Goal: Task Accomplishment & Management: Manage account settings

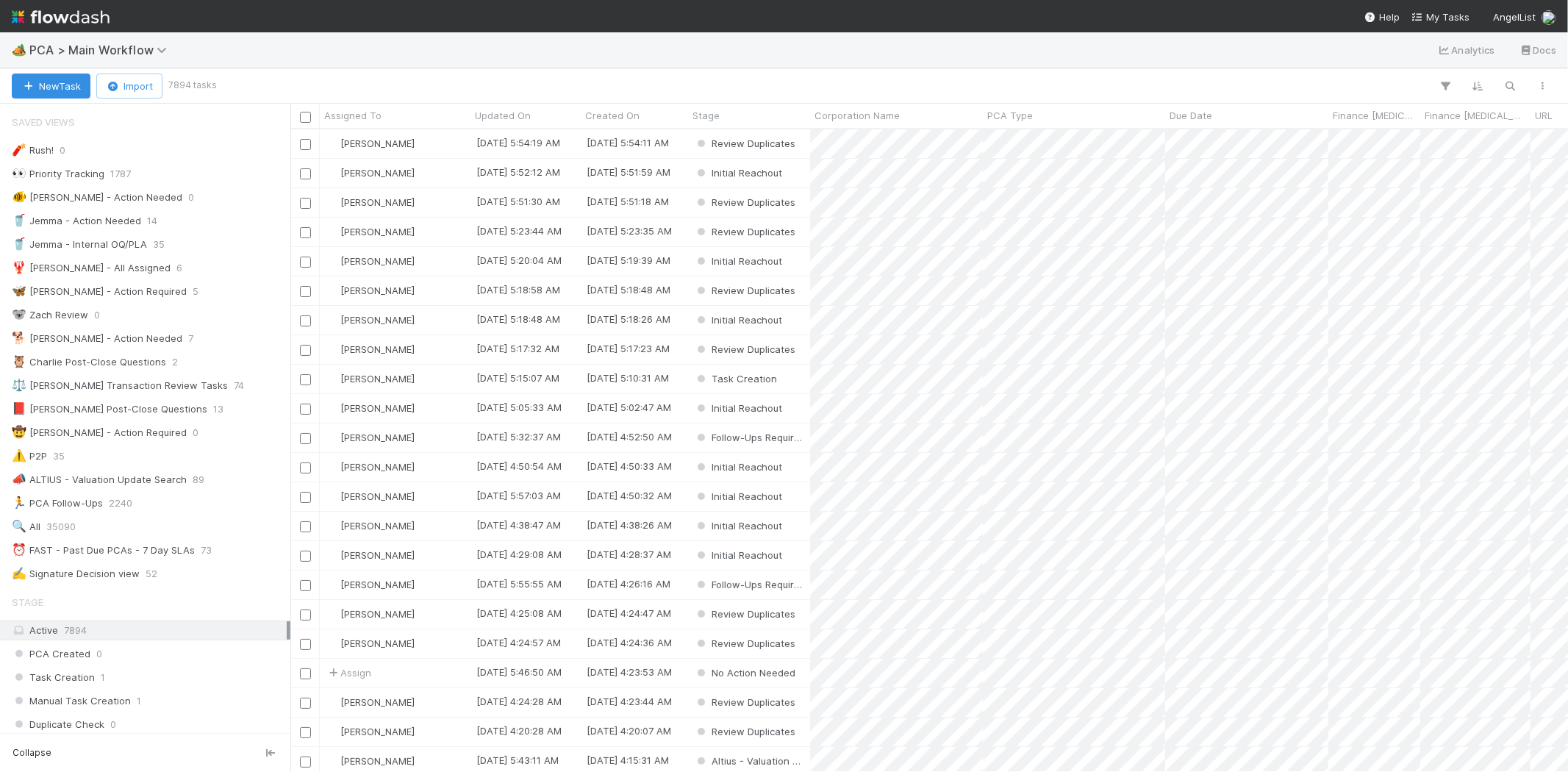
scroll to position [630, 1265]
click at [1453, 11] on span "My Tasks" at bounding box center [1440, 16] width 58 height 12
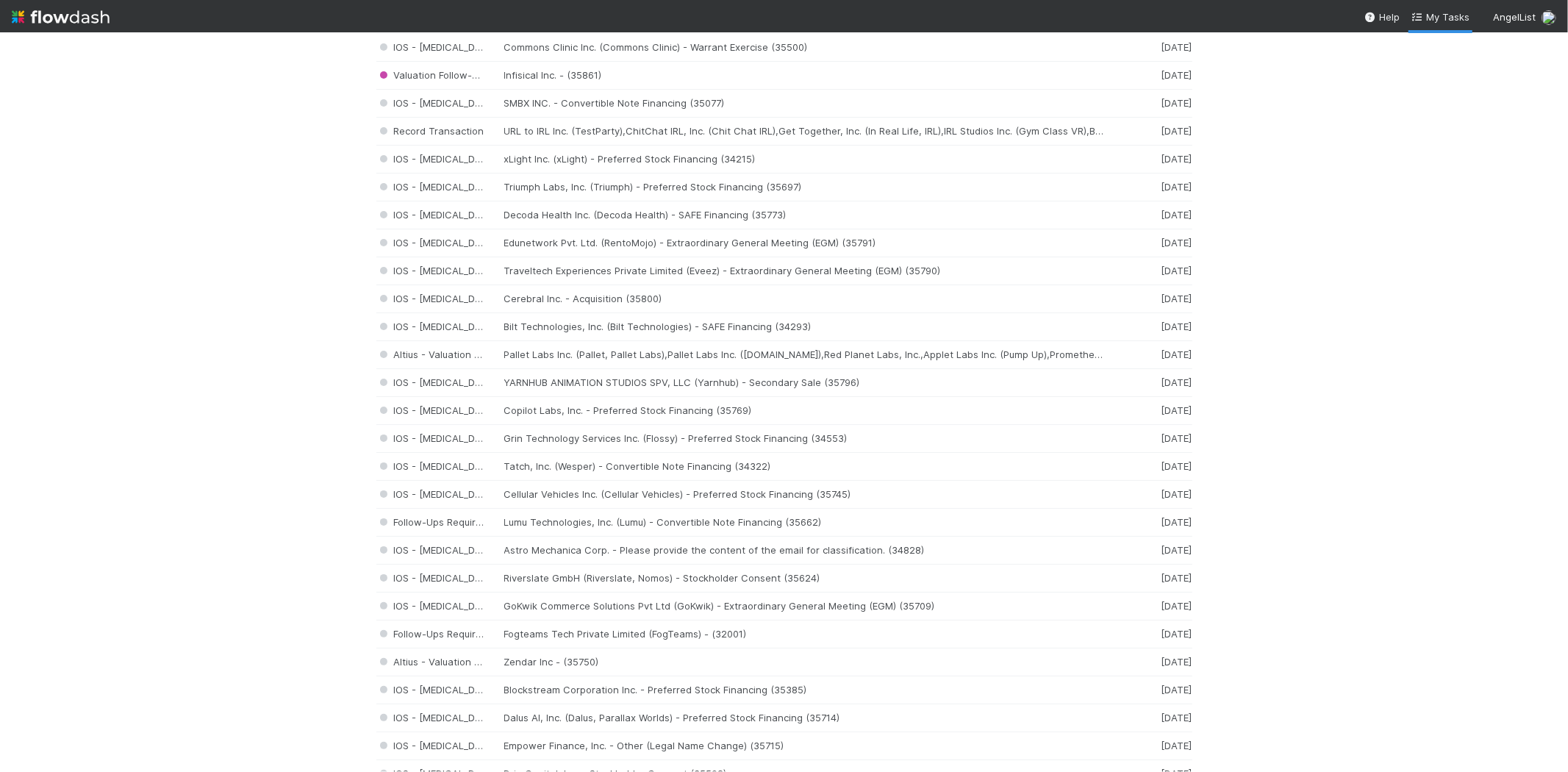
scroll to position [1552, 0]
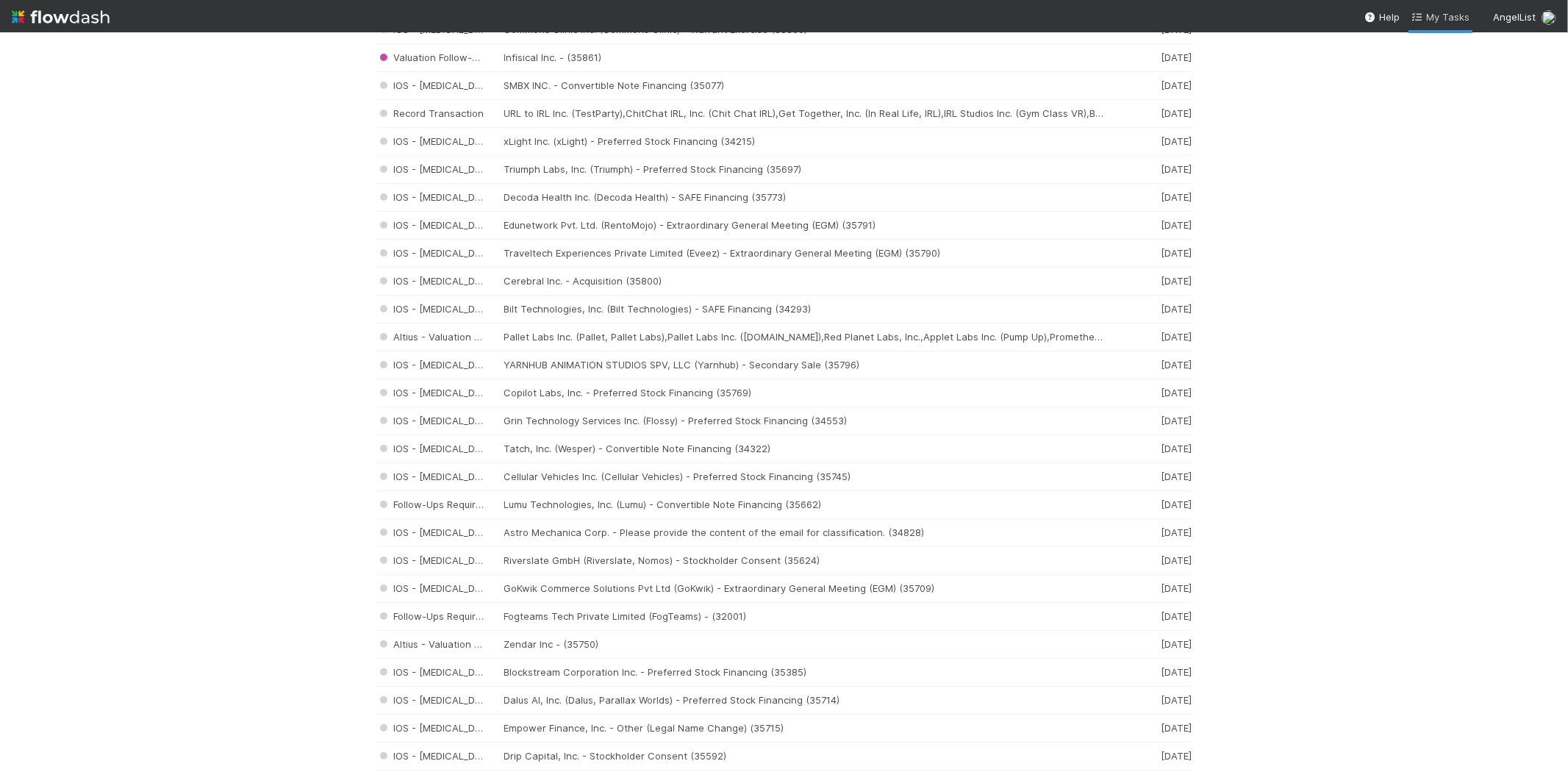
click at [1425, 22] on link "My Tasks" at bounding box center [1440, 17] width 58 height 14
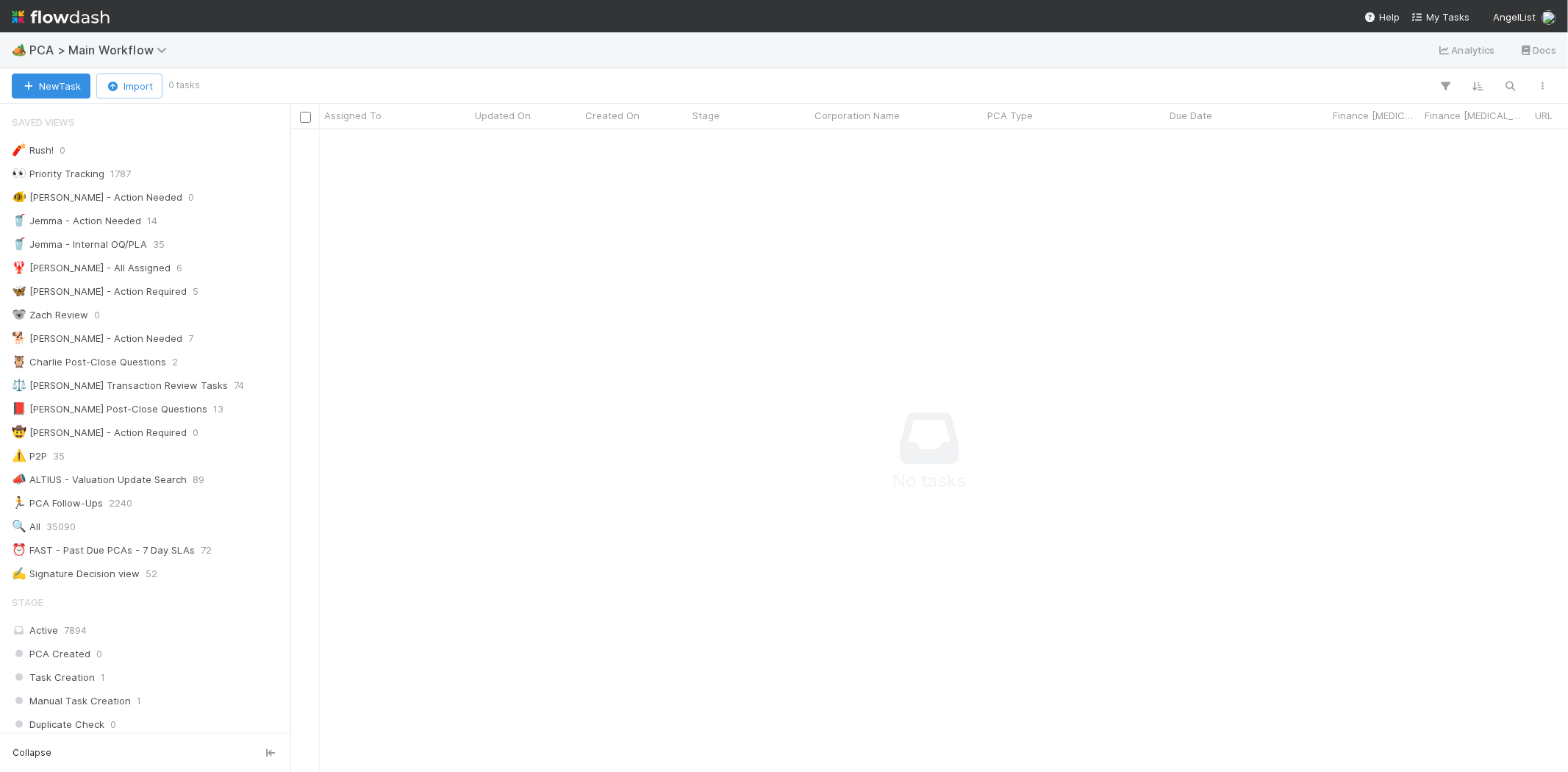
scroll to position [1, 0]
click at [1446, 19] on span "My Tasks" at bounding box center [1440, 16] width 58 height 12
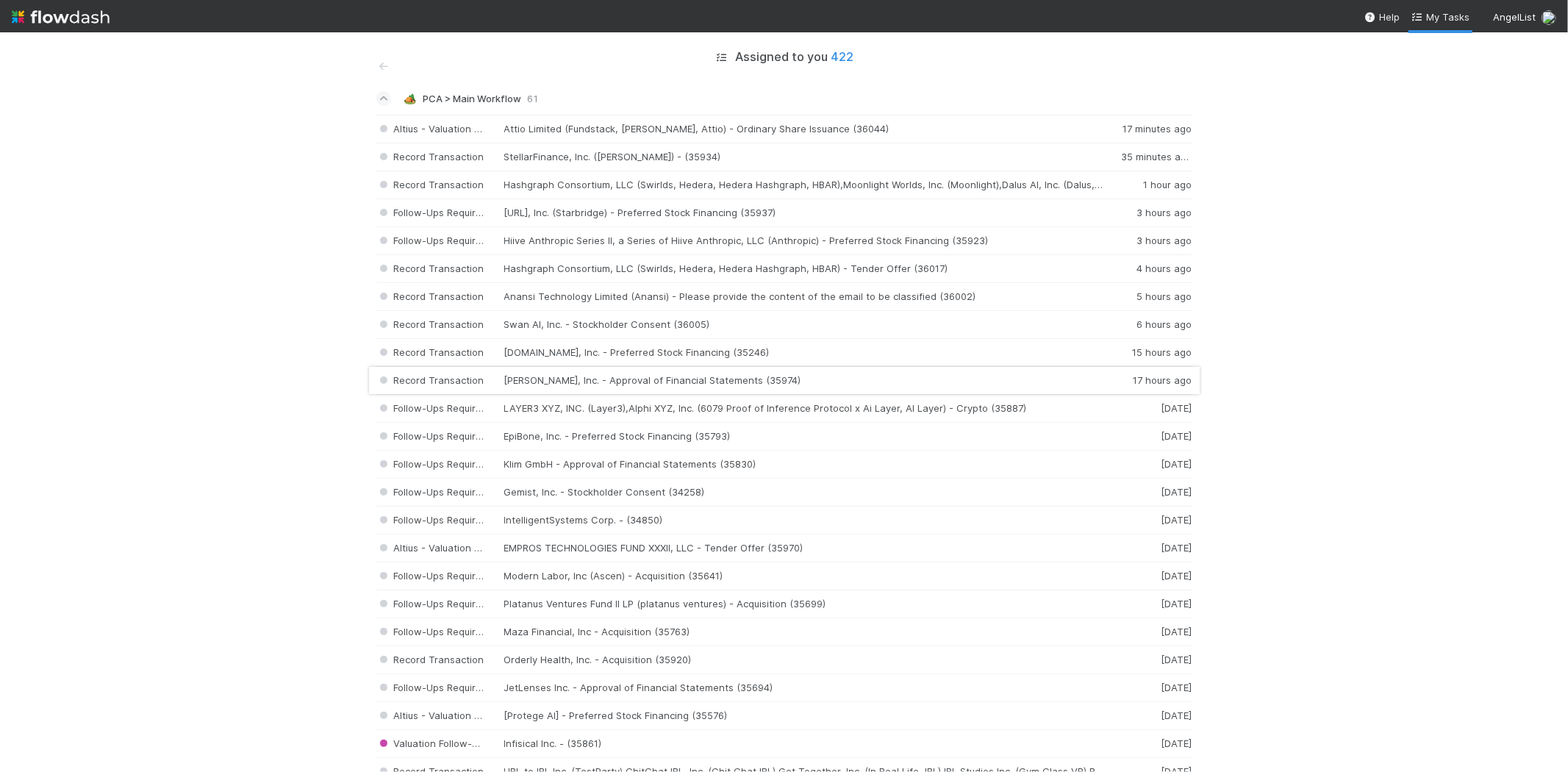
click at [854, 381] on div "Record Transaction Stuut, Inc. - Approval of Financial Statements (35974) 17 ho…" at bounding box center [784, 381] width 817 height 28
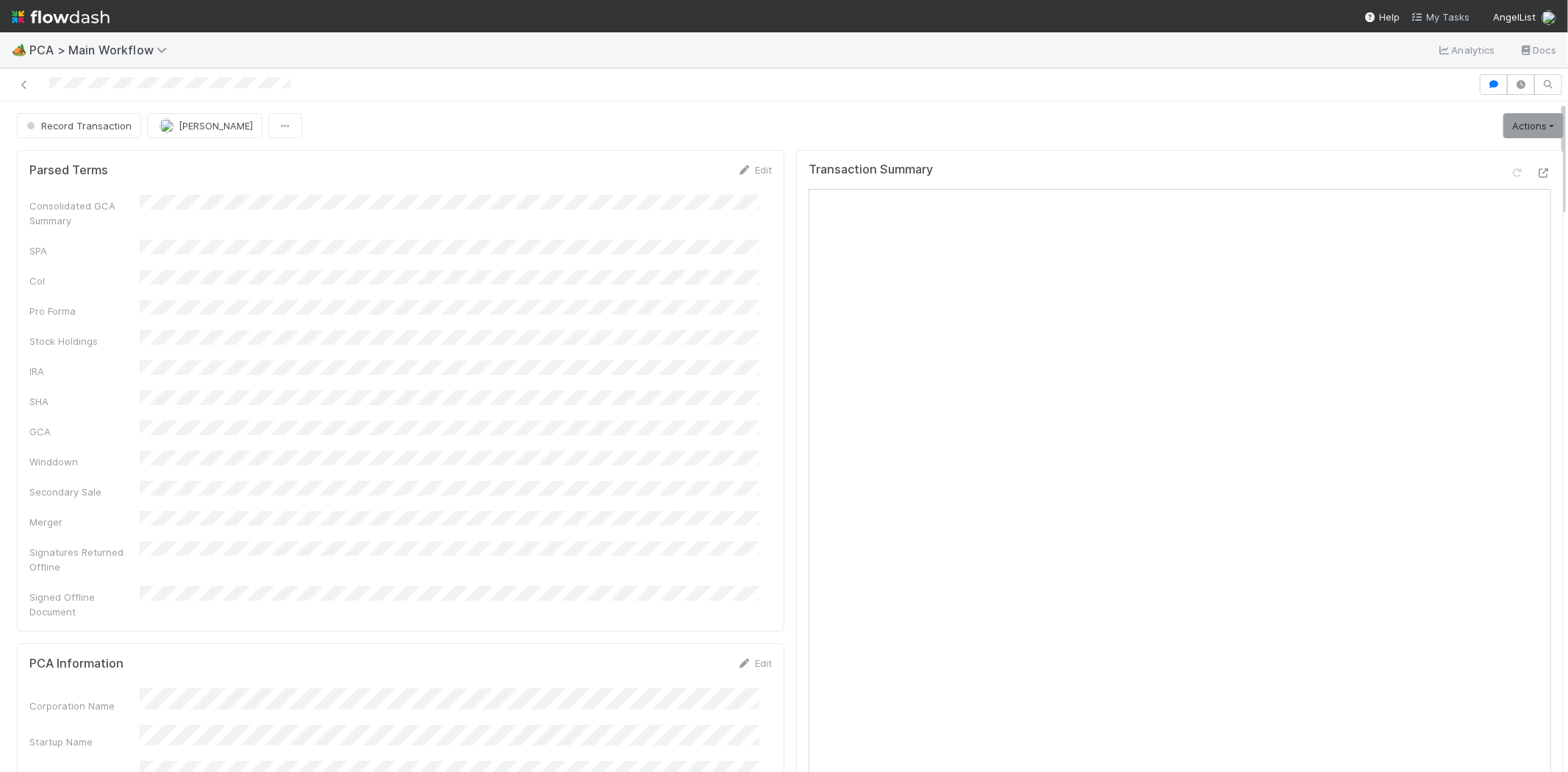
click at [1442, 13] on span "My Tasks" at bounding box center [1440, 16] width 58 height 12
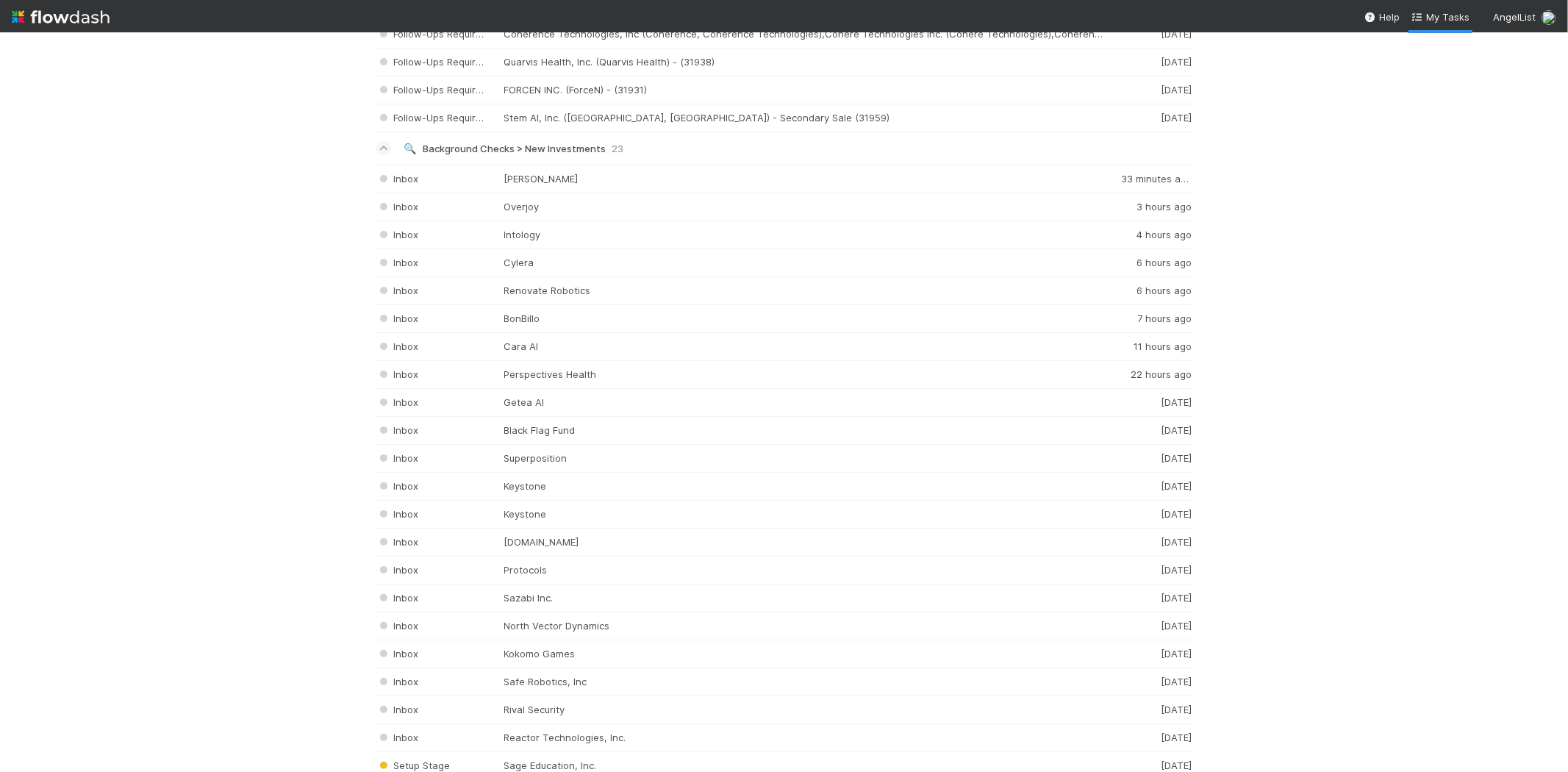
scroll to position [1797, 0]
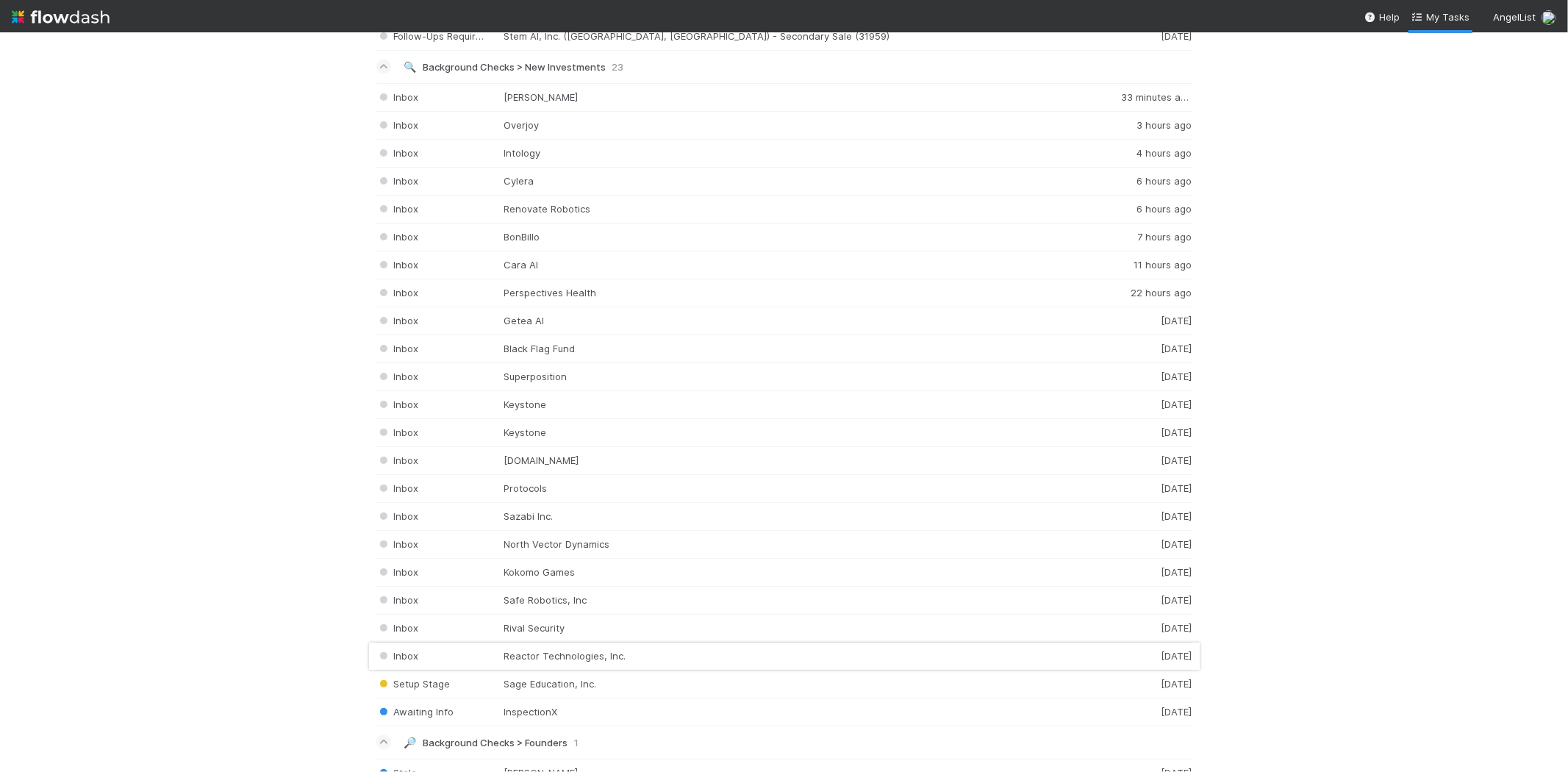
click at [555, 667] on div "Inbox Reactor Technologies, Inc. 3 days ago" at bounding box center [784, 656] width 817 height 28
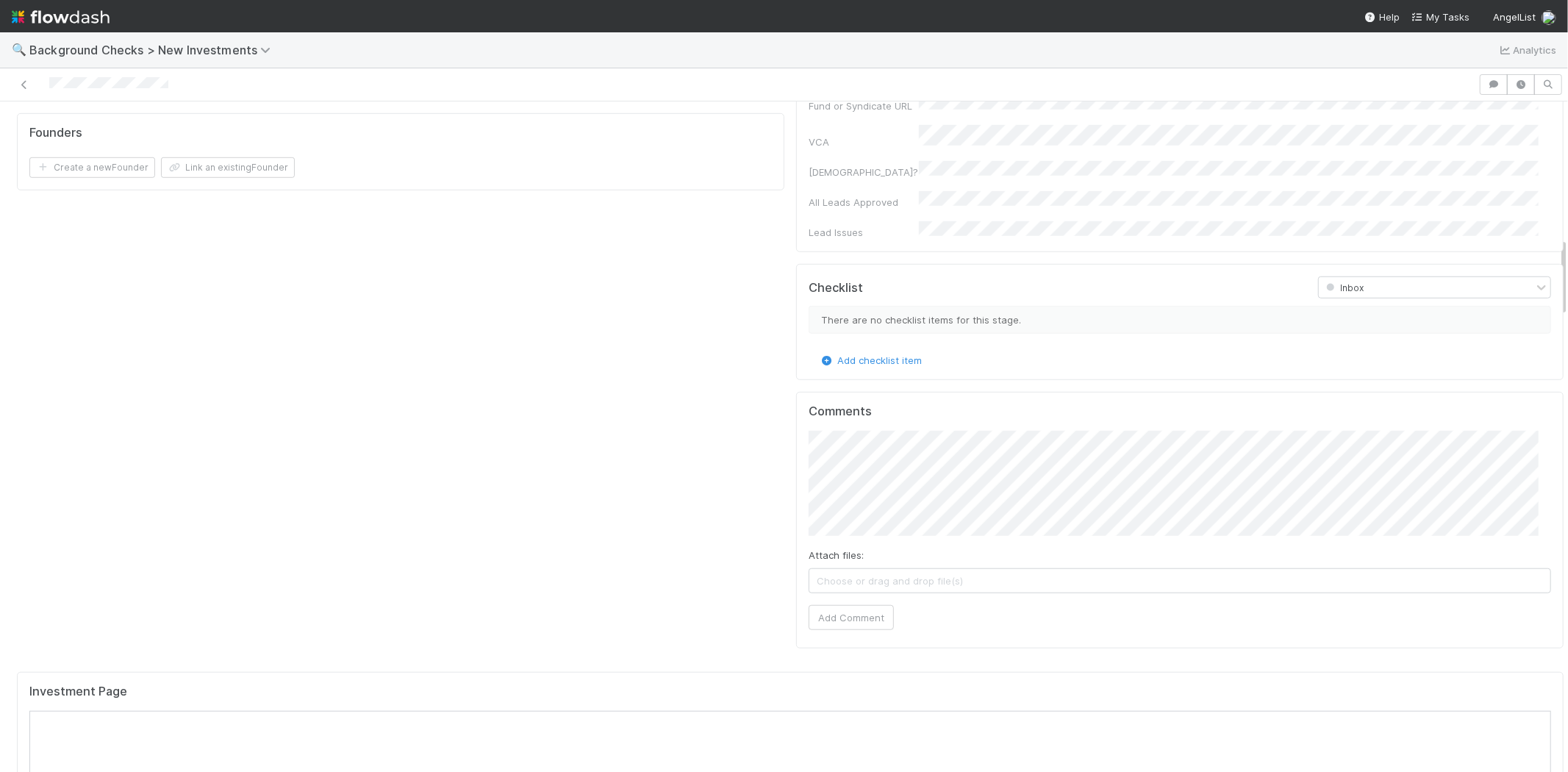
scroll to position [1144, 0]
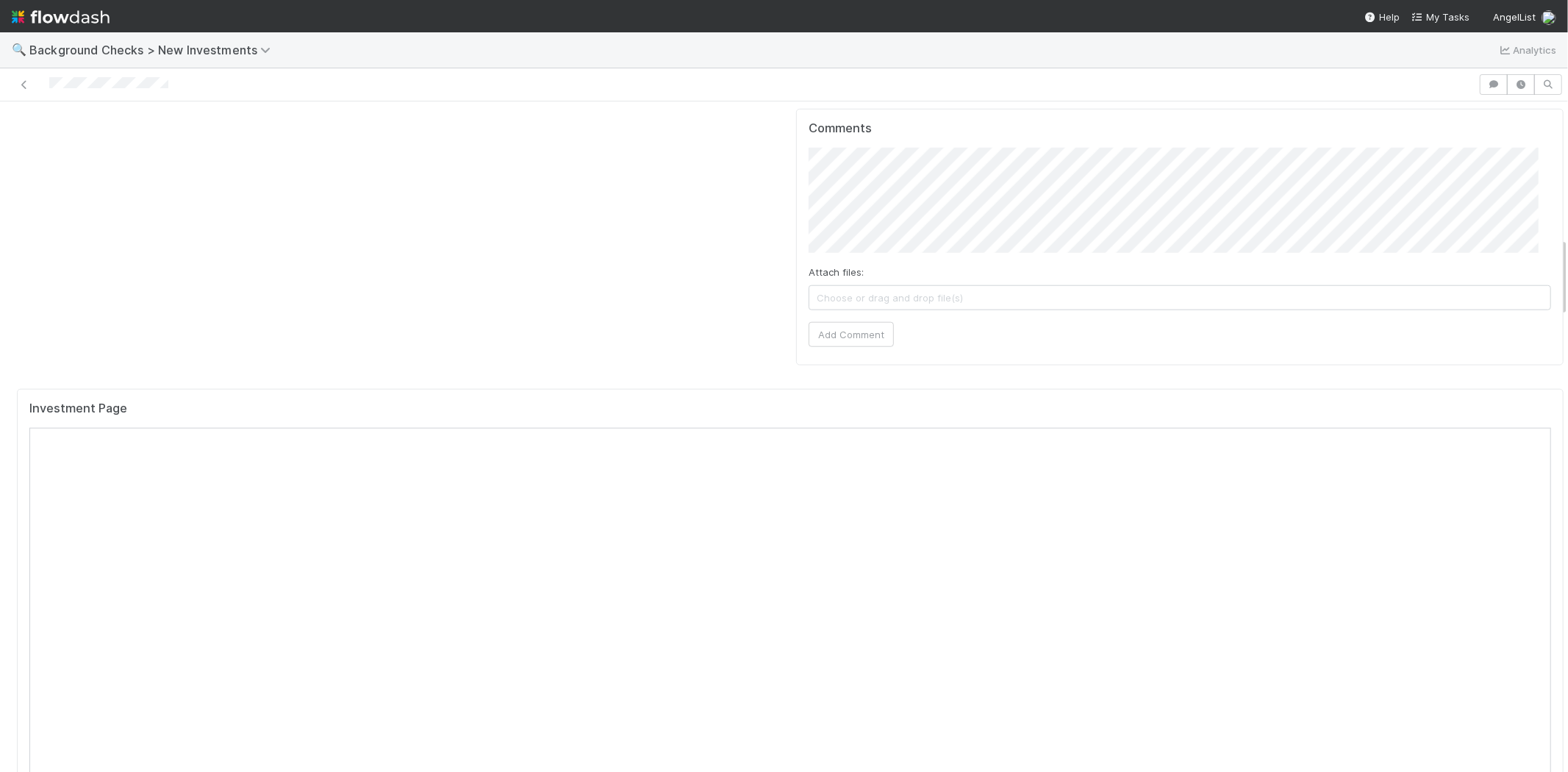
drag, startPoint x: 177, startPoint y: 85, endPoint x: 47, endPoint y: 90, distance: 130.1
click at [47, 90] on div at bounding box center [740, 84] width 1467 height 21
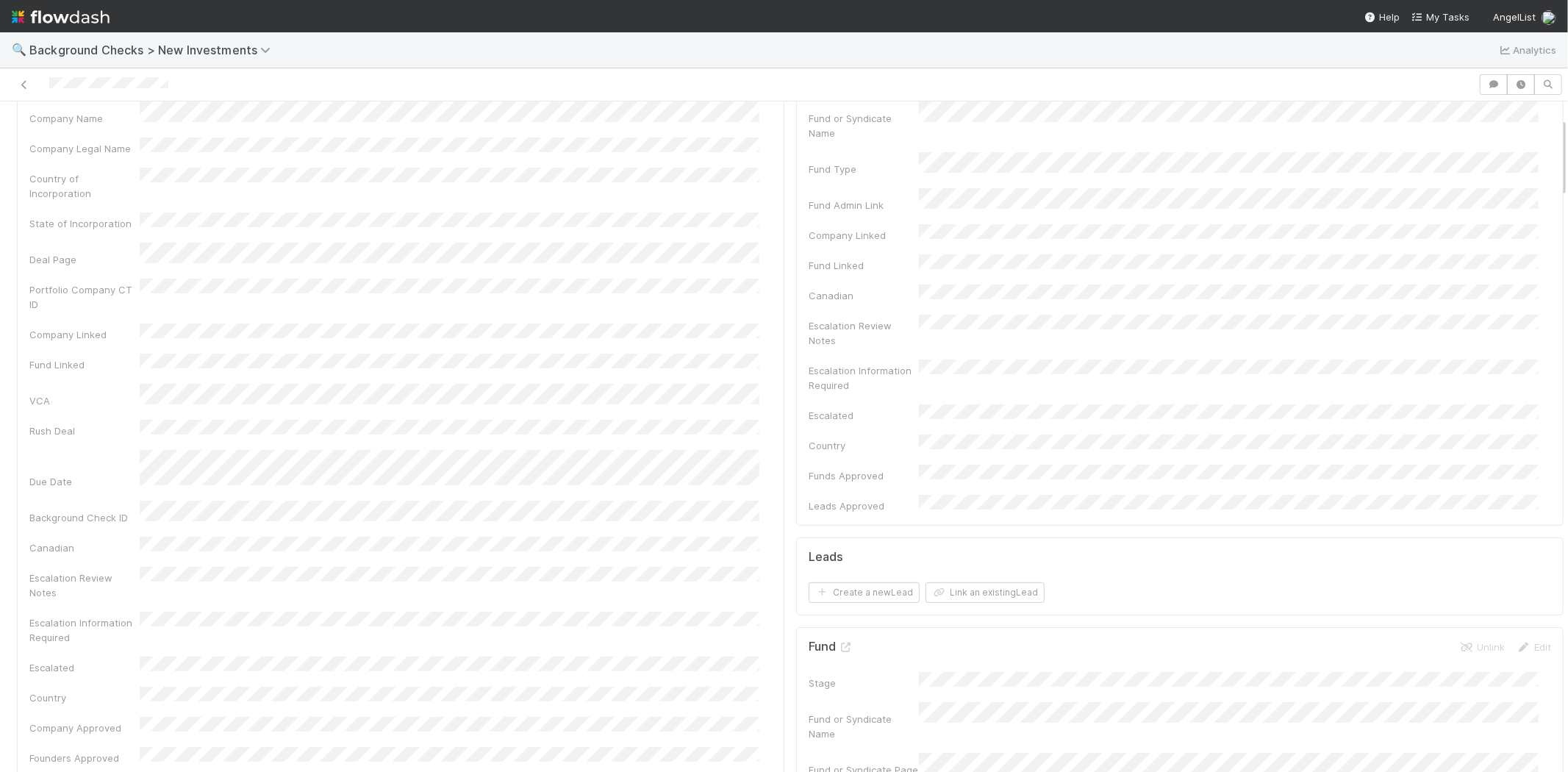
scroll to position [0, 0]
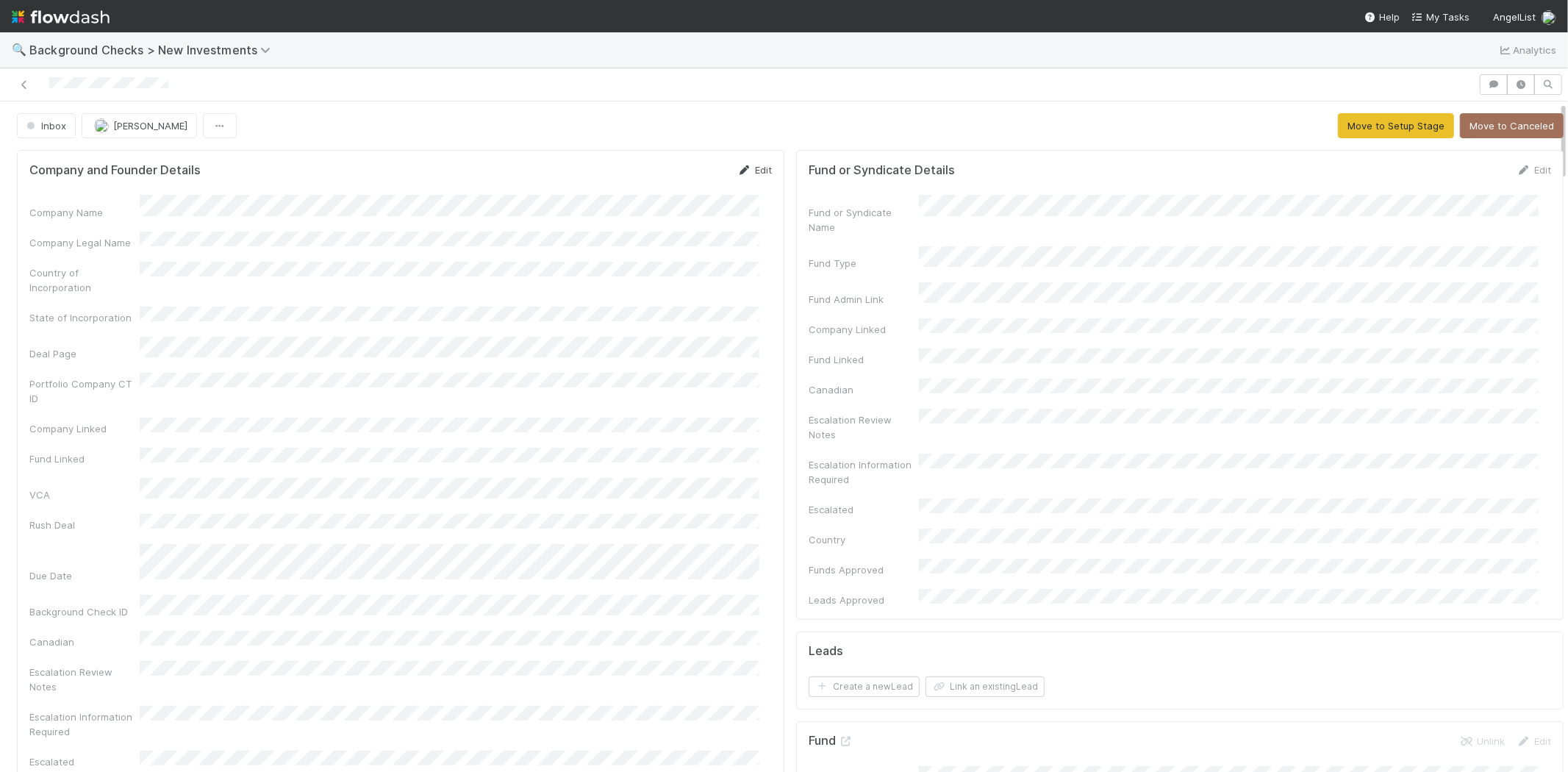
click at [750, 165] on link "Edit" at bounding box center [754, 170] width 35 height 12
click at [675, 177] on button "Save" at bounding box center [693, 175] width 42 height 25
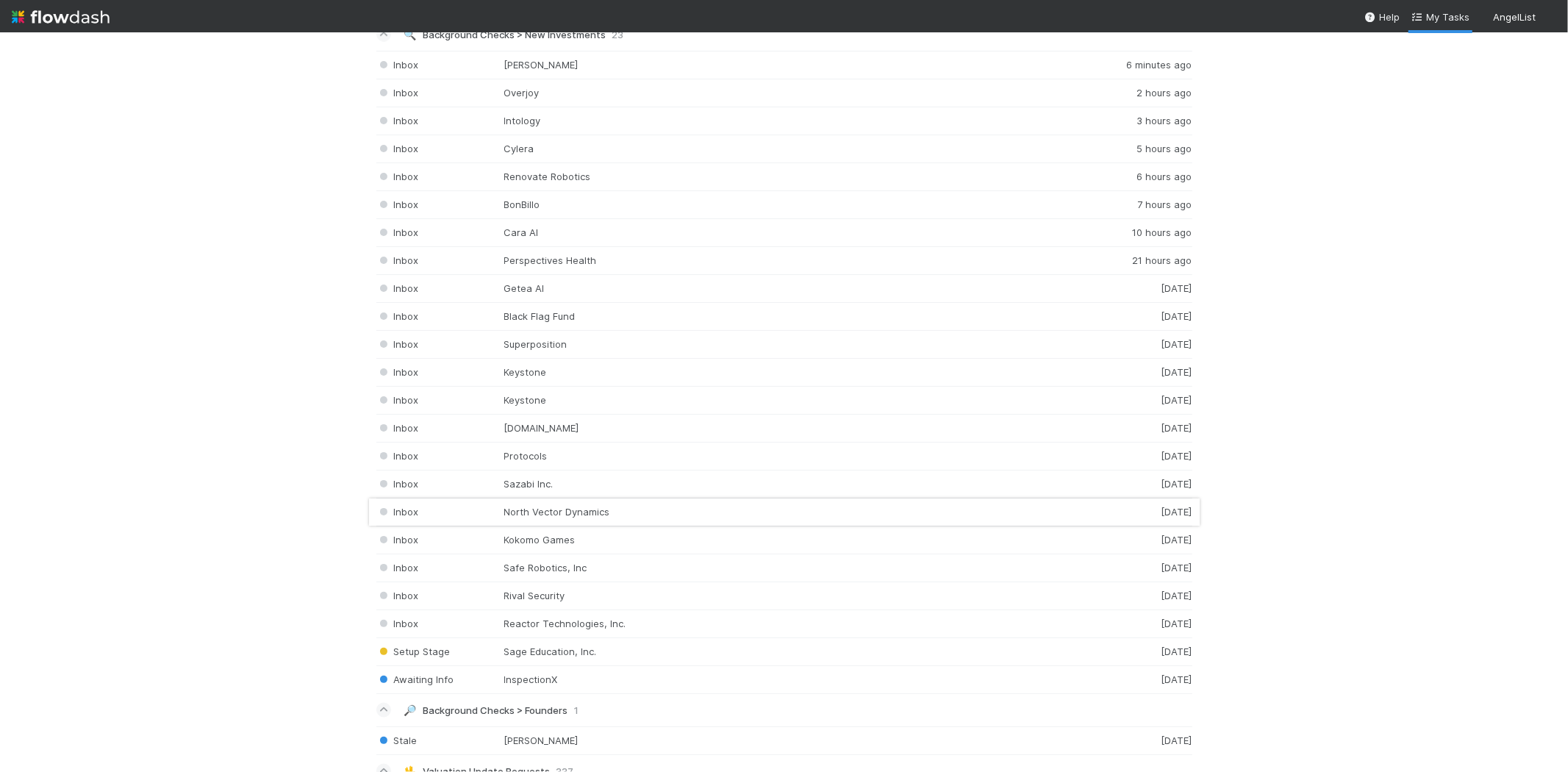
scroll to position [1797, 0]
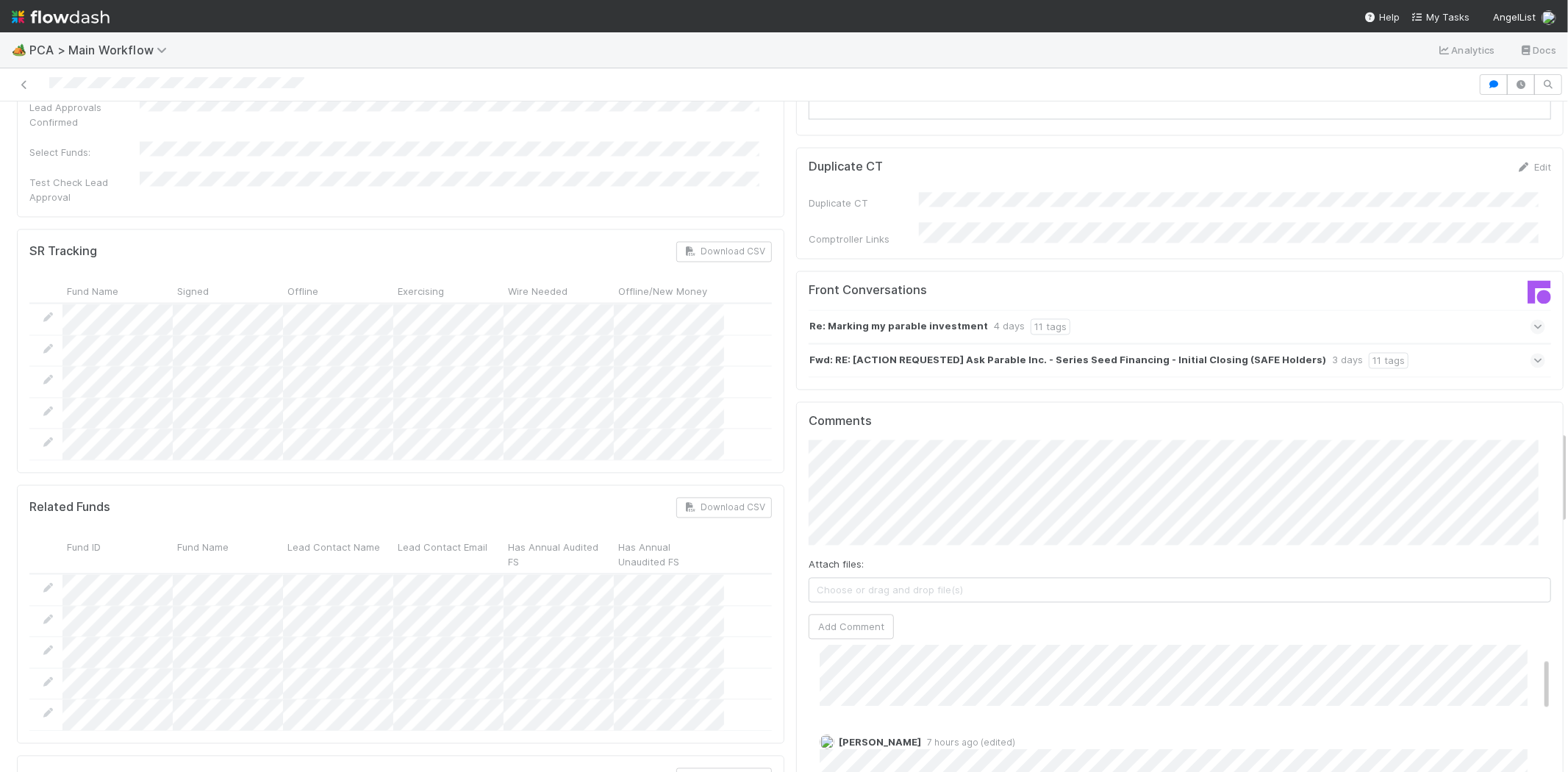
scroll to position [81, 0]
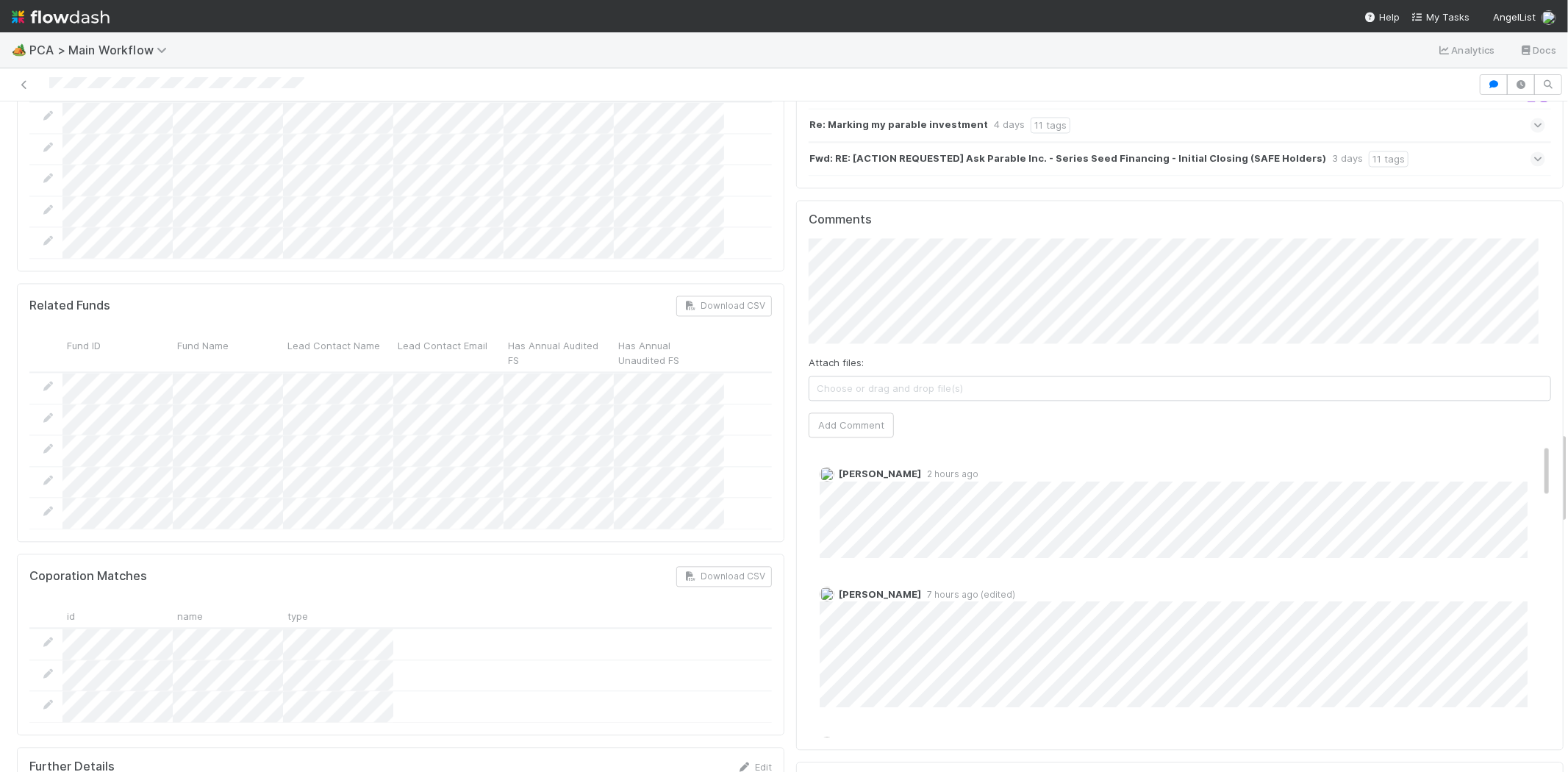
scroll to position [2370, 0]
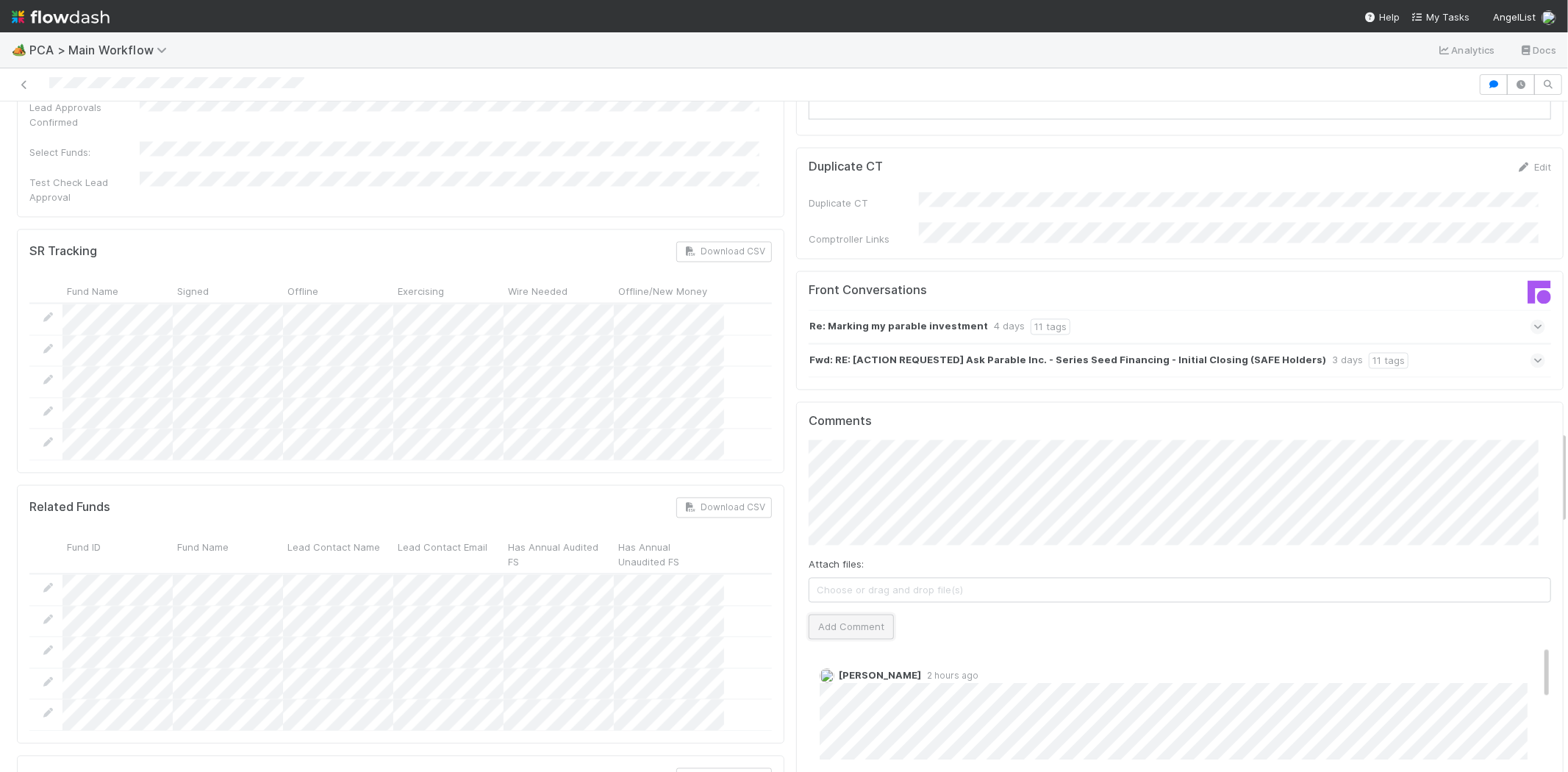
click at [850, 614] on button "Add Comment" at bounding box center [851, 626] width 85 height 25
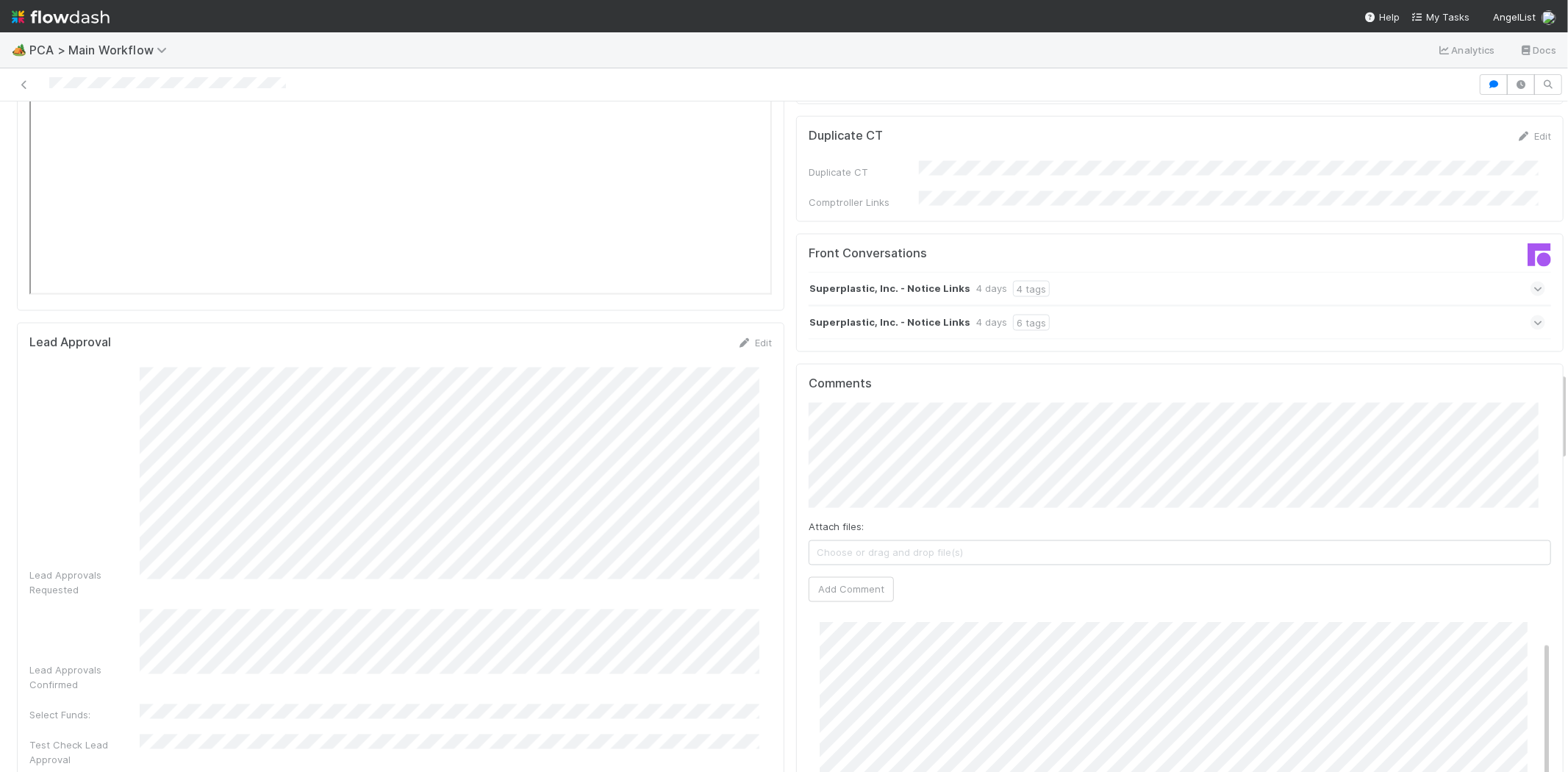
scroll to position [2042, 0]
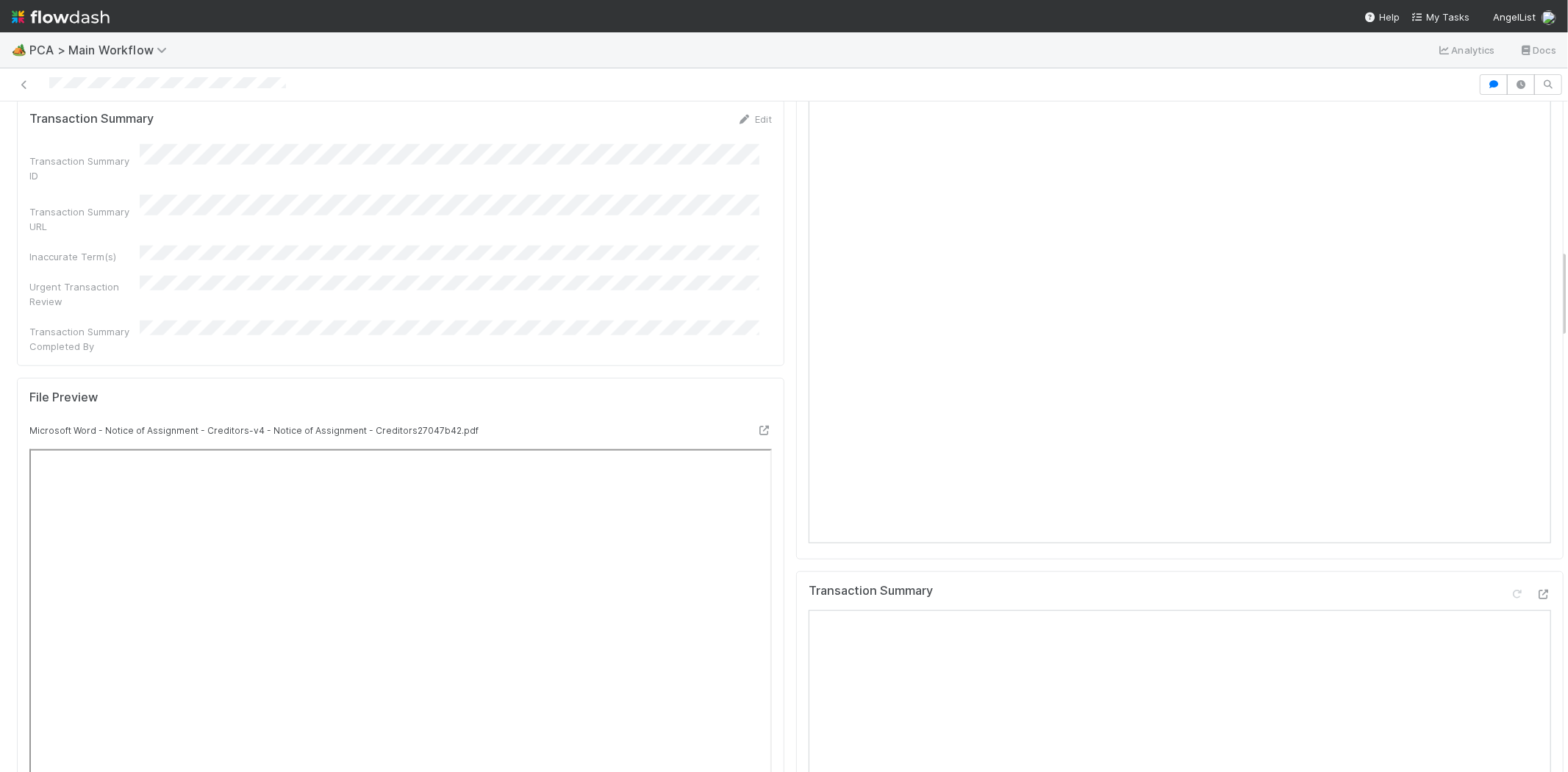
scroll to position [1062, 0]
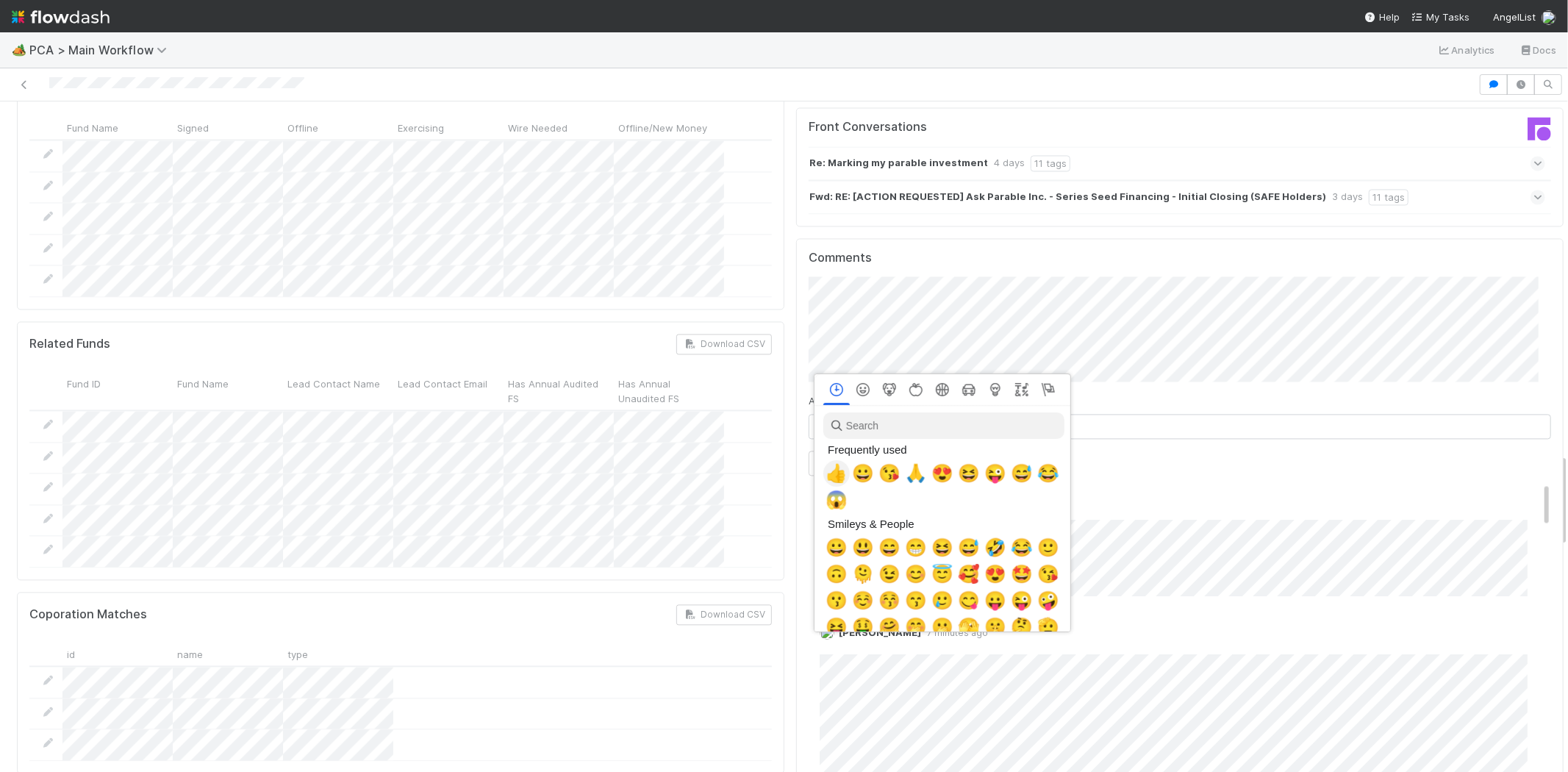
scroll to position [0, 6]
click at [912, 474] on span "🙏" at bounding box center [913, 473] width 22 height 21
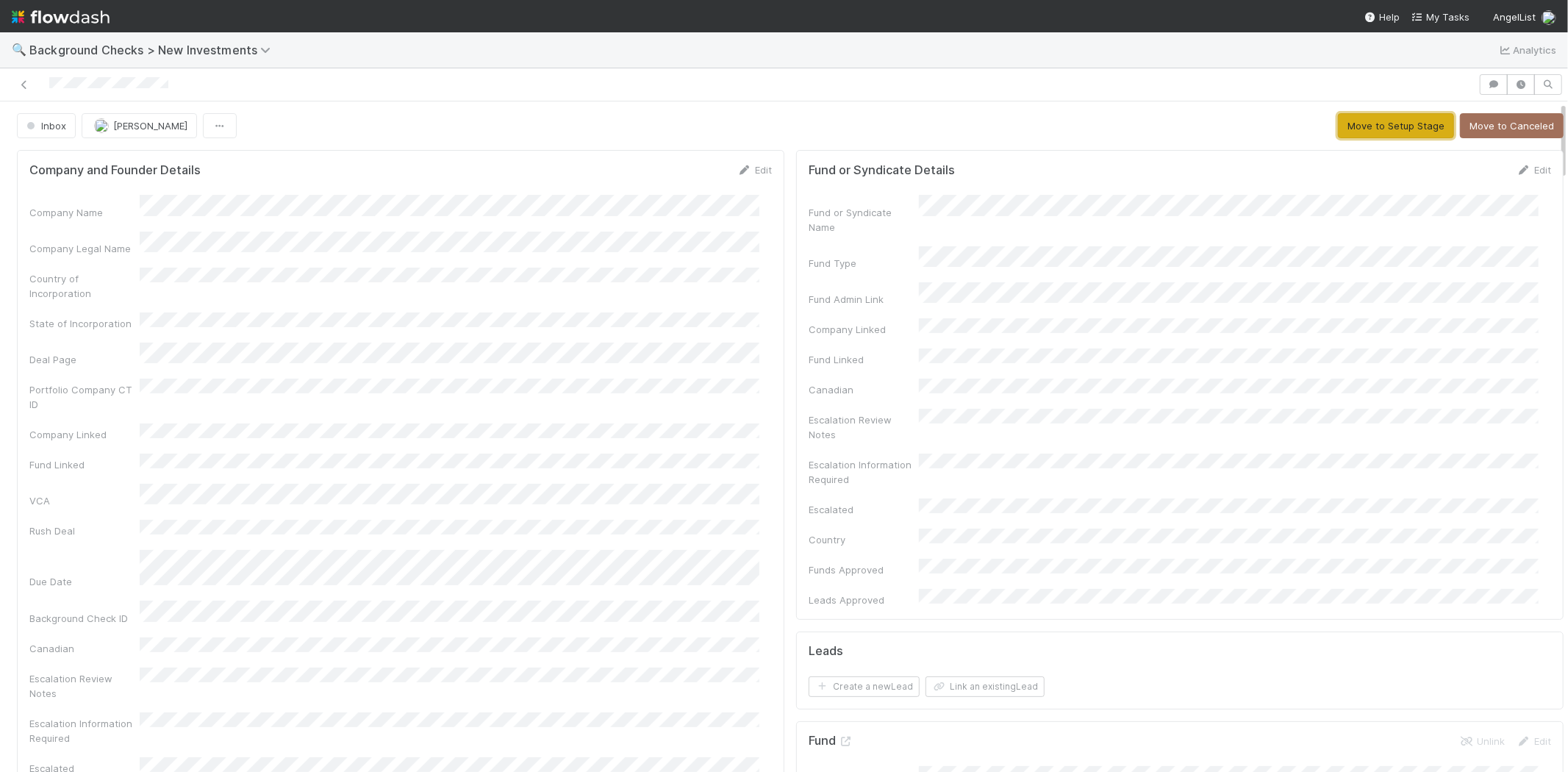
click at [1356, 123] on button "Move to Setup Stage" at bounding box center [1396, 126] width 116 height 25
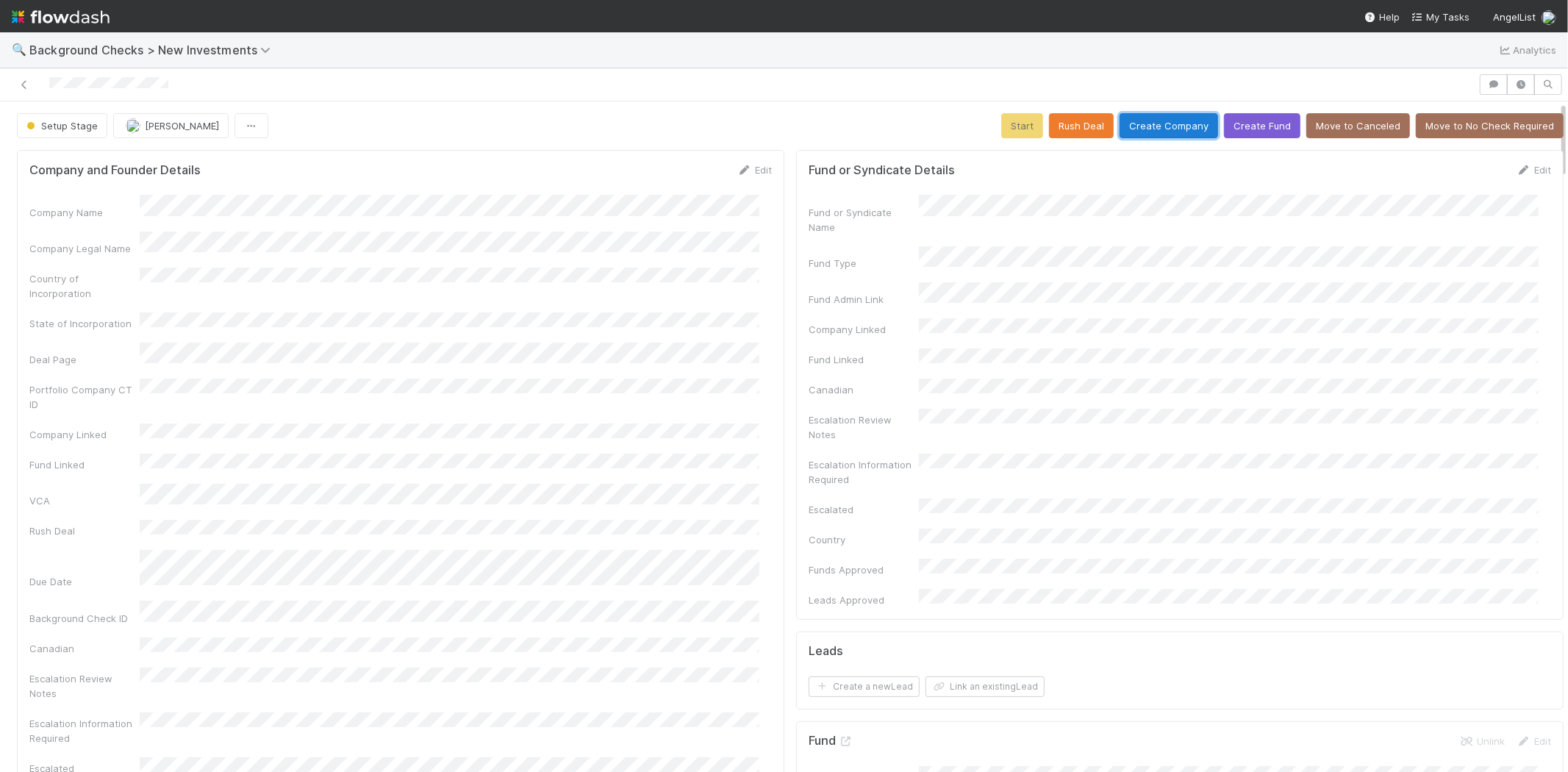
click at [1151, 130] on button "Create Company" at bounding box center [1169, 126] width 98 height 25
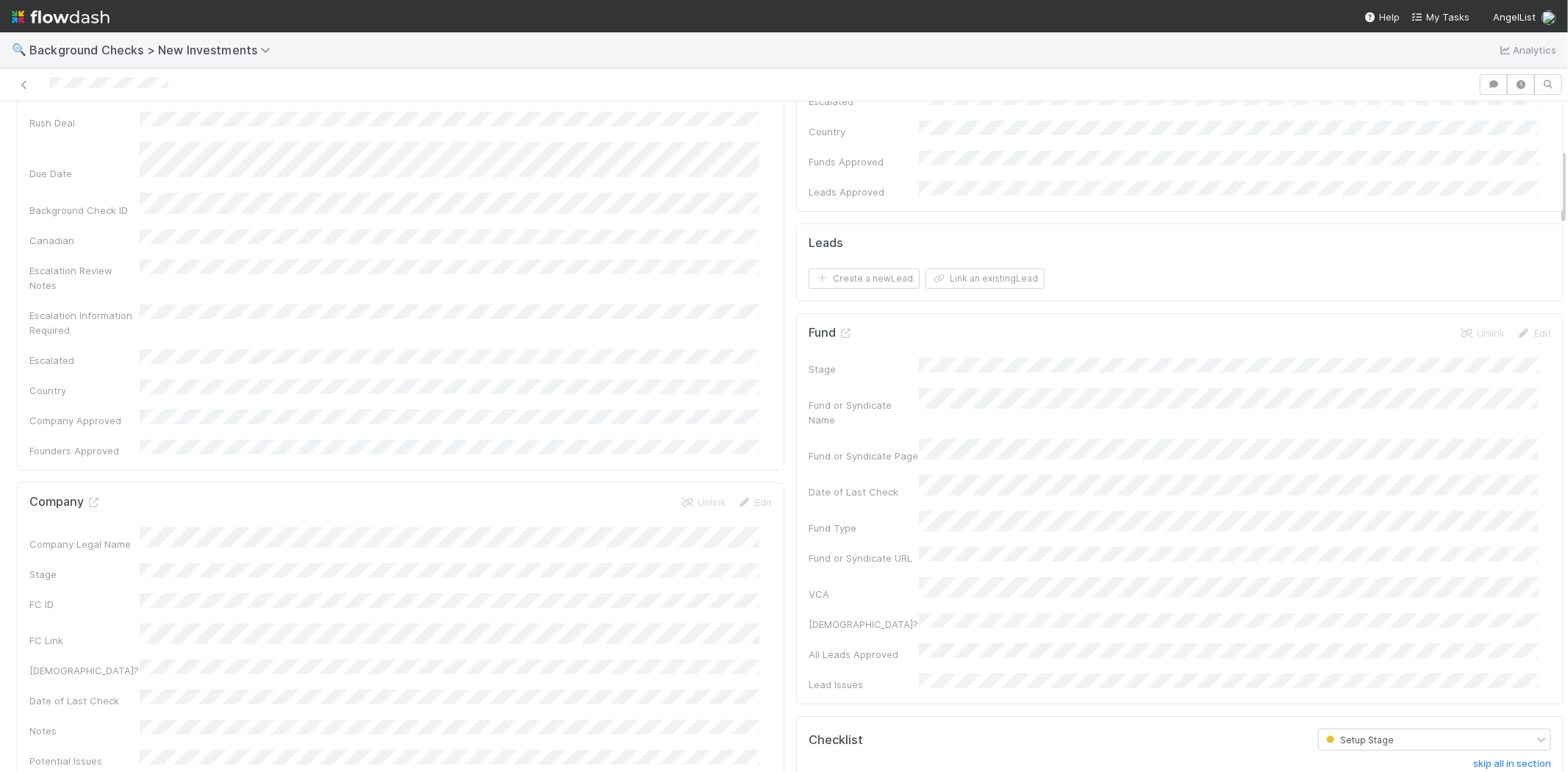
scroll to position [490, 0]
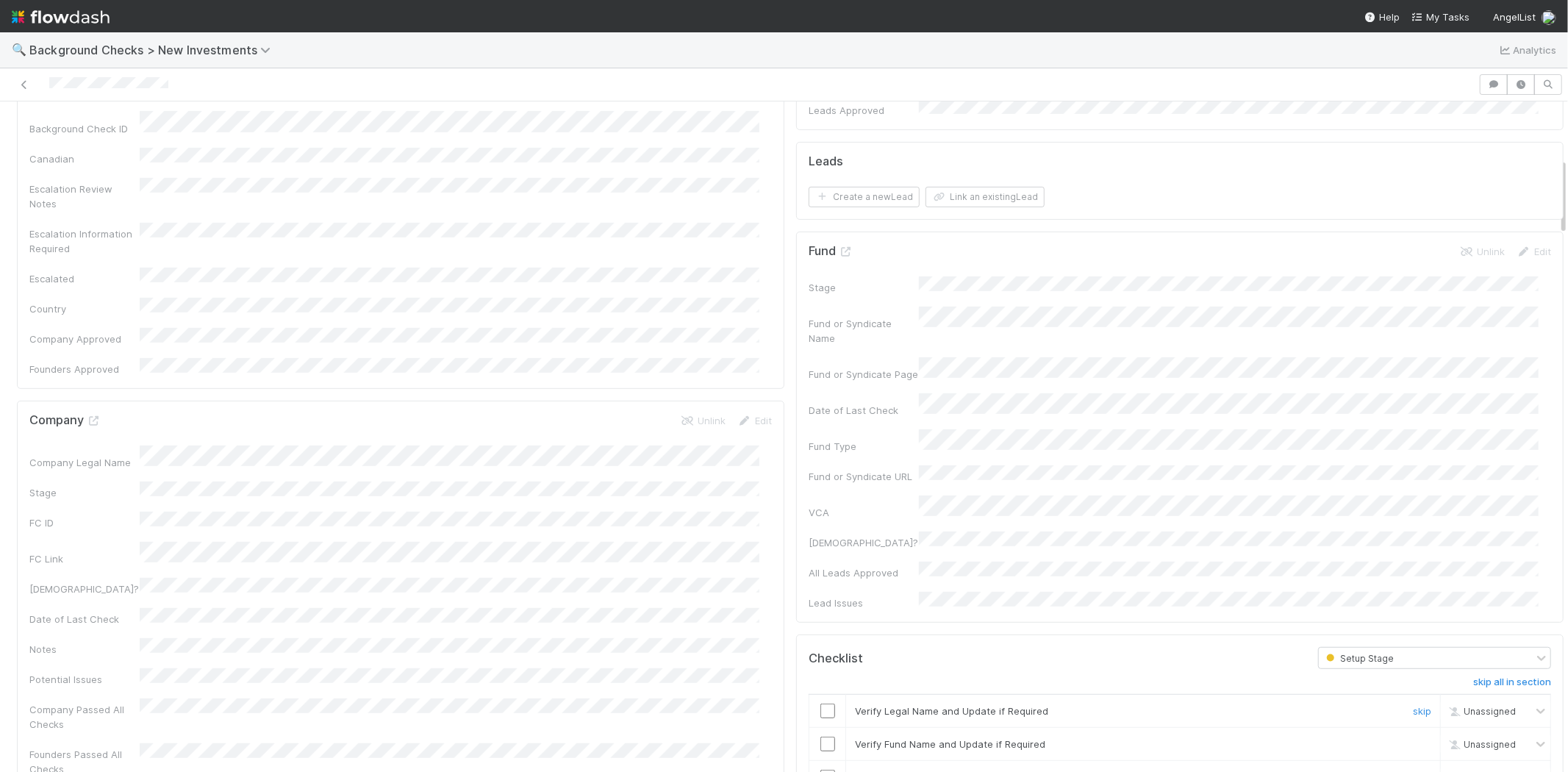
click at [820, 704] on input "checkbox" at bounding box center [827, 711] width 14 height 14
click at [820, 737] on input "checkbox" at bounding box center [827, 744] width 14 height 14
click at [820, 770] on input "checkbox" at bounding box center [827, 777] width 14 height 14
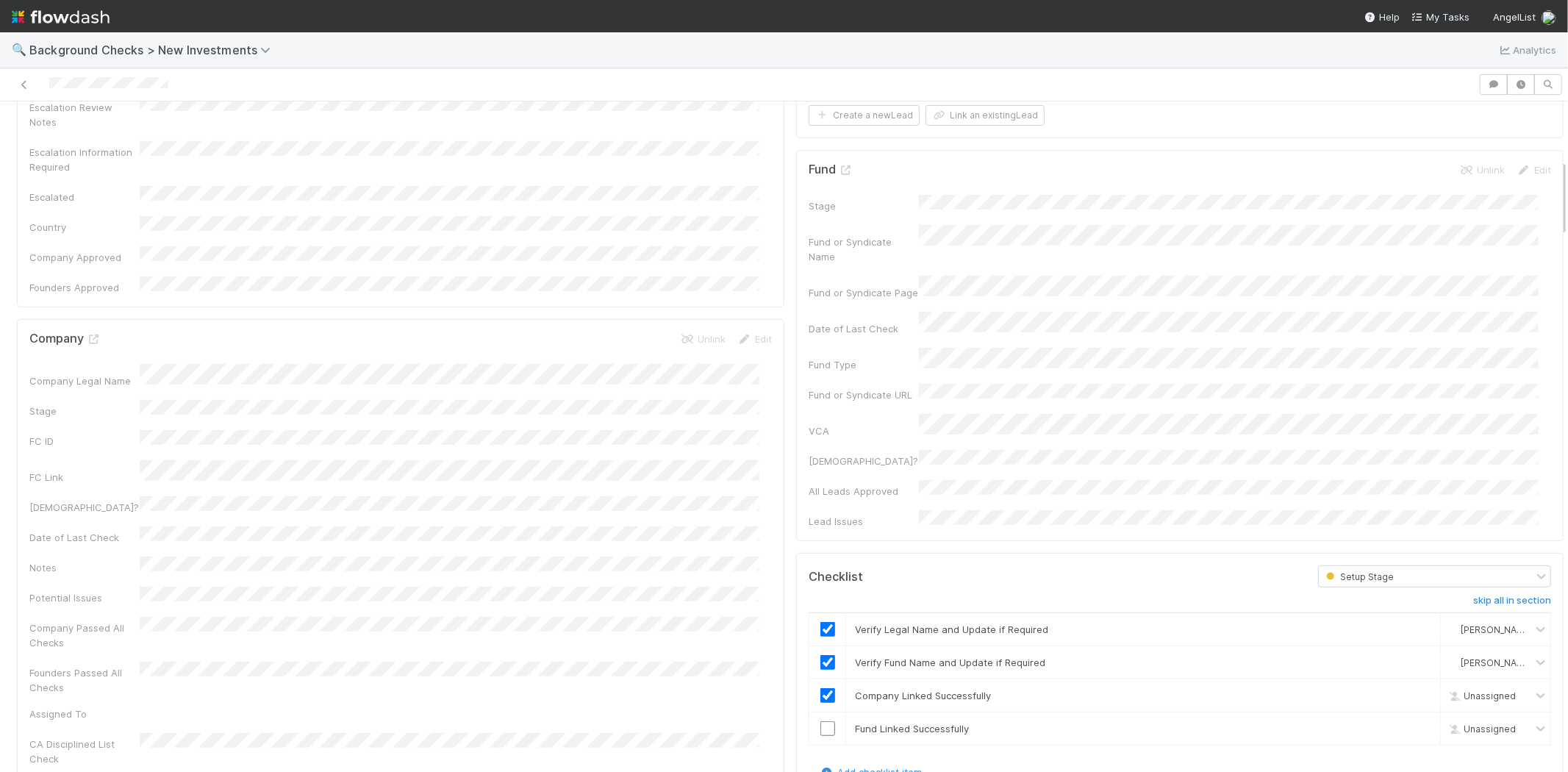
checkbox input "true"
click at [820, 721] on input "checkbox" at bounding box center [827, 728] width 14 height 14
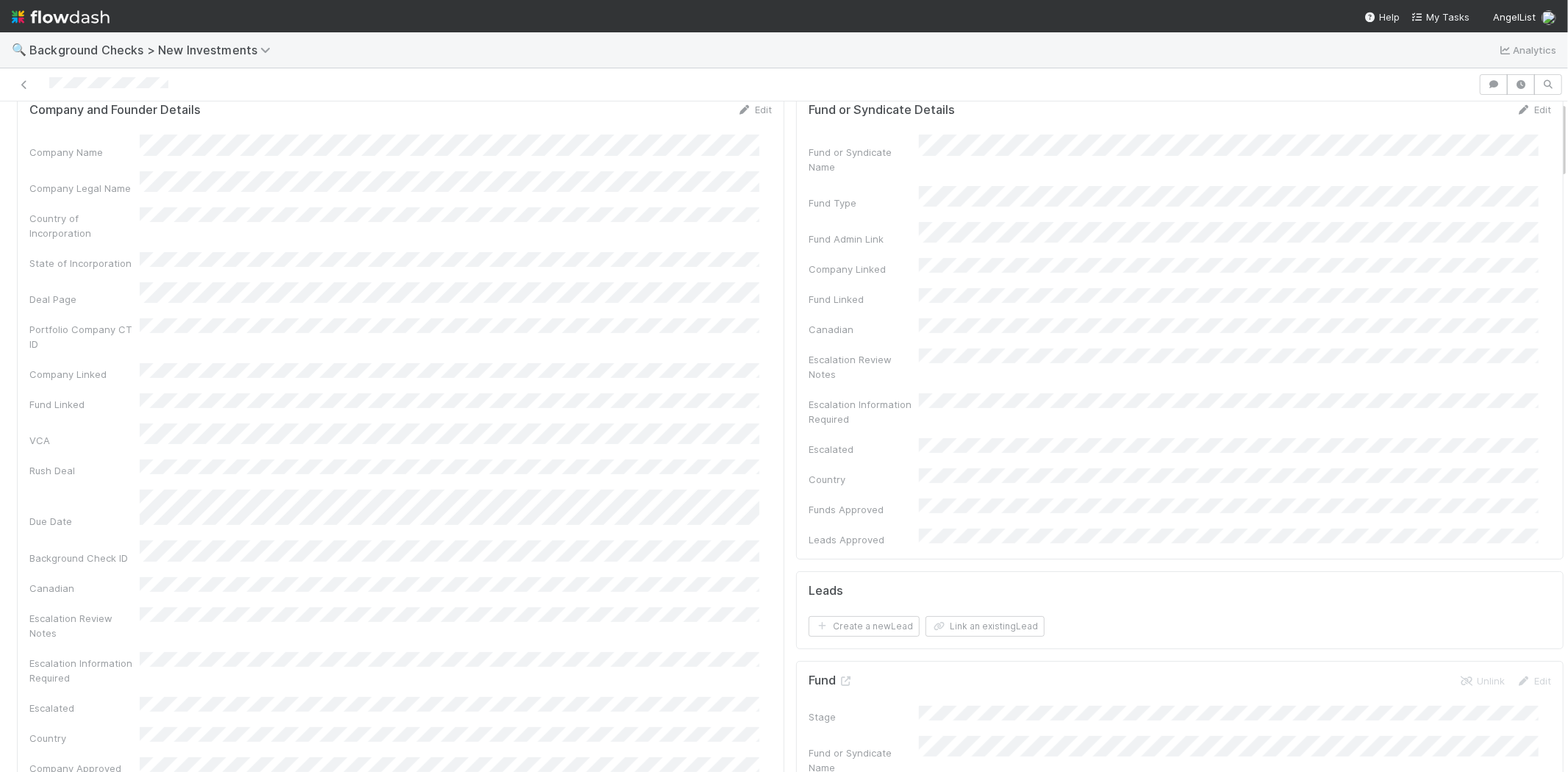
scroll to position [0, 0]
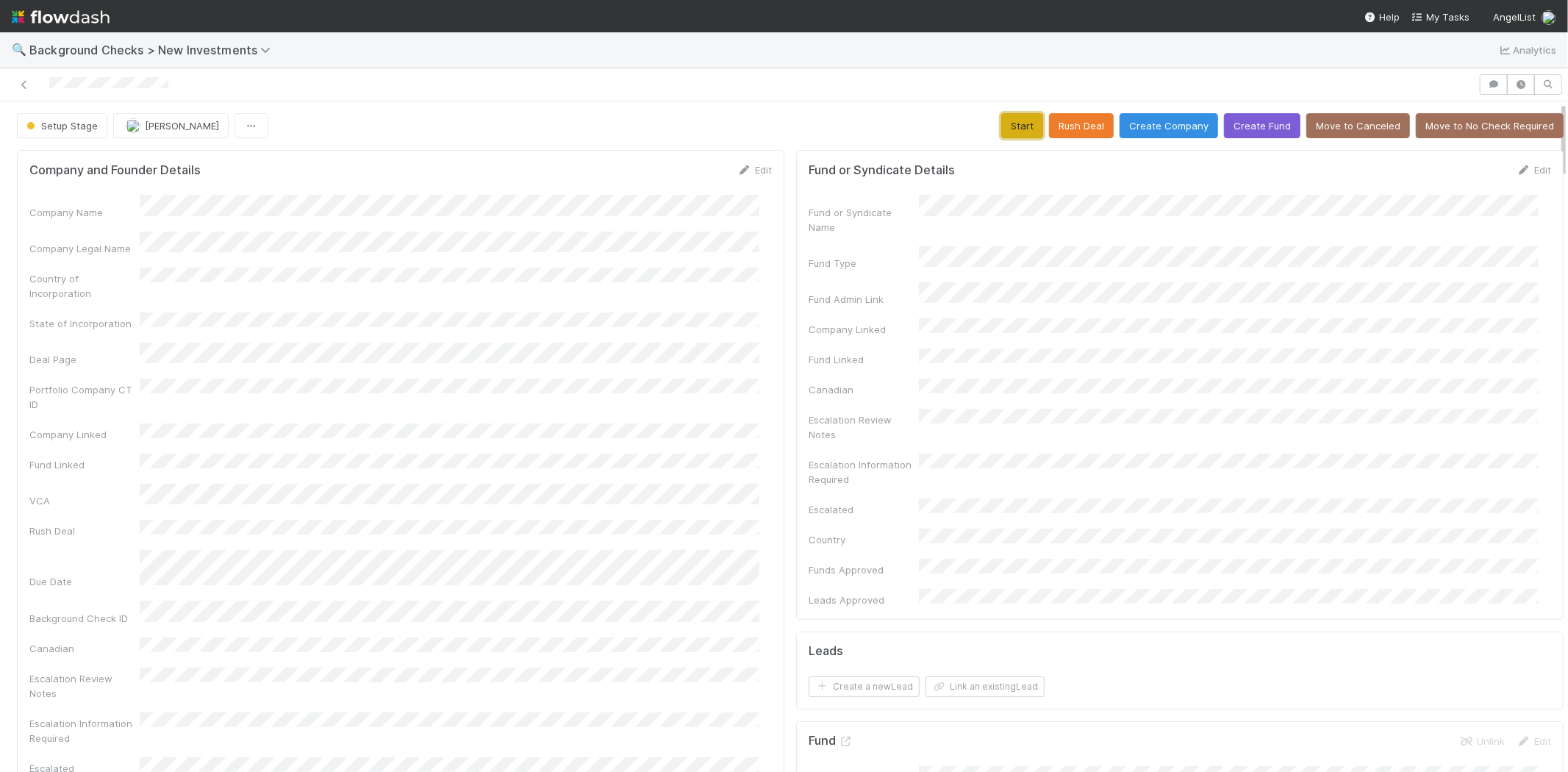
click at [1006, 122] on button "Start" at bounding box center [1022, 126] width 42 height 25
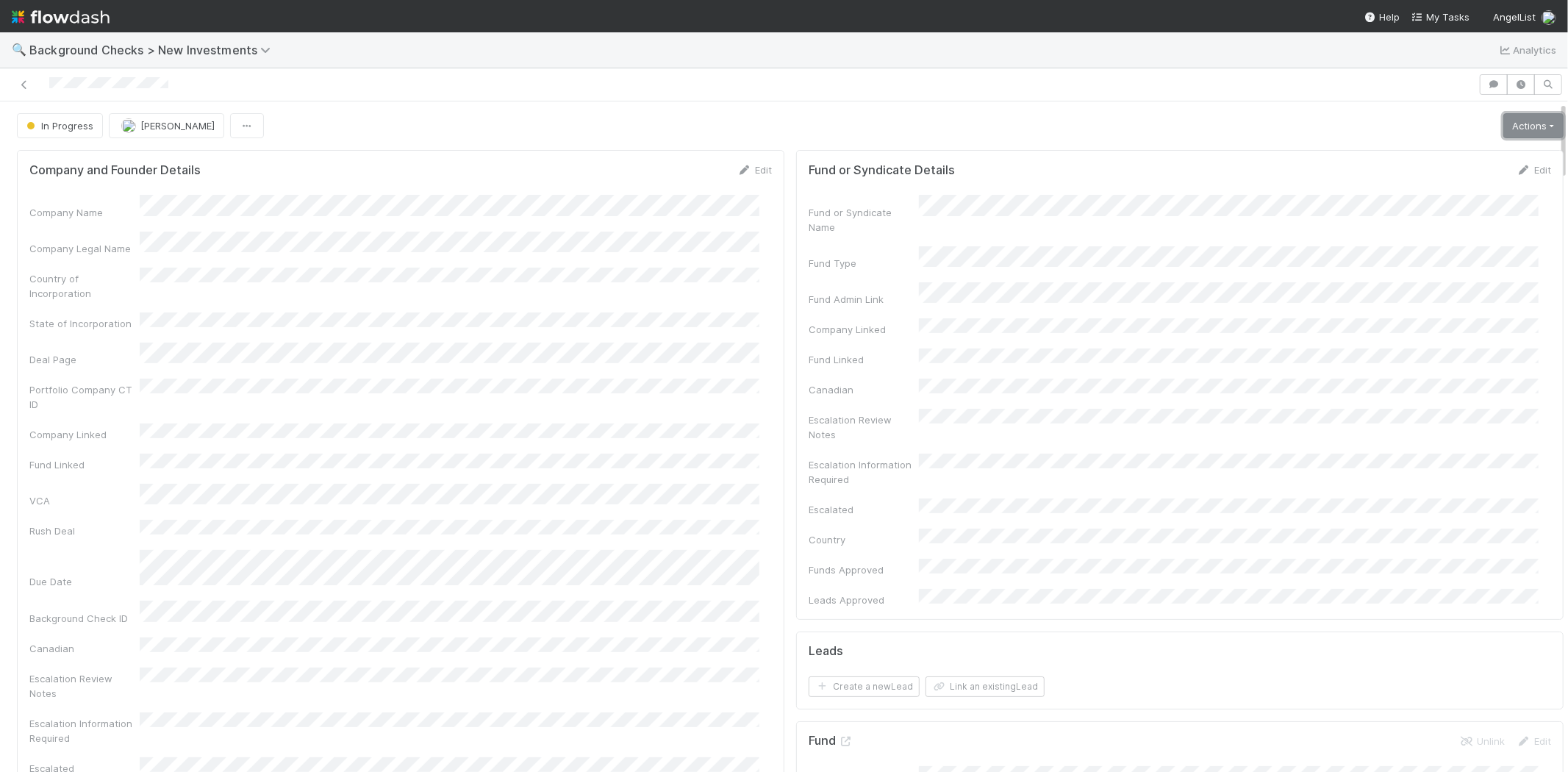
click at [1526, 135] on link "Actions" at bounding box center [1533, 126] width 60 height 25
click at [1431, 291] on button "Link Lead" at bounding box center [1484, 300] width 164 height 21
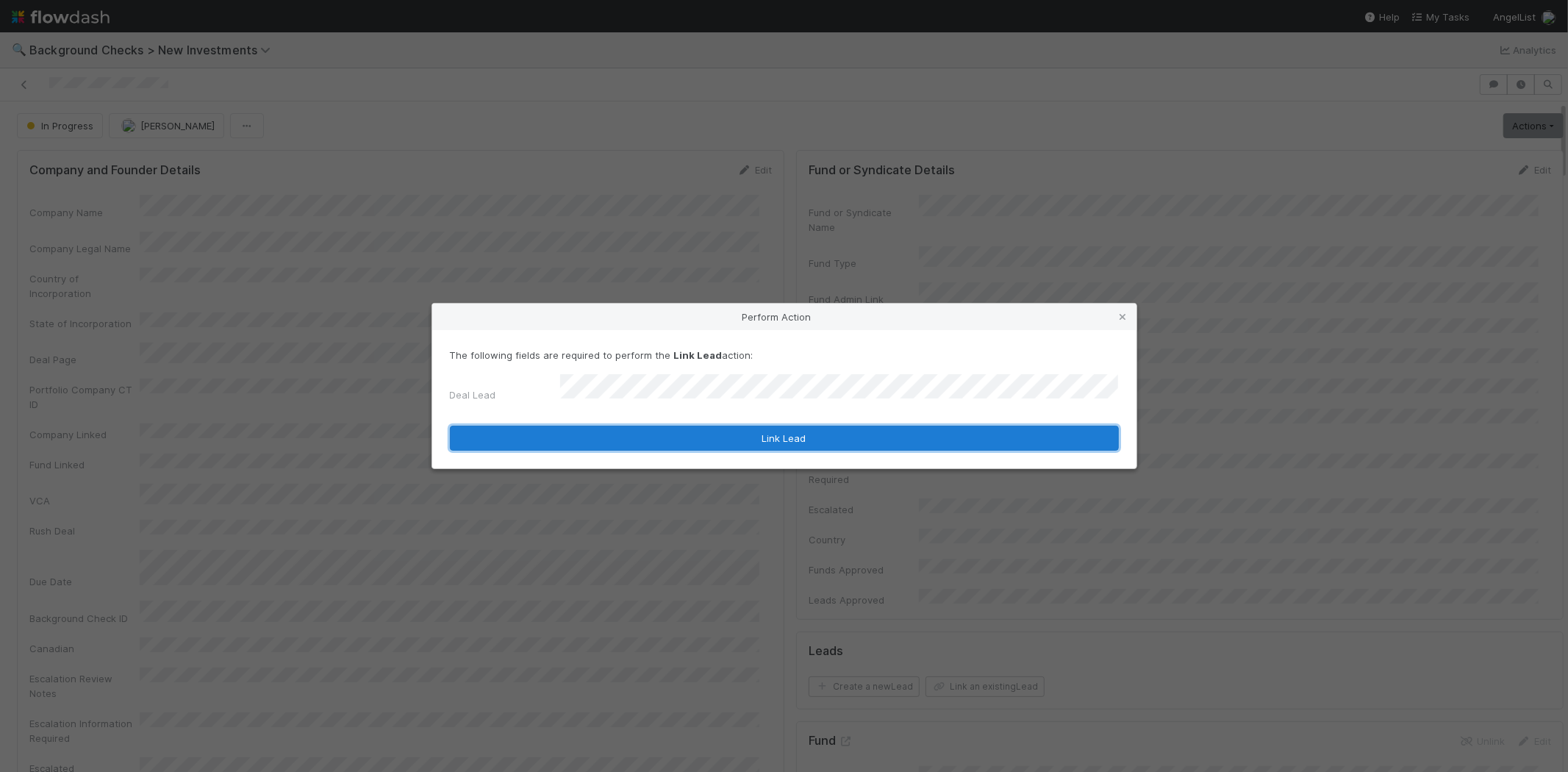
click at [817, 438] on button "Link Lead" at bounding box center [784, 439] width 669 height 25
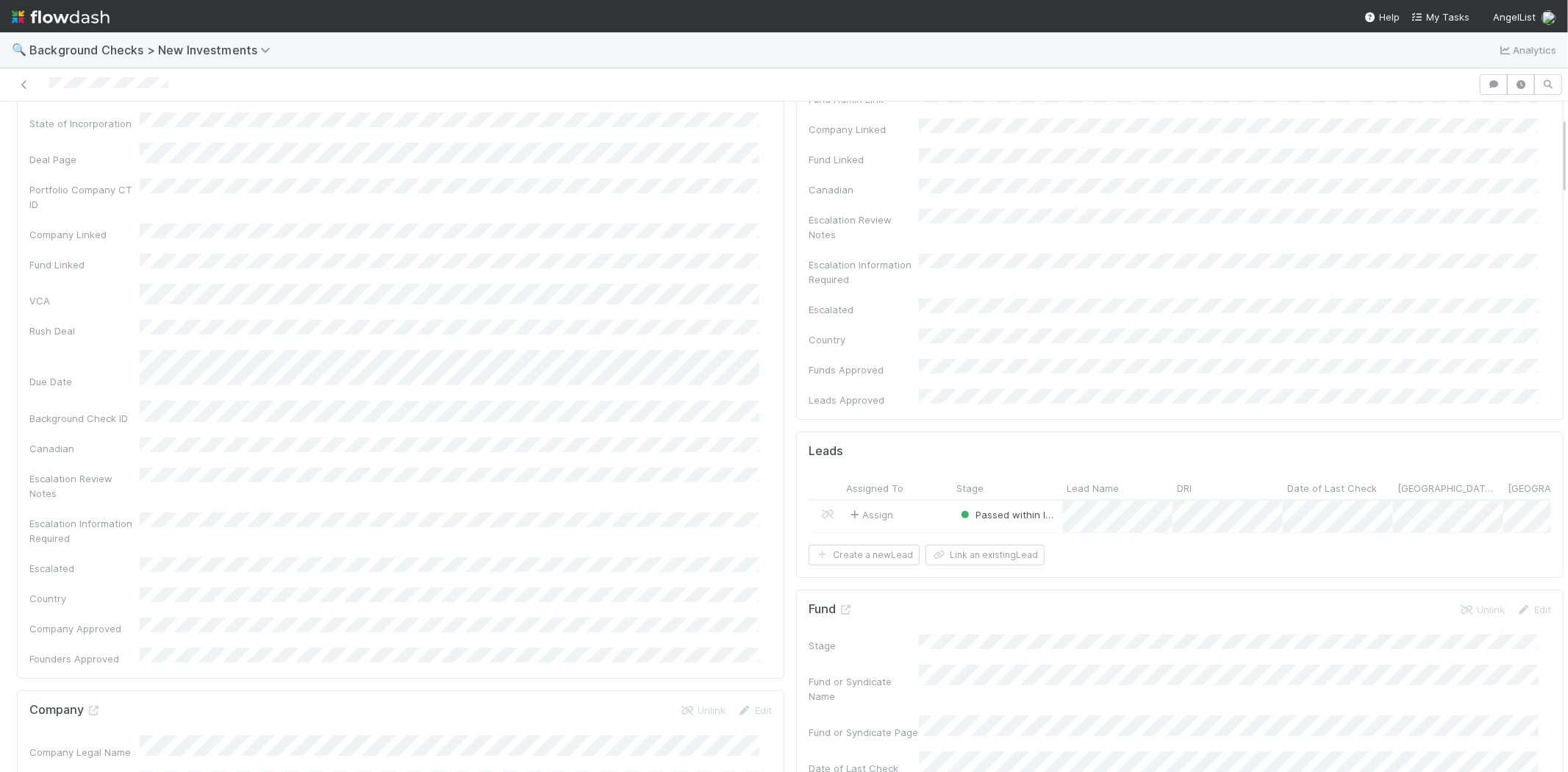
scroll to position [245, 0]
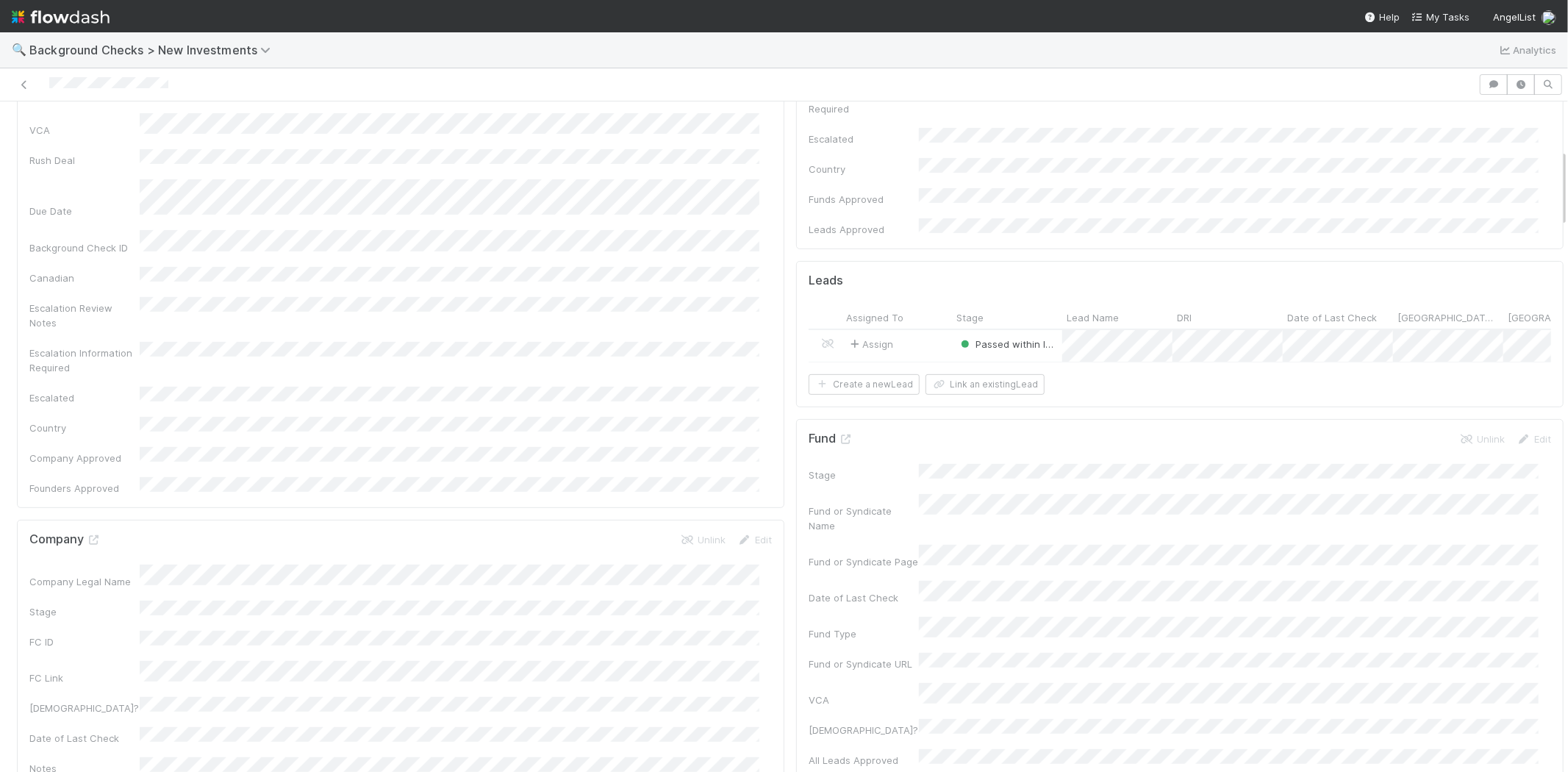
scroll to position [408, 0]
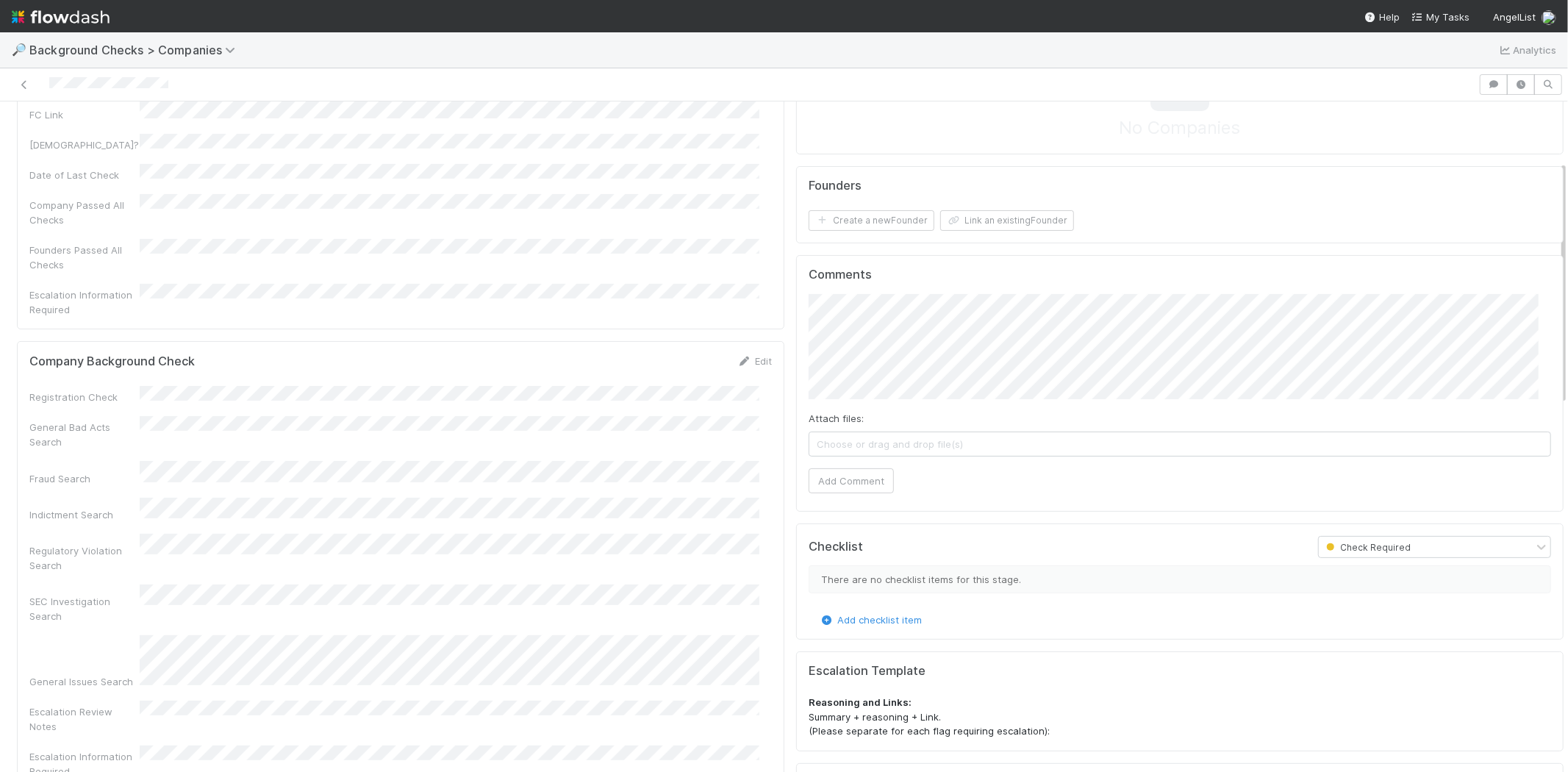
scroll to position [245, 0]
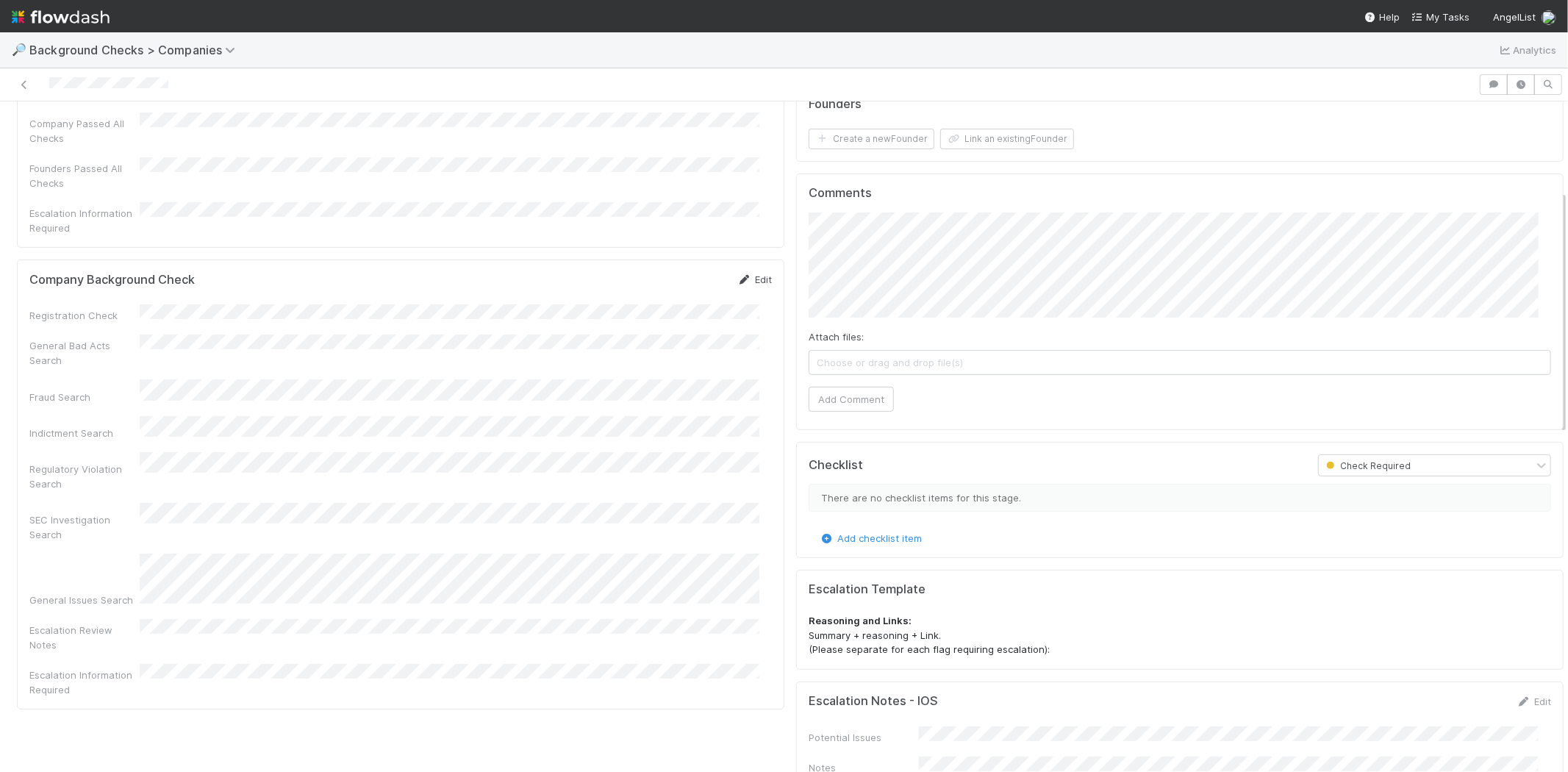
click at [742, 273] on link "Edit" at bounding box center [754, 279] width 35 height 12
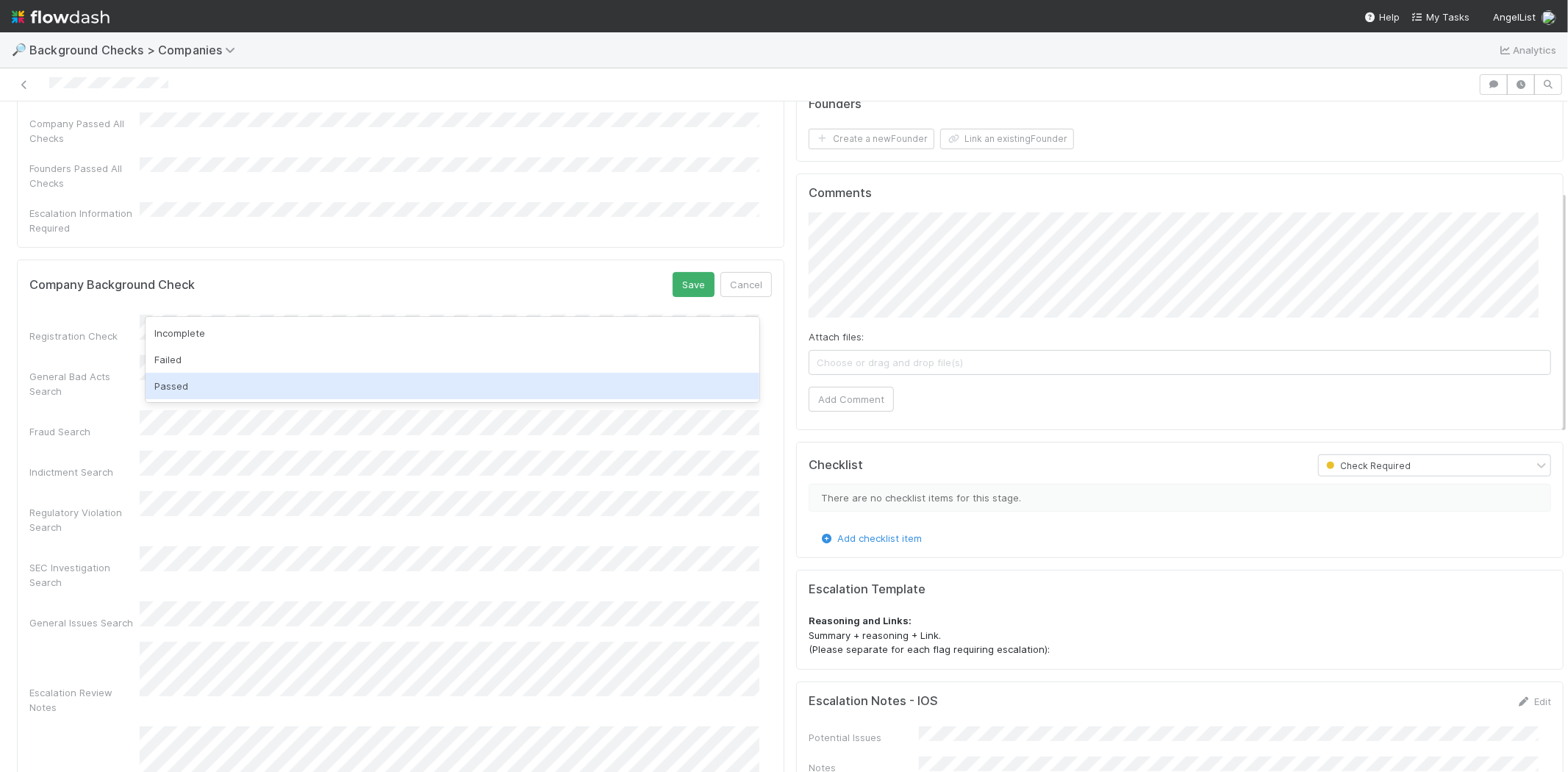
click at [339, 391] on div "Passed" at bounding box center [452, 386] width 614 height 27
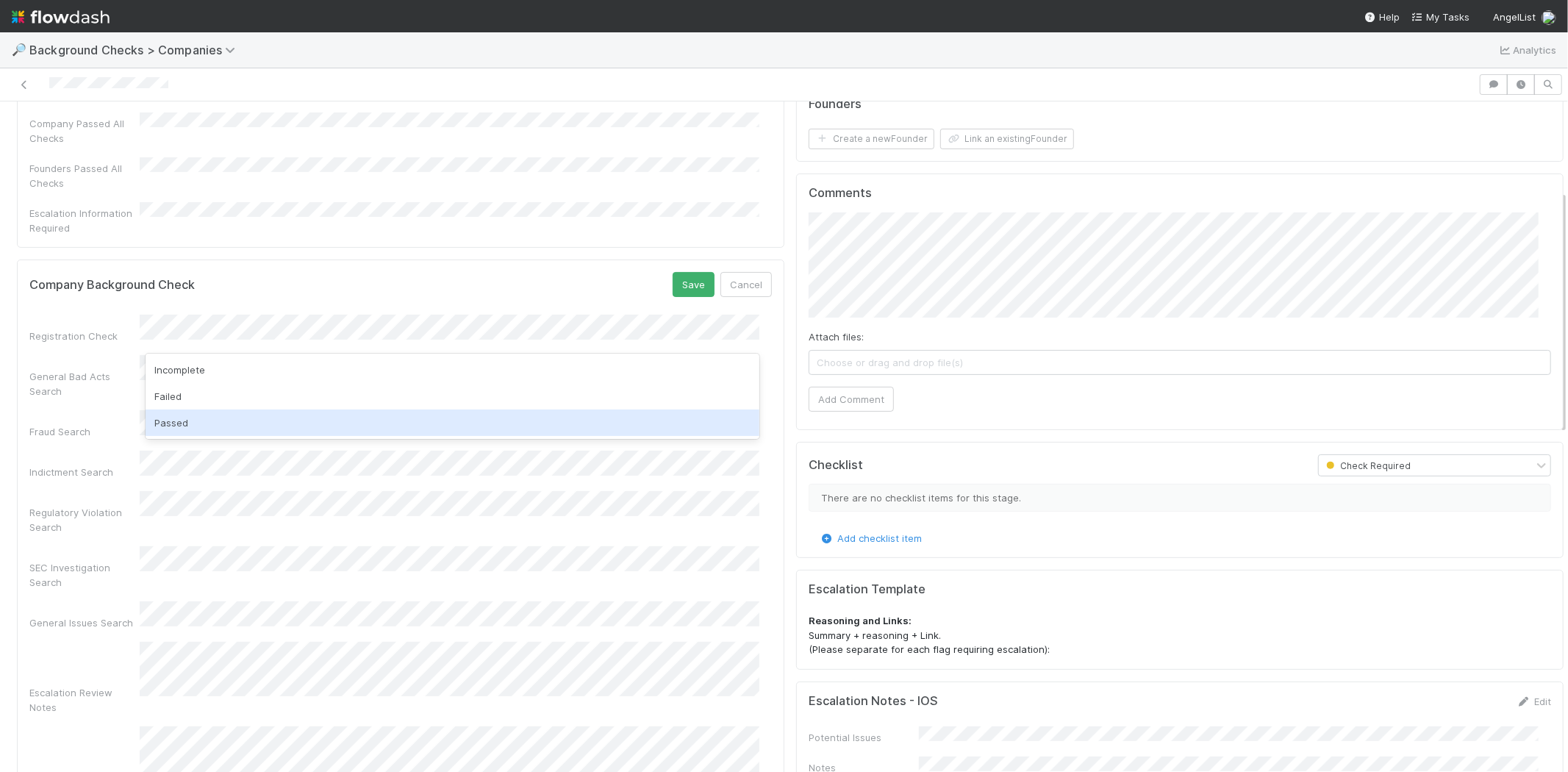
click at [298, 422] on div "Passed" at bounding box center [452, 423] width 614 height 27
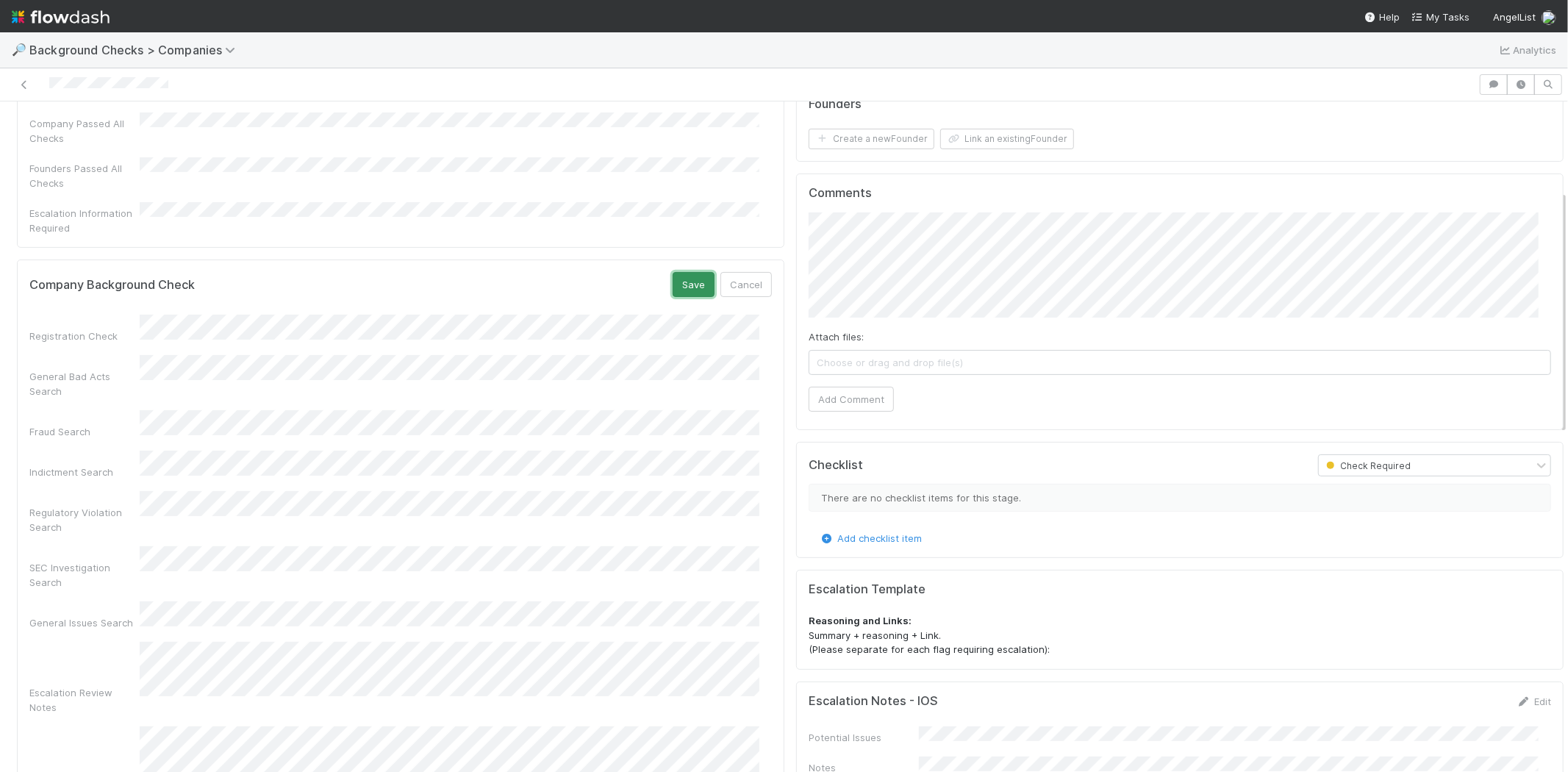
click at [677, 273] on button "Save" at bounding box center [693, 285] width 42 height 25
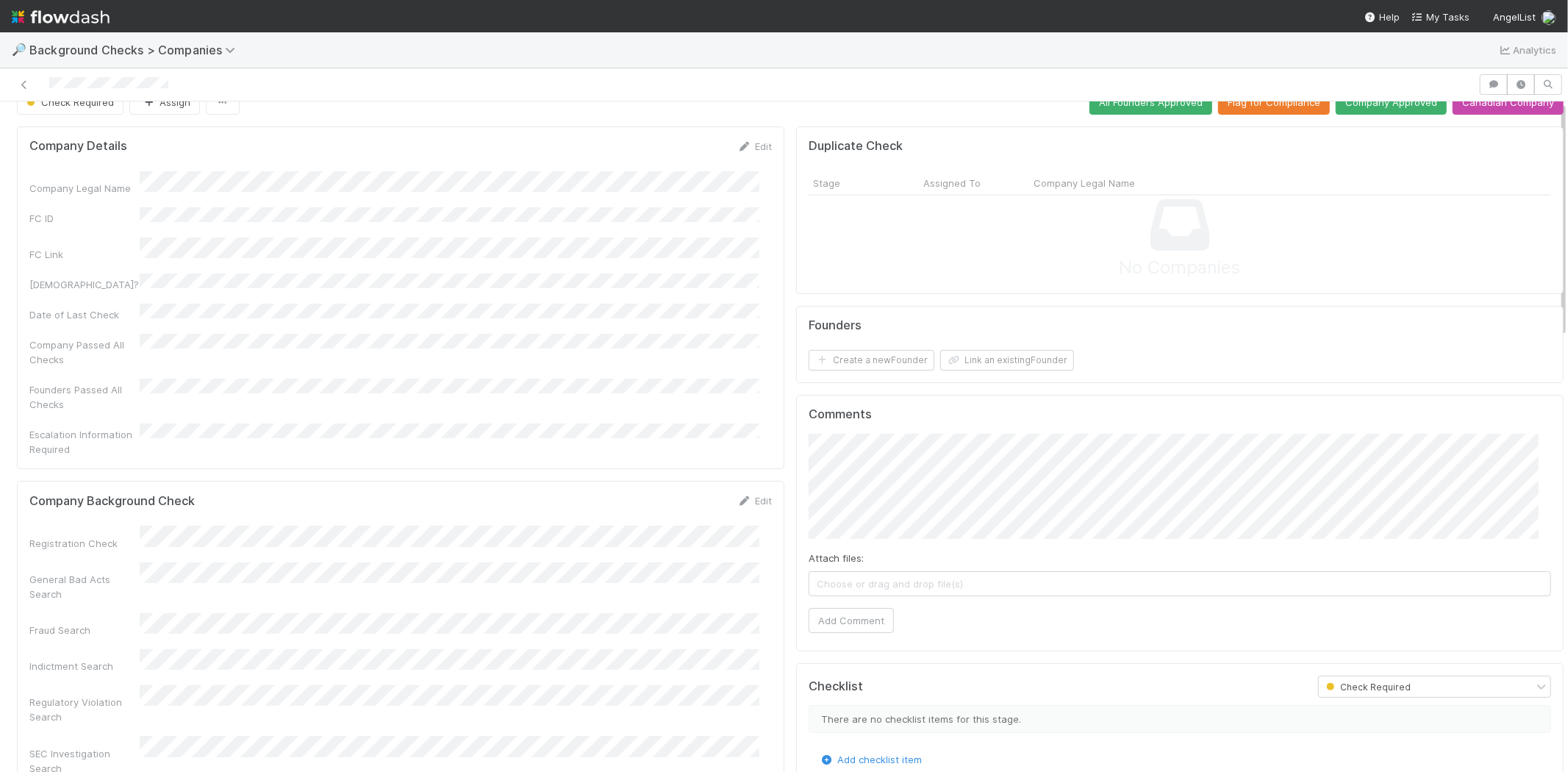
scroll to position [0, 0]
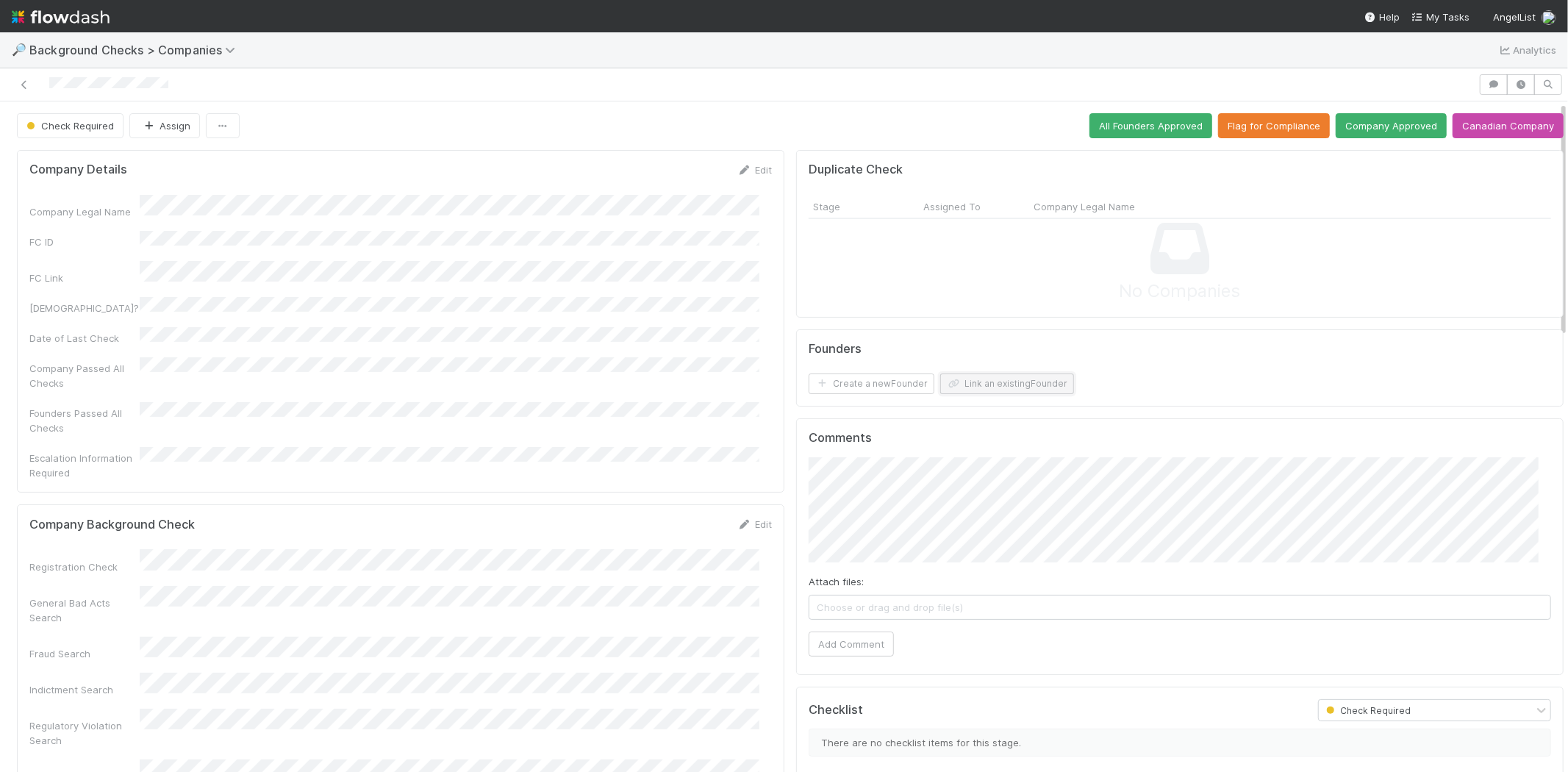
click at [963, 384] on button "Link an existing Founder" at bounding box center [1008, 383] width 134 height 21
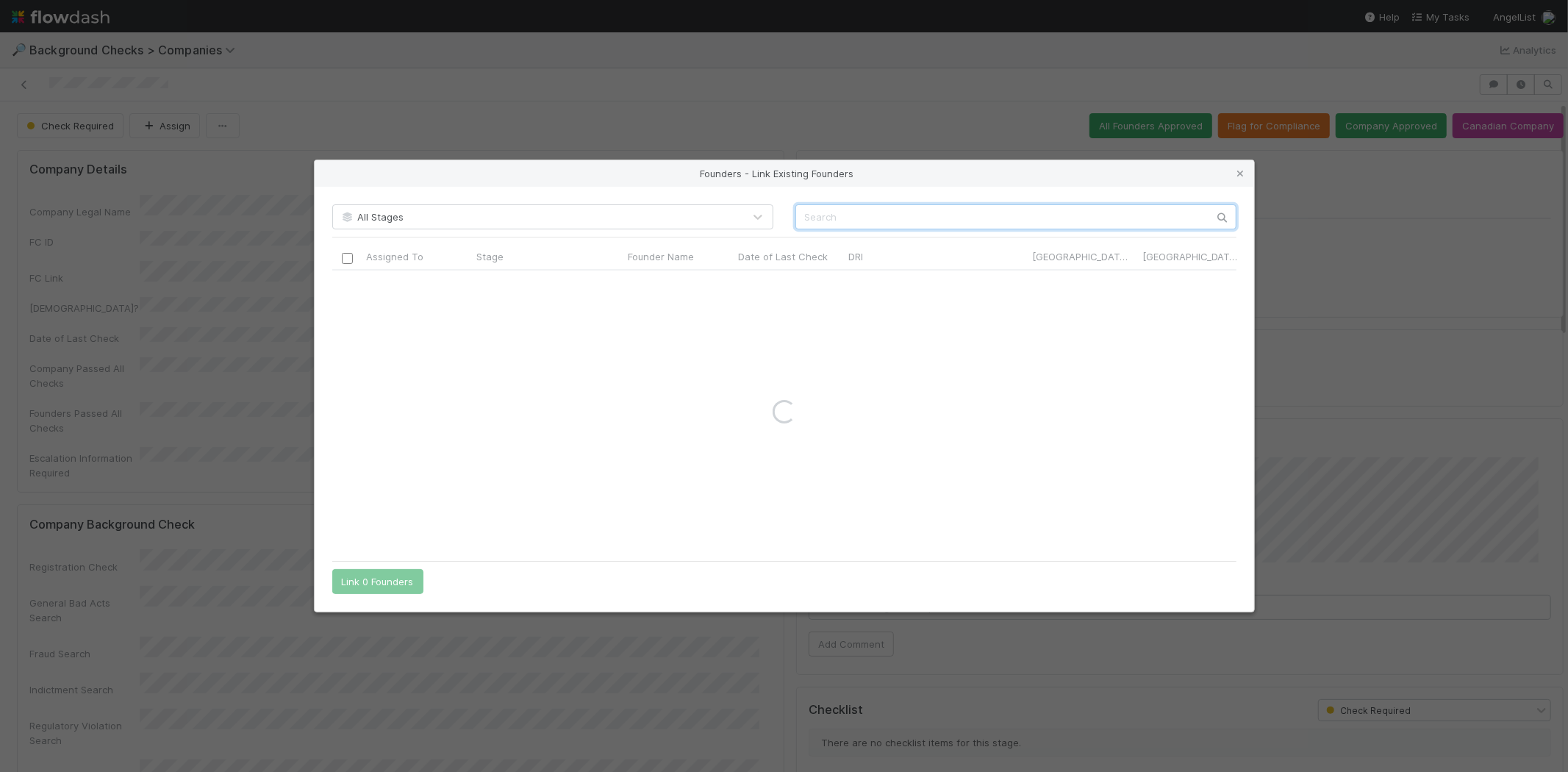
click at [854, 216] on input "text" at bounding box center [1016, 217] width 441 height 25
paste input "[PERSON_NAME]"
drag, startPoint x: 910, startPoint y: 212, endPoint x: 773, endPoint y: 222, distance: 137.4
click at [773, 222] on div "All Stages [PERSON_NAME]" at bounding box center [784, 217] width 927 height 25
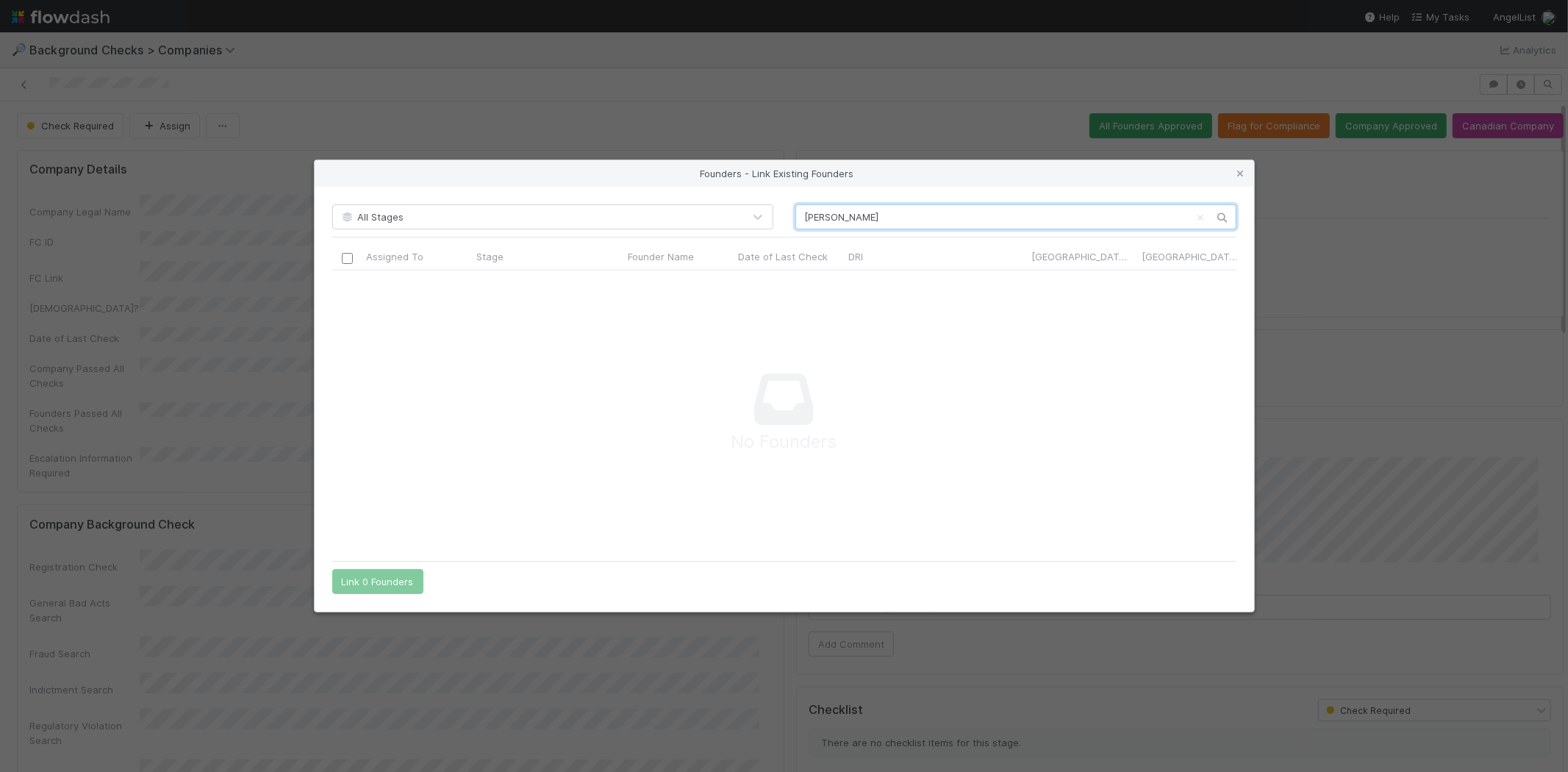
paste input "[PERSON_NAME]"
type input "[PERSON_NAME]"
click at [434, 289] on div at bounding box center [416, 285] width 110 height 29
click at [342, 288] on input "checkbox" at bounding box center [347, 286] width 11 height 11
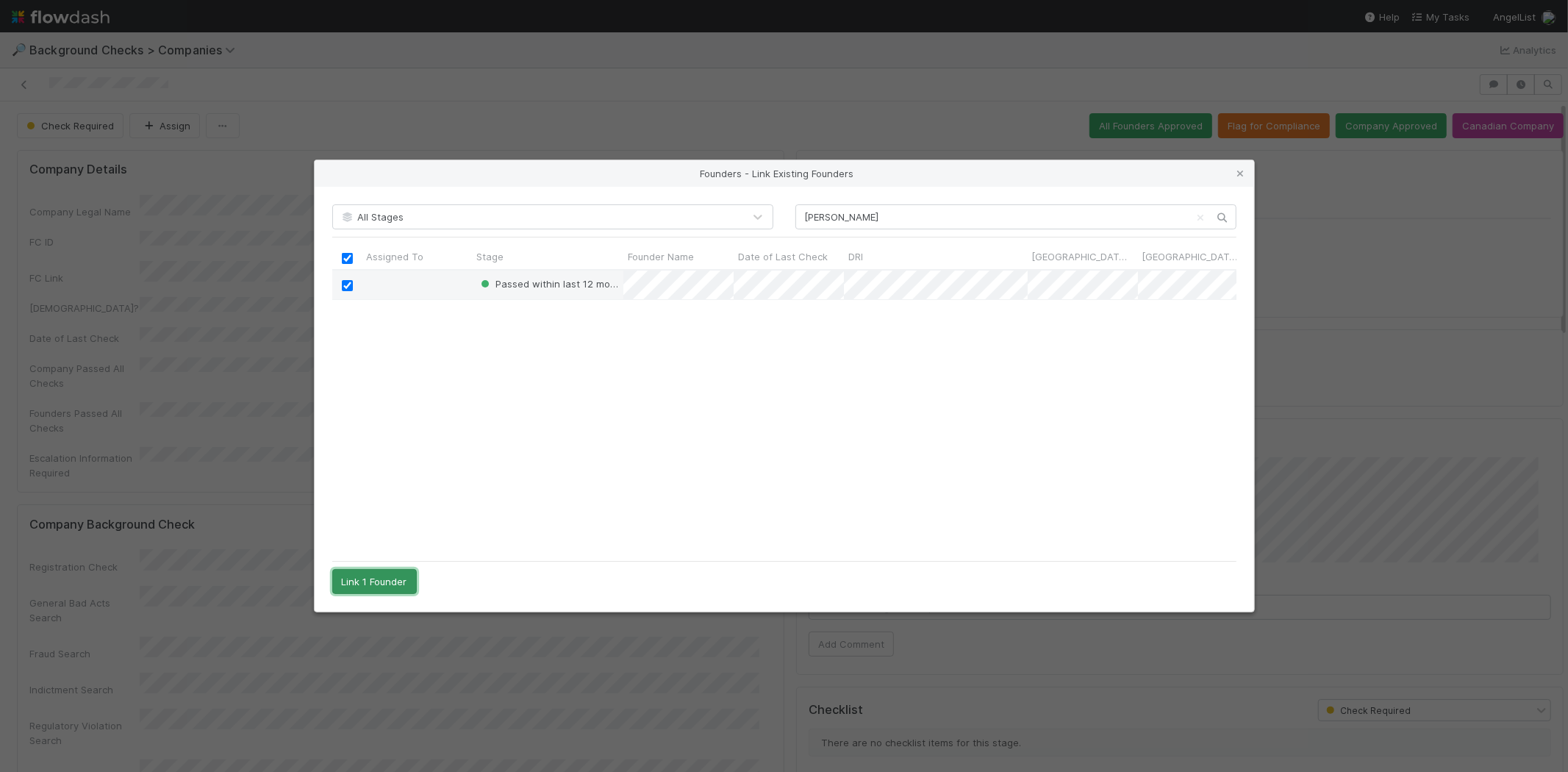
click at [386, 579] on button "Link 1 Founder" at bounding box center [374, 582] width 85 height 25
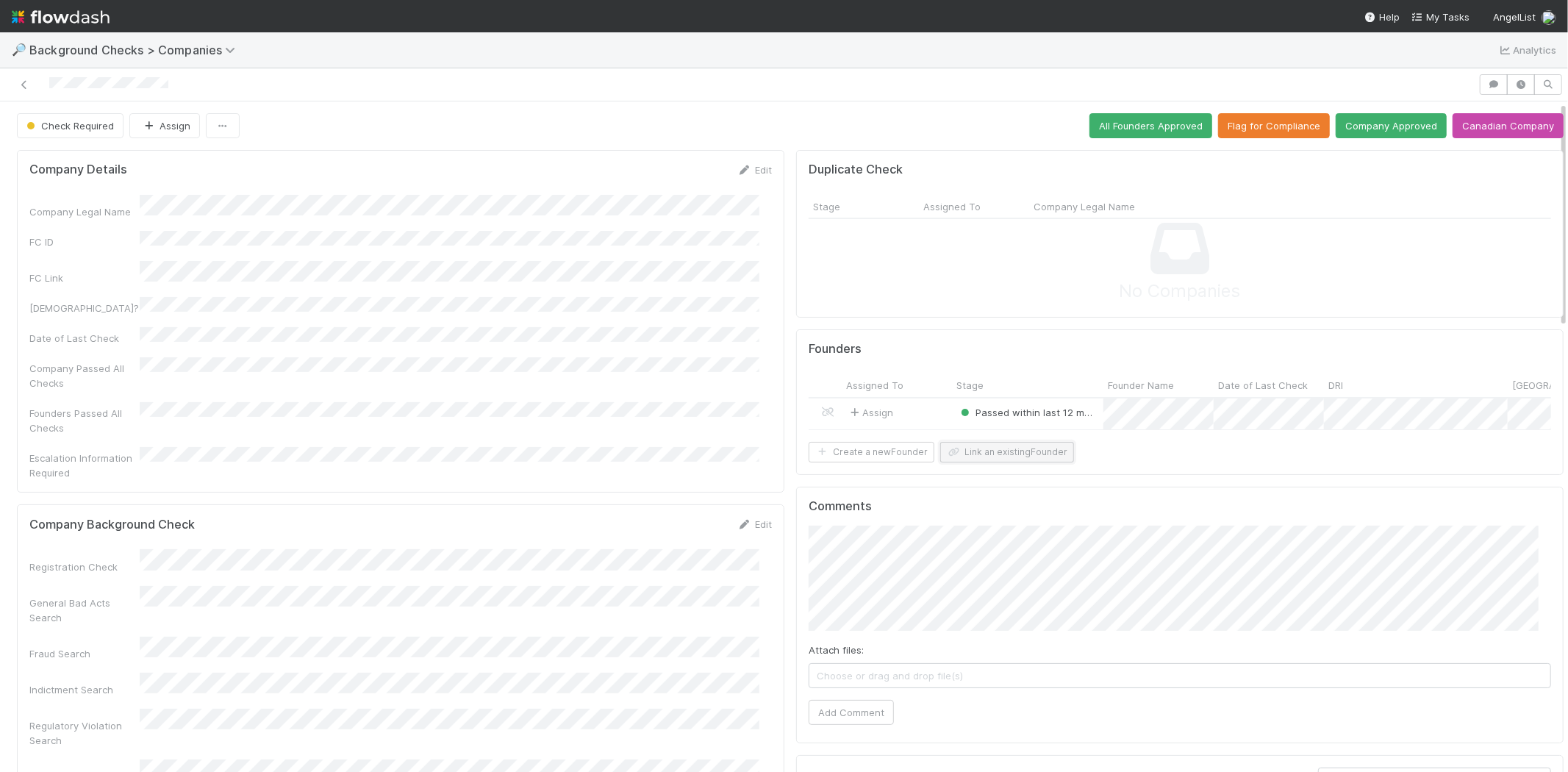
click at [972, 463] on button "Link an existing Founder" at bounding box center [1008, 452] width 134 height 21
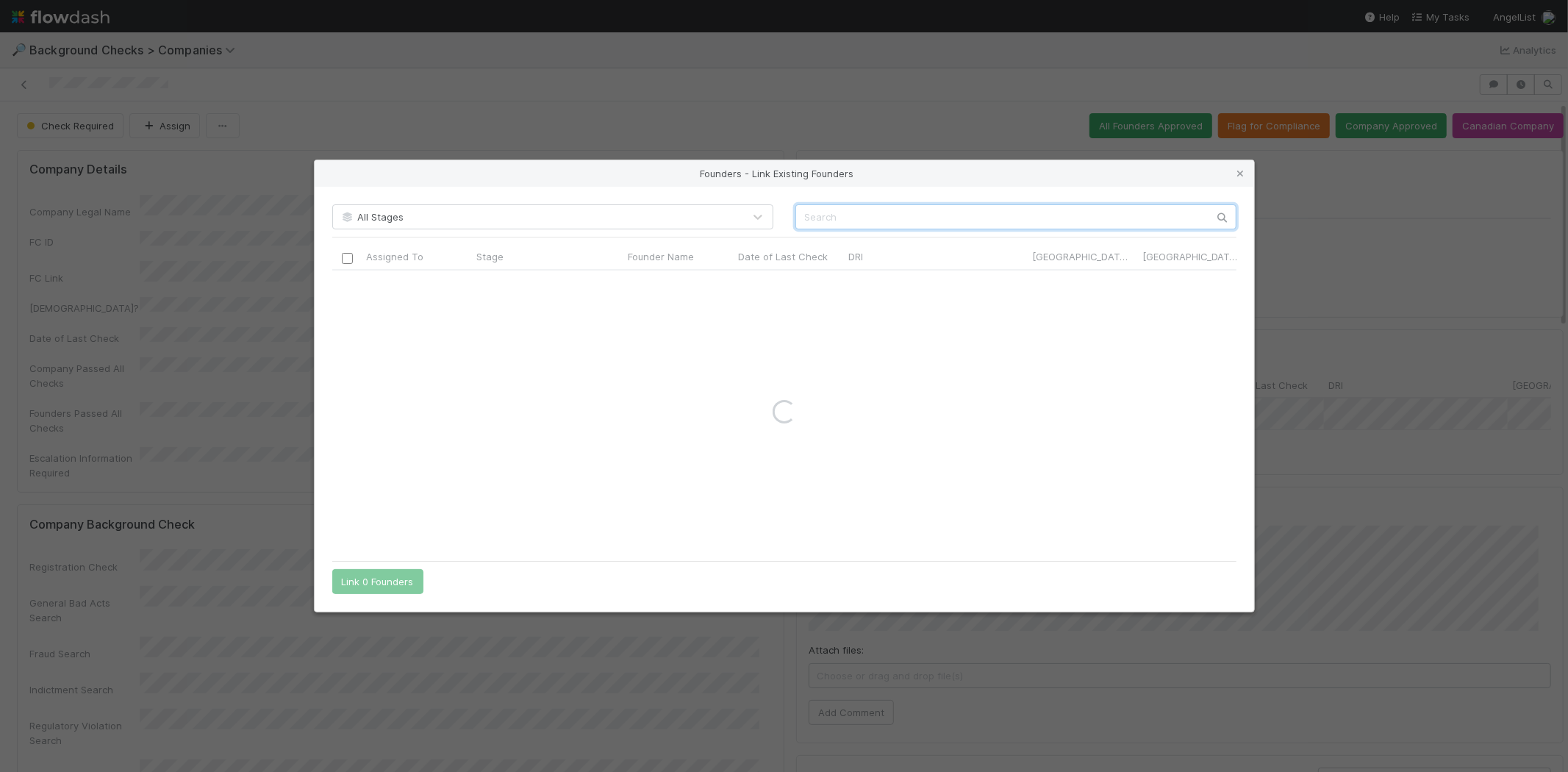
click at [940, 222] on input "text" at bounding box center [1016, 217] width 441 height 25
paste input "[PERSON_NAME]"
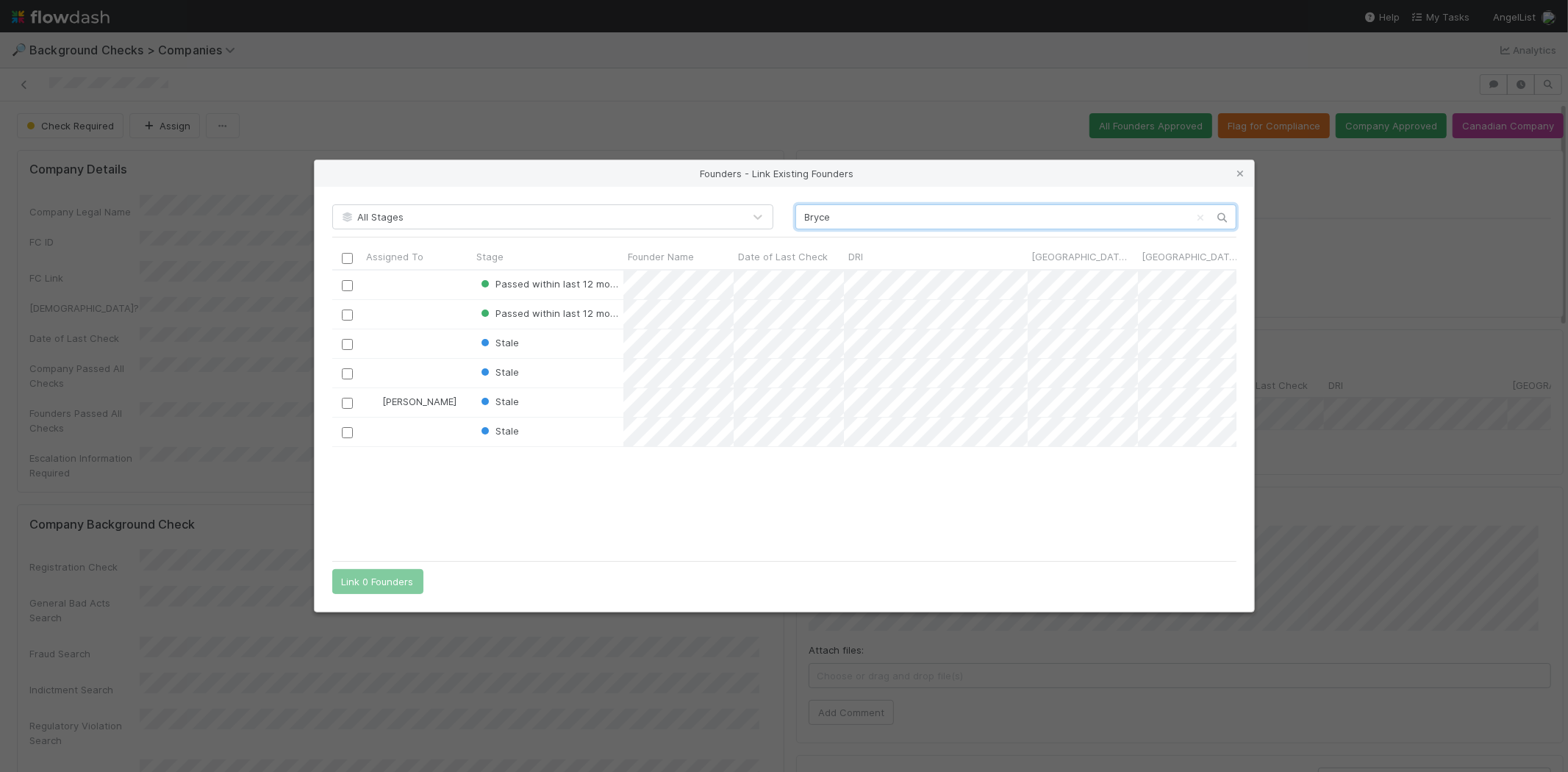
scroll to position [271, 892]
type input "Bryce"
click at [1241, 172] on icon at bounding box center [1241, 173] width 14 height 10
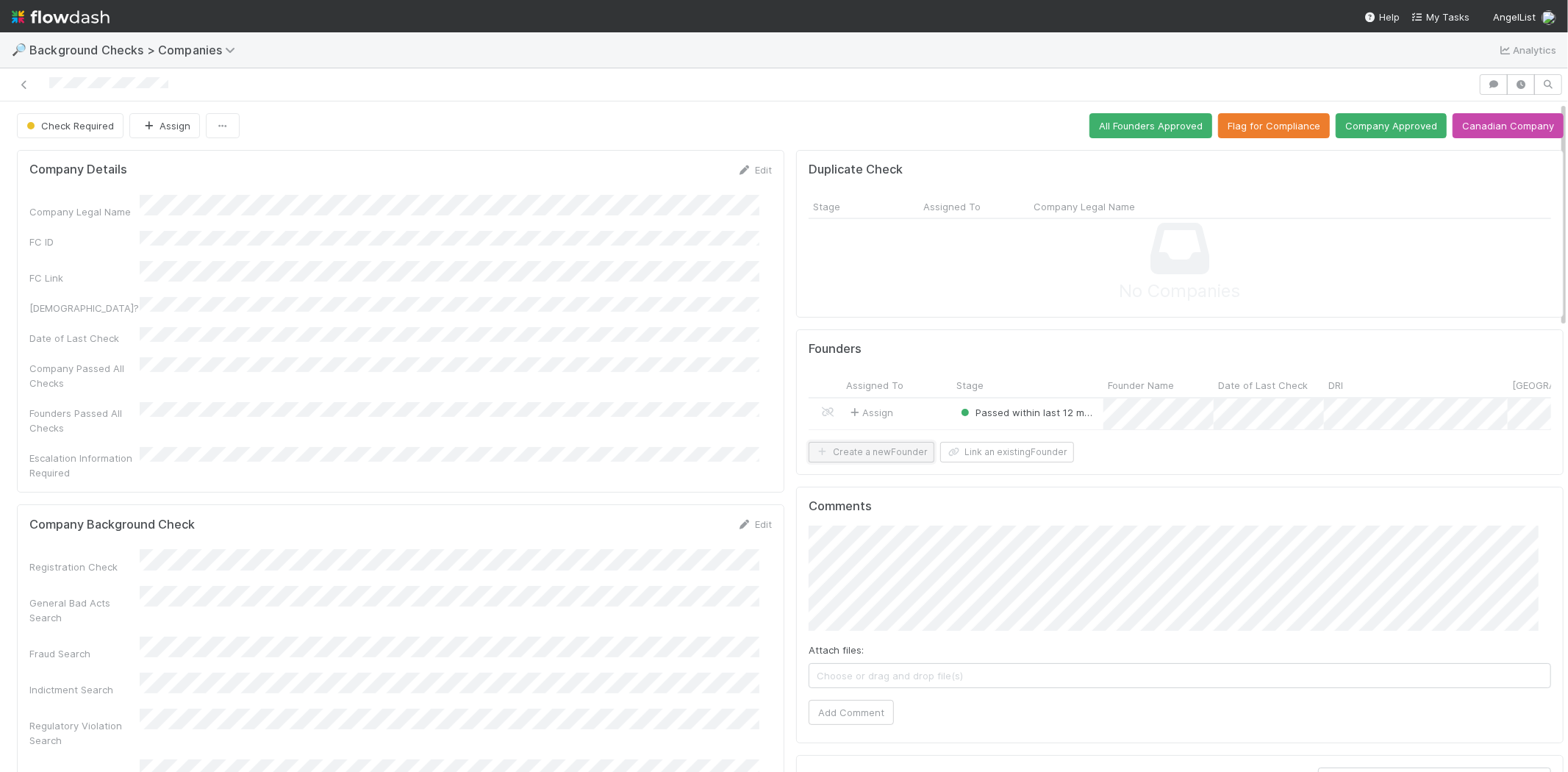
click at [875, 463] on button "Create a new Founder" at bounding box center [871, 452] width 126 height 21
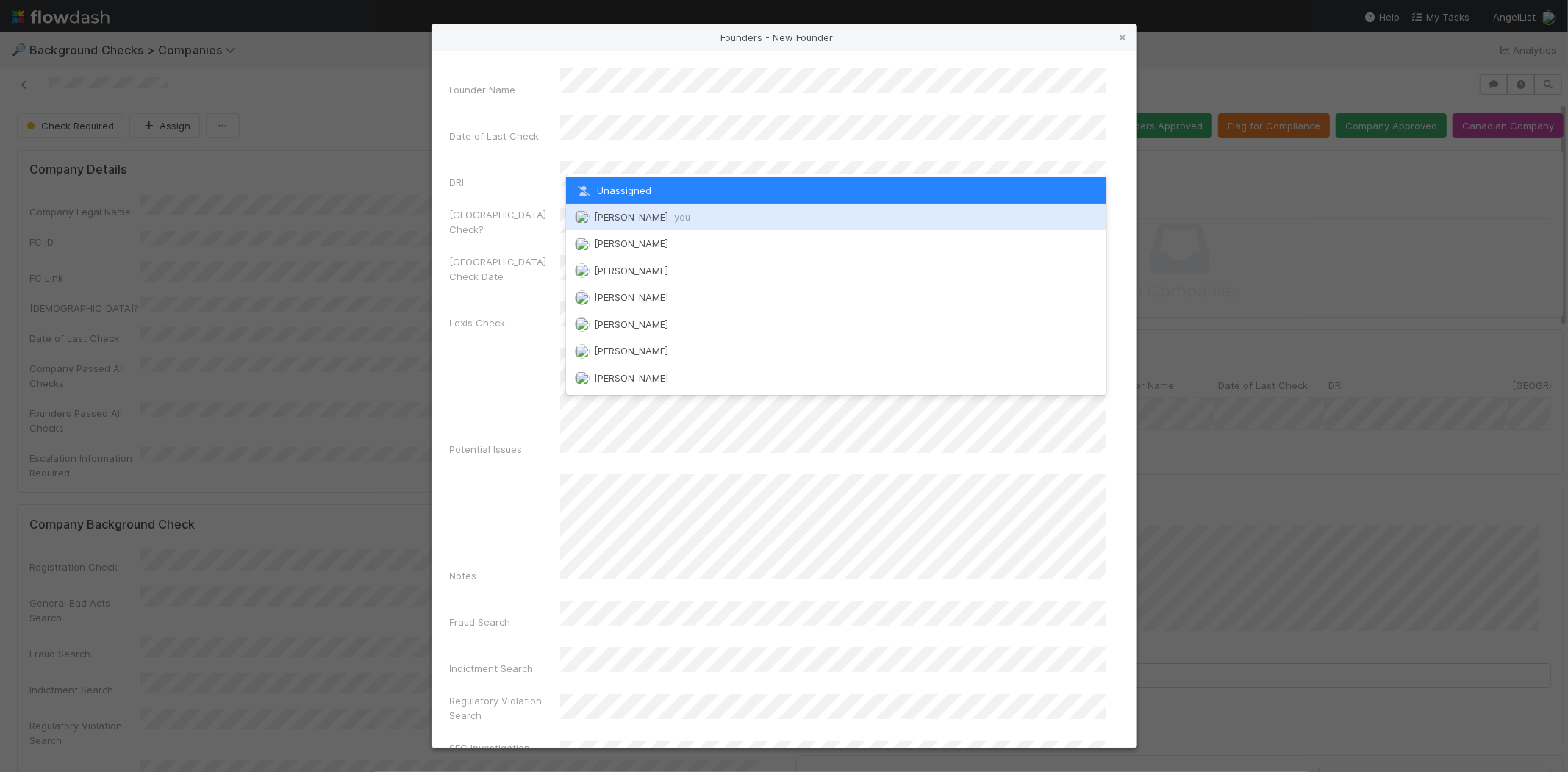
click at [667, 215] on span "[PERSON_NAME] you" at bounding box center [642, 216] width 96 height 12
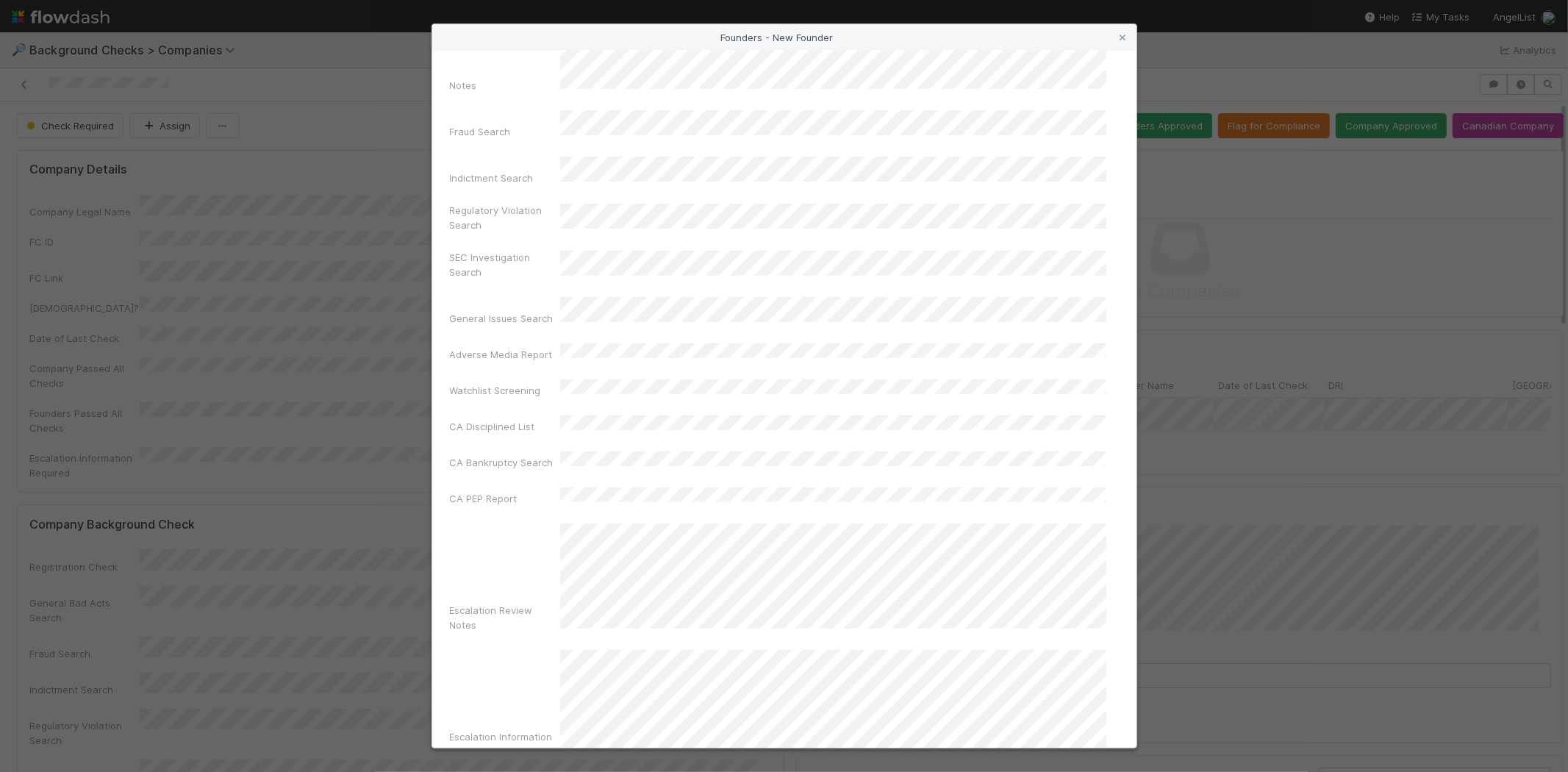
scroll to position [492, 0]
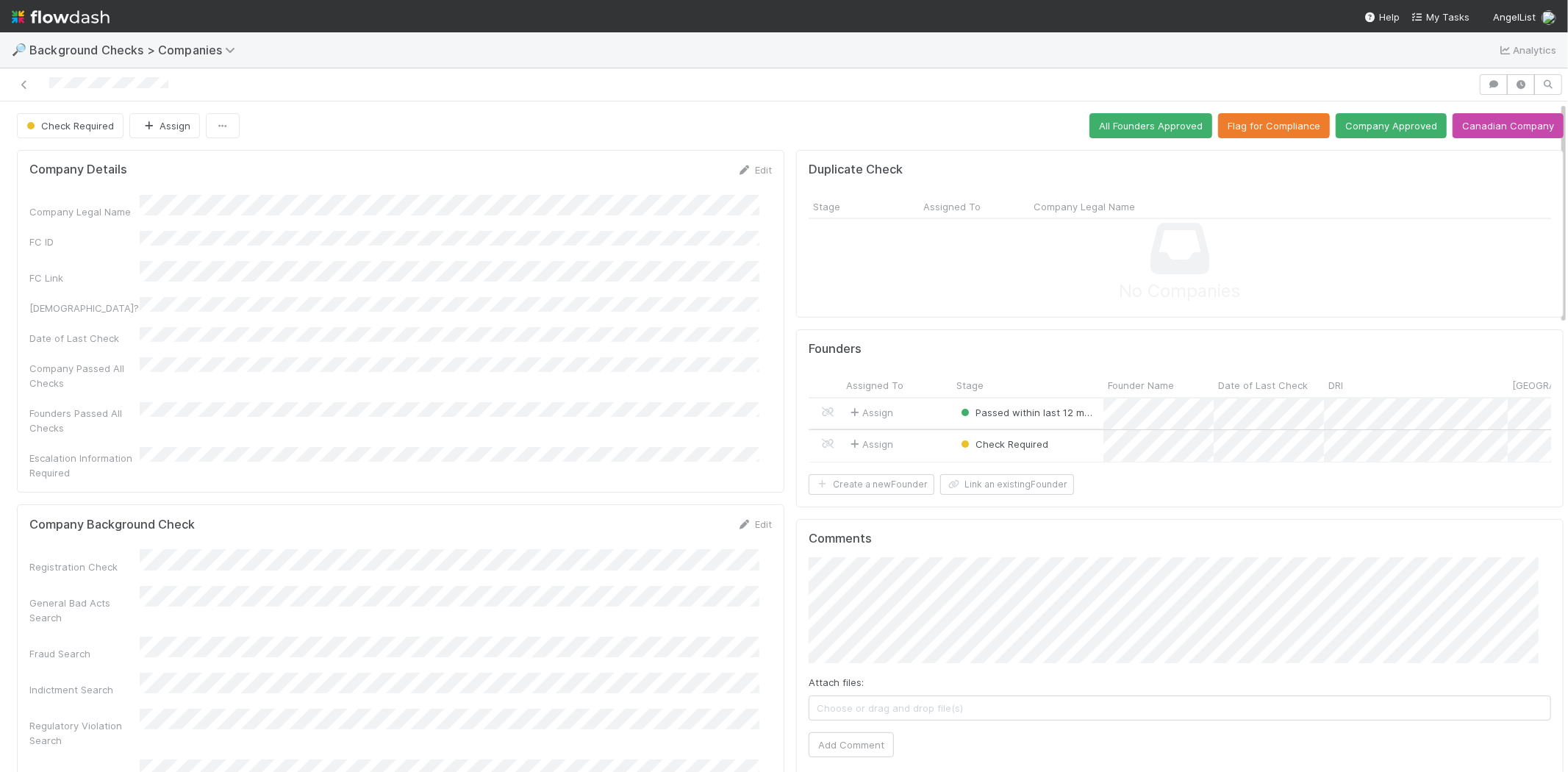
drag, startPoint x: 912, startPoint y: 439, endPoint x: 906, endPoint y: 452, distance: 14.3
click at [906, 452] on div "Assign" at bounding box center [896, 445] width 110 height 31
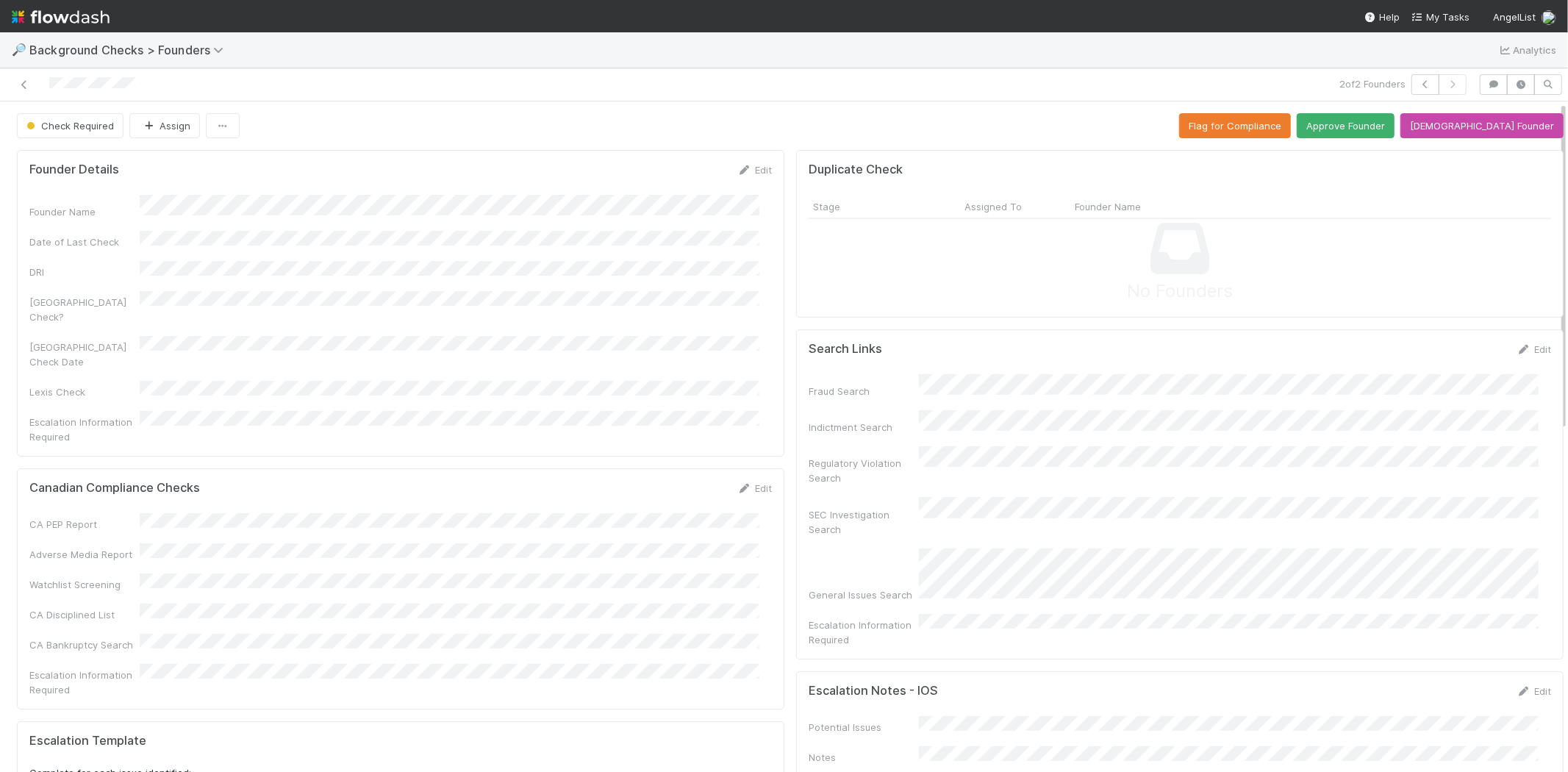
drag, startPoint x: 1032, startPoint y: 525, endPoint x: 971, endPoint y: 513, distance: 62.2
click at [971, 513] on div "SEC Investigation Search" at bounding box center [1179, 516] width 742 height 39
click at [52, 79] on div at bounding box center [374, 84] width 736 height 21
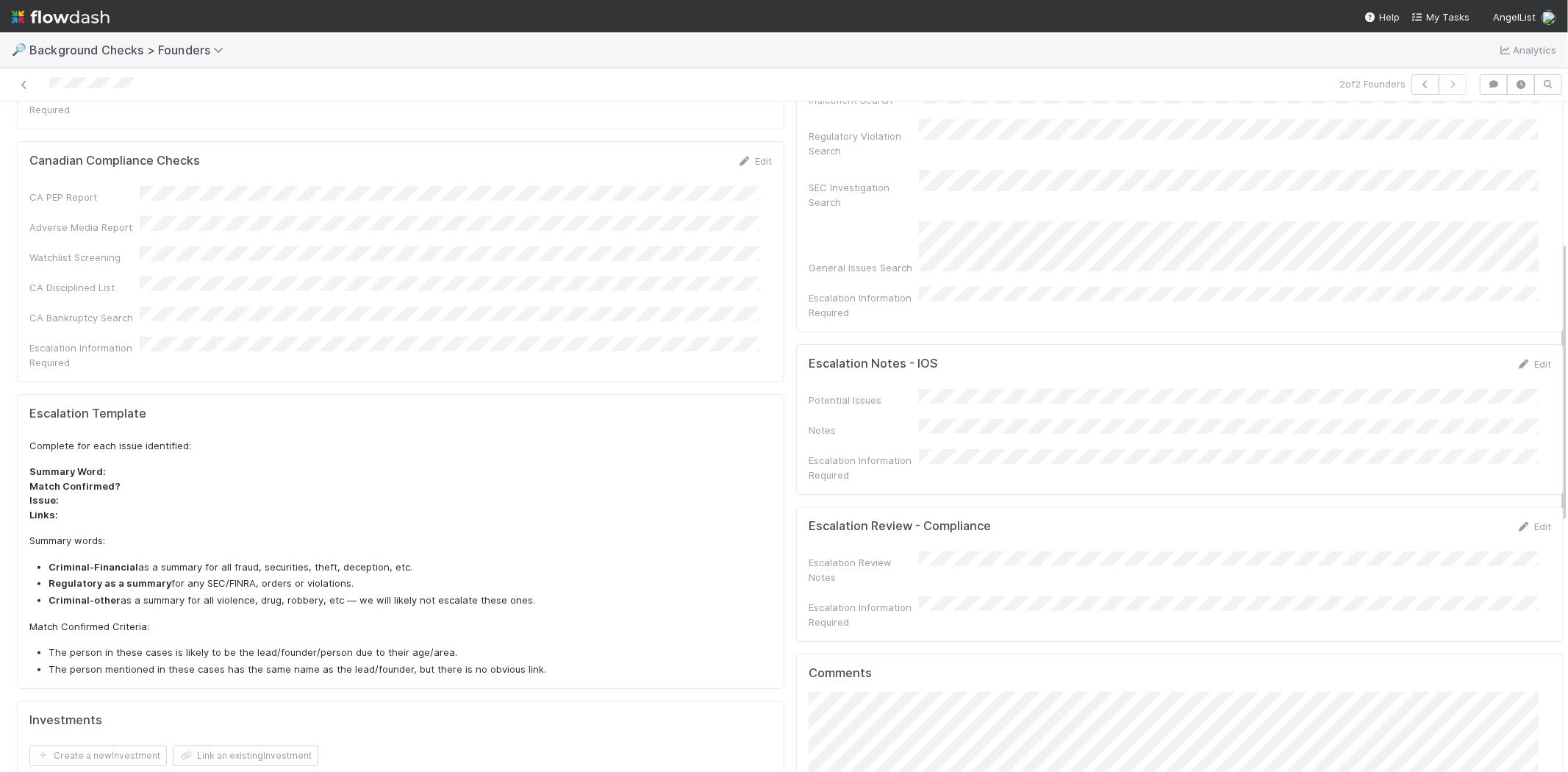
scroll to position [653, 0]
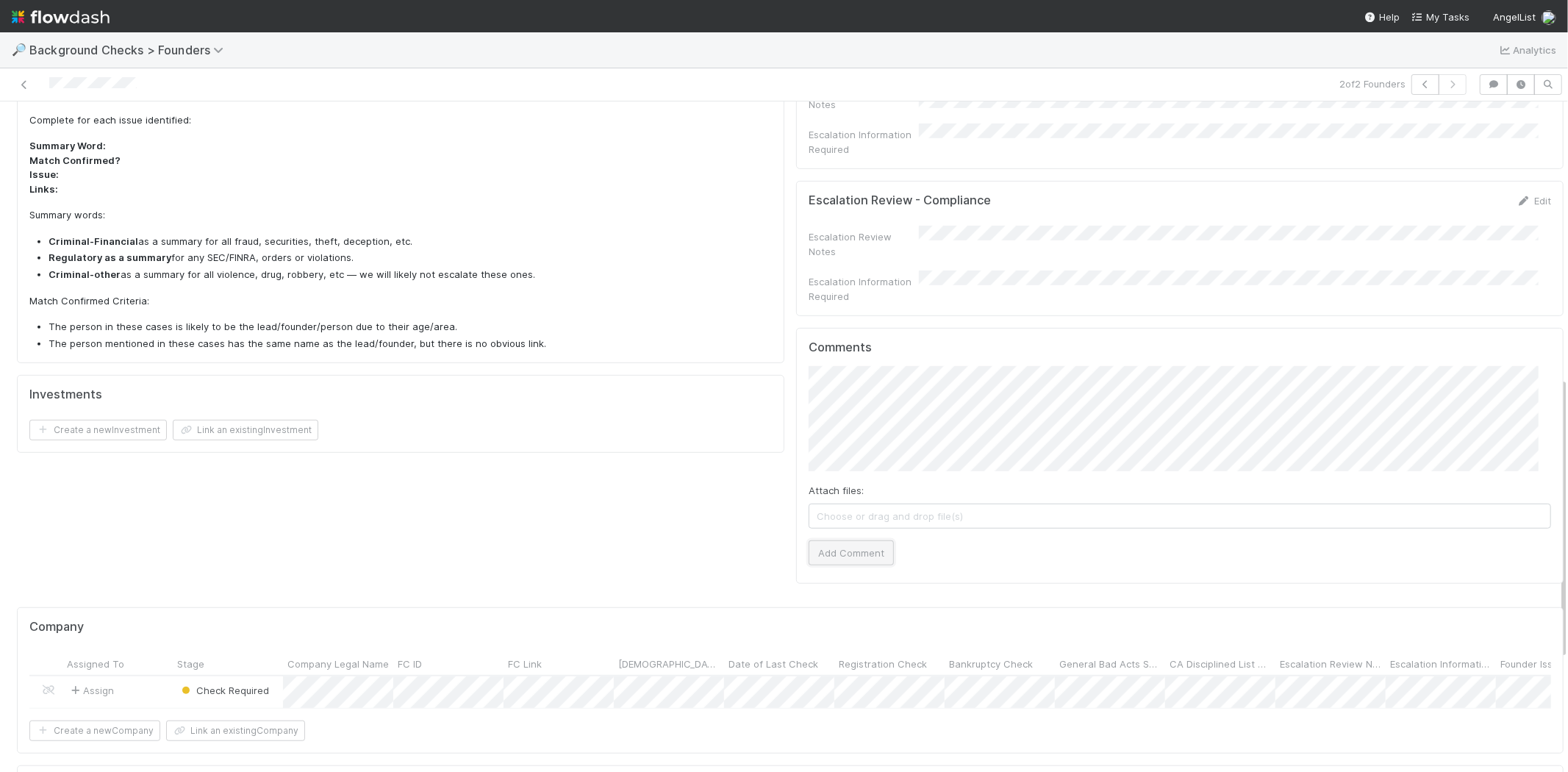
click at [853, 541] on button "Add Comment" at bounding box center [851, 553] width 85 height 25
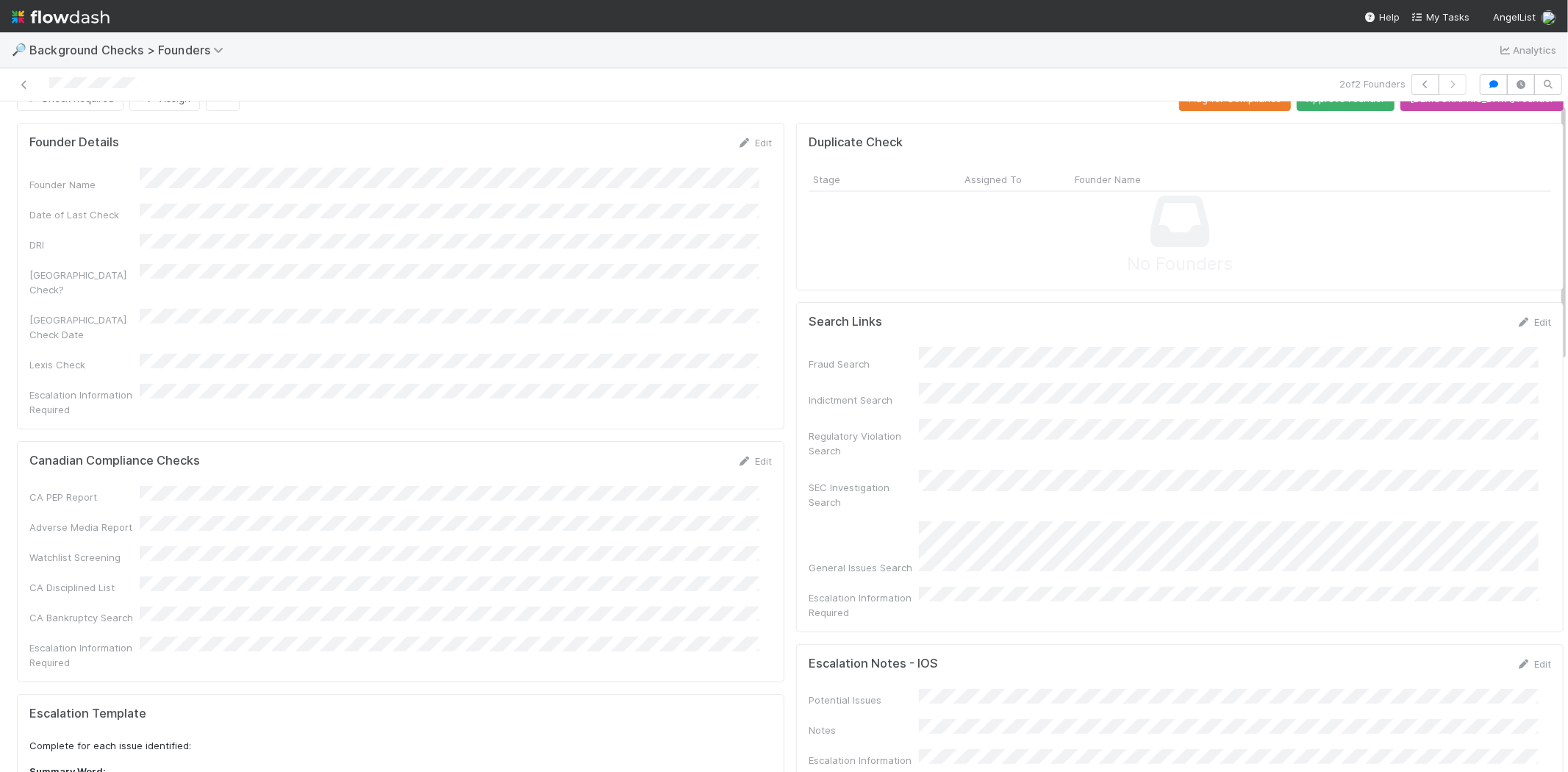
scroll to position [0, 0]
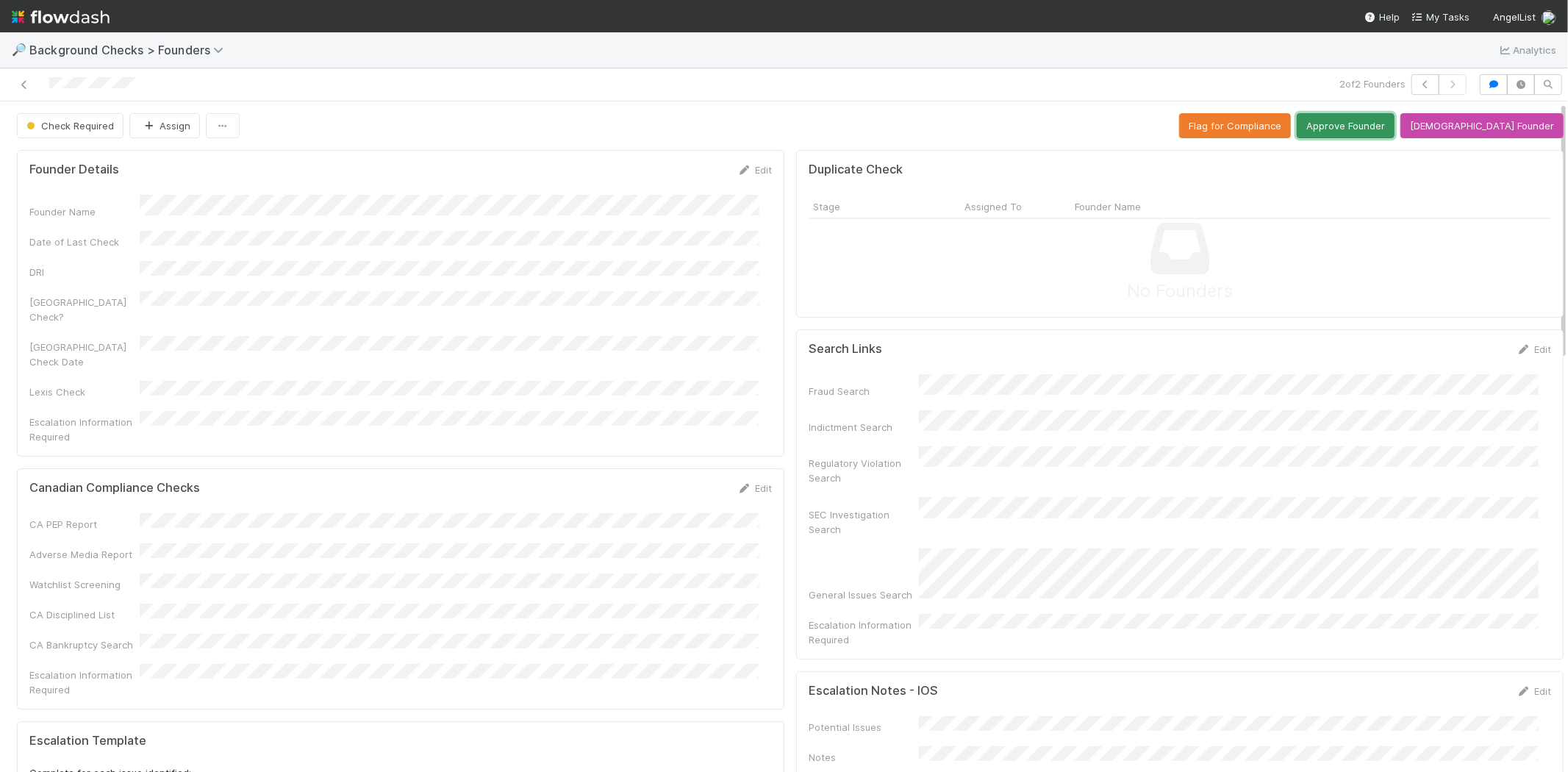
click at [1366, 122] on button "Approve Founder" at bounding box center [1346, 126] width 97 height 25
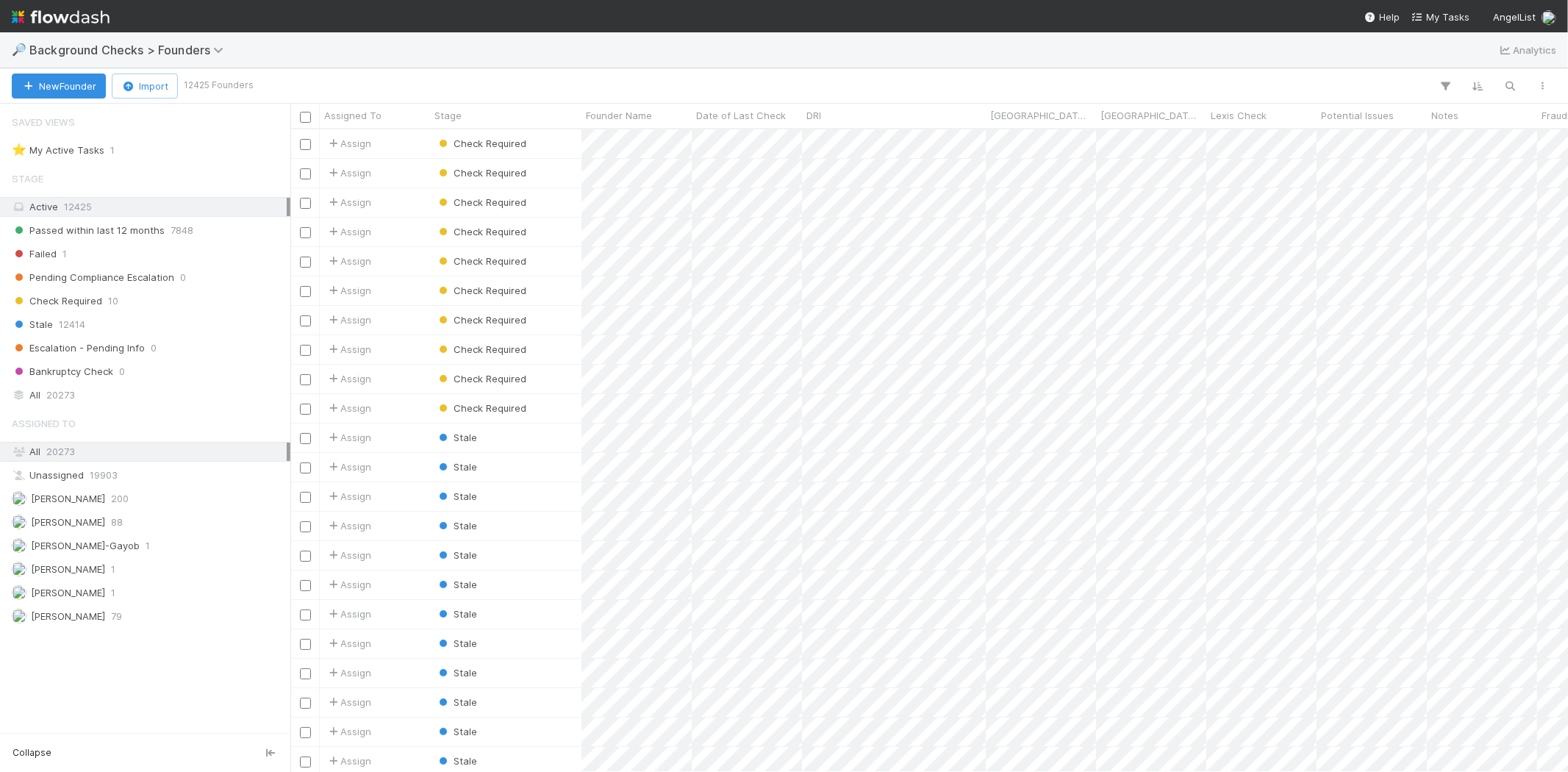
scroll to position [630, 1265]
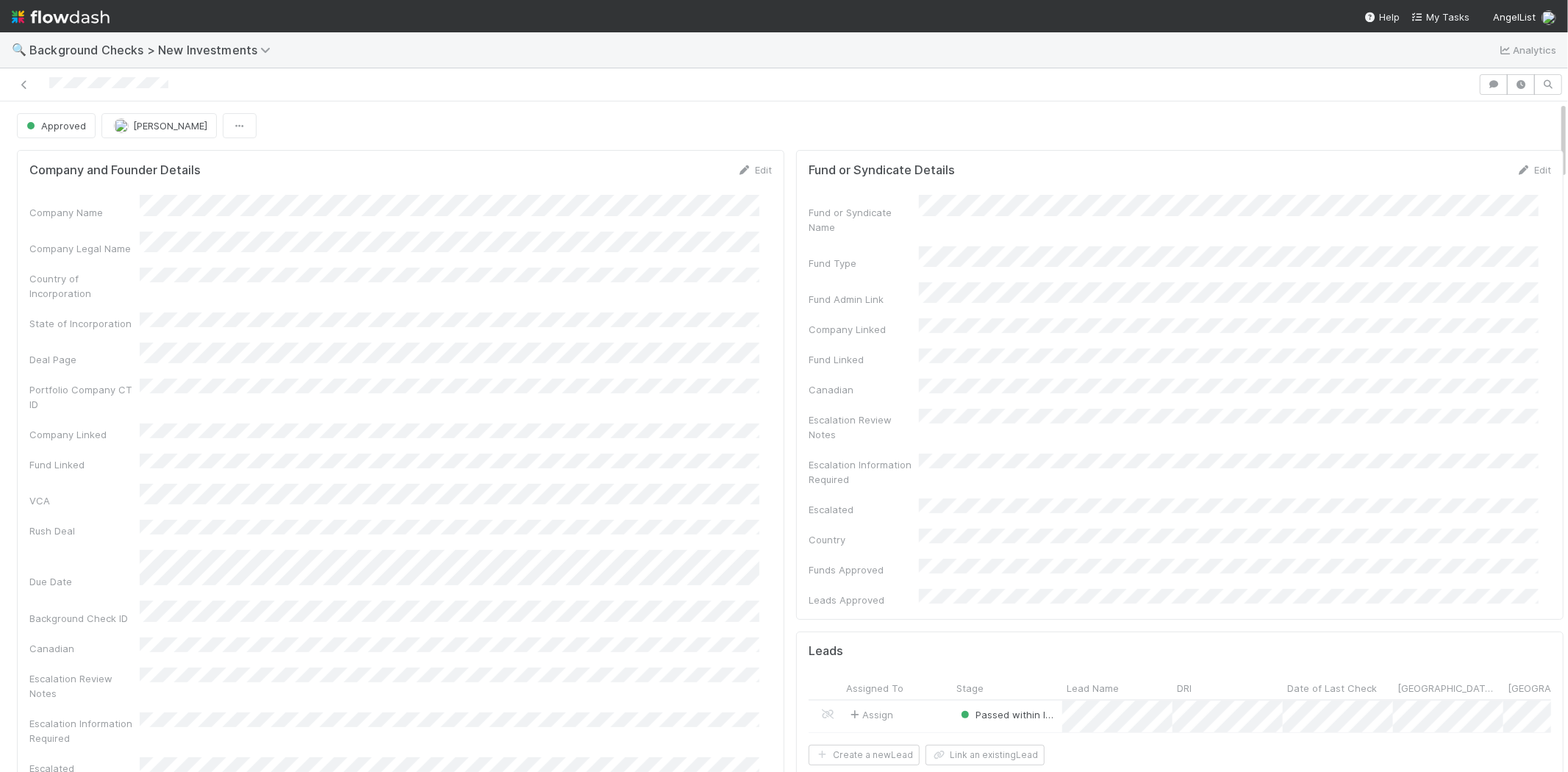
click at [49, 81] on div at bounding box center [740, 84] width 1467 height 21
click at [1434, 14] on span "My Tasks" at bounding box center [1440, 16] width 58 height 12
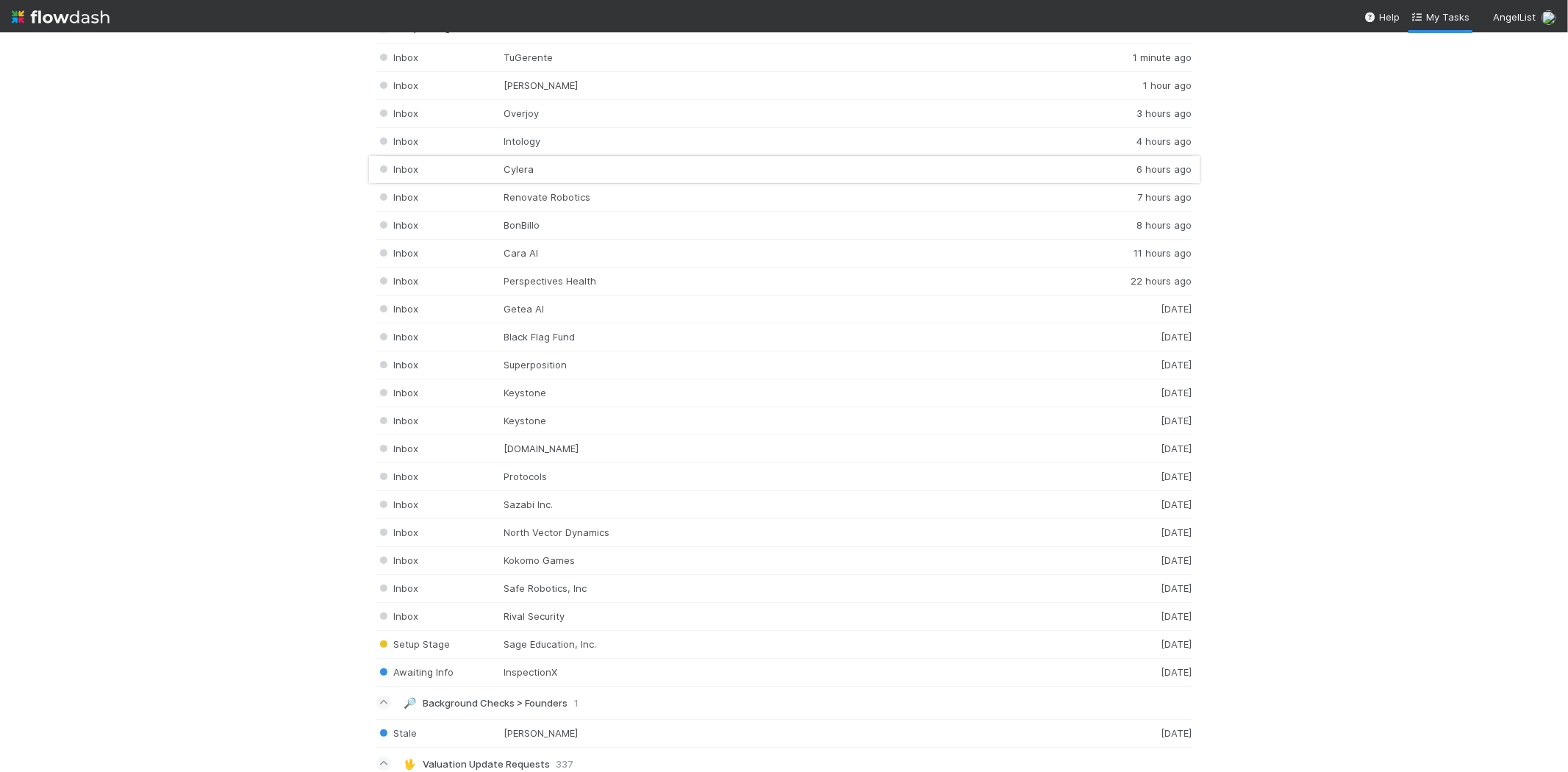
scroll to position [1879, 0]
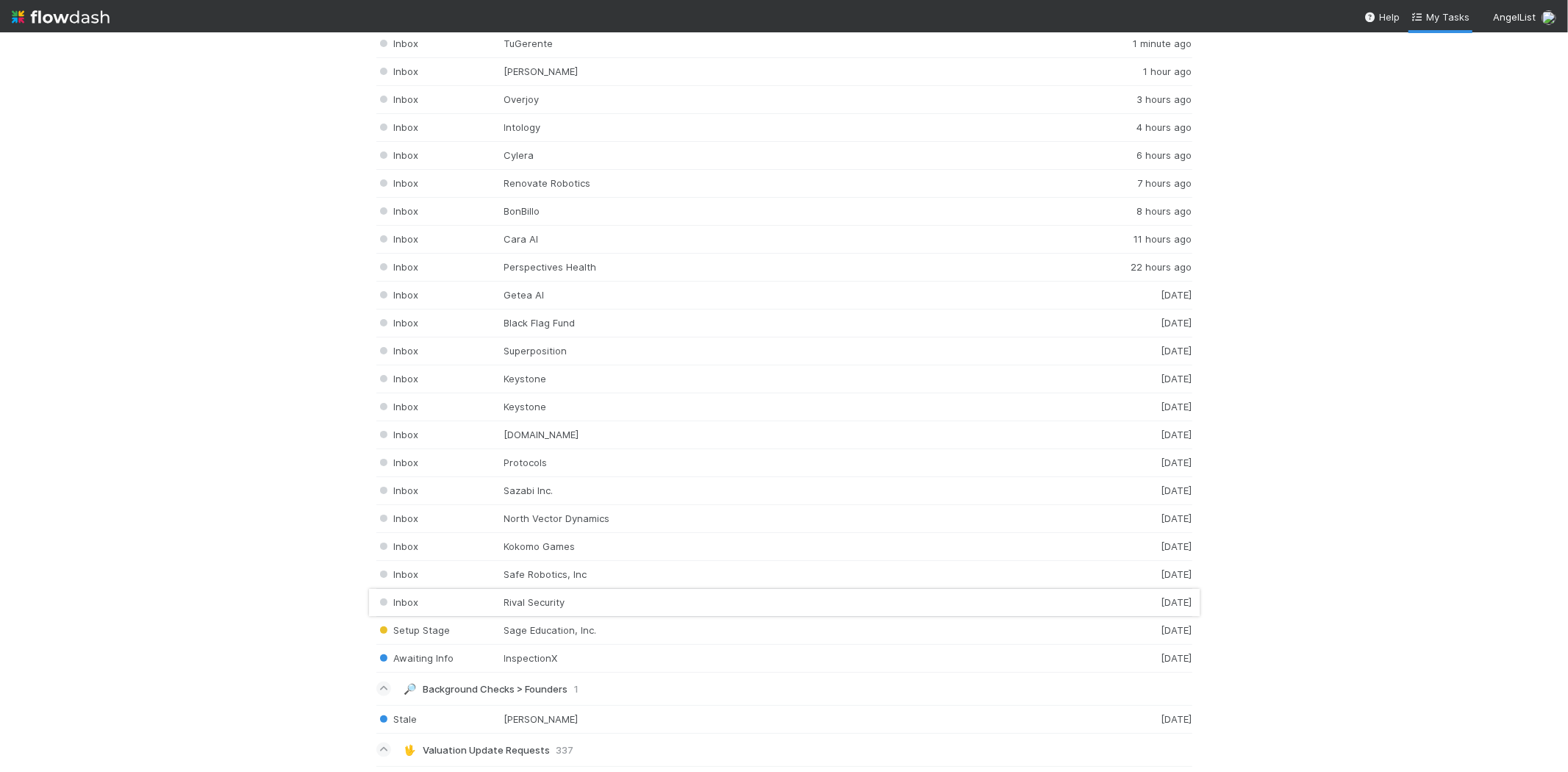
click at [593, 605] on div "Inbox Rival Security 3 days ago" at bounding box center [784, 602] width 817 height 28
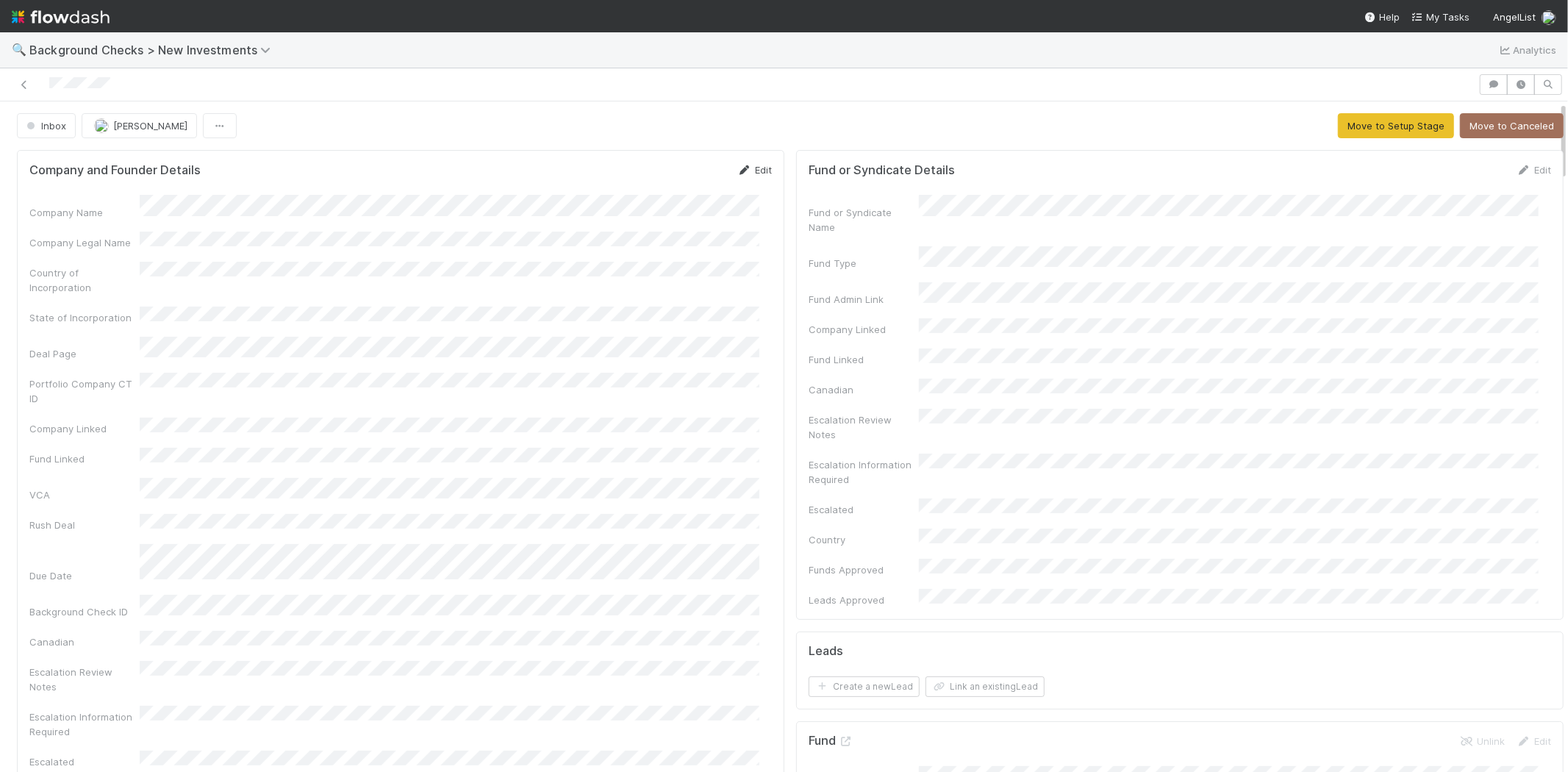
click at [743, 171] on link "Edit" at bounding box center [754, 170] width 35 height 12
click at [681, 168] on button "Save" at bounding box center [693, 175] width 42 height 25
click at [1354, 127] on button "Move to Setup Stage" at bounding box center [1396, 126] width 116 height 25
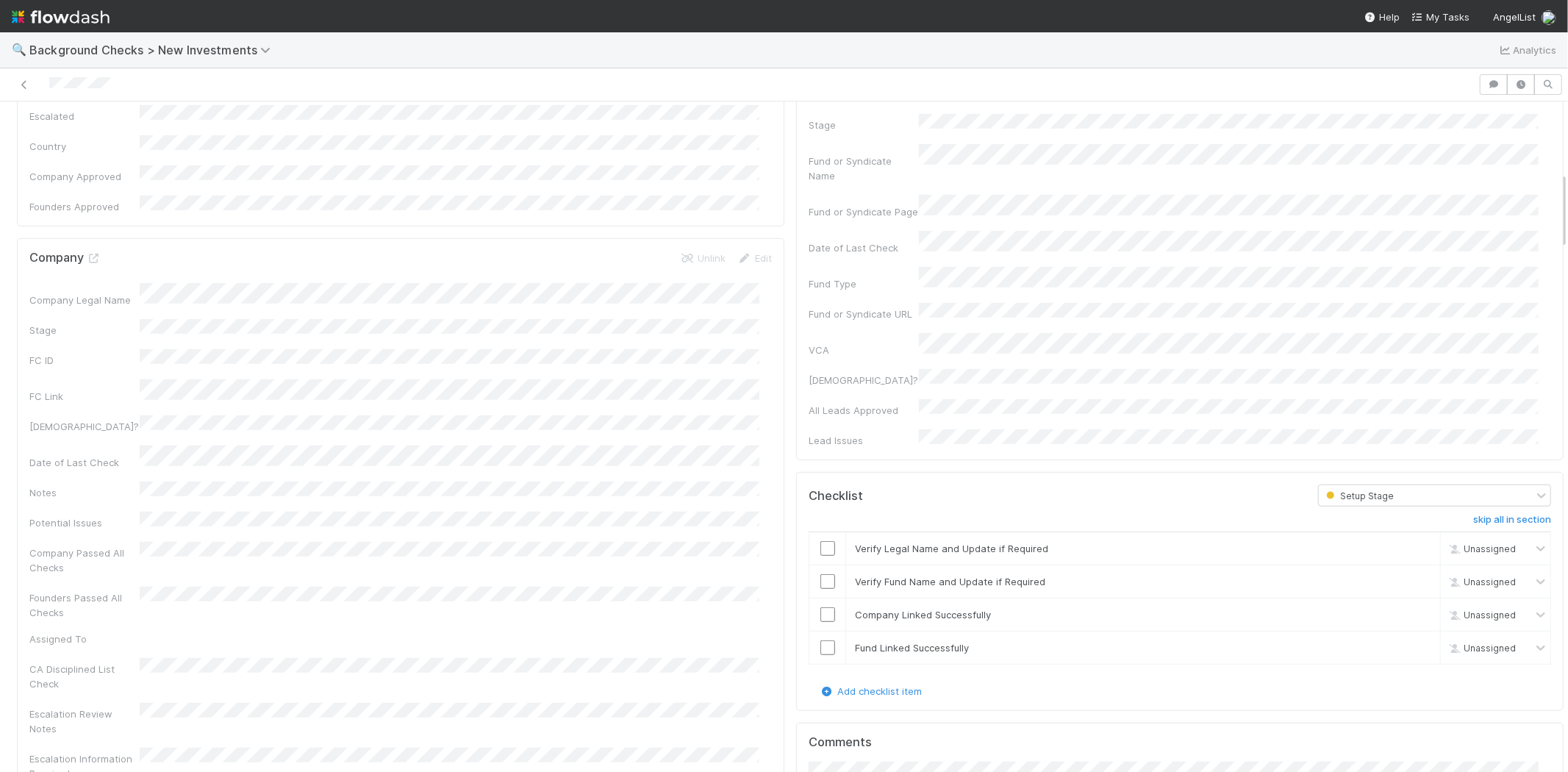
scroll to position [653, 0]
click at [820, 541] on input "checkbox" at bounding box center [827, 548] width 14 height 14
drag, startPoint x: 818, startPoint y: 496, endPoint x: 817, endPoint y: 508, distance: 12.0
click at [820, 574] on input "checkbox" at bounding box center [827, 581] width 14 height 14
checkbox input "true"
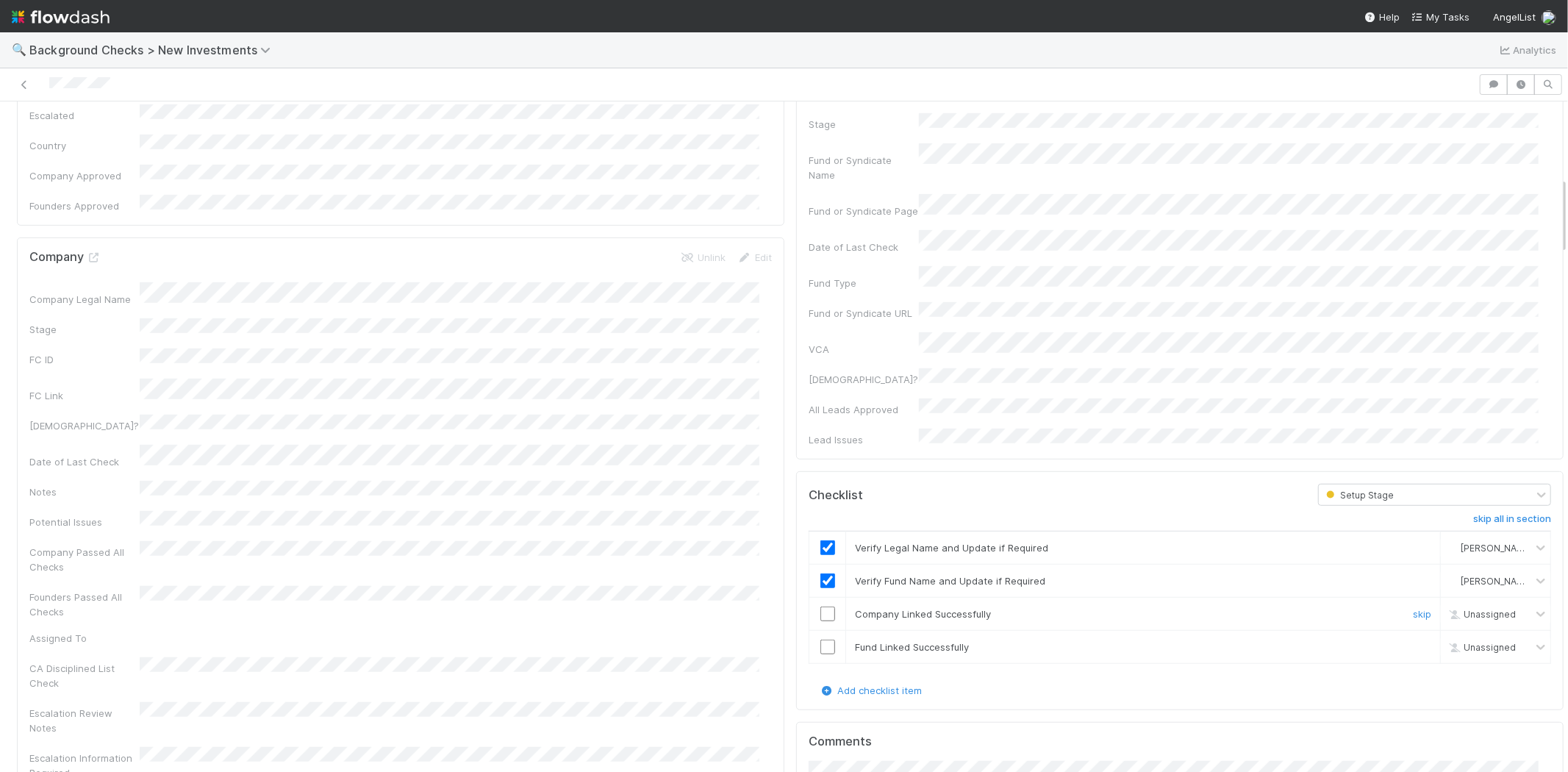
click at [820, 607] on input "checkbox" at bounding box center [827, 614] width 14 height 14
click at [820, 640] on input "checkbox" at bounding box center [827, 647] width 14 height 14
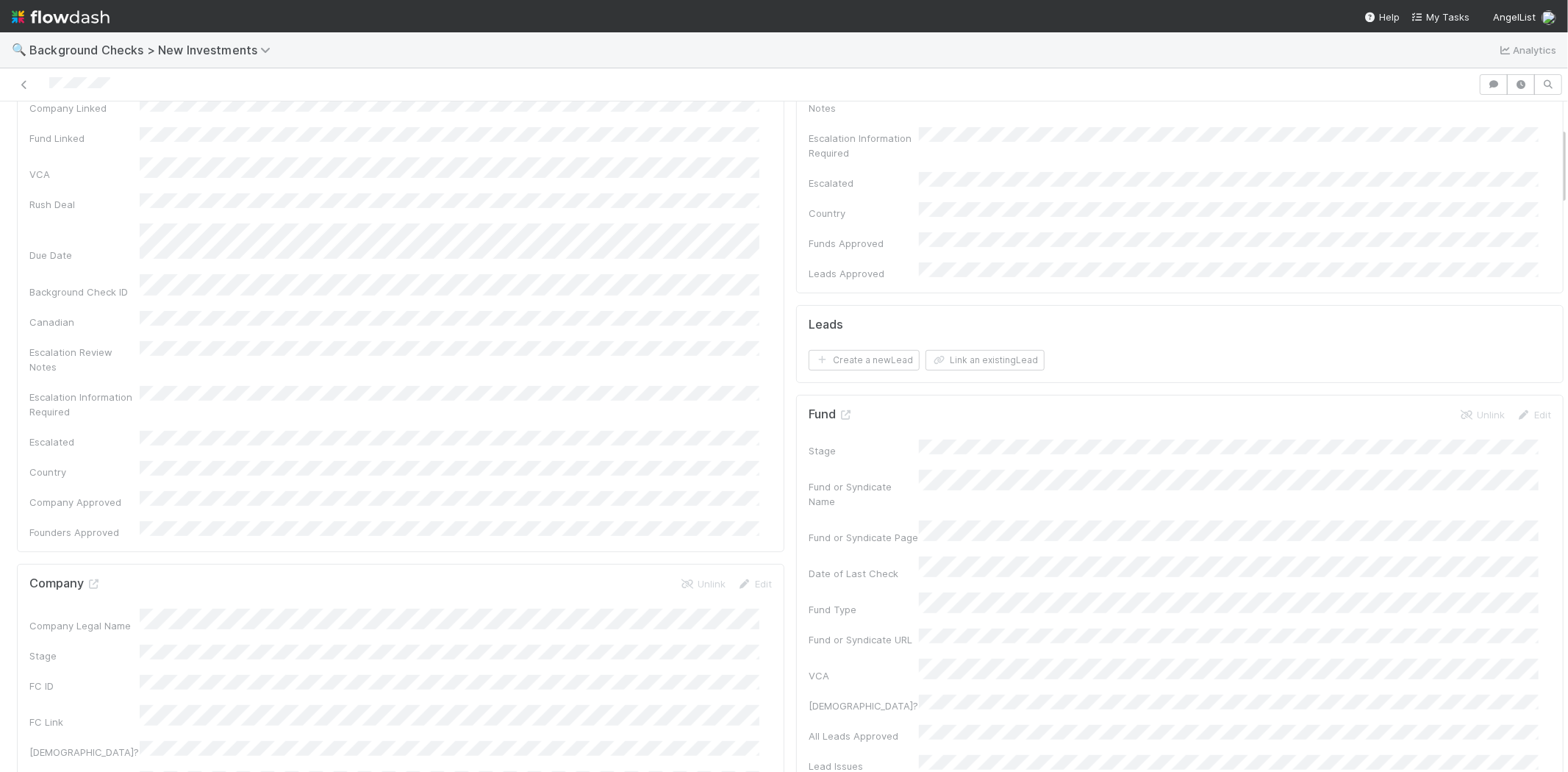
scroll to position [0, 0]
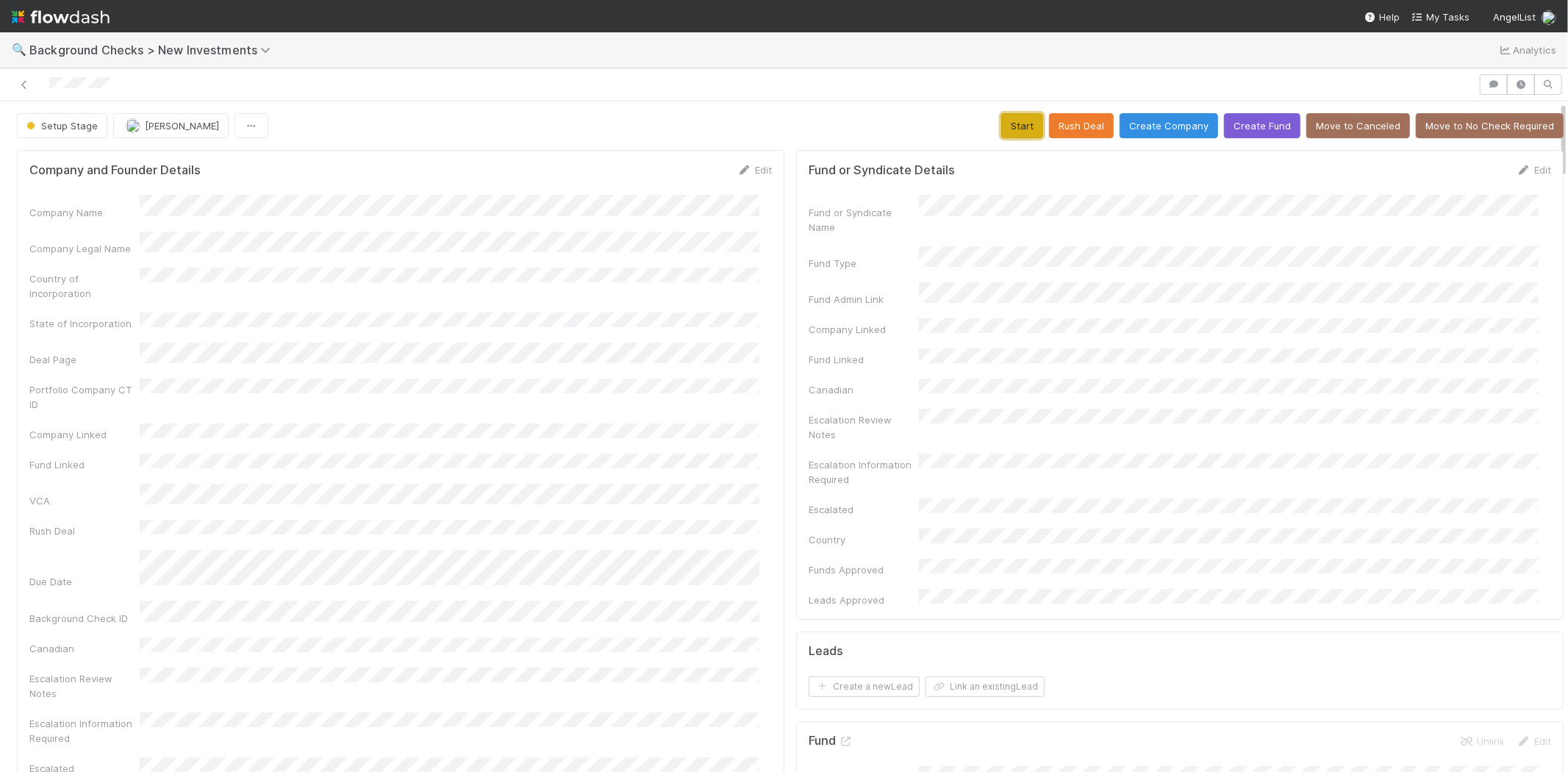
click at [1002, 129] on button "Start" at bounding box center [1022, 126] width 42 height 25
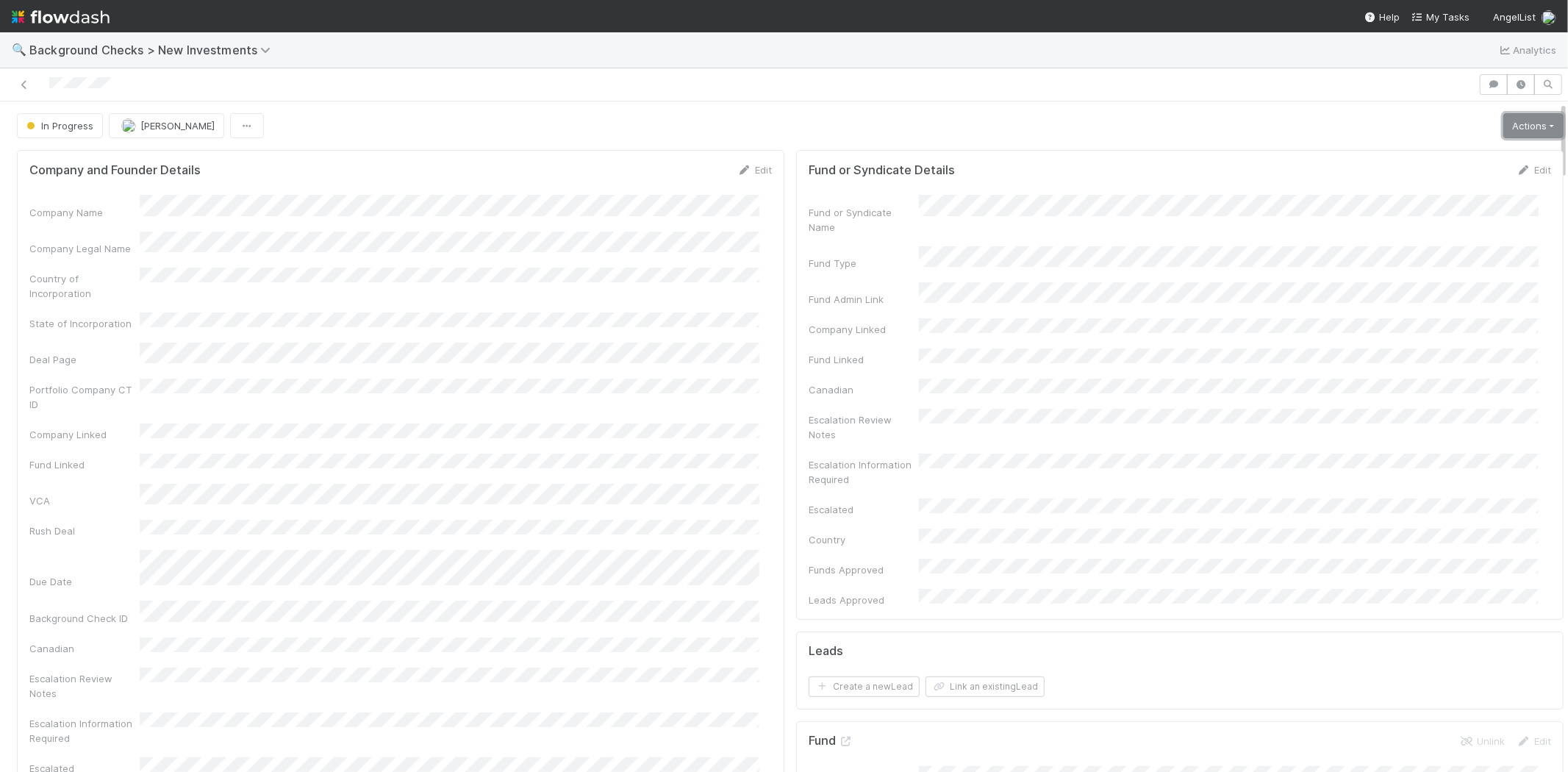
click at [1504, 129] on link "Actions" at bounding box center [1533, 126] width 60 height 25
click at [1444, 300] on button "Link Lead" at bounding box center [1484, 300] width 164 height 21
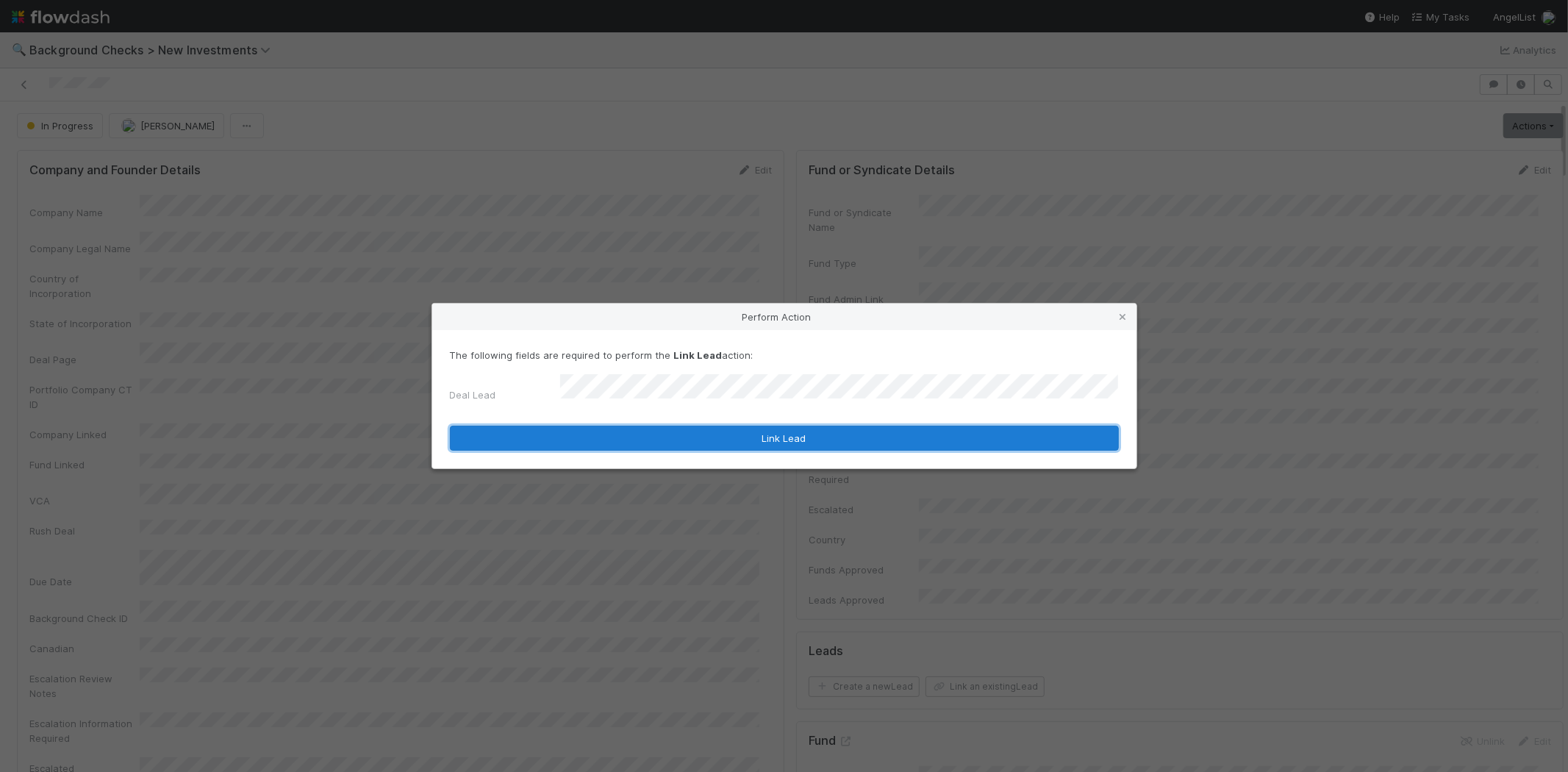
click at [709, 434] on button "Link Lead" at bounding box center [784, 439] width 669 height 25
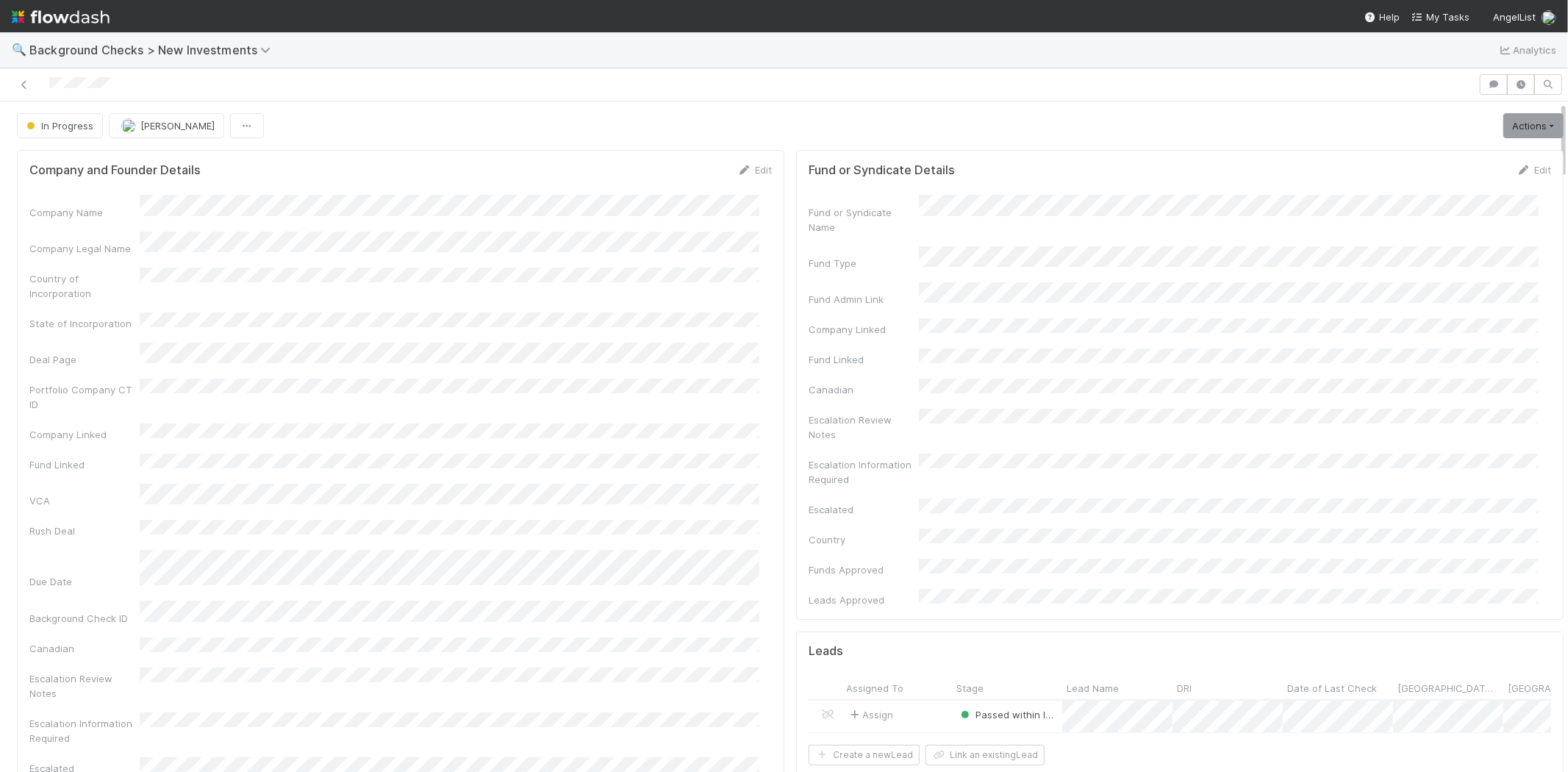
click at [67, 82] on div at bounding box center [740, 84] width 1467 height 21
click at [130, 89] on div at bounding box center [740, 84] width 1467 height 21
click at [48, 85] on div at bounding box center [740, 84] width 1467 height 21
click at [1305, 122] on div "In Progress Michael Capilitan Actions Finish Request Info Escalate Rush Deal Mo…" at bounding box center [791, 126] width 1547 height 25
click at [1504, 127] on link "Actions" at bounding box center [1533, 126] width 60 height 25
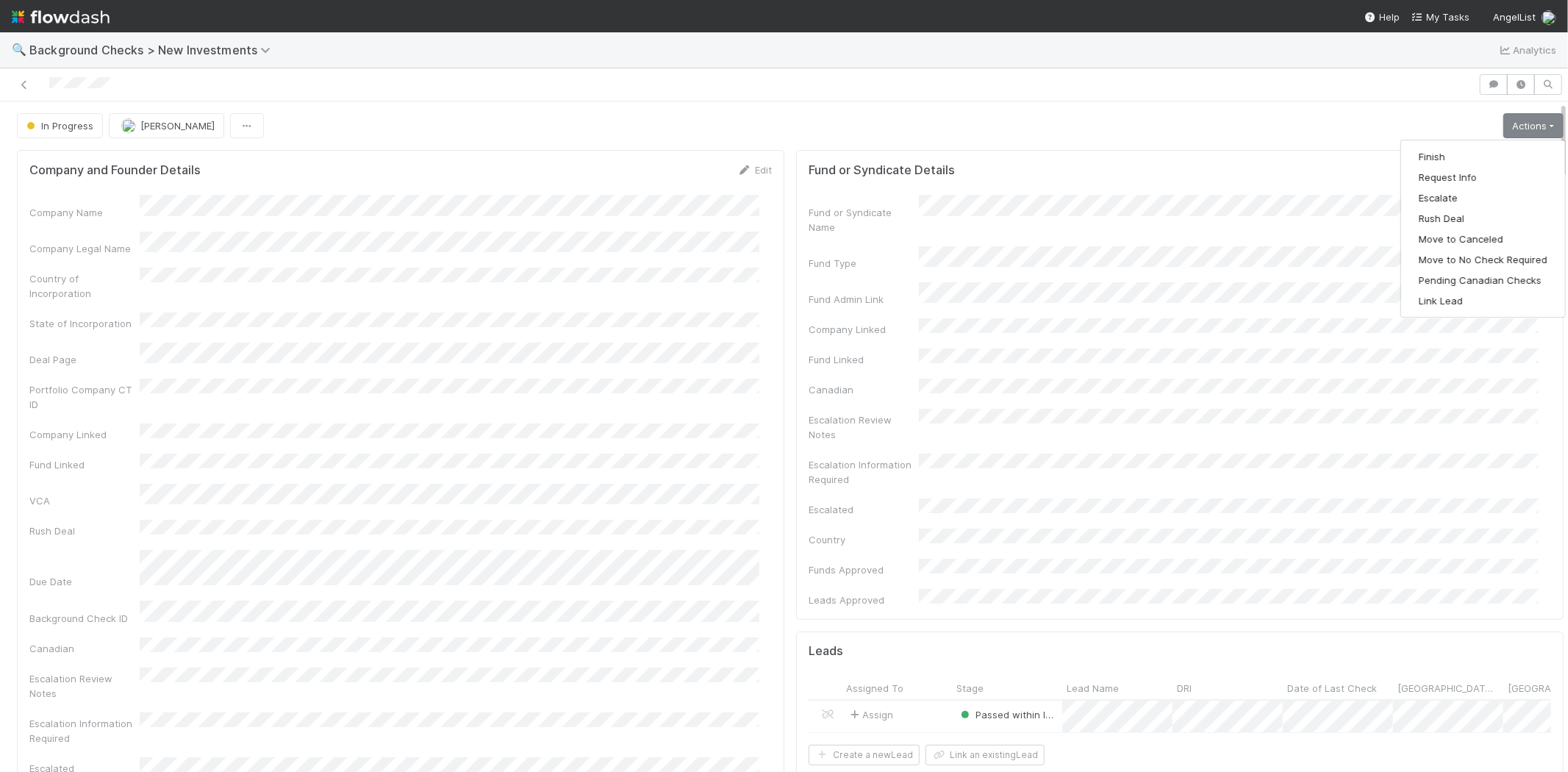
click at [1126, 99] on div at bounding box center [784, 85] width 1568 height 33
click at [1525, 129] on link "Actions" at bounding box center [1533, 126] width 60 height 25
click at [1439, 155] on button "Finish" at bounding box center [1484, 156] width 164 height 21
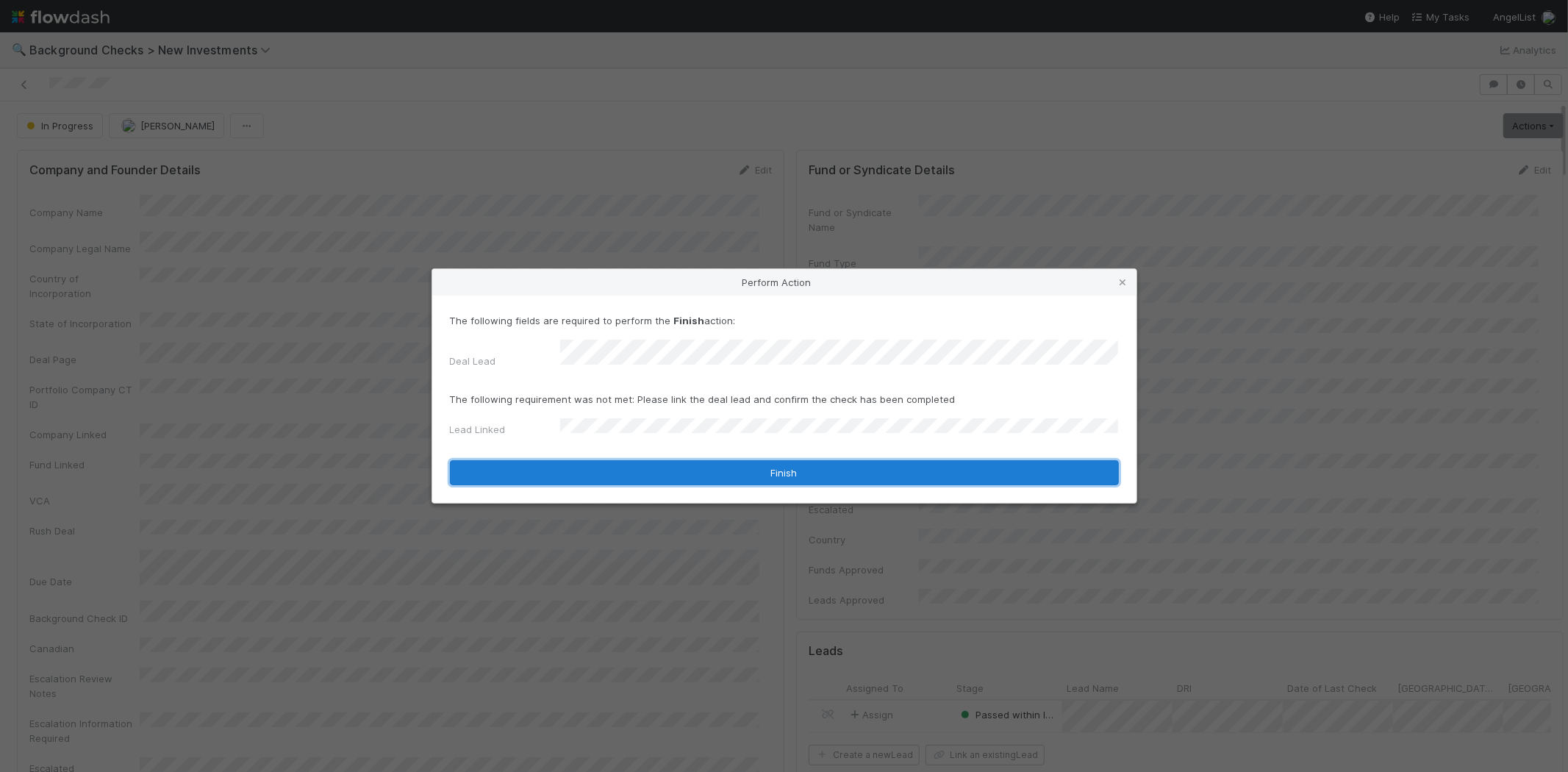
drag, startPoint x: 729, startPoint y: 471, endPoint x: 771, endPoint y: 466, distance: 42.3
click at [771, 466] on button "Finish" at bounding box center [784, 473] width 669 height 25
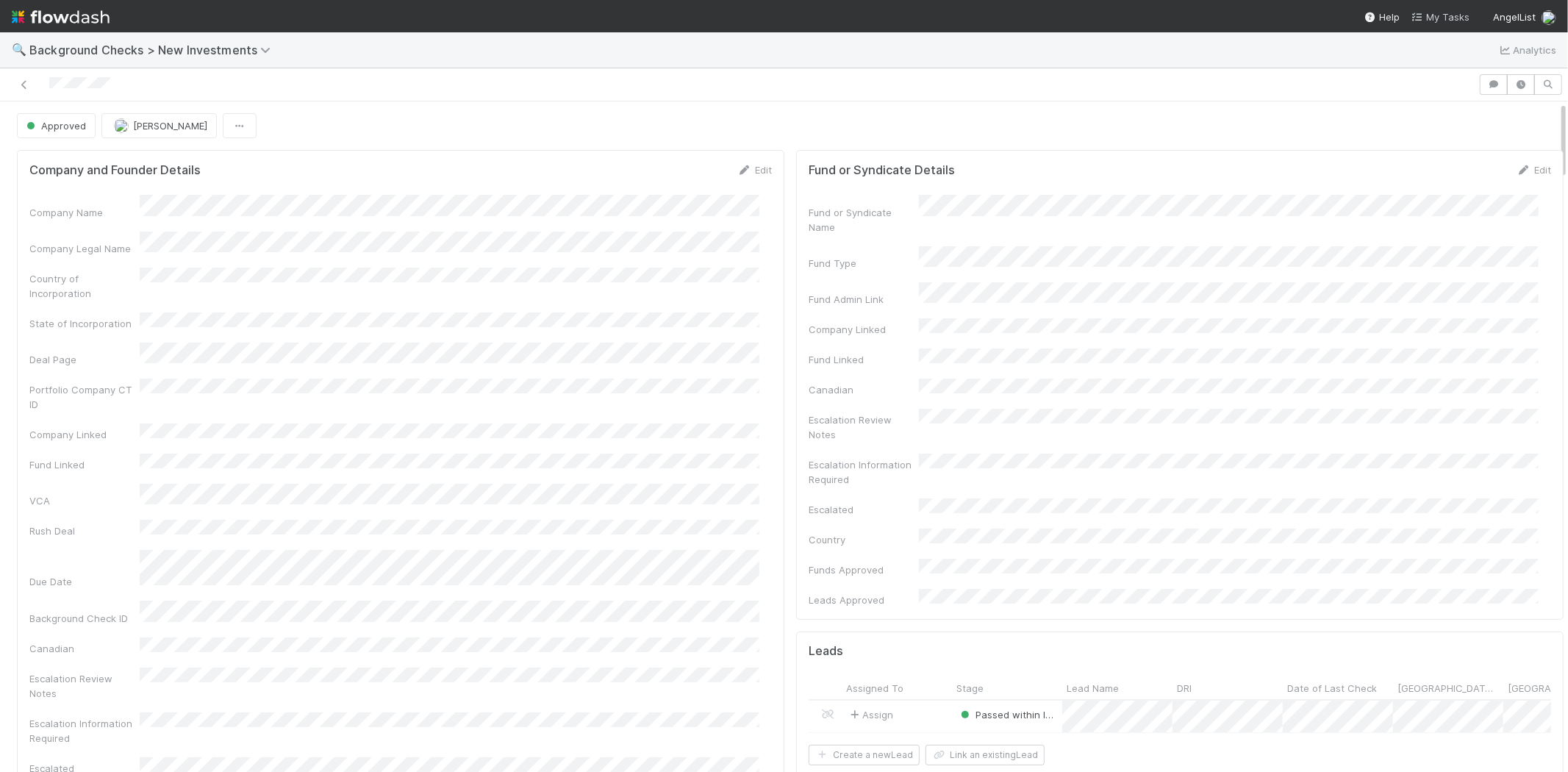
click at [1428, 16] on span "My Tasks" at bounding box center [1440, 16] width 58 height 12
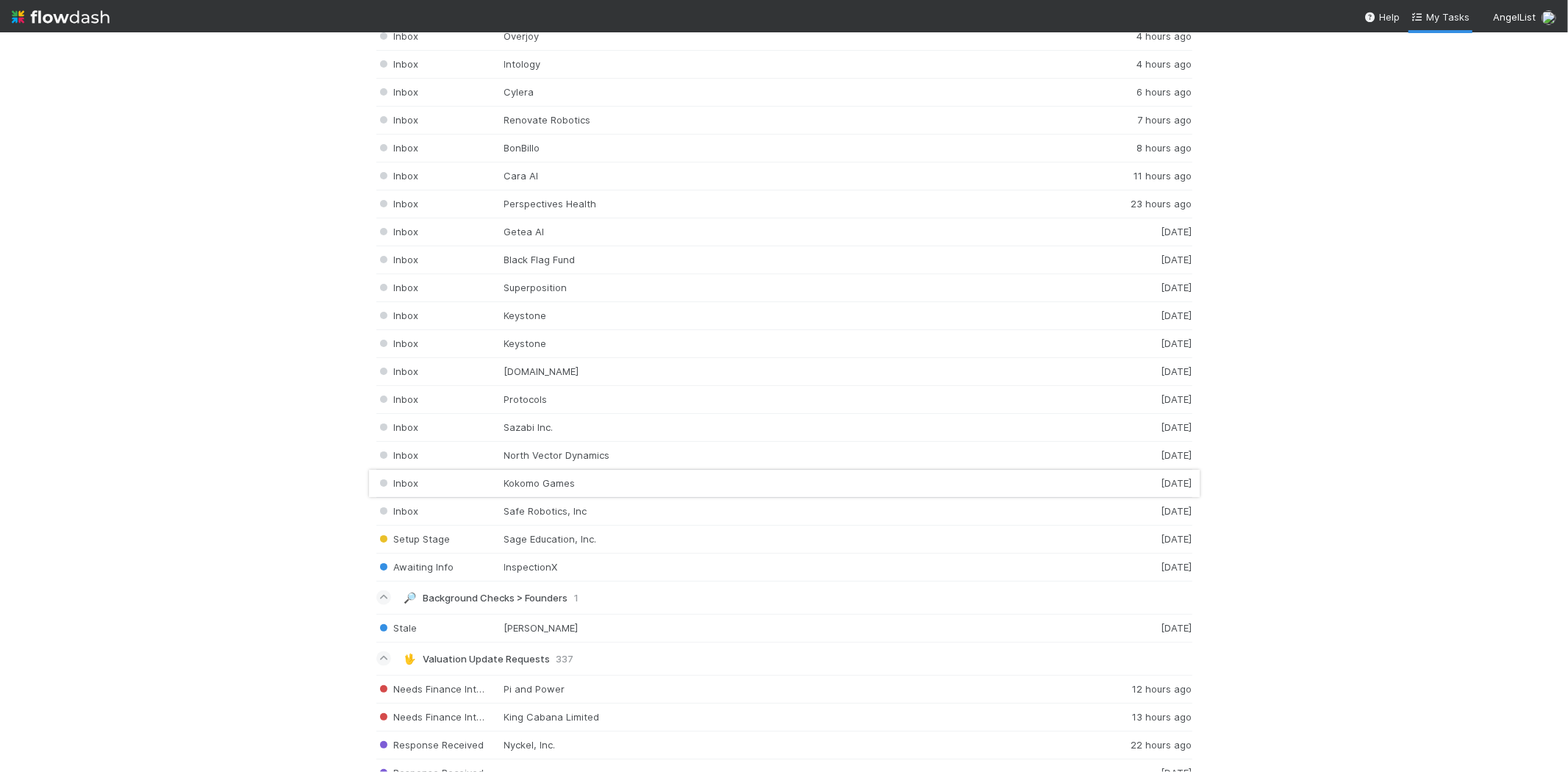
scroll to position [2021, 0]
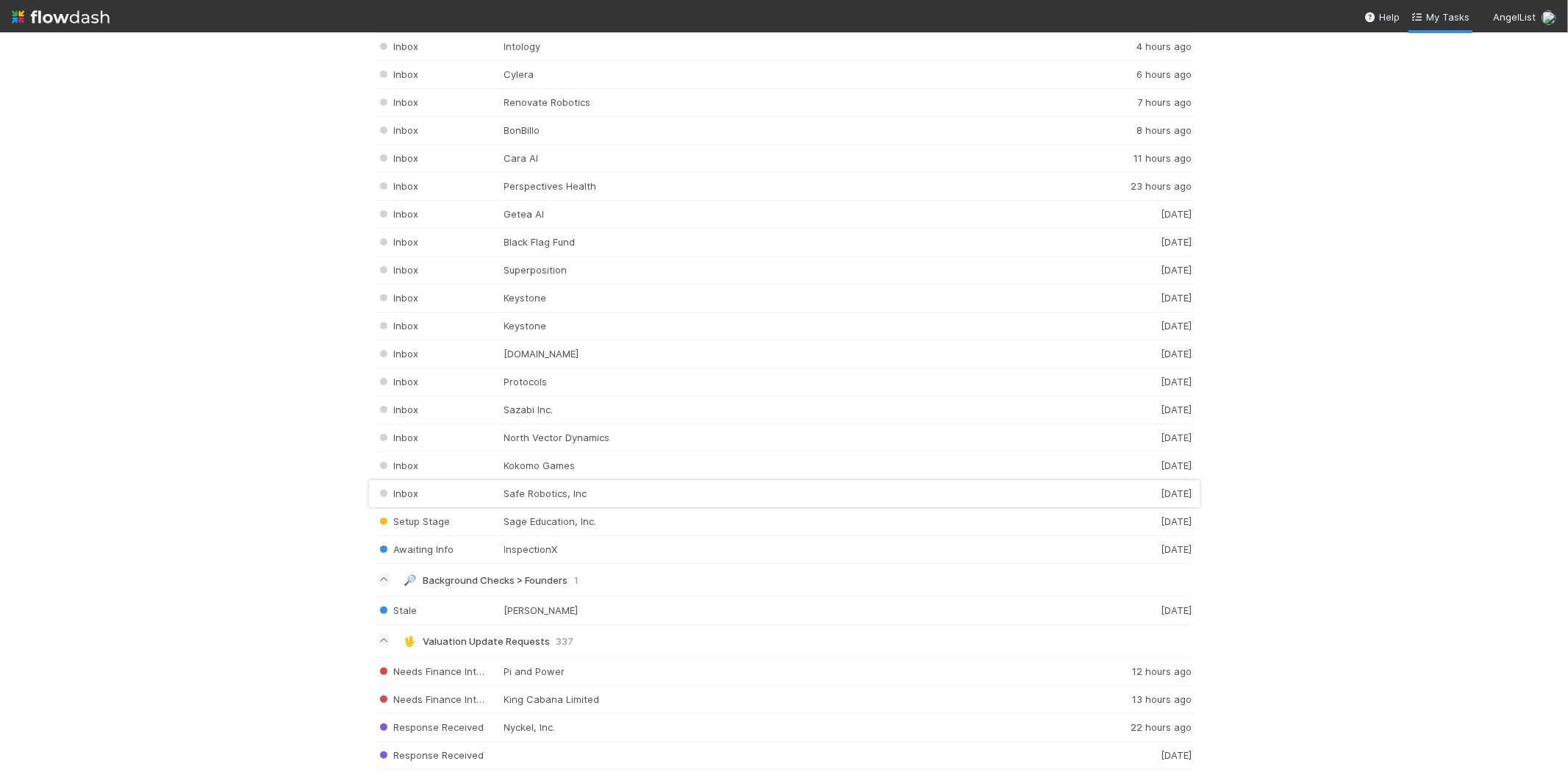
click at [526, 508] on div "Inbox Safe Robotics, Inc 3 days ago" at bounding box center [784, 493] width 817 height 28
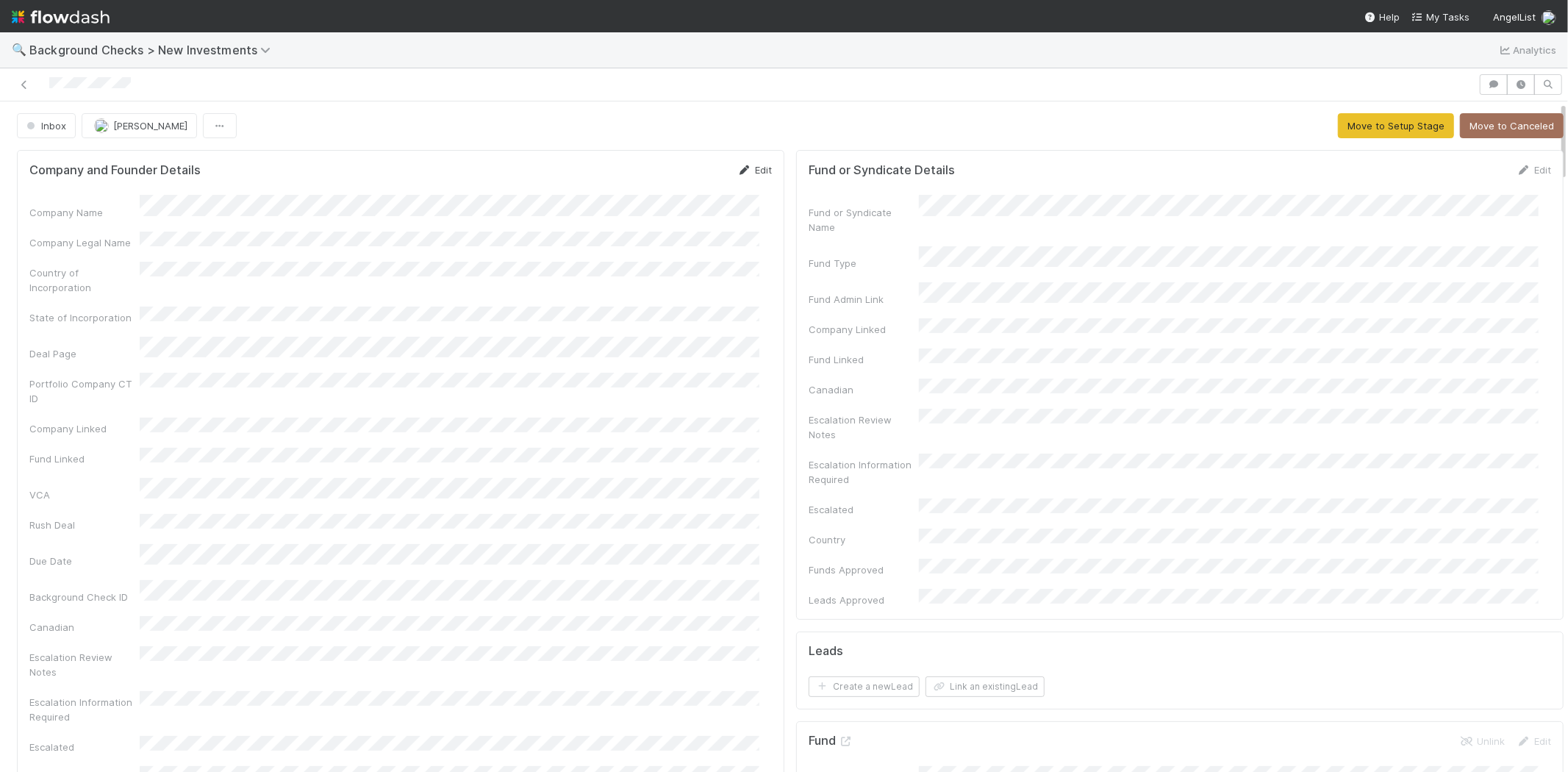
click at [751, 173] on link "Edit" at bounding box center [754, 170] width 35 height 12
click at [677, 175] on button "Save" at bounding box center [693, 175] width 42 height 25
click at [1346, 120] on button "Move to Setup Stage" at bounding box center [1396, 126] width 116 height 25
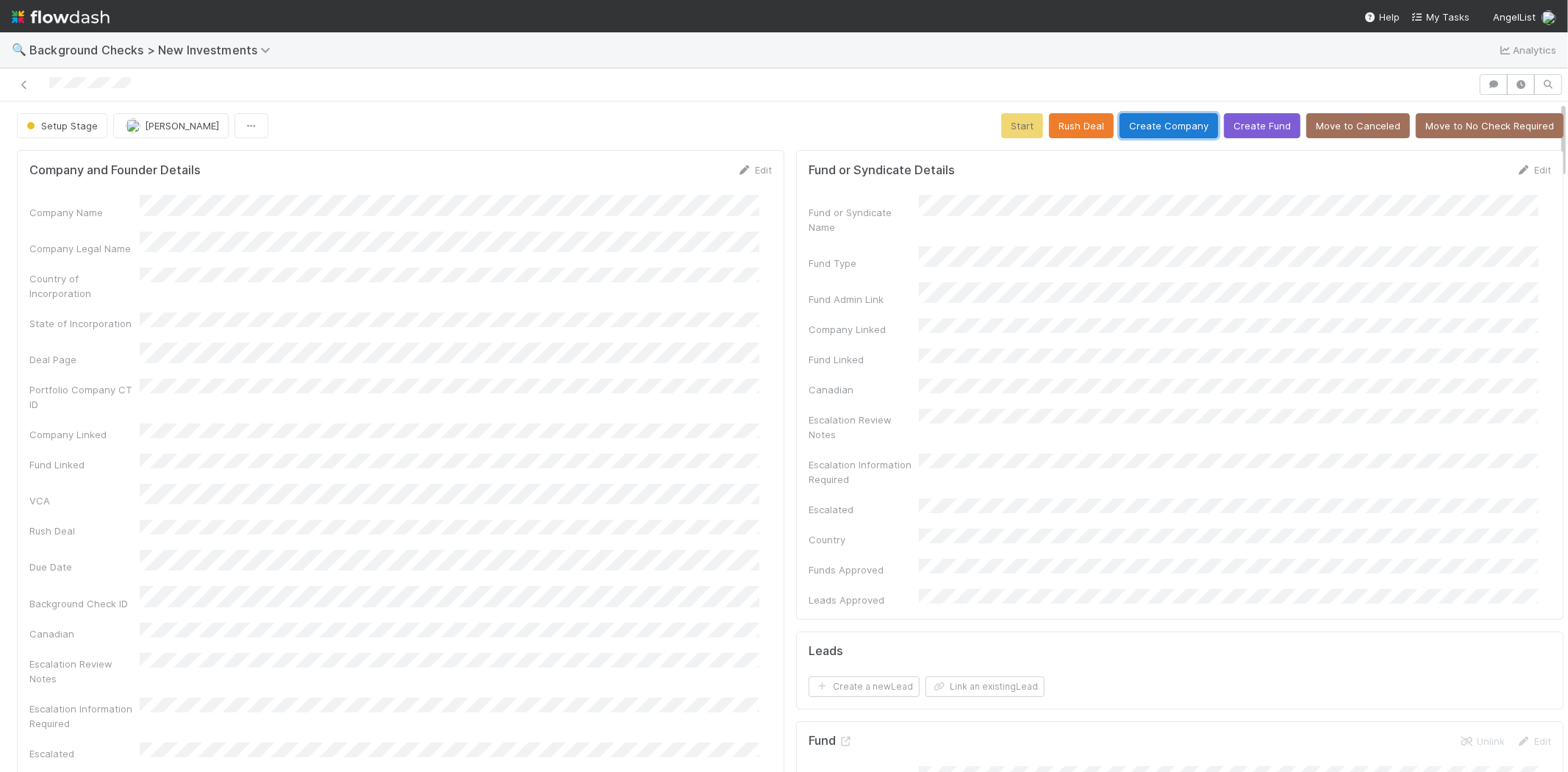
click at [1140, 130] on button "Create Company" at bounding box center [1169, 126] width 98 height 25
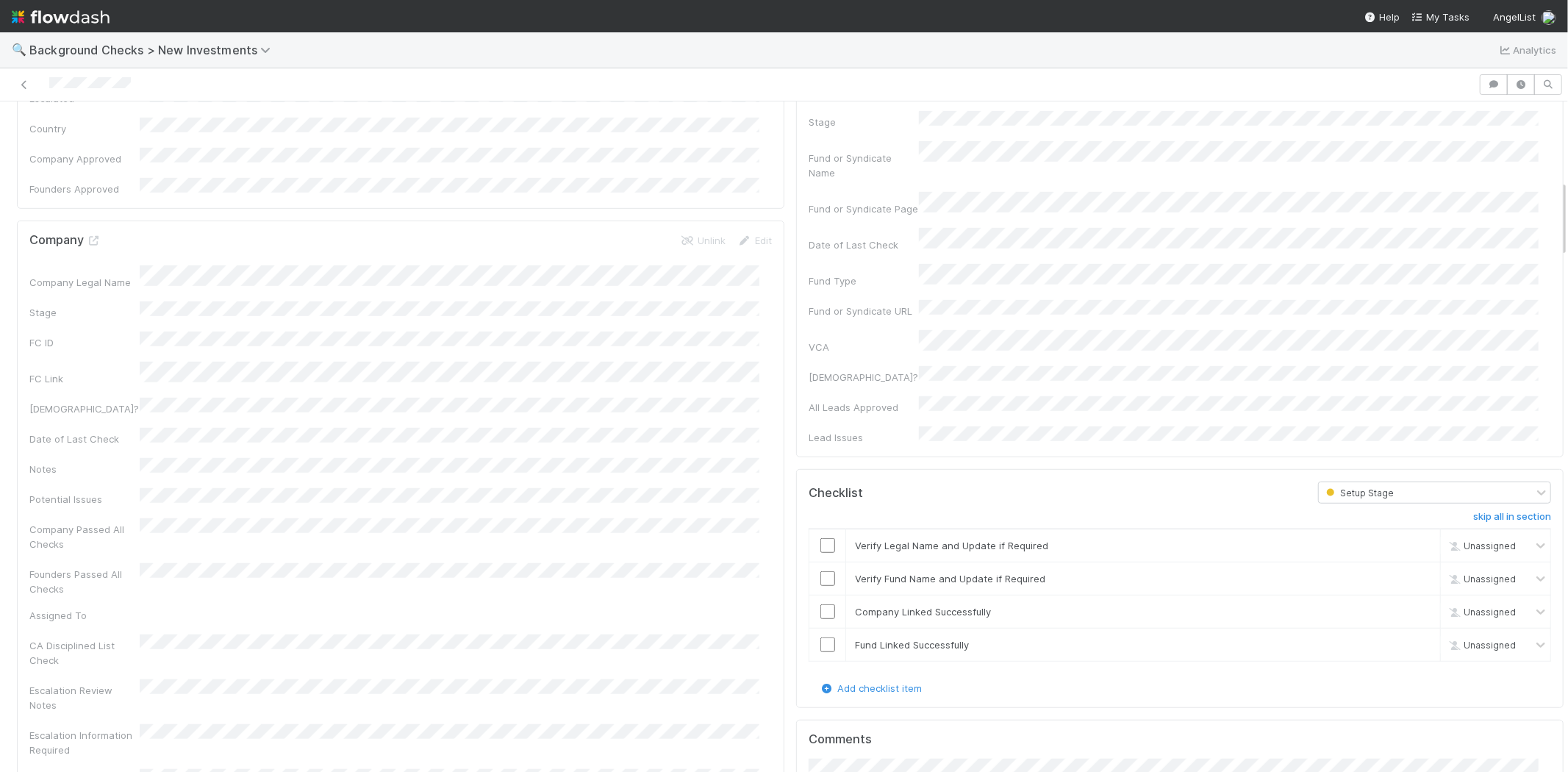
scroll to position [735, 0]
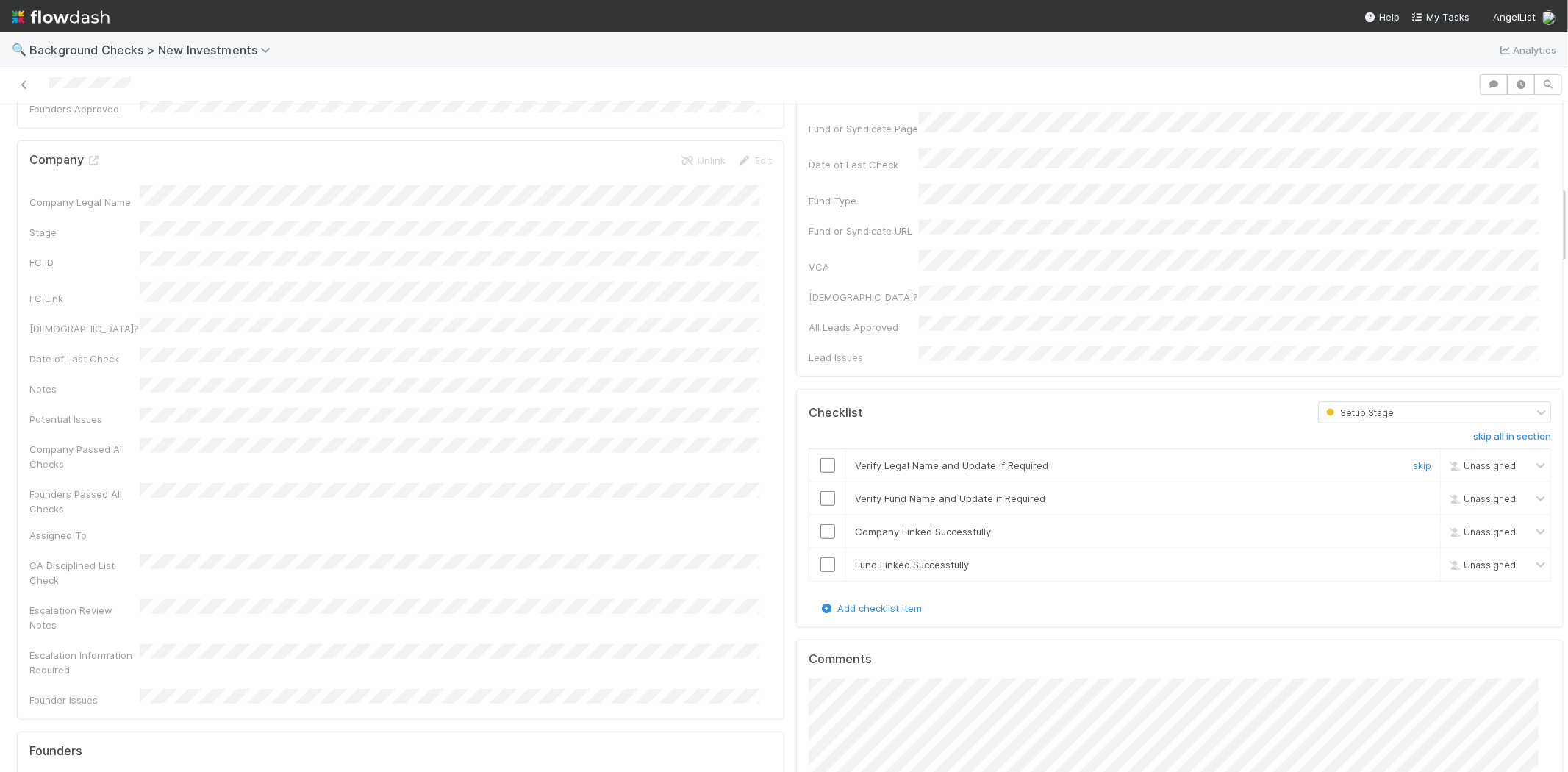
click at [820, 458] on input "checkbox" at bounding box center [827, 466] width 14 height 14
click at [820, 491] on input "checkbox" at bounding box center [827, 499] width 14 height 14
click at [820, 524] on input "checkbox" at bounding box center [827, 532] width 14 height 14
click at [820, 558] on input "checkbox" at bounding box center [827, 565] width 14 height 14
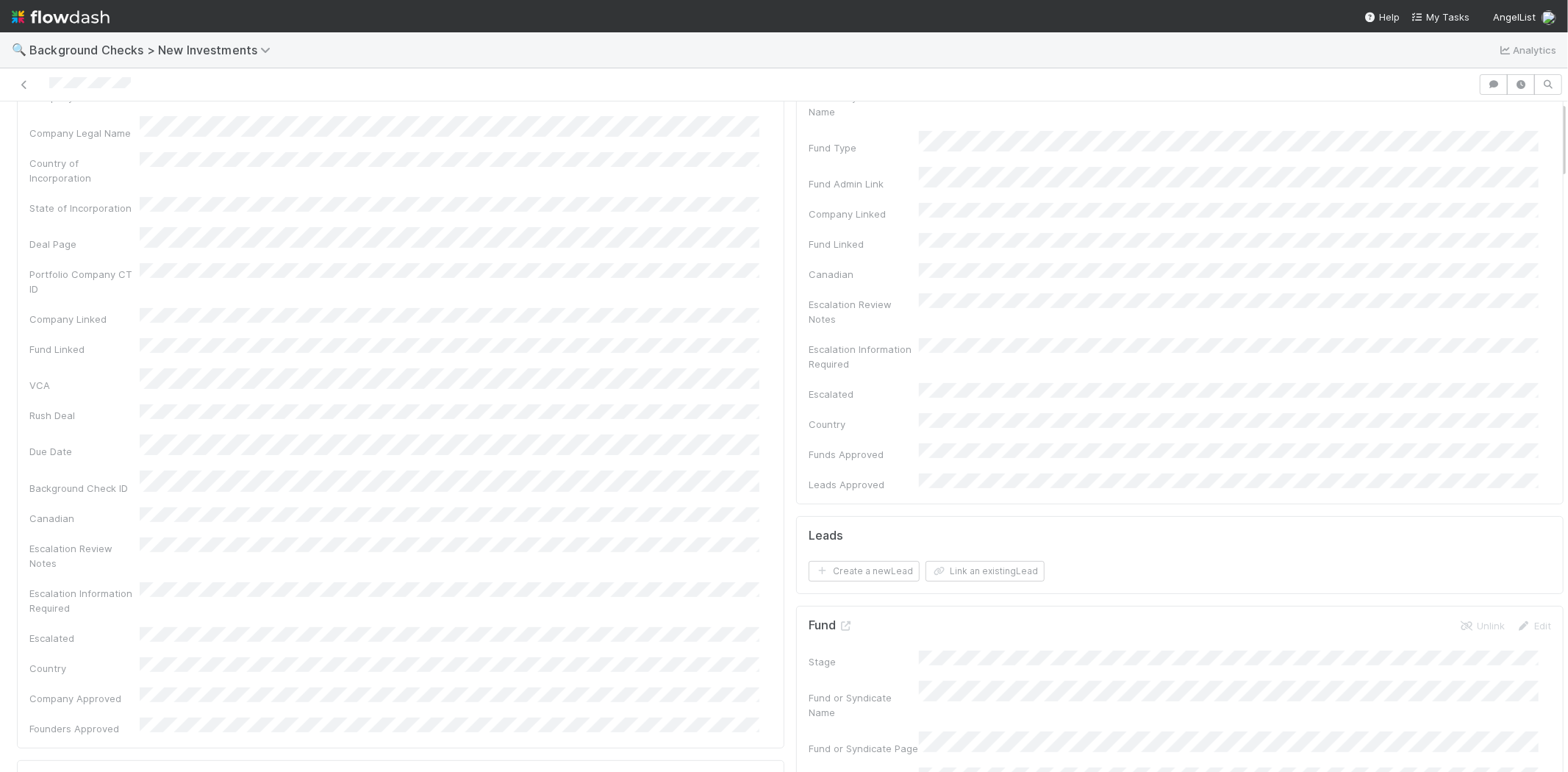
scroll to position [0, 0]
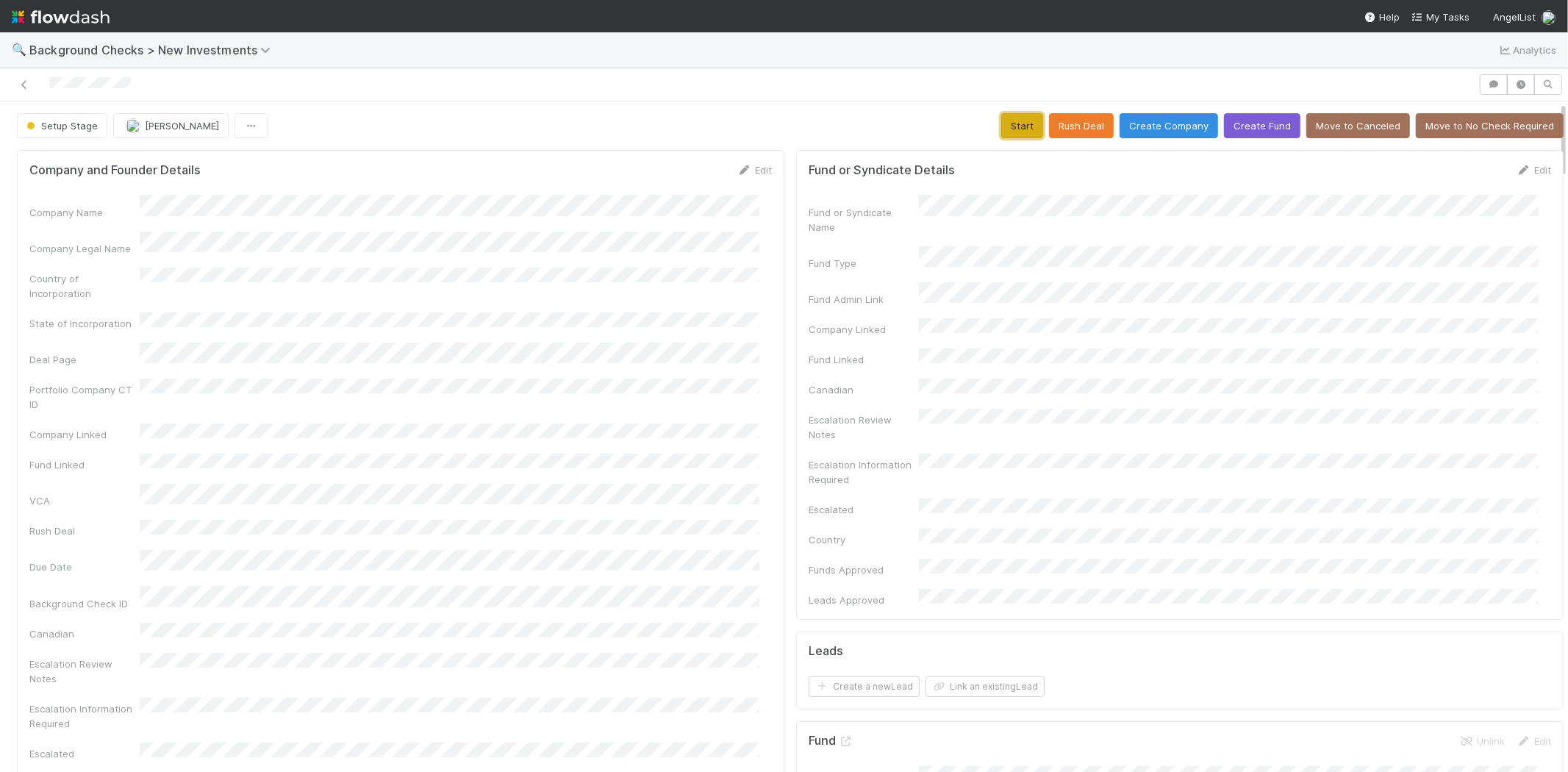
click at [1005, 126] on button "Start" at bounding box center [1022, 126] width 42 height 25
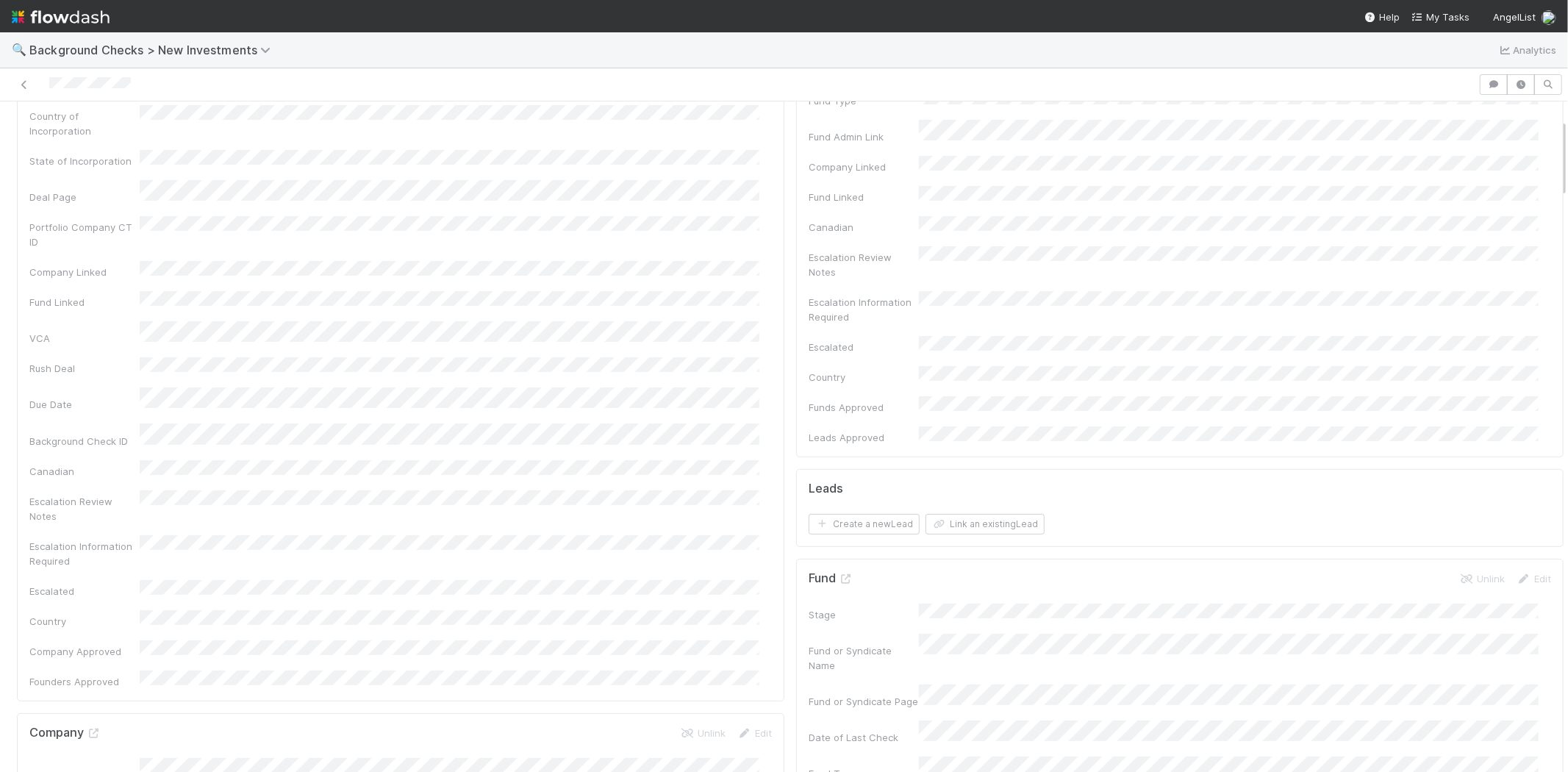
scroll to position [164, 0]
click at [971, 513] on button "Link an existing Lead" at bounding box center [985, 523] width 119 height 21
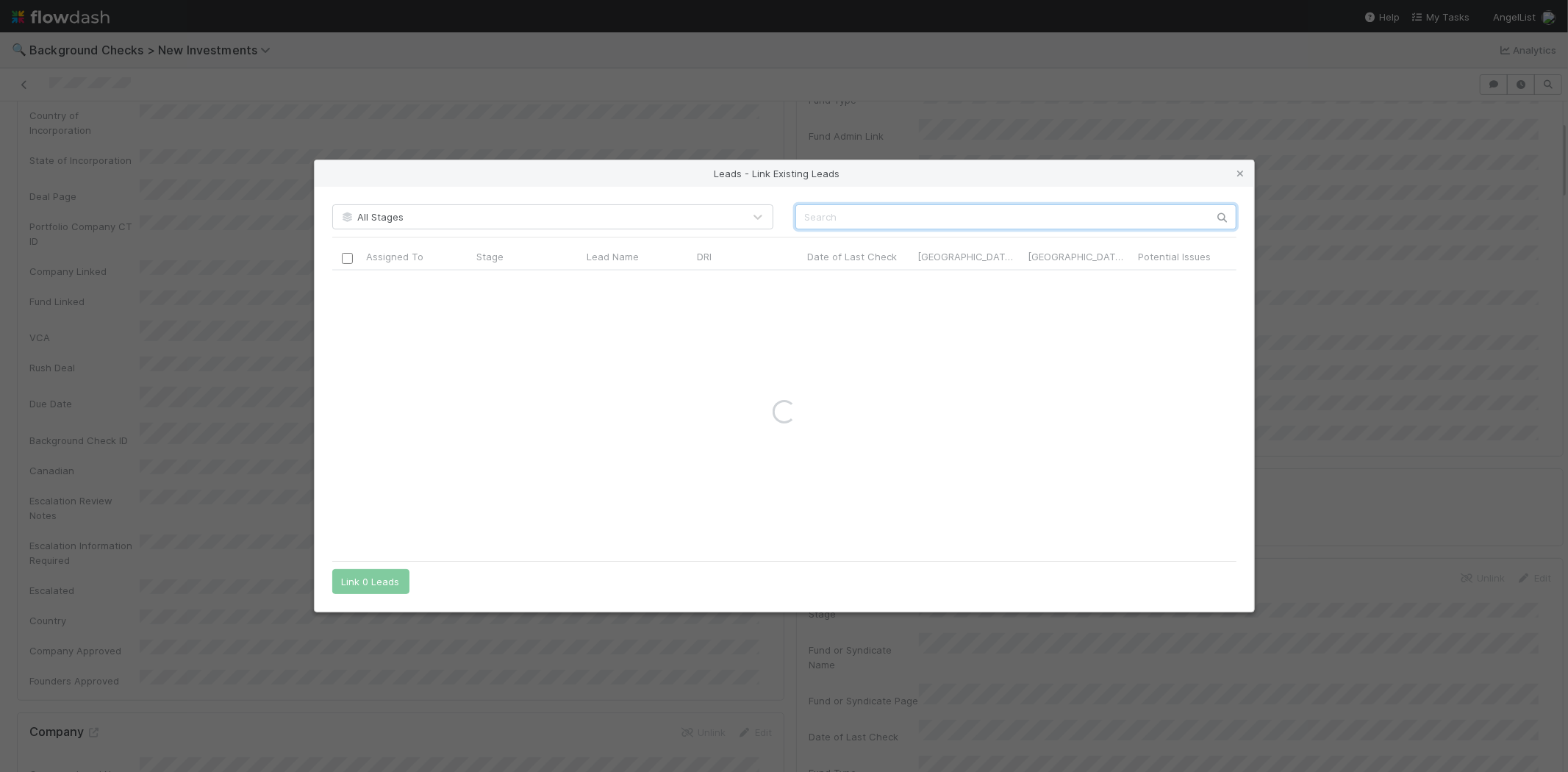
click at [884, 214] on input "text" at bounding box center [1016, 217] width 441 height 25
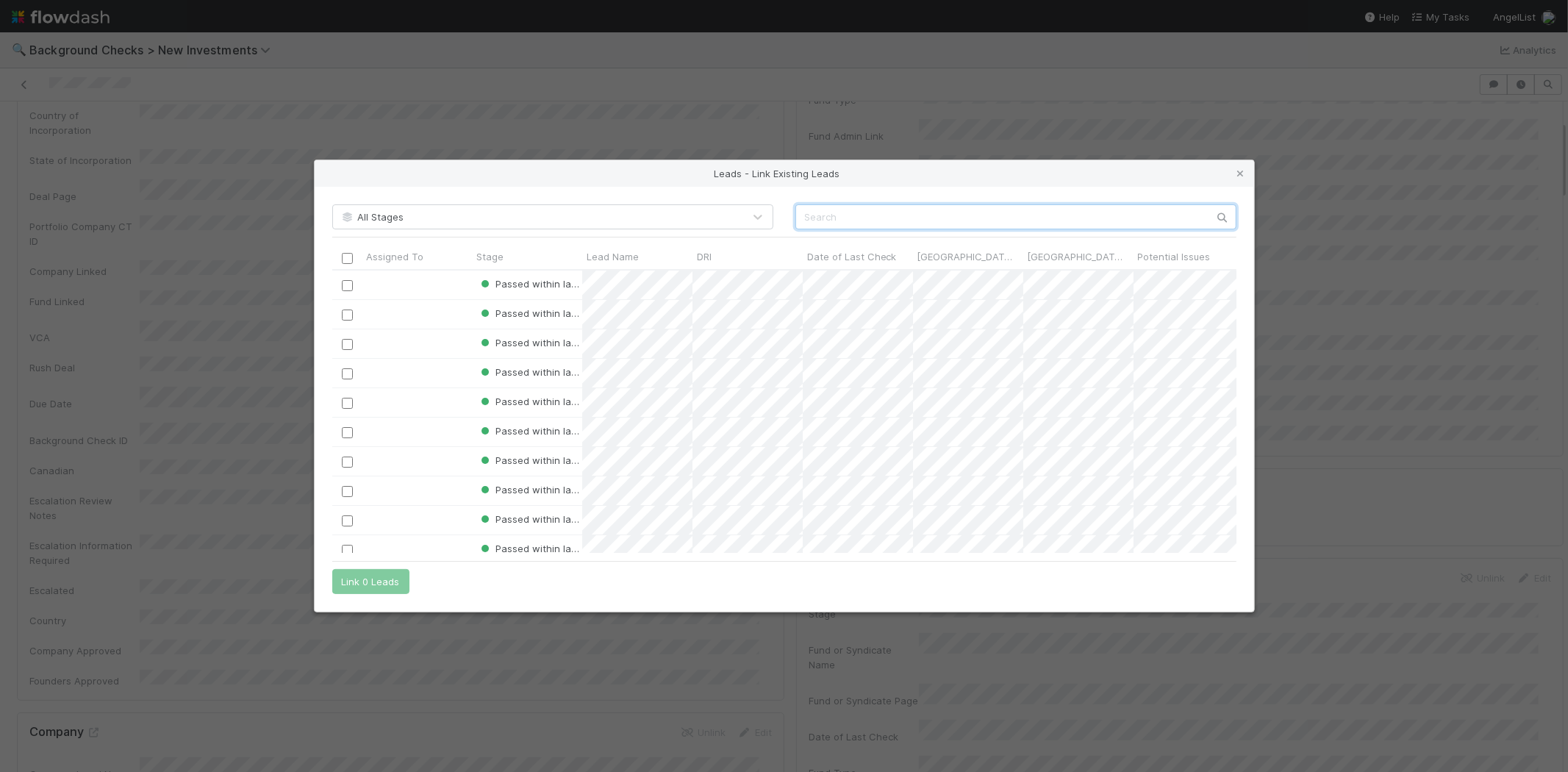
scroll to position [271, 892]
paste input "Thomas Wolf"
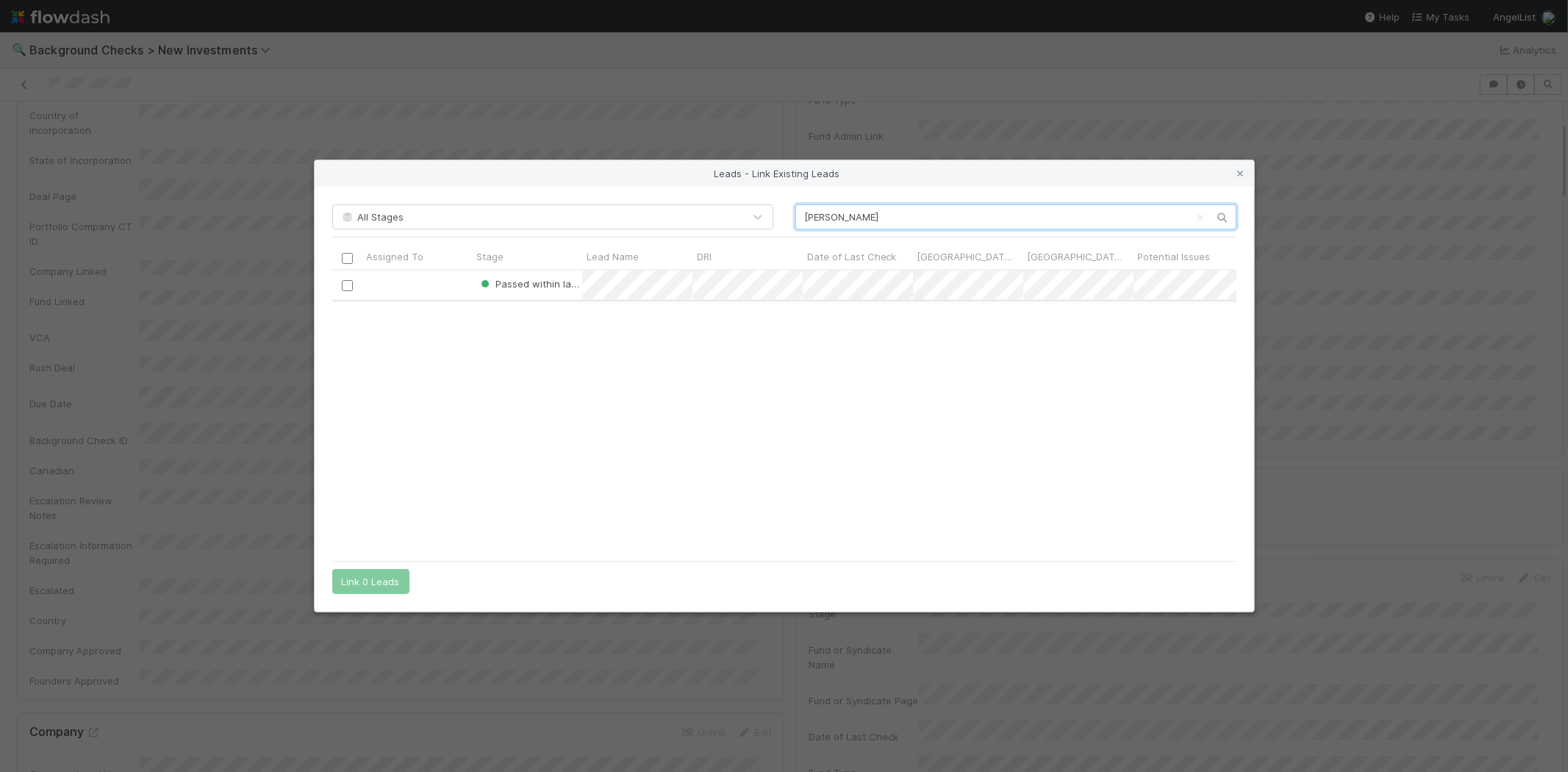
type input "Thomas Wolf"
click at [344, 288] on input "checkbox" at bounding box center [347, 286] width 11 height 11
click at [373, 587] on button "Link 1 Lead" at bounding box center [367, 582] width 71 height 25
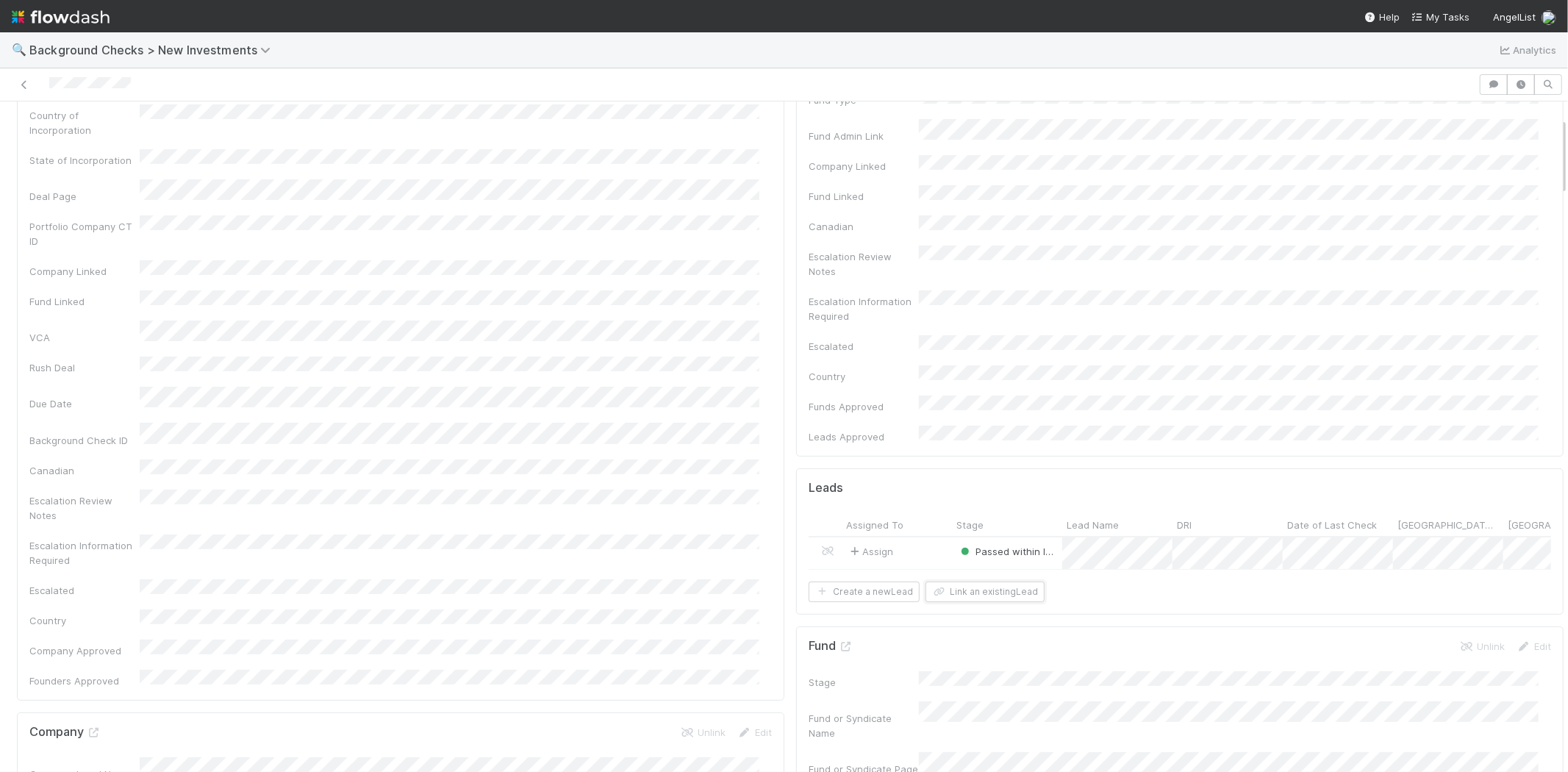
scroll to position [0, 0]
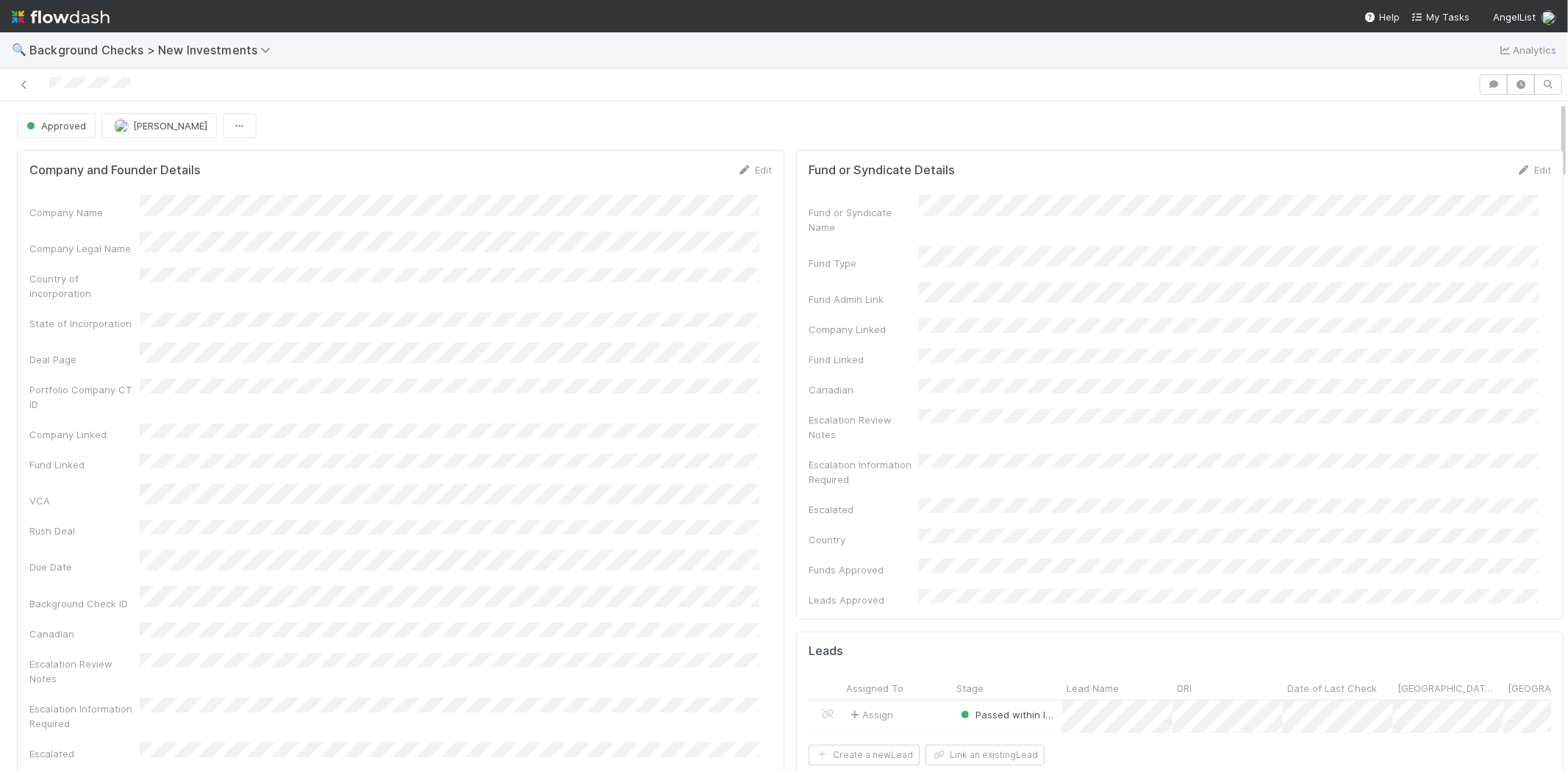
drag, startPoint x: 133, startPoint y: 80, endPoint x: 47, endPoint y: 83, distance: 86.1
click at [47, 83] on div at bounding box center [740, 84] width 1467 height 21
click at [1439, 14] on span "My Tasks" at bounding box center [1440, 16] width 58 height 12
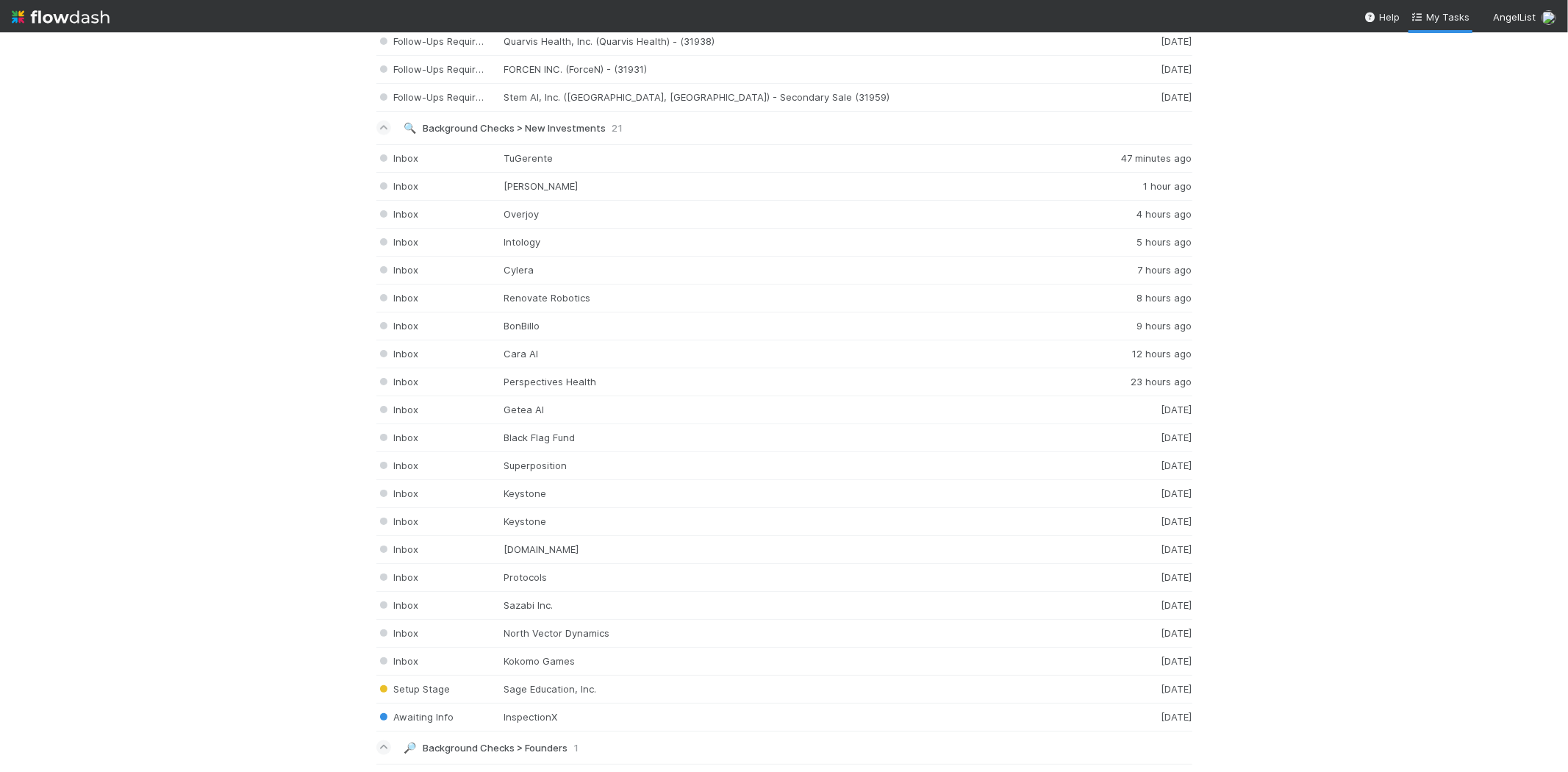
scroll to position [1879, 0]
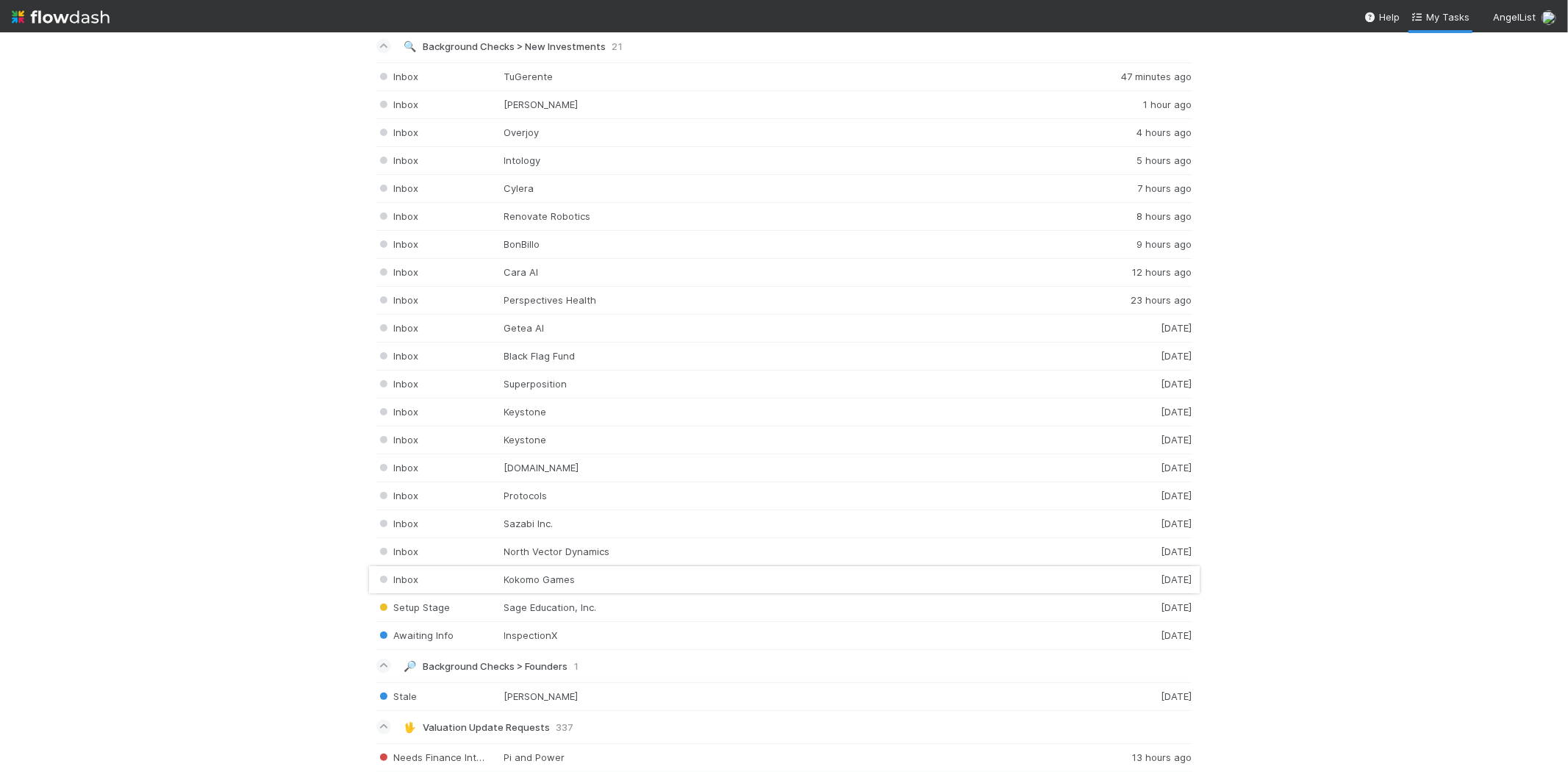
click at [540, 580] on div "Inbox Kokomo Games 3 days ago" at bounding box center [784, 580] width 817 height 28
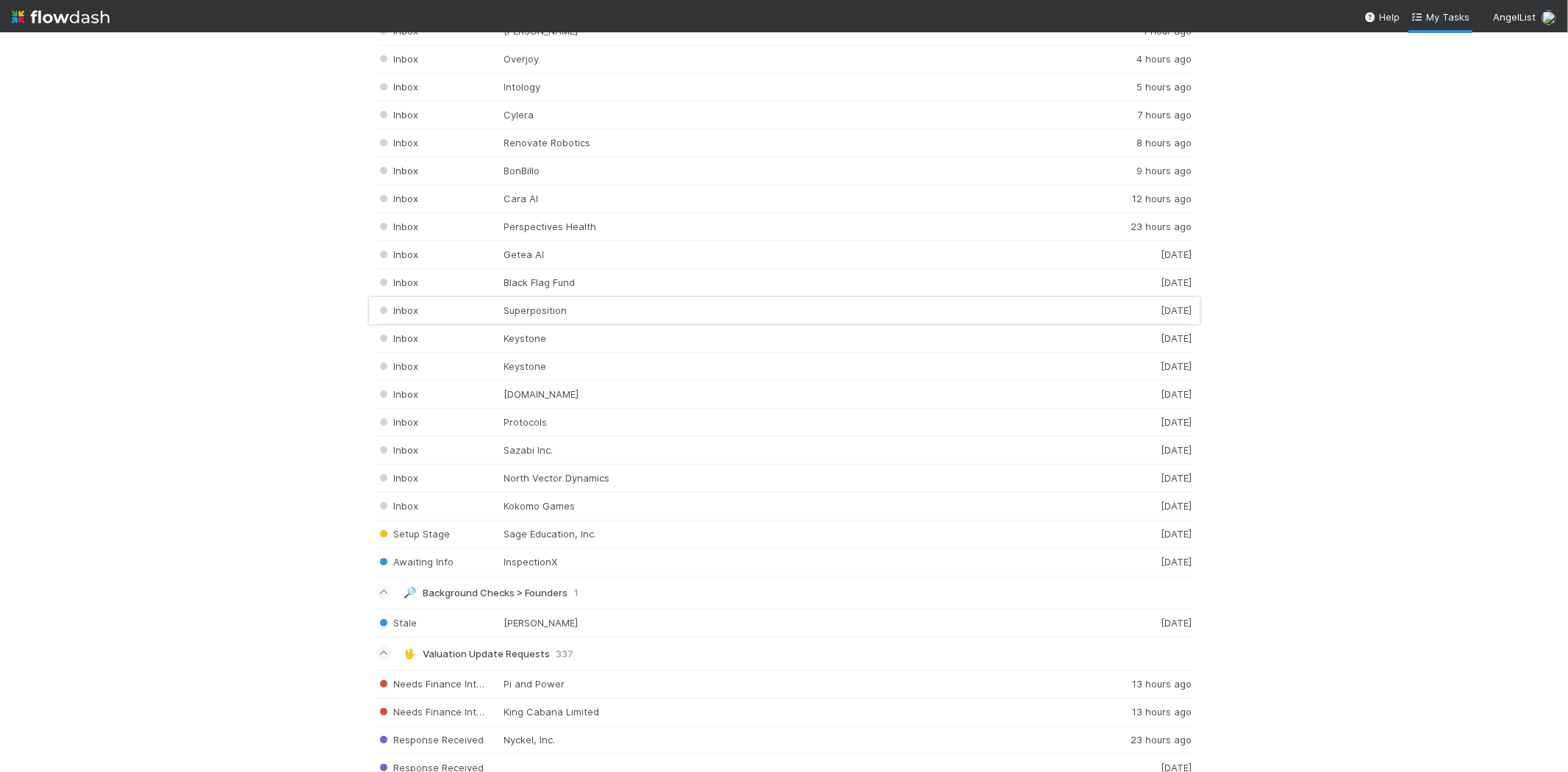
scroll to position [1960, 0]
click at [560, 505] on div "Inbox Kokomo Games 3 days ago" at bounding box center [784, 498] width 817 height 28
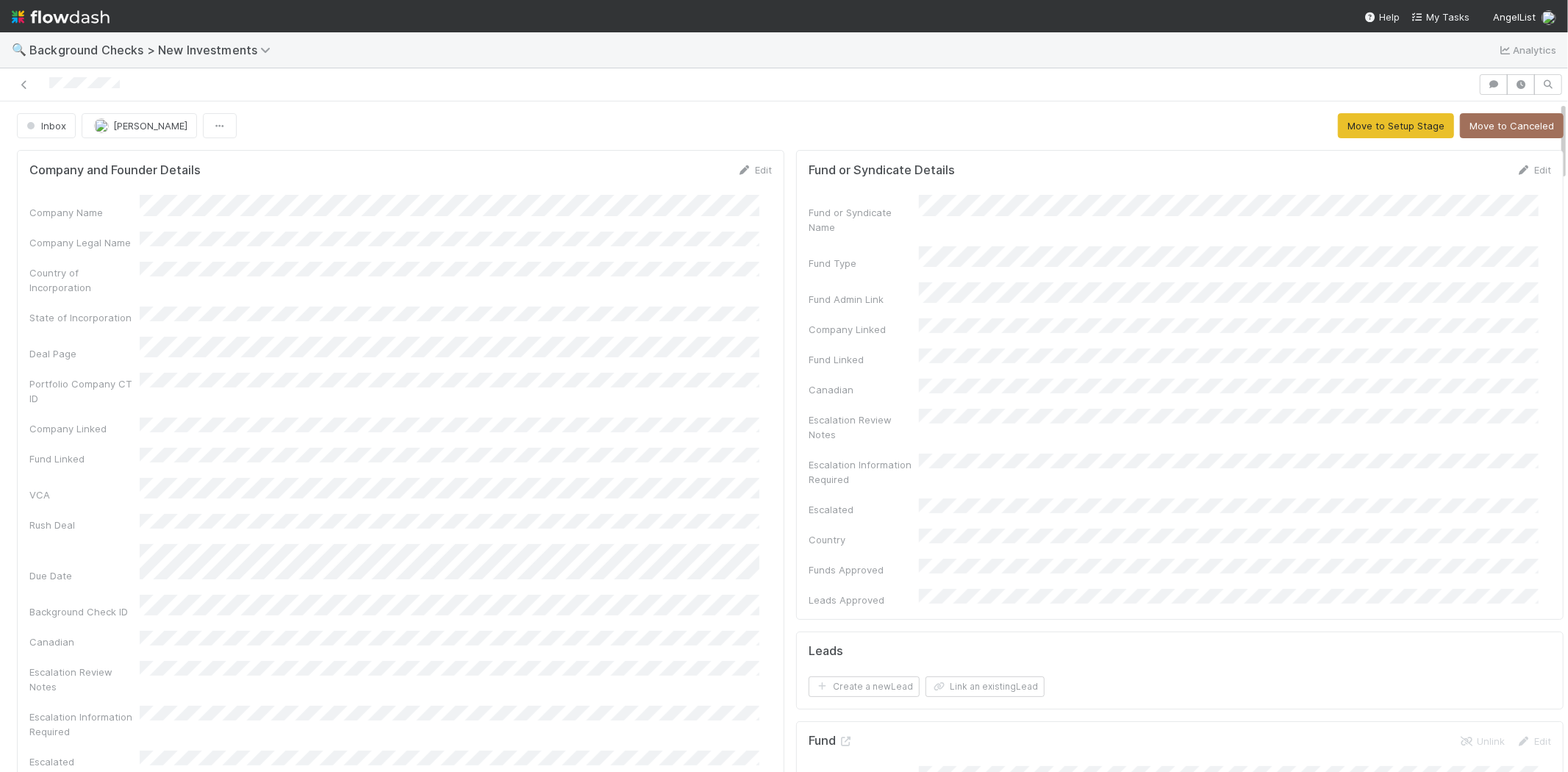
click at [667, 311] on div "Company Name Company Legal Name Country of Incorporation State of Incorporation…" at bounding box center [400, 527] width 742 height 665
click at [746, 170] on link "Edit" at bounding box center [754, 170] width 35 height 12
click at [673, 167] on button "Save" at bounding box center [693, 175] width 42 height 25
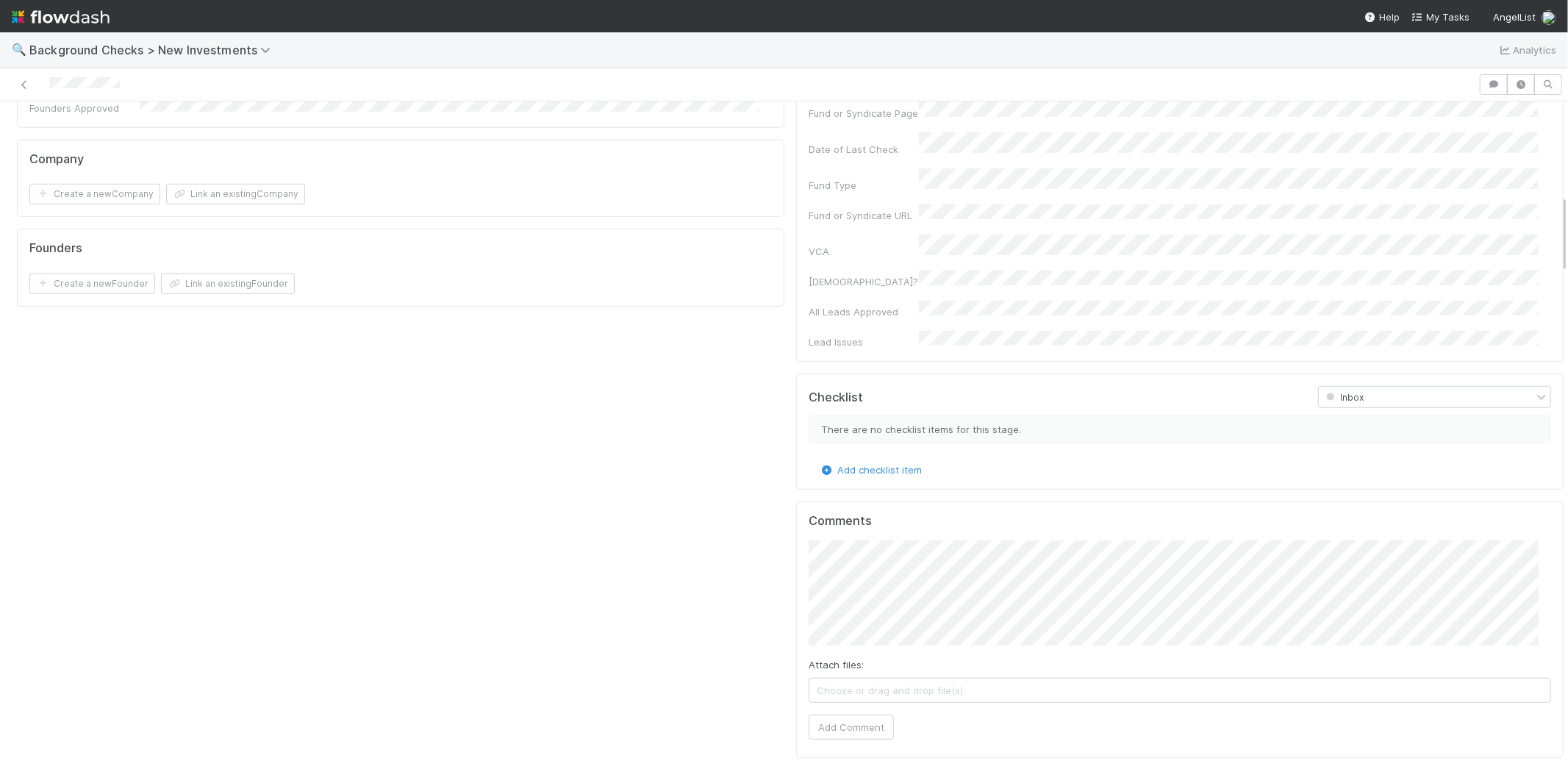
scroll to position [1062, 0]
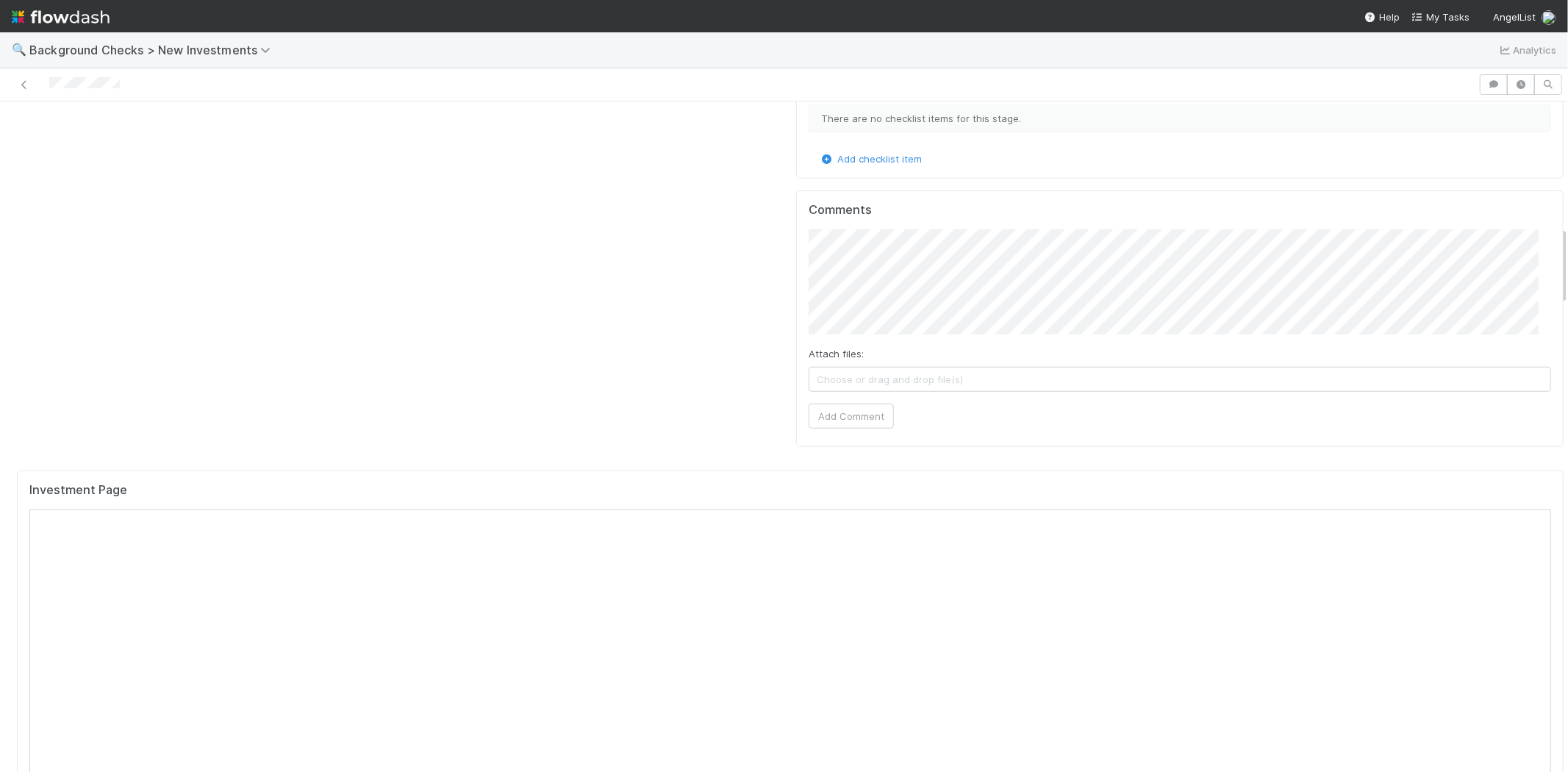
drag, startPoint x: 127, startPoint y: 83, endPoint x: 46, endPoint y: 76, distance: 81.3
click at [46, 76] on div at bounding box center [740, 84] width 1467 height 21
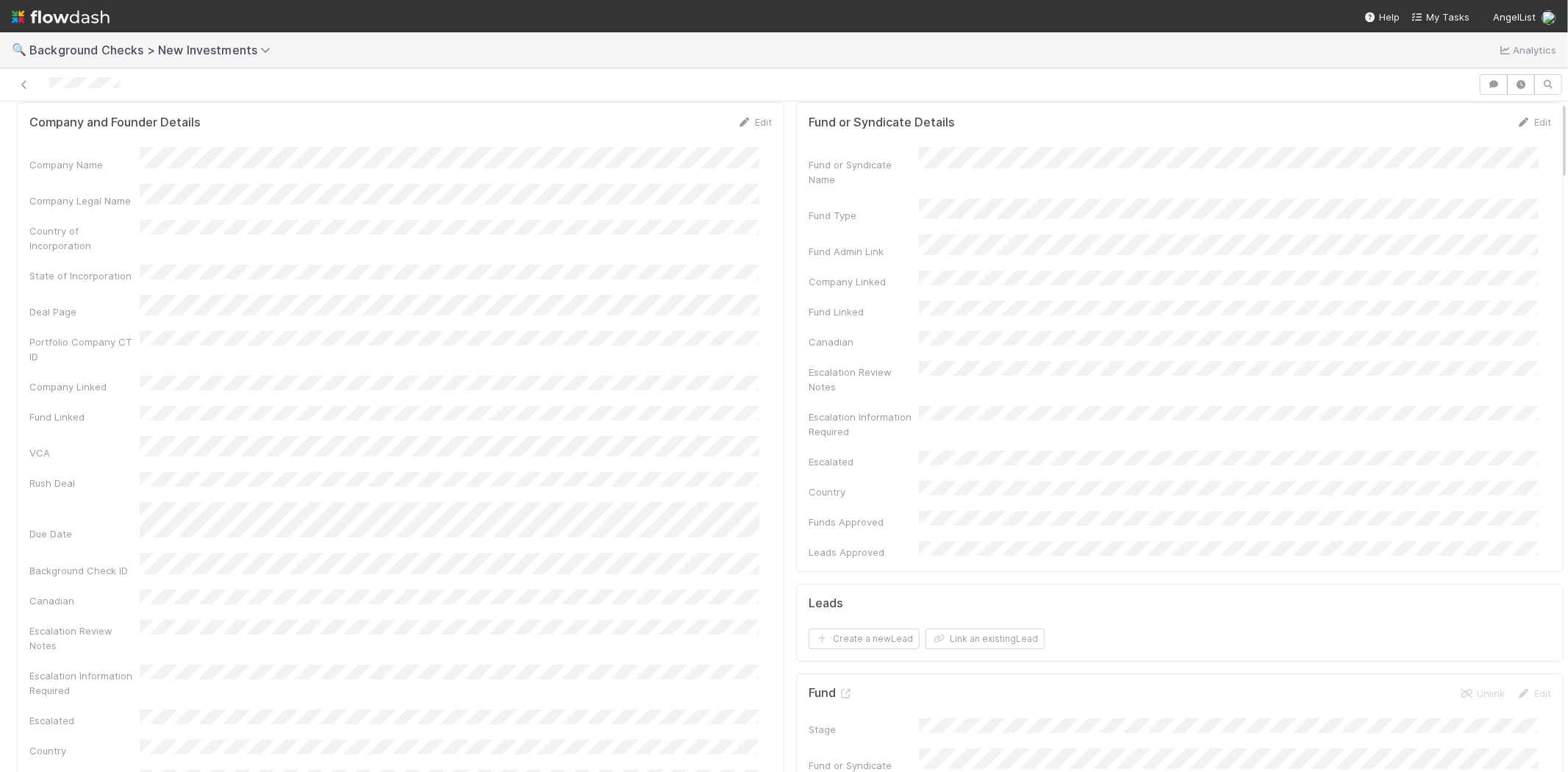
scroll to position [0, 0]
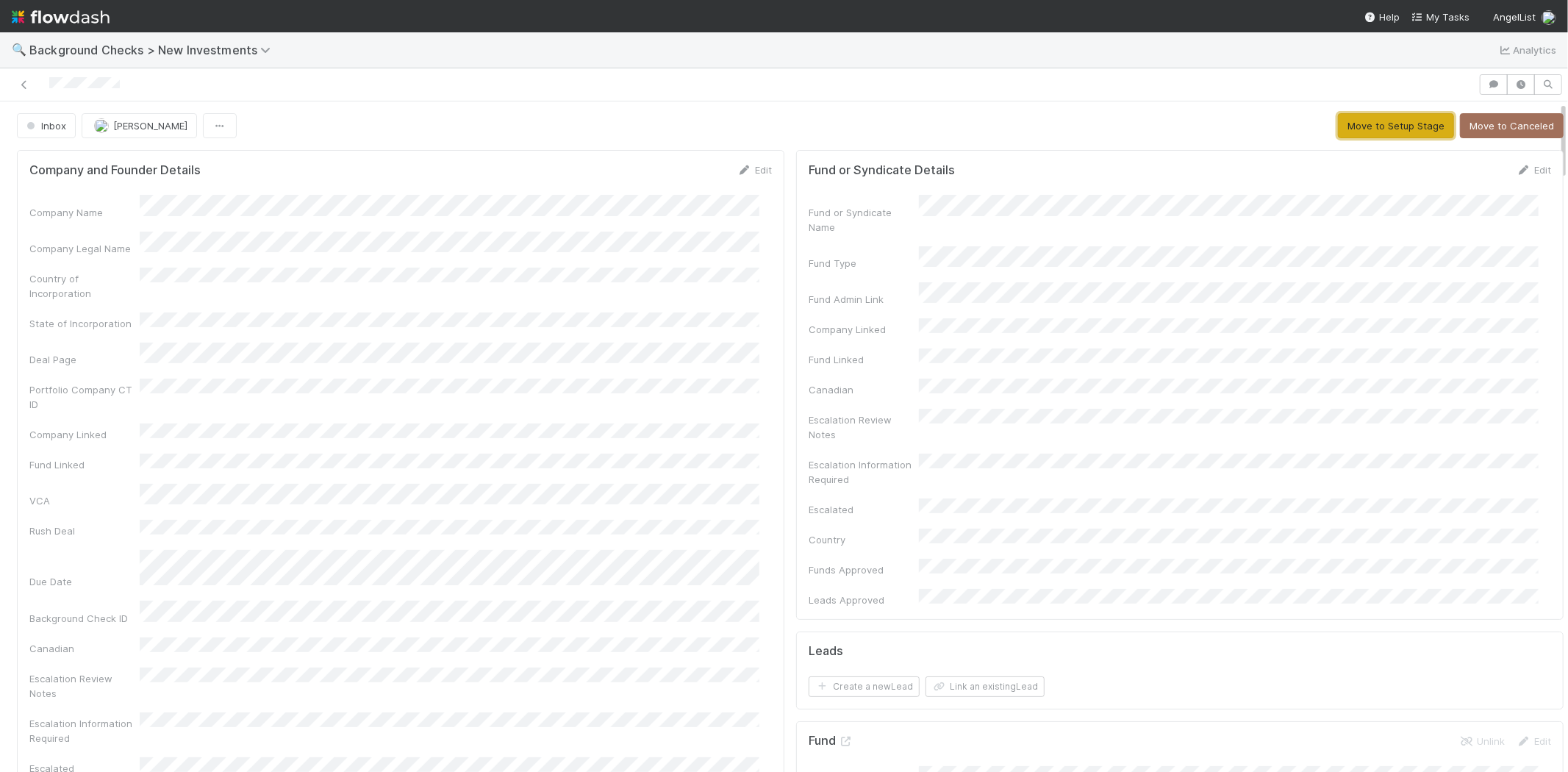
click at [1363, 125] on button "Move to Setup Stage" at bounding box center [1396, 126] width 116 height 25
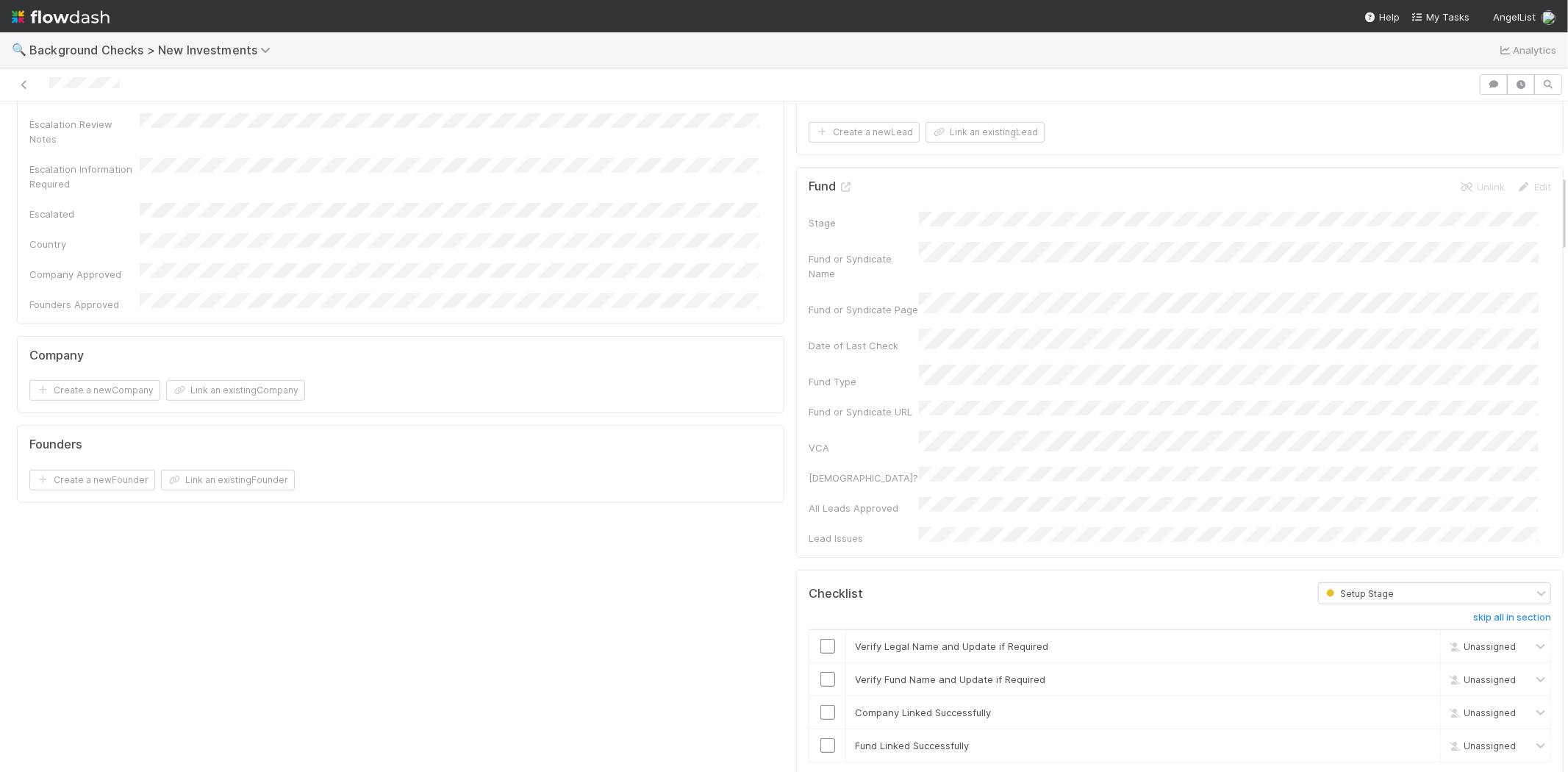
scroll to position [653, 0]
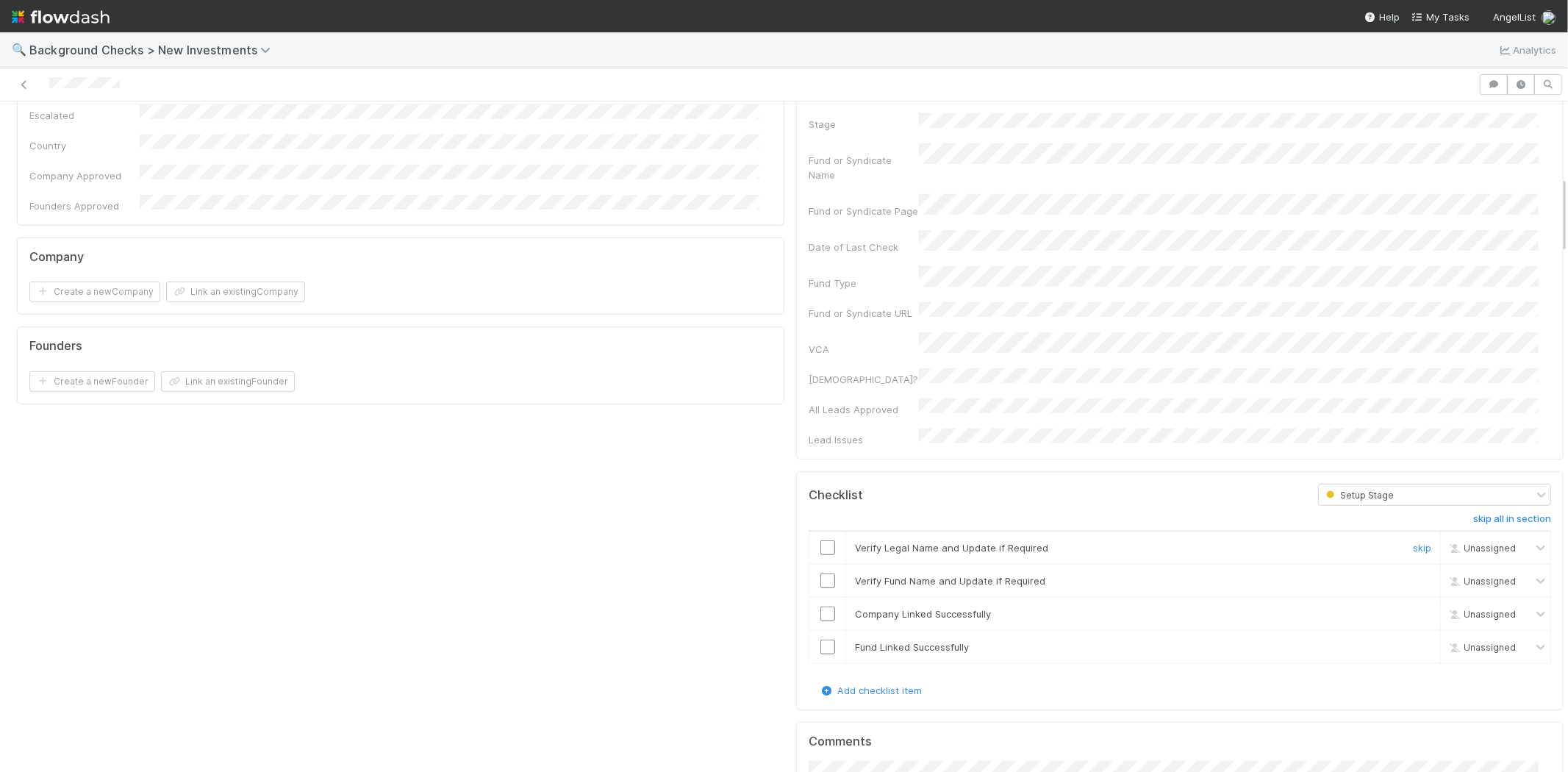
click at [820, 541] on input "checkbox" at bounding box center [827, 548] width 14 height 14
click at [820, 574] on input "checkbox" at bounding box center [827, 581] width 14 height 14
checkbox input "true"
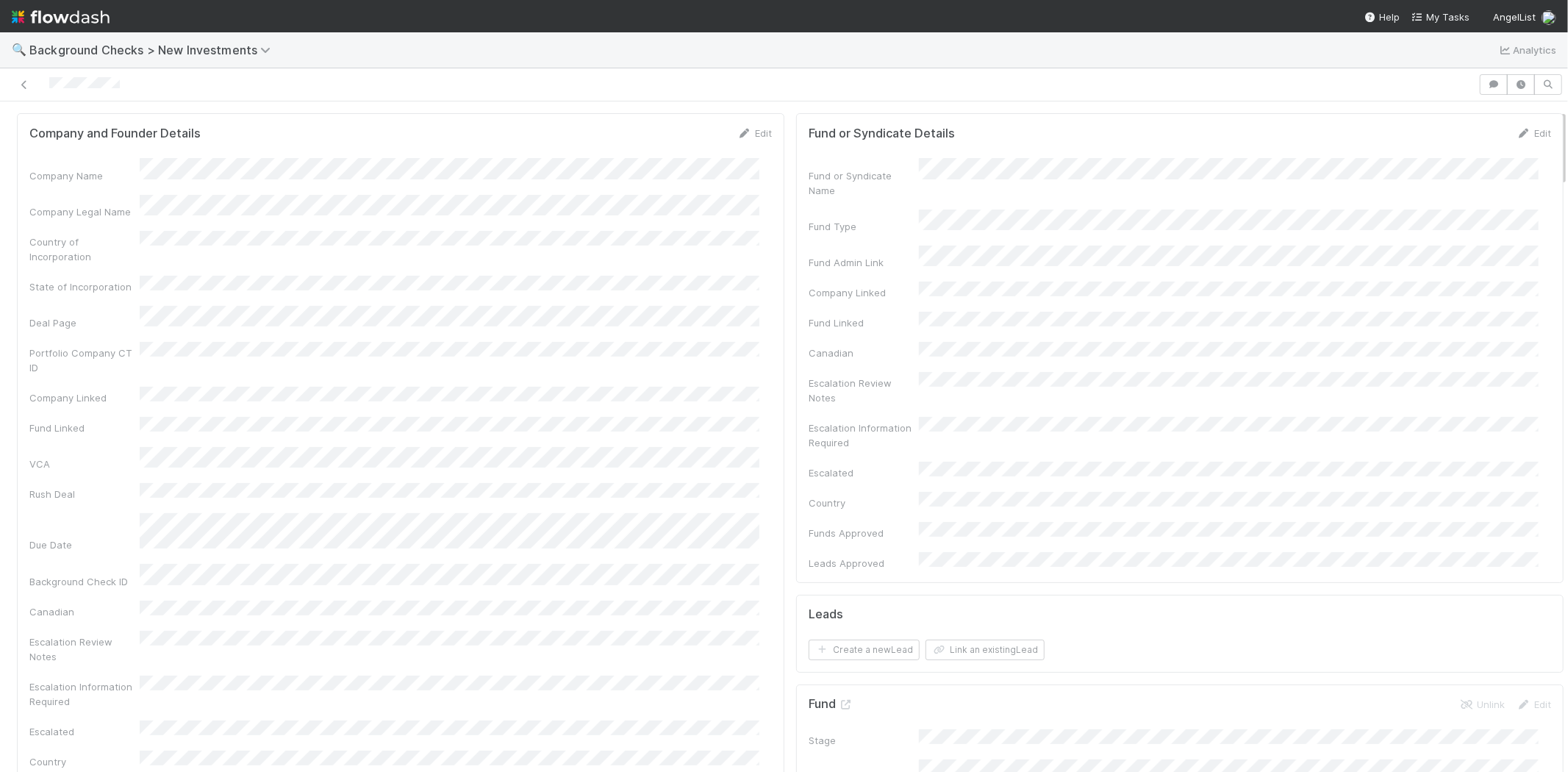
scroll to position [0, 0]
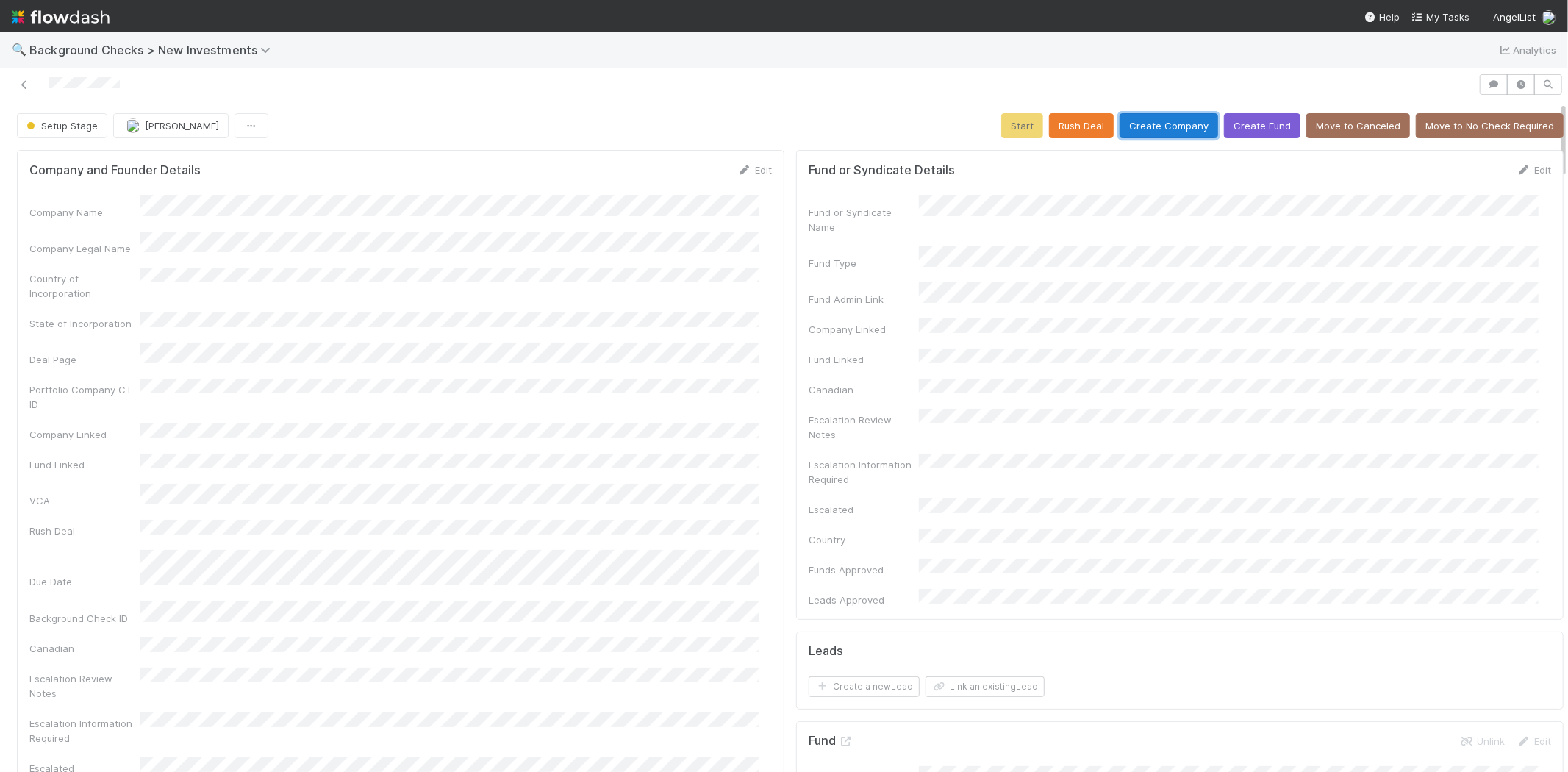
click at [1136, 130] on button "Create Company" at bounding box center [1169, 126] width 98 height 25
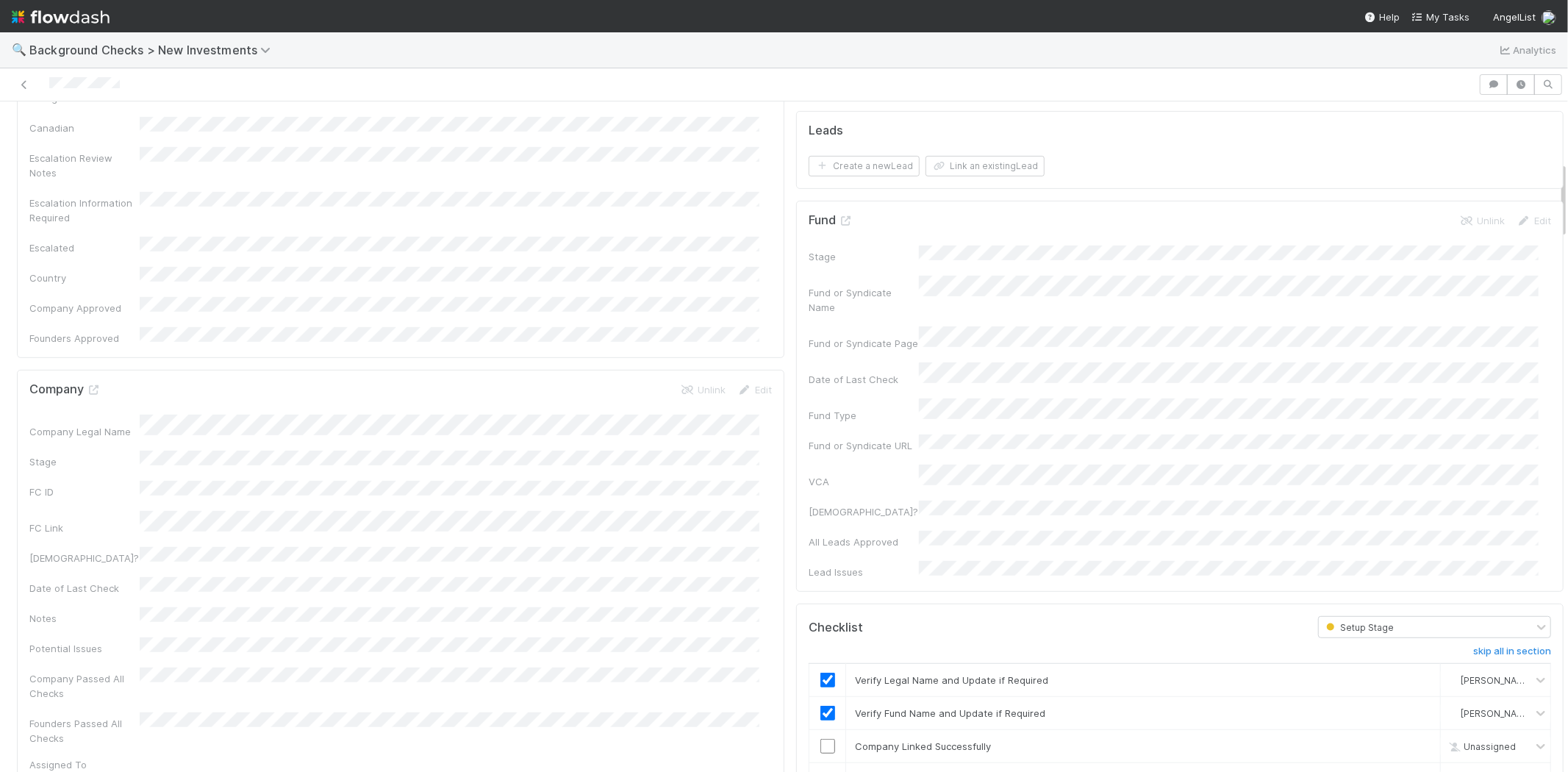
scroll to position [653, 0]
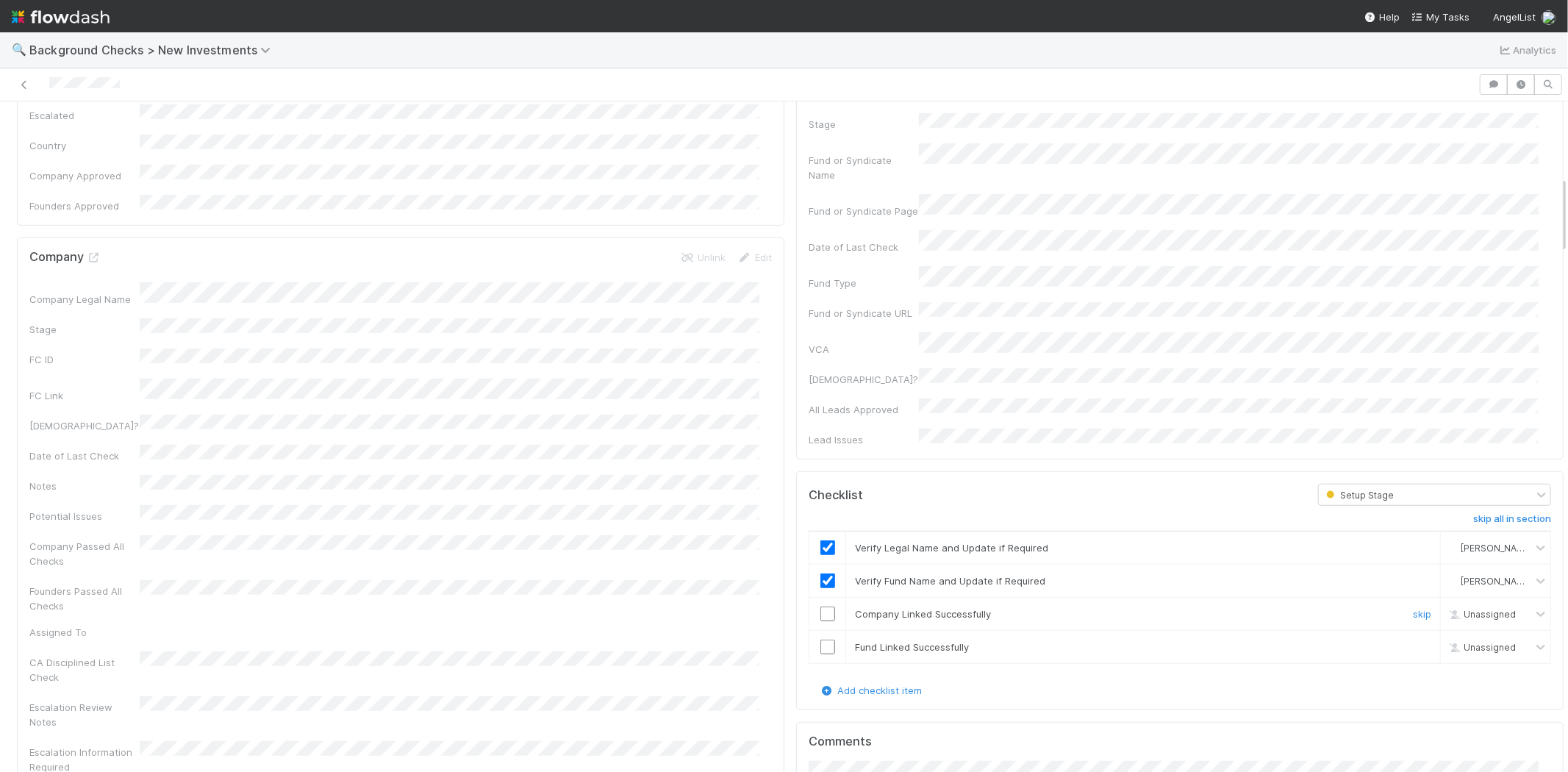
click at [820, 607] on input "checkbox" at bounding box center [827, 614] width 14 height 14
click at [820, 640] on input "checkbox" at bounding box center [827, 647] width 14 height 14
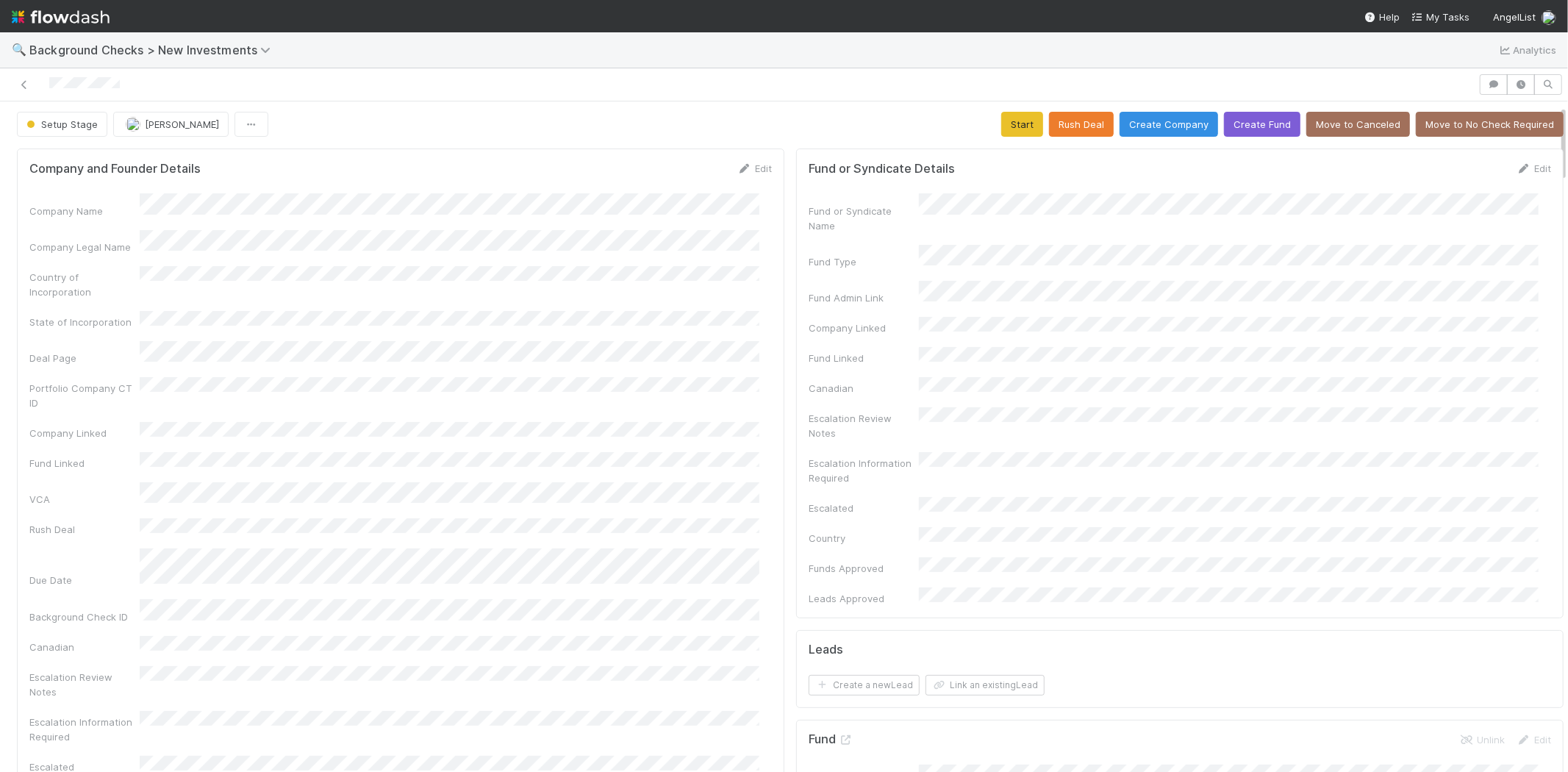
scroll to position [0, 0]
click at [1008, 122] on button "Start" at bounding box center [1022, 126] width 42 height 25
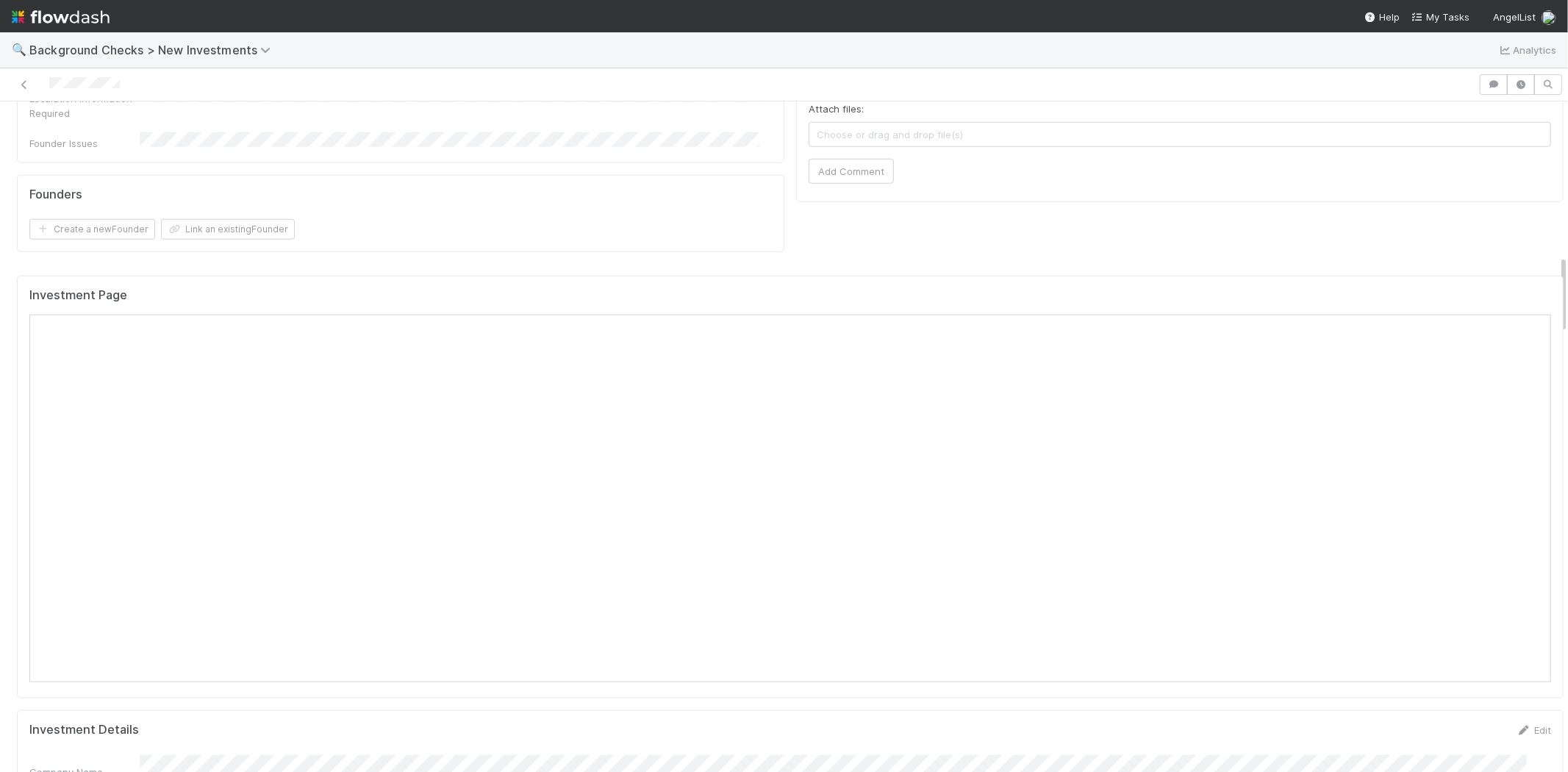
scroll to position [1403, 0]
click at [1448, 12] on span "My Tasks" at bounding box center [1440, 16] width 58 height 12
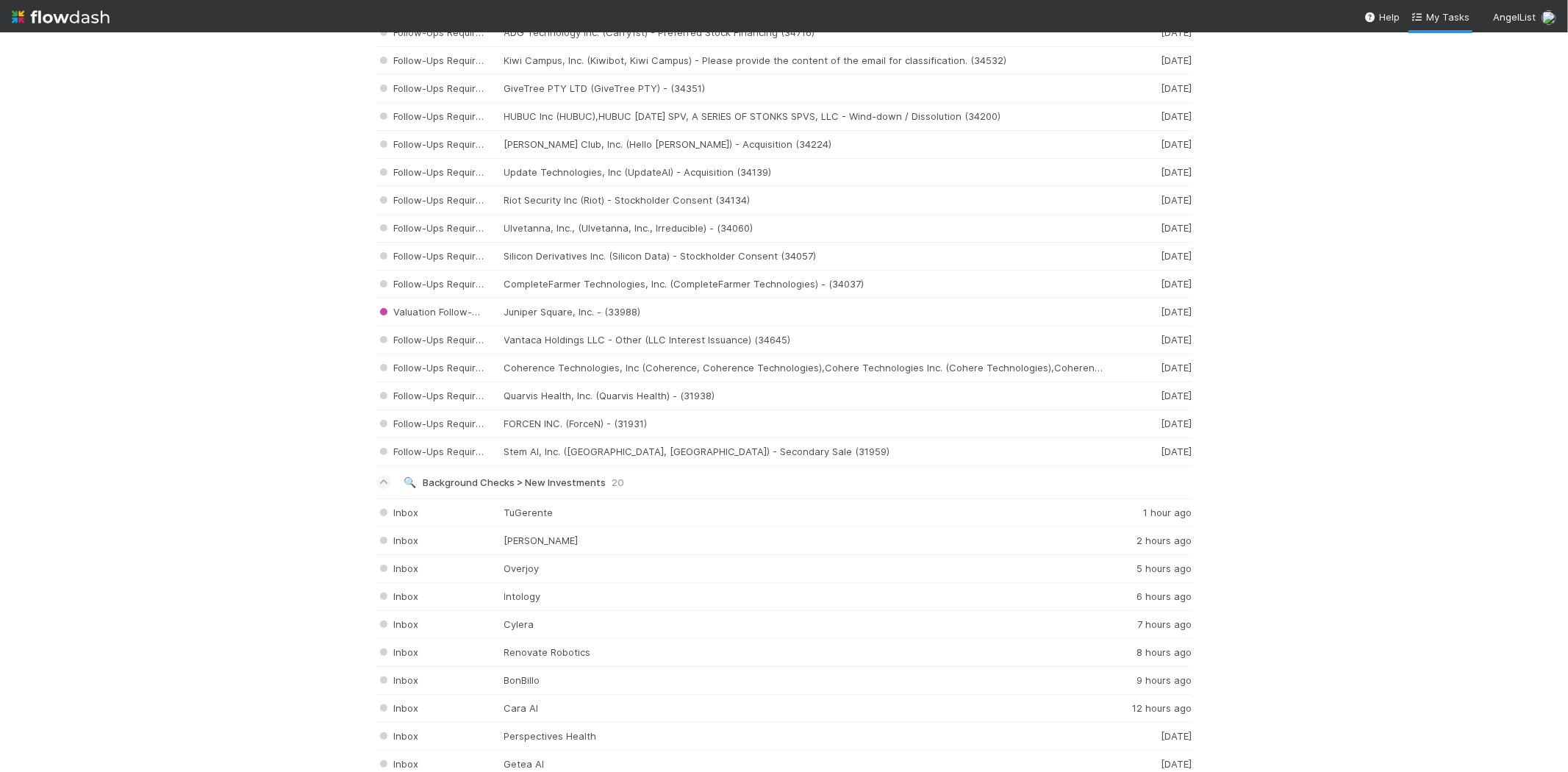
scroll to position [2042, 0]
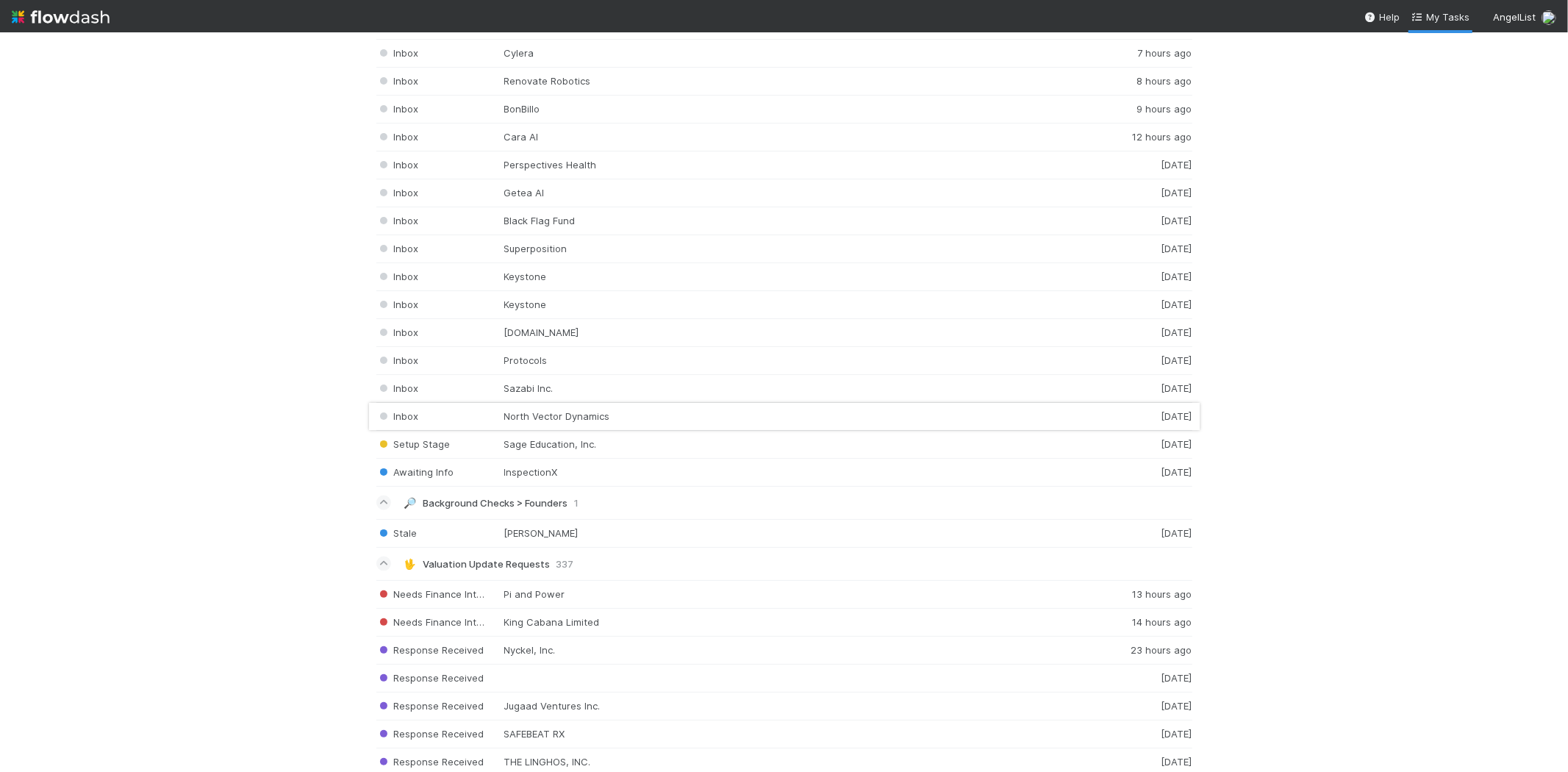
click at [596, 417] on div "Inbox North Vector Dynamics 3 days ago" at bounding box center [784, 416] width 817 height 28
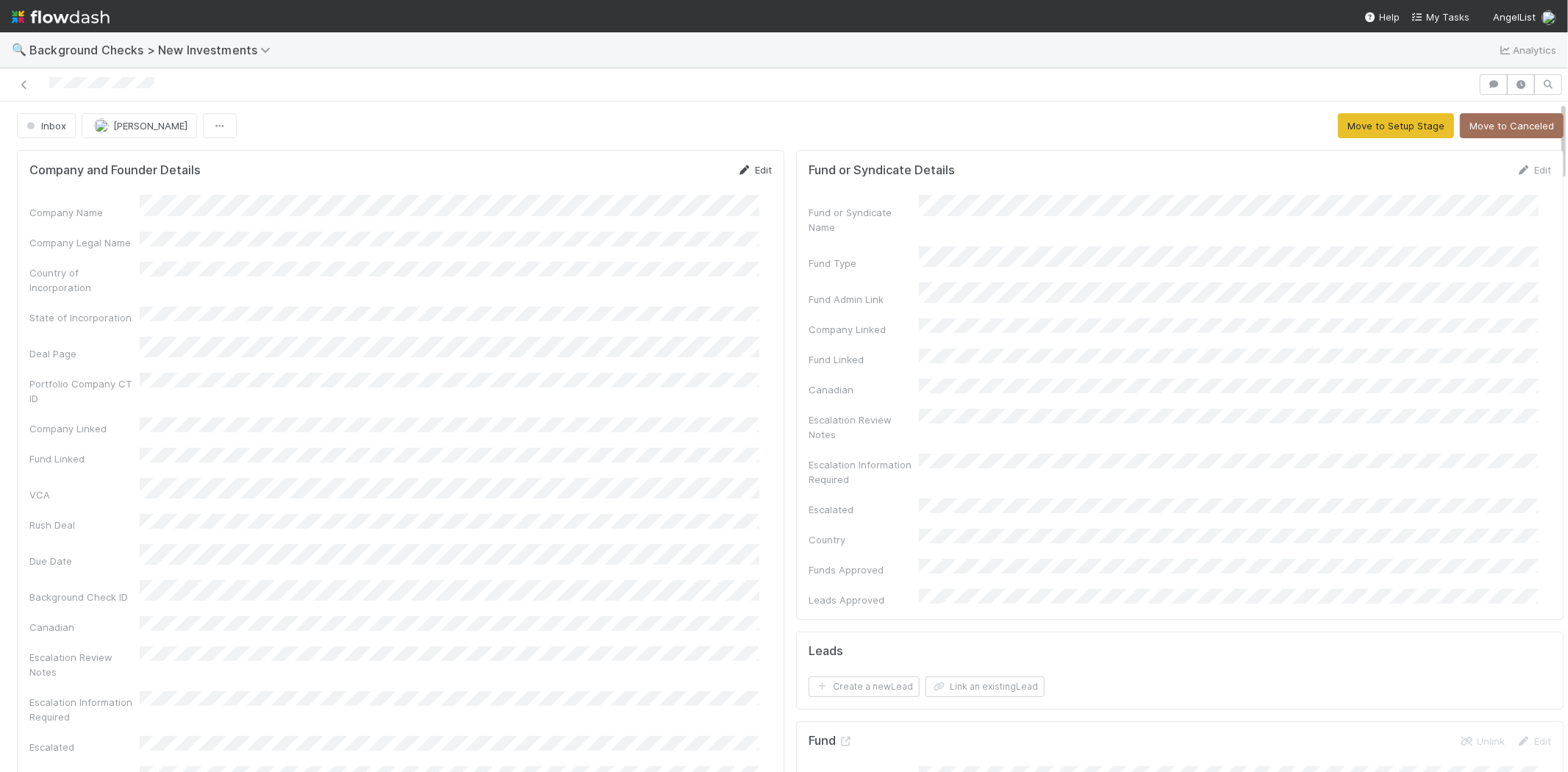
click at [752, 164] on link "Edit" at bounding box center [754, 170] width 35 height 12
click at [673, 175] on button "Save" at bounding box center [693, 175] width 42 height 25
click at [132, 234] on div "Company Legal Name" at bounding box center [400, 243] width 742 height 24
click at [737, 167] on icon at bounding box center [744, 170] width 14 height 10
click at [685, 172] on button "Save" at bounding box center [693, 175] width 42 height 25
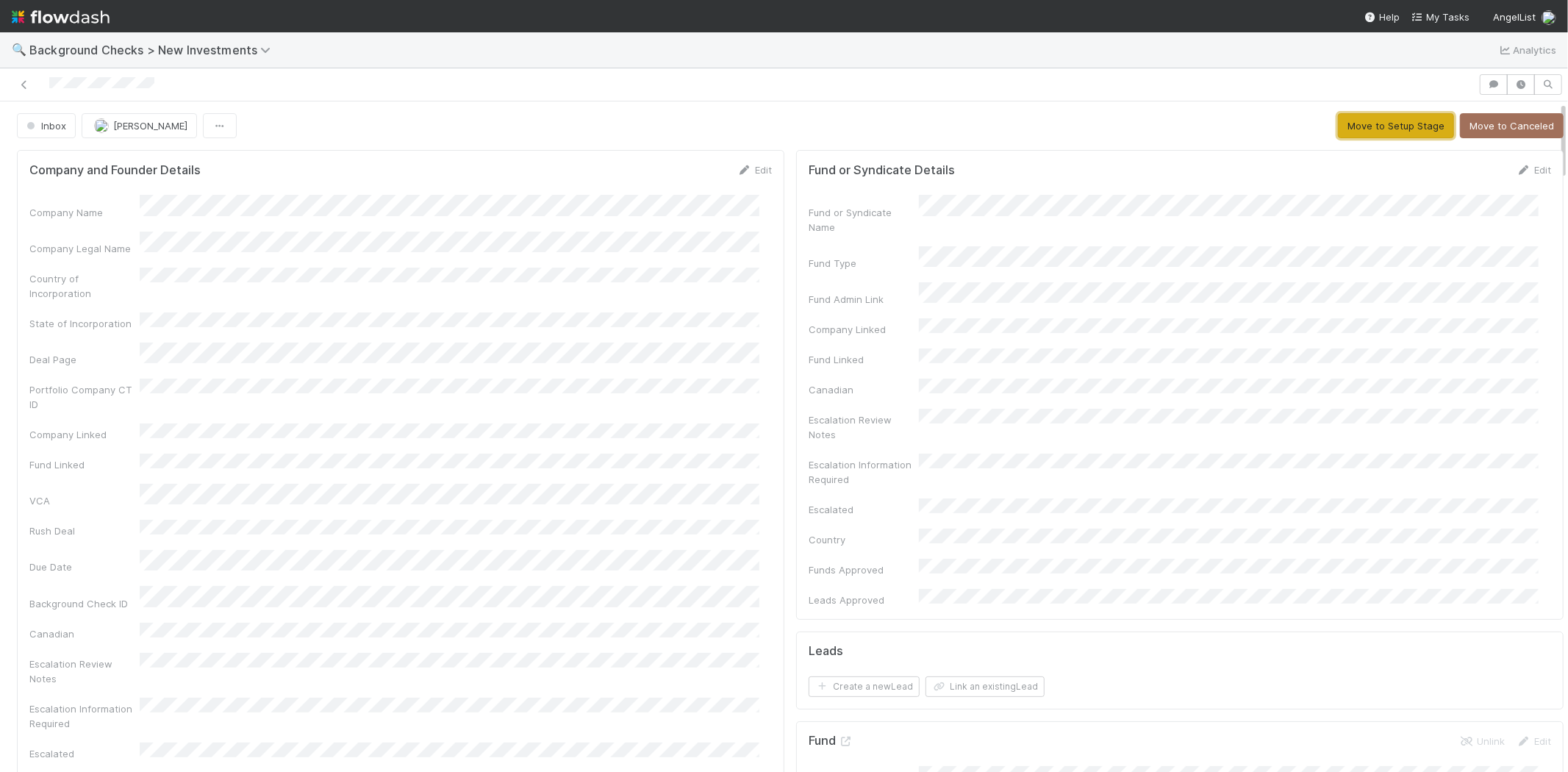
click at [1349, 128] on button "Move to Setup Stage" at bounding box center [1396, 126] width 116 height 25
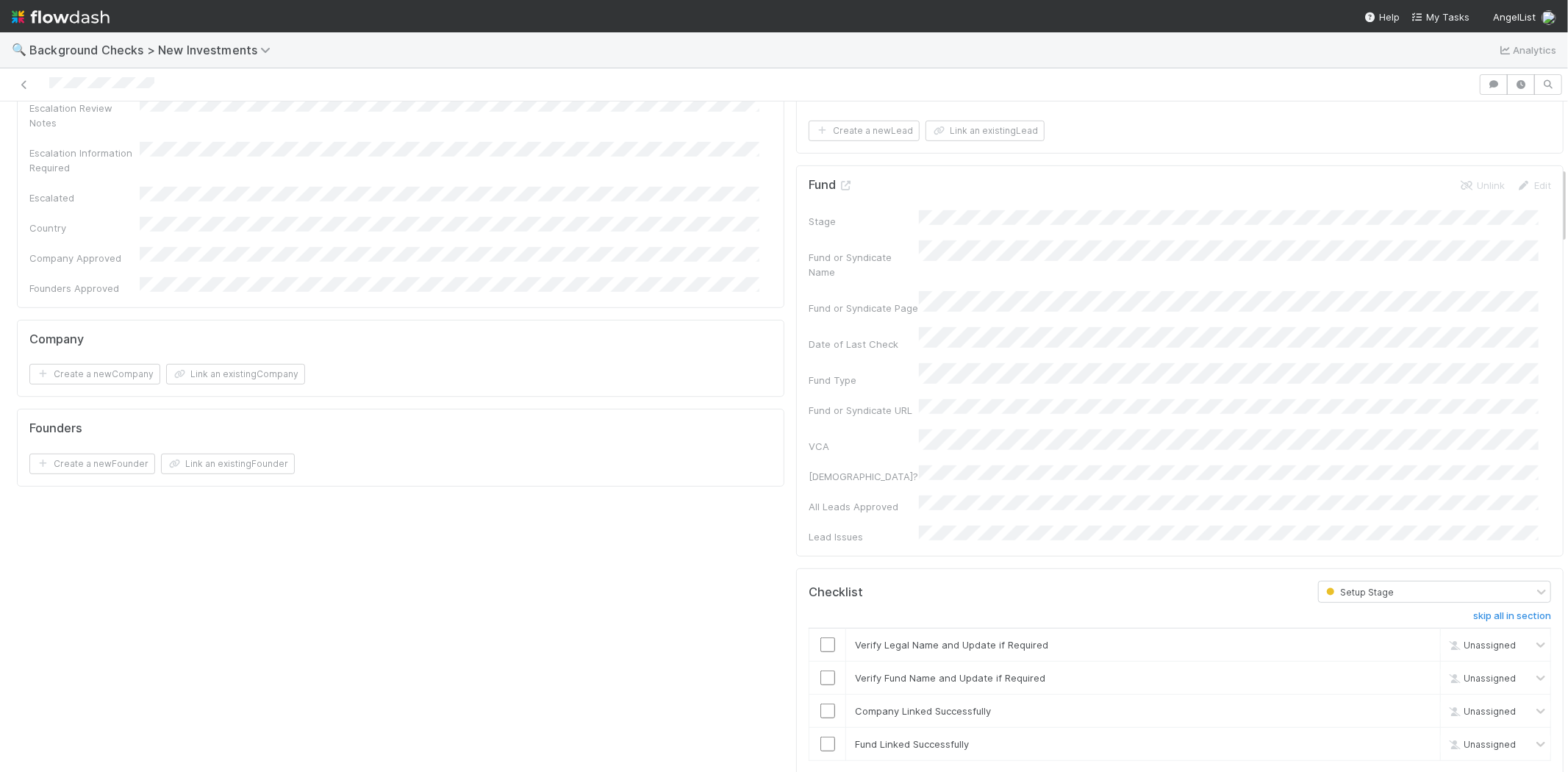
scroll to position [571, 0]
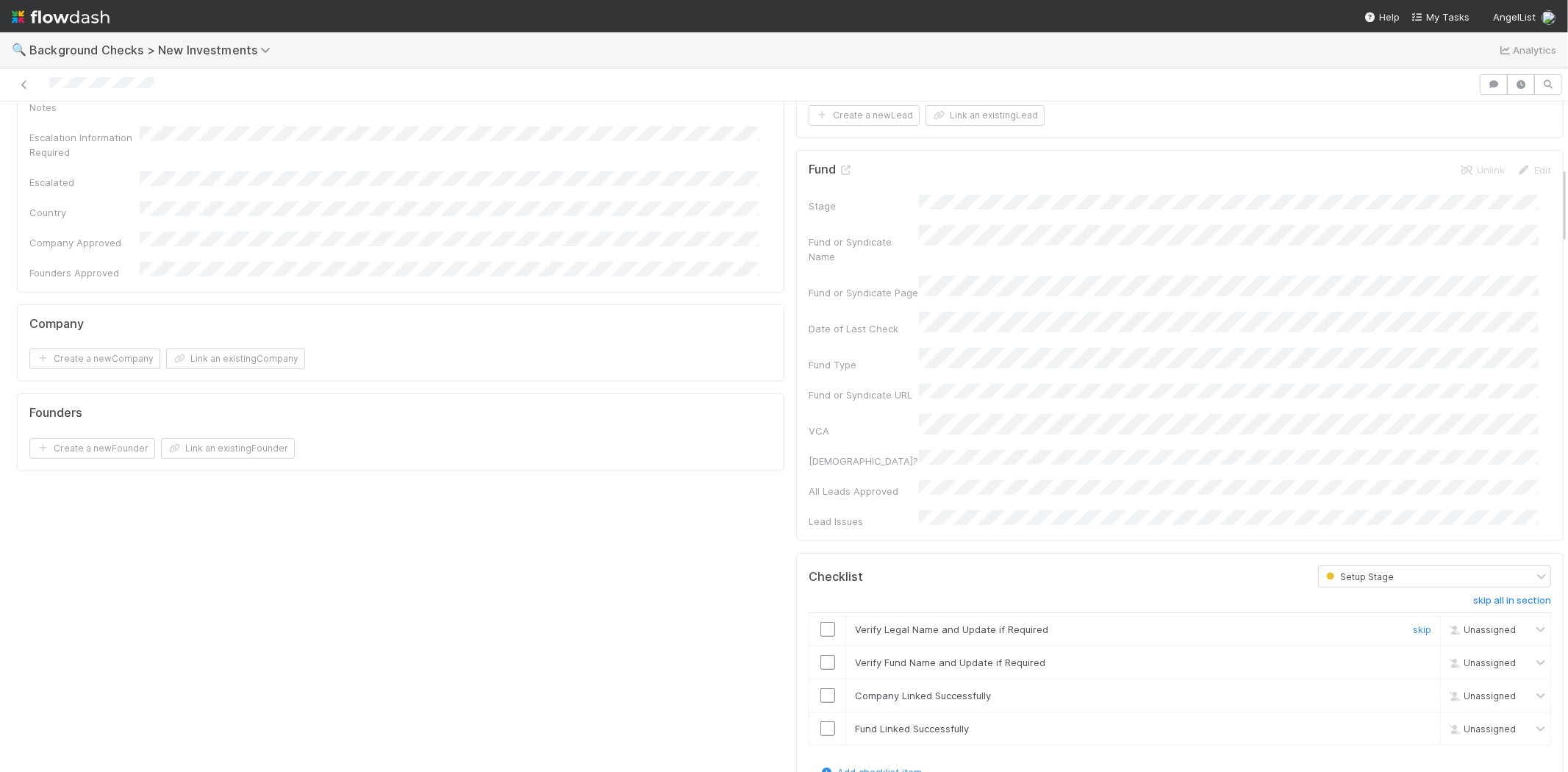
click at [820, 622] on input "checkbox" at bounding box center [827, 629] width 14 height 14
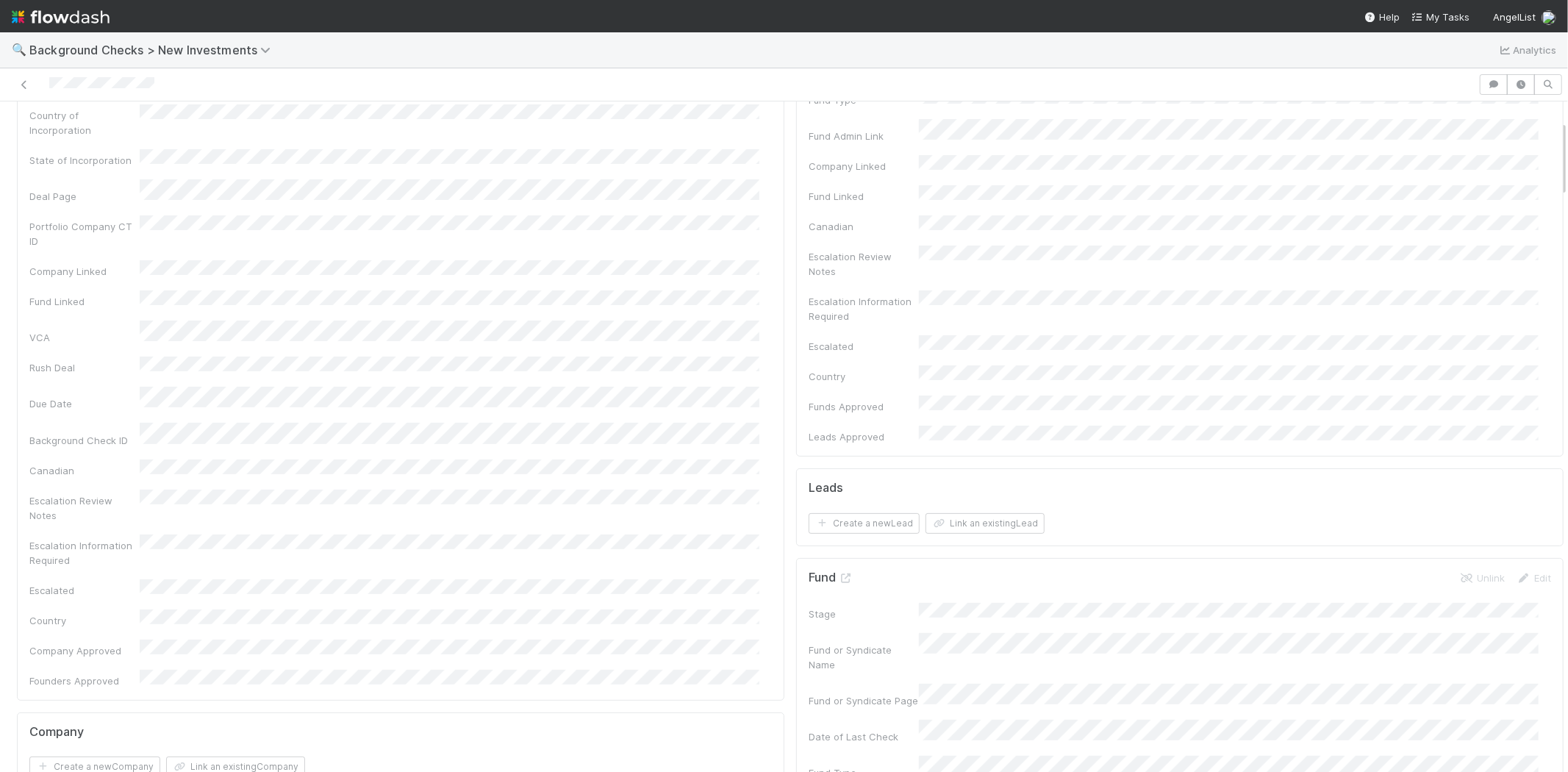
scroll to position [0, 0]
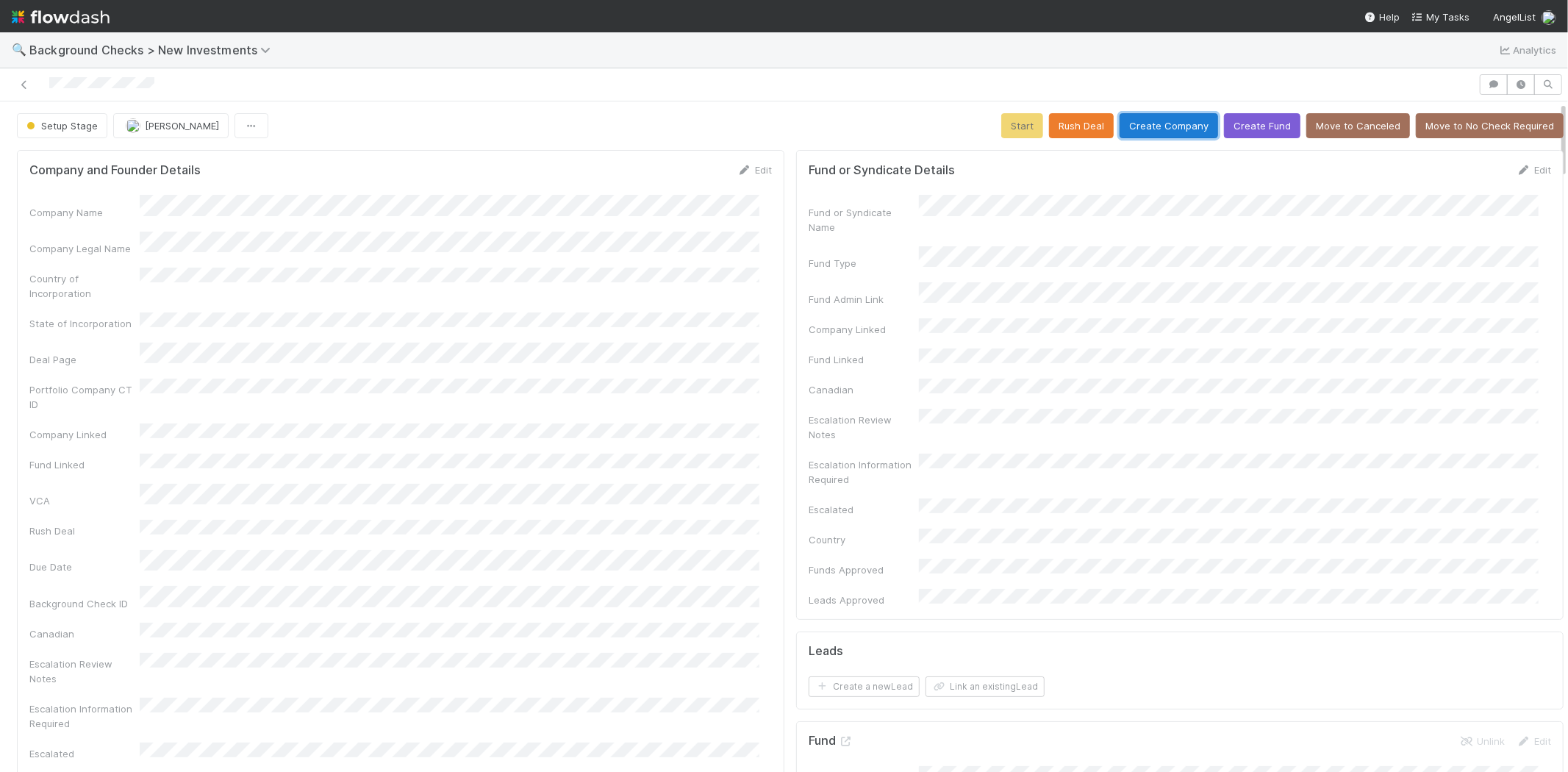
click at [1148, 127] on button "Create Company" at bounding box center [1169, 126] width 98 height 25
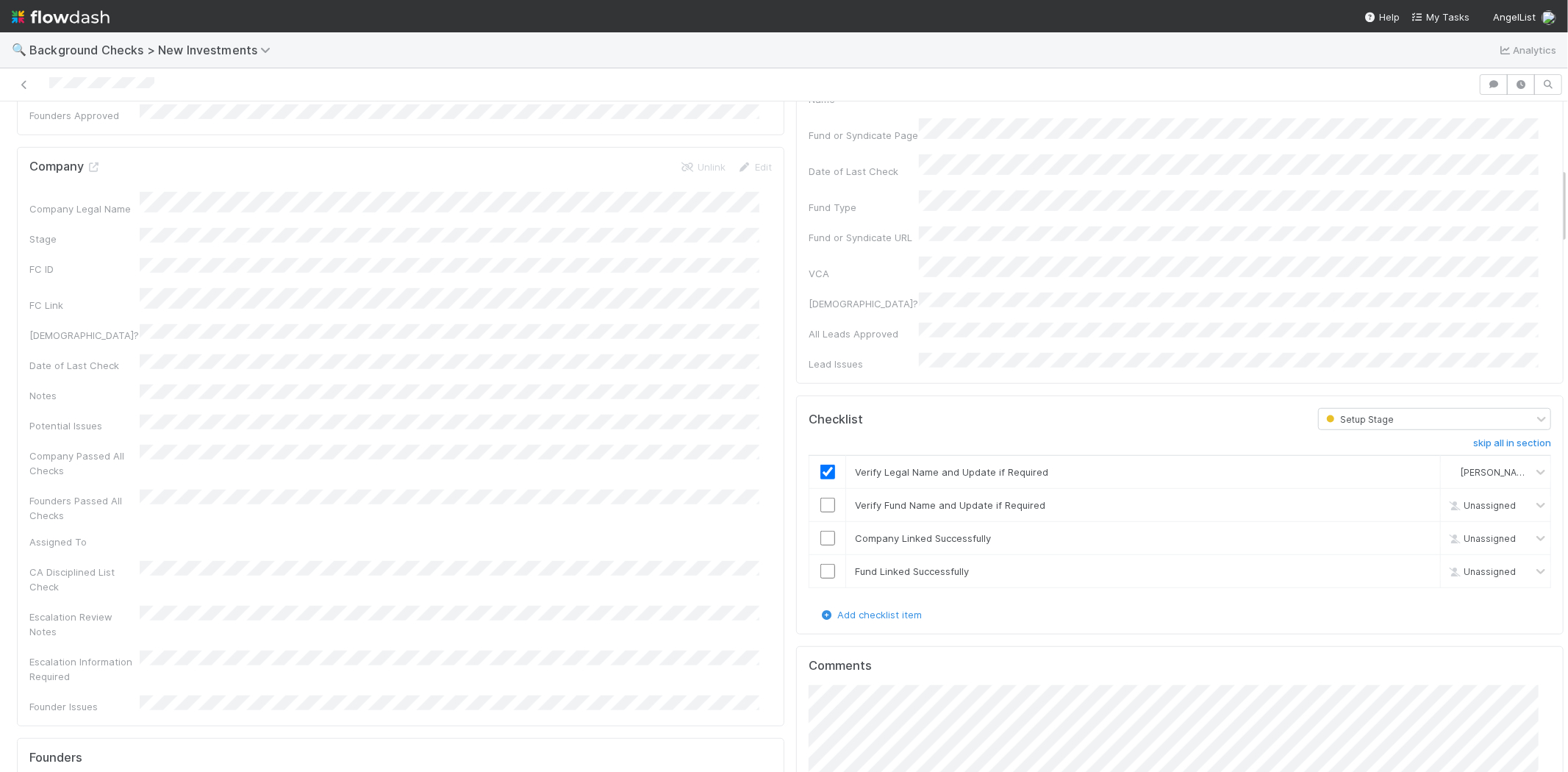
scroll to position [735, 0]
click at [820, 491] on input "checkbox" at bounding box center [827, 499] width 14 height 14
click at [820, 524] on input "checkbox" at bounding box center [827, 532] width 14 height 14
click at [820, 558] on input "checkbox" at bounding box center [827, 565] width 14 height 14
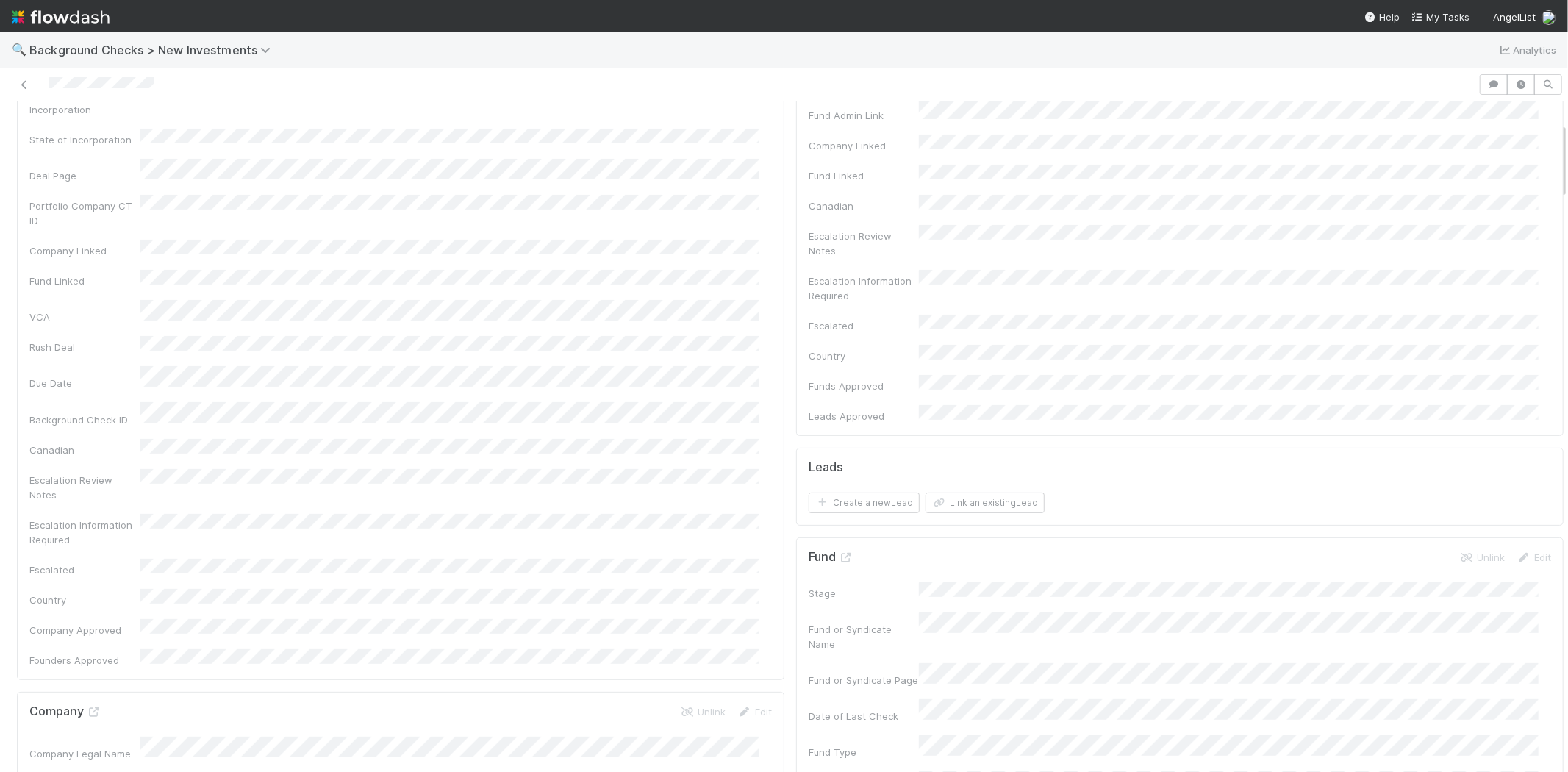
scroll to position [0, 0]
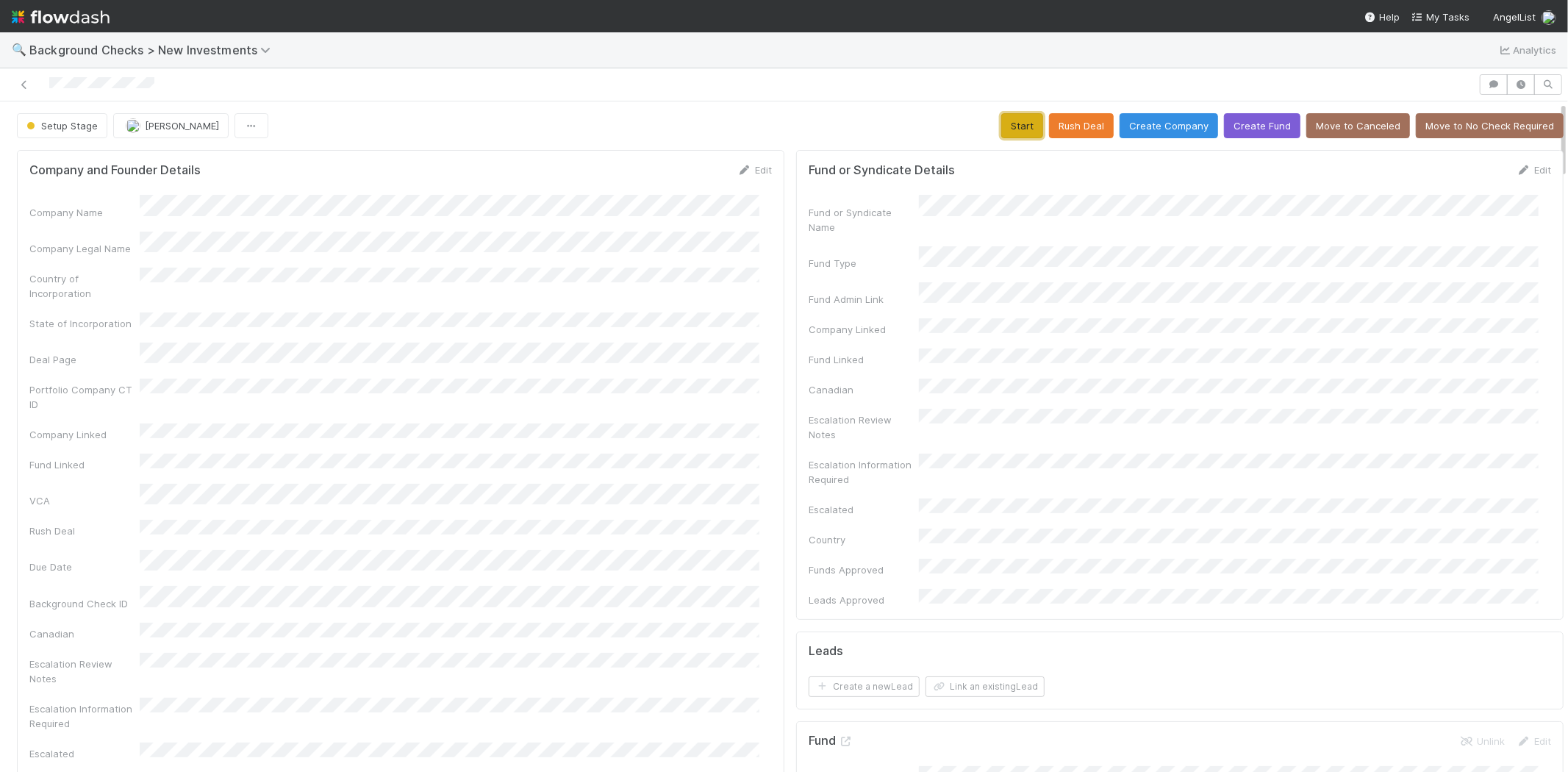
click at [1002, 137] on button "Start" at bounding box center [1022, 126] width 42 height 25
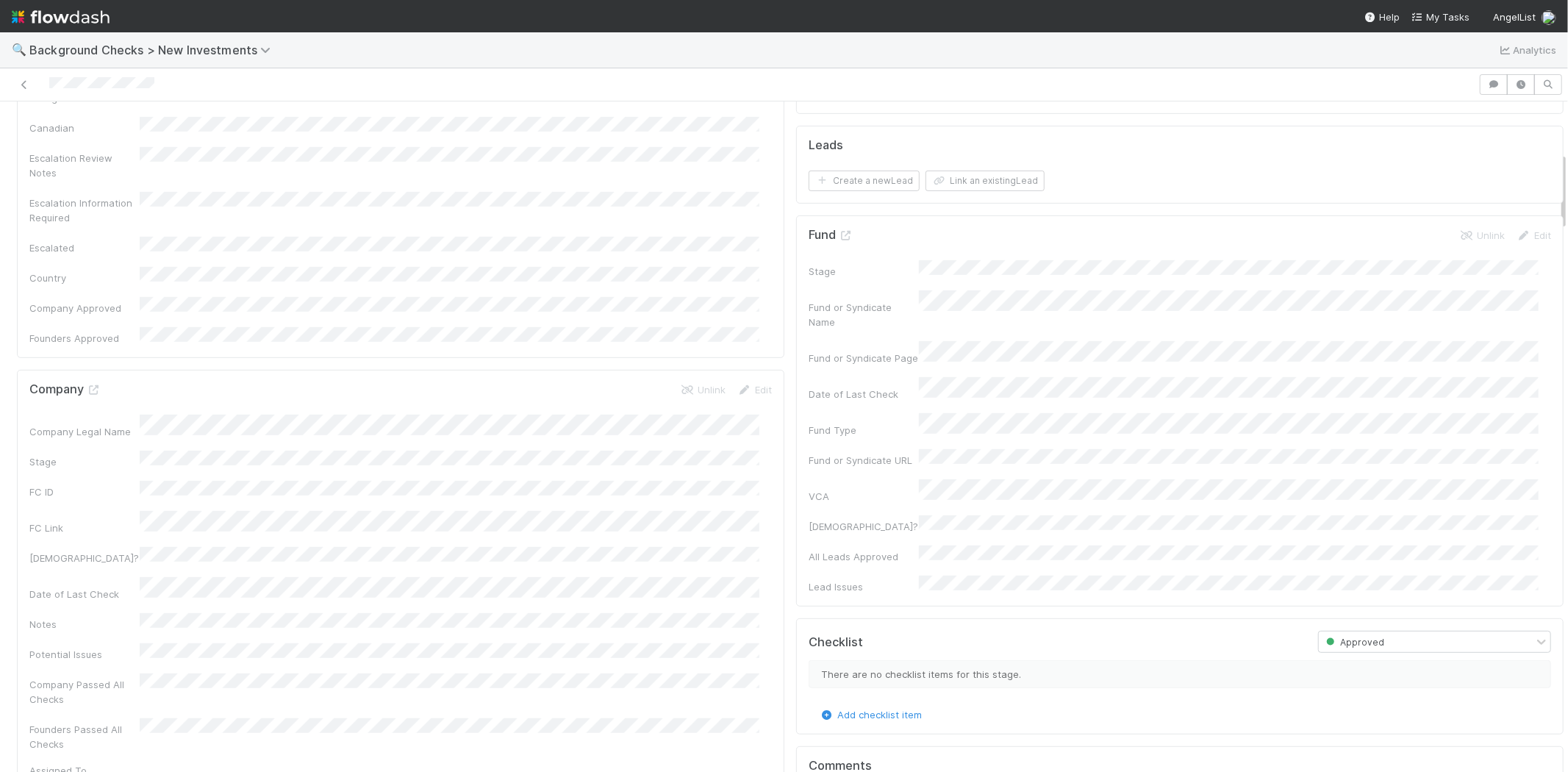
scroll to position [408, 0]
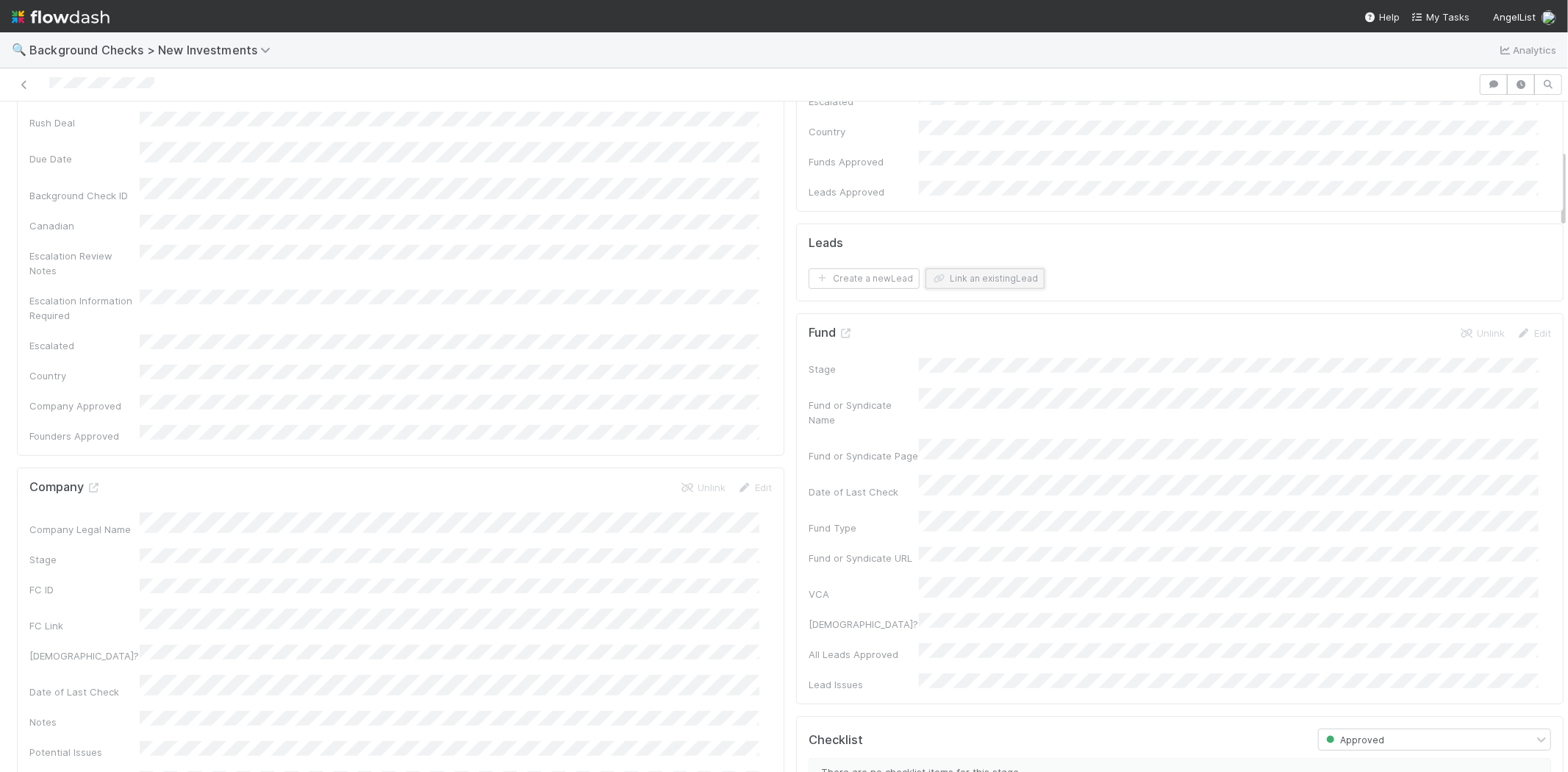
click at [943, 268] on button "Link an existing Lead" at bounding box center [985, 278] width 119 height 21
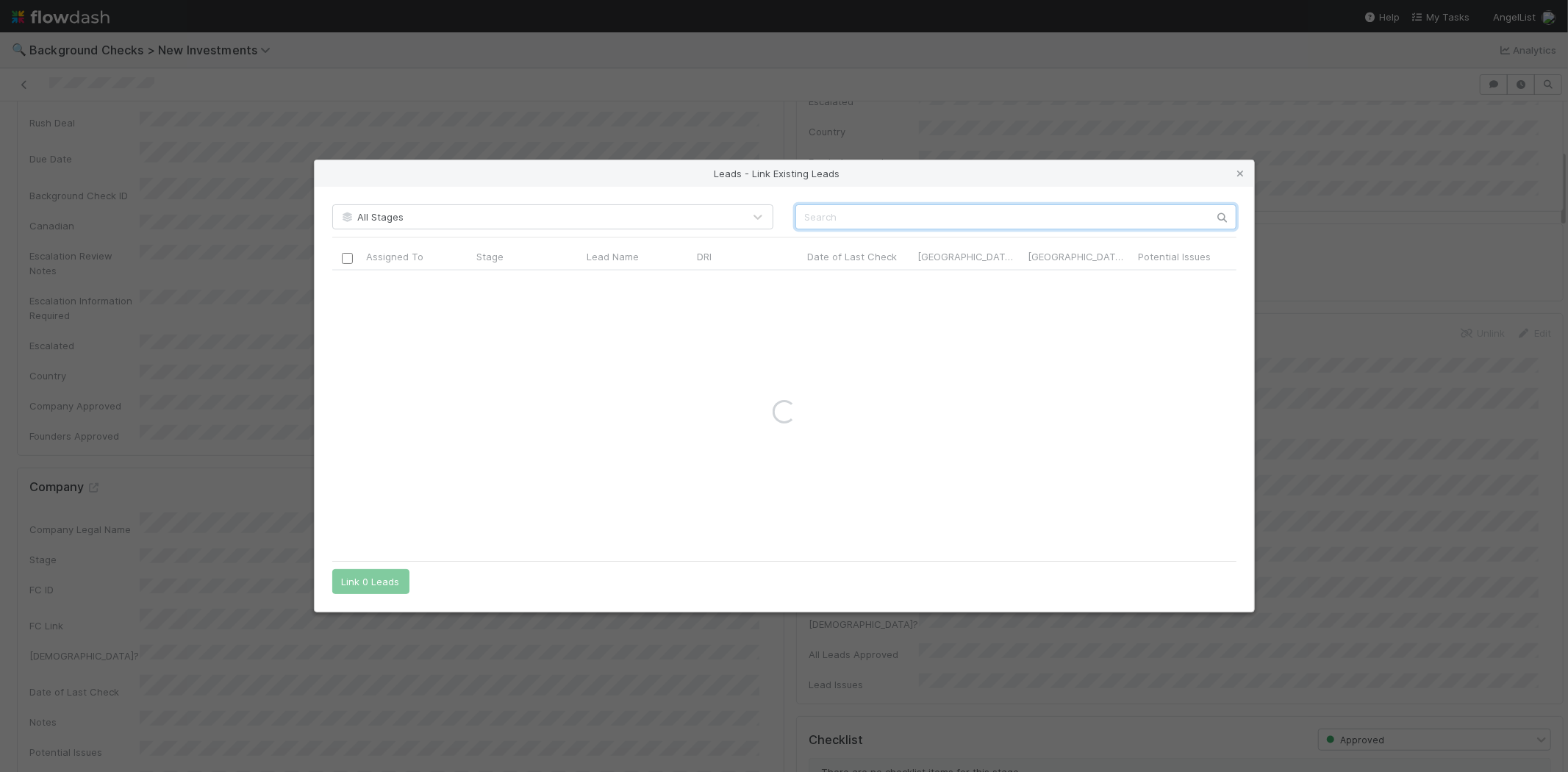
click at [966, 214] on input "text" at bounding box center [1016, 217] width 441 height 25
paste input "Shane Feldberg"
type input "Shane Feldberg"
click at [445, 285] on div at bounding box center [416, 285] width 110 height 29
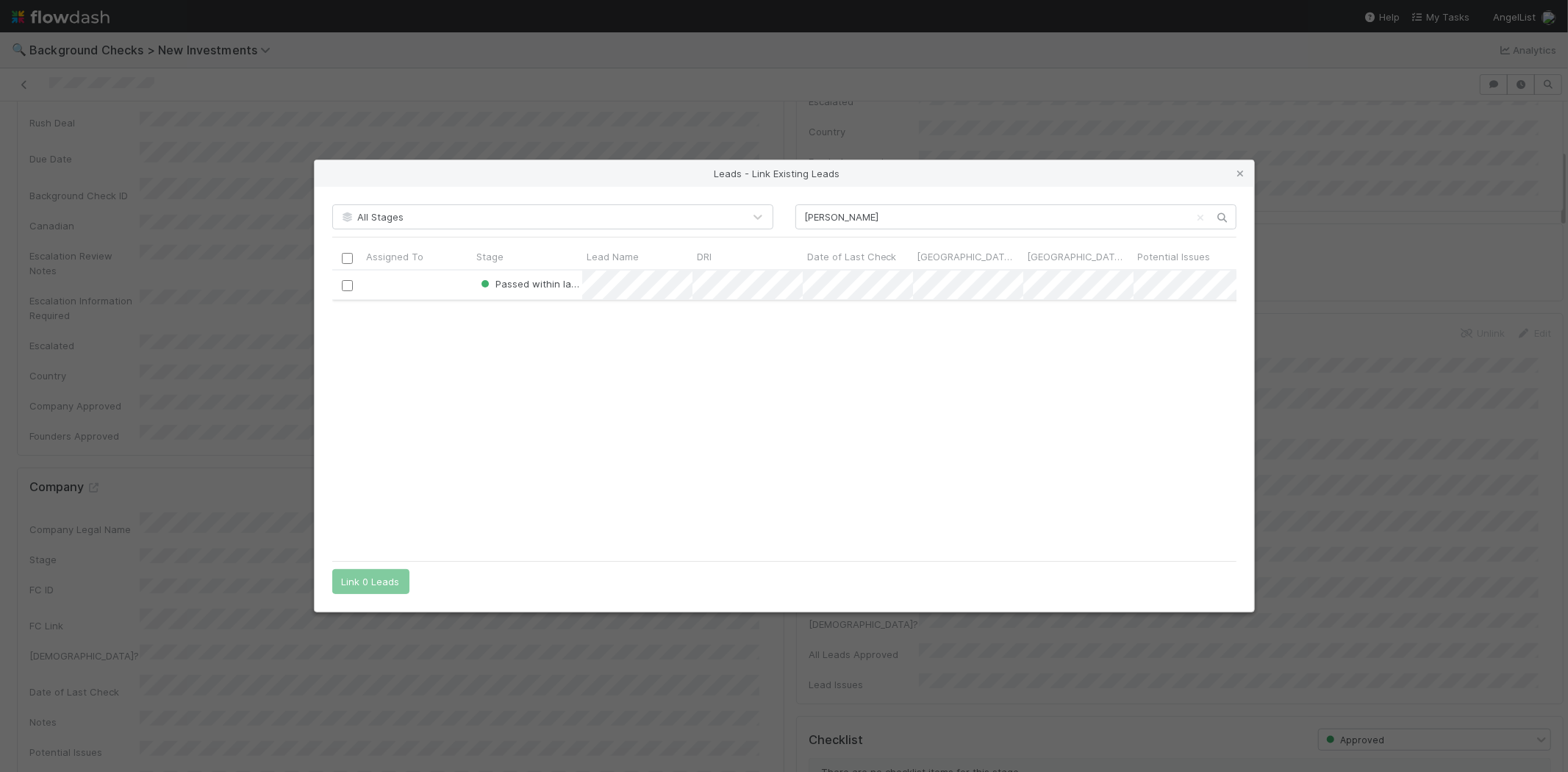
click at [348, 283] on input "checkbox" at bounding box center [347, 286] width 11 height 11
click at [354, 582] on button "Link 1 Lead" at bounding box center [367, 582] width 71 height 25
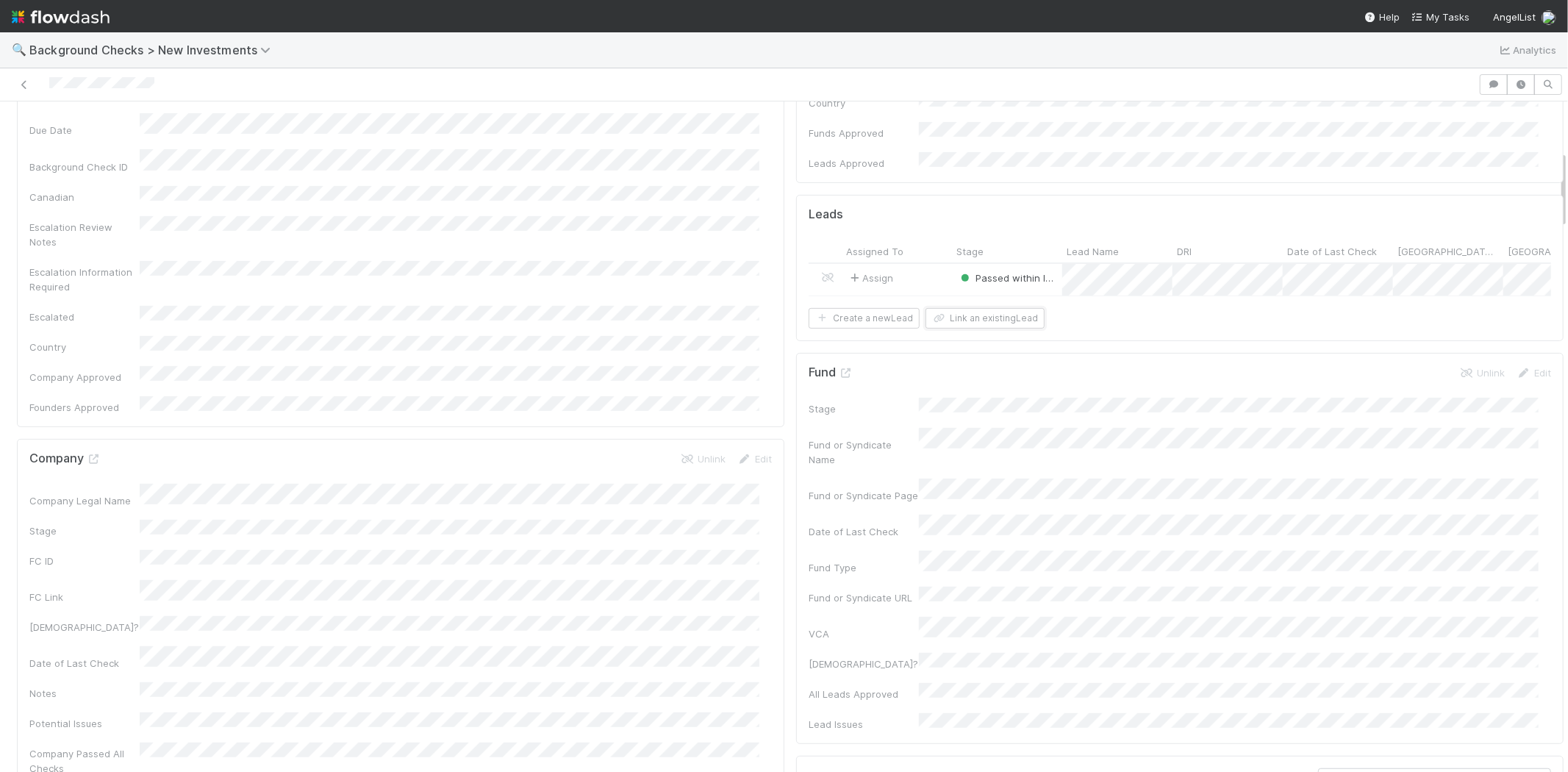
scroll to position [408, 0]
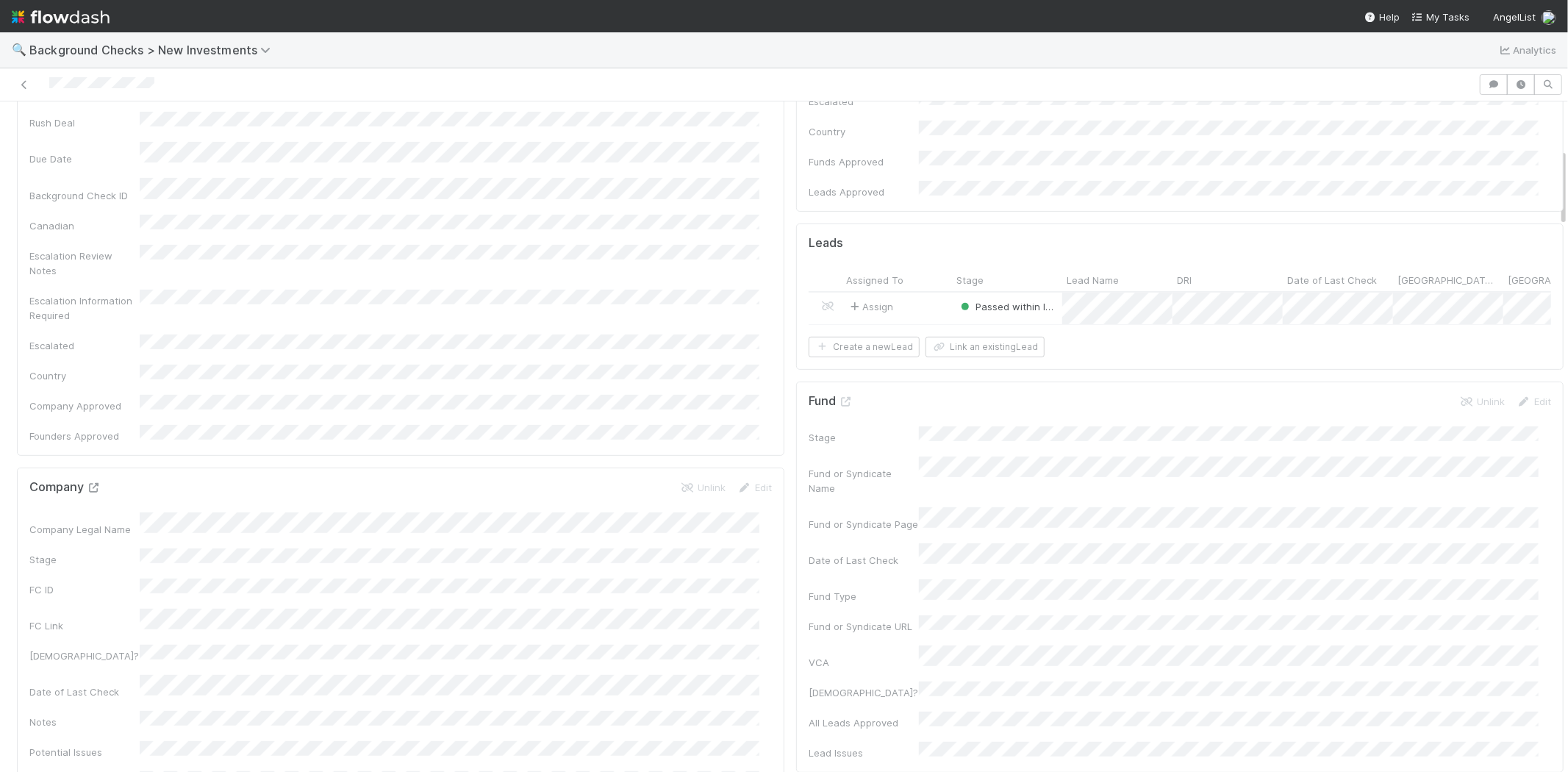
click at [96, 483] on icon at bounding box center [94, 488] width 14 height 10
click at [50, 85] on div at bounding box center [740, 84] width 1467 height 21
click at [1452, 13] on span "My Tasks" at bounding box center [1440, 16] width 58 height 12
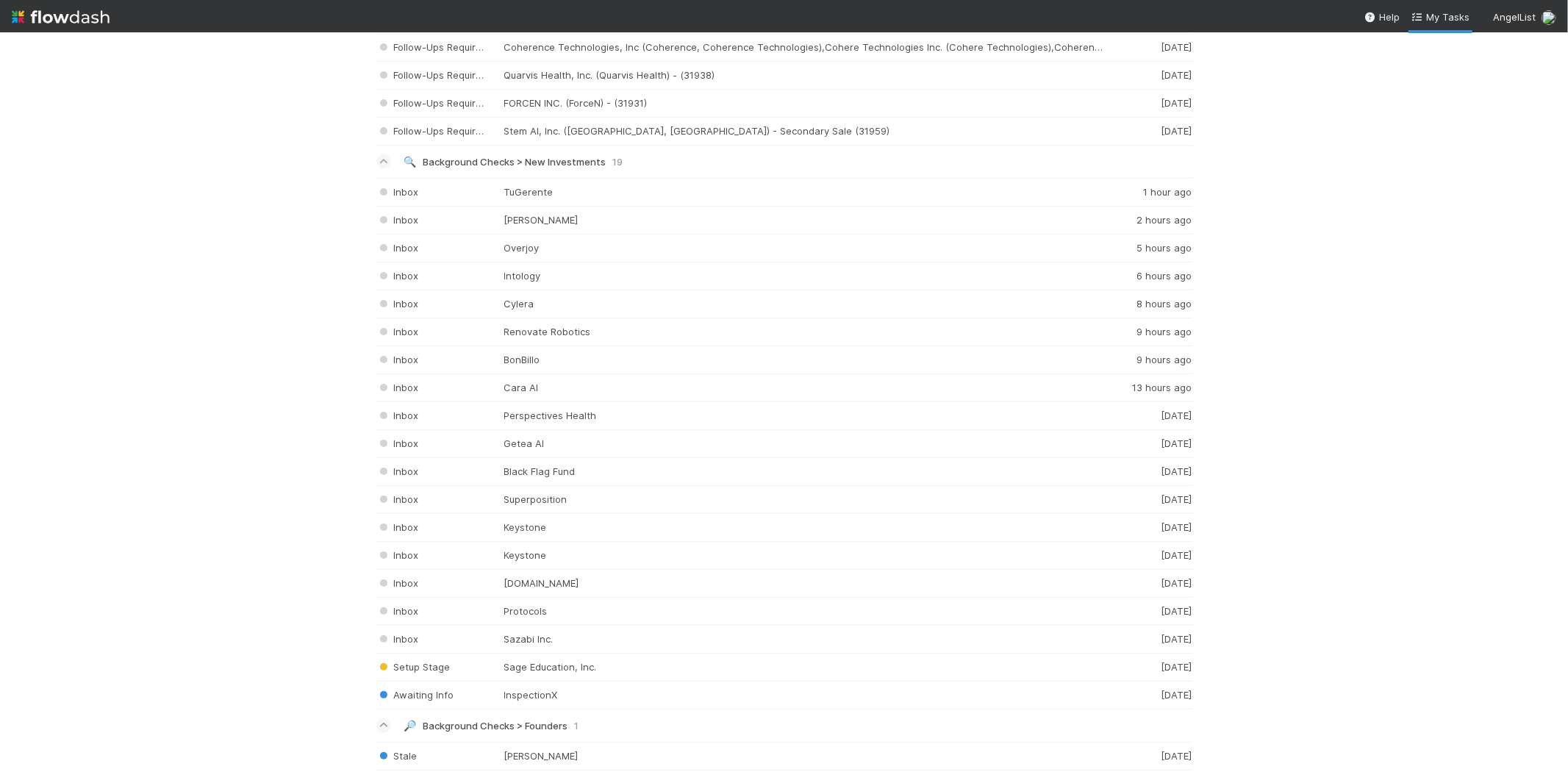
scroll to position [1797, 0]
click at [574, 635] on div "Inbox Sazabi Inc. 3 days ago" at bounding box center [784, 634] width 817 height 28
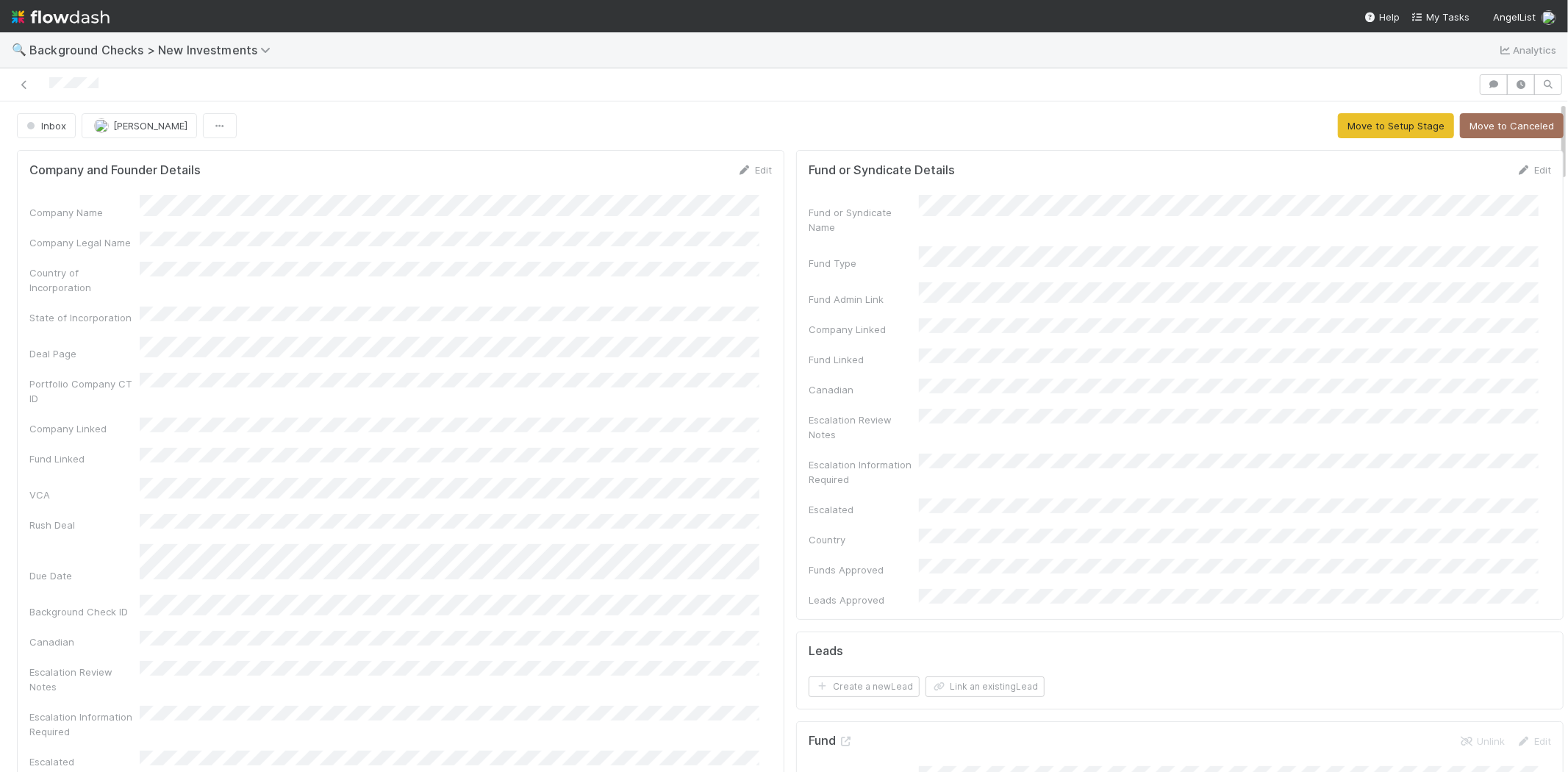
click at [710, 177] on div "Company and Founder Details Edit" at bounding box center [400, 170] width 742 height 14
click at [747, 172] on link "Edit" at bounding box center [754, 170] width 35 height 12
click at [673, 172] on button "Save" at bounding box center [693, 175] width 42 height 25
click at [1341, 130] on button "Move to Setup Stage" at bounding box center [1396, 126] width 116 height 25
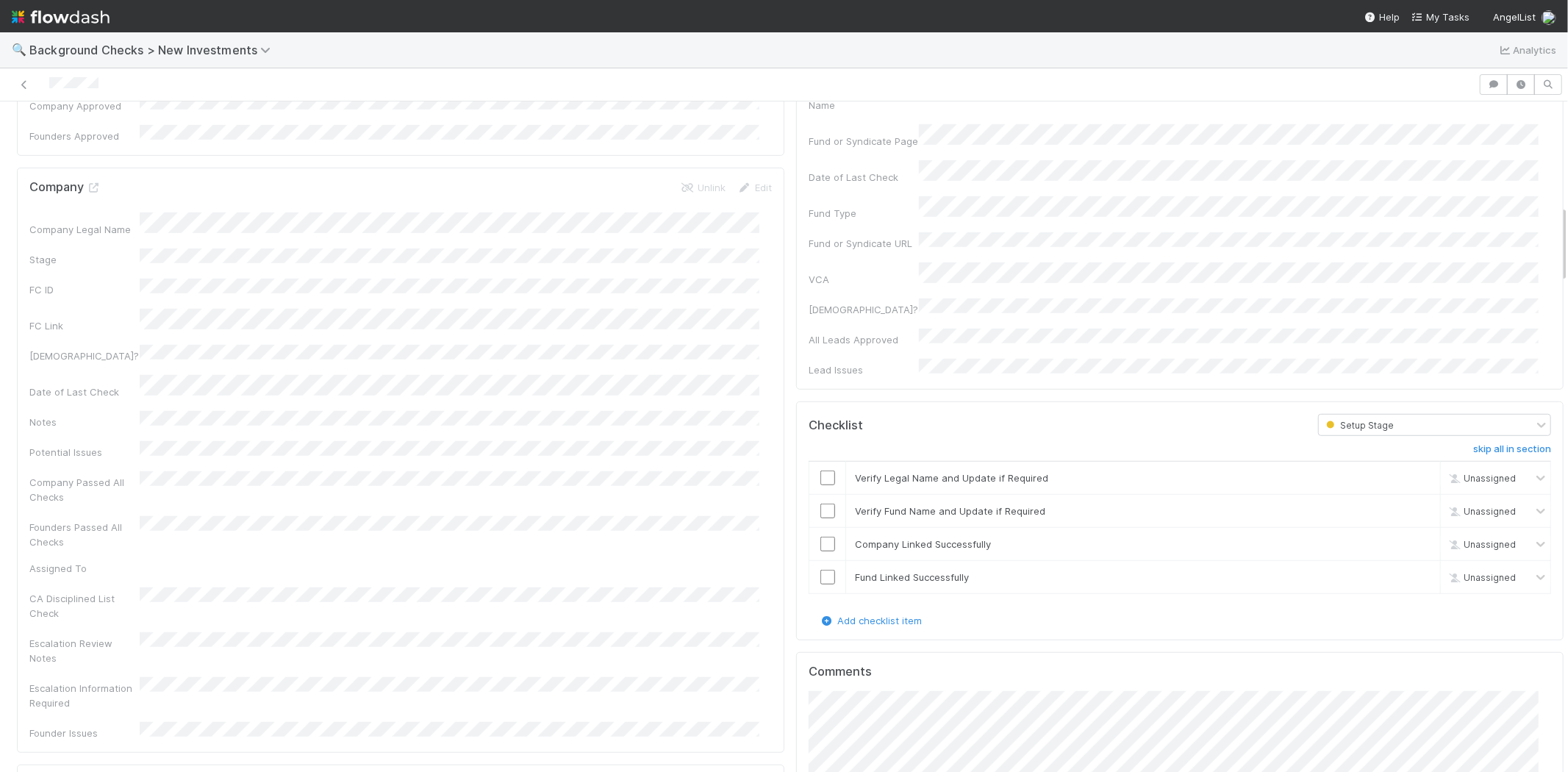
scroll to position [899, 0]
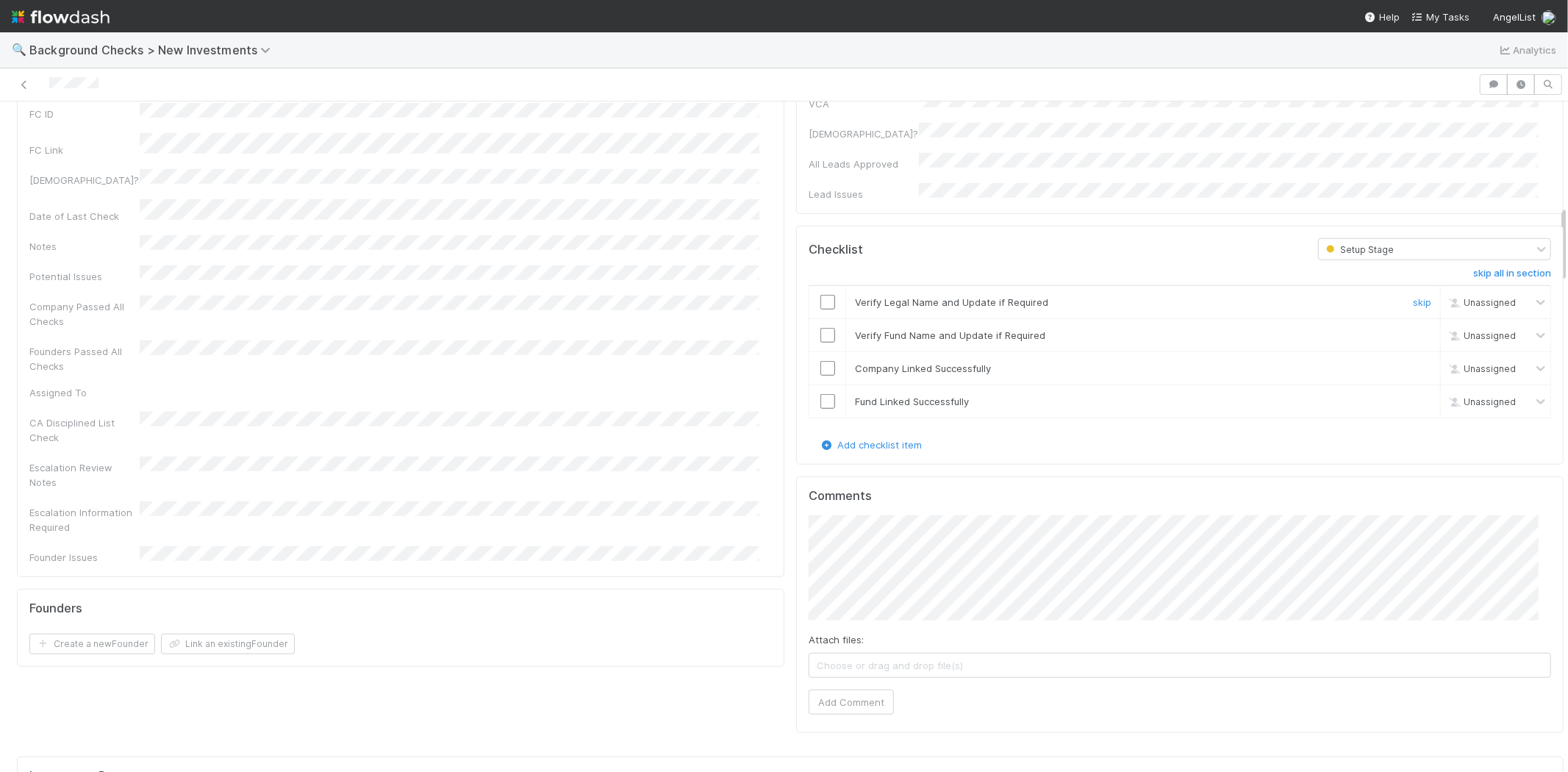
click at [820, 295] on input "checkbox" at bounding box center [827, 302] width 14 height 14
click at [820, 328] on input "checkbox" at bounding box center [827, 335] width 14 height 14
click at [820, 361] on input "checkbox" at bounding box center [827, 368] width 14 height 14
click at [820, 394] on input "checkbox" at bounding box center [827, 401] width 14 height 14
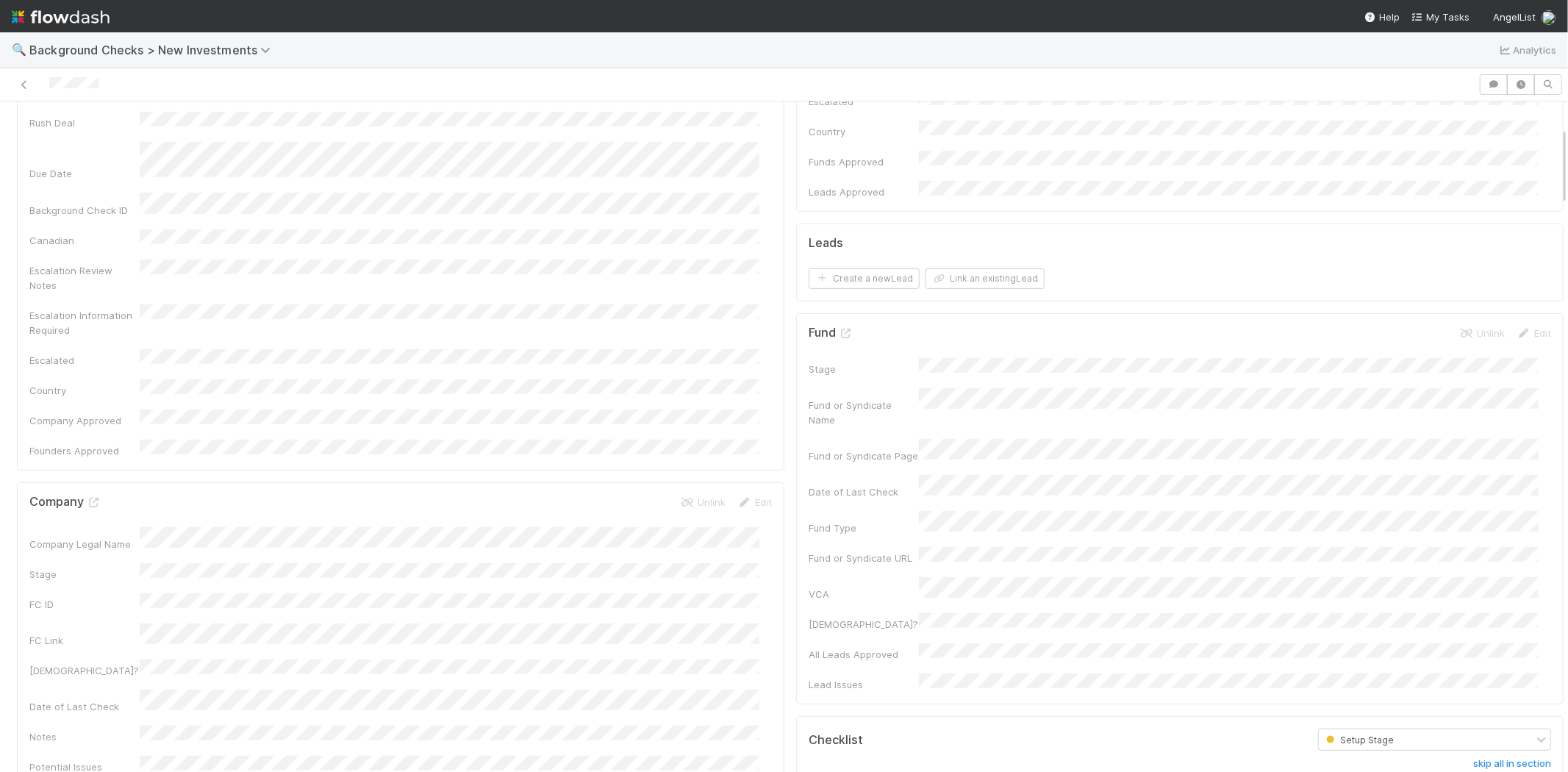
scroll to position [0, 0]
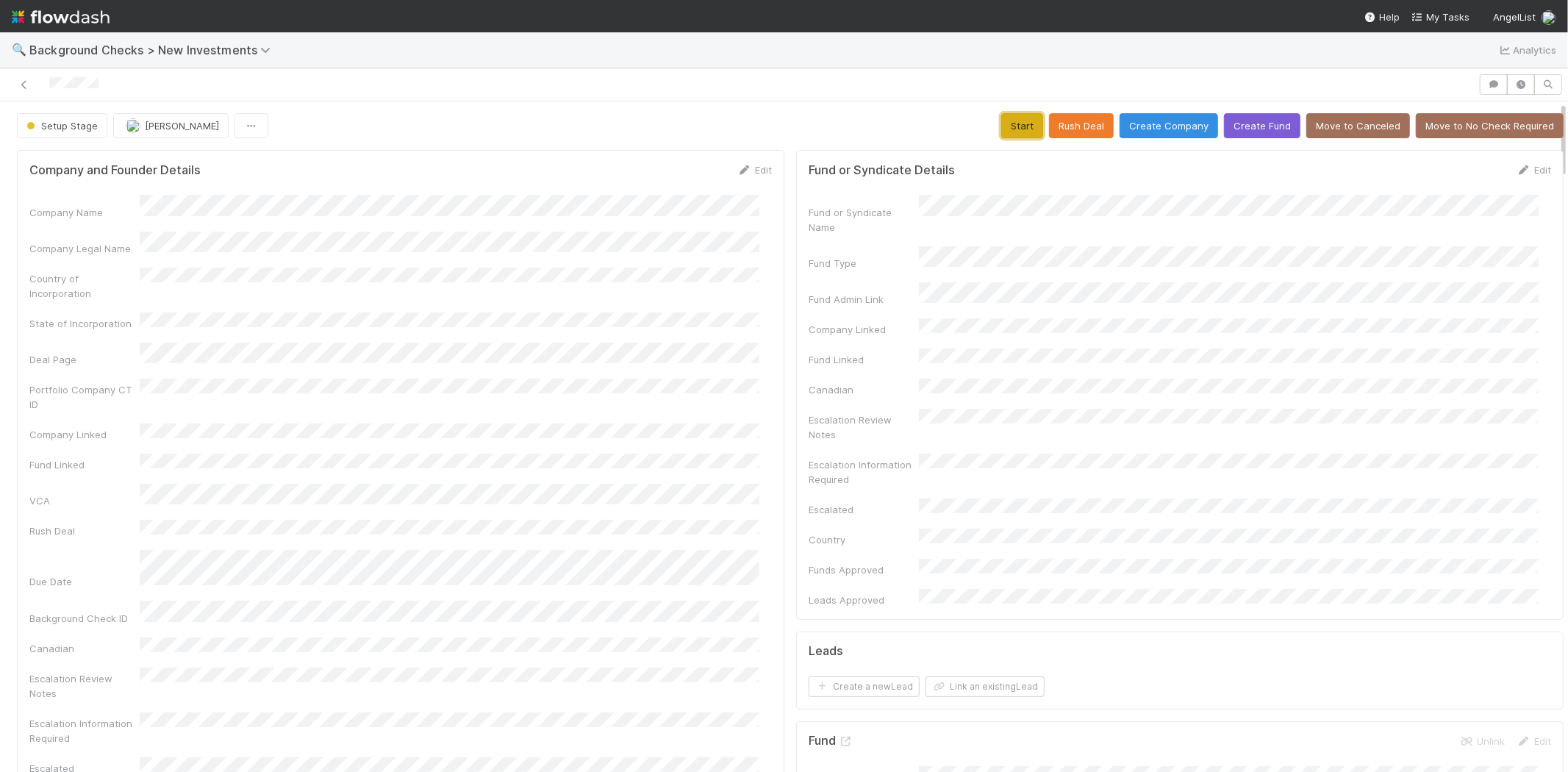
click at [1002, 132] on button "Start" at bounding box center [1022, 126] width 42 height 25
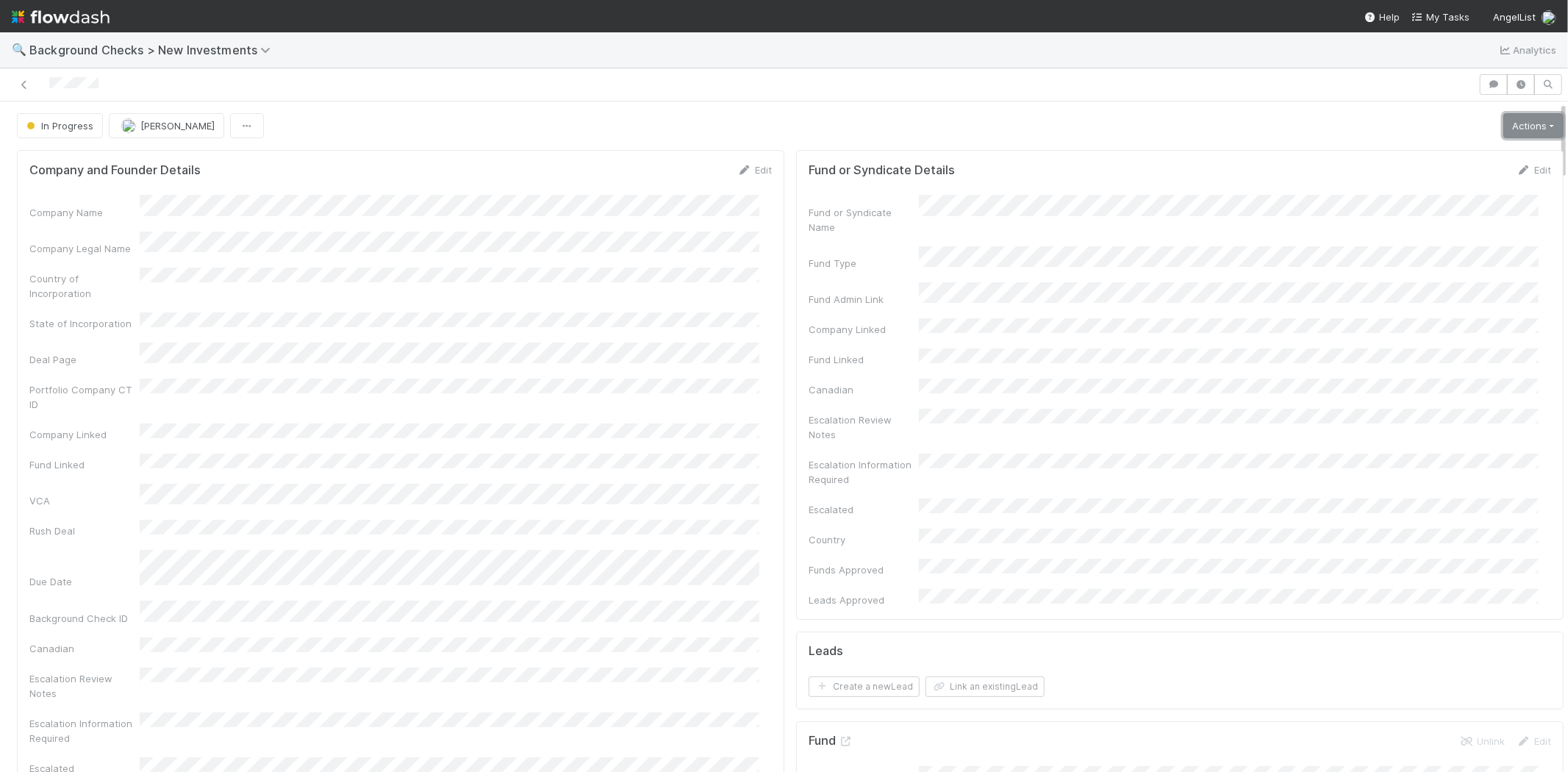
click at [1531, 130] on link "Actions" at bounding box center [1533, 126] width 60 height 25
click at [1436, 296] on button "Link Lead" at bounding box center [1484, 300] width 164 height 21
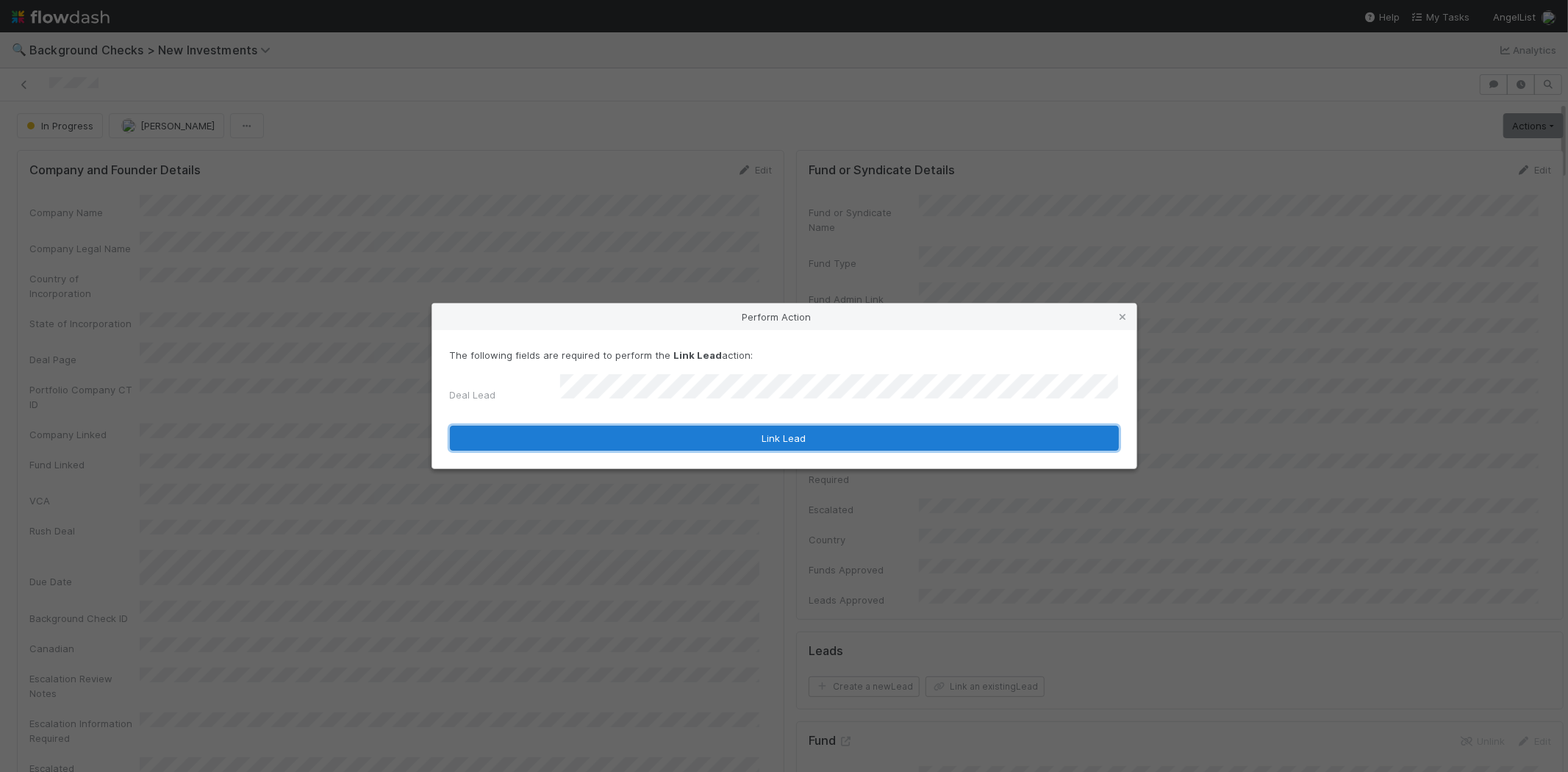
click at [716, 438] on button "Link Lead" at bounding box center [784, 439] width 669 height 25
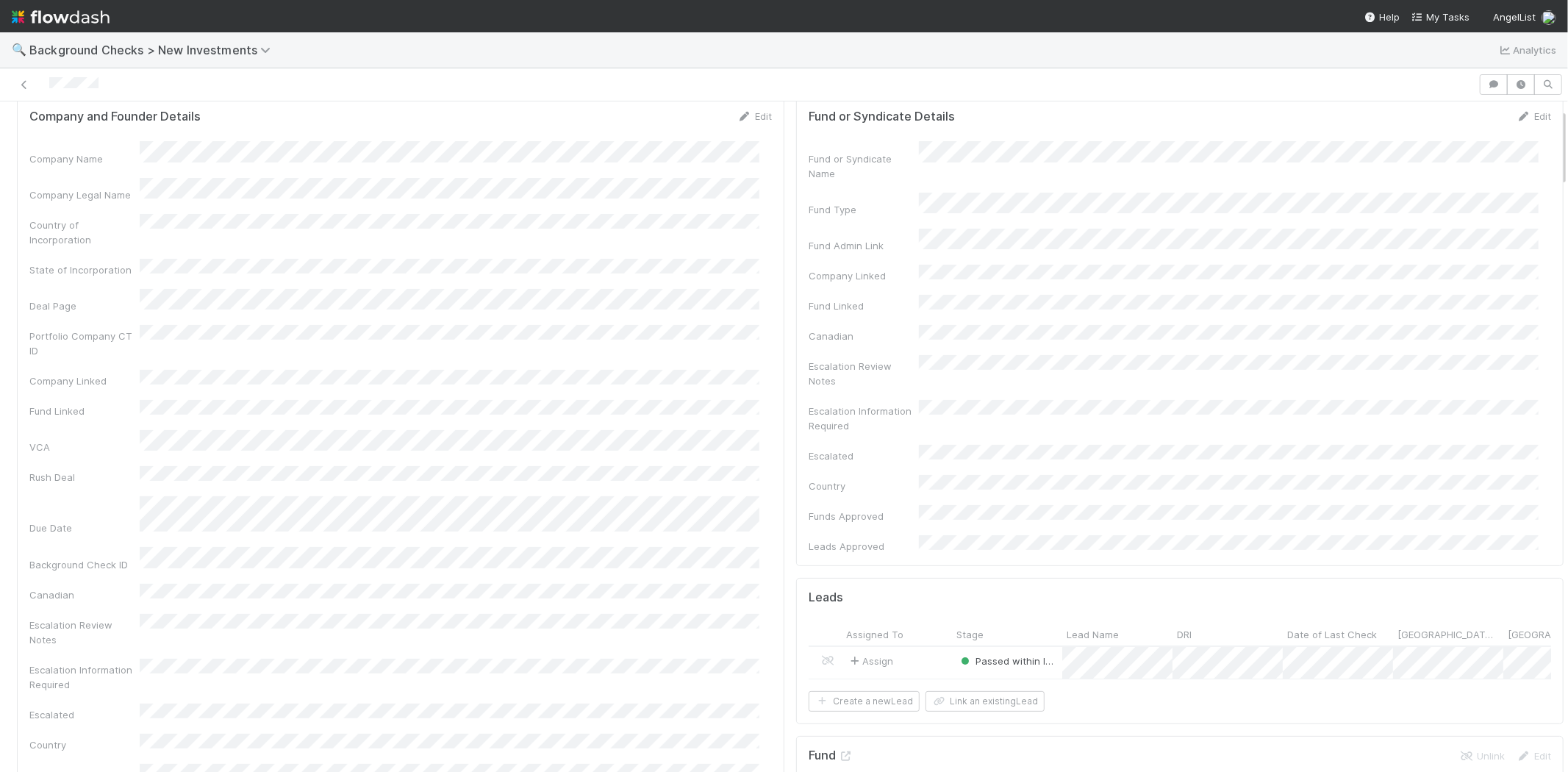
scroll to position [81, 0]
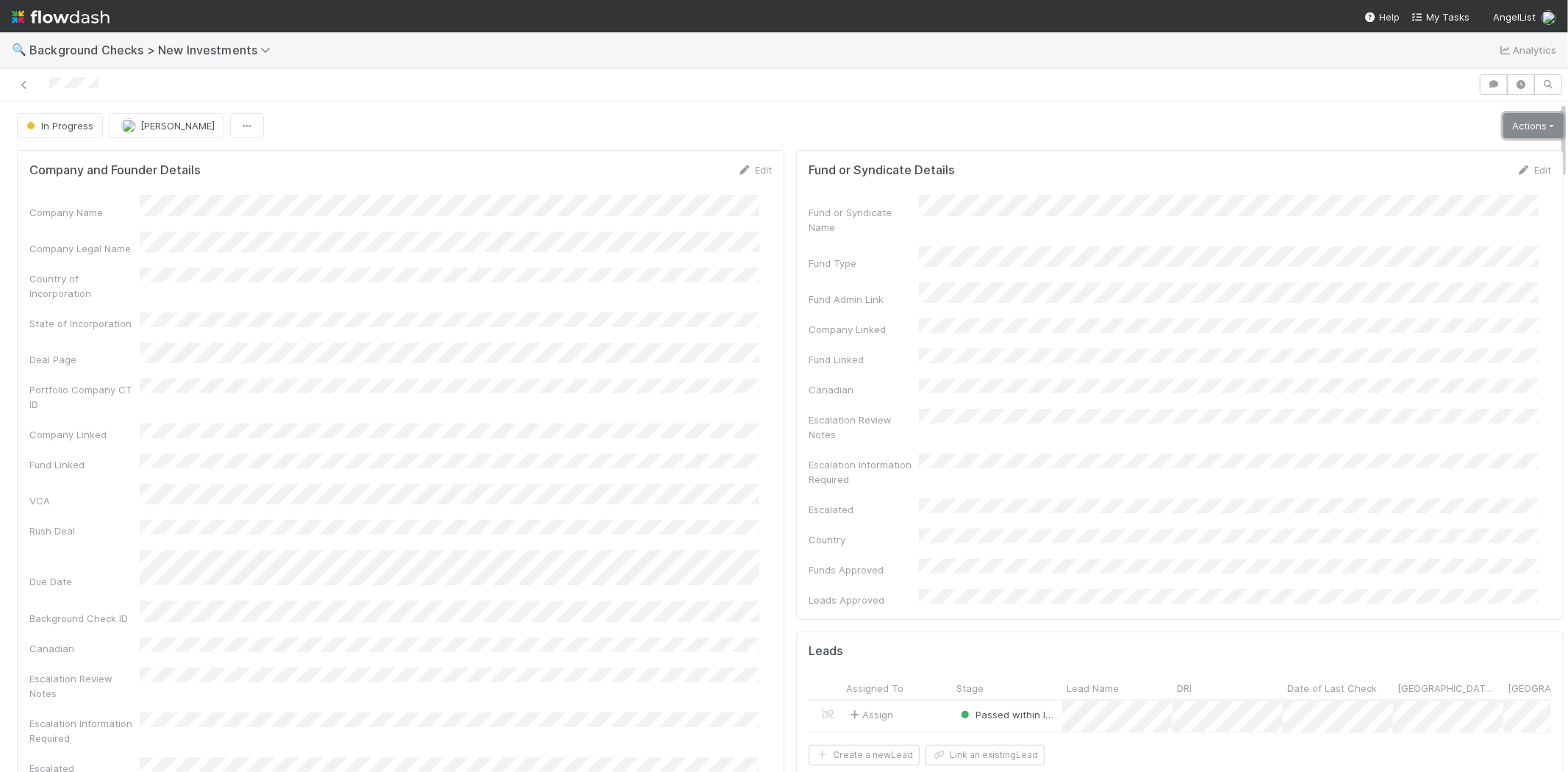
click at [1515, 122] on link "Actions" at bounding box center [1533, 126] width 60 height 25
click at [1431, 155] on button "Finish" at bounding box center [1484, 156] width 164 height 21
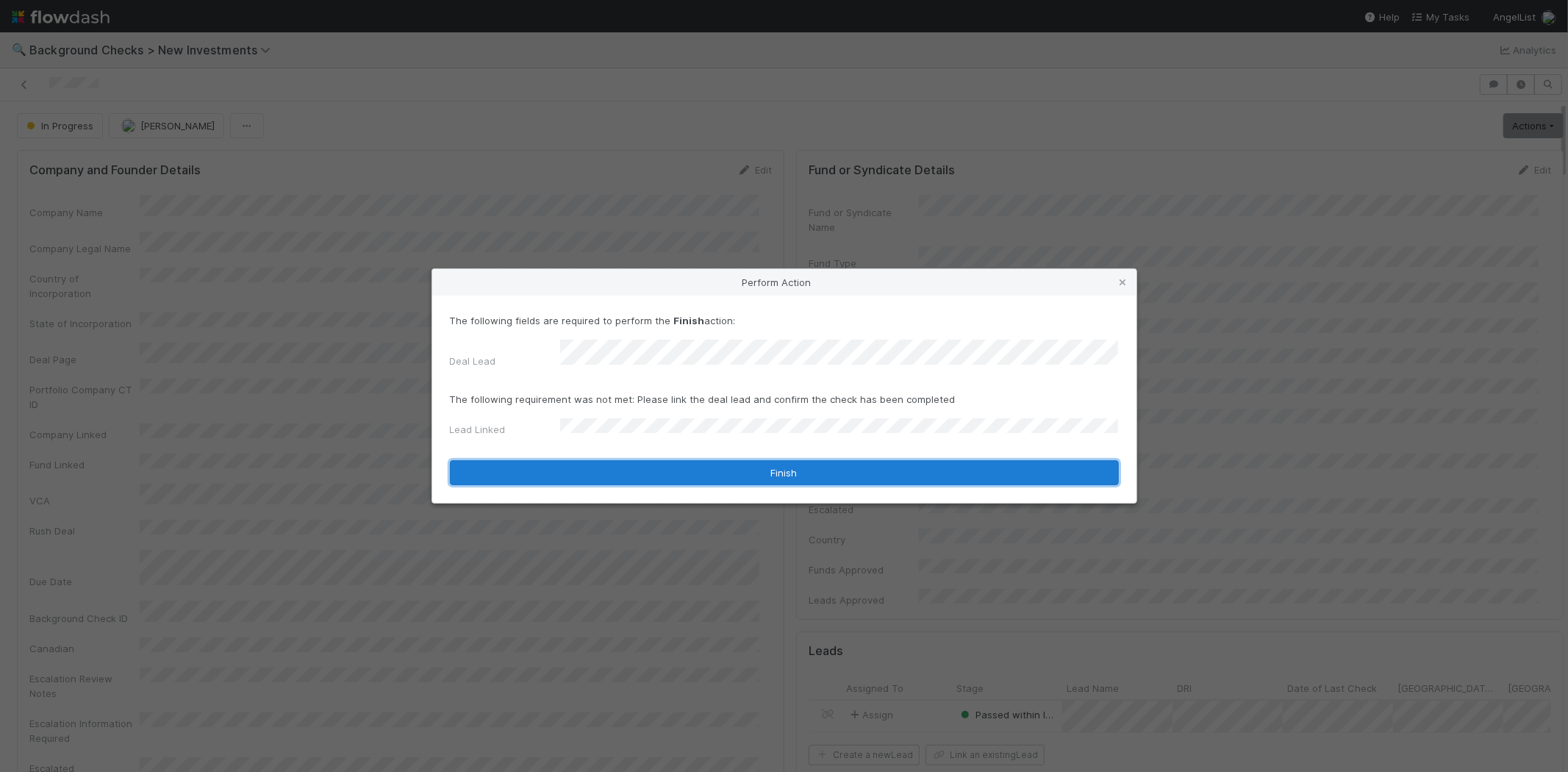
click at [619, 460] on button "Finish" at bounding box center [784, 473] width 669 height 25
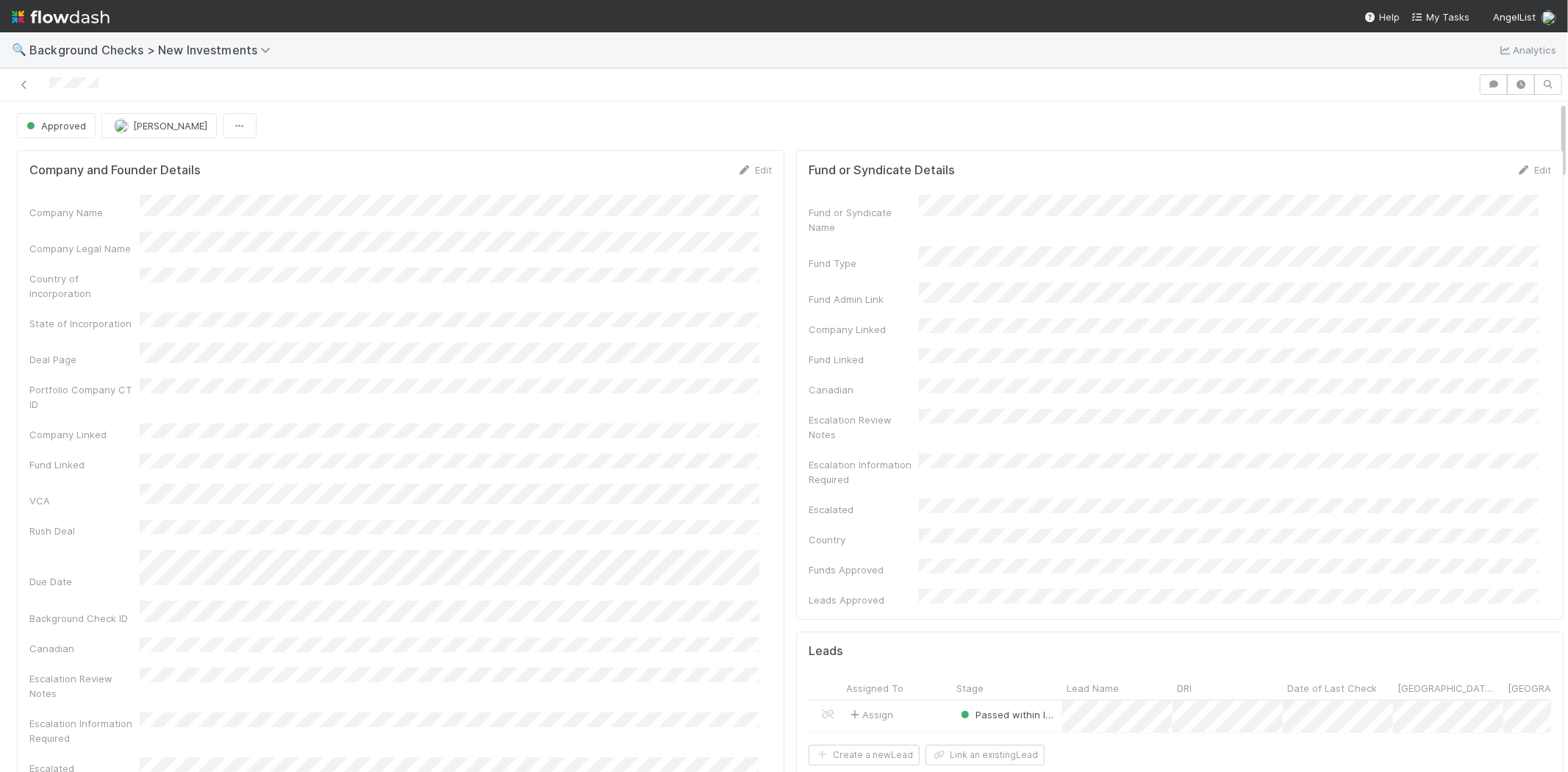
drag, startPoint x: 113, startPoint y: 82, endPoint x: 46, endPoint y: 85, distance: 67.1
click at [46, 85] on div at bounding box center [740, 84] width 1467 height 21
click at [1452, 15] on span "My Tasks" at bounding box center [1440, 16] width 58 height 12
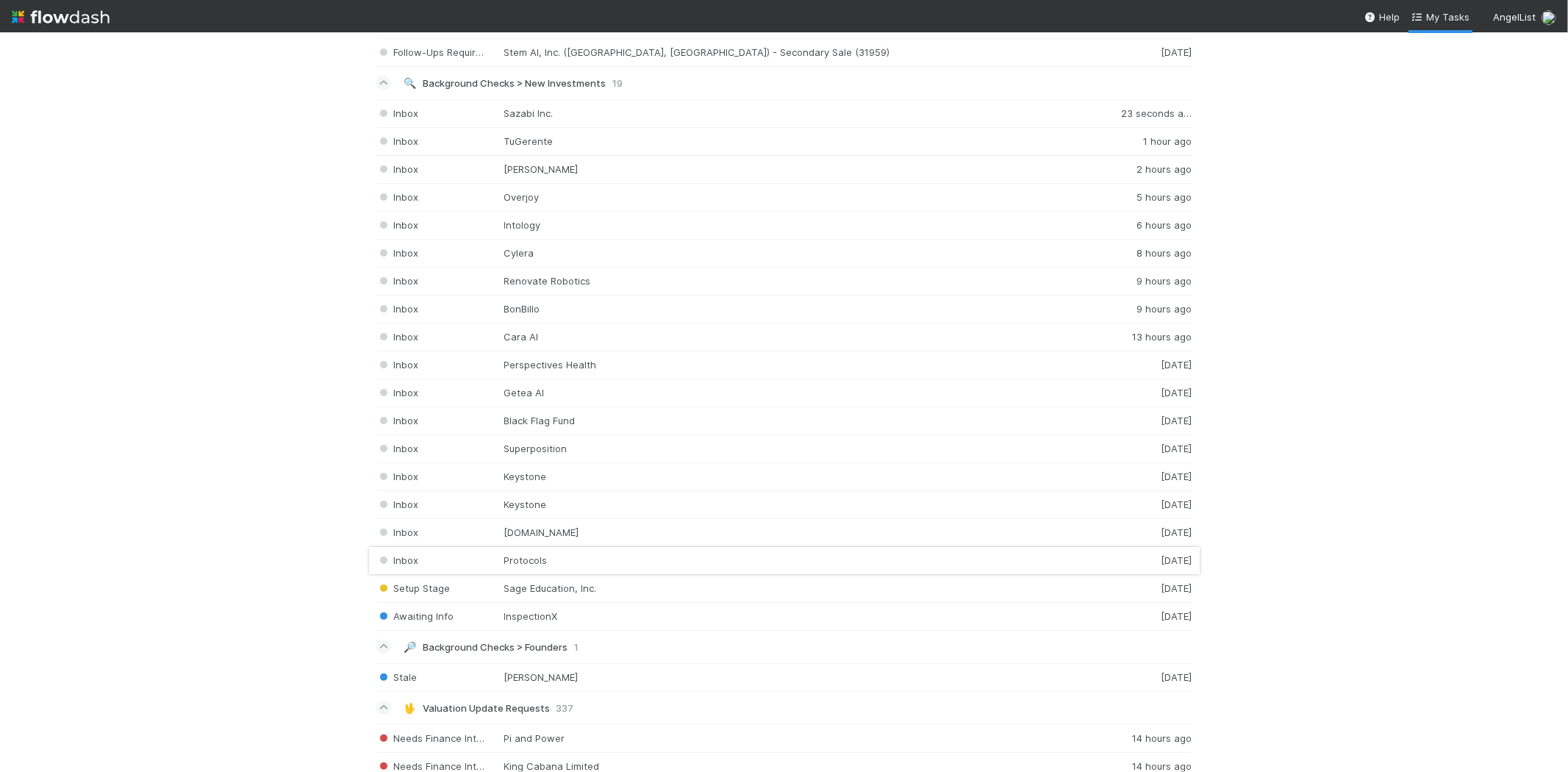
scroll to position [2042, 0]
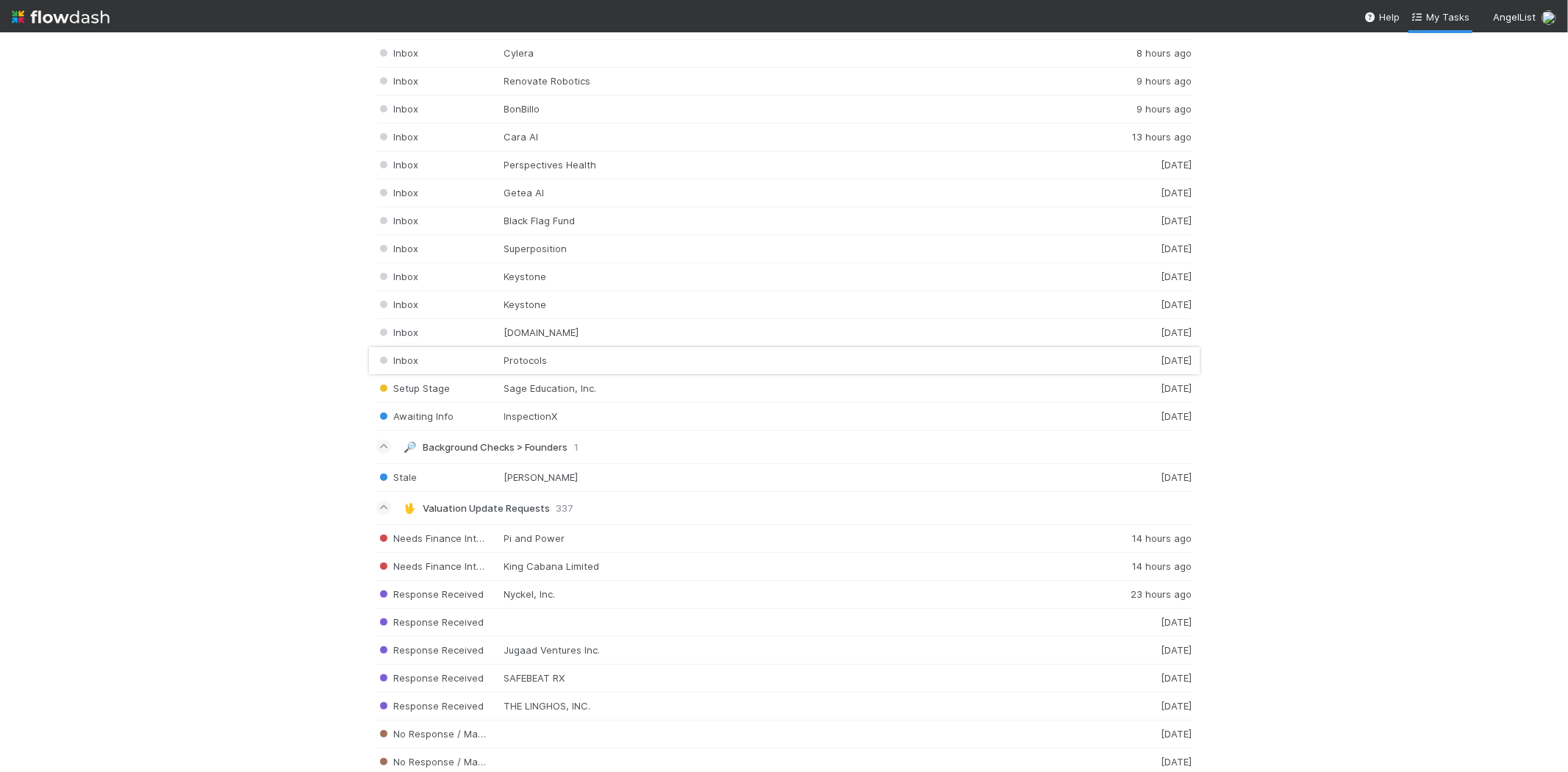
click at [641, 364] on div "Inbox Protocols 3 days ago" at bounding box center [784, 360] width 817 height 28
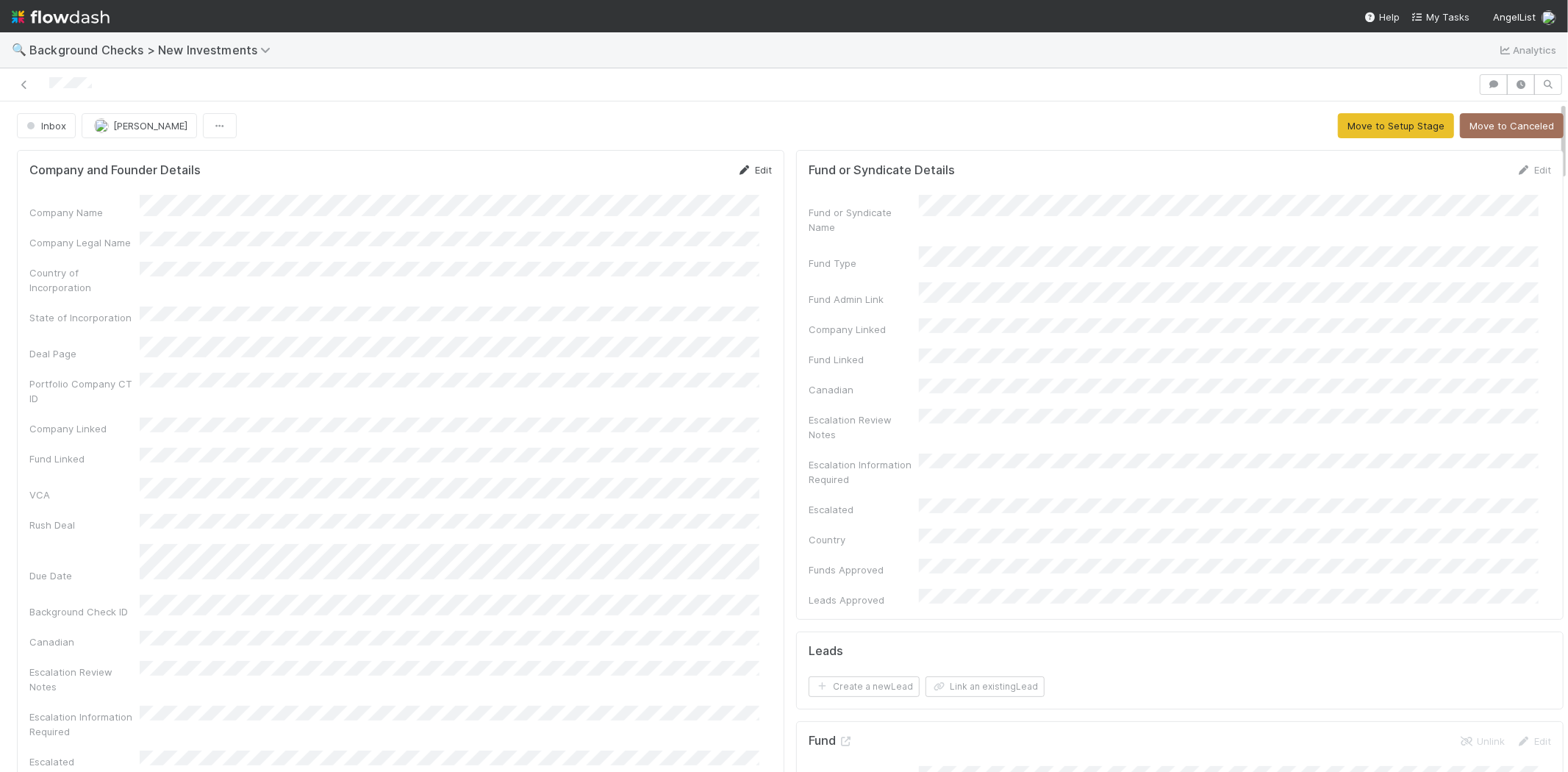
click at [744, 169] on link "Edit" at bounding box center [754, 170] width 35 height 12
click at [679, 172] on button "Save" at bounding box center [693, 175] width 42 height 25
click at [749, 170] on link "Edit" at bounding box center [754, 170] width 35 height 12
click at [675, 164] on button "Save" at bounding box center [693, 175] width 42 height 25
click at [1365, 122] on button "Move to Setup Stage" at bounding box center [1396, 126] width 116 height 25
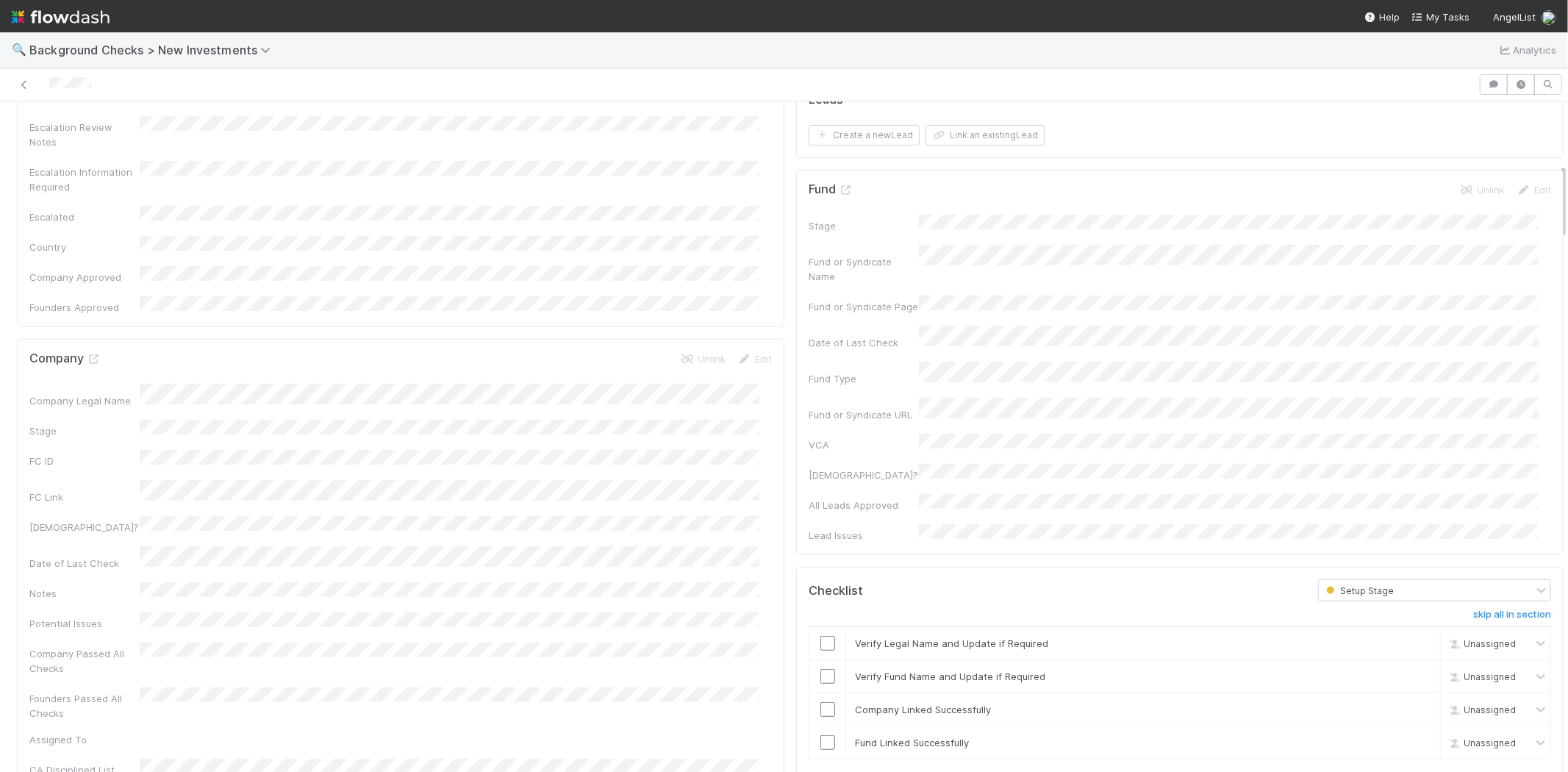
scroll to position [653, 0]
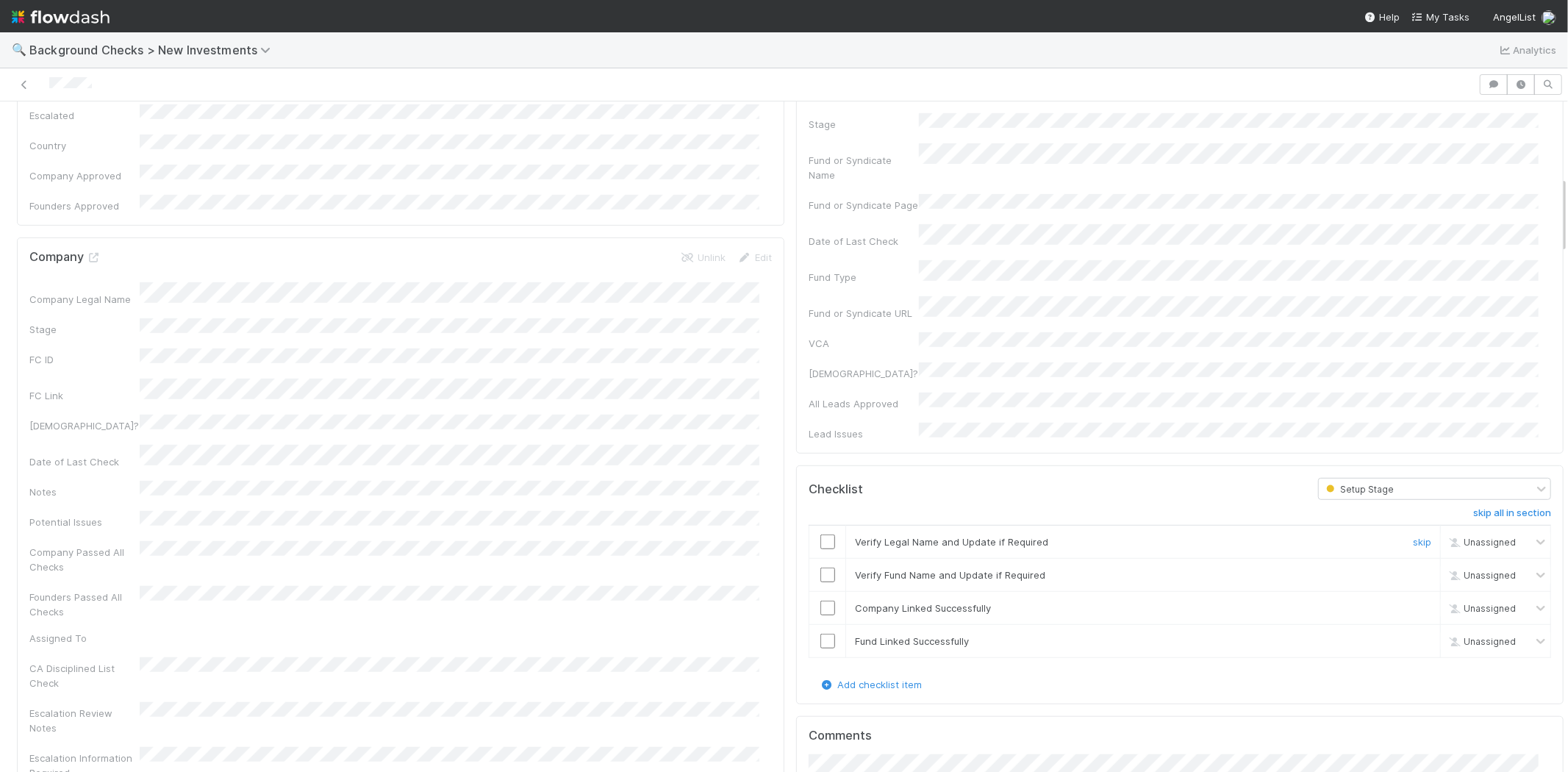
click at [820, 534] on input "checkbox" at bounding box center [827, 541] width 14 height 14
click at [820, 567] on input "checkbox" at bounding box center [827, 575] width 14 height 14
drag, startPoint x: 822, startPoint y: 513, endPoint x: 824, endPoint y: 538, distance: 25.1
click at [822, 600] on input "checkbox" at bounding box center [827, 608] width 14 height 14
click at [821, 634] on input "checkbox" at bounding box center [827, 641] width 14 height 14
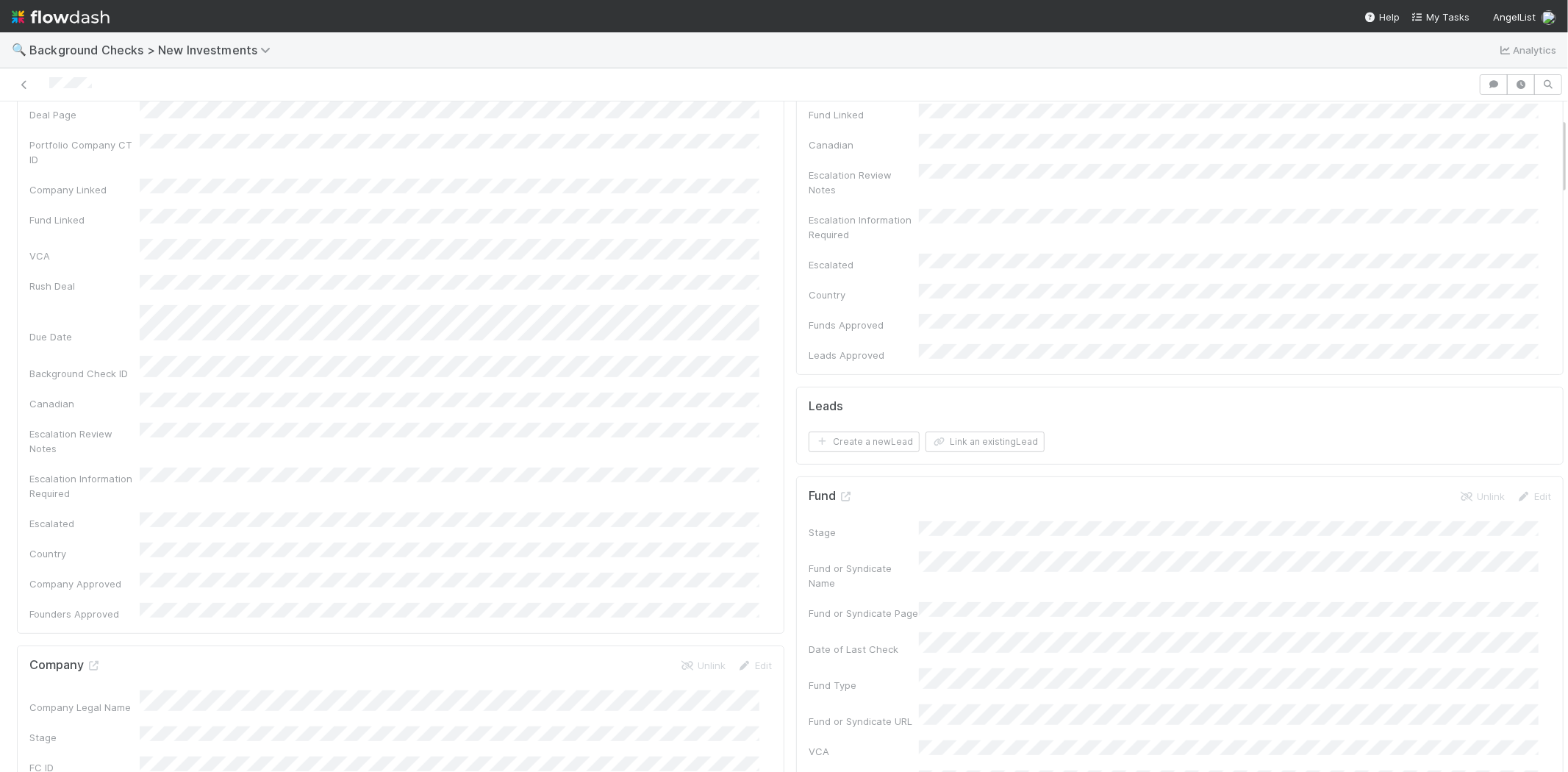
scroll to position [0, 0]
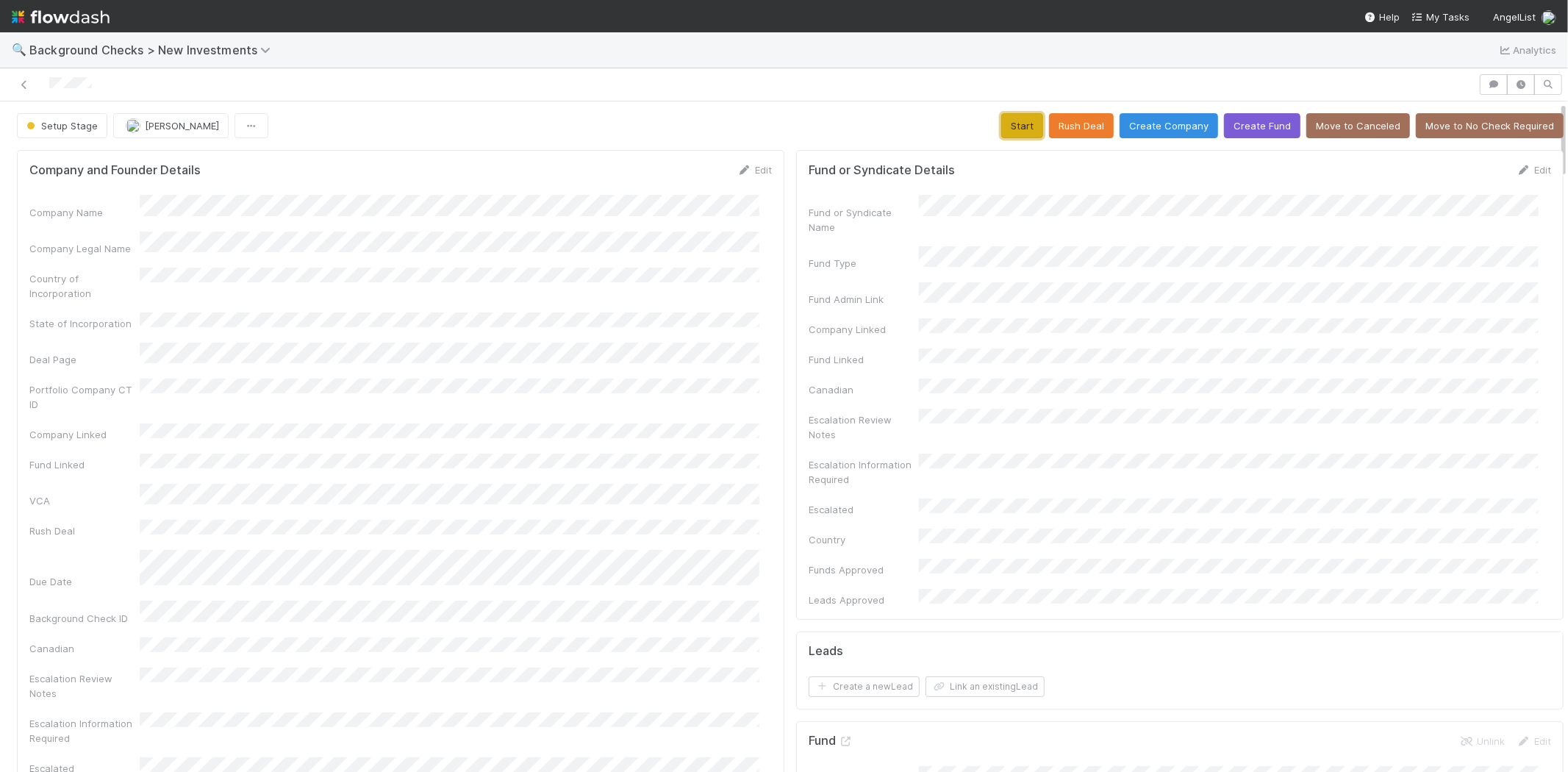
click at [1002, 130] on button "Start" at bounding box center [1022, 126] width 42 height 25
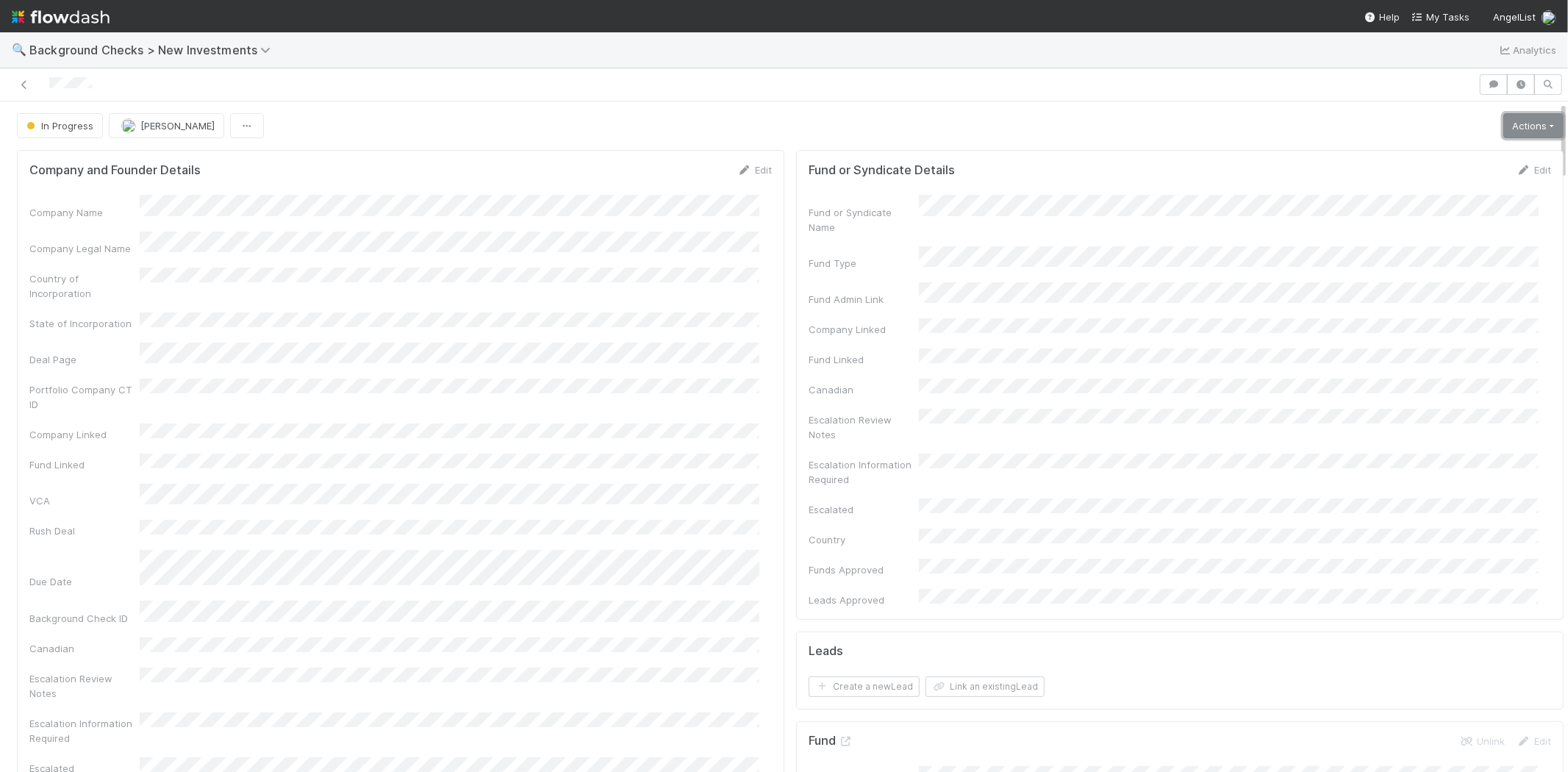
click at [1510, 130] on link "Actions" at bounding box center [1533, 126] width 60 height 25
click at [1423, 297] on button "Link Lead" at bounding box center [1484, 300] width 164 height 21
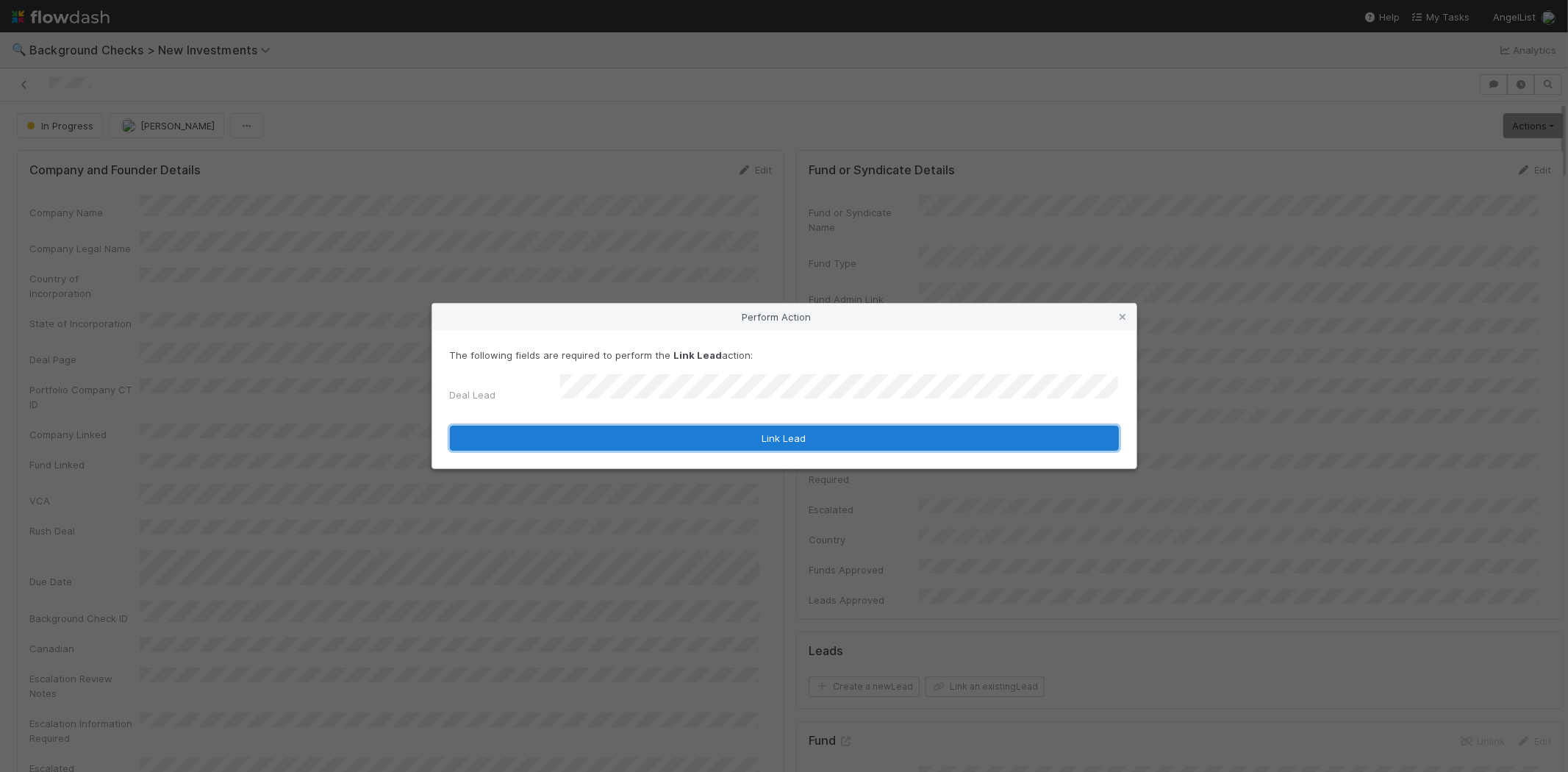
click at [671, 432] on button "Link Lead" at bounding box center [784, 439] width 669 height 25
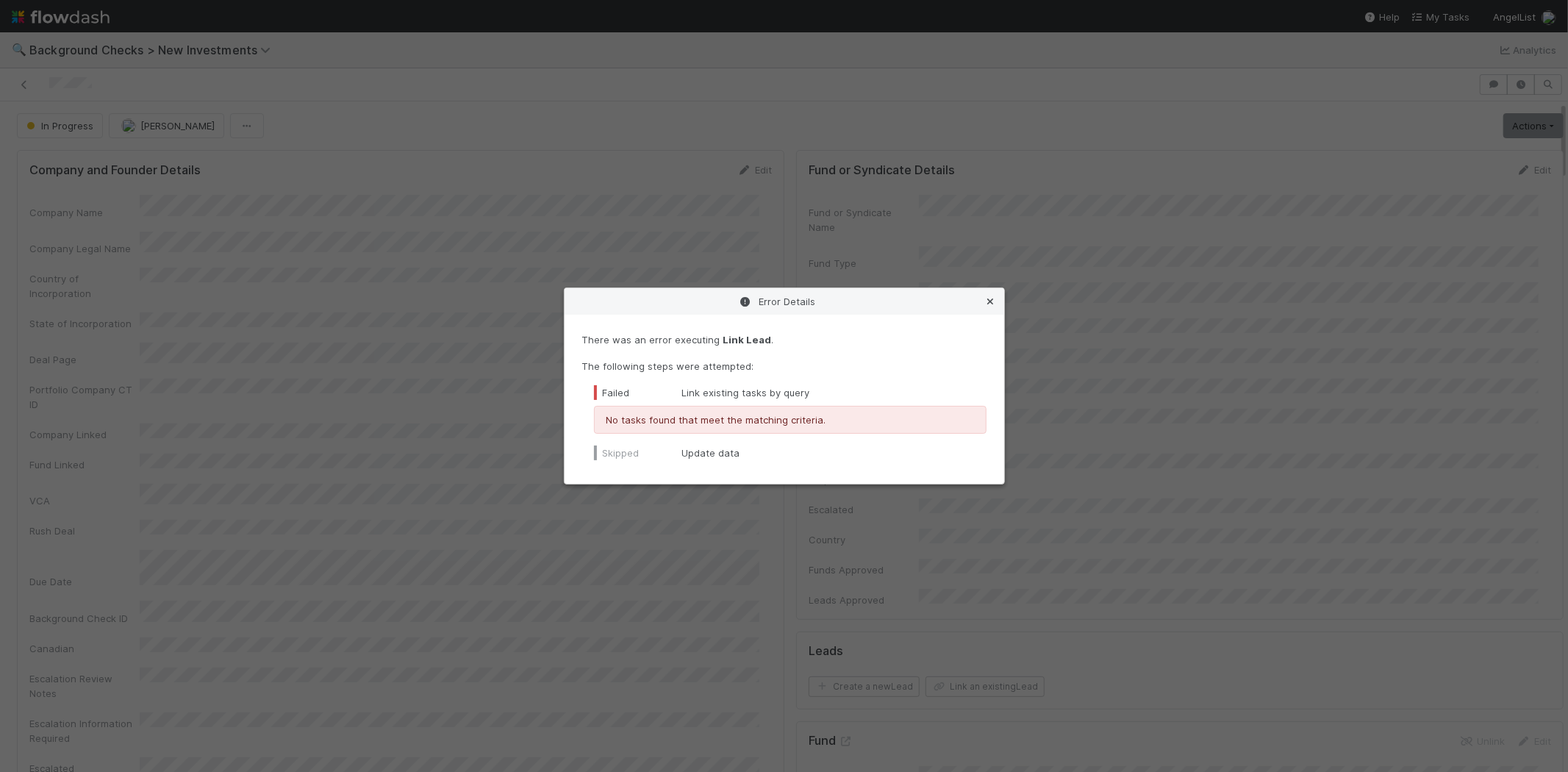
click at [986, 301] on icon at bounding box center [991, 301] width 14 height 10
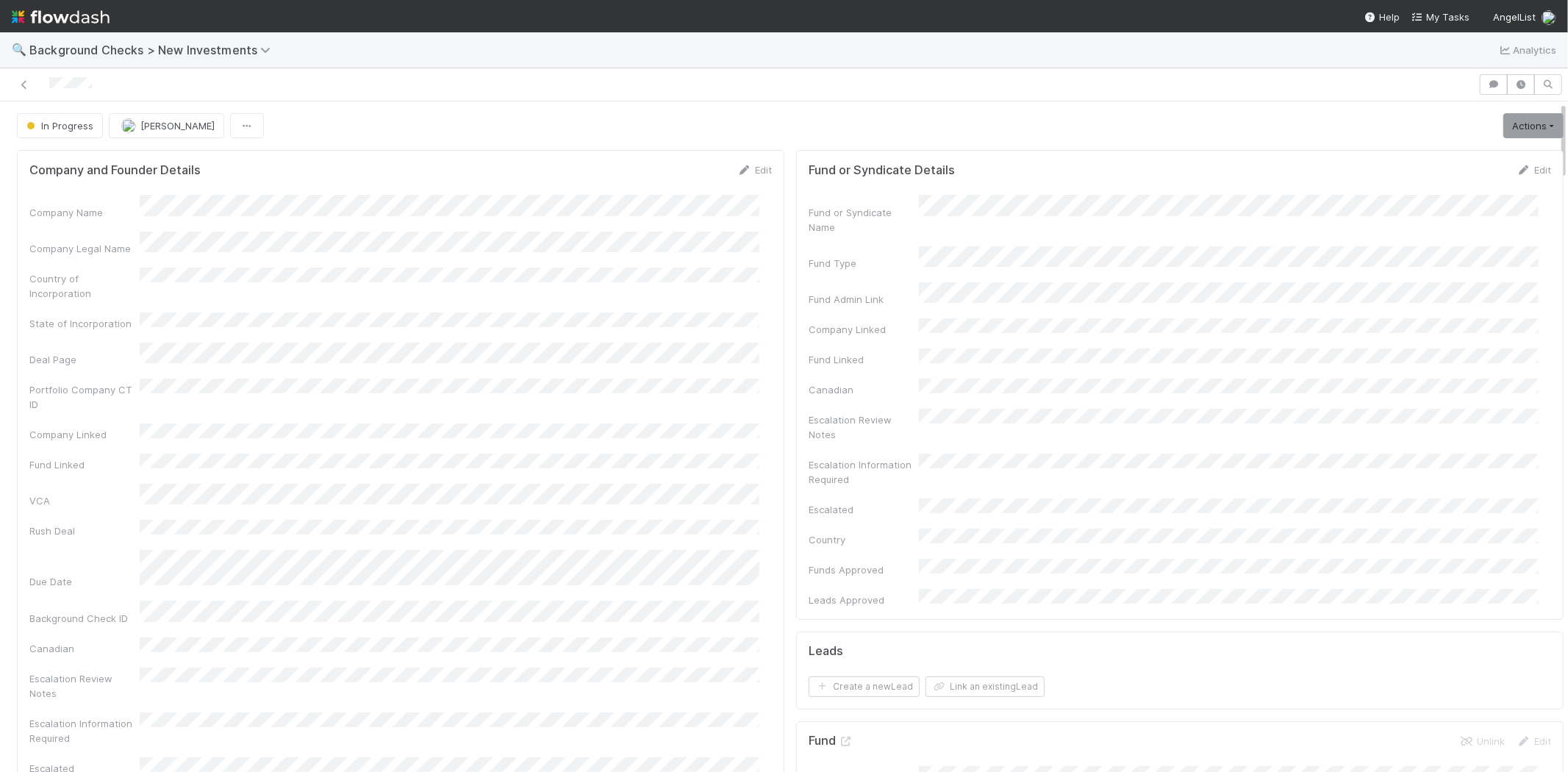
click at [820, 644] on h5 "Leads" at bounding box center [826, 651] width 35 height 14
click at [957, 676] on button "Link an existing Lead" at bounding box center [985, 686] width 119 height 21
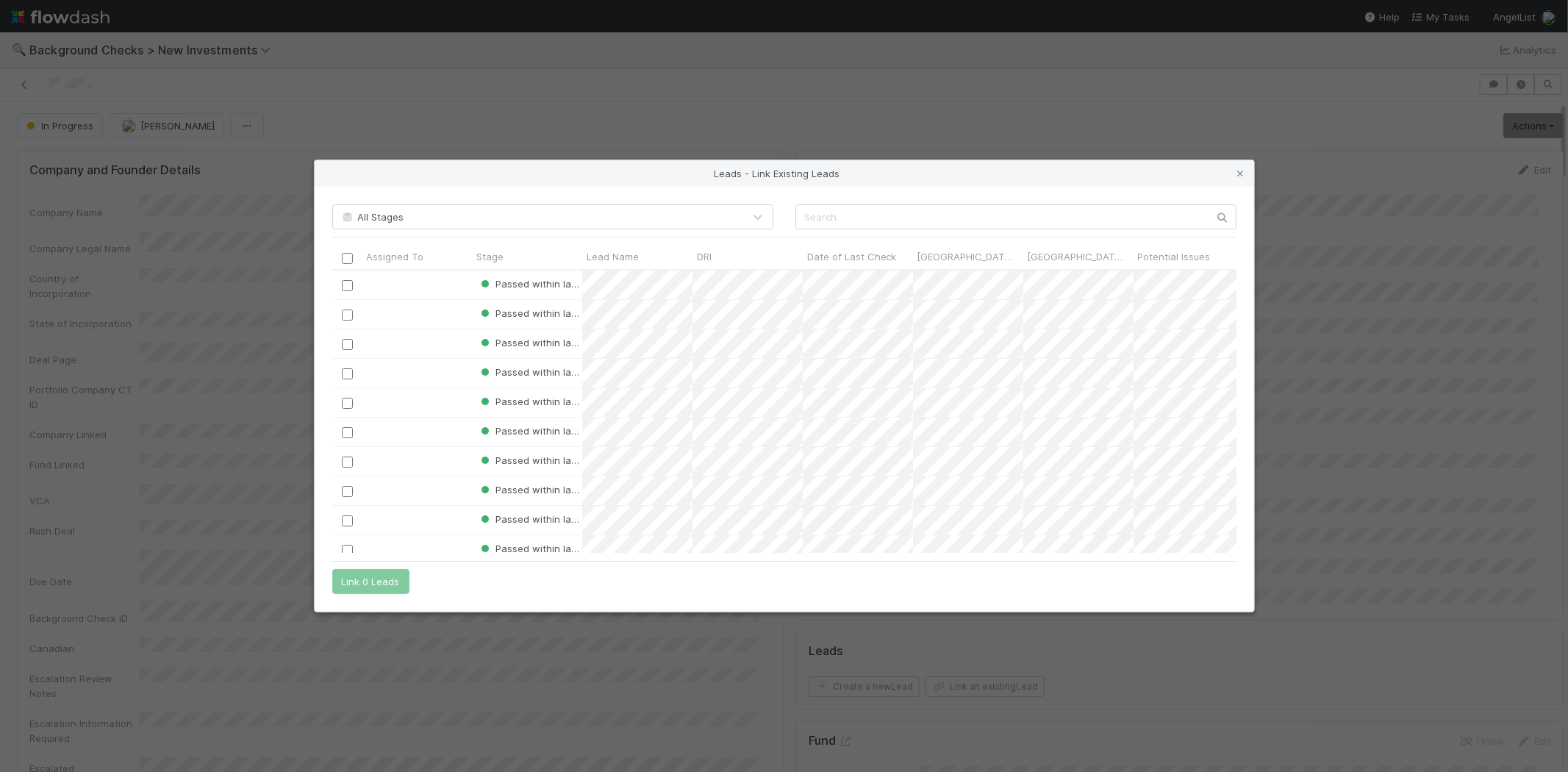
scroll to position [271, 892]
click at [888, 218] on input "text" at bounding box center [1016, 217] width 441 height 25
paste input "Peter Joseph Lee"
type input "Peter"
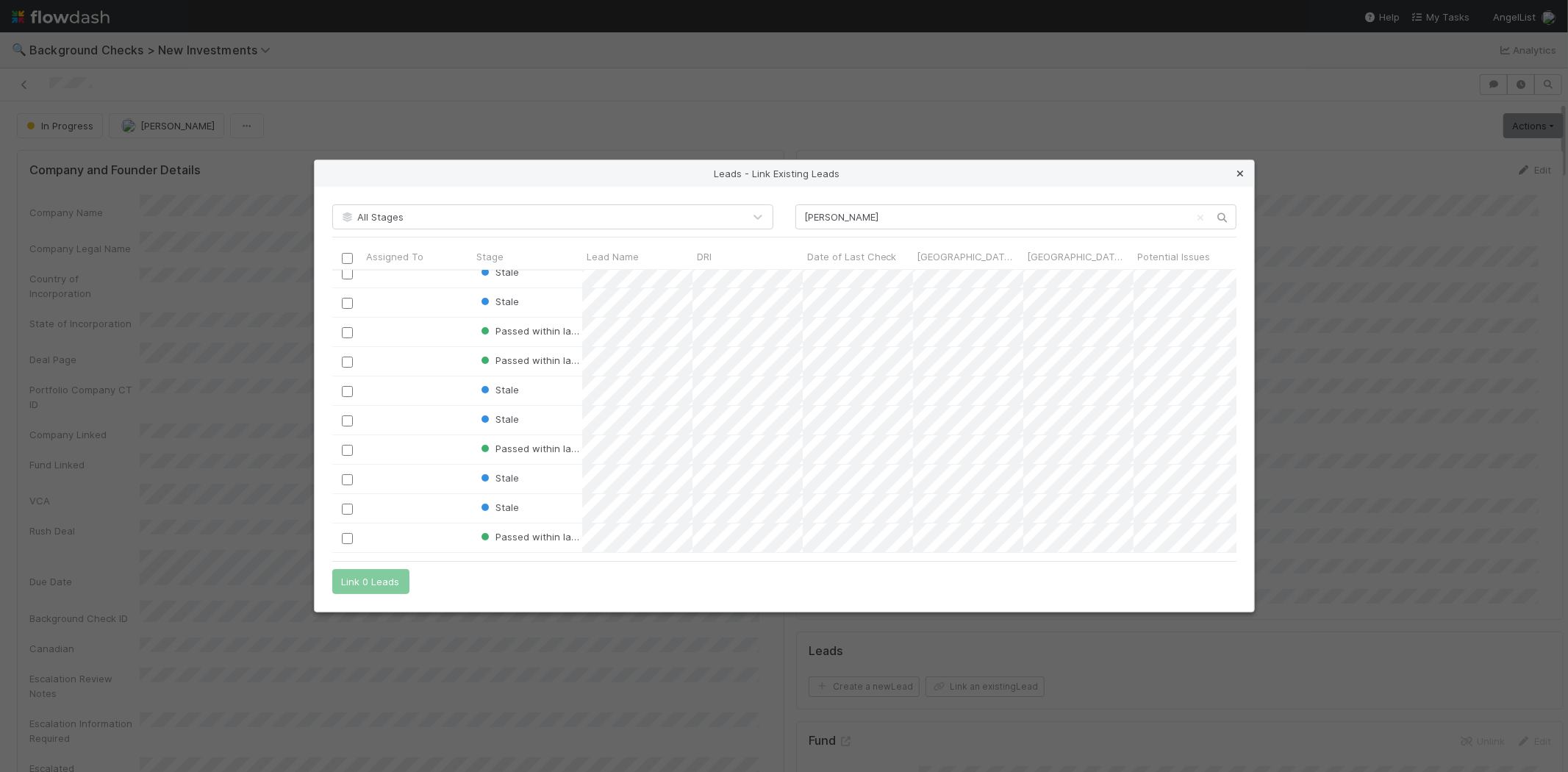
click at [1239, 171] on icon at bounding box center [1241, 173] width 14 height 10
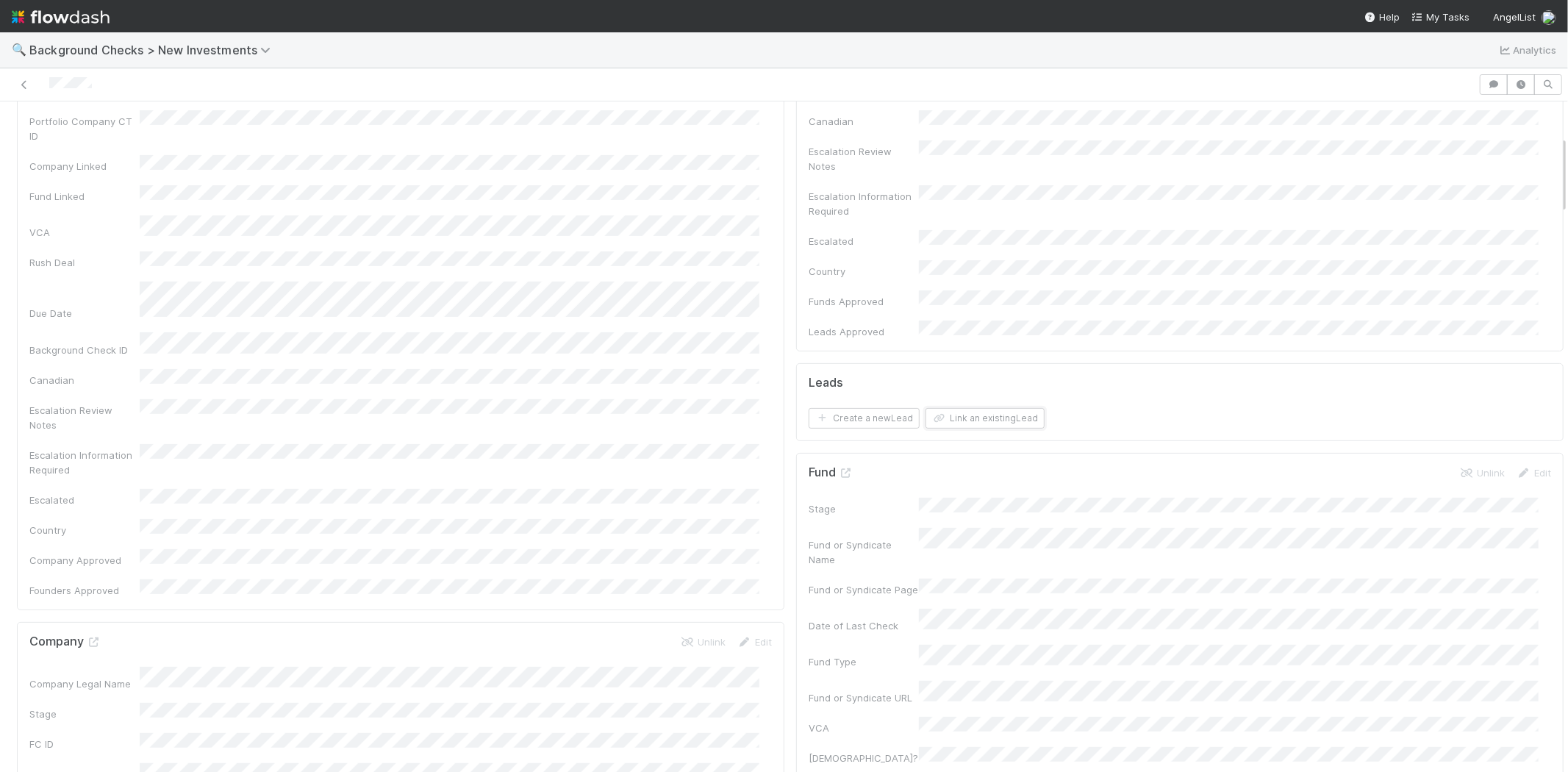
scroll to position [245, 0]
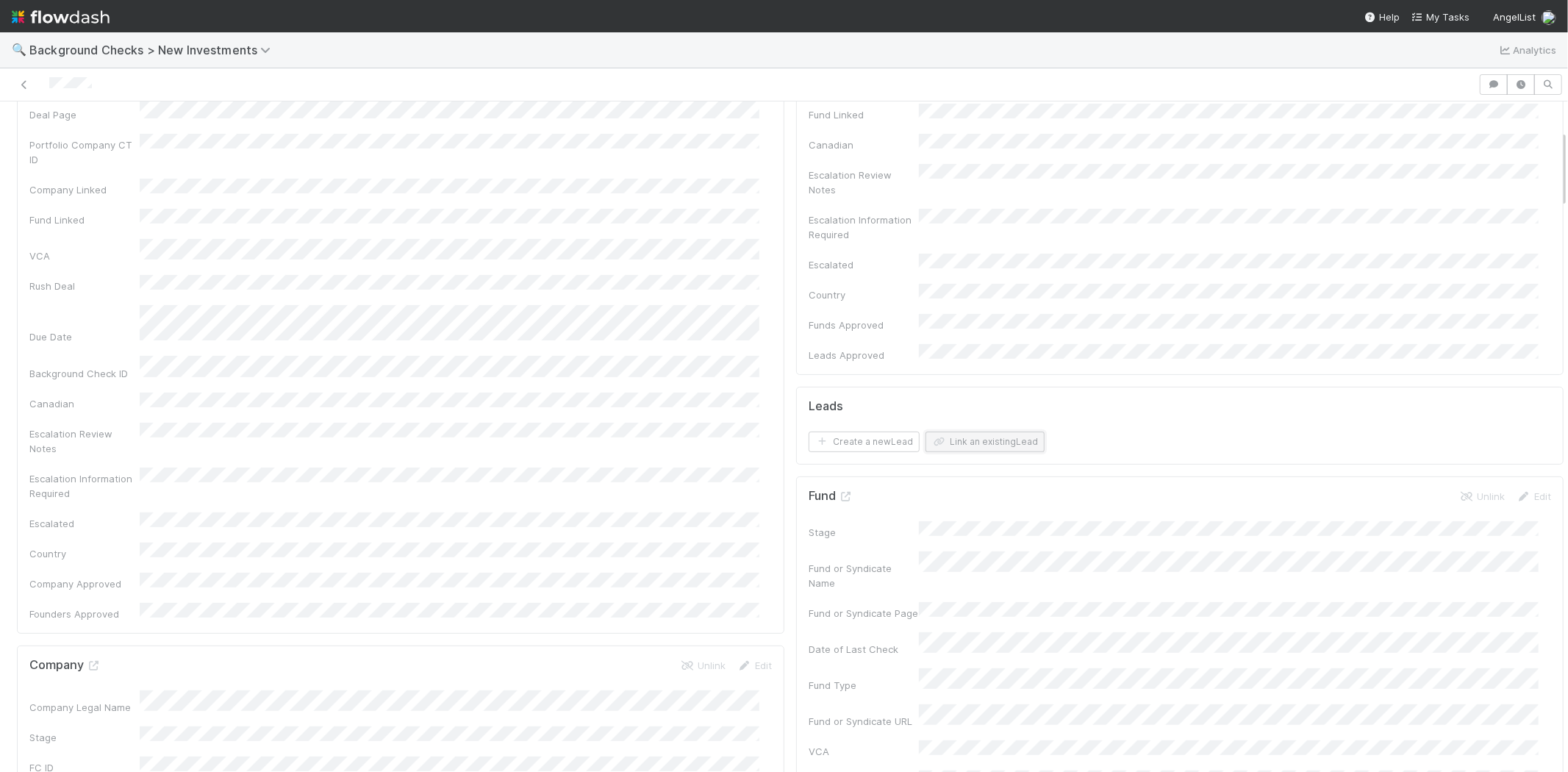
click at [981, 432] on button "Link an existing Lead" at bounding box center [985, 441] width 119 height 21
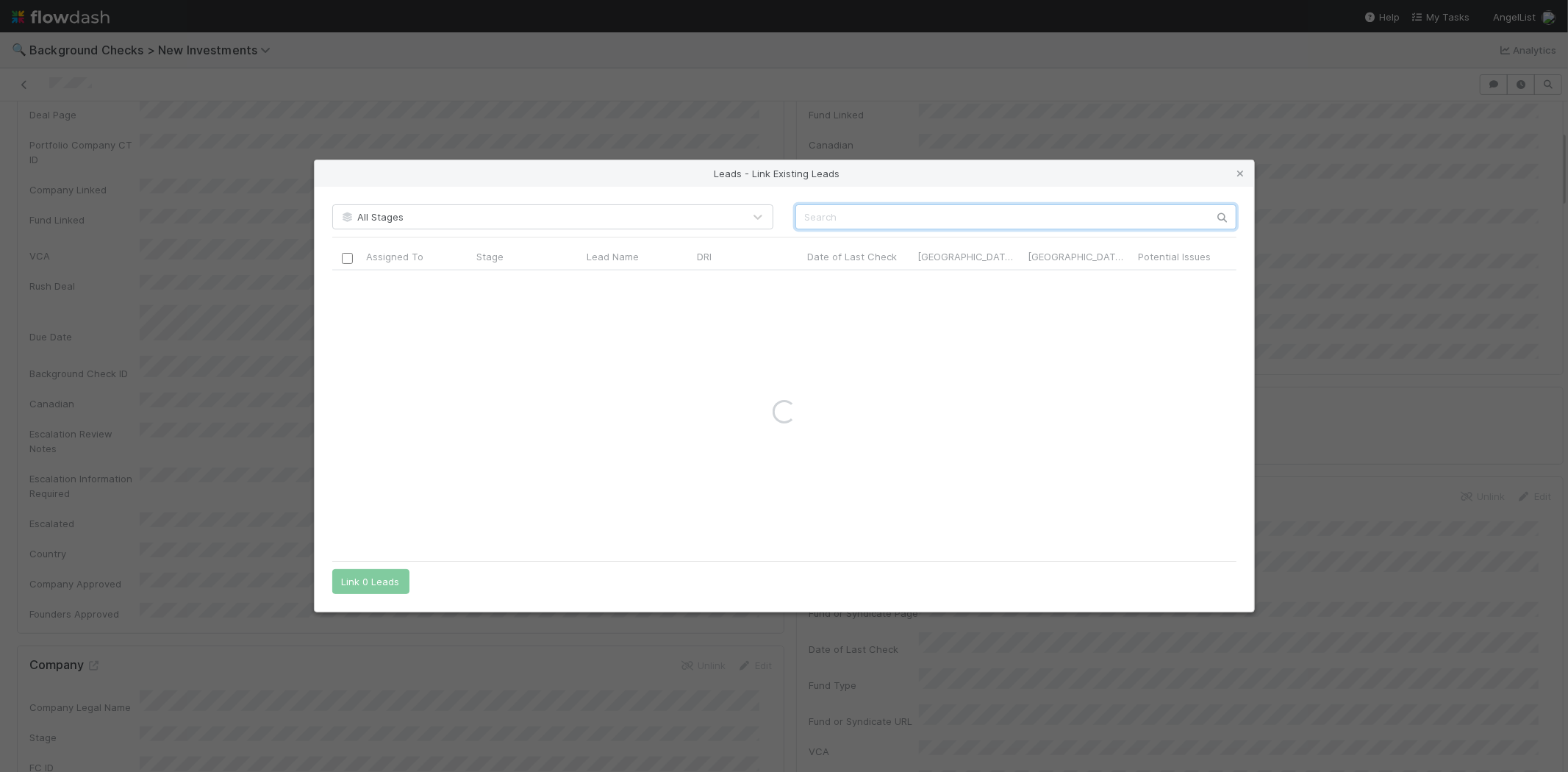
click at [825, 216] on input "text" at bounding box center [1016, 217] width 441 height 25
paste input "Peter Joseph Lee"
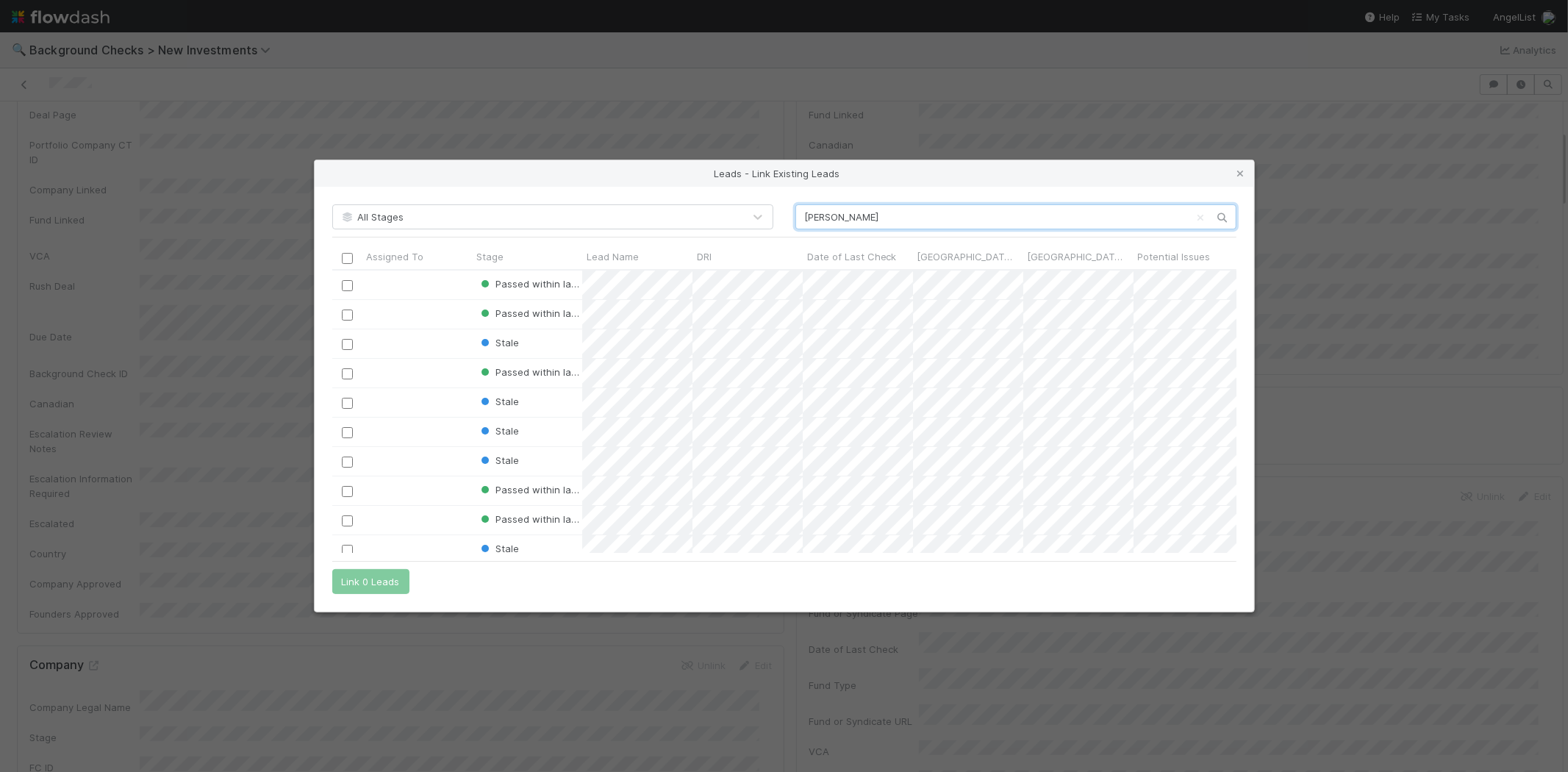
scroll to position [271, 892]
type input "Peter"
click at [422, 372] on div at bounding box center [416, 373] width 110 height 29
click at [349, 376] on input "checkbox" at bounding box center [347, 373] width 11 height 11
click at [372, 586] on button "Link 1 Lead" at bounding box center [367, 582] width 71 height 25
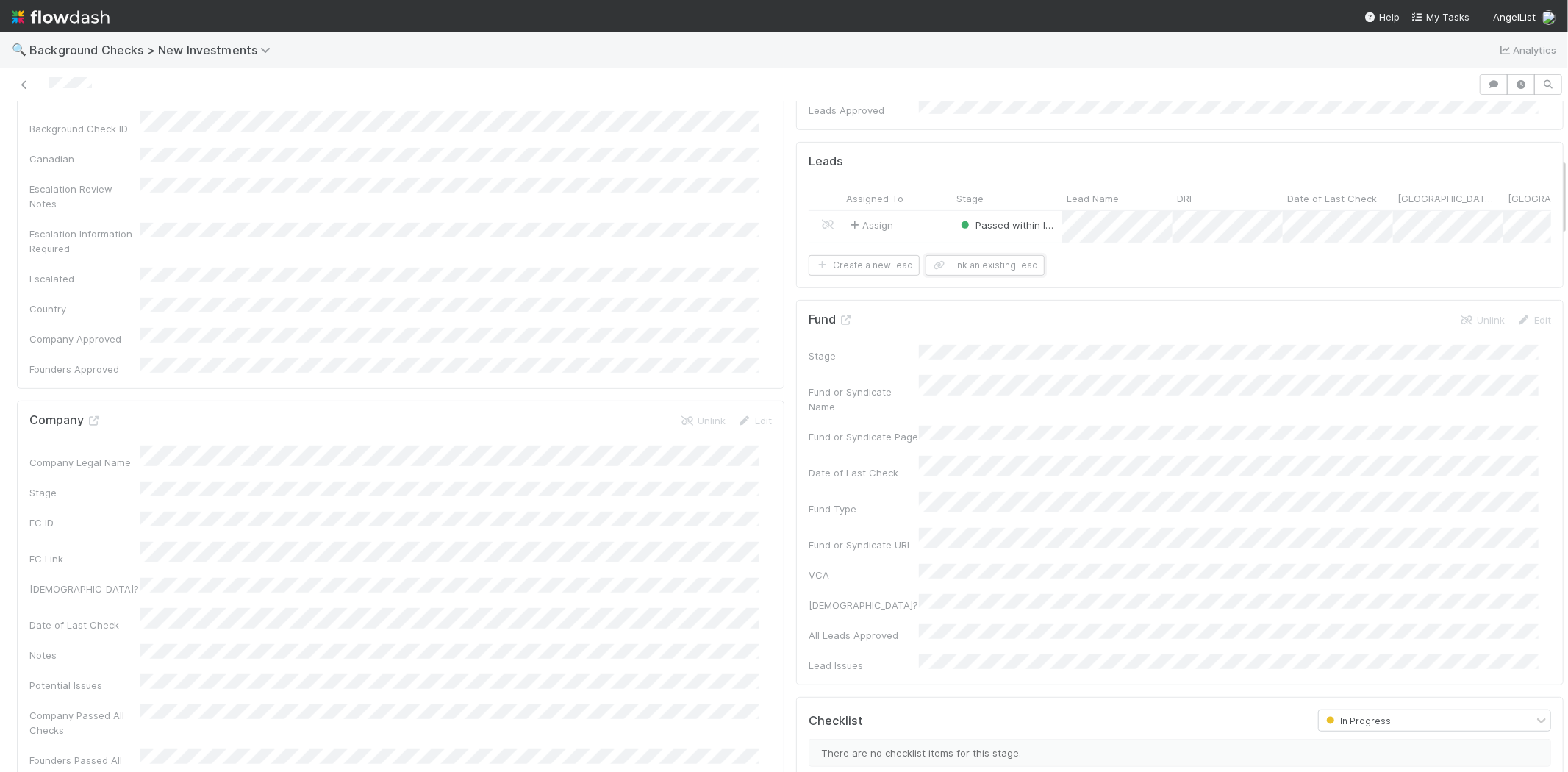
scroll to position [0, 0]
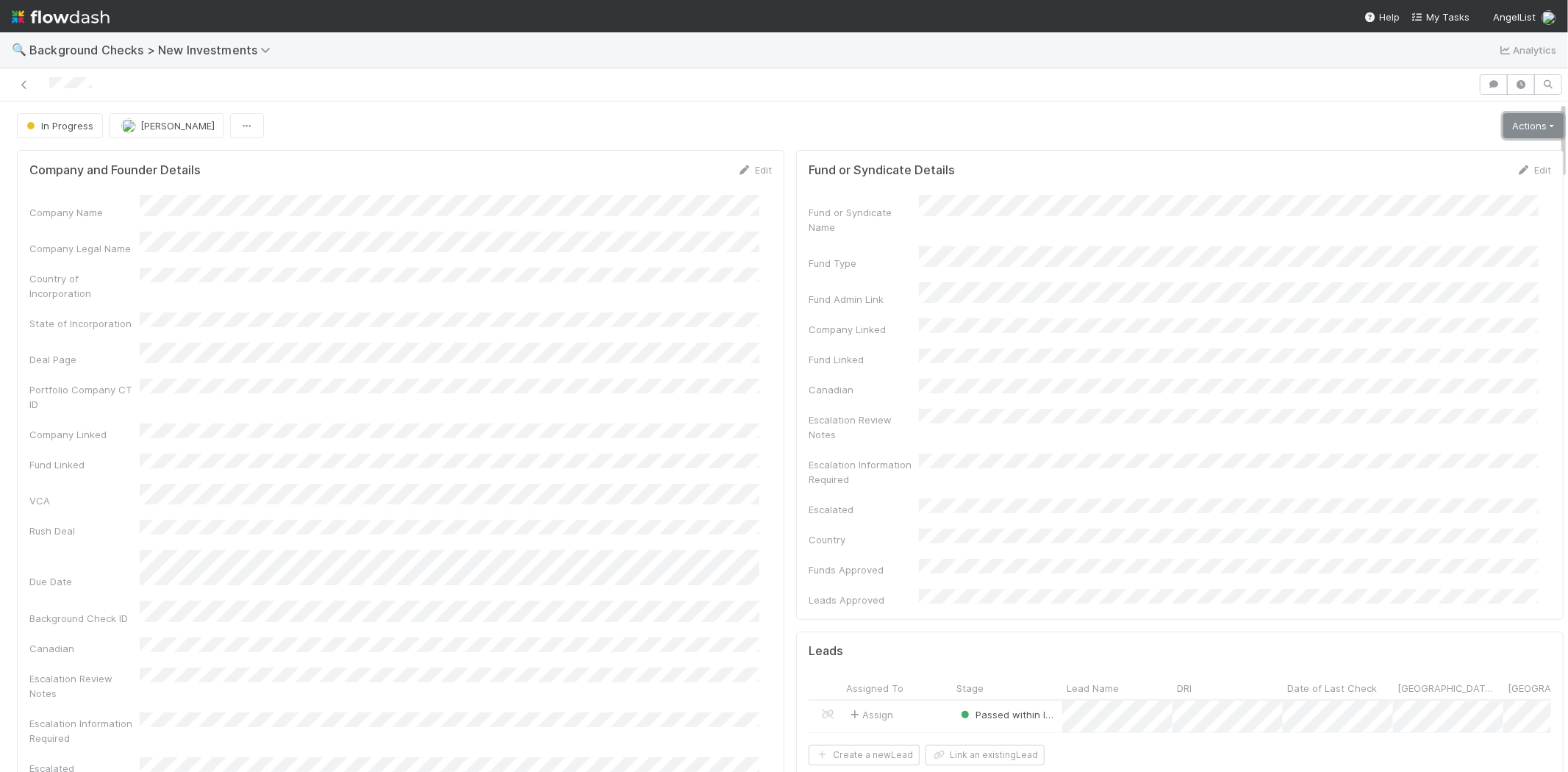
click at [1504, 126] on link "Actions" at bounding box center [1533, 126] width 60 height 25
click at [1482, 152] on button "Finish" at bounding box center [1484, 156] width 164 height 21
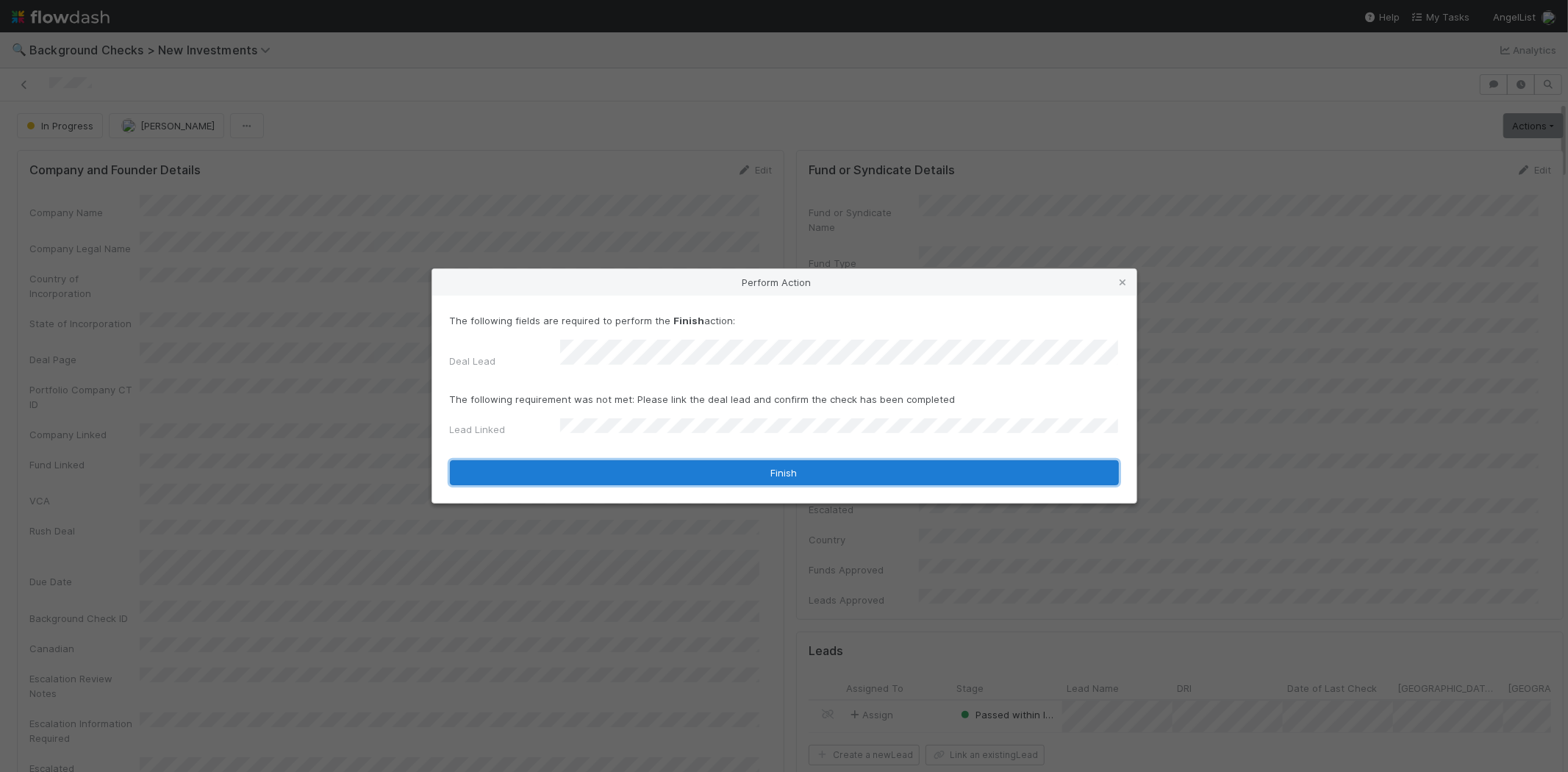
click at [641, 464] on button "Finish" at bounding box center [784, 473] width 669 height 25
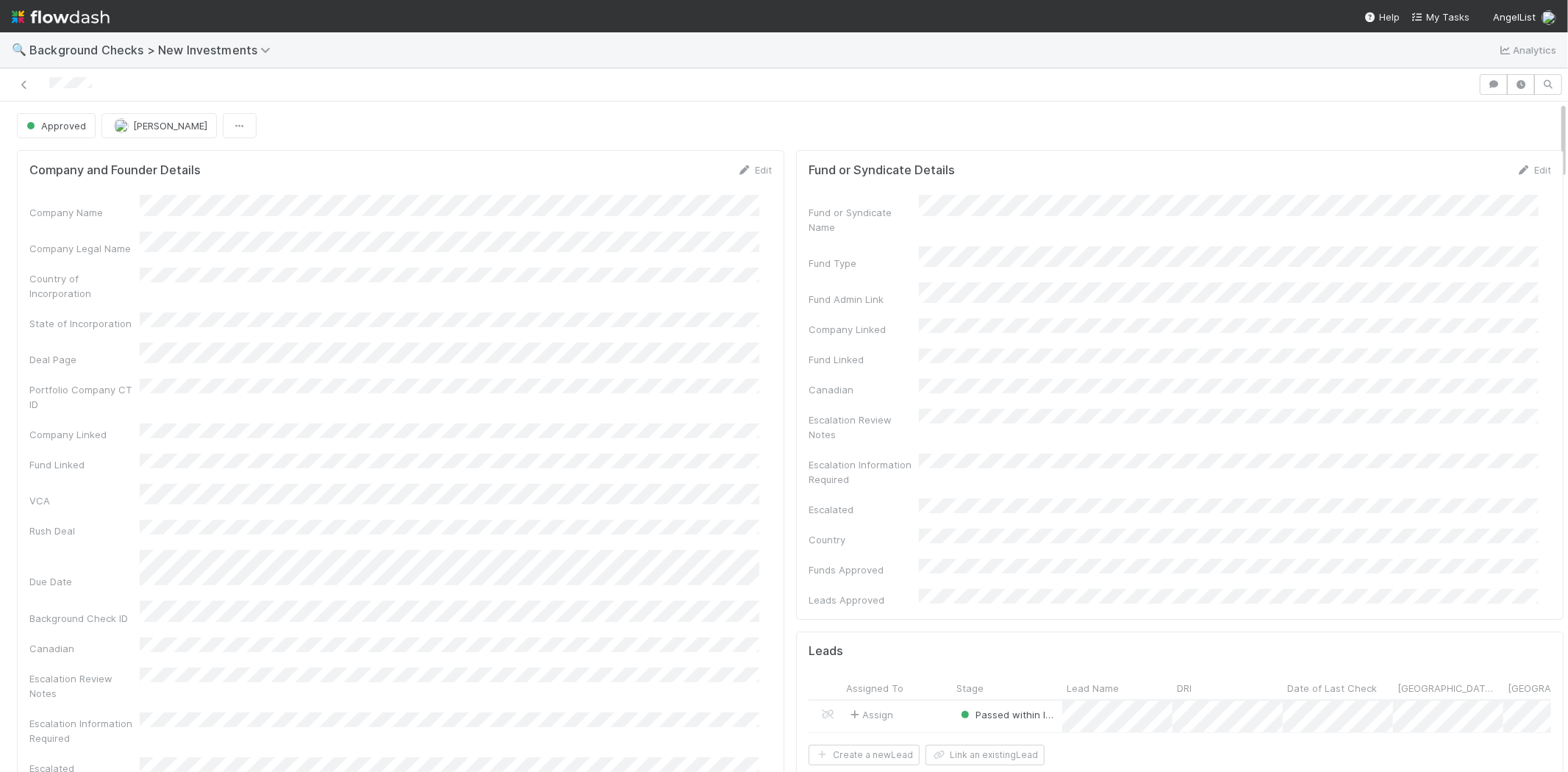
drag, startPoint x: 99, startPoint y: 82, endPoint x: 47, endPoint y: 91, distance: 52.8
click at [47, 91] on div at bounding box center [740, 84] width 1467 height 21
click at [1458, 17] on span "My Tasks" at bounding box center [1440, 16] width 58 height 12
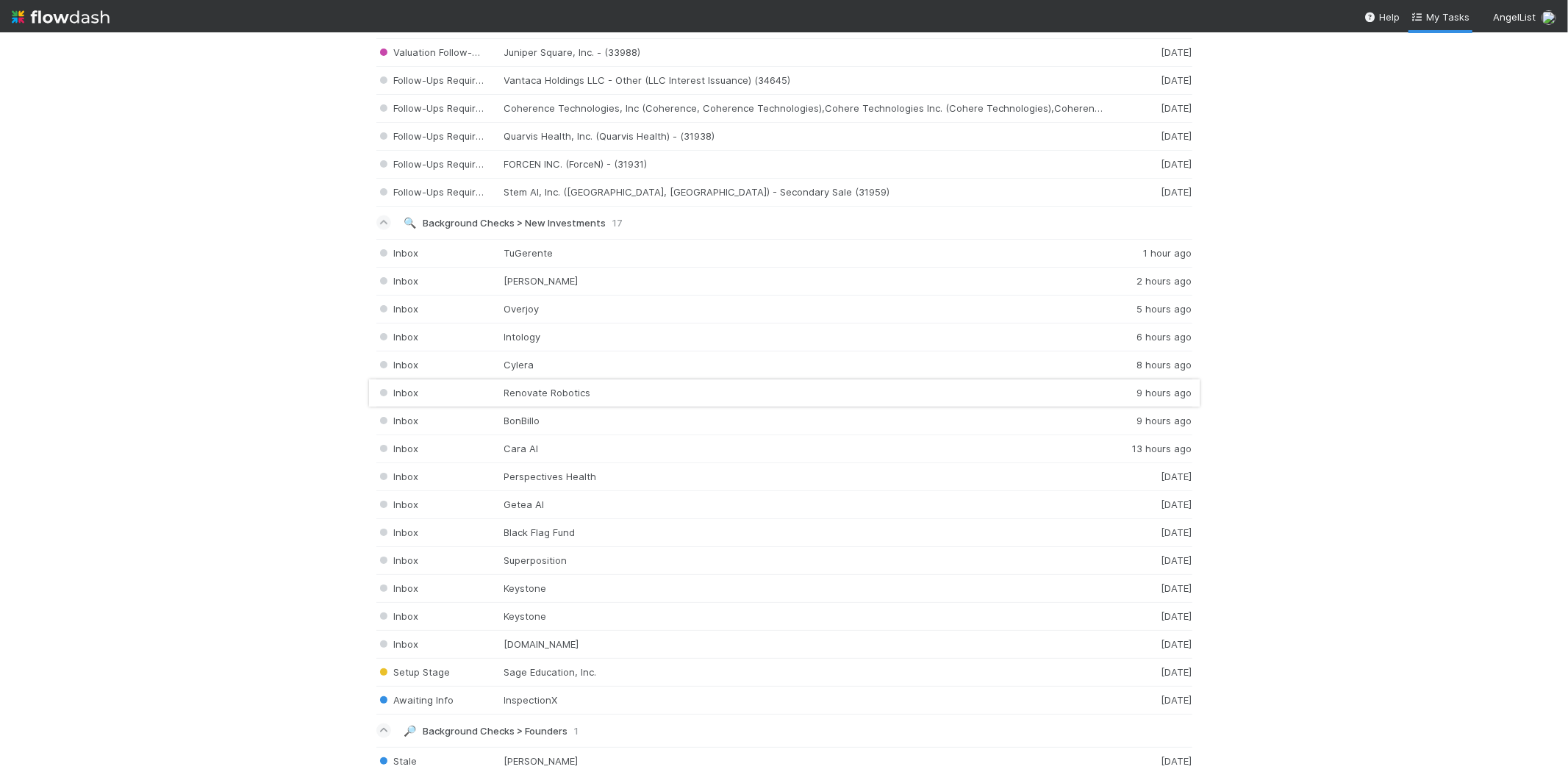
scroll to position [1879, 0]
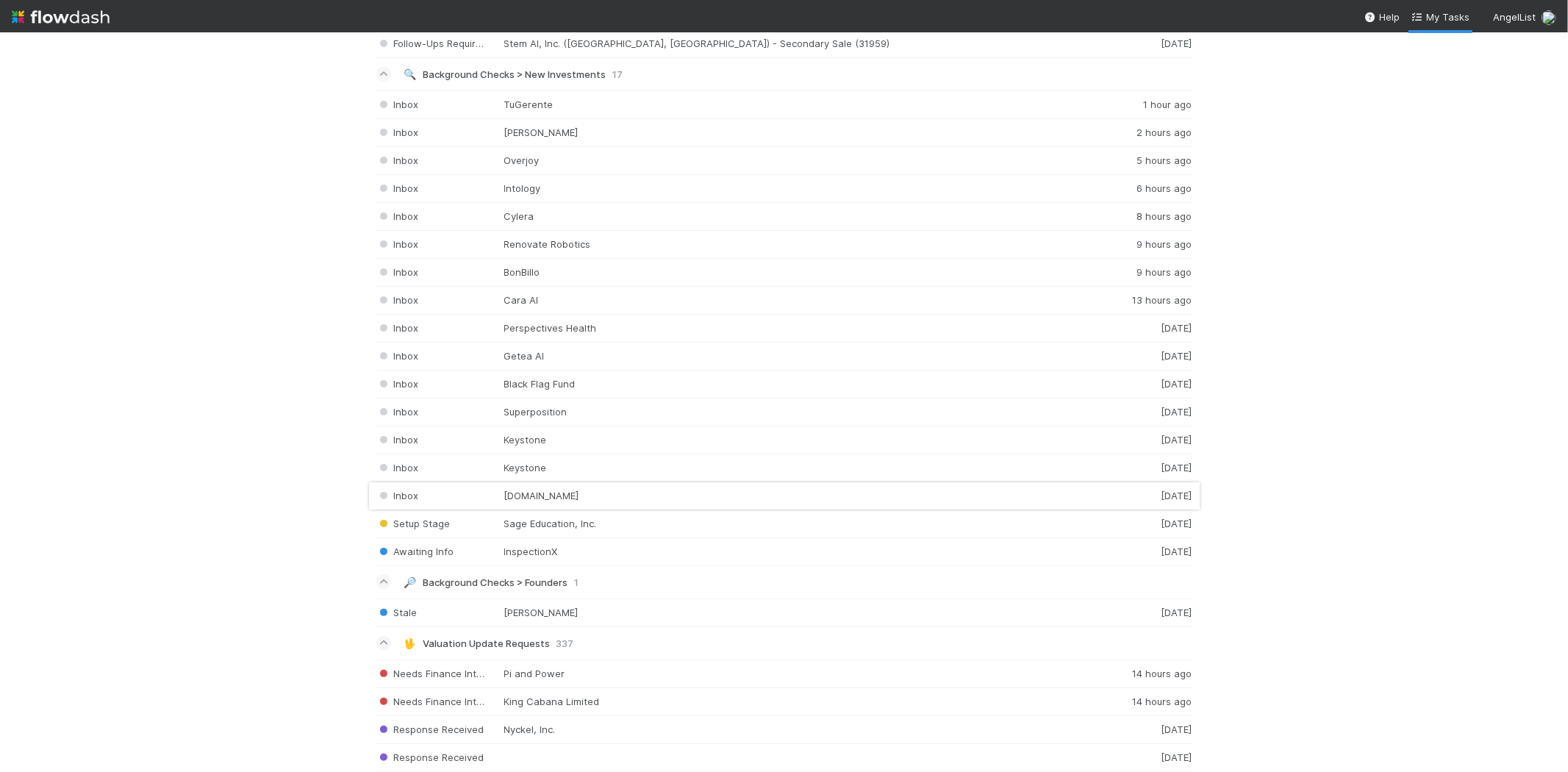
click at [579, 504] on div "Inbox Fleet.so 3 days ago" at bounding box center [784, 496] width 817 height 28
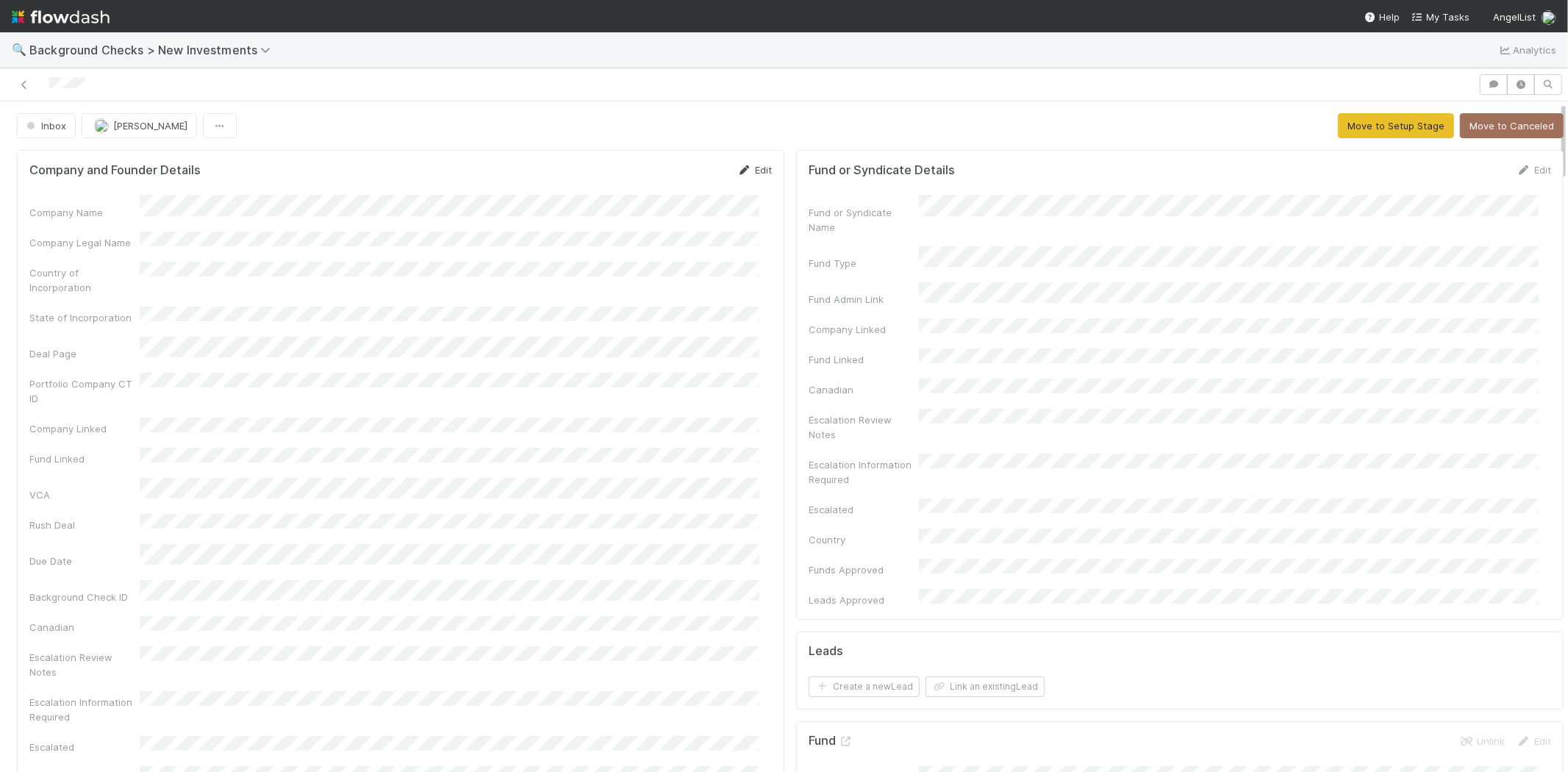
click at [751, 164] on link "Edit" at bounding box center [754, 170] width 35 height 12
click at [679, 177] on button "Save" at bounding box center [693, 175] width 42 height 25
click at [1338, 132] on button "Move to Setup Stage" at bounding box center [1396, 126] width 116 height 25
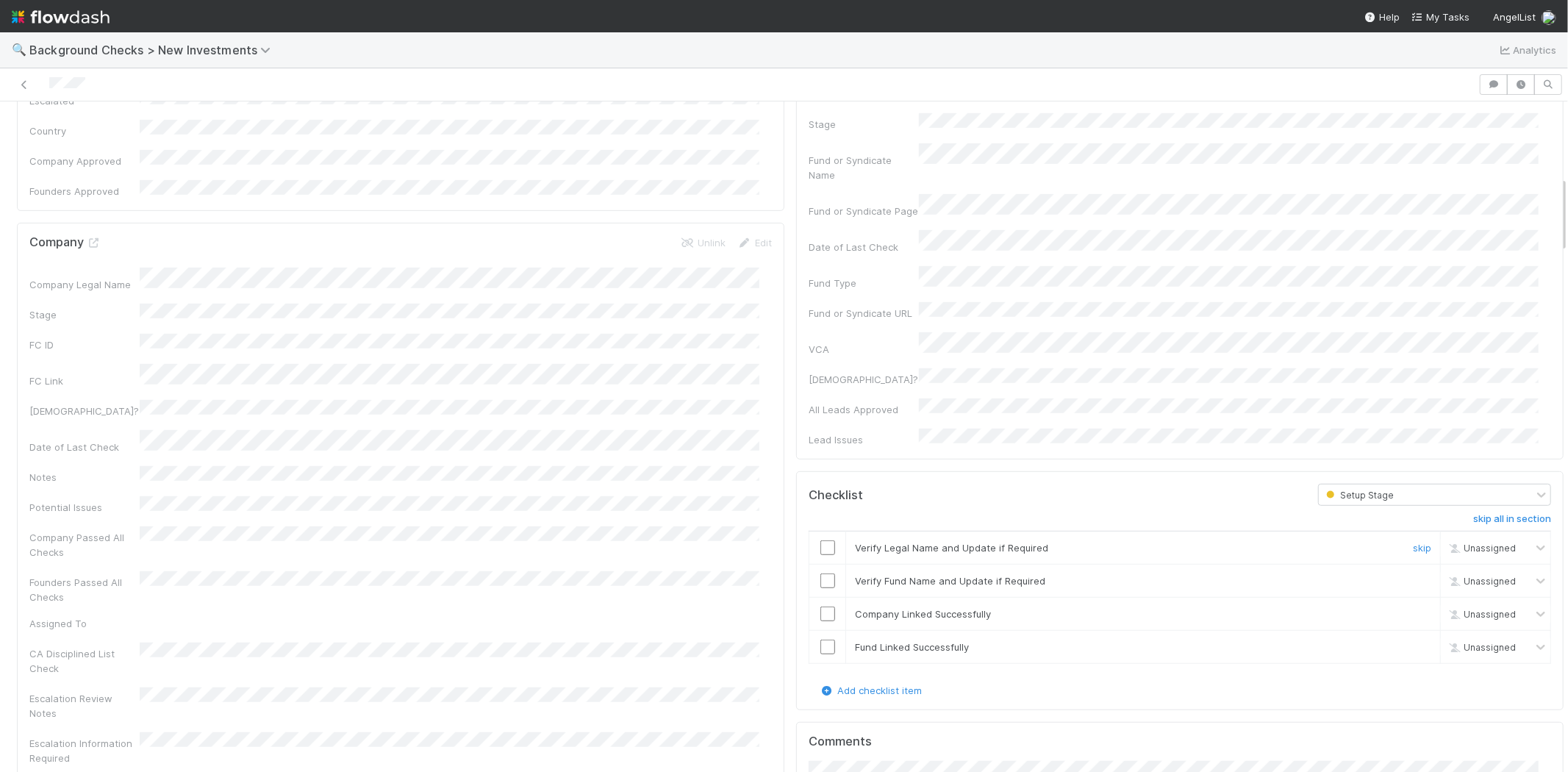
click at [820, 541] on input "checkbox" at bounding box center [827, 548] width 14 height 14
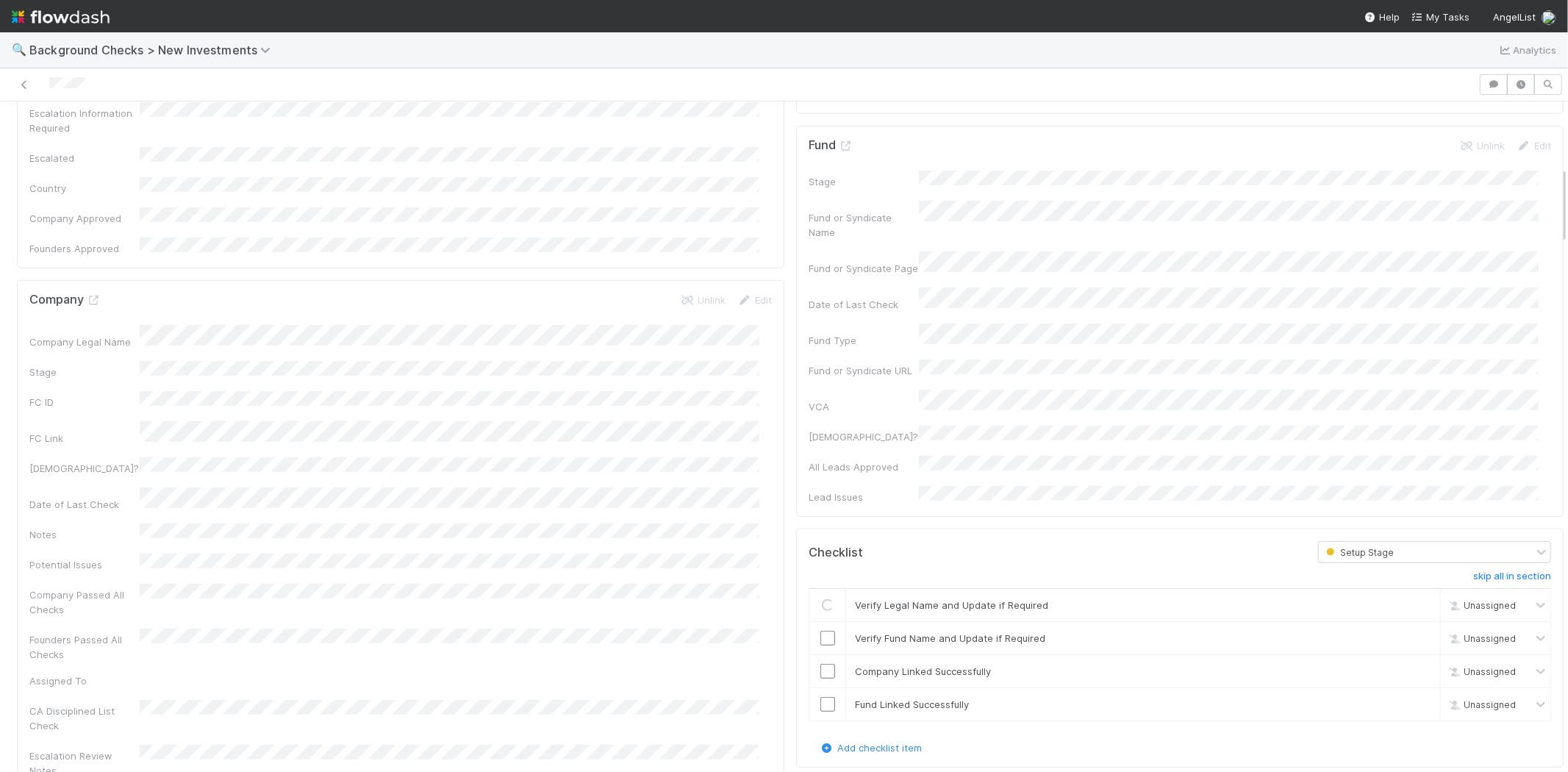
scroll to position [571, 0]
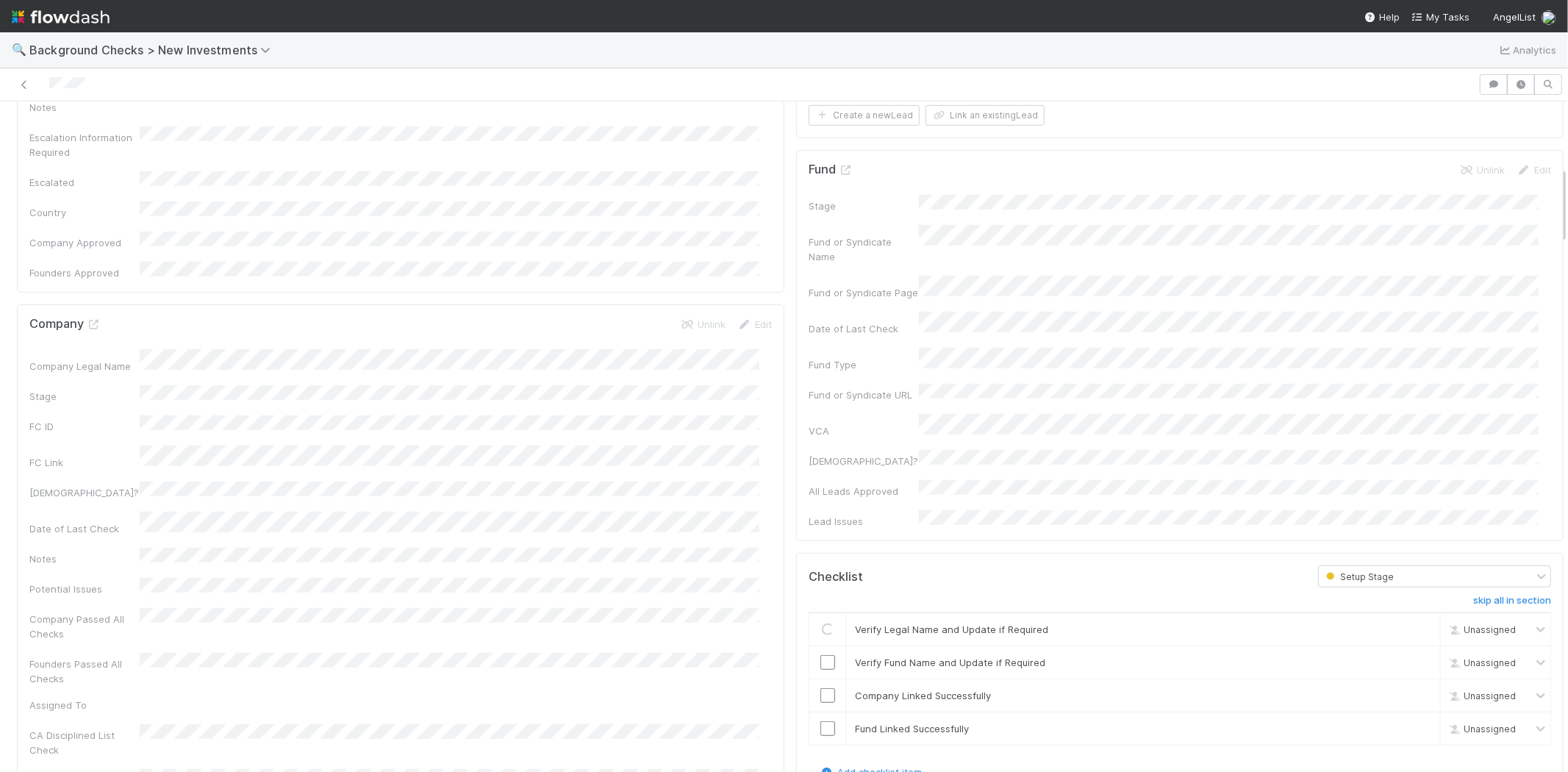
click at [815, 570] on h5 "Checklist" at bounding box center [835, 577] width 55 height 14
click at [820, 655] on input "checkbox" at bounding box center [827, 662] width 14 height 14
click at [820, 688] on input "checkbox" at bounding box center [827, 695] width 14 height 14
click at [820, 721] on input "checkbox" at bounding box center [827, 728] width 14 height 14
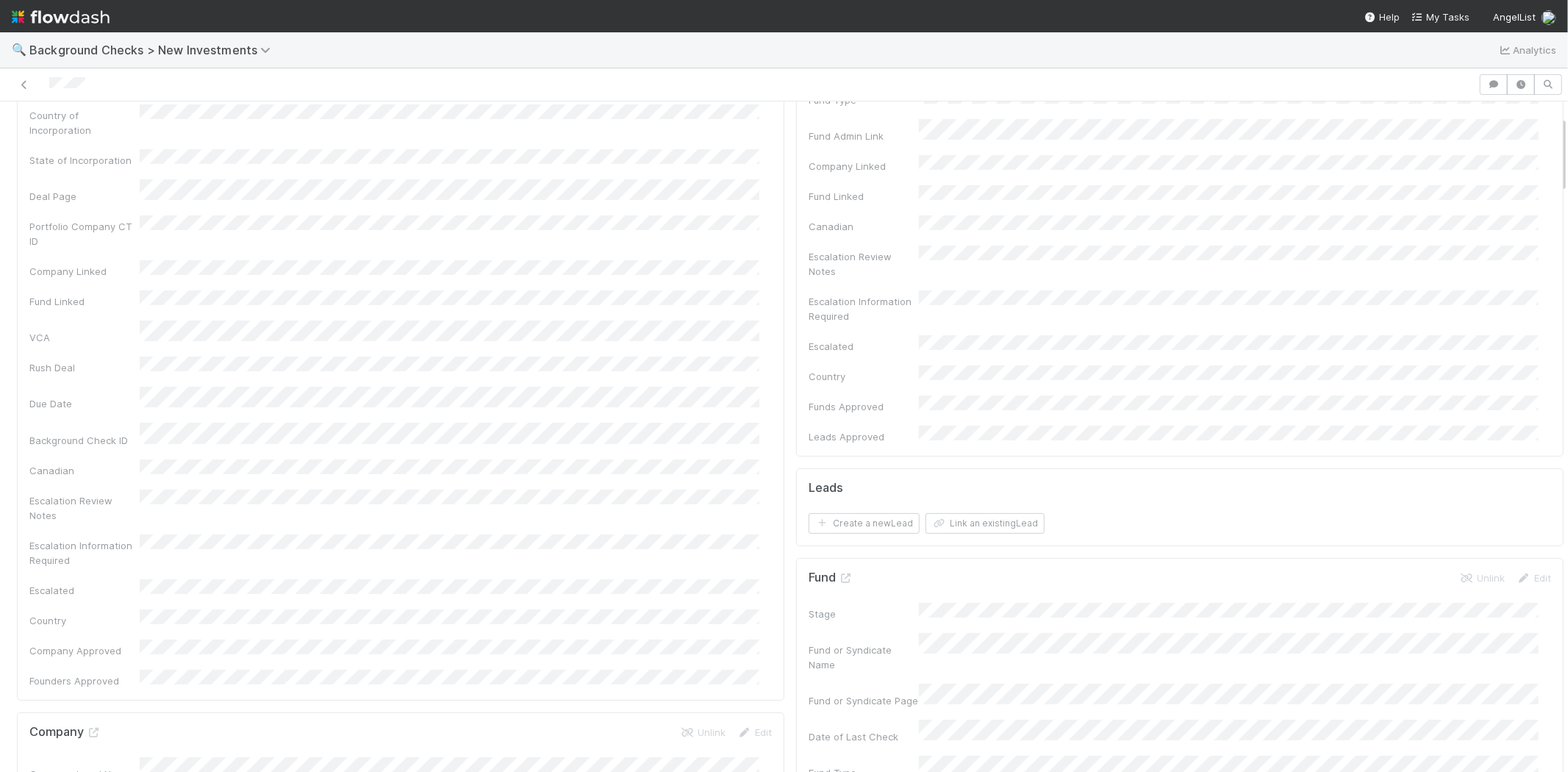
scroll to position [0, 0]
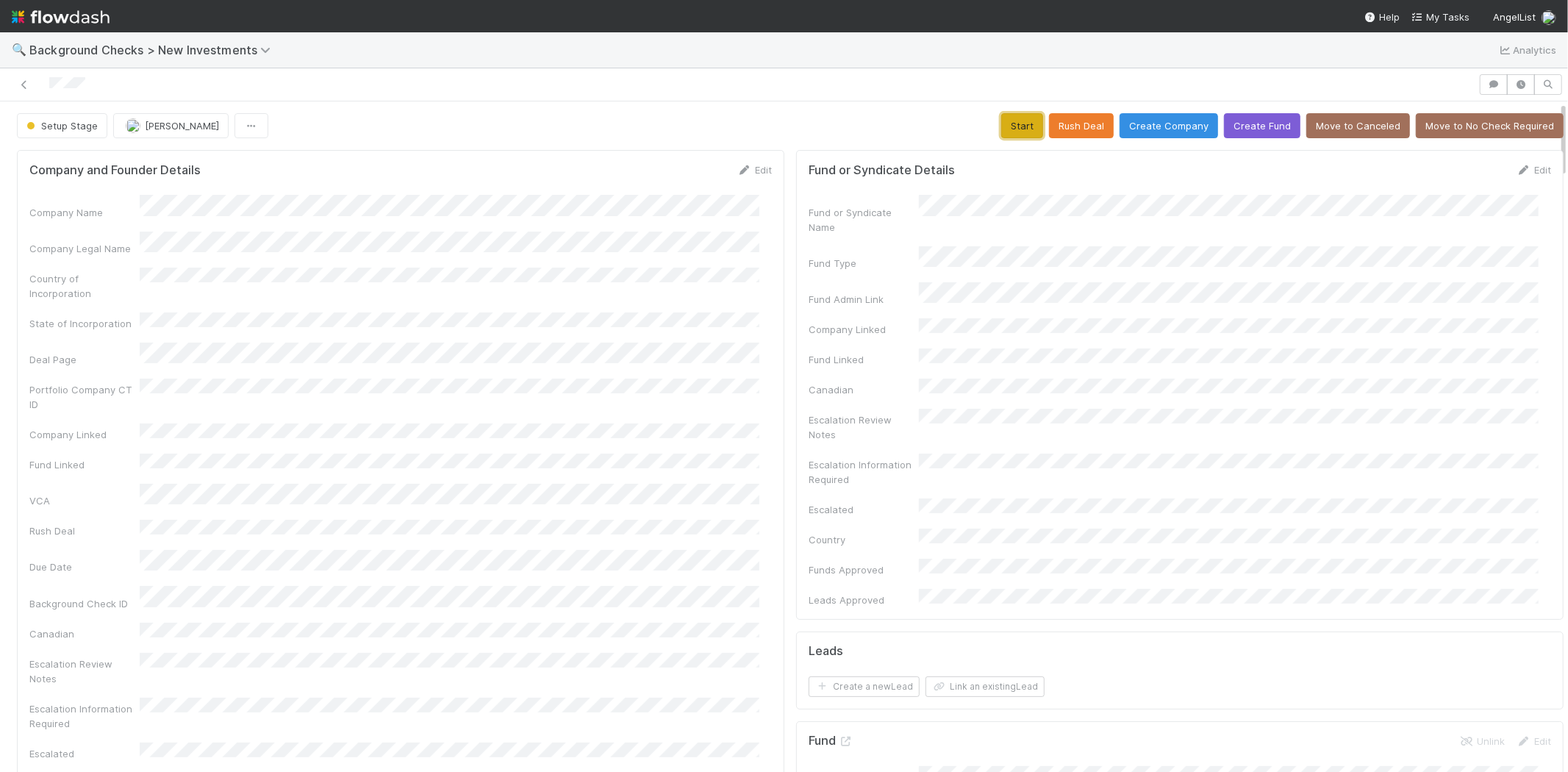
click at [1002, 130] on button "Start" at bounding box center [1022, 126] width 42 height 25
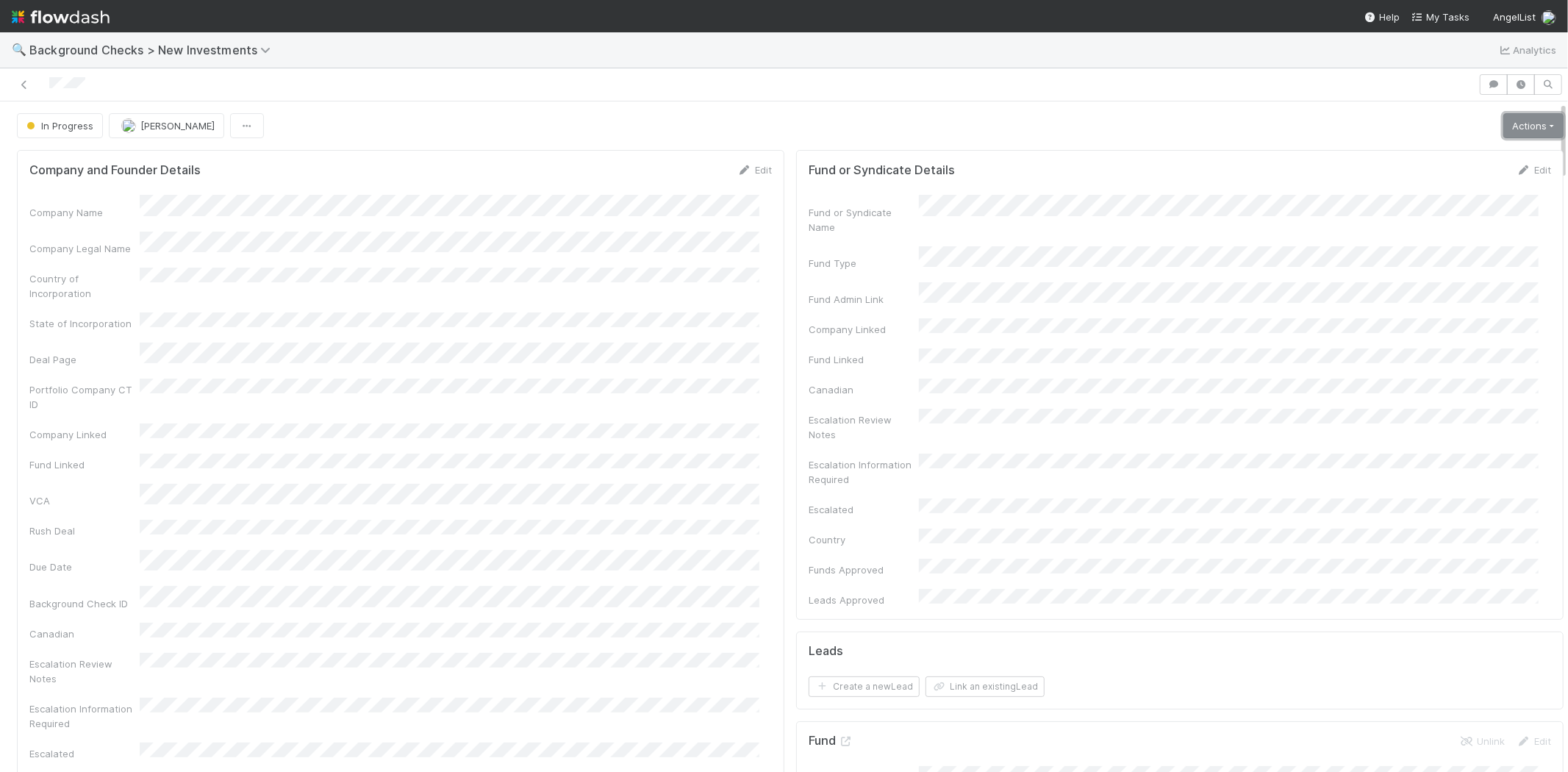
click at [1533, 125] on link "Actions" at bounding box center [1533, 126] width 60 height 25
click at [1421, 298] on button "Link Lead" at bounding box center [1484, 300] width 164 height 21
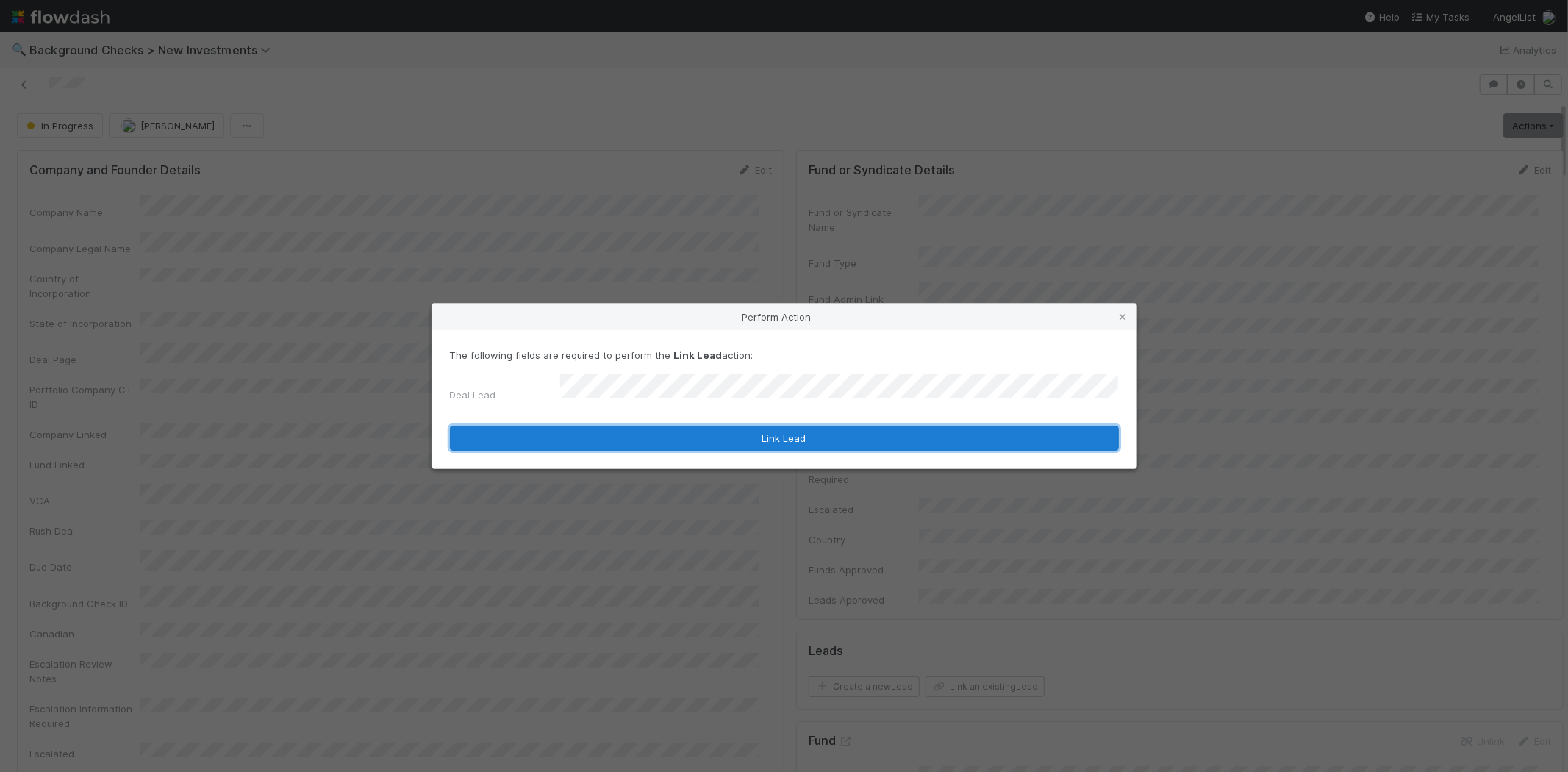
click at [752, 434] on button "Link Lead" at bounding box center [784, 439] width 669 height 25
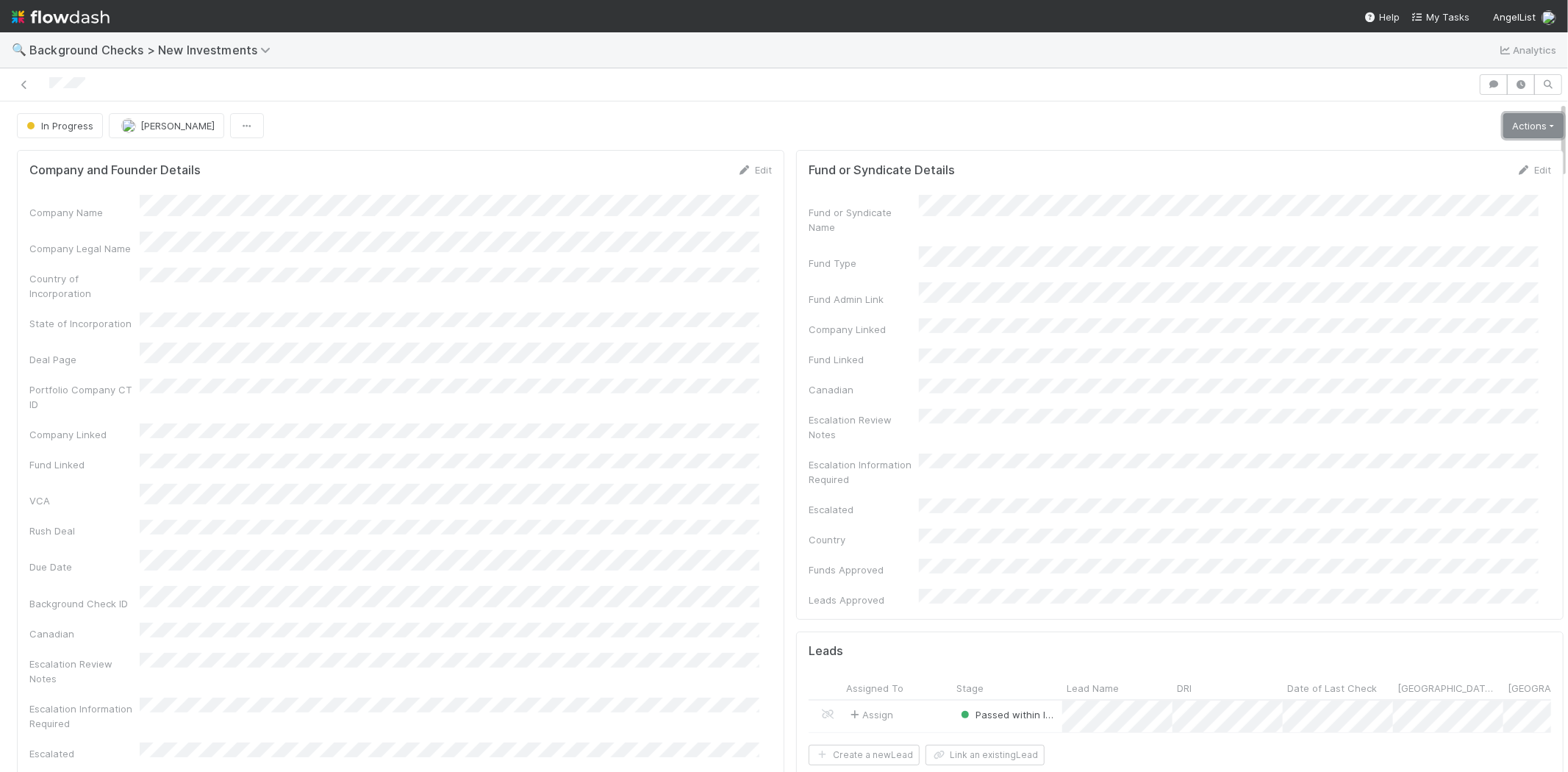
click at [1505, 123] on link "Actions" at bounding box center [1533, 126] width 60 height 25
click at [1423, 155] on button "Finish" at bounding box center [1484, 156] width 164 height 21
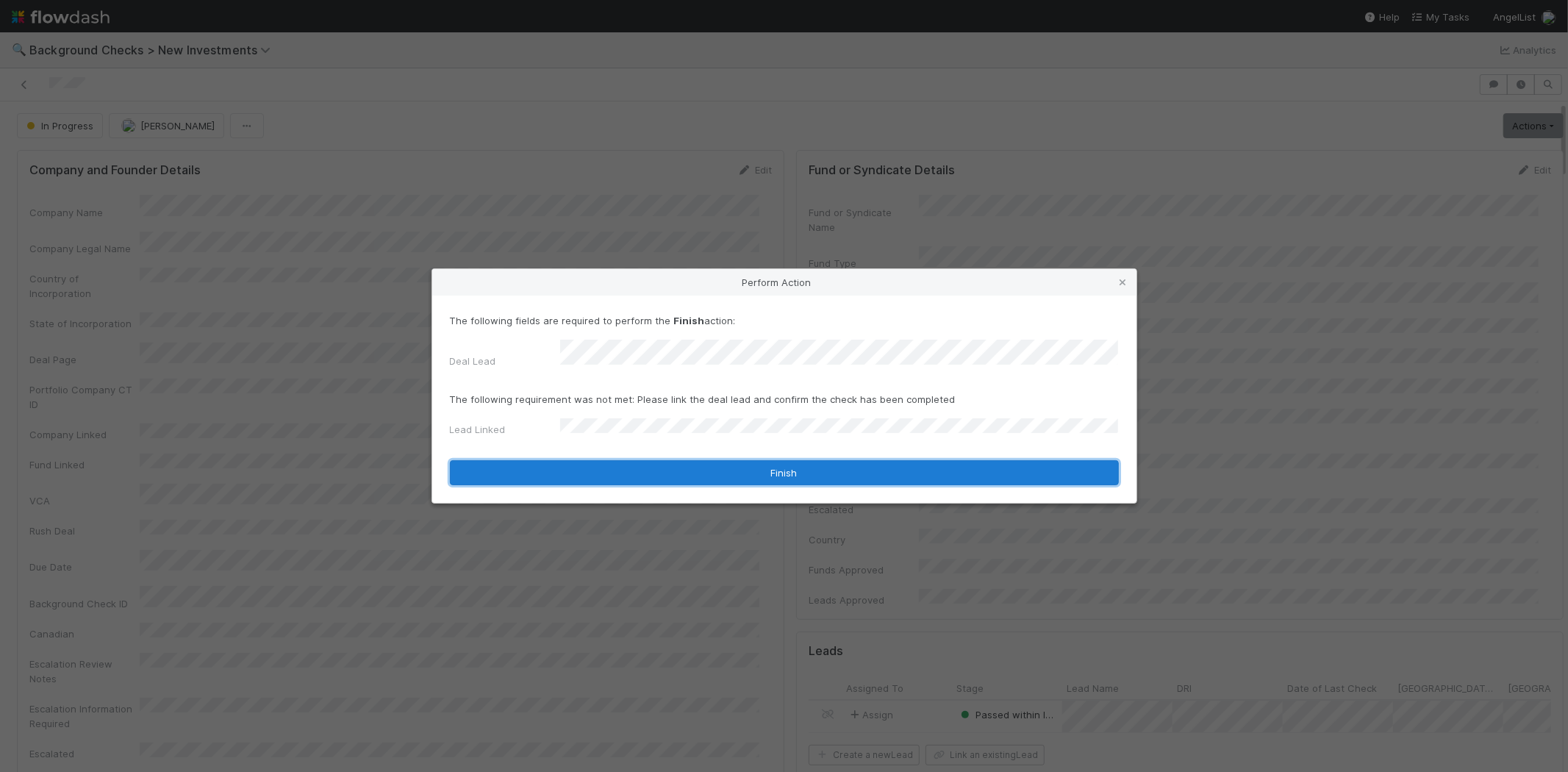
click at [625, 460] on button "Finish" at bounding box center [784, 473] width 669 height 25
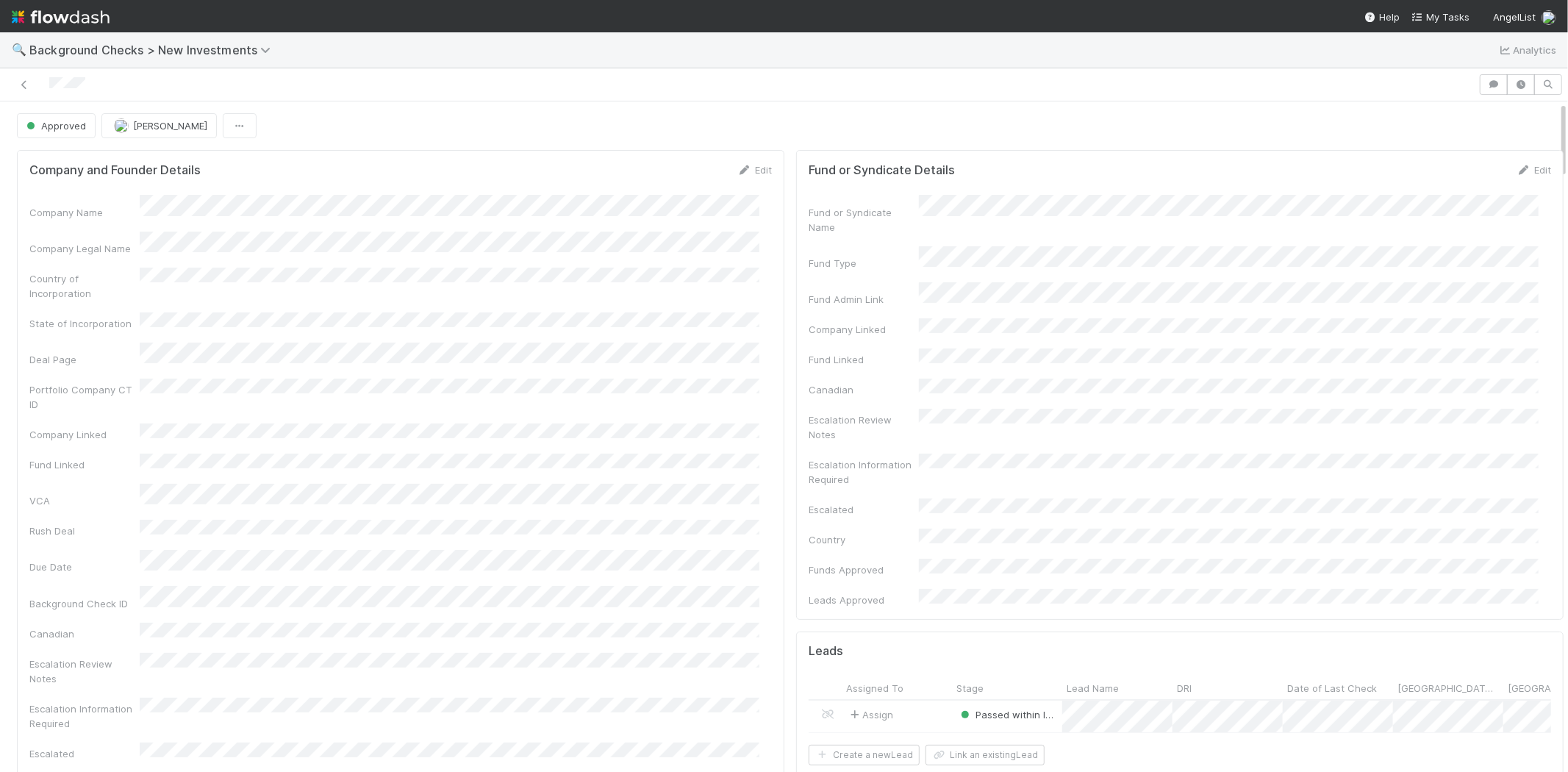
drag, startPoint x: 89, startPoint y: 85, endPoint x: 692, endPoint y: 166, distance: 608.4
click at [49, 92] on div at bounding box center [740, 84] width 1467 height 21
click at [1439, 11] on span "My Tasks" at bounding box center [1440, 16] width 58 height 12
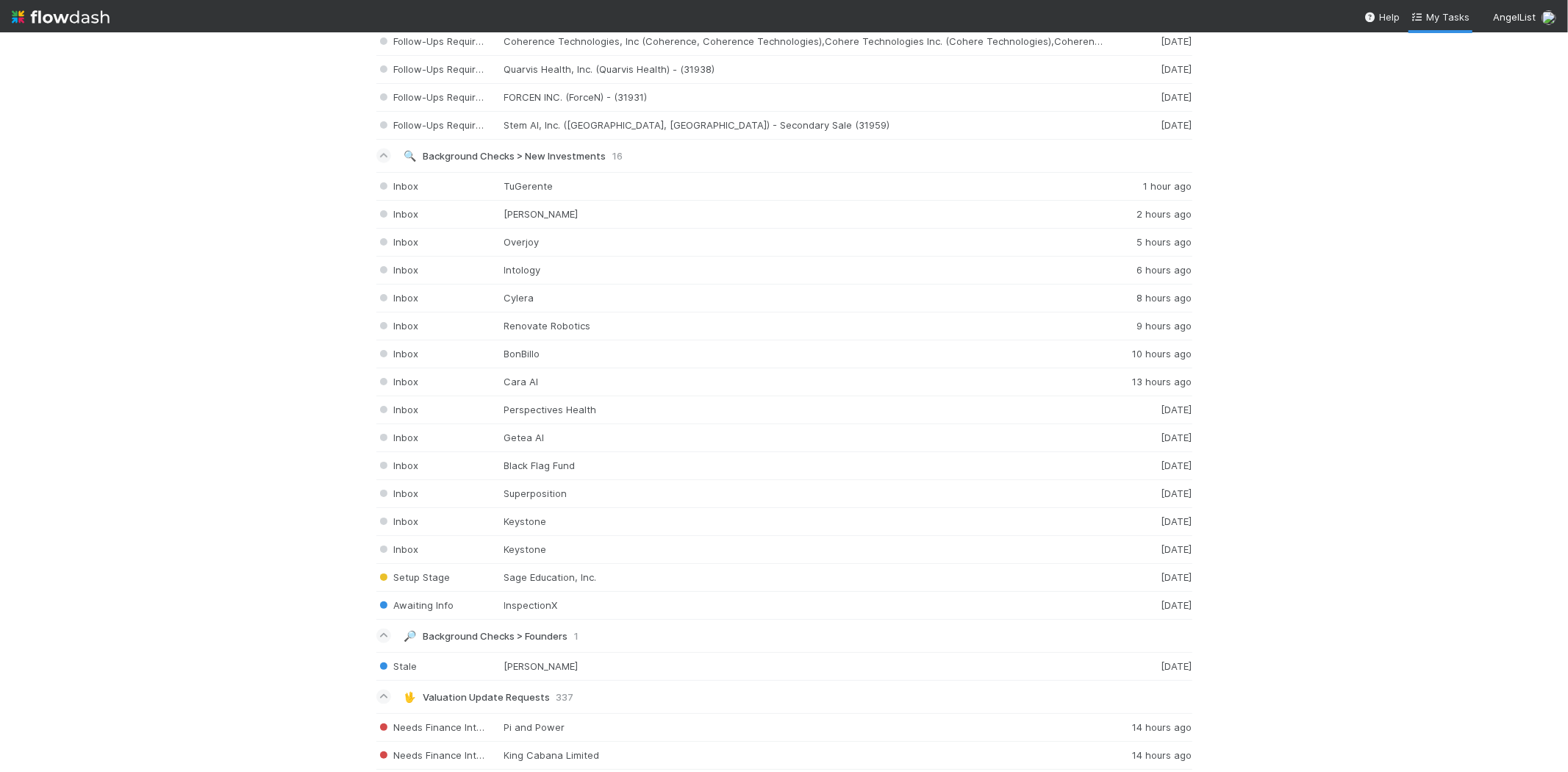
scroll to position [1960, 0]
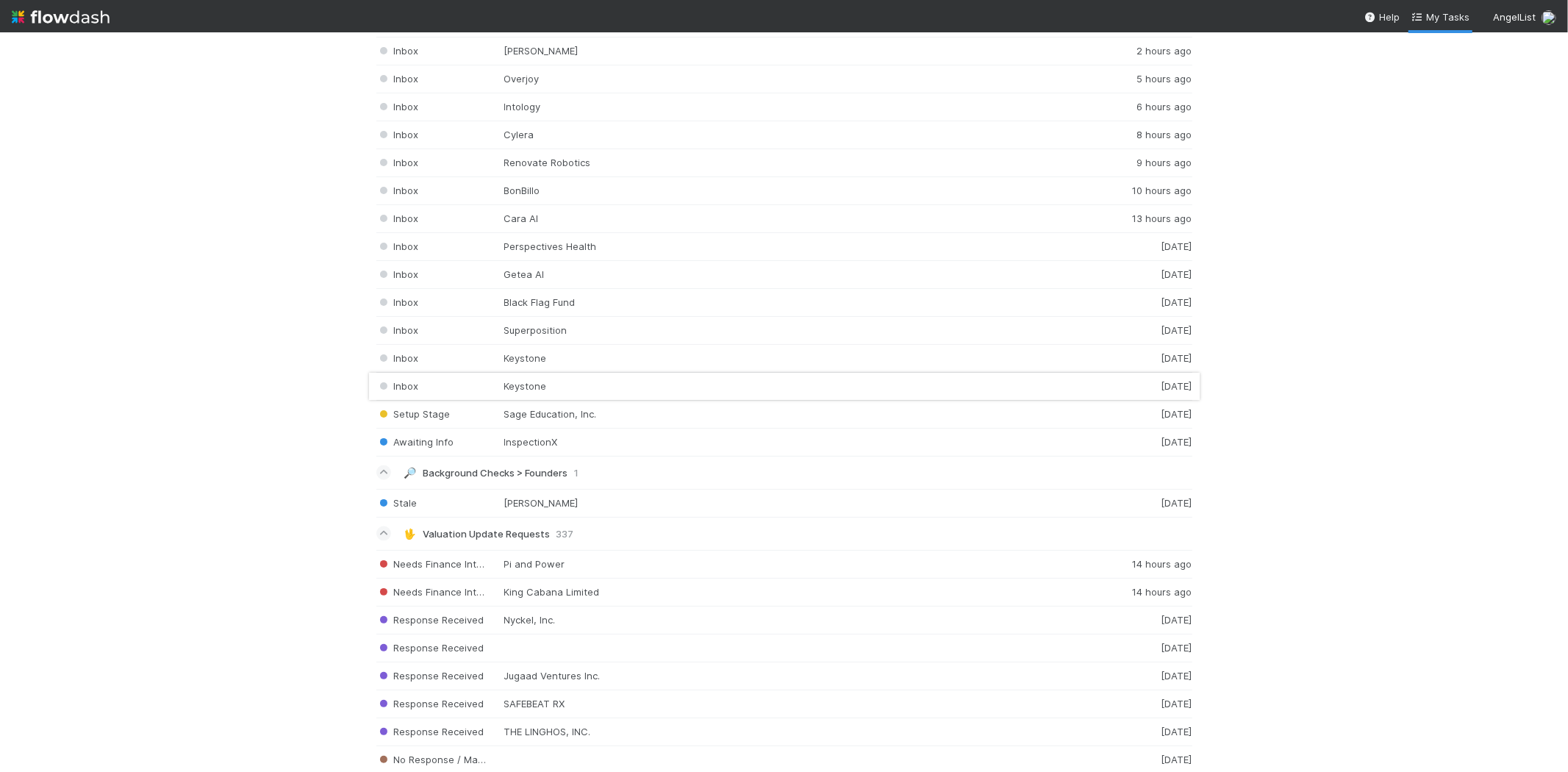
click at [578, 384] on div "Inbox Keystone 3 days ago" at bounding box center [784, 386] width 817 height 28
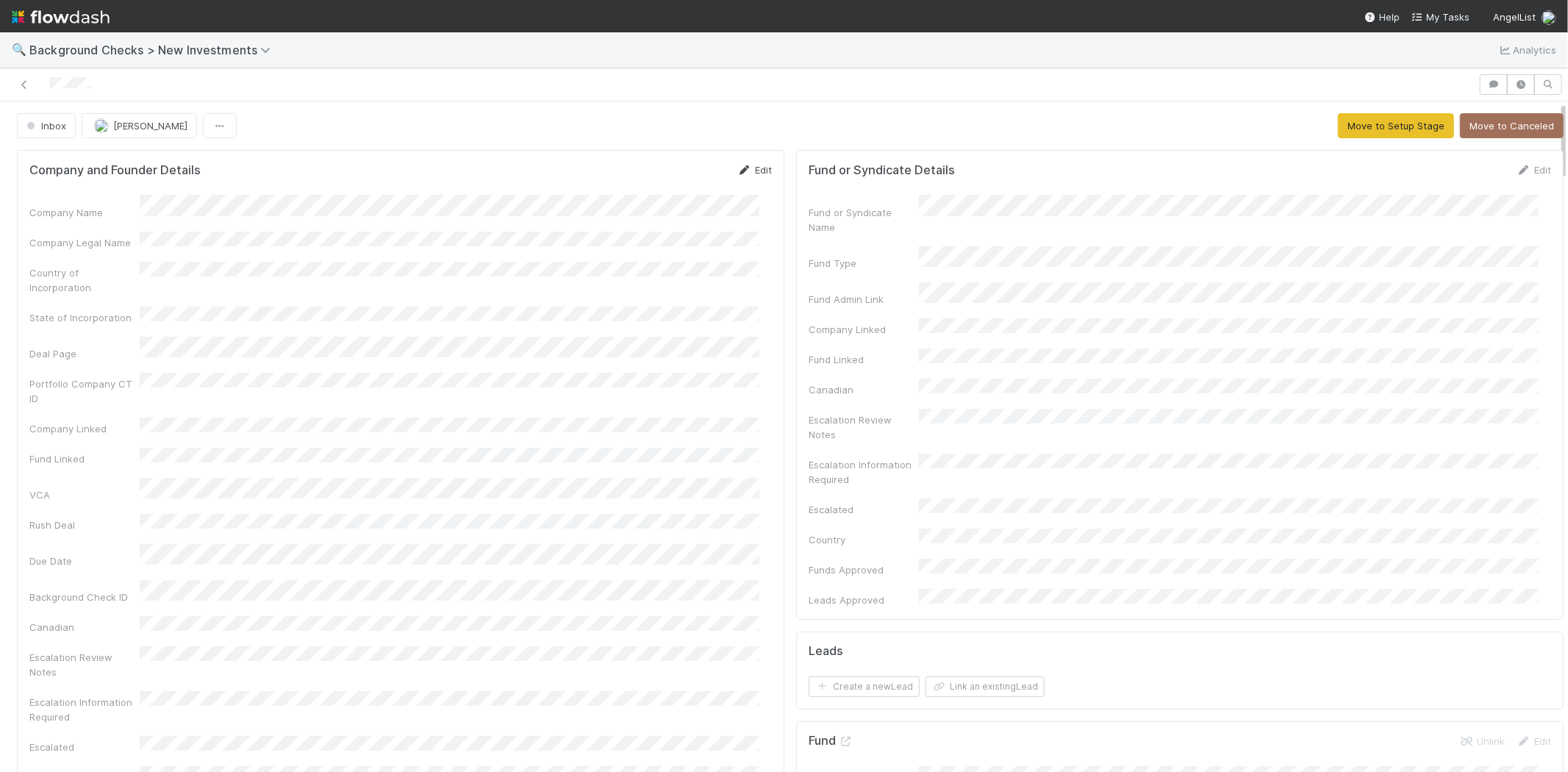
click at [756, 167] on link "Edit" at bounding box center [754, 170] width 35 height 12
click at [682, 174] on button "Save" at bounding box center [693, 175] width 42 height 25
click at [748, 169] on link "Edit" at bounding box center [754, 170] width 35 height 12
click at [687, 179] on button "Save" at bounding box center [693, 175] width 42 height 25
click at [1366, 128] on button "Move to Setup Stage" at bounding box center [1396, 126] width 116 height 25
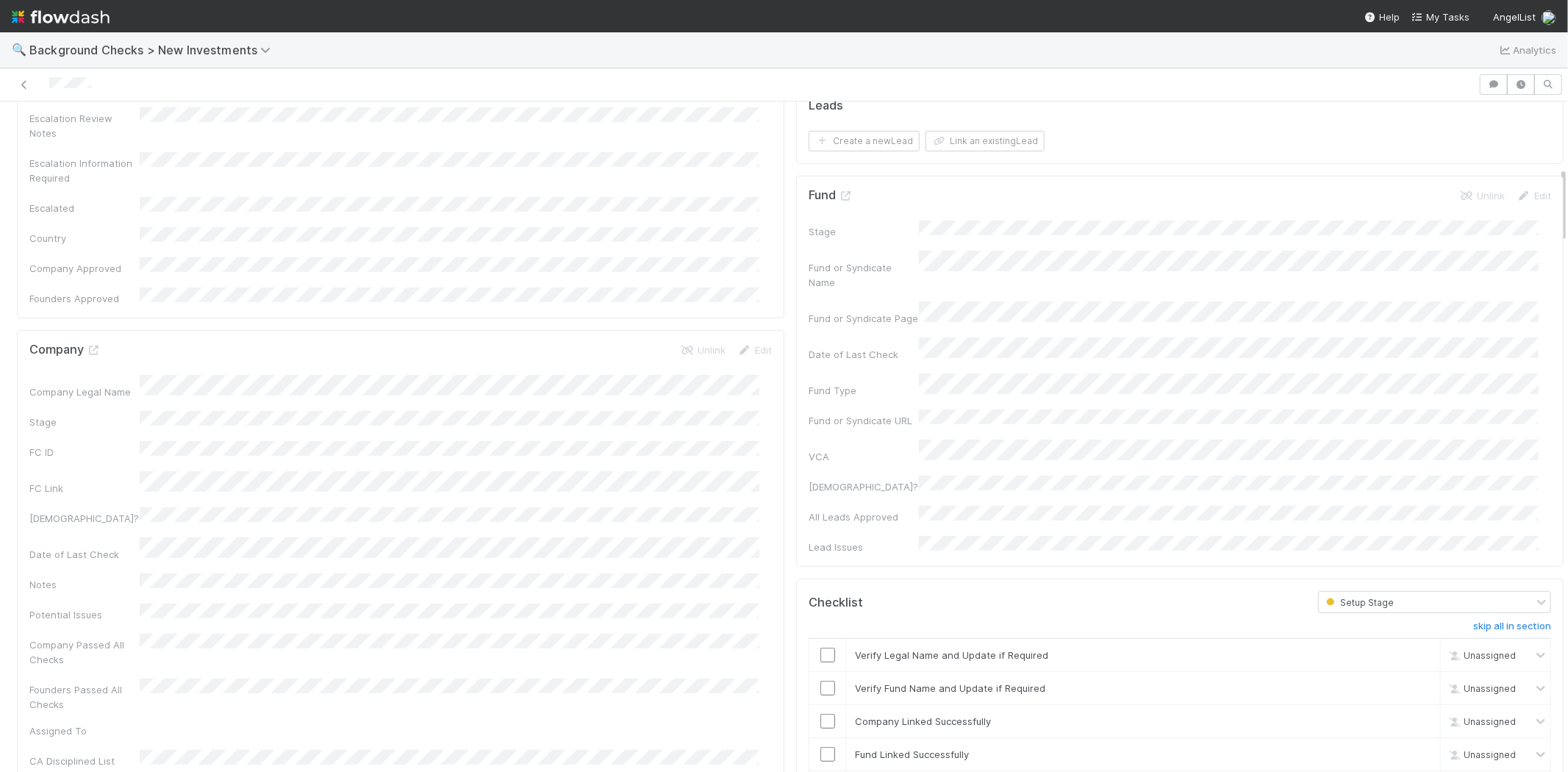
scroll to position [571, 0]
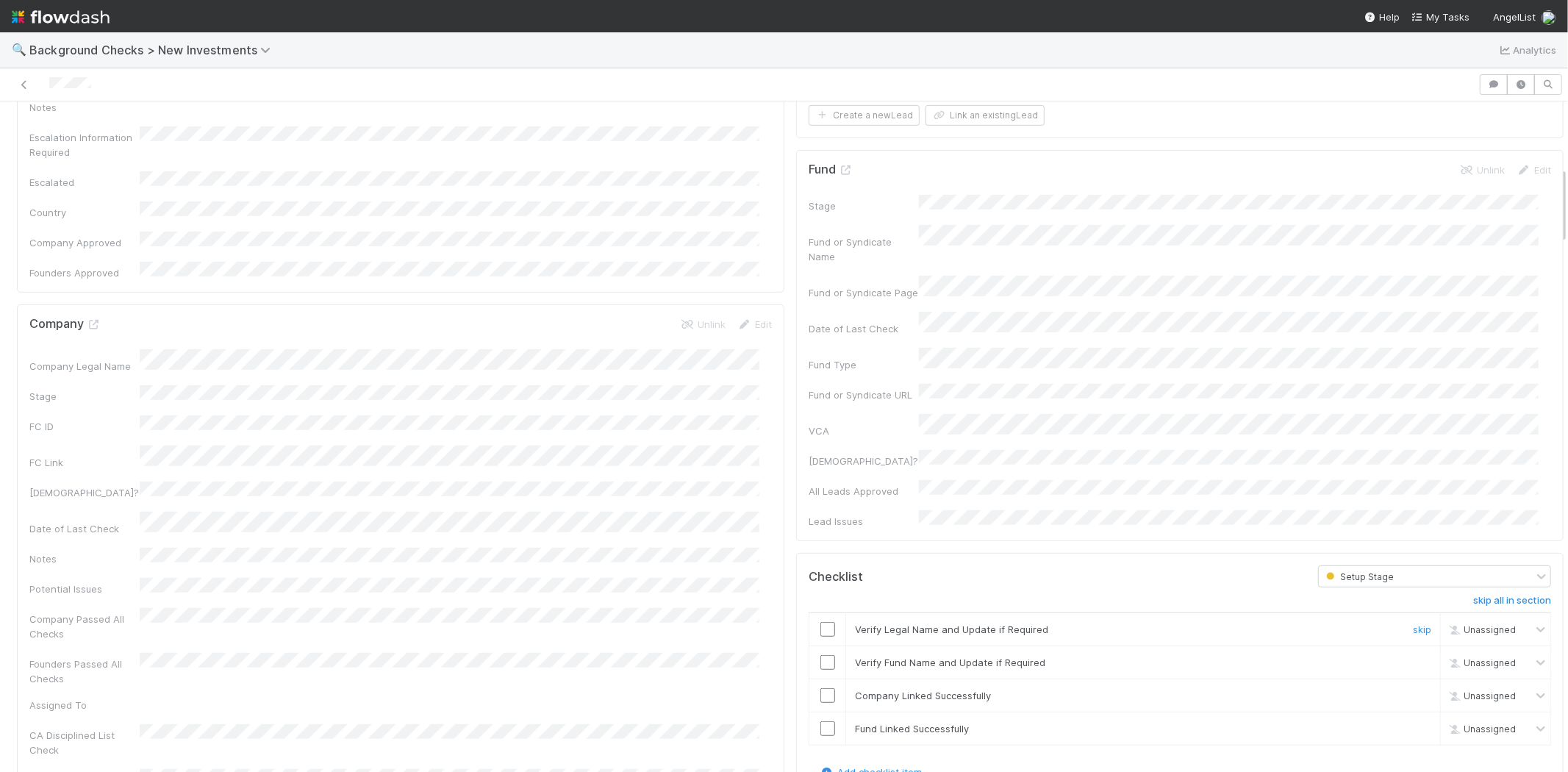
click at [820, 622] on input "checkbox" at bounding box center [827, 629] width 14 height 14
click at [820, 655] on input "checkbox" at bounding box center [827, 662] width 14 height 14
click at [820, 688] on input "checkbox" at bounding box center [827, 695] width 14 height 14
checkbox input "true"
click at [820, 721] on input "checkbox" at bounding box center [827, 728] width 14 height 14
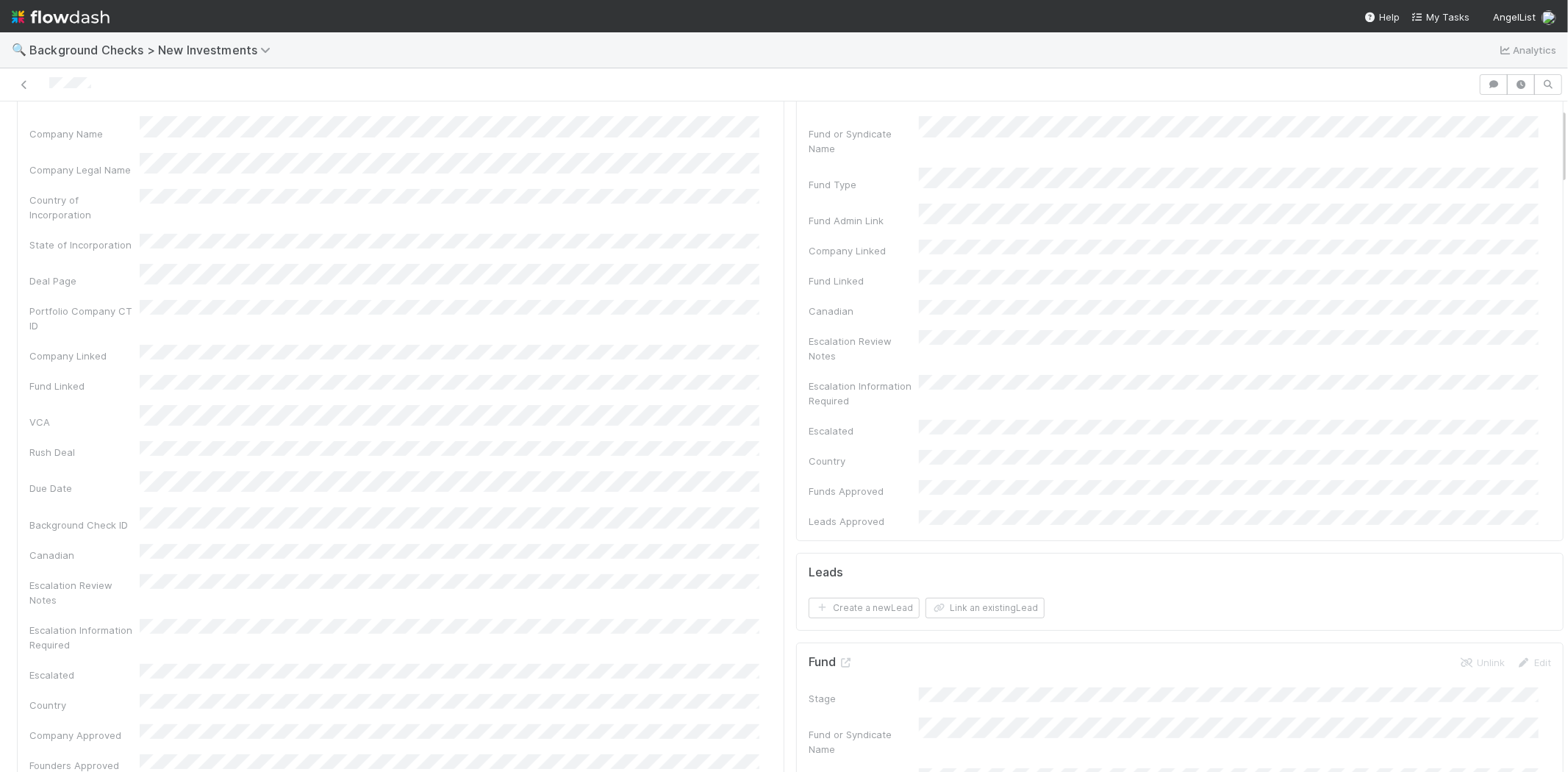
scroll to position [0, 0]
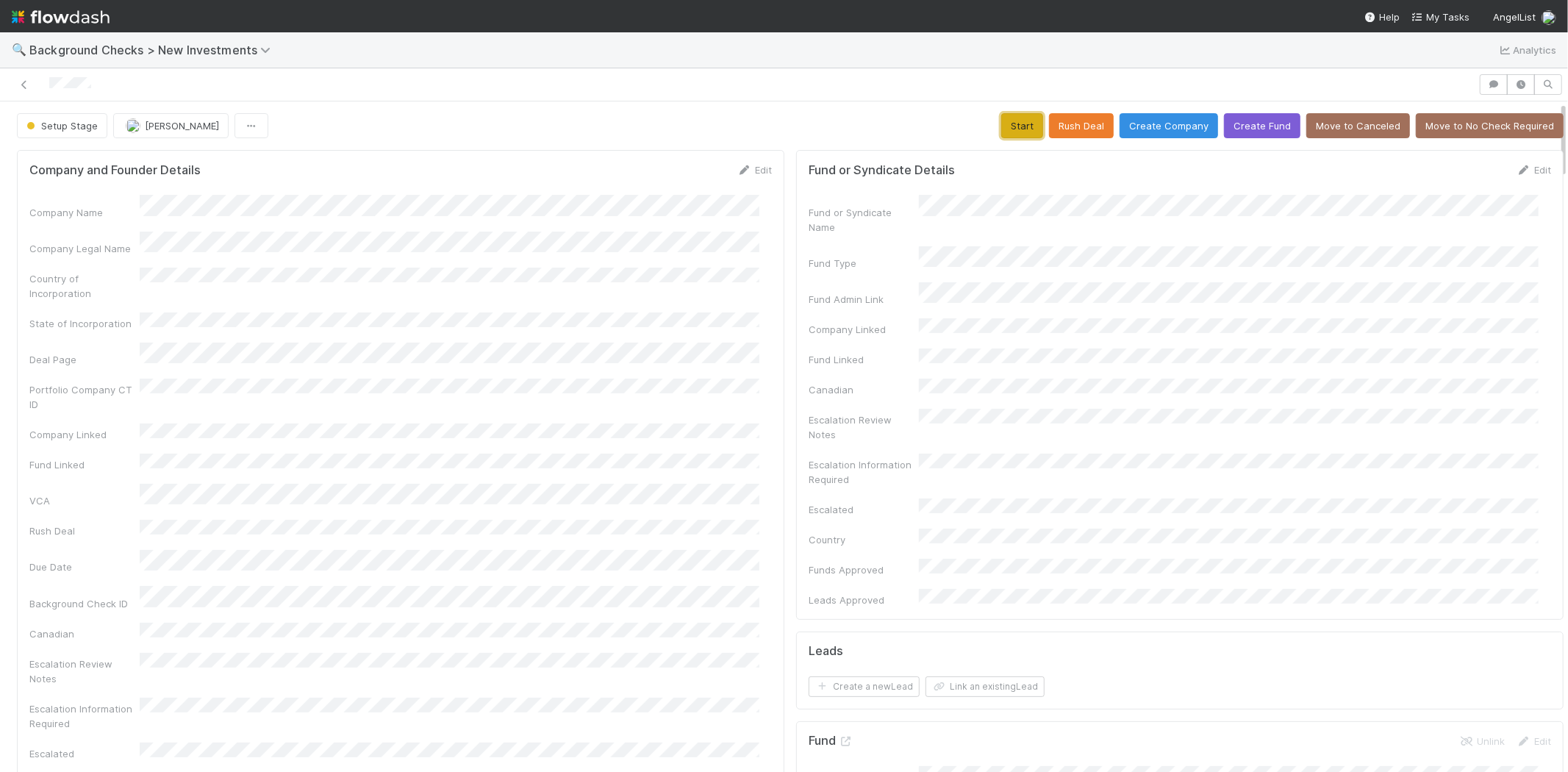
click at [1002, 126] on button "Start" at bounding box center [1022, 126] width 42 height 25
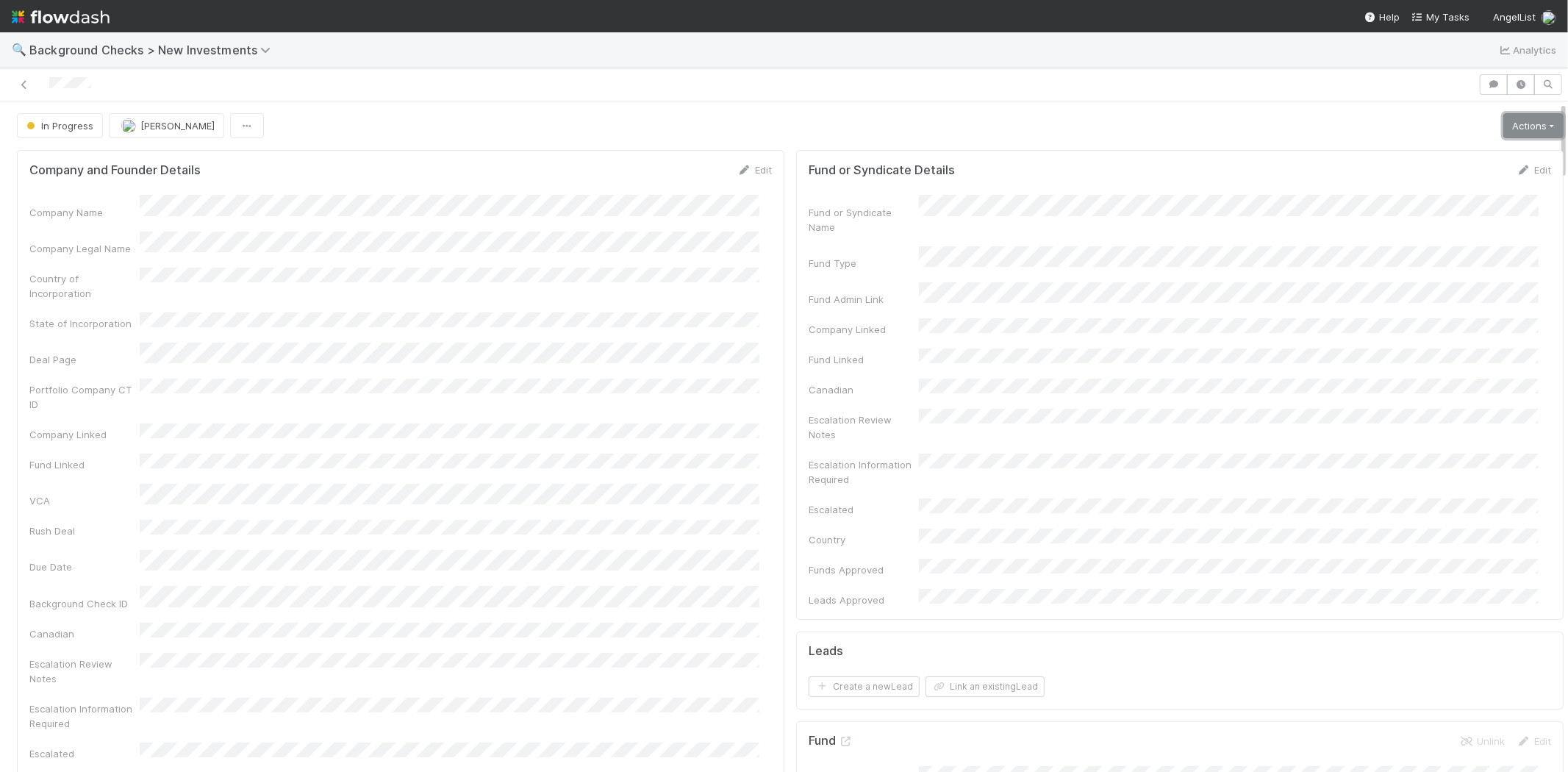
click at [1508, 122] on link "Actions" at bounding box center [1533, 126] width 60 height 25
click at [1432, 301] on button "Link Lead" at bounding box center [1484, 300] width 164 height 21
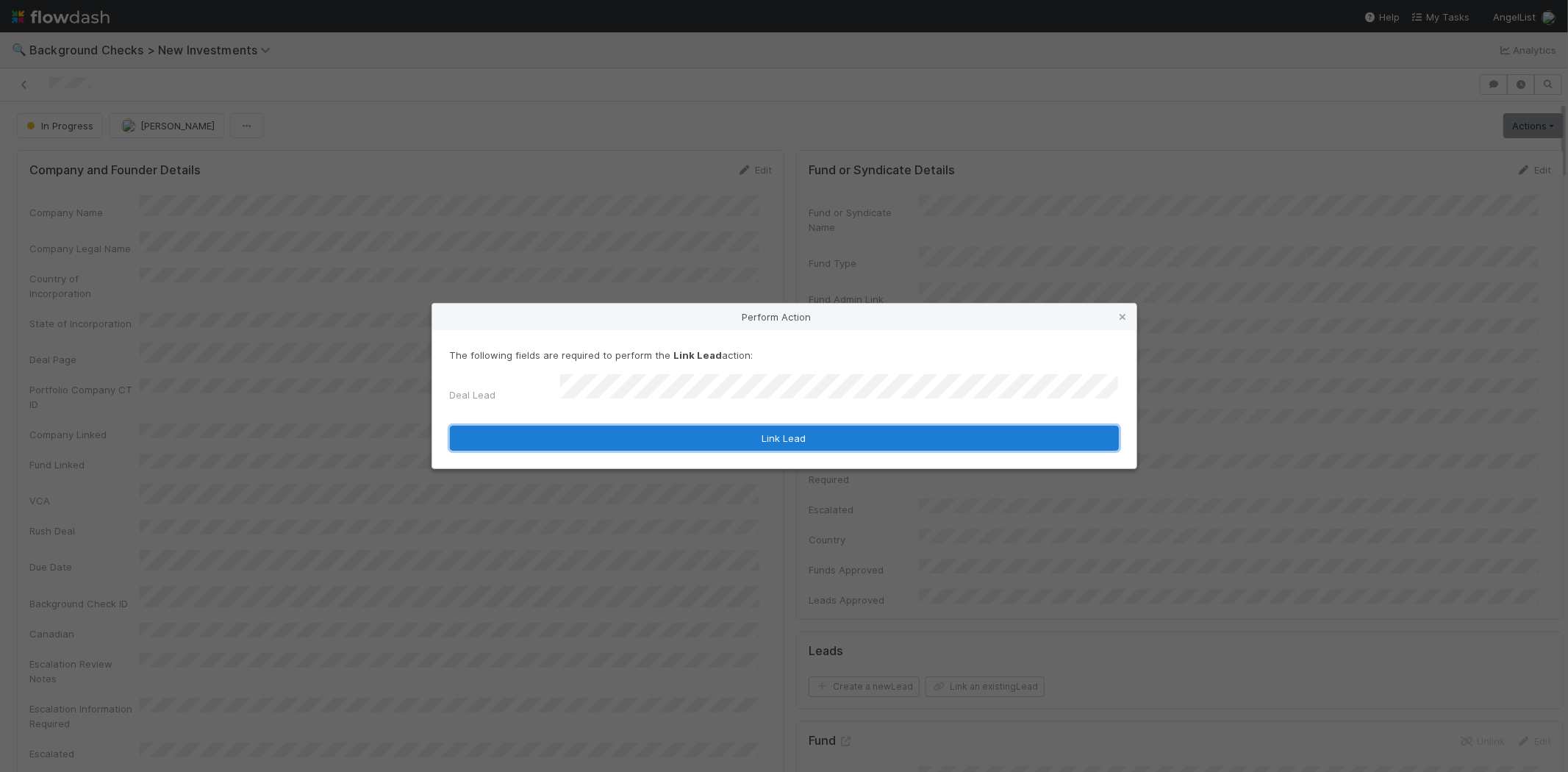
click at [783, 426] on button "Link Lead" at bounding box center [784, 439] width 669 height 25
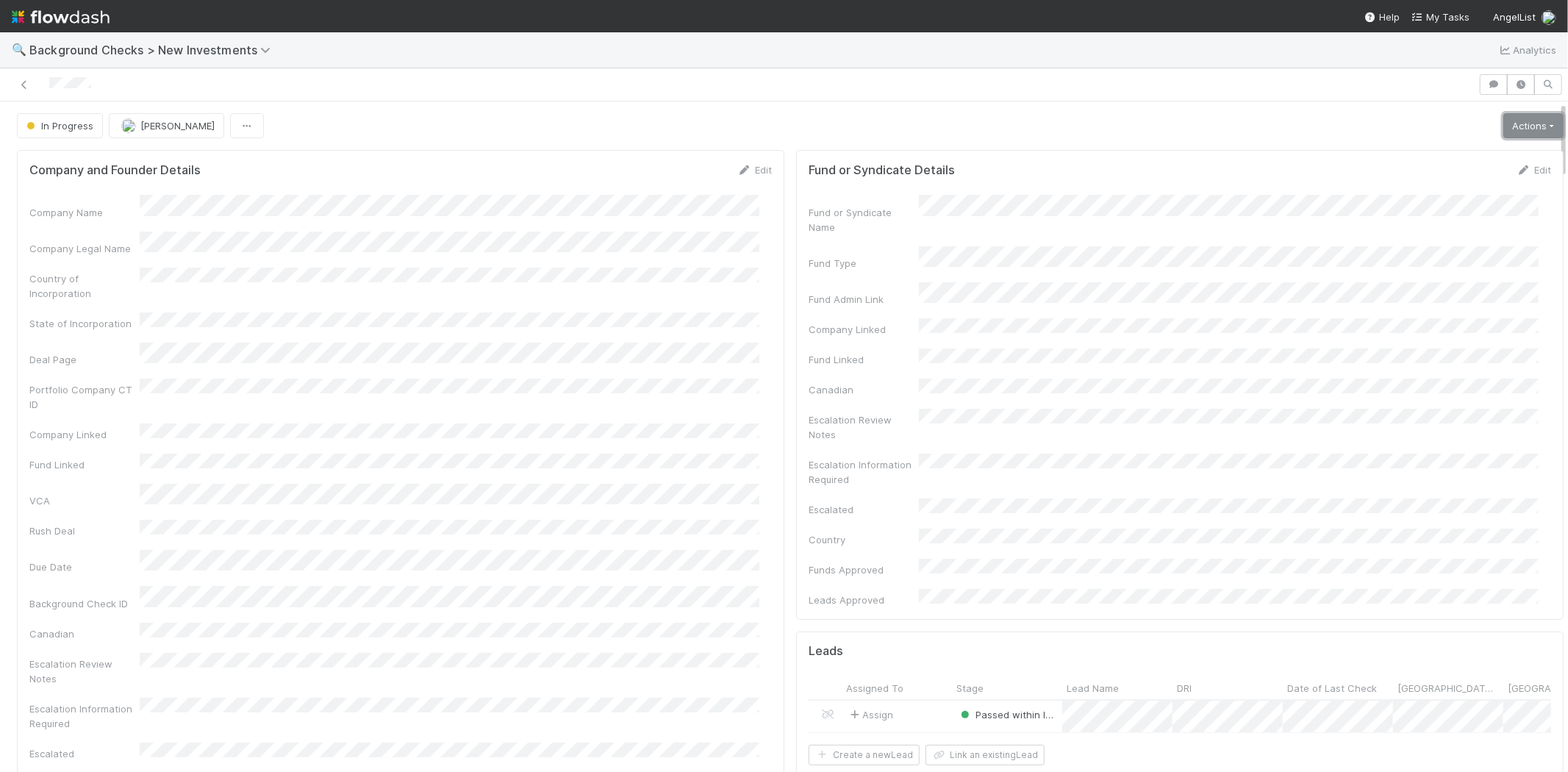
click at [1504, 132] on link "Actions" at bounding box center [1533, 126] width 60 height 25
click at [1451, 158] on button "Finish" at bounding box center [1484, 156] width 164 height 21
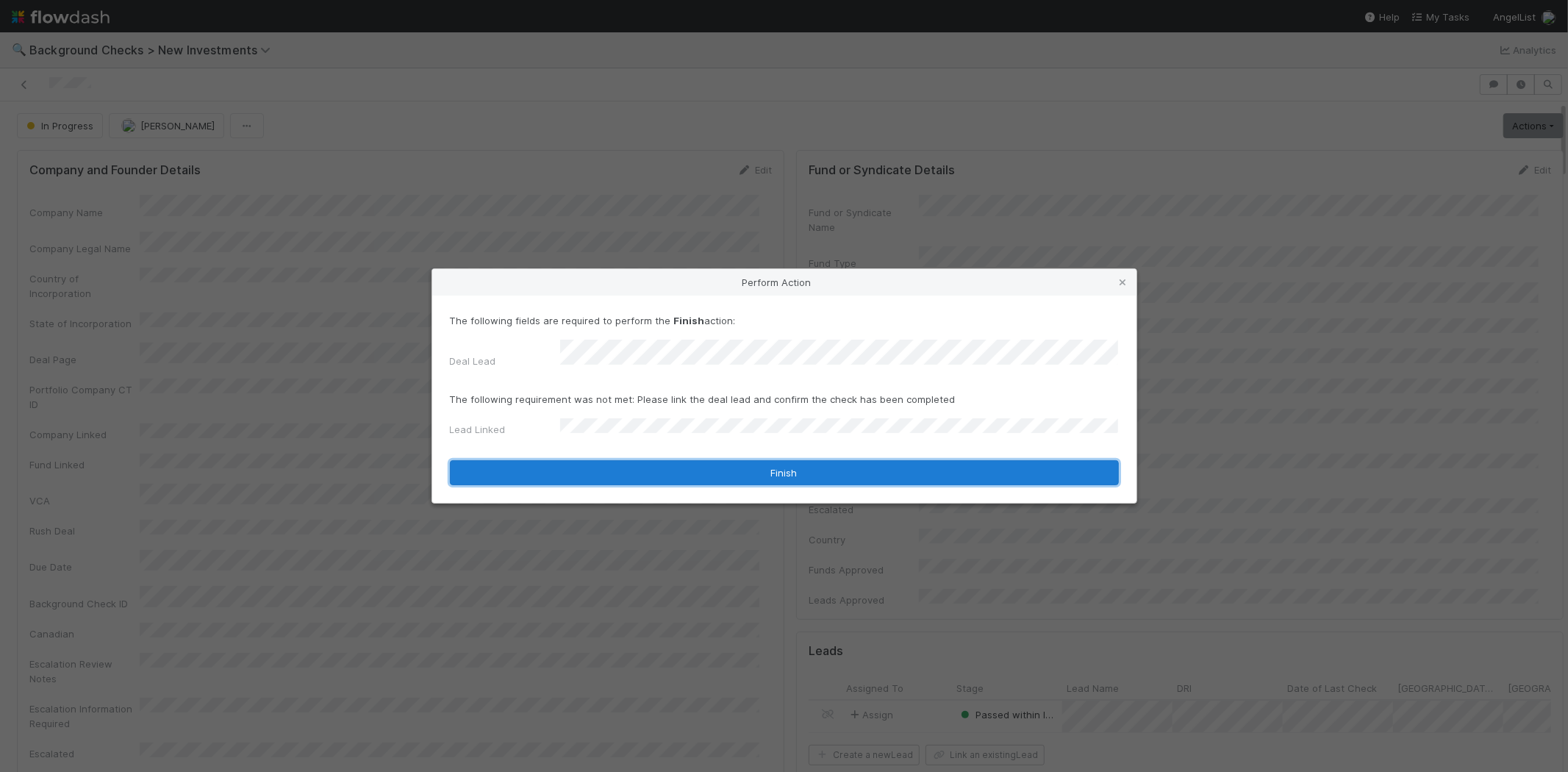
click at [648, 471] on button "Finish" at bounding box center [784, 473] width 669 height 25
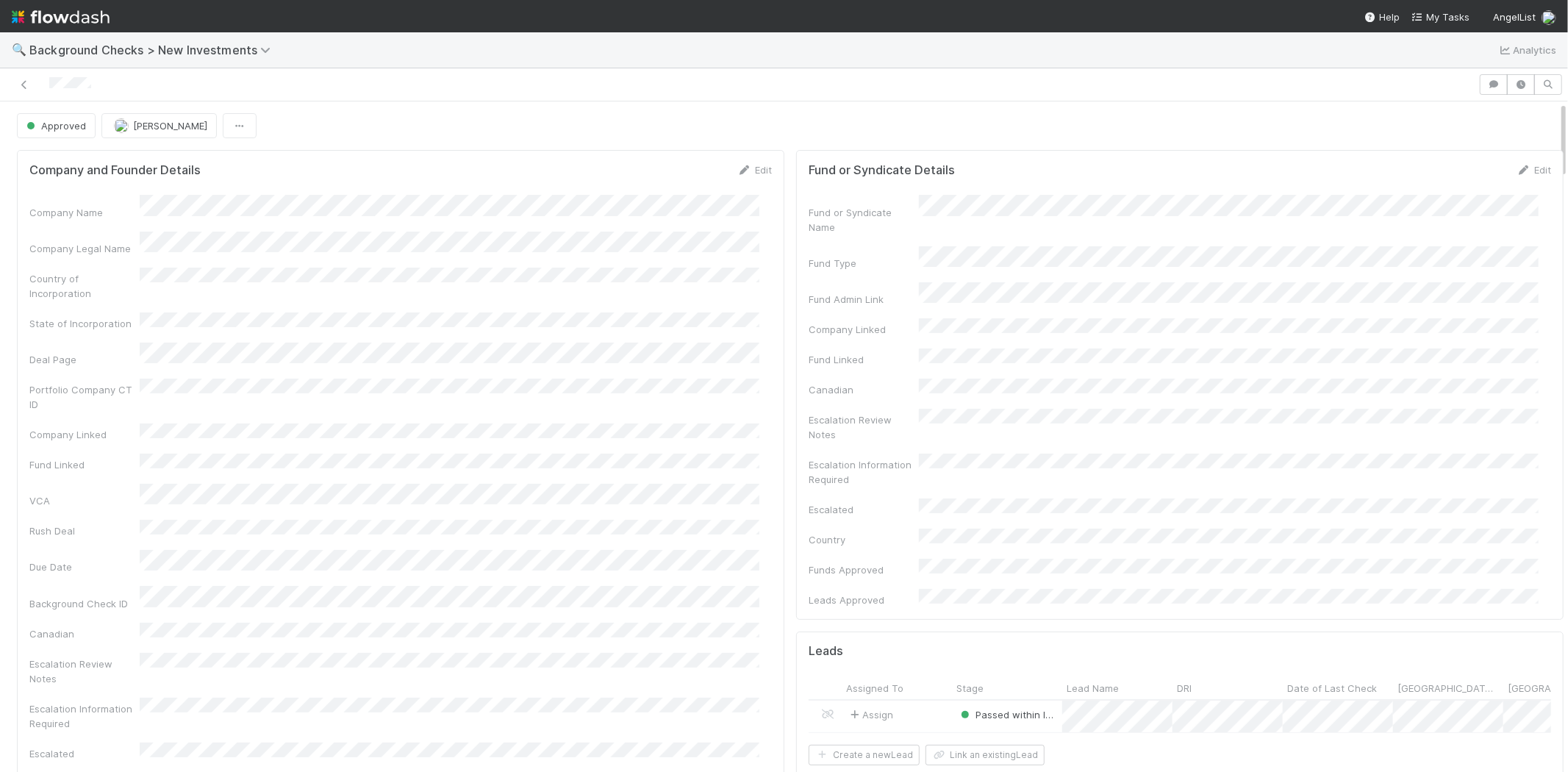
click at [75, 85] on div at bounding box center [740, 84] width 1467 height 21
click at [1444, 15] on span "My Tasks" at bounding box center [1440, 16] width 58 height 12
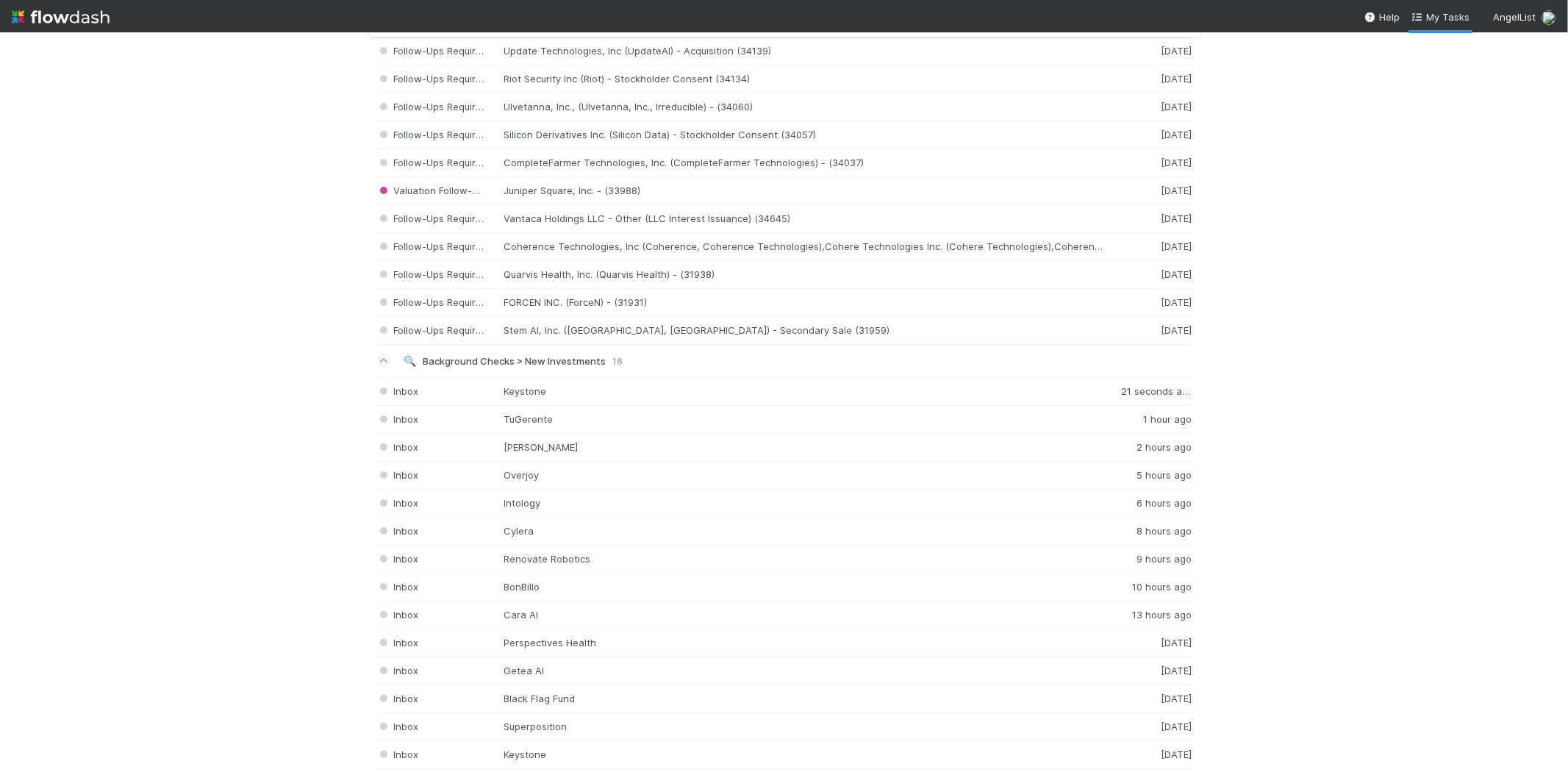
scroll to position [1797, 0]
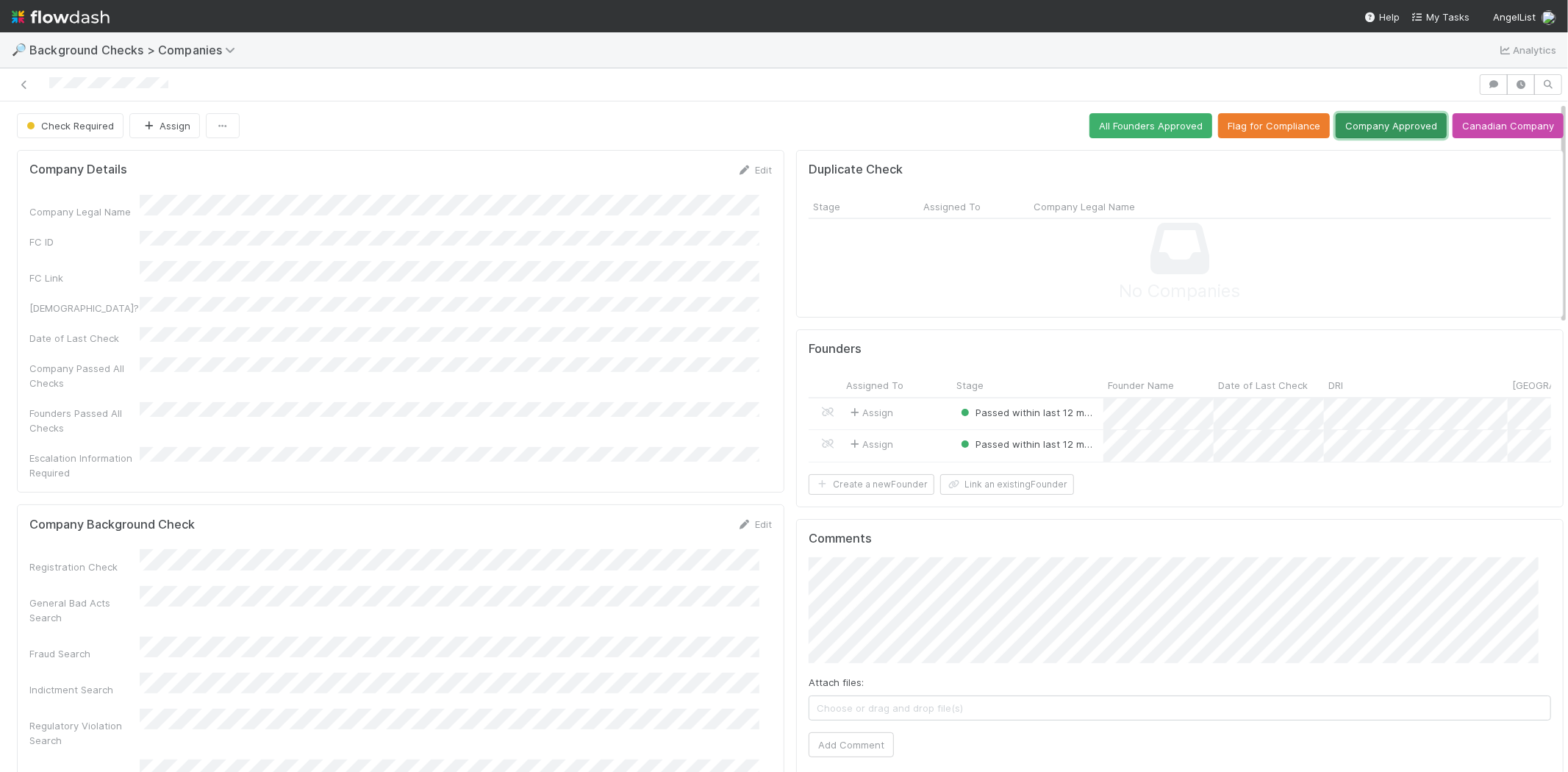
click at [1376, 133] on button "Company Approved" at bounding box center [1391, 126] width 111 height 25
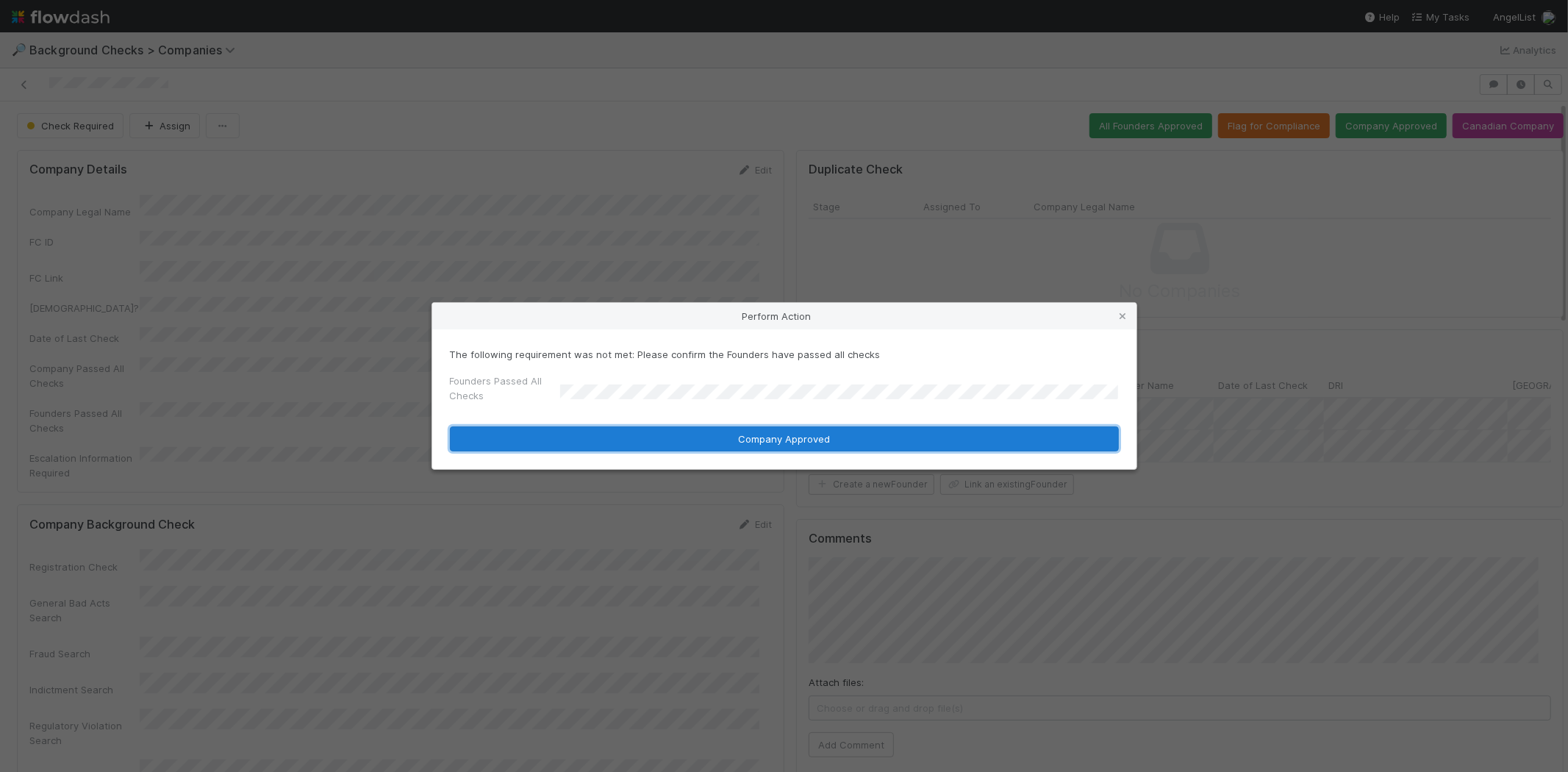
click at [791, 442] on button "Company Approved" at bounding box center [784, 439] width 669 height 25
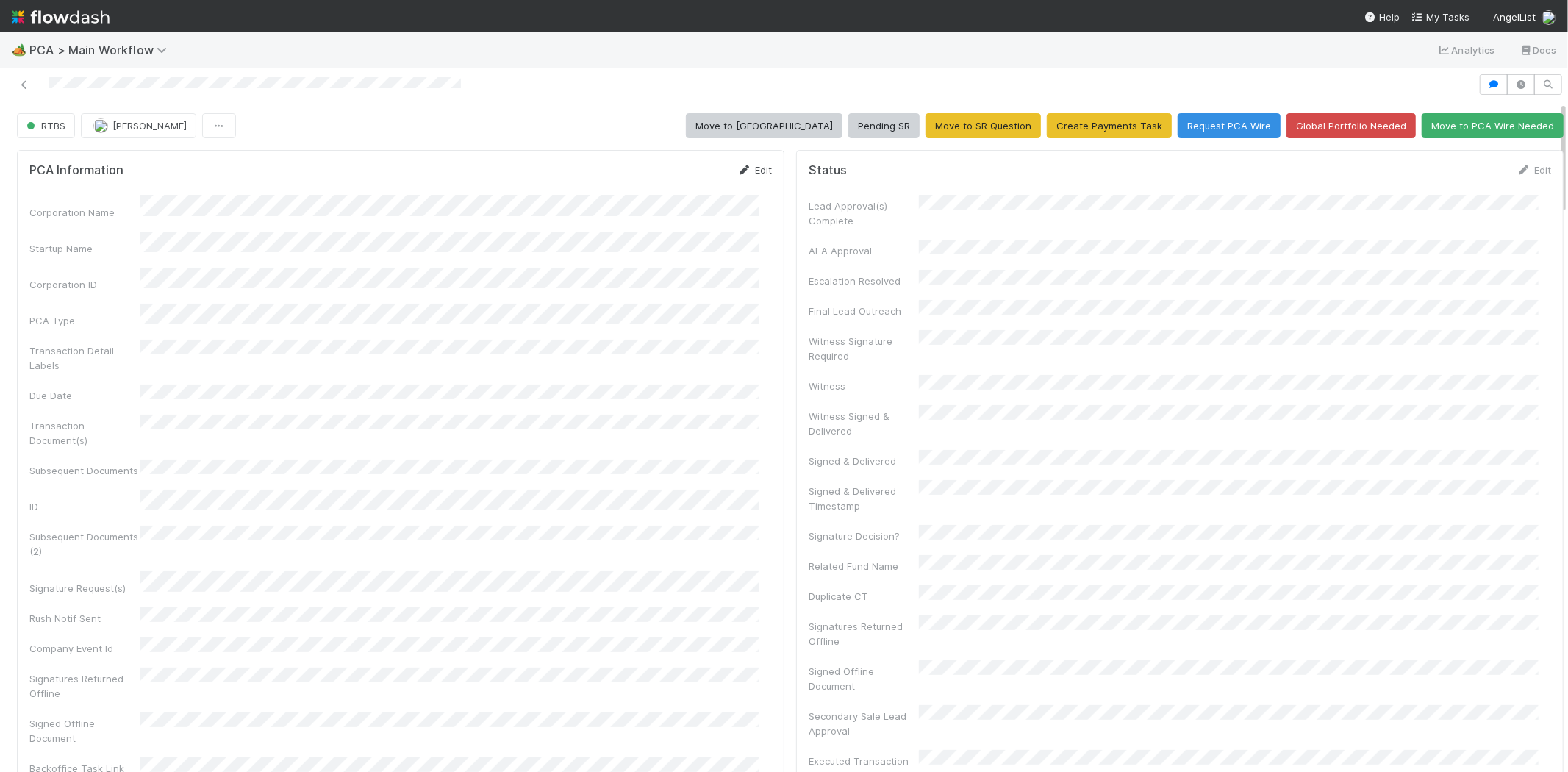
click at [753, 170] on link "Edit" at bounding box center [754, 170] width 35 height 12
click at [680, 174] on button "Save" at bounding box center [693, 175] width 42 height 25
click at [1518, 167] on link "Edit" at bounding box center [1534, 170] width 35 height 12
click at [1452, 177] on button "Save" at bounding box center [1472, 175] width 42 height 25
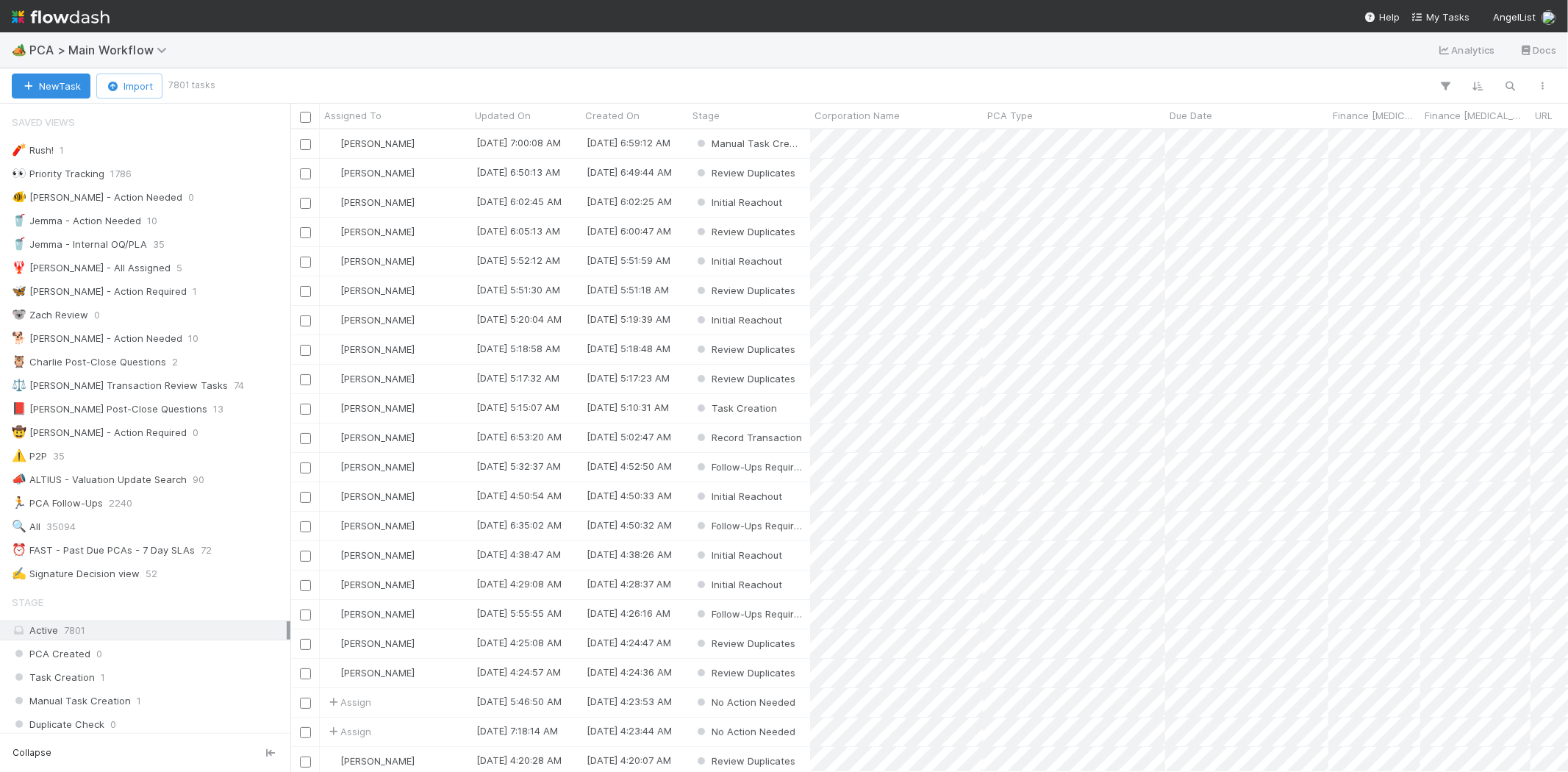
scroll to position [630, 1265]
click at [41, 14] on img at bounding box center [60, 17] width 97 height 25
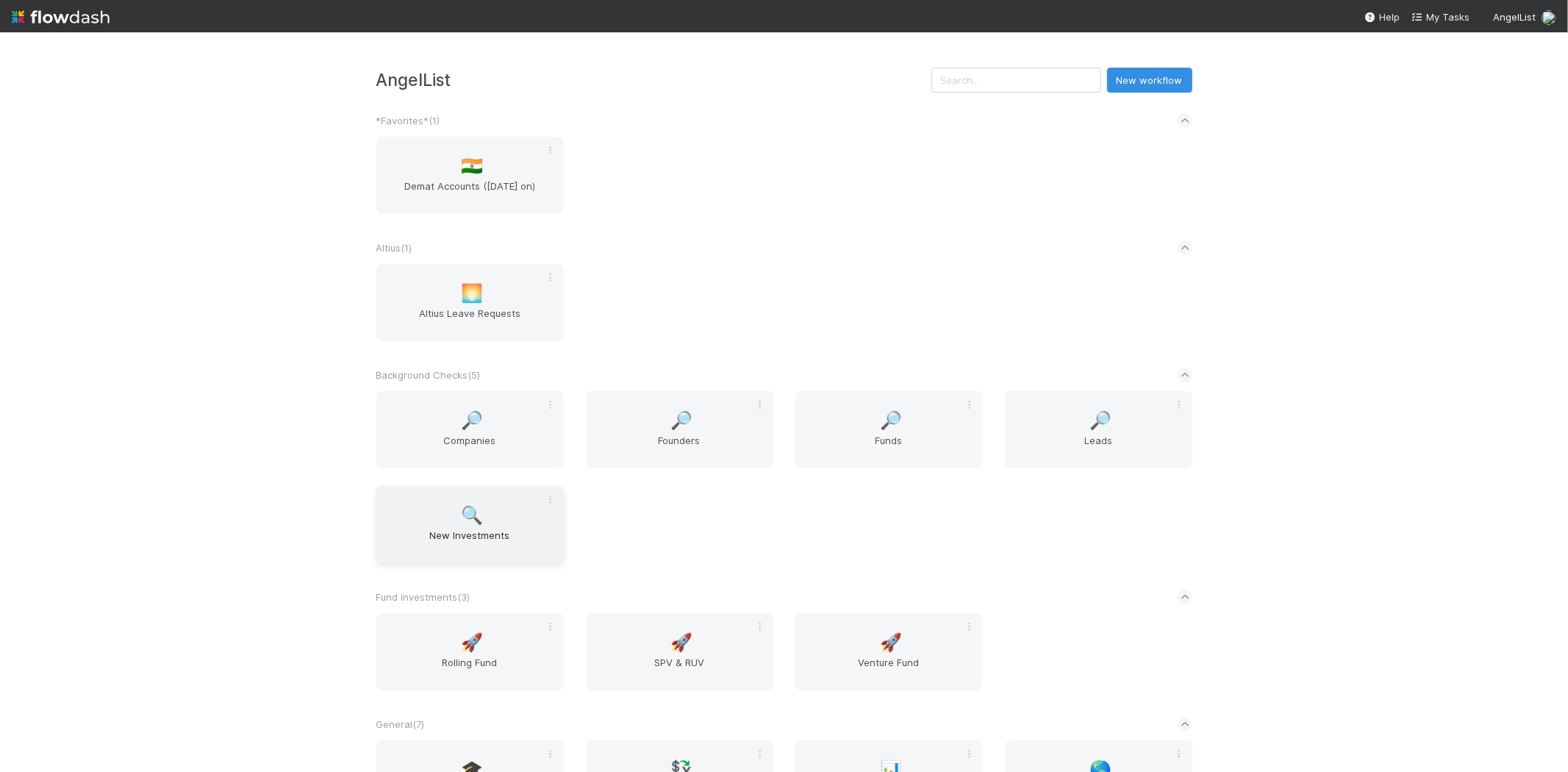
click at [489, 532] on span "New Investments" at bounding box center [470, 542] width 176 height 29
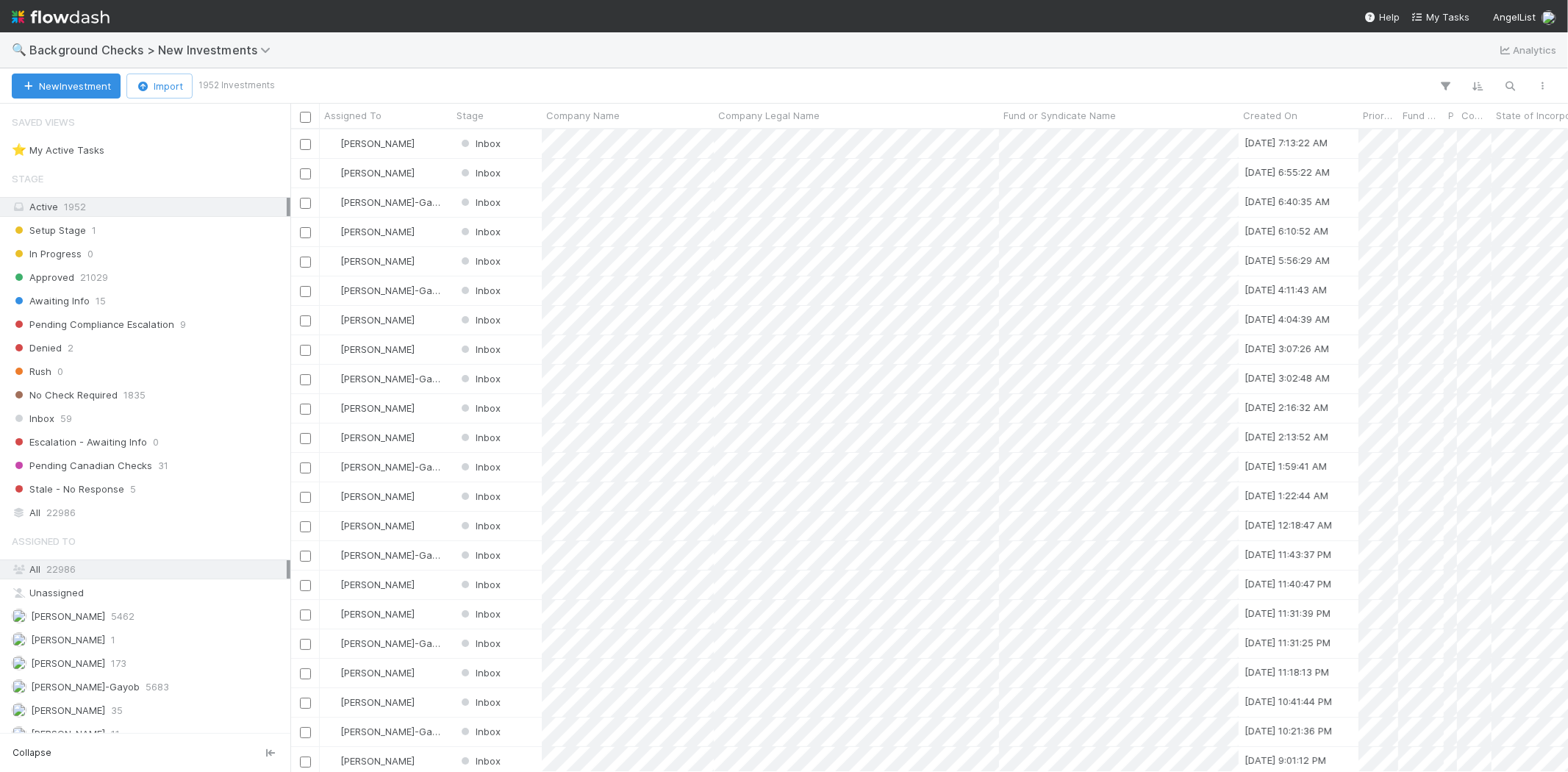
scroll to position [630, 1265]
click at [1513, 82] on icon "button" at bounding box center [1511, 86] width 14 height 13
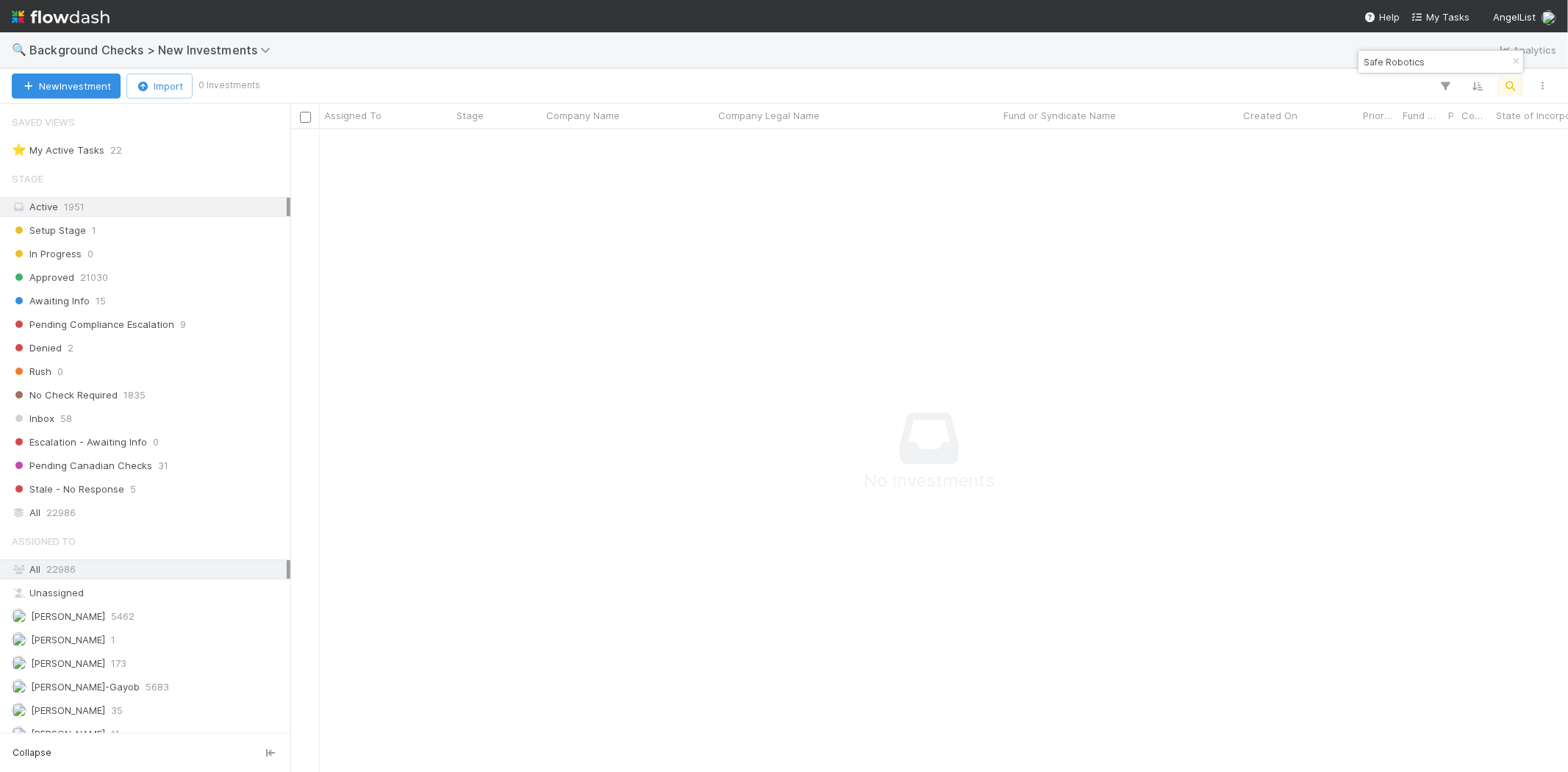
scroll to position [618, 1253]
drag, startPoint x: 1449, startPoint y: 63, endPoint x: 1362, endPoint y: 62, distance: 87.0
click at [1362, 62] on input "Safe Robotics" at bounding box center [1434, 62] width 147 height 18
paste input "Kokomo Game"
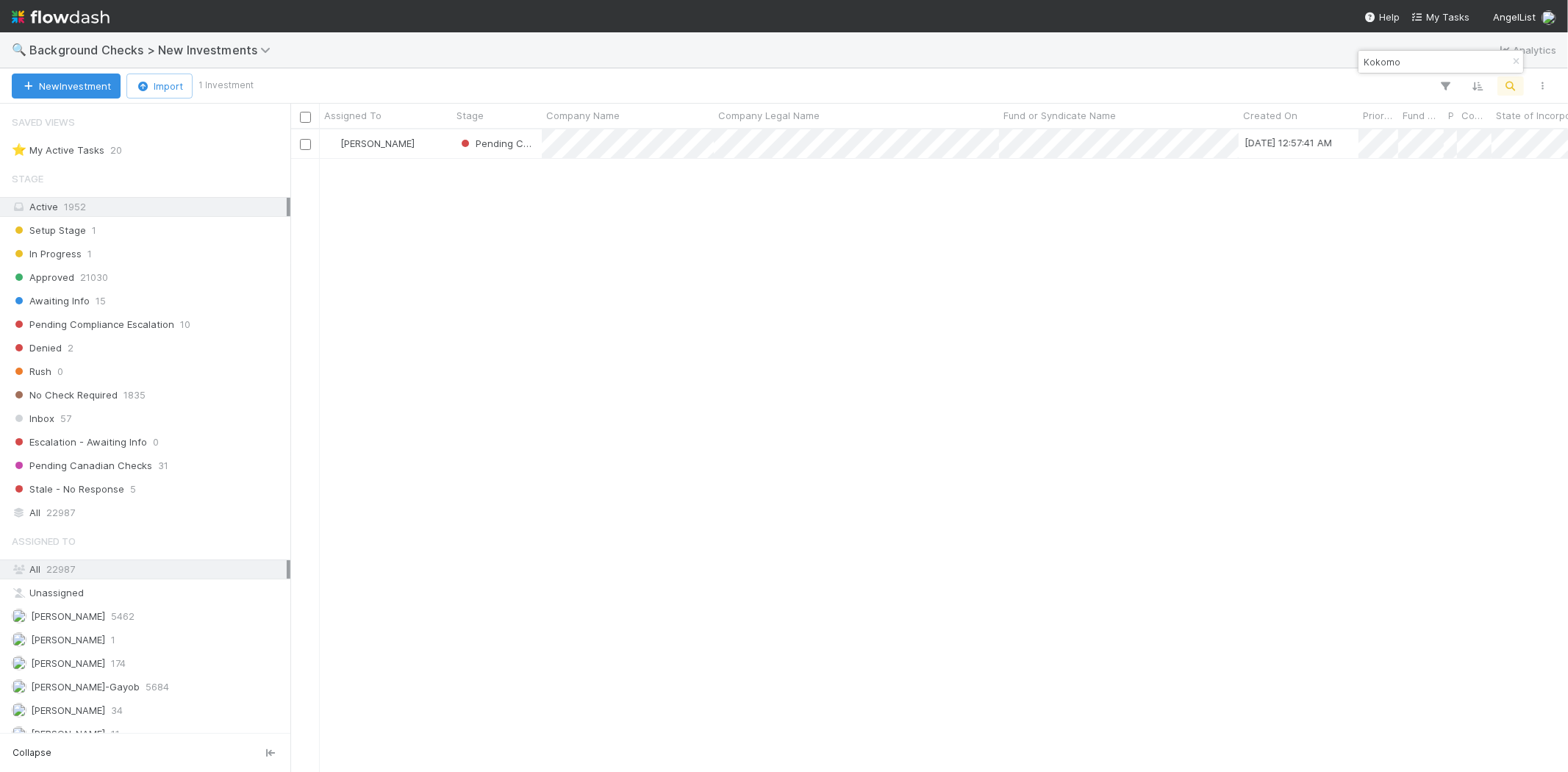
drag, startPoint x: 1421, startPoint y: 55, endPoint x: 1338, endPoint y: 59, distance: 83.1
click at [1338, 59] on body "🔍 Background Checks > New Investments Analytics New Investment Import 1 Investm…" at bounding box center [784, 386] width 1568 height 772
drag, startPoint x: 1401, startPoint y: 56, endPoint x: 1361, endPoint y: 62, distance: 40.4
click at [1361, 62] on input "Kokomo" at bounding box center [1434, 62] width 147 height 18
paste input "NORTH VECTOR DYNAMICS INC"
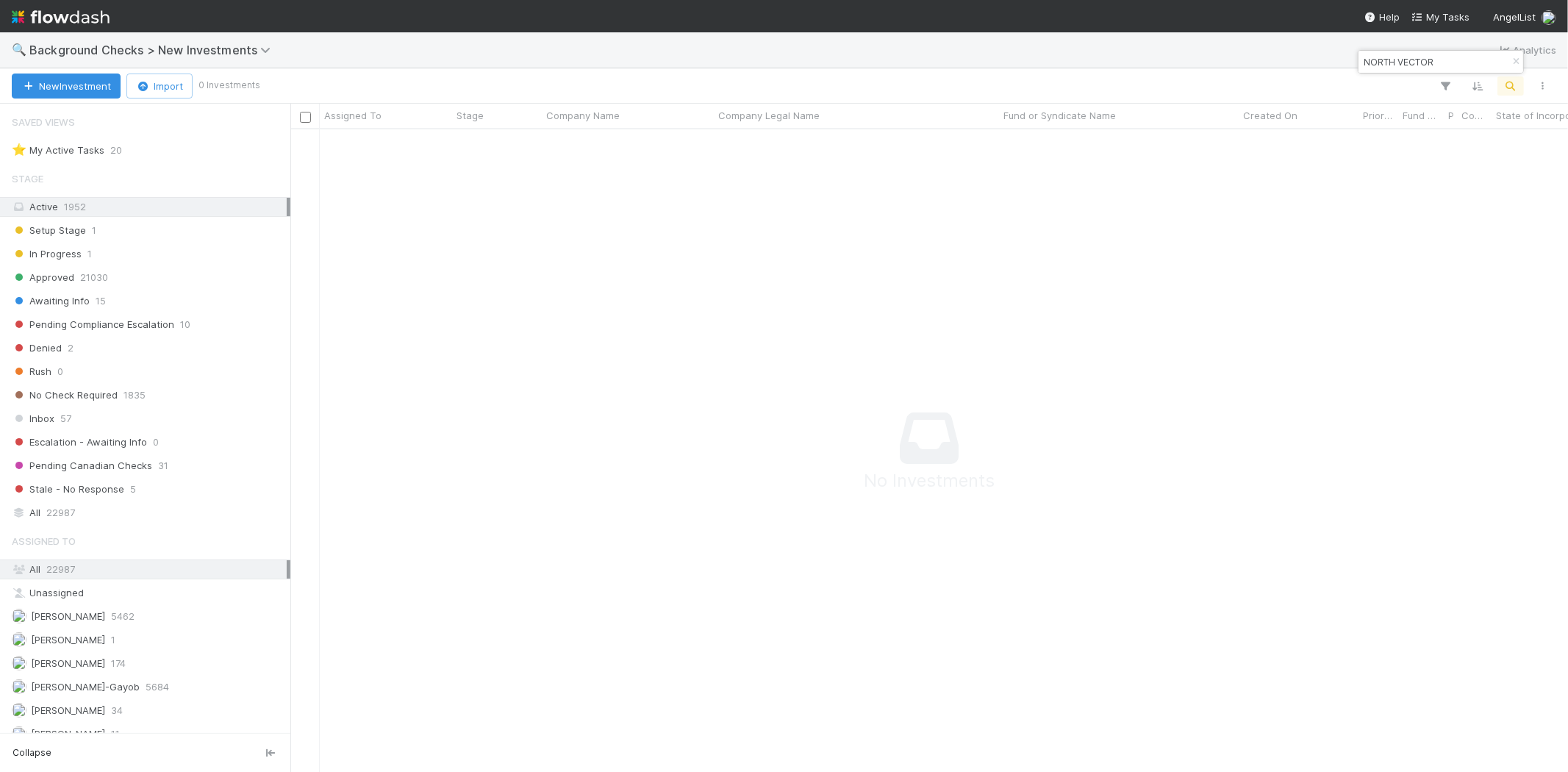
scroll to position [618, 1253]
click at [1442, 63] on input "NORTH VECTOR" at bounding box center [1434, 62] width 147 height 18
drag, startPoint x: 1453, startPoint y: 60, endPoint x: 1363, endPoint y: 60, distance: 90.0
click at [1363, 60] on input "NORTH VECTOR" at bounding box center [1434, 62] width 147 height 18
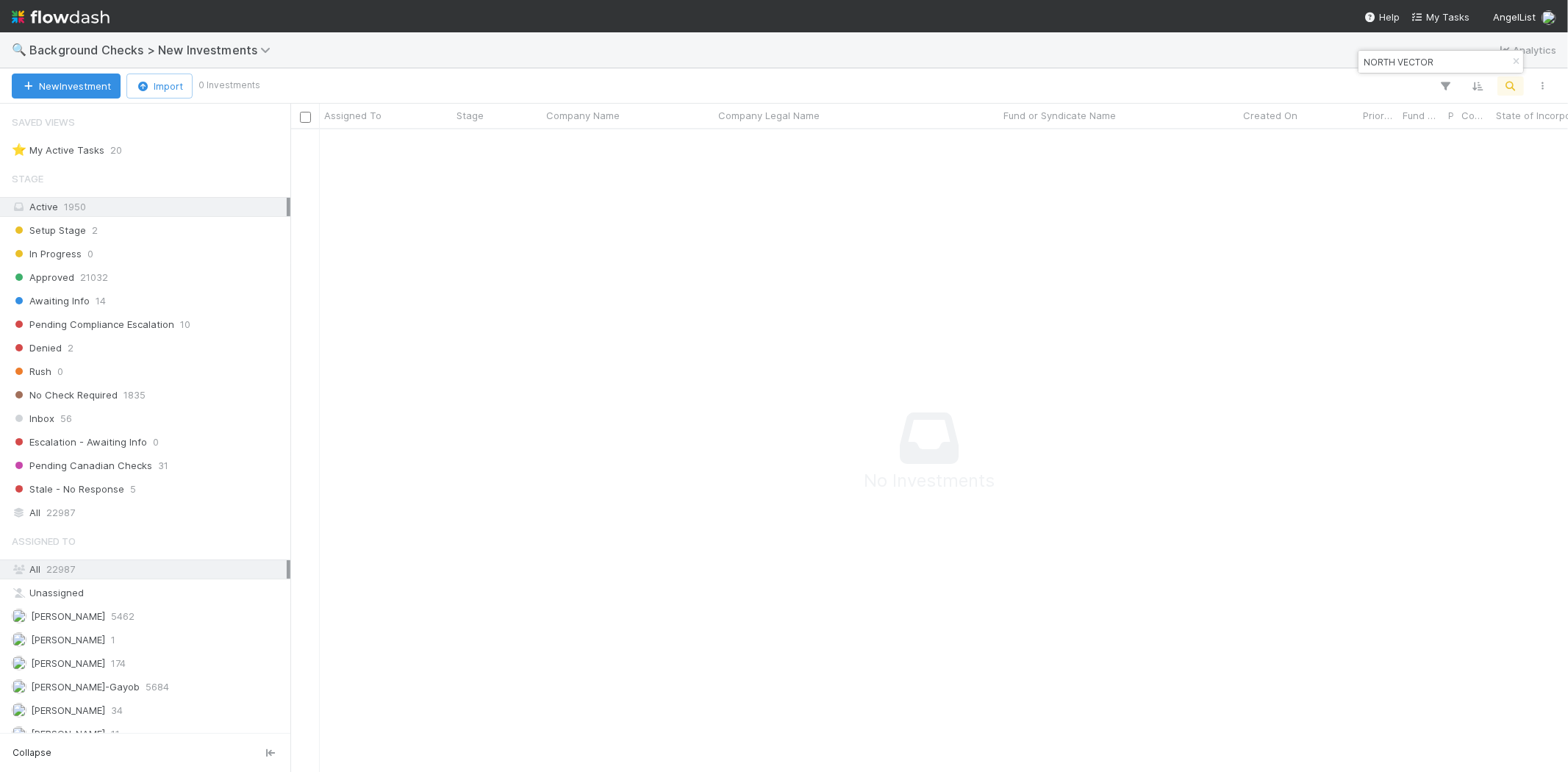
paste input "NORTH VECTOR DYNAMICS INC."
drag, startPoint x: 1446, startPoint y: 60, endPoint x: 1363, endPoint y: 66, distance: 83.2
click at [1363, 66] on input "NORTH VECTOR DYNAMICS" at bounding box center [1434, 62] width 147 height 18
paste input "Immortal Company, Inc.,"
drag, startPoint x: 1464, startPoint y: 66, endPoint x: 1359, endPoint y: 61, distance: 105.1
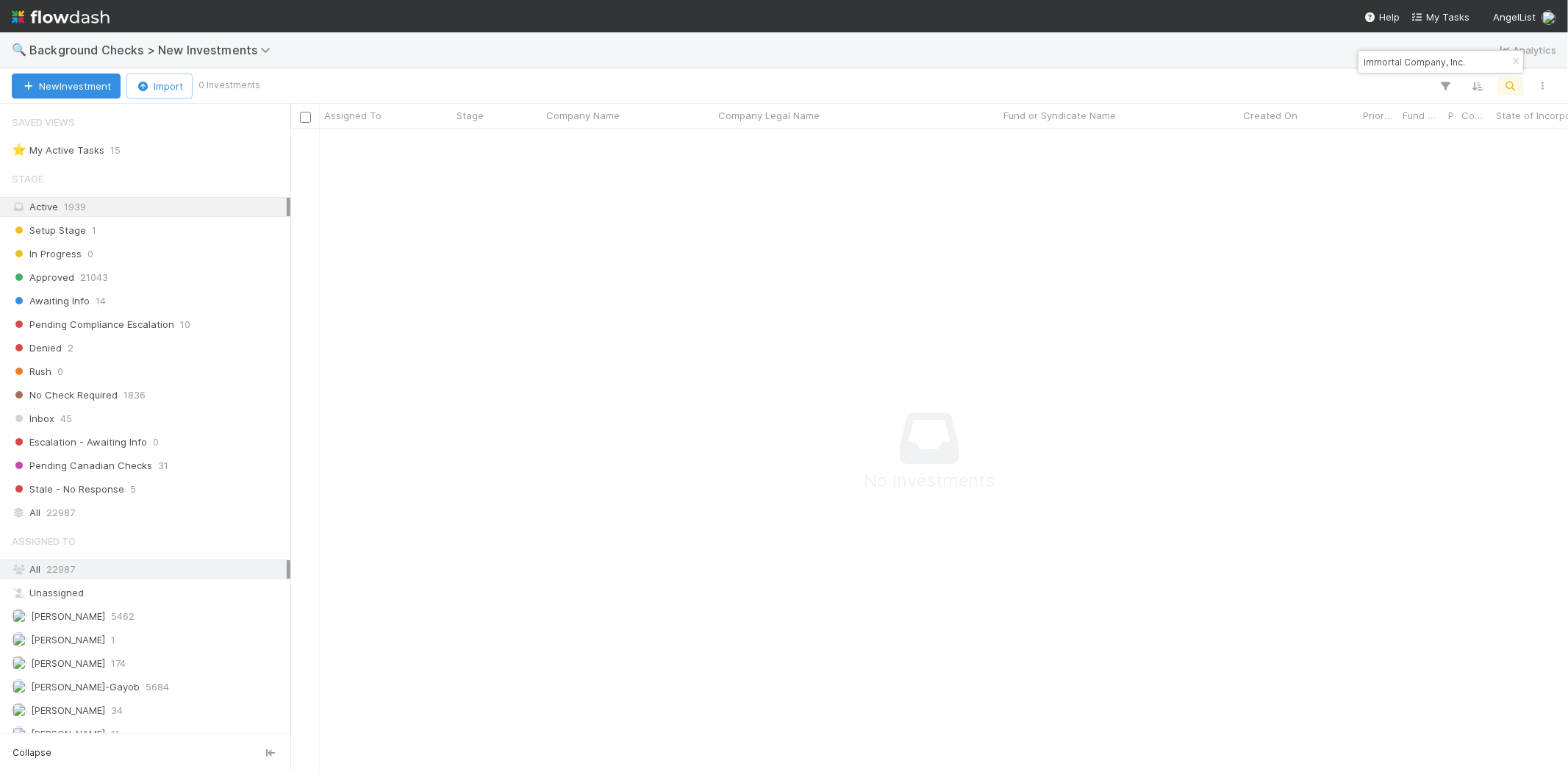
click at [1359, 61] on div "Immortal Company, Inc." at bounding box center [1433, 62] width 149 height 18
paste input "Boolio"
drag, startPoint x: 1412, startPoint y: 61, endPoint x: 1362, endPoint y: 70, distance: 50.8
click at [1362, 70] on input "Boolio Inc" at bounding box center [1434, 62] width 147 height 18
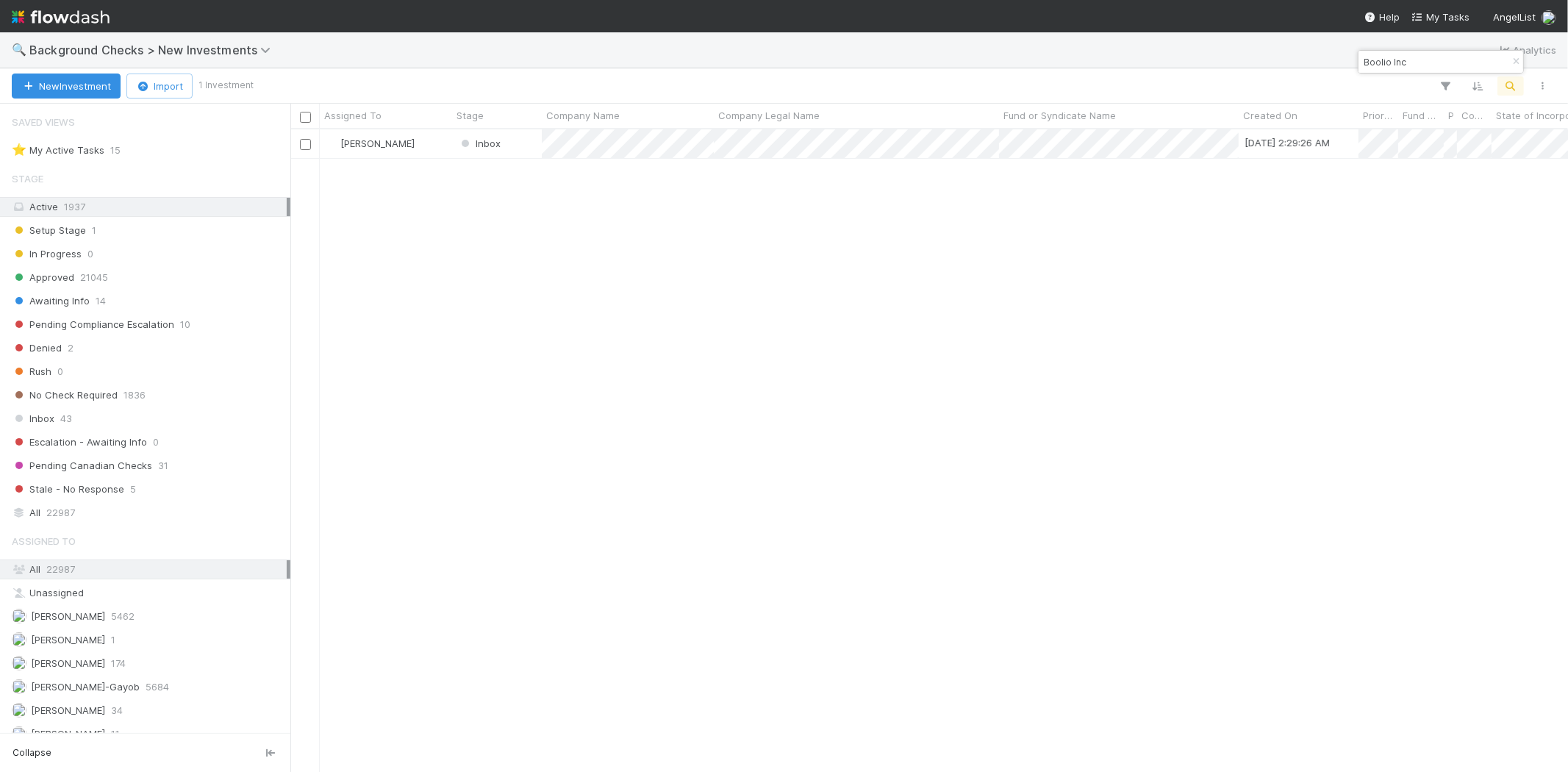
paste input "lack Flag Fund I, a series of Black Flag Fund, LP."
click at [1446, 59] on input "Black Flag Fund I, a series of Black Flag Fund, LP." at bounding box center [1434, 62] width 147 height 18
click at [1446, 57] on input "Black Flag Fund I, a series of Black Flag Fund, LP." at bounding box center [1434, 62] width 147 height 18
click at [1445, 56] on input "Black Flag Fund I, a series of Black Flag Fund, LP." at bounding box center [1434, 62] width 147 height 18
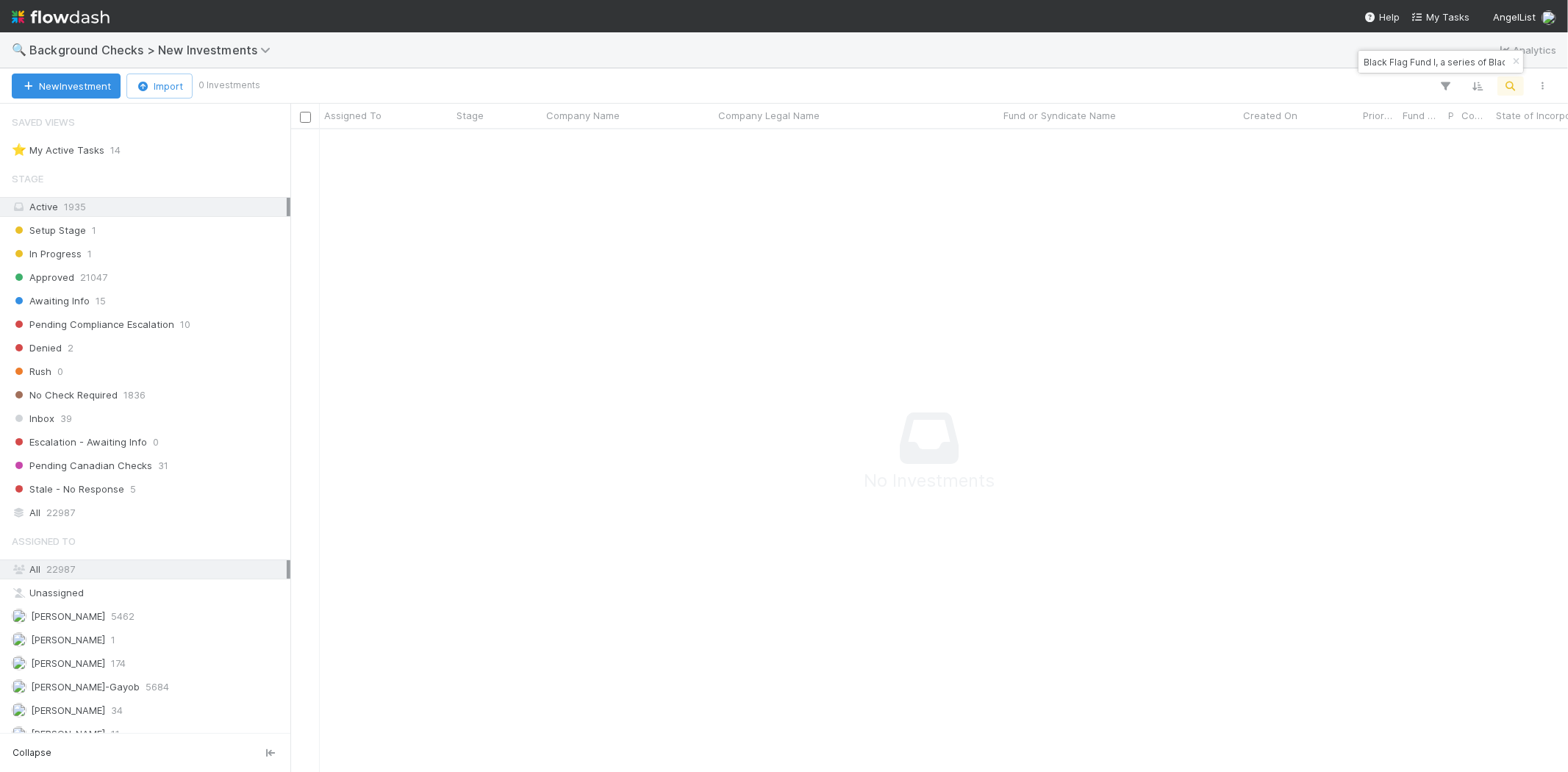
click at [1445, 56] on input "Black Flag Fund I, a series of Black Flag Fund, LP." at bounding box center [1434, 62] width 147 height 18
paste input
click at [1446, 61] on input "Black Flag Fund I, a series of Black Flag" at bounding box center [1434, 62] width 147 height 18
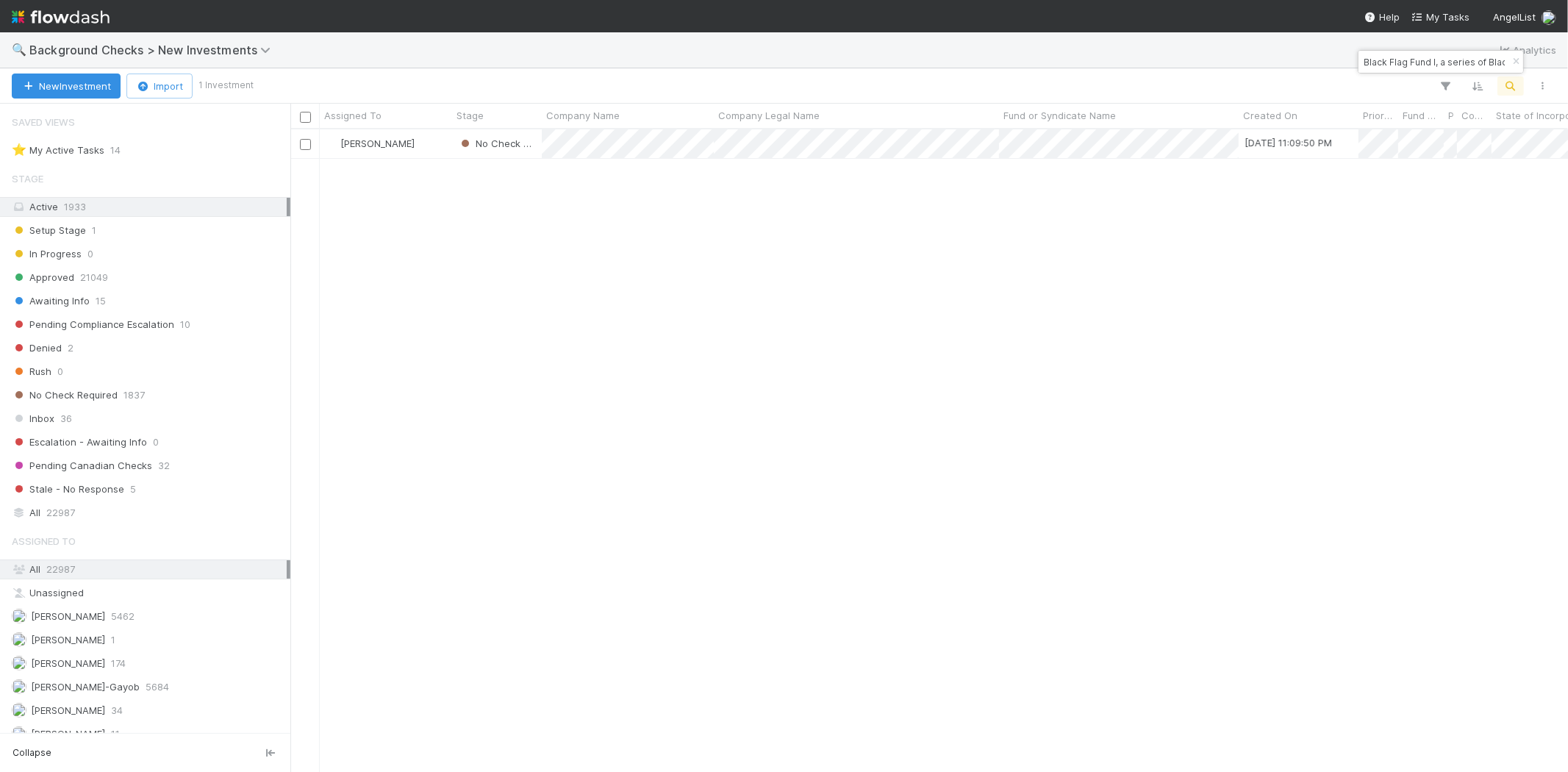
click at [1446, 61] on input "Black Flag Fund I, a series of Black Flag" at bounding box center [1434, 62] width 147 height 18
paste input "GETEA.AI, INC."
drag, startPoint x: 1451, startPoint y: 67, endPoint x: 1357, endPoint y: 60, distance: 94.3
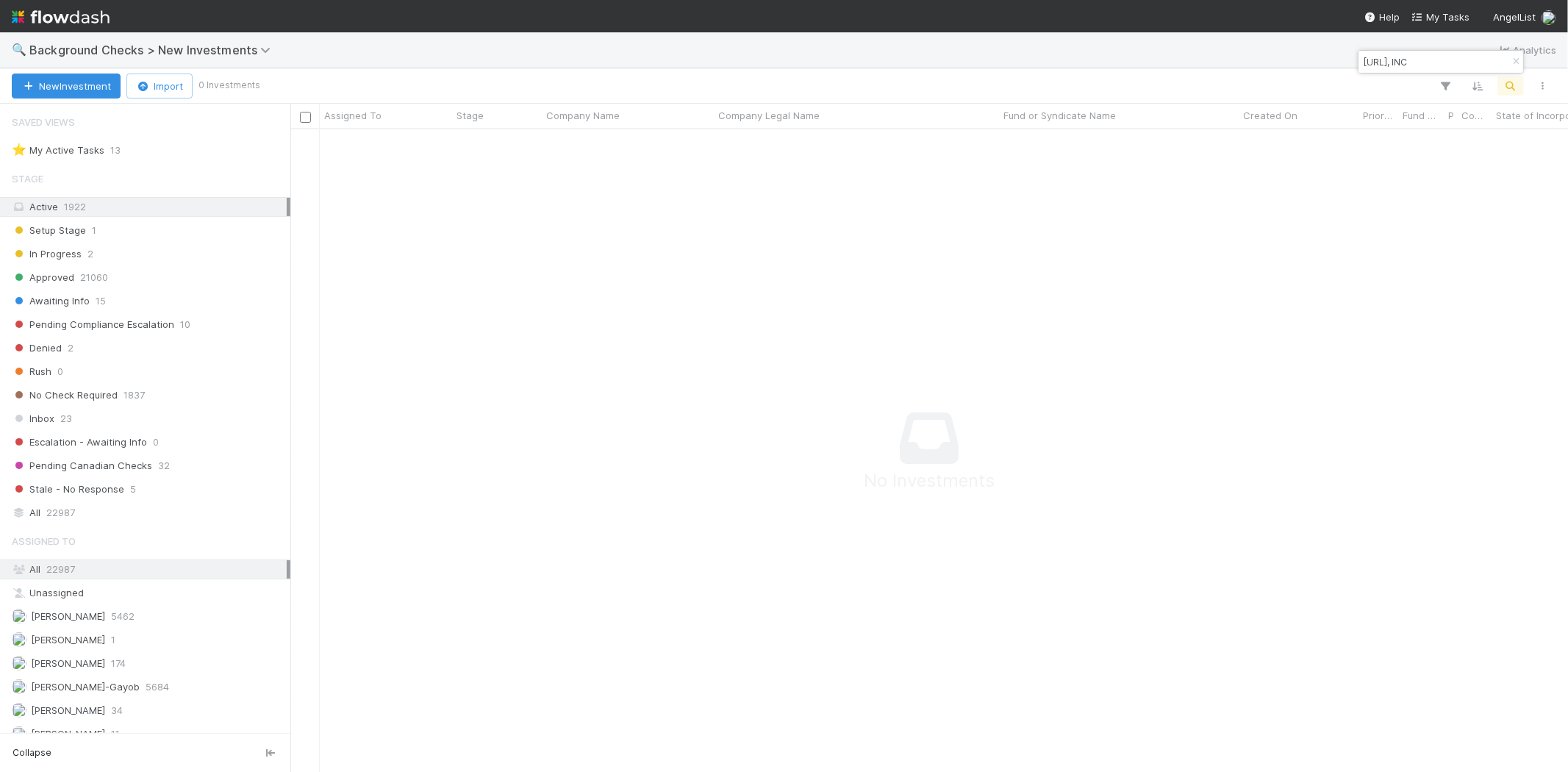
click at [1358, 60] on div "GETEA.AI, INC" at bounding box center [1441, 62] width 166 height 23
paste input "Perspectives Health Inc"
drag, startPoint x: 1431, startPoint y: 63, endPoint x: 1364, endPoint y: 61, distance: 67.0
click at [1364, 61] on input "Perspectives" at bounding box center [1434, 62] width 147 height 18
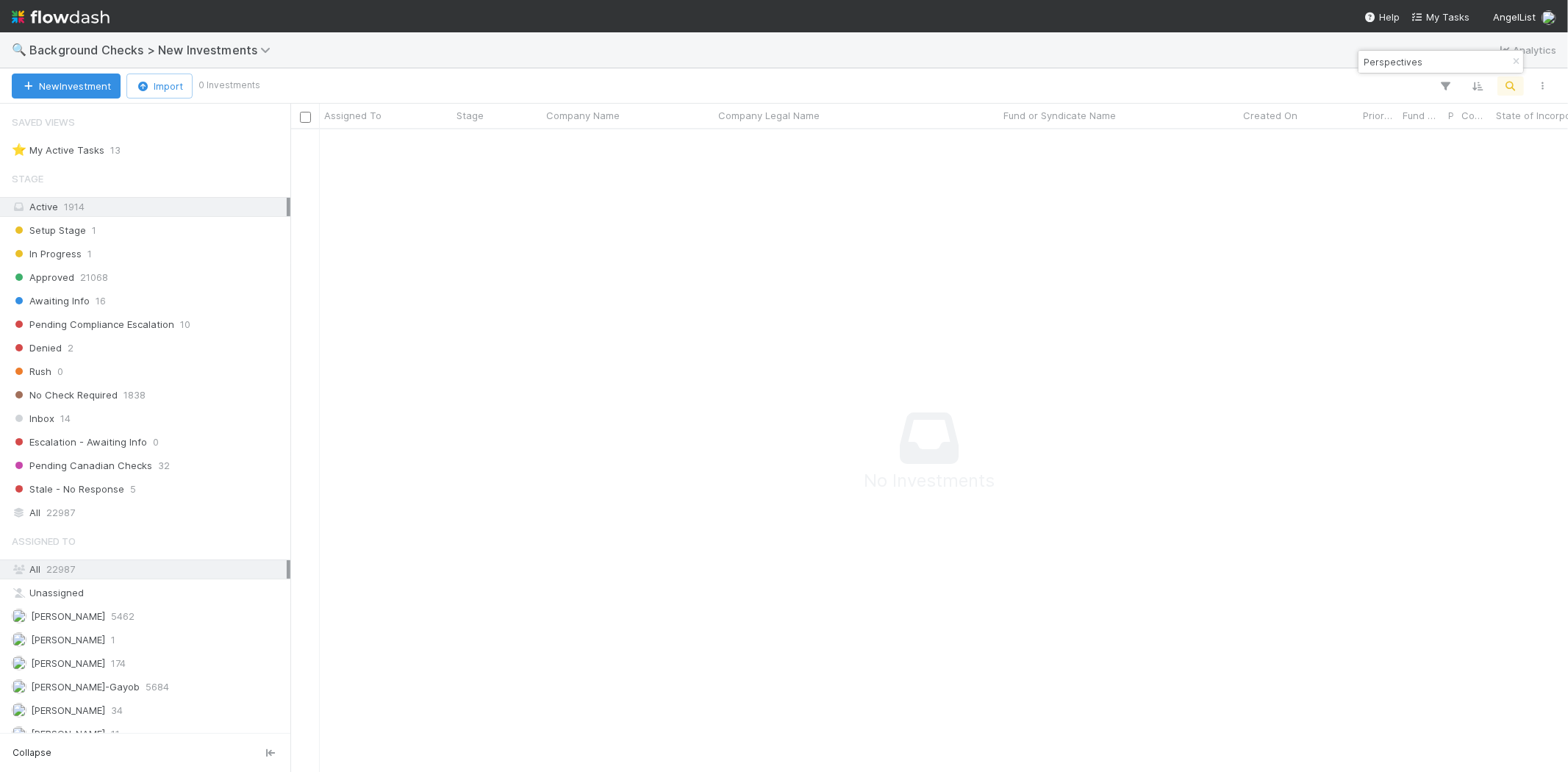
paste input "Oyster Technologies, Inc."
type input "Oyster Technologies, Inc."
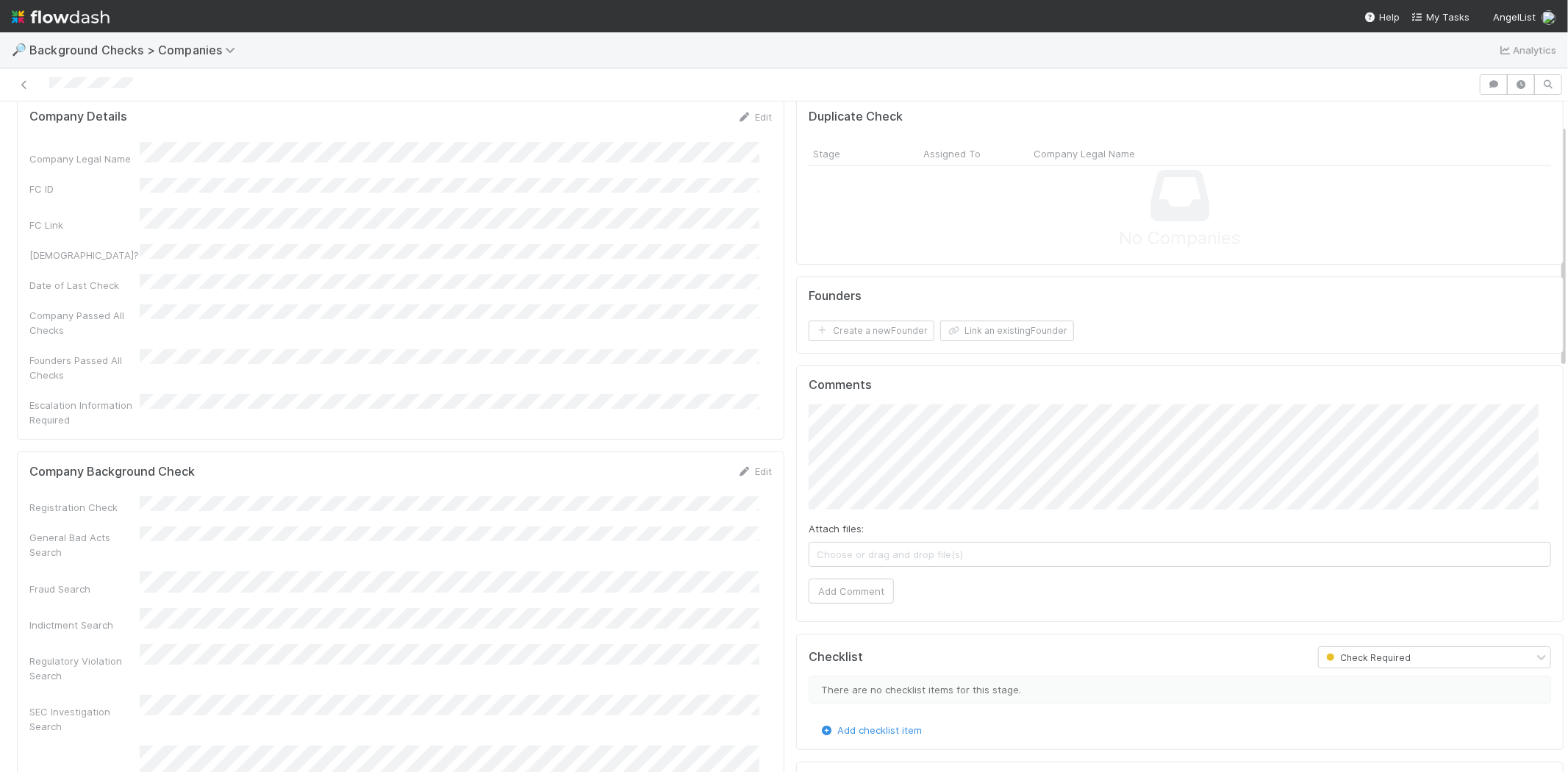
scroll to position [81, 0]
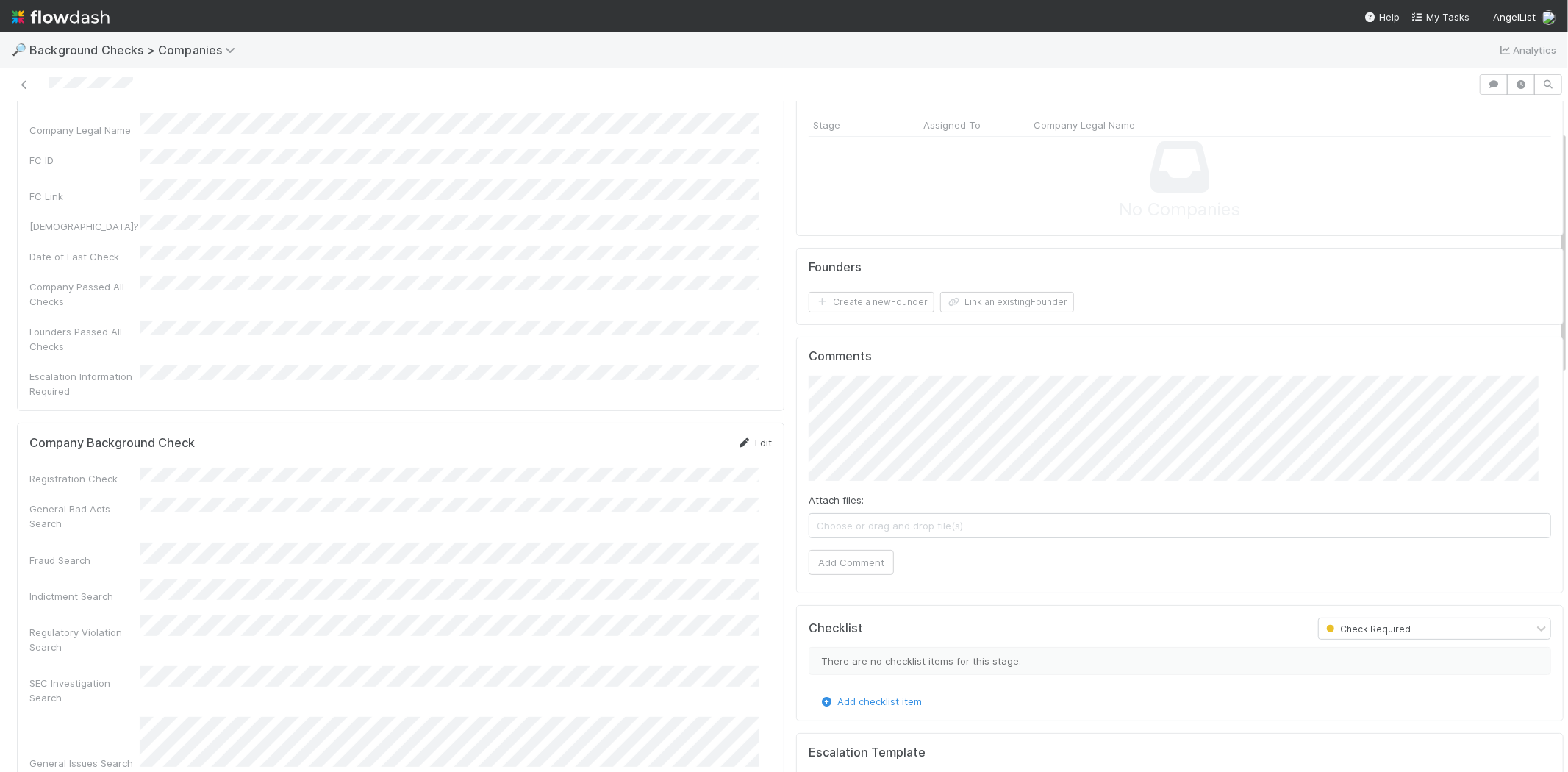
click at [746, 437] on link "Edit" at bounding box center [754, 442] width 35 height 12
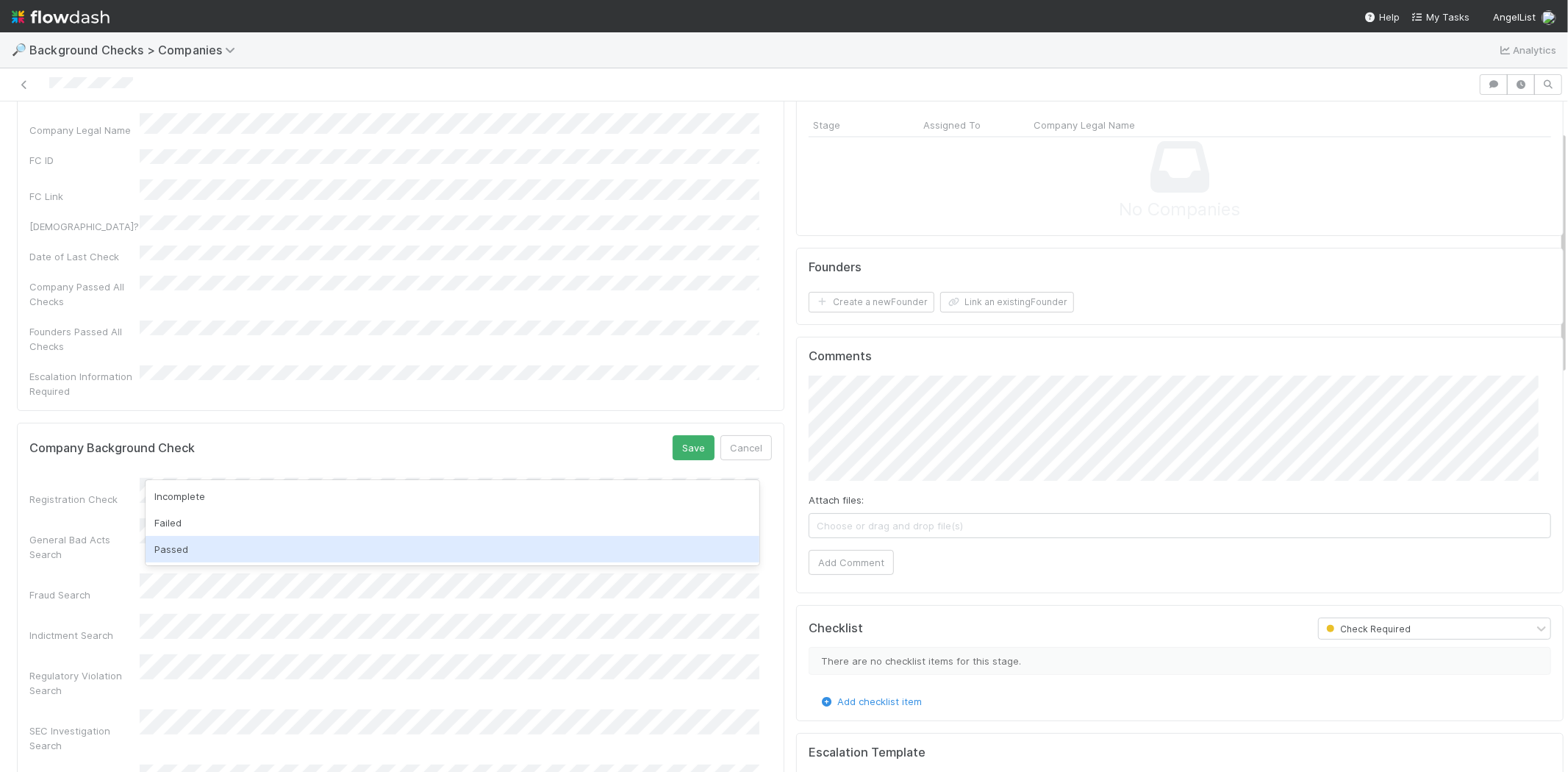
click at [342, 549] on div "Passed" at bounding box center [452, 550] width 614 height 27
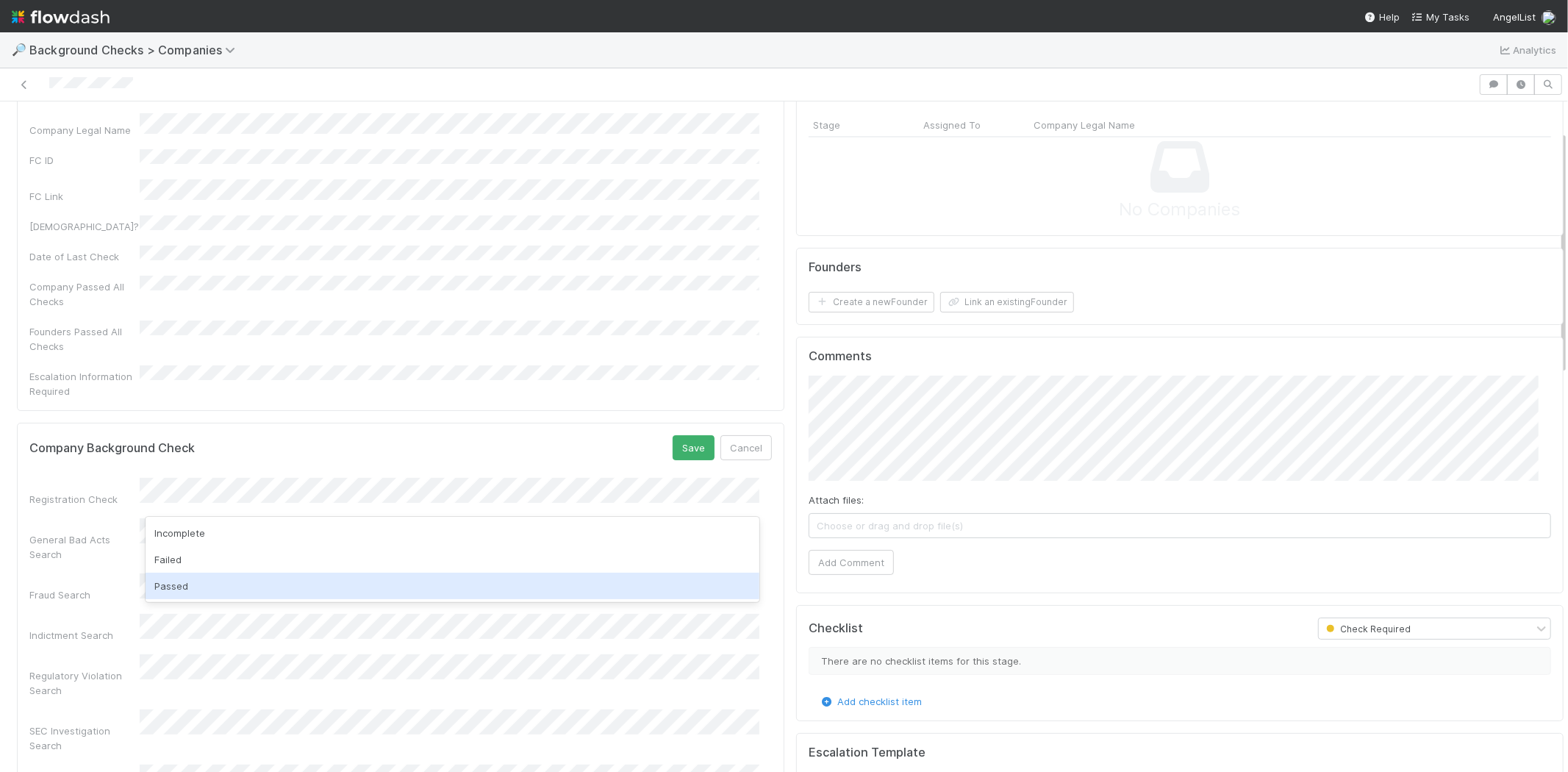
click at [322, 586] on div "Passed" at bounding box center [452, 586] width 614 height 27
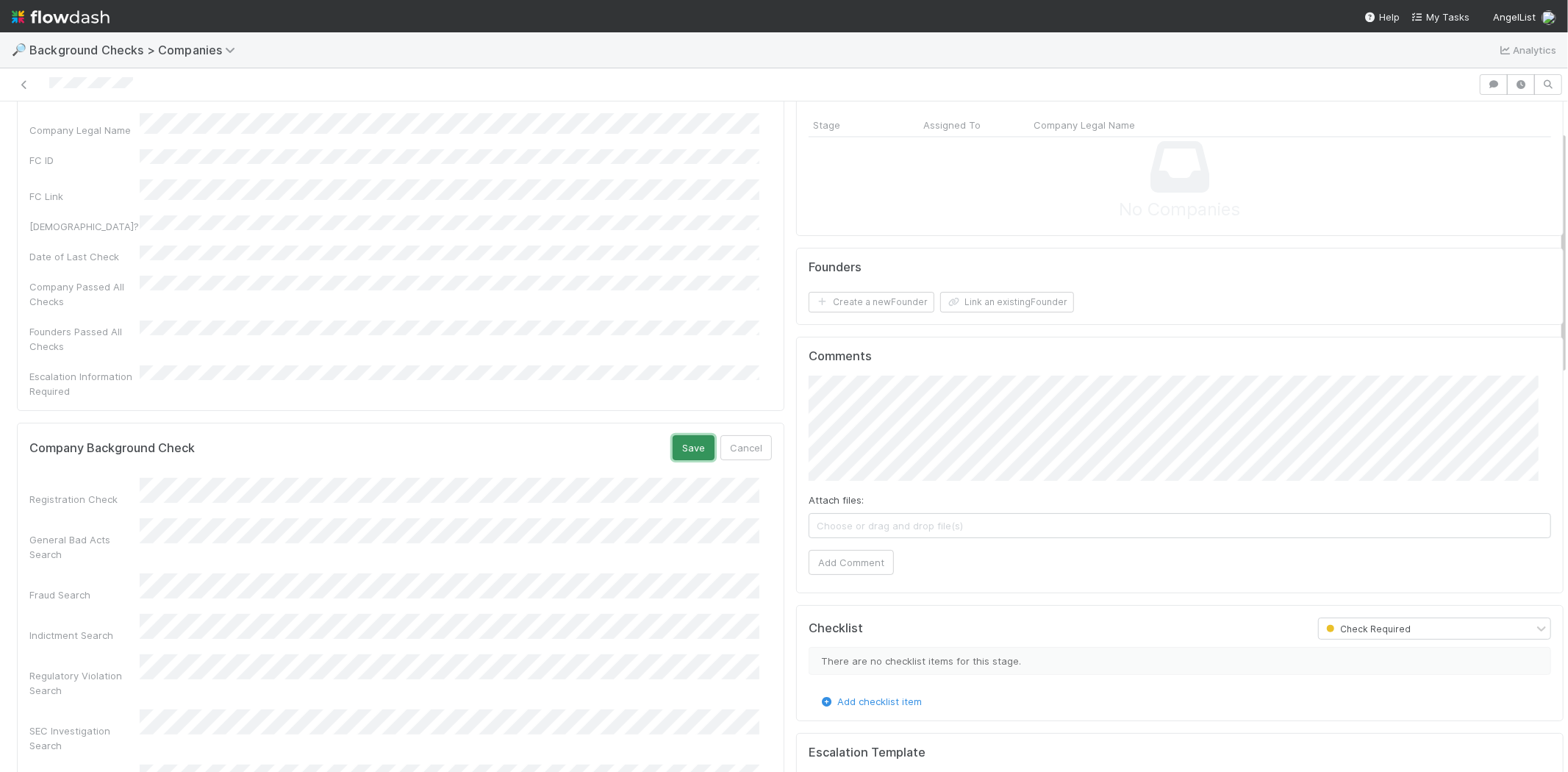
click at [673, 435] on button "Save" at bounding box center [693, 448] width 42 height 25
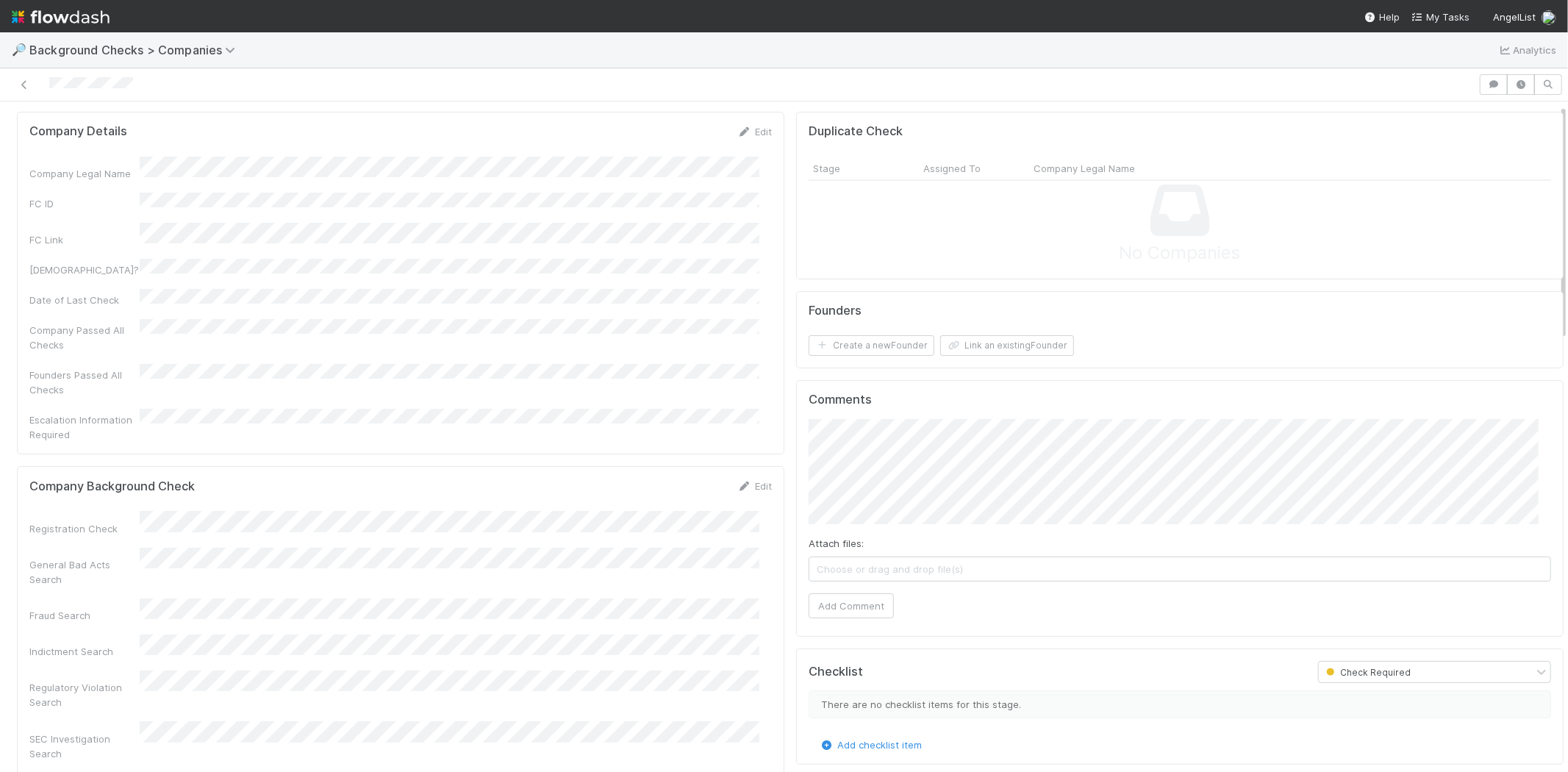
scroll to position [0, 0]
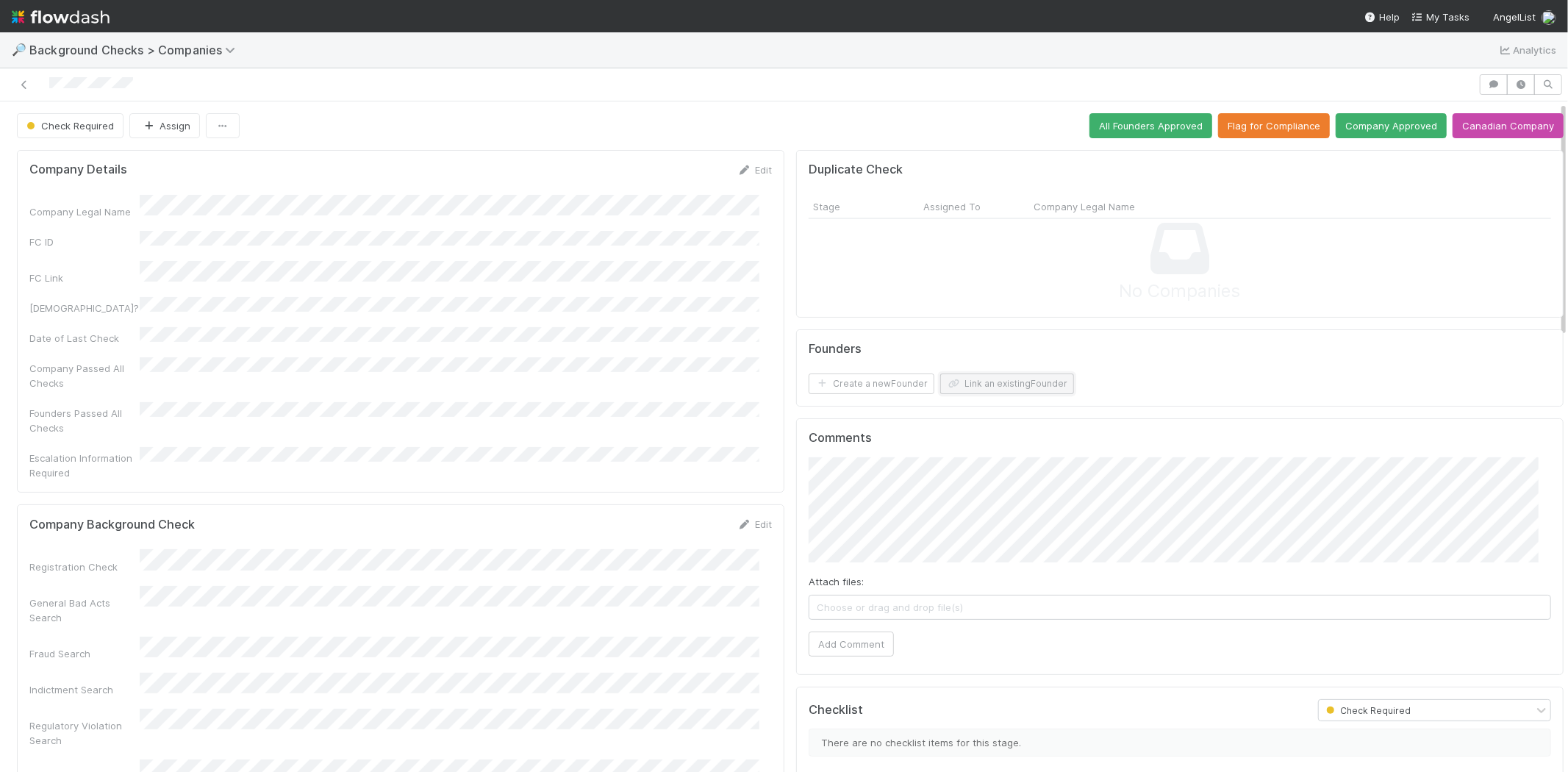
click at [949, 388] on button "Link an existing Founder" at bounding box center [1008, 383] width 134 height 21
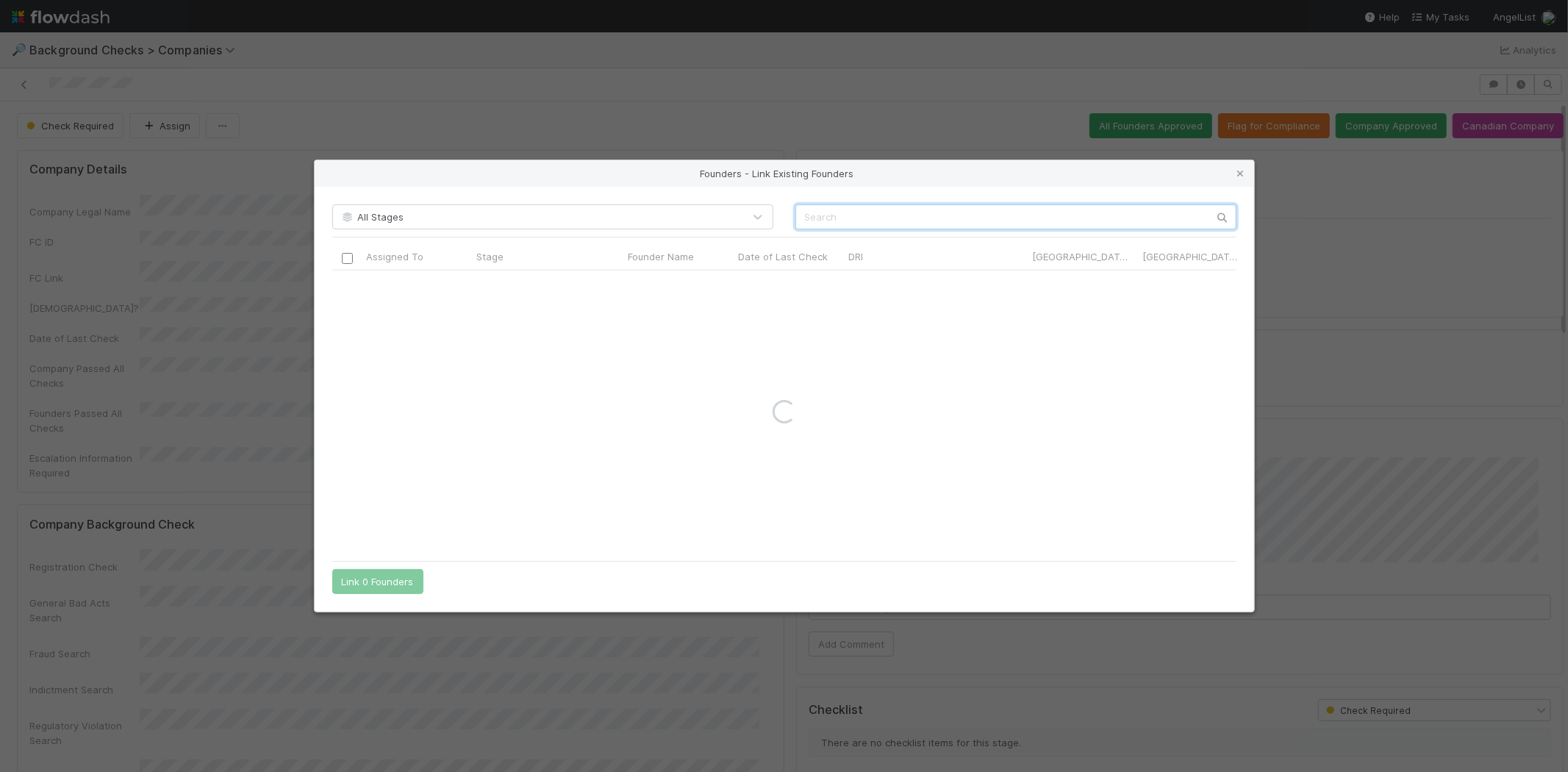
click at [905, 216] on input "text" at bounding box center [1016, 217] width 441 height 25
paste input "[PERSON_NAME][DEMOGRAPHIC_DATA]"
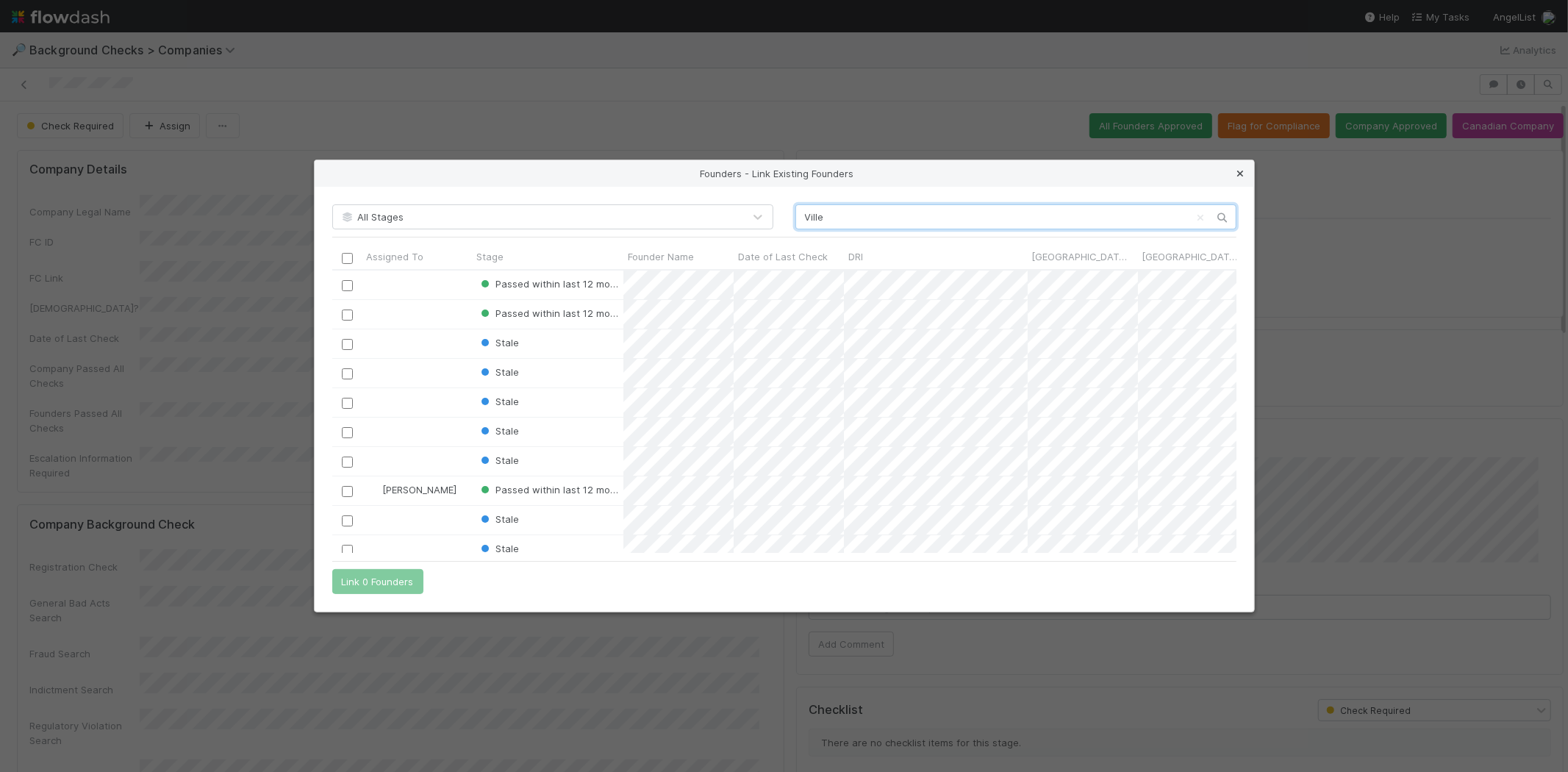
type input "Ville"
click at [1236, 179] on link at bounding box center [1241, 173] width 14 height 14
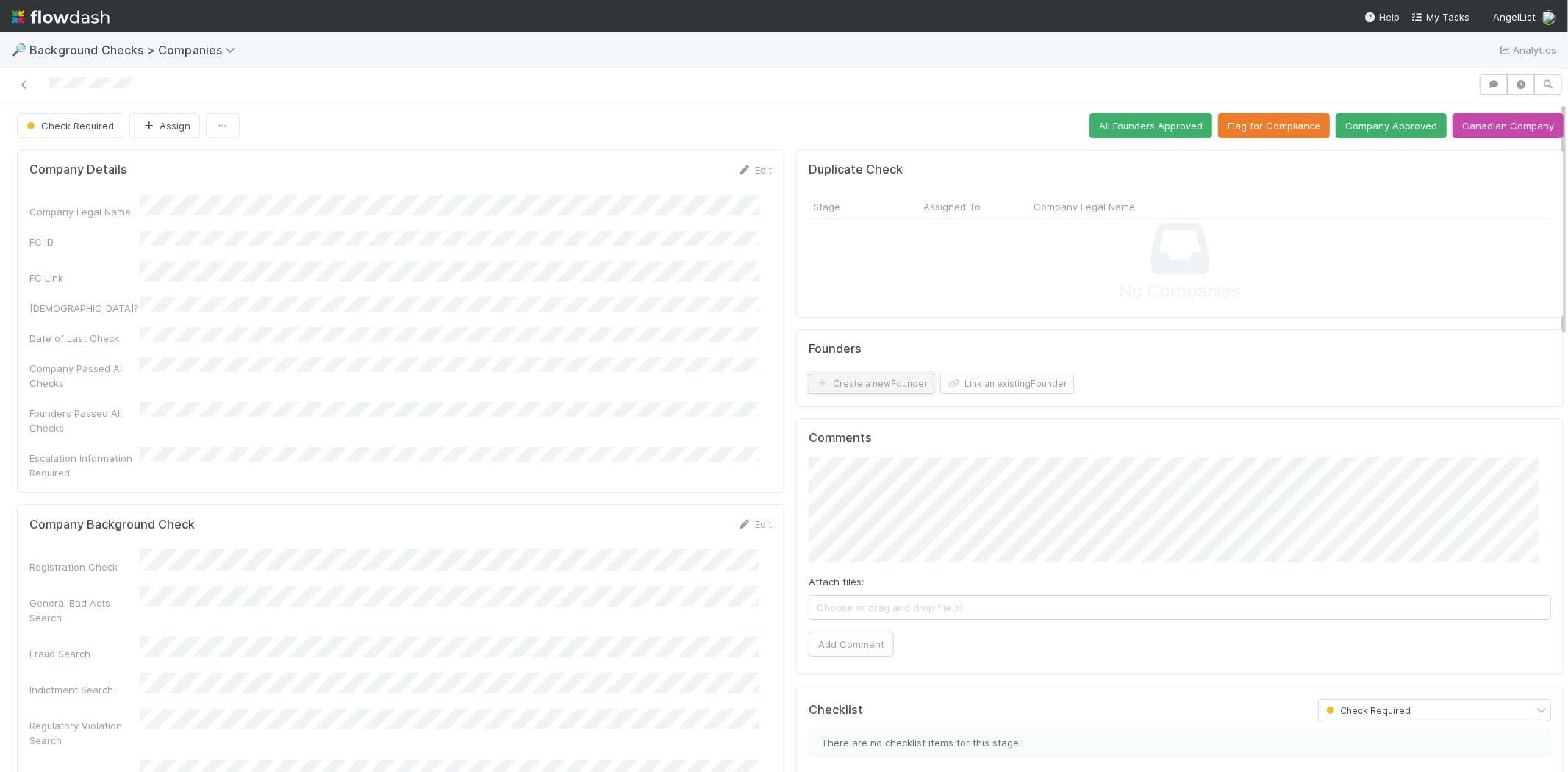
click at [875, 383] on button "Create a new Founder" at bounding box center [871, 383] width 126 height 21
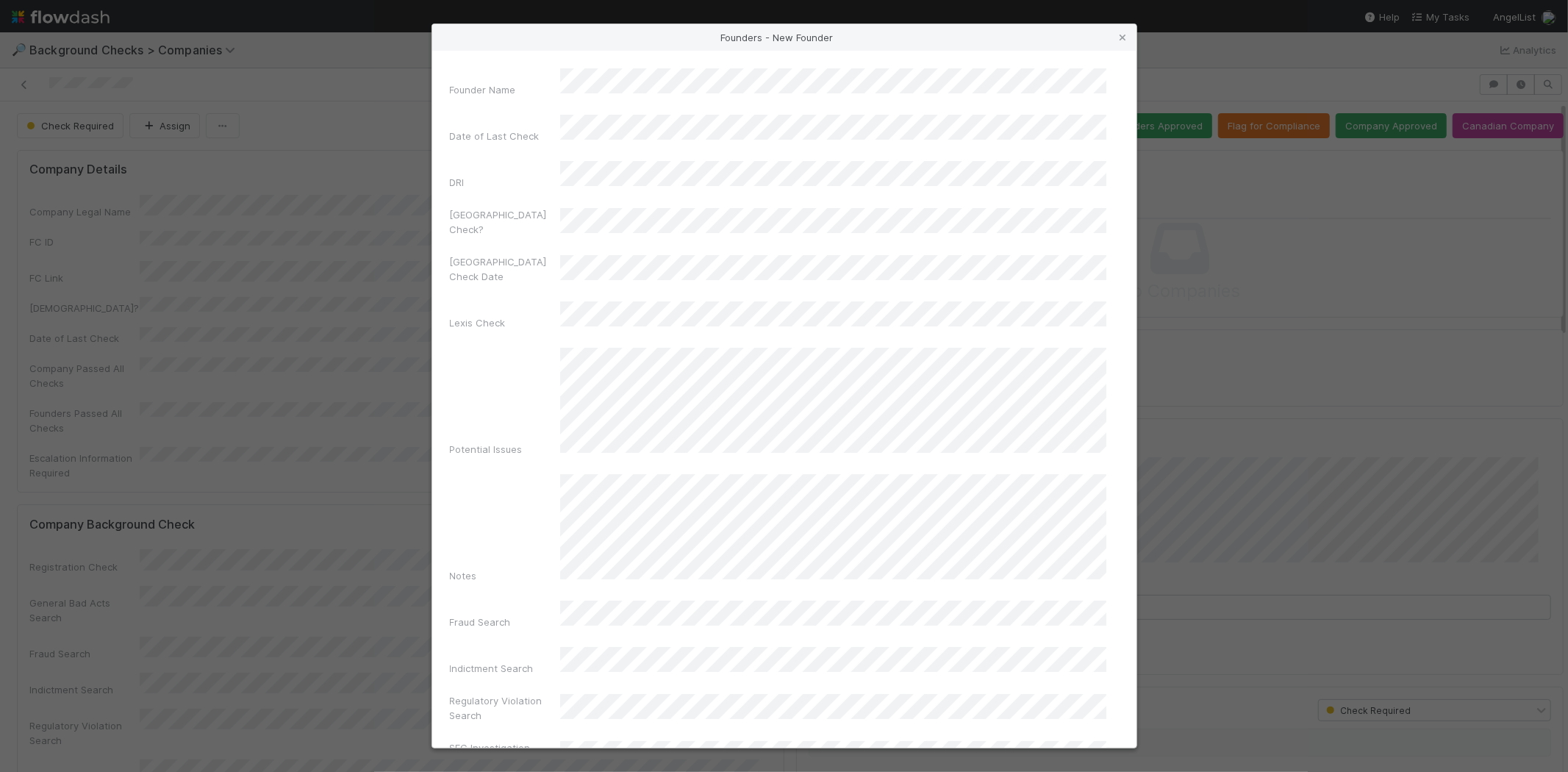
click at [525, 72] on div "Founder Name" at bounding box center [784, 86] width 669 height 35
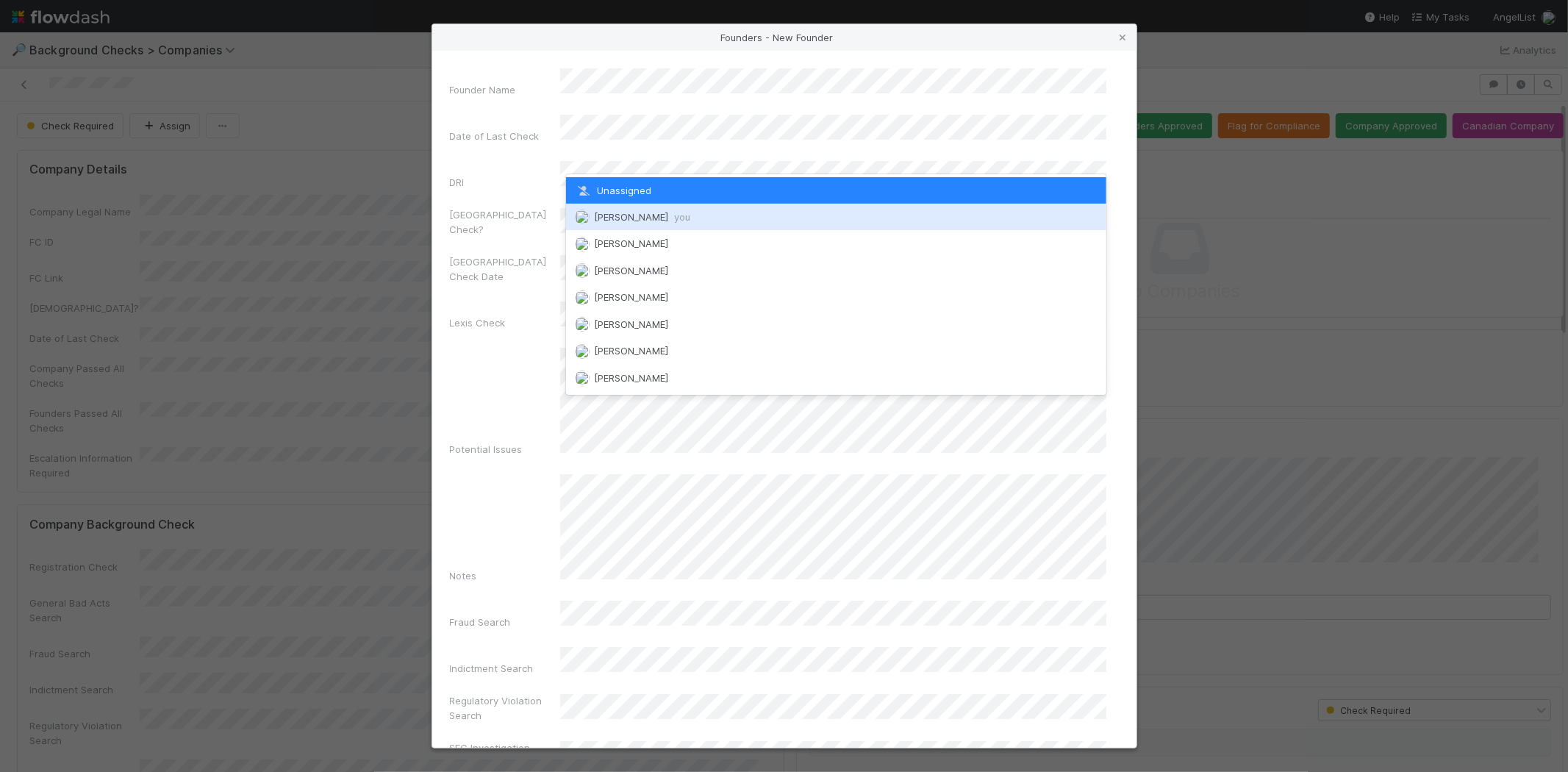
click at [608, 211] on span "Michael Capilitan you" at bounding box center [642, 216] width 96 height 12
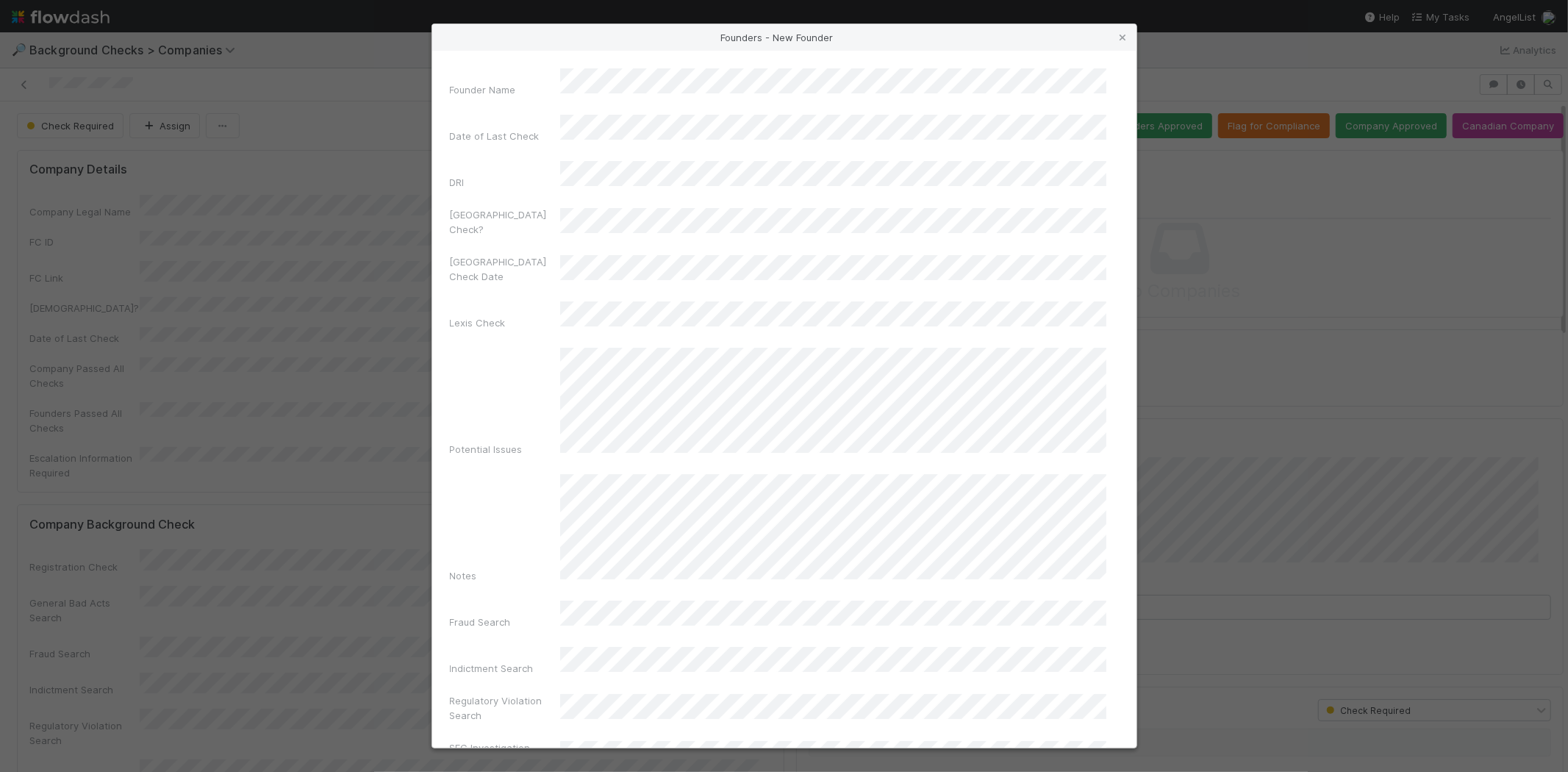
click at [509, 474] on div "Notes" at bounding box center [784, 532] width 669 height 114
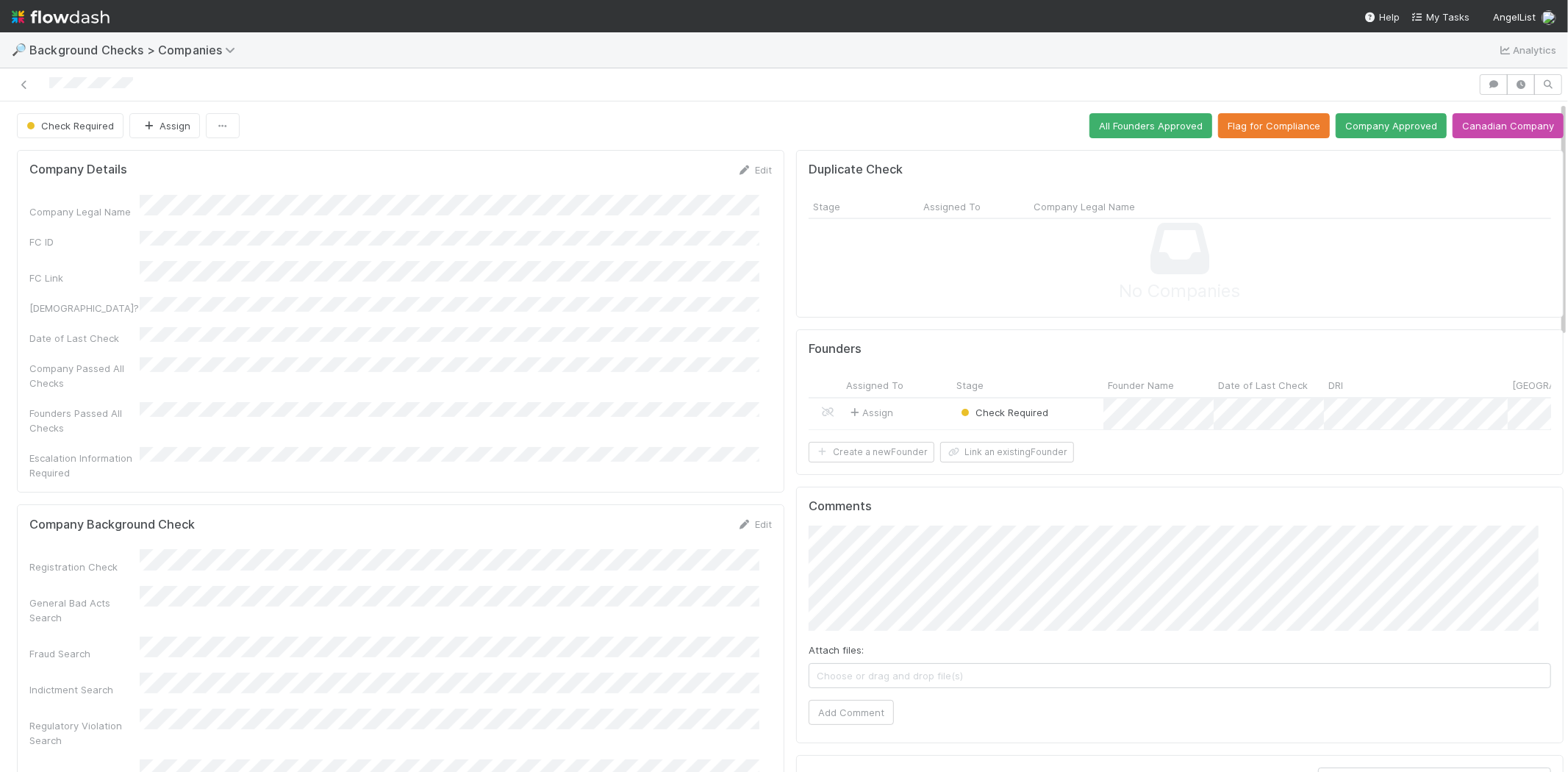
click at [918, 410] on div "Assign" at bounding box center [896, 414] width 110 height 31
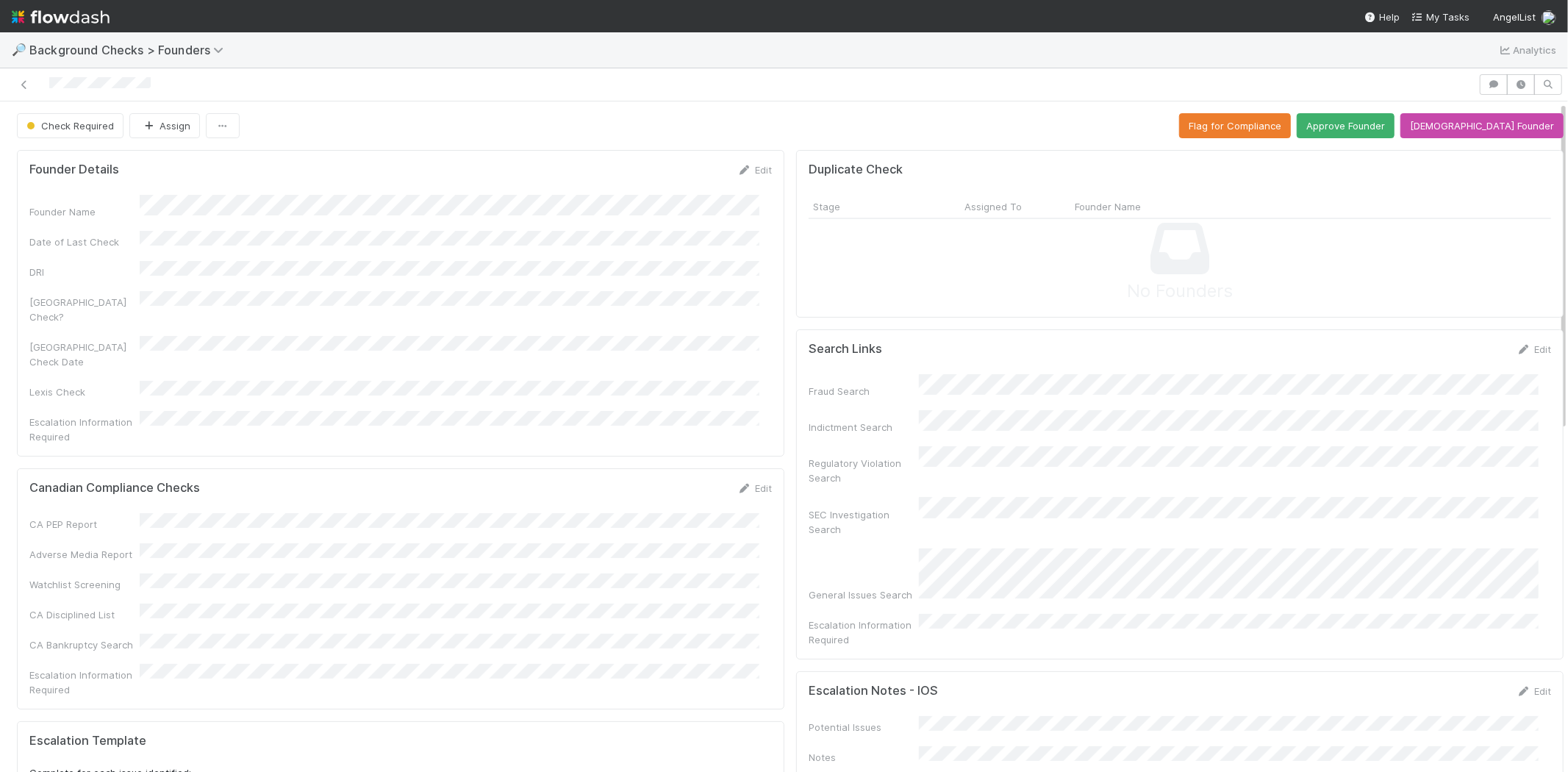
drag, startPoint x: 1074, startPoint y: 524, endPoint x: 1036, endPoint y: 513, distance: 39.6
click at [1036, 513] on div "SEC Investigation Search" at bounding box center [1179, 516] width 742 height 39
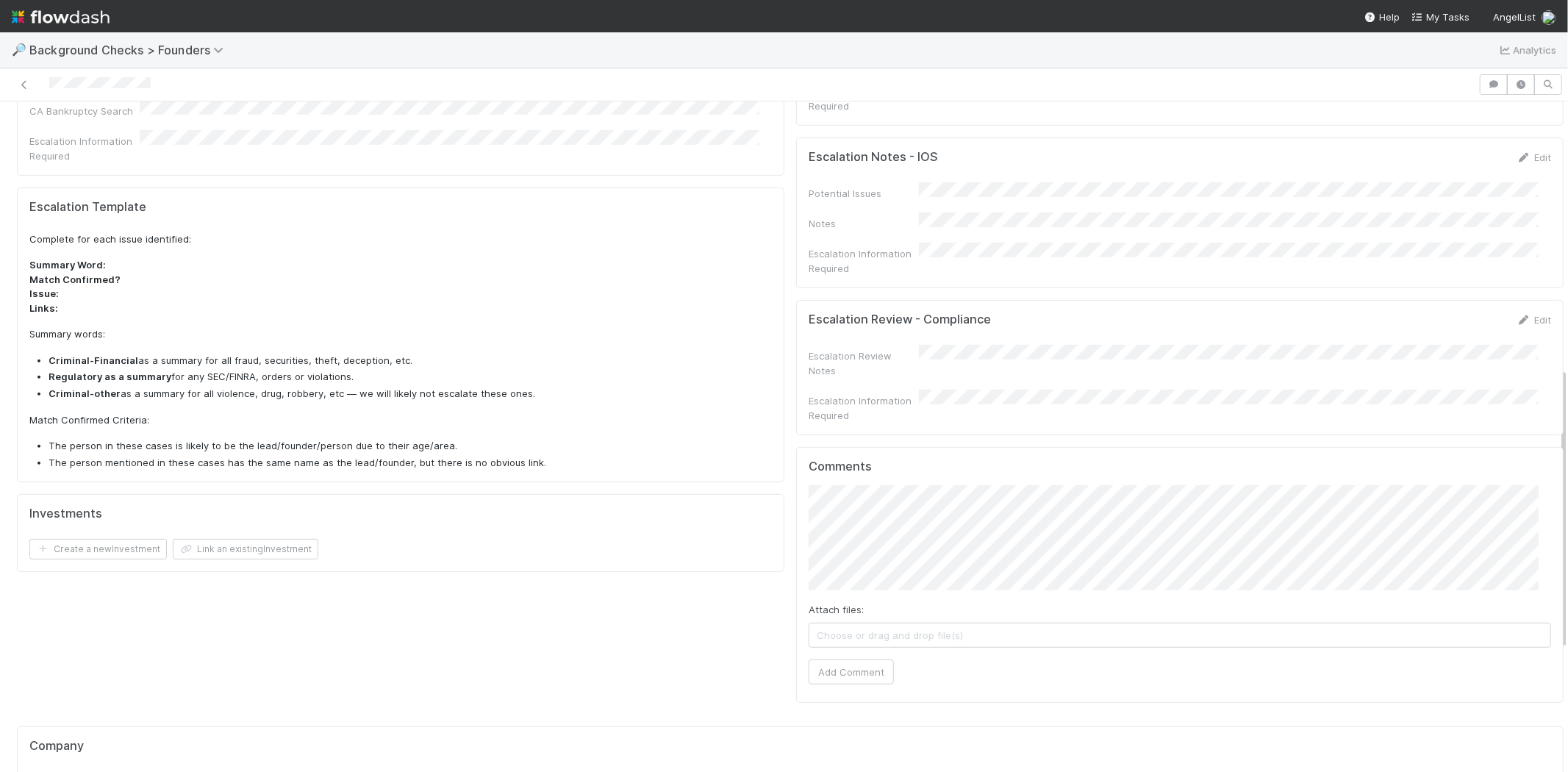
scroll to position [653, 0]
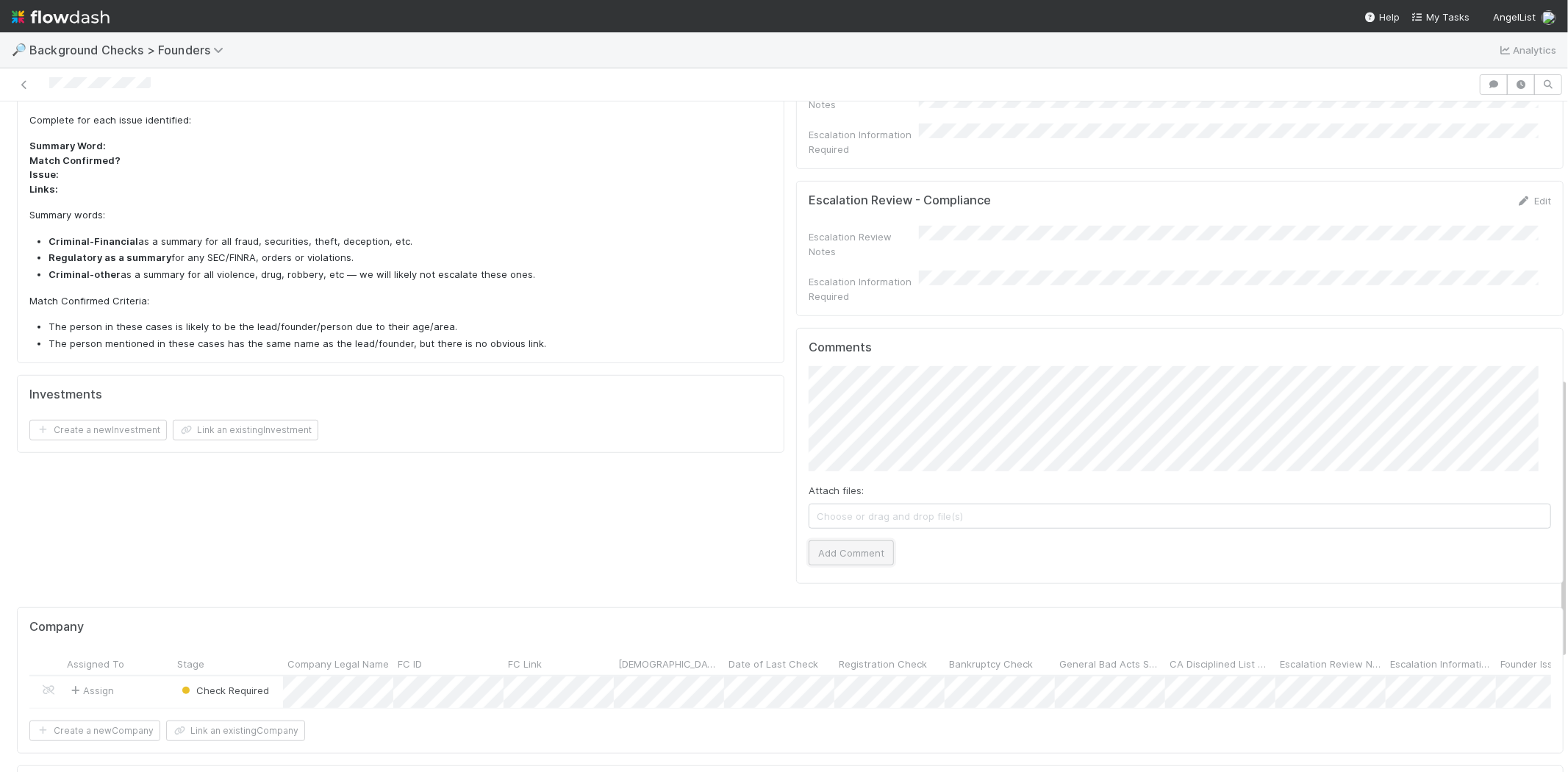
click at [862, 541] on button "Add Comment" at bounding box center [851, 553] width 85 height 25
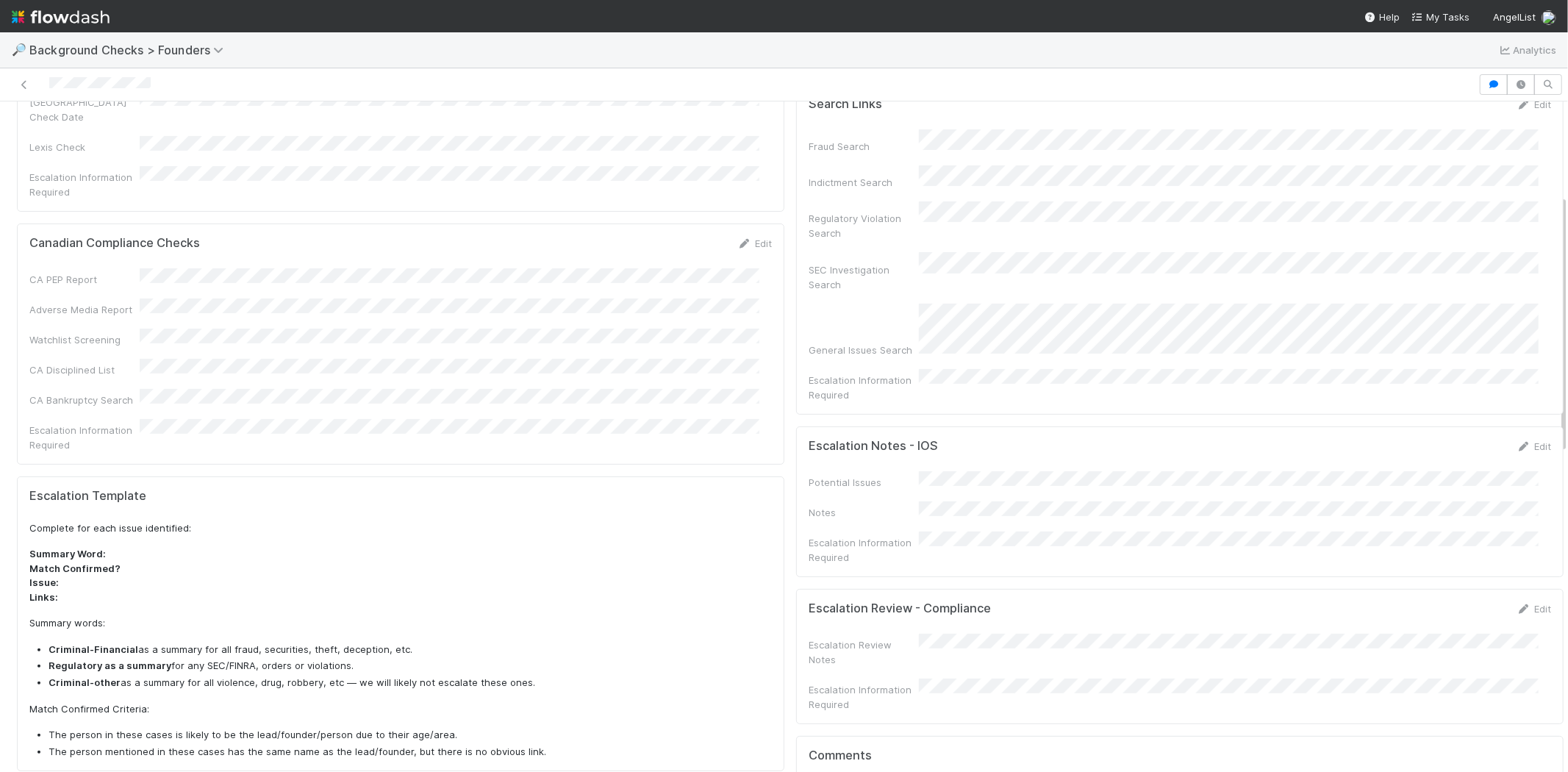
scroll to position [0, 0]
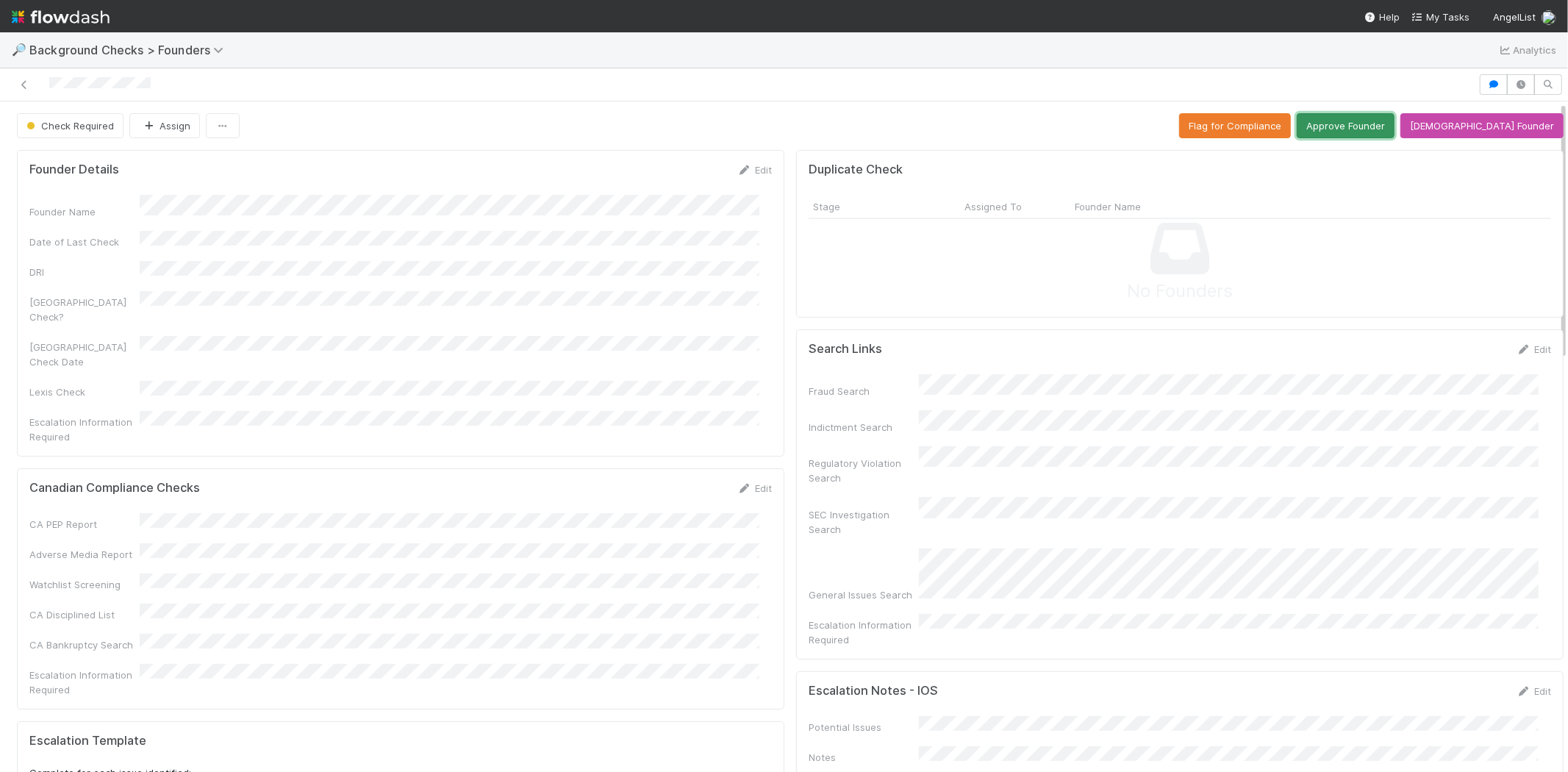
drag, startPoint x: 1382, startPoint y: 130, endPoint x: 1332, endPoint y: 254, distance: 133.7
click at [1364, 129] on button "Approve Founder" at bounding box center [1346, 126] width 97 height 25
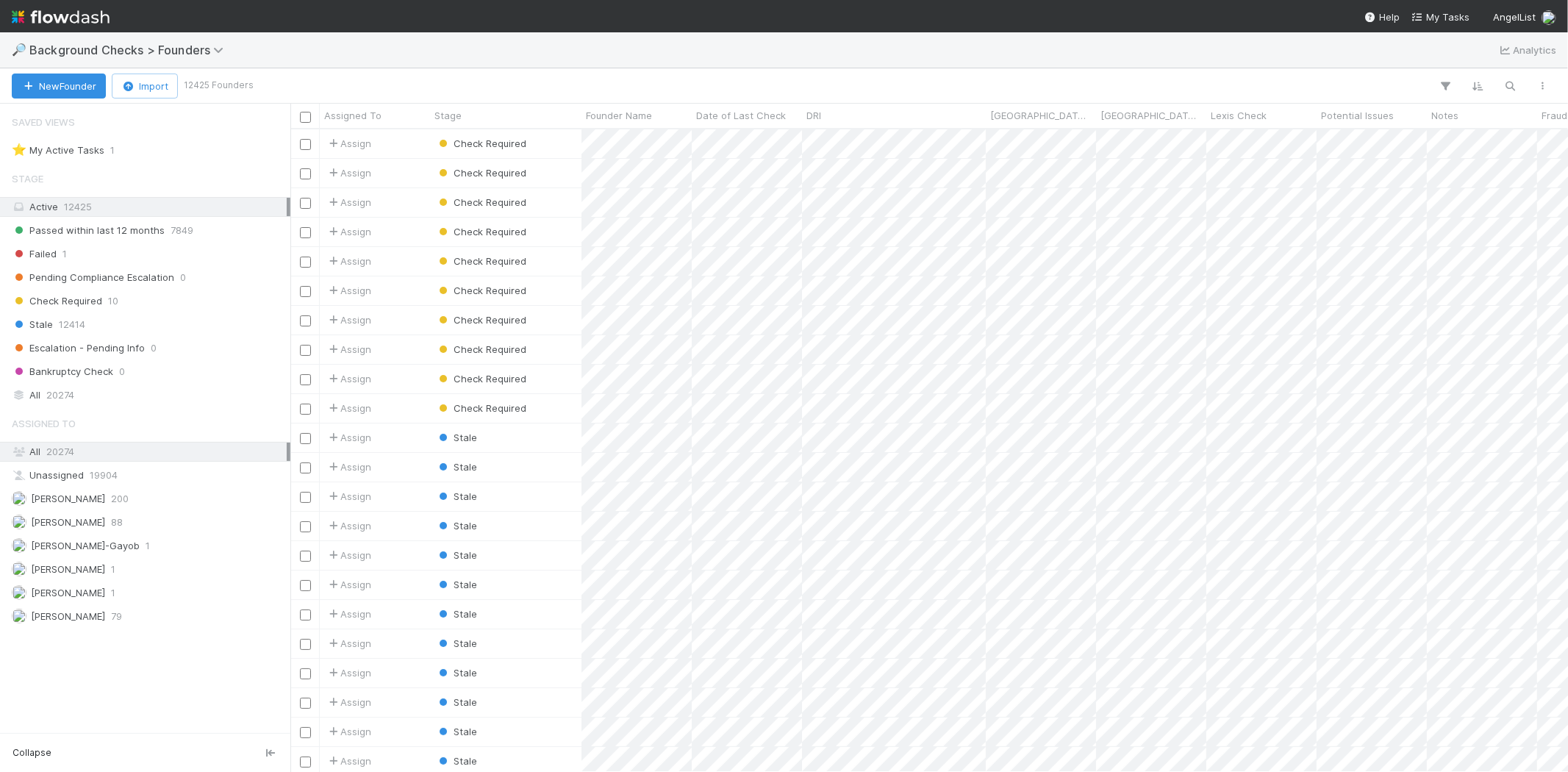
scroll to position [630, 1265]
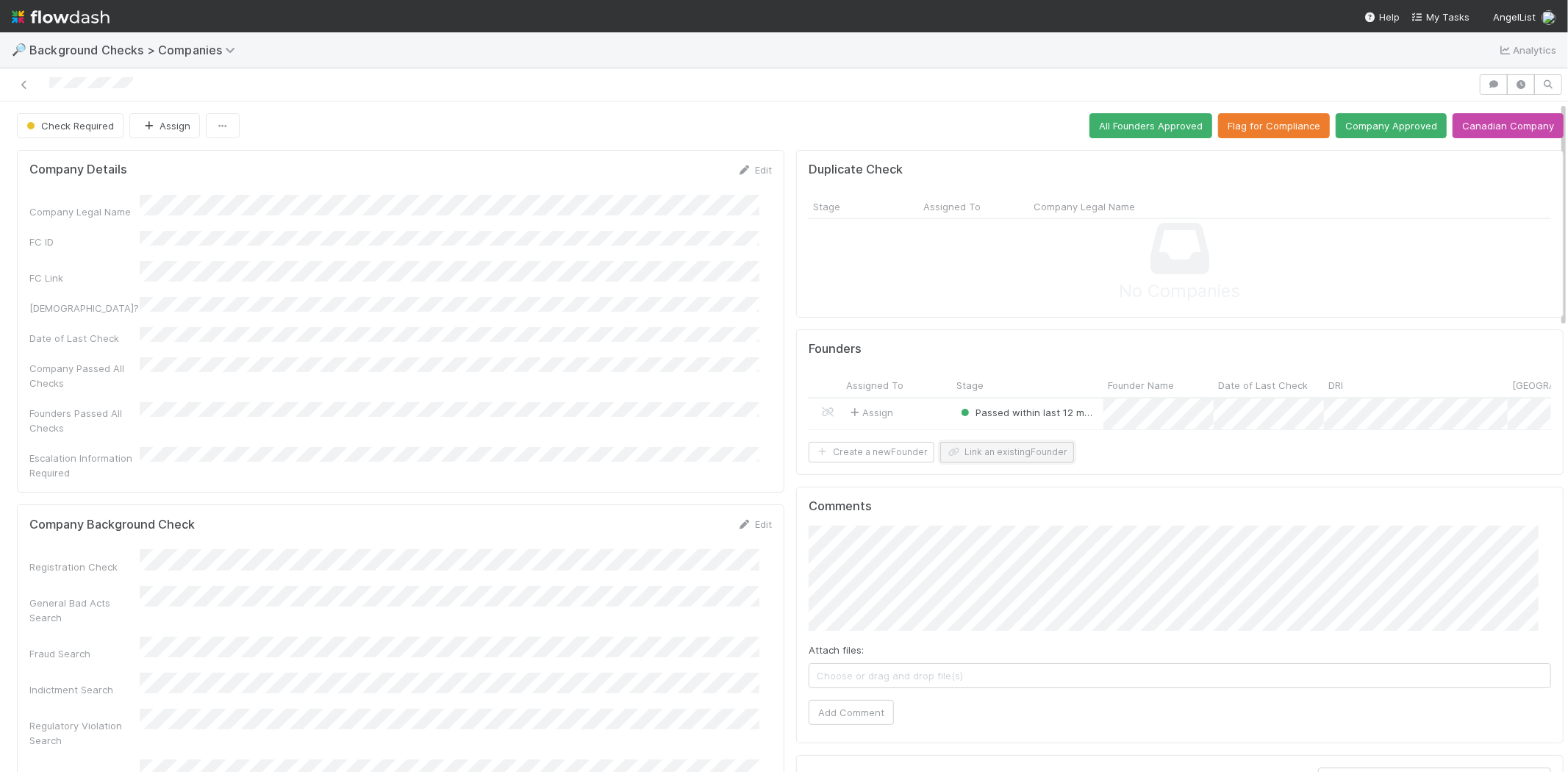
click at [1027, 463] on button "Link an existing Founder" at bounding box center [1008, 452] width 134 height 21
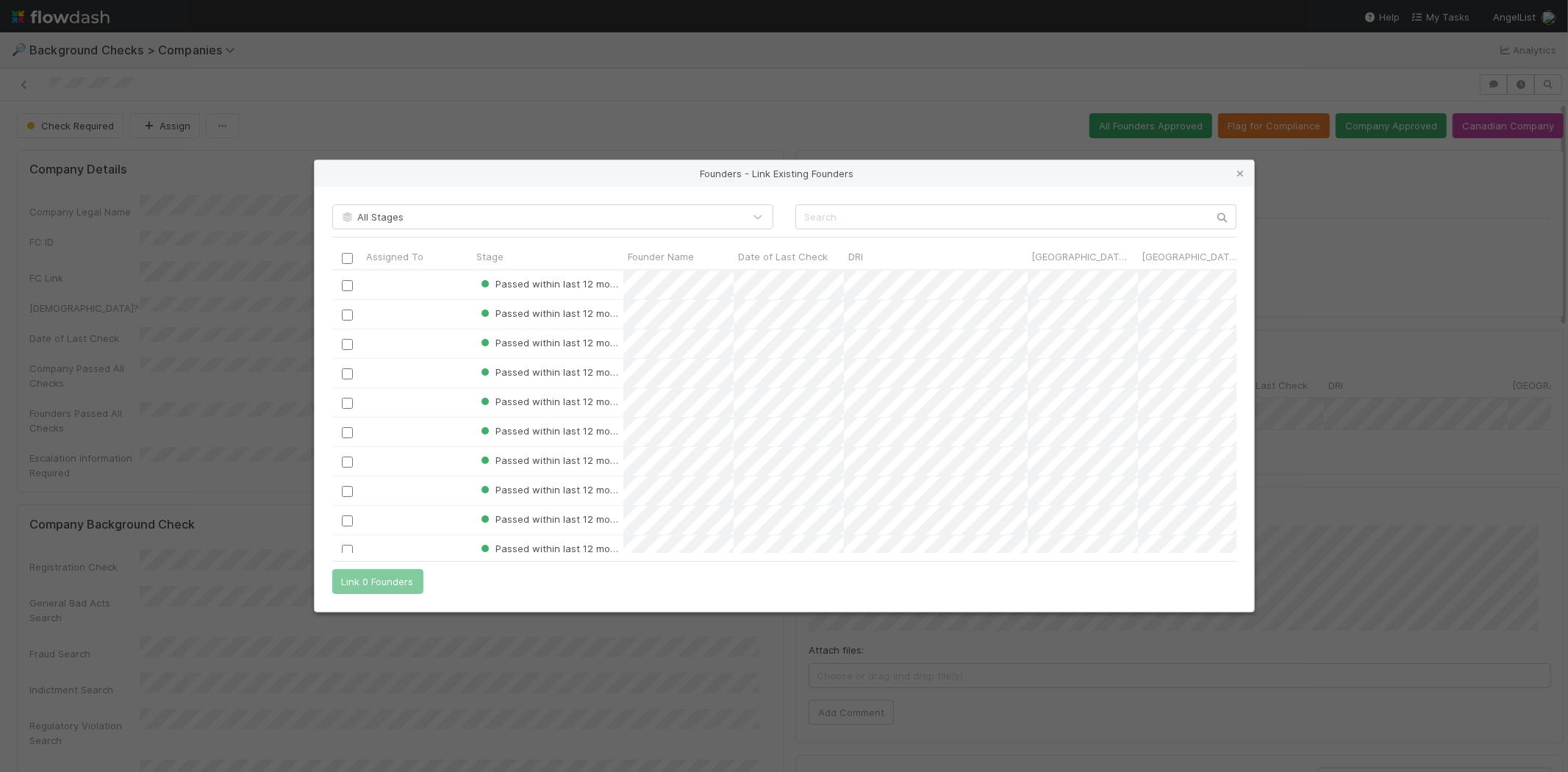
scroll to position [271, 892]
click at [833, 214] on input "text" at bounding box center [1016, 217] width 441 height 25
paste input "https://www.linkedin.com/in/pravsels/"
type input "https://www.linkedin.com/in/pravsels/"
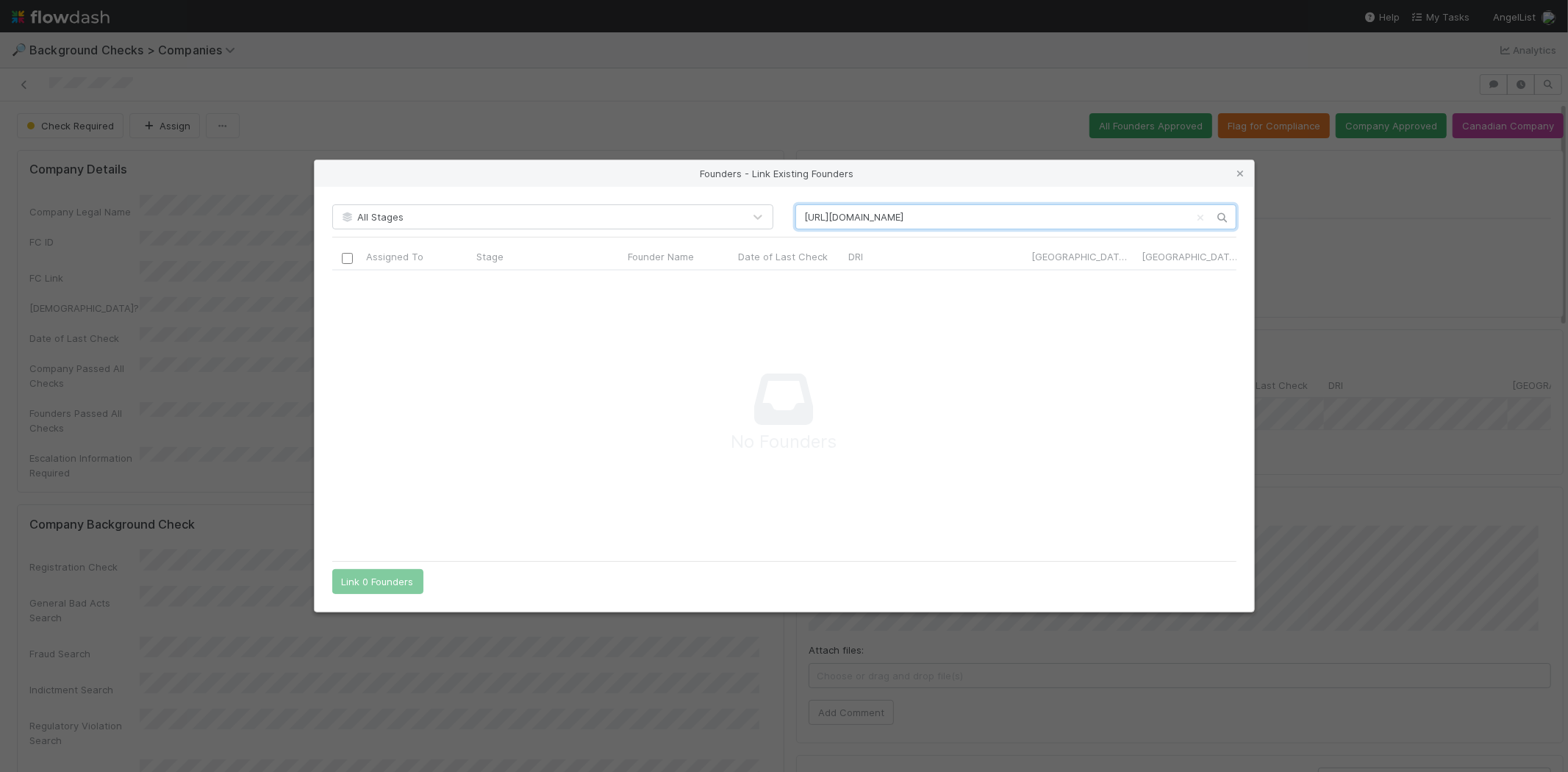
scroll to position [259, 879]
drag, startPoint x: 1001, startPoint y: 215, endPoint x: 767, endPoint y: 209, distance: 234.1
click at [780, 212] on div "All Stages https://www.linkedin.com/in/pravsels/" at bounding box center [784, 217] width 927 height 25
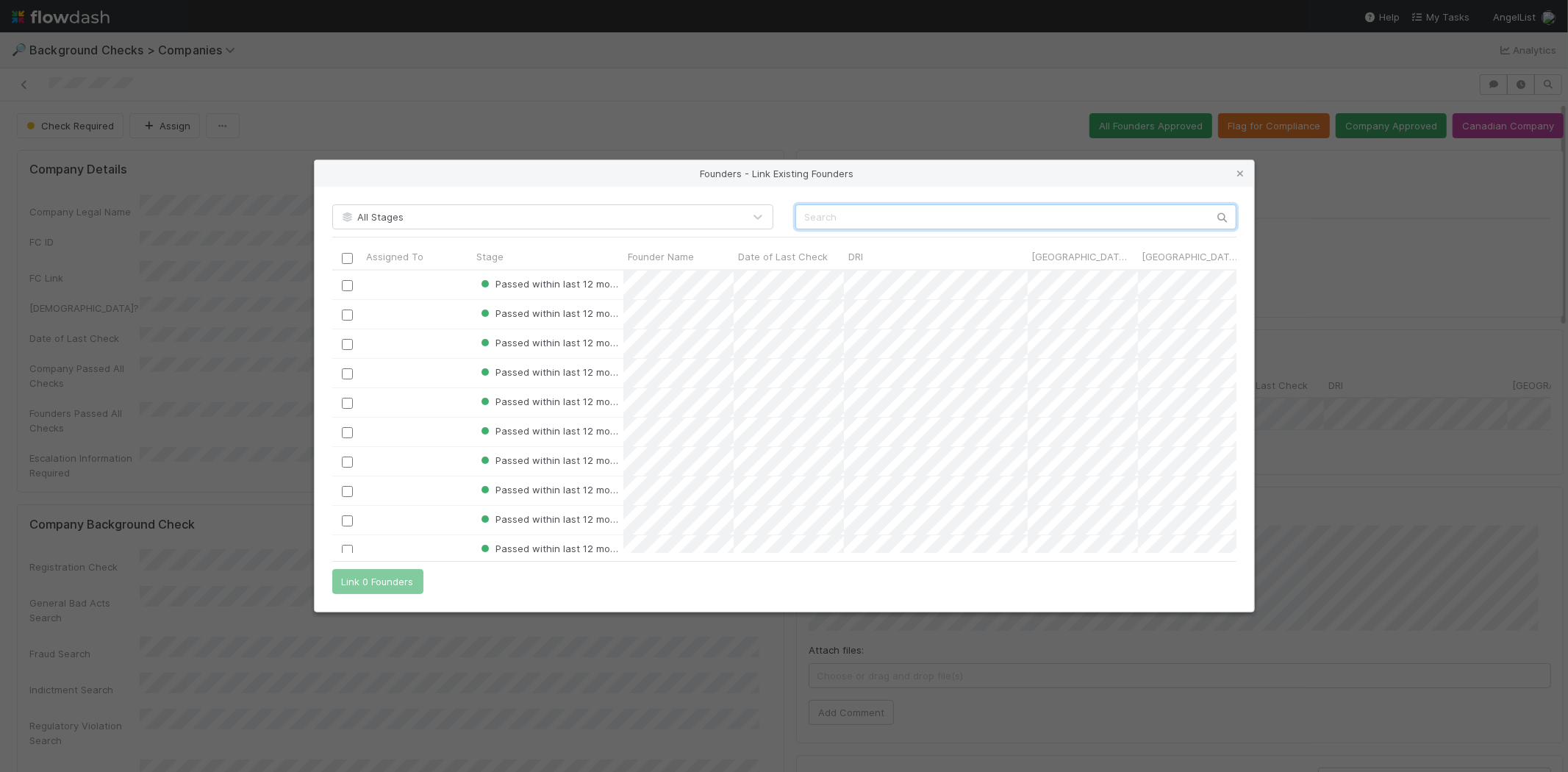
scroll to position [12, 13]
paste input "Praveen Selvaraj"
type input "Praveen"
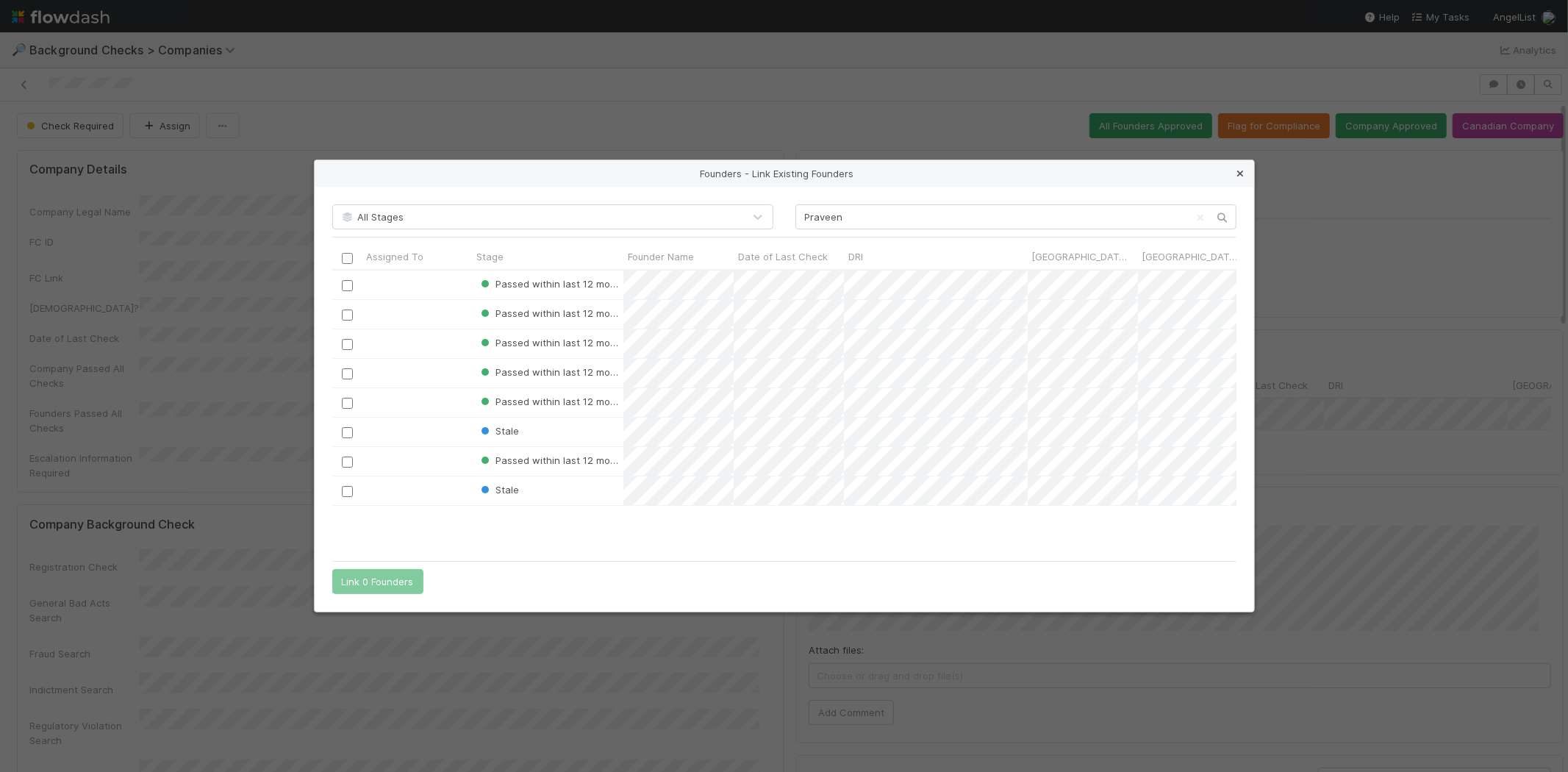
click at [1240, 173] on icon at bounding box center [1241, 173] width 14 height 10
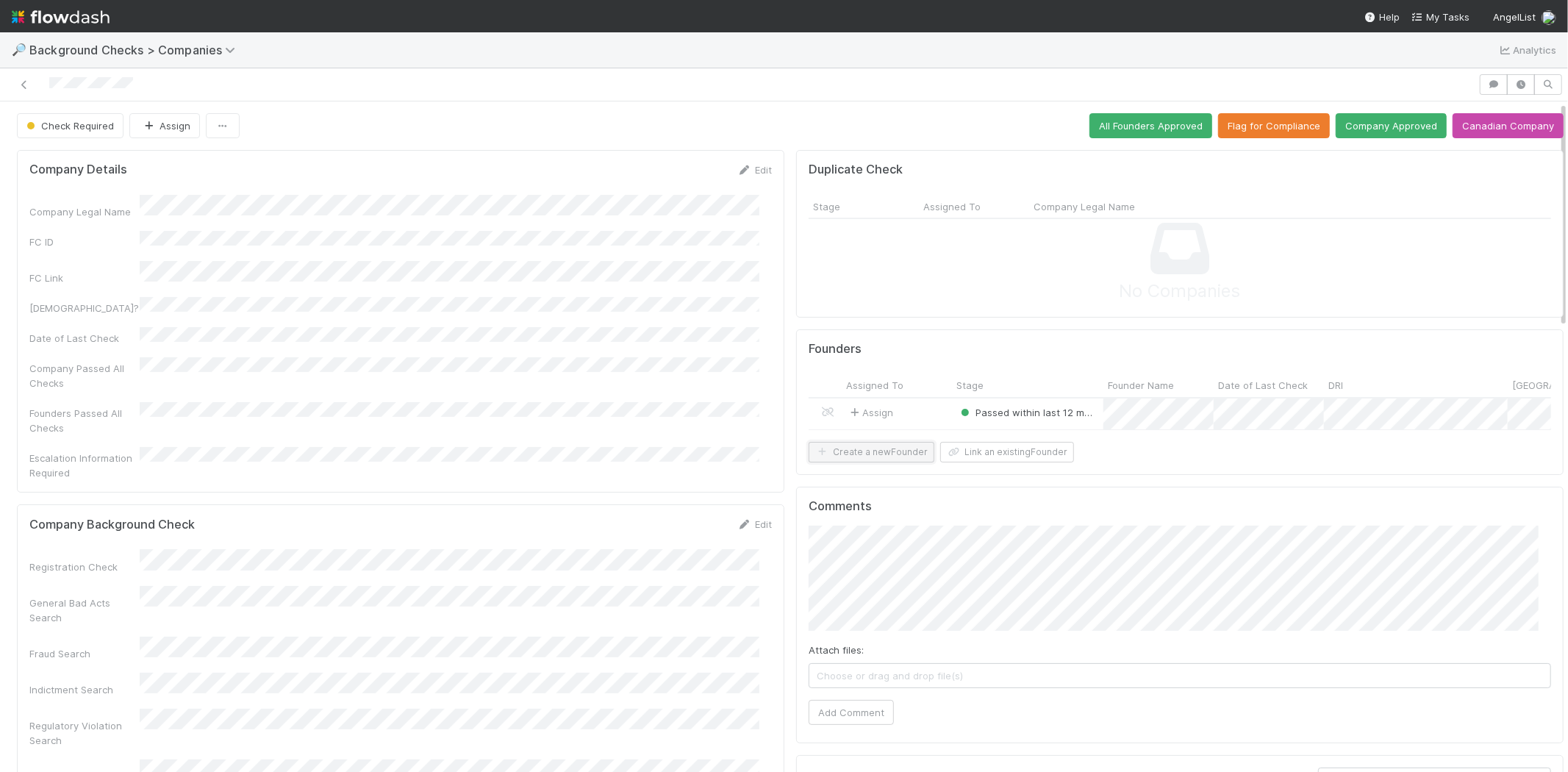
click at [870, 461] on button "Create a new Founder" at bounding box center [871, 452] width 126 height 21
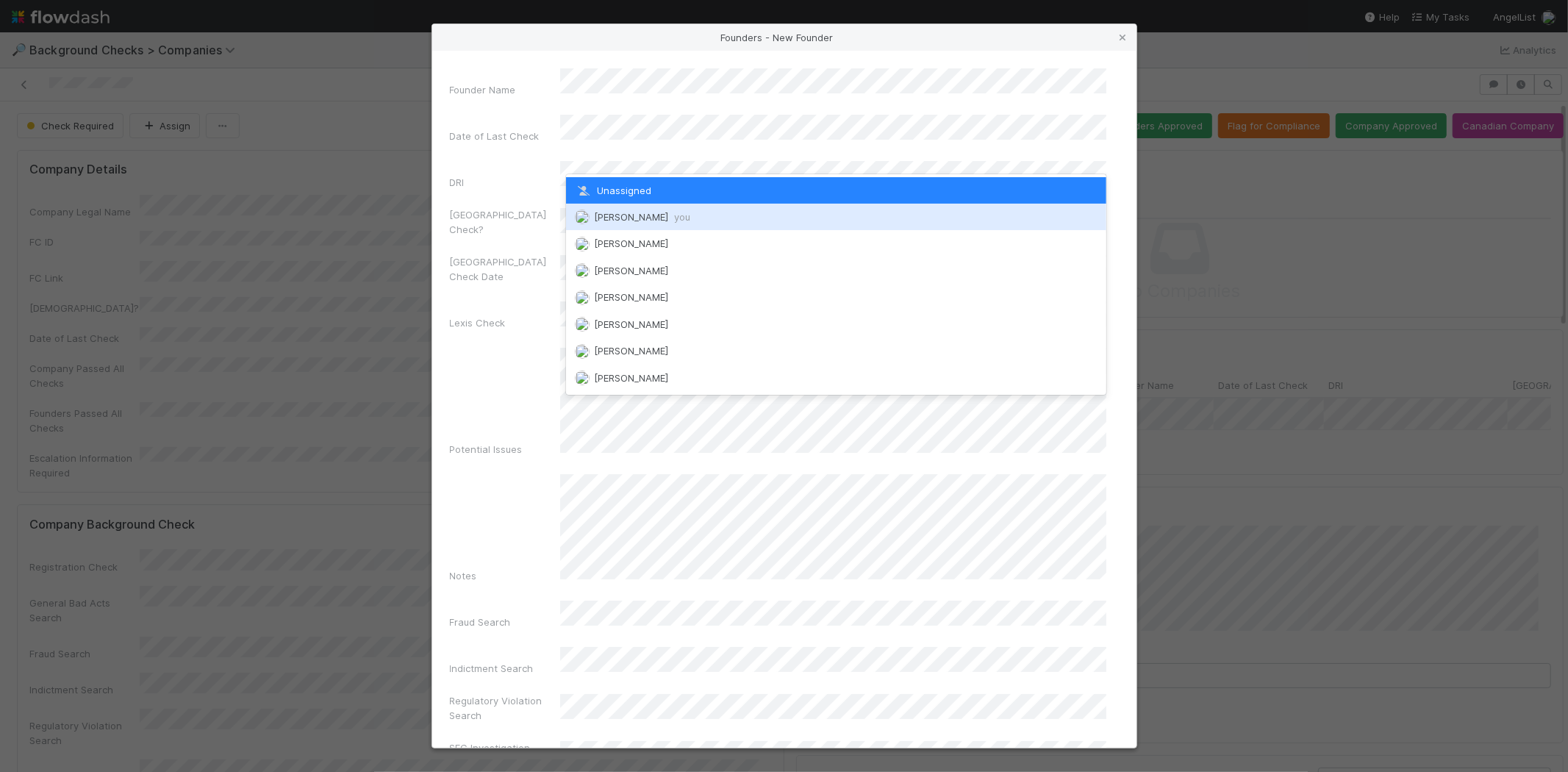
click at [614, 215] on span "Michael Capilitan you" at bounding box center [642, 216] width 96 height 12
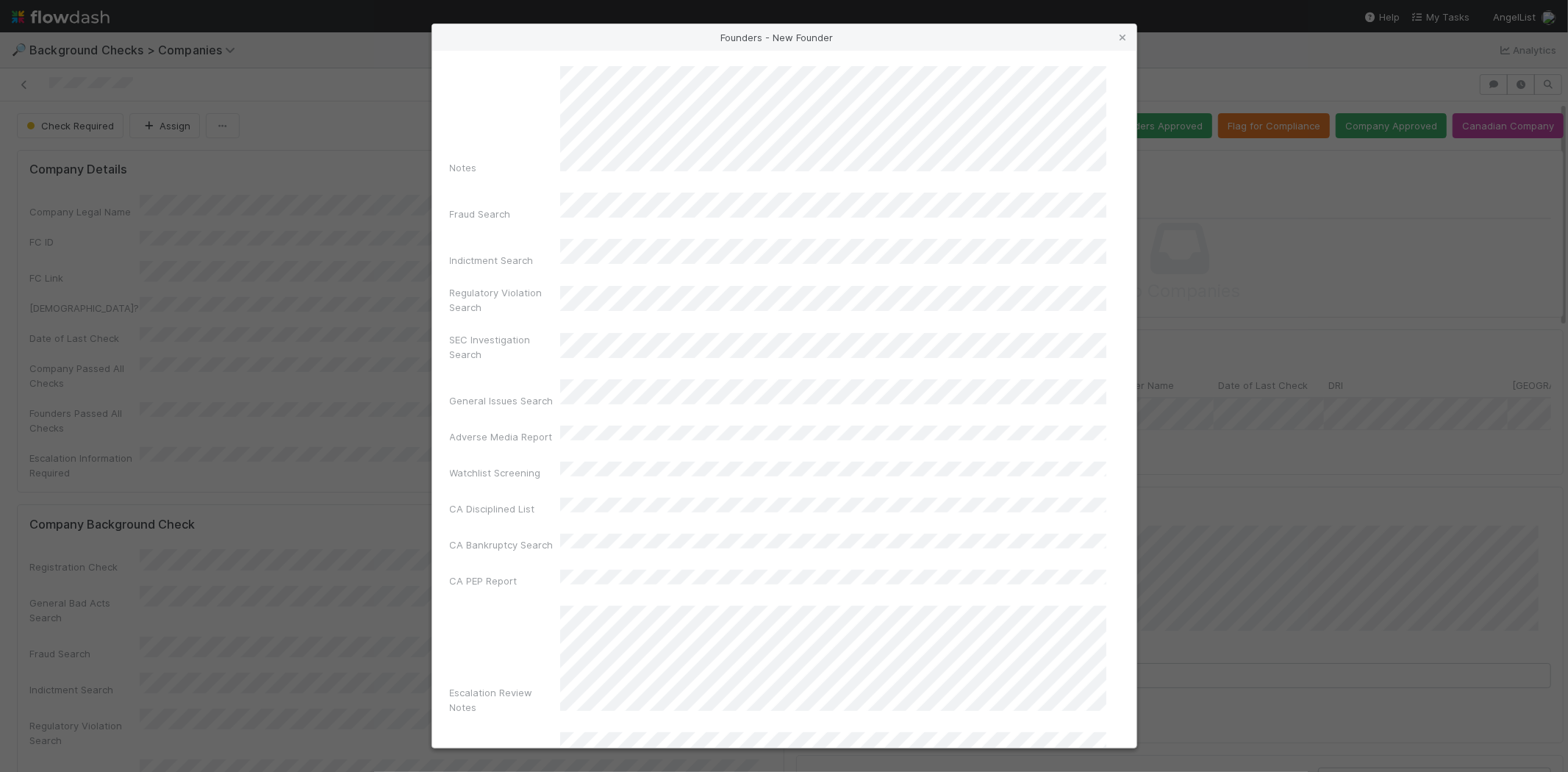
scroll to position [492, 0]
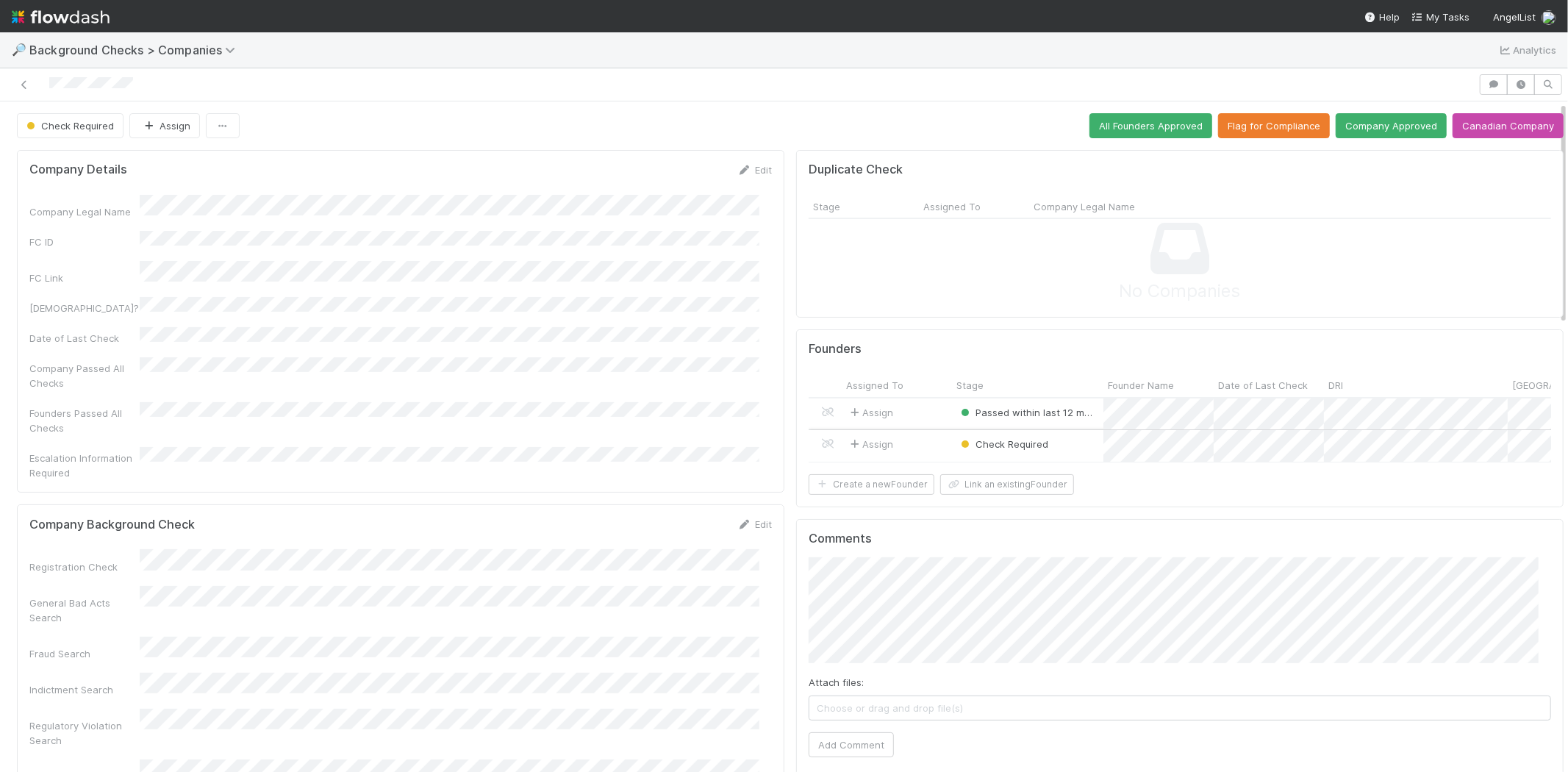
click at [912, 443] on div "Assign" at bounding box center [896, 445] width 110 height 31
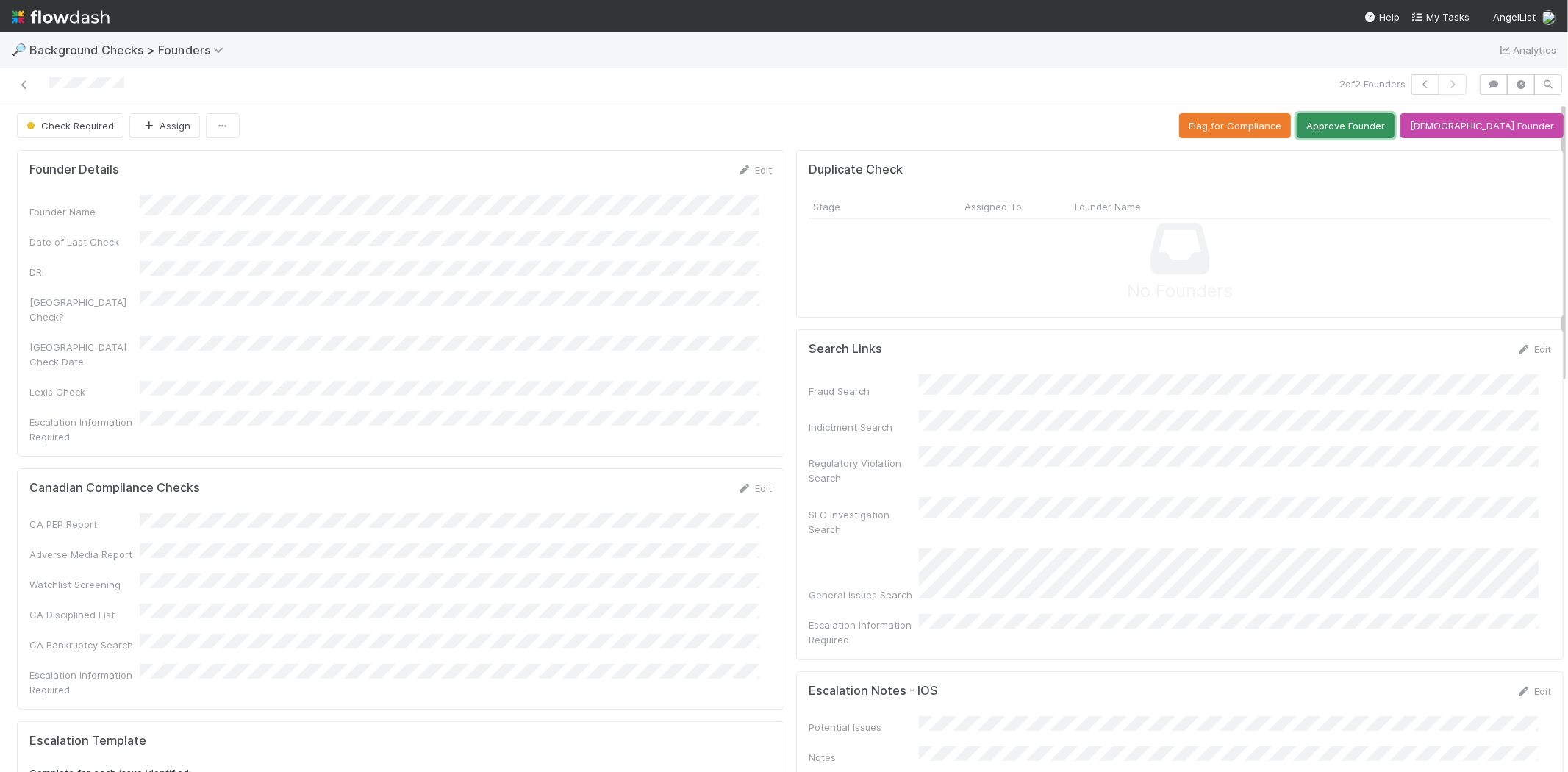
click at [1364, 123] on button "Approve Founder" at bounding box center [1346, 126] width 97 height 25
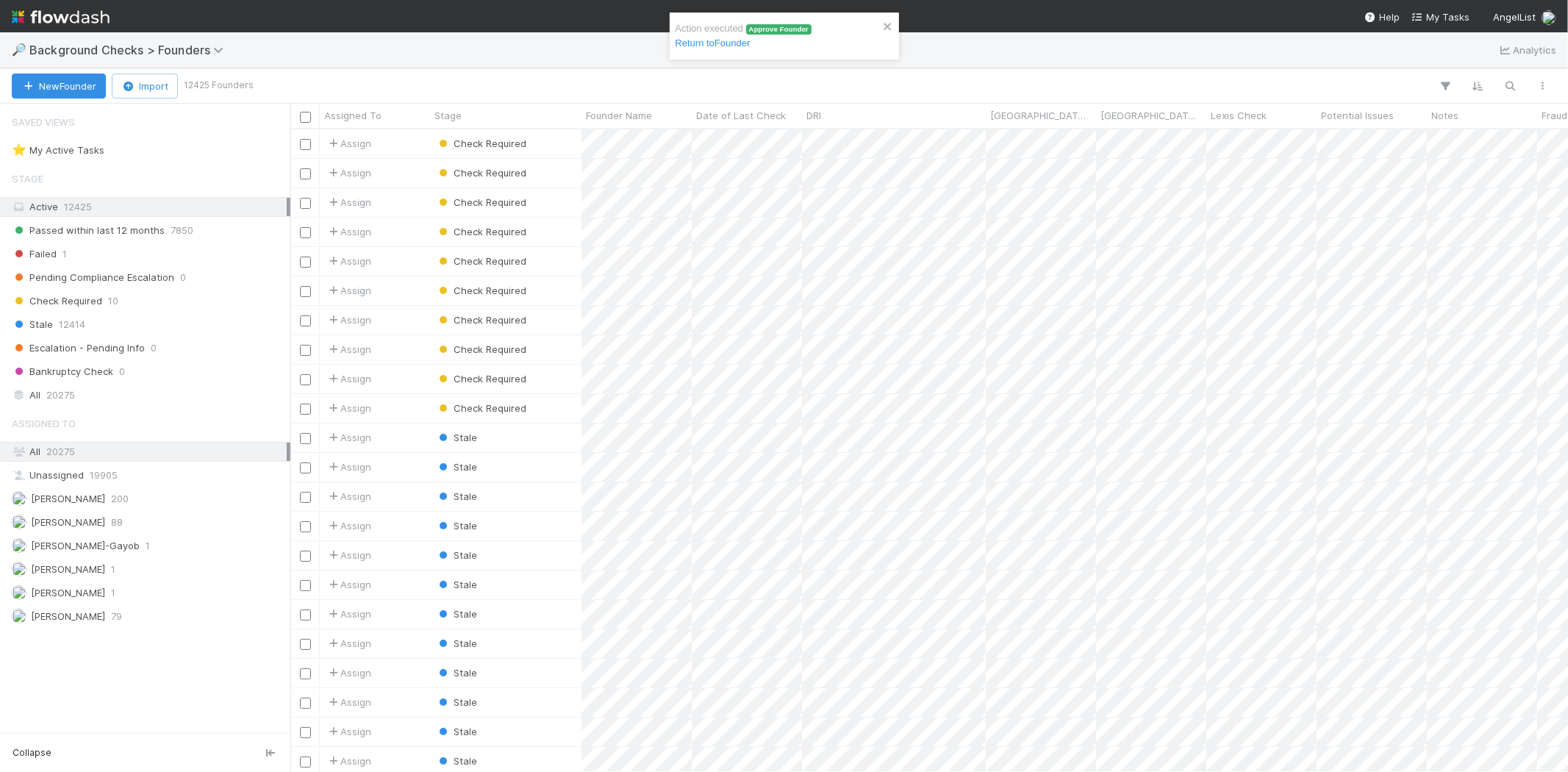
scroll to position [630, 1265]
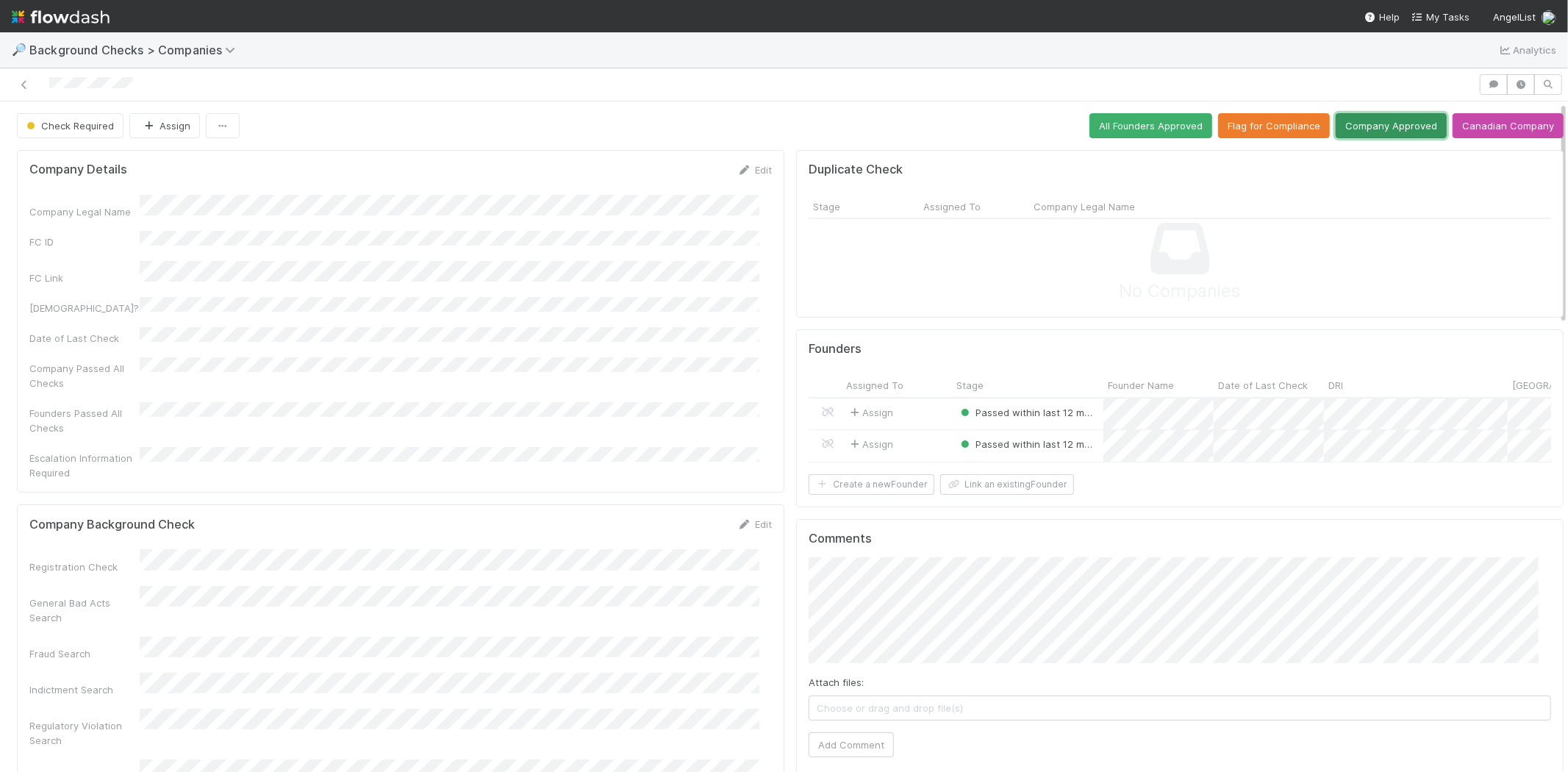
click at [1355, 126] on button "Company Approved" at bounding box center [1391, 126] width 111 height 25
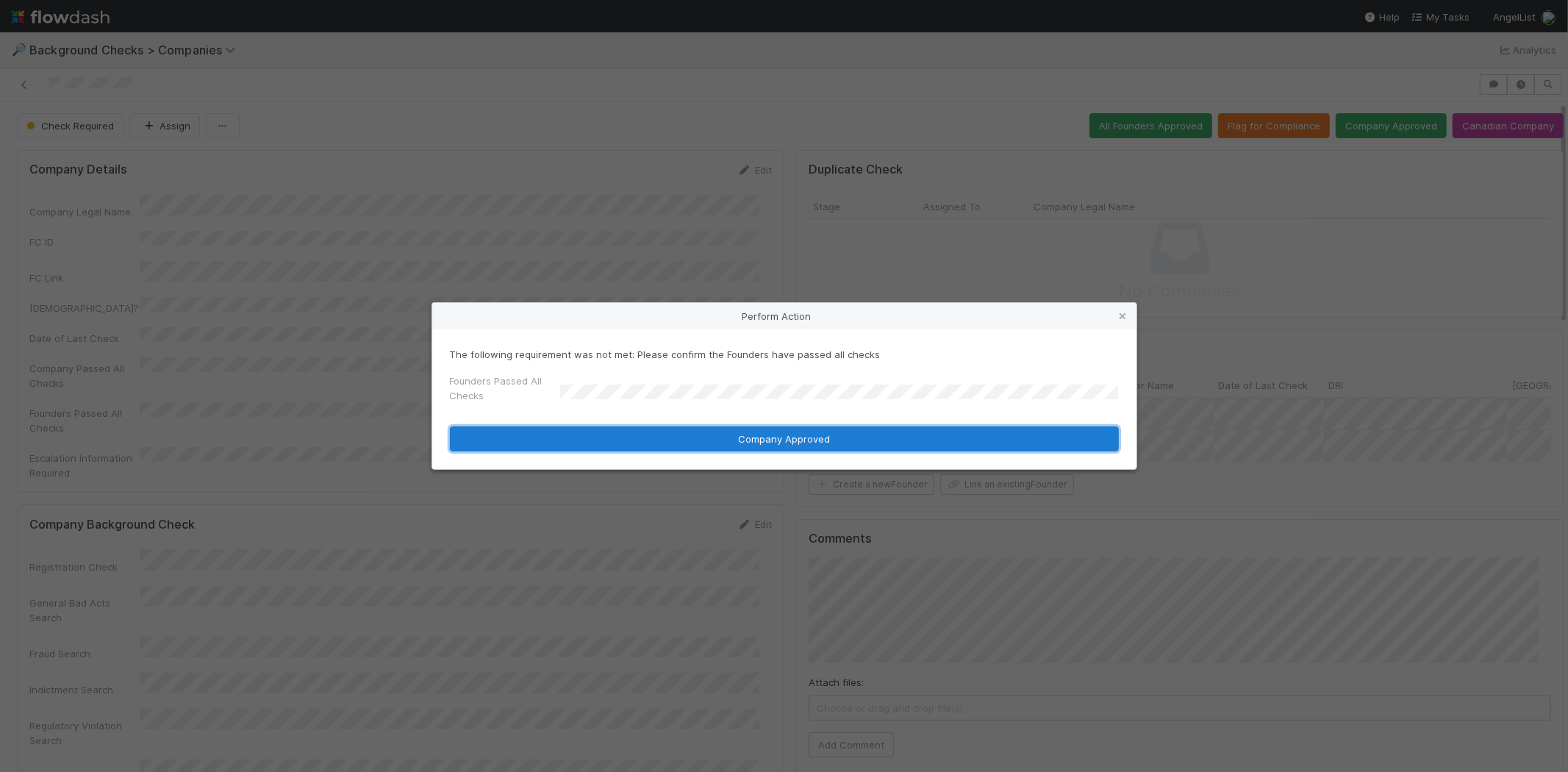
click at [688, 441] on button "Company Approved" at bounding box center [784, 439] width 669 height 25
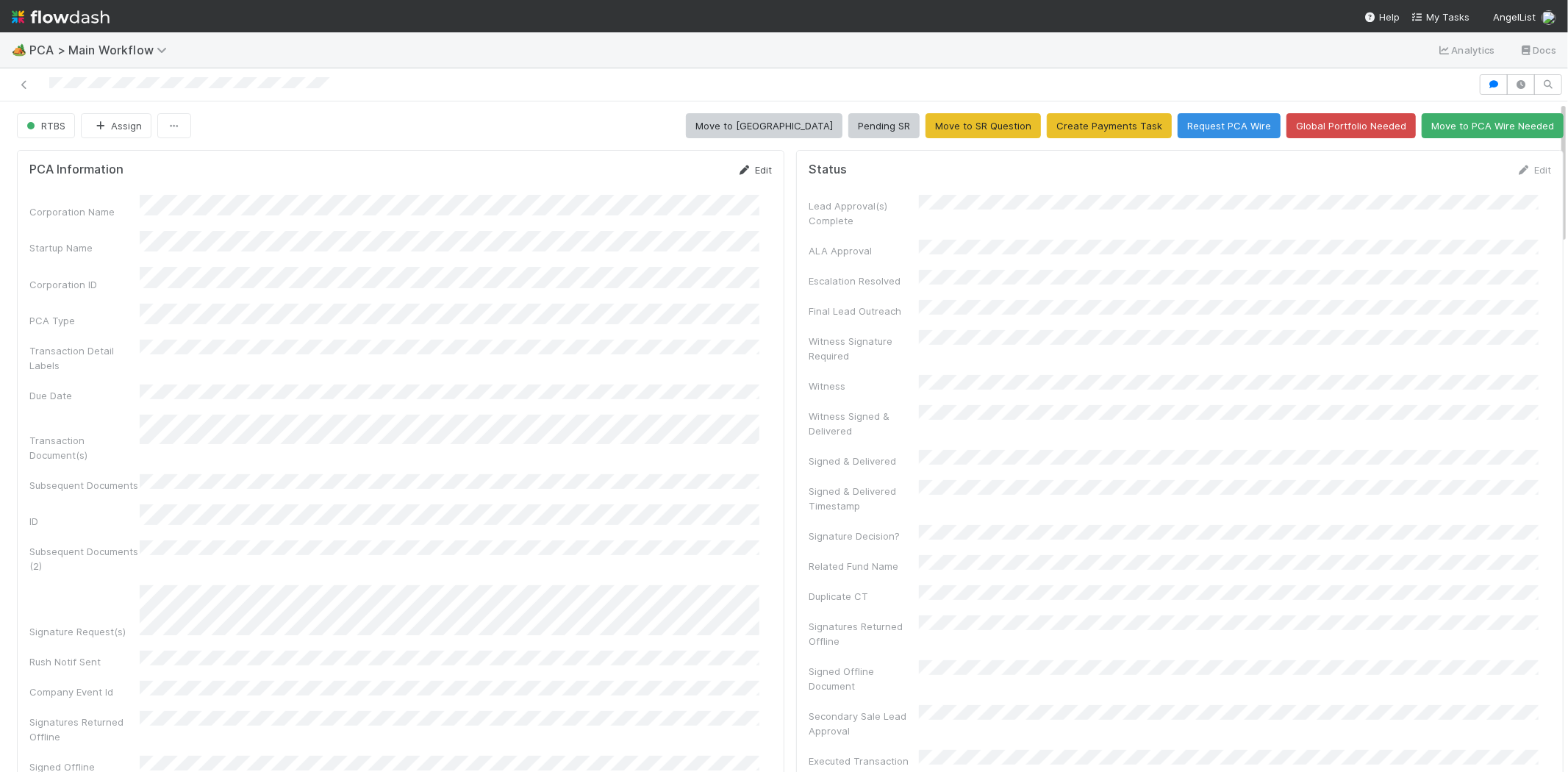
click at [747, 165] on link "Edit" at bounding box center [754, 170] width 35 height 12
click at [675, 172] on button "Save" at bounding box center [693, 175] width 42 height 25
click at [743, 169] on link "Edit" at bounding box center [754, 170] width 35 height 12
click at [673, 182] on button "Save" at bounding box center [693, 175] width 42 height 25
click at [742, 167] on link "Edit" at bounding box center [754, 170] width 35 height 12
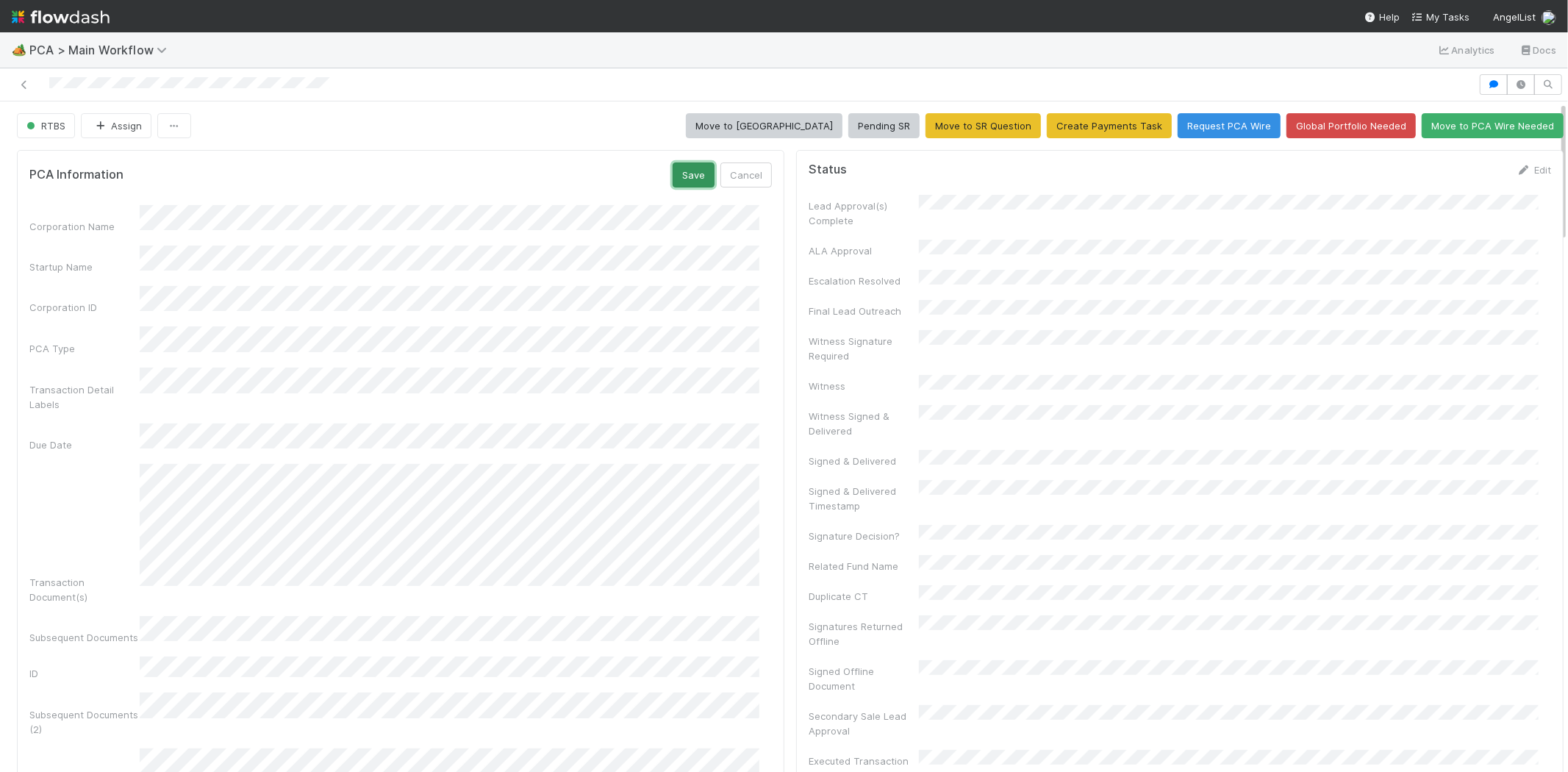
click at [679, 175] on button "Save" at bounding box center [693, 175] width 42 height 25
click at [1517, 170] on link "Edit" at bounding box center [1534, 170] width 35 height 12
click at [1452, 177] on button "Save" at bounding box center [1472, 175] width 42 height 25
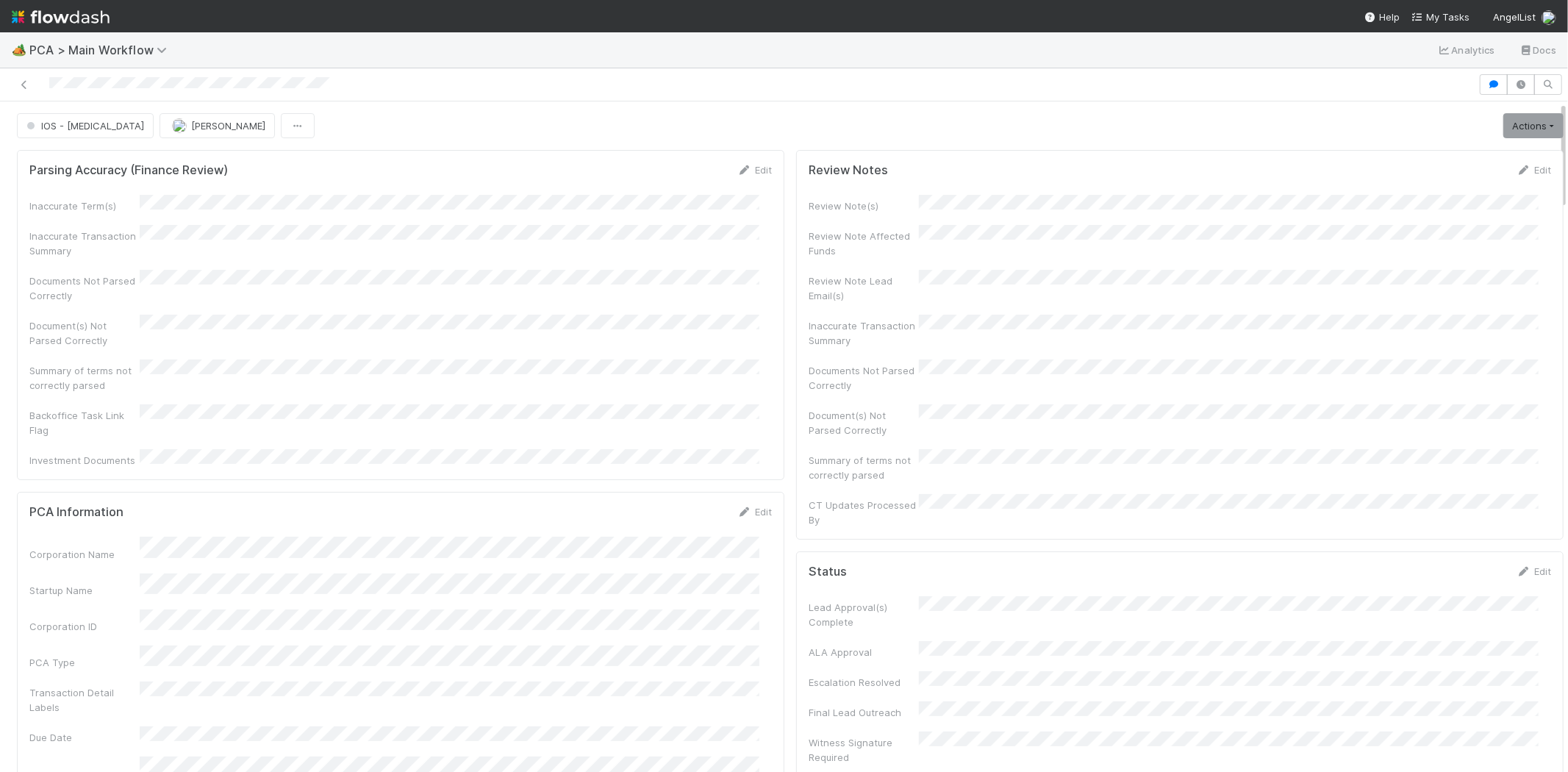
click at [165, 84] on div at bounding box center [740, 84] width 1467 height 21
click at [1451, 14] on span "My Tasks" at bounding box center [1440, 16] width 58 height 12
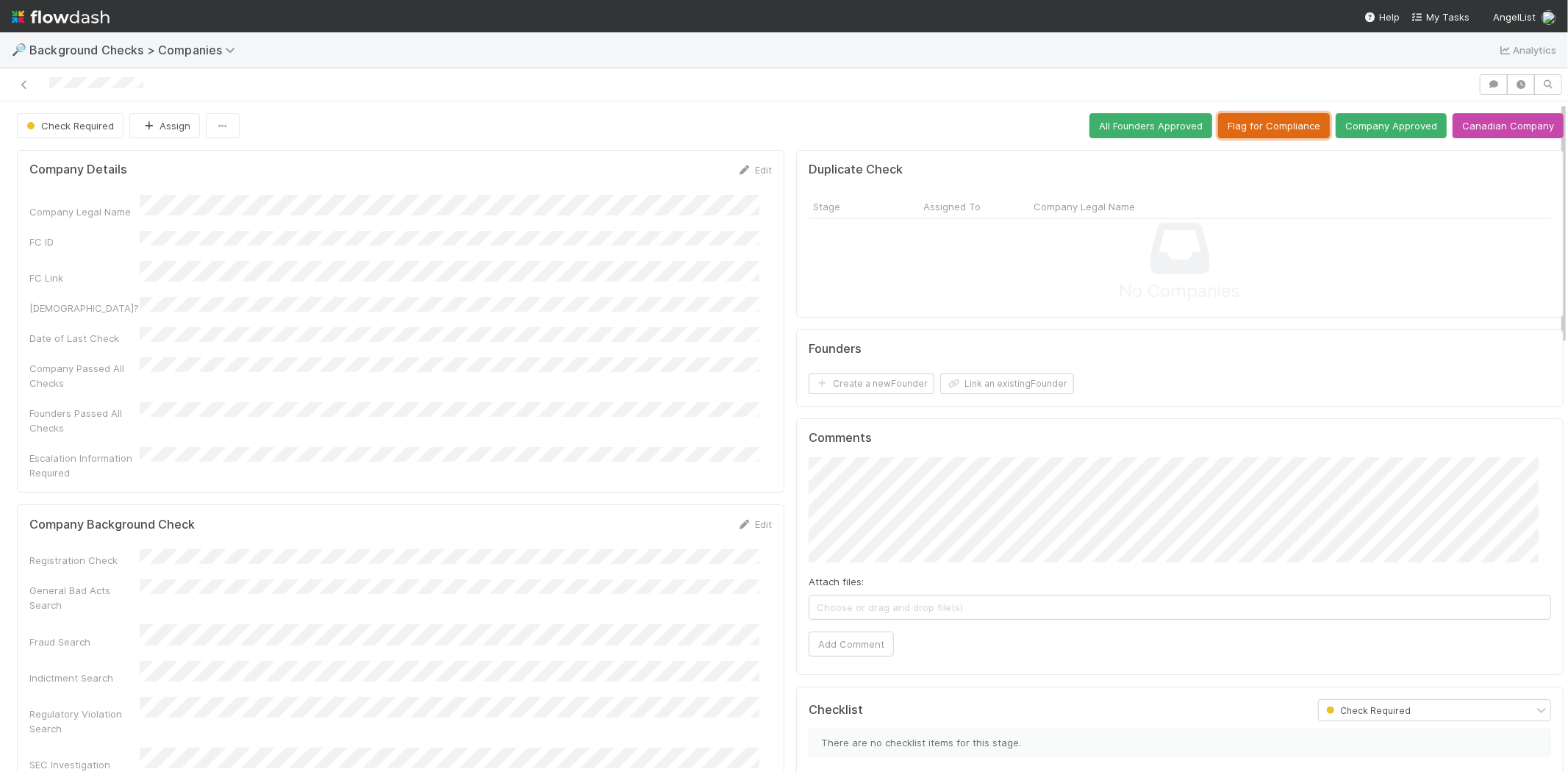
click at [1265, 129] on button "Flag for Compliance" at bounding box center [1274, 126] width 112 height 25
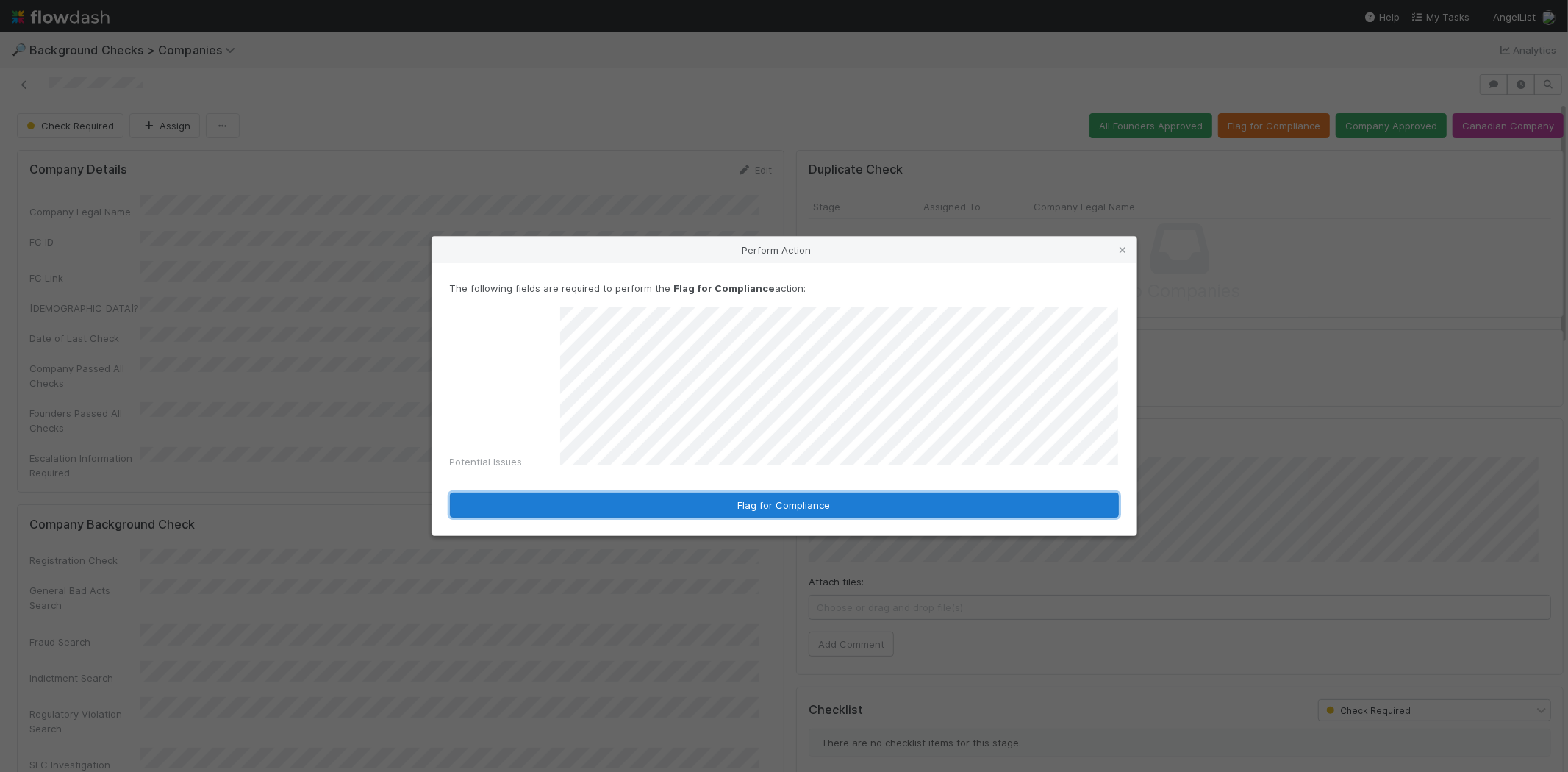
click at [770, 501] on button "Flag for Compliance" at bounding box center [784, 505] width 669 height 25
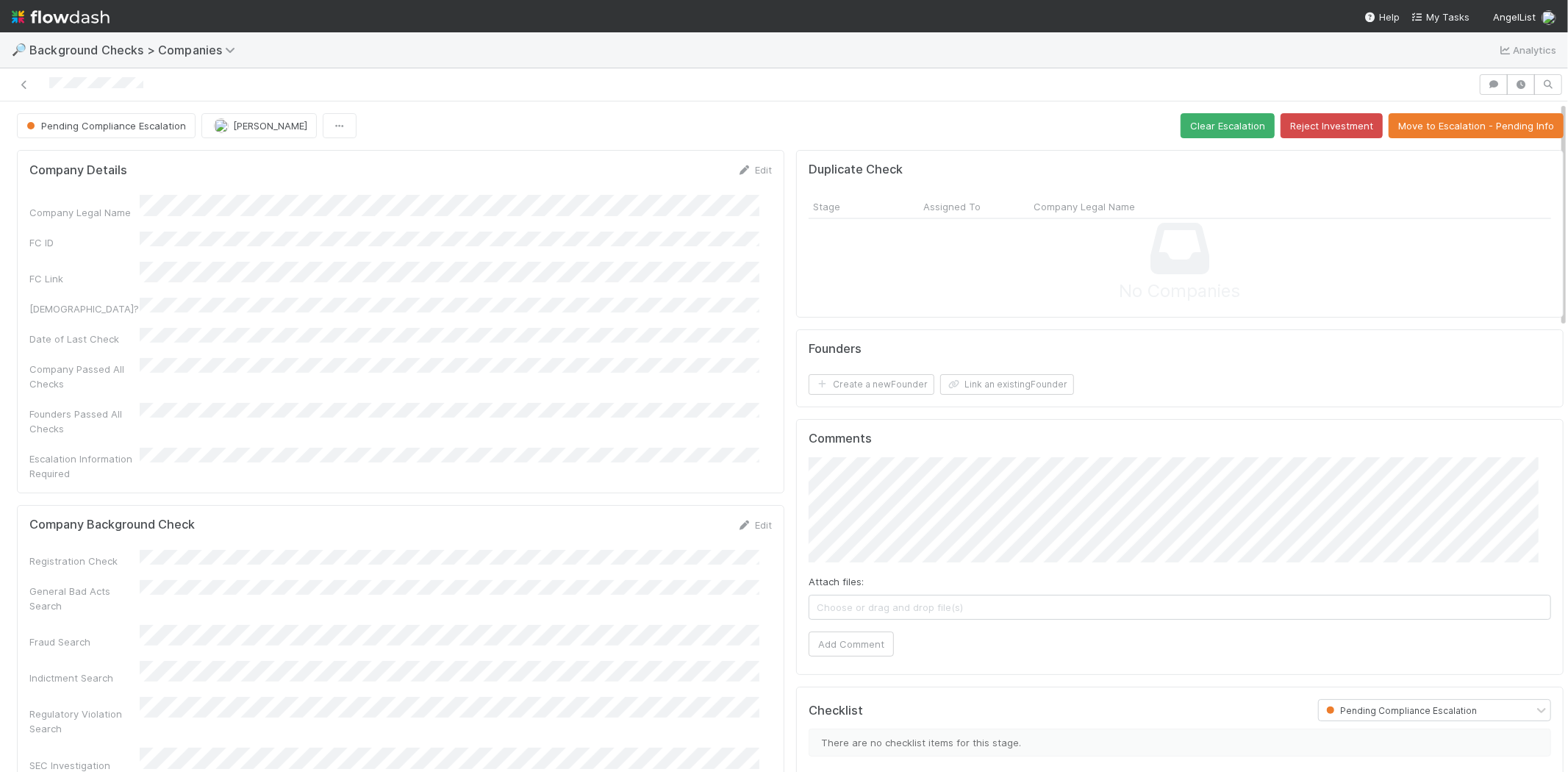
click at [48, 78] on div at bounding box center [740, 84] width 1467 height 21
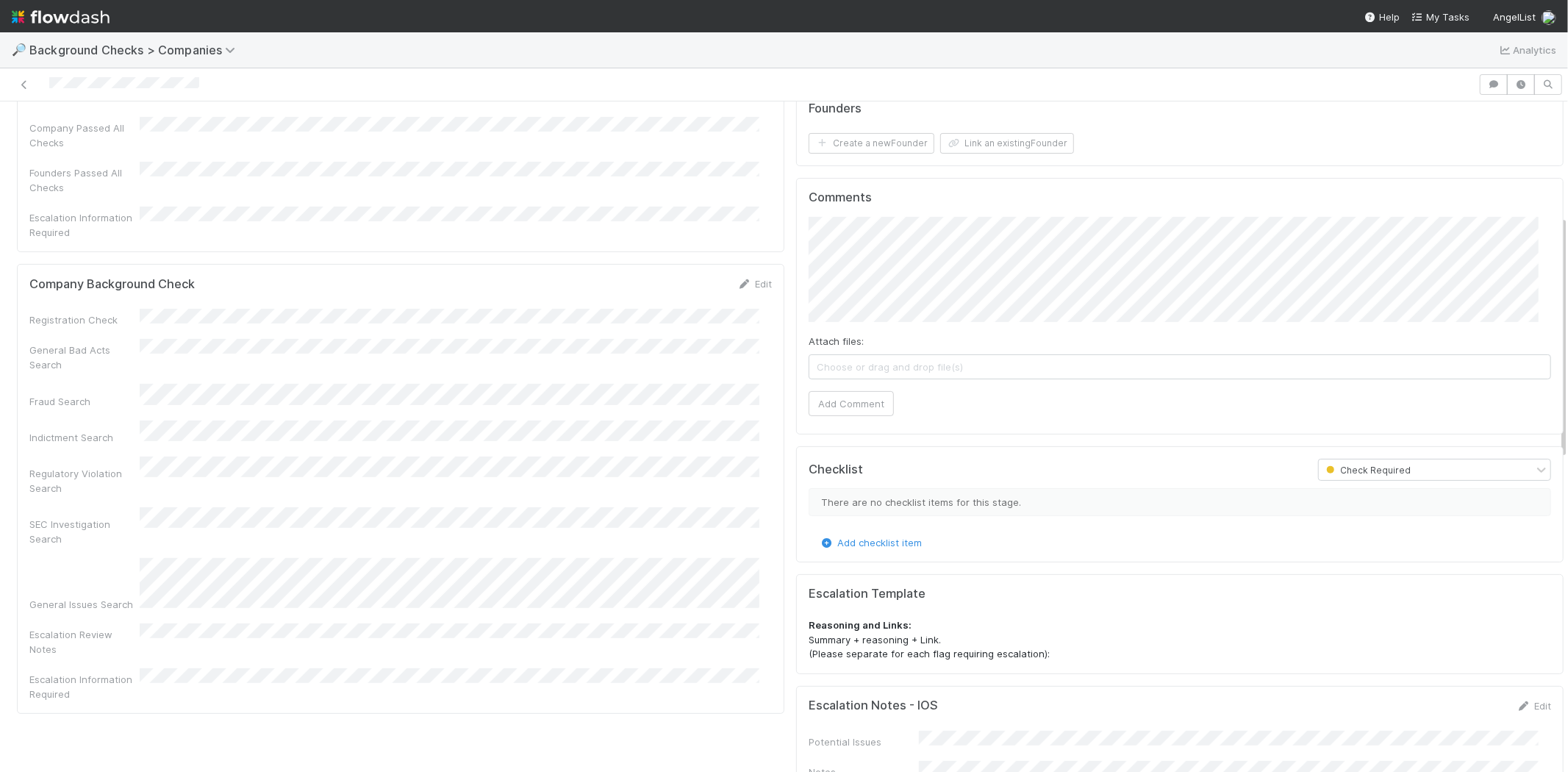
scroll to position [81, 0]
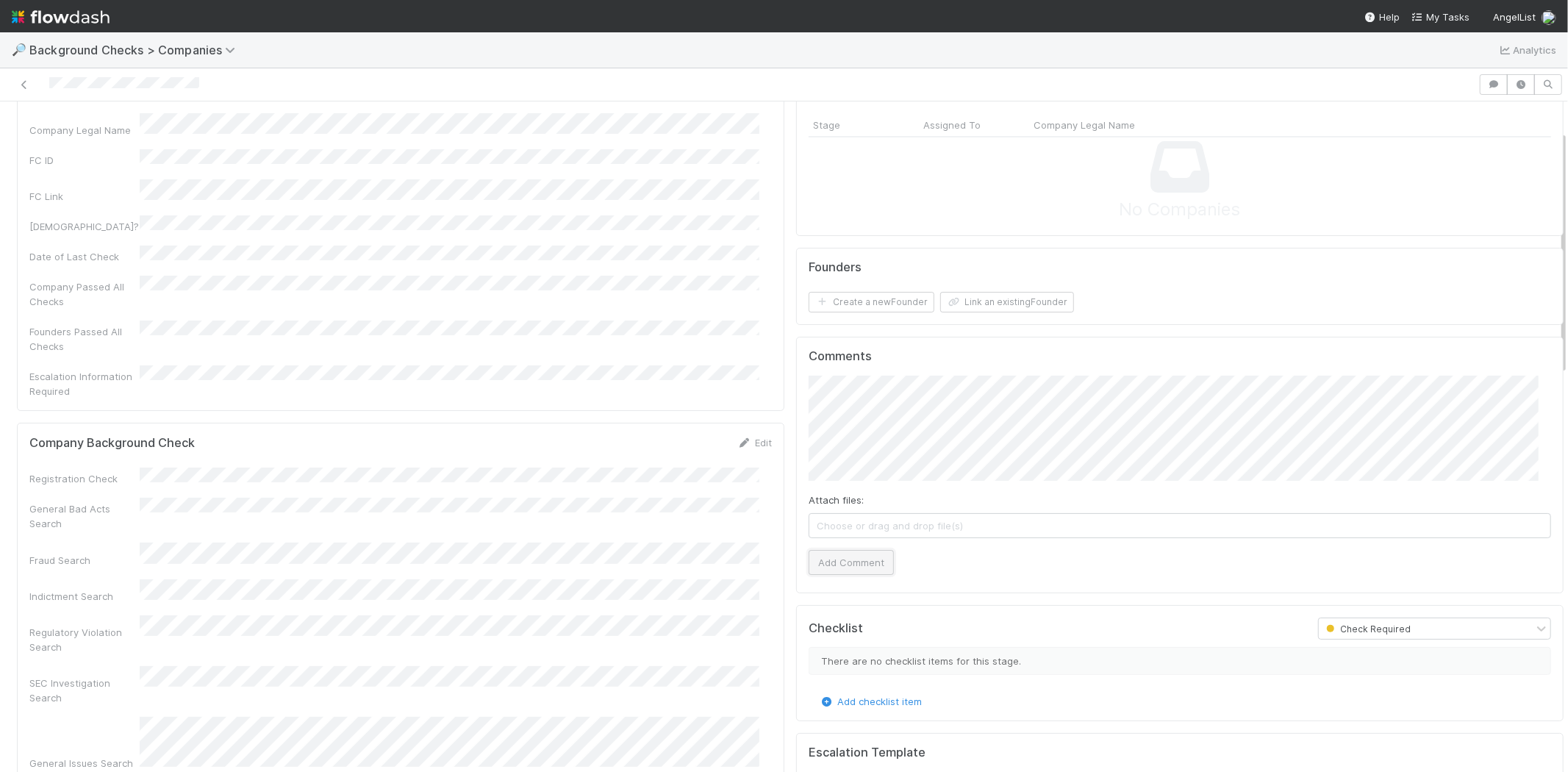
click at [844, 557] on button "Add Comment" at bounding box center [851, 563] width 85 height 25
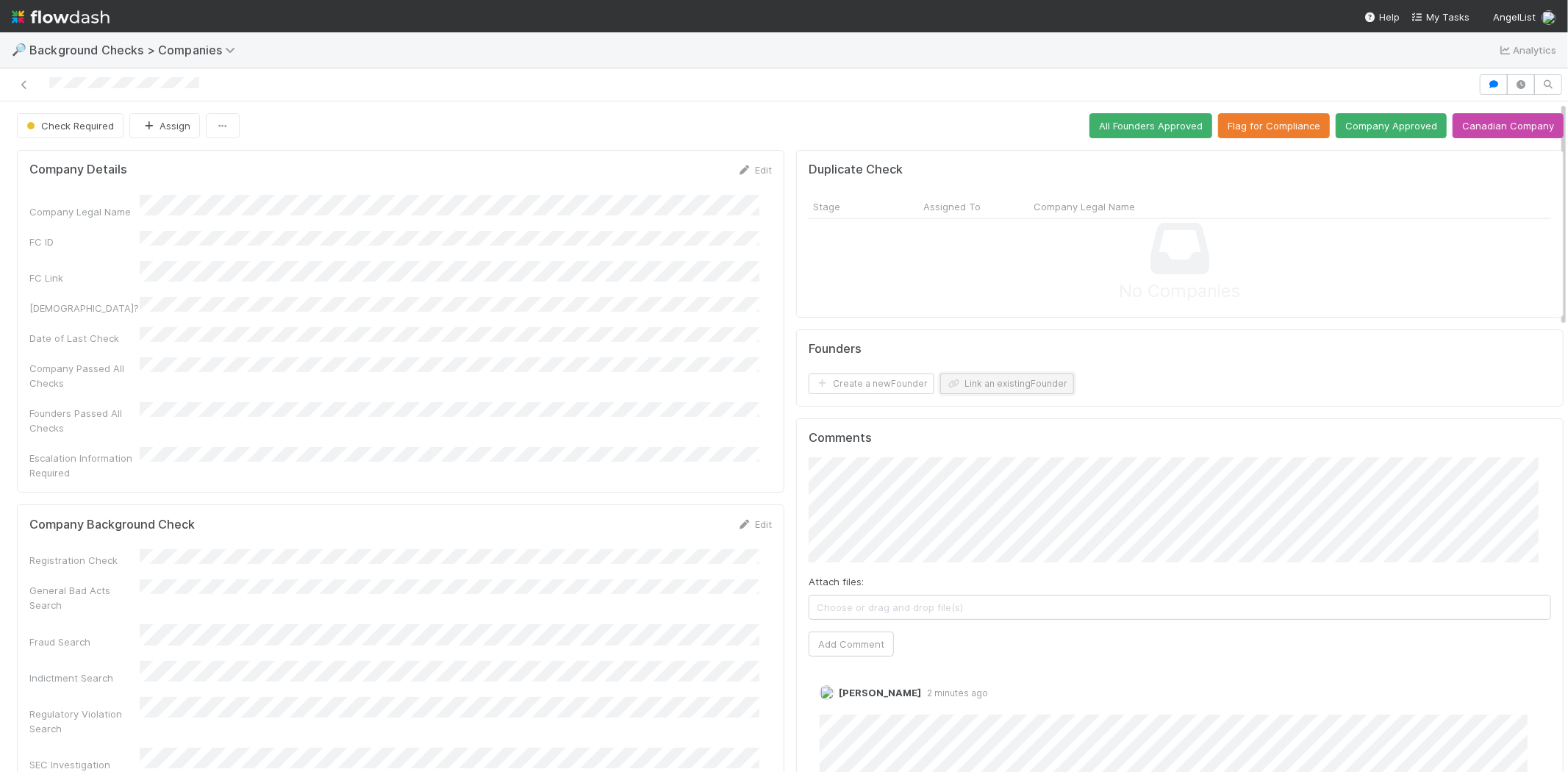
click at [989, 379] on button "Link an existing Founder" at bounding box center [1008, 383] width 134 height 21
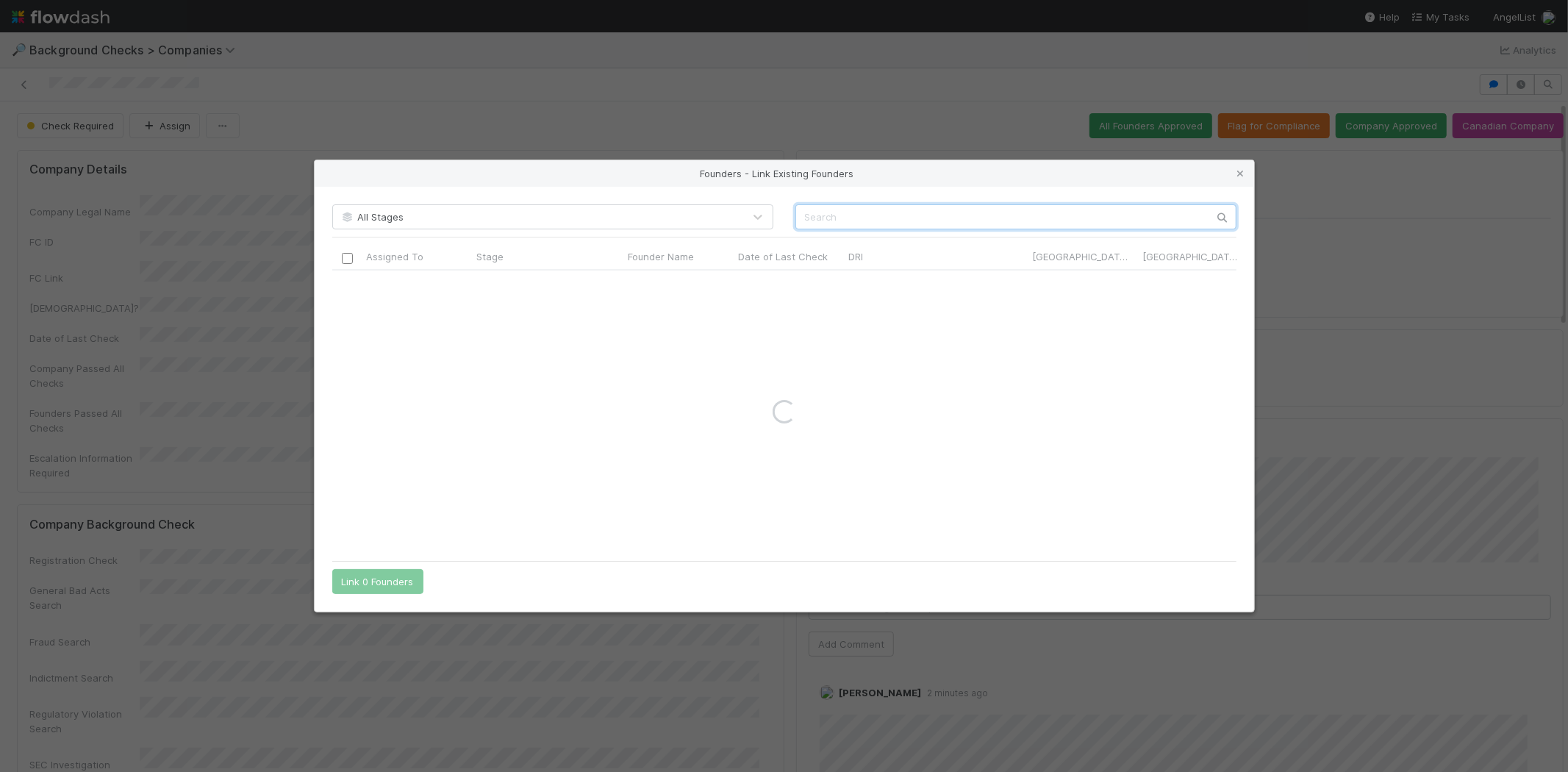
click at [905, 218] on input "text" at bounding box center [1016, 217] width 441 height 25
paste input "[PERSON_NAME]"
type input "[PERSON_NAME]"
click at [342, 288] on input "checkbox" at bounding box center [347, 286] width 11 height 11
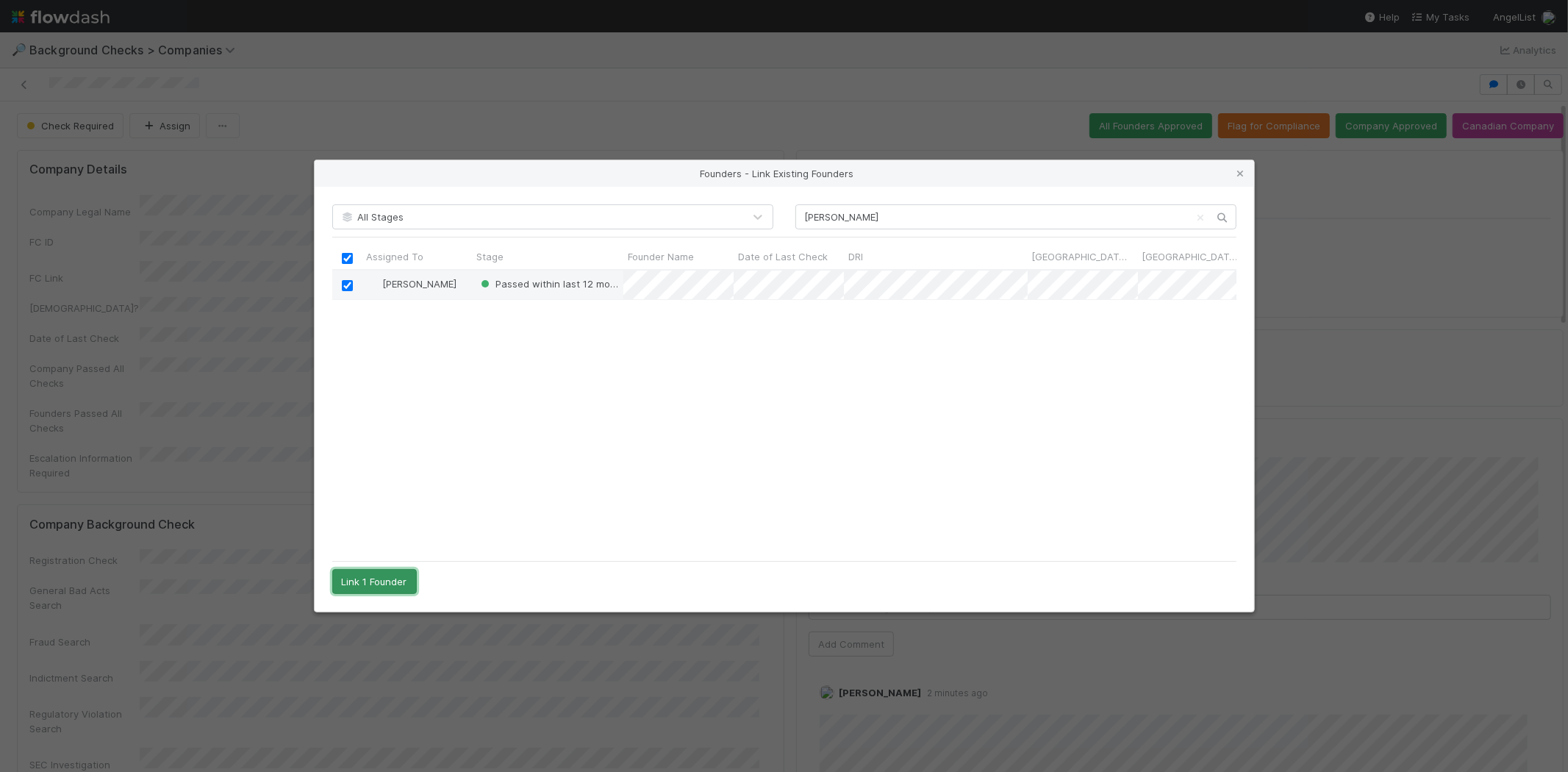
click at [392, 582] on button "Link 1 Founder" at bounding box center [374, 582] width 85 height 25
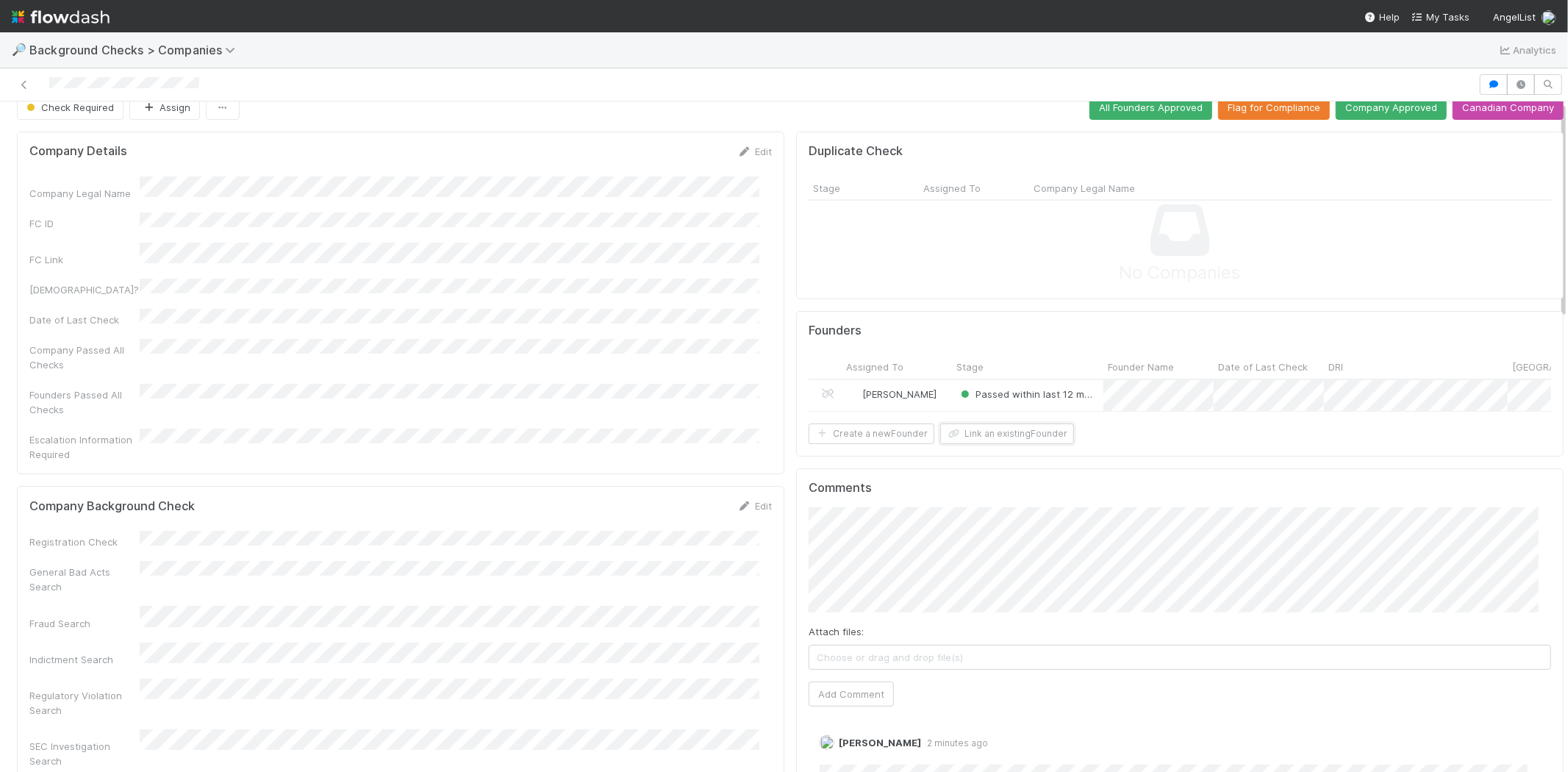
scroll to position [0, 0]
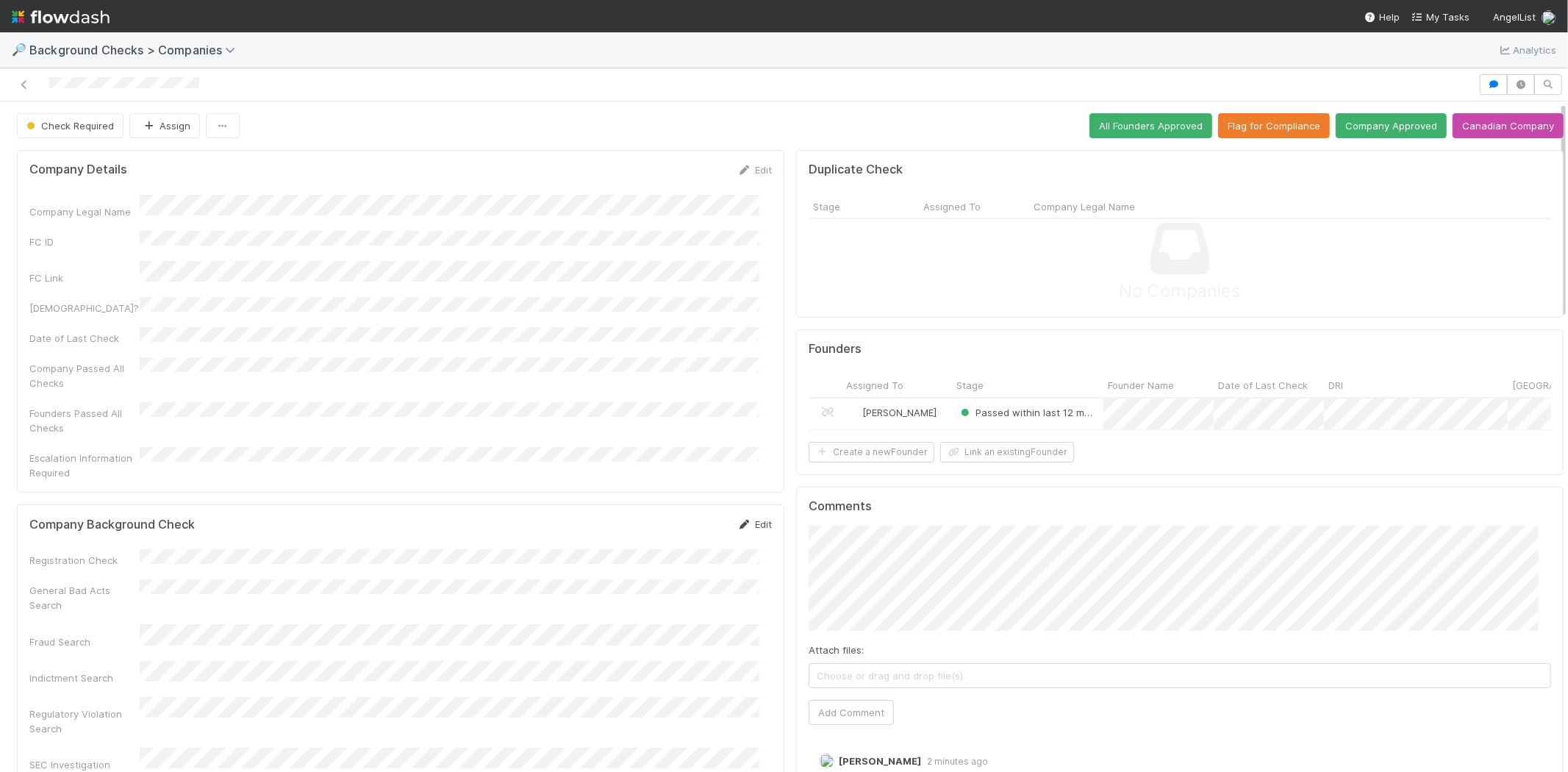
click at [751, 518] on link "Edit" at bounding box center [754, 524] width 35 height 12
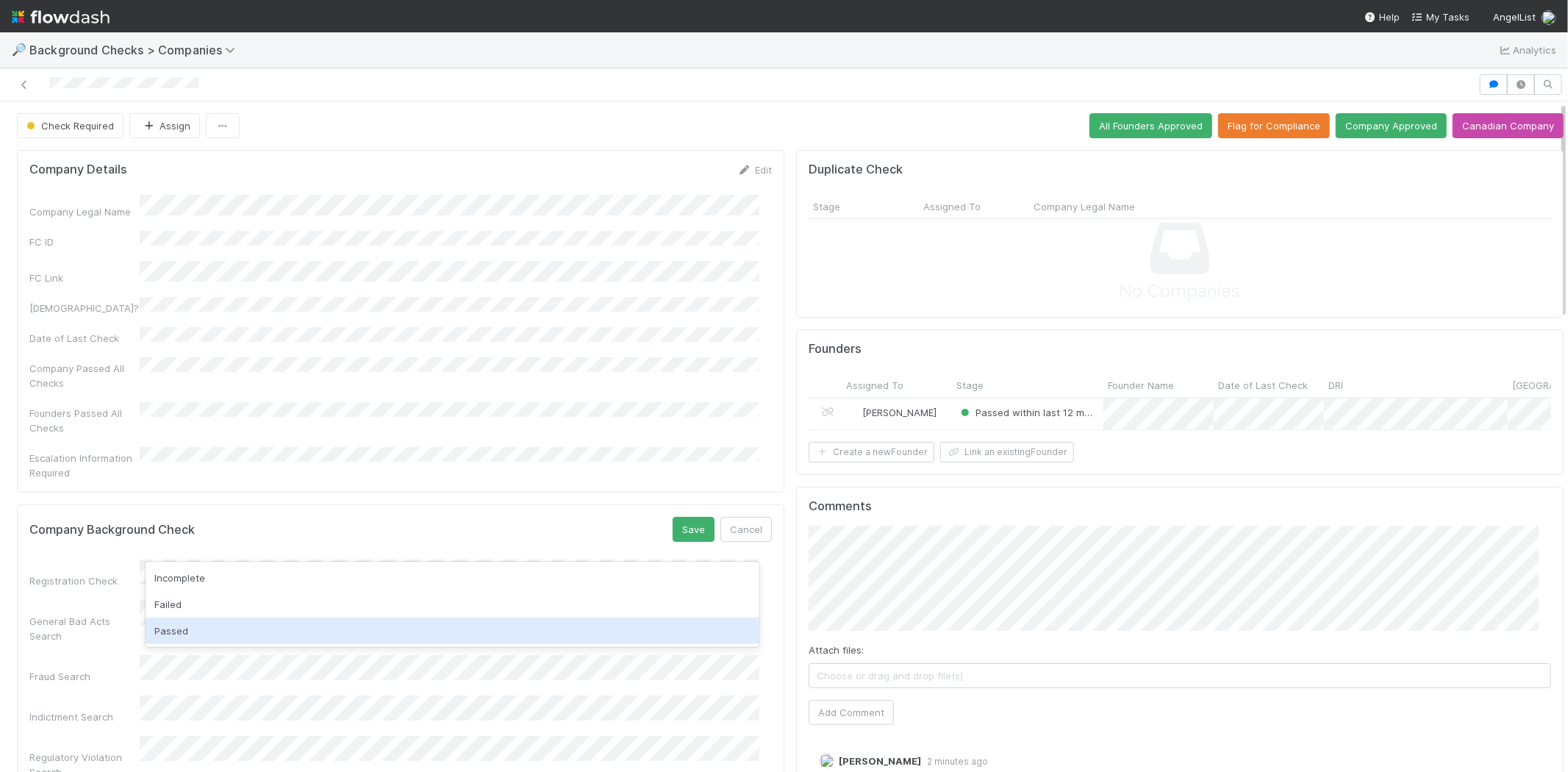
drag, startPoint x: 574, startPoint y: 617, endPoint x: 571, endPoint y: 641, distance: 24.2
click at [571, 641] on div "Incomplete Failed Passed" at bounding box center [452, 604] width 614 height 85
click at [561, 636] on div "Passed" at bounding box center [452, 631] width 614 height 27
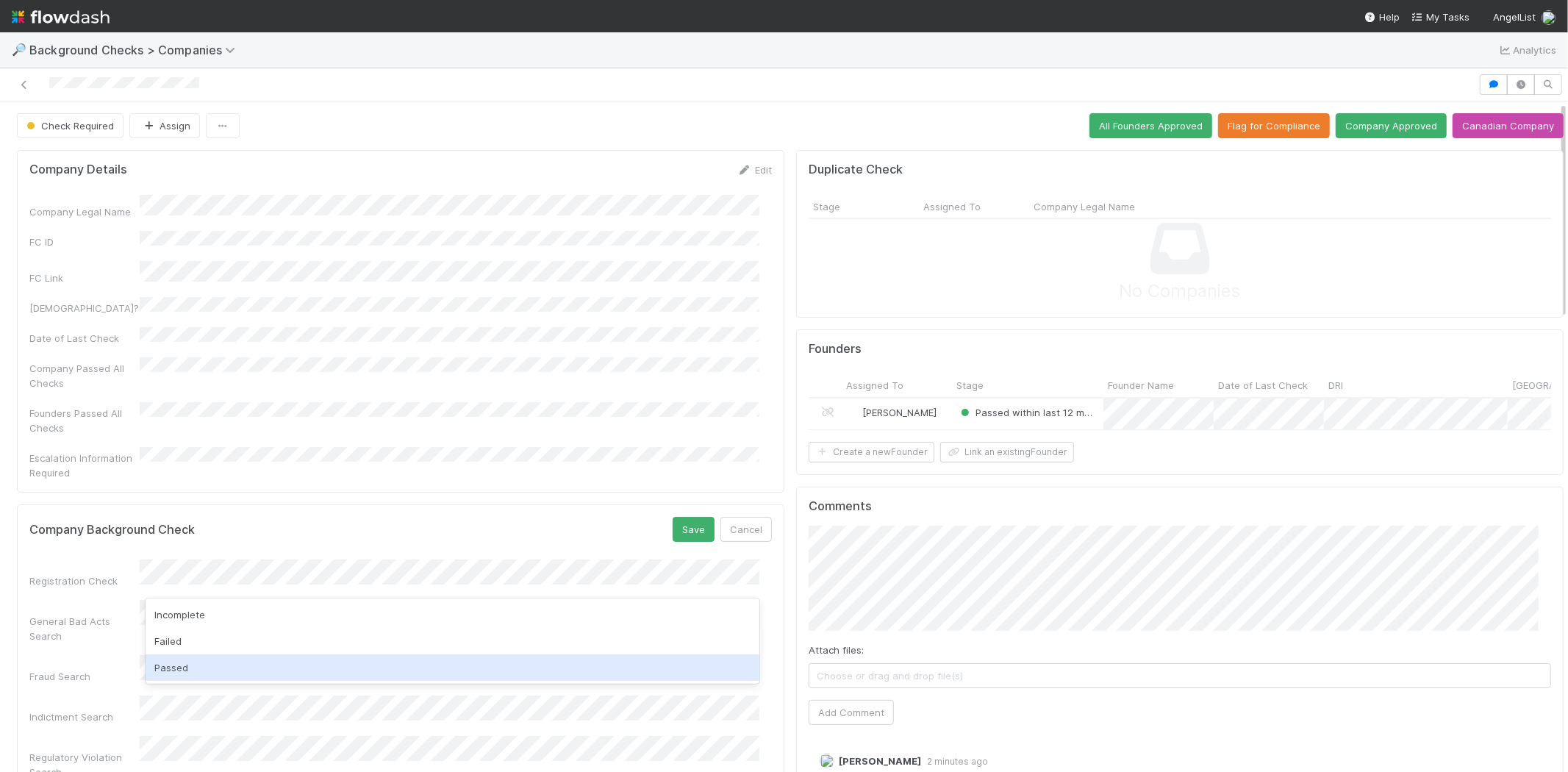
click at [524, 667] on div "Passed" at bounding box center [452, 667] width 614 height 27
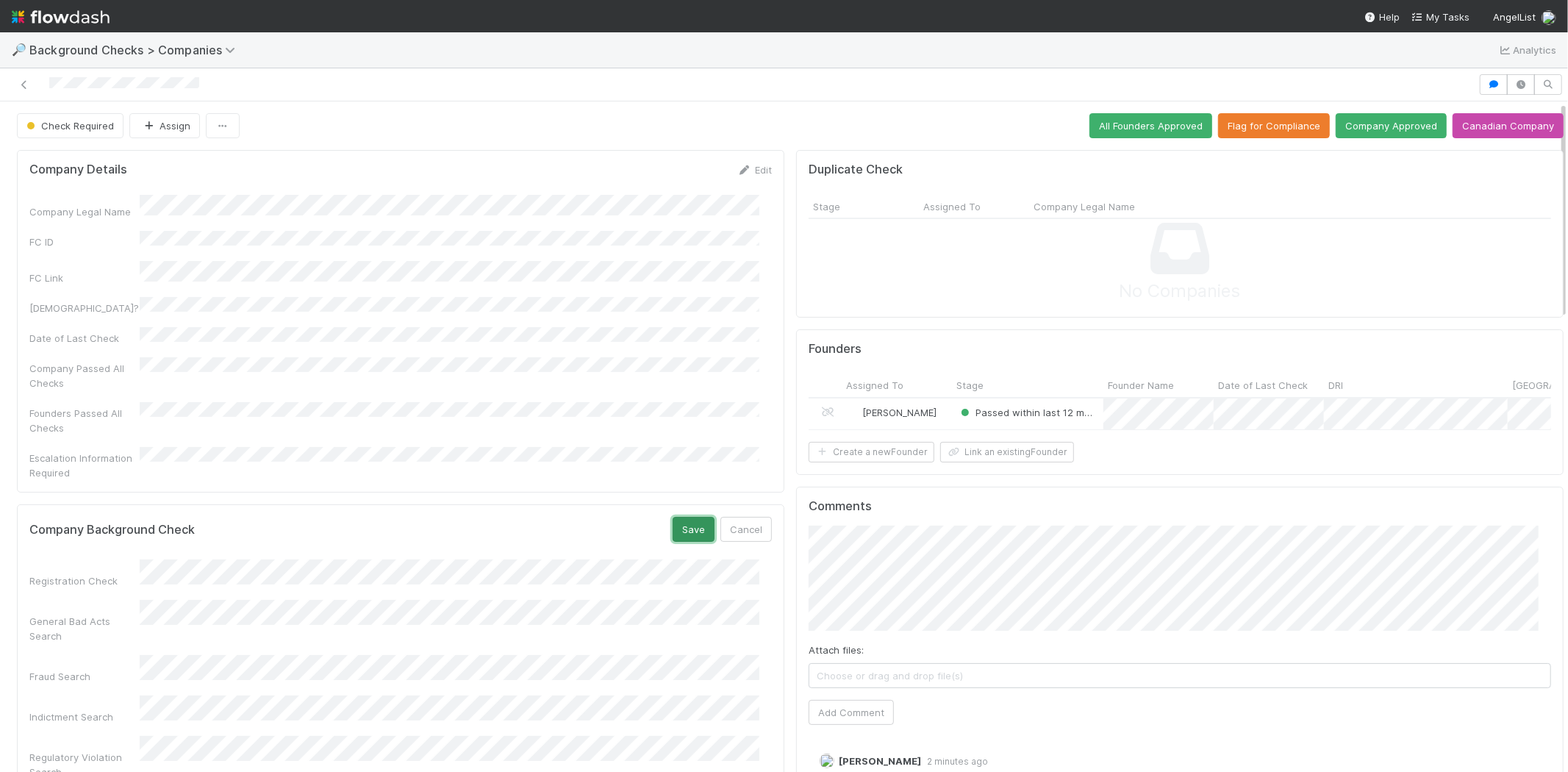
click at [674, 517] on button "Save" at bounding box center [693, 530] width 42 height 25
click at [1172, 122] on button "All Founders Approved" at bounding box center [1151, 126] width 122 height 25
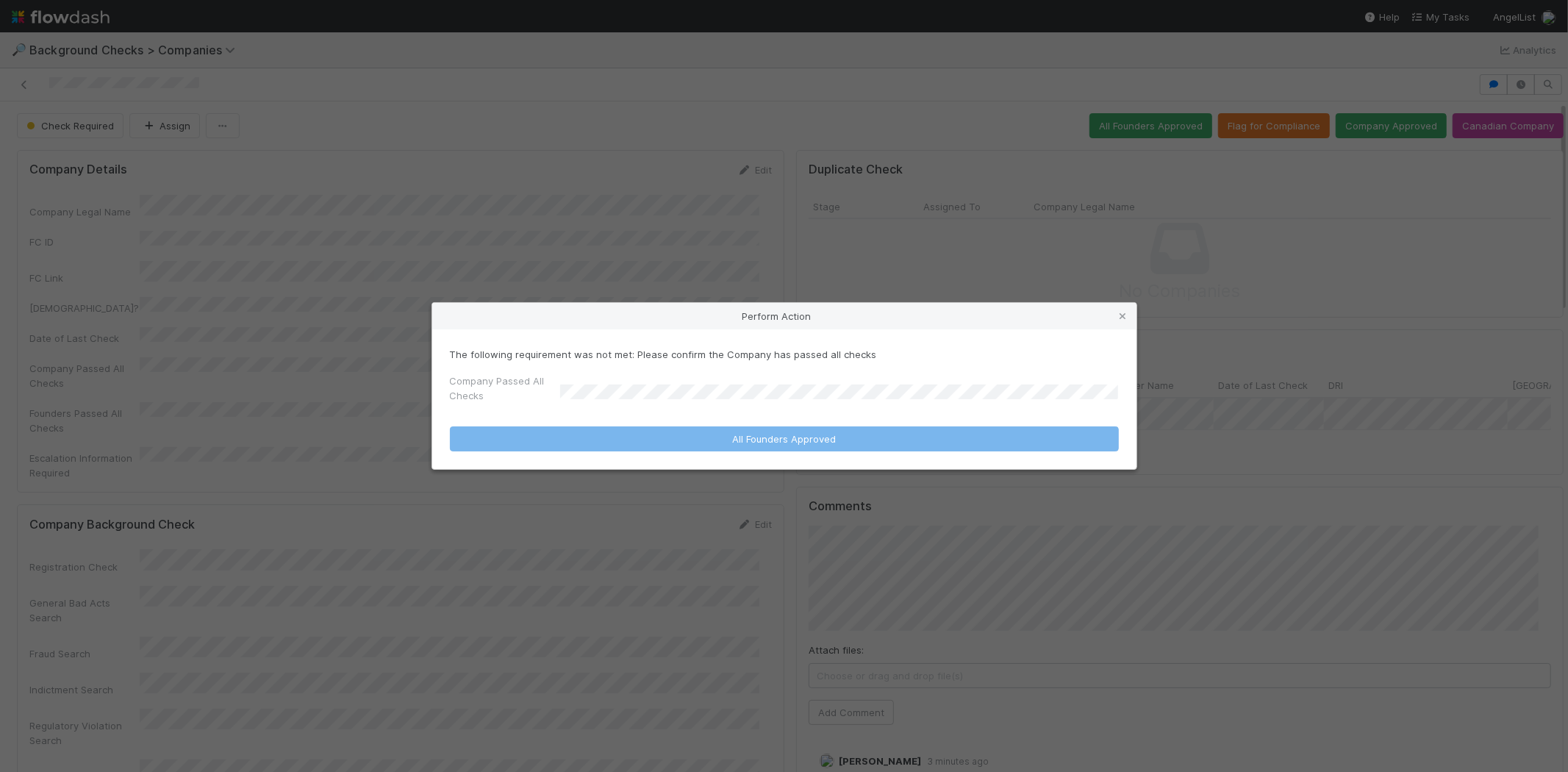
drag, startPoint x: 1125, startPoint y: 316, endPoint x: 1237, endPoint y: 236, distance: 137.6
click at [1125, 316] on icon at bounding box center [1123, 316] width 14 height 10
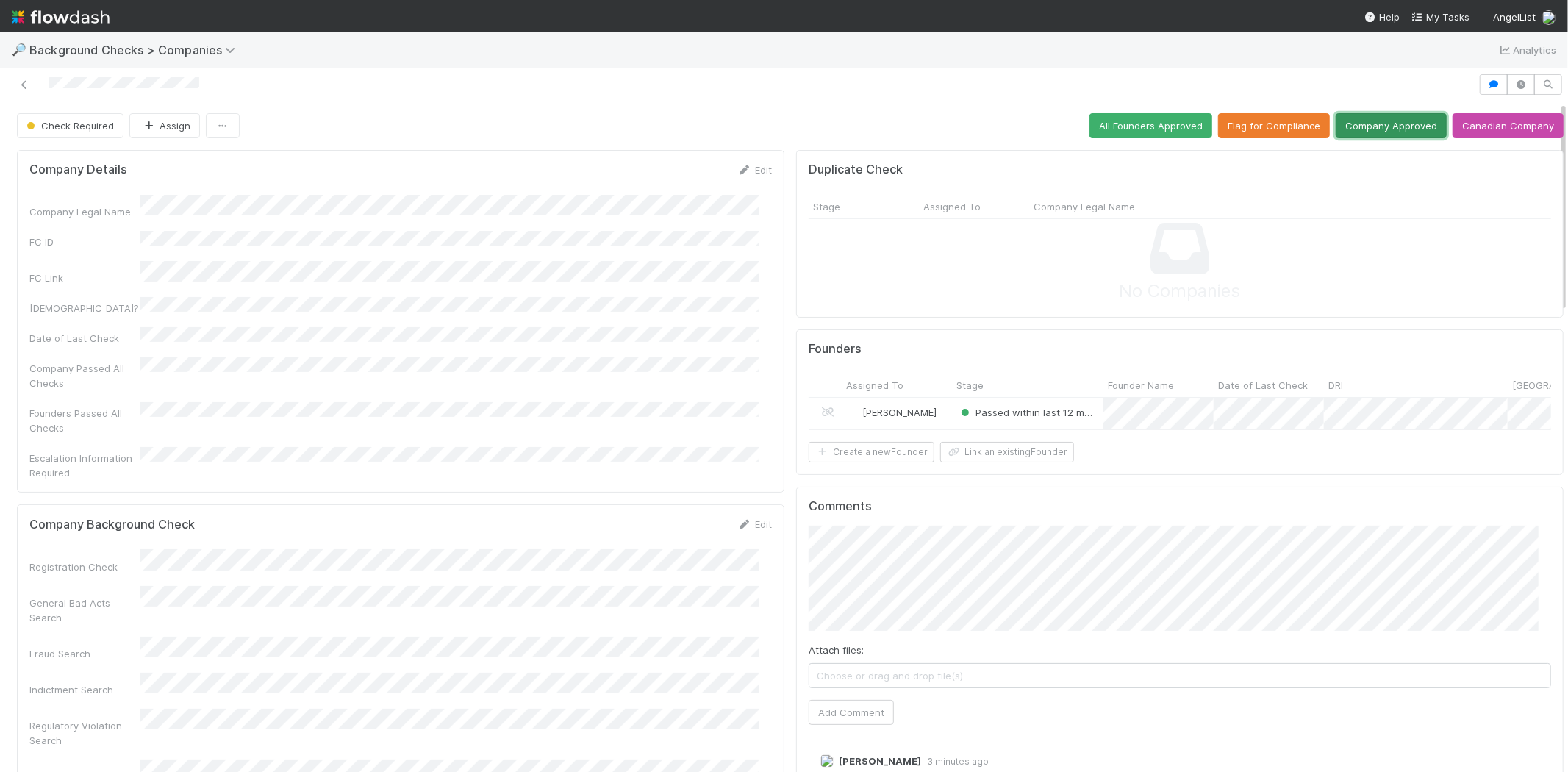
click at [1361, 127] on button "Company Approved" at bounding box center [1391, 126] width 111 height 25
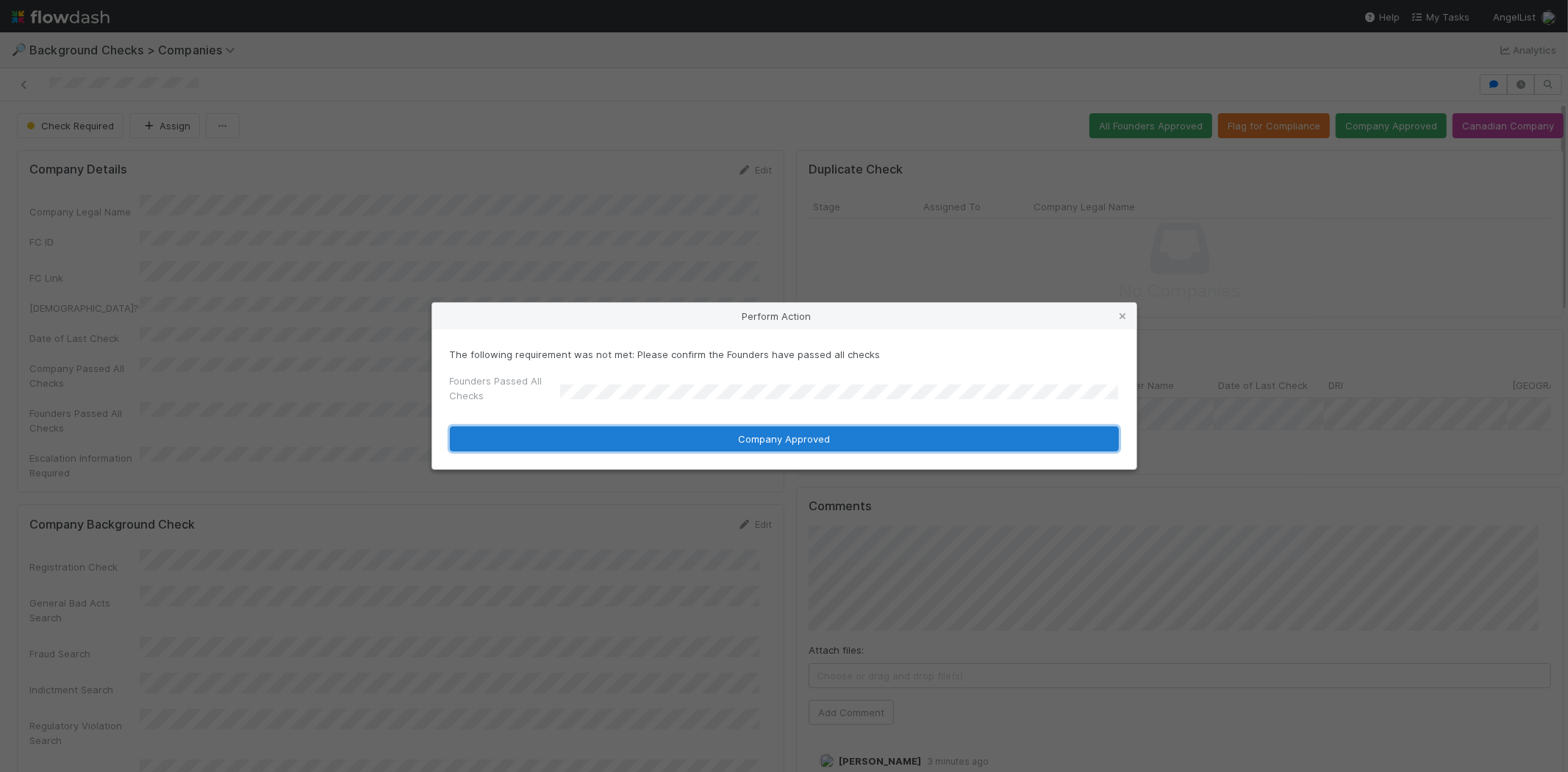
click at [767, 434] on button "Company Approved" at bounding box center [784, 439] width 669 height 25
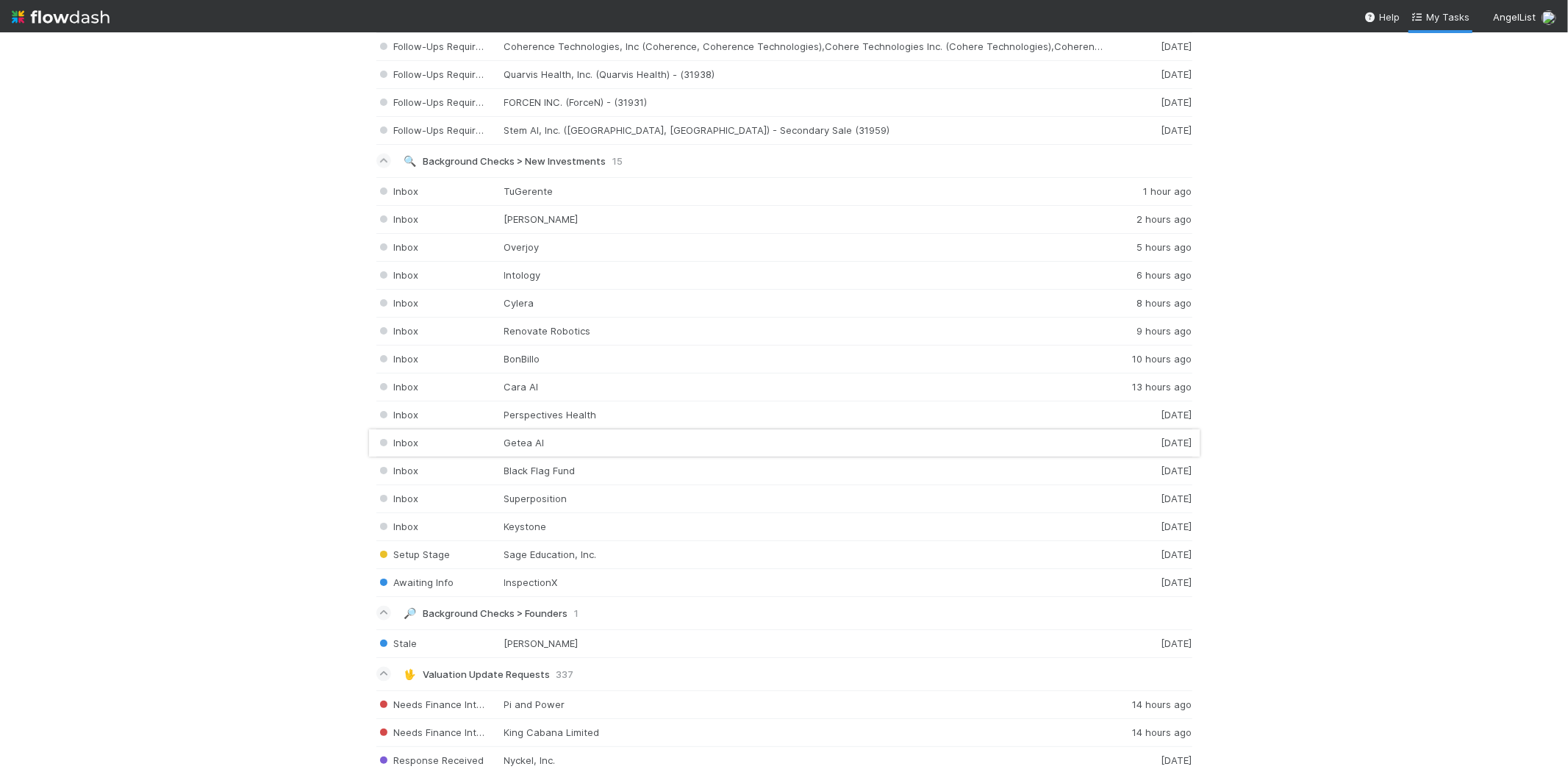
scroll to position [1960, 0]
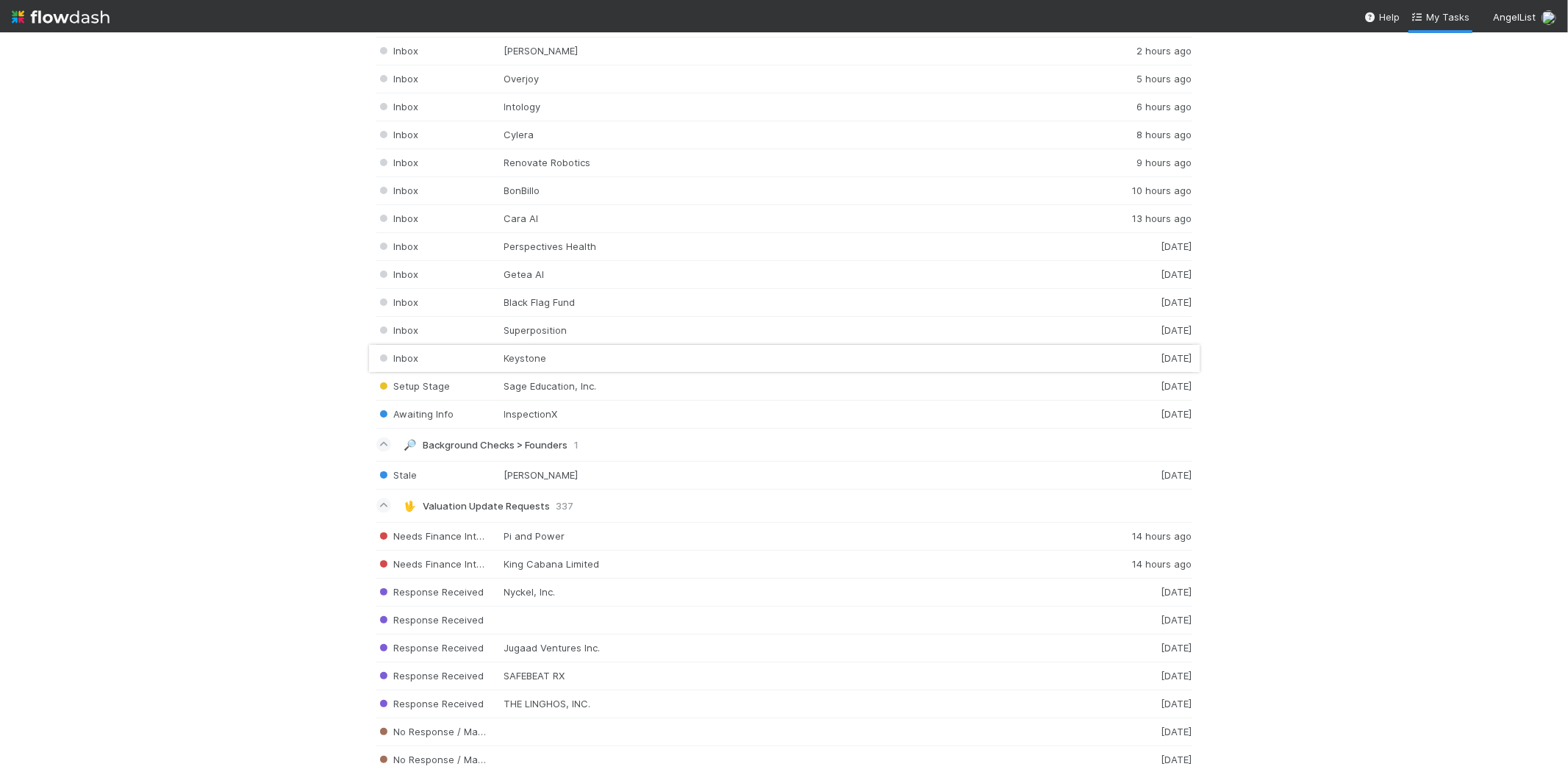
click at [530, 361] on div "Inbox Keystone [DATE]" at bounding box center [784, 358] width 817 height 28
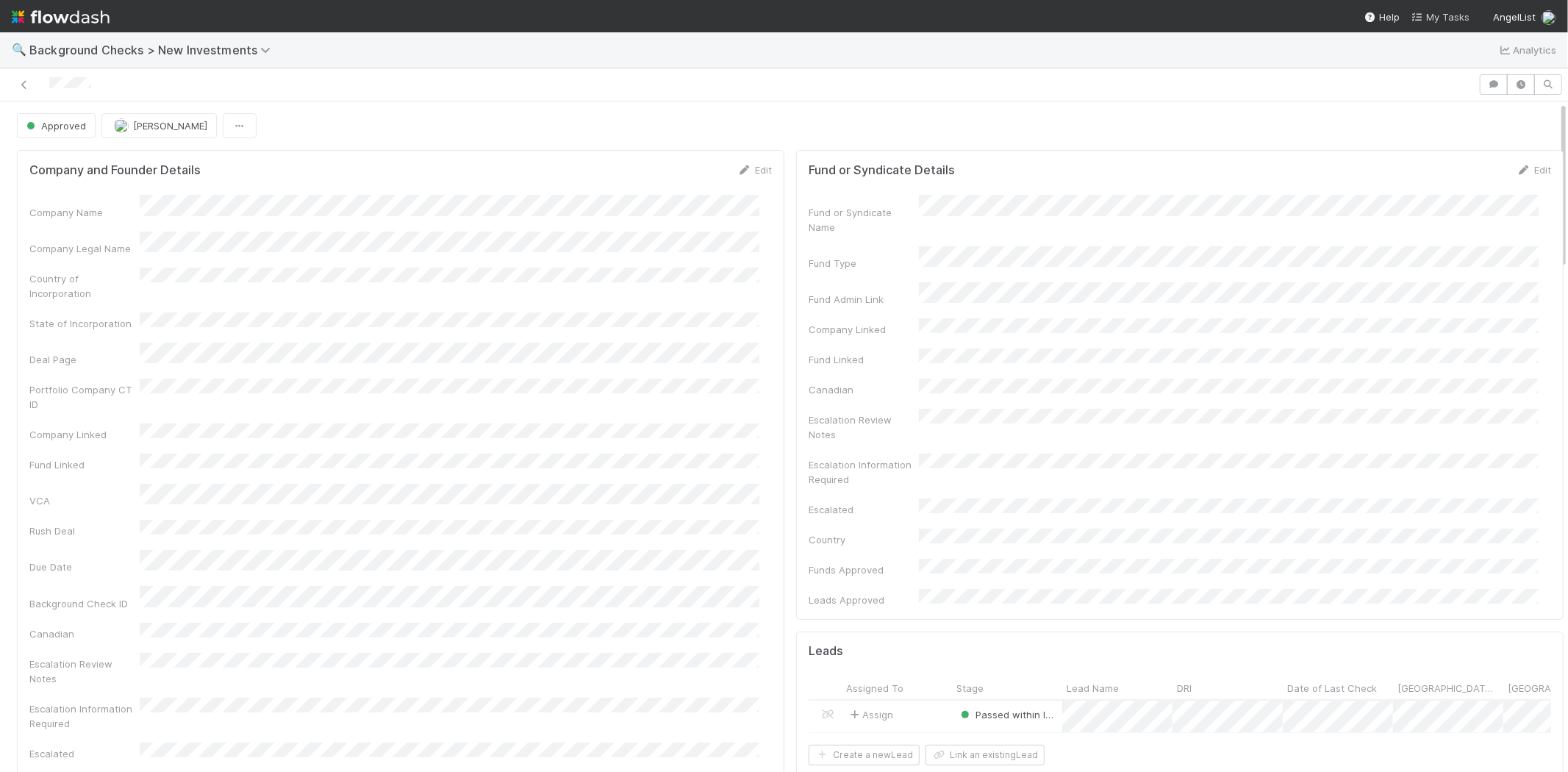
click at [1444, 14] on span "My Tasks" at bounding box center [1440, 16] width 58 height 12
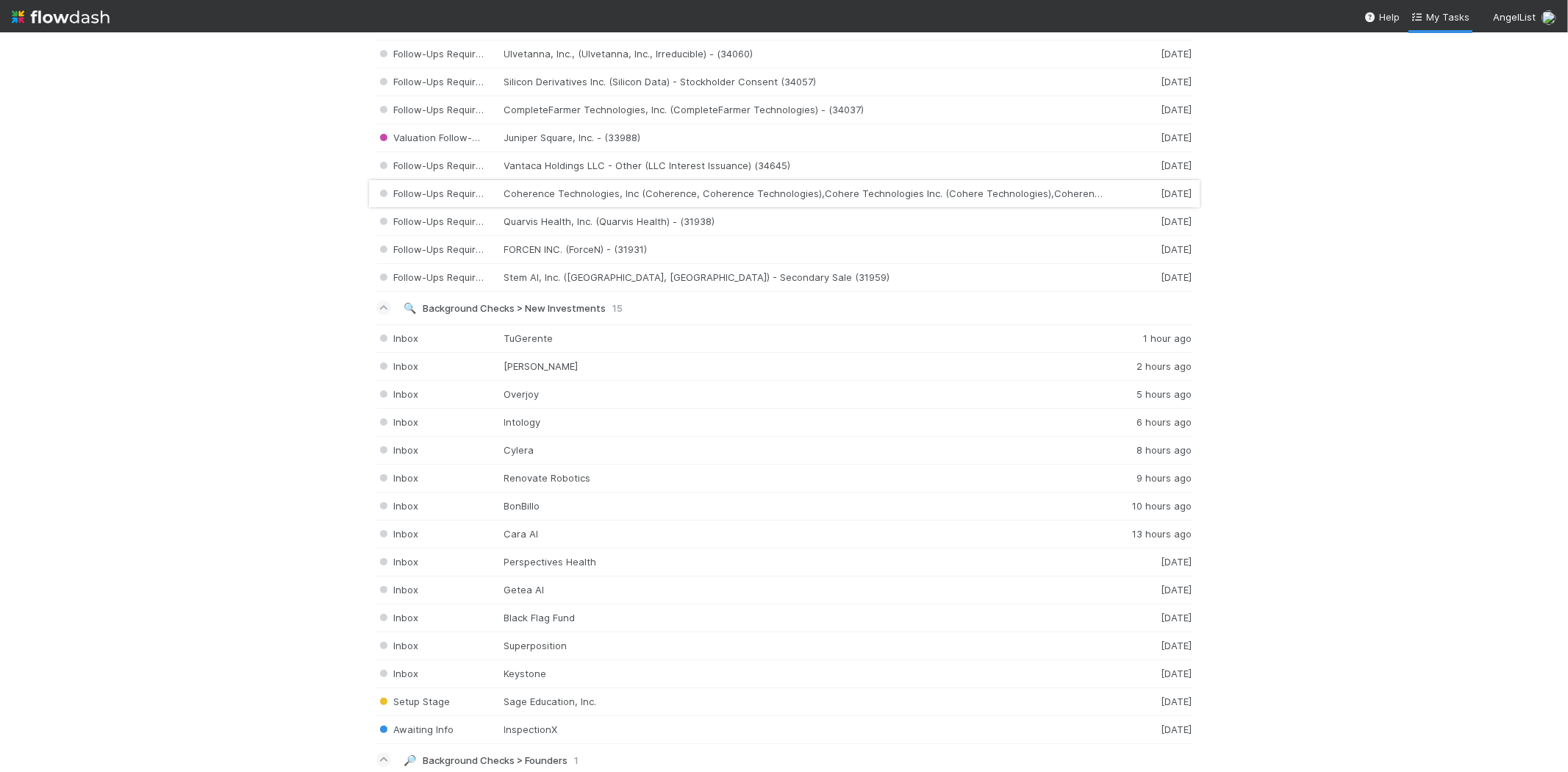
scroll to position [1797, 0]
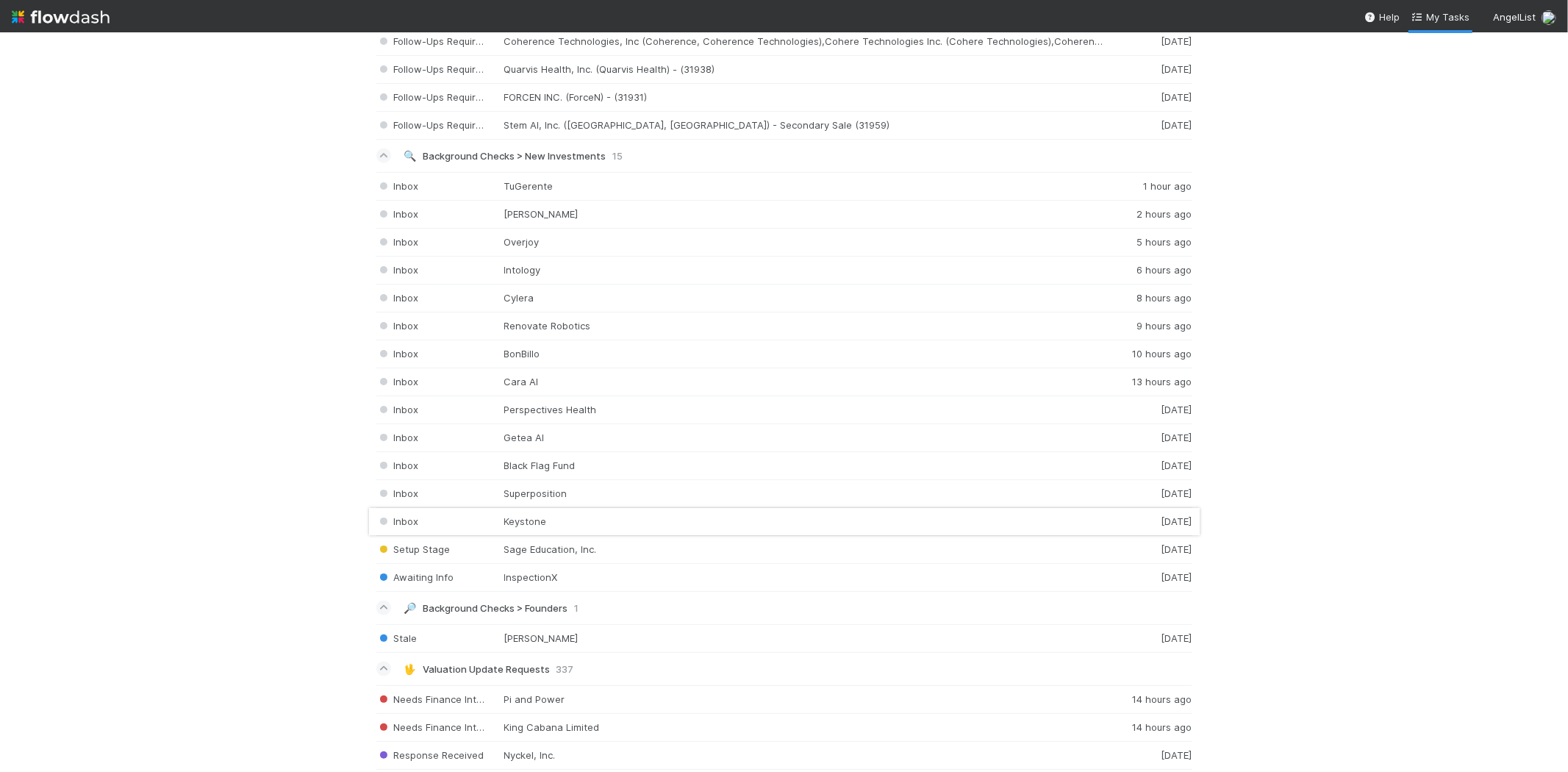
click at [534, 525] on div "Inbox Keystone [DATE]" at bounding box center [784, 522] width 817 height 28
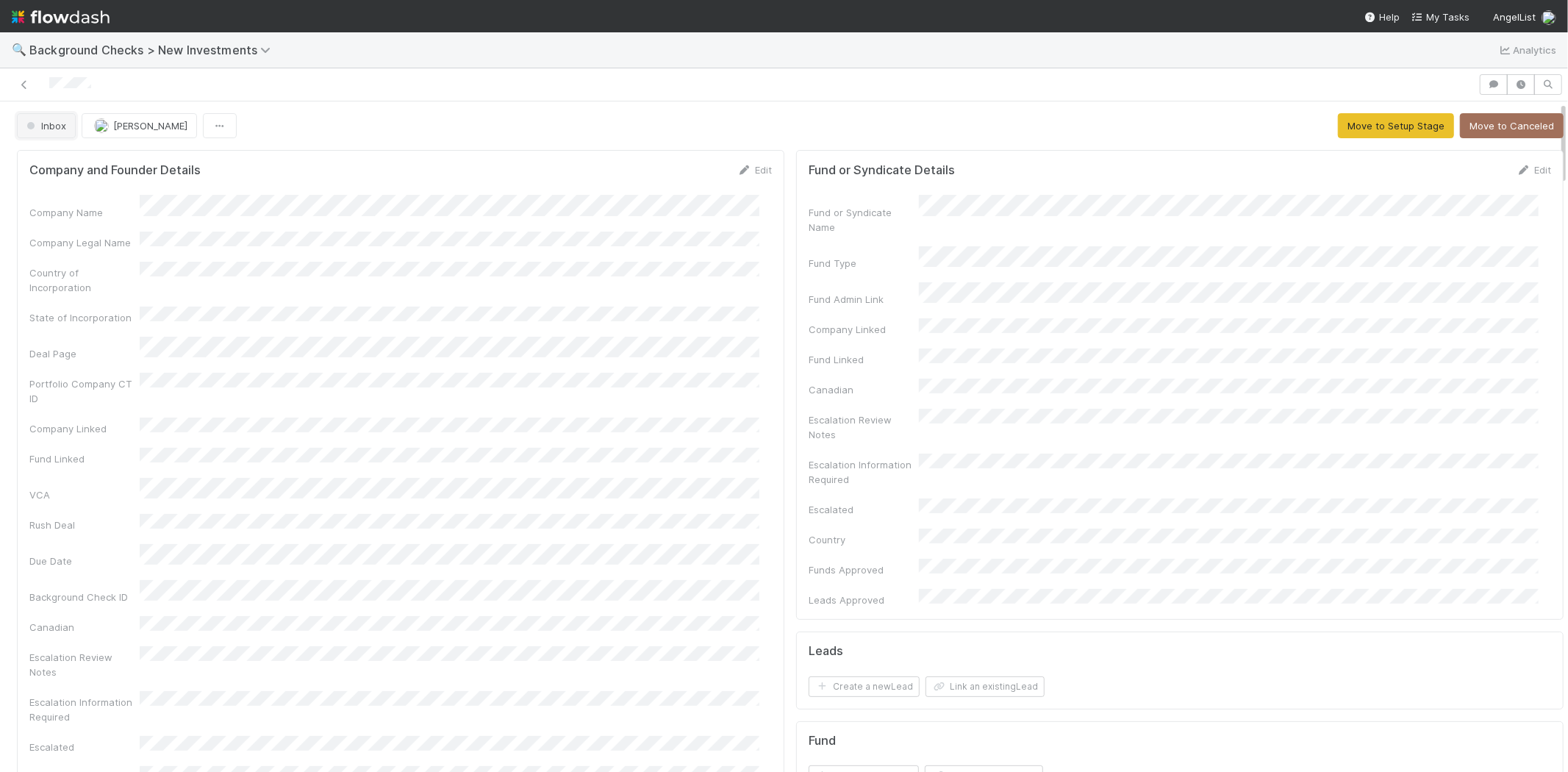
click at [67, 126] on button "Inbox" at bounding box center [46, 126] width 59 height 25
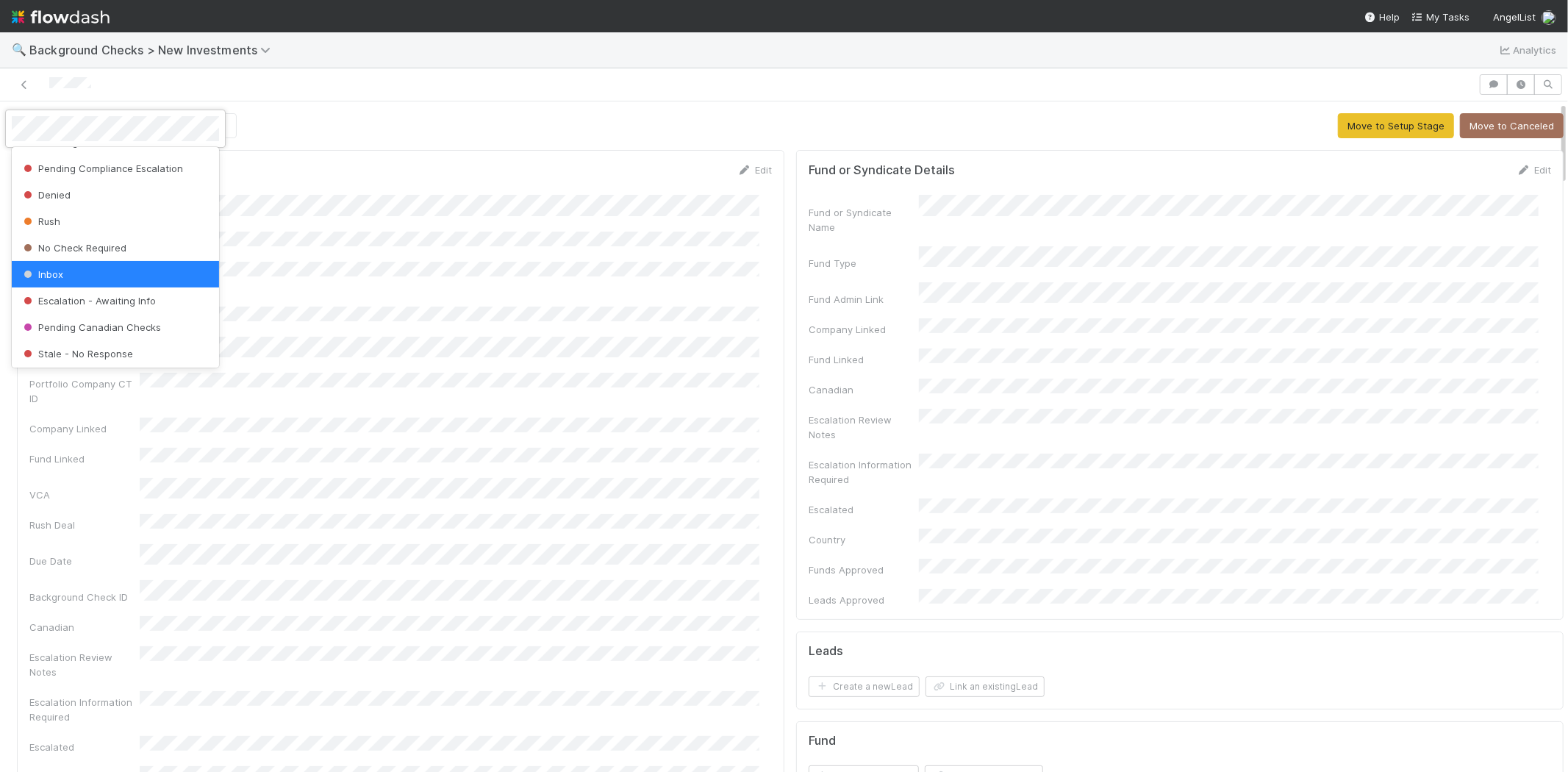
scroll to position [103, 0]
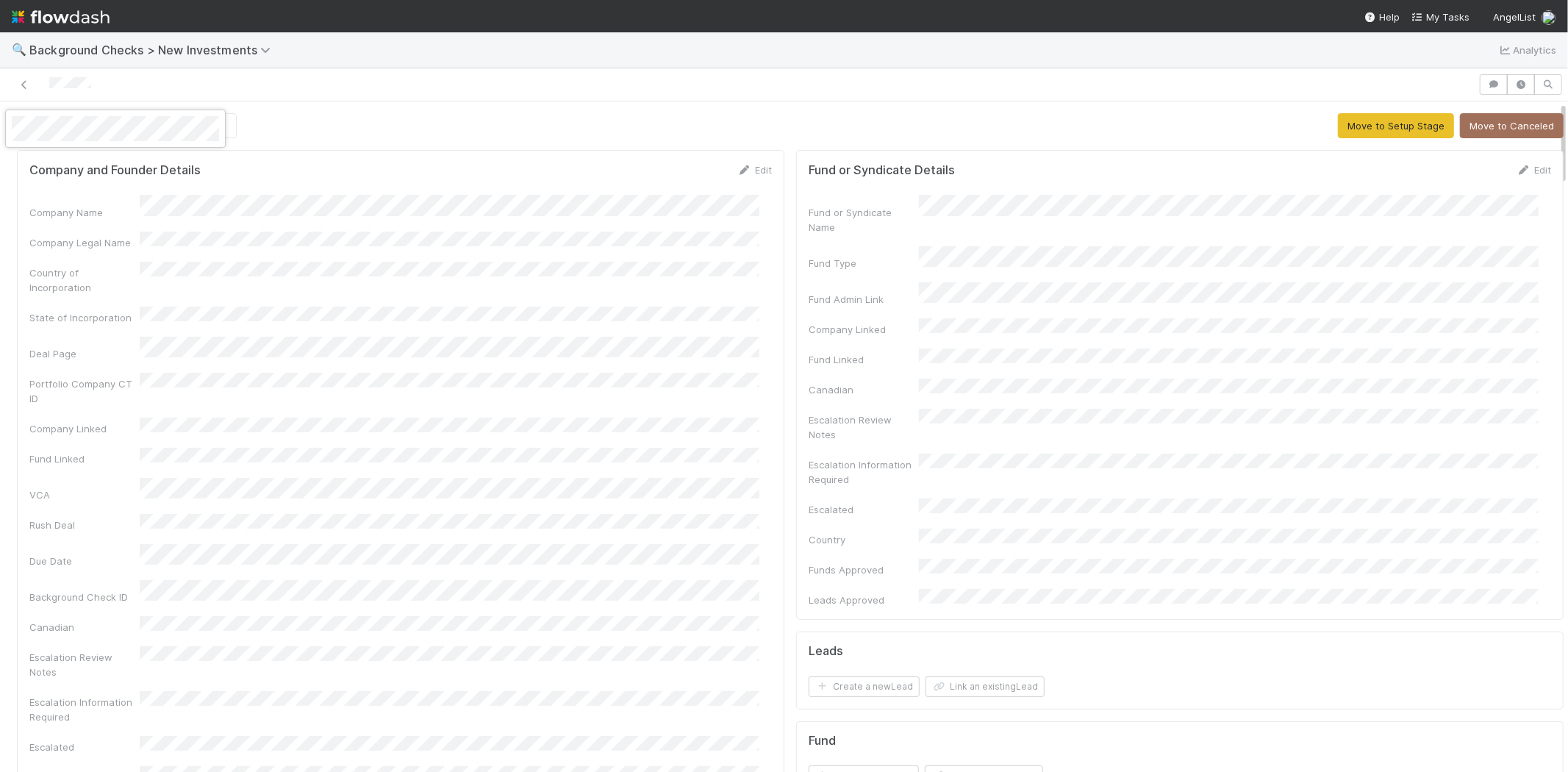
click at [423, 232] on div at bounding box center [784, 386] width 1568 height 772
click at [665, 354] on div at bounding box center [784, 386] width 1568 height 772
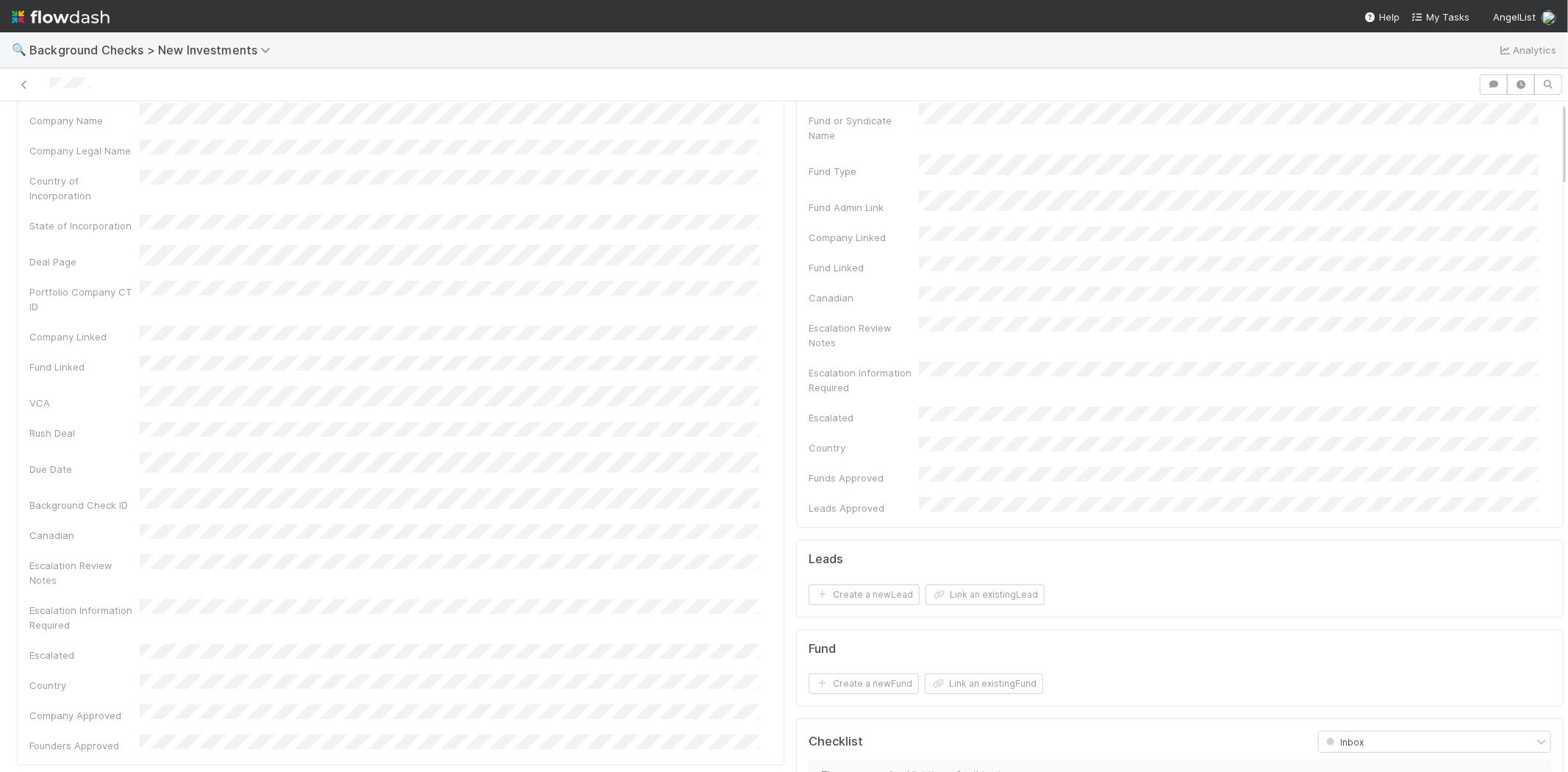
scroll to position [0, 0]
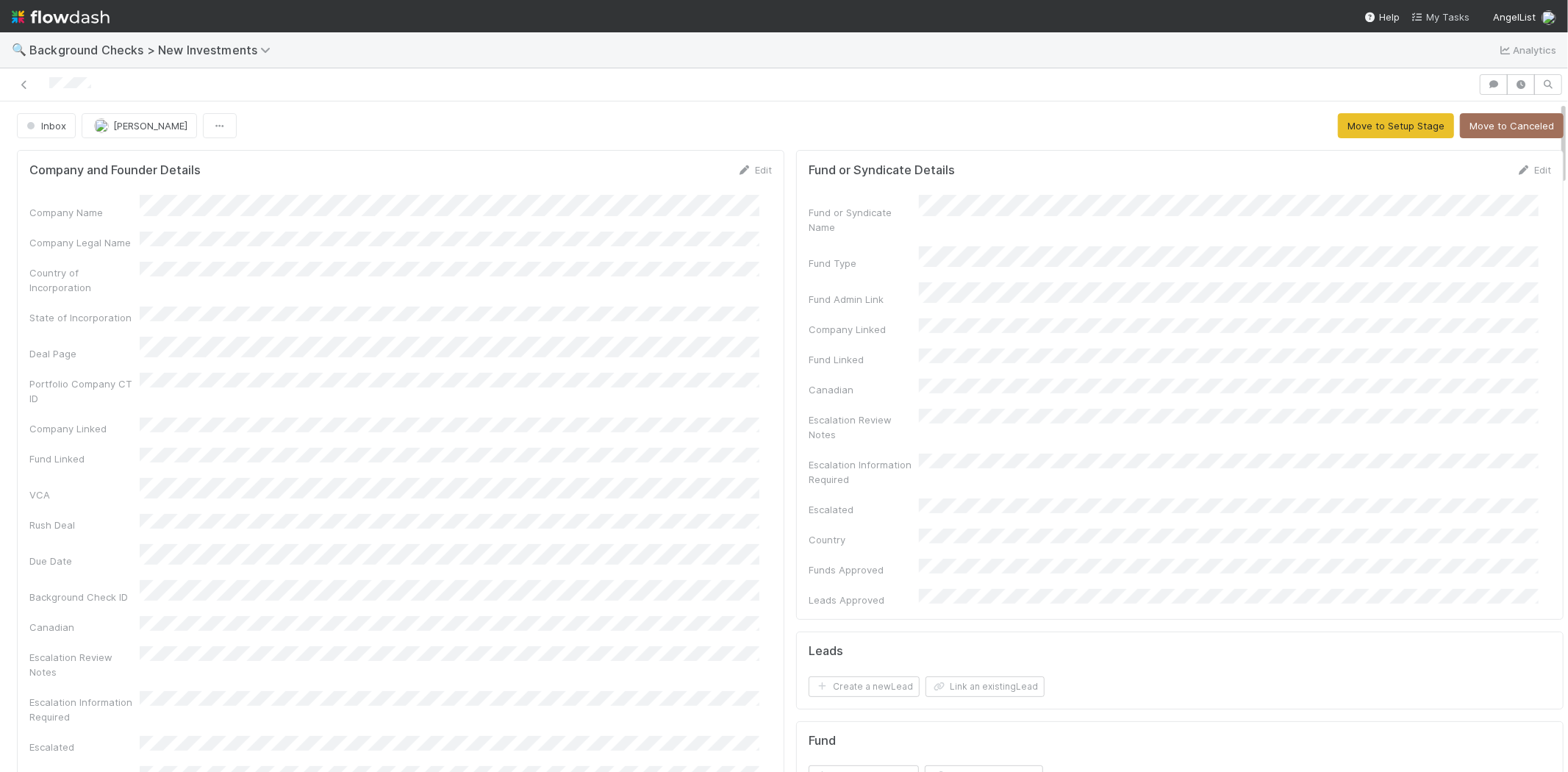
click at [1436, 13] on span "My Tasks" at bounding box center [1440, 16] width 58 height 12
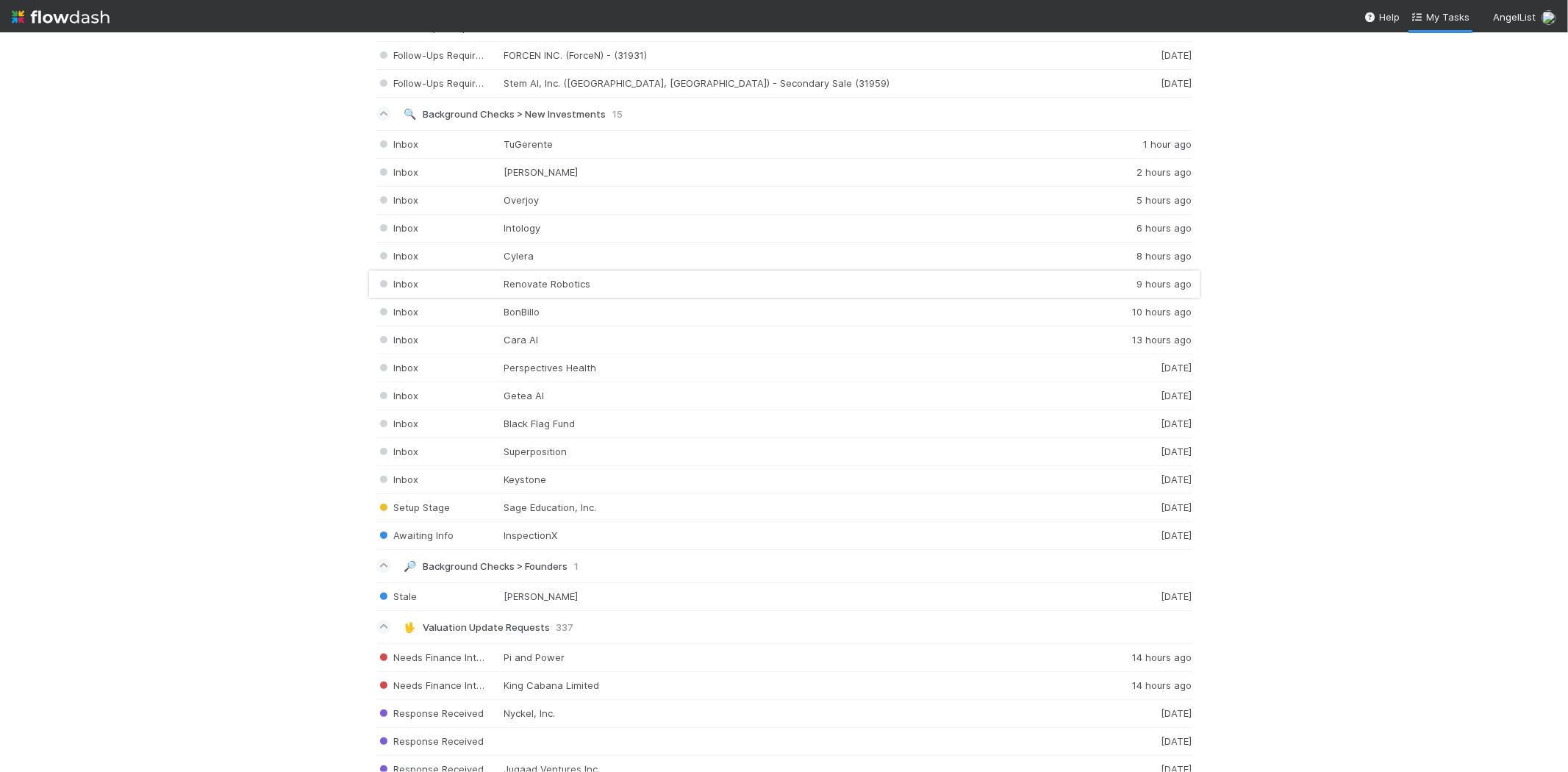
scroll to position [2042, 0]
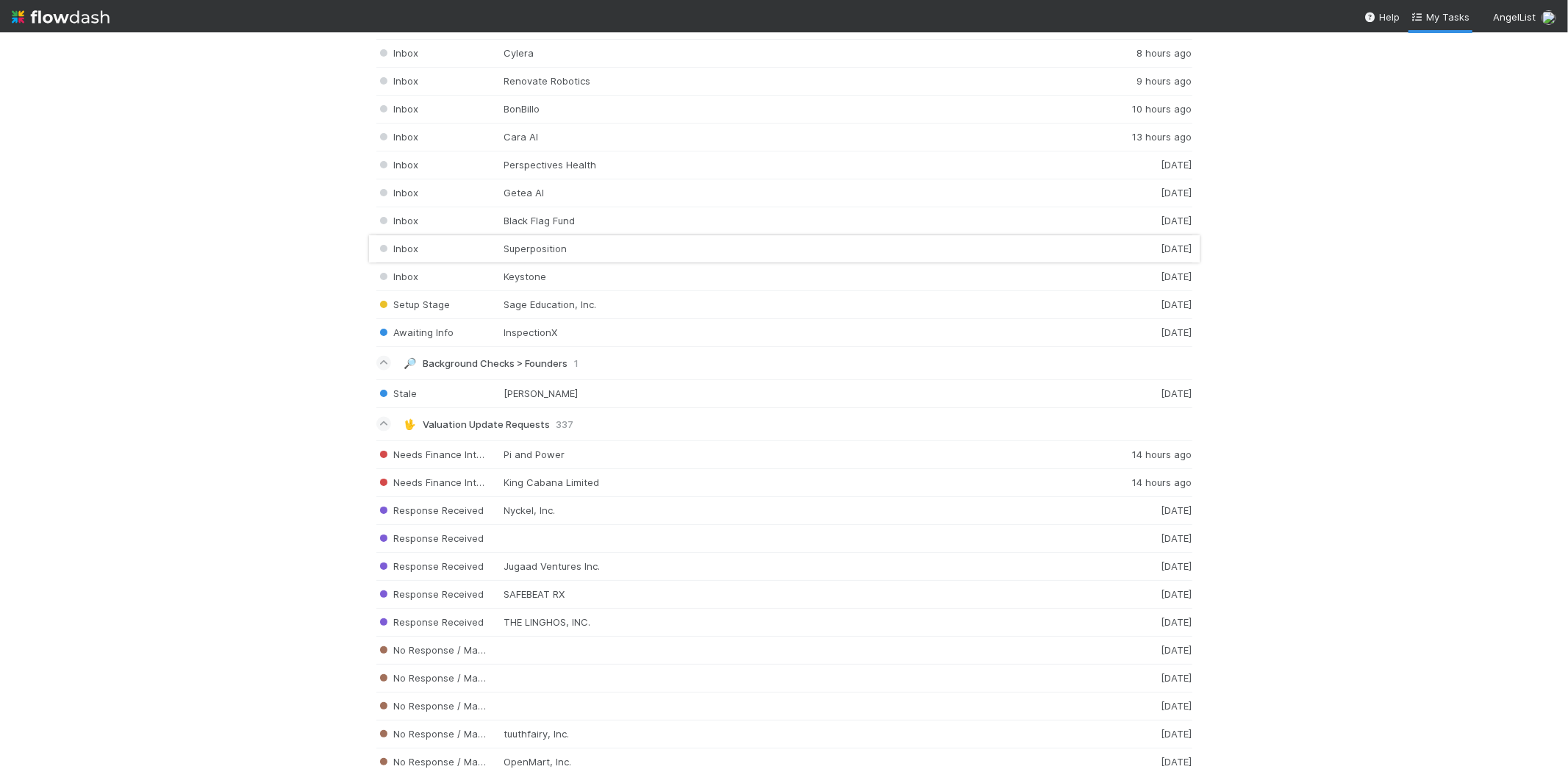
click at [546, 255] on div "Inbox Superposition [DATE]" at bounding box center [784, 248] width 817 height 28
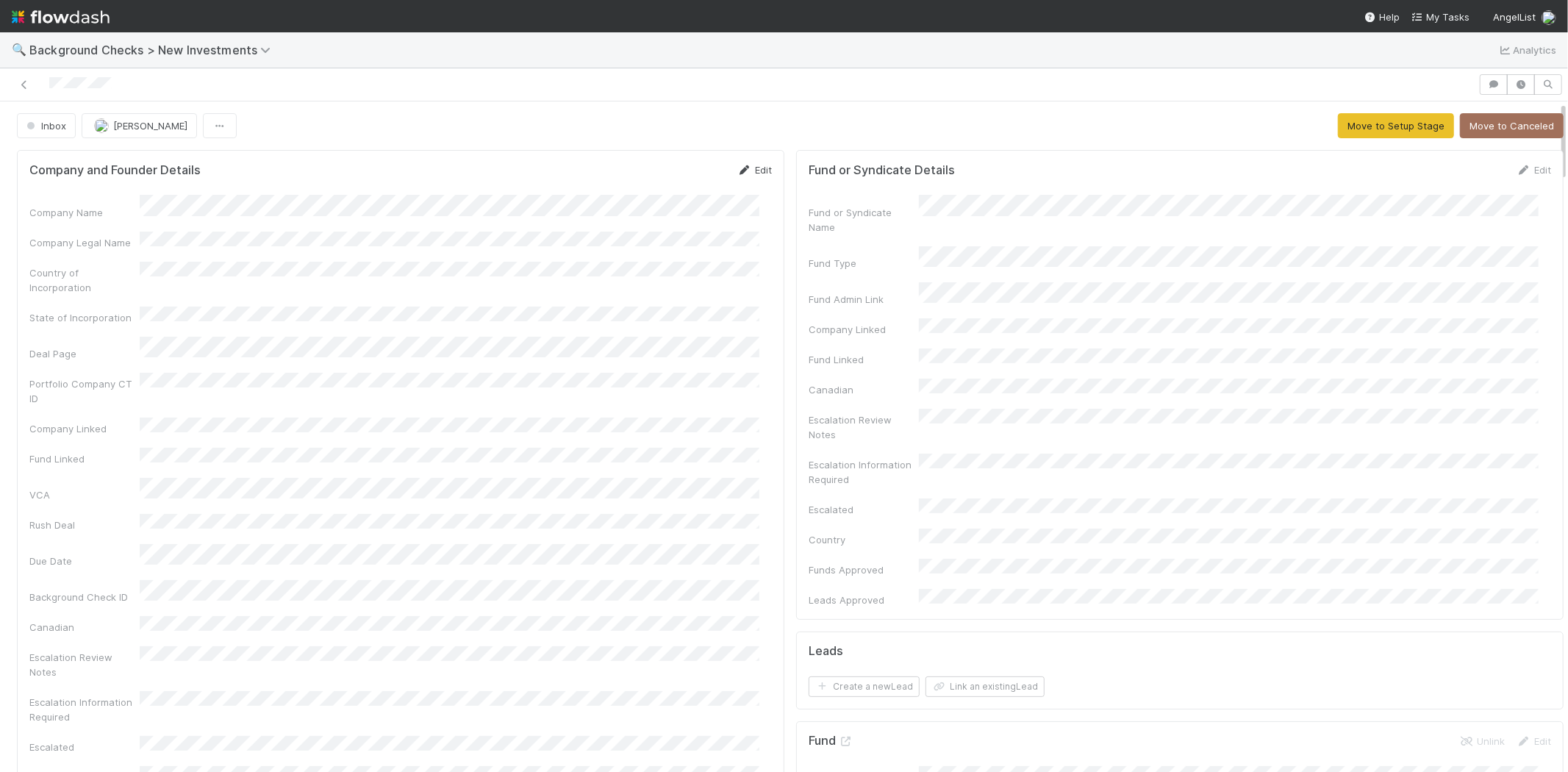
click at [737, 172] on icon at bounding box center [744, 170] width 14 height 10
click at [675, 164] on button "Save" at bounding box center [693, 175] width 42 height 25
drag, startPoint x: 1450, startPoint y: 19, endPoint x: 1393, endPoint y: 19, distance: 57.0
click at [1450, 19] on span "My Tasks" at bounding box center [1440, 16] width 58 height 12
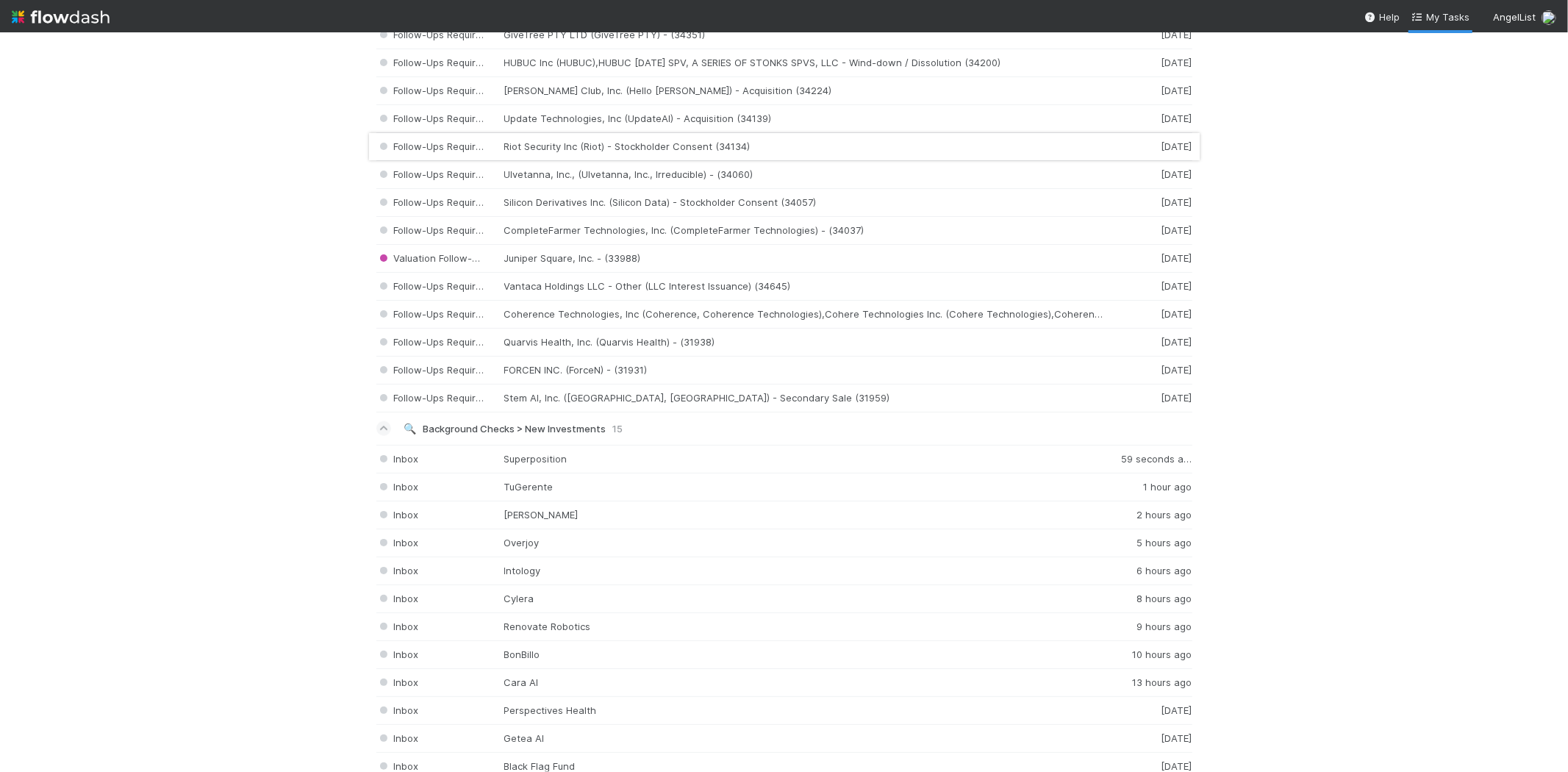
scroll to position [1797, 0]
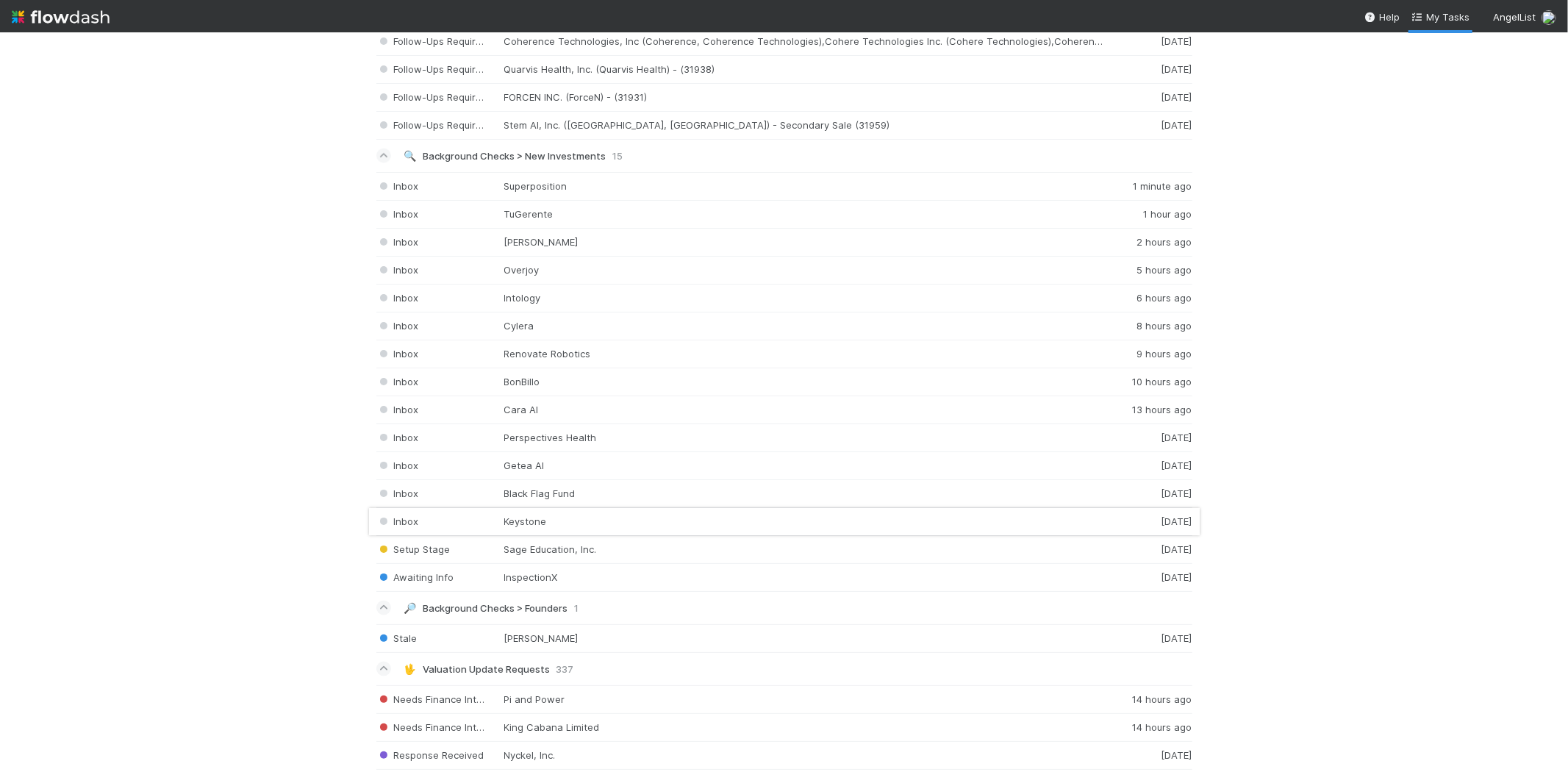
click at [510, 527] on div "Inbox Keystone [DATE]" at bounding box center [784, 522] width 817 height 28
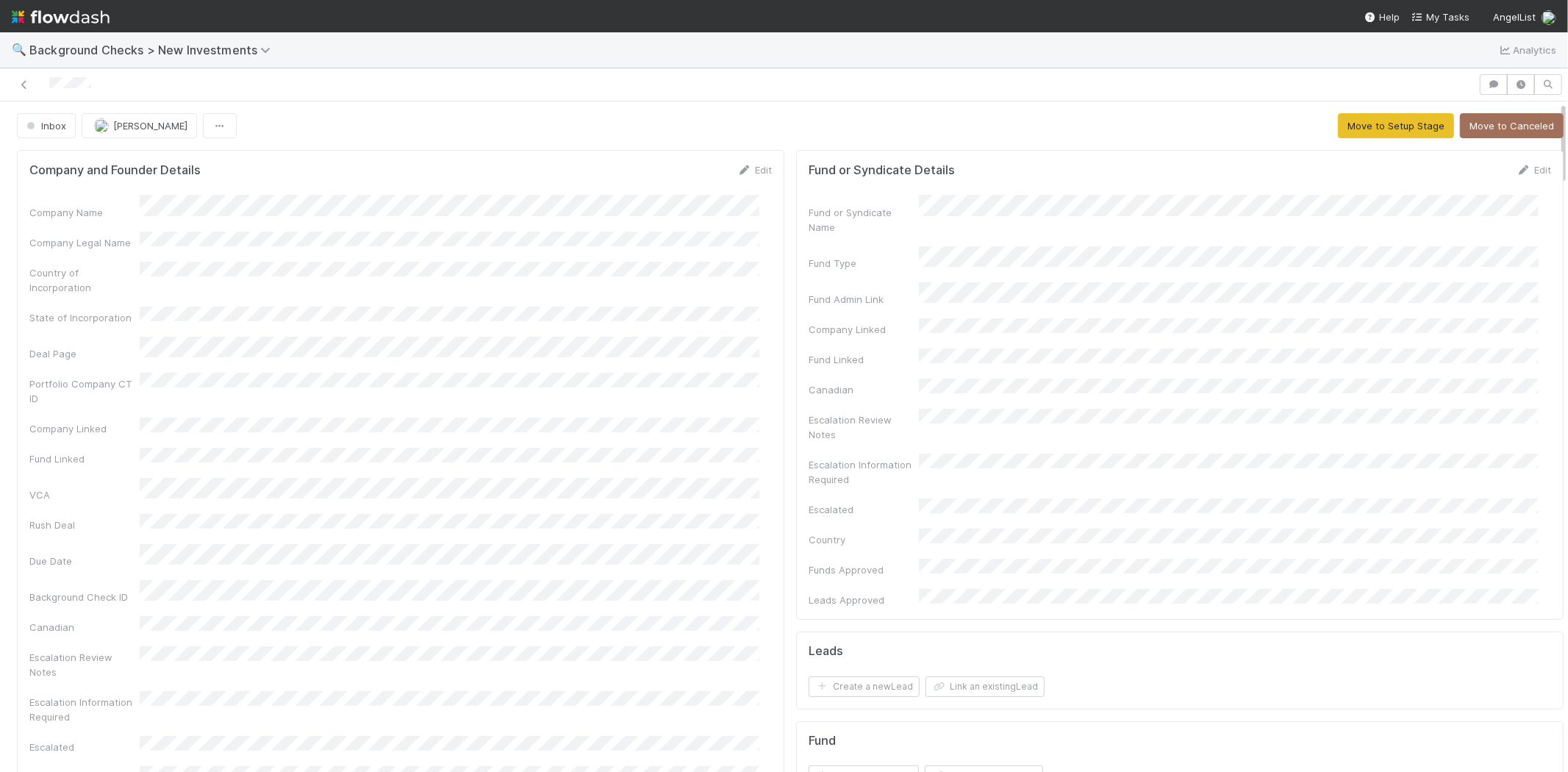
click at [759, 165] on div "Edit" at bounding box center [754, 170] width 35 height 14
click at [744, 171] on link "Edit" at bounding box center [754, 170] width 35 height 12
click at [682, 177] on button "Save" at bounding box center [693, 175] width 42 height 25
click at [738, 172] on icon at bounding box center [744, 170] width 14 height 10
click at [681, 172] on button "Save" at bounding box center [693, 175] width 42 height 25
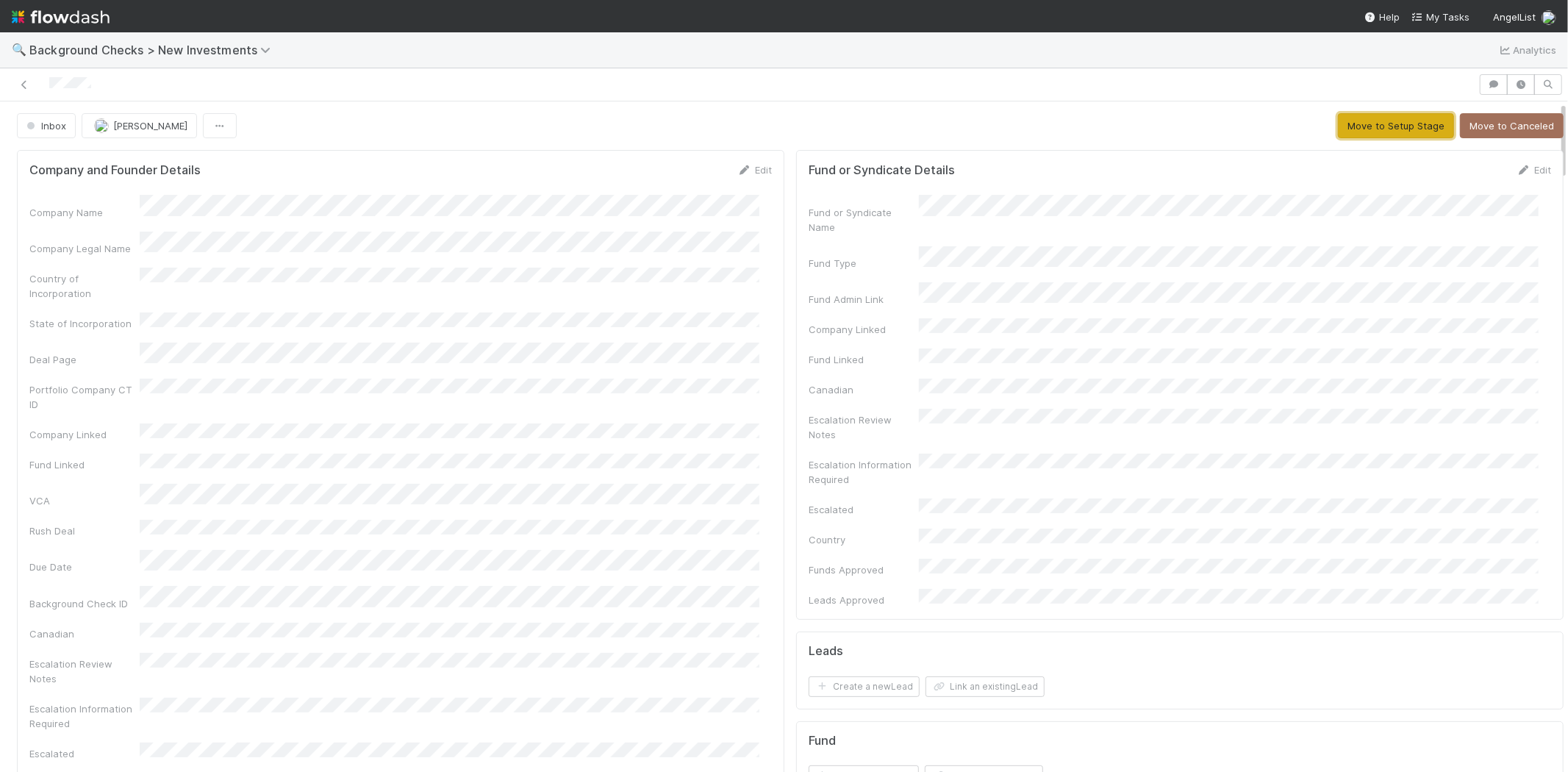
click at [1342, 127] on button "Move to Setup Stage" at bounding box center [1396, 126] width 116 height 25
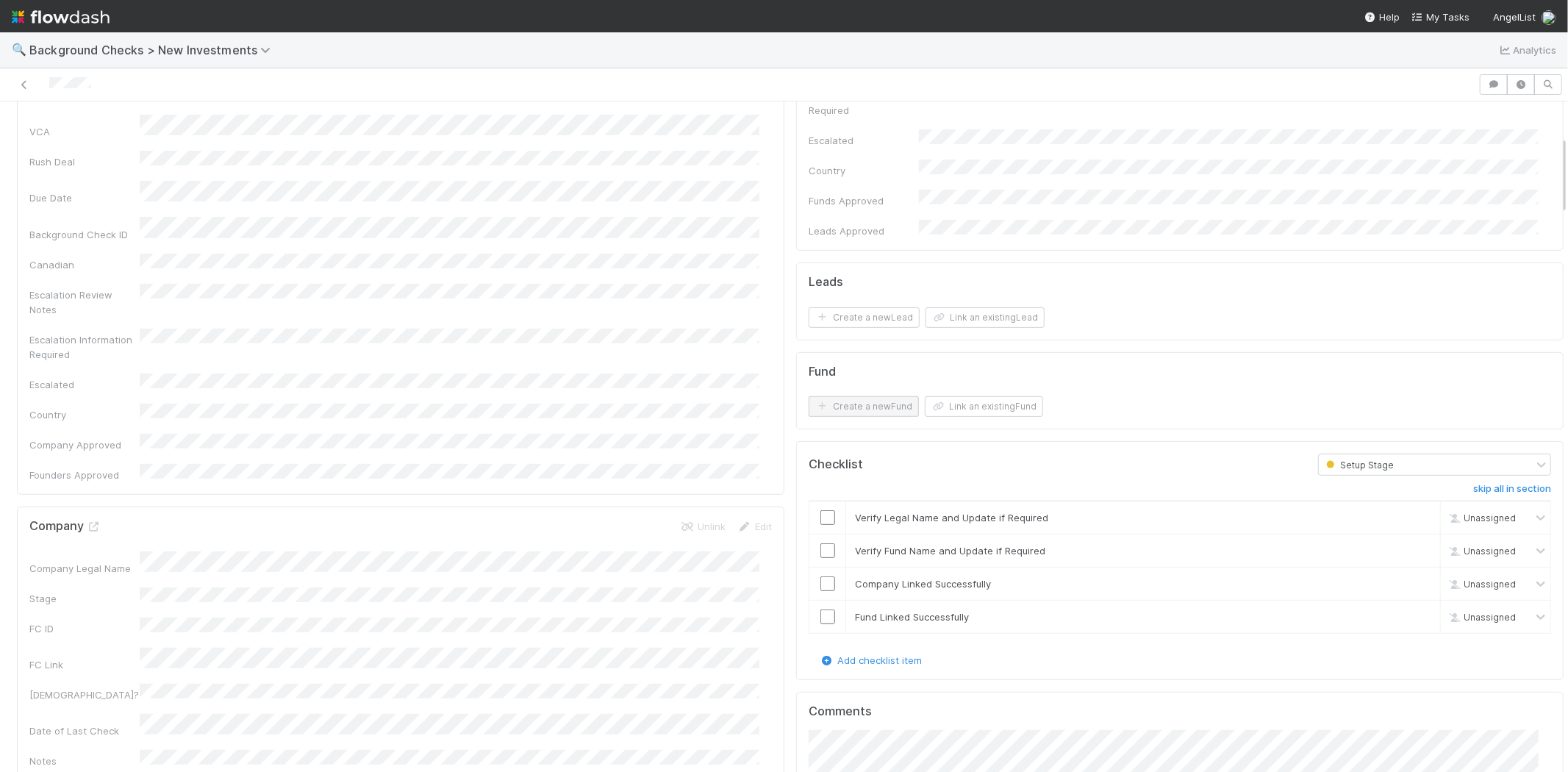
scroll to position [408, 0]
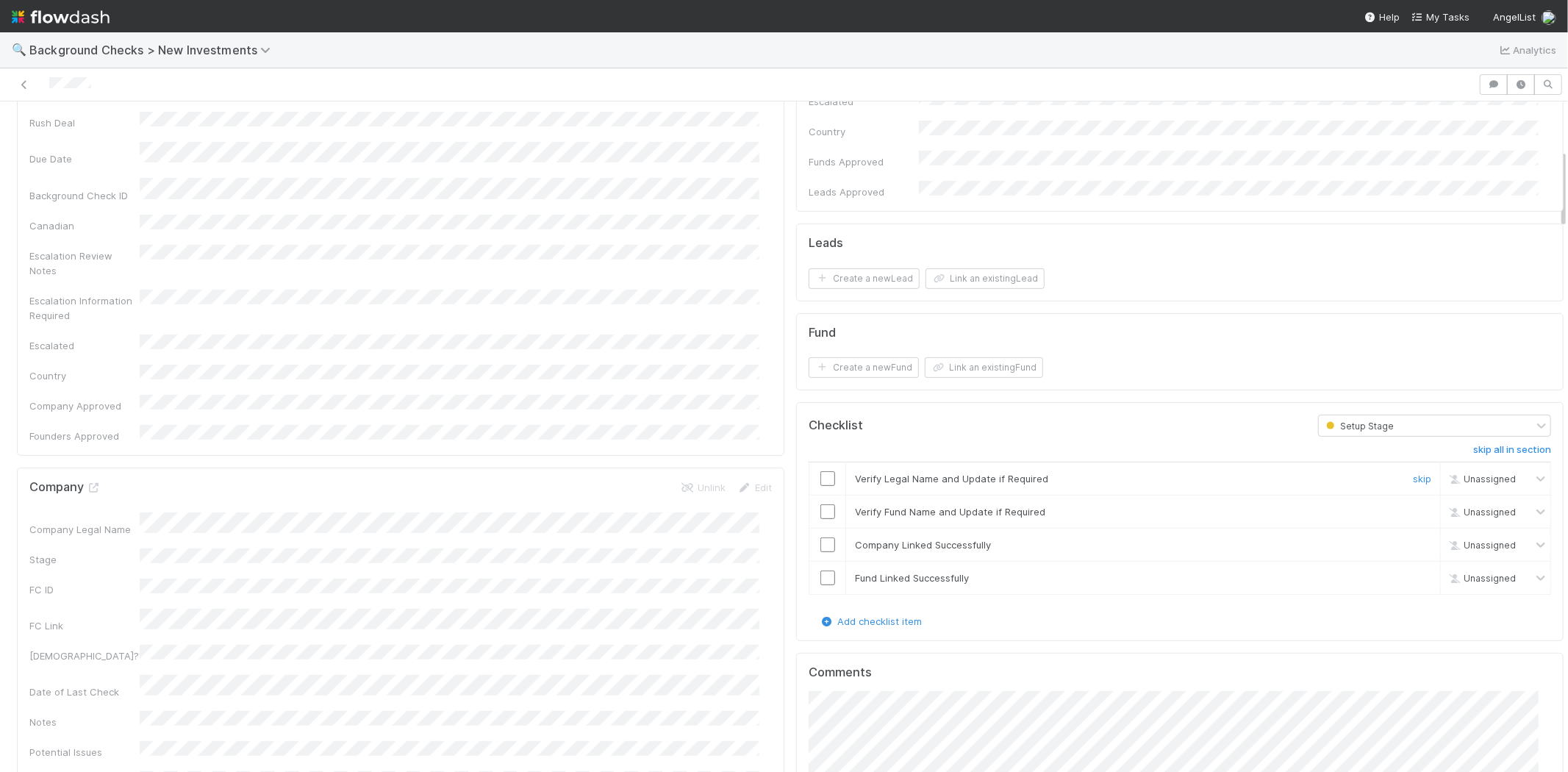
click at [820, 472] on input "checkbox" at bounding box center [827, 479] width 14 height 14
click at [820, 505] on input "checkbox" at bounding box center [827, 512] width 14 height 14
click at [820, 538] on input "checkbox" at bounding box center [827, 545] width 14 height 14
click at [820, 571] on input "checkbox" at bounding box center [827, 578] width 14 height 14
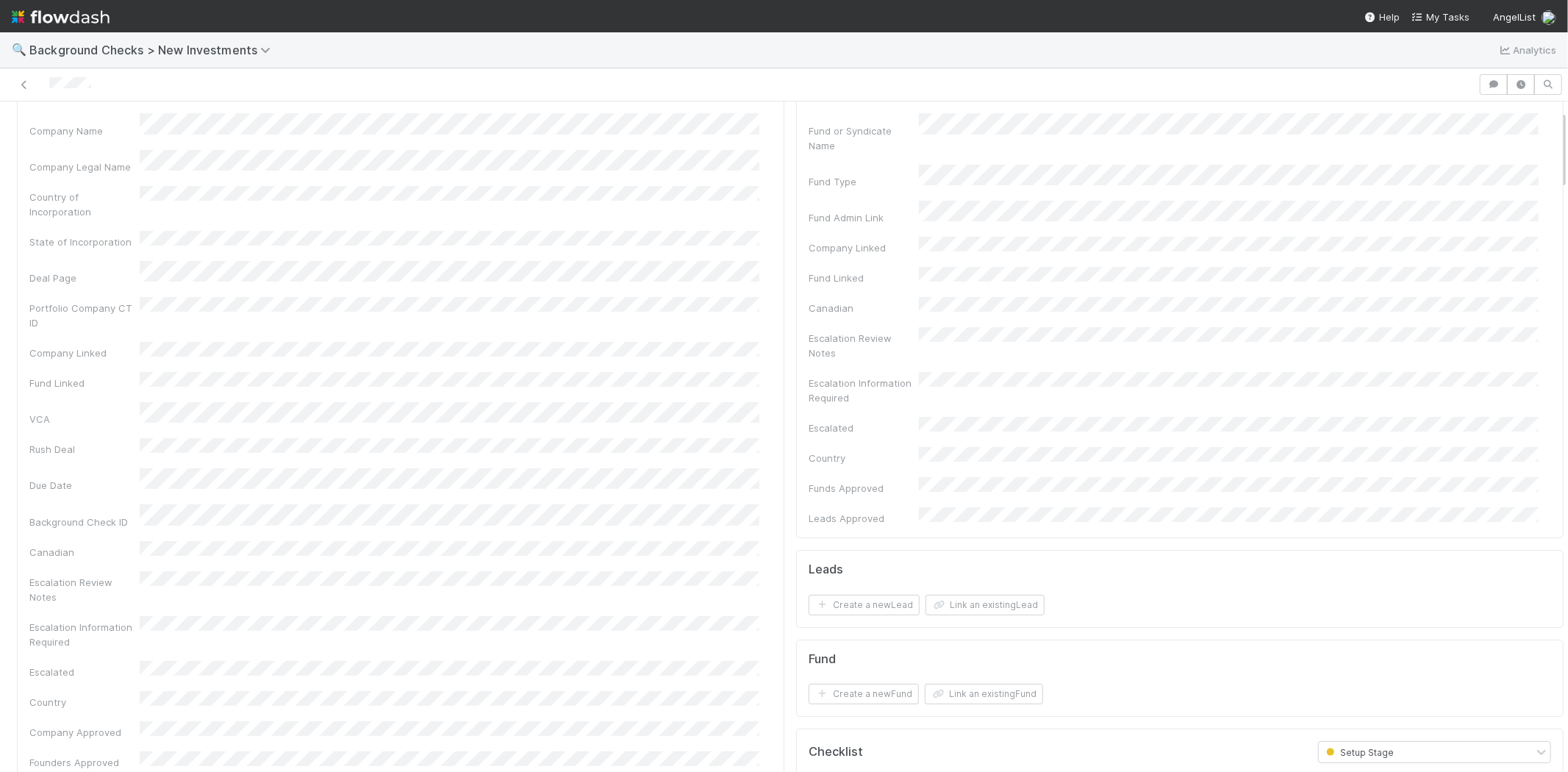
scroll to position [0, 0]
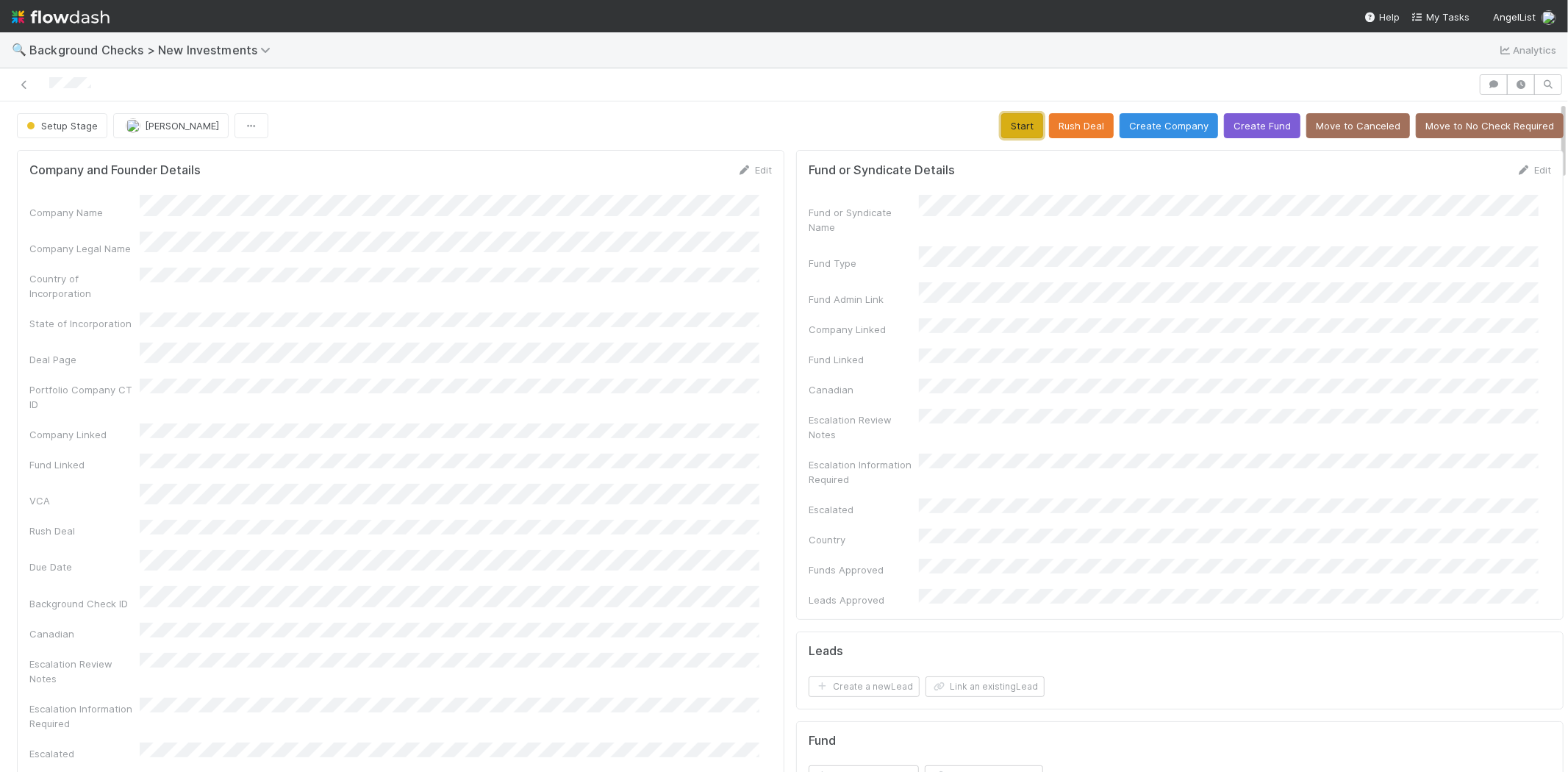
click at [1002, 127] on button "Start" at bounding box center [1022, 126] width 42 height 25
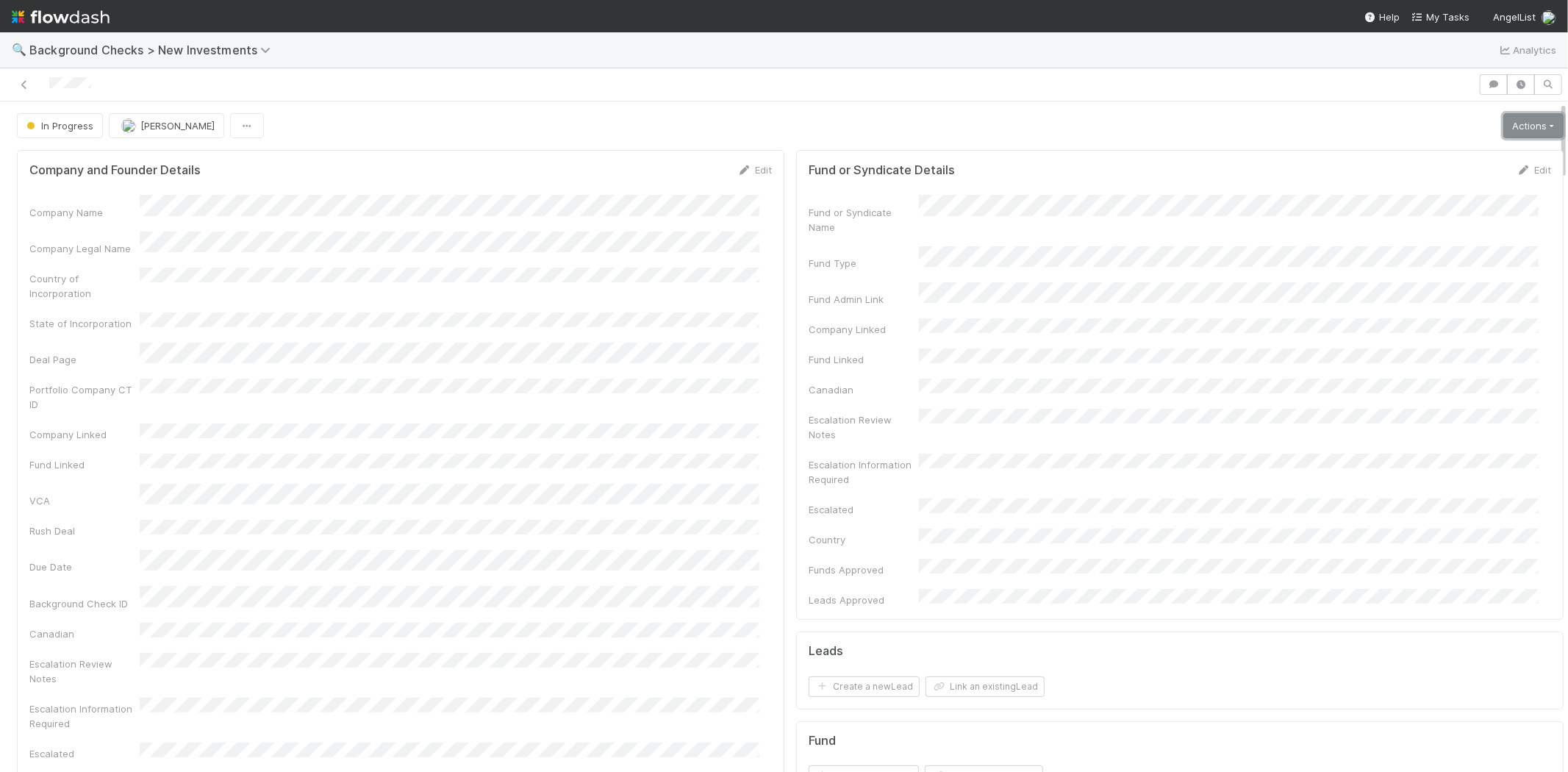
drag, startPoint x: 1497, startPoint y: 129, endPoint x: 1489, endPoint y: 134, distance: 9.4
click at [1504, 129] on link "Actions" at bounding box center [1533, 126] width 60 height 25
click at [1427, 303] on button "Link Lead" at bounding box center [1484, 300] width 164 height 21
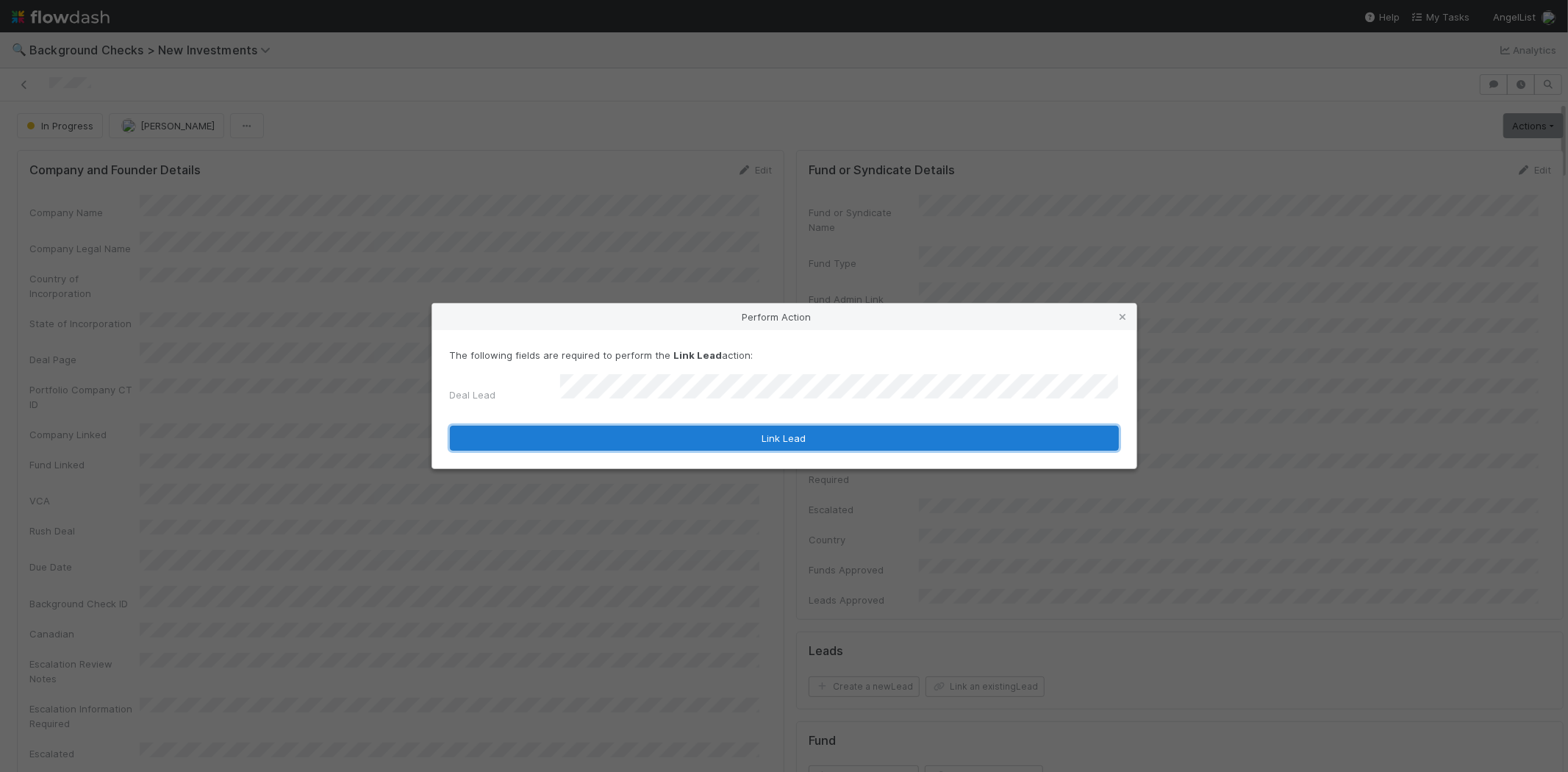
click at [725, 434] on button "Link Lead" at bounding box center [784, 439] width 669 height 25
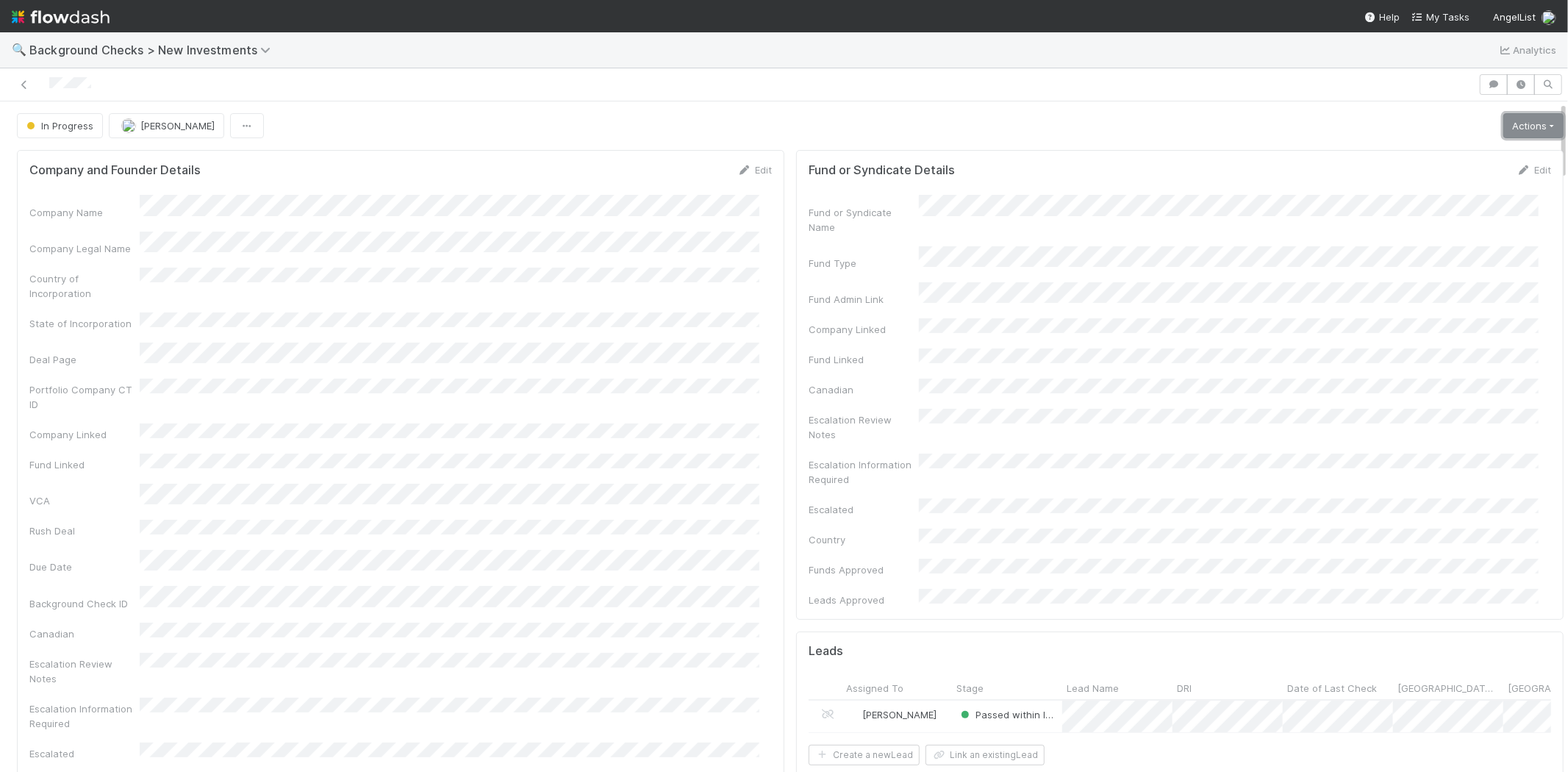
click at [1511, 130] on link "Actions" at bounding box center [1533, 126] width 60 height 25
click at [1456, 152] on button "Finish" at bounding box center [1484, 156] width 164 height 21
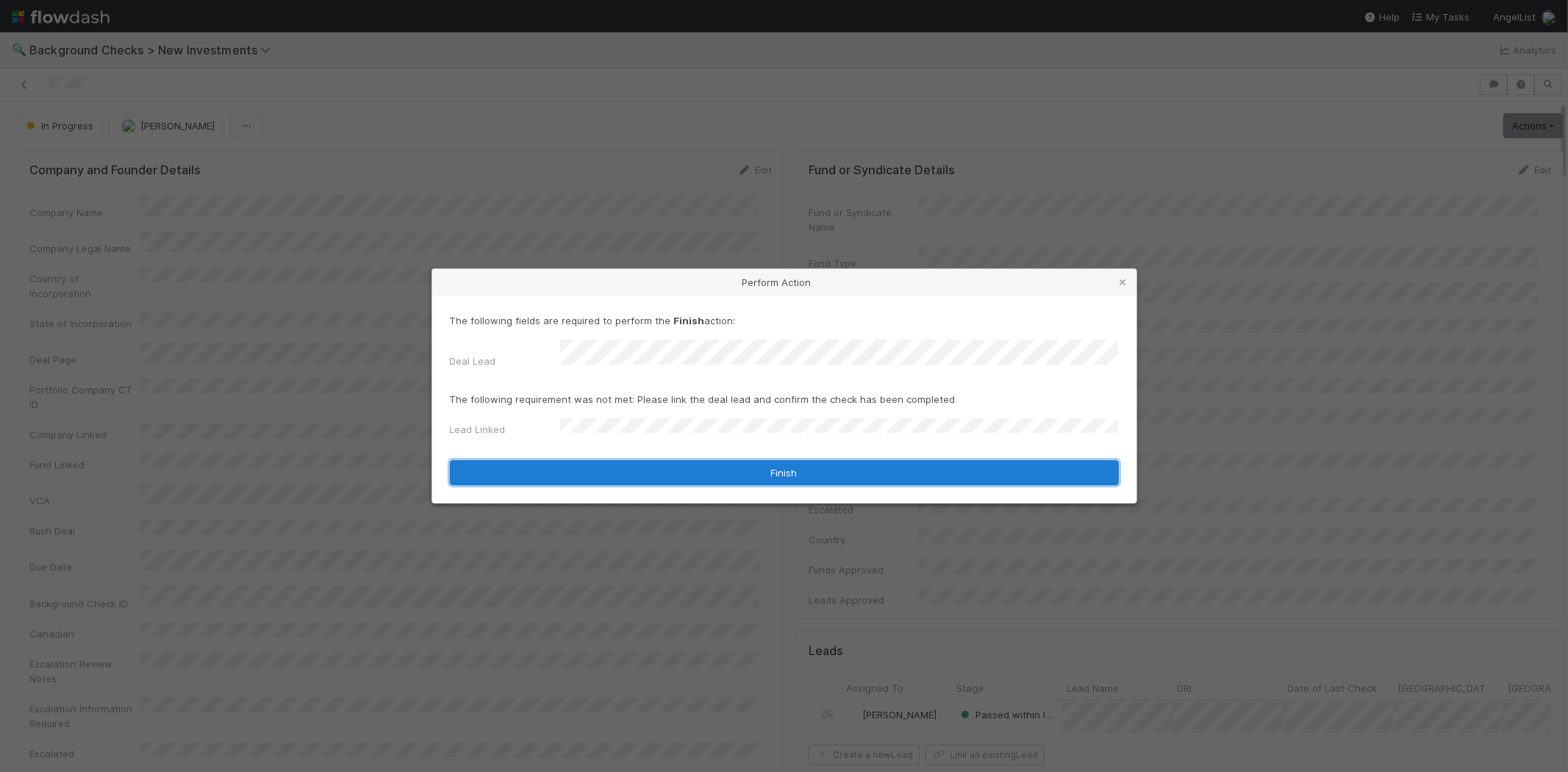
click at [731, 460] on button "Finish" at bounding box center [784, 473] width 669 height 25
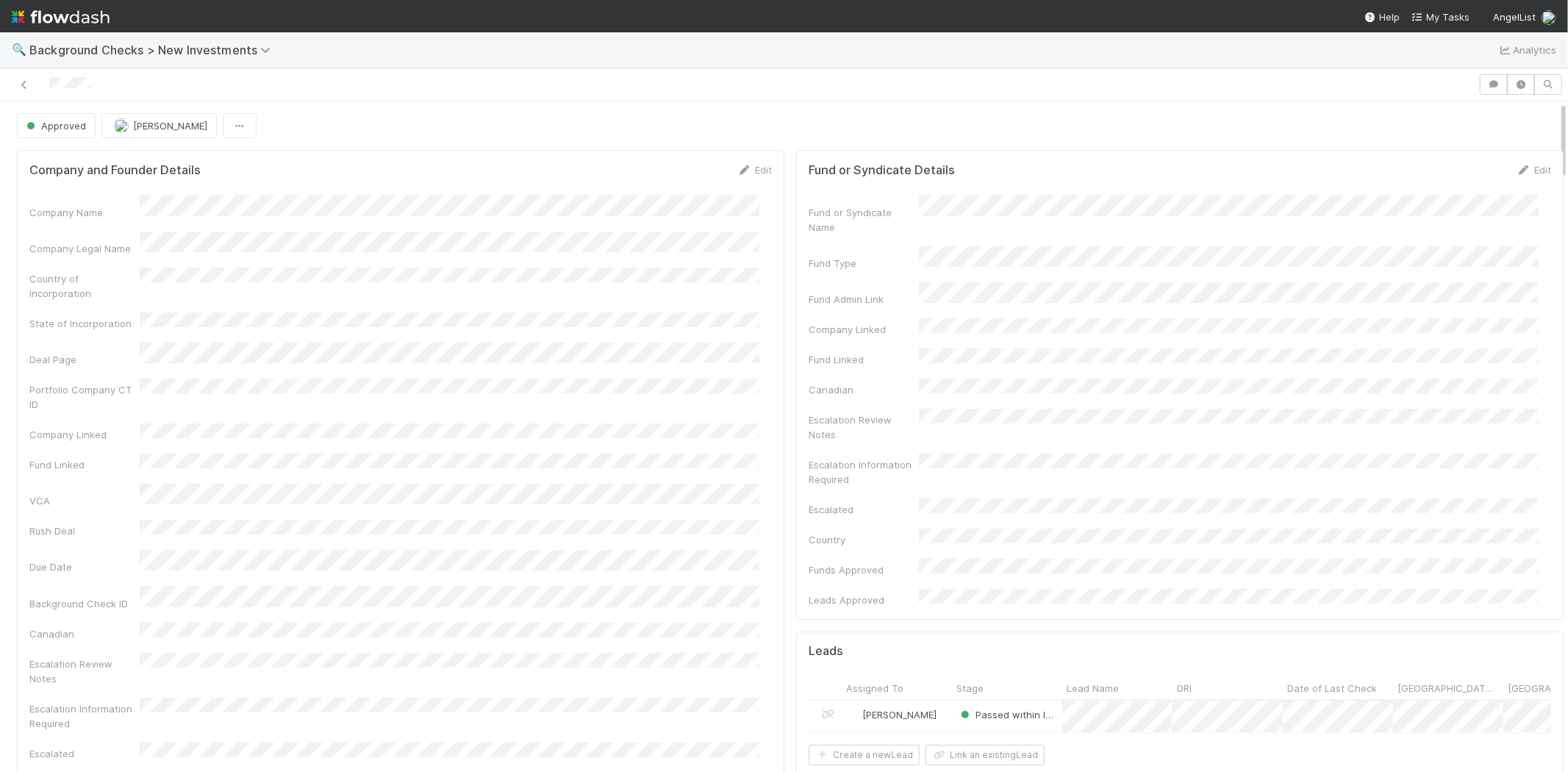
click at [49, 84] on div at bounding box center [740, 84] width 1467 height 21
click at [1436, 14] on span "My Tasks" at bounding box center [1440, 16] width 58 height 12
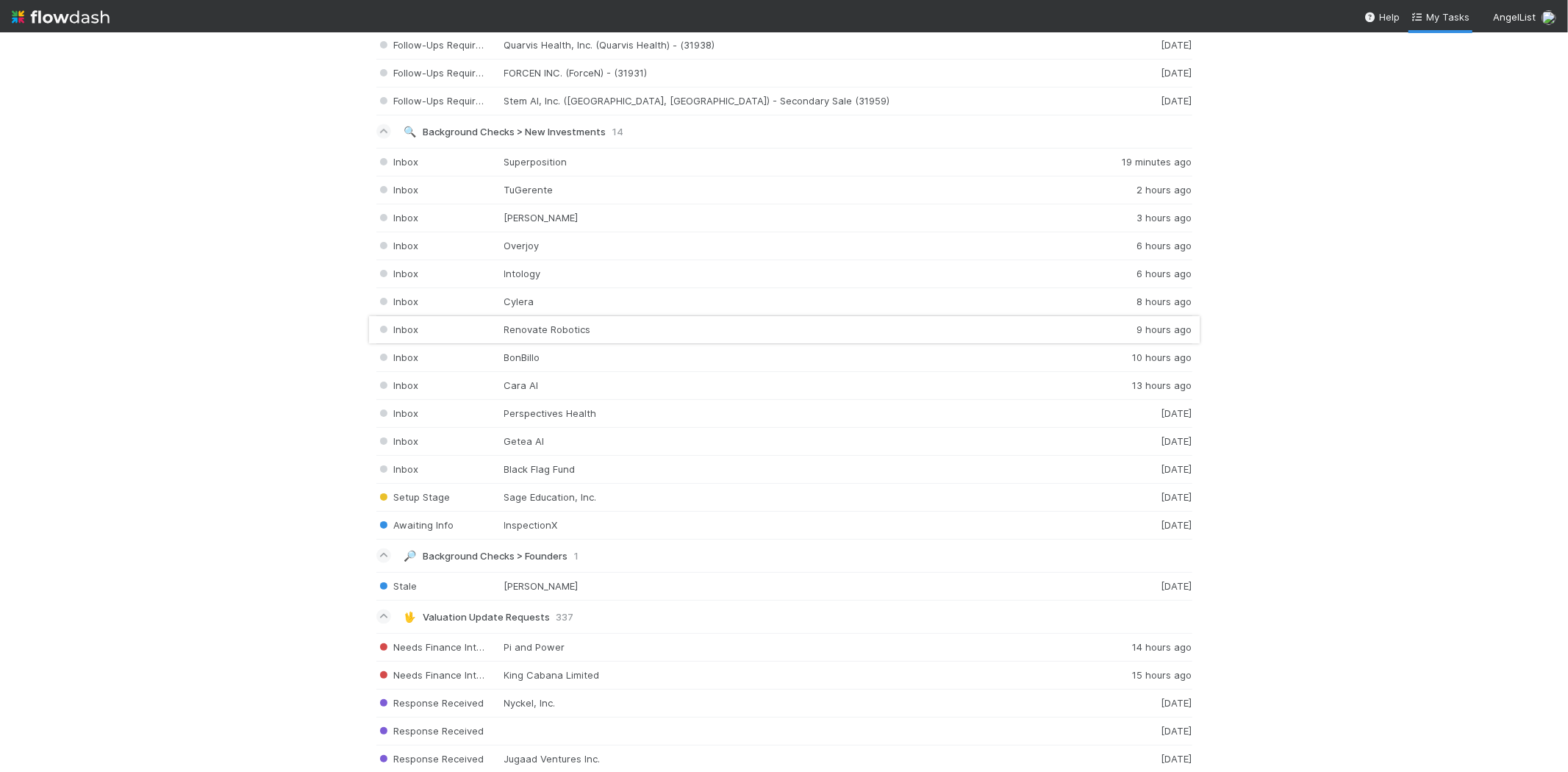
scroll to position [1879, 0]
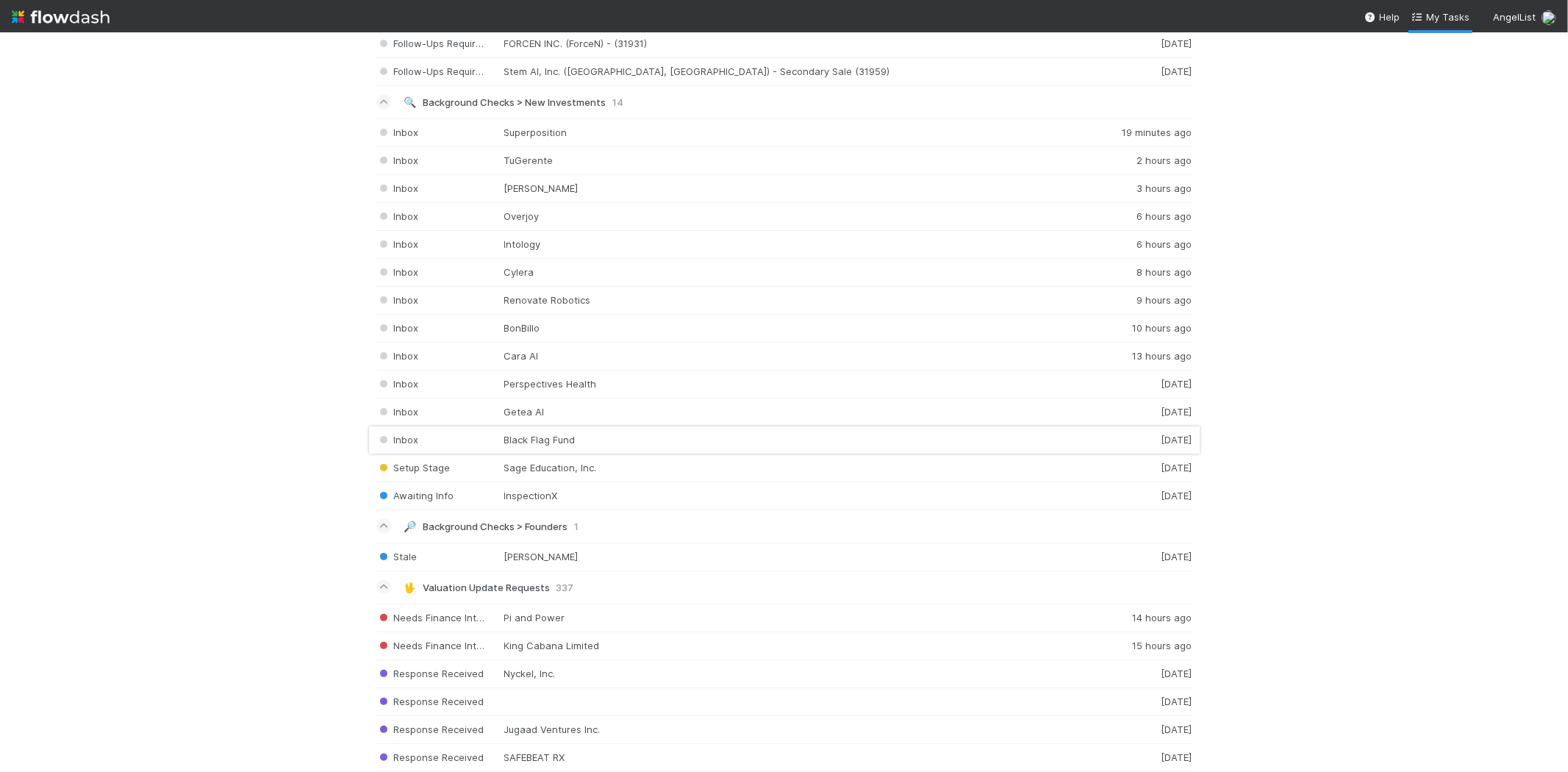
click at [622, 447] on div "Inbox Black Flag Fund 1 day ago" at bounding box center [784, 440] width 817 height 28
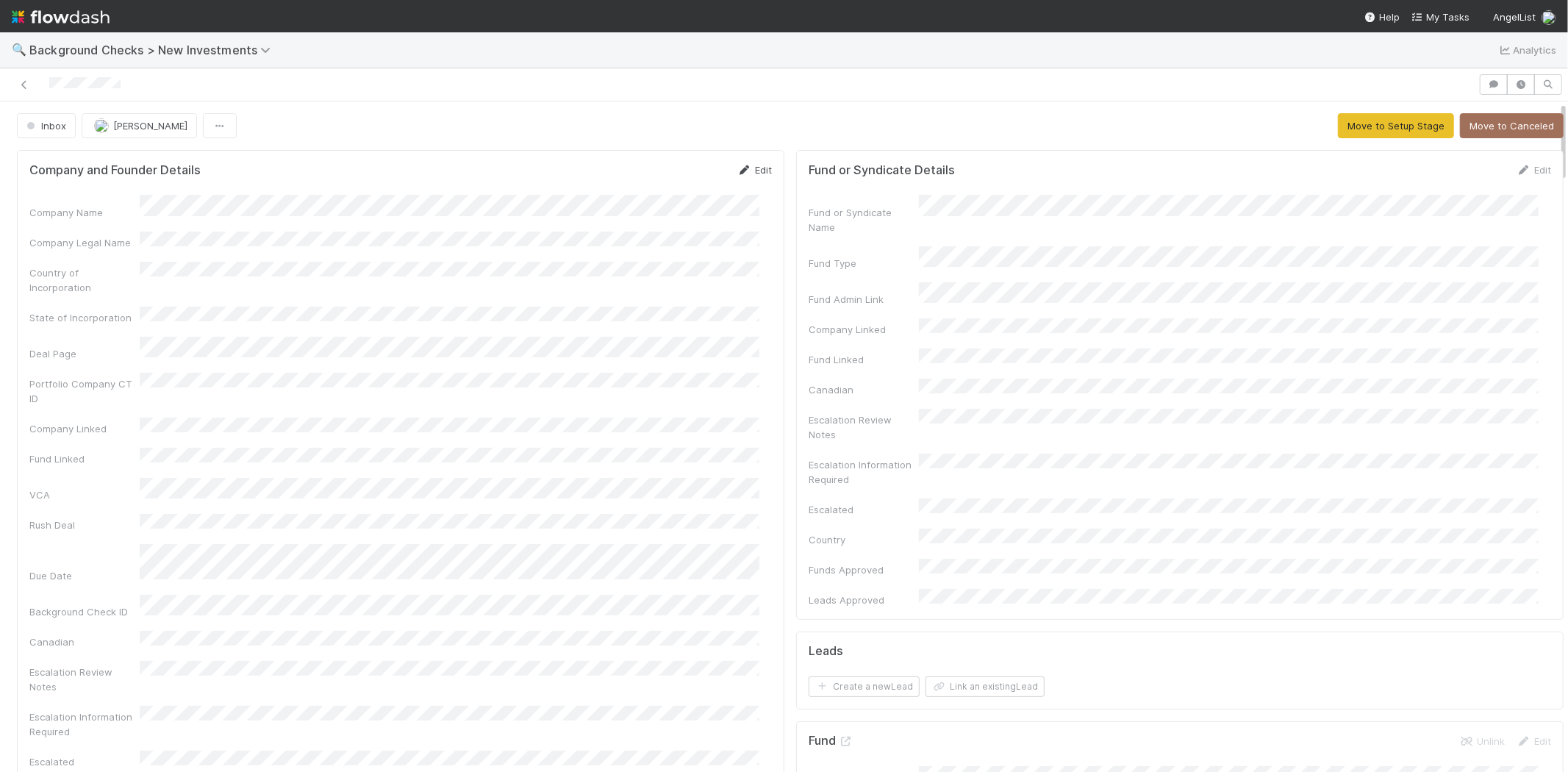
click at [746, 170] on link "Edit" at bounding box center [754, 170] width 35 height 12
click at [680, 175] on button "Save" at bounding box center [693, 175] width 42 height 25
click at [362, 259] on div "Company Name Company Legal Name Country of Incorporation State of Incorporation…" at bounding box center [400, 530] width 742 height 671
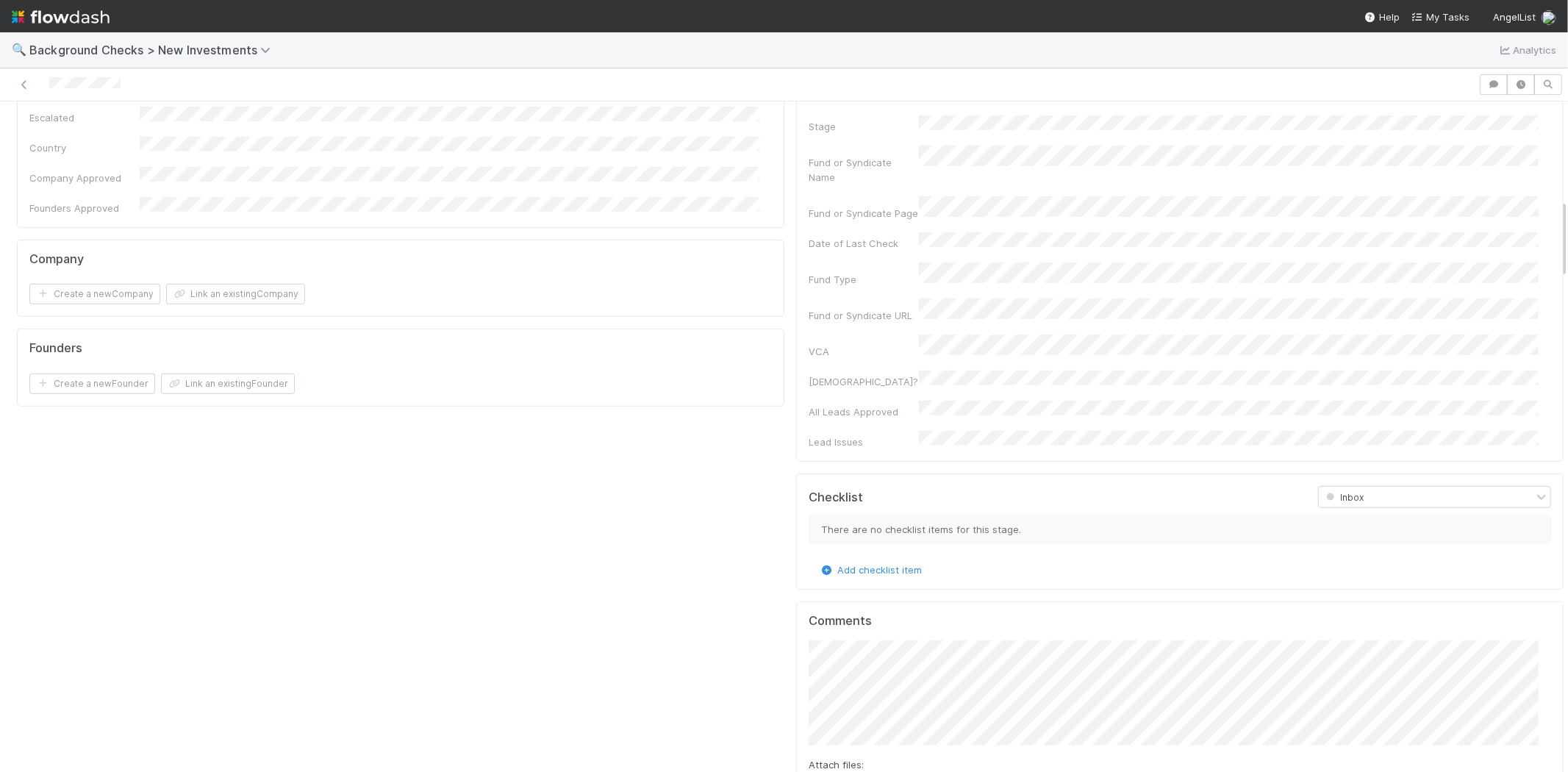
scroll to position [817, 0]
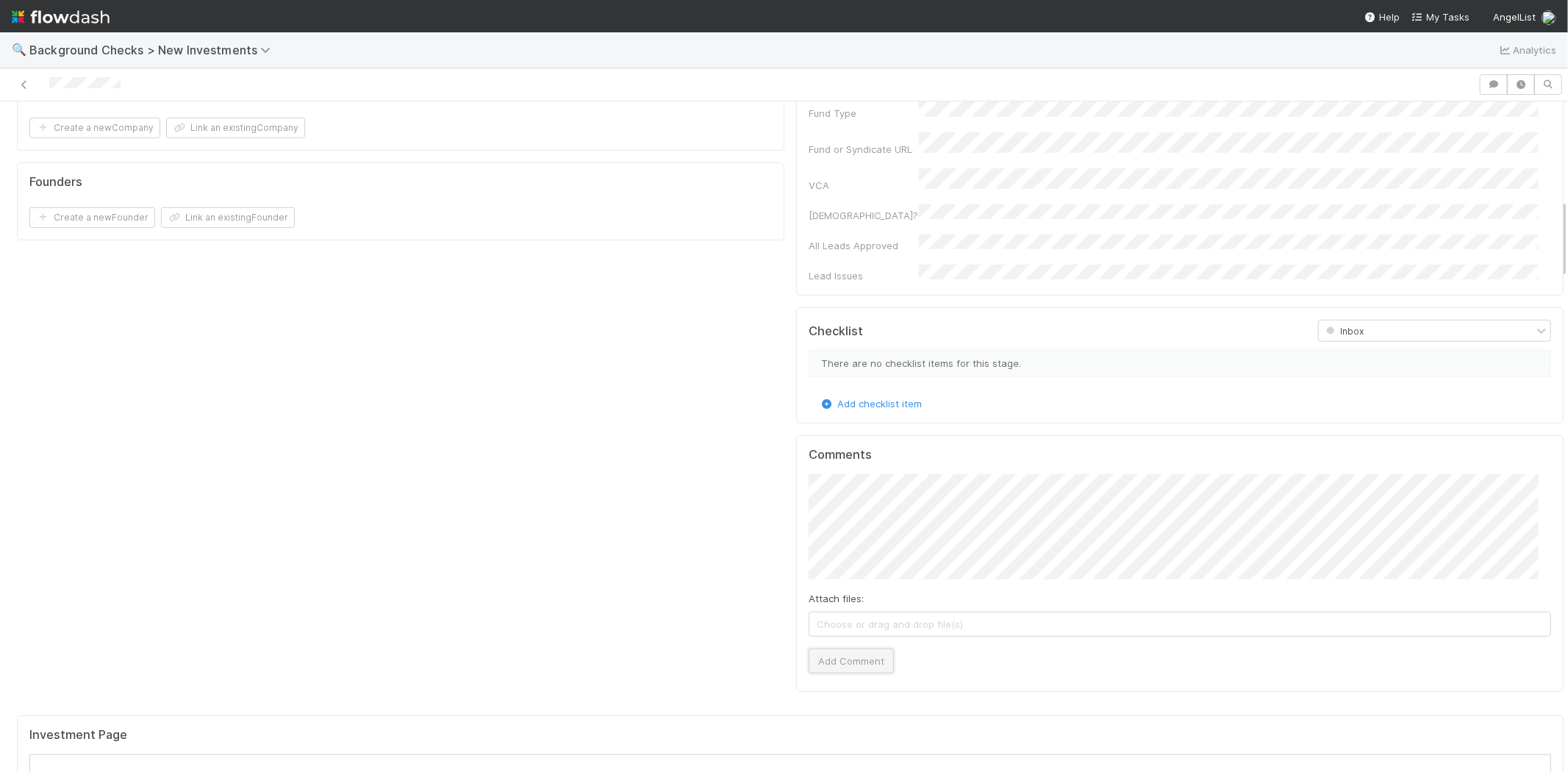
click at [842, 649] on button "Add Comment" at bounding box center [851, 661] width 85 height 25
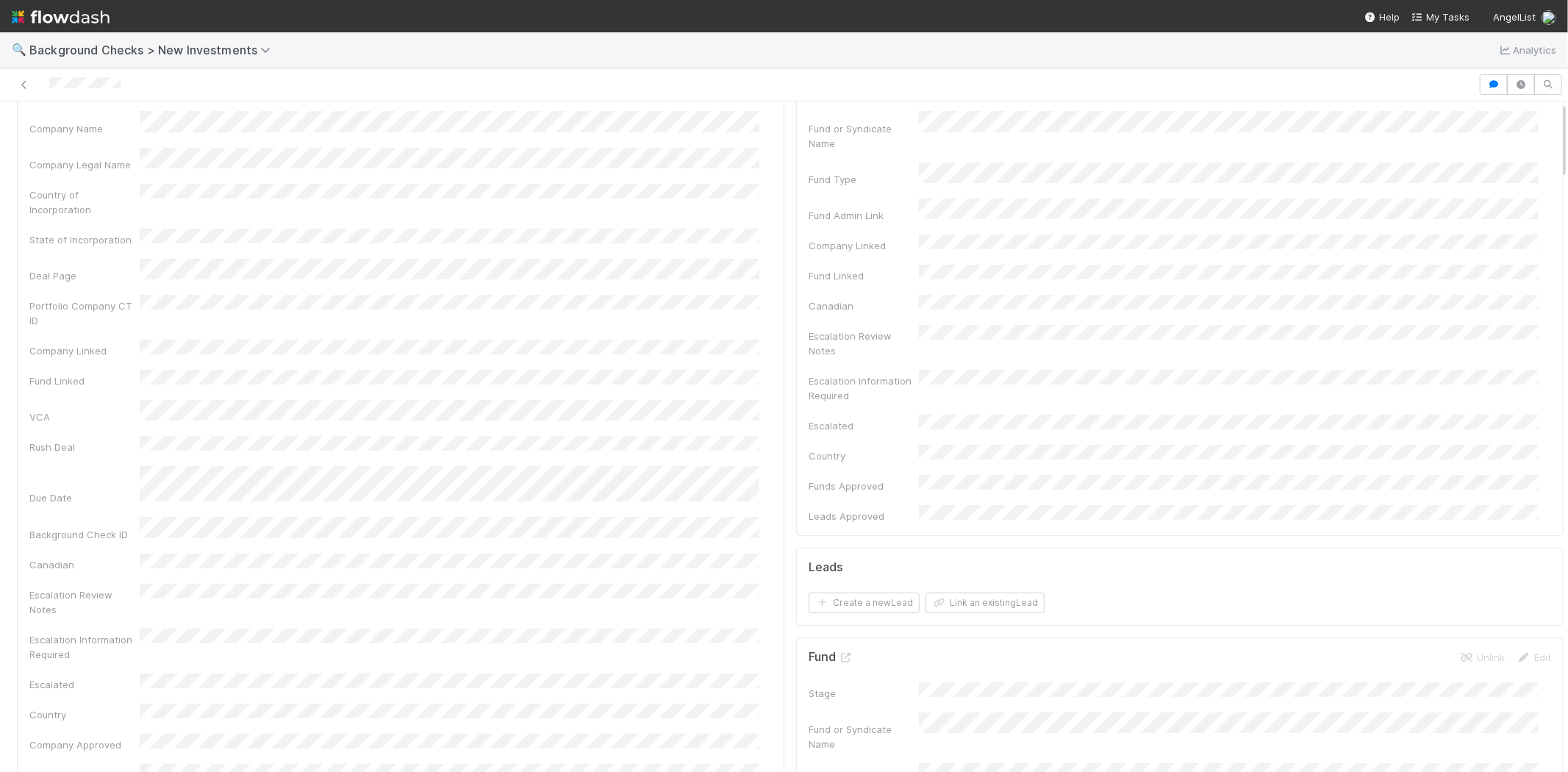
scroll to position [0, 0]
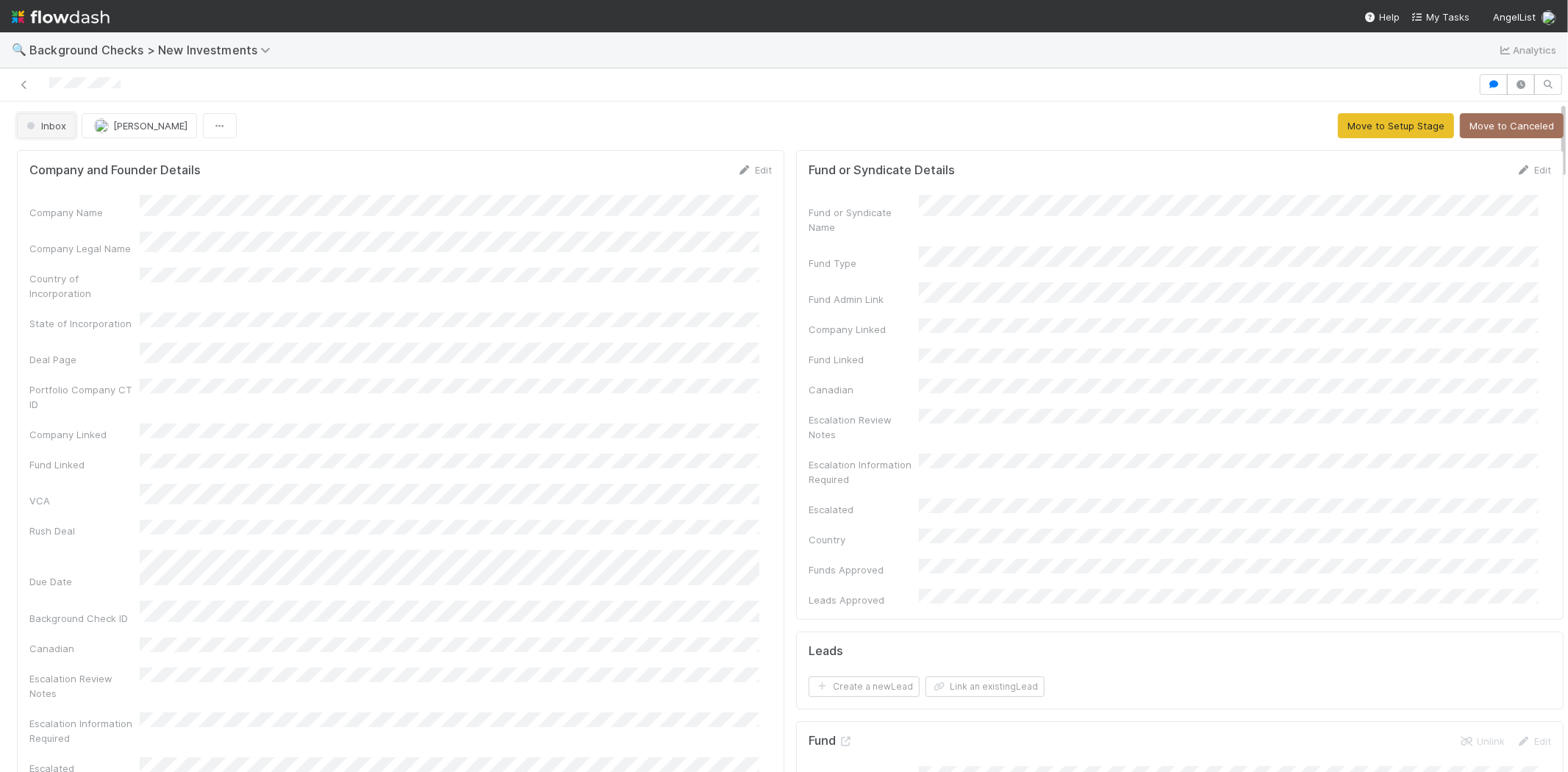
click at [55, 130] on span "Inbox" at bounding box center [45, 125] width 43 height 12
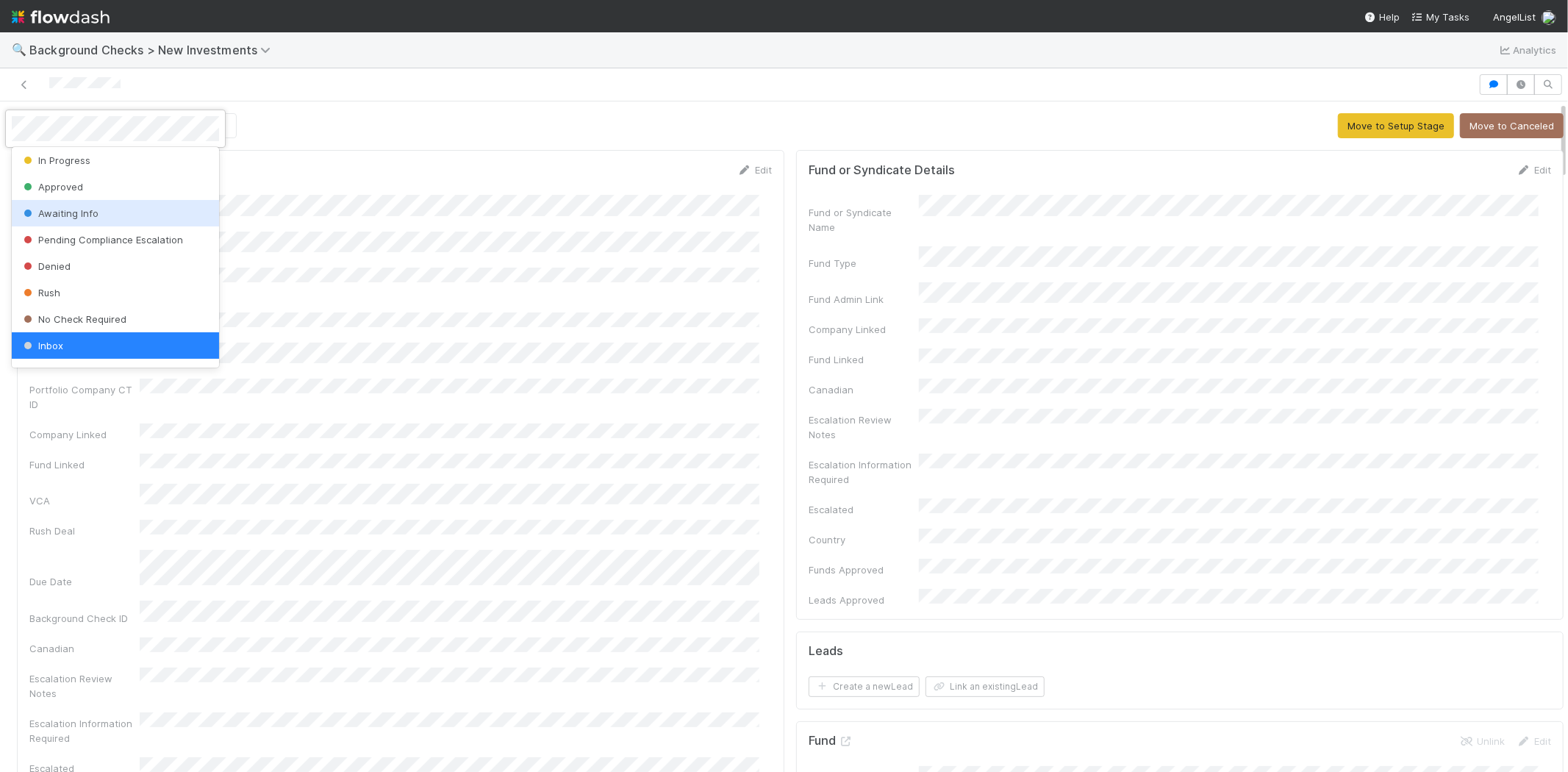
scroll to position [48, 0]
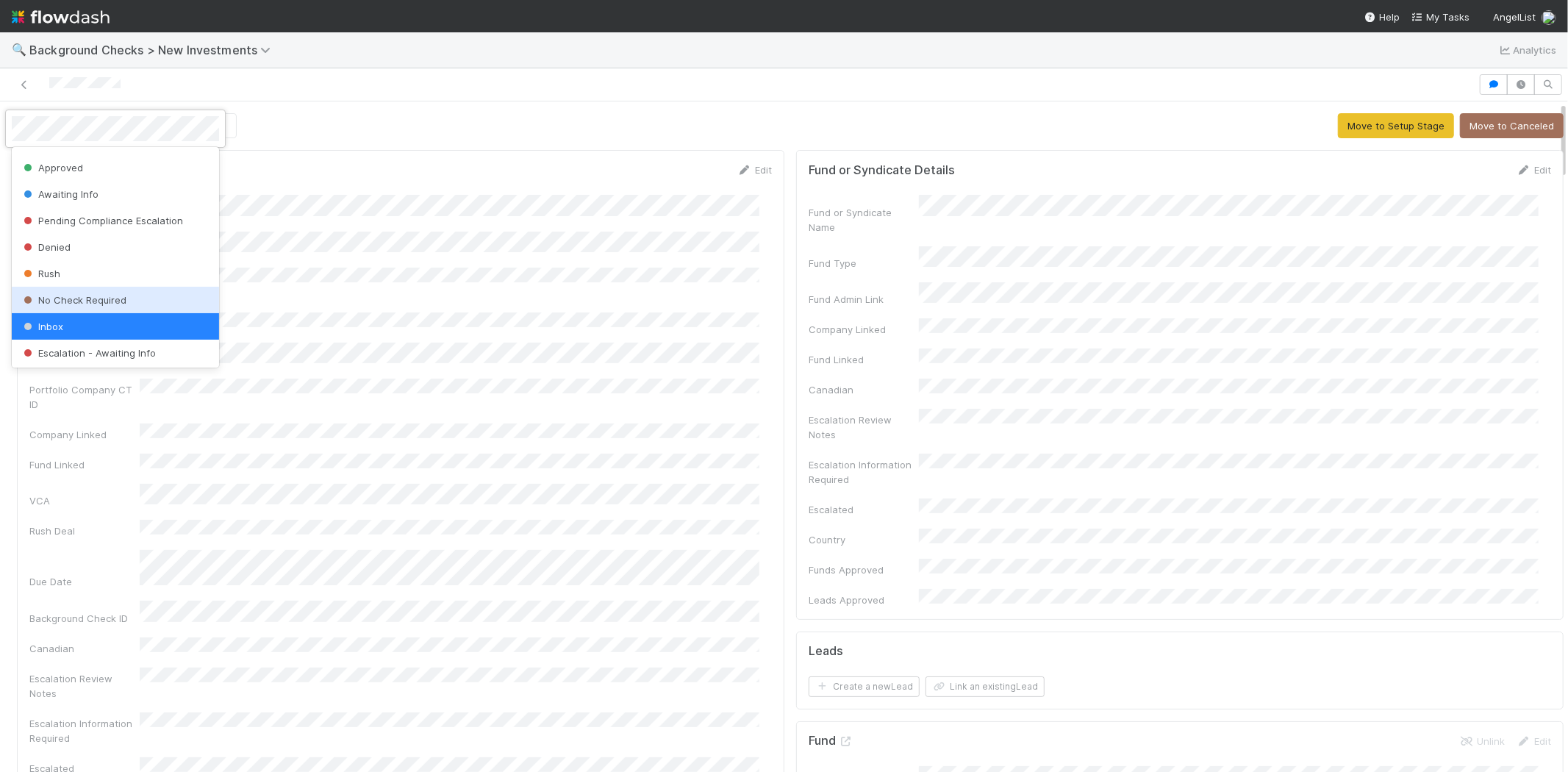
click at [138, 299] on div "No Check Required" at bounding box center [115, 300] width 207 height 27
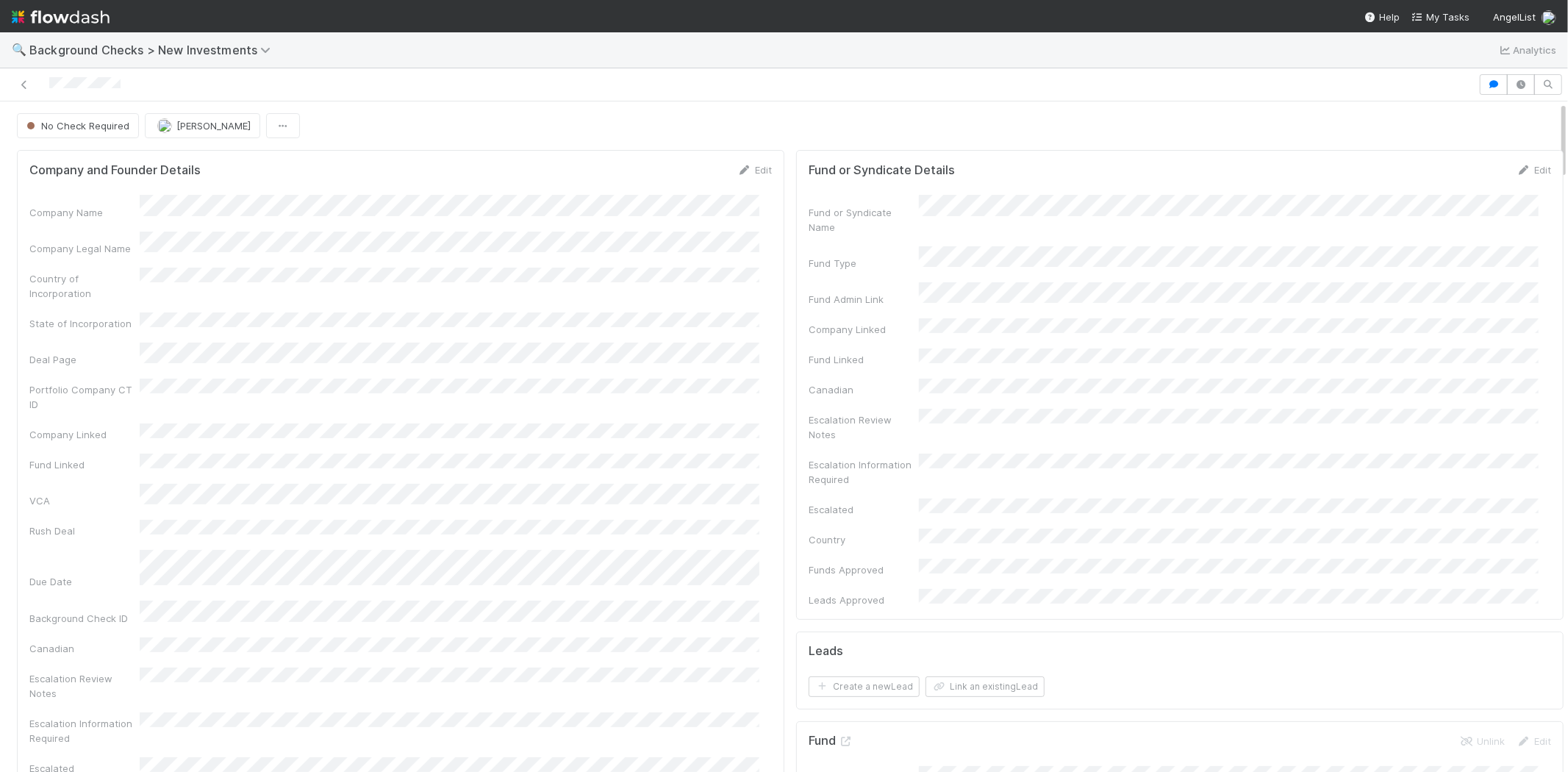
drag, startPoint x: 121, startPoint y: 84, endPoint x: 47, endPoint y: 83, distance: 74.0
click at [47, 83] on div at bounding box center [740, 84] width 1467 height 21
drag, startPoint x: 1452, startPoint y: 19, endPoint x: 1445, endPoint y: 19, distance: 7.0
click at [1451, 19] on span "My Tasks" at bounding box center [1440, 16] width 58 height 12
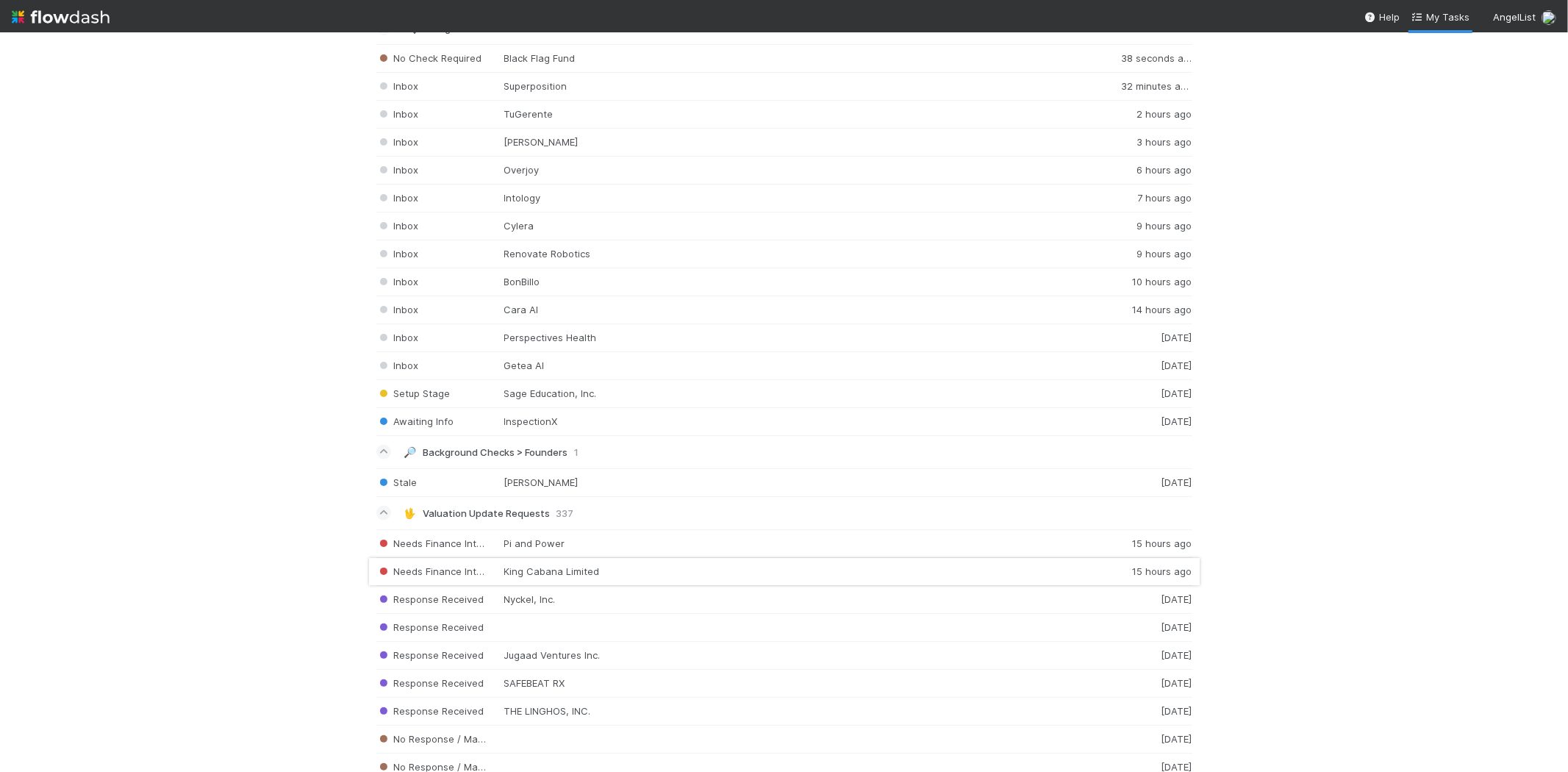
scroll to position [2042, 0]
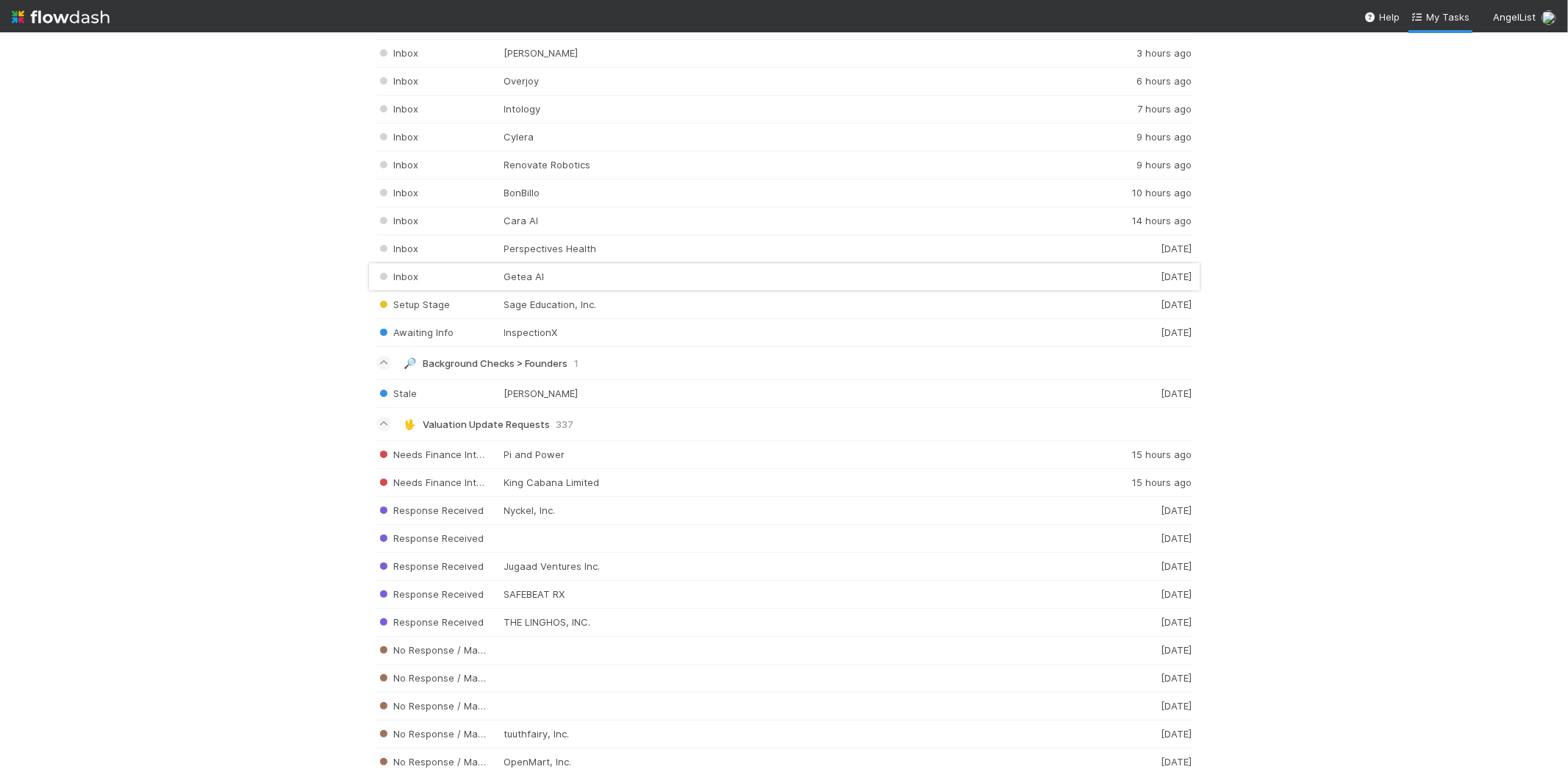
click at [564, 283] on div "Inbox Getea AI 1 day ago" at bounding box center [784, 277] width 817 height 28
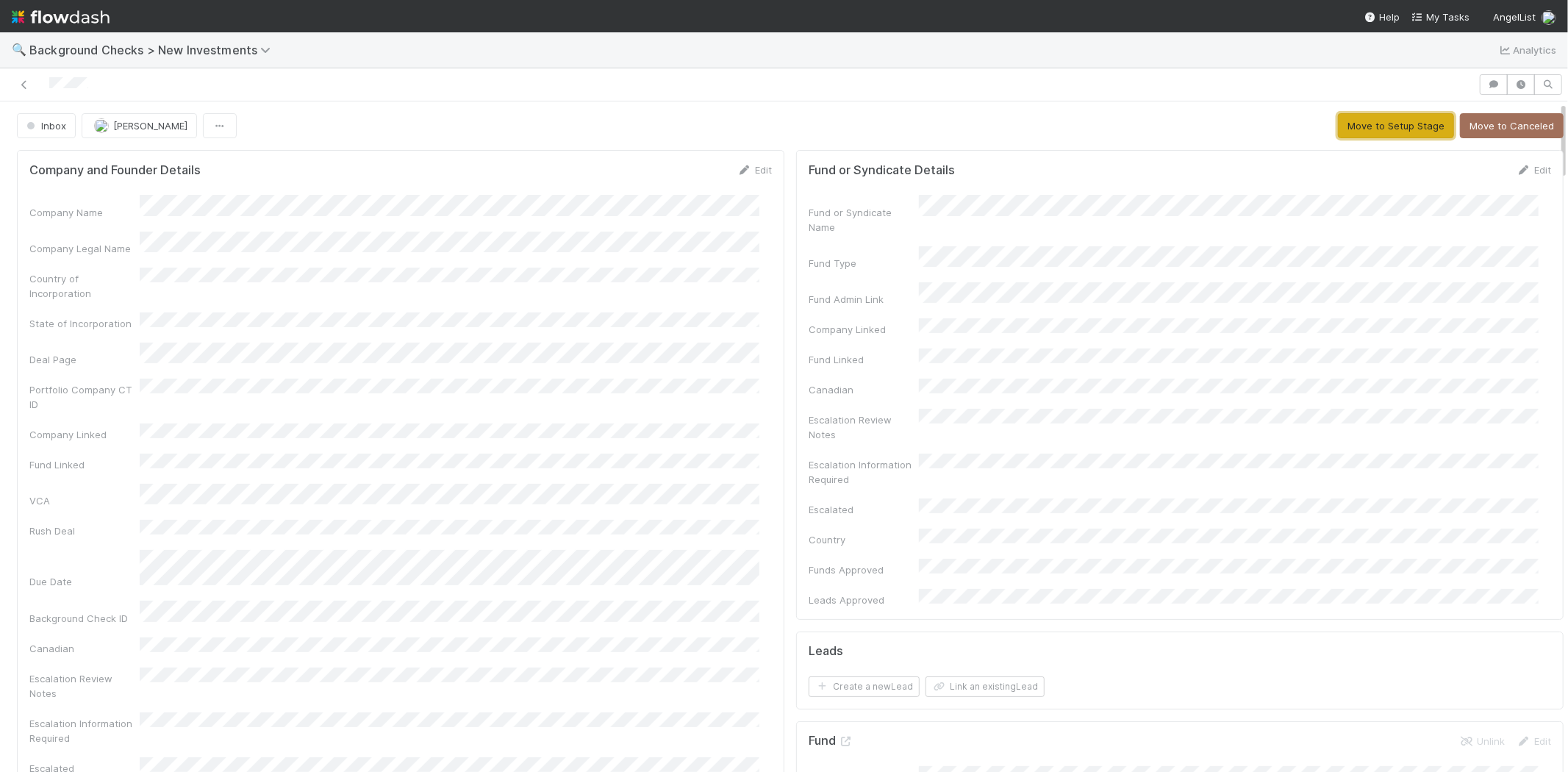
click at [1341, 119] on button "Move to Setup Stage" at bounding box center [1396, 126] width 116 height 25
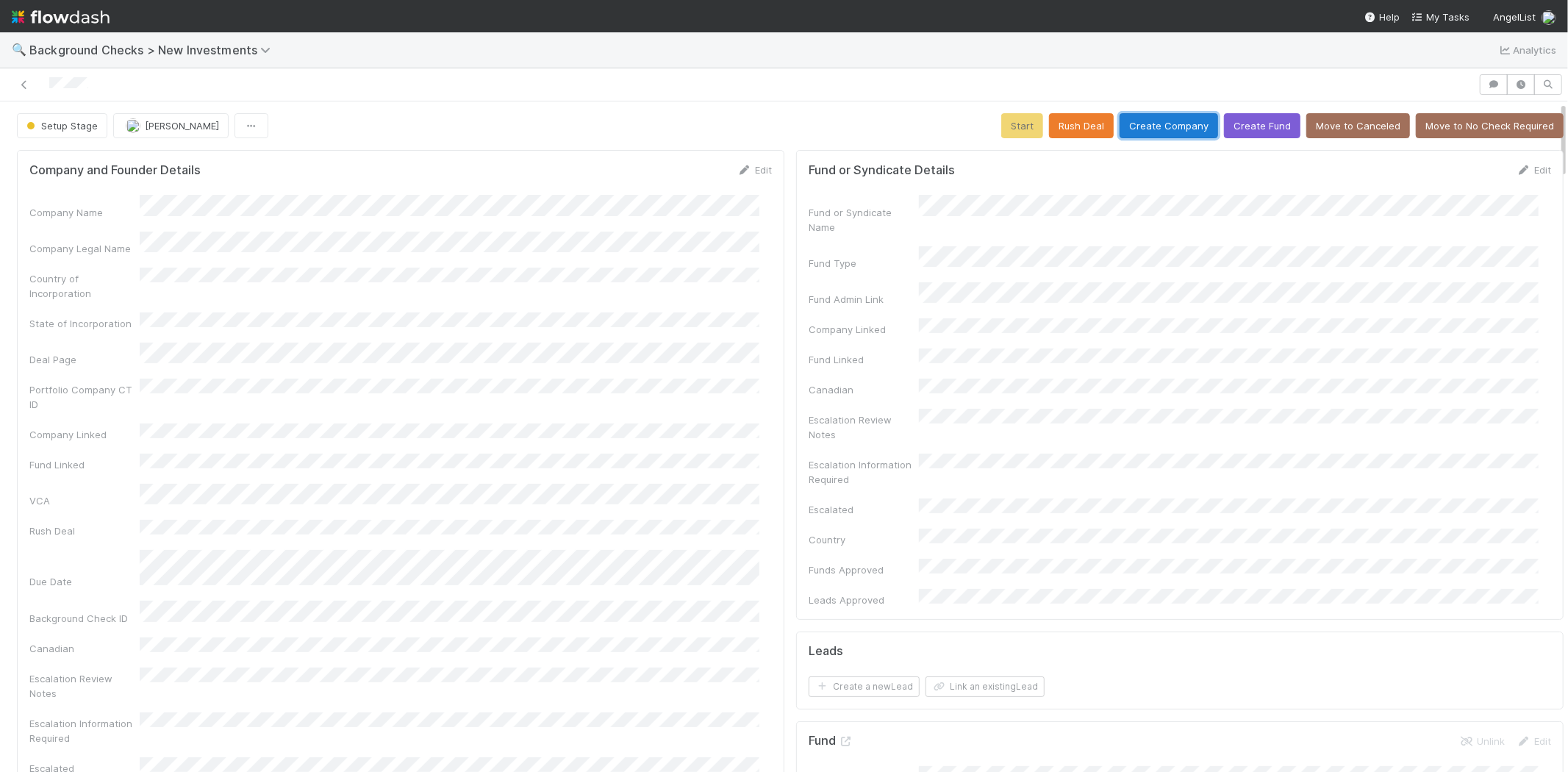
click at [1130, 132] on button "Create Company" at bounding box center [1169, 126] width 98 height 25
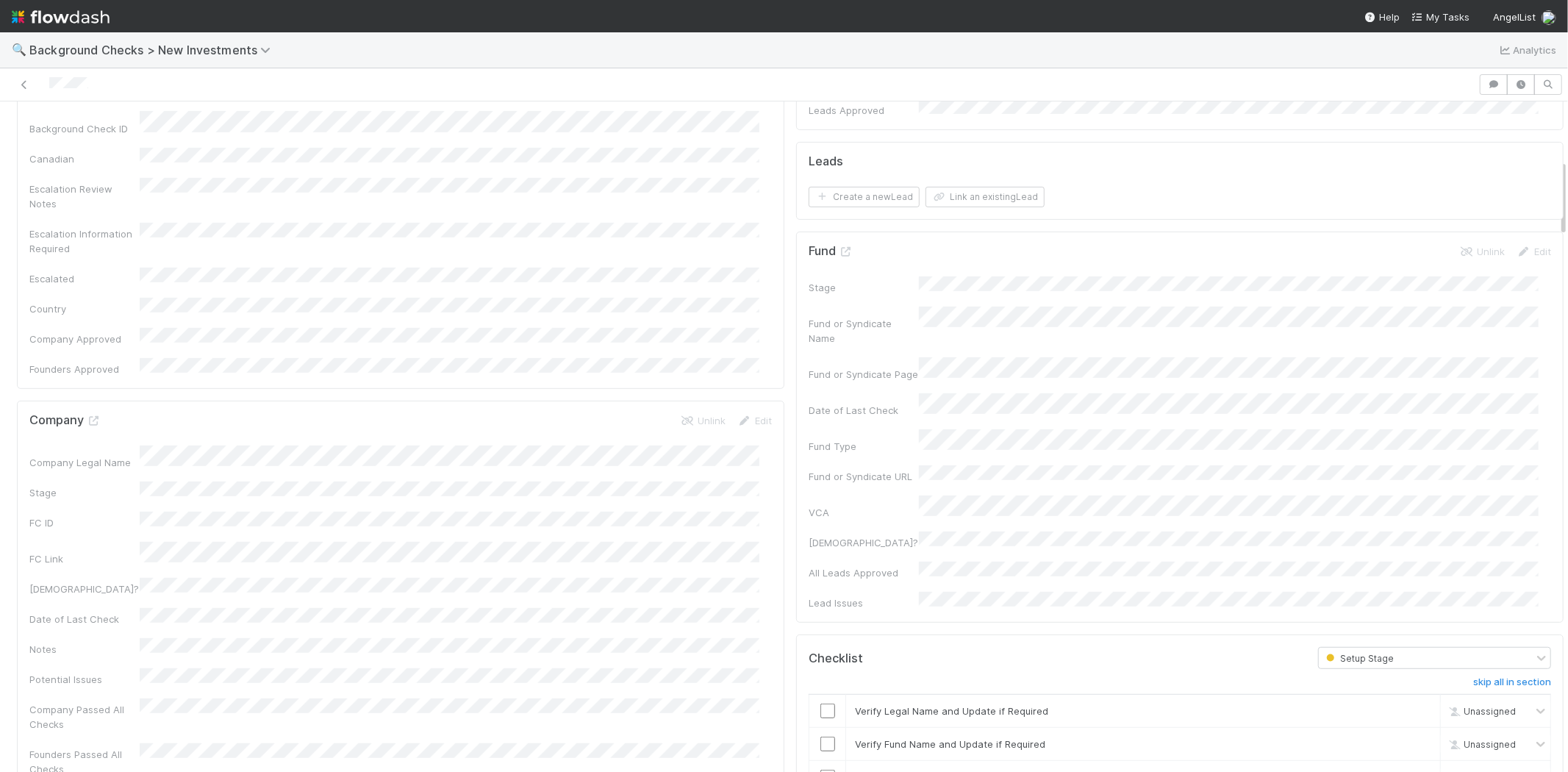
scroll to position [653, 0]
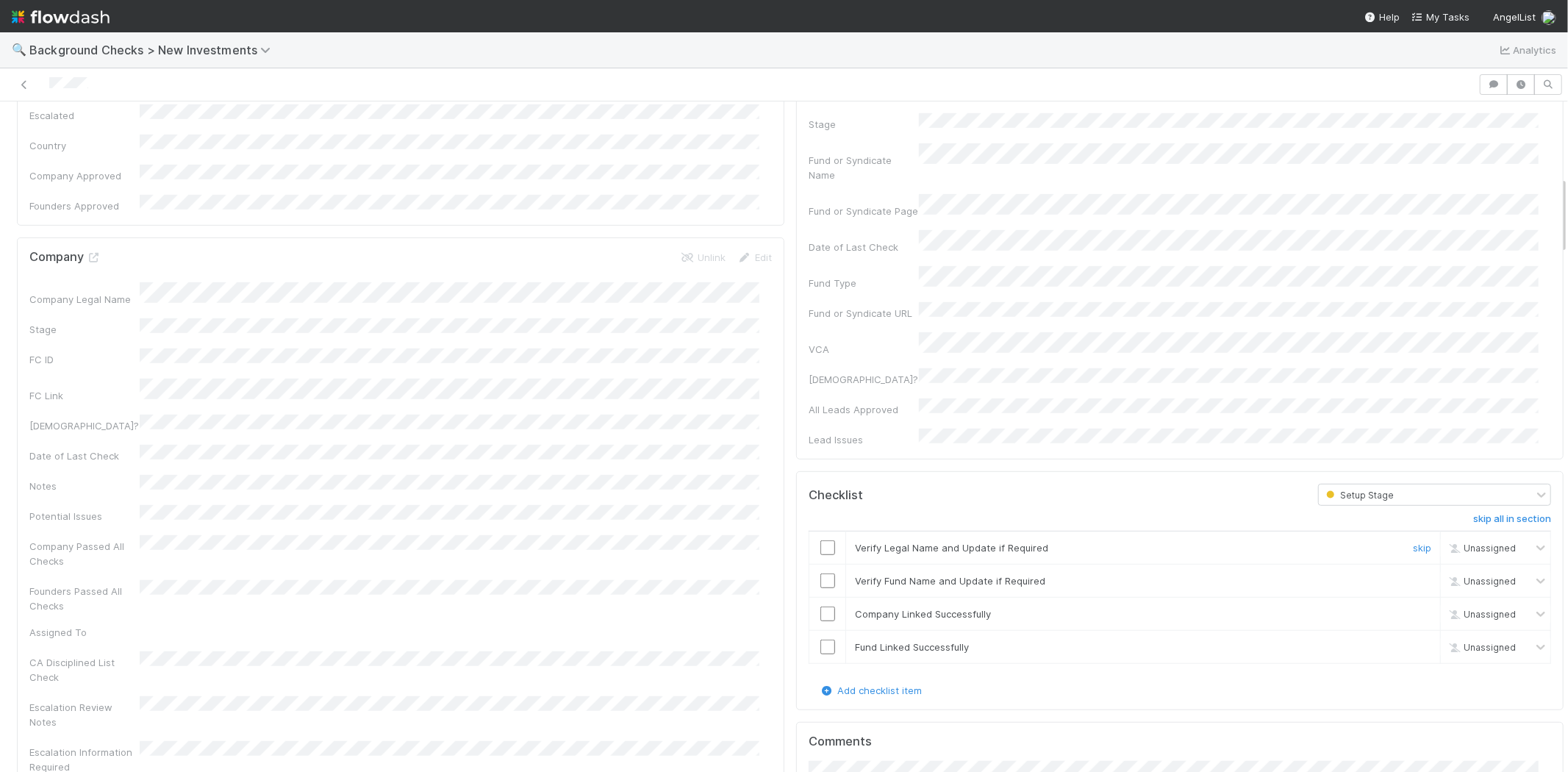
click at [820, 541] on input "checkbox" at bounding box center [827, 548] width 14 height 14
click at [820, 574] on input "checkbox" at bounding box center [827, 581] width 14 height 14
click at [820, 607] on input "checkbox" at bounding box center [827, 614] width 14 height 14
click at [820, 640] on input "checkbox" at bounding box center [827, 647] width 14 height 14
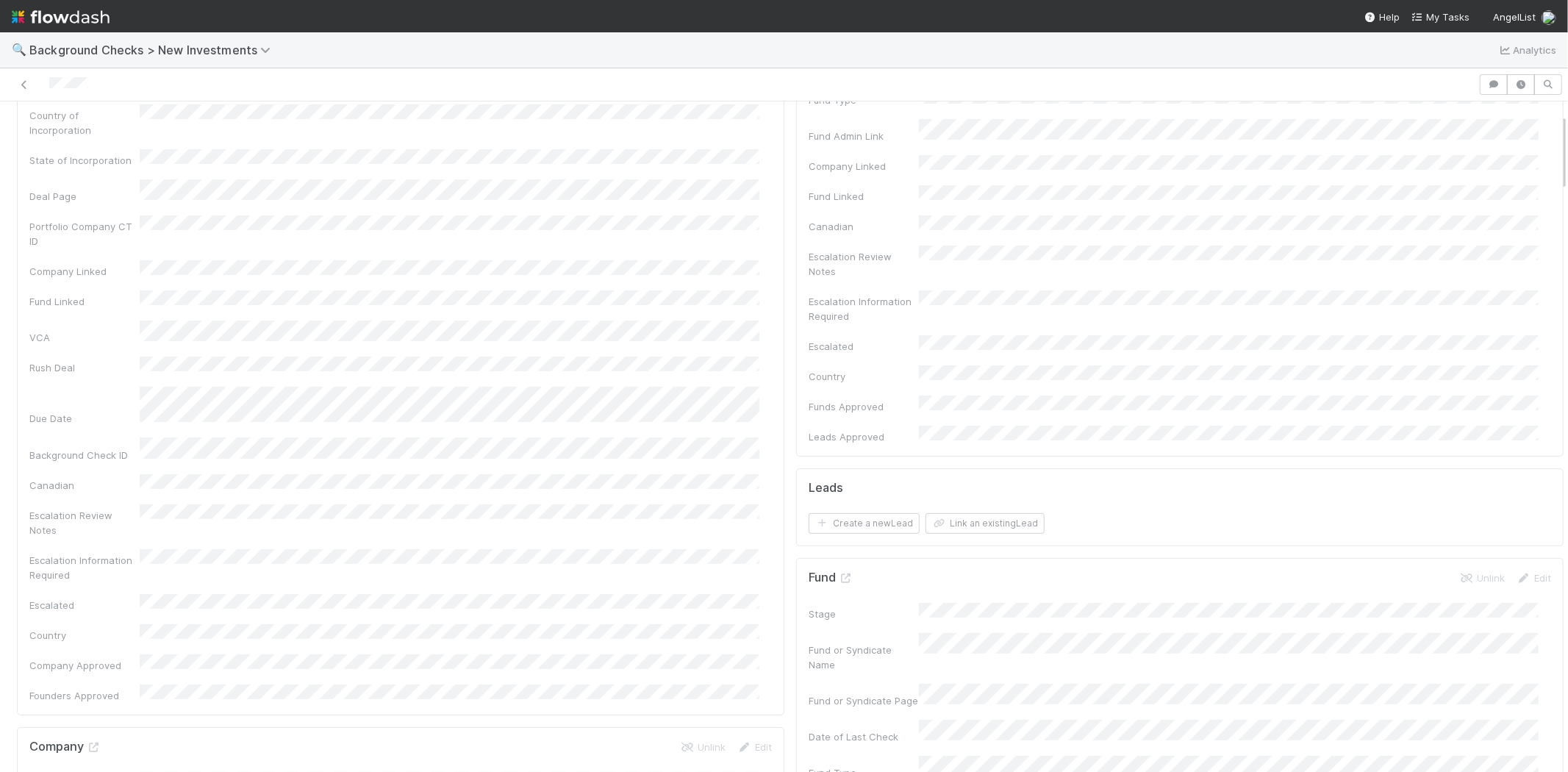
scroll to position [0, 0]
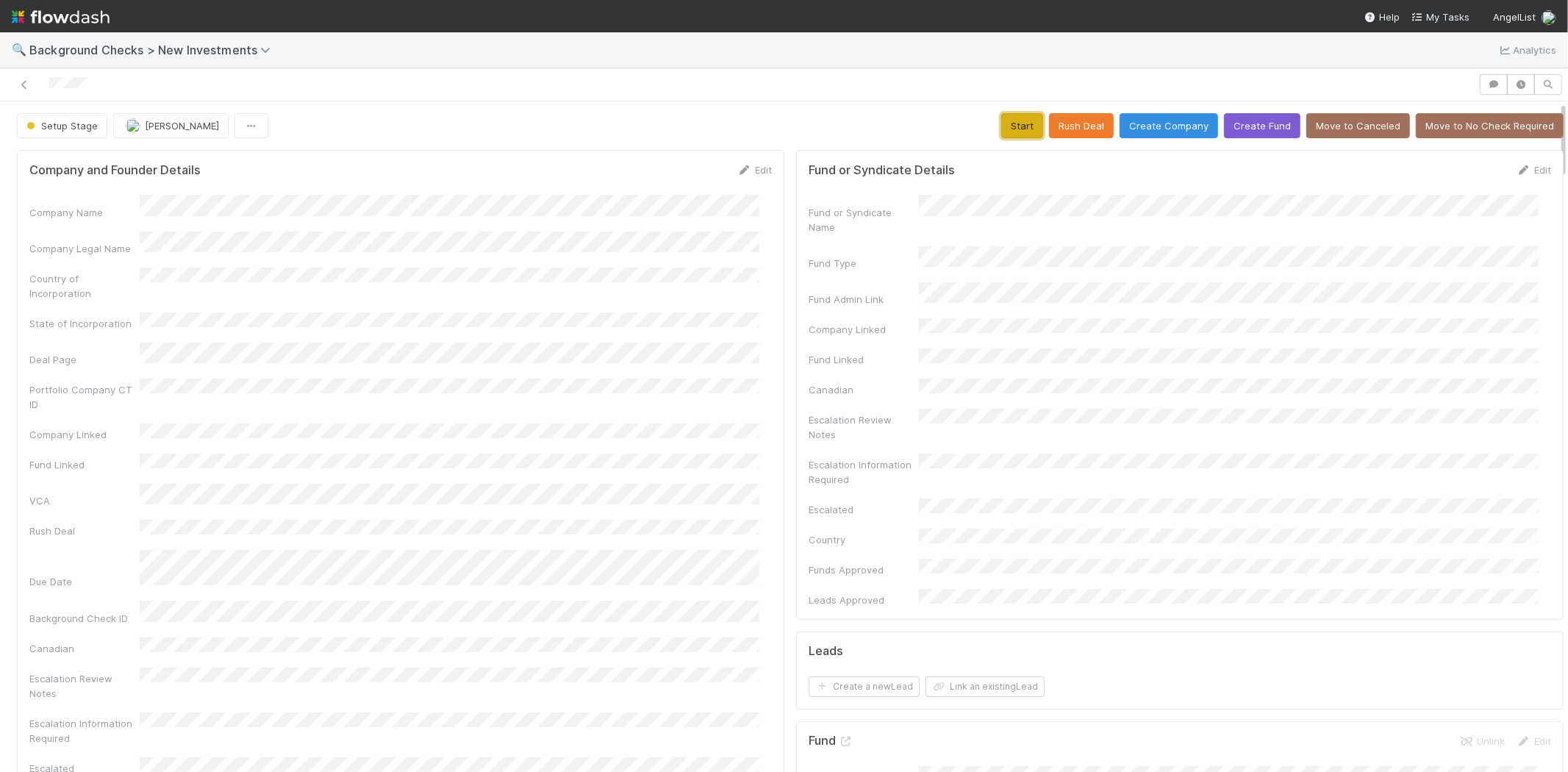
click at [1002, 122] on button "Start" at bounding box center [1022, 126] width 42 height 25
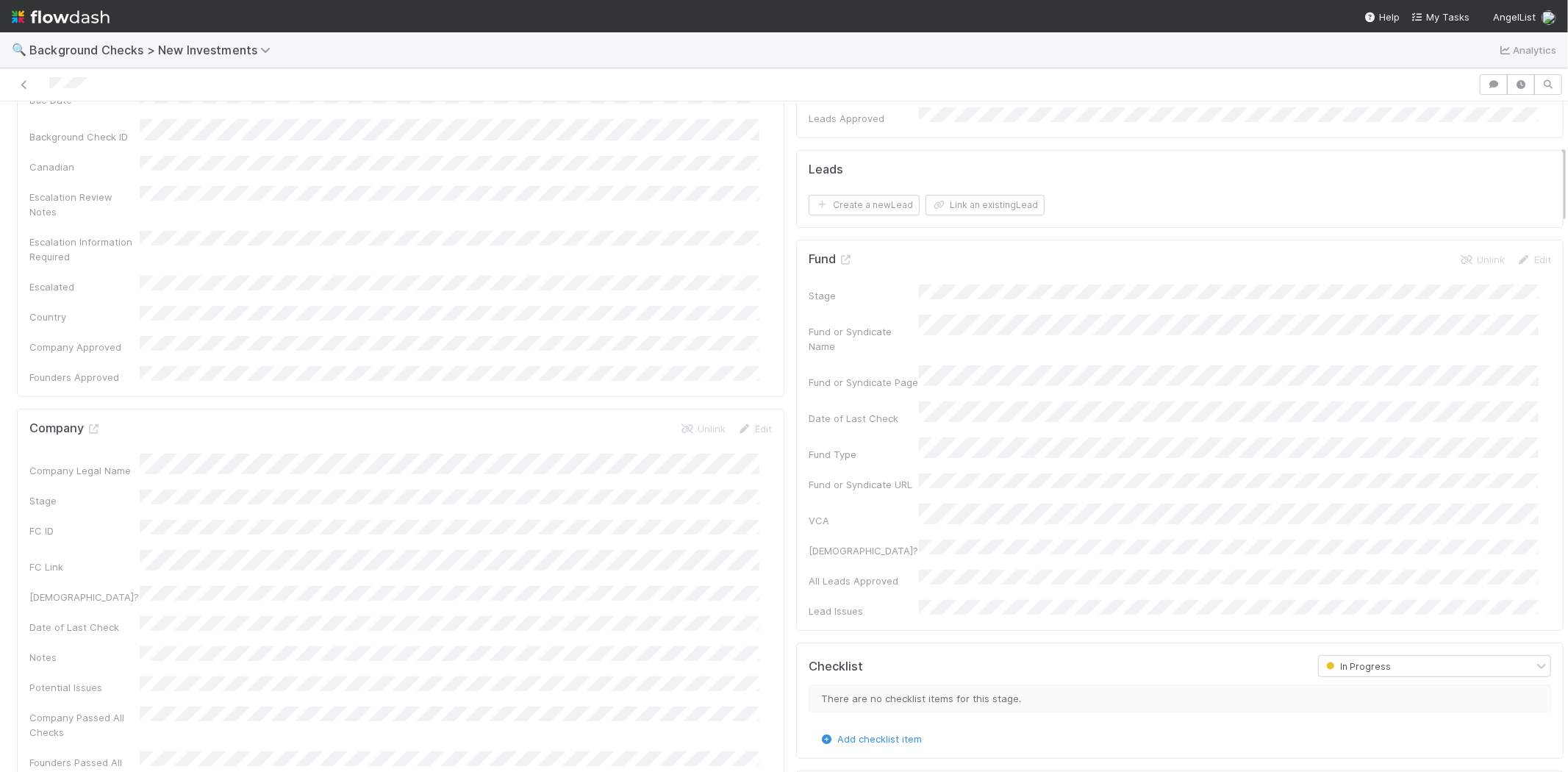
scroll to position [490, 0]
click at [92, 416] on icon at bounding box center [94, 421] width 14 height 10
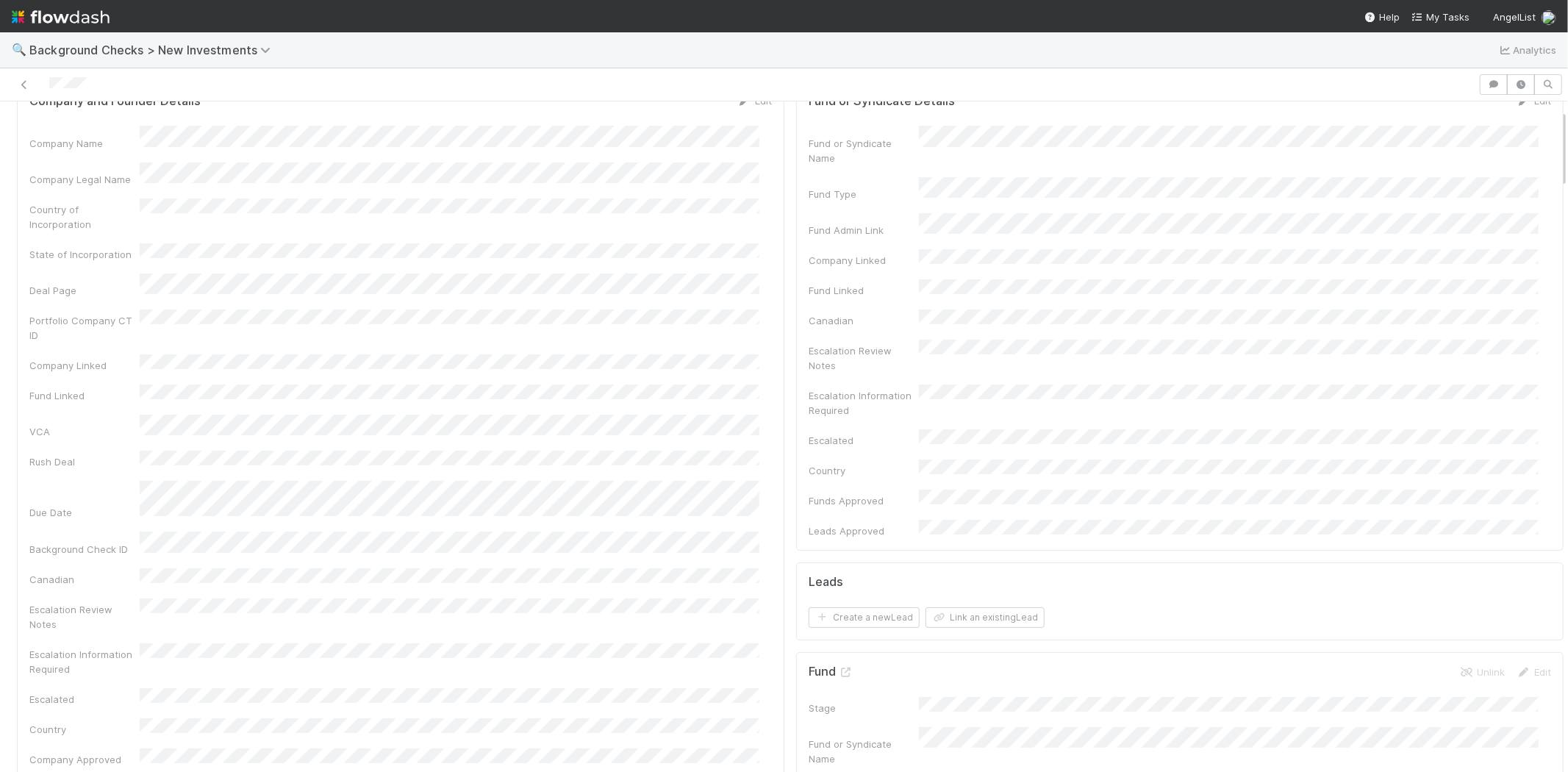
scroll to position [63, 0]
click at [187, 122] on form "Company and Founder Details Edit Company Name Company Legal Name Country of Inc…" at bounding box center [400, 451] width 742 height 703
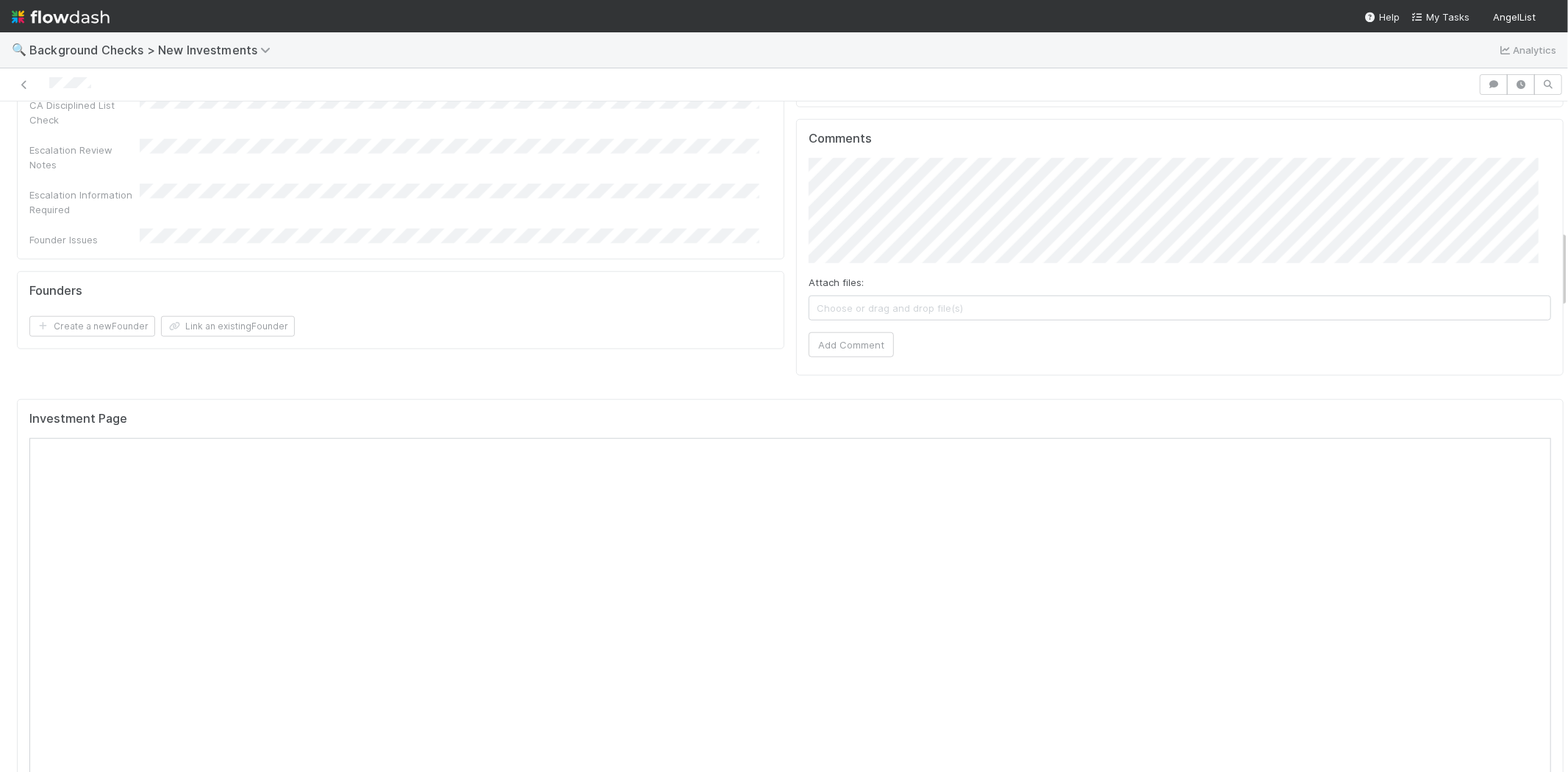
scroll to position [1389, 0]
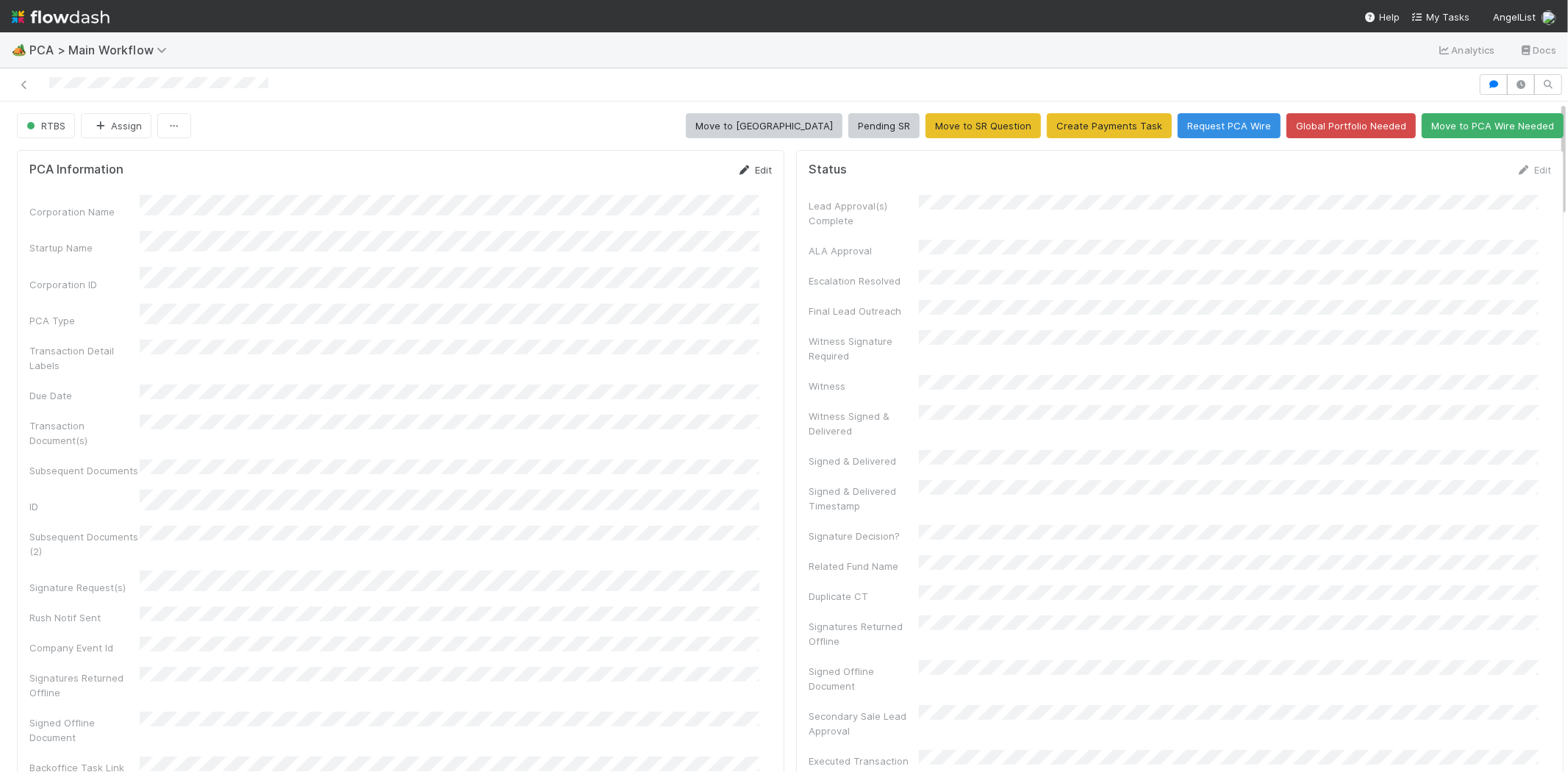
click at [742, 170] on link "Edit" at bounding box center [754, 170] width 35 height 12
click at [675, 172] on button "Save" at bounding box center [693, 175] width 42 height 25
click at [1519, 167] on link "Edit" at bounding box center [1534, 170] width 35 height 12
click at [1452, 177] on button "Save" at bounding box center [1472, 175] width 42 height 25
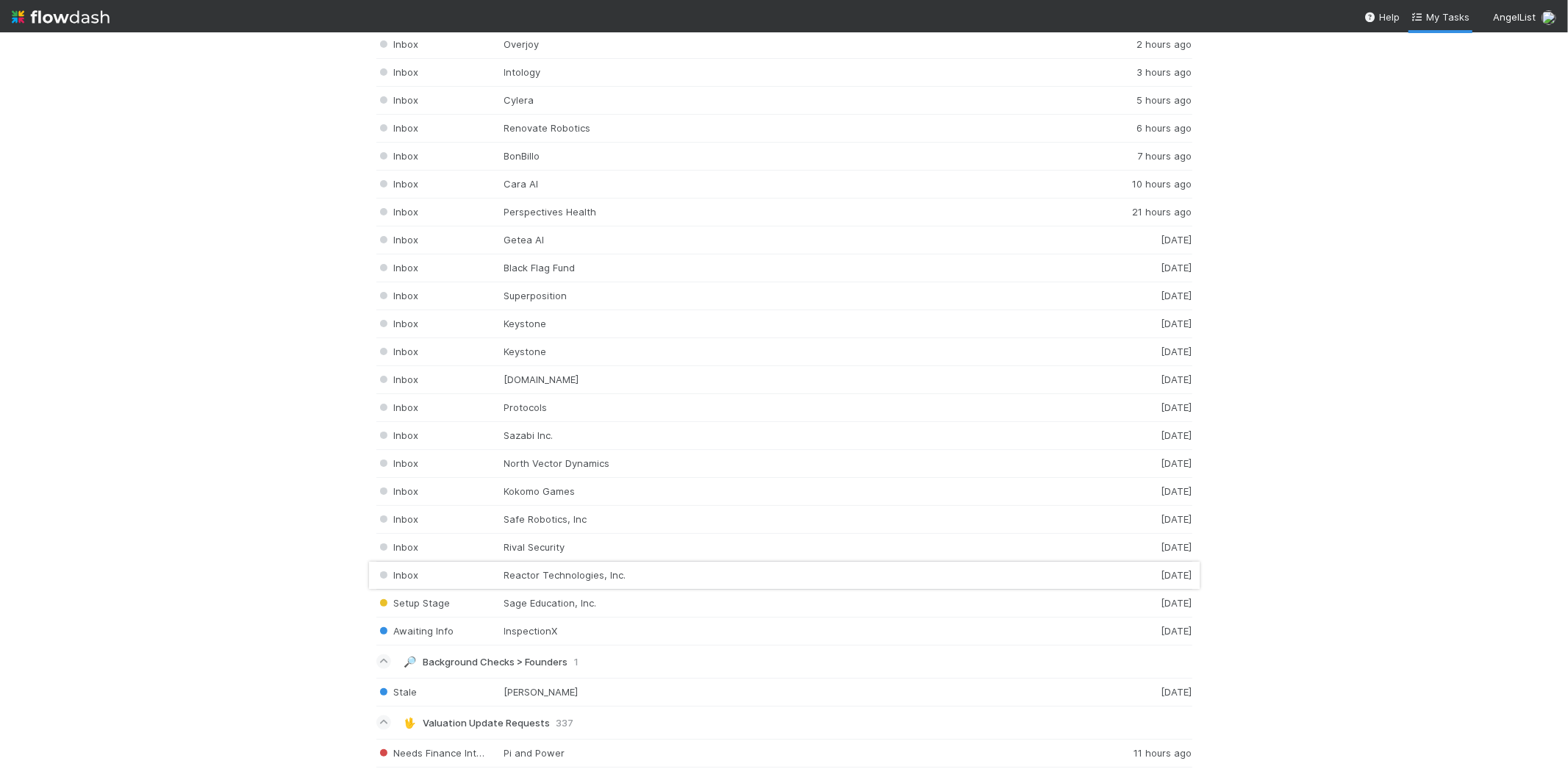
scroll to position [1879, 0]
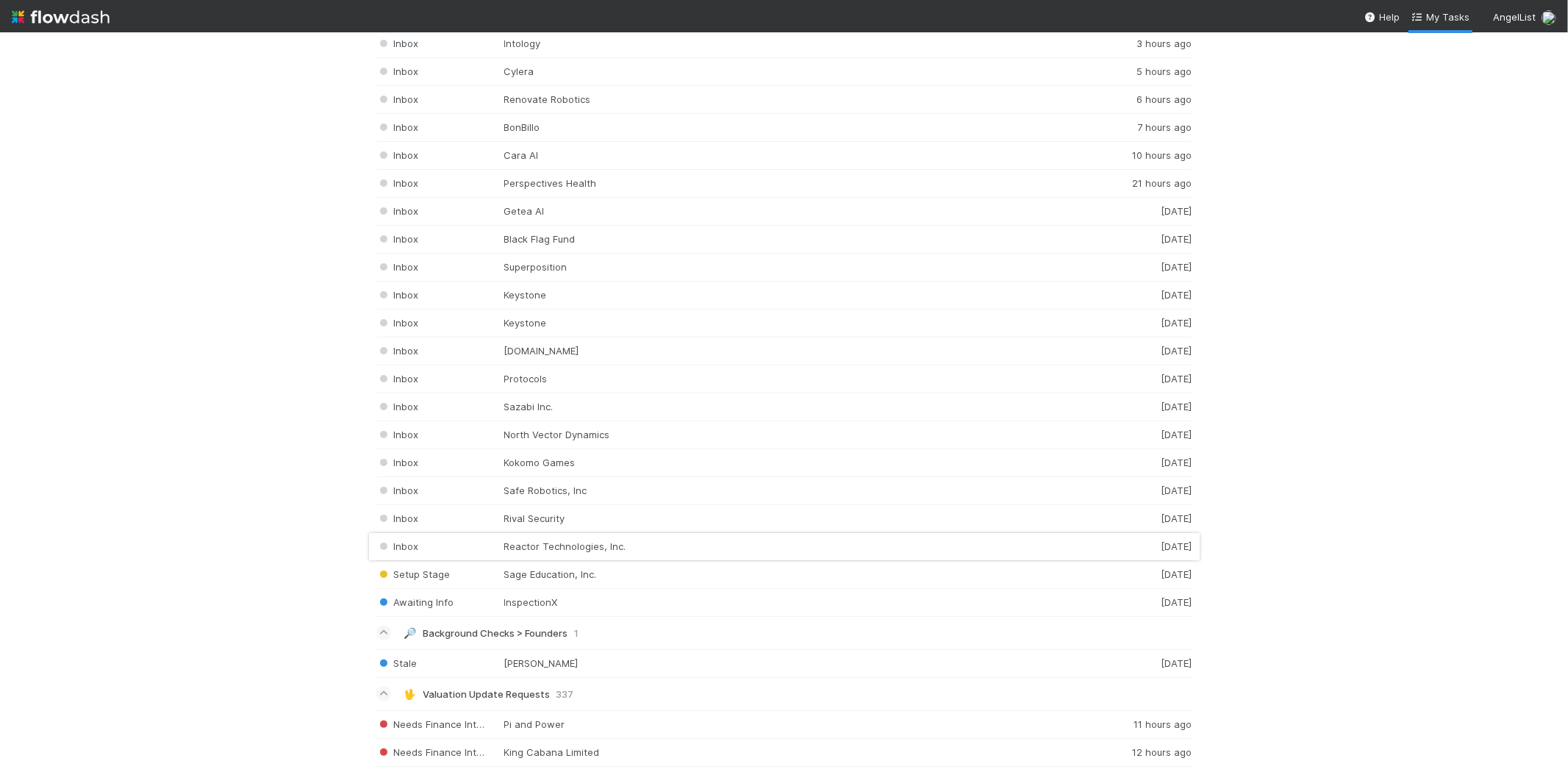
click at [575, 550] on div "Inbox Reactor Technologies, Inc. [DATE]" at bounding box center [784, 547] width 817 height 28
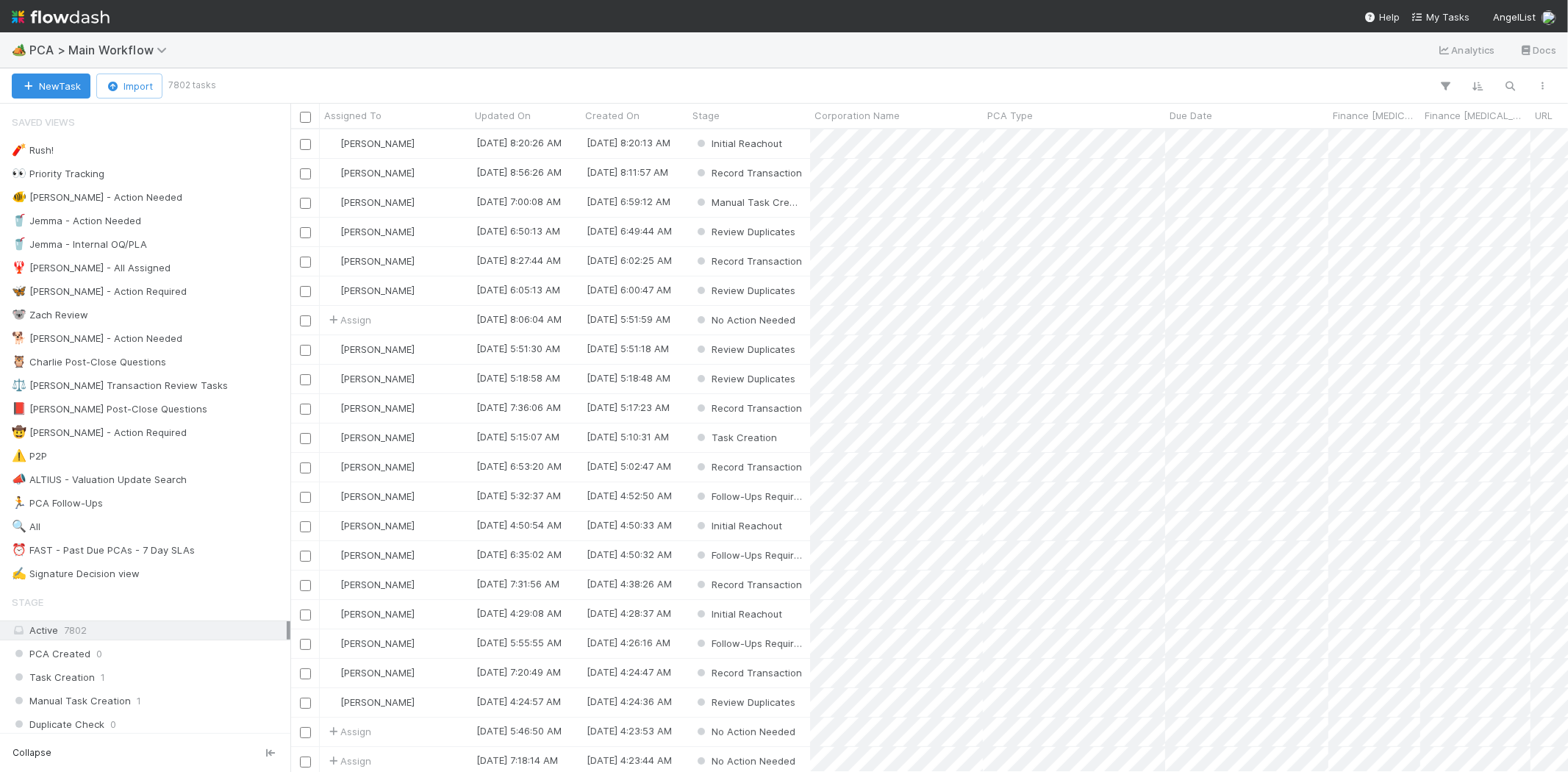
scroll to position [630, 1265]
click at [1443, 13] on span "My Tasks" at bounding box center [1440, 16] width 58 height 12
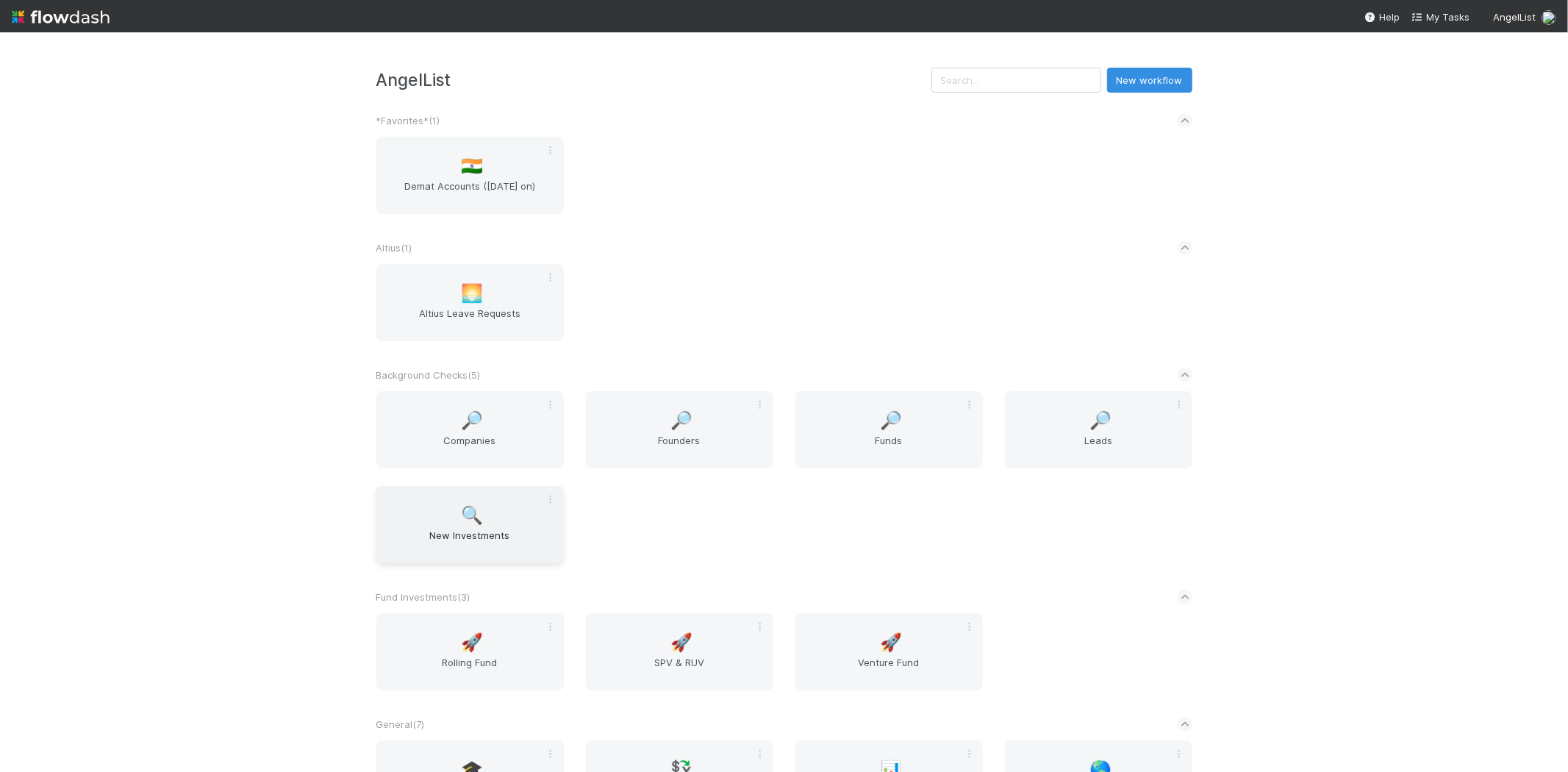
click at [481, 523] on div "🔍 New Investments" at bounding box center [470, 524] width 188 height 77
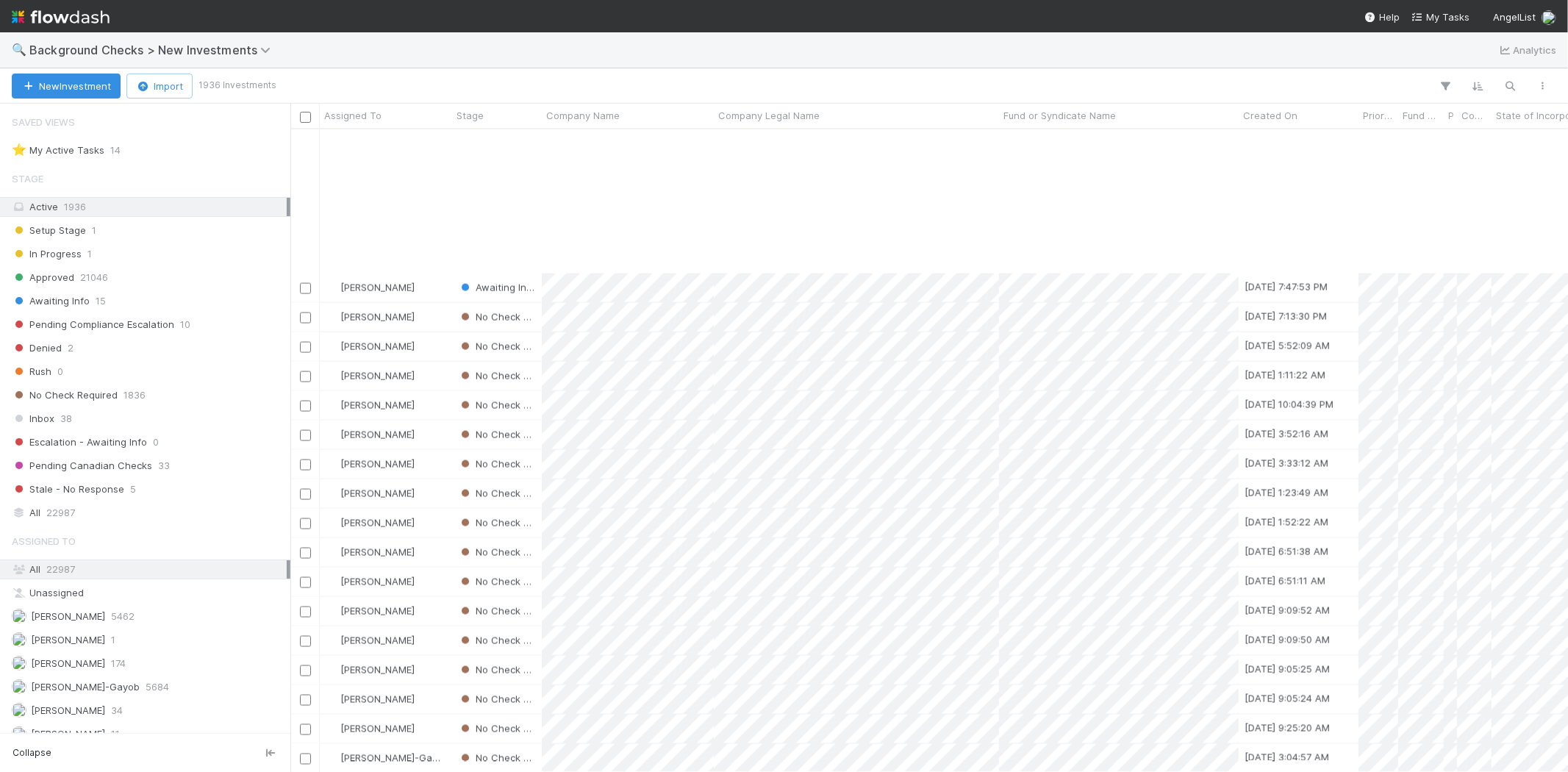
scroll to position [2042, 0]
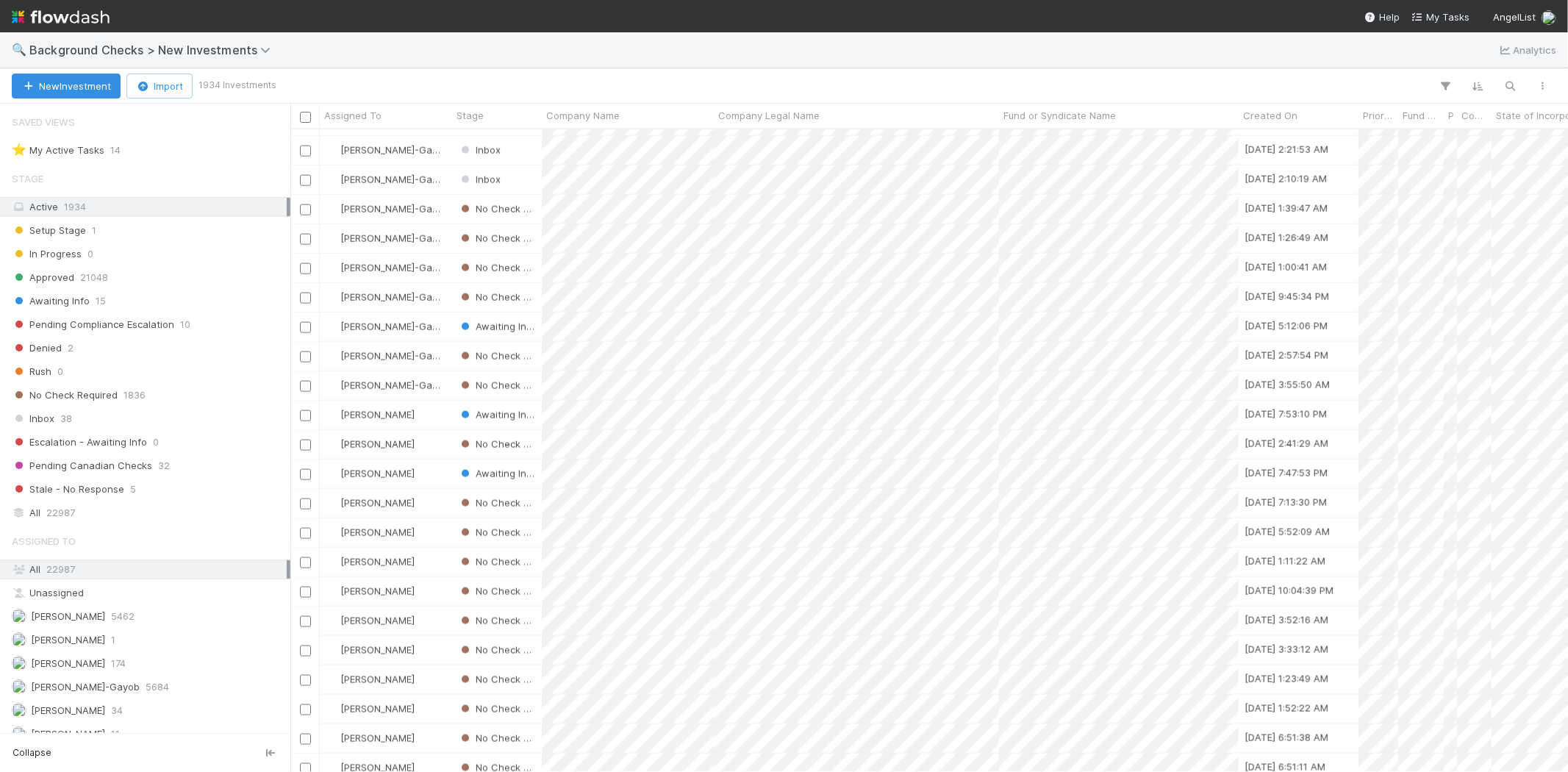
scroll to position [1634, 0]
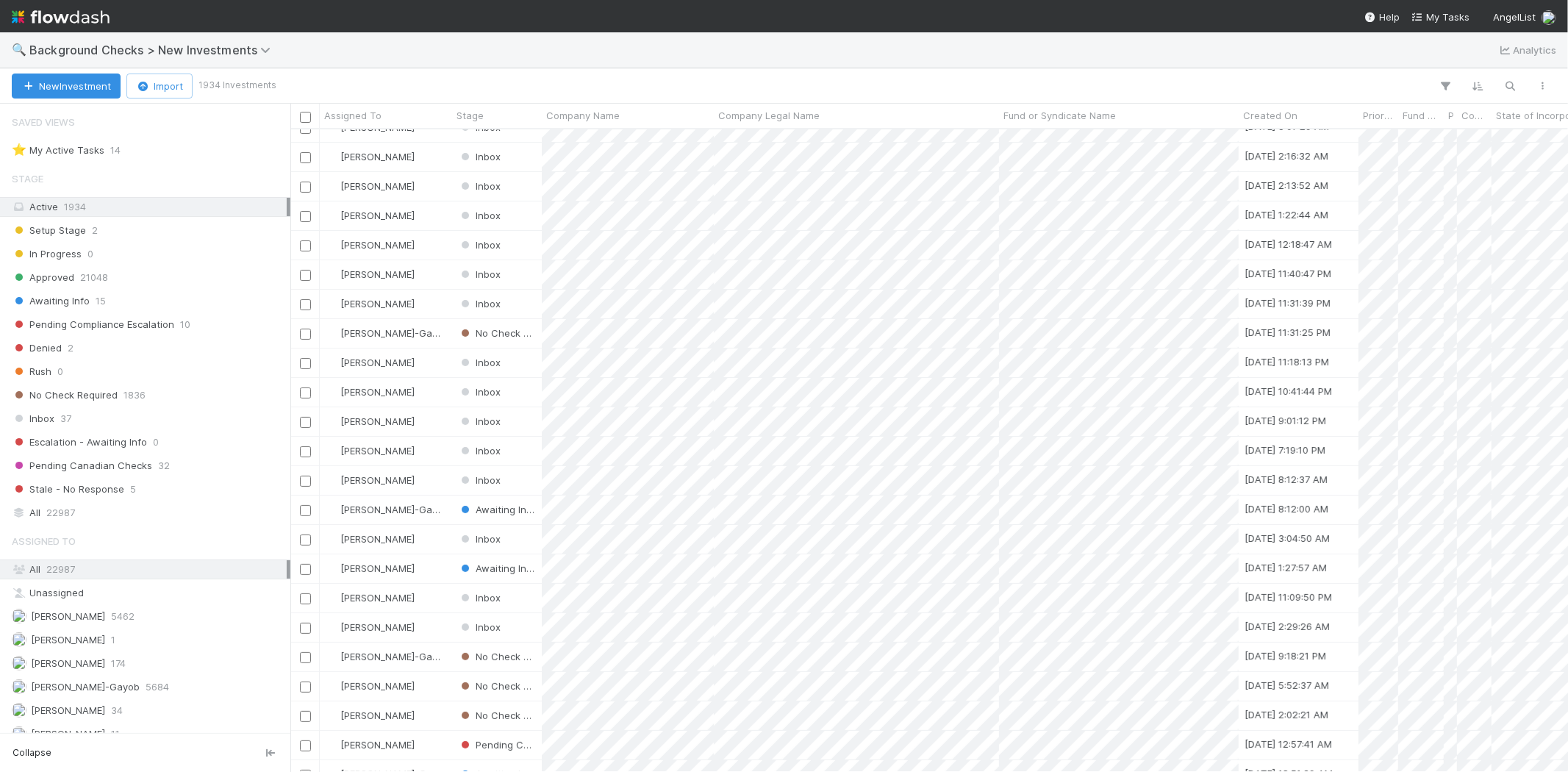
scroll to position [245, 0]
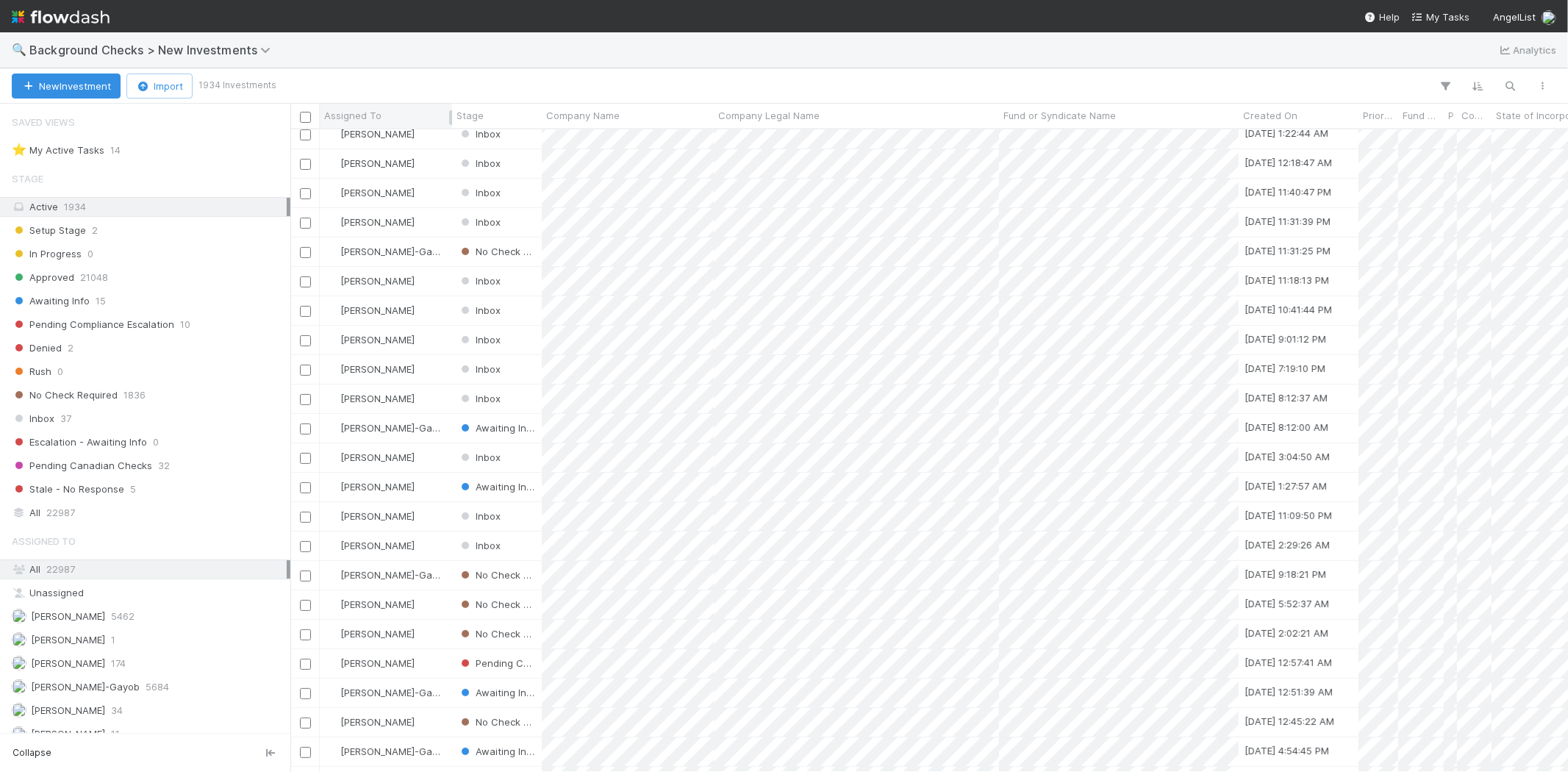
click at [363, 115] on span "Assigned To" at bounding box center [353, 115] width 57 height 14
click at [384, 140] on div "Sort A → Z" at bounding box center [409, 143] width 168 height 22
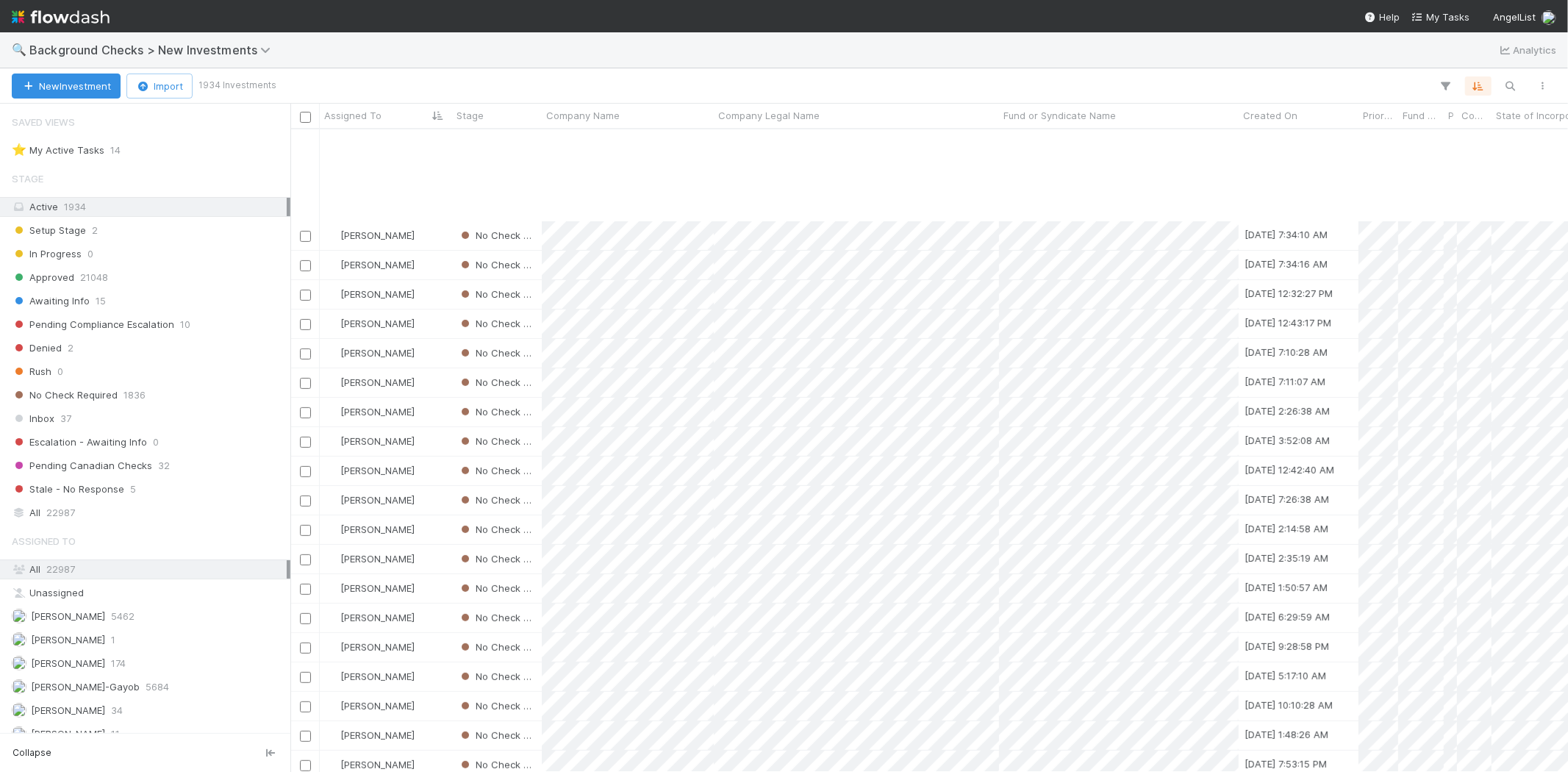
scroll to position [899, 0]
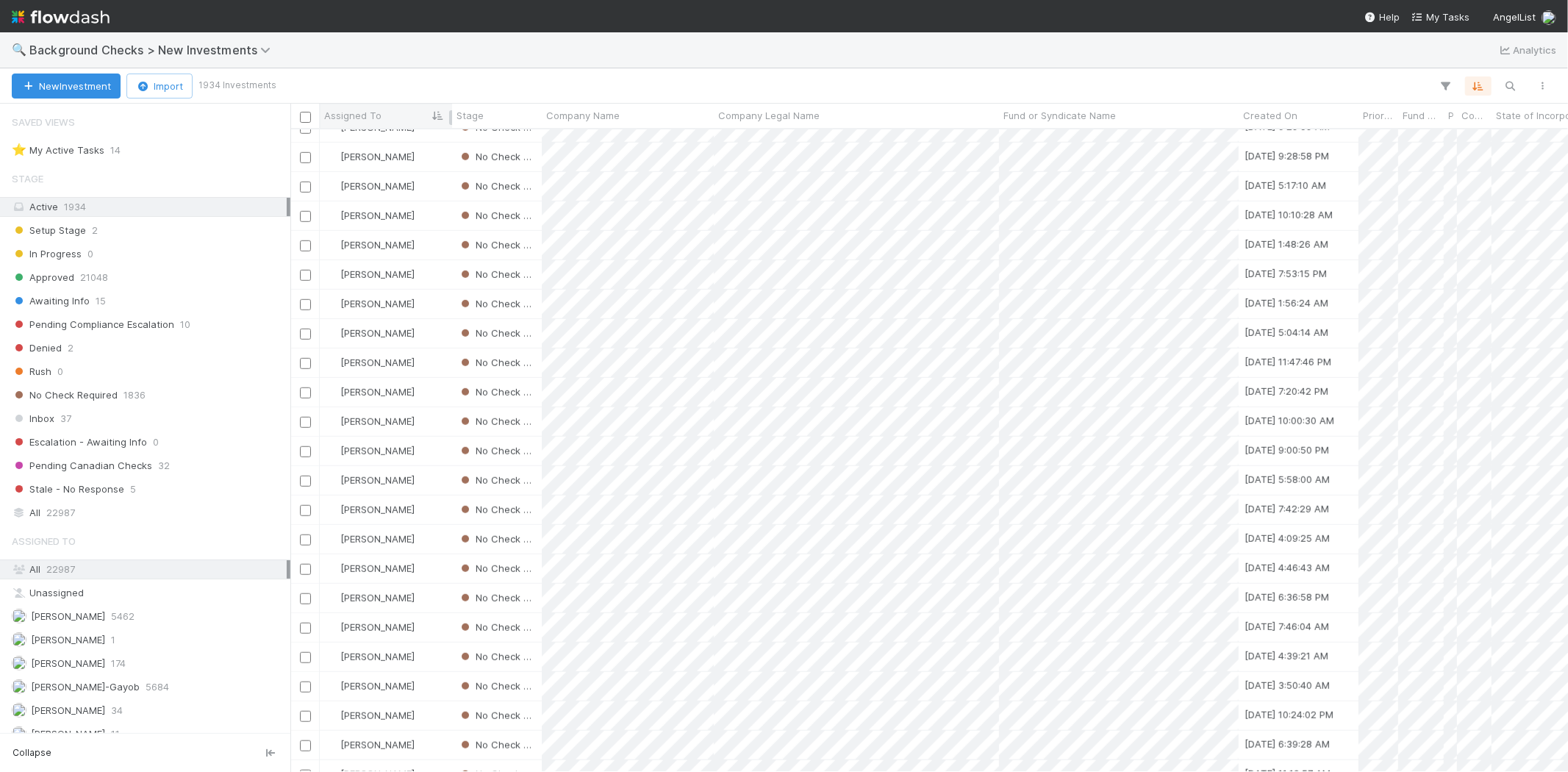
click at [370, 112] on span "Assigned To" at bounding box center [353, 115] width 57 height 14
click at [382, 160] on div "Sort Z → A" at bounding box center [409, 165] width 168 height 22
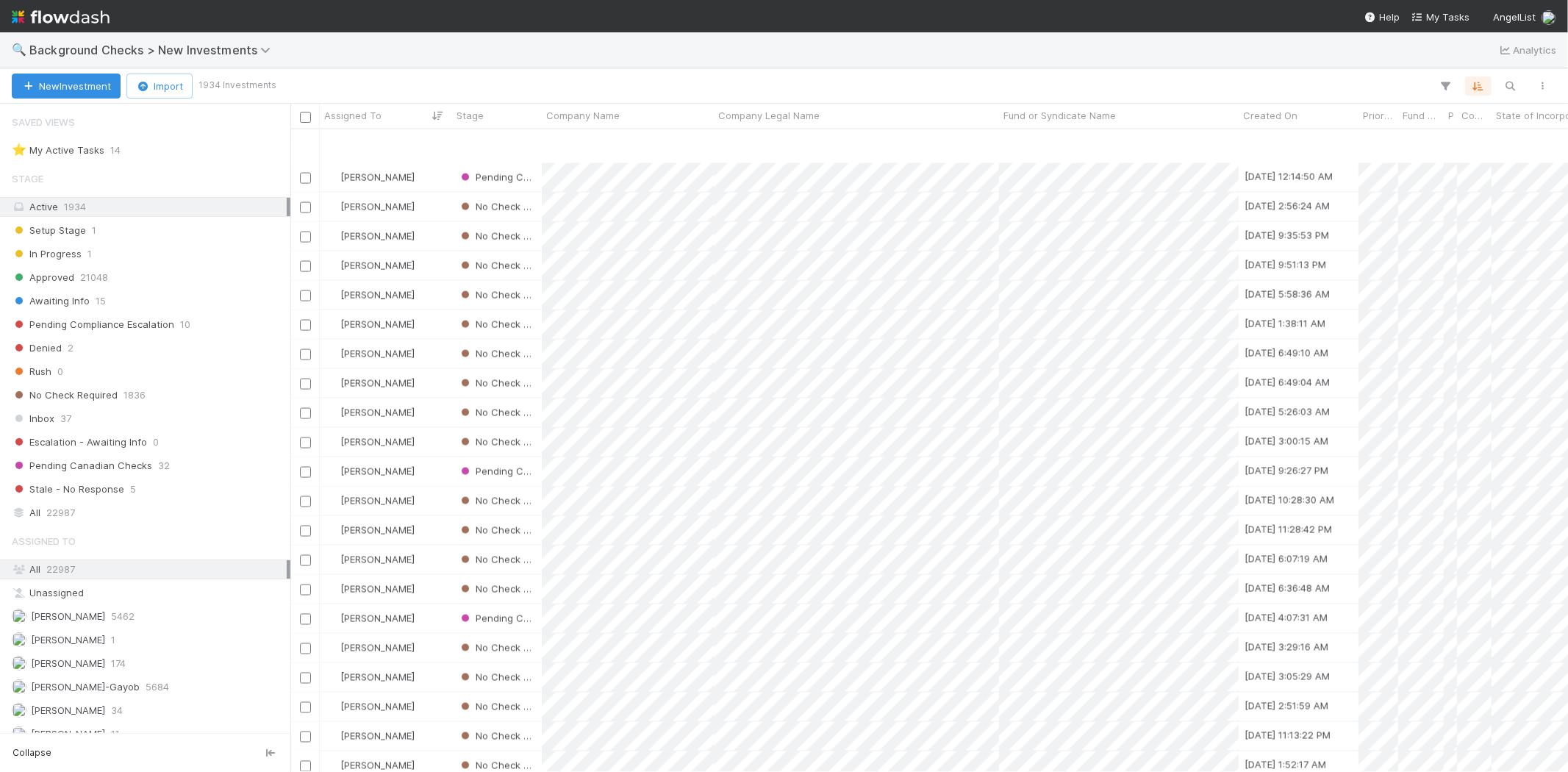
scroll to position [6724, 0]
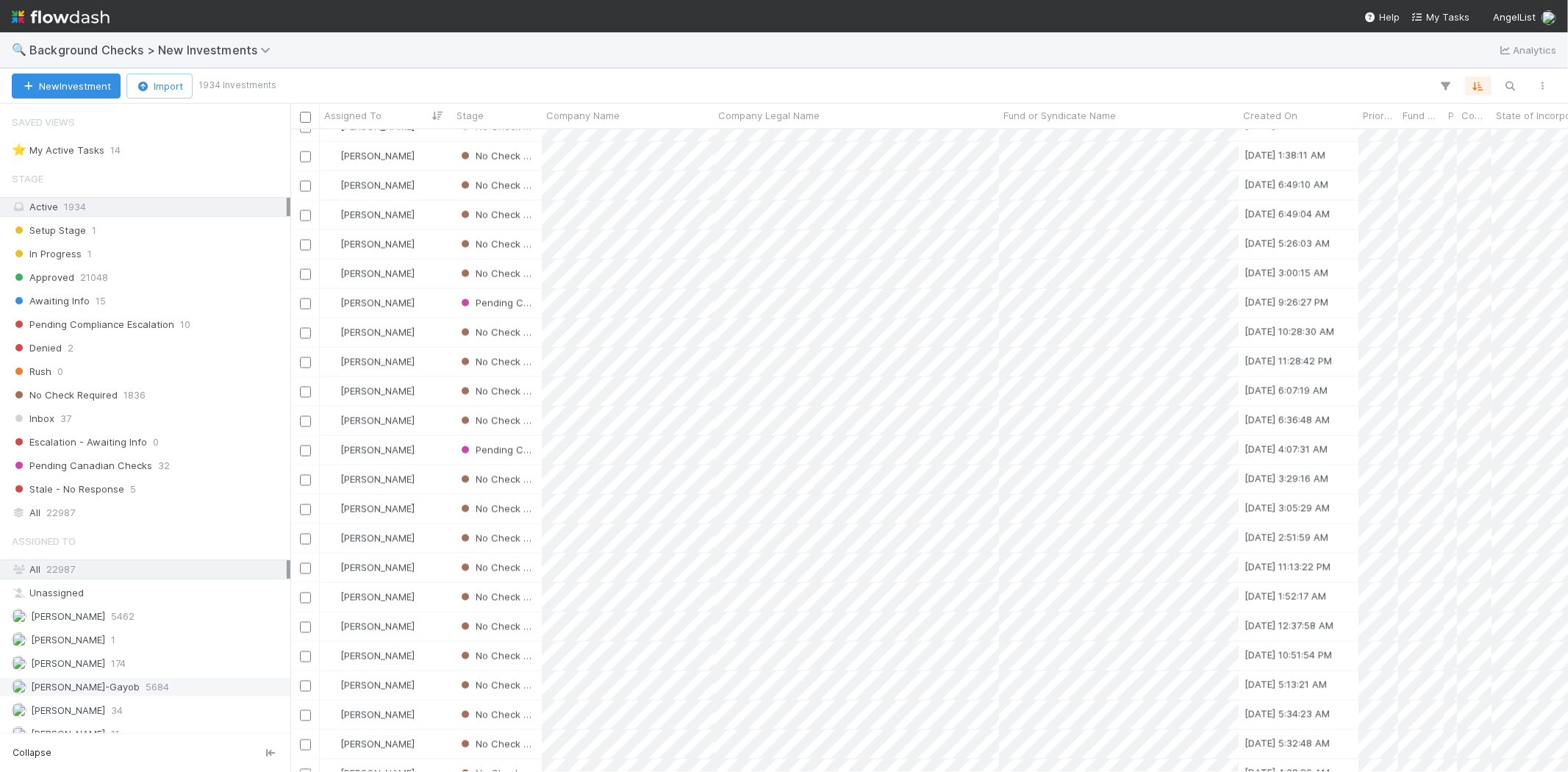
click at [146, 686] on span "5684" at bounding box center [157, 687] width 23 height 19
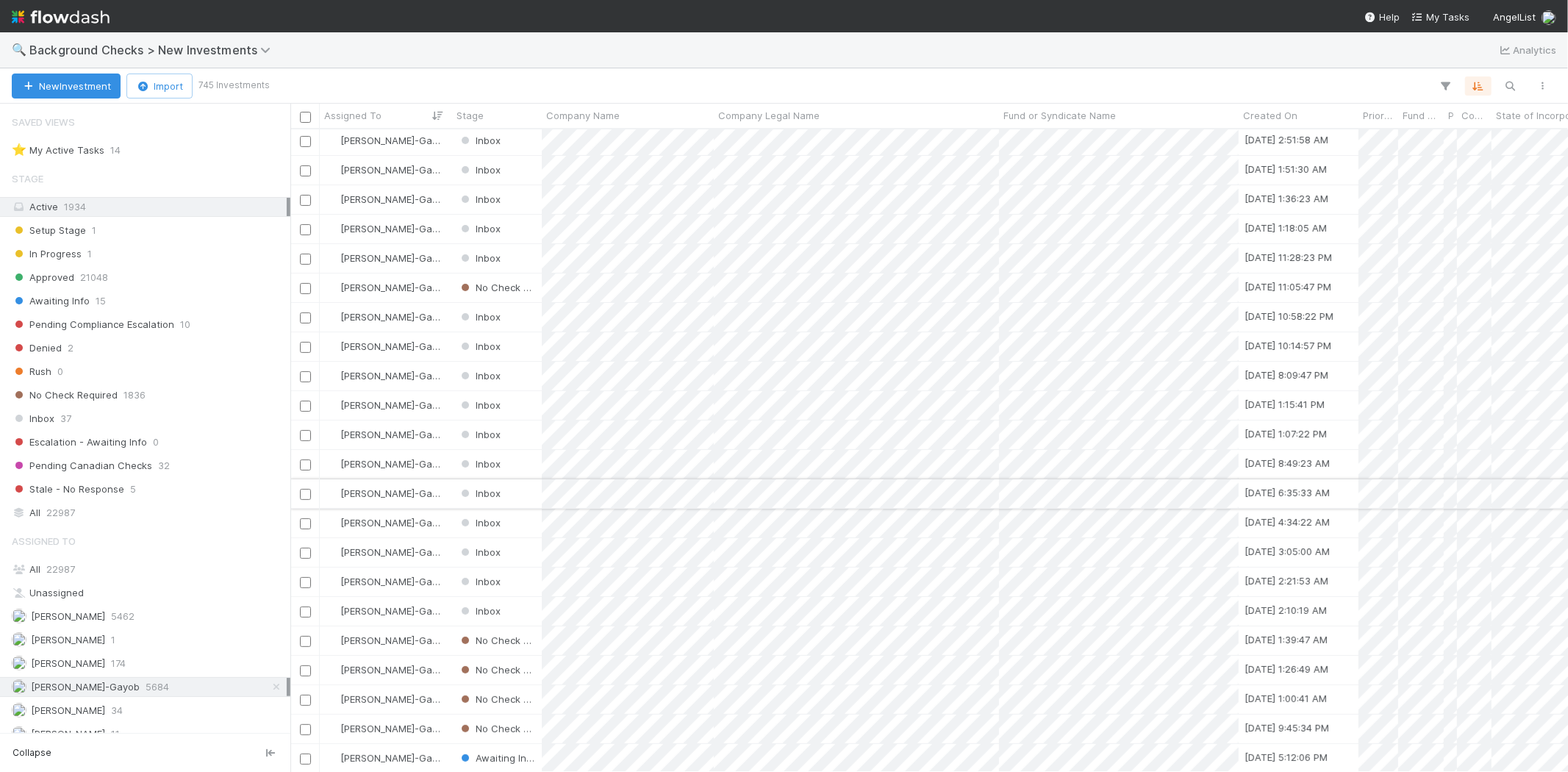
scroll to position [408, 0]
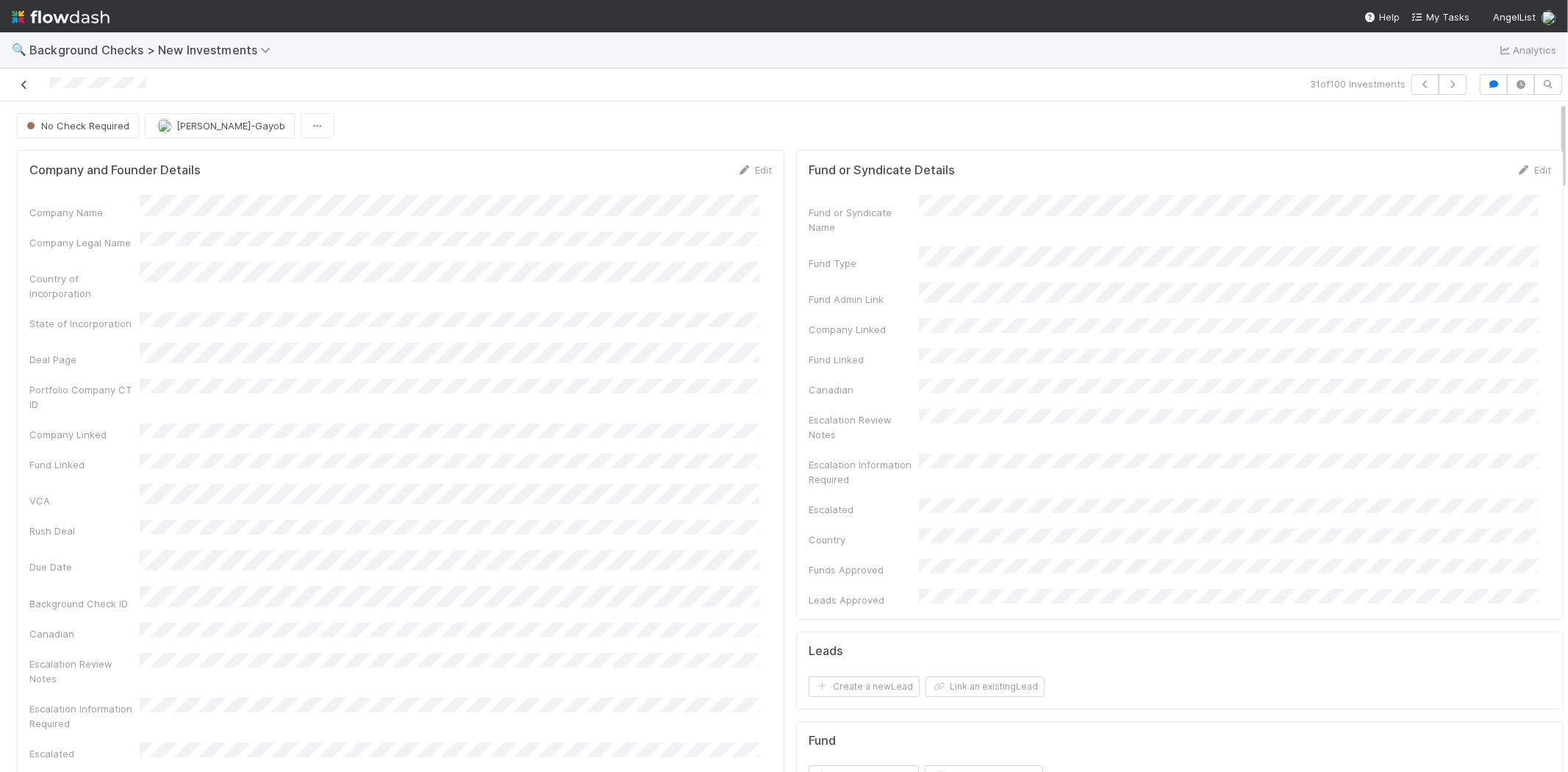
click at [27, 86] on icon at bounding box center [24, 85] width 14 height 10
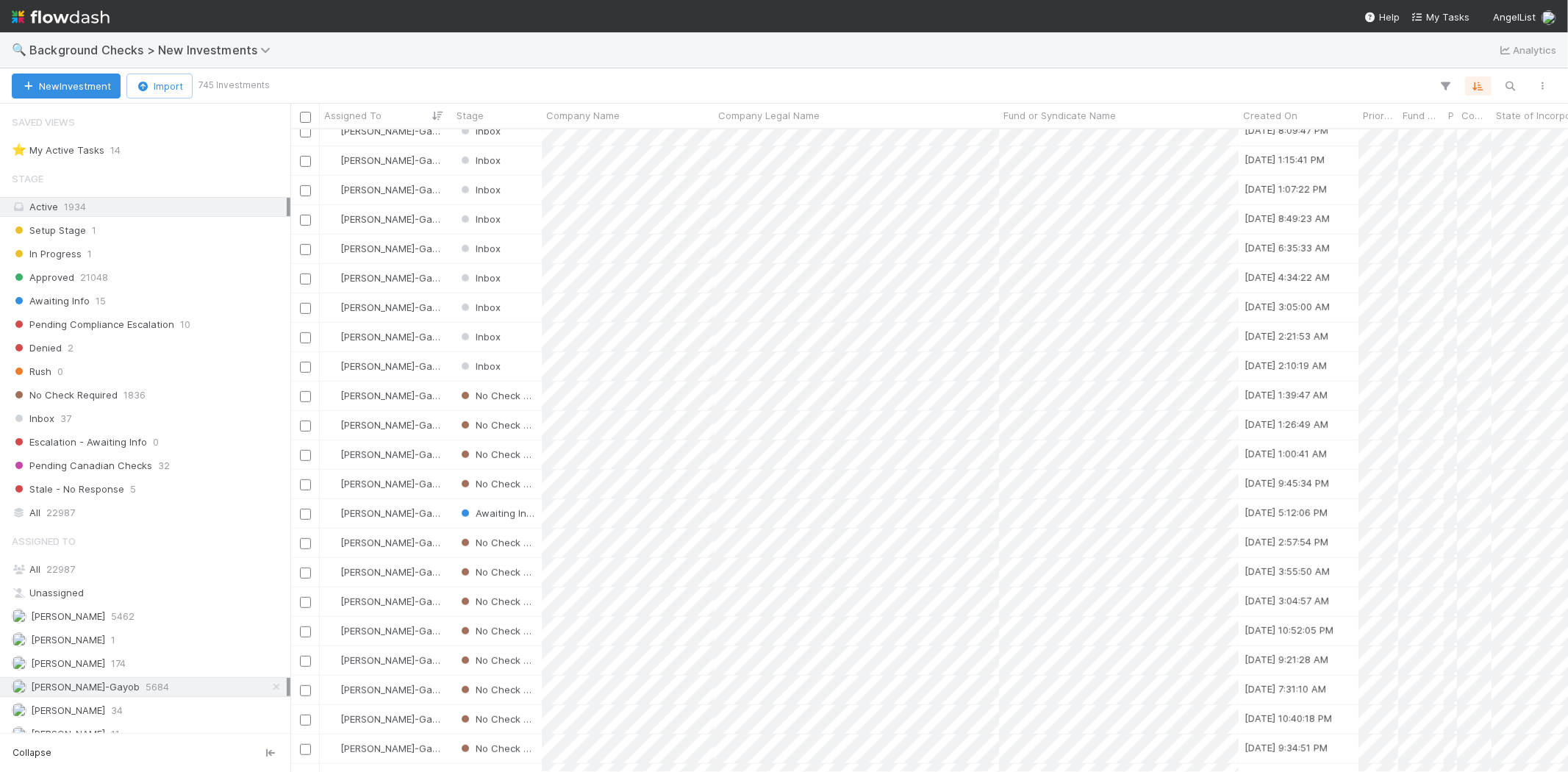
scroll to position [653, 0]
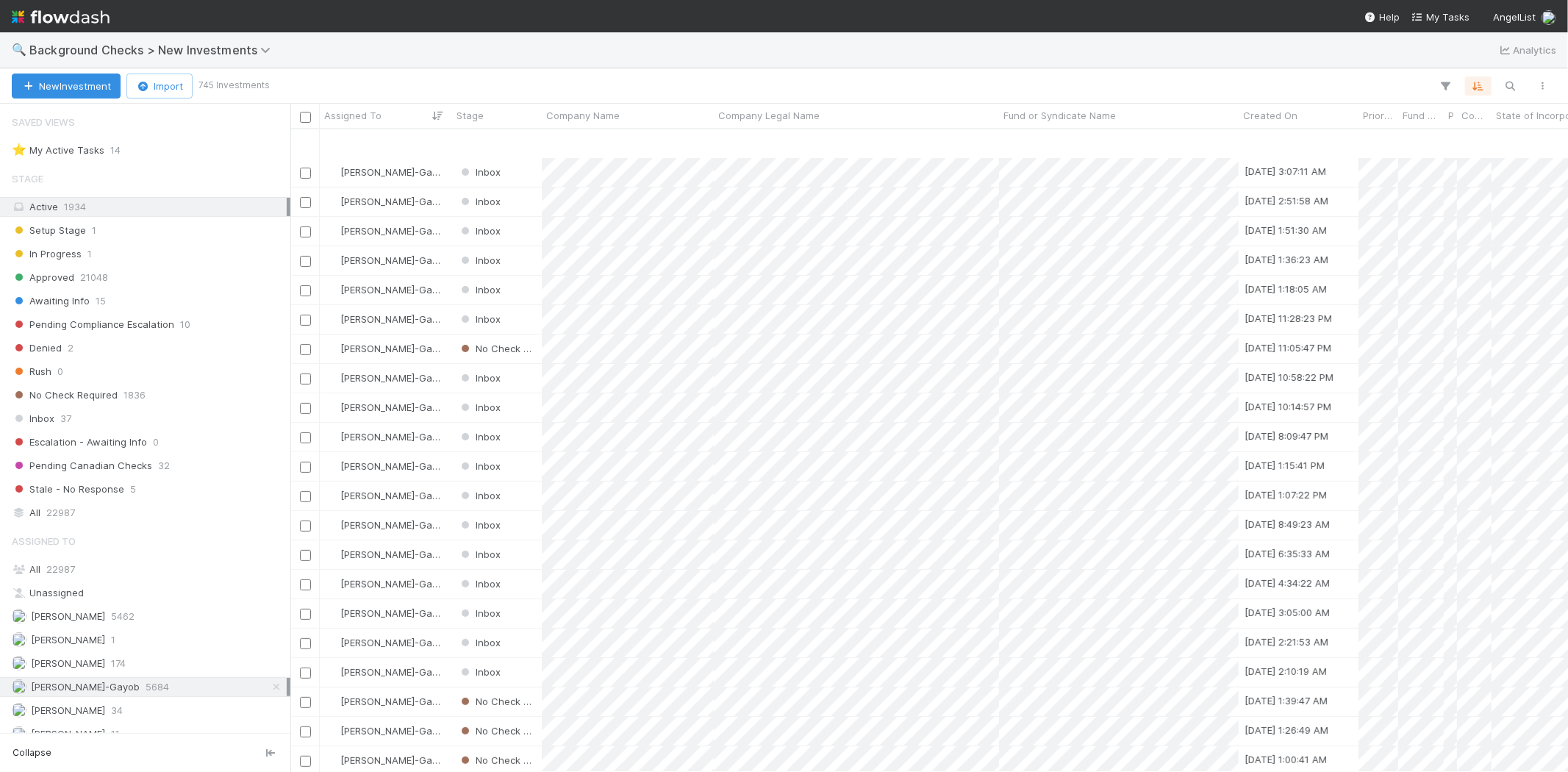
scroll to position [408, 0]
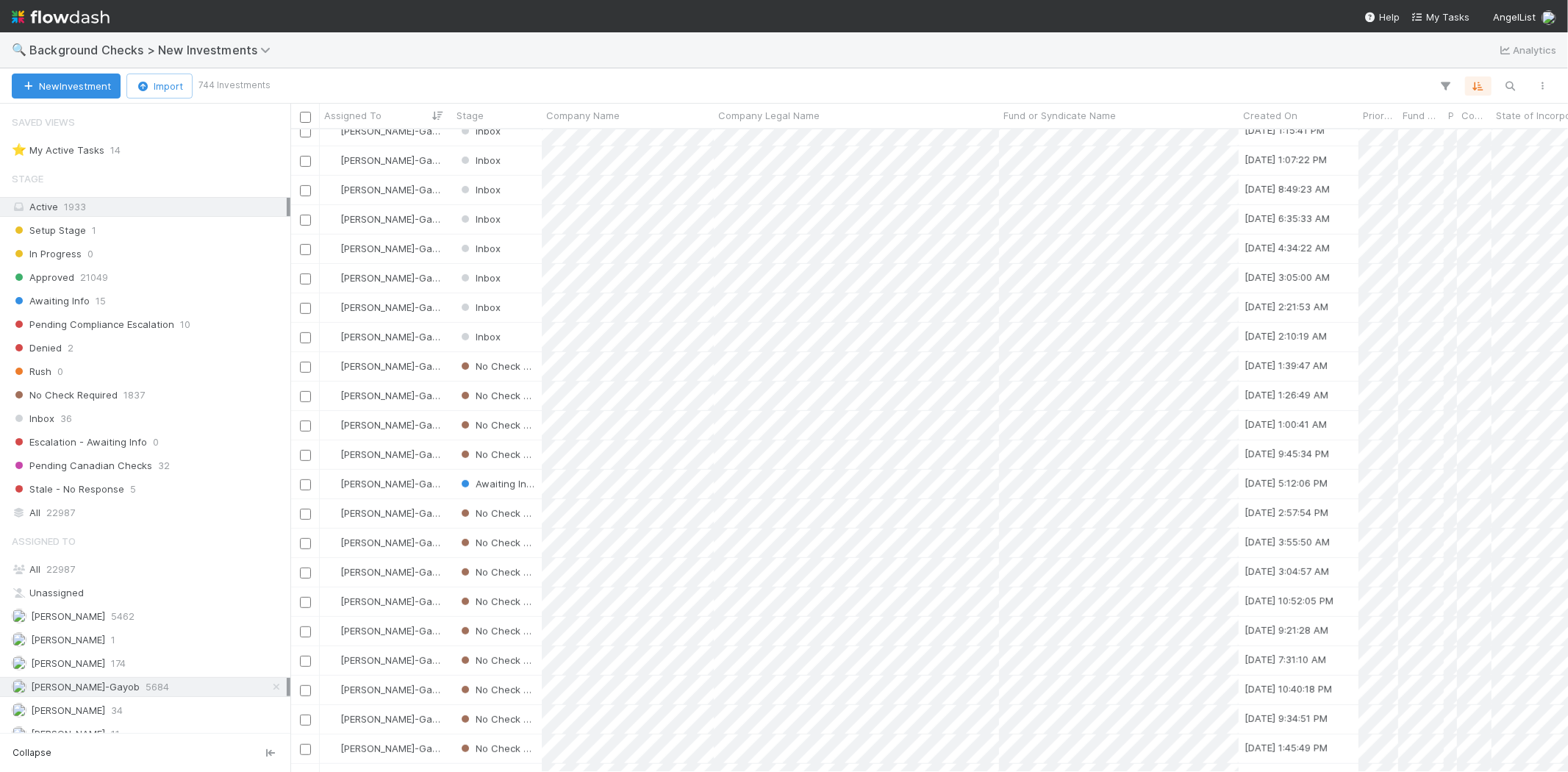
scroll to position [1225, 0]
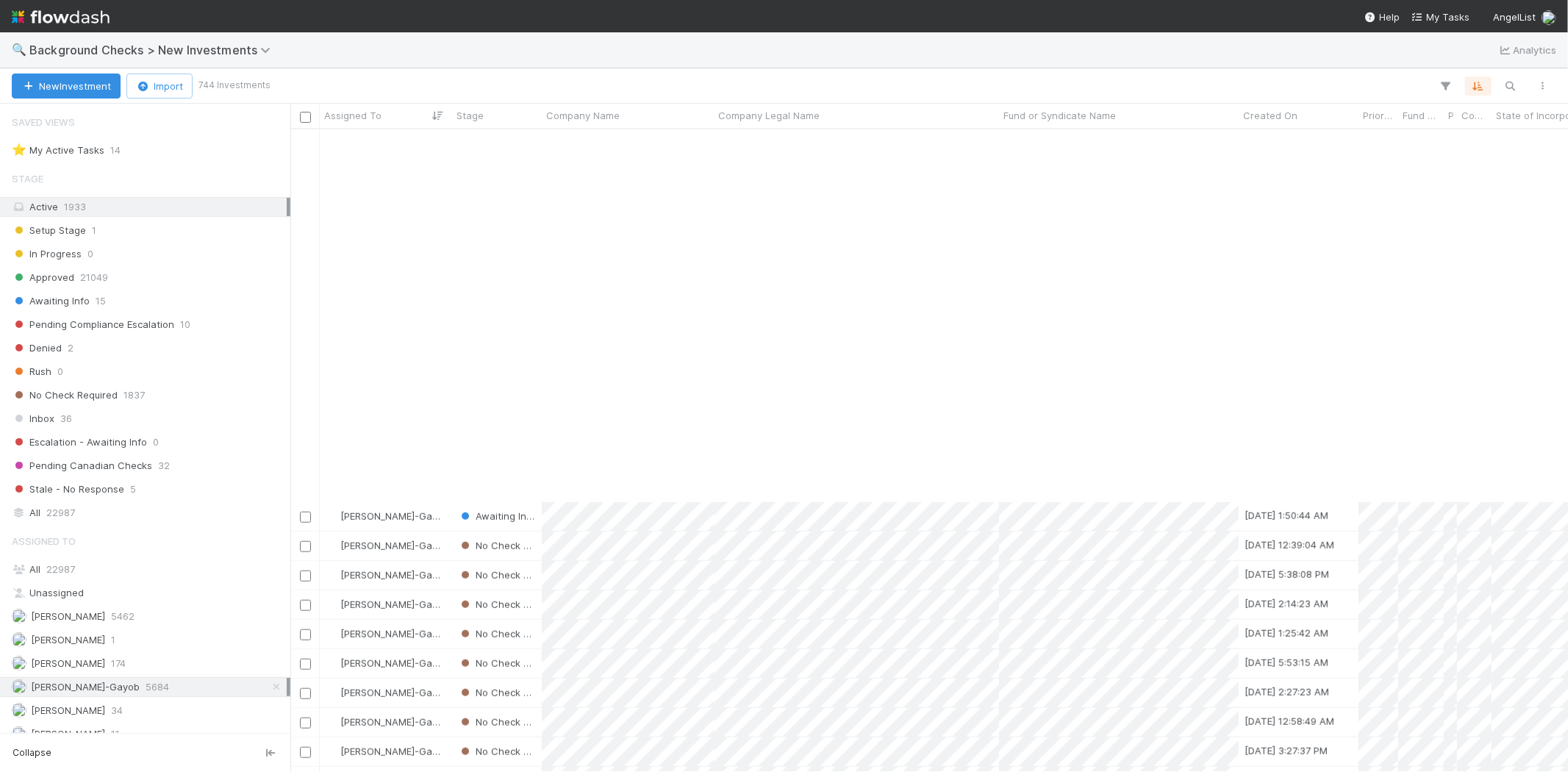
scroll to position [1389, 0]
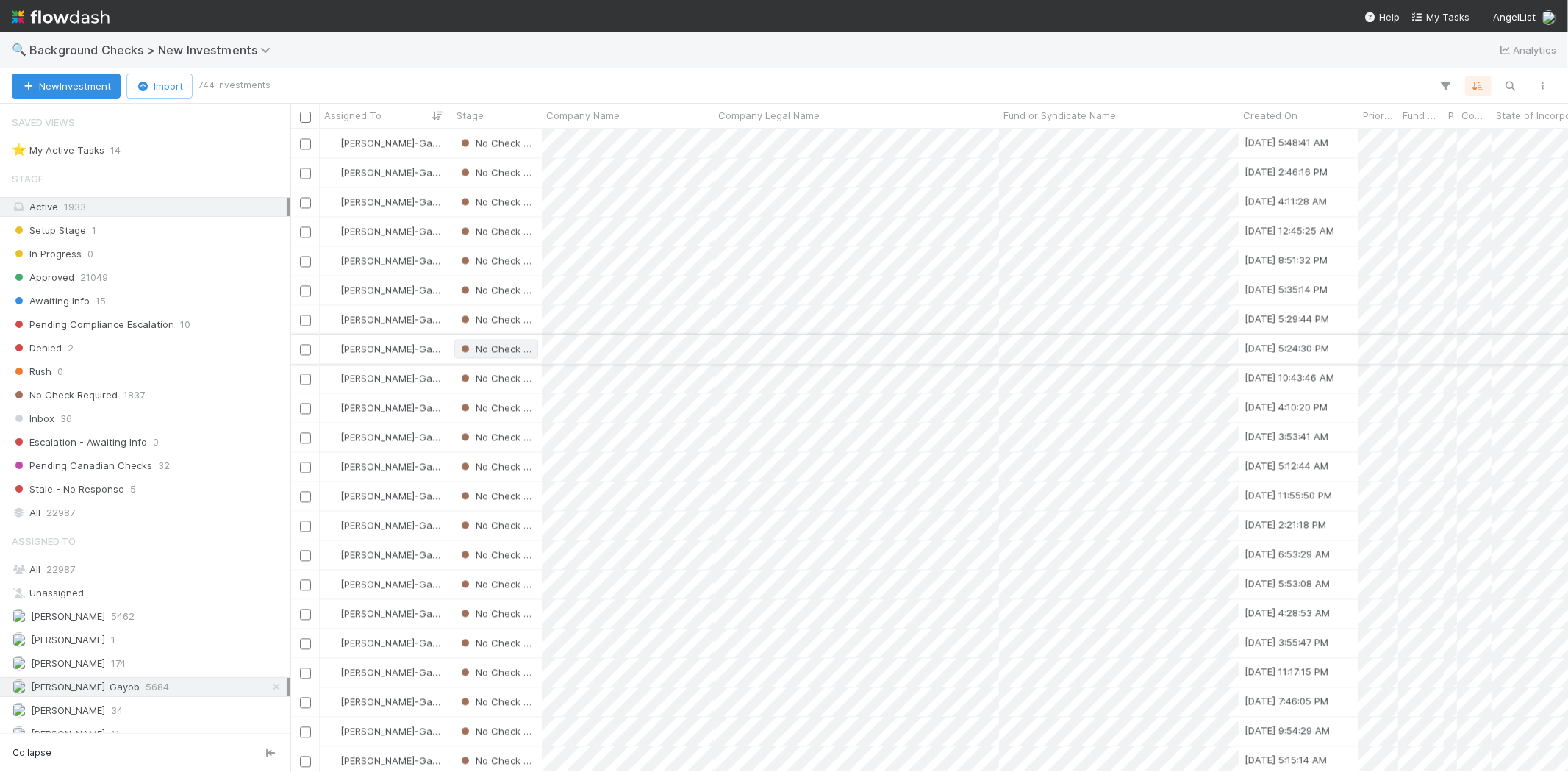
scroll to position [2474, 0]
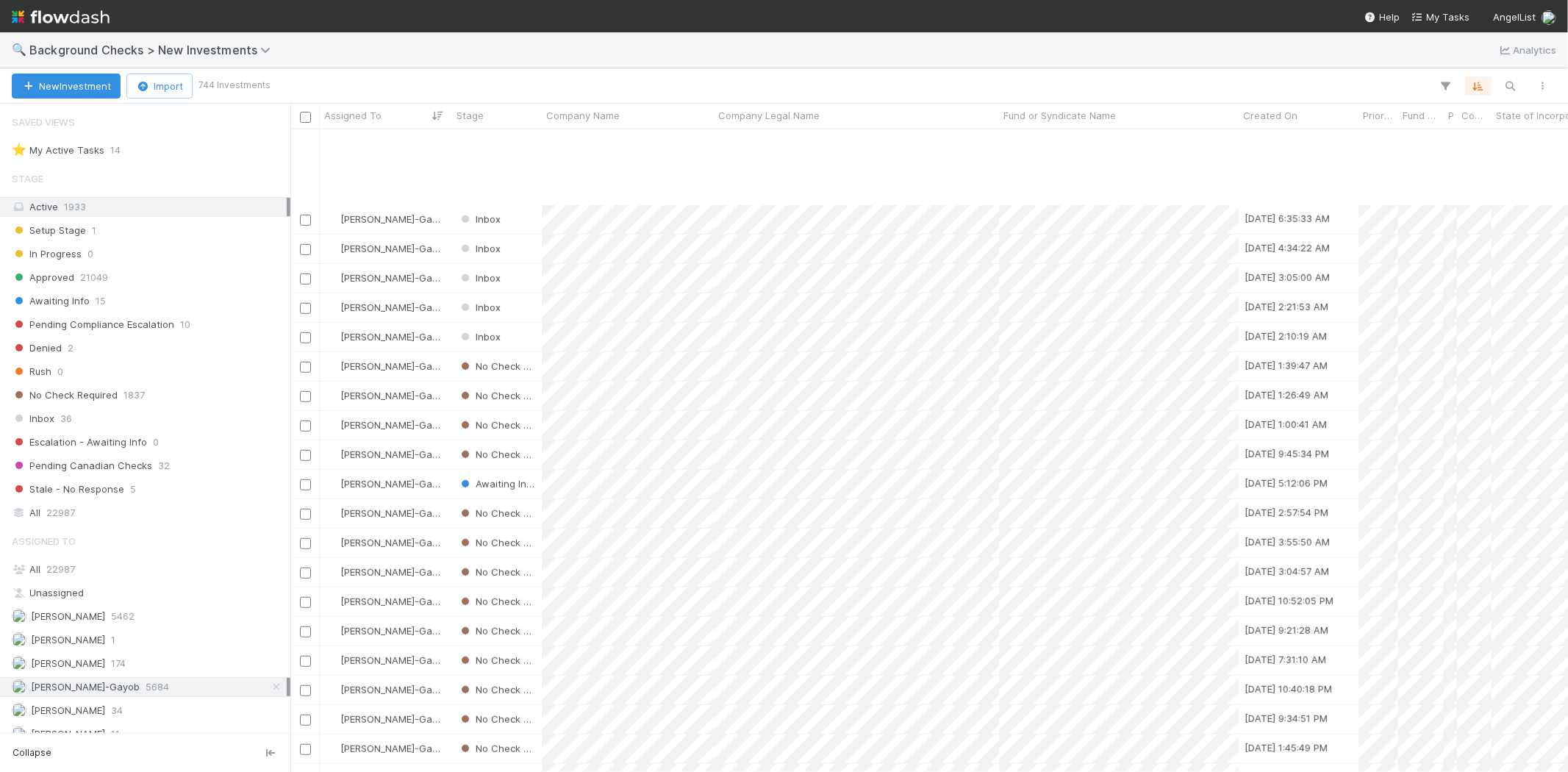
scroll to position [980, 0]
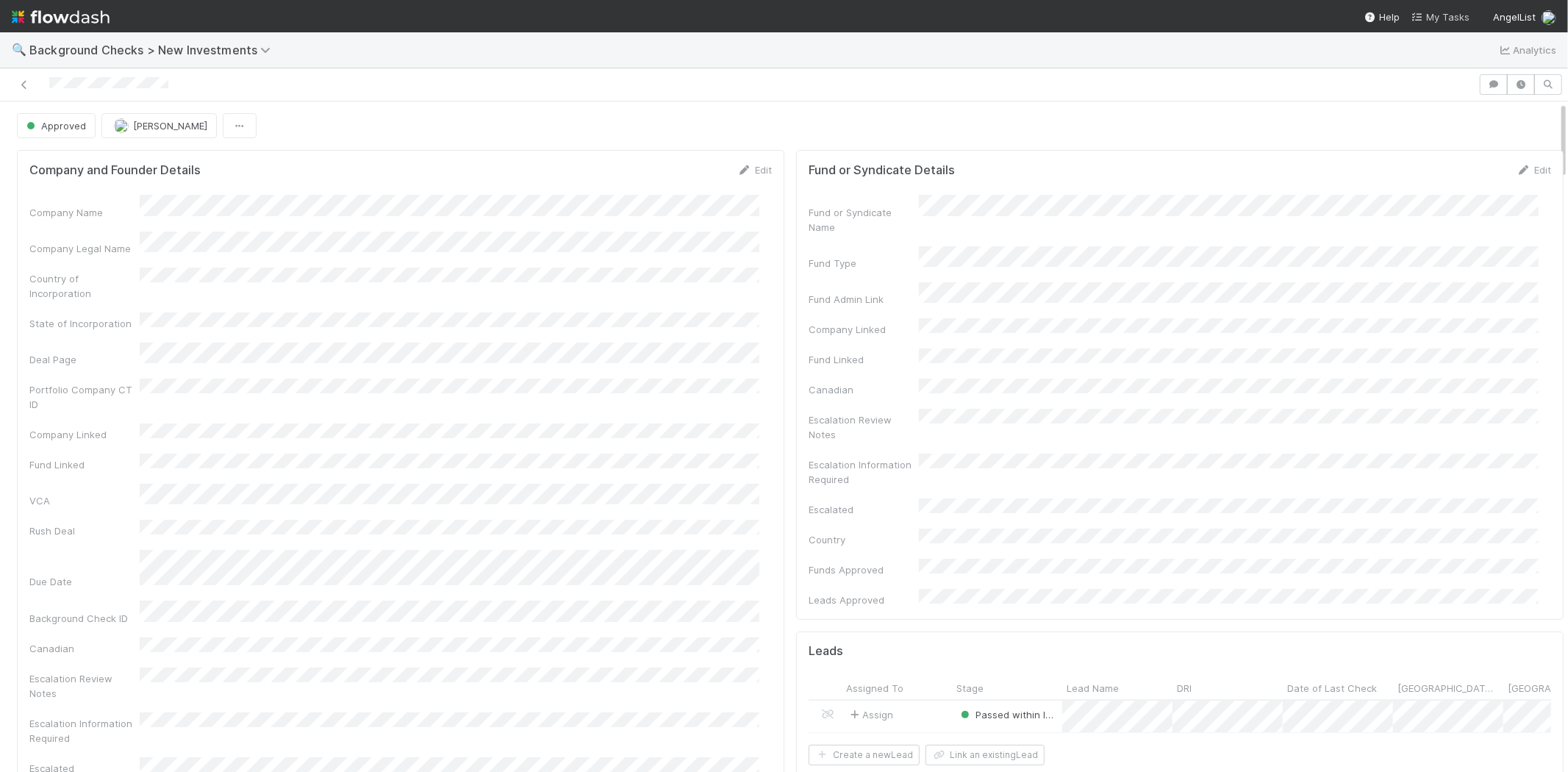
click at [1438, 11] on span "My Tasks" at bounding box center [1440, 16] width 58 height 12
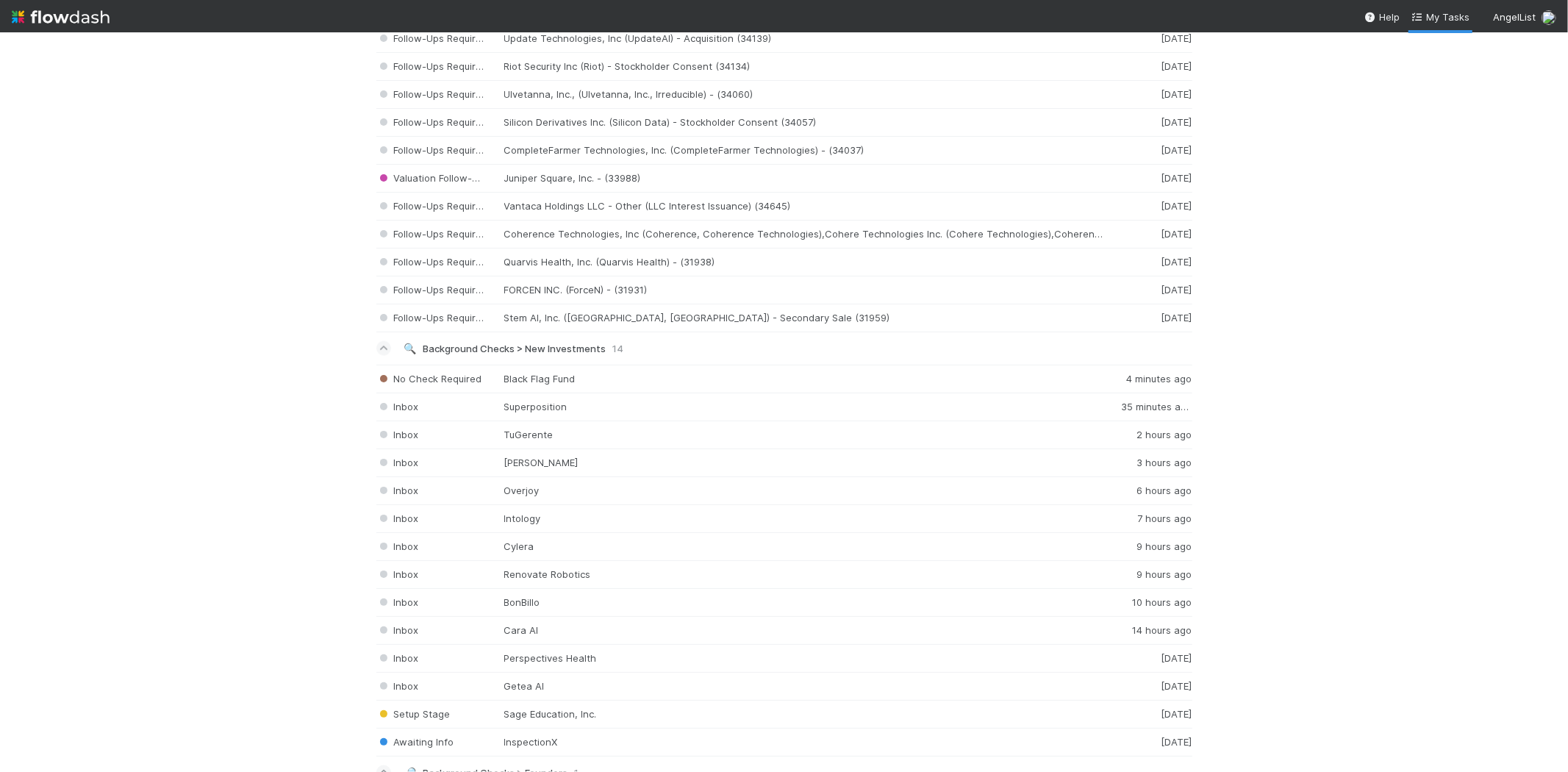
scroll to position [1797, 0]
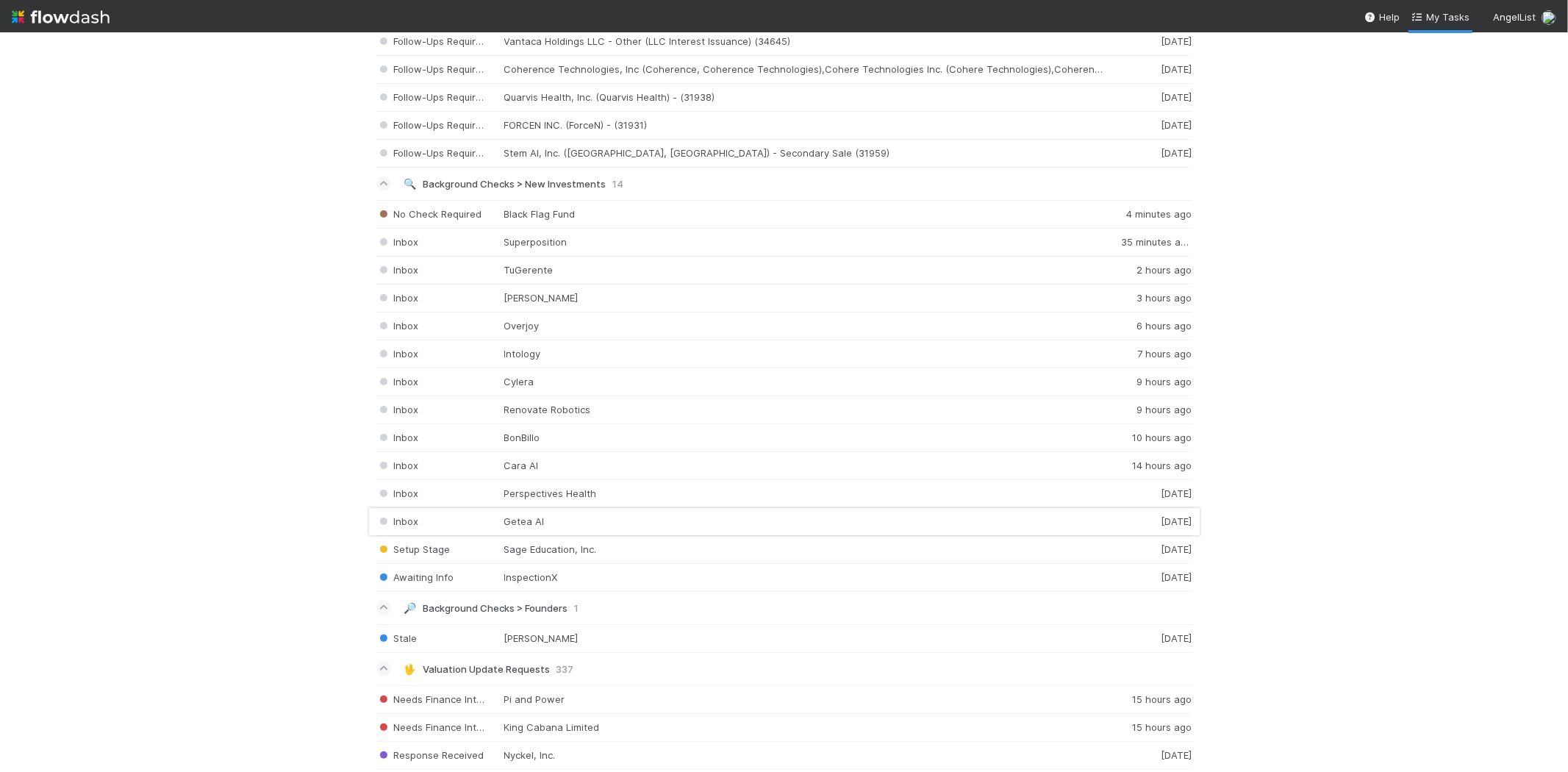
click at [518, 523] on div "Inbox Getea AI [DATE]" at bounding box center [784, 522] width 817 height 28
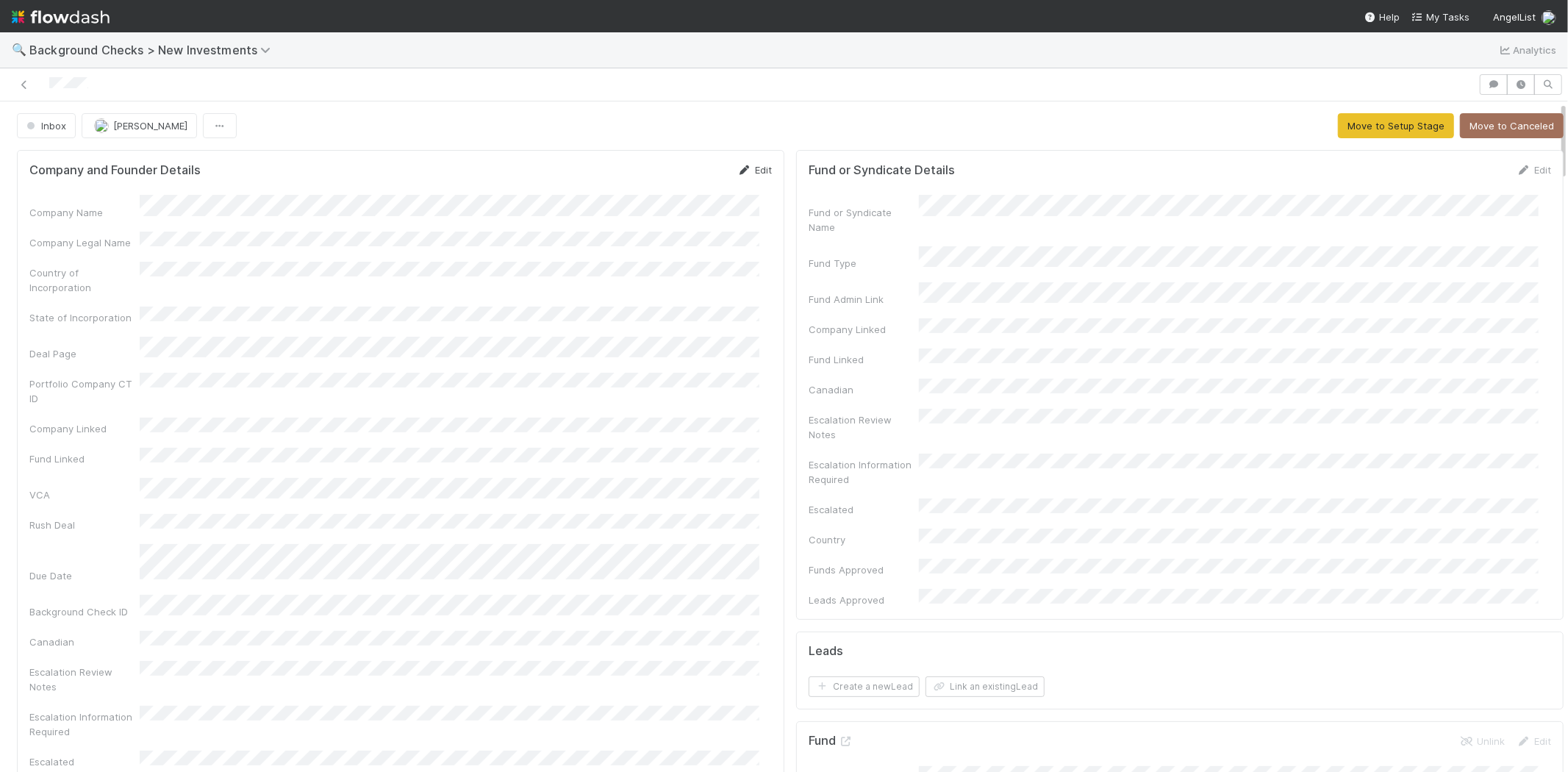
click at [749, 171] on link "Edit" at bounding box center [754, 170] width 35 height 12
click at [681, 173] on button "Save" at bounding box center [693, 175] width 42 height 25
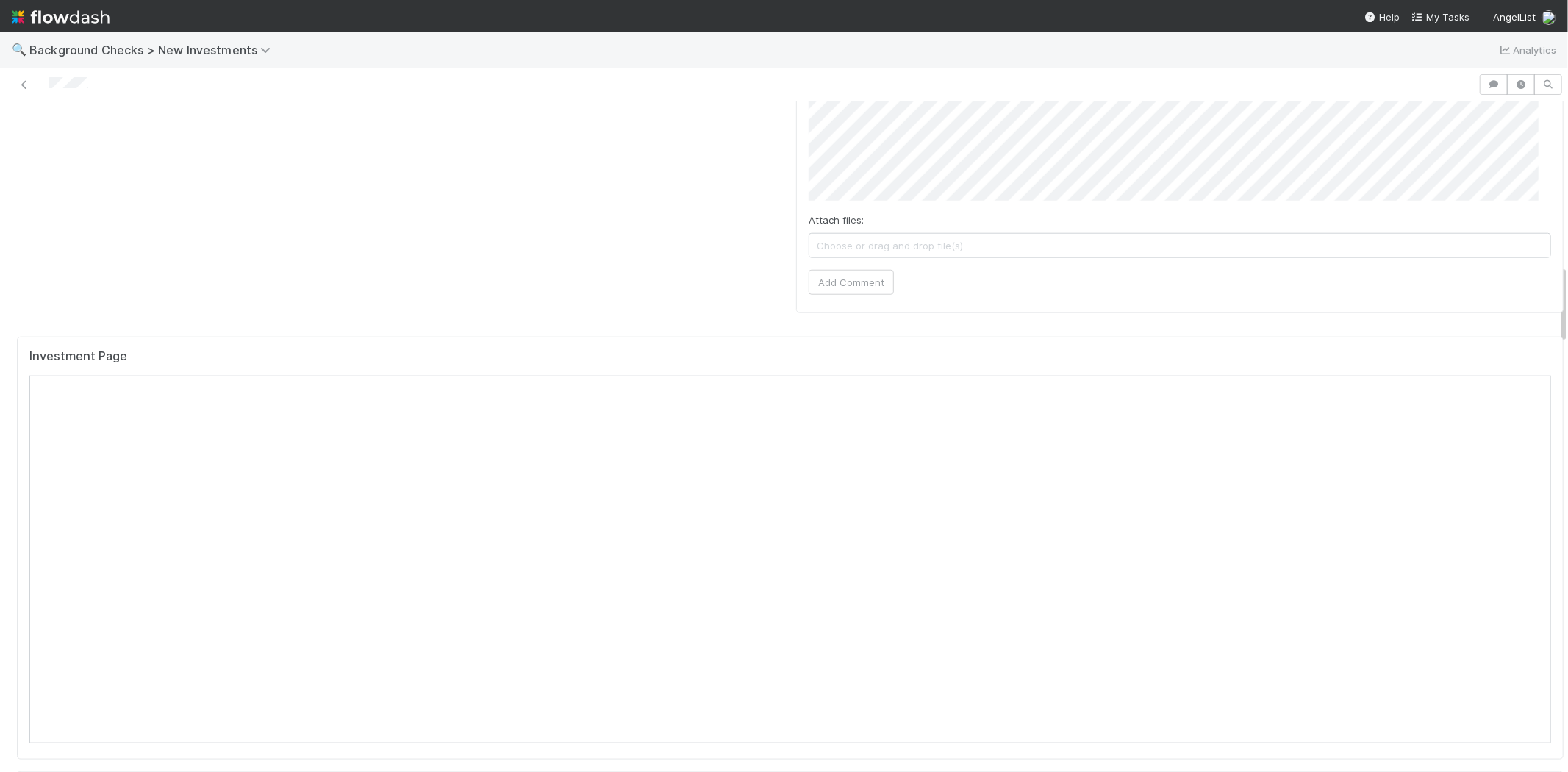
scroll to position [1389, 0]
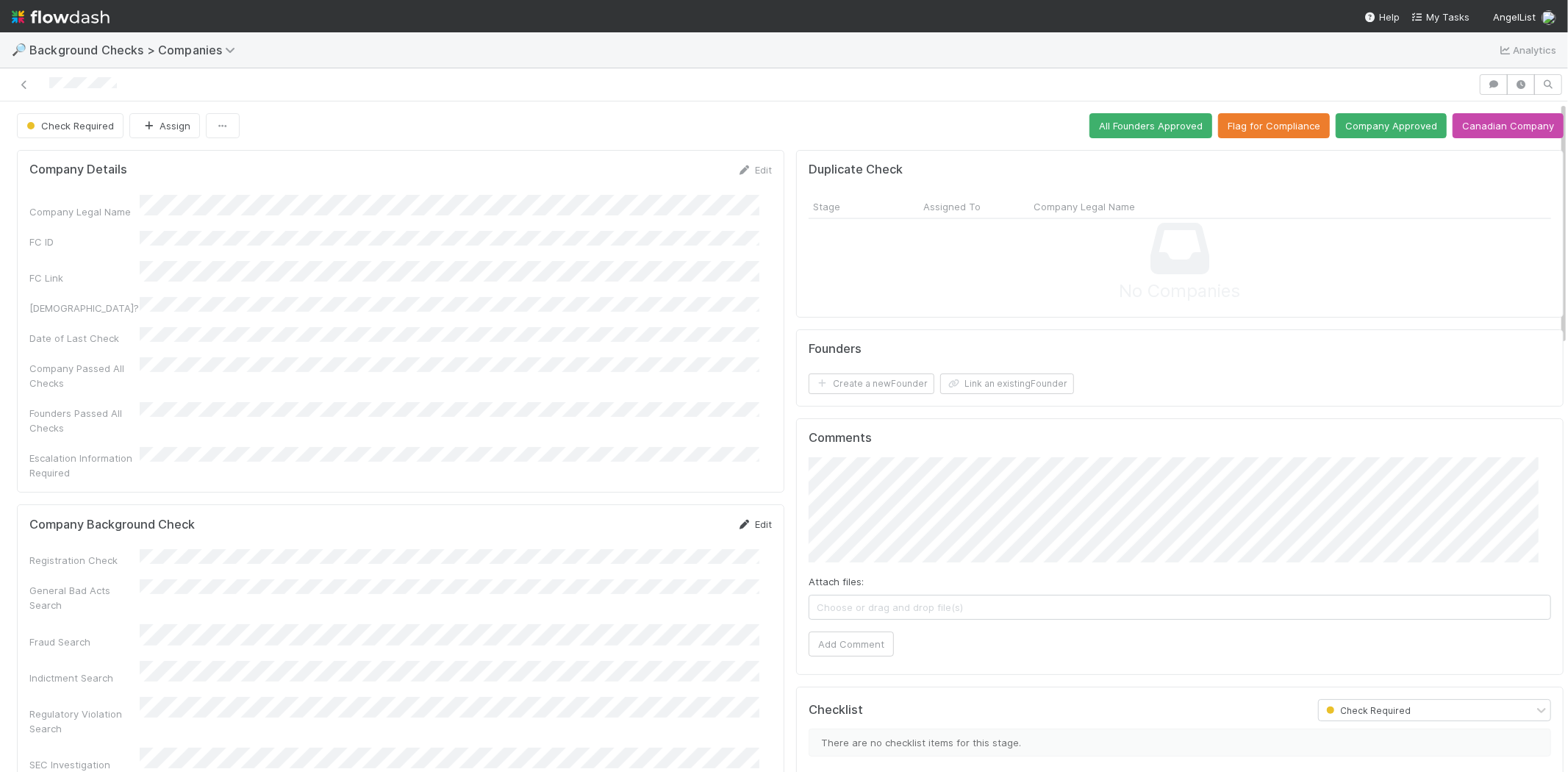
click at [750, 518] on link "Edit" at bounding box center [754, 524] width 35 height 12
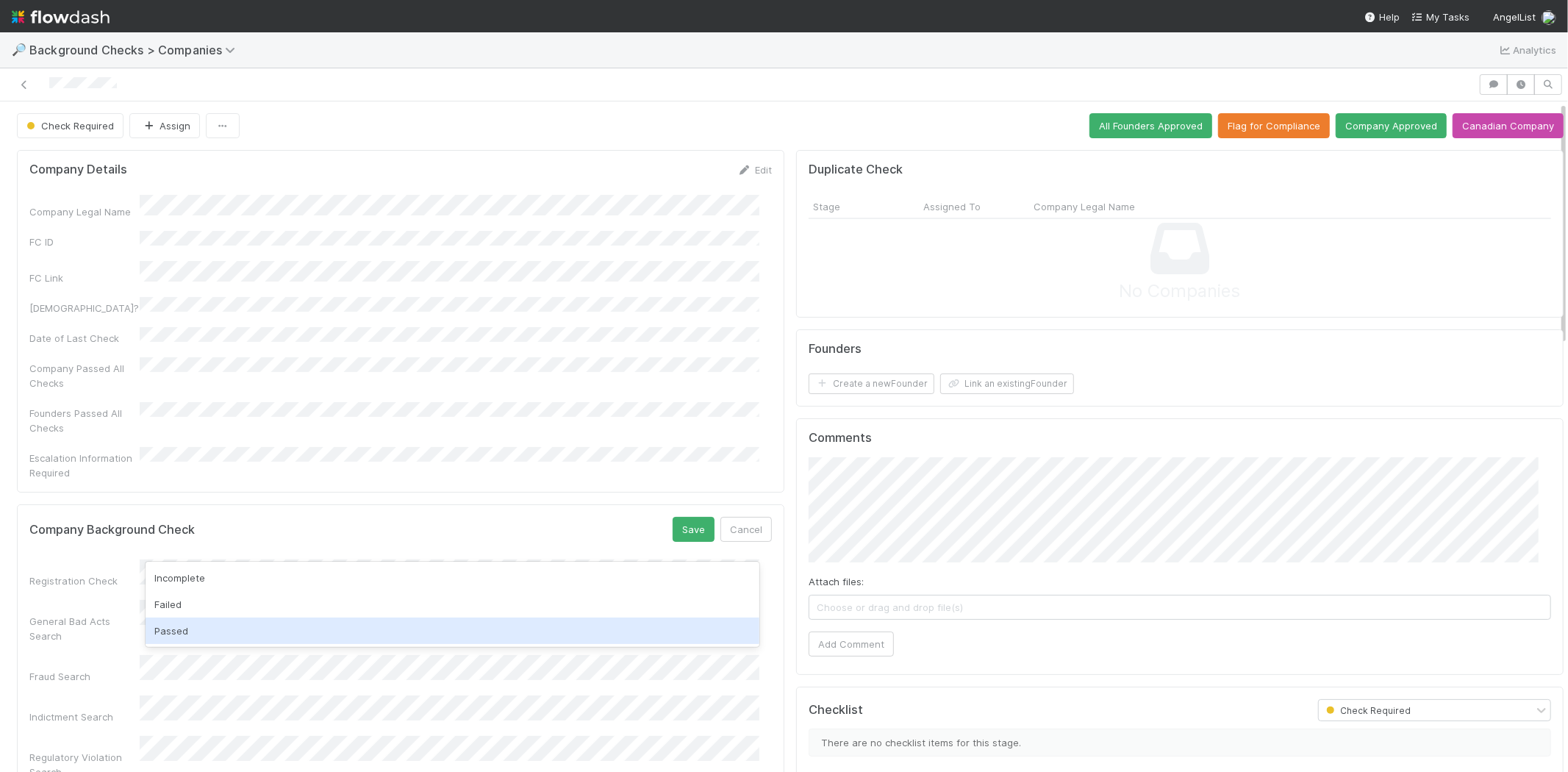
click at [327, 629] on div "Passed" at bounding box center [452, 631] width 614 height 27
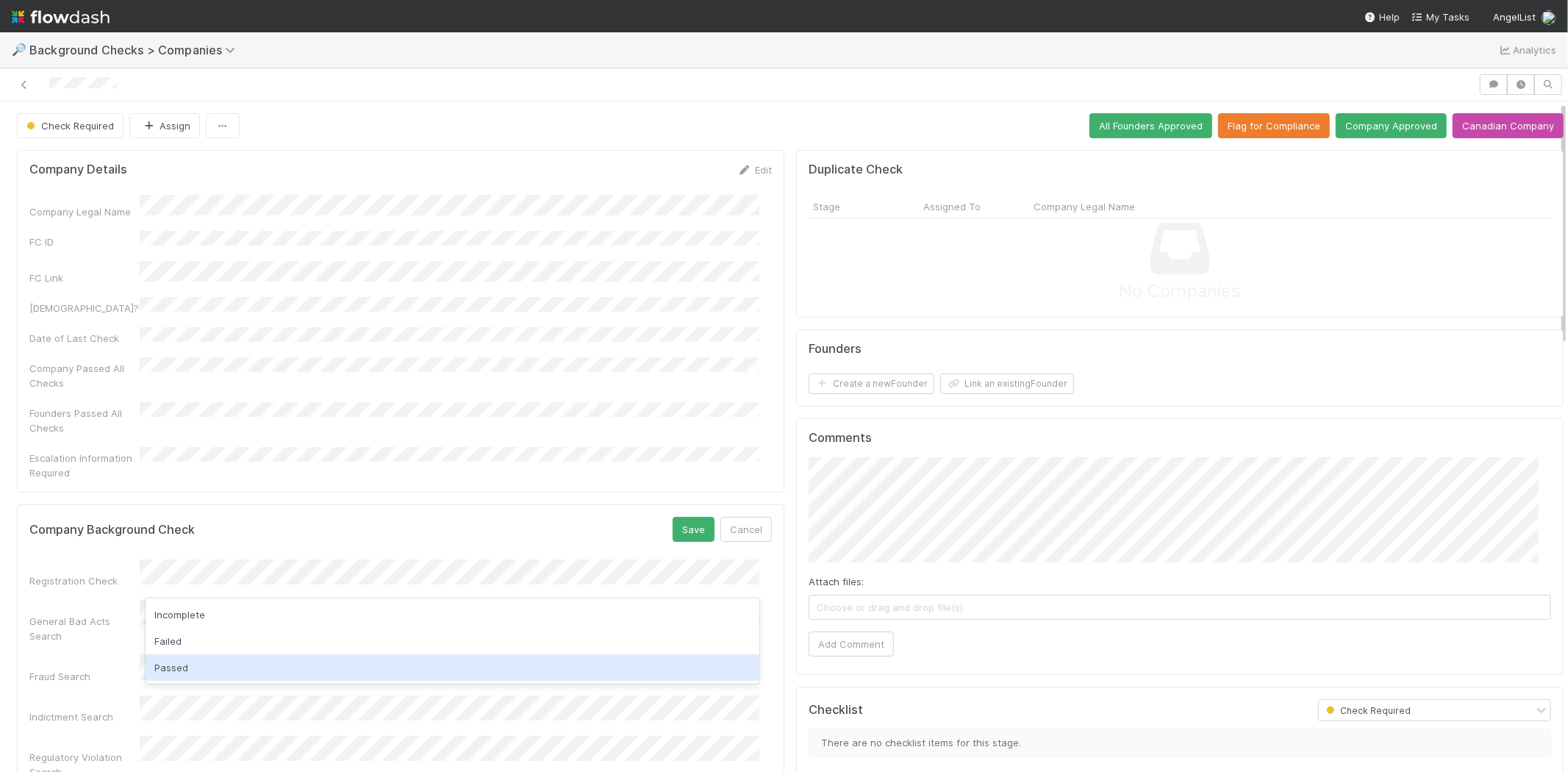
click at [307, 662] on div "Passed" at bounding box center [452, 667] width 614 height 27
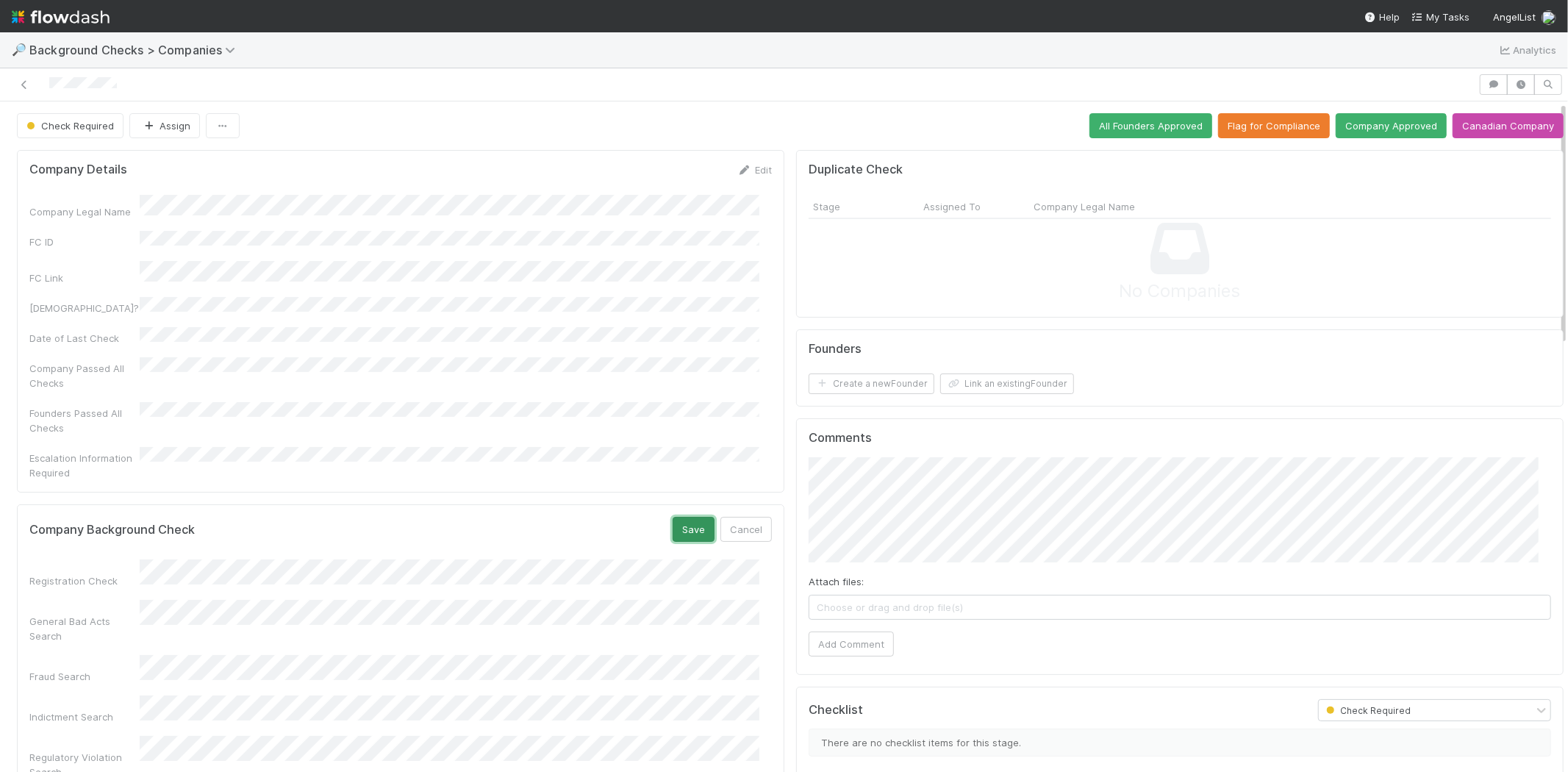
click at [676, 517] on button "Save" at bounding box center [693, 530] width 42 height 25
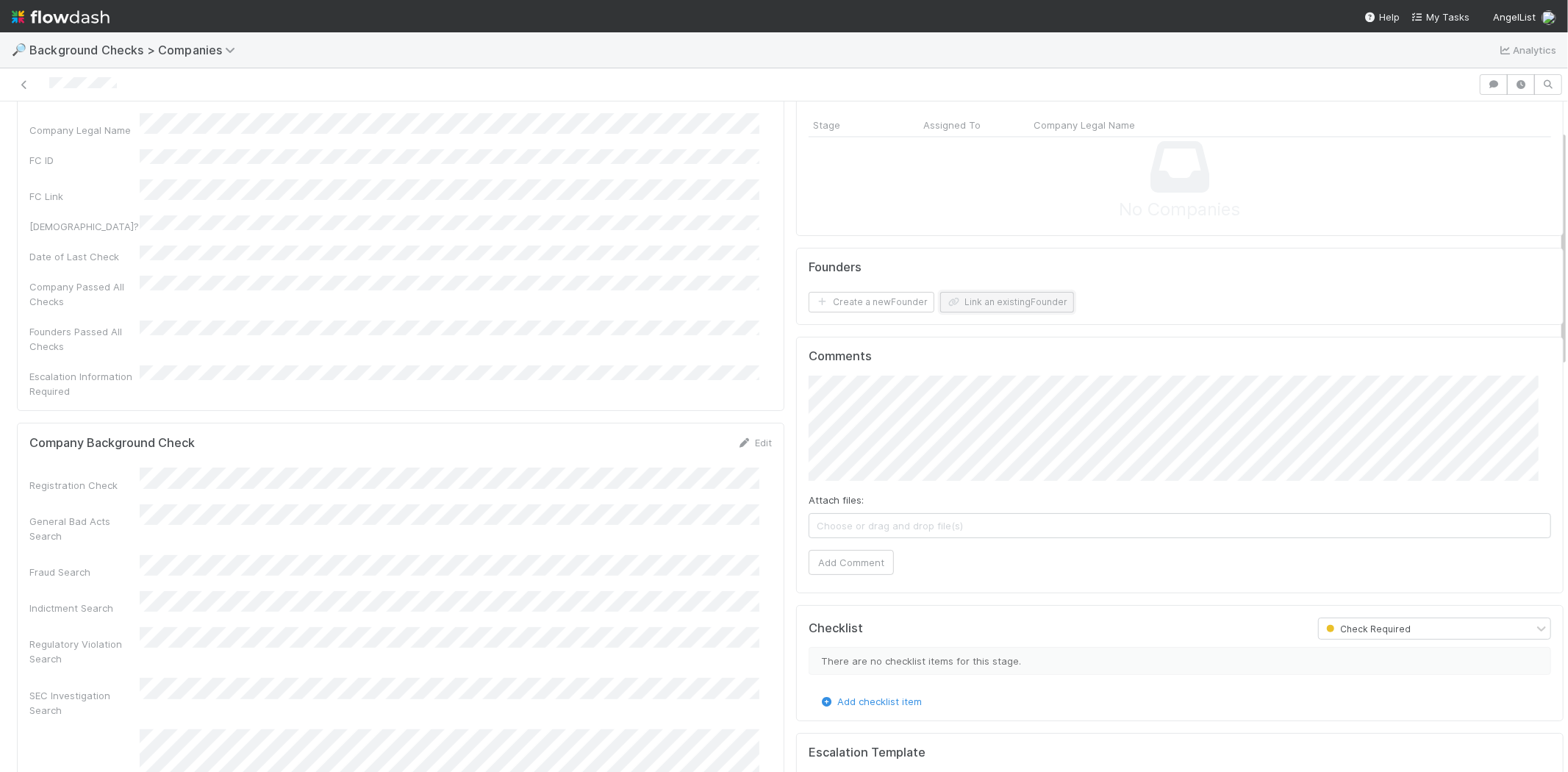
click at [1011, 298] on button "Link an existing Founder" at bounding box center [1008, 302] width 134 height 21
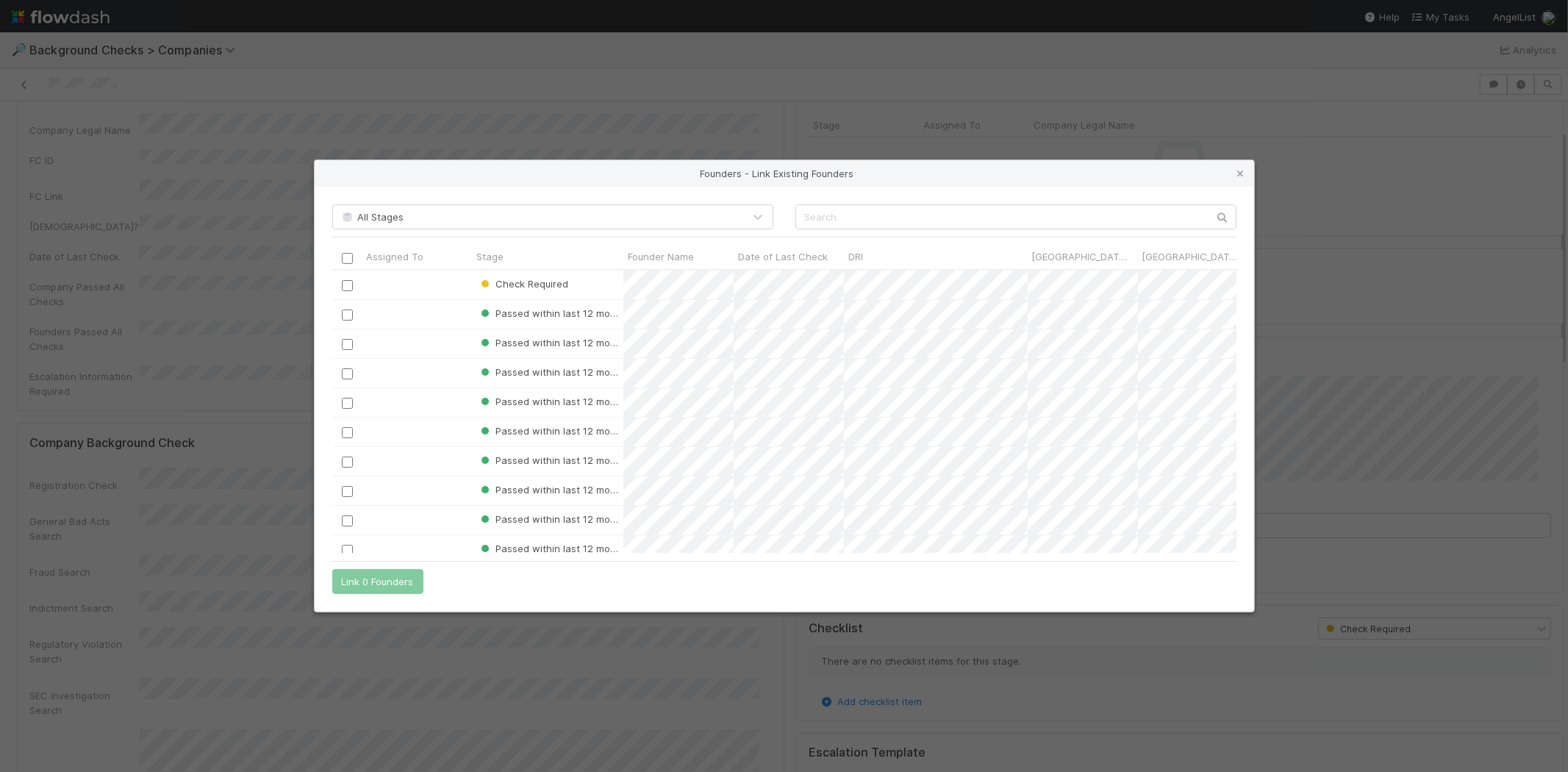
scroll to position [271, 892]
click at [888, 211] on input "text" at bounding box center [1016, 217] width 441 height 25
paste input "Nir Sabato"
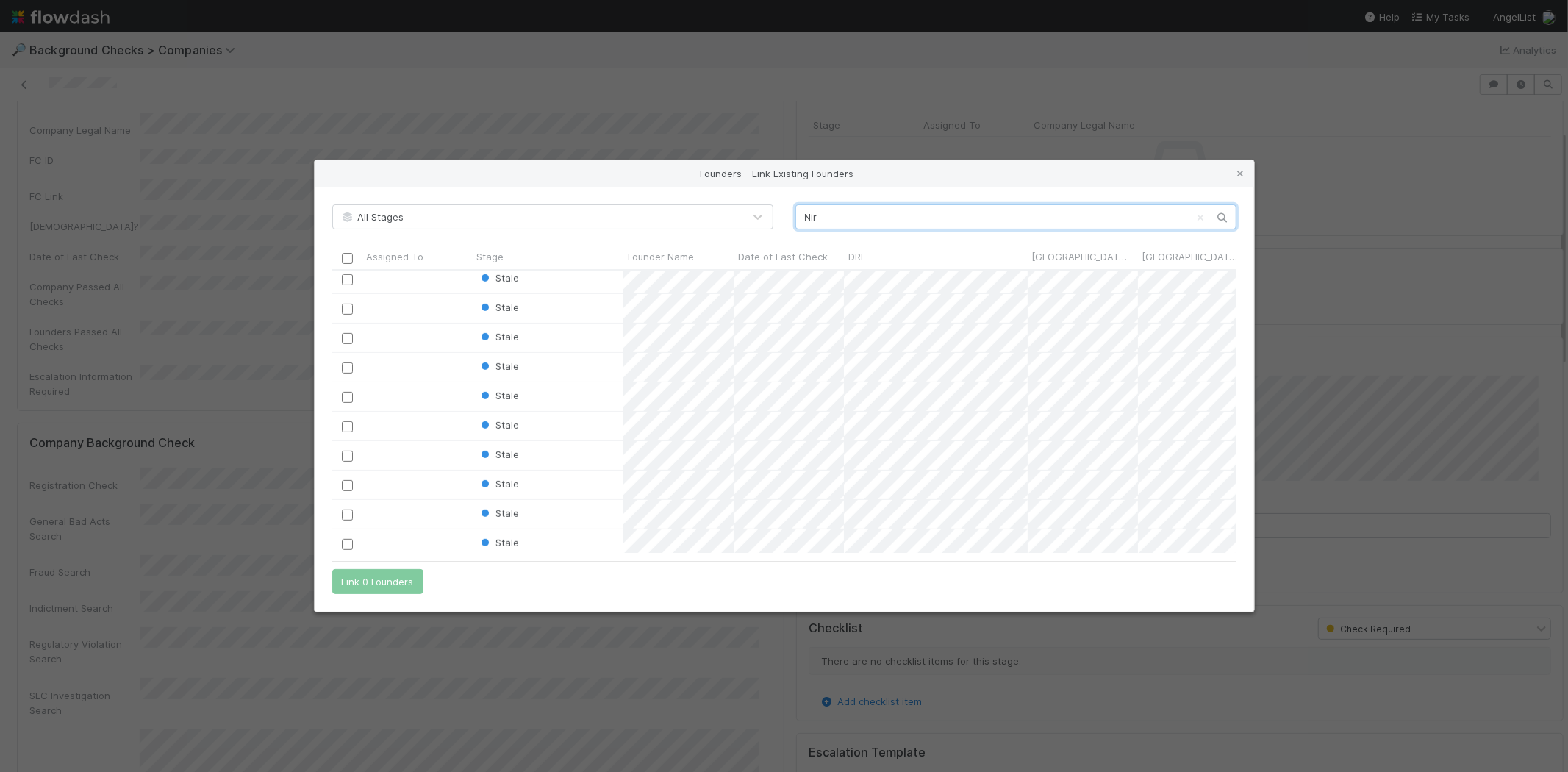
scroll to position [700, 0]
click at [885, 215] on input "Nir" at bounding box center [1016, 217] width 441 height 25
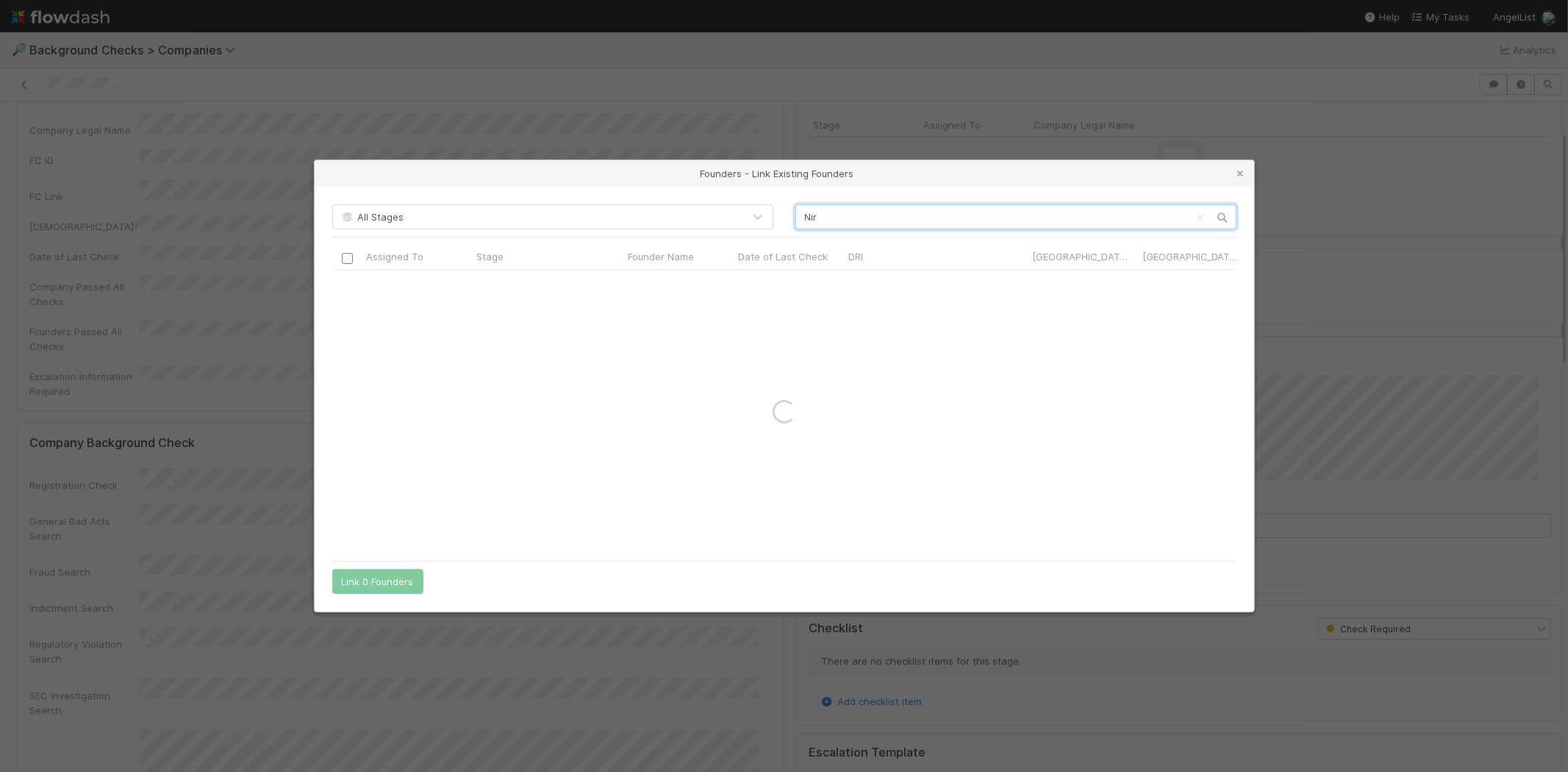
drag, startPoint x: 827, startPoint y: 222, endPoint x: 799, endPoint y: 214, distance: 29.1
click at [799, 214] on input "Nir" at bounding box center [1016, 217] width 441 height 25
paste input "Sabato"
click at [804, 214] on input "Nir Sabato" at bounding box center [1016, 217] width 441 height 25
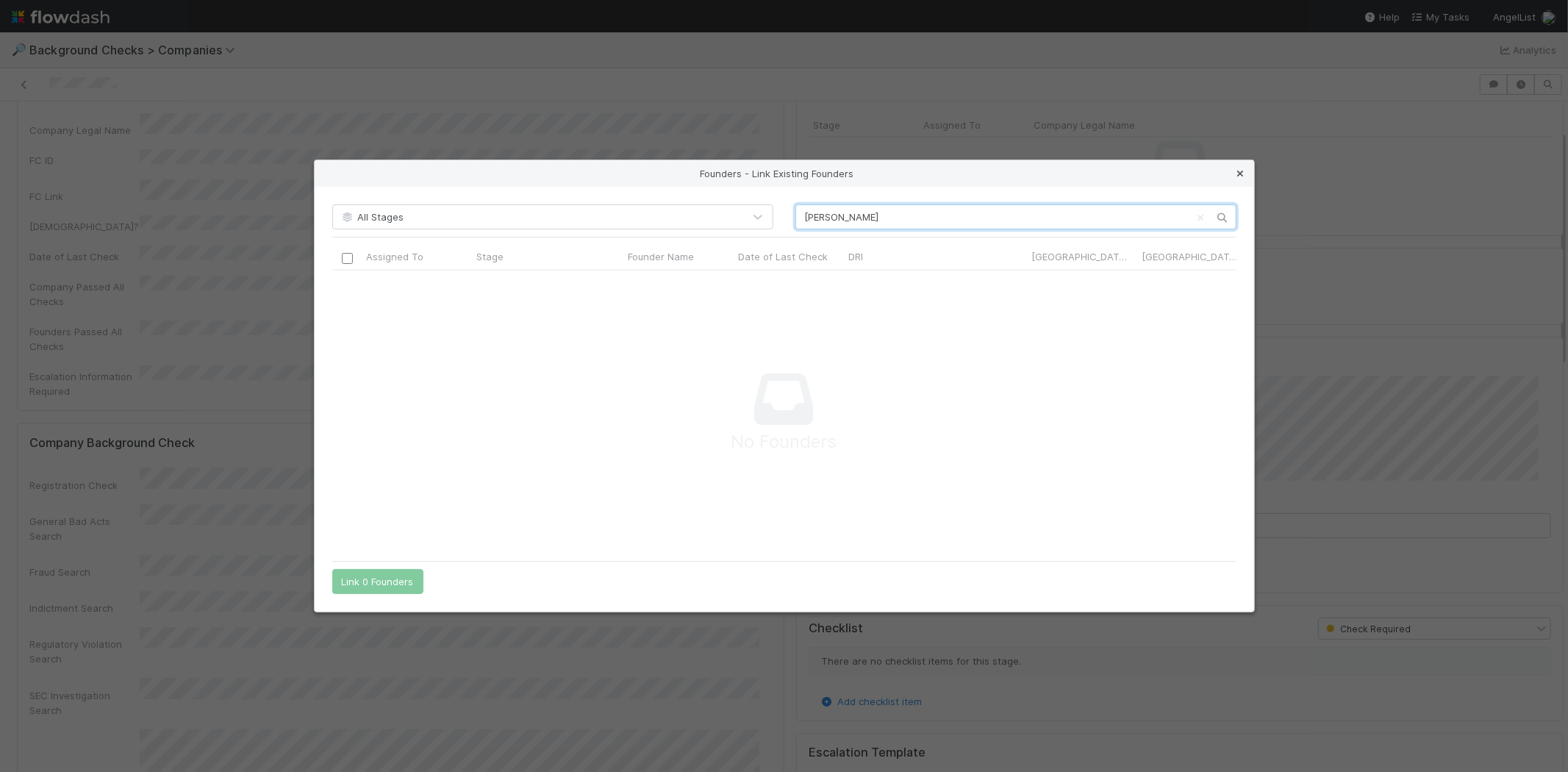
type input "Nir Sabato"
click at [1241, 169] on icon at bounding box center [1241, 173] width 14 height 10
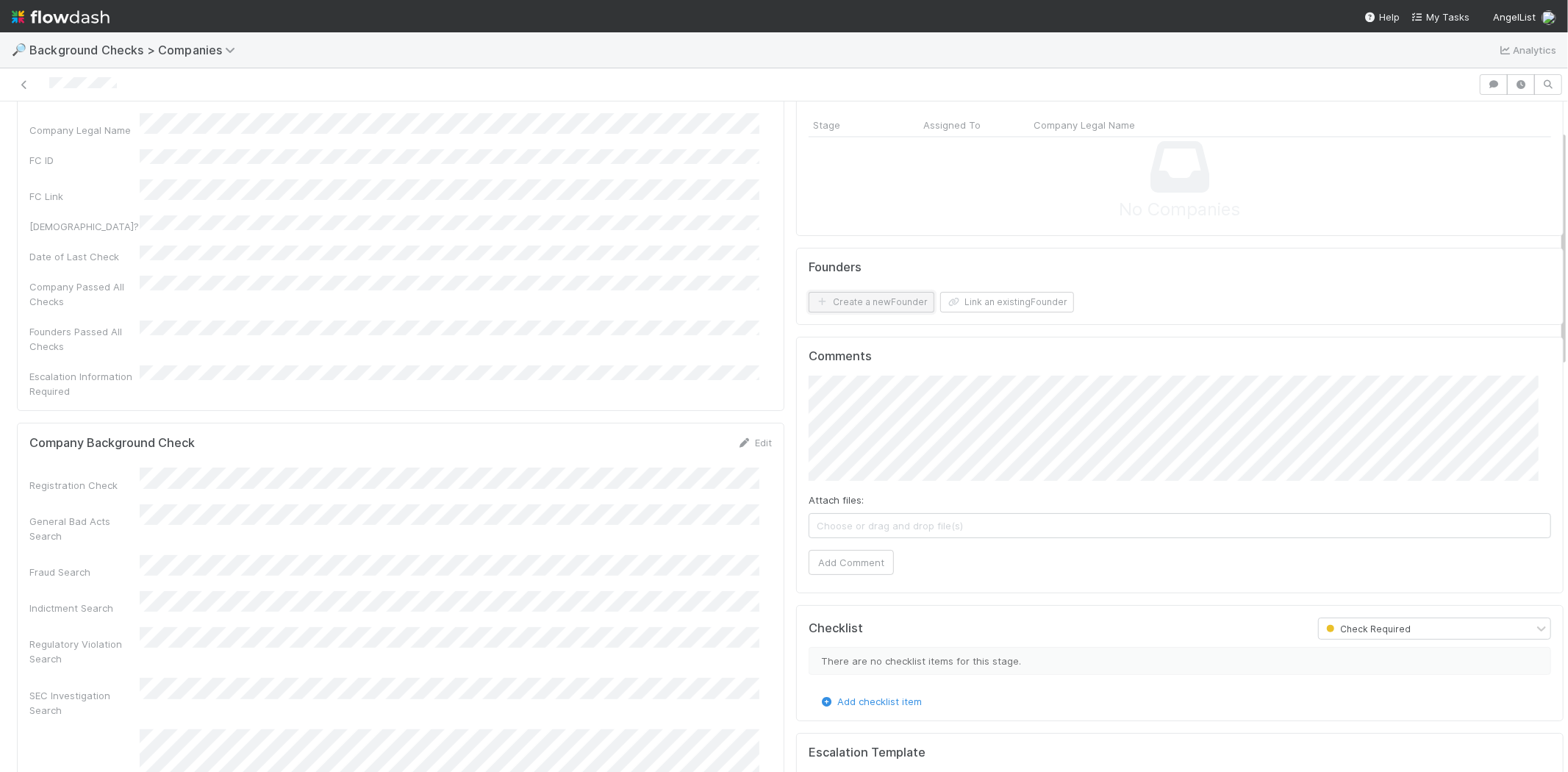
click at [866, 296] on button "Create a new Founder" at bounding box center [871, 302] width 126 height 21
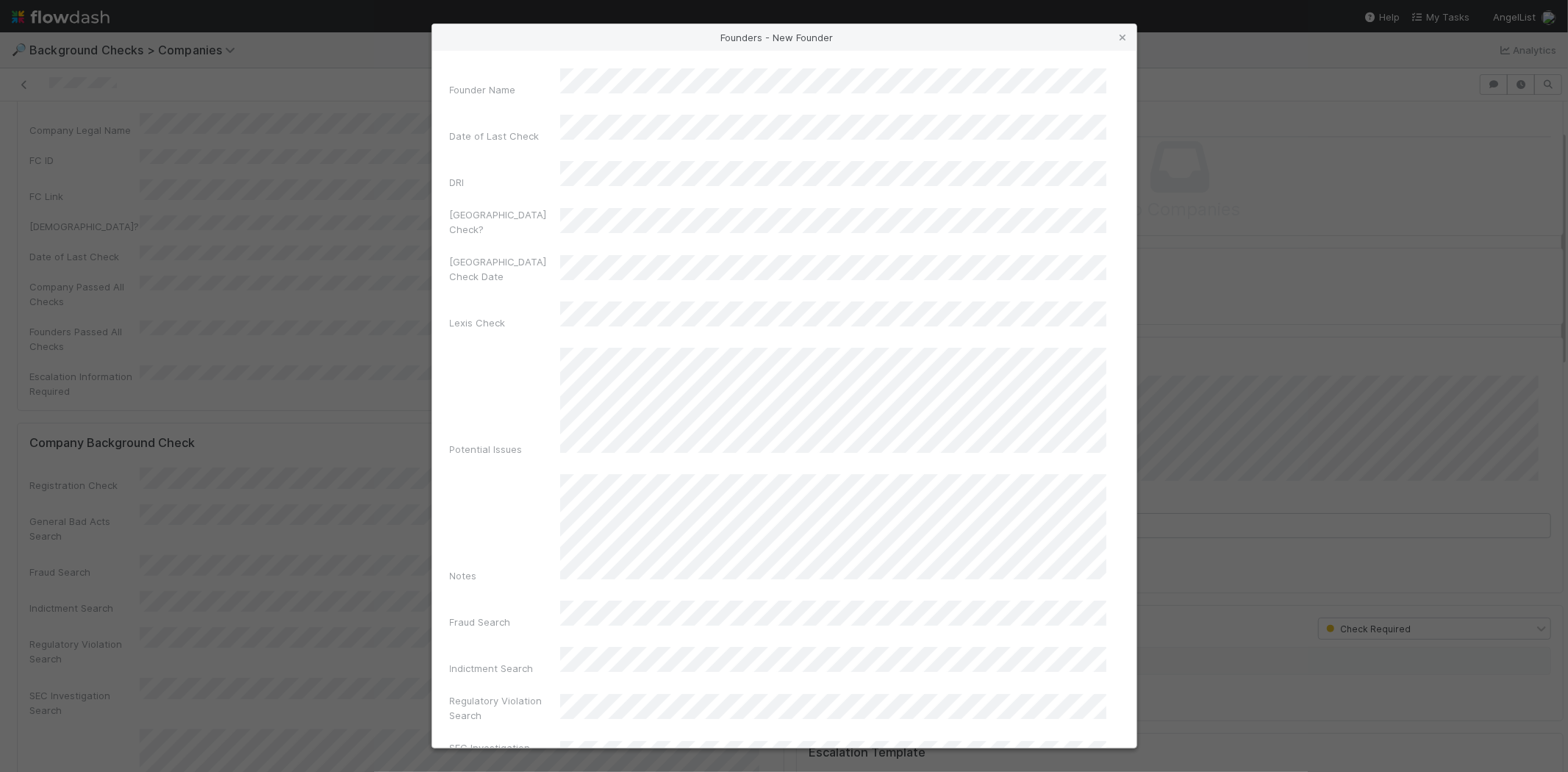
click at [625, 66] on div "Founder Name Date of Last Check DRI Canada Check? Canada Check Date Lexis Check…" at bounding box center [784, 399] width 704 height 697
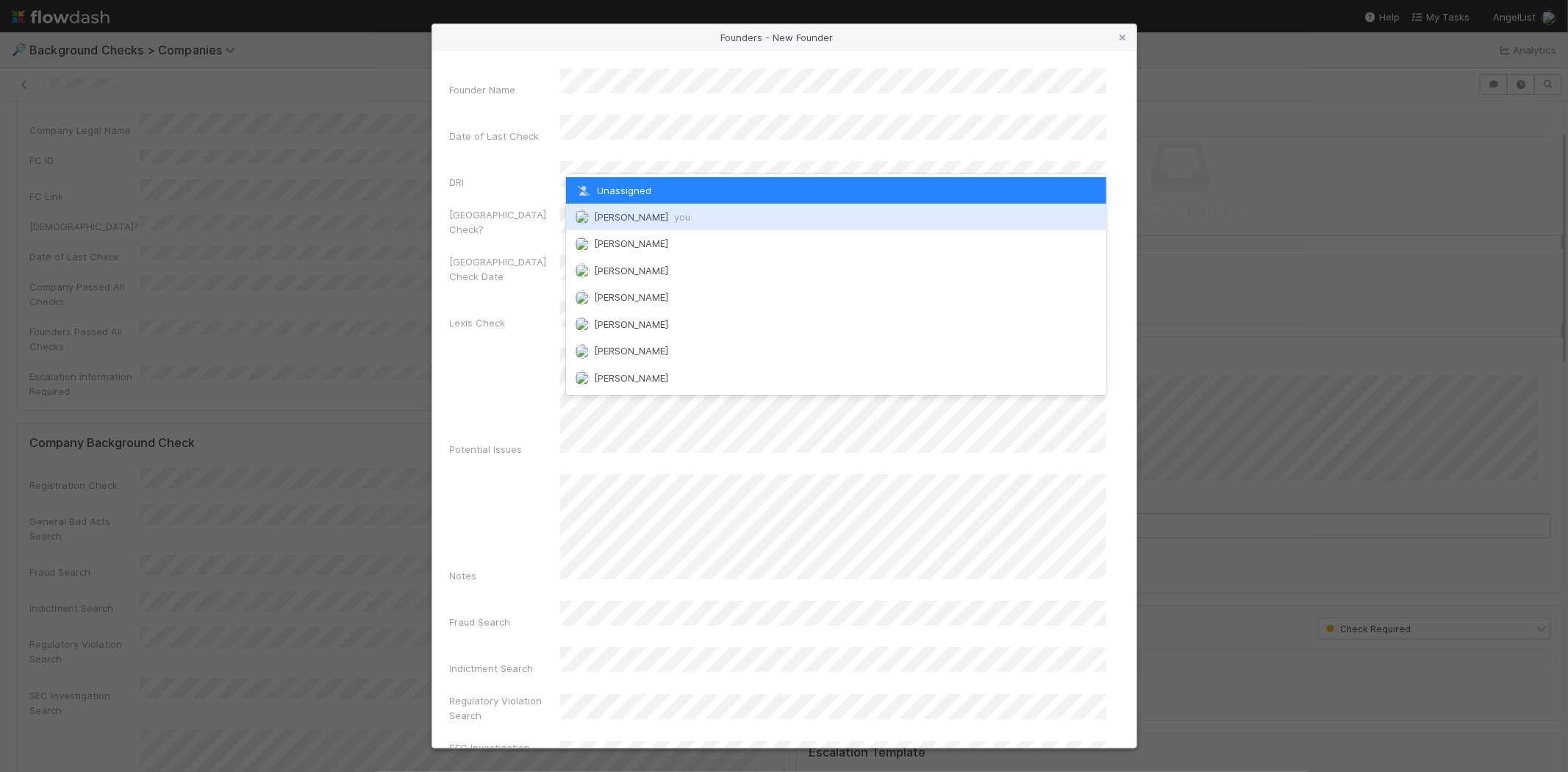
click at [616, 211] on span "Michael Capilitan you" at bounding box center [642, 216] width 96 height 12
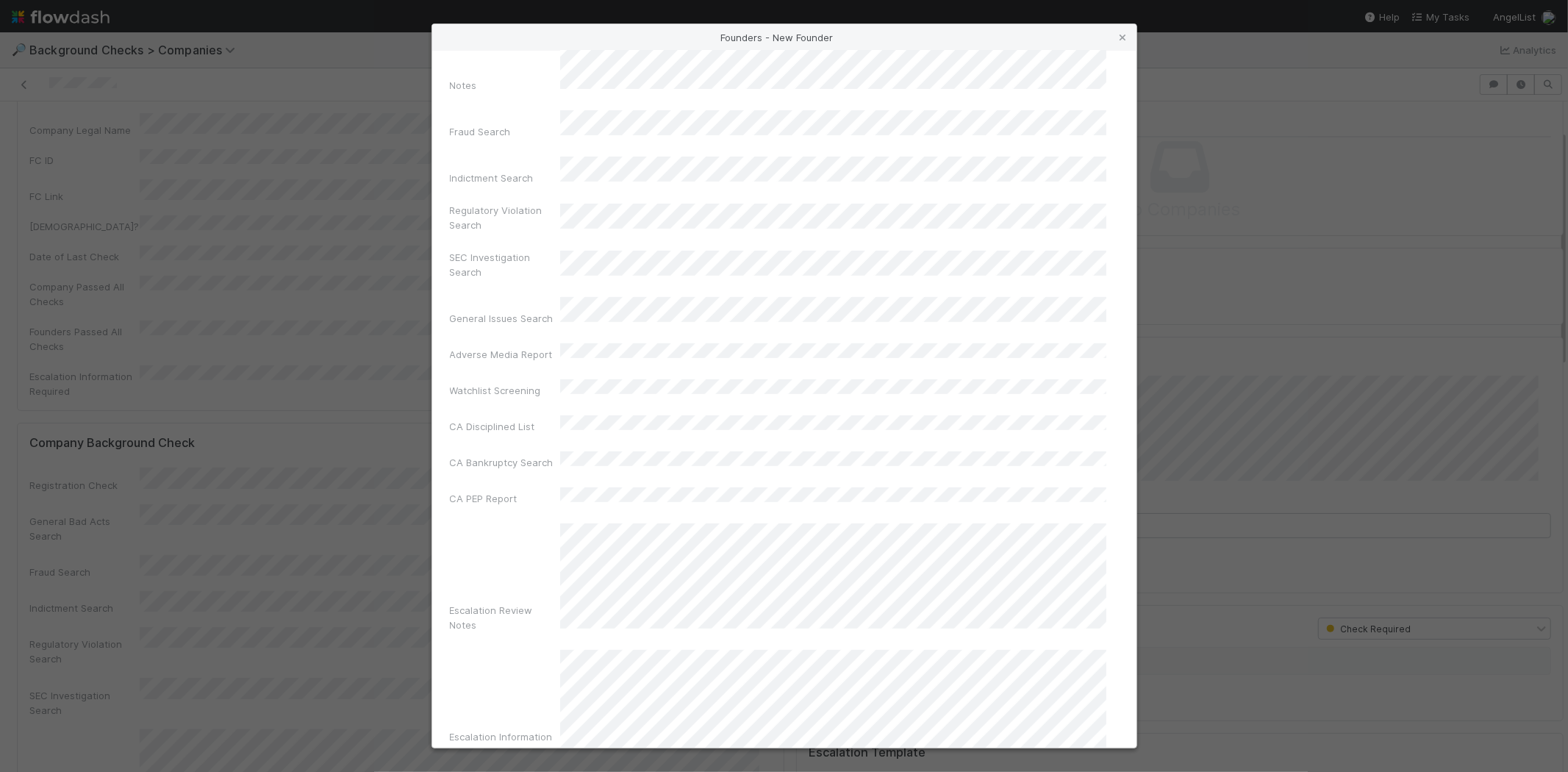
scroll to position [492, 0]
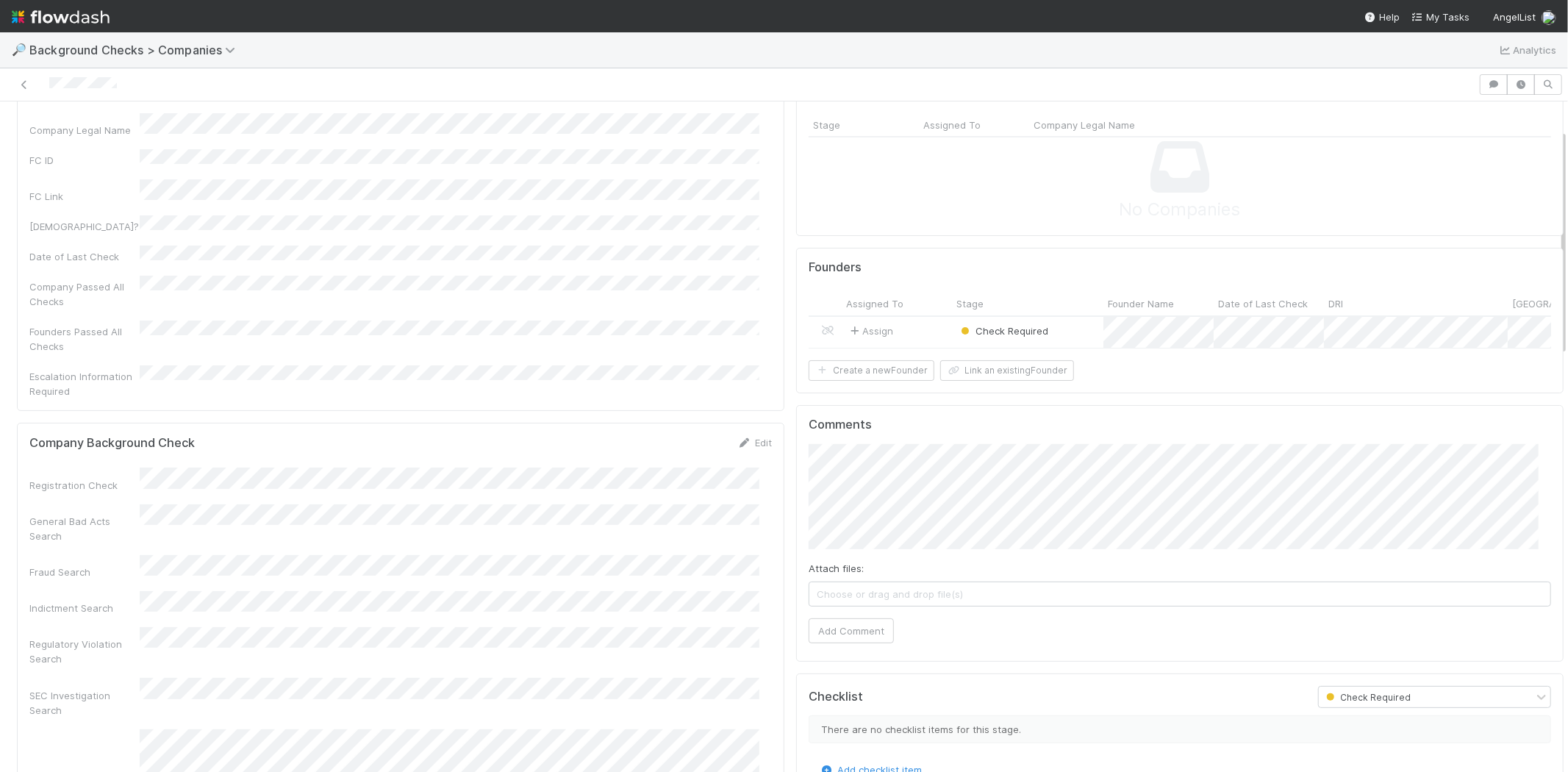
click at [910, 331] on div "Assign" at bounding box center [896, 332] width 110 height 31
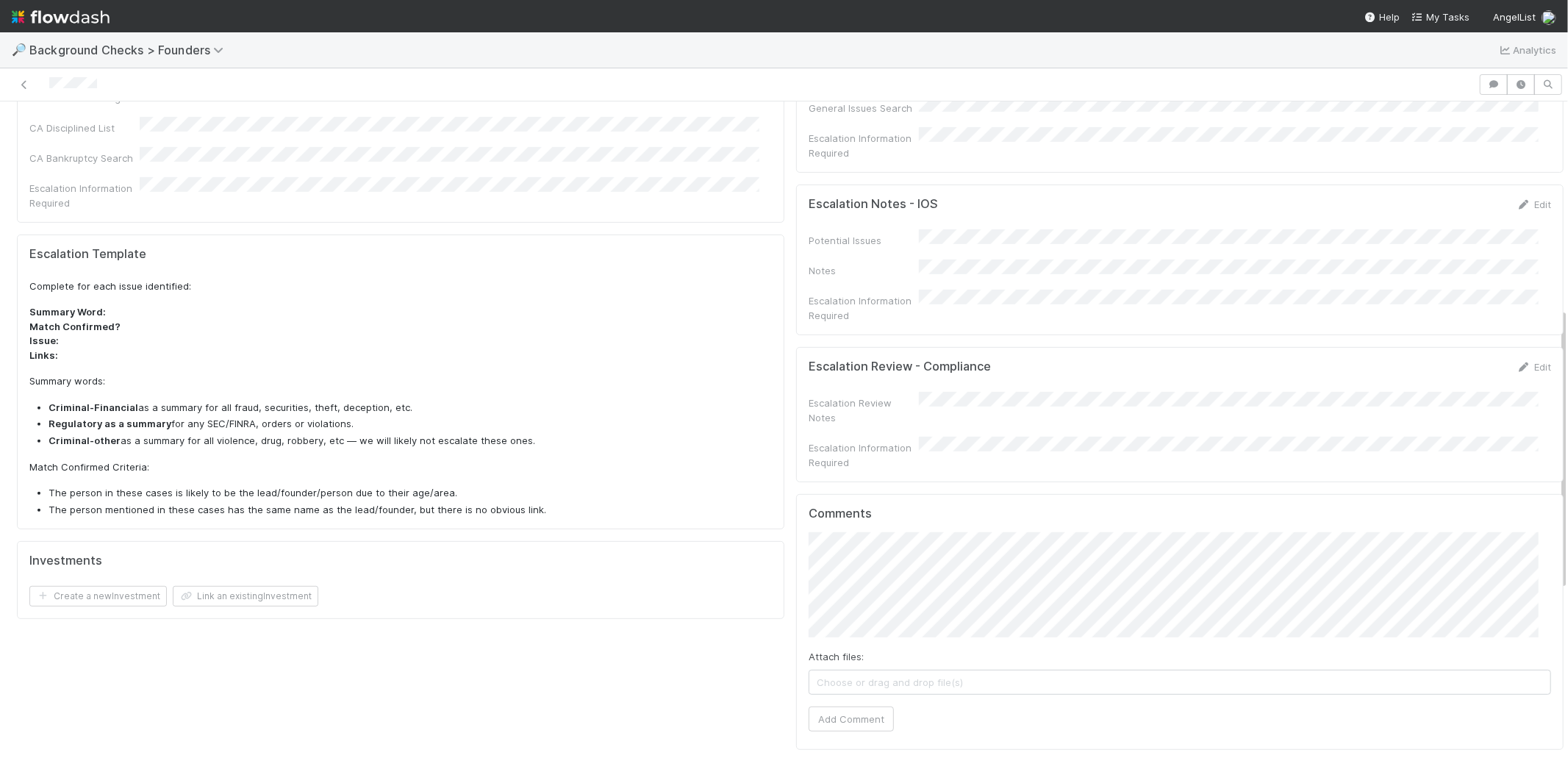
scroll to position [490, 0]
click at [859, 704] on button "Add Comment" at bounding box center [851, 717] width 85 height 25
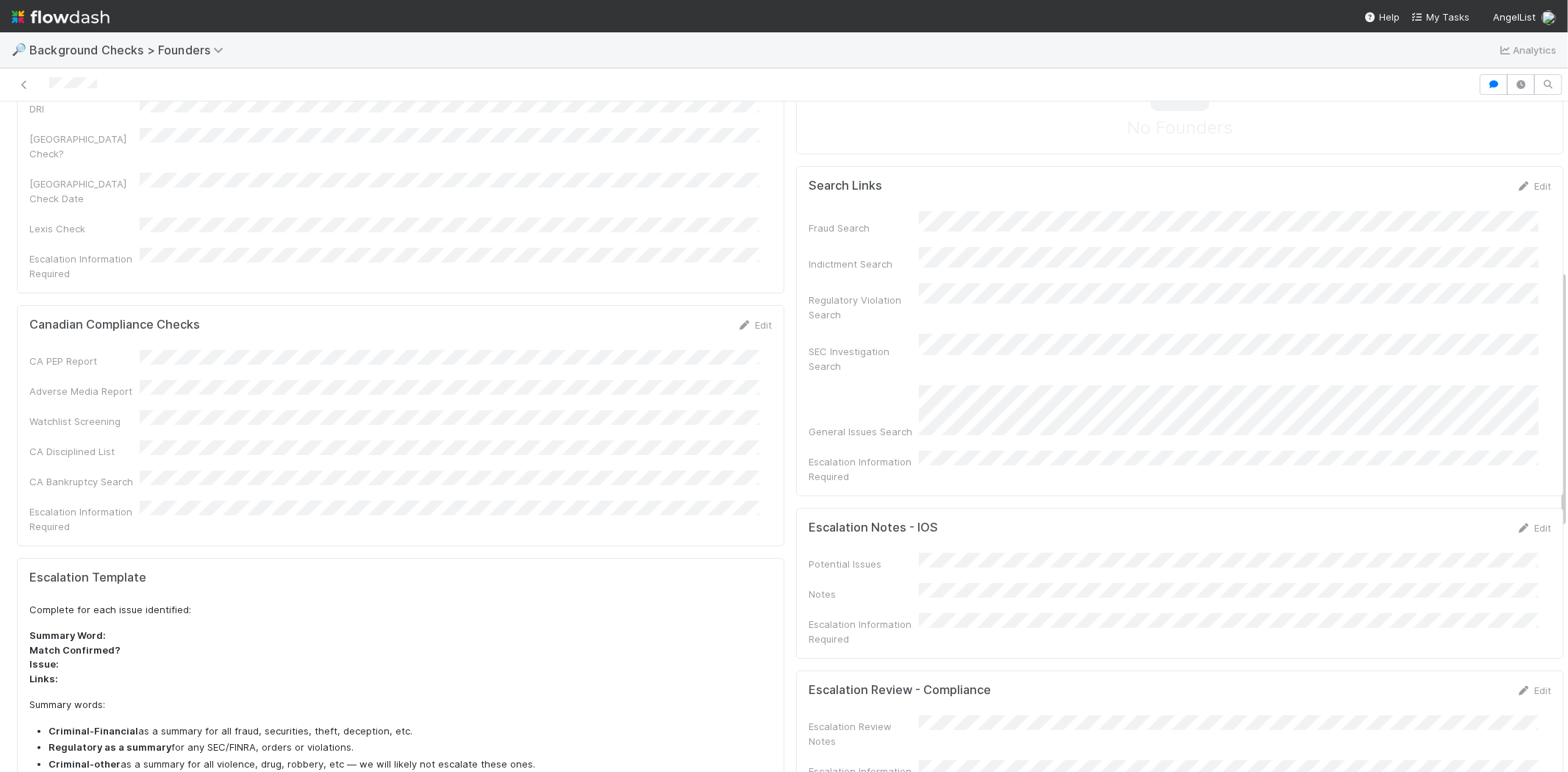
scroll to position [0, 0]
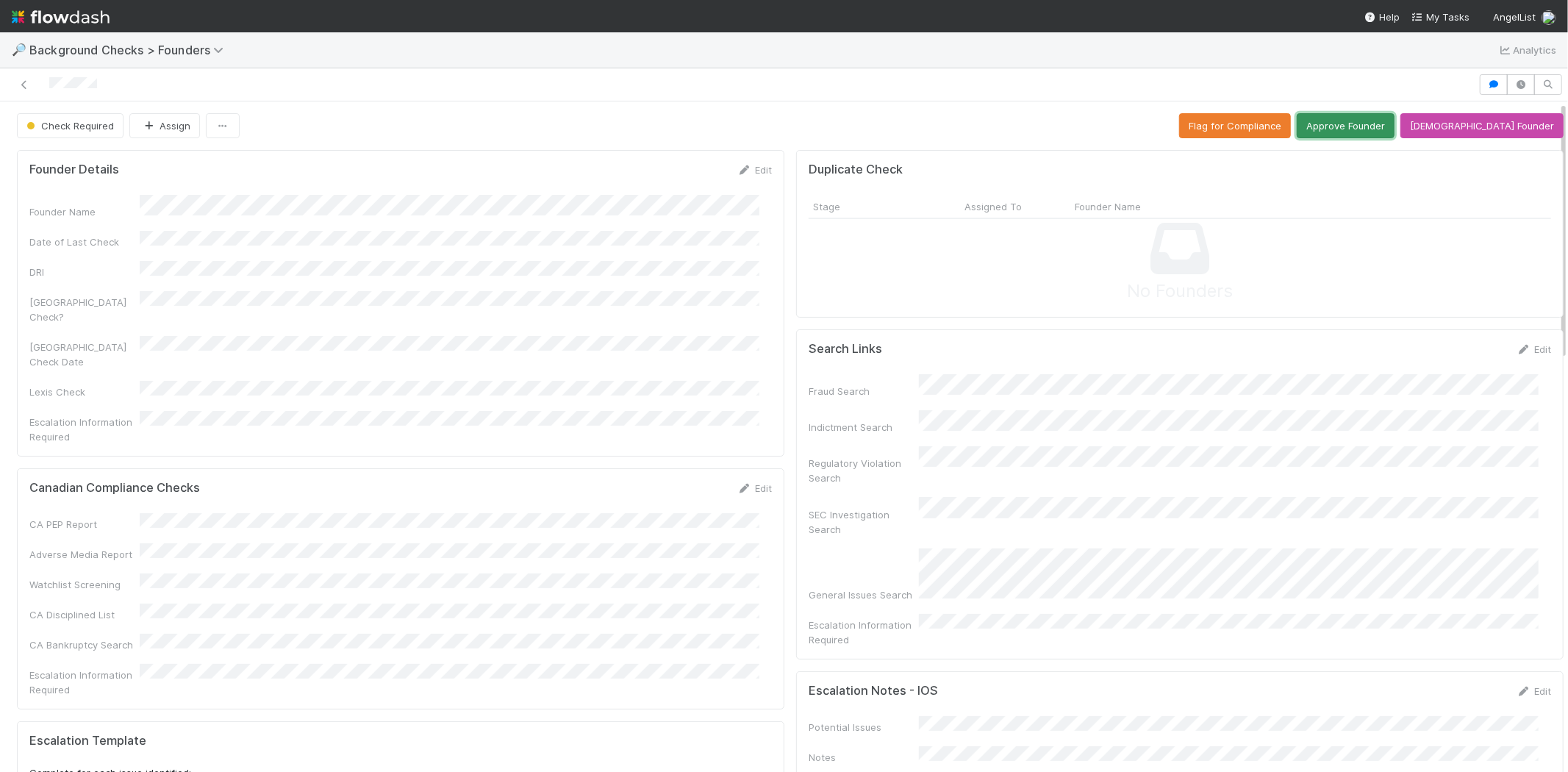
click at [1368, 130] on button "Approve Founder" at bounding box center [1346, 126] width 97 height 25
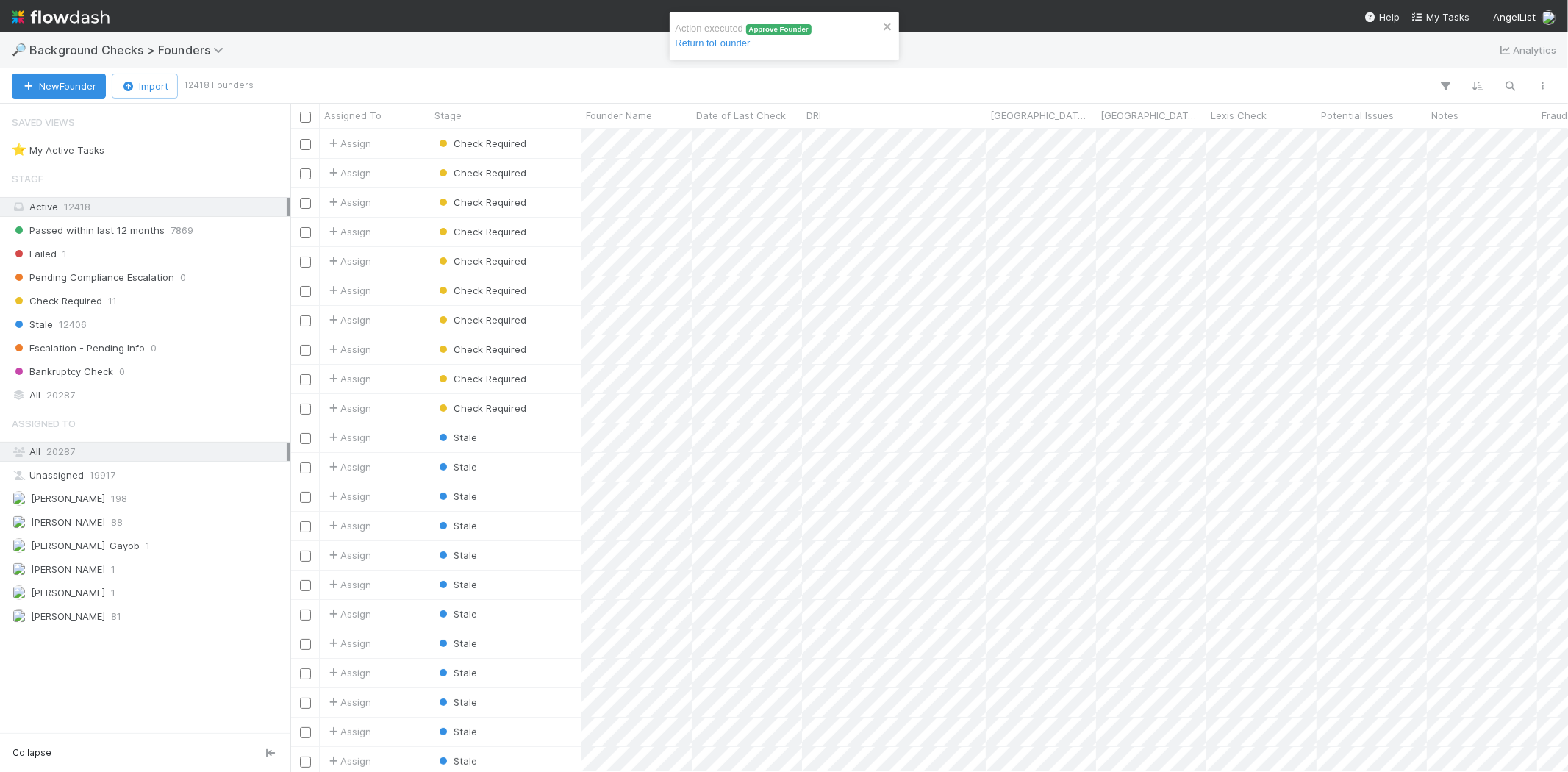
scroll to position [630, 1265]
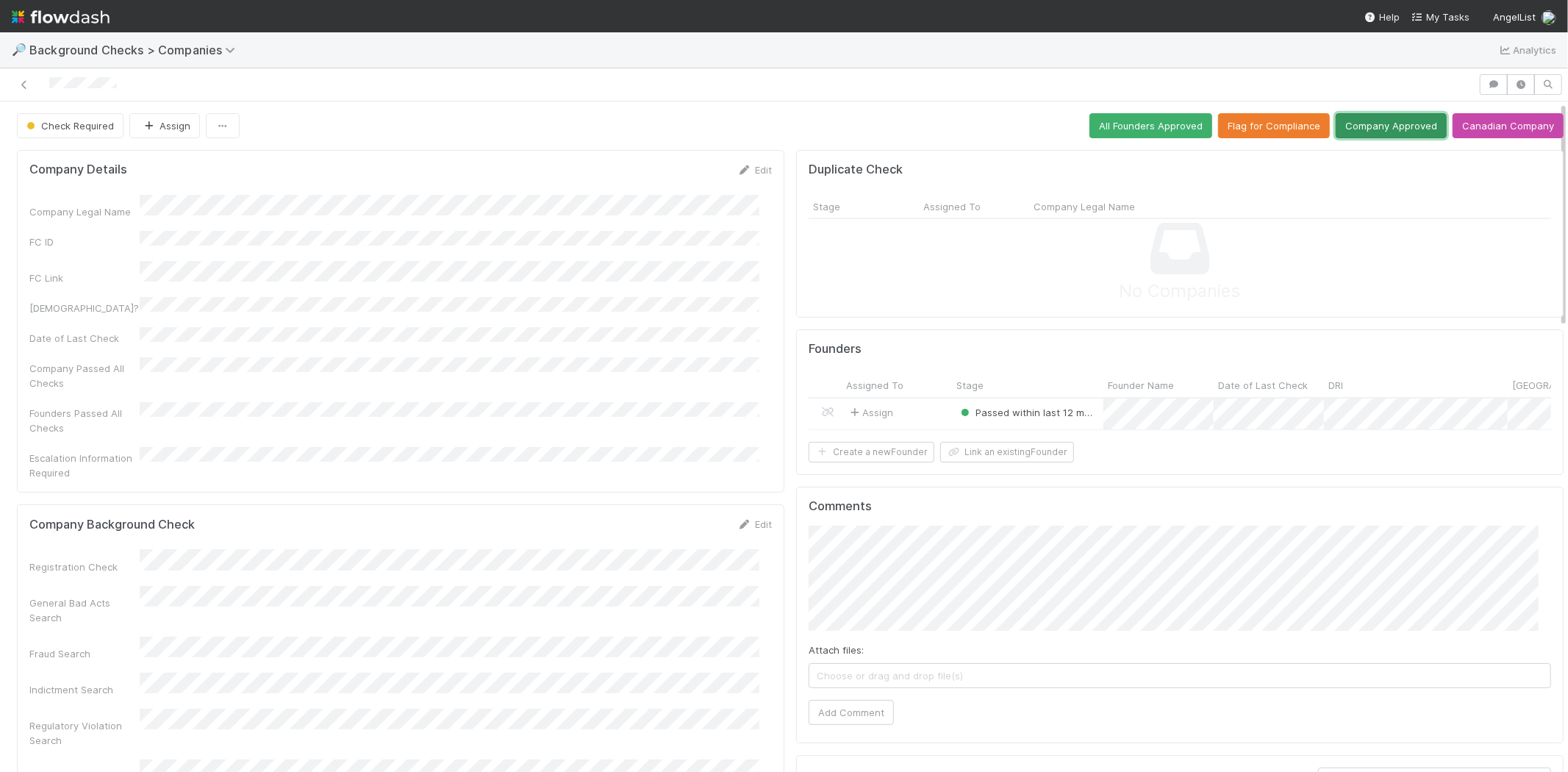
click at [1385, 127] on button "Company Approved" at bounding box center [1391, 126] width 111 height 25
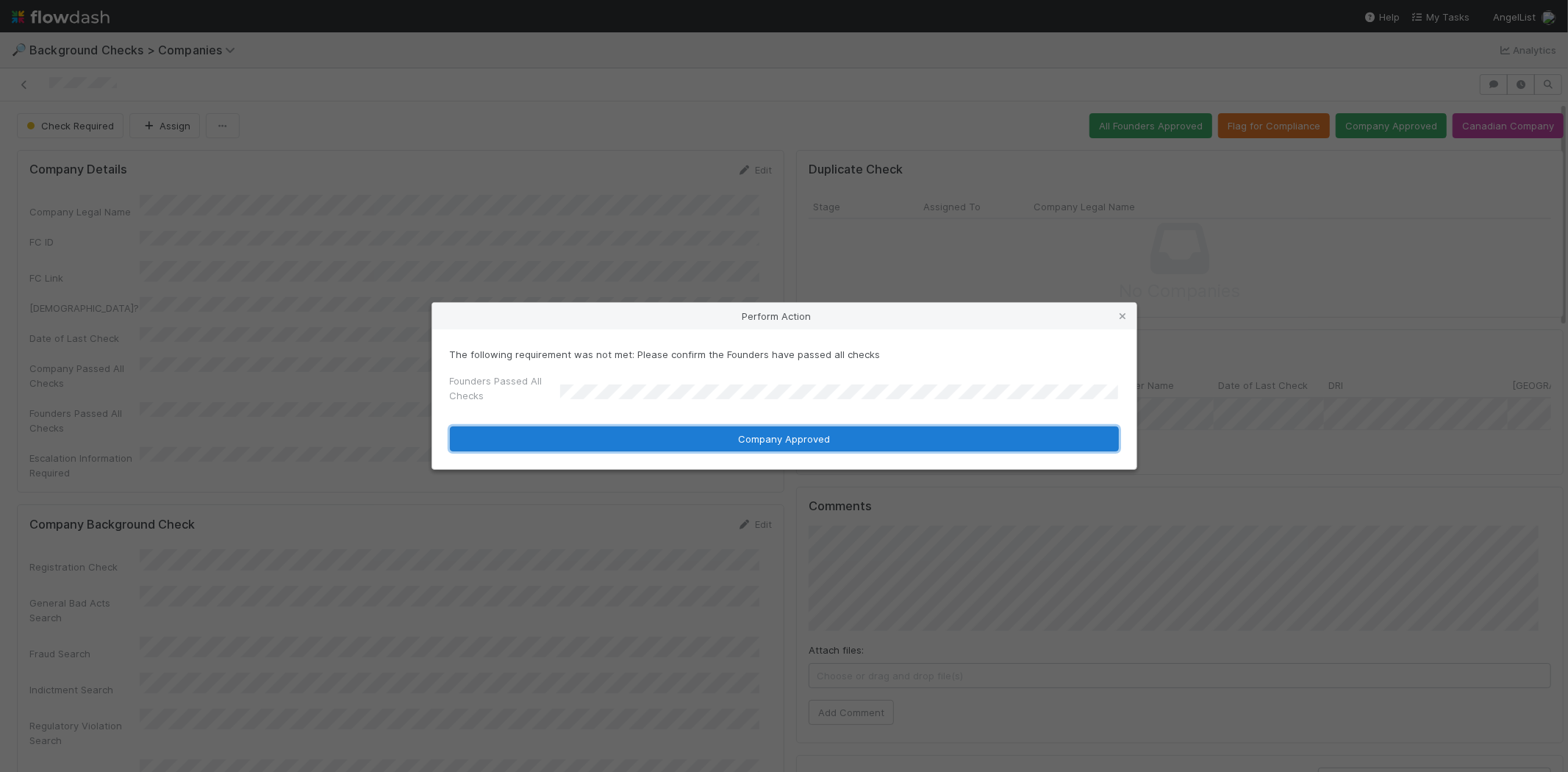
click at [761, 434] on button "Company Approved" at bounding box center [784, 439] width 669 height 25
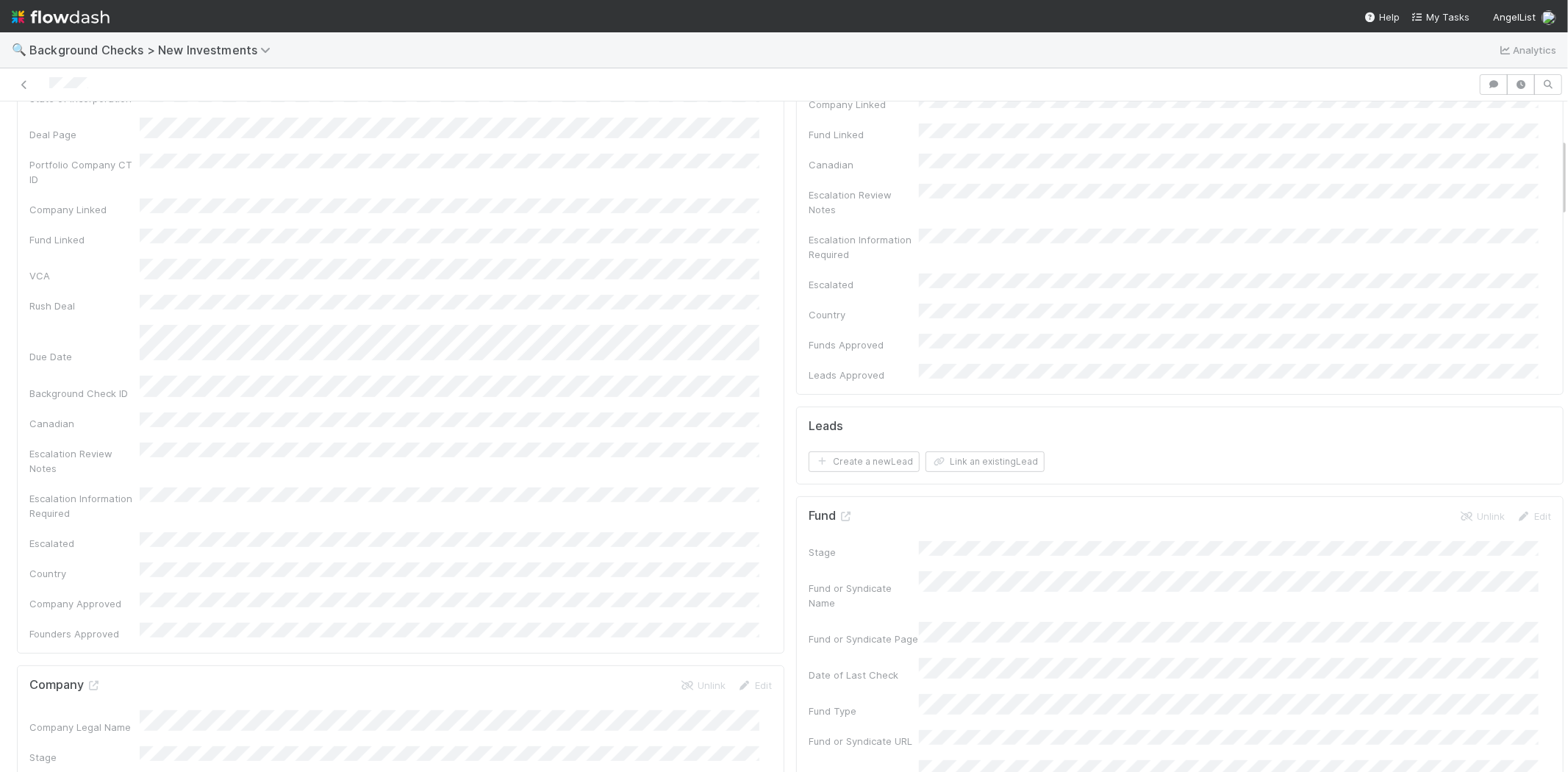
scroll to position [81, 0]
click at [974, 595] on button "Link an existing Lead" at bounding box center [985, 605] width 119 height 21
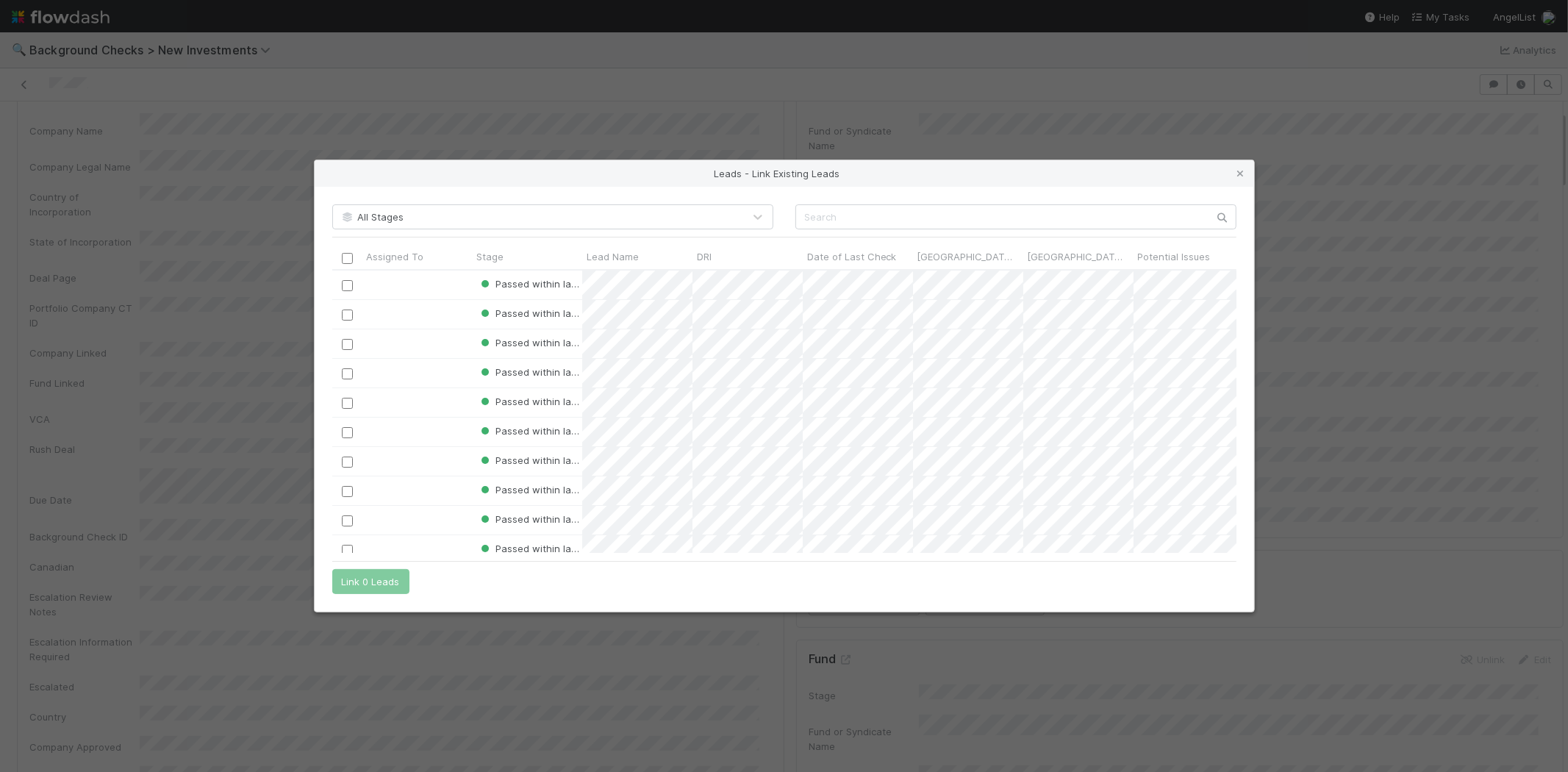
scroll to position [271, 892]
click at [834, 214] on input "text" at bounding box center [1016, 217] width 441 height 25
paste input "Yaron Rosen"
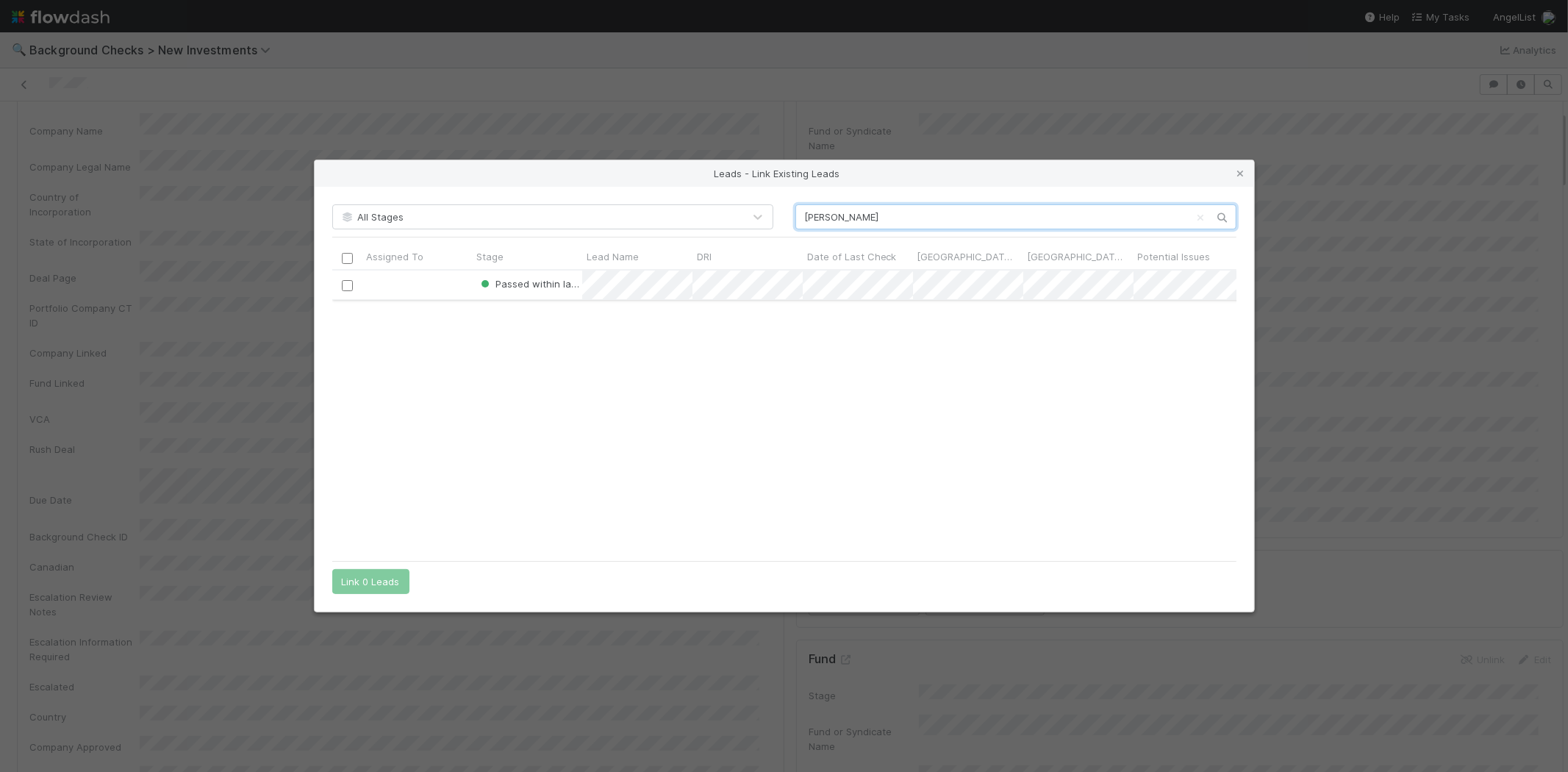
type input "Yaron Rosen"
click at [346, 288] on input "checkbox" at bounding box center [347, 286] width 11 height 11
click at [372, 581] on button "Link 1 Lead" at bounding box center [367, 582] width 71 height 25
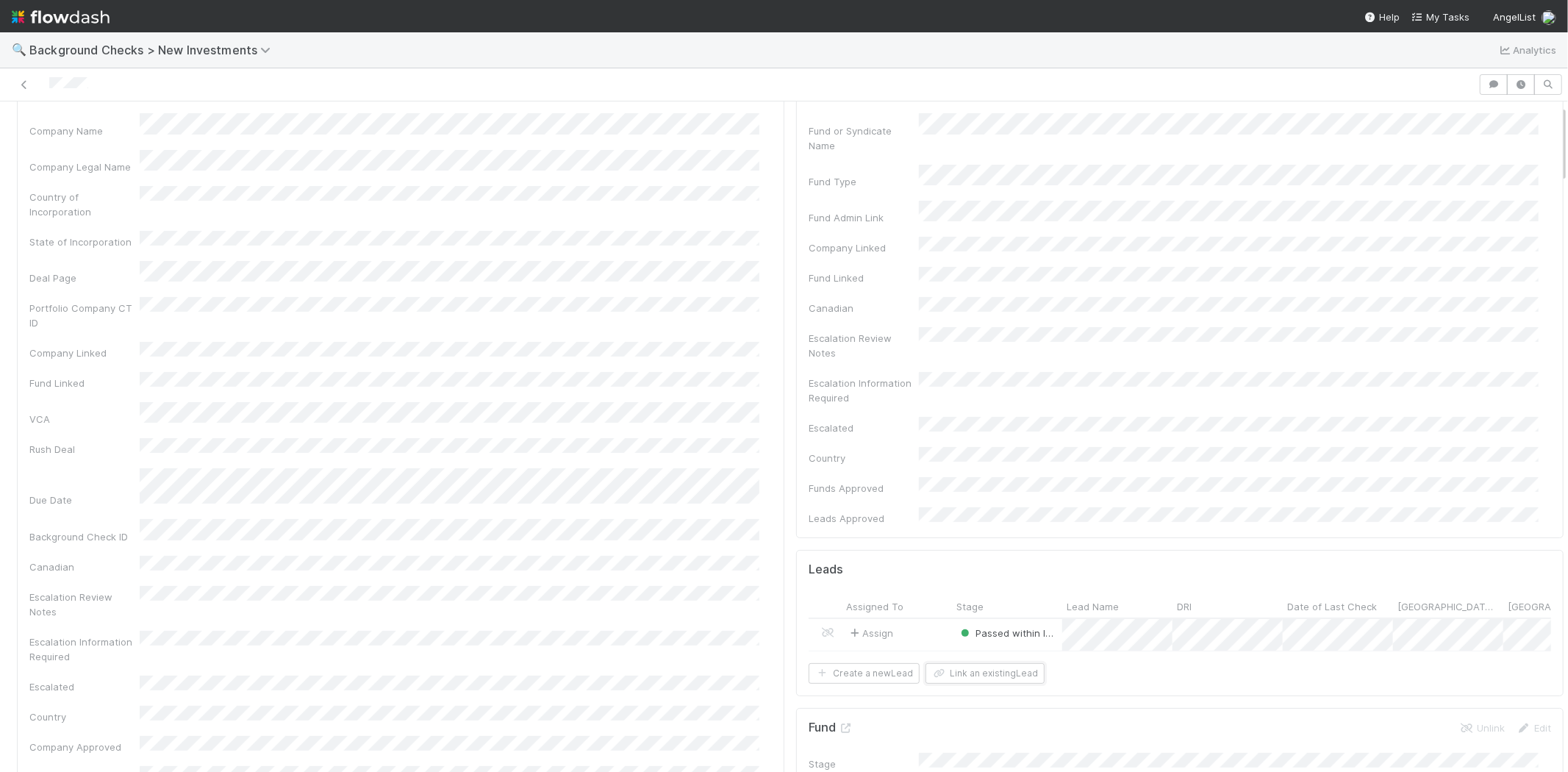
scroll to position [0, 0]
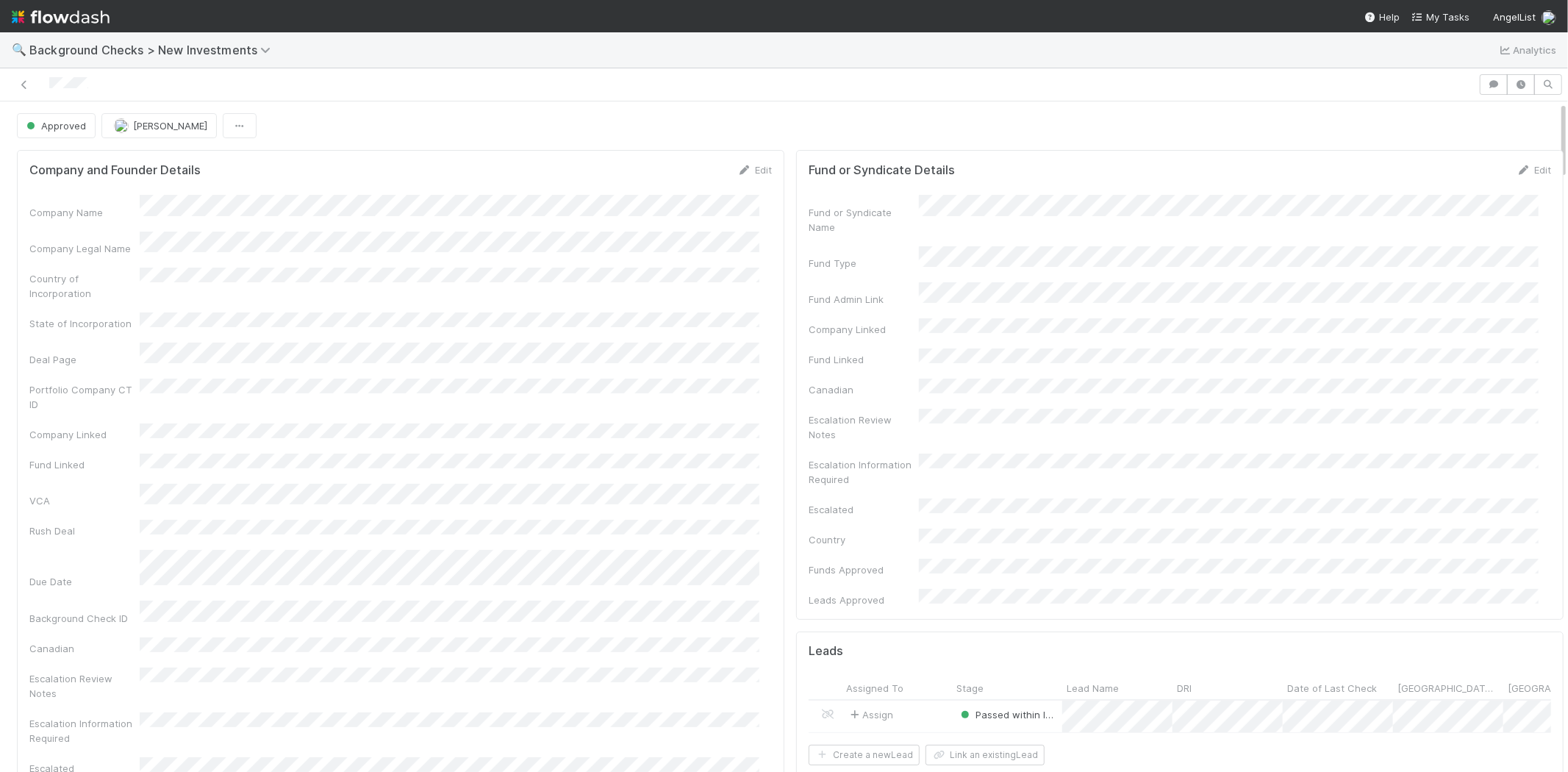
click at [49, 81] on div at bounding box center [740, 84] width 1467 height 21
click at [1430, 13] on span "My Tasks" at bounding box center [1440, 16] width 58 height 12
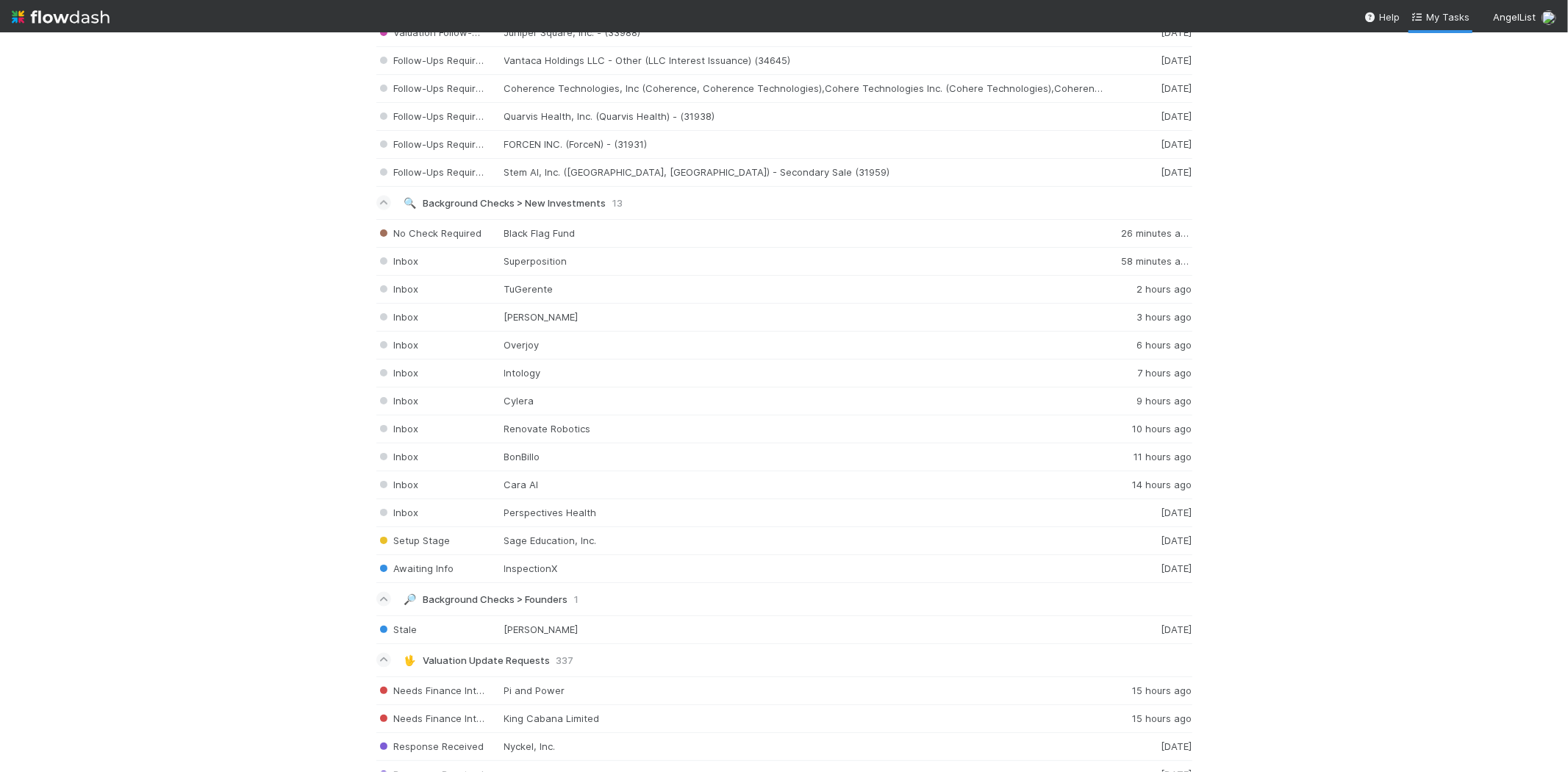
scroll to position [1751, 0]
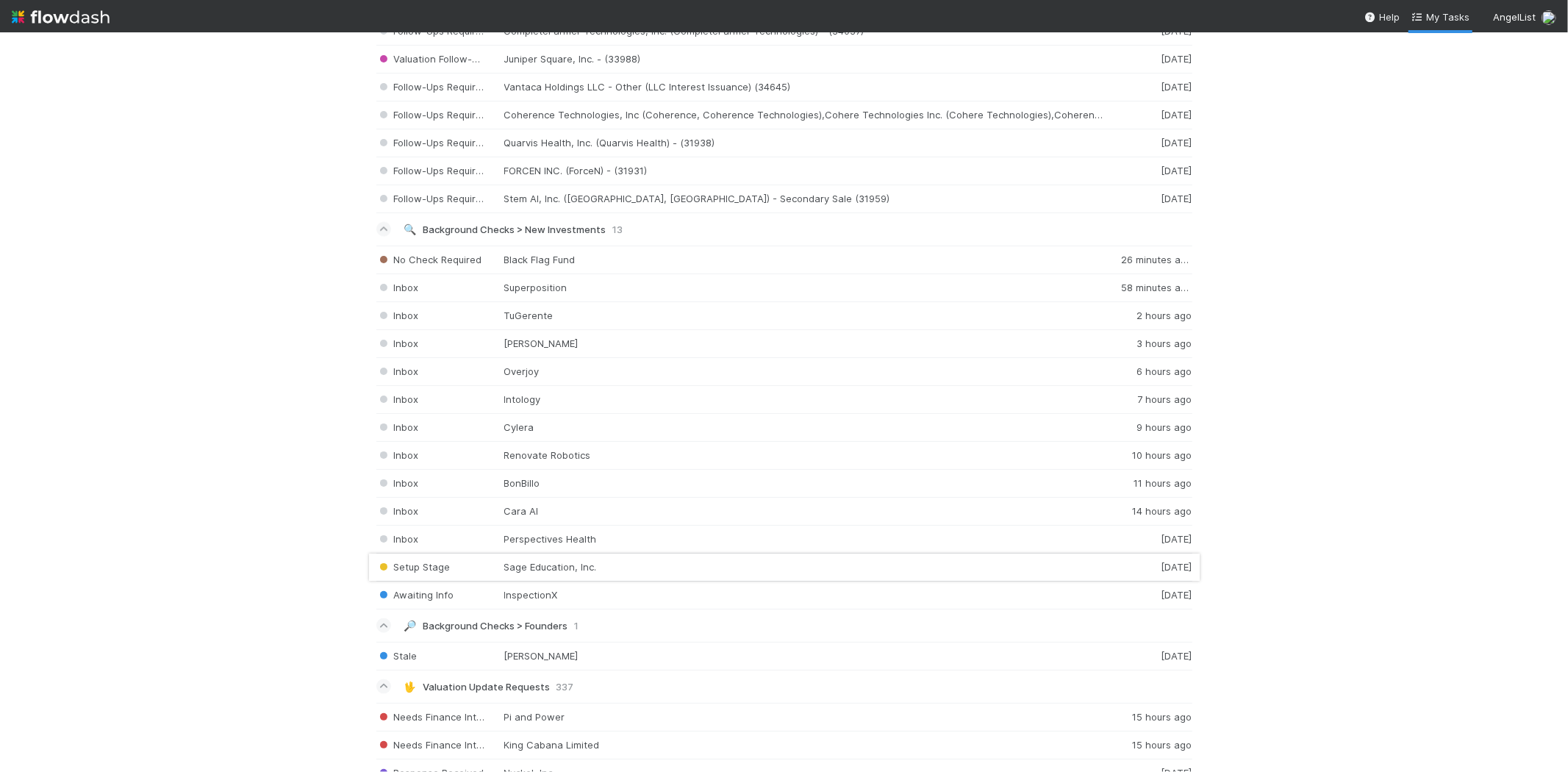
click at [535, 571] on div "Setup Stage Sage Education, Inc. 3 days ago" at bounding box center [784, 567] width 817 height 28
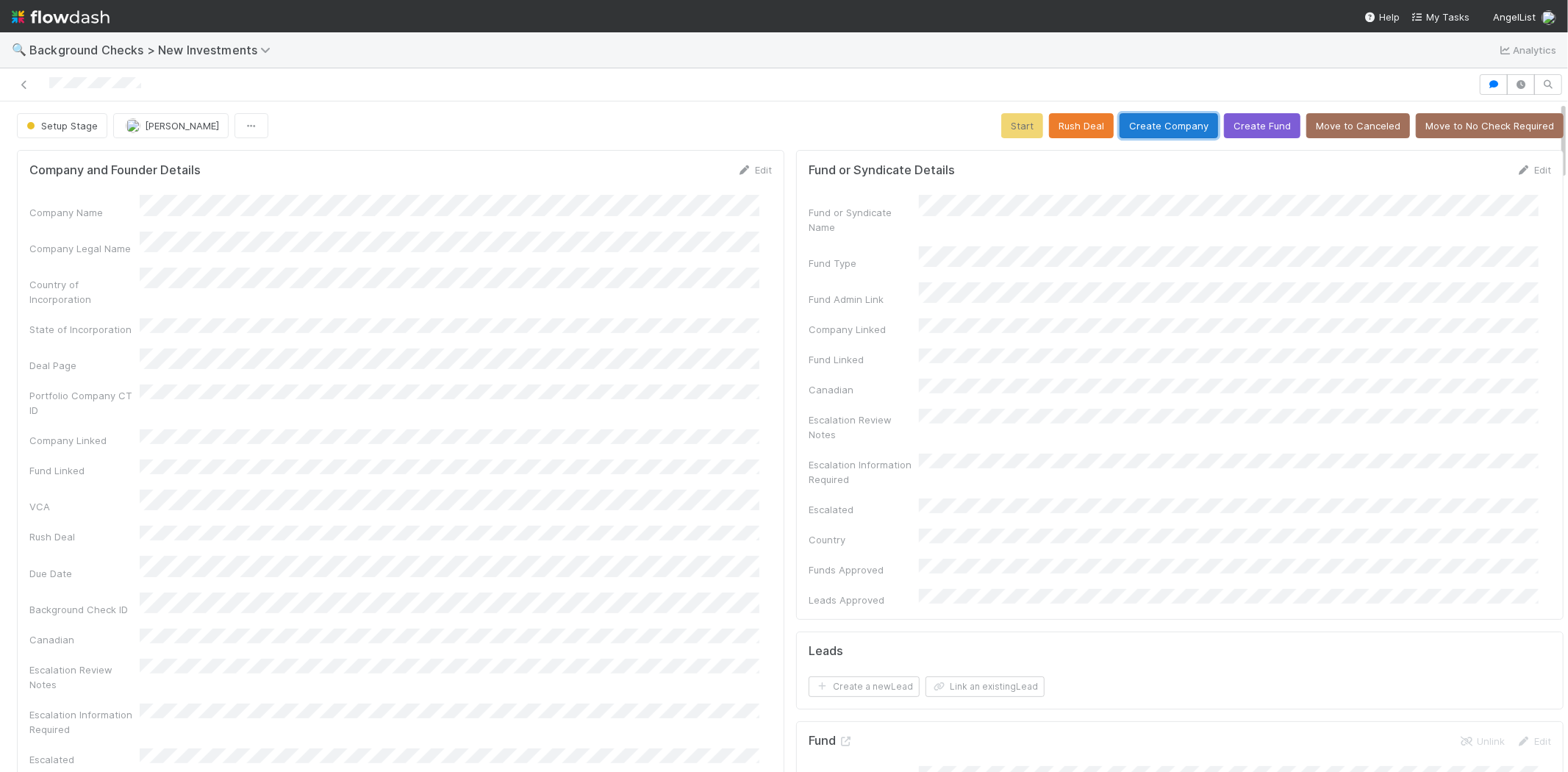
click at [1156, 127] on button "Create Company" at bounding box center [1169, 126] width 98 height 25
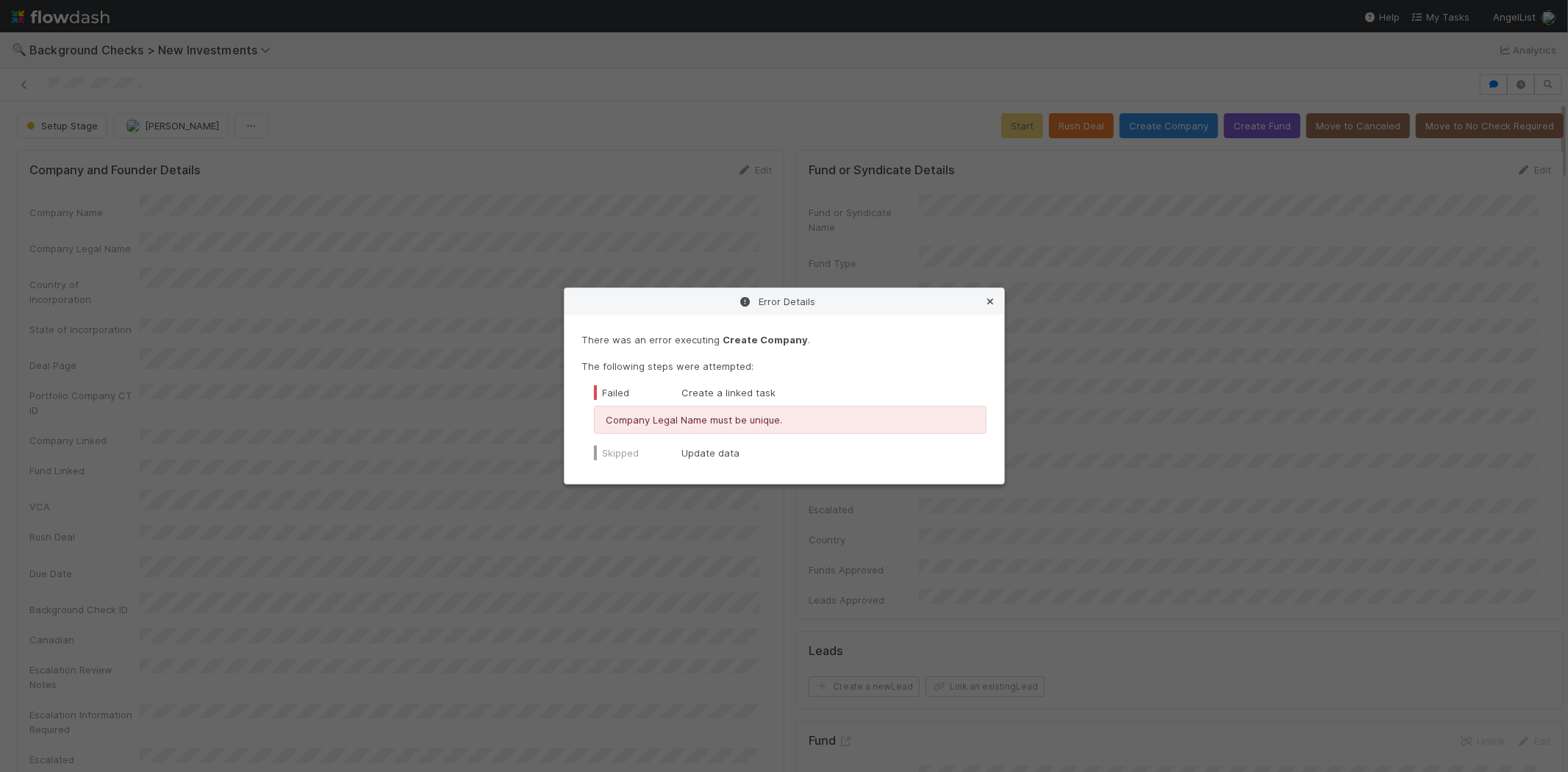
click at [993, 297] on icon at bounding box center [991, 301] width 14 height 10
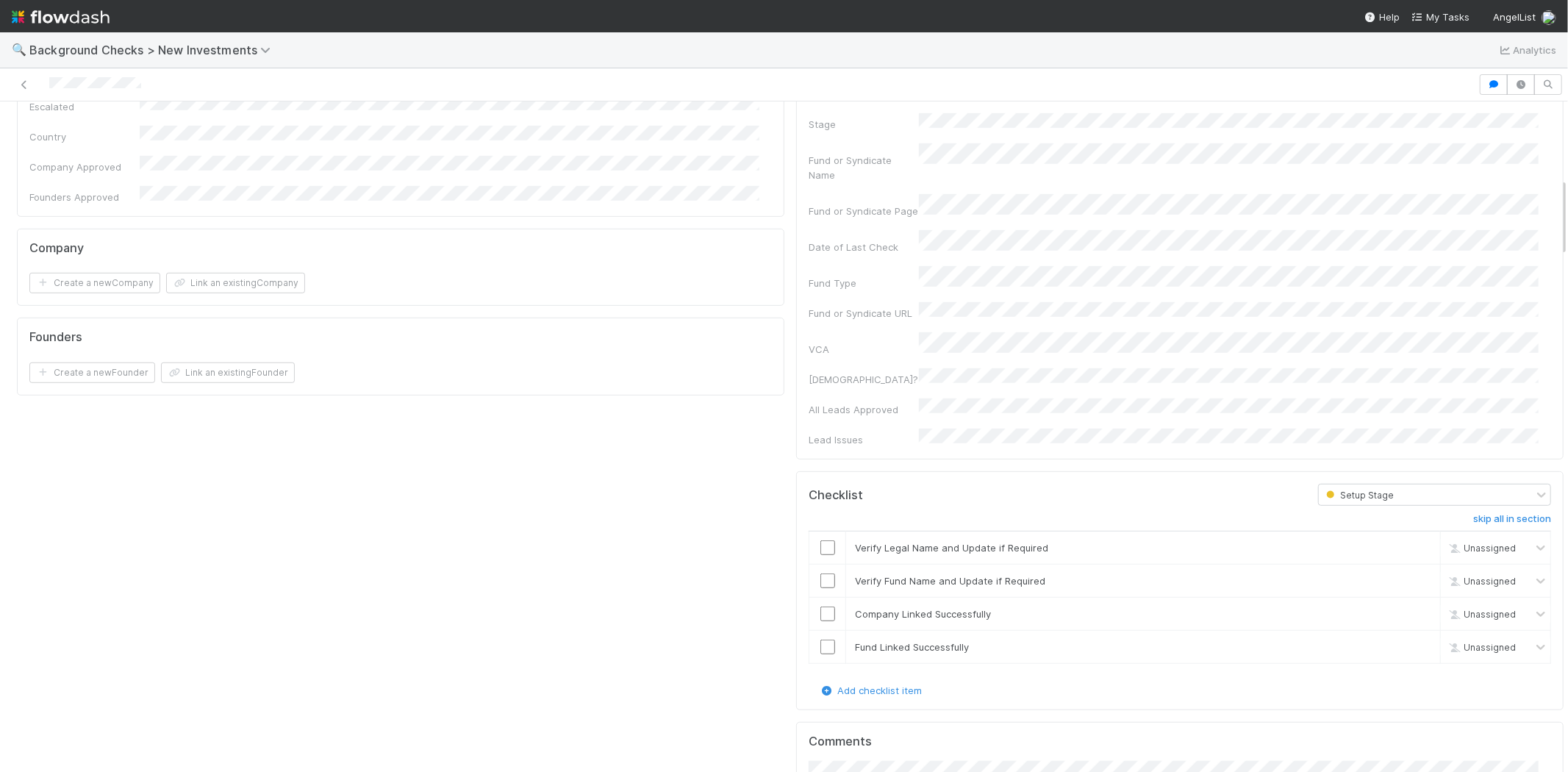
scroll to position [408, 0]
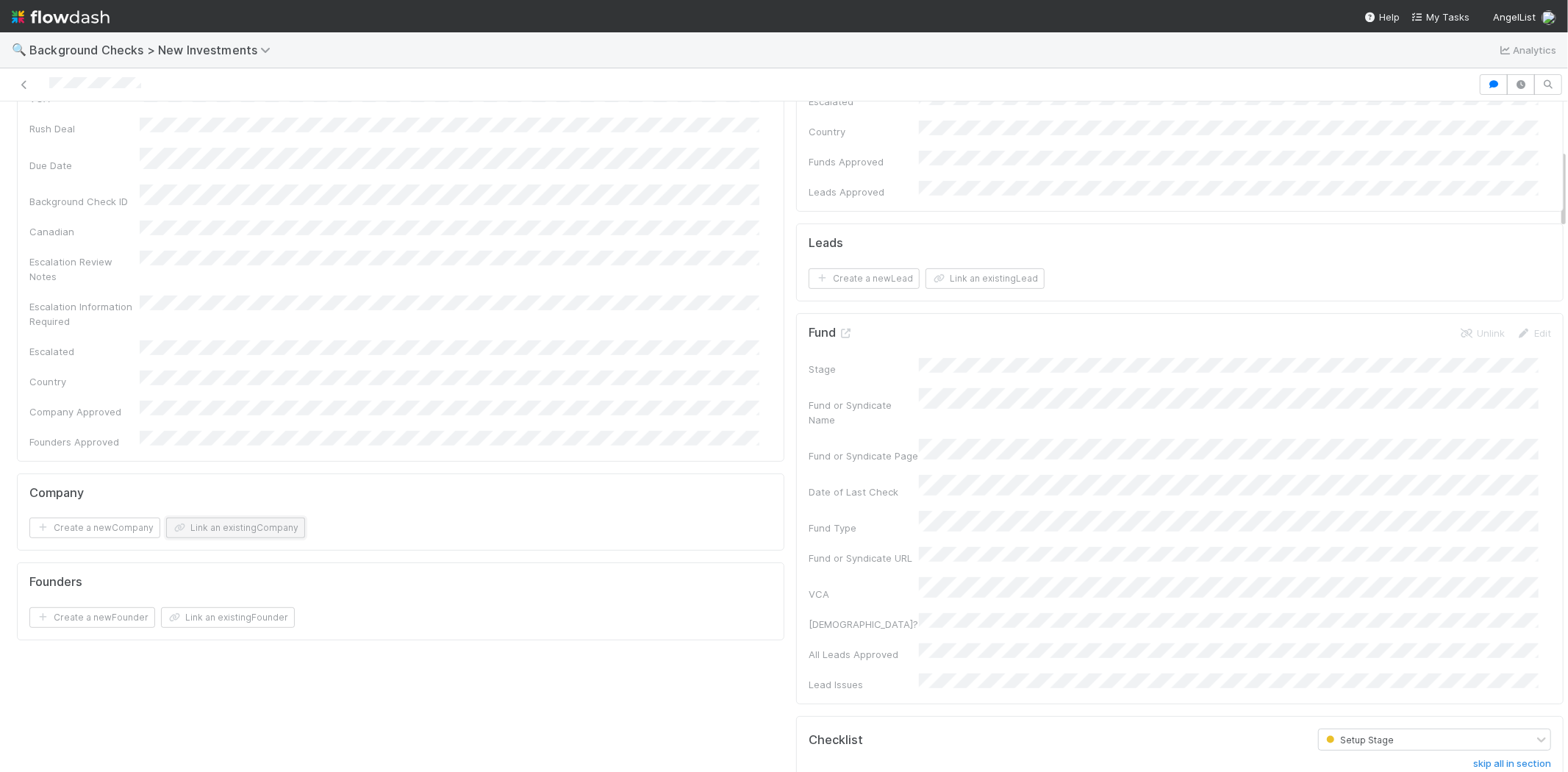
click at [248, 517] on button "Link an existing Company" at bounding box center [236, 527] width 139 height 21
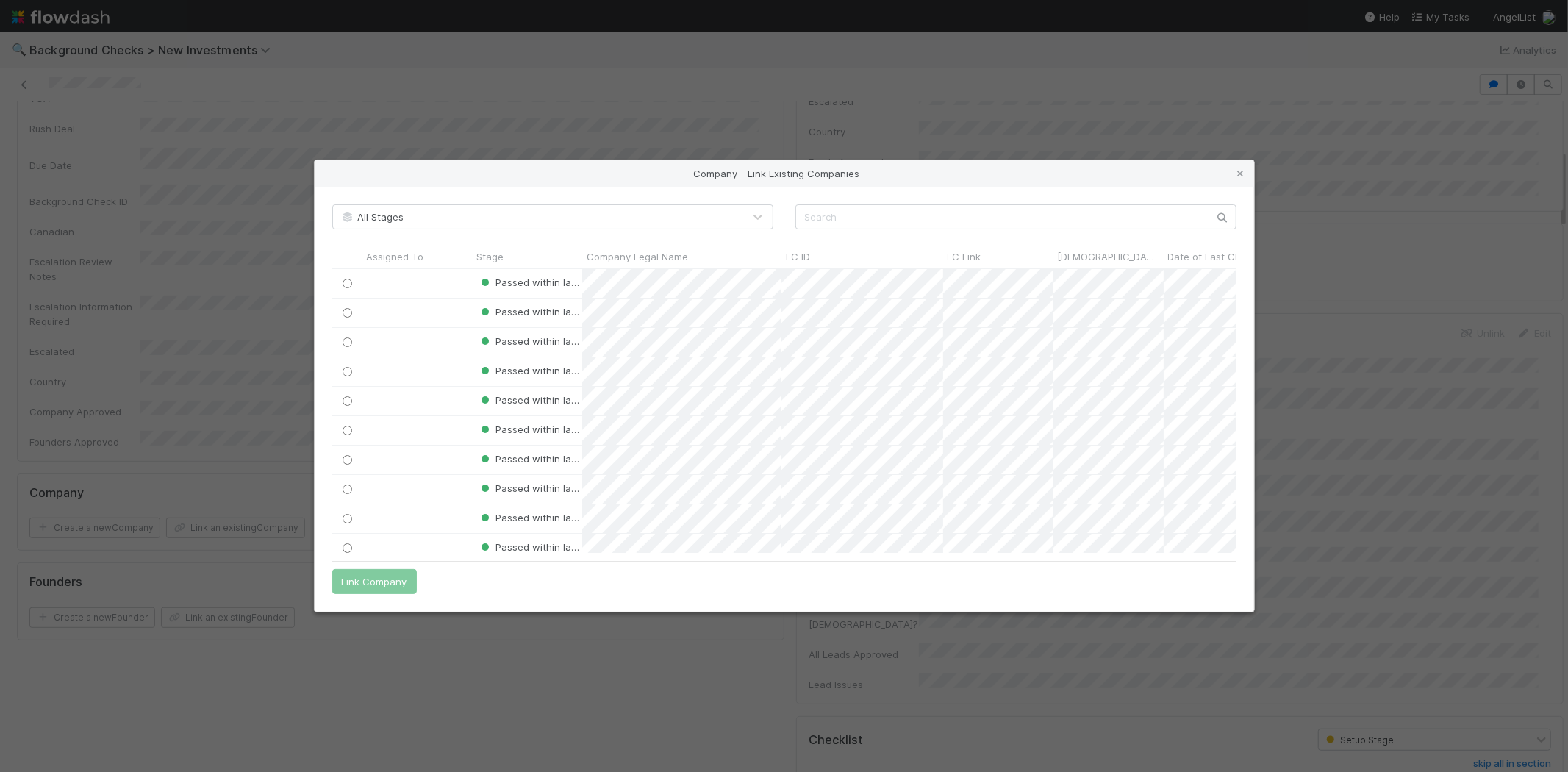
scroll to position [273, 892]
click at [843, 210] on input "text" at bounding box center [1016, 217] width 441 height 25
type input "Sage"
click at [347, 283] on input "radio" at bounding box center [347, 283] width 10 height 10
click at [375, 579] on button "Link Company" at bounding box center [374, 582] width 85 height 25
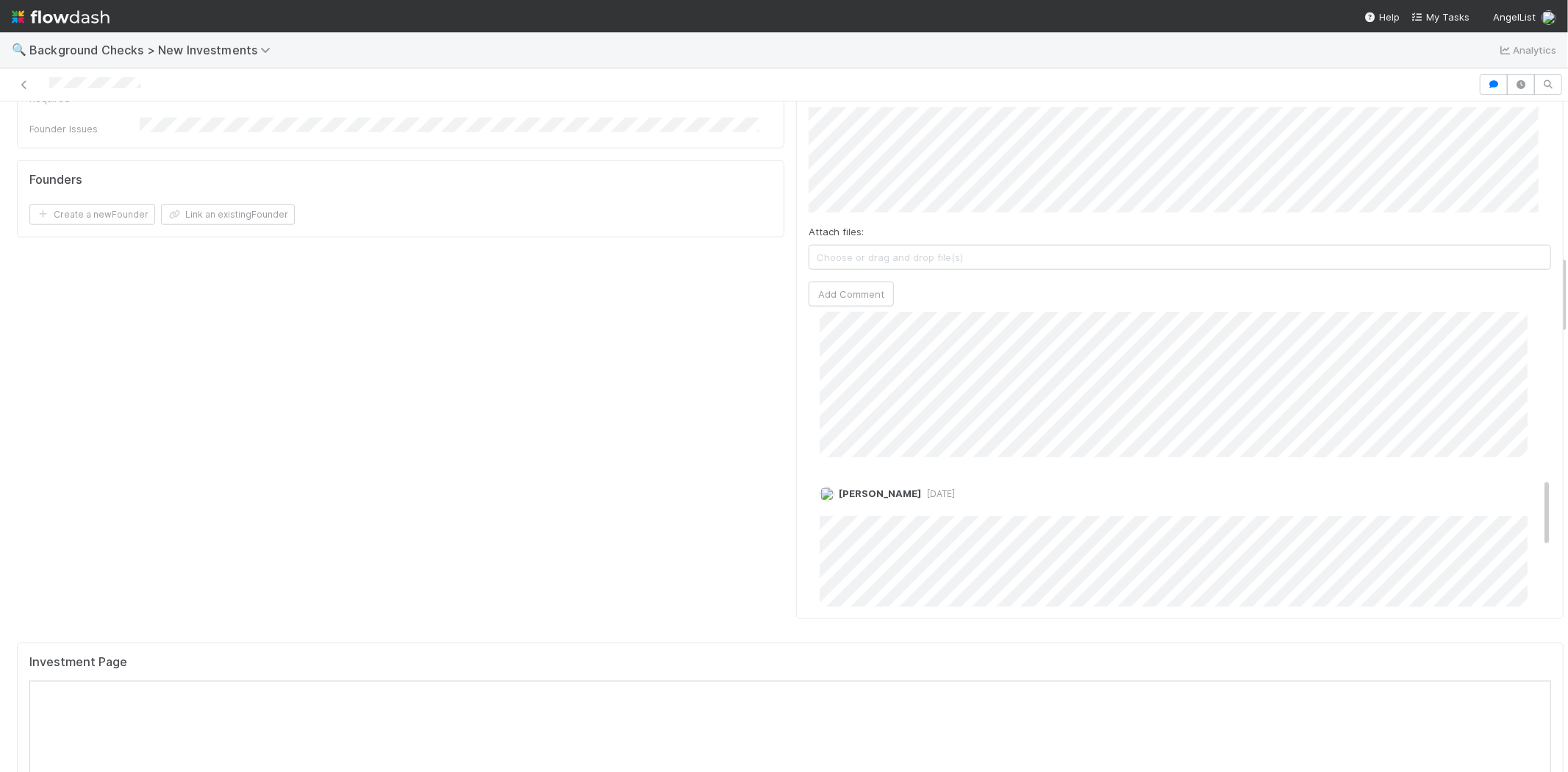
scroll to position [735, 0]
drag, startPoint x: 1522, startPoint y: 291, endPoint x: 1527, endPoint y: 466, distance: 175.1
click at [1527, 466] on div "Comments Attach files: Choose or drag and drop file(s) Add Comment Loraine Pati…" at bounding box center [1179, 344] width 767 height 550
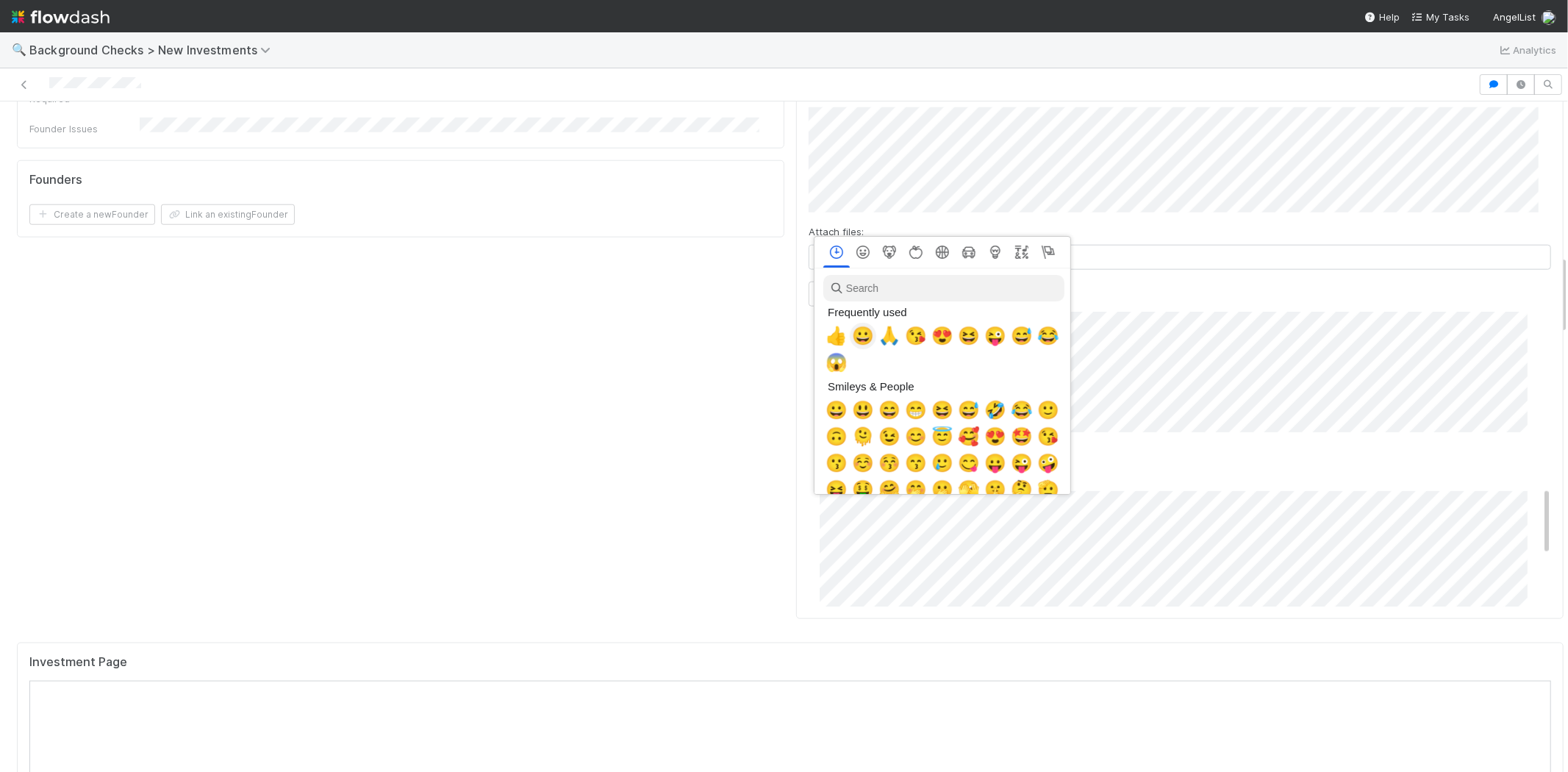
scroll to position [0, 6]
click at [884, 334] on span "🙏" at bounding box center [886, 336] width 22 height 21
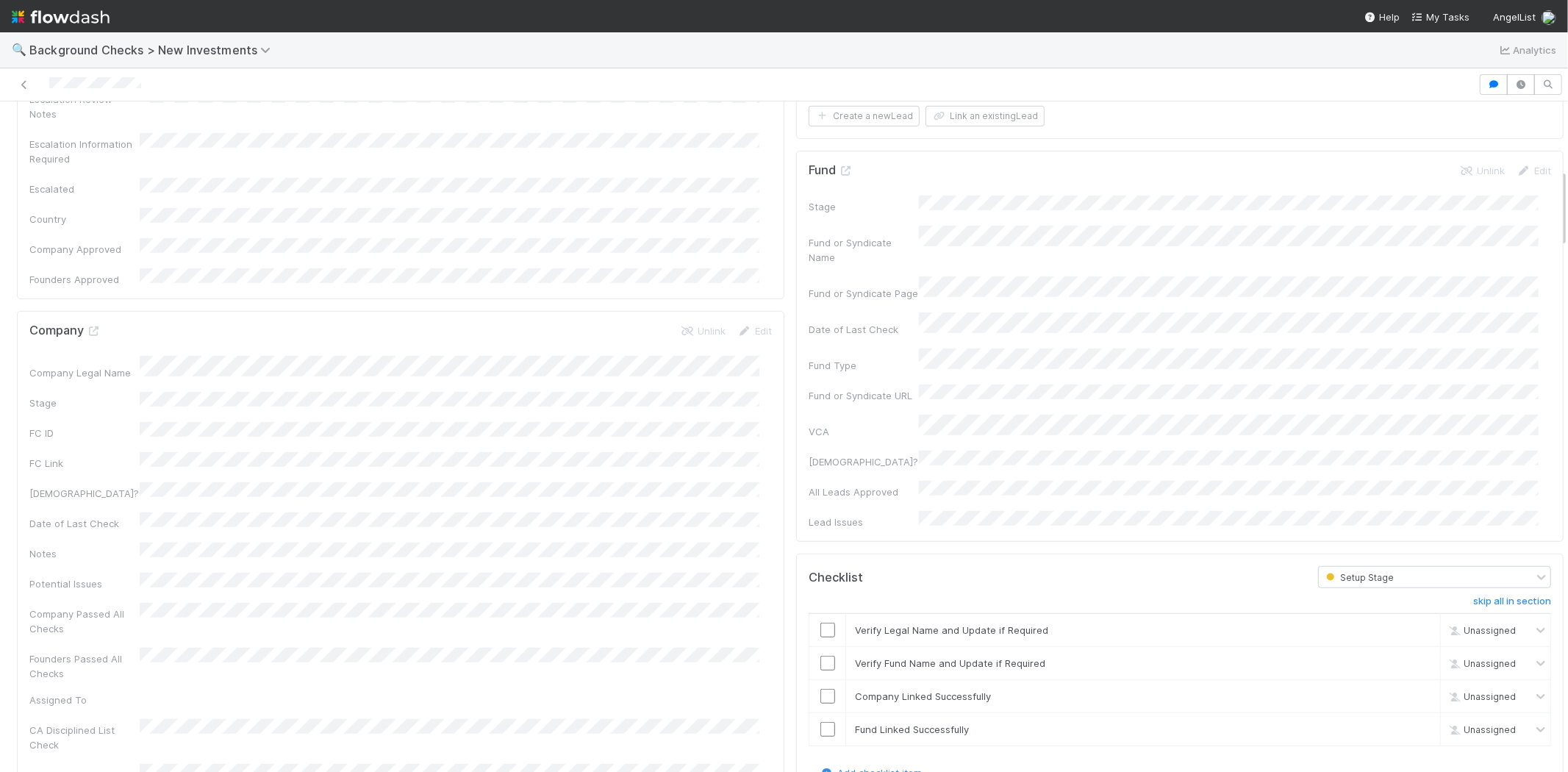
scroll to position [571, 0]
click at [820, 622] on input "checkbox" at bounding box center [827, 629] width 14 height 14
click at [820, 655] on input "checkbox" at bounding box center [827, 662] width 14 height 14
drag, startPoint x: 815, startPoint y: 612, endPoint x: 818, endPoint y: 624, distance: 12.4
click at [815, 679] on td at bounding box center [827, 695] width 37 height 33
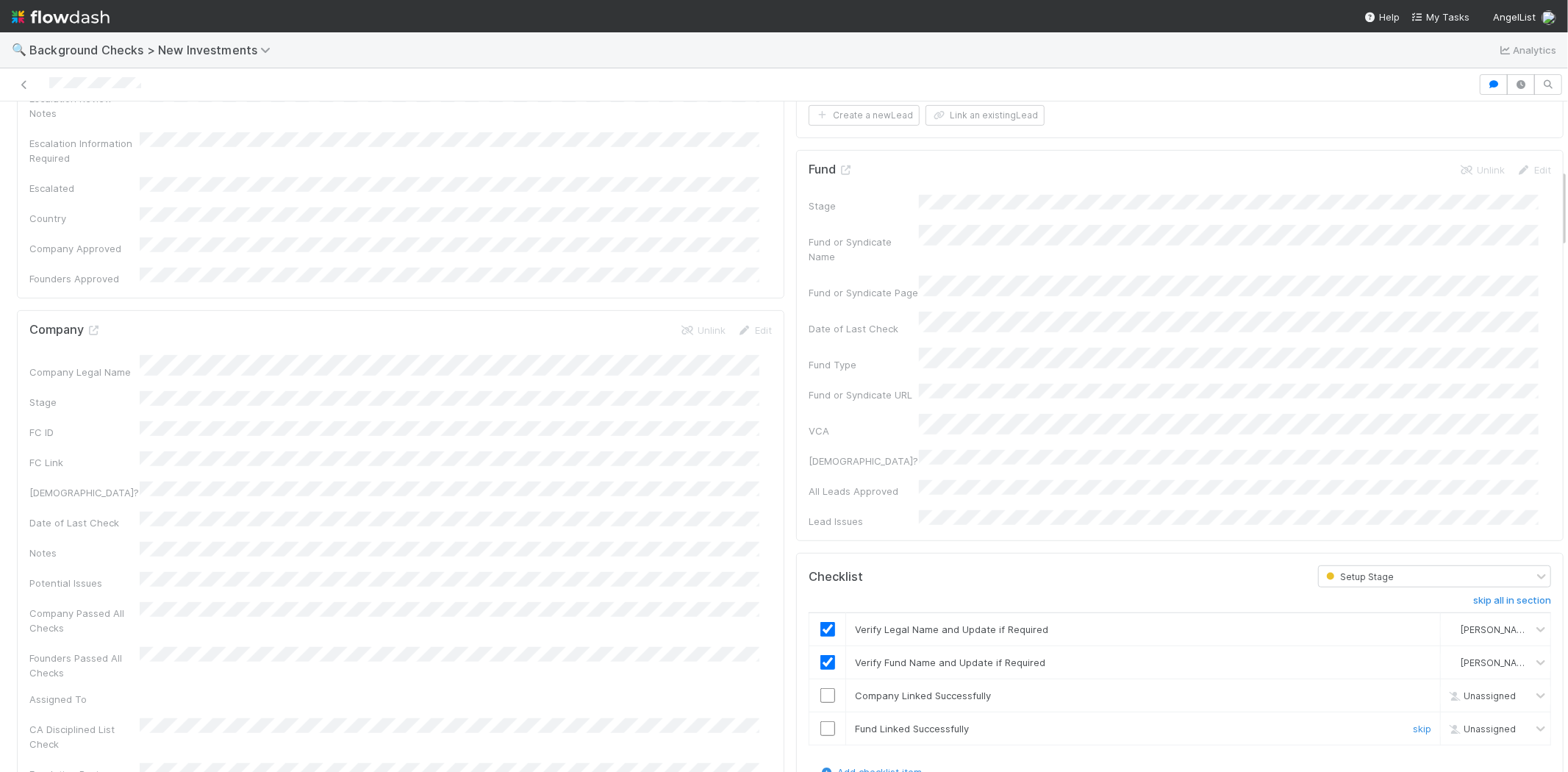
click at [820, 721] on input "checkbox" at bounding box center [827, 728] width 14 height 14
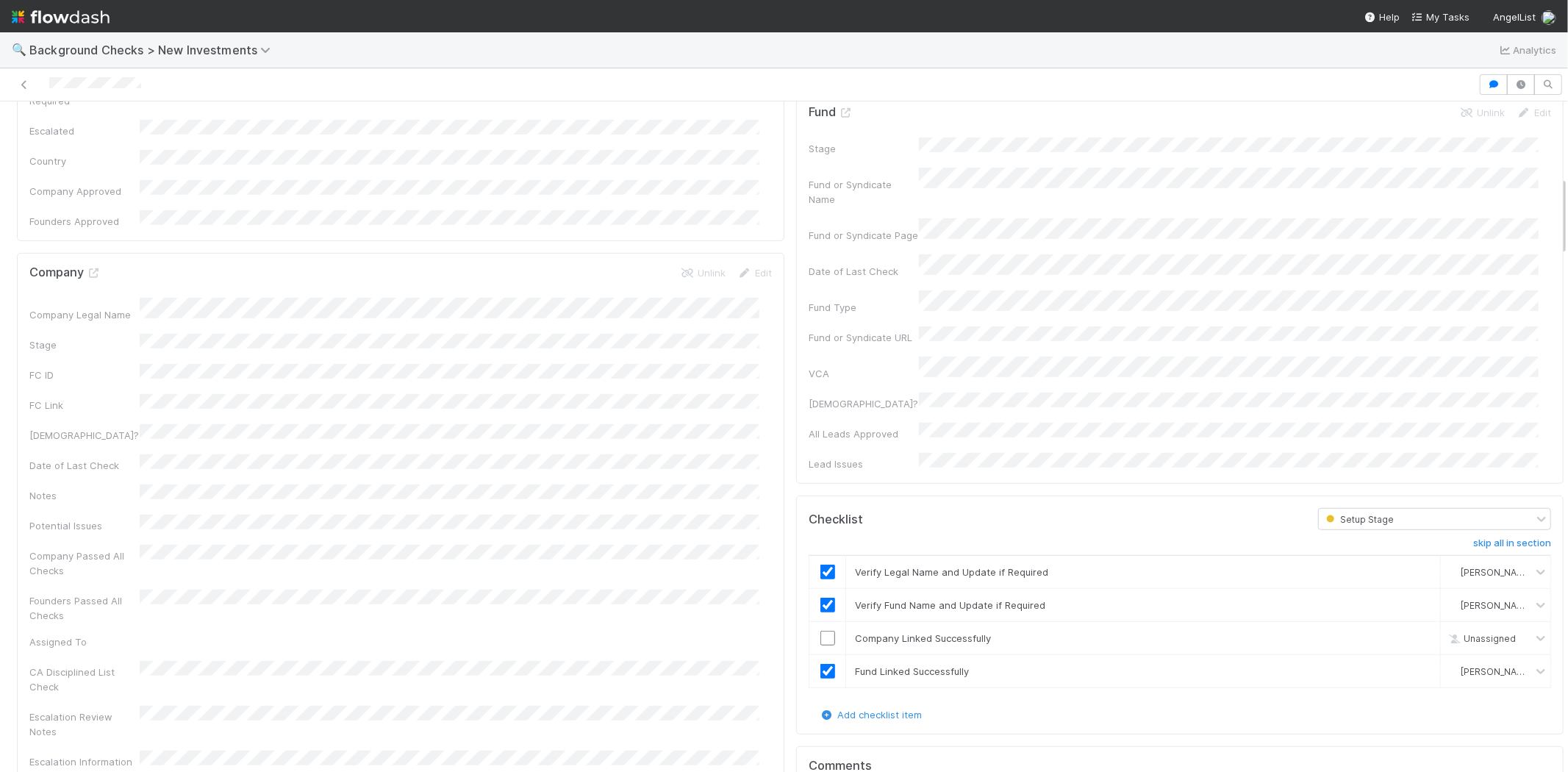
scroll to position [653, 0]
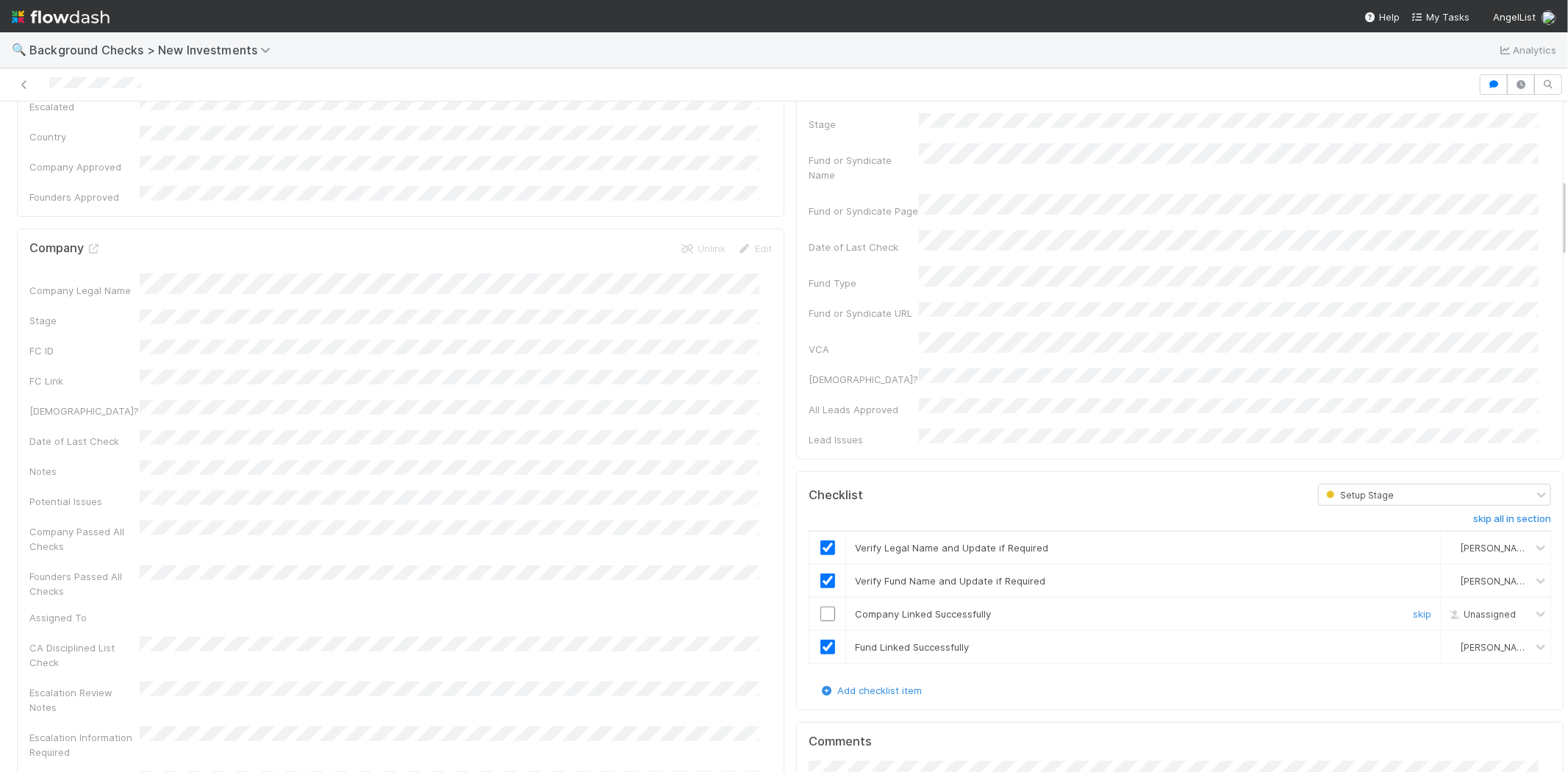
click at [820, 607] on input "checkbox" at bounding box center [827, 614] width 14 height 14
checkbox input "true"
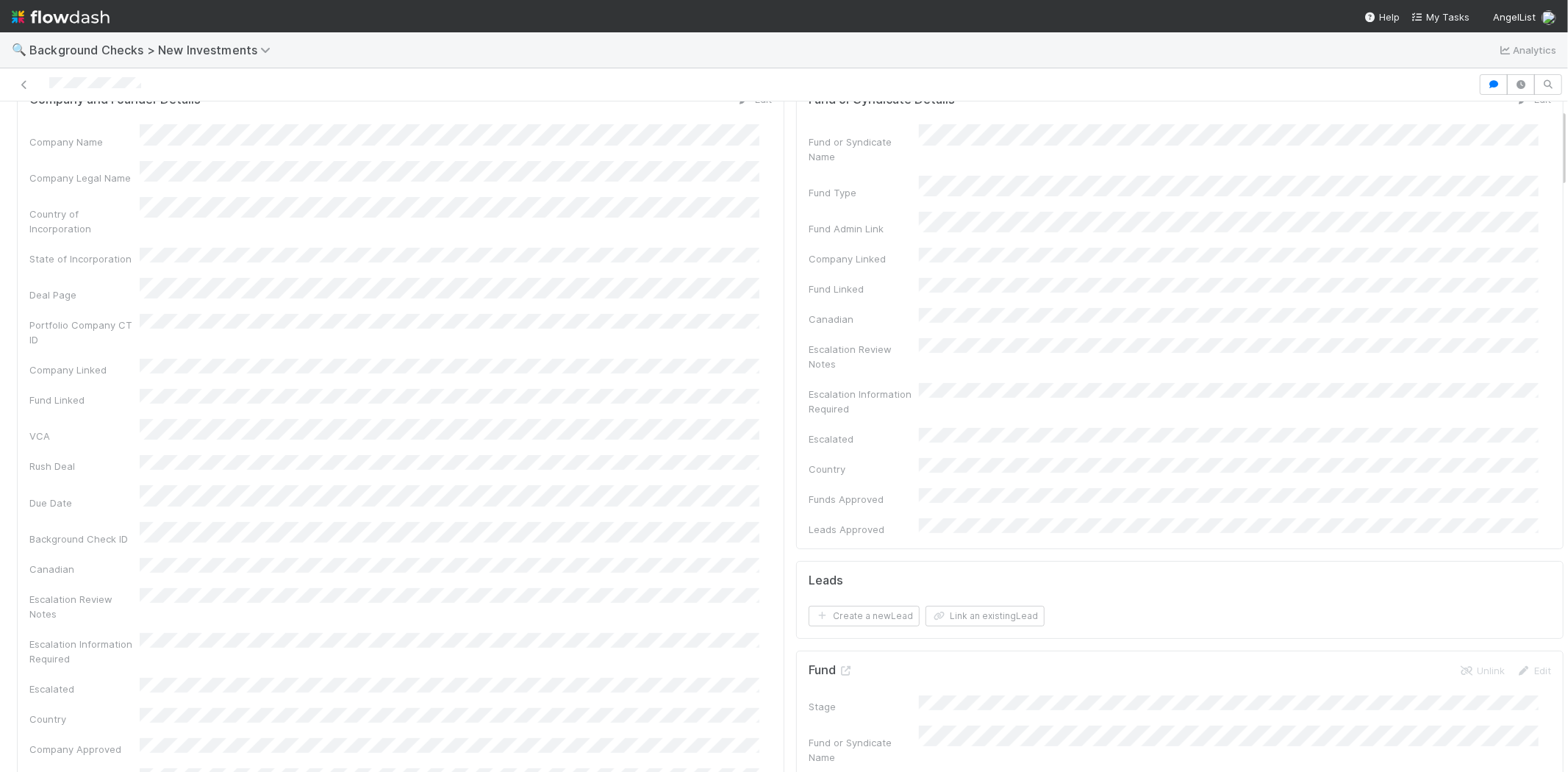
scroll to position [0, 0]
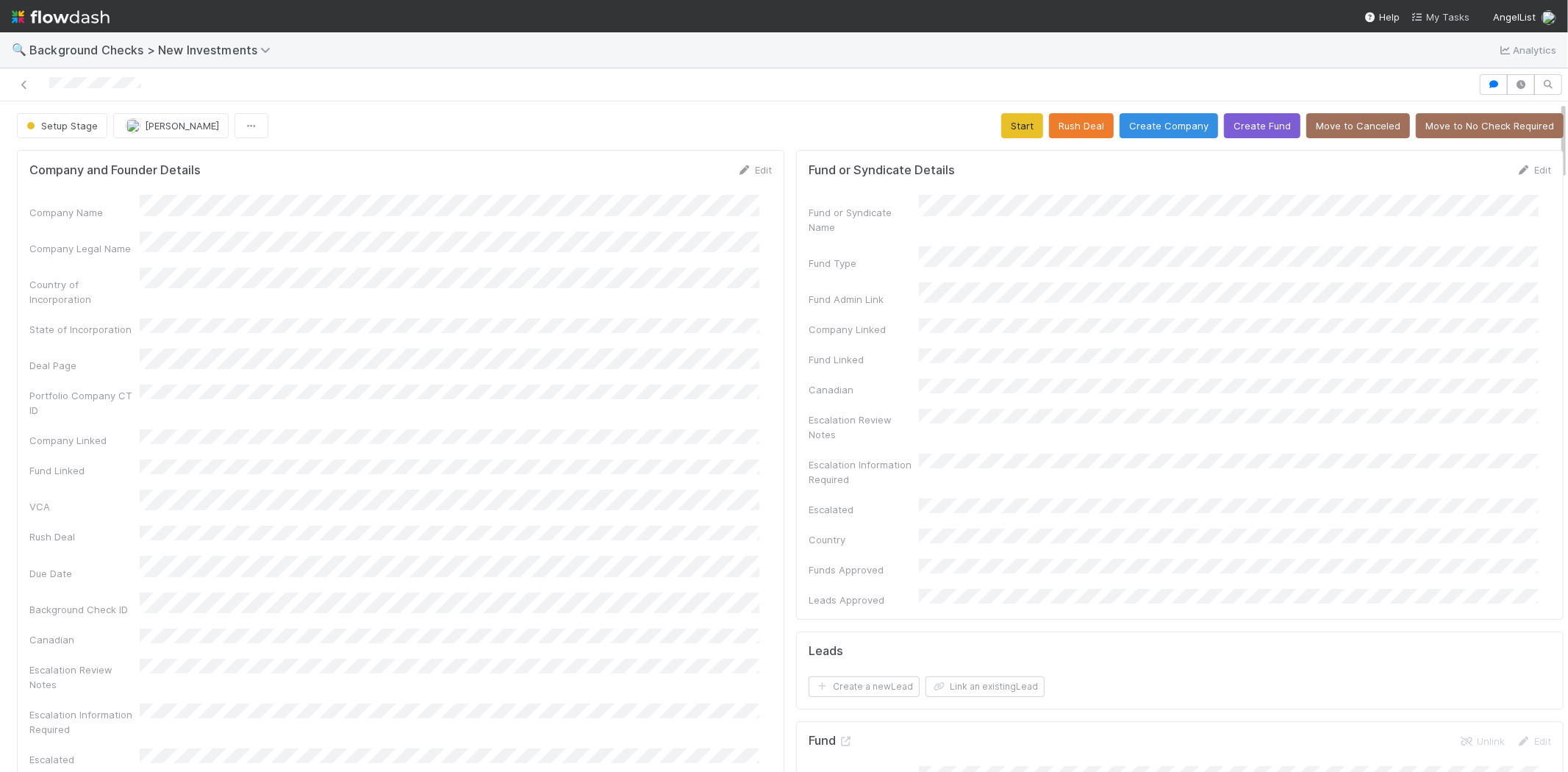
click at [1435, 15] on span "My Tasks" at bounding box center [1440, 16] width 58 height 12
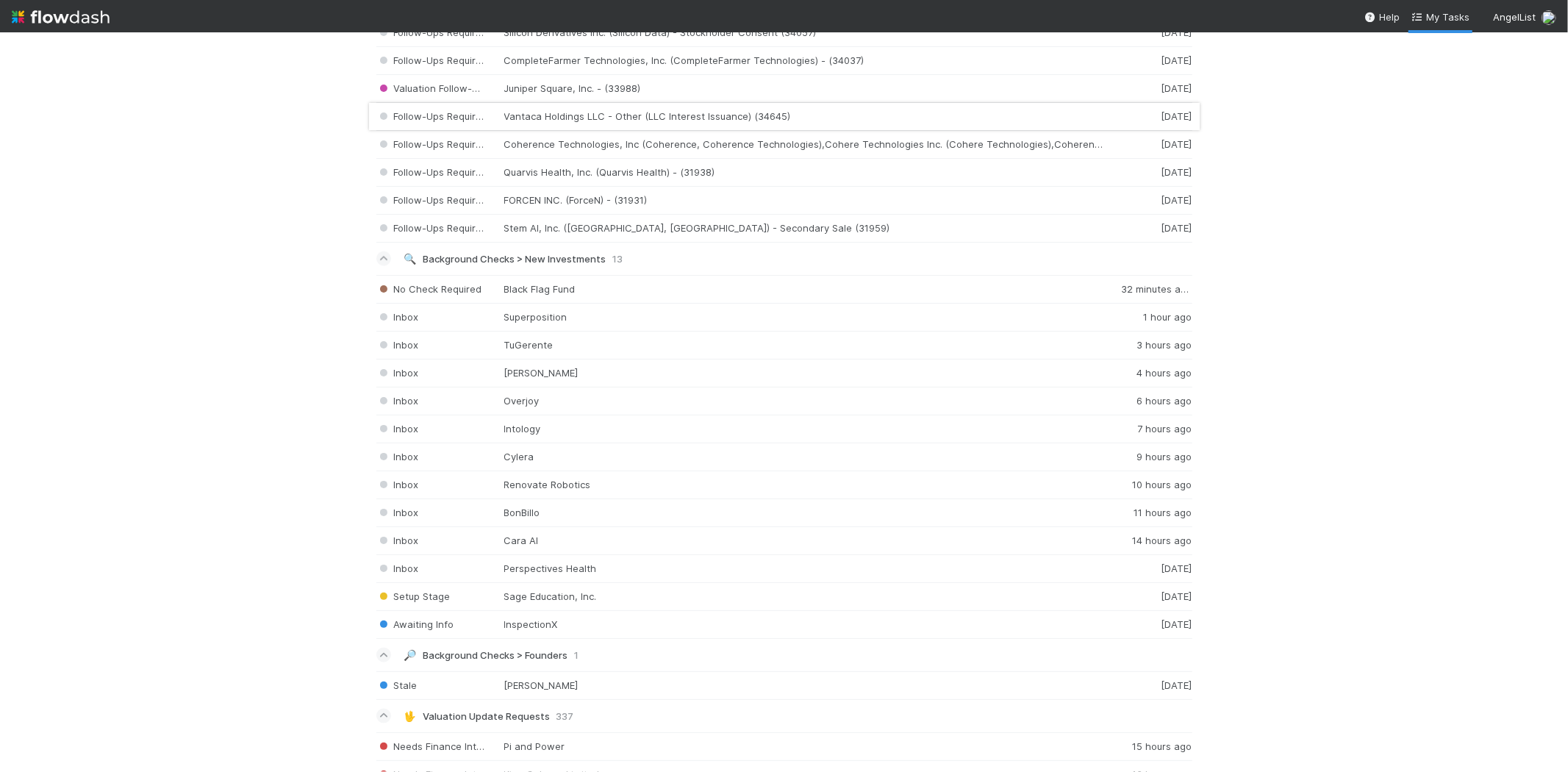
scroll to position [1960, 0]
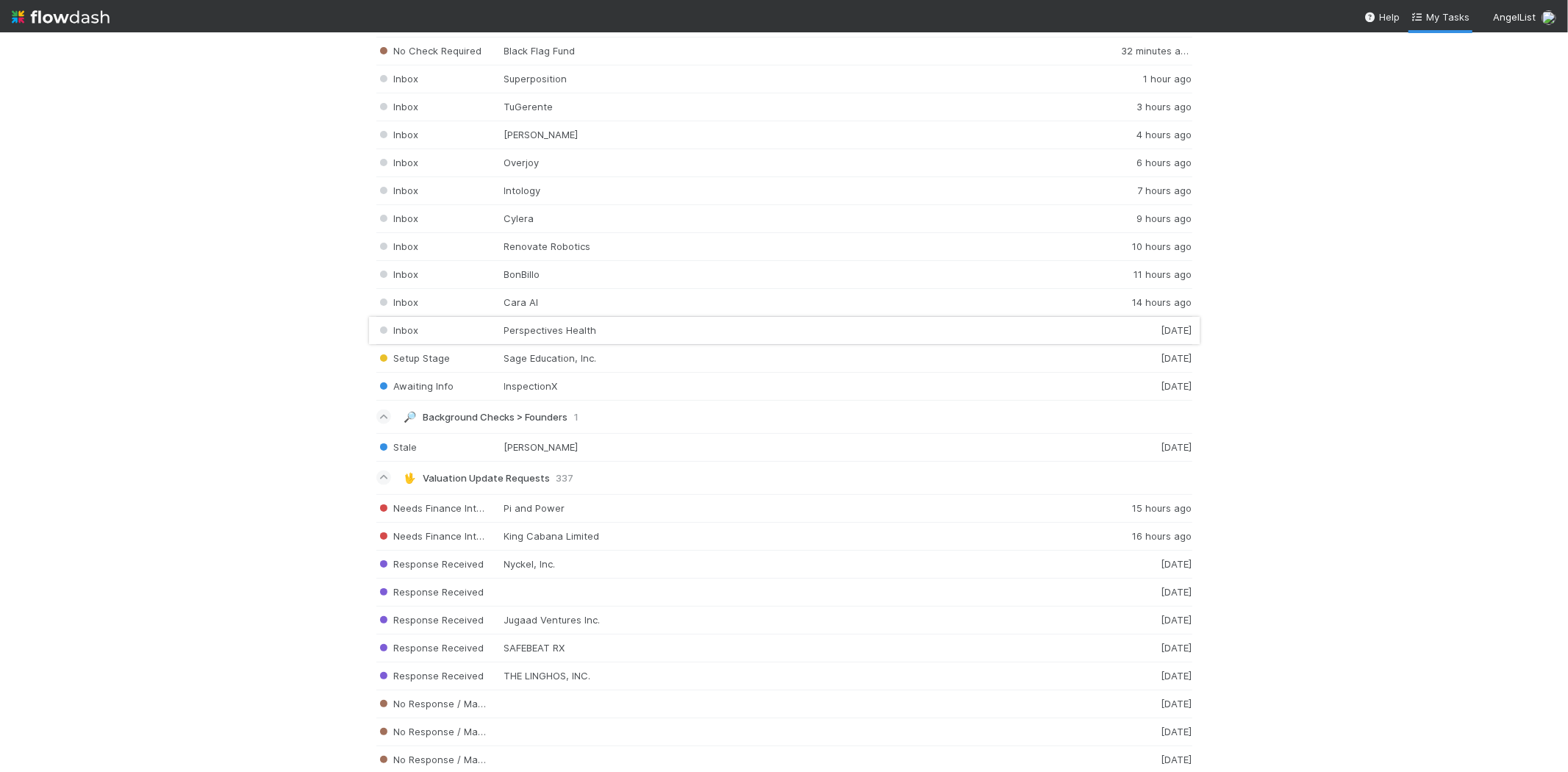
click at [537, 332] on div "Inbox Perspectives Health 1 day ago" at bounding box center [784, 331] width 817 height 28
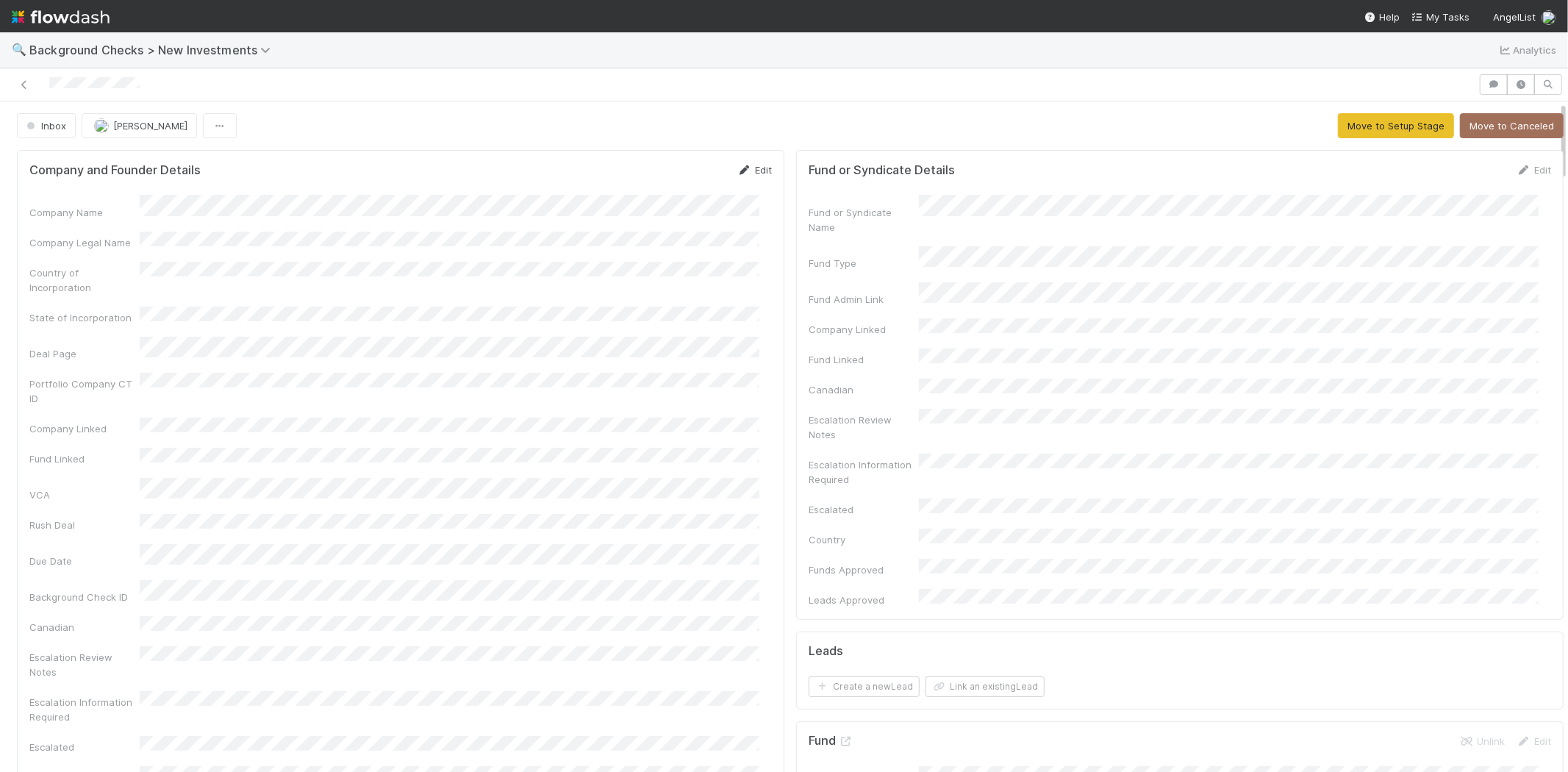
click at [740, 172] on link "Edit" at bounding box center [754, 170] width 35 height 12
click at [685, 170] on button "Save" at bounding box center [693, 175] width 42 height 25
click at [1371, 121] on button "Move to Setup Stage" at bounding box center [1396, 126] width 116 height 25
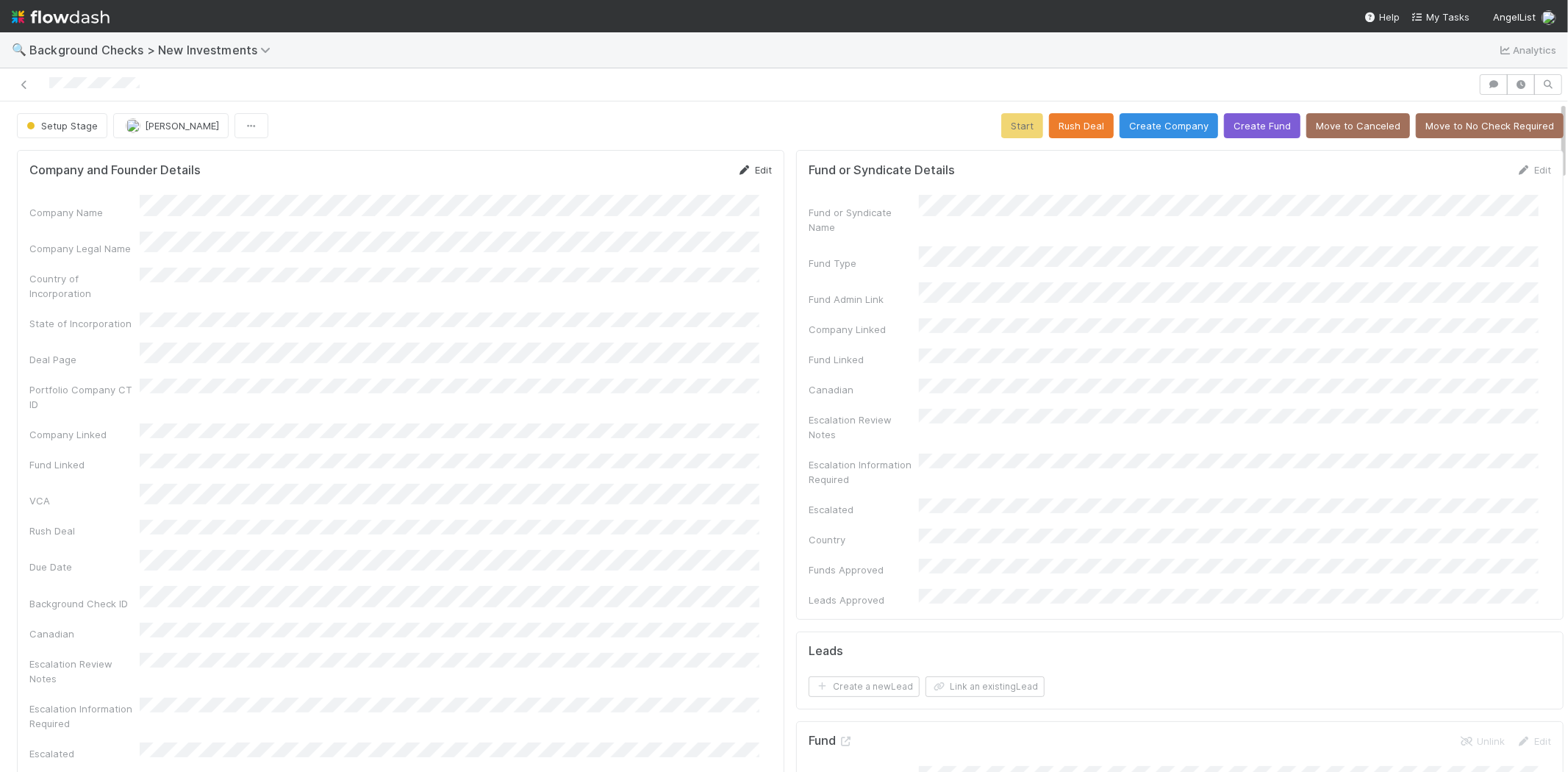
click at [750, 168] on link "Edit" at bounding box center [754, 170] width 35 height 12
click at [674, 172] on button "Save" at bounding box center [693, 175] width 42 height 25
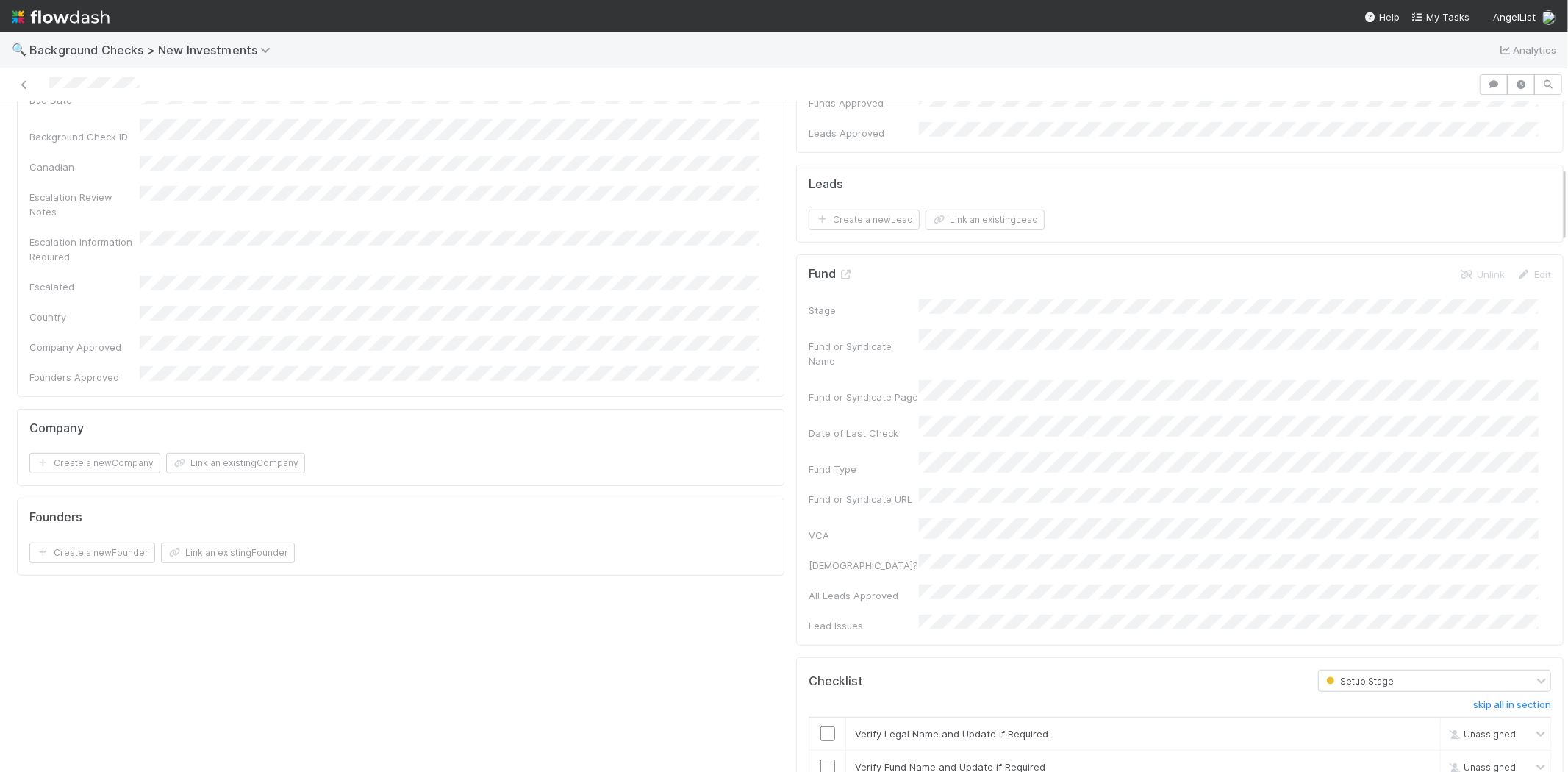
scroll to position [571, 0]
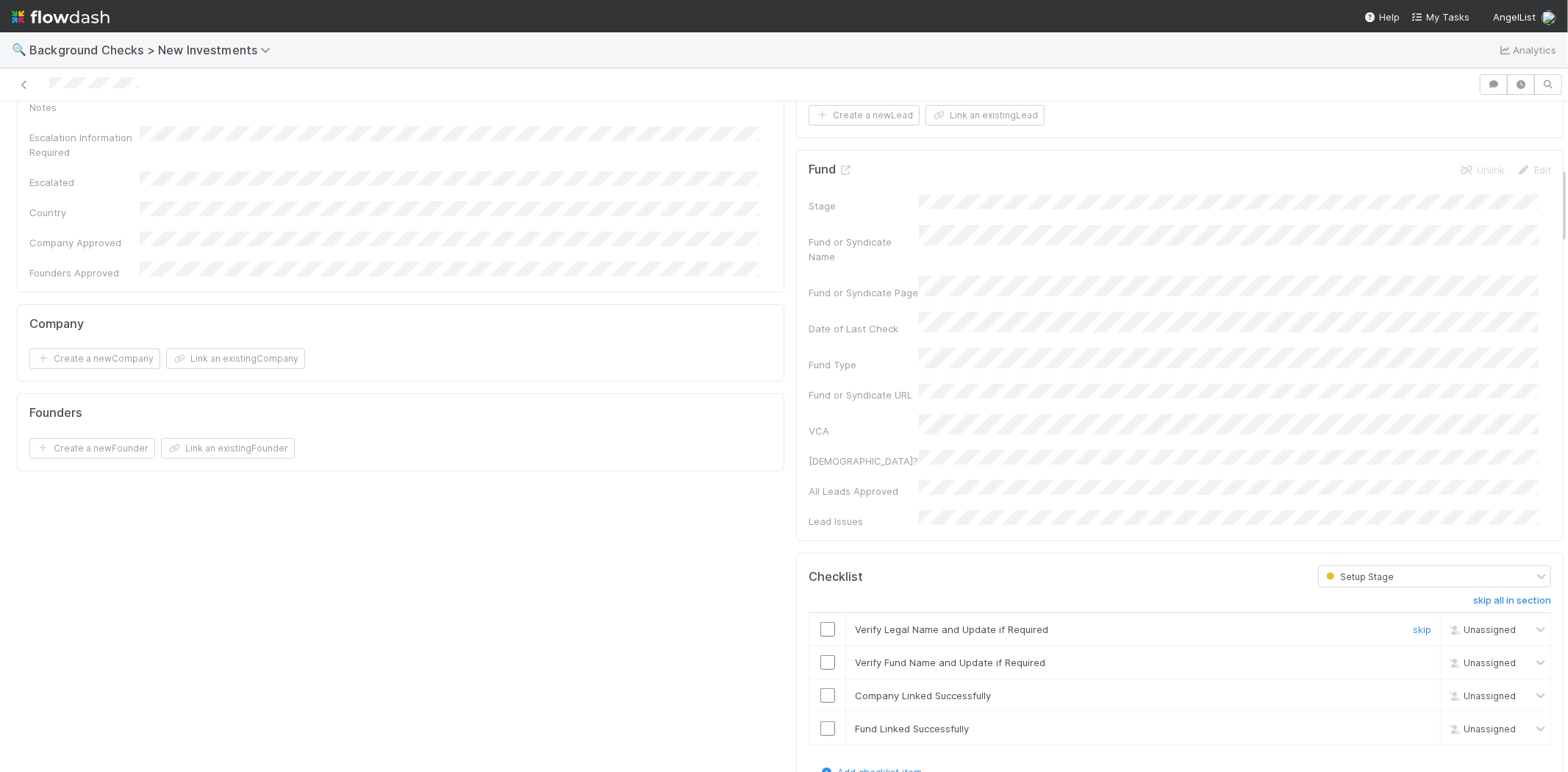
click at [820, 622] on input "checkbox" at bounding box center [827, 629] width 14 height 14
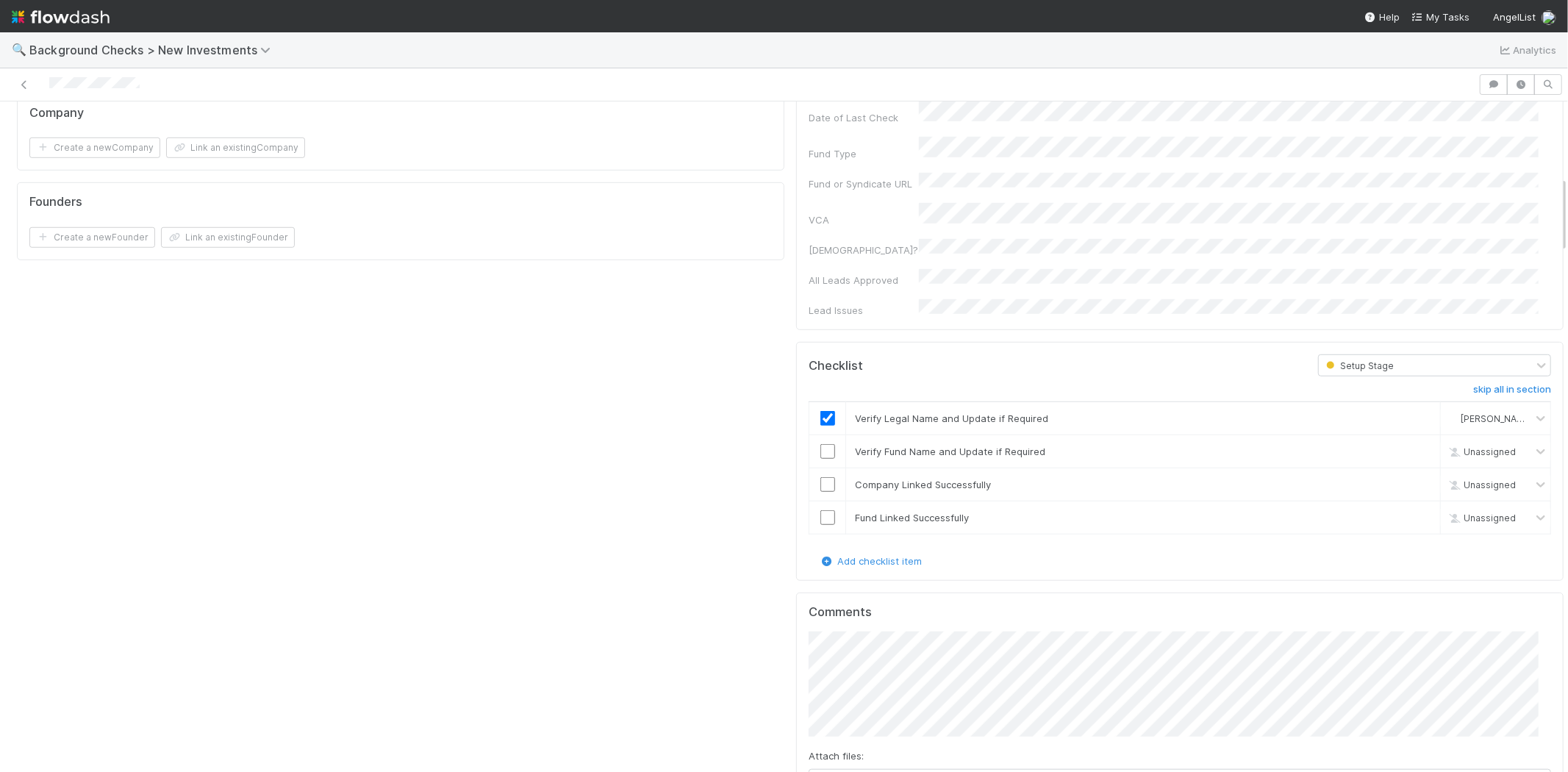
scroll to position [653, 0]
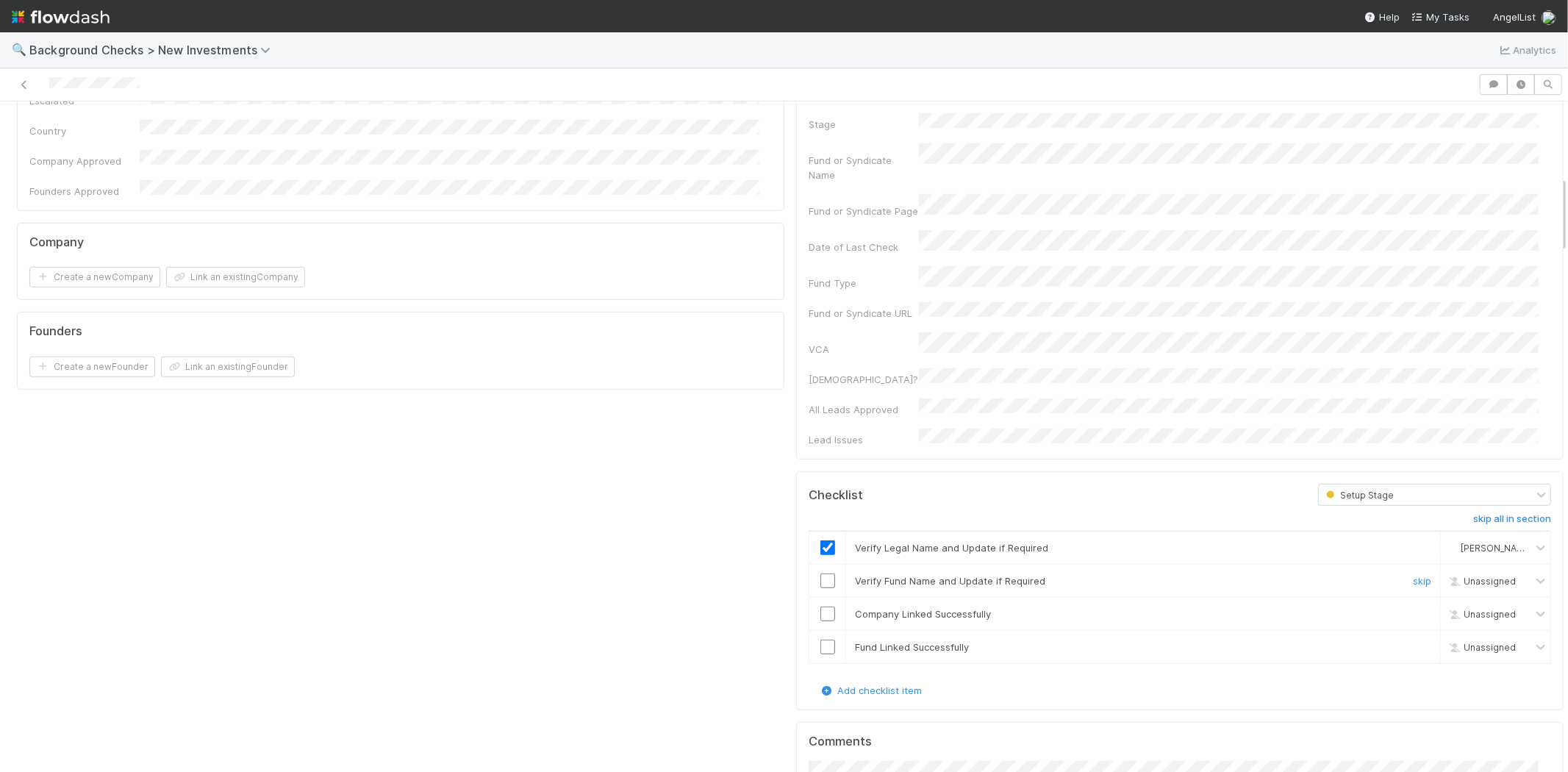
click at [820, 574] on input "checkbox" at bounding box center [827, 581] width 14 height 14
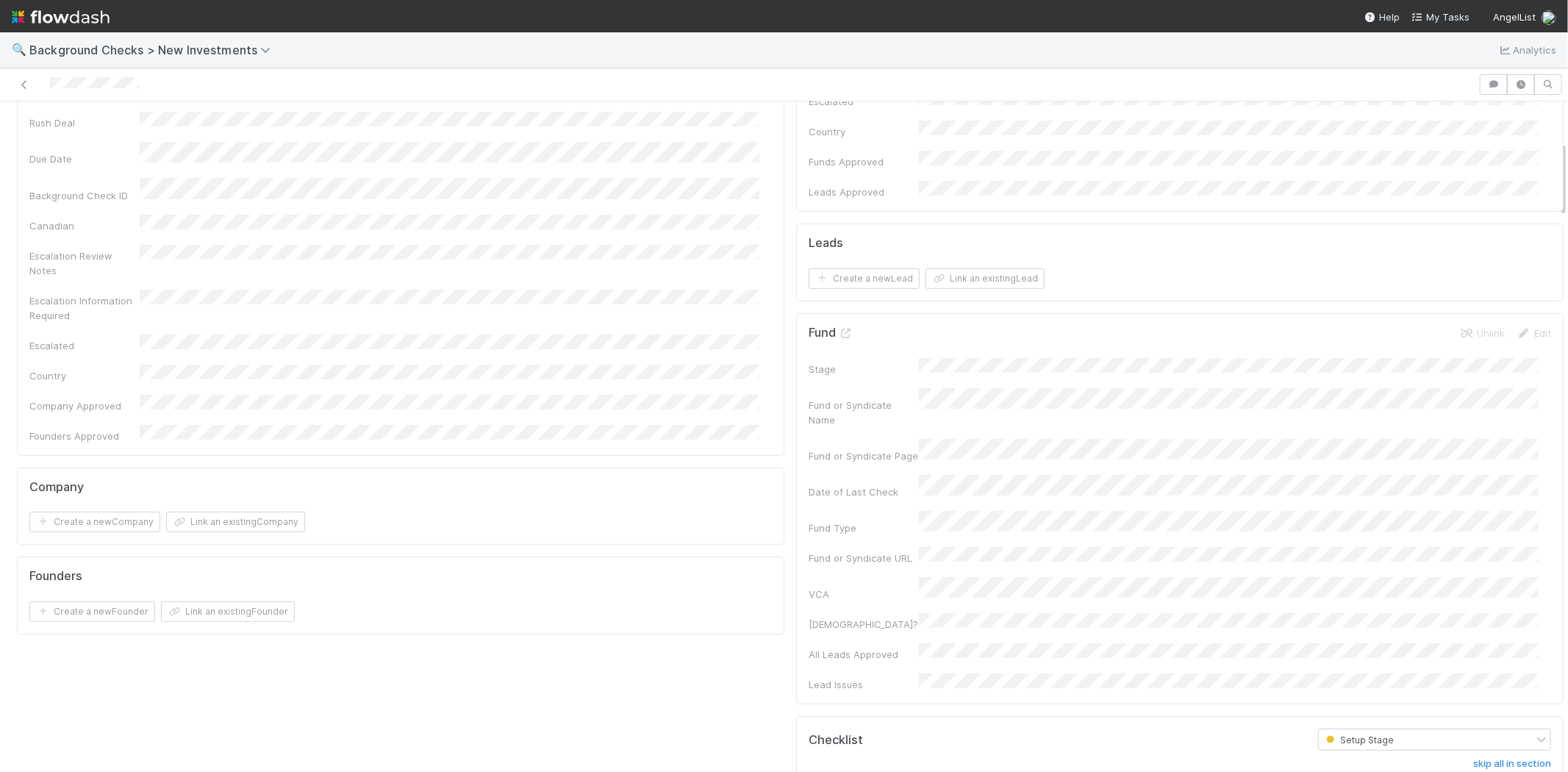
scroll to position [0, 0]
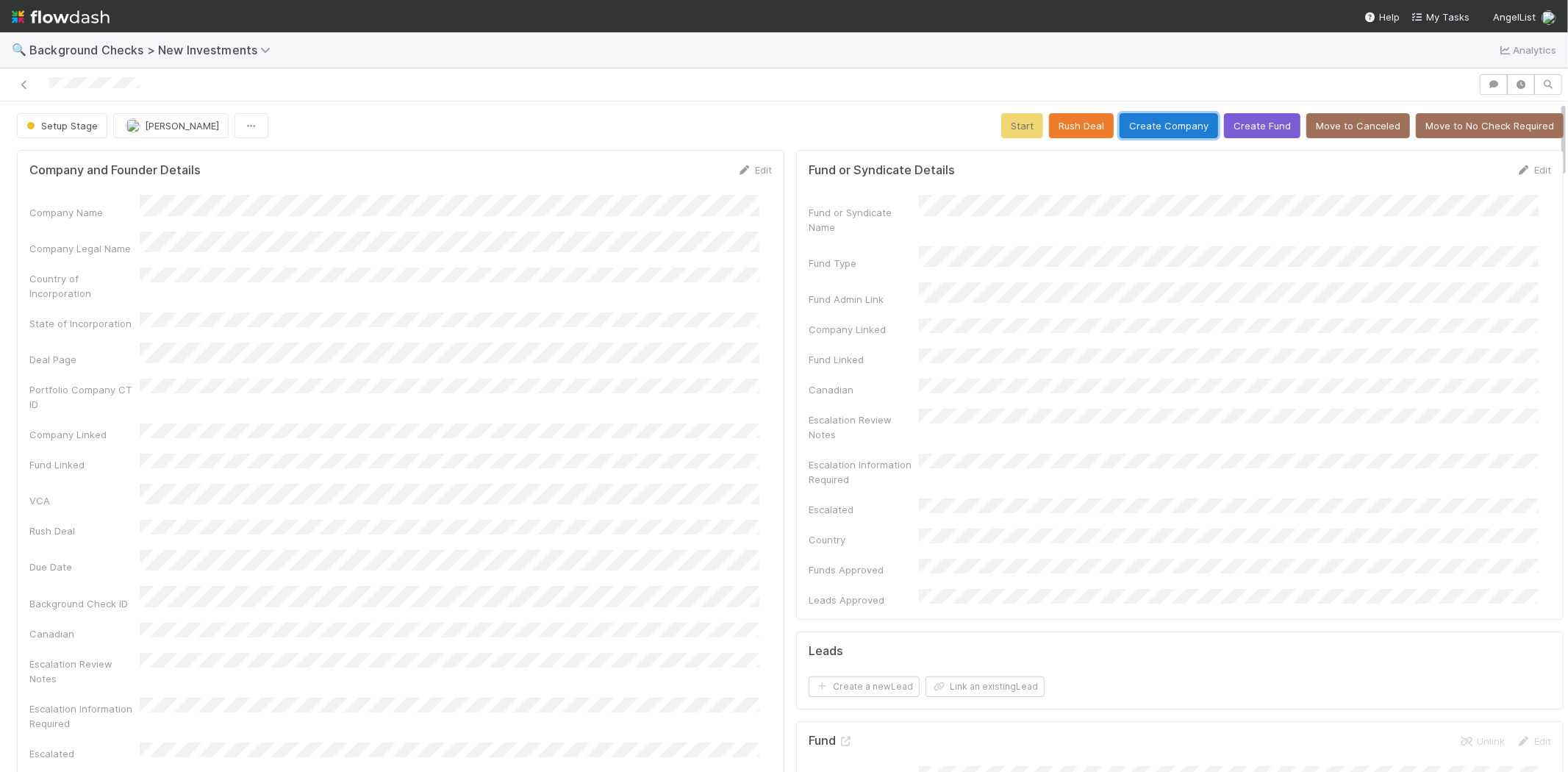
click at [1155, 127] on button "Create Company" at bounding box center [1169, 126] width 98 height 25
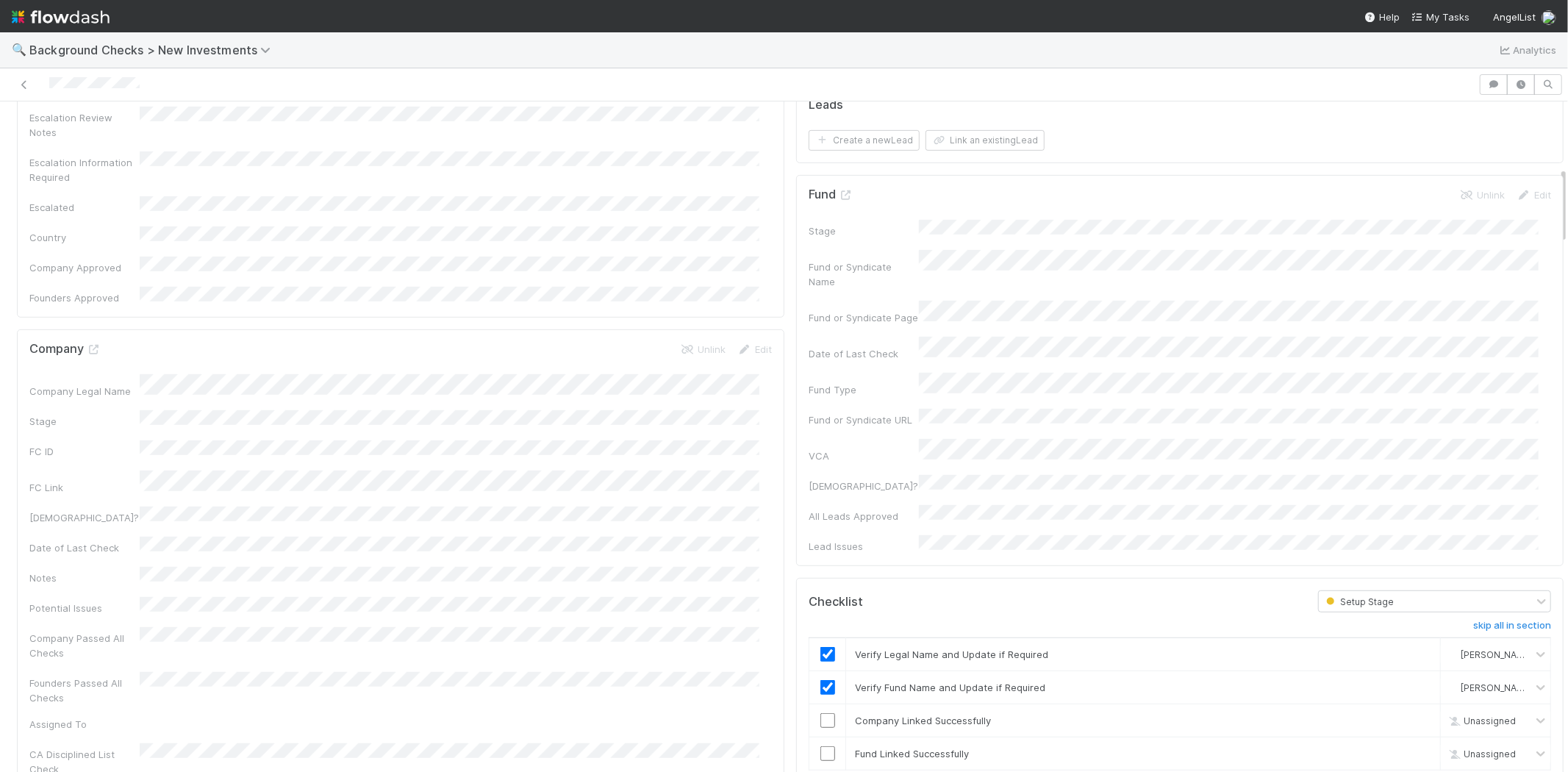
scroll to position [571, 0]
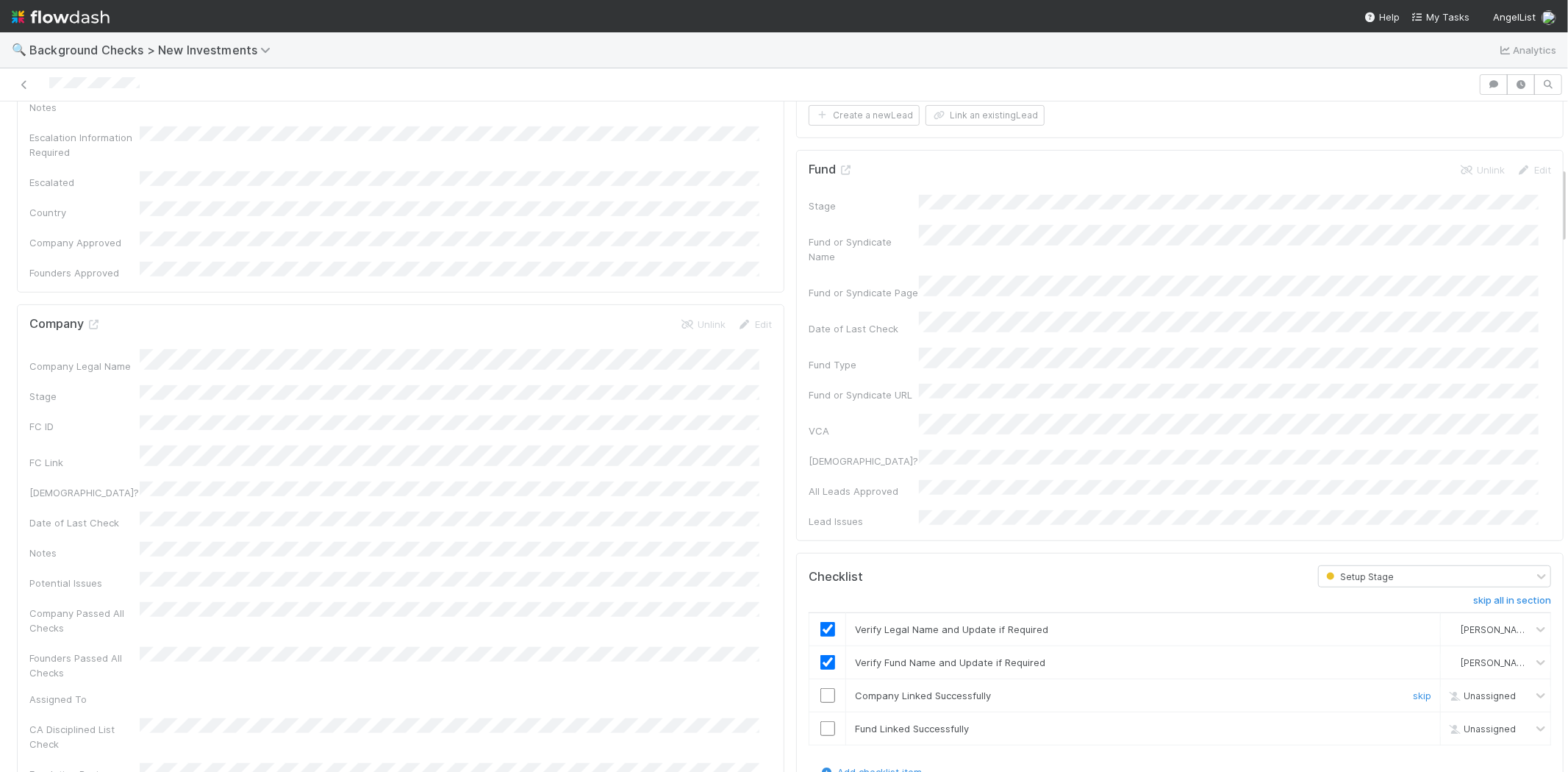
click at [820, 688] on input "checkbox" at bounding box center [827, 695] width 14 height 14
click at [820, 721] on input "checkbox" at bounding box center [827, 728] width 14 height 14
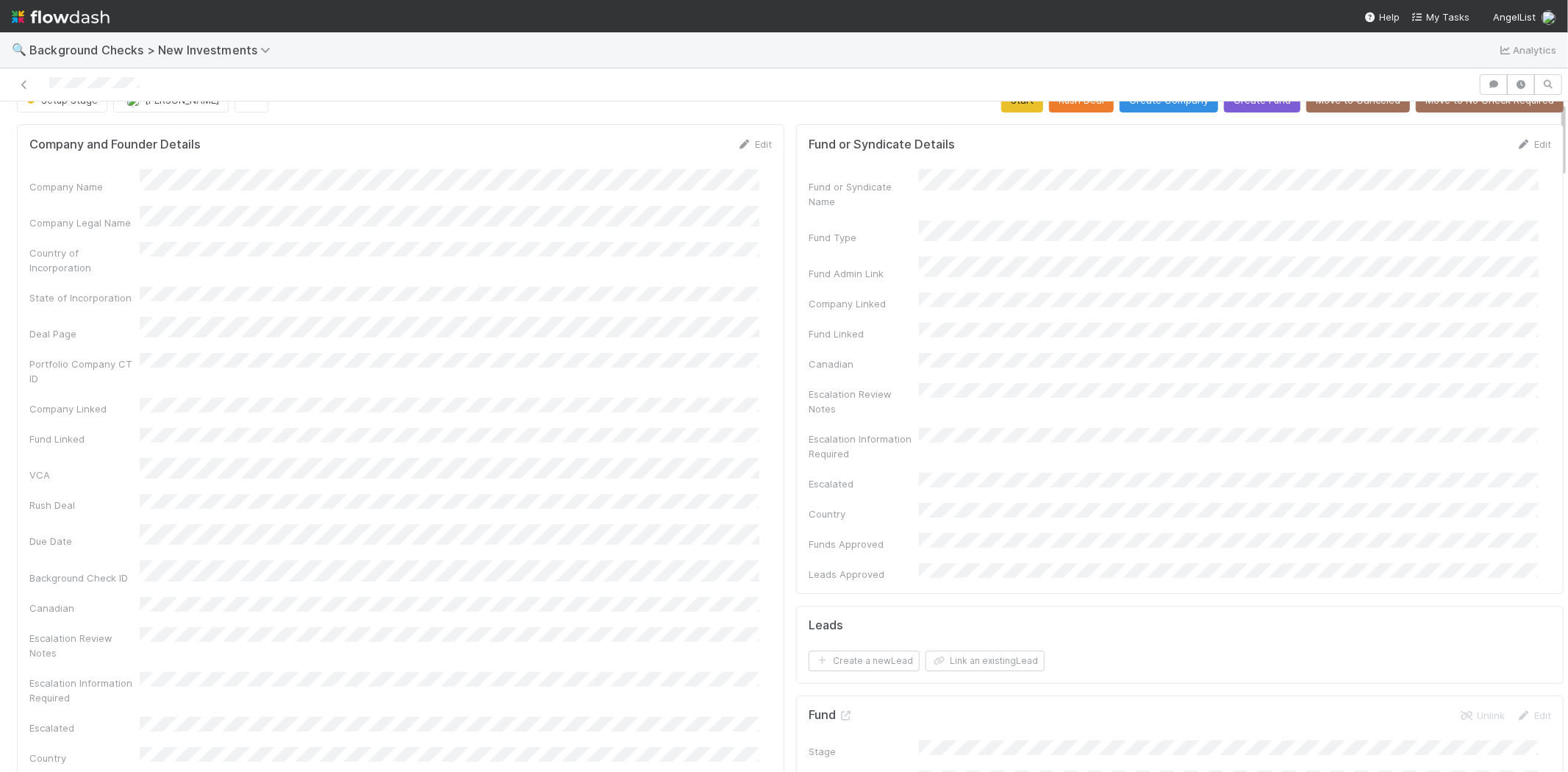
scroll to position [0, 0]
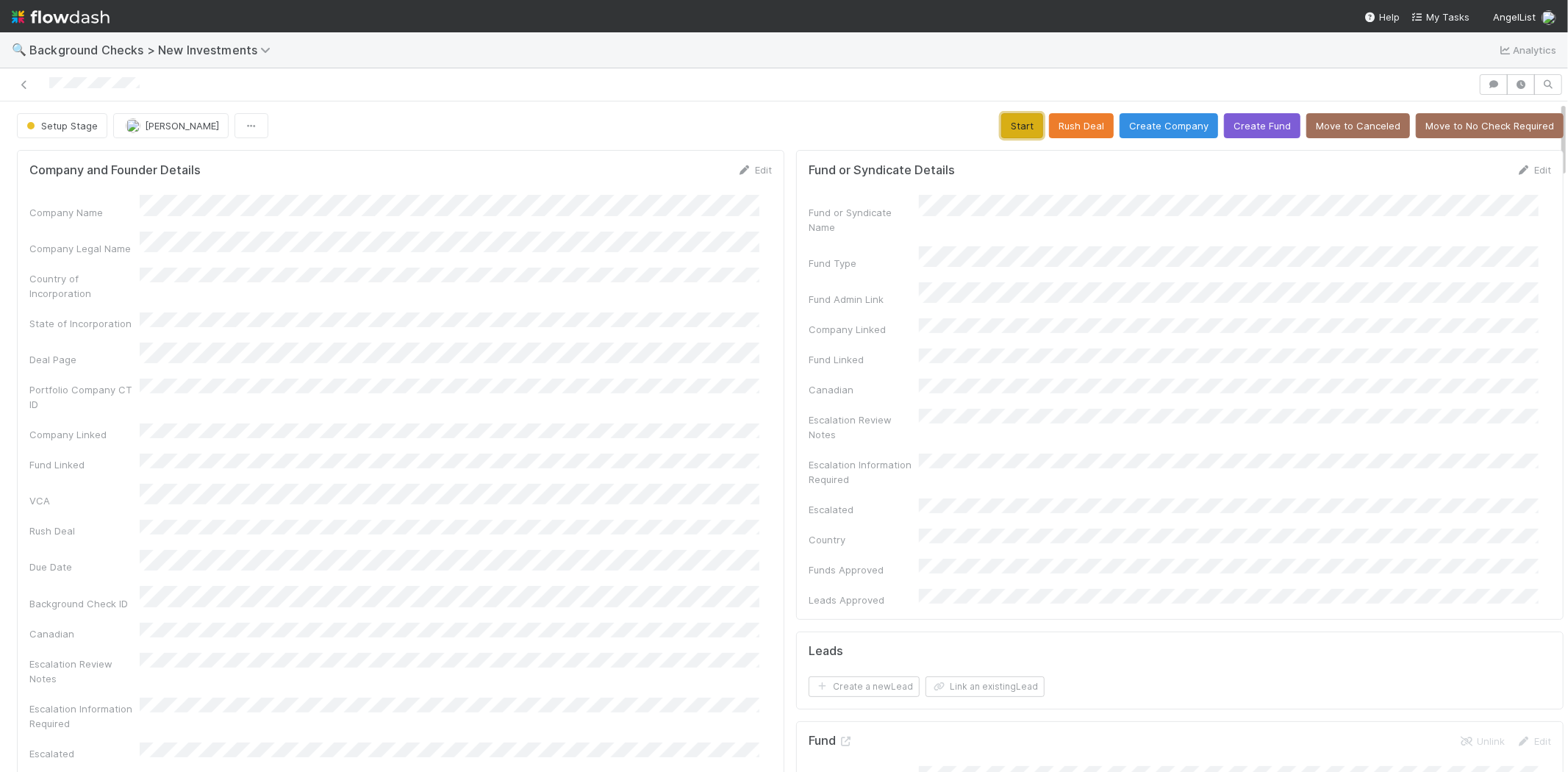
click at [1002, 127] on button "Start" at bounding box center [1022, 126] width 42 height 25
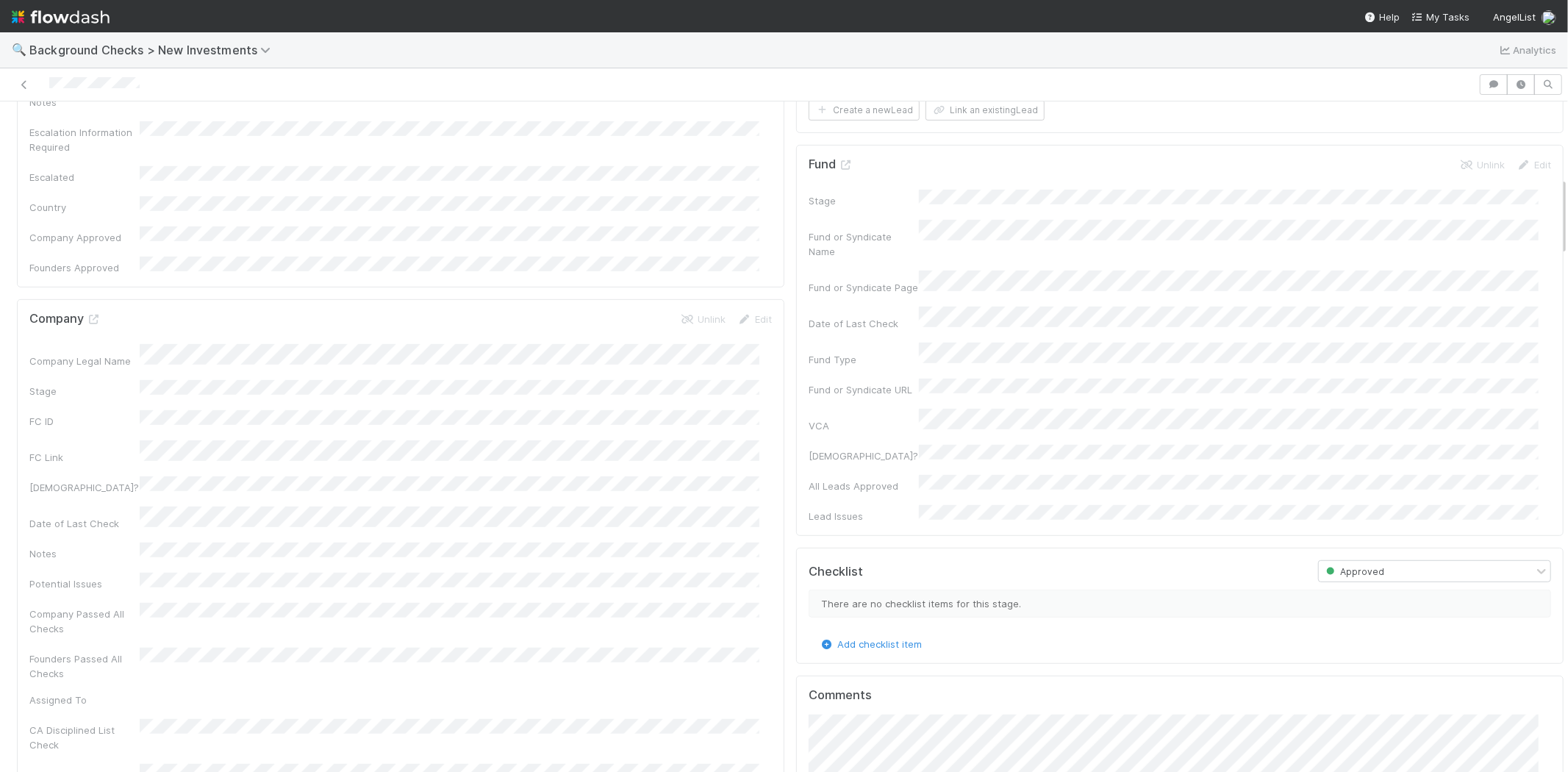
scroll to position [326, 0]
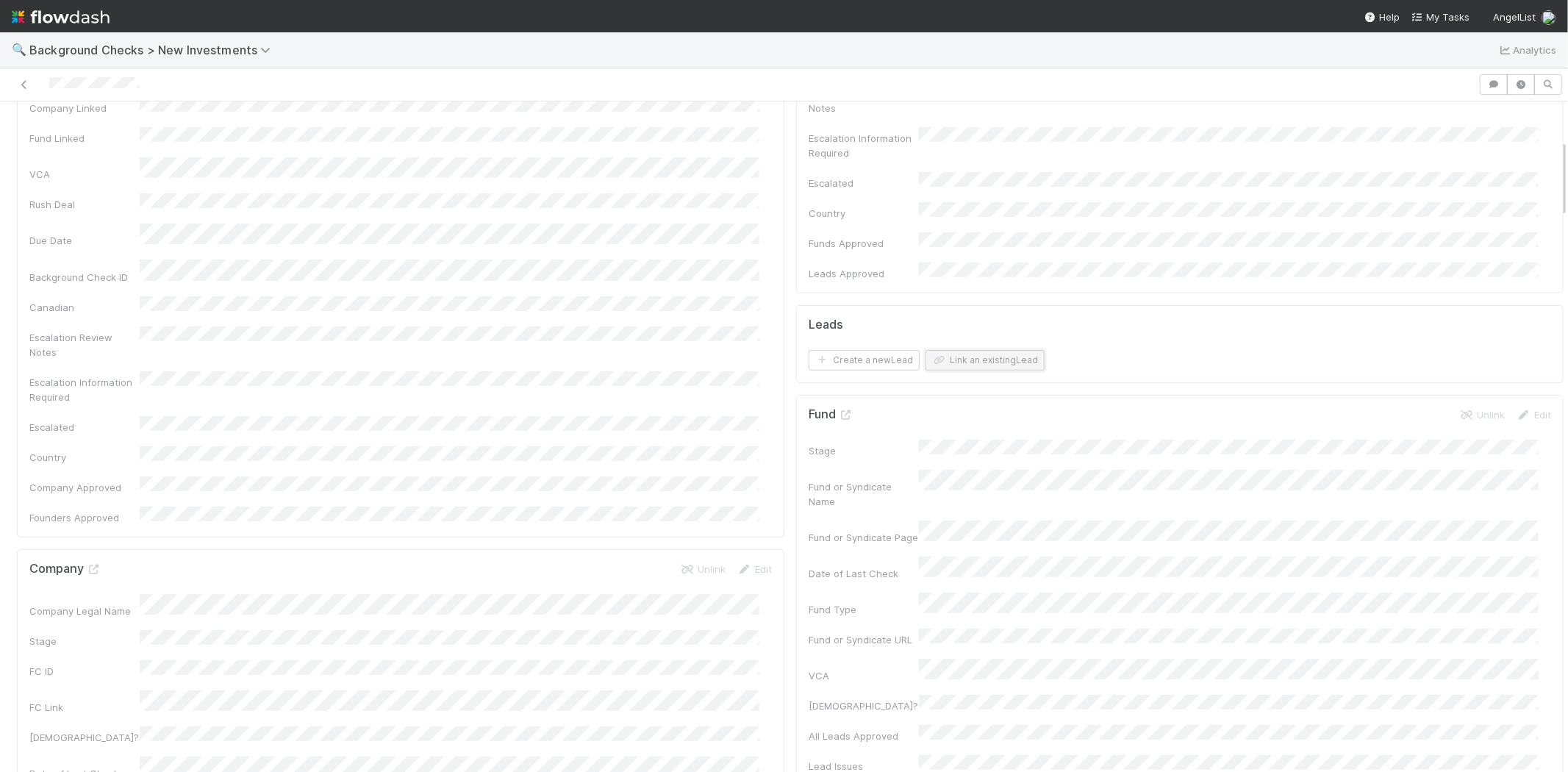
click at [949, 350] on button "Link an existing Lead" at bounding box center [985, 360] width 119 height 21
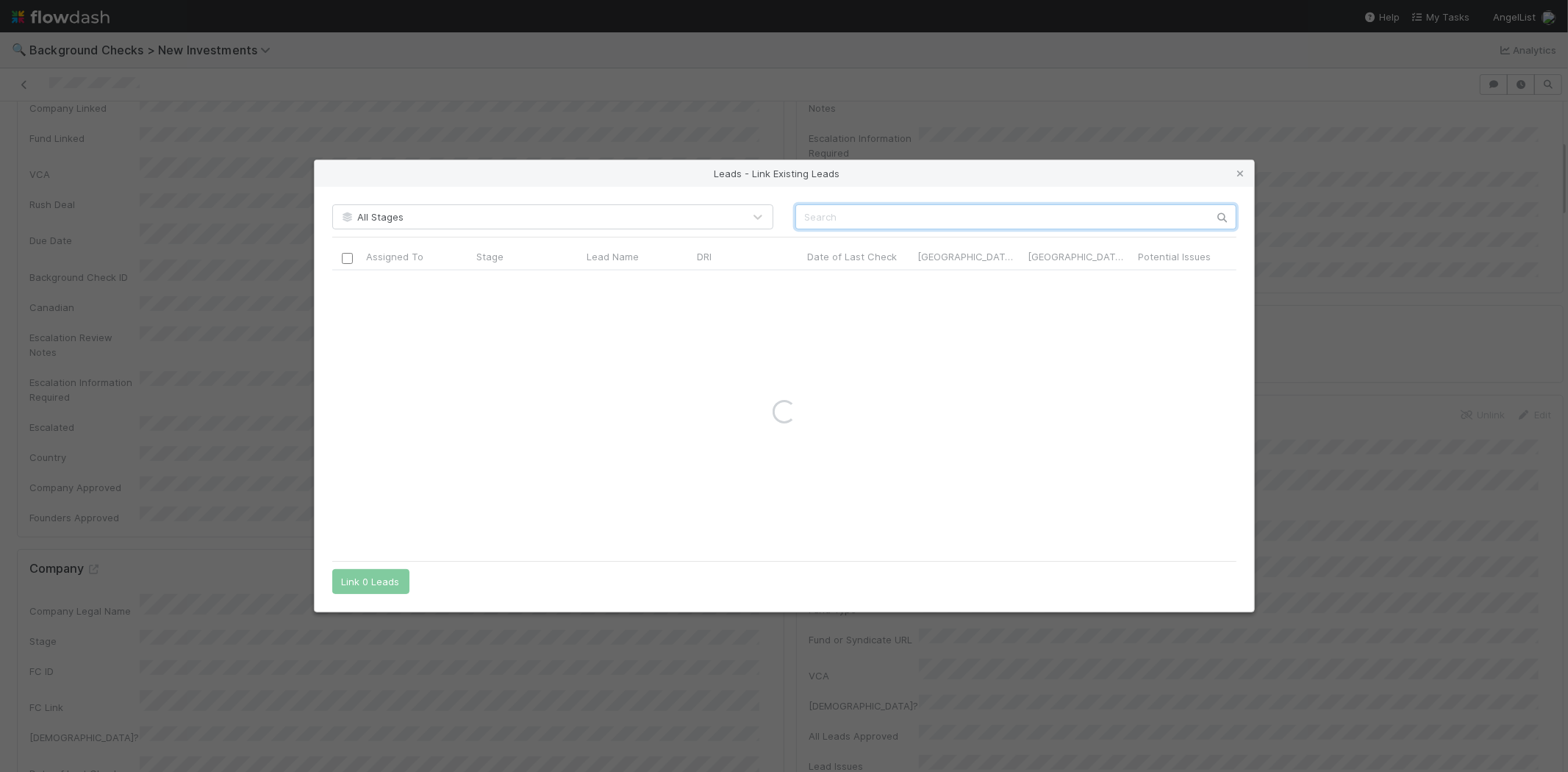
click at [1029, 218] on input "text" at bounding box center [1016, 217] width 441 height 25
paste input "Benjamin Bryant"
type input "Benjamin Bryant"
click at [347, 288] on input "checkbox" at bounding box center [347, 286] width 11 height 11
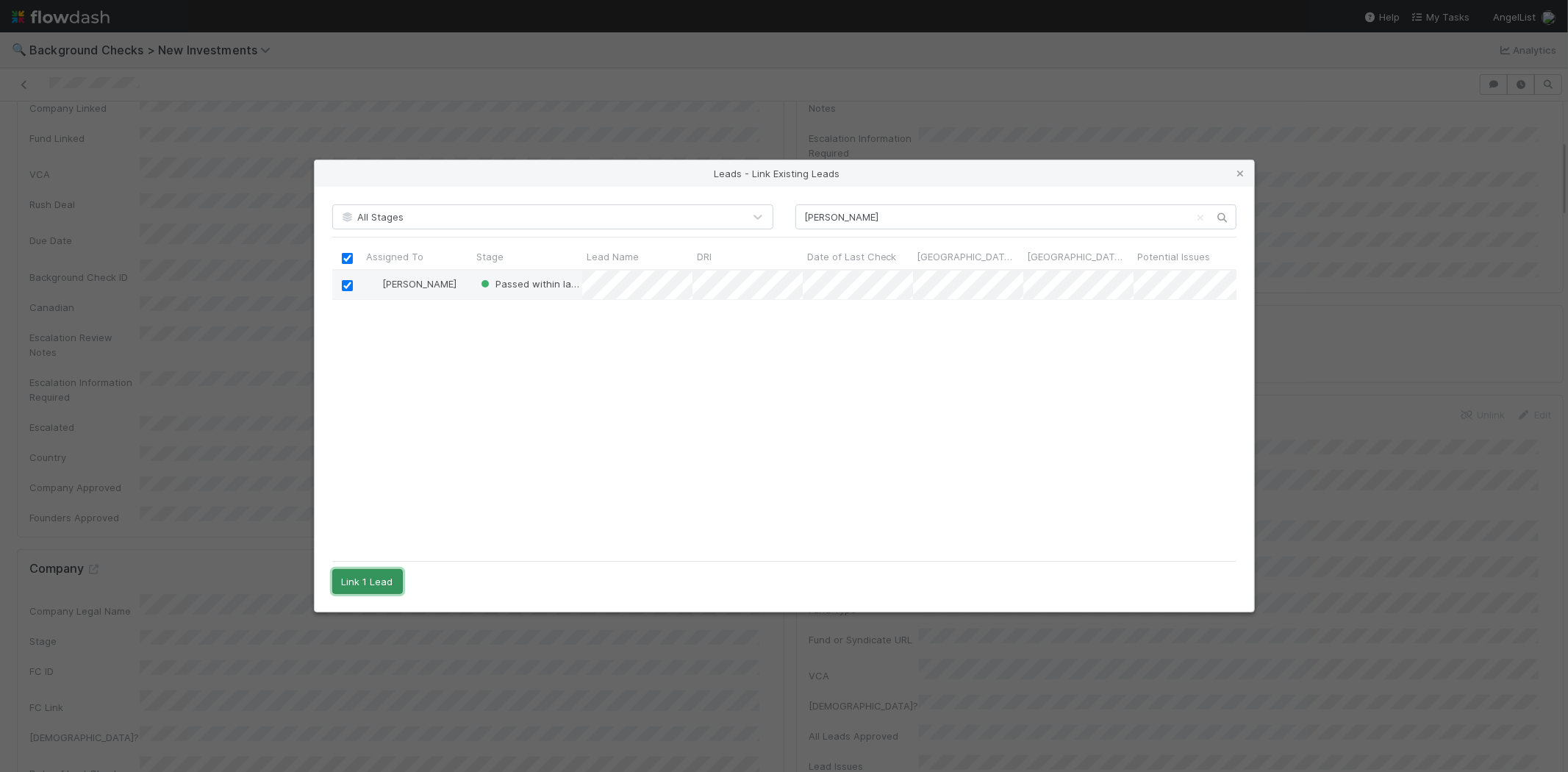
click at [362, 582] on button "Link 1 Lead" at bounding box center [367, 582] width 71 height 25
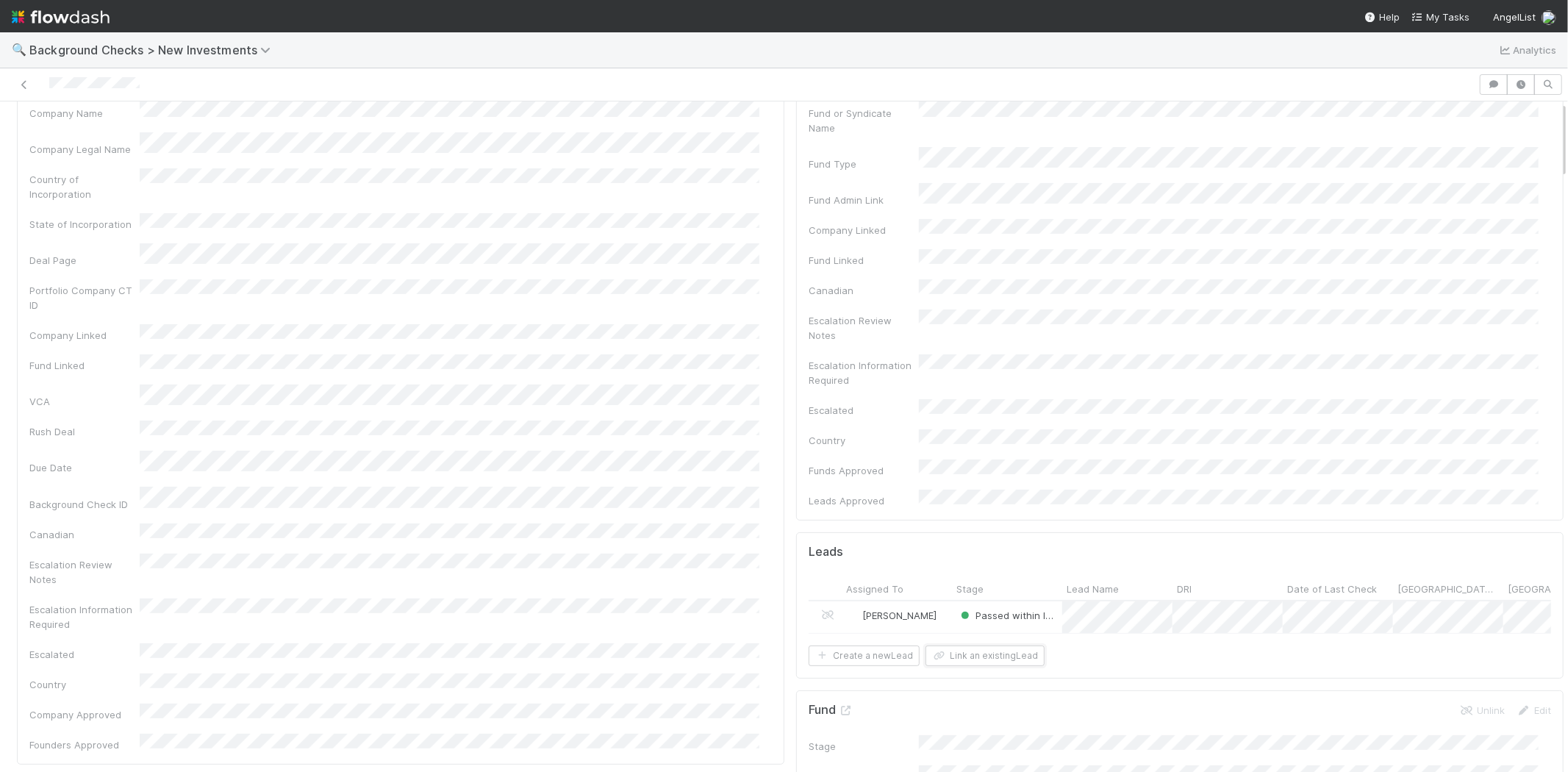
scroll to position [0, 0]
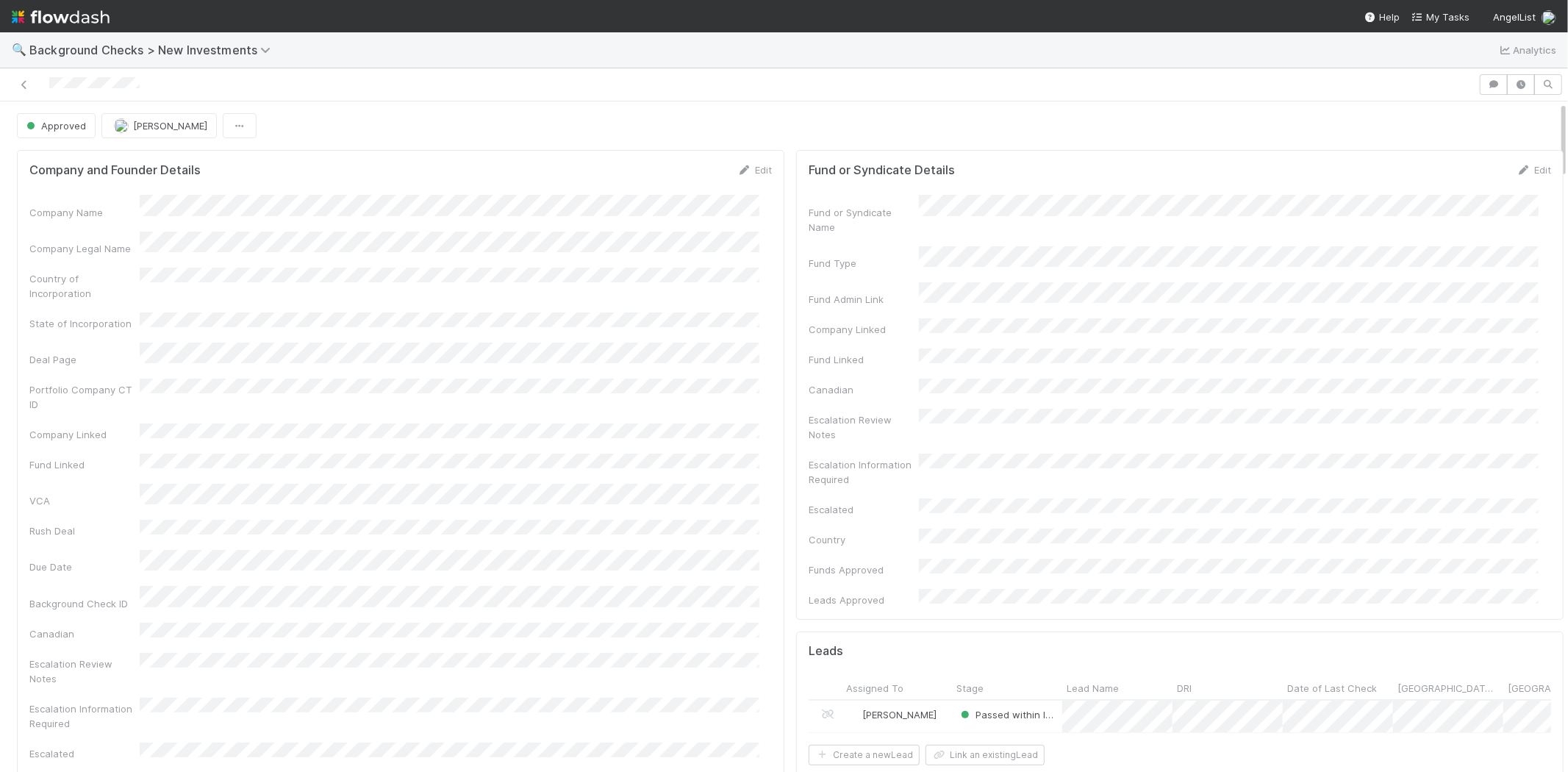
drag, startPoint x: 156, startPoint y: 81, endPoint x: 1226, endPoint y: 134, distance: 1071.3
click at [49, 93] on div at bounding box center [740, 84] width 1467 height 21
click at [1443, 17] on span "My Tasks" at bounding box center [1440, 16] width 58 height 12
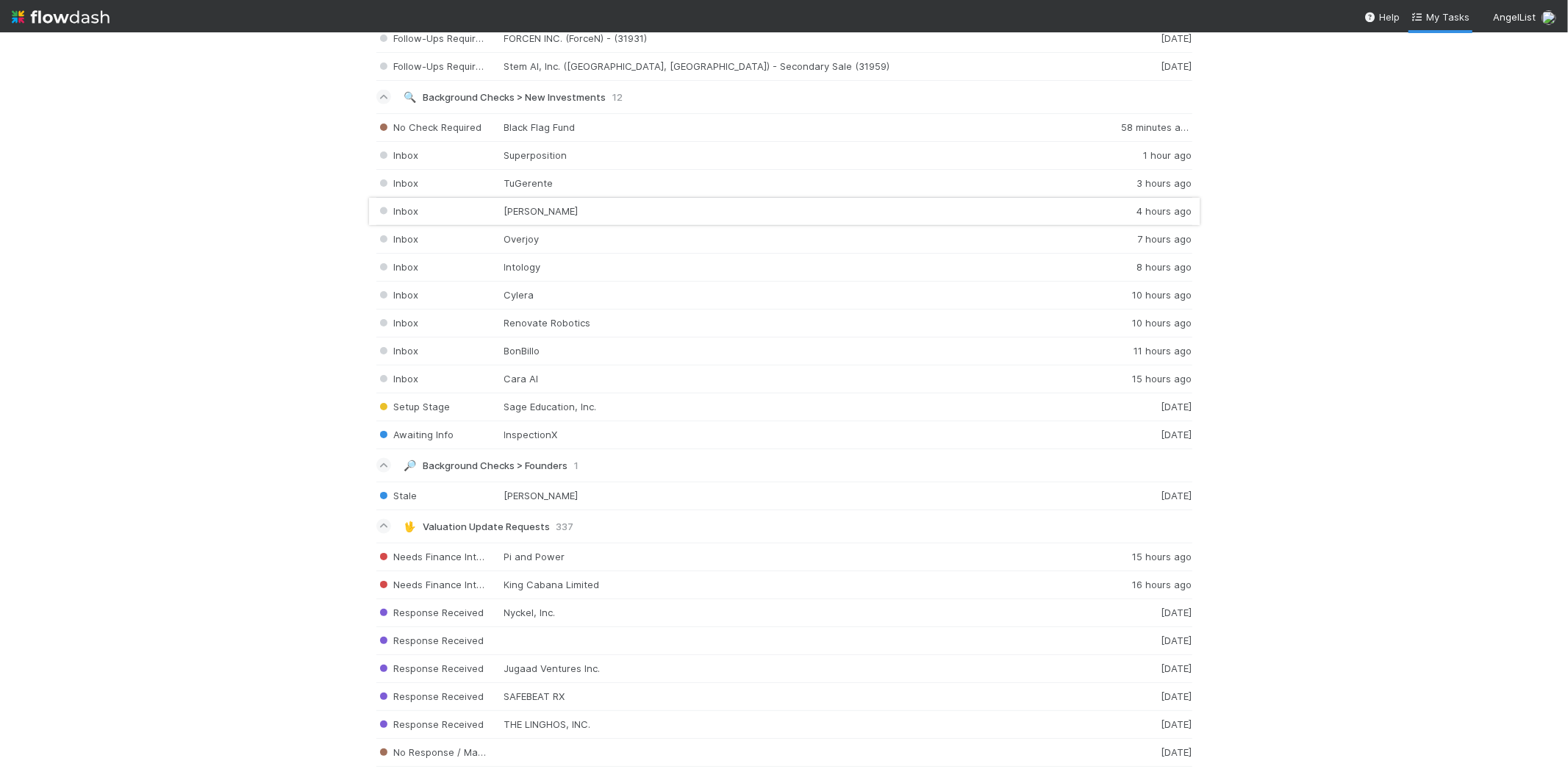
scroll to position [1879, 0]
click at [551, 382] on div "Inbox Cara AI 15 hours ago" at bounding box center [784, 384] width 817 height 28
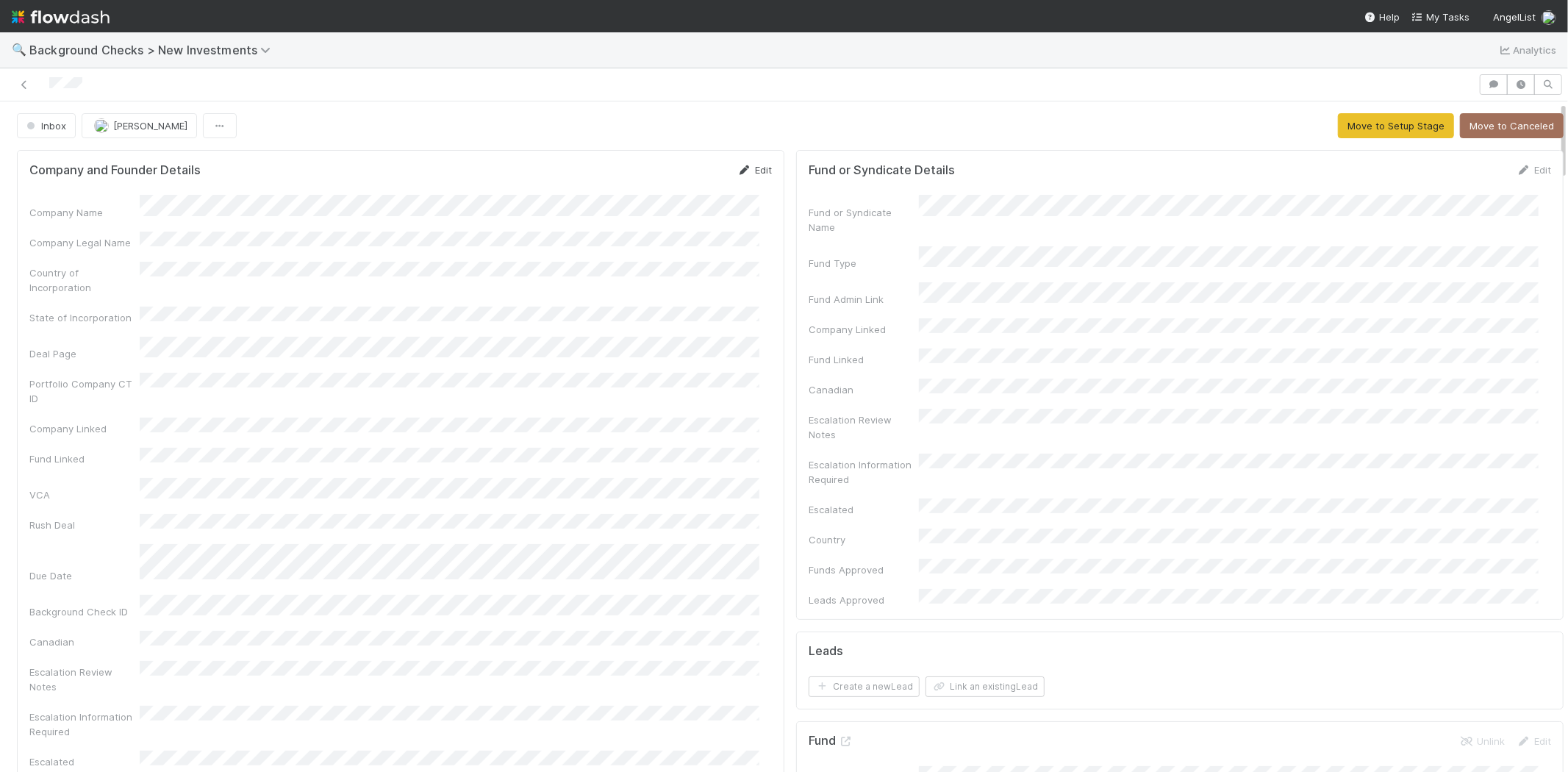
click at [742, 164] on link "Edit" at bounding box center [754, 170] width 35 height 12
click at [673, 180] on button "Save" at bounding box center [693, 175] width 42 height 25
click at [1363, 122] on button "Move to Setup Stage" at bounding box center [1396, 126] width 116 height 25
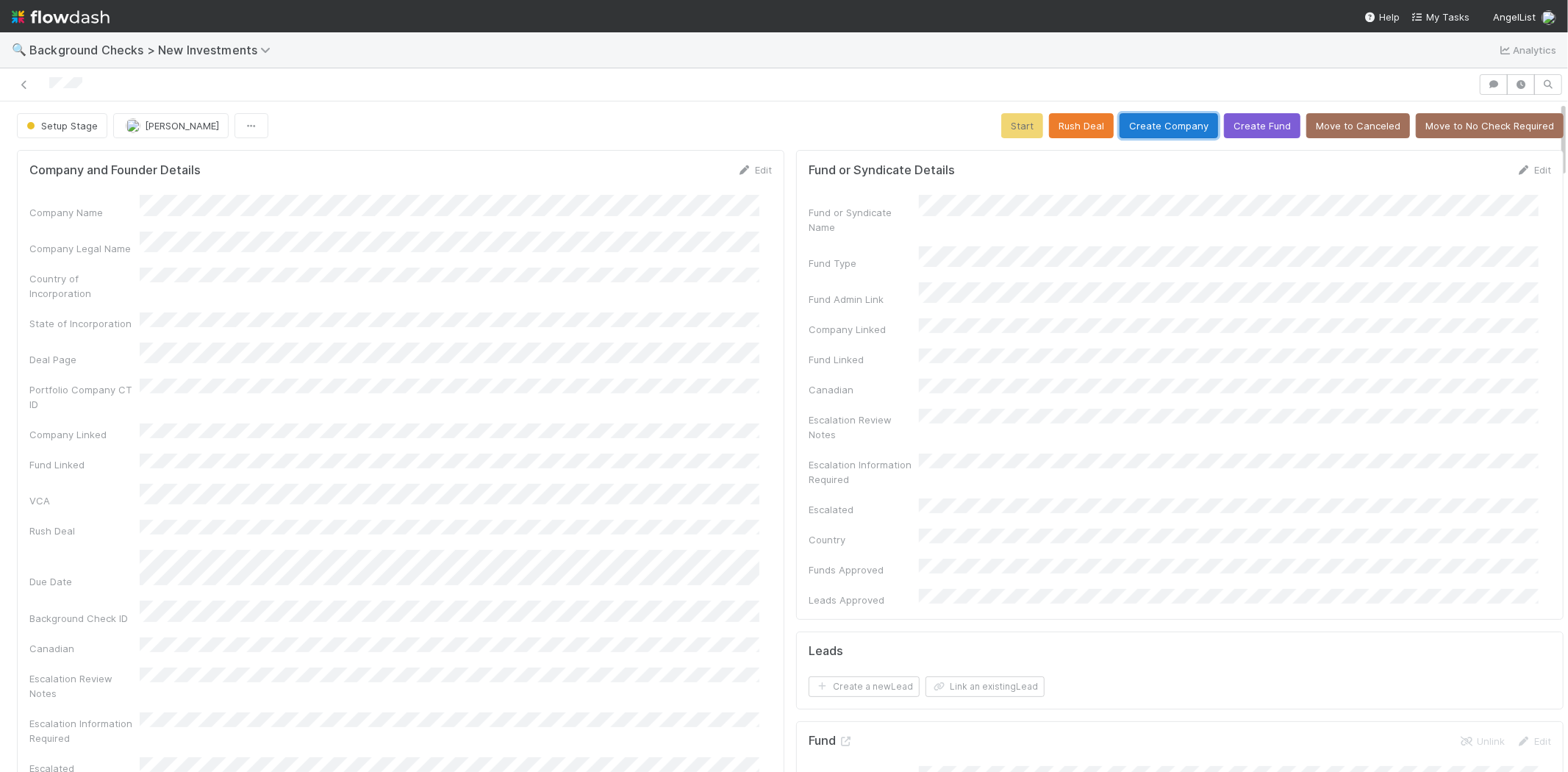
click at [1136, 123] on button "Create Company" at bounding box center [1169, 126] width 98 height 25
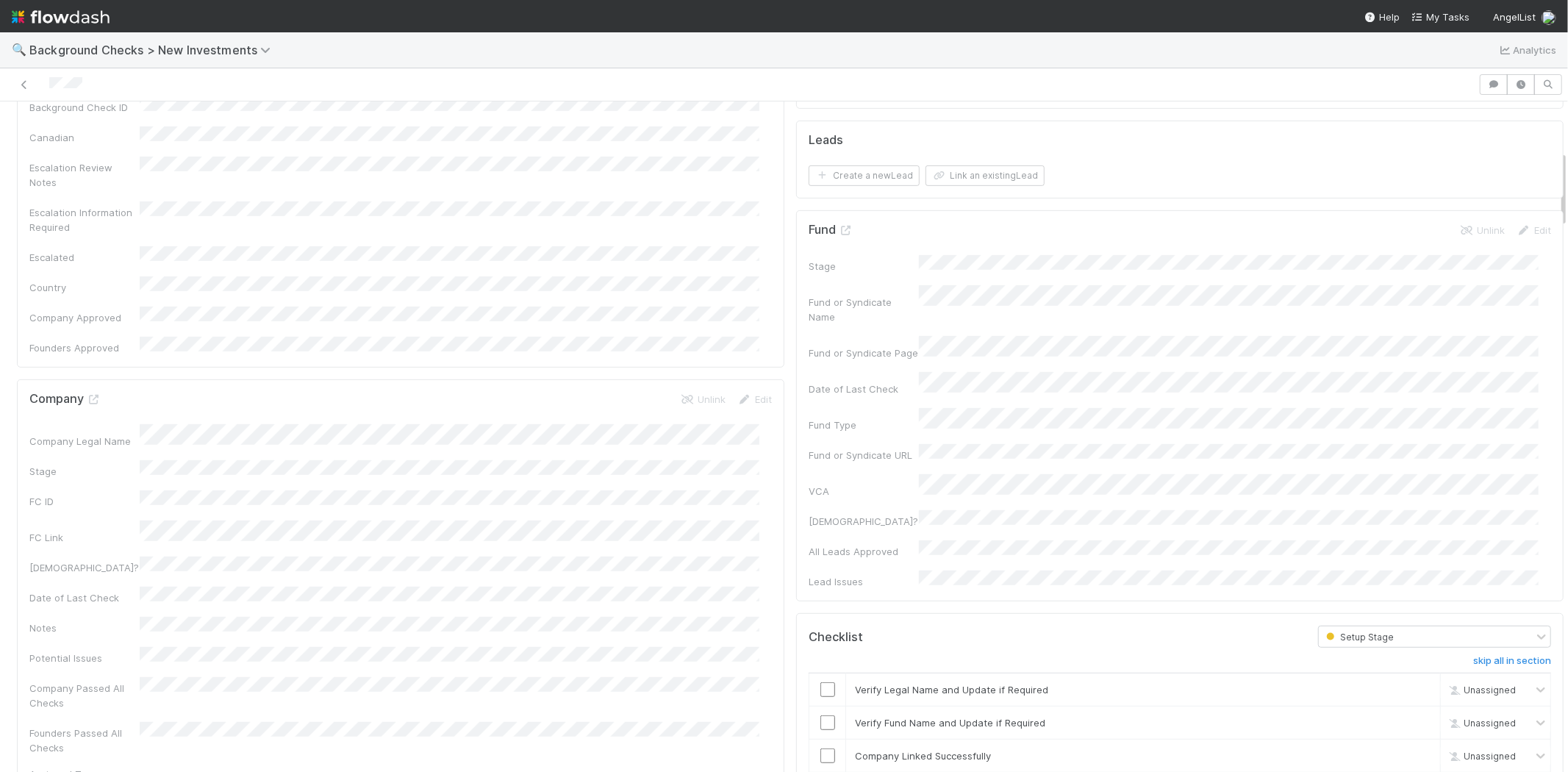
scroll to position [653, 0]
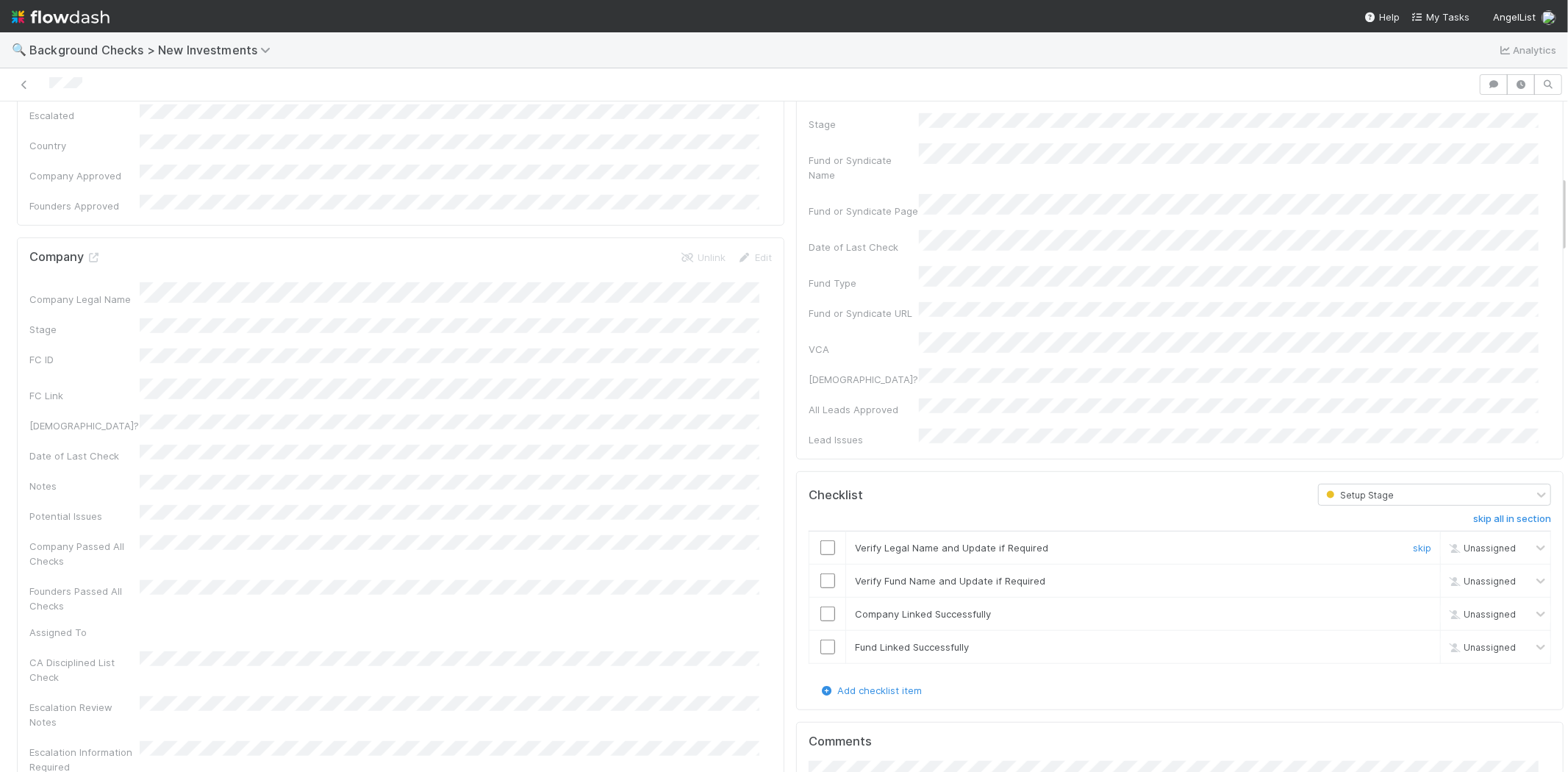
click at [820, 541] on input "checkbox" at bounding box center [827, 548] width 14 height 14
click at [820, 574] on input "checkbox" at bounding box center [827, 581] width 14 height 14
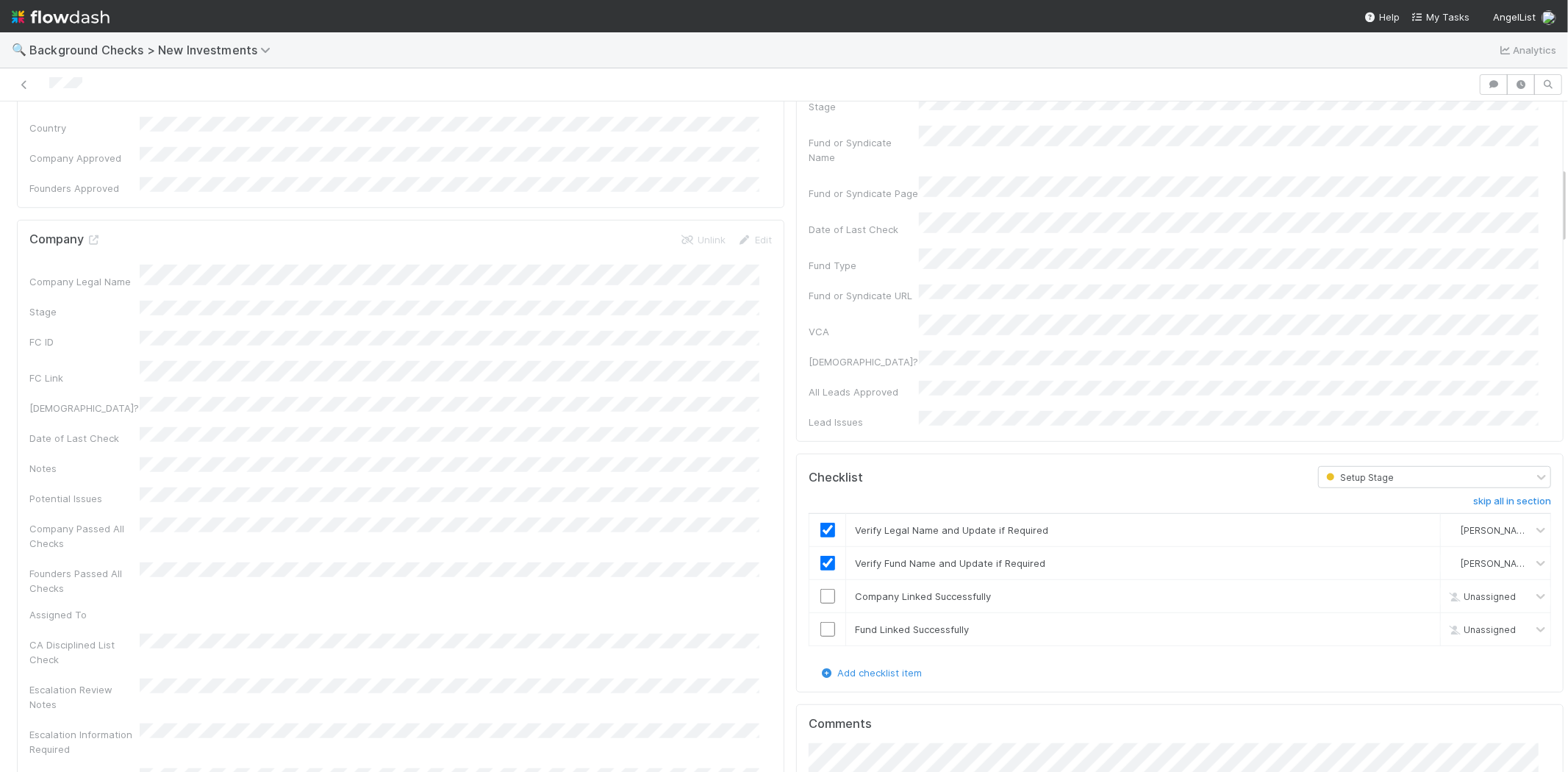
scroll to position [735, 0]
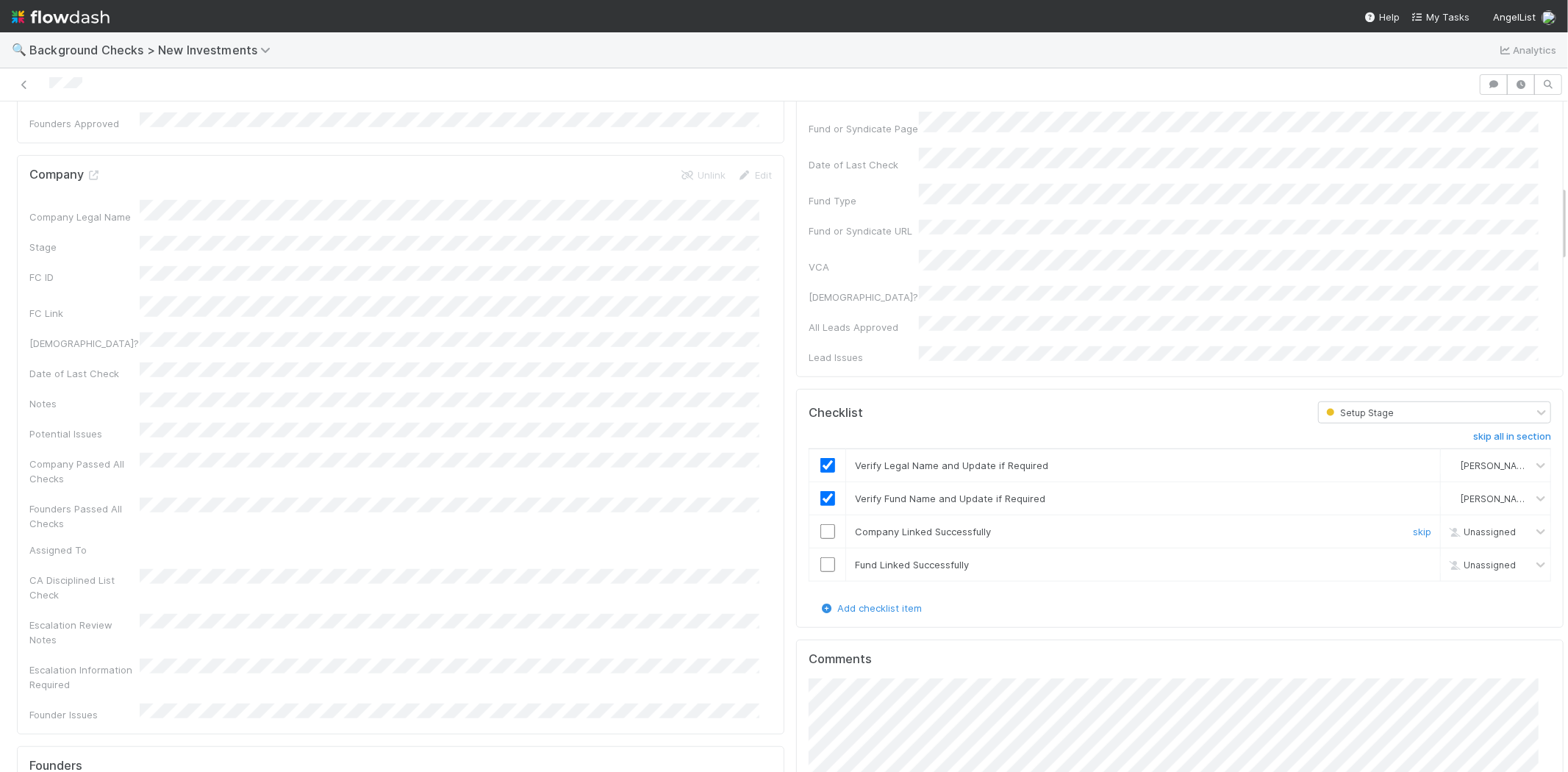
click at [820, 524] on input "checkbox" at bounding box center [827, 532] width 14 height 14
click at [820, 558] on input "checkbox" at bounding box center [827, 565] width 14 height 14
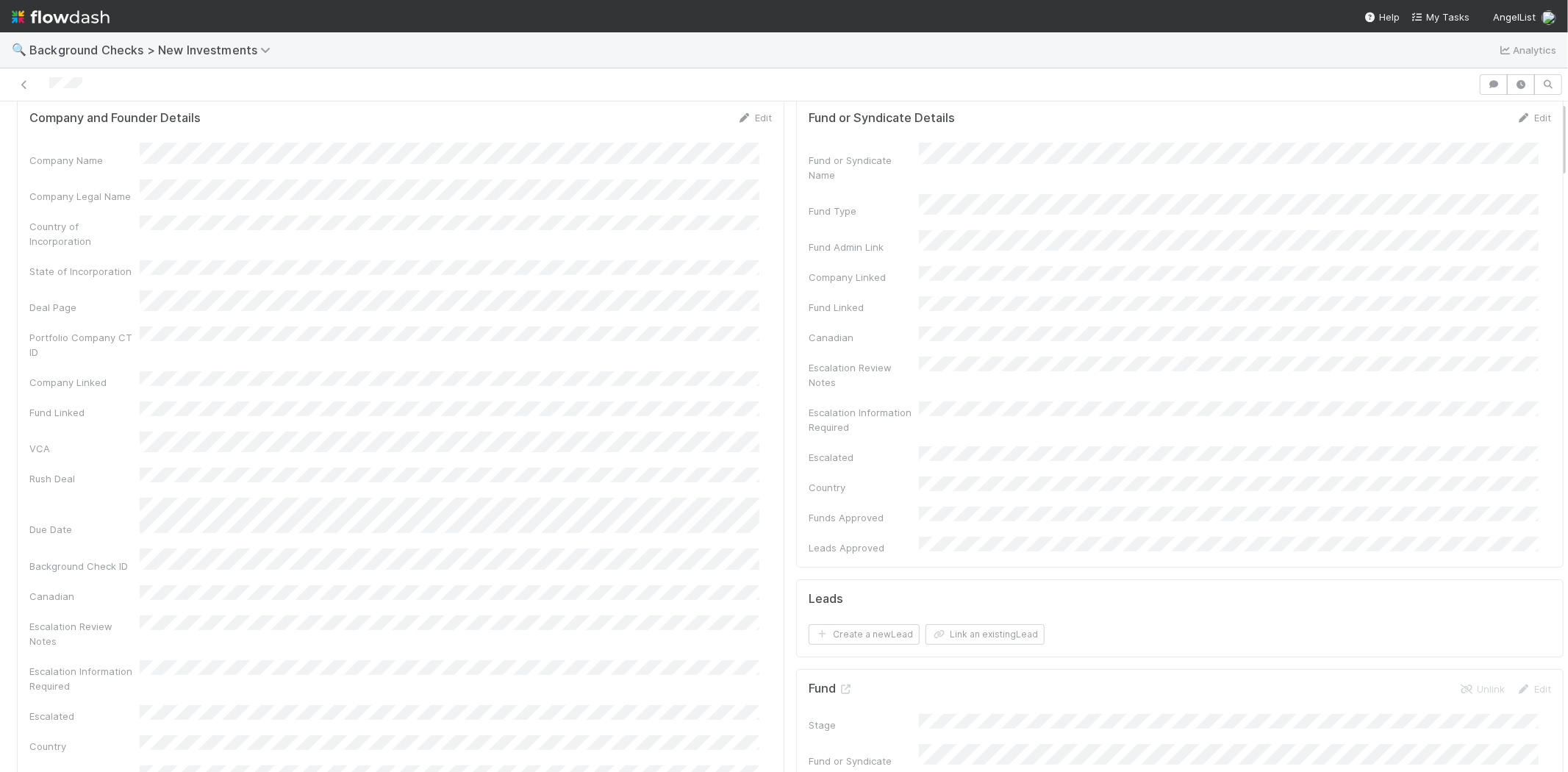
scroll to position [0, 0]
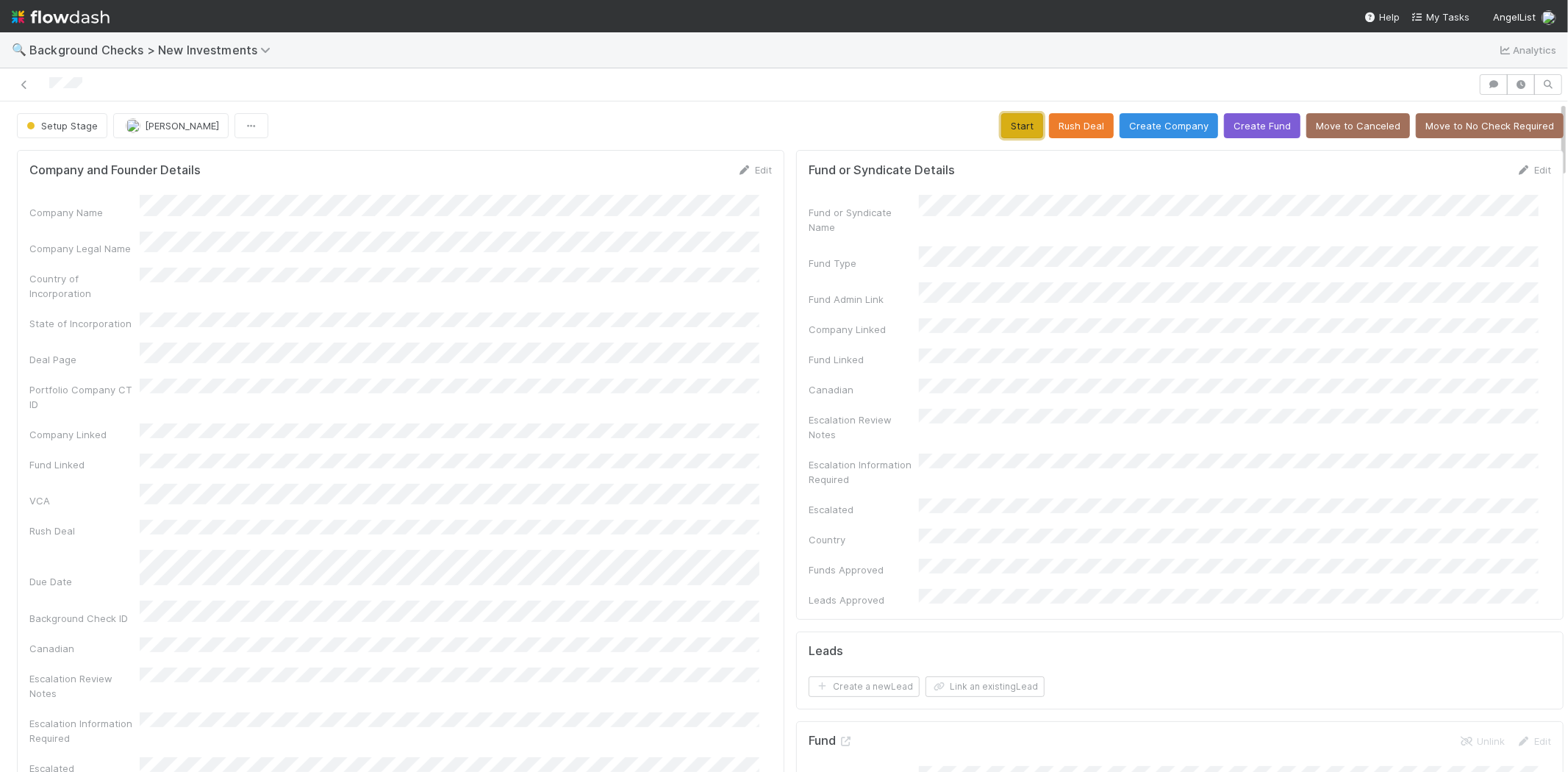
click at [1002, 127] on button "Start" at bounding box center [1022, 126] width 42 height 25
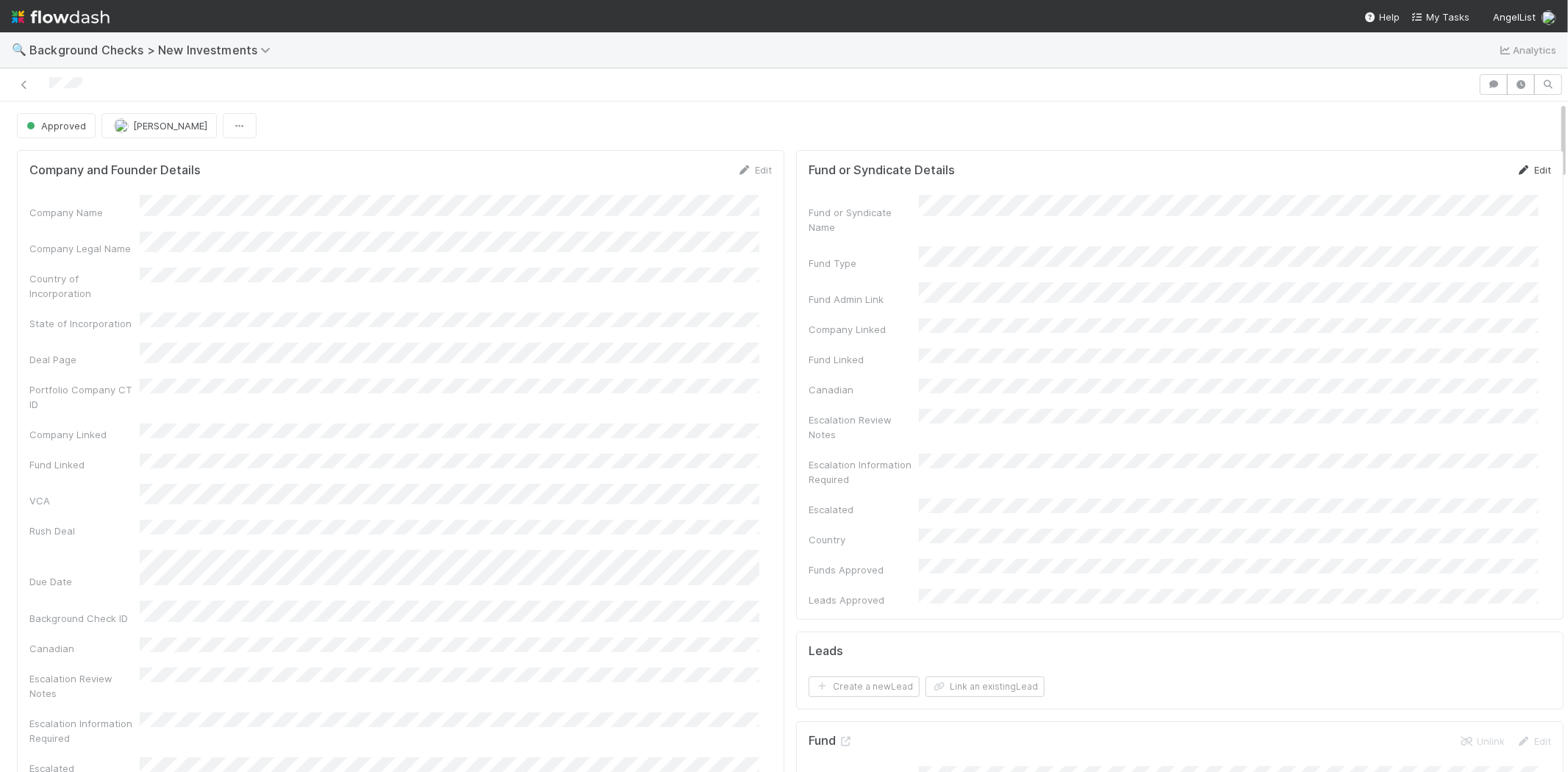
click at [1517, 168] on link "Edit" at bounding box center [1534, 170] width 35 height 12
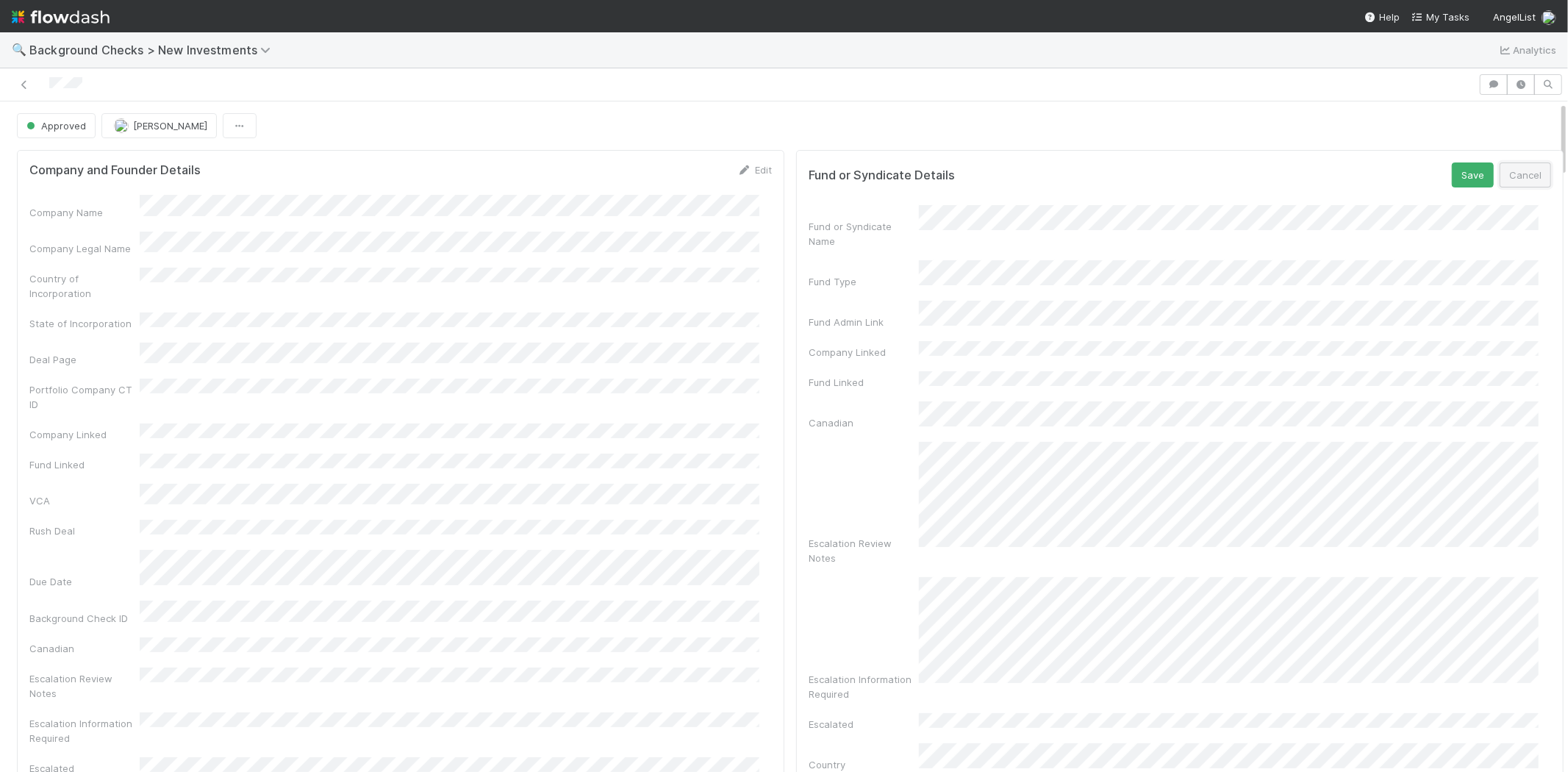
click at [1508, 177] on button "Cancel" at bounding box center [1526, 175] width 52 height 25
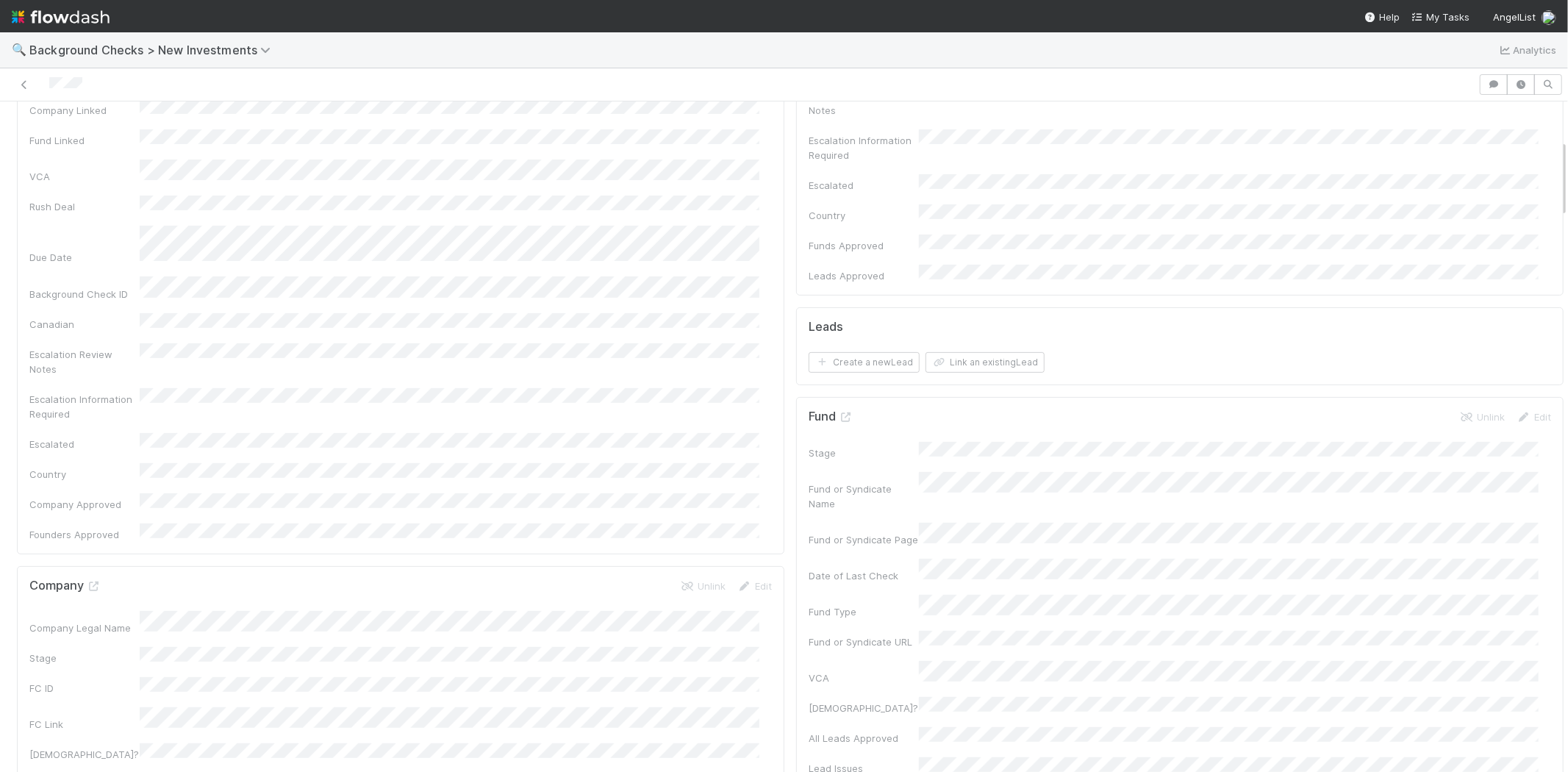
scroll to position [326, 0]
click at [927, 407] on form "Fund Unlink Edit Stage Fund or Syndicate Name Fund or Syndicate Page Date of La…" at bounding box center [1179, 591] width 742 height 367
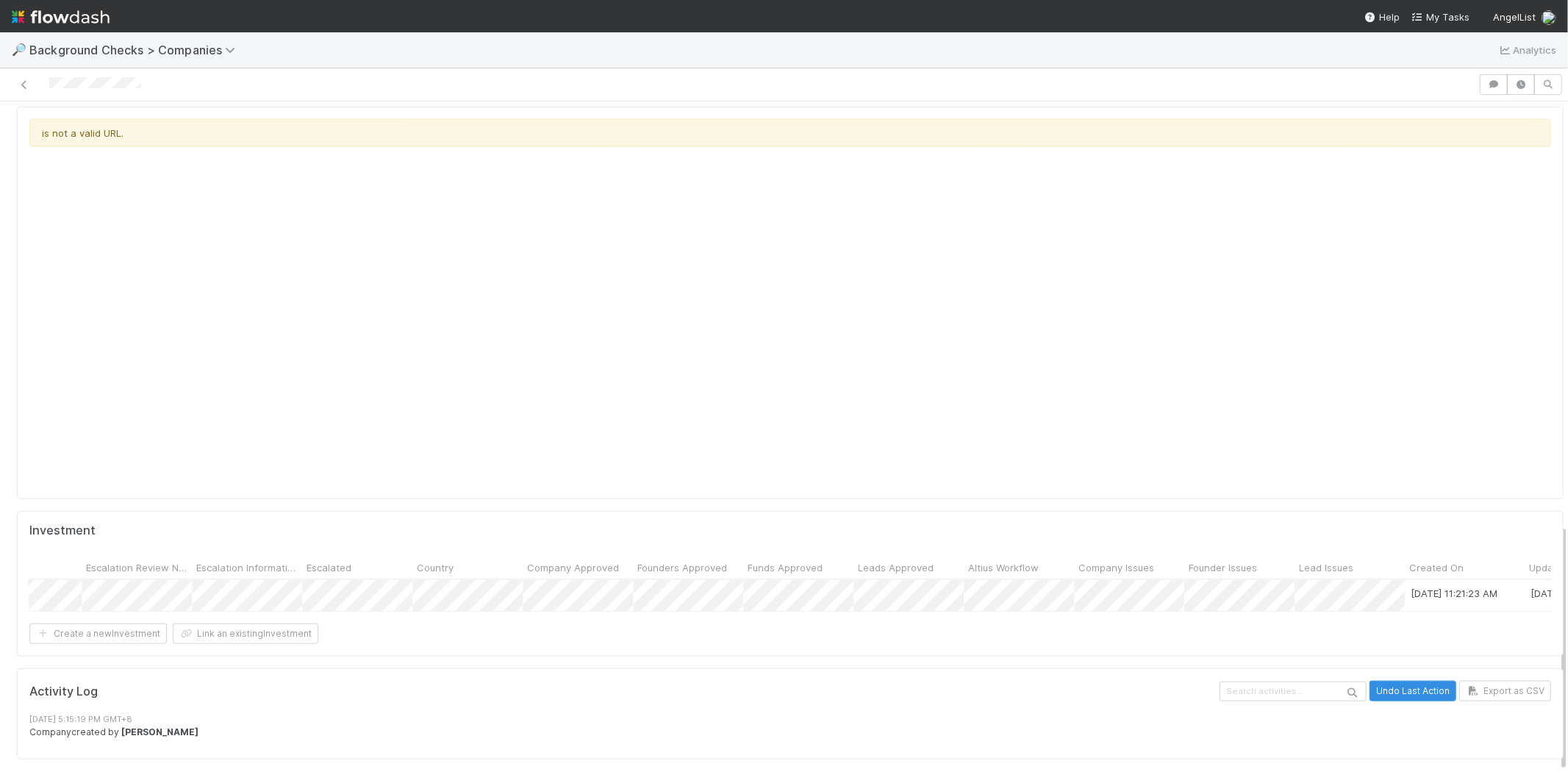
scroll to position [0, 3238]
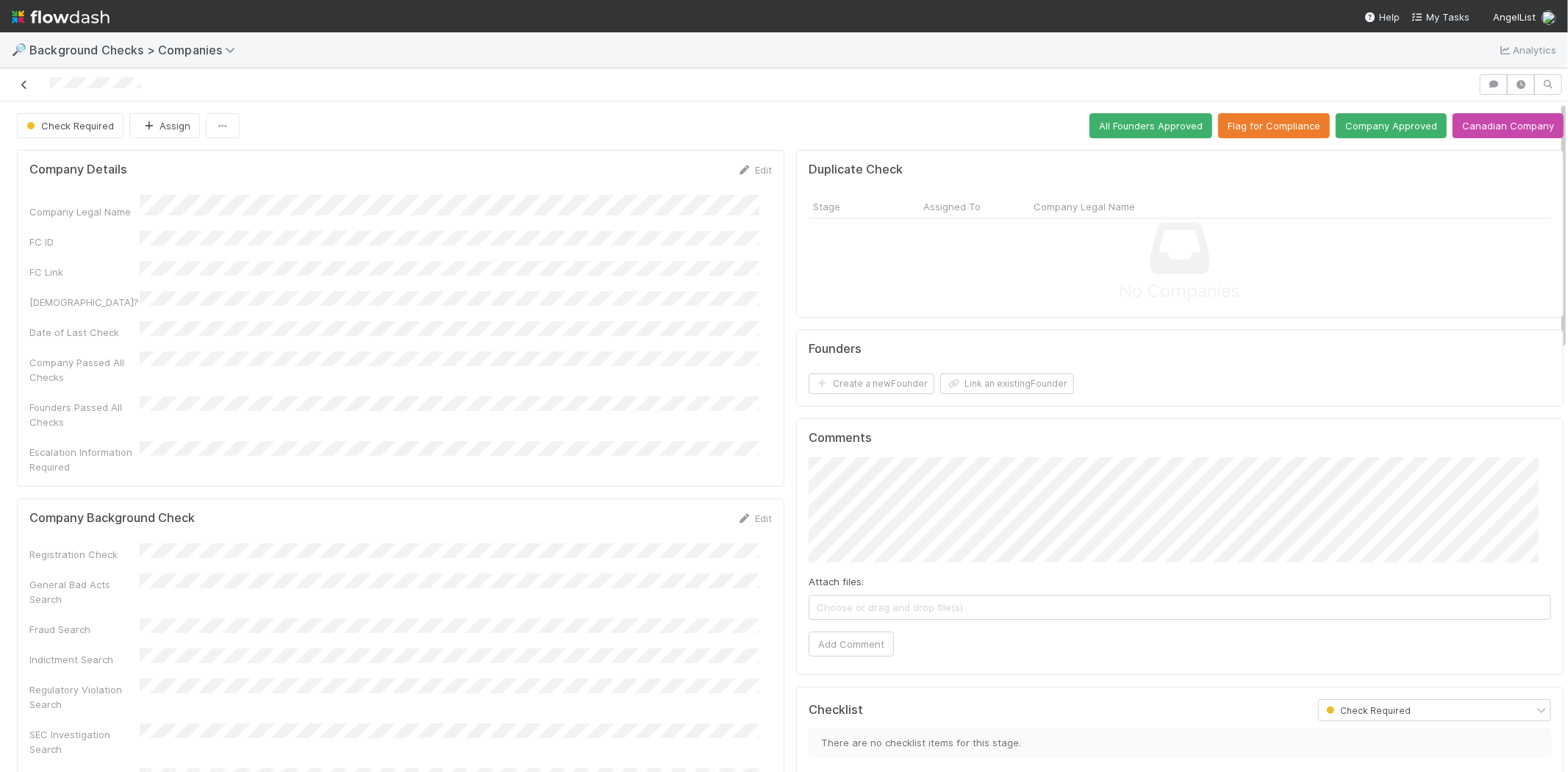
click at [24, 80] on icon at bounding box center [24, 85] width 14 height 10
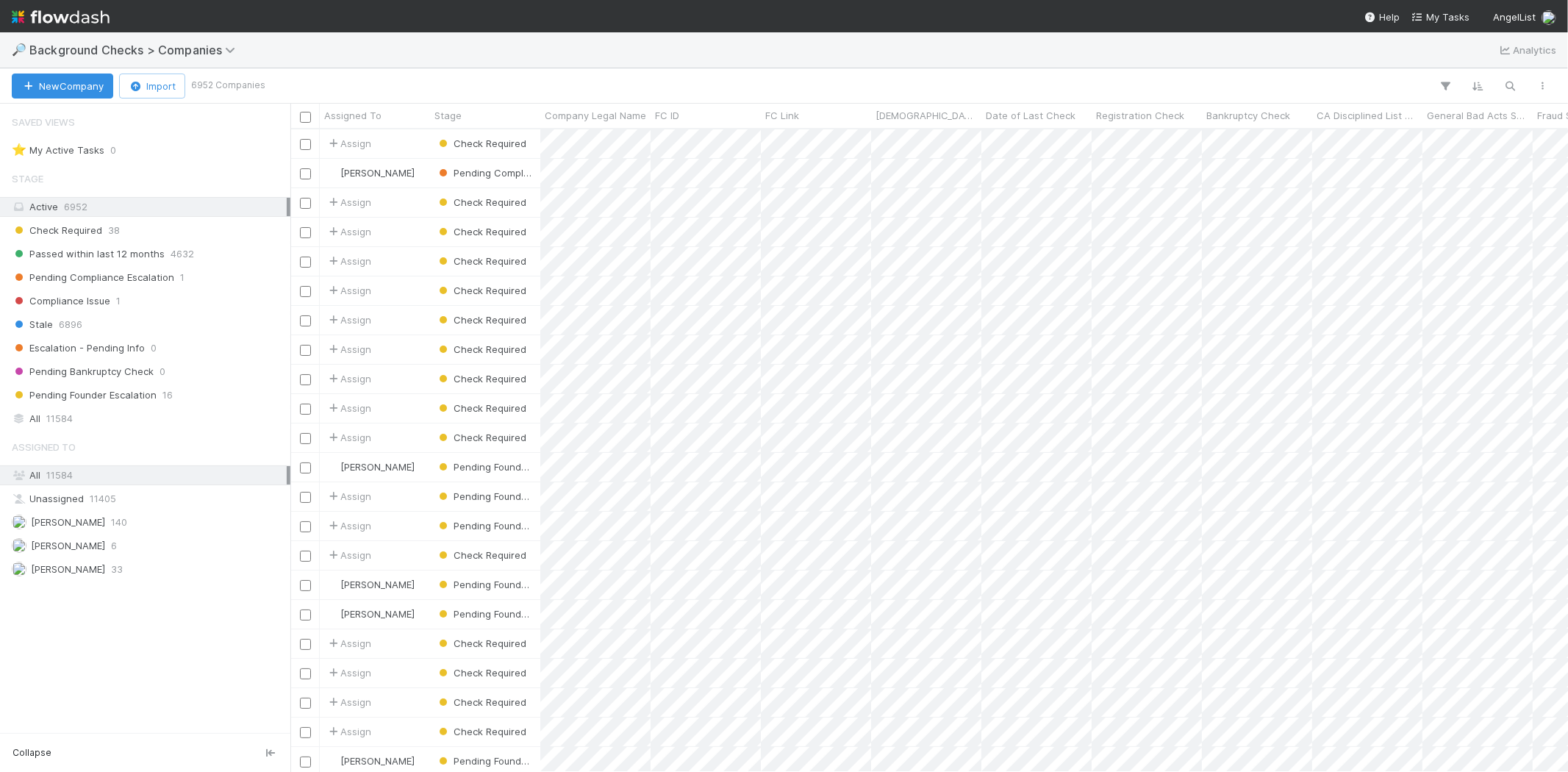
scroll to position [13, 12]
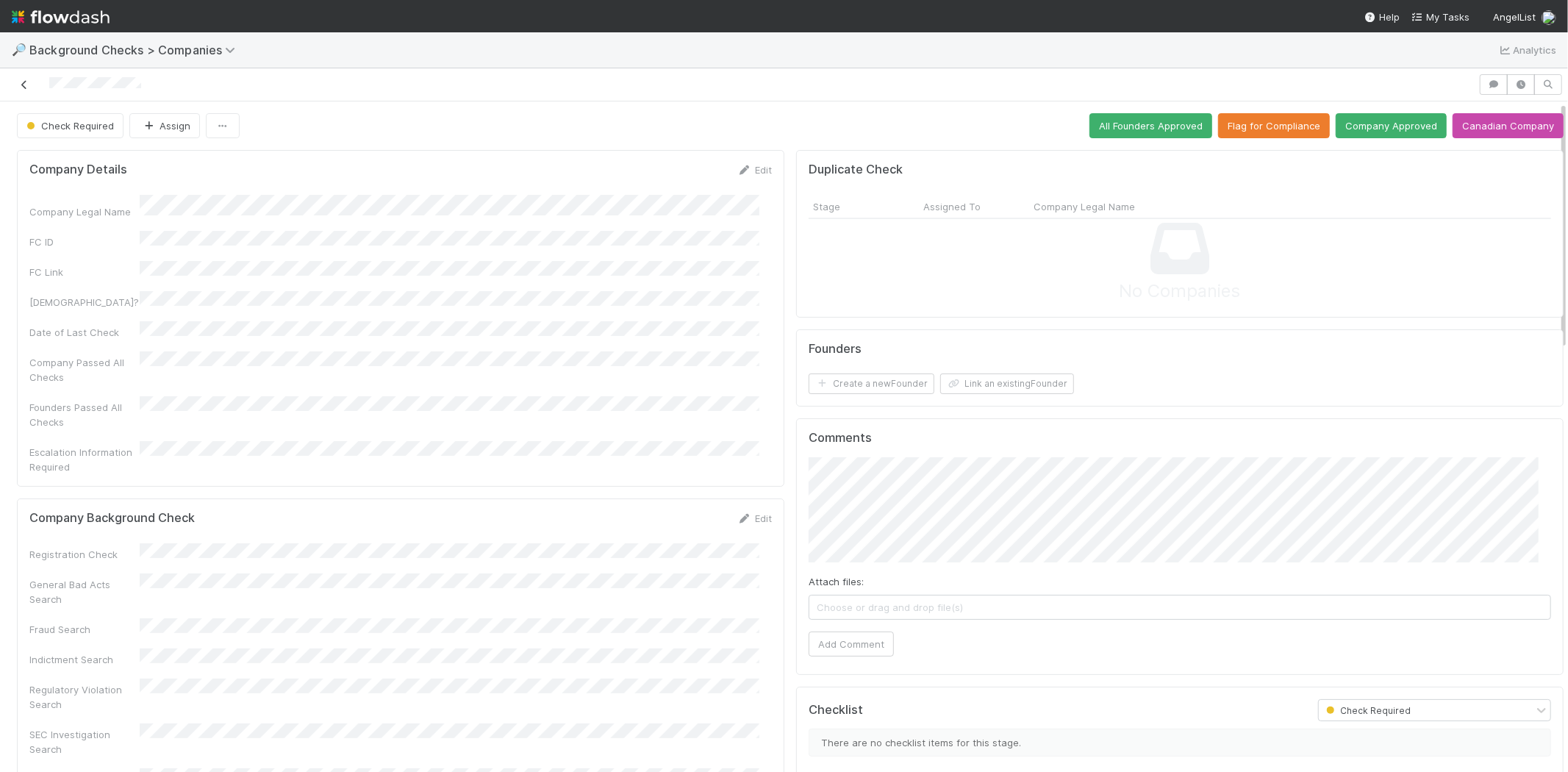
click at [23, 84] on icon at bounding box center [24, 85] width 14 height 10
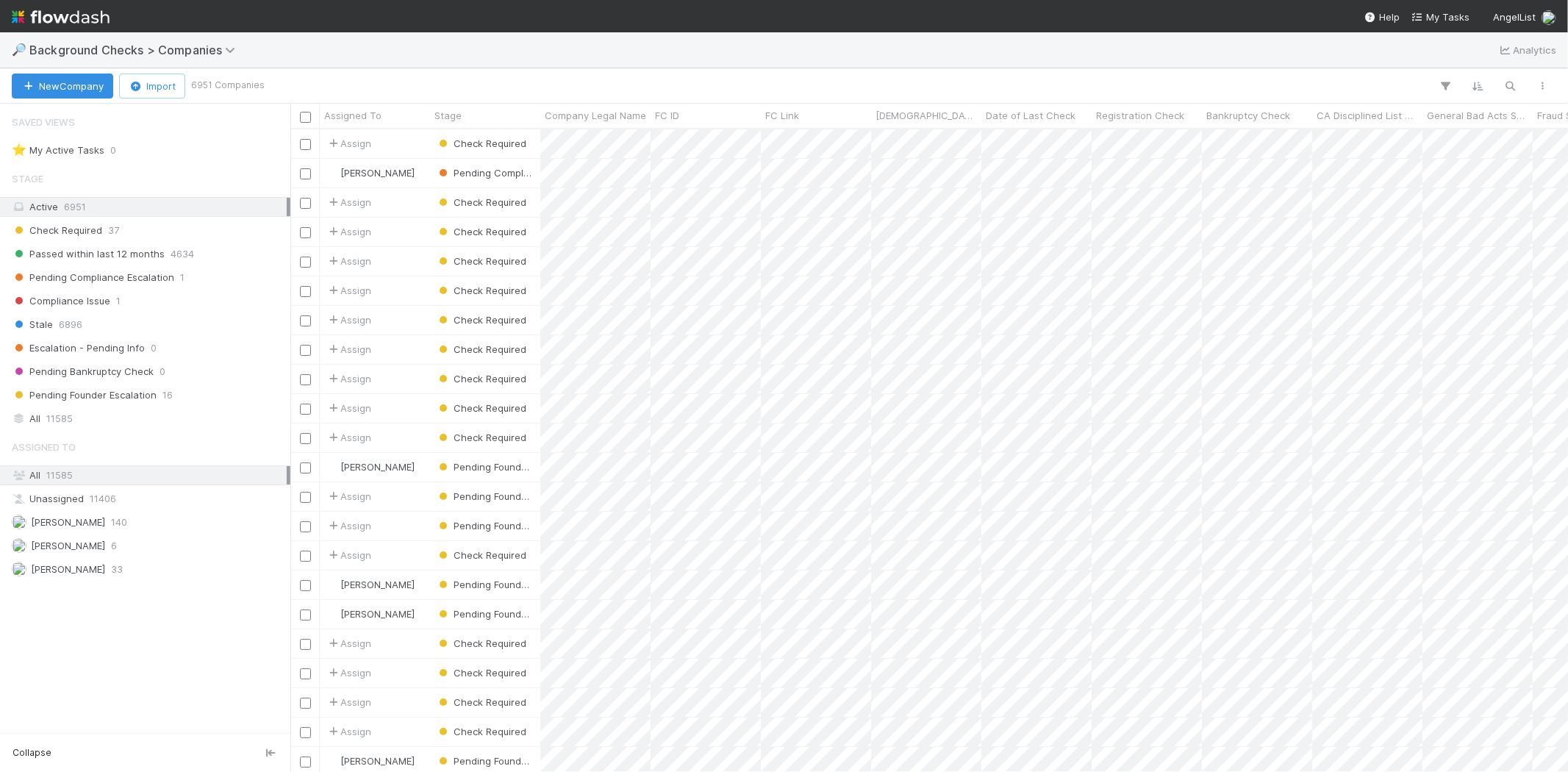
scroll to position [13, 12]
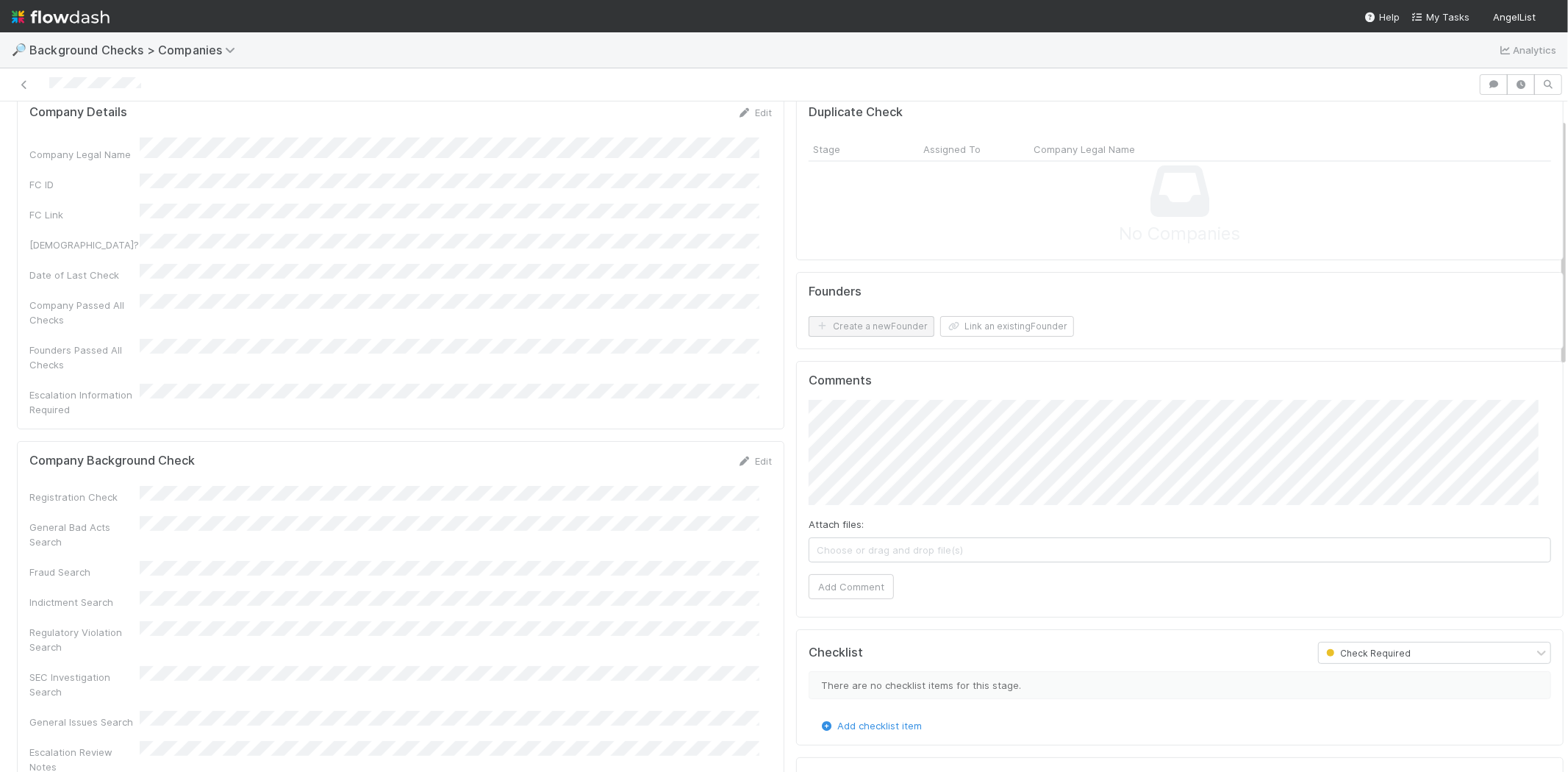
scroll to position [81, 0]
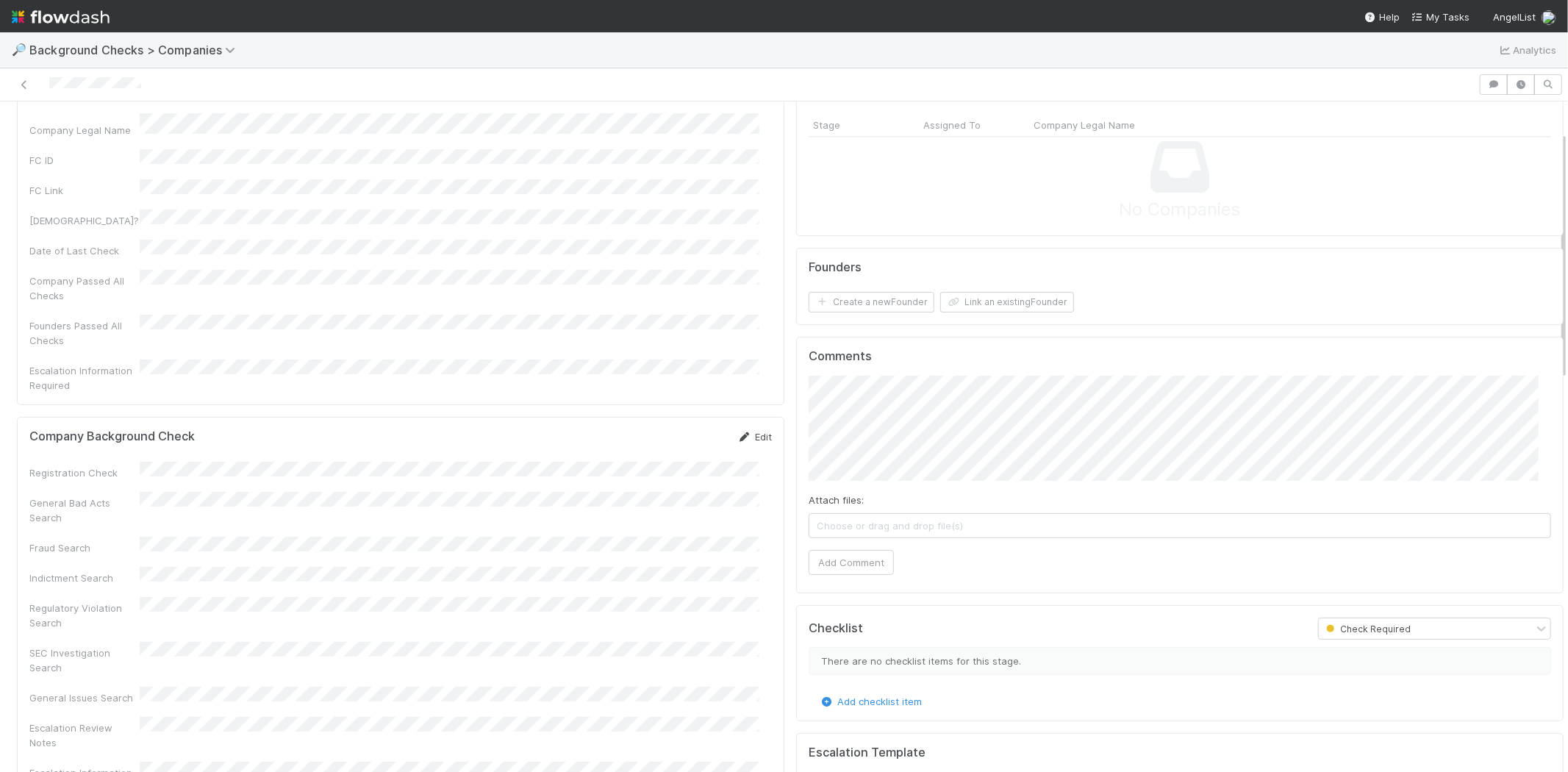
click at [748, 431] on link "Edit" at bounding box center [754, 436] width 35 height 12
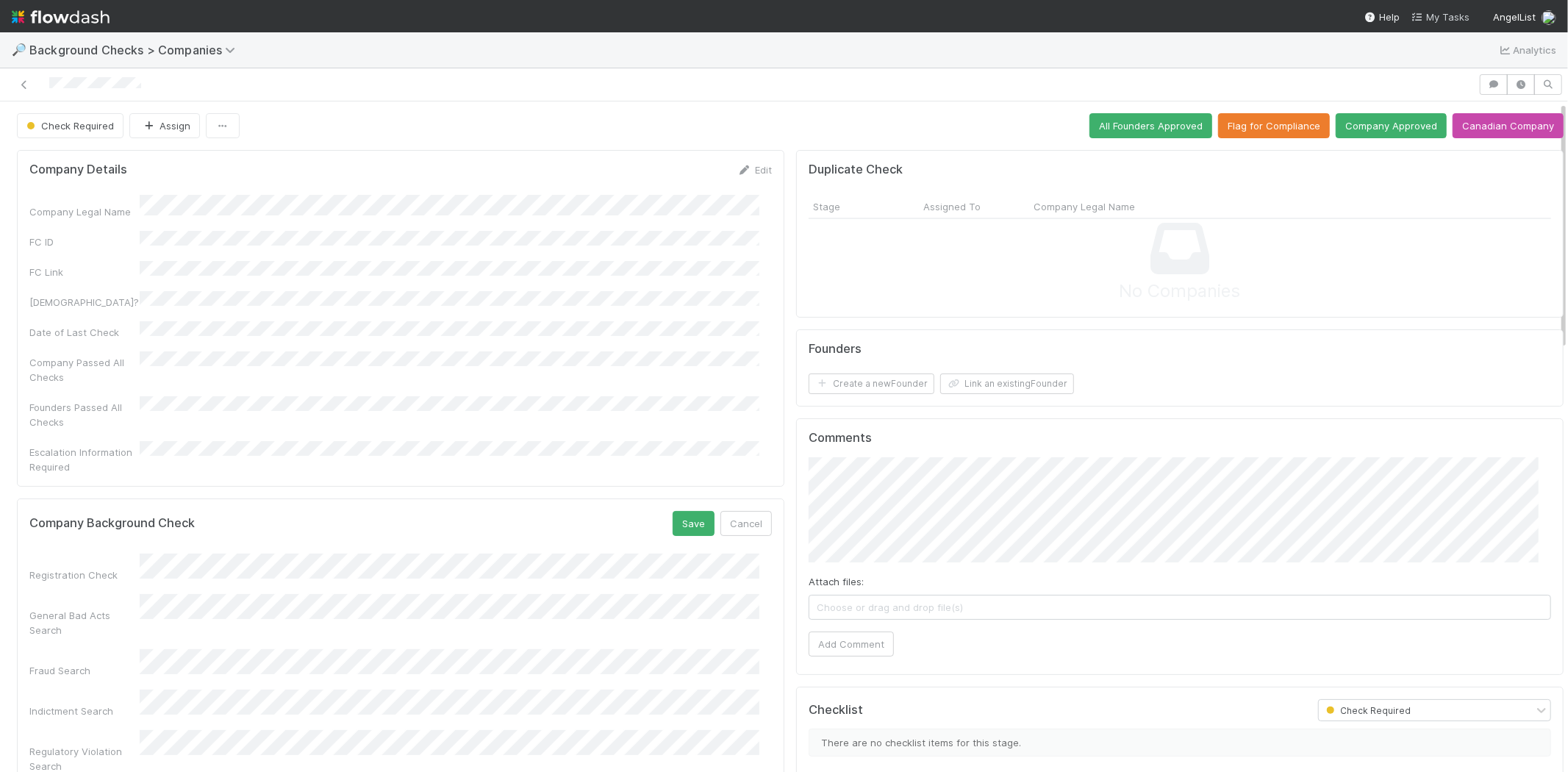
click at [1436, 11] on span "My Tasks" at bounding box center [1440, 16] width 58 height 12
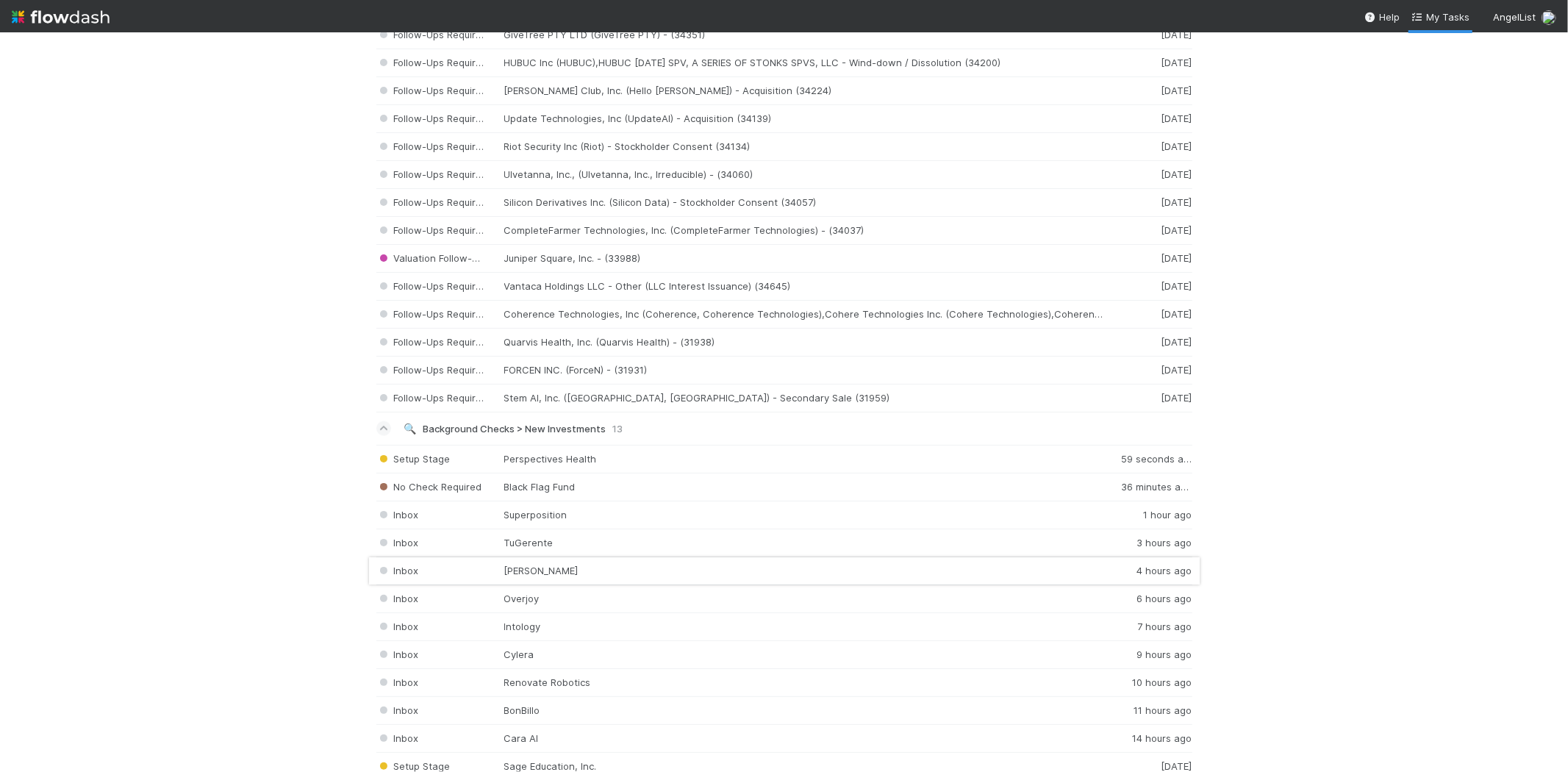
scroll to position [2042, 0]
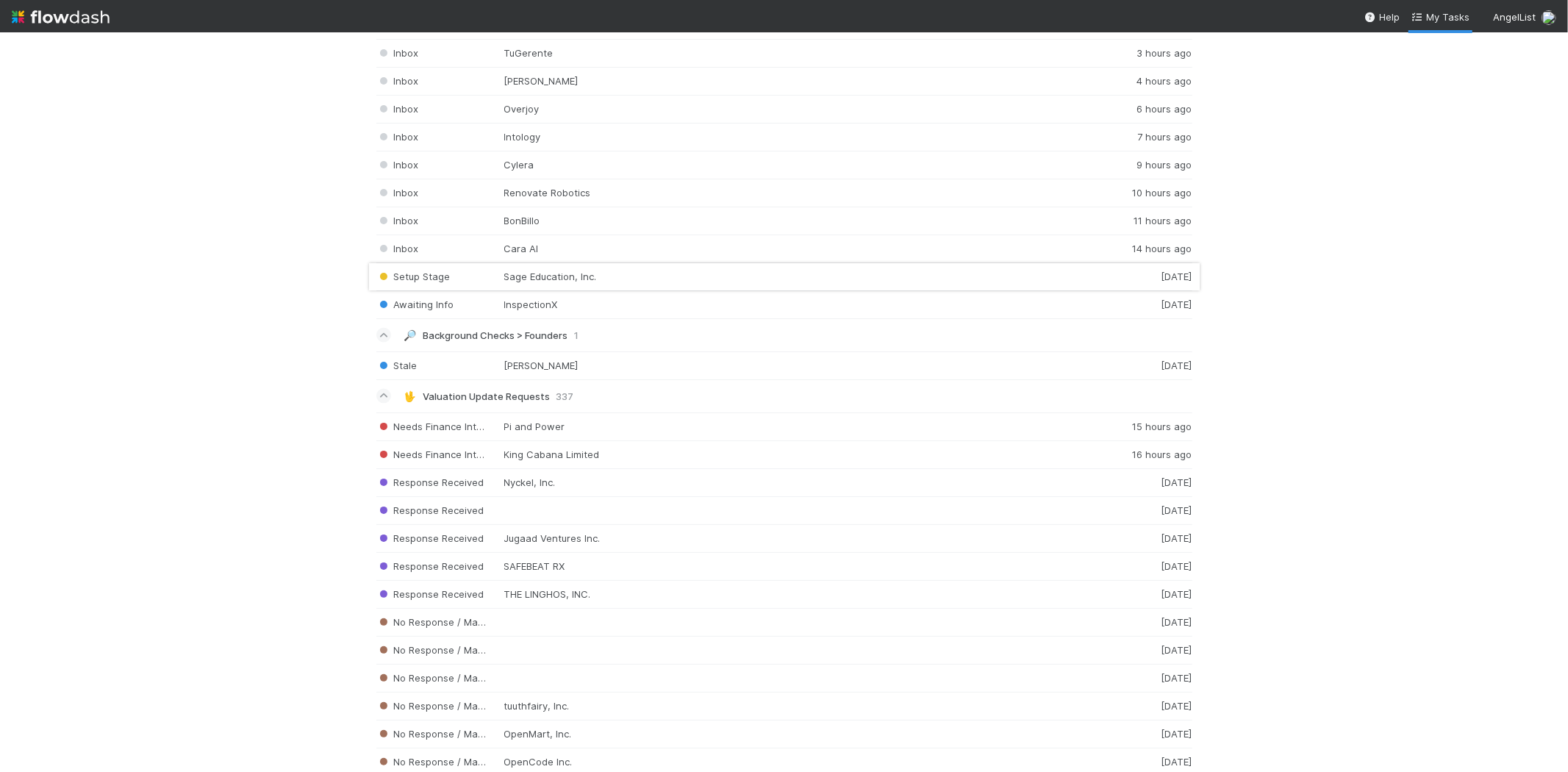
click at [533, 282] on div "Setup Stage Sage Education, Inc. [DATE]" at bounding box center [784, 277] width 817 height 28
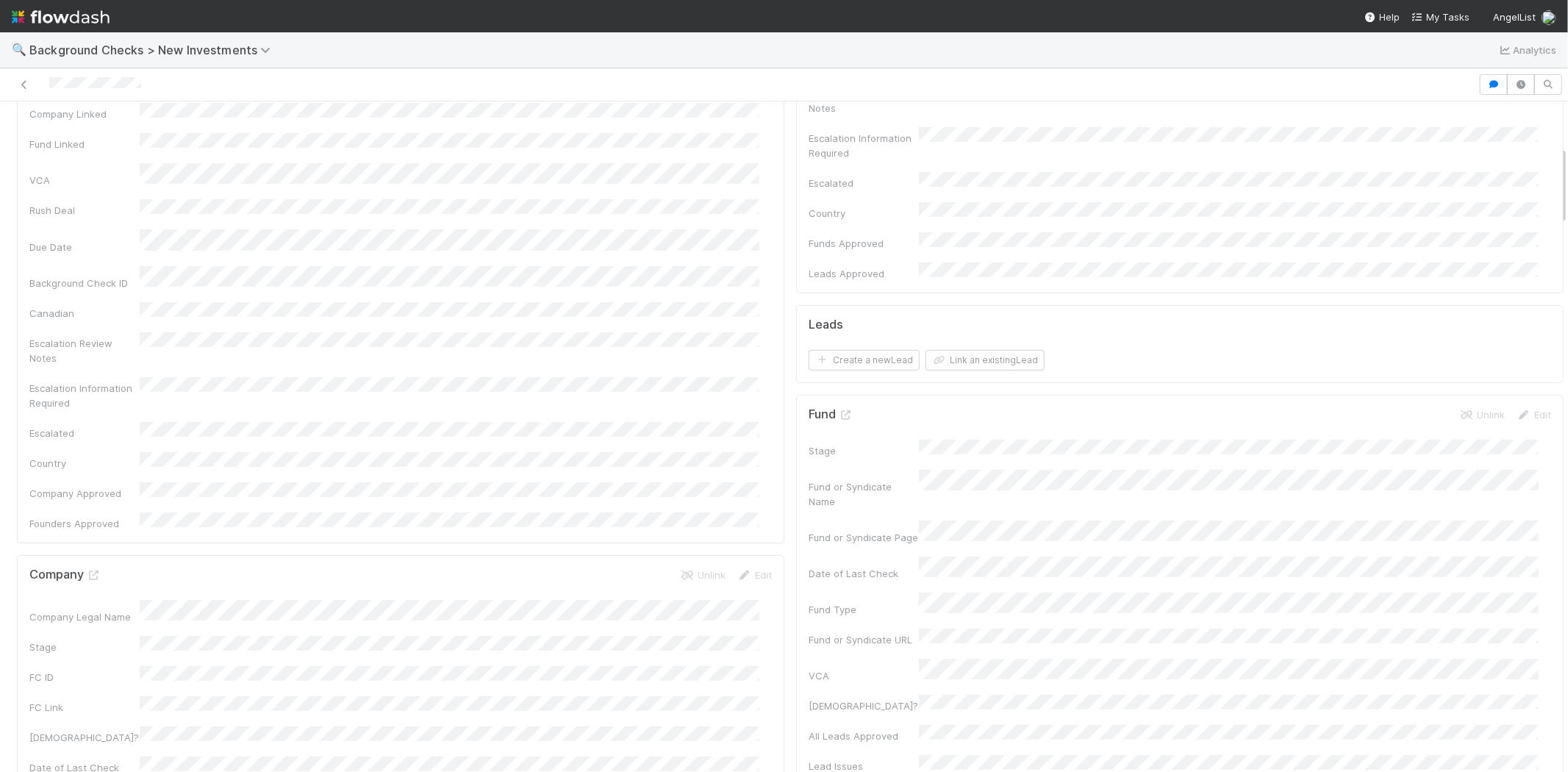
scroll to position [408, 0]
click at [746, 488] on link "Edit" at bounding box center [754, 493] width 35 height 12
click at [724, 356] on div "Company Name Company Legal Name Country of Incorporation State of Incorporation…" at bounding box center [400, 117] width 742 height 662
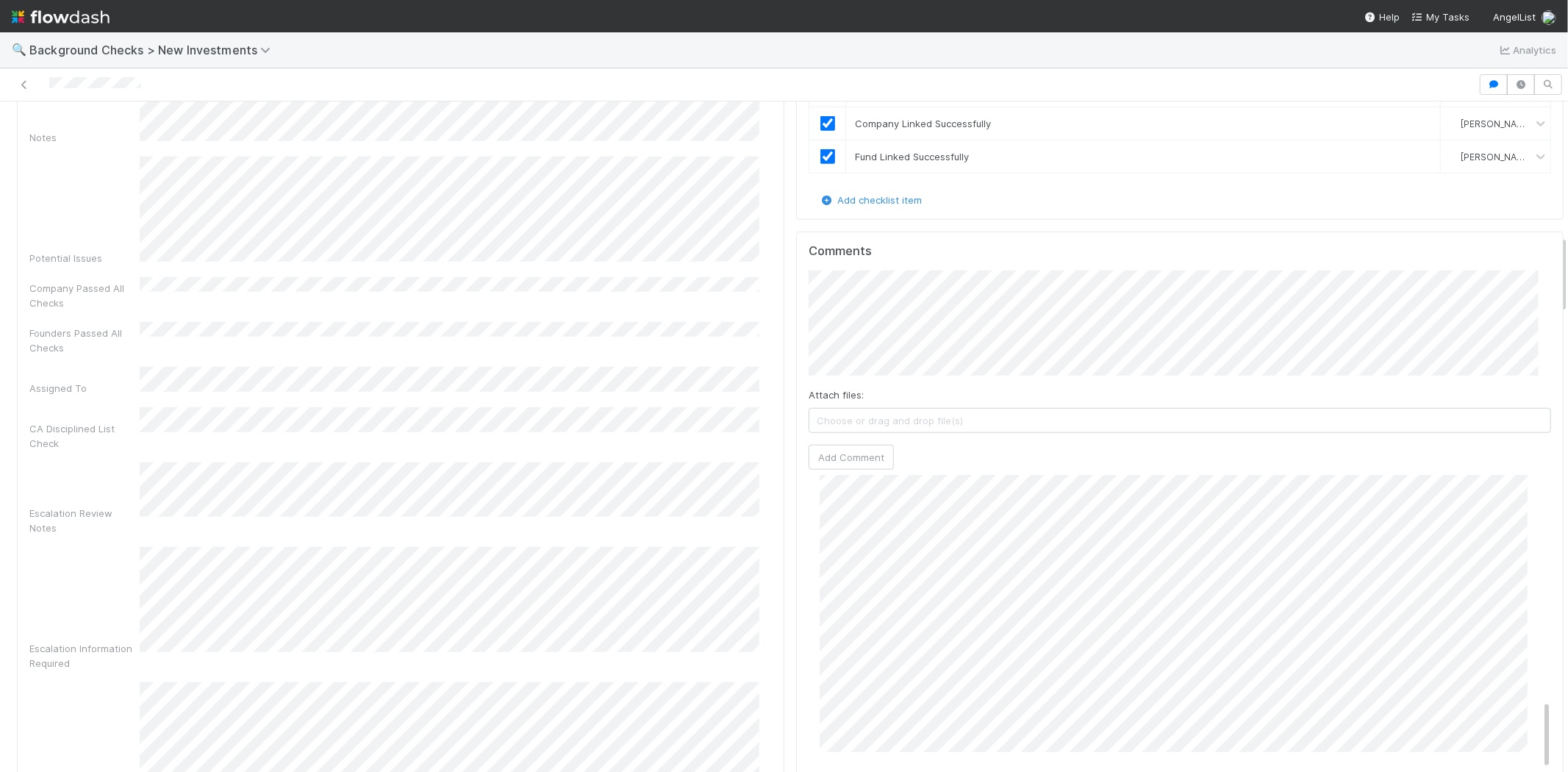
scroll to position [0, 4]
drag, startPoint x: 1549, startPoint y: 297, endPoint x: 1552, endPoint y: 466, distance: 169.0
click at [1552, 466] on div "Setup Stage Michael Capilitan Start Rush Deal Create Company Create Fund Move t…" at bounding box center [784, 437] width 1568 height 671
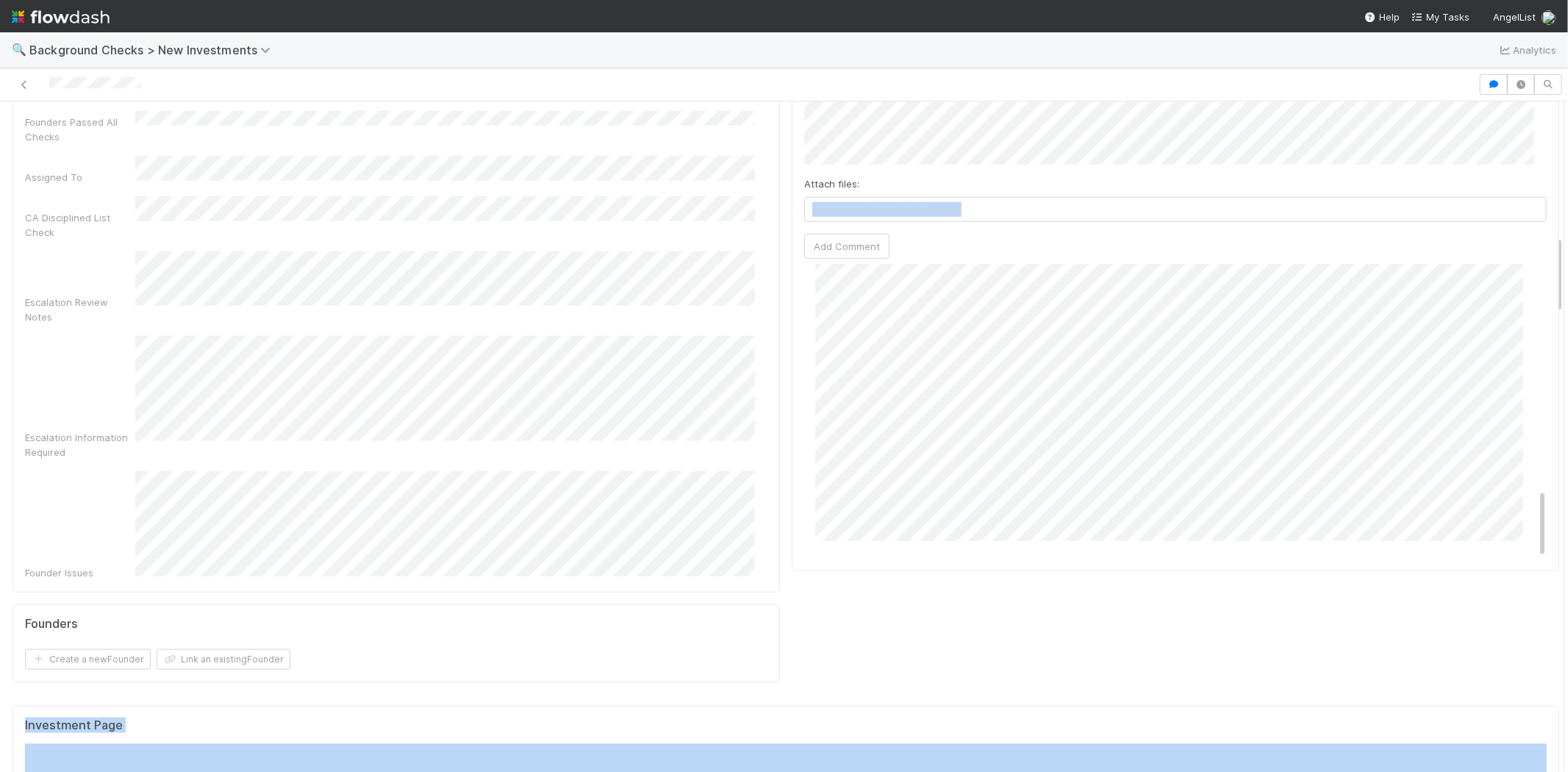
scroll to position [1634, 0]
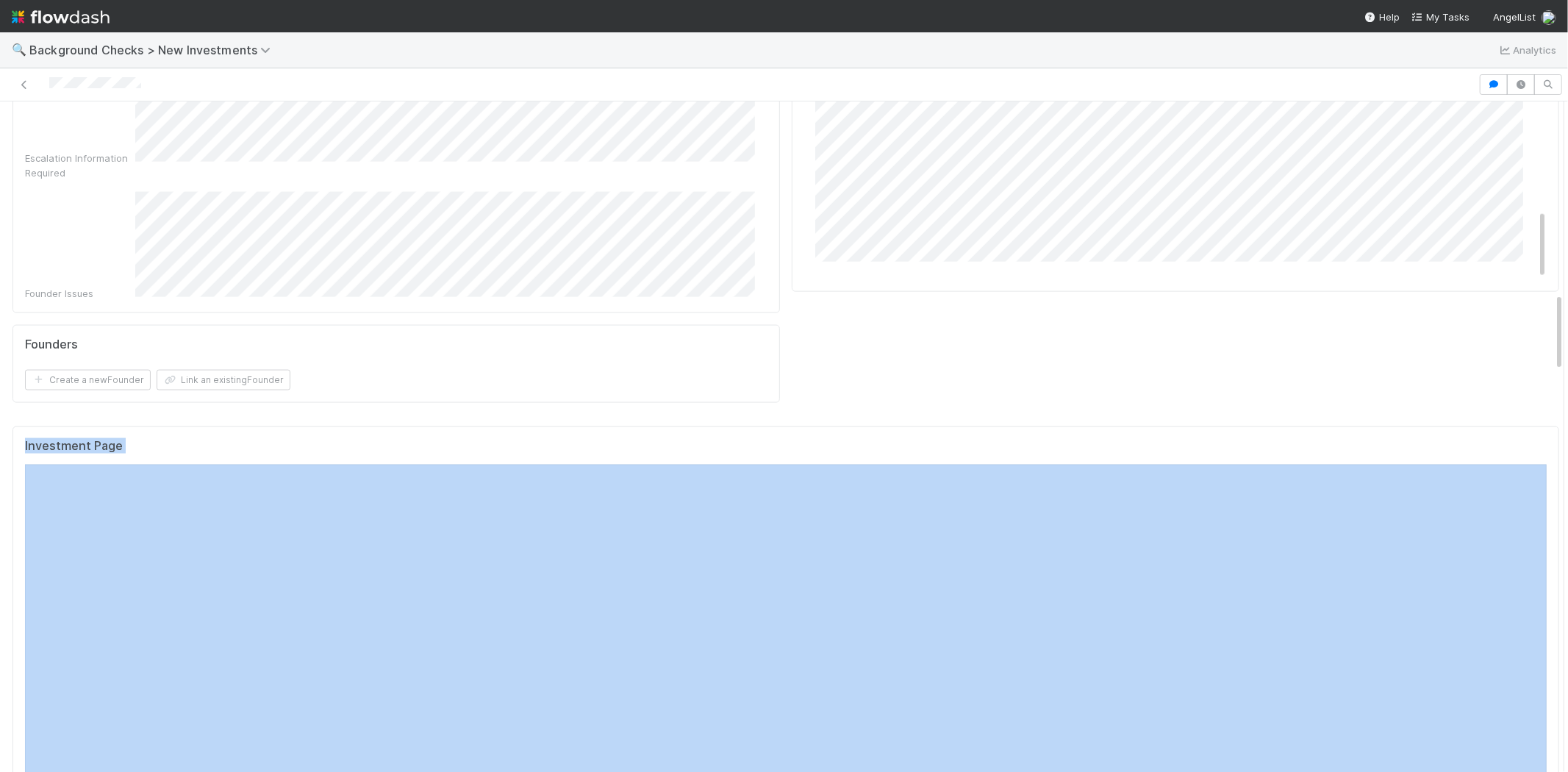
click at [1534, 426] on div "Investment Page" at bounding box center [786, 637] width 1547 height 423
click at [1525, 426] on div "Investment Page" at bounding box center [786, 637] width 1547 height 423
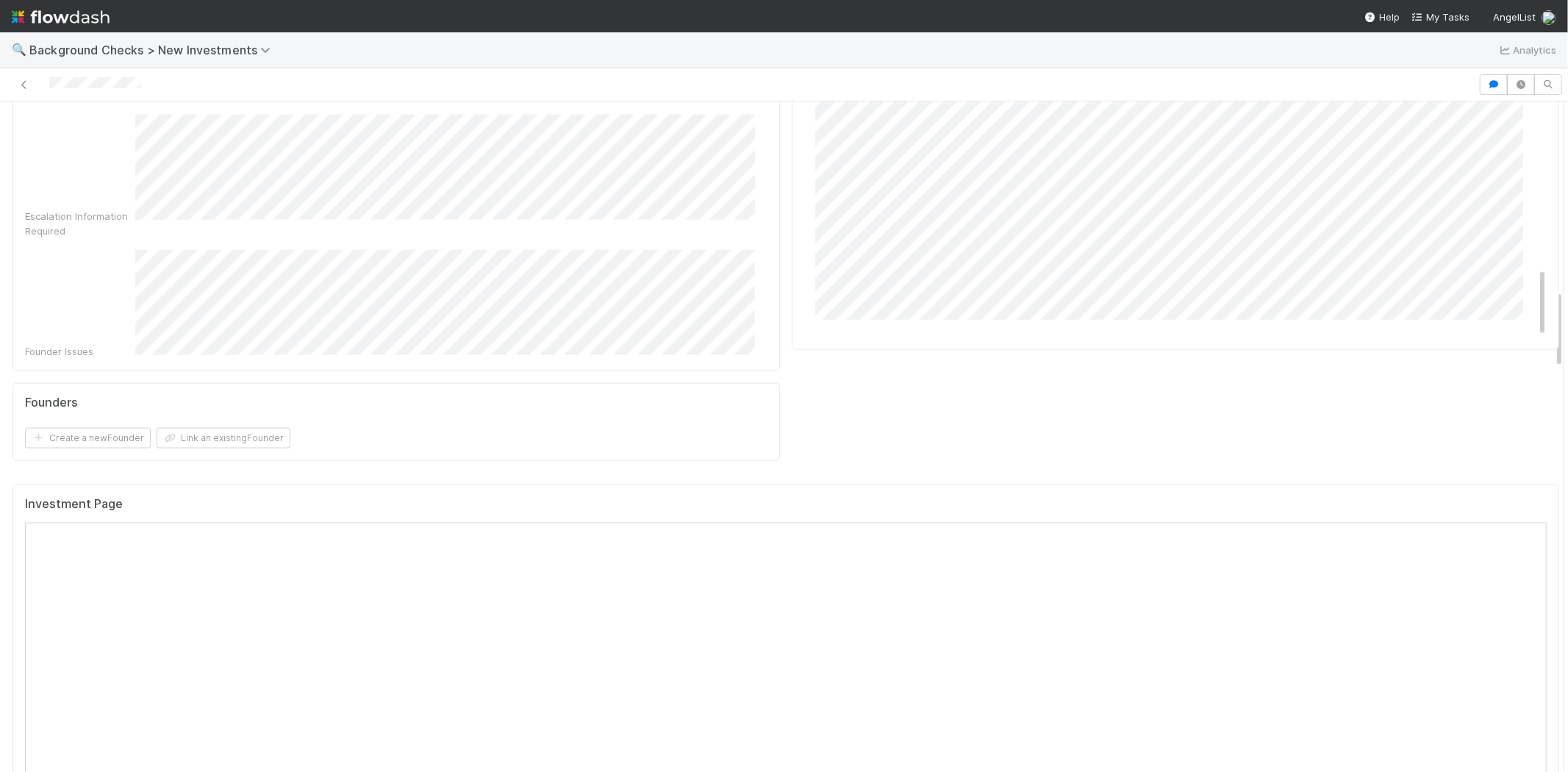
scroll to position [1552, 0]
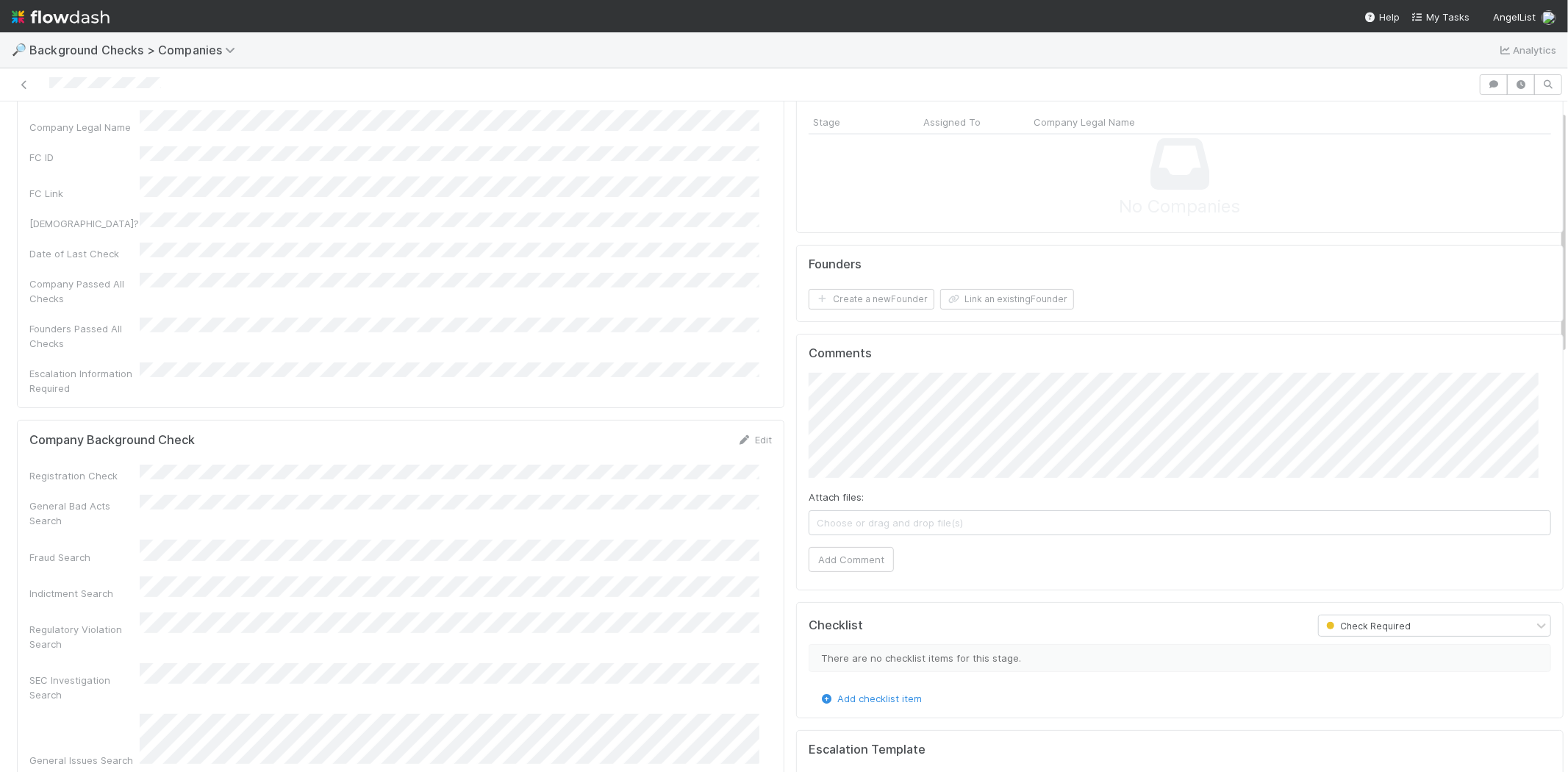
scroll to position [164, 0]
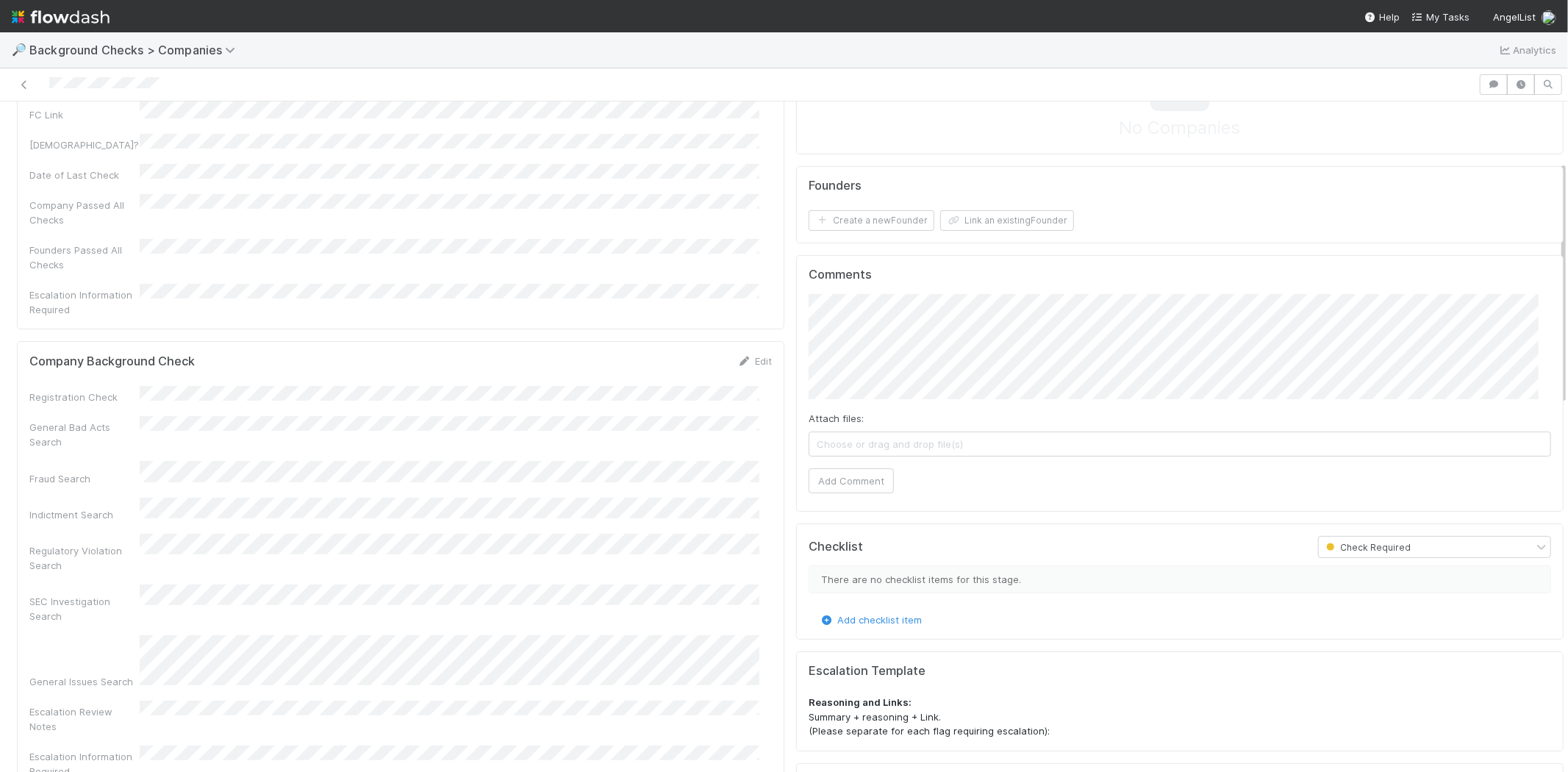
drag, startPoint x: 499, startPoint y: 575, endPoint x: 431, endPoint y: 557, distance: 70.3
click at [431, 584] on div "SEC Investigation Search" at bounding box center [400, 604] width 742 height 39
click at [863, 475] on button "Add Comment" at bounding box center [851, 481] width 85 height 25
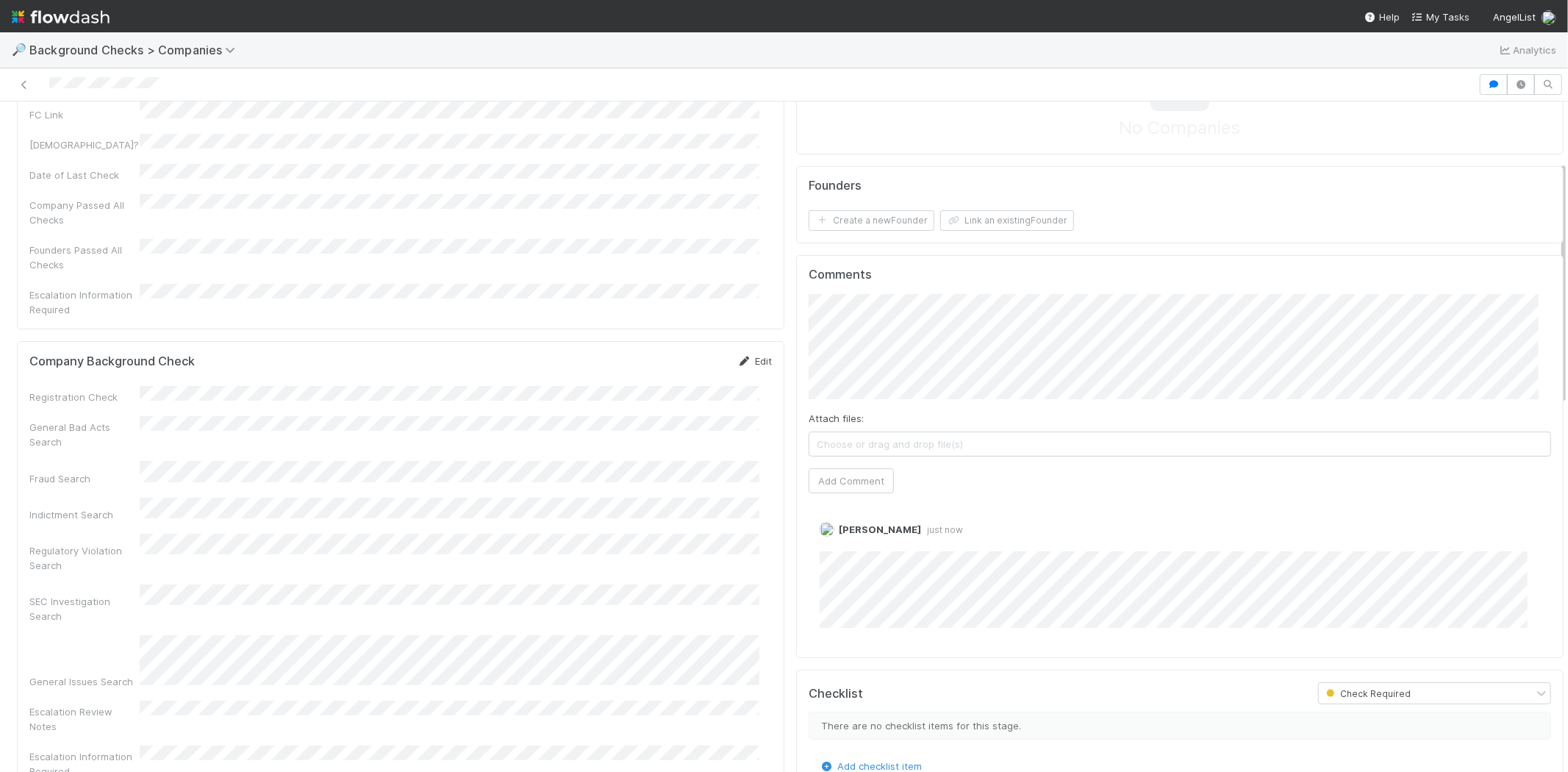
click at [750, 356] on link "Edit" at bounding box center [754, 361] width 35 height 12
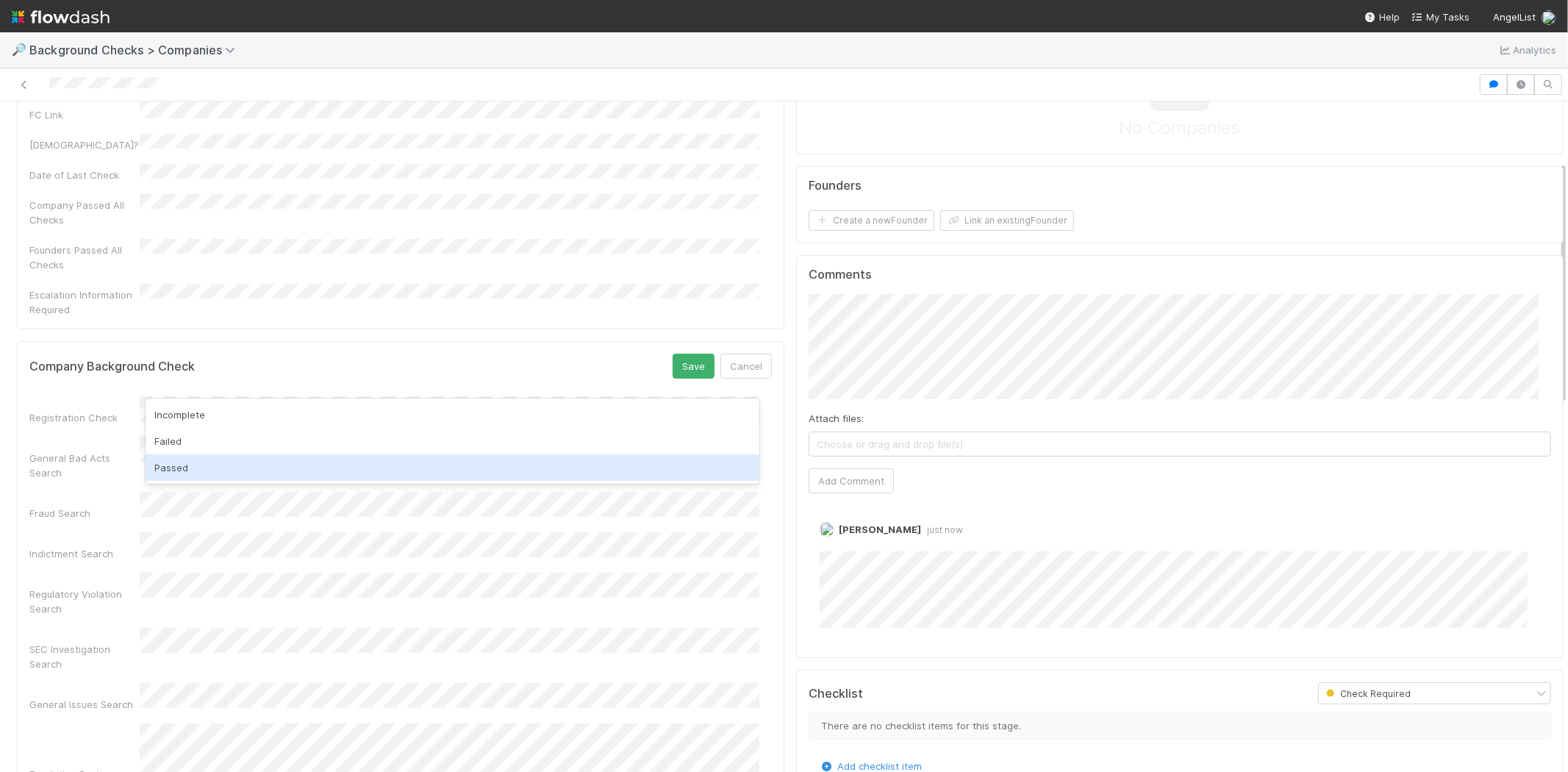
click at [516, 465] on div "Passed" at bounding box center [452, 468] width 614 height 27
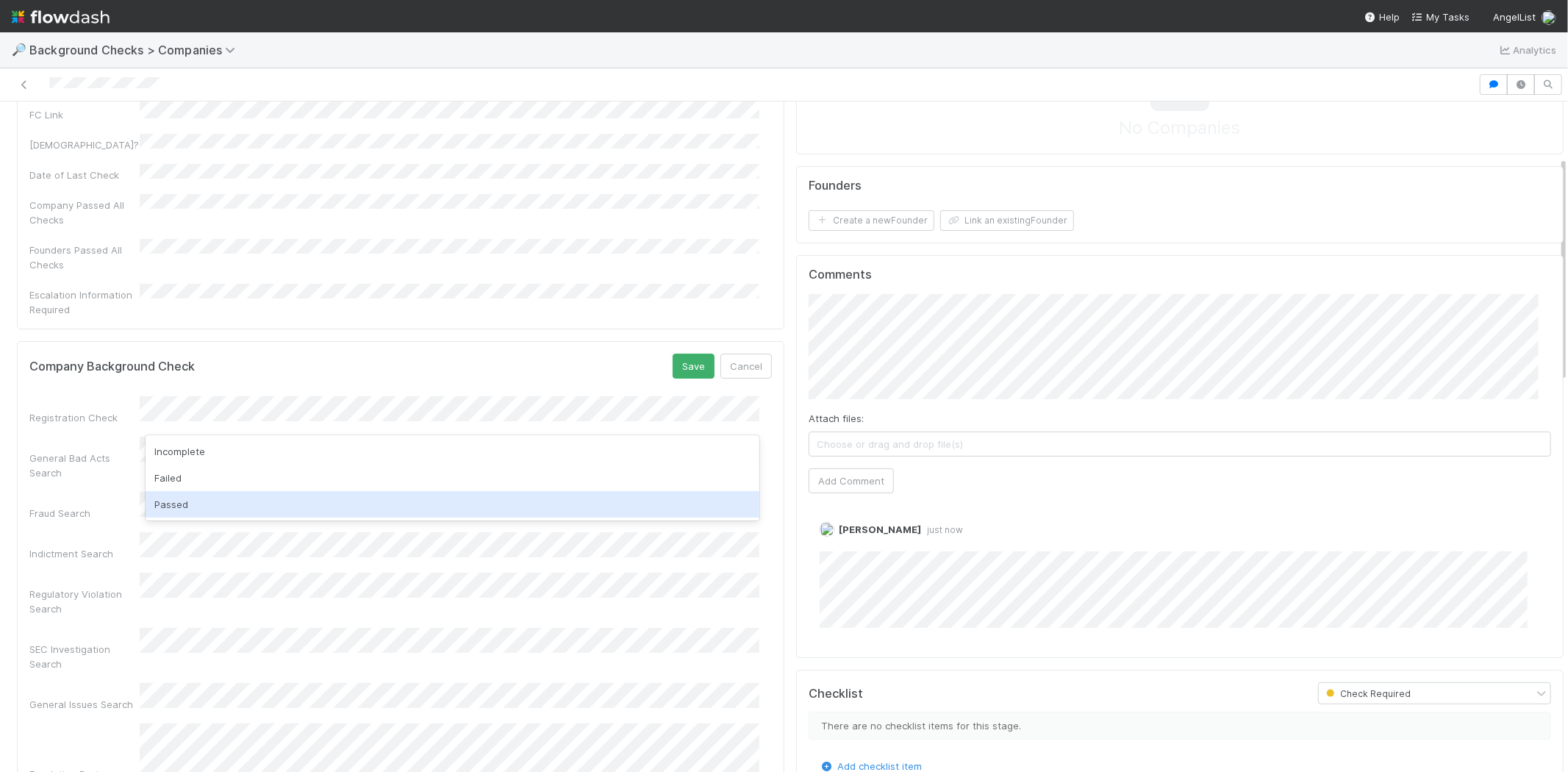
click at [509, 497] on div "Passed" at bounding box center [452, 505] width 614 height 27
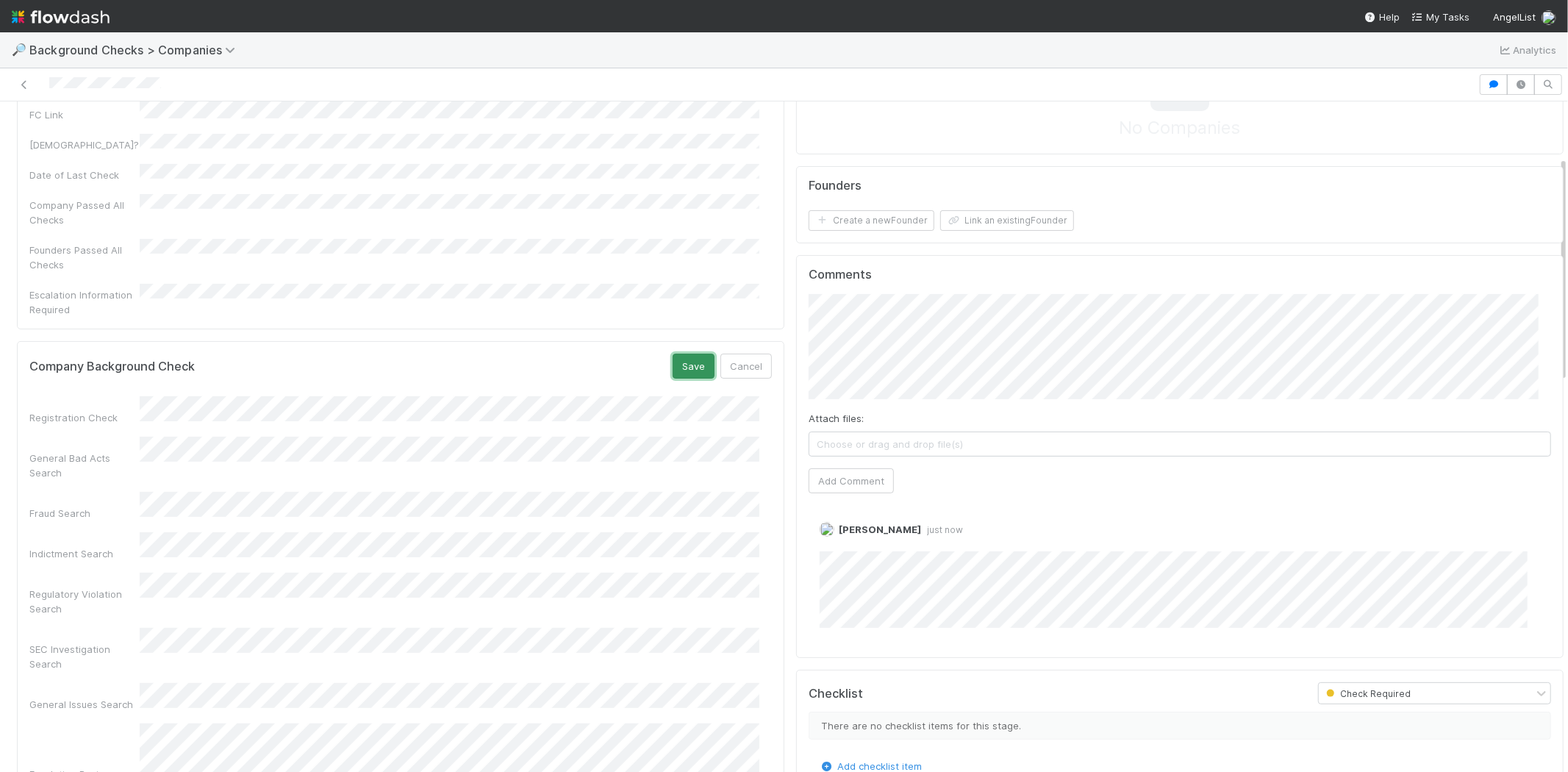
click at [683, 354] on button "Save" at bounding box center [693, 366] width 42 height 25
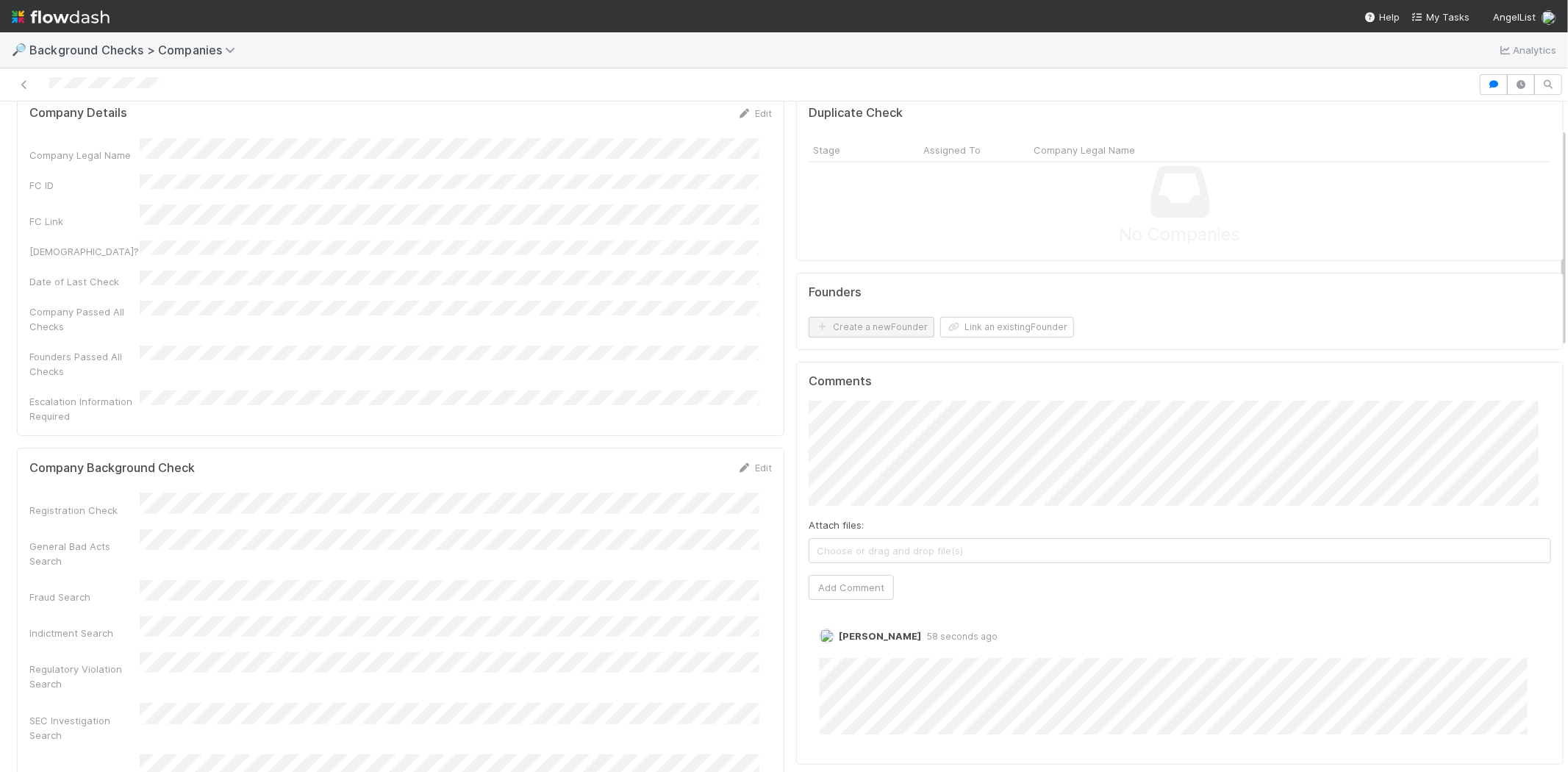
scroll to position [81, 0]
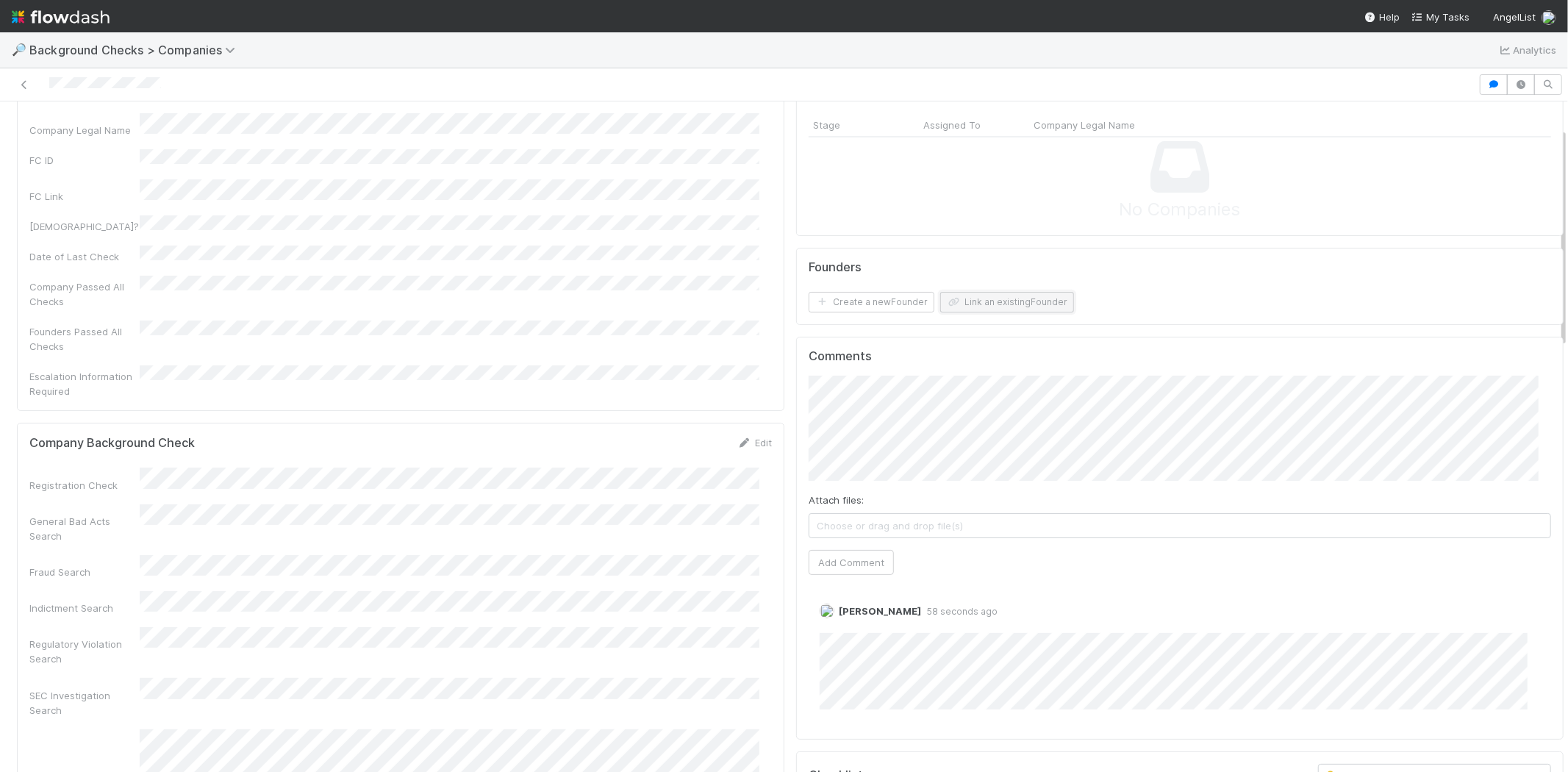
click at [972, 298] on button "Link an existing Founder" at bounding box center [1008, 302] width 134 height 21
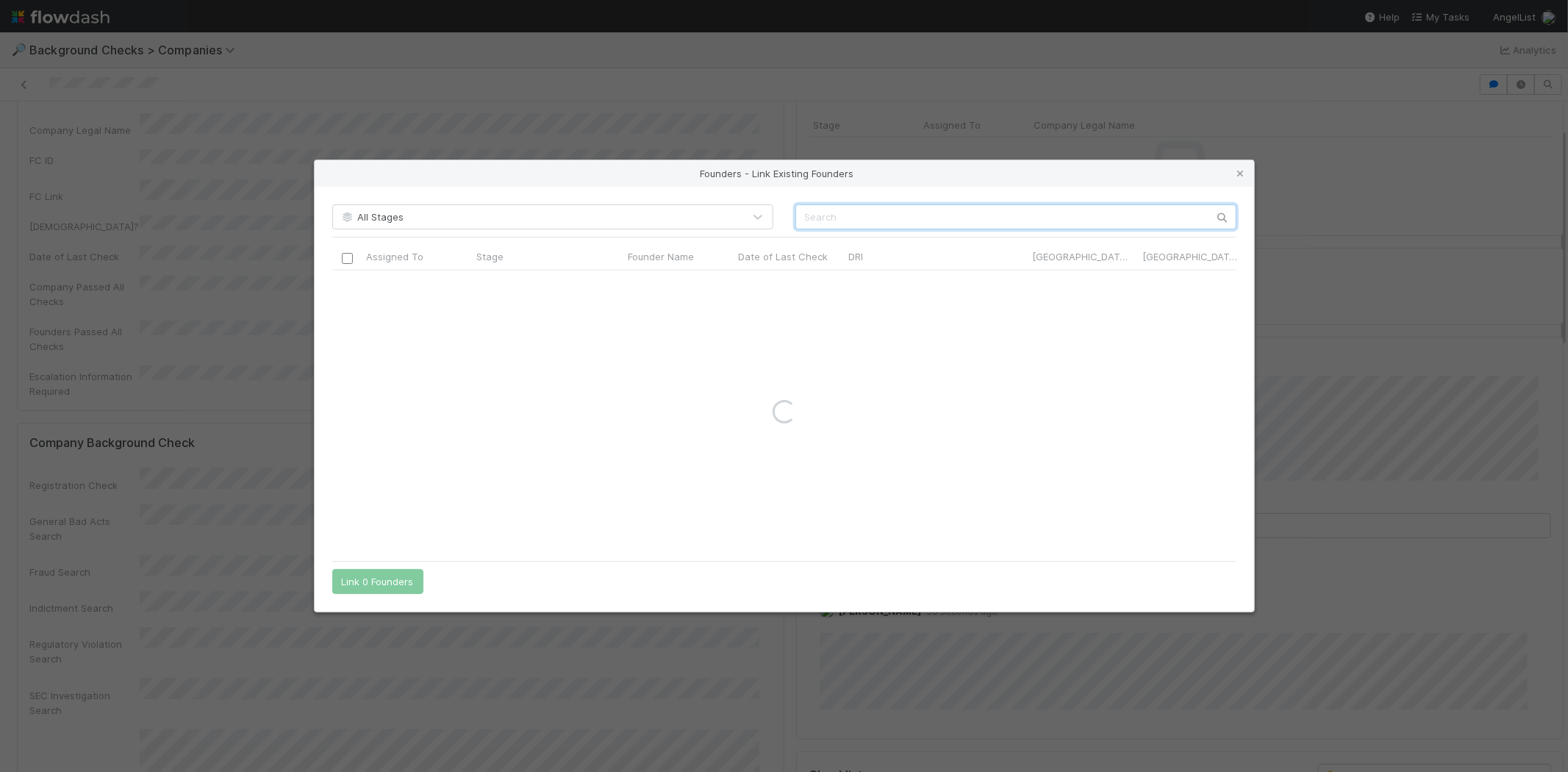
click at [876, 216] on input "text" at bounding box center [1016, 217] width 441 height 25
paste input "https://www.linkedin.com/in/eshan-dosani/"
type input "https://www.linkedin.com/in/eshan-dosani/"
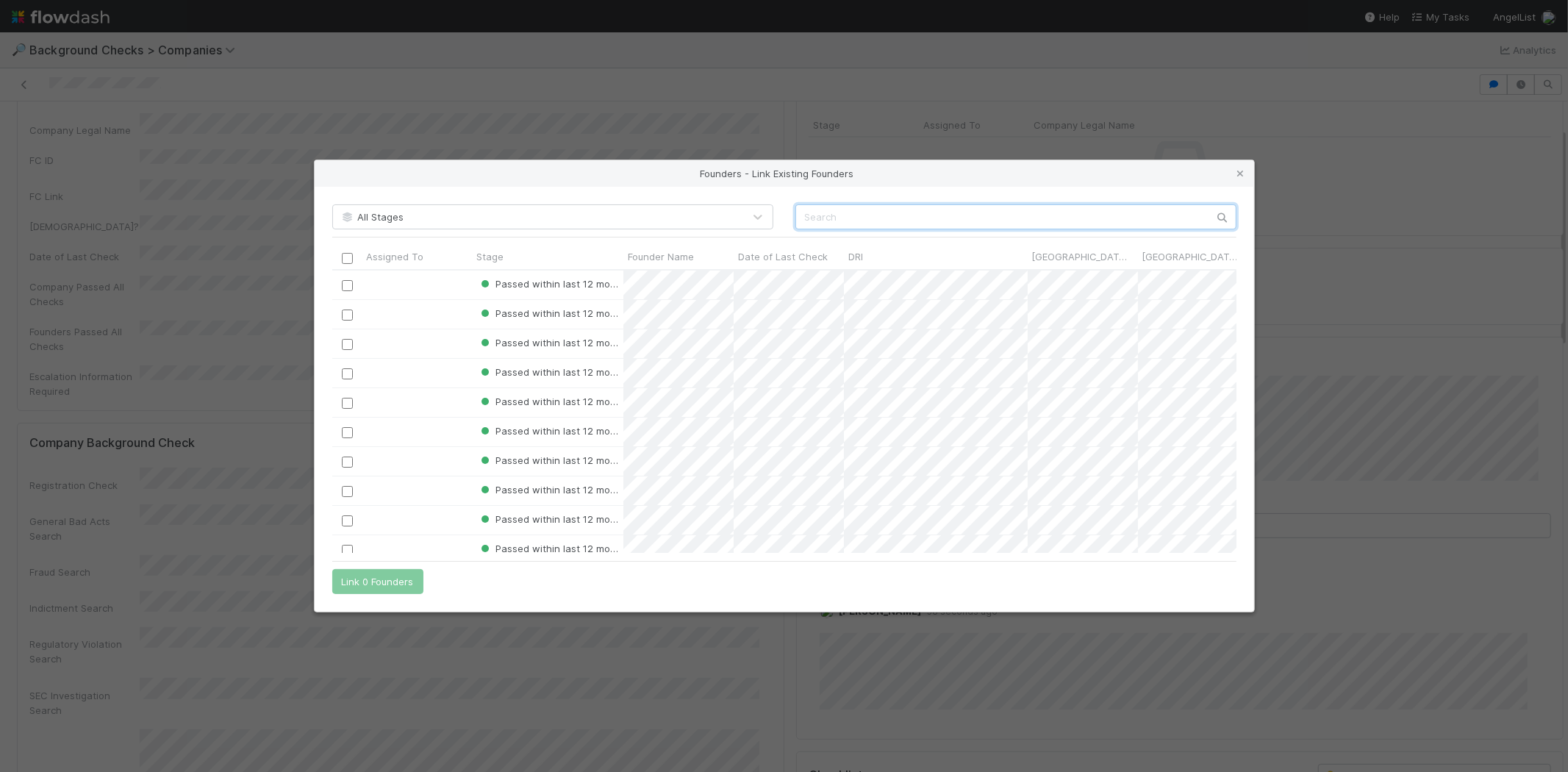
scroll to position [12, 13]
paste input "Eshan Dosani"
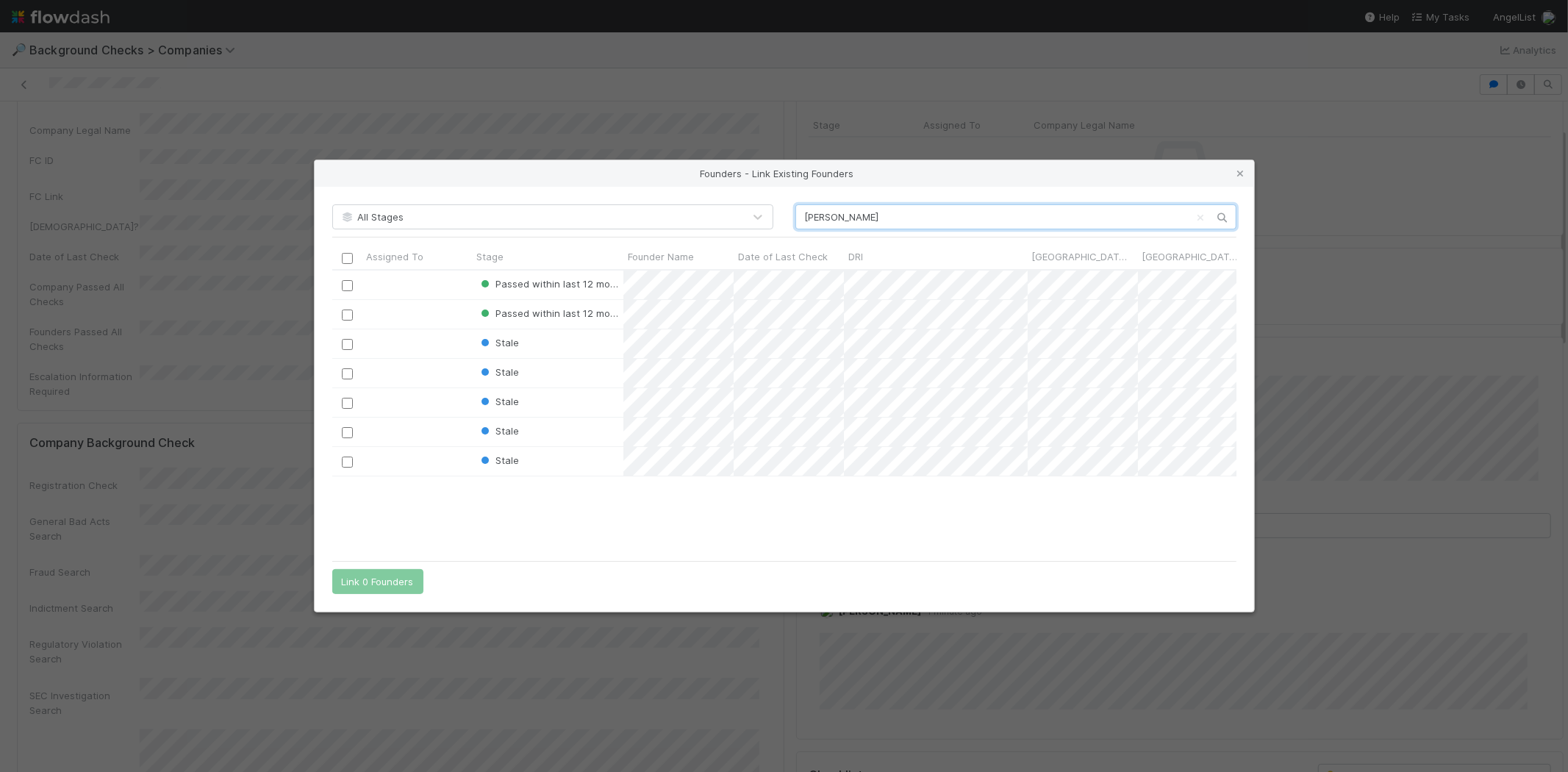
scroll to position [271, 892]
type input "Eshan"
click at [1238, 177] on icon at bounding box center [1241, 173] width 14 height 10
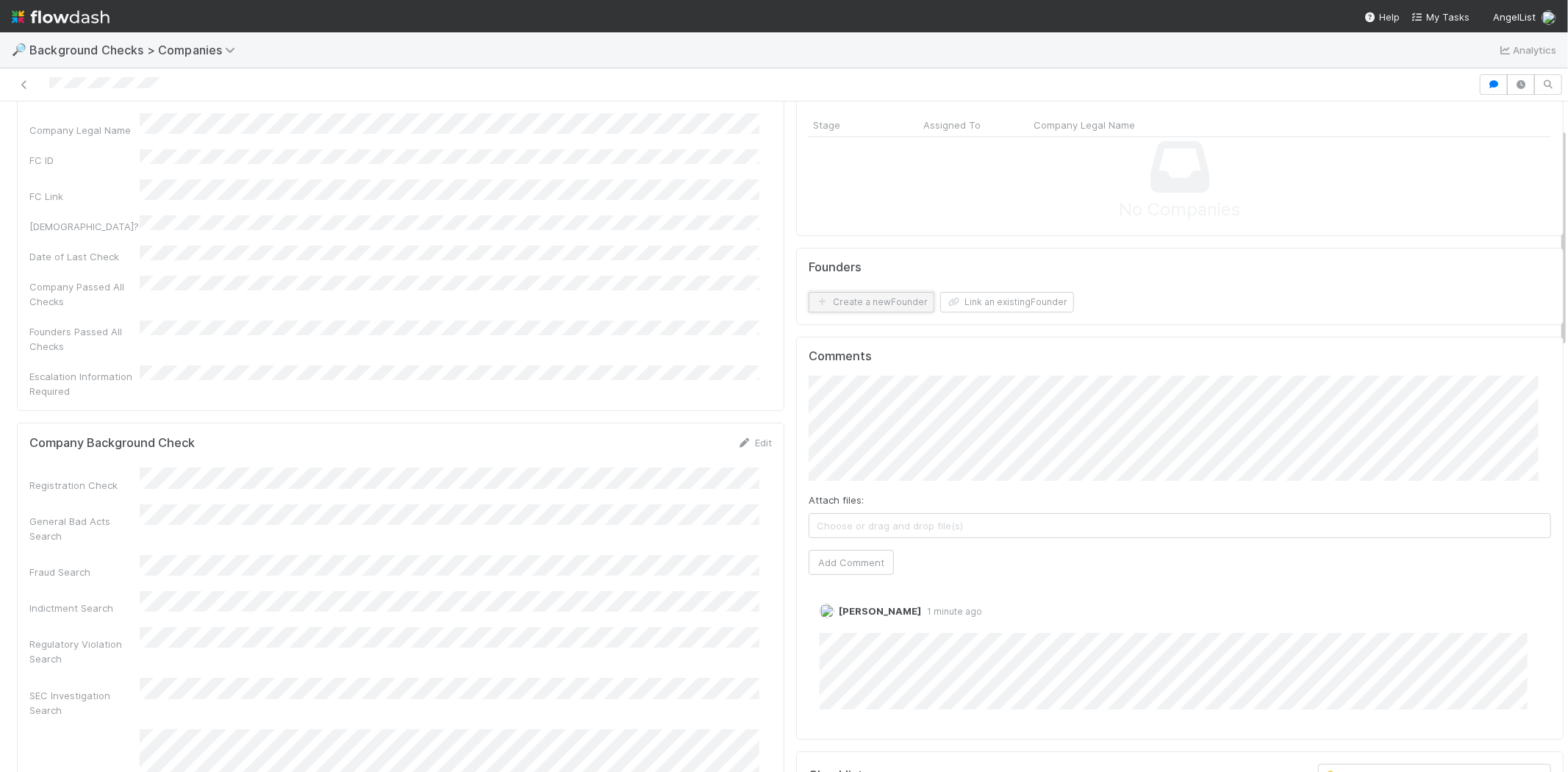
click at [888, 295] on button "Create a new Founder" at bounding box center [871, 302] width 126 height 21
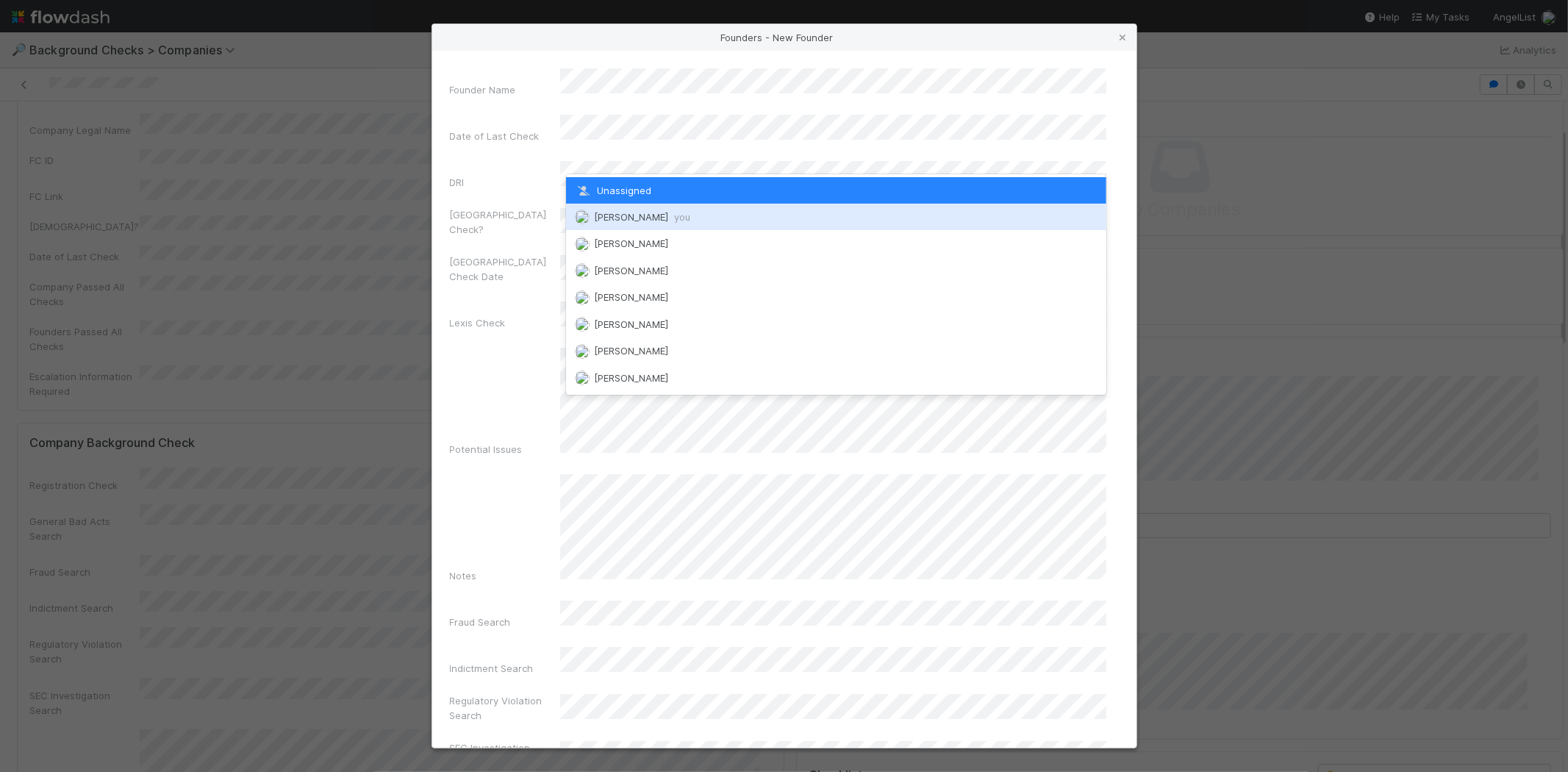
click at [643, 214] on span "Michael Capilitan you" at bounding box center [642, 216] width 96 height 12
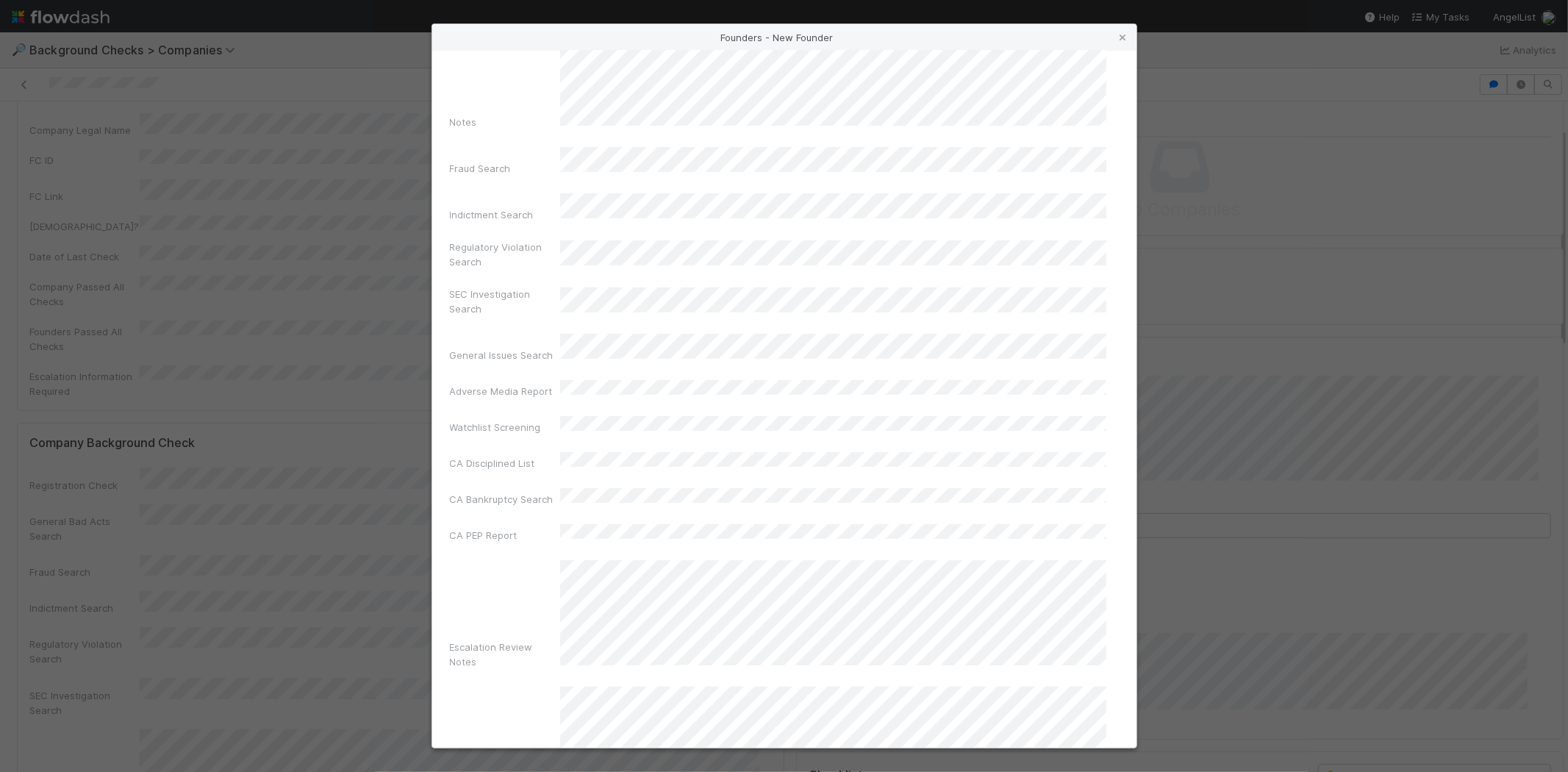
scroll to position [492, 0]
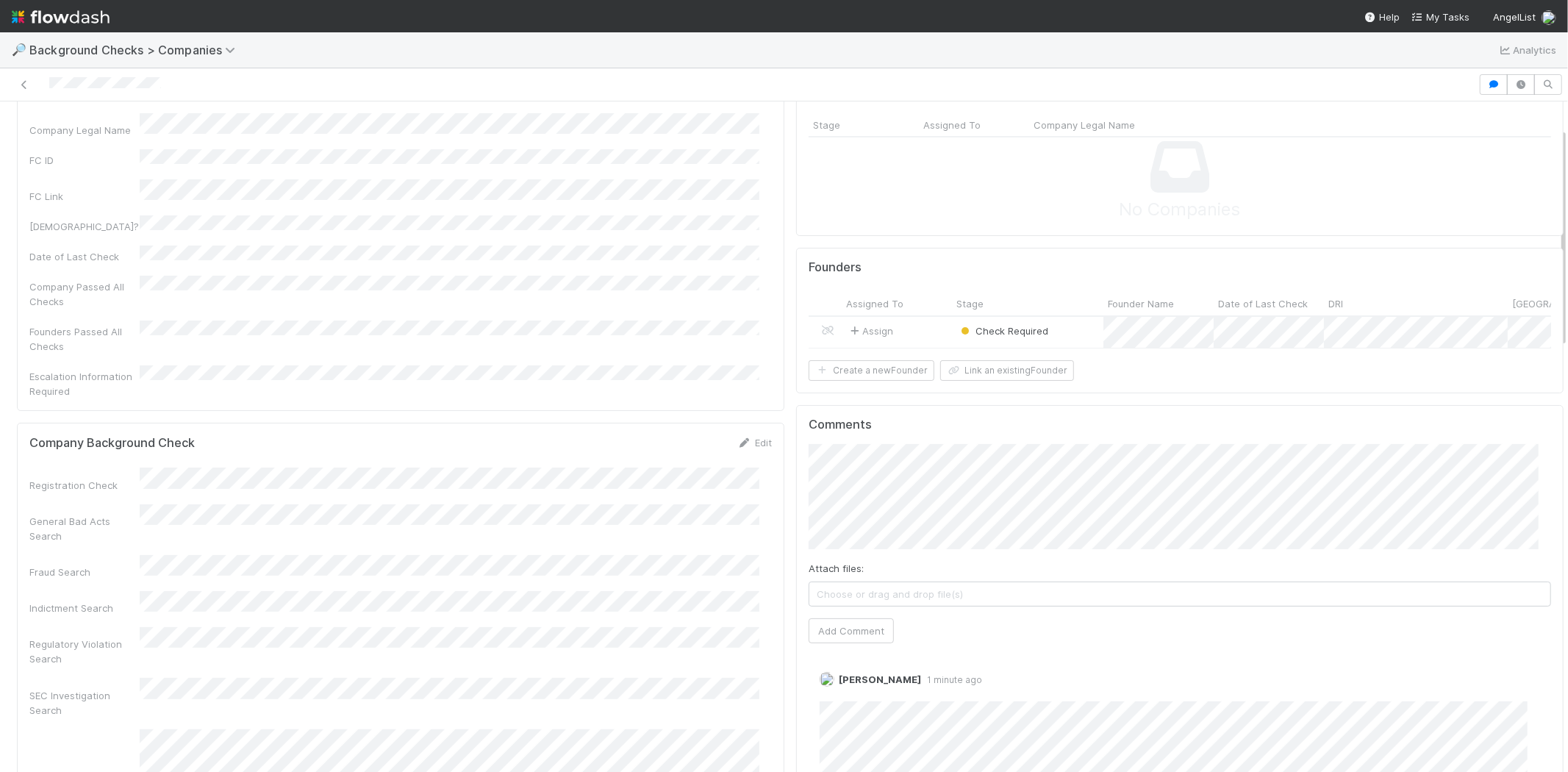
click at [912, 327] on div "Assign" at bounding box center [896, 332] width 110 height 31
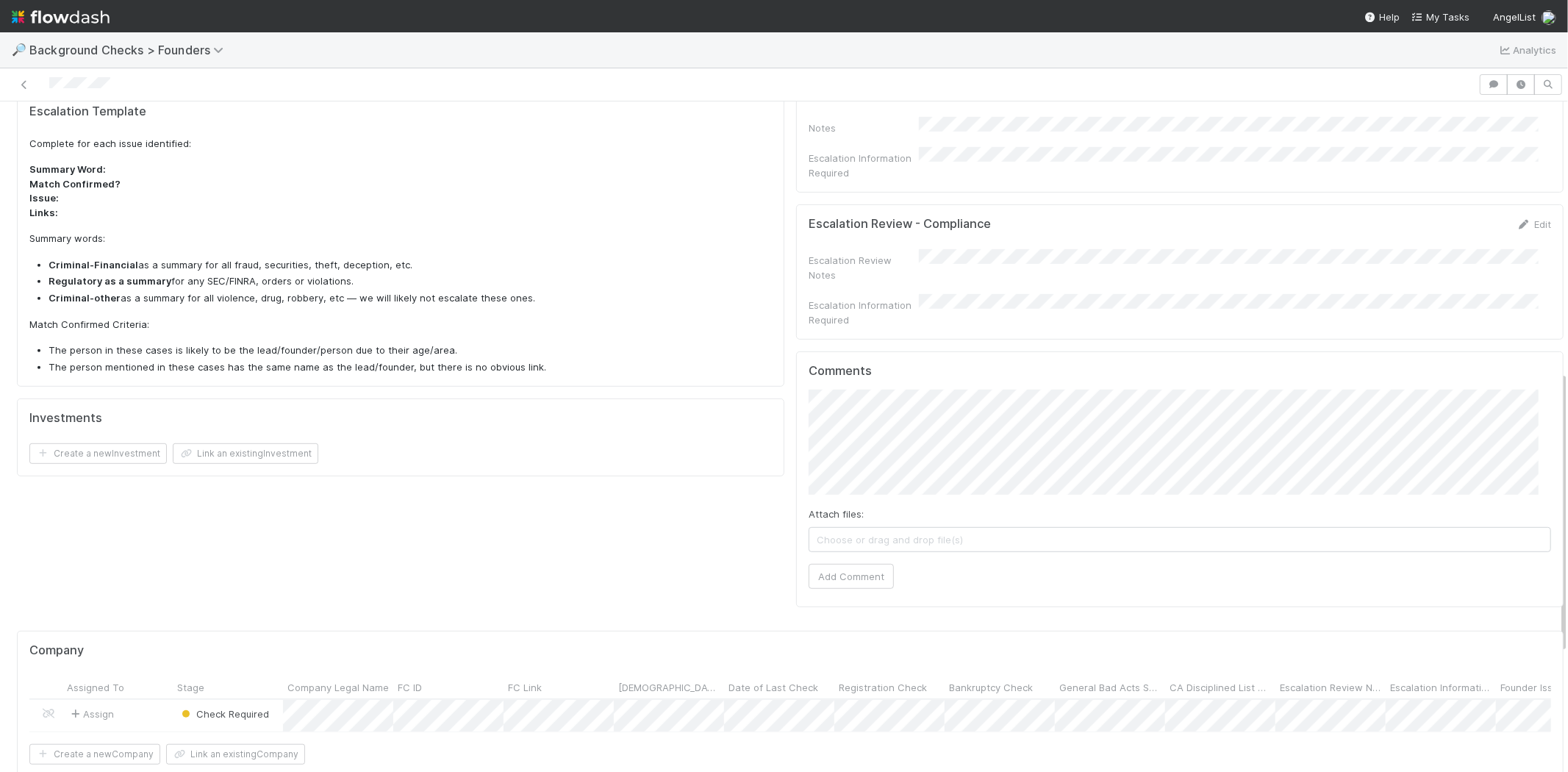
scroll to position [653, 0]
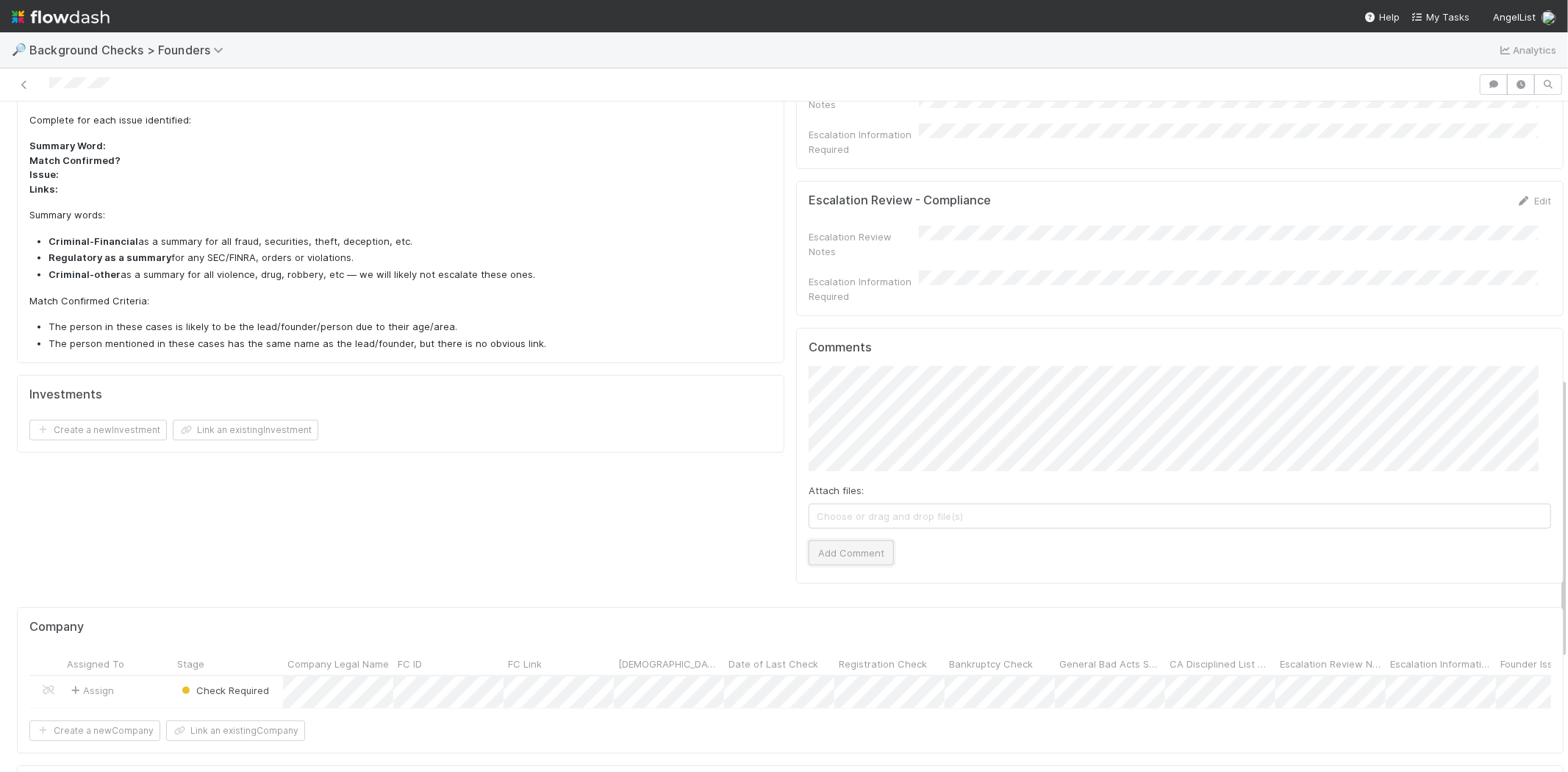
click at [834, 541] on button "Add Comment" at bounding box center [851, 553] width 85 height 25
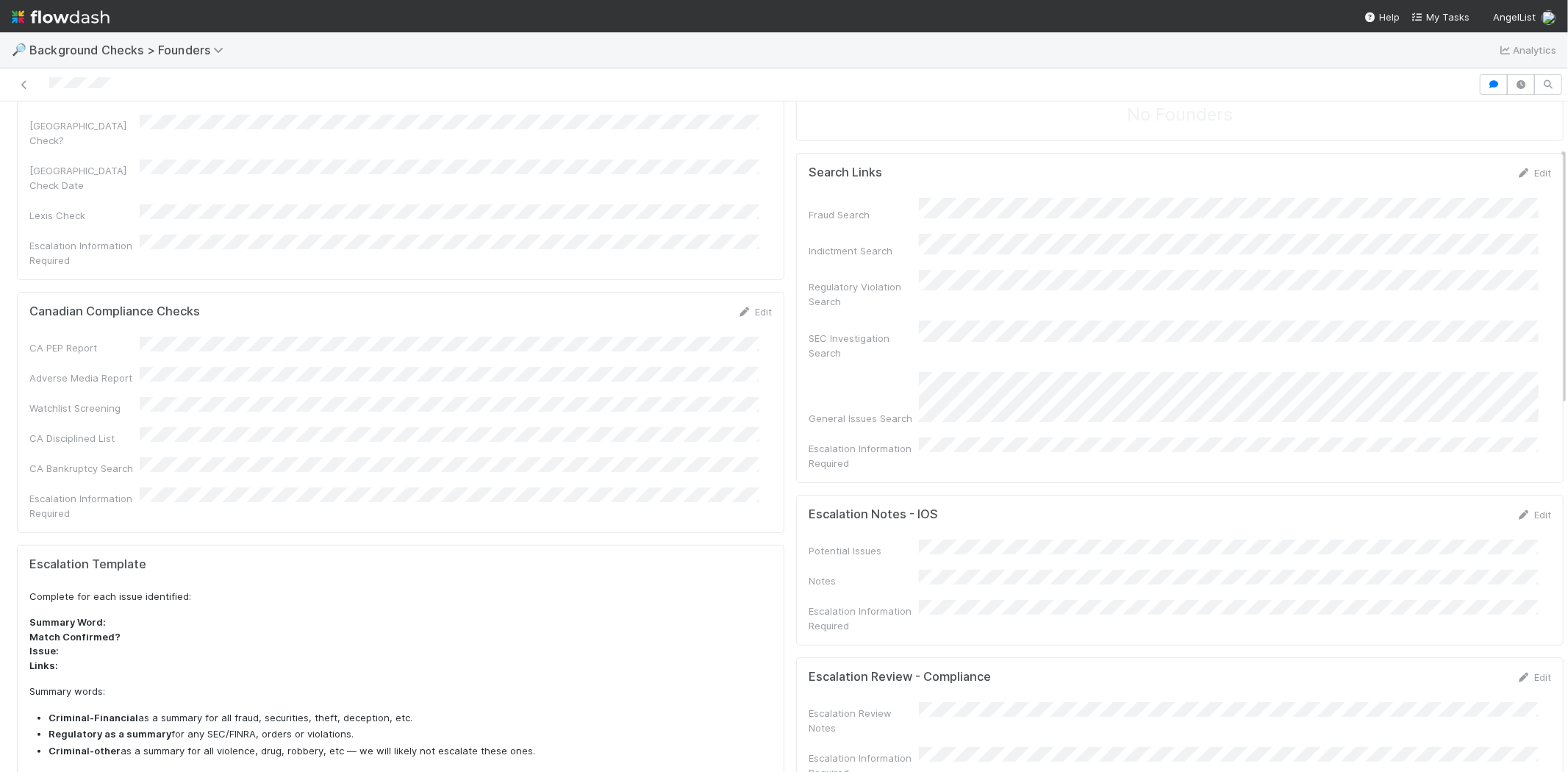
scroll to position [0, 0]
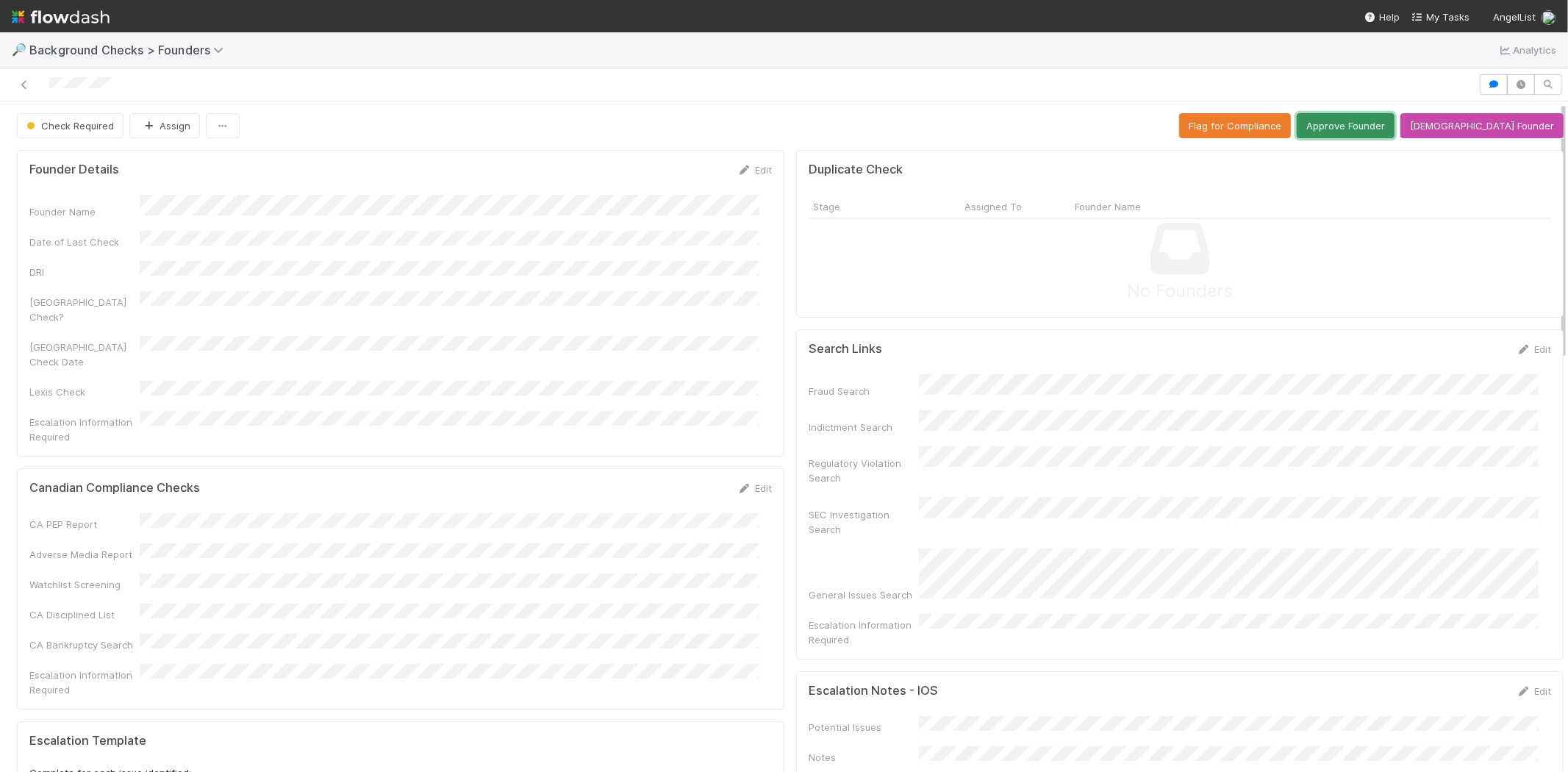
click at [1369, 130] on button "Approve Founder" at bounding box center [1346, 126] width 97 height 25
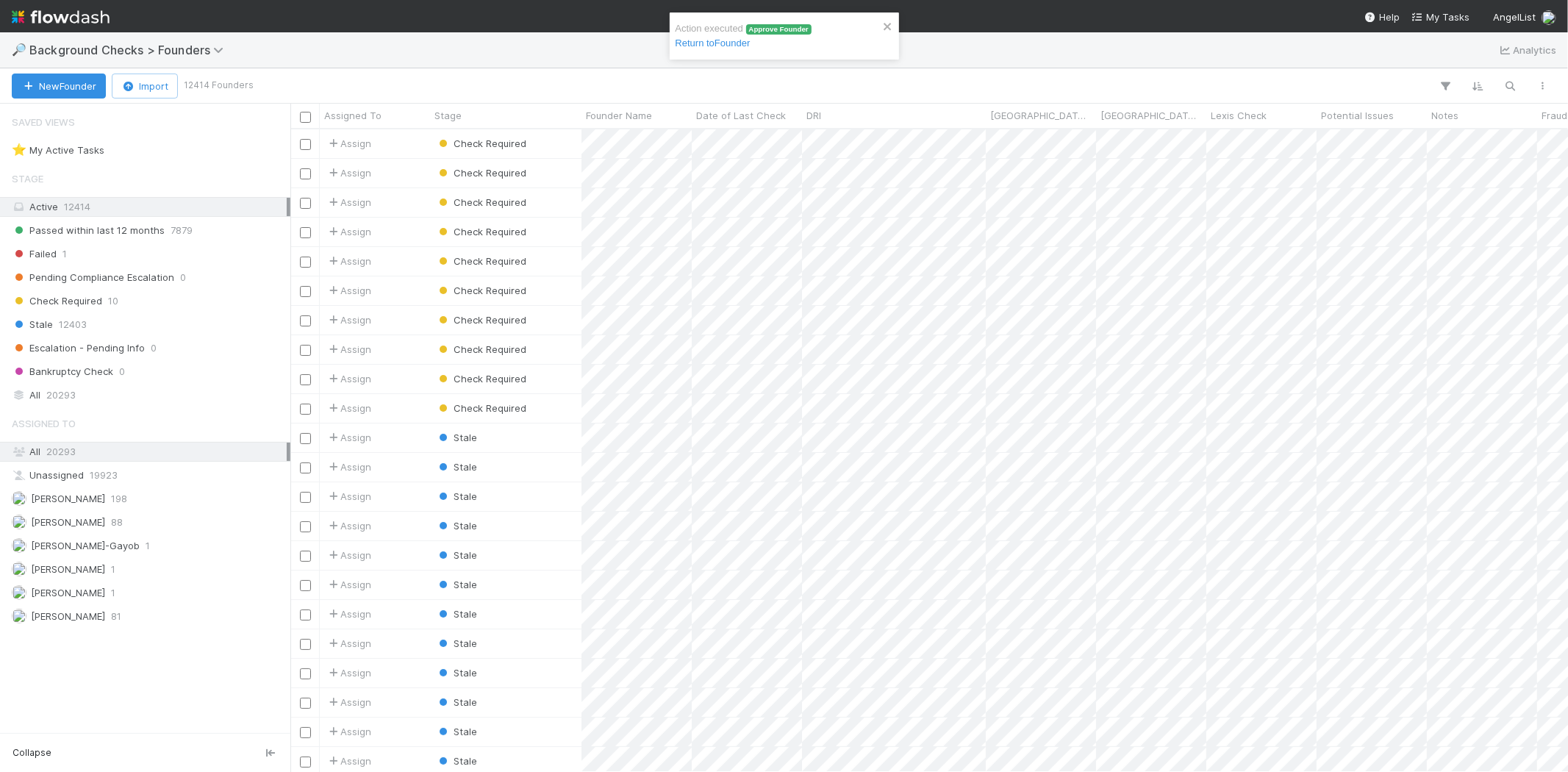
scroll to position [630, 1265]
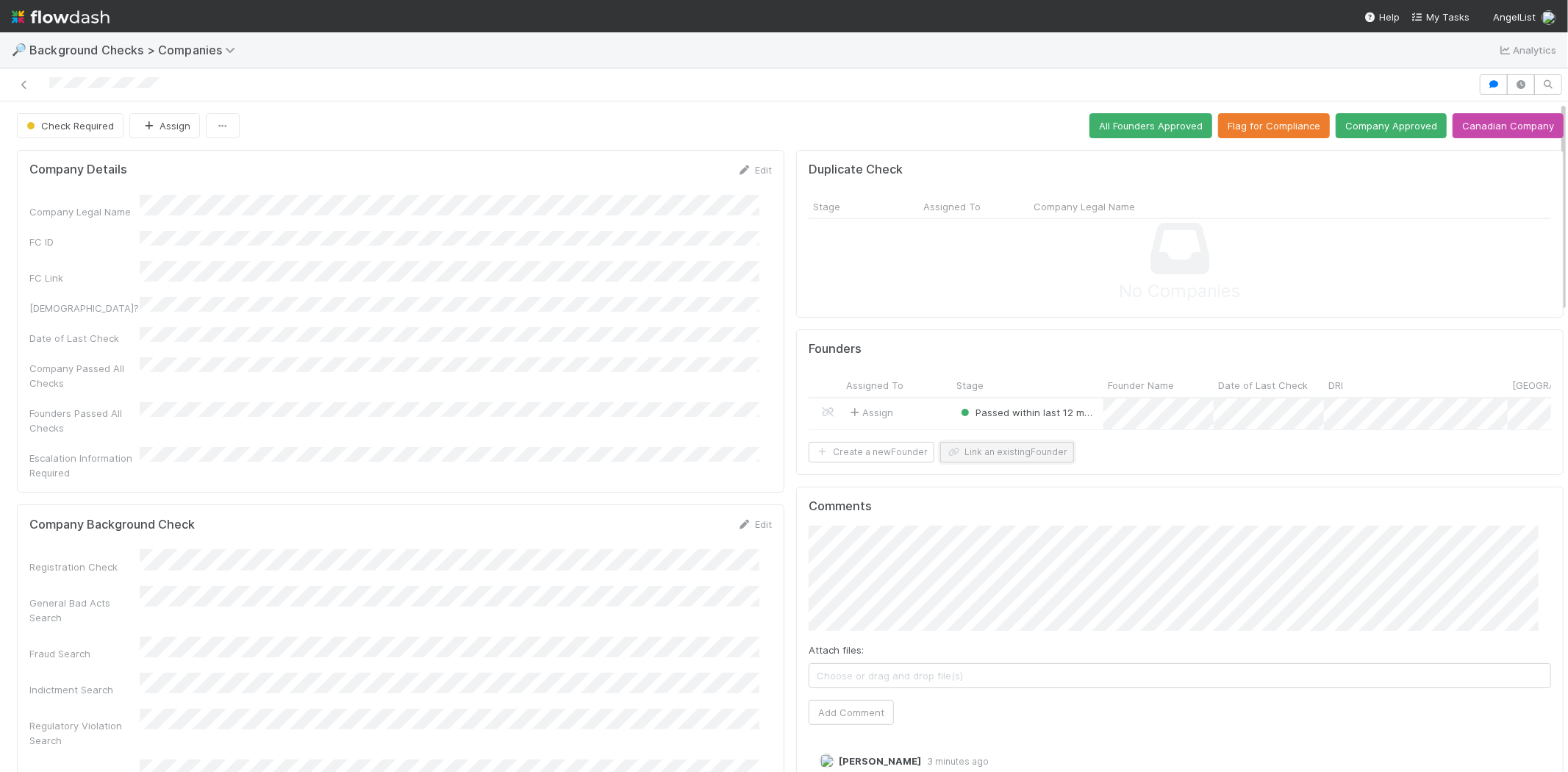
click at [995, 463] on button "Link an existing Founder" at bounding box center [1008, 452] width 134 height 21
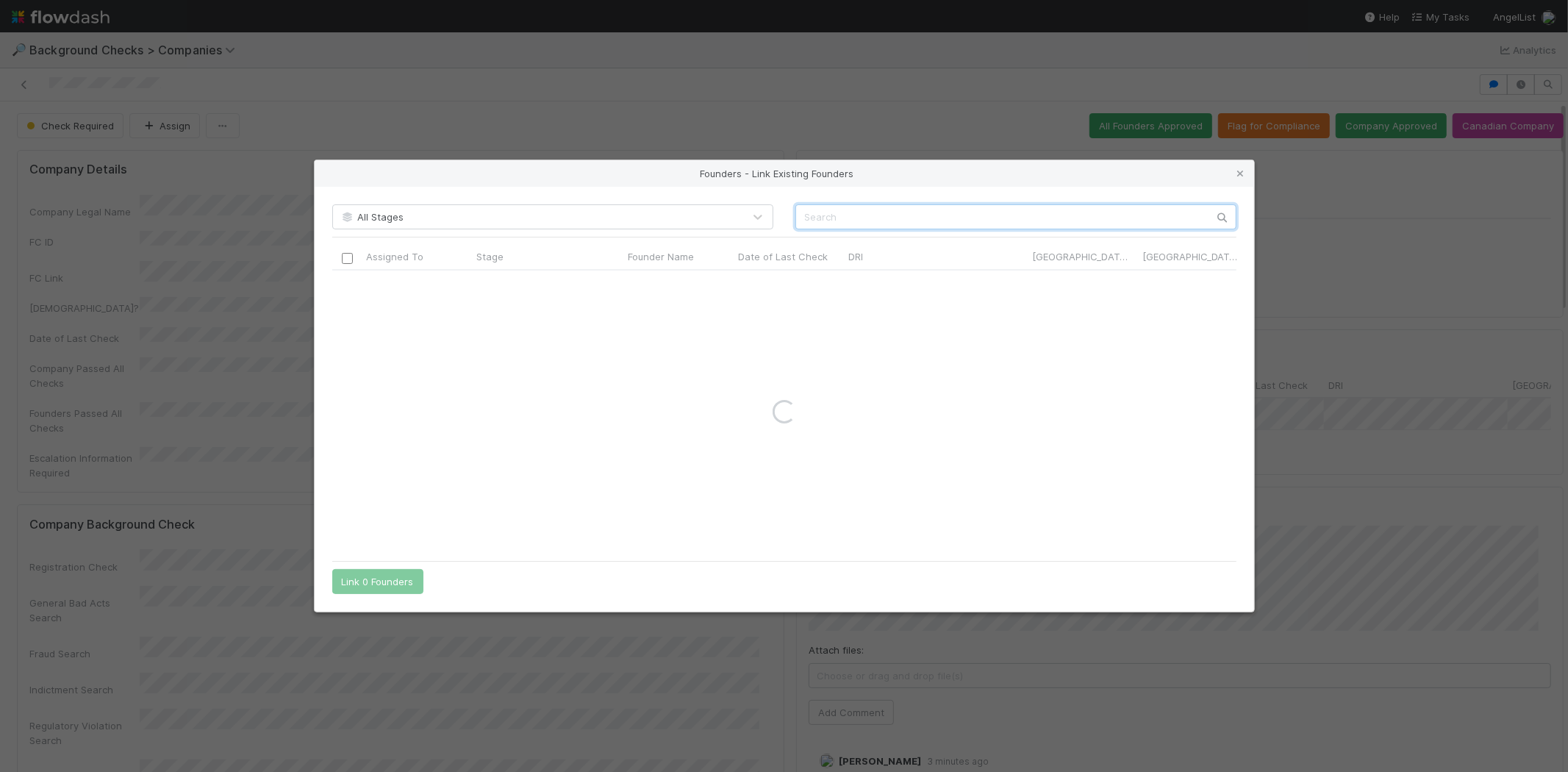
click at [887, 215] on input "text" at bounding box center [1016, 217] width 441 height 25
paste input "Kyle Hyun Woo Jung"
type input "Kyle Hyun"
drag, startPoint x: 1240, startPoint y: 174, endPoint x: 1208, endPoint y: 179, distance: 32.4
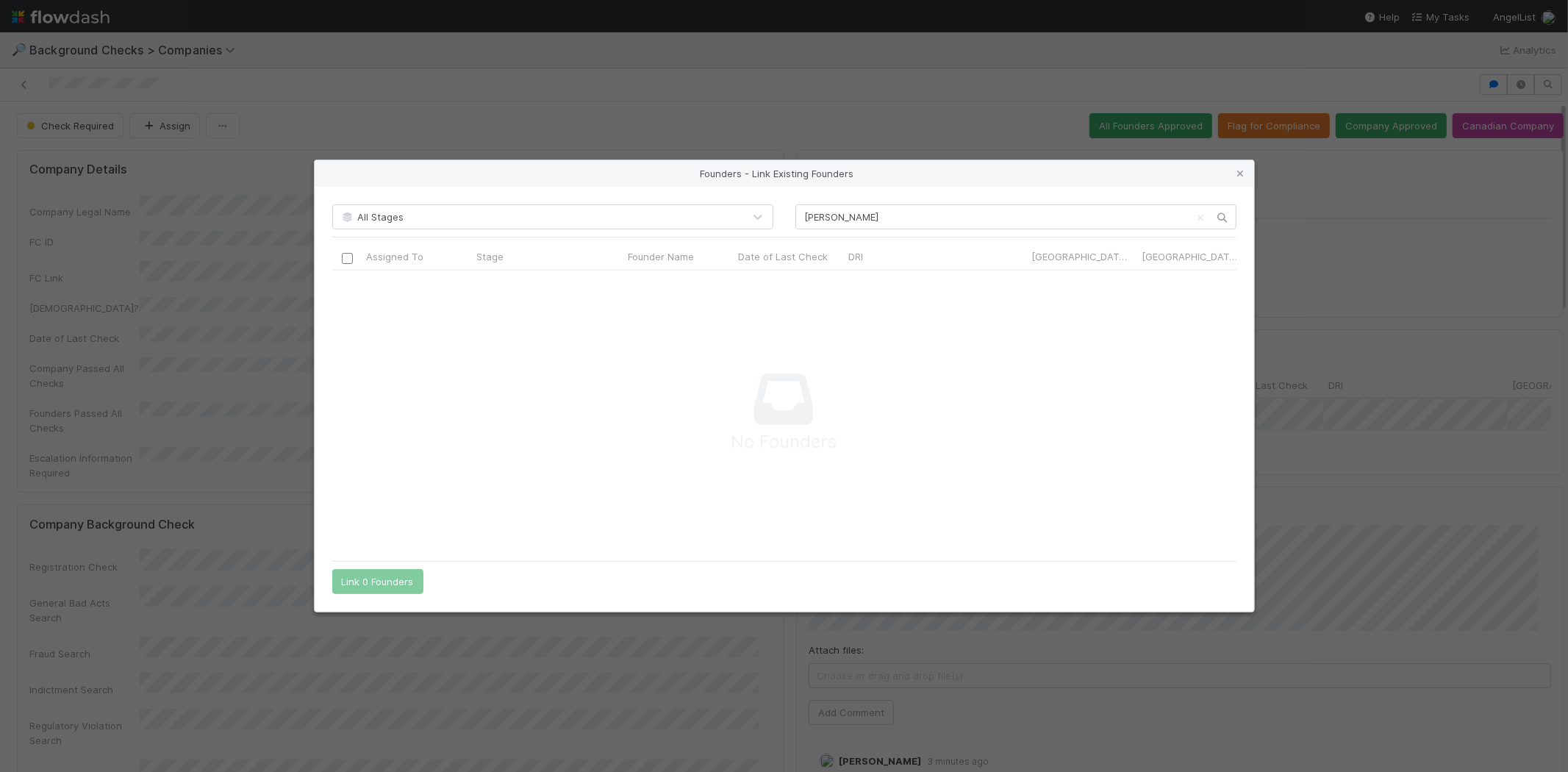
click at [1240, 174] on icon at bounding box center [1241, 173] width 14 height 10
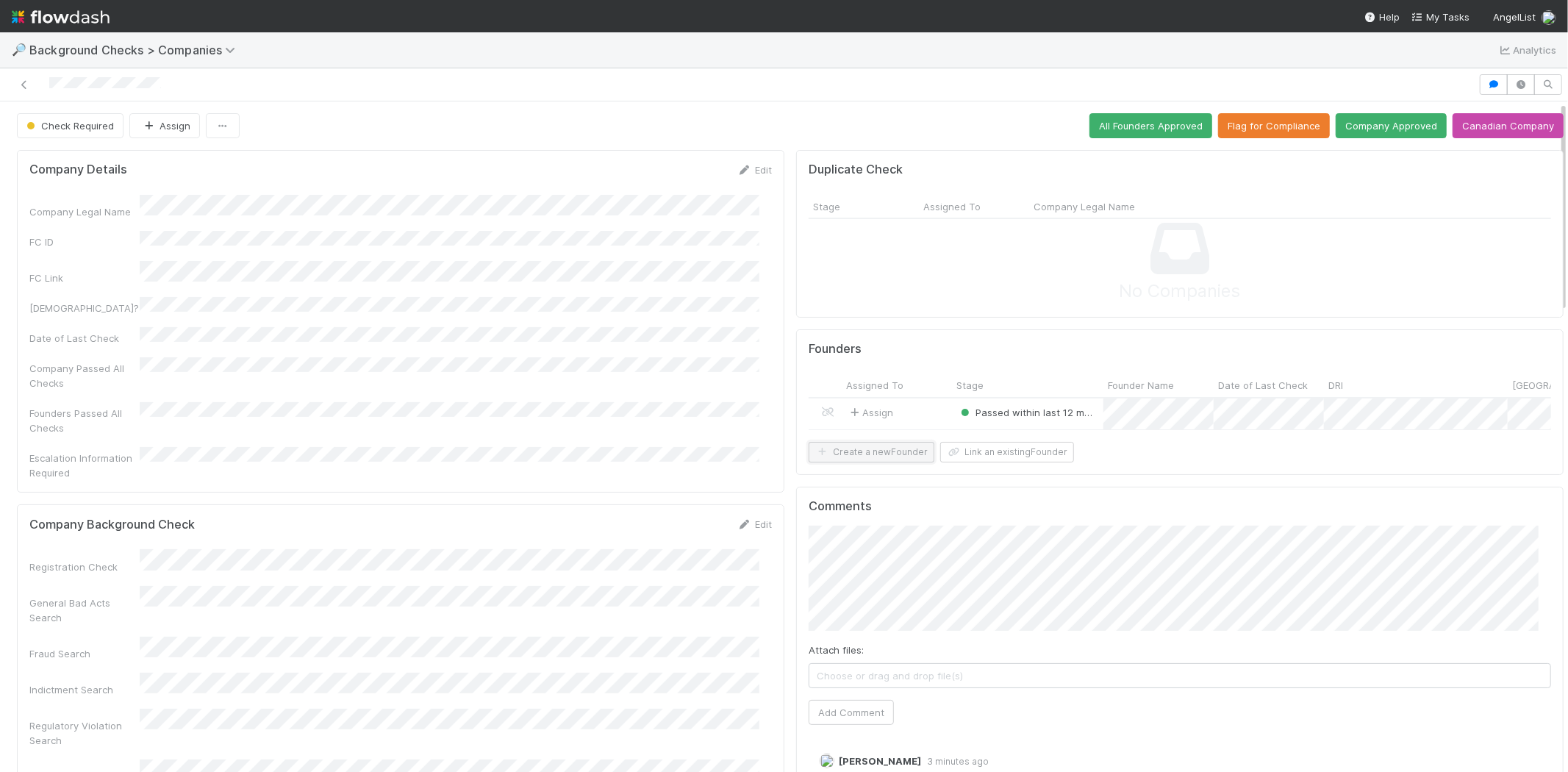
click at [866, 463] on button "Create a new Founder" at bounding box center [871, 452] width 126 height 21
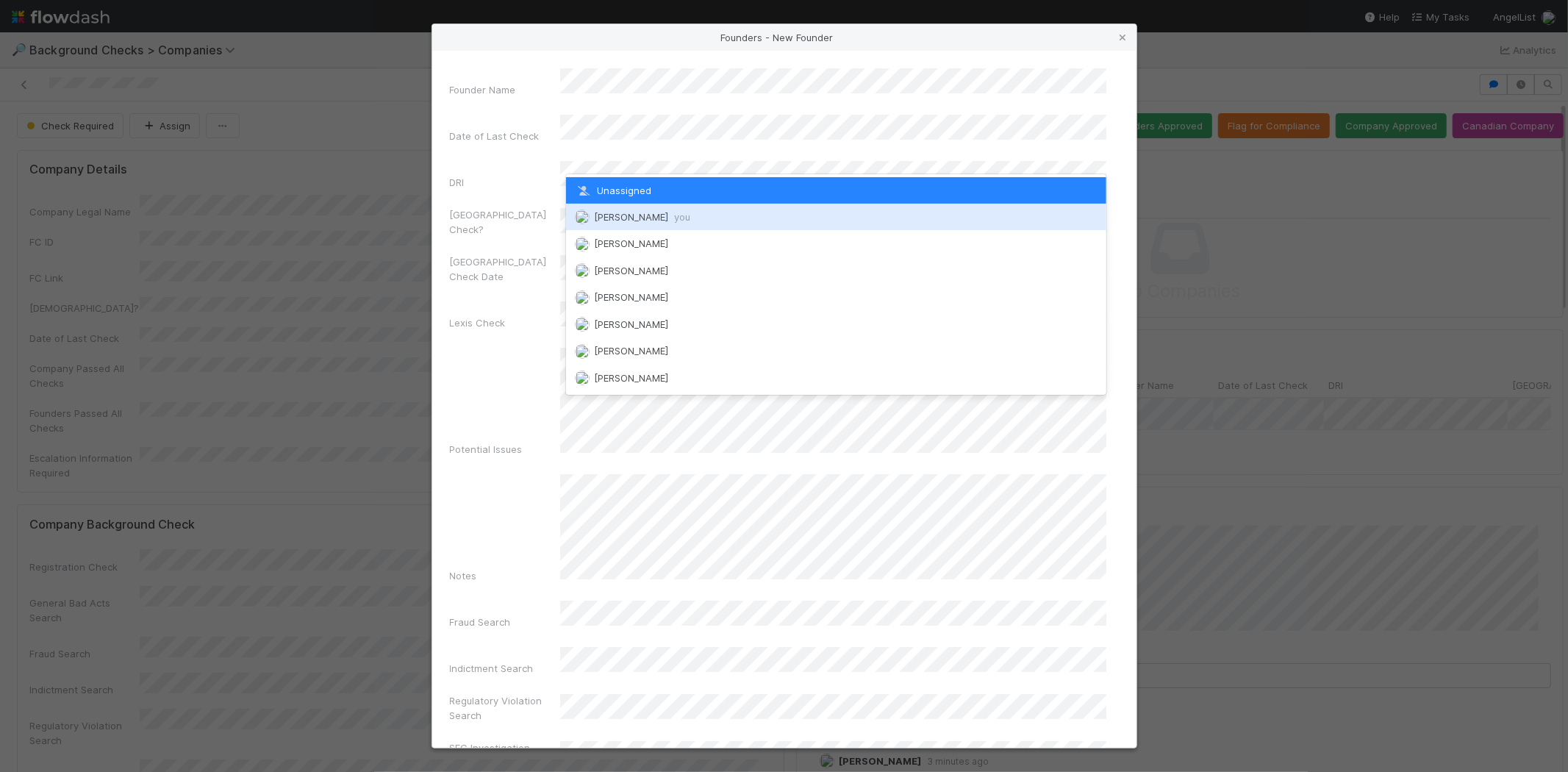
click at [678, 214] on span "you" at bounding box center [683, 216] width 16 height 12
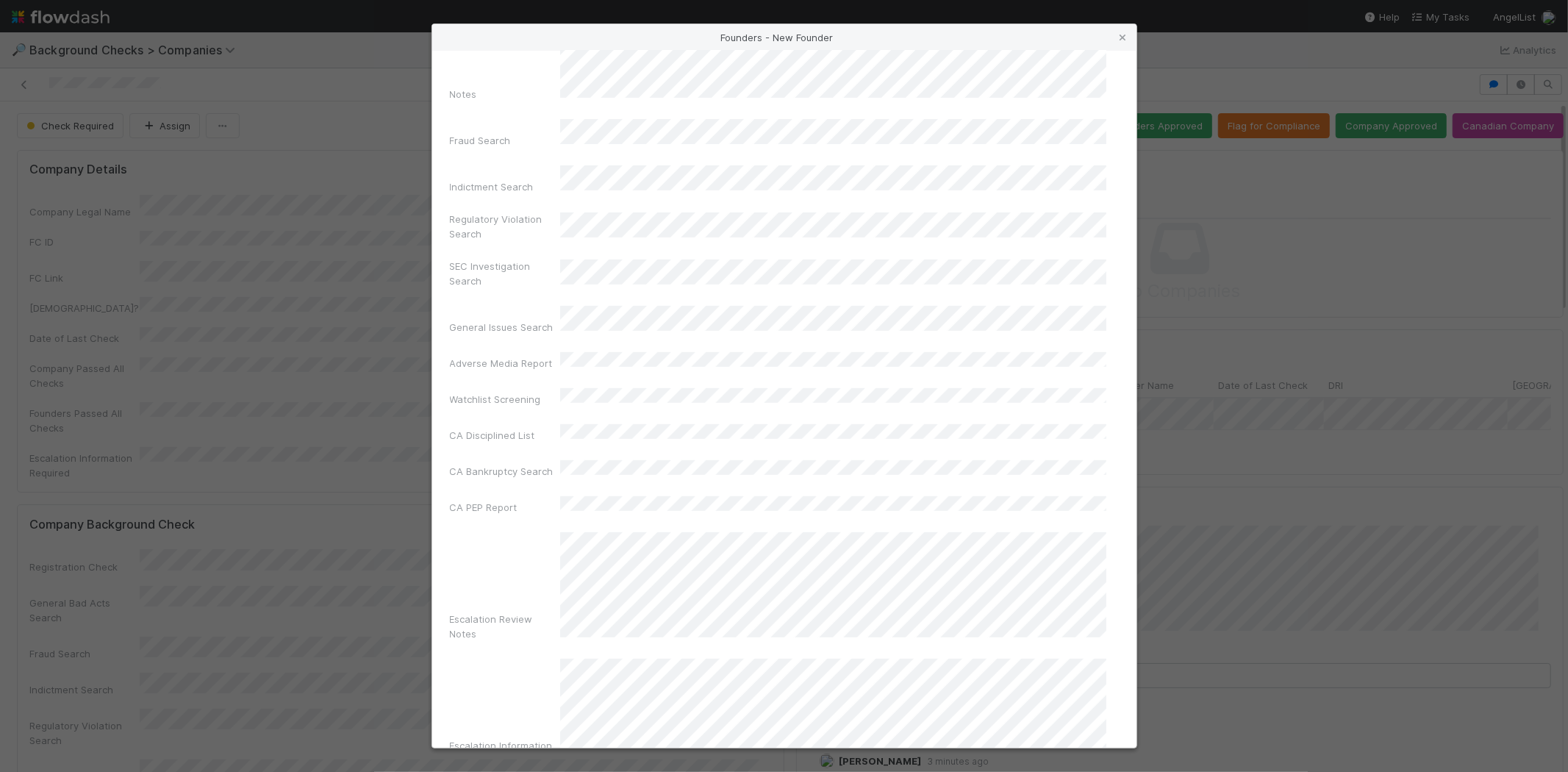
scroll to position [490, 0]
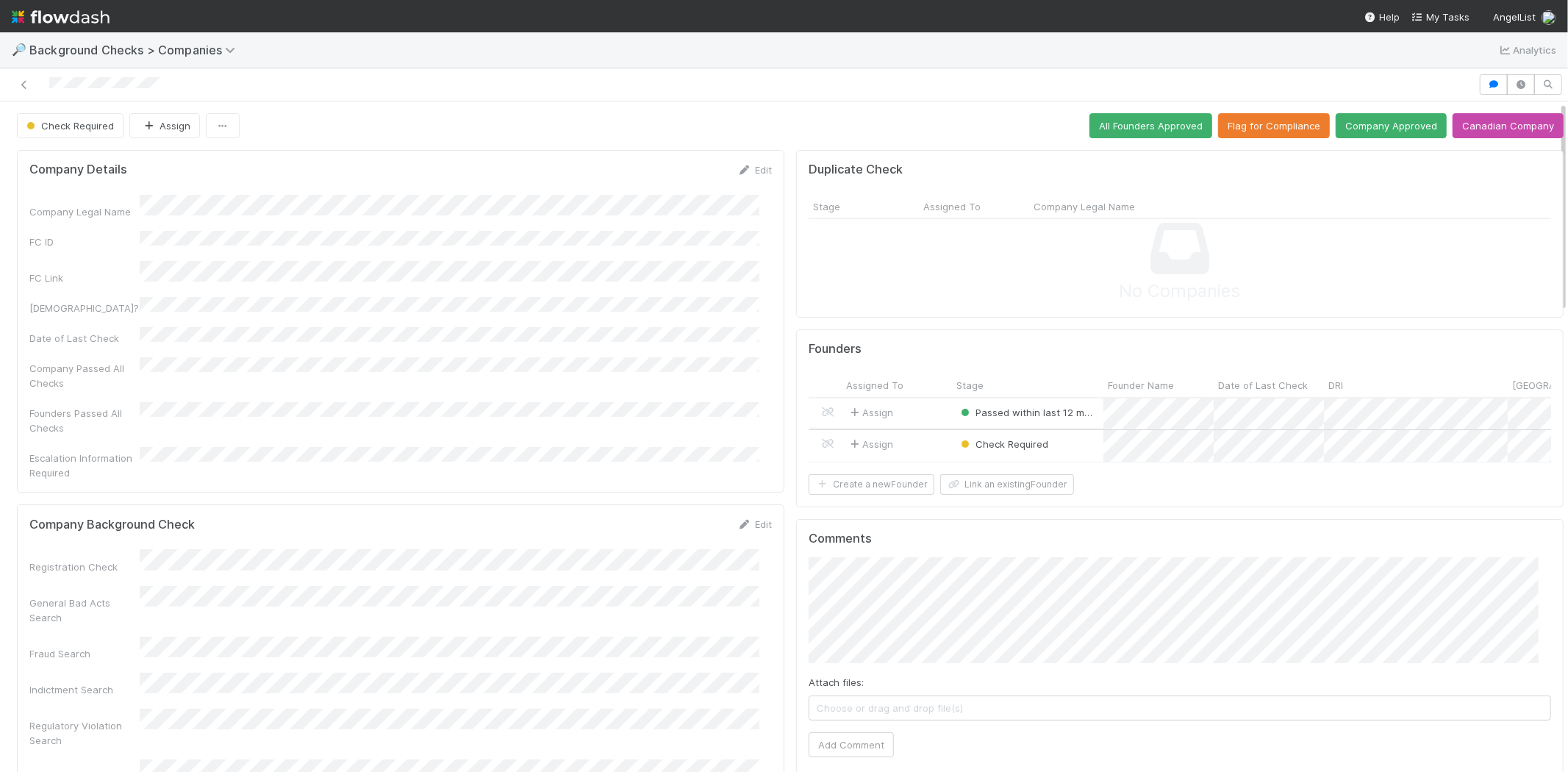
click at [908, 440] on div "Assign" at bounding box center [896, 445] width 110 height 31
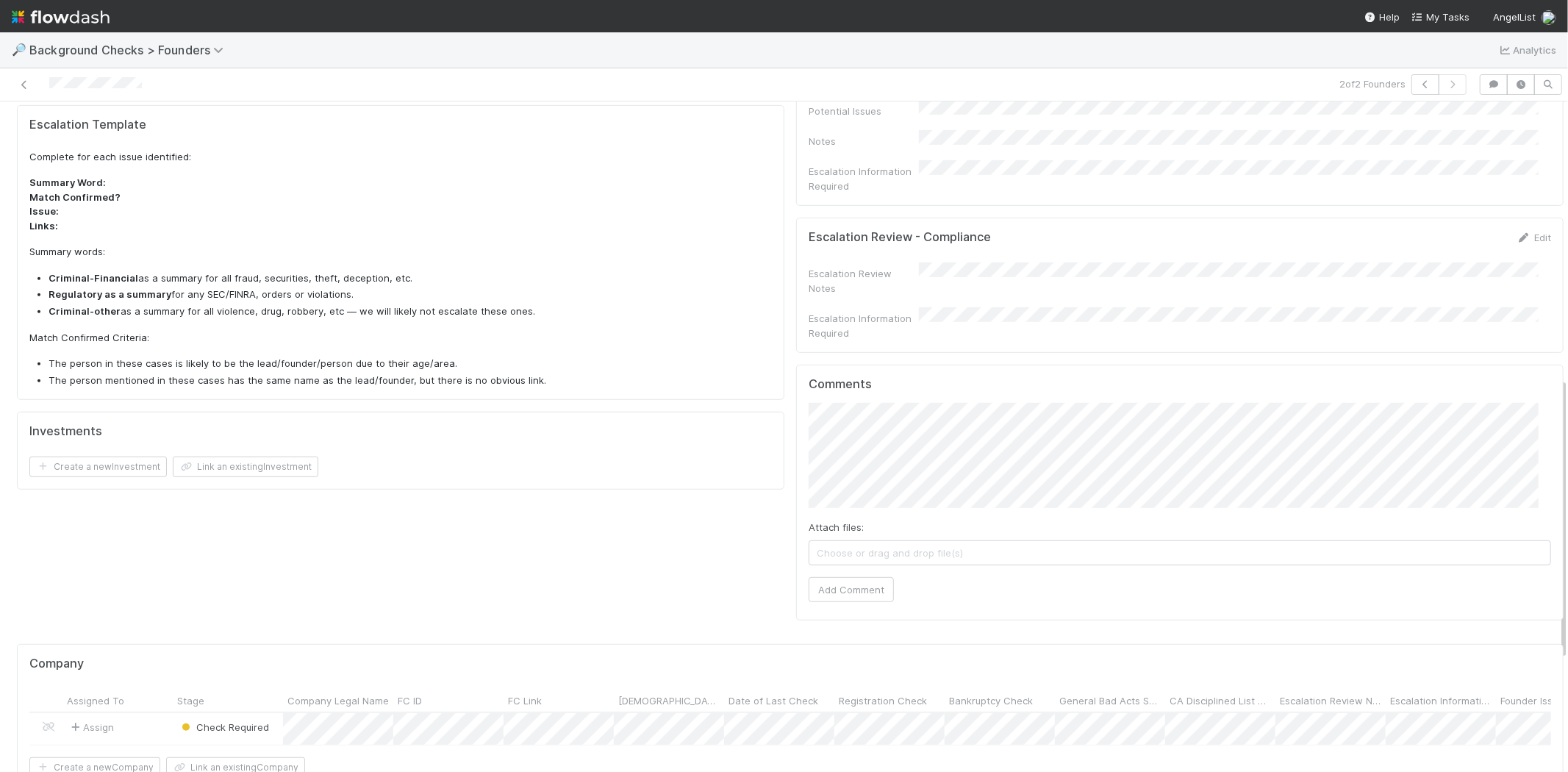
scroll to position [735, 0]
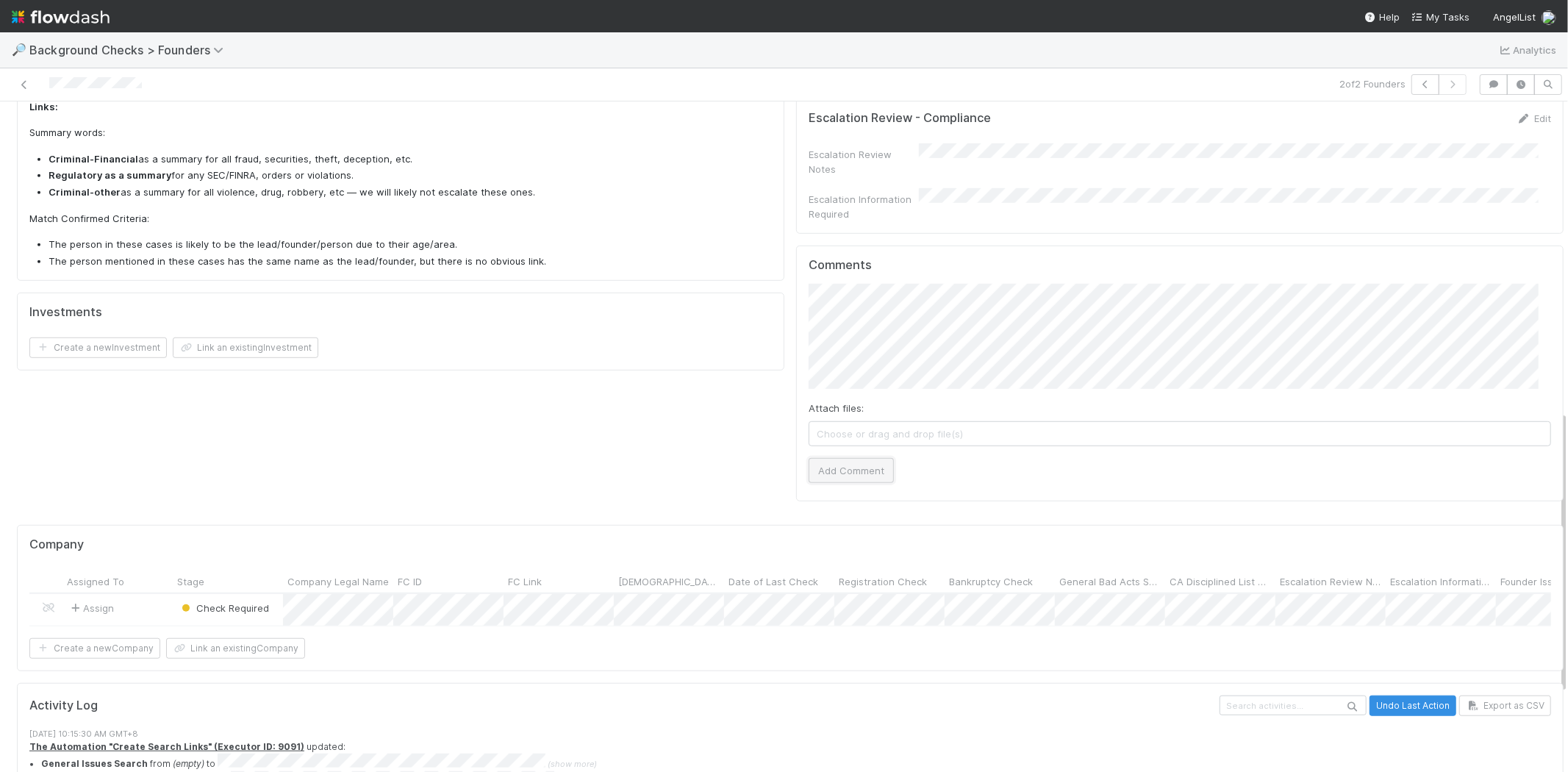
click at [840, 458] on button "Add Comment" at bounding box center [851, 471] width 85 height 25
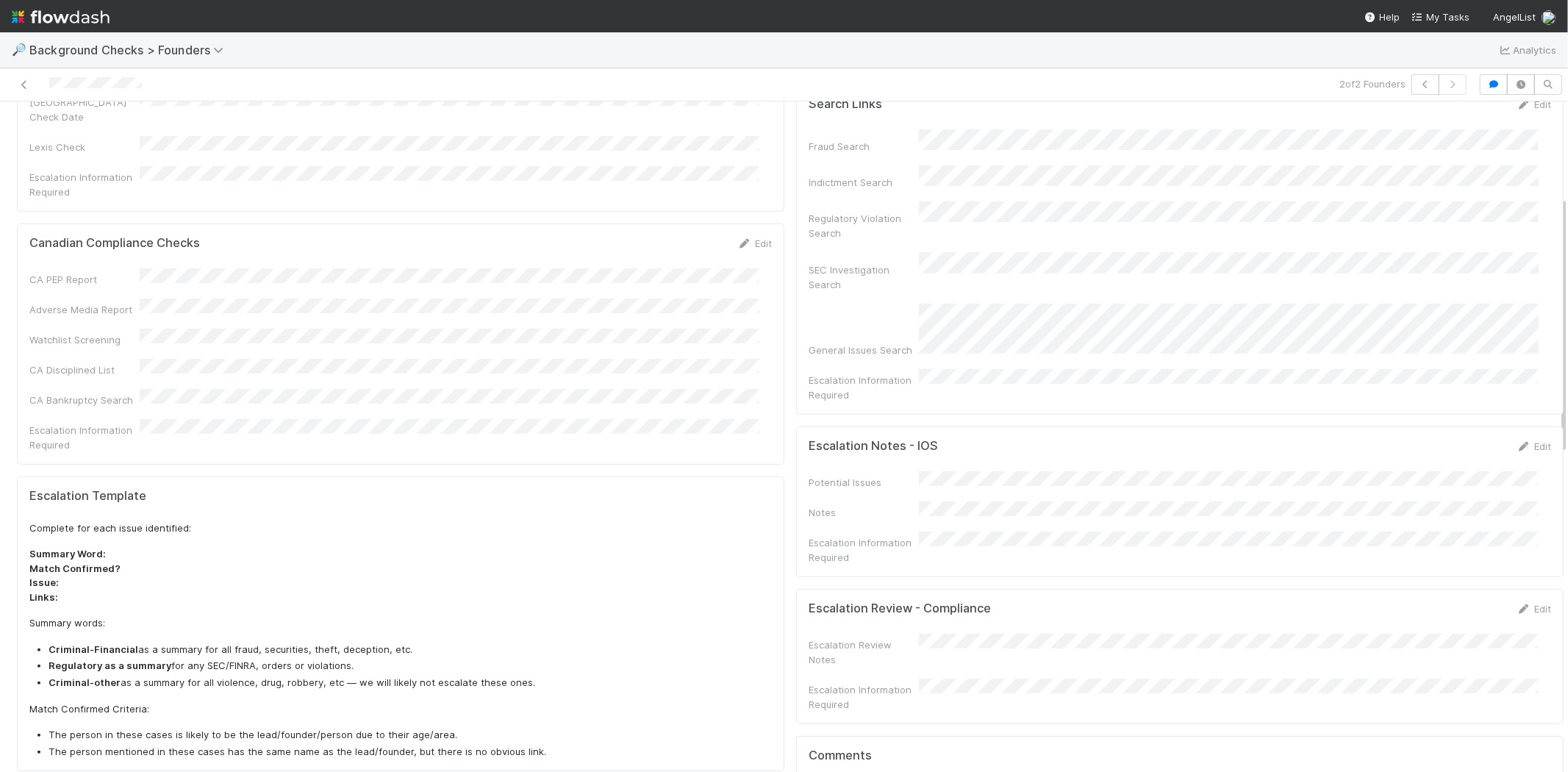
scroll to position [0, 0]
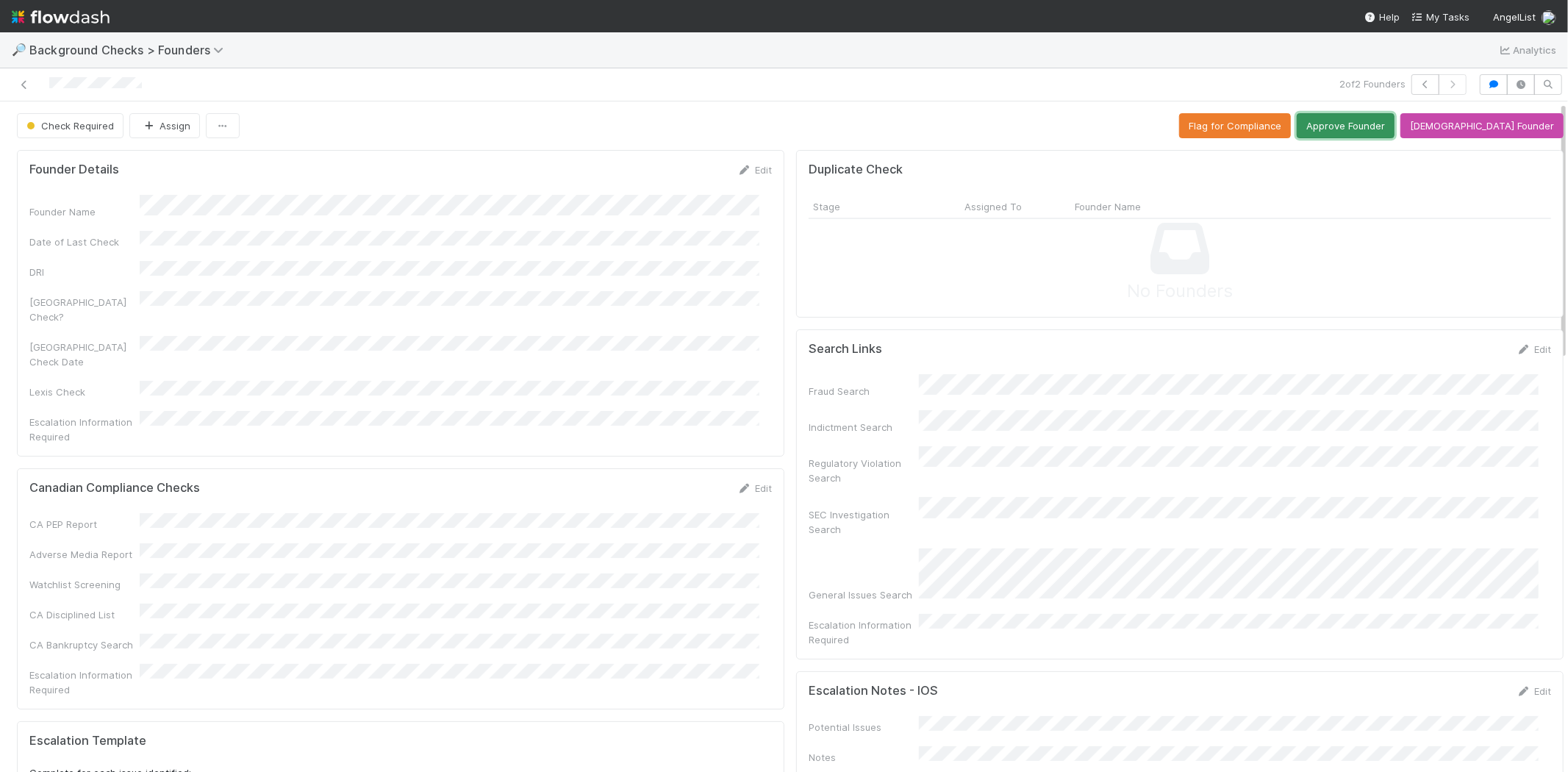
click at [1381, 125] on button "Approve Founder" at bounding box center [1346, 126] width 97 height 25
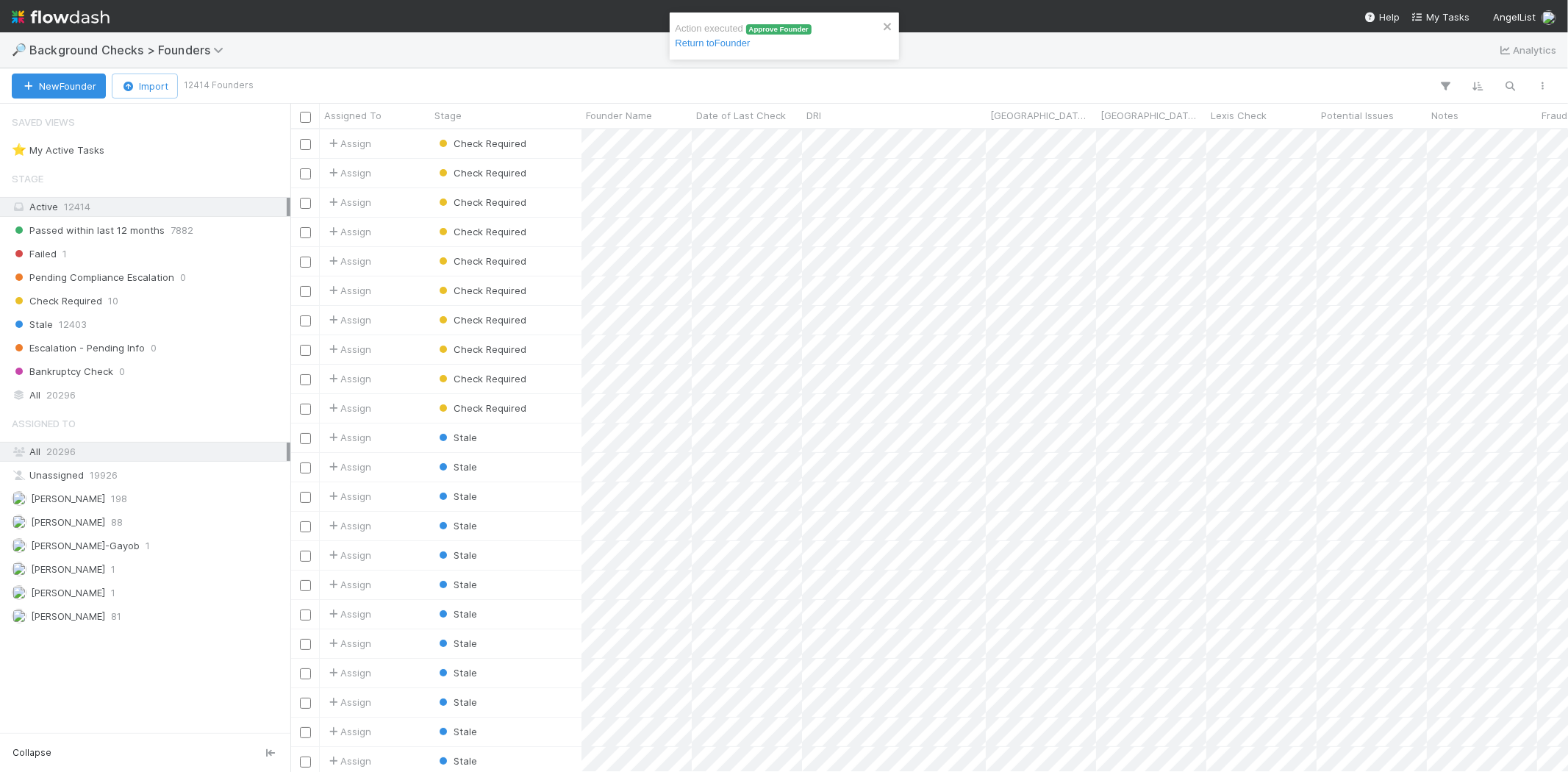
scroll to position [630, 1265]
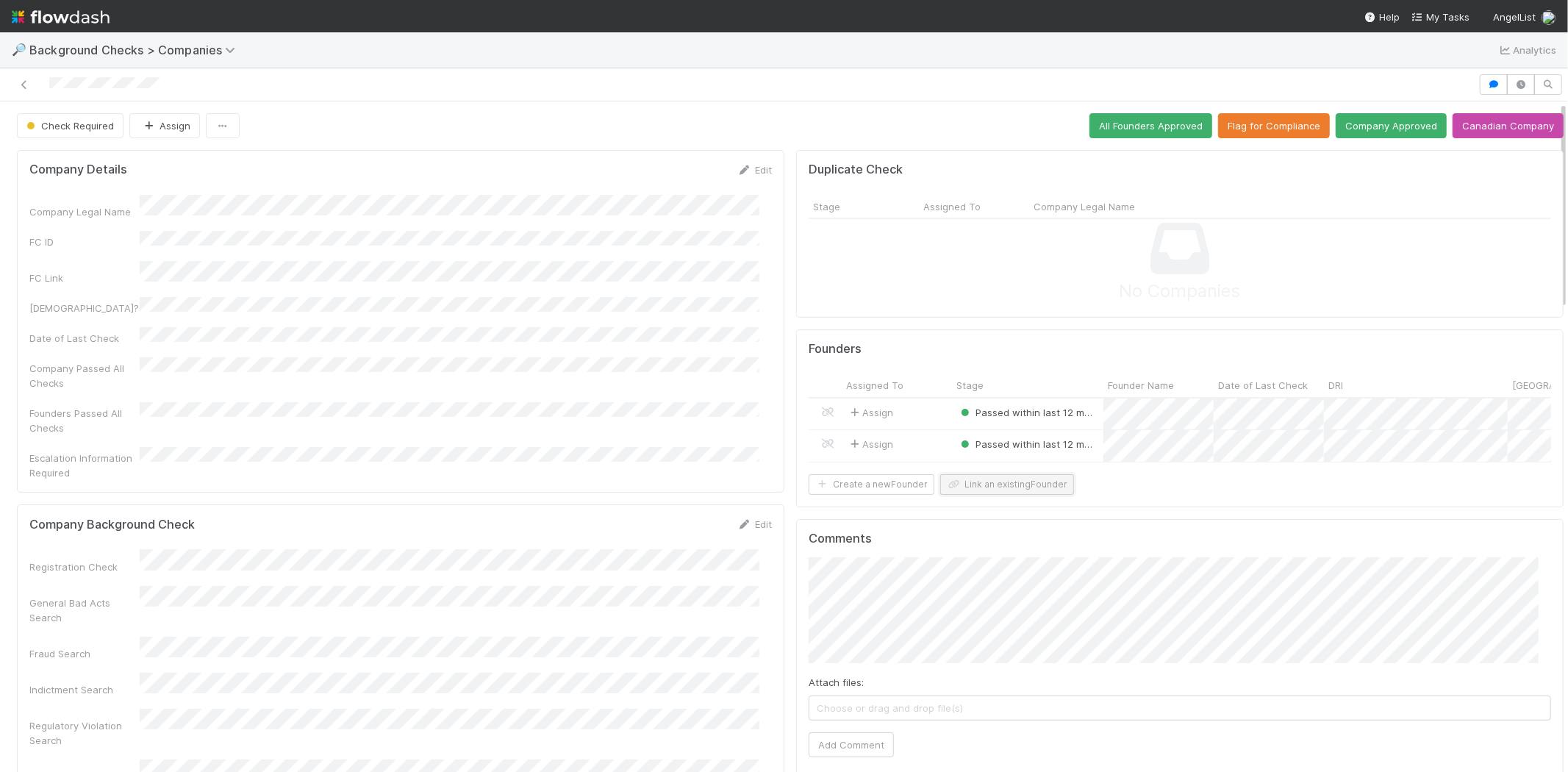
click at [978, 494] on button "Link an existing Founder" at bounding box center [1008, 484] width 134 height 21
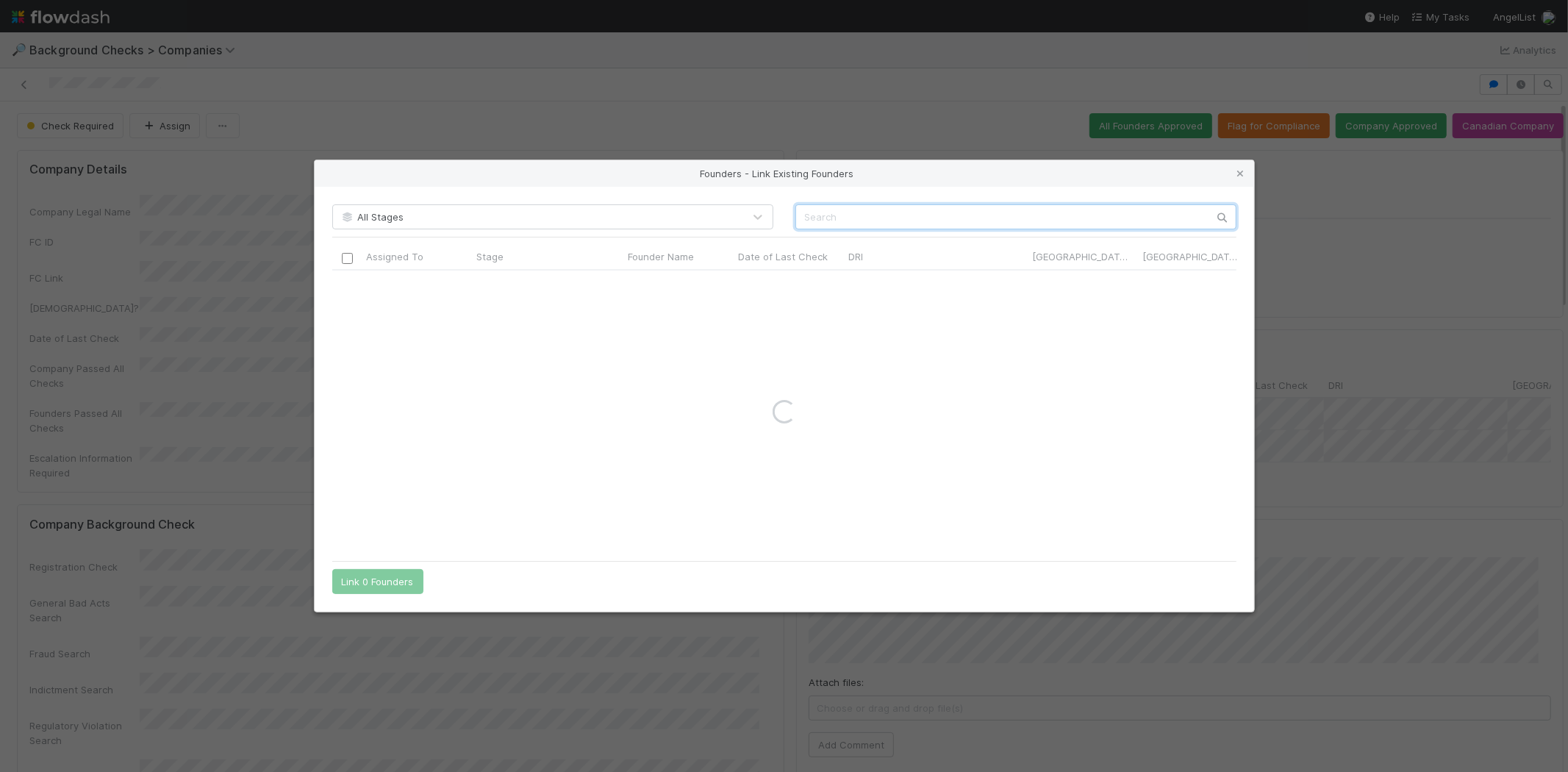
click at [884, 219] on input "text" at bounding box center [1016, 217] width 441 height 25
paste input "Nicholas Kovalsky"
type input "Nicholas Kovalsky"
click at [1236, 177] on icon at bounding box center [1241, 173] width 14 height 10
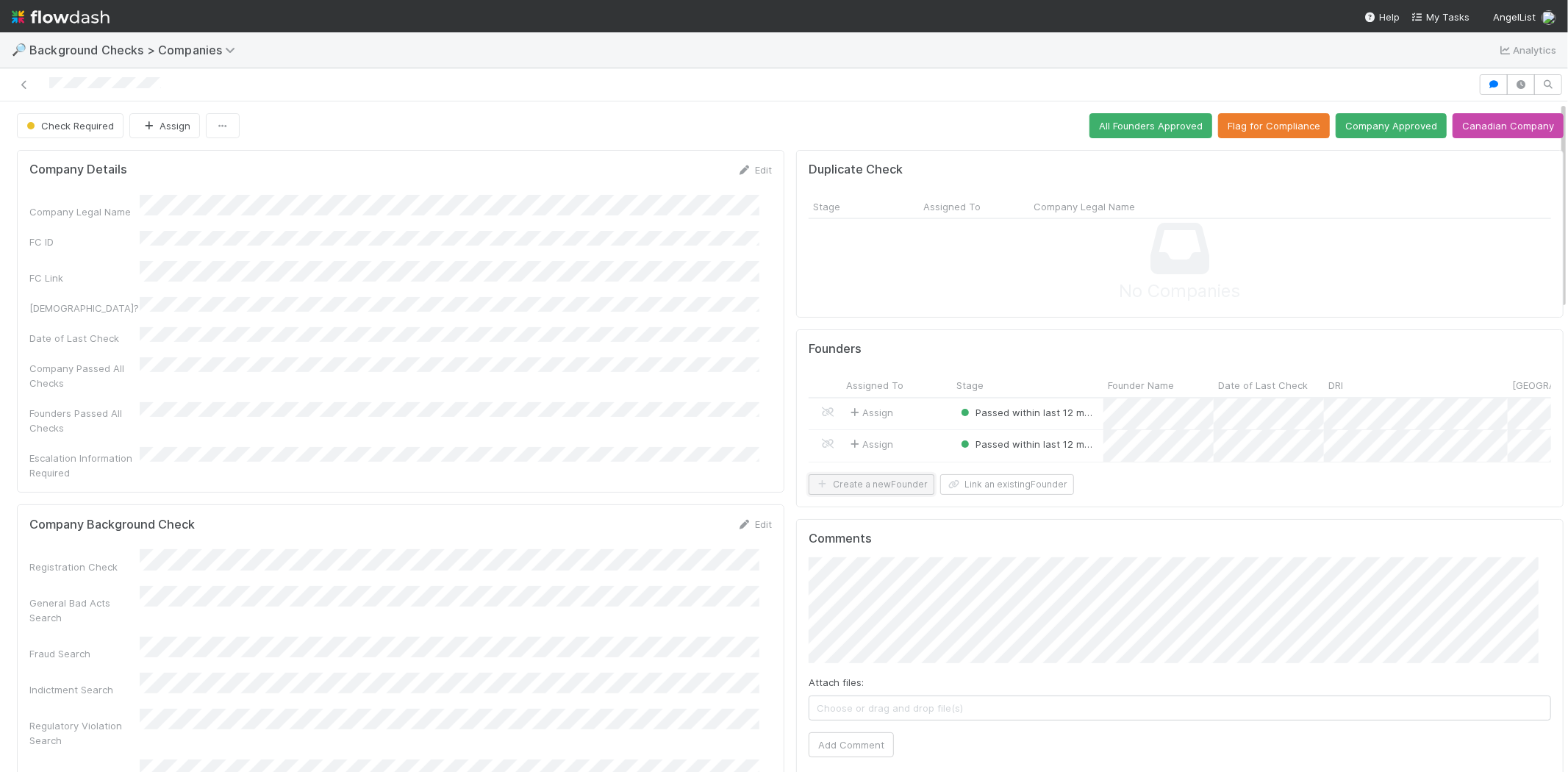
click at [883, 495] on button "Create a new Founder" at bounding box center [871, 484] width 126 height 21
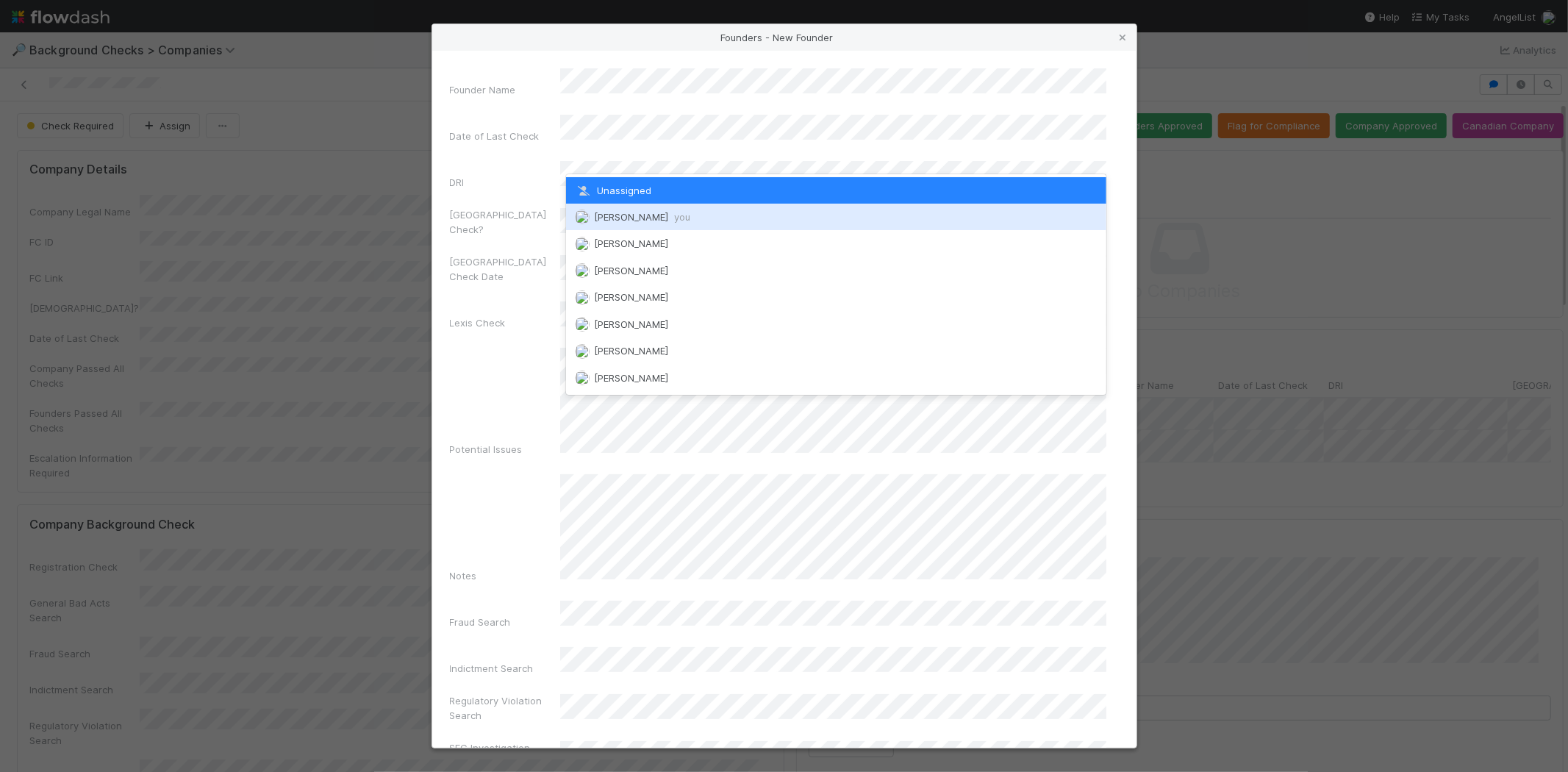
click at [718, 218] on div "[PERSON_NAME] you" at bounding box center [836, 217] width 541 height 27
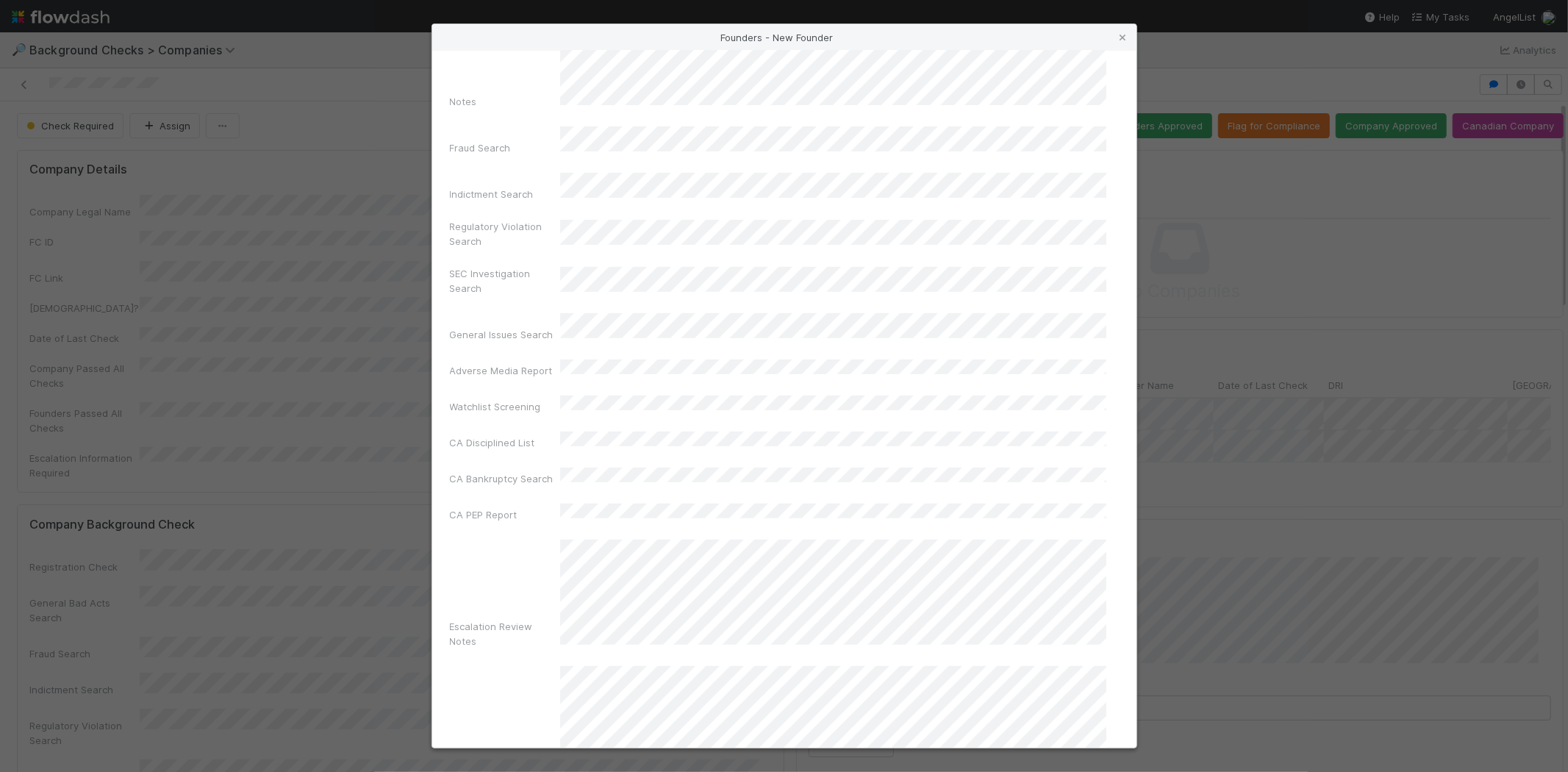
scroll to position [492, 0]
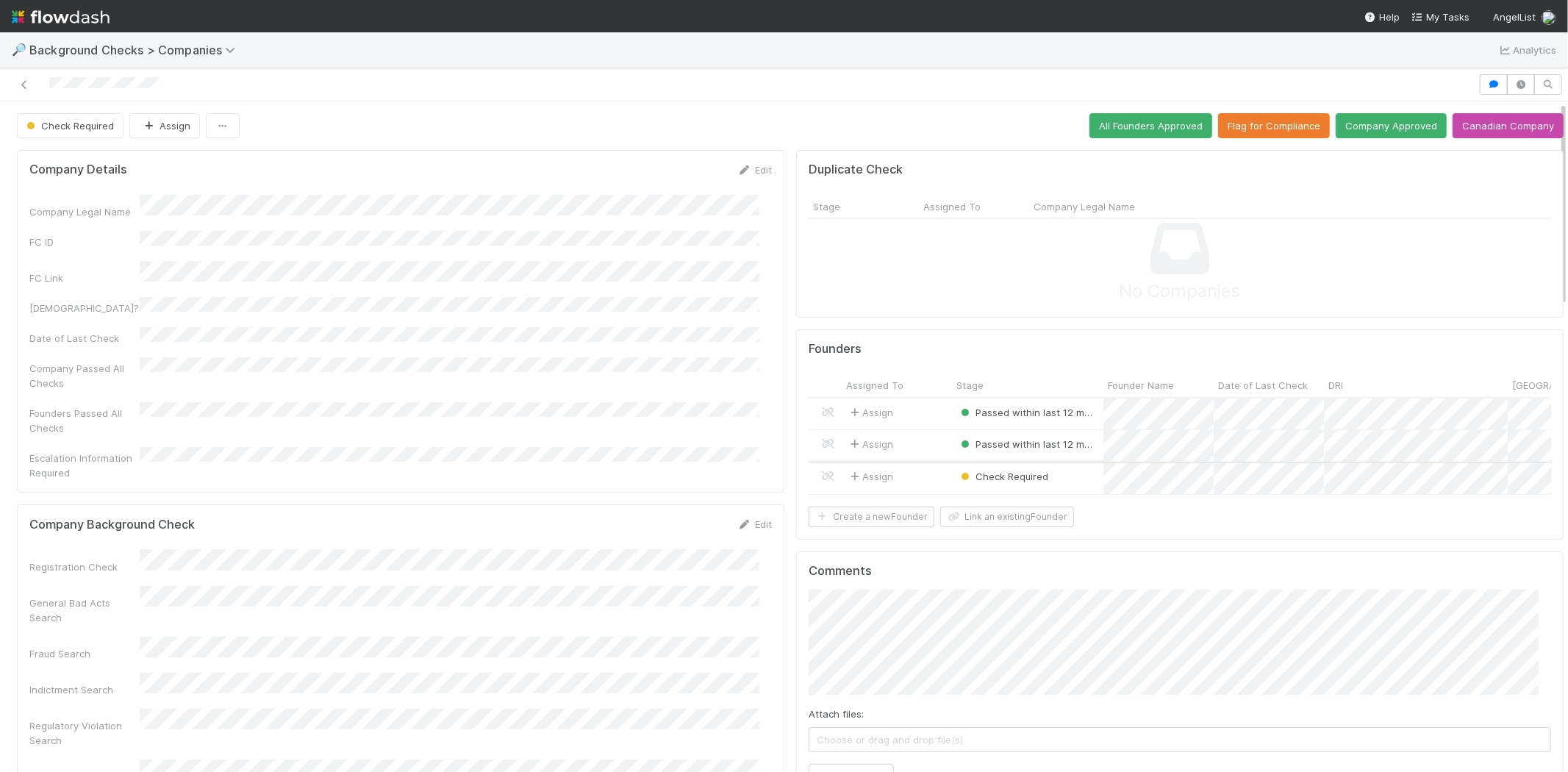
click at [912, 473] on div "Assign" at bounding box center [896, 478] width 110 height 31
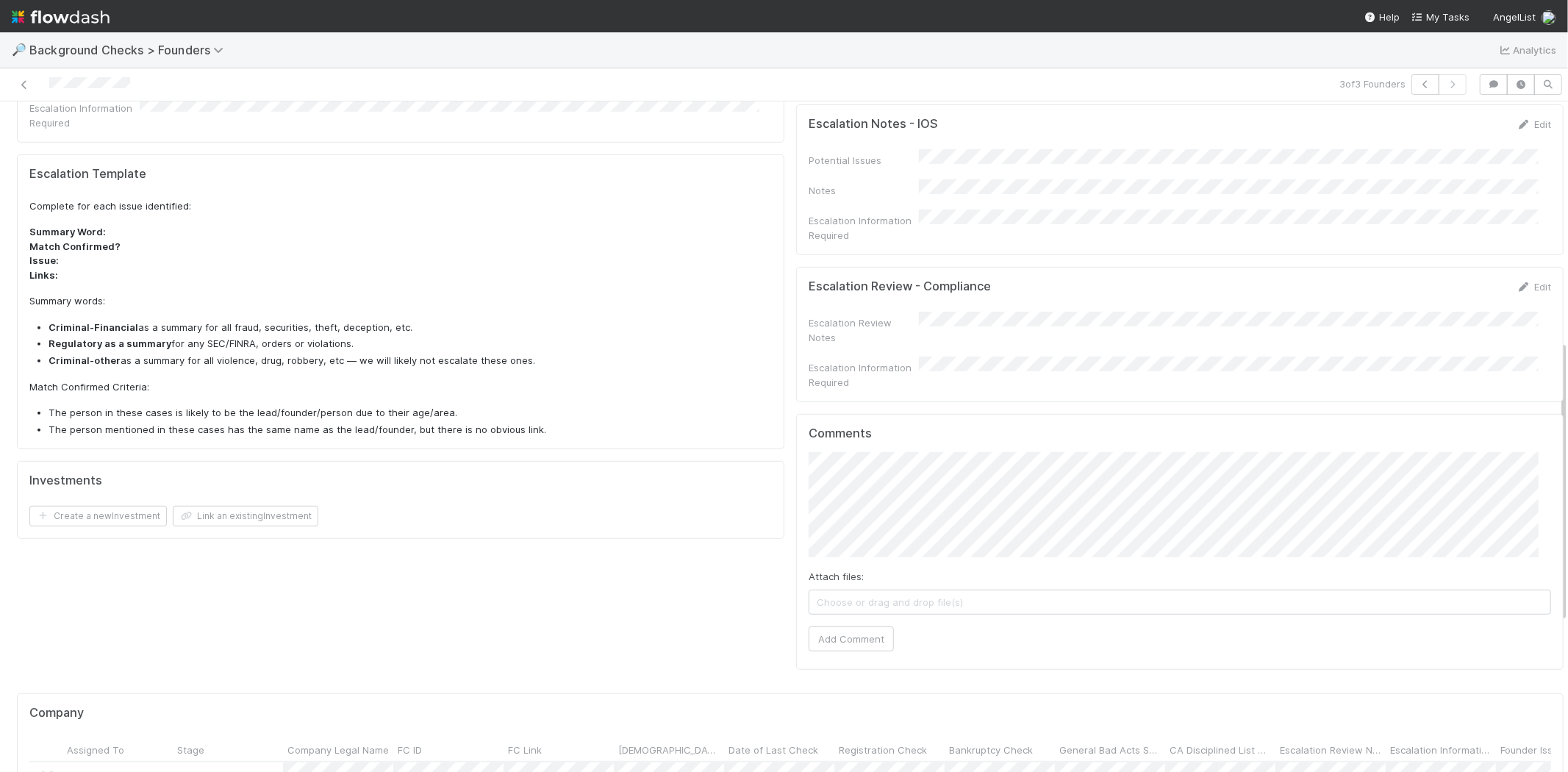
scroll to position [571, 0]
click at [855, 622] on button "Add Comment" at bounding box center [851, 634] width 85 height 25
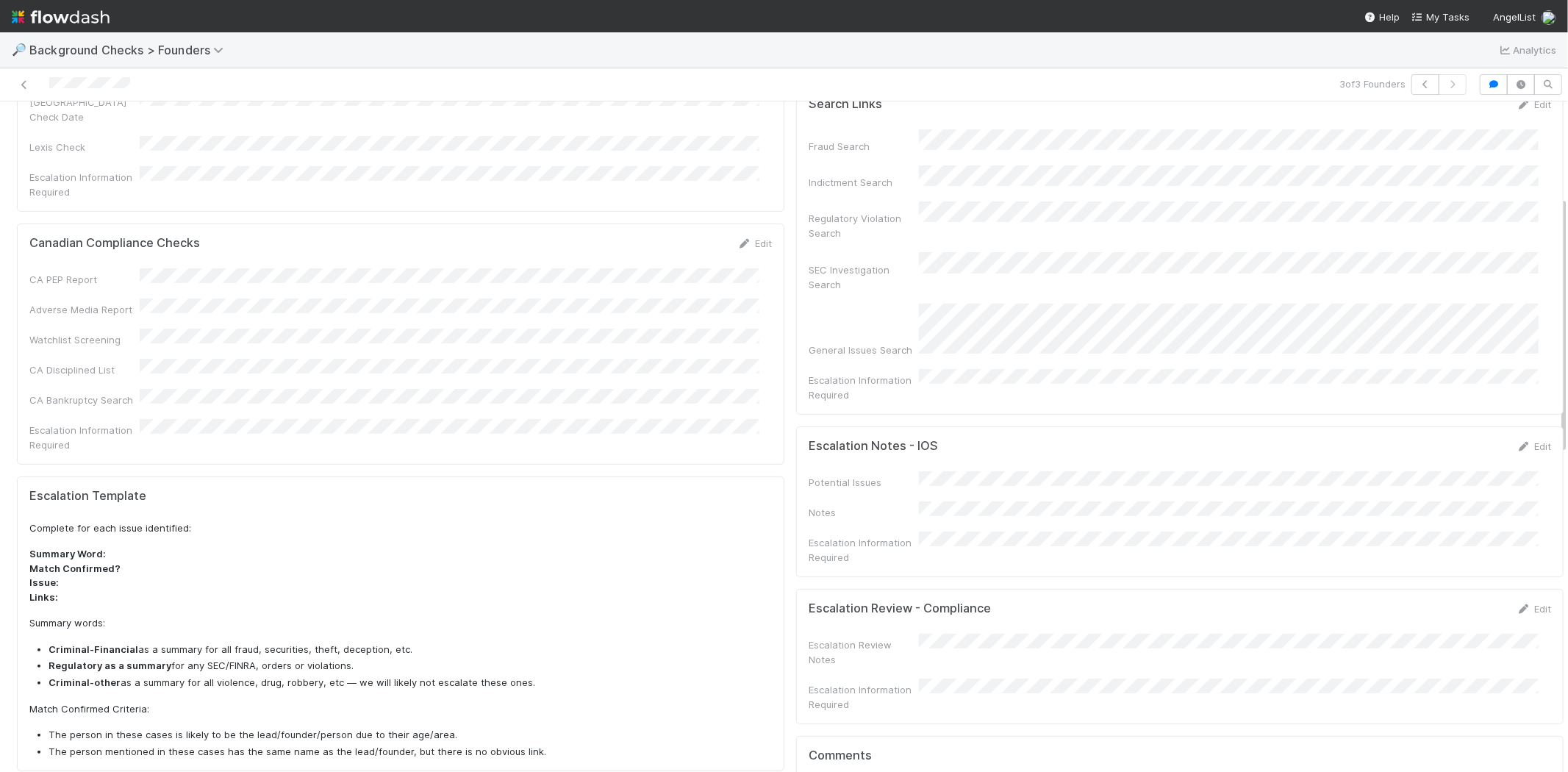
scroll to position [0, 0]
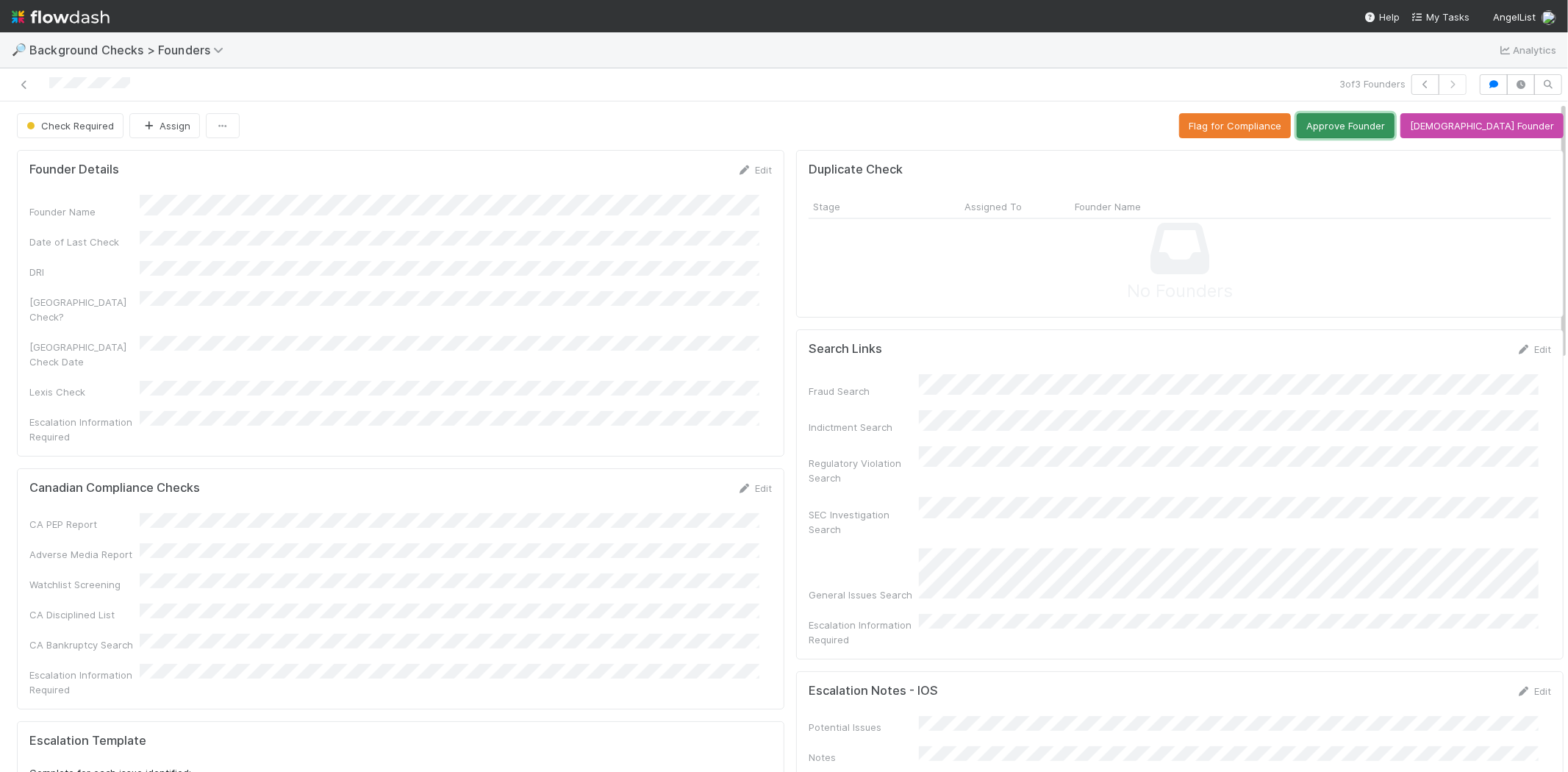
click at [1388, 122] on button "Approve Founder" at bounding box center [1346, 126] width 97 height 25
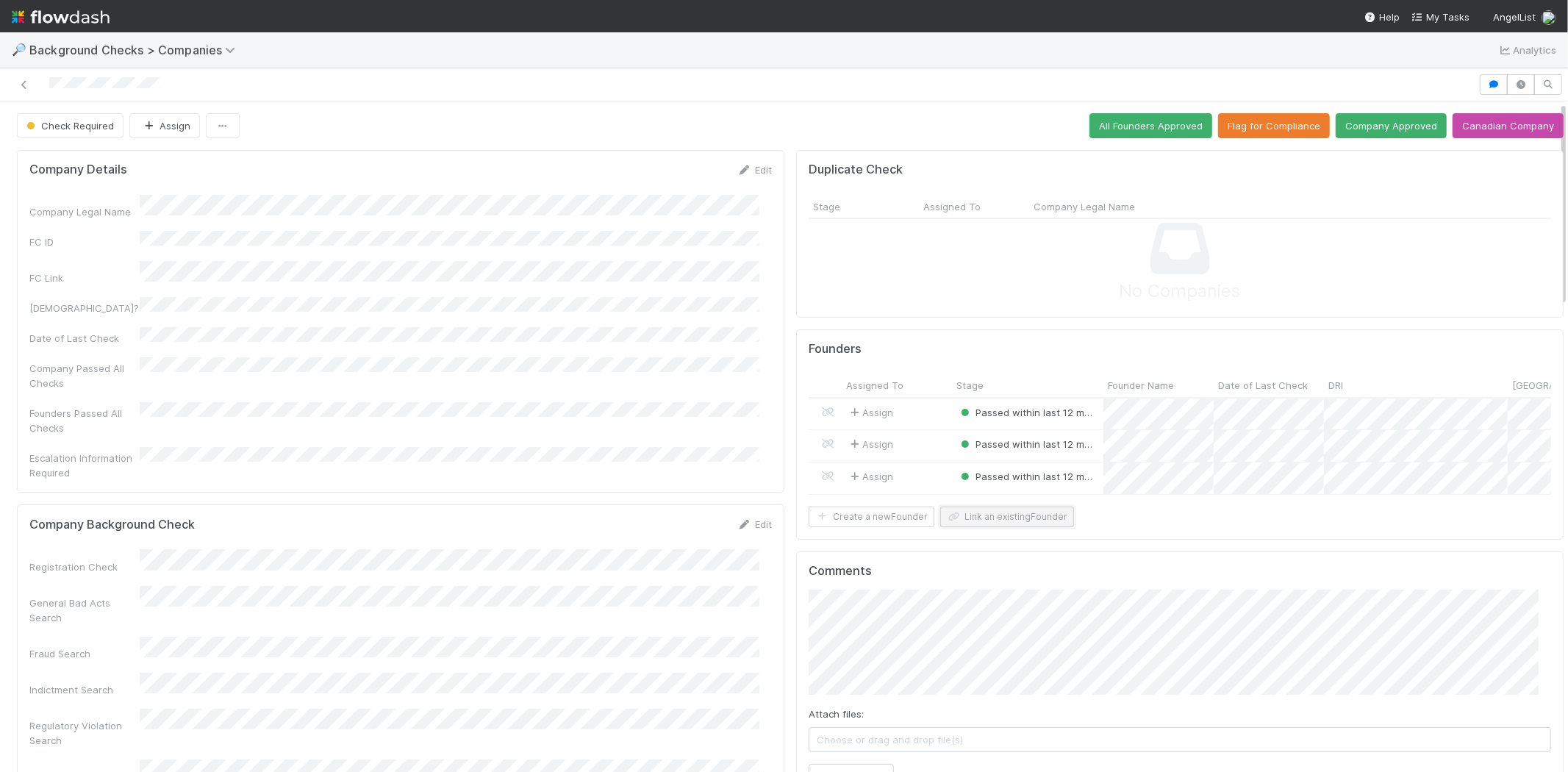
click at [985, 526] on button "Link an existing Founder" at bounding box center [1008, 516] width 134 height 21
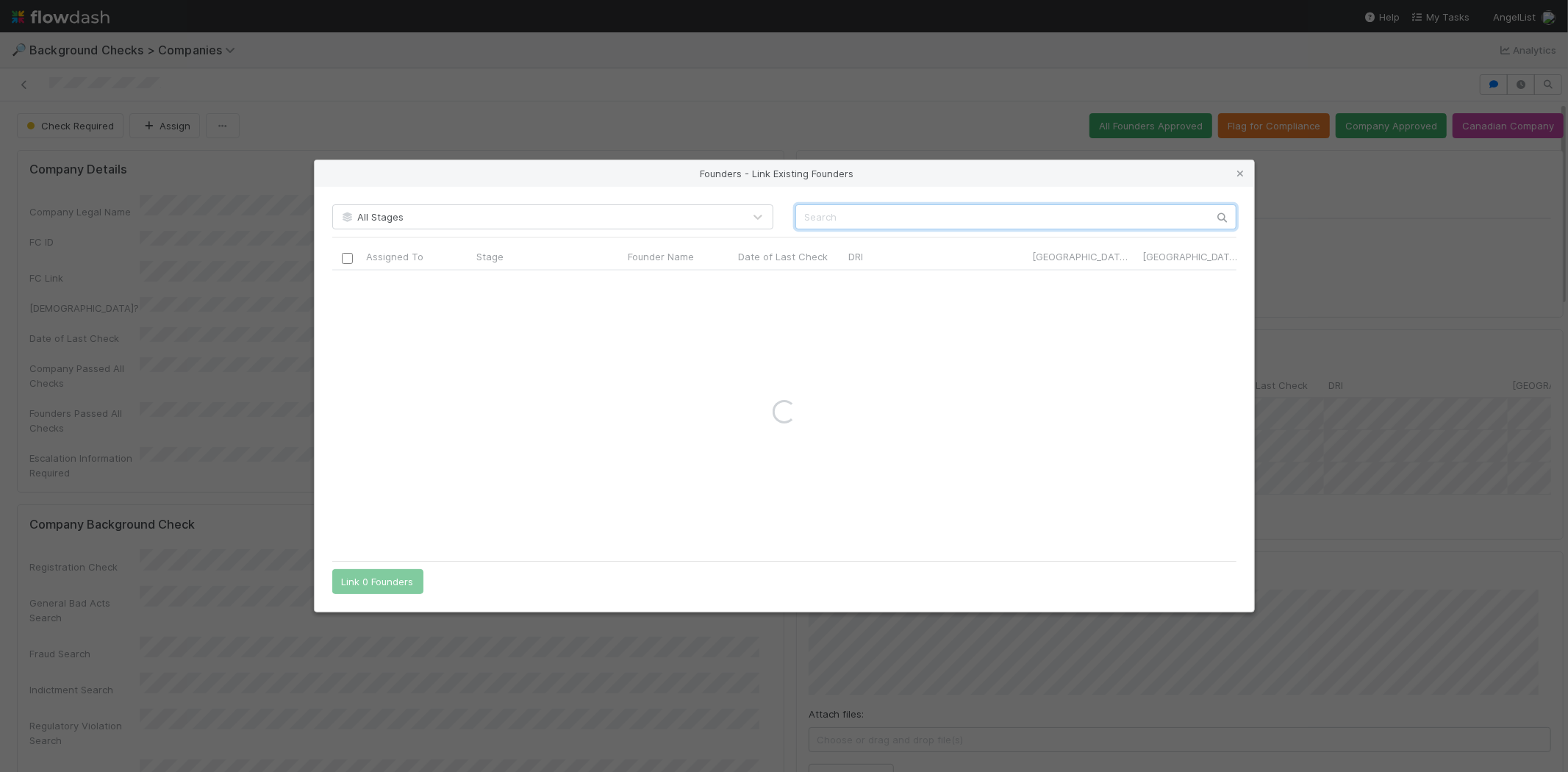
click at [1069, 214] on input "text" at bounding box center [1016, 217] width 441 height 25
paste input "Jesse Tabak"
type input "Jesse Tabak"
click at [1237, 172] on icon at bounding box center [1241, 173] width 14 height 10
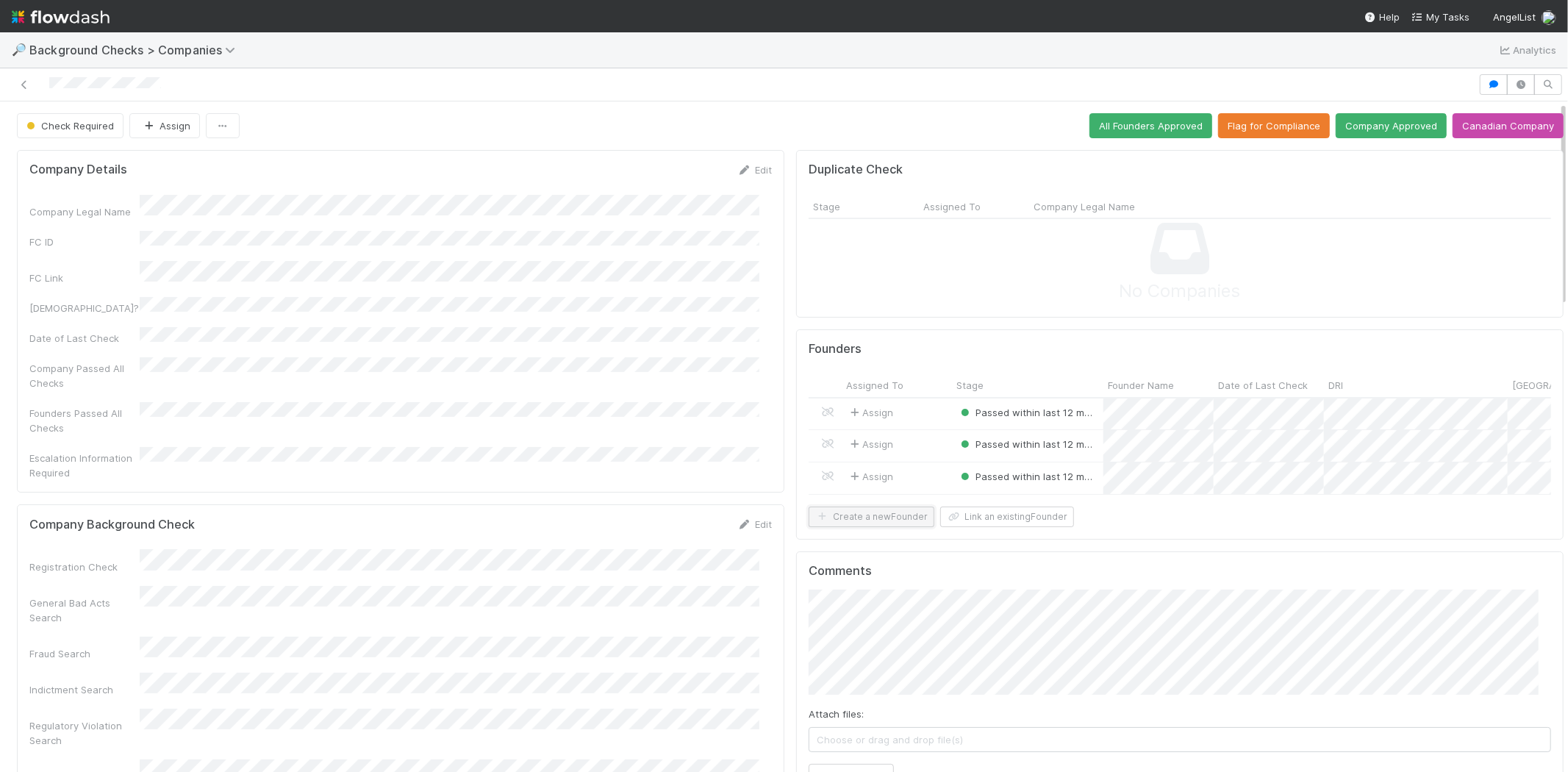
click at [881, 525] on button "Create a new Founder" at bounding box center [871, 516] width 126 height 21
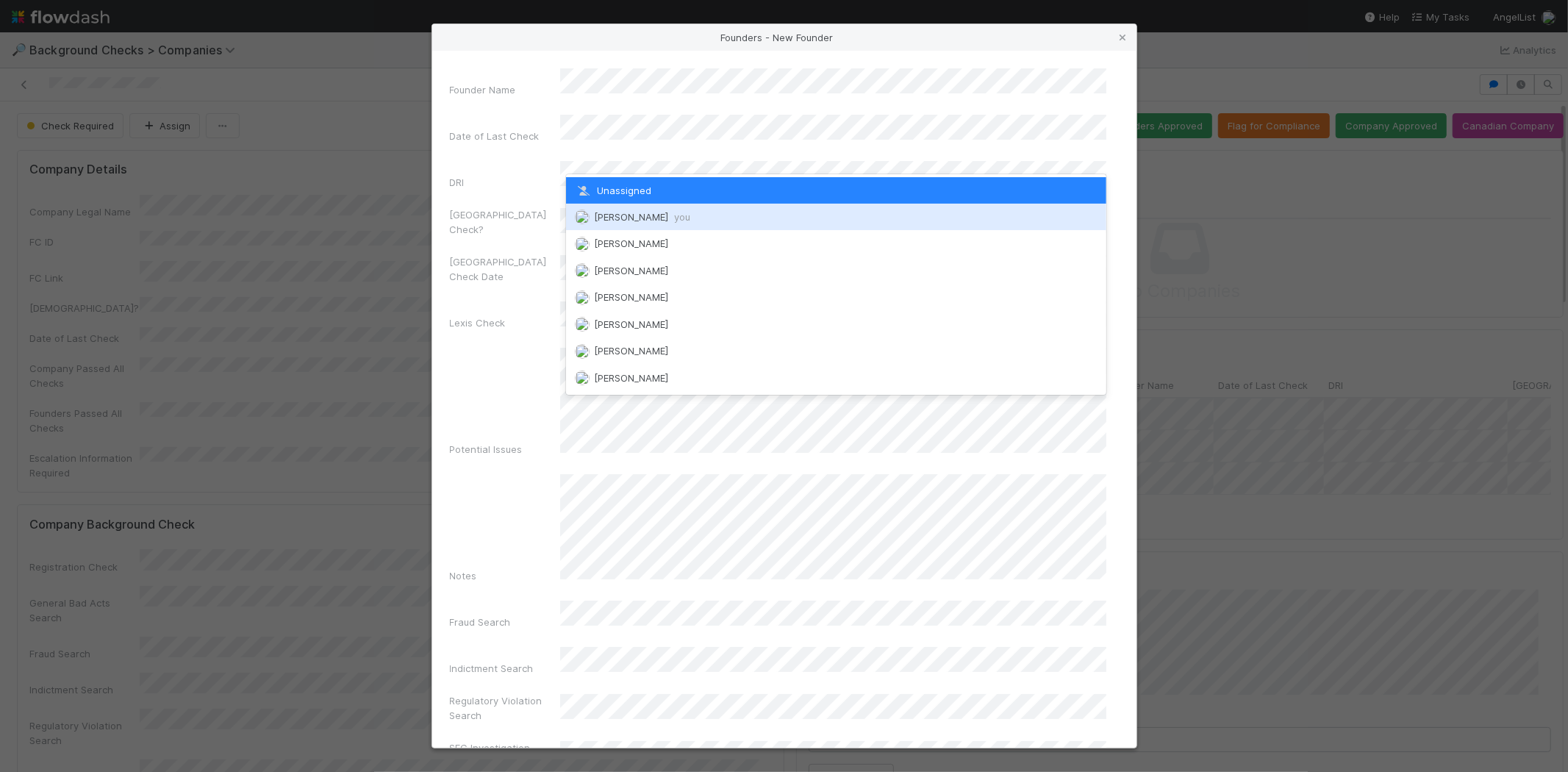
click at [636, 210] on div "Michael Capilitan you" at bounding box center [836, 217] width 541 height 27
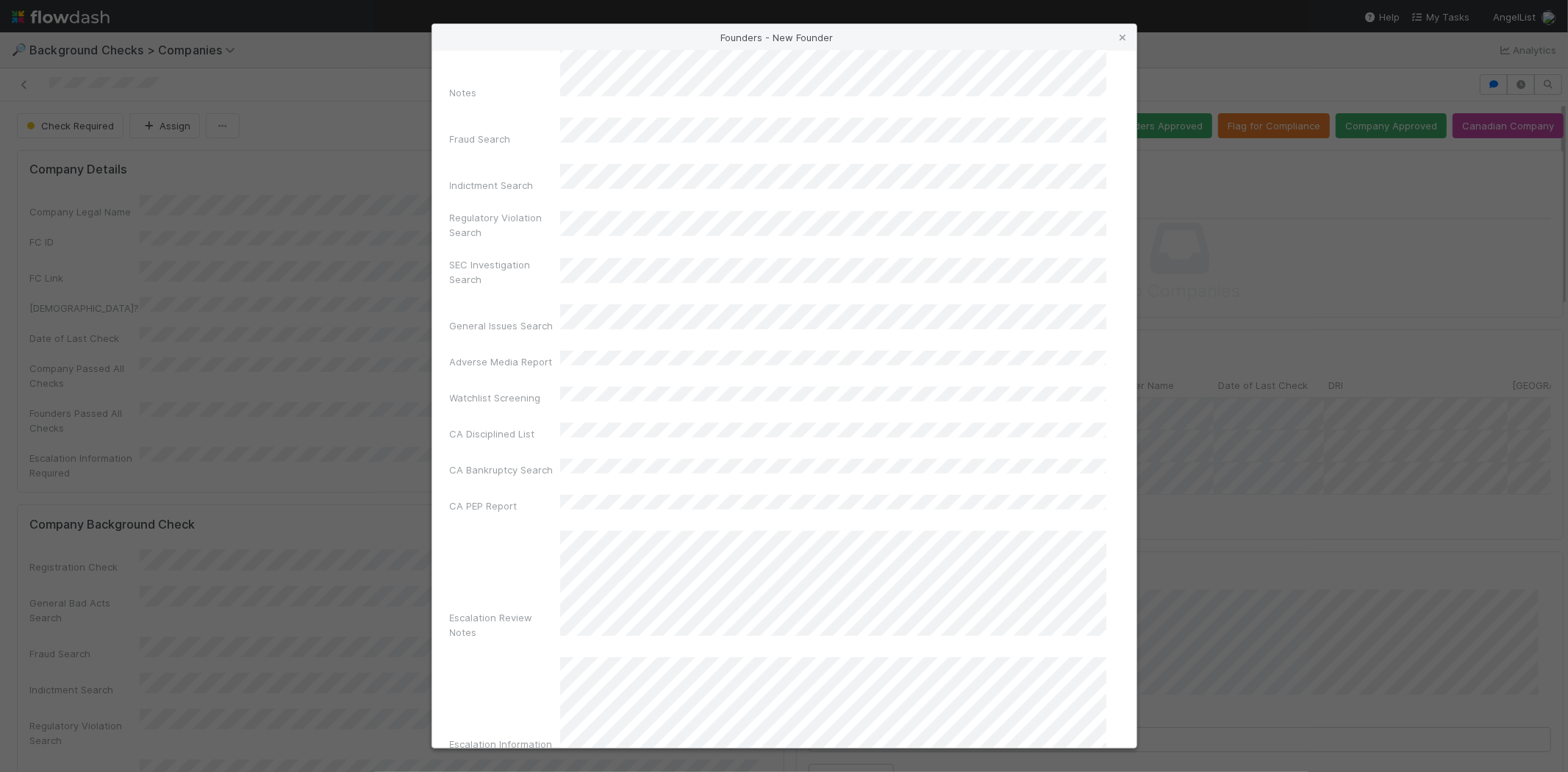
scroll to position [492, 0]
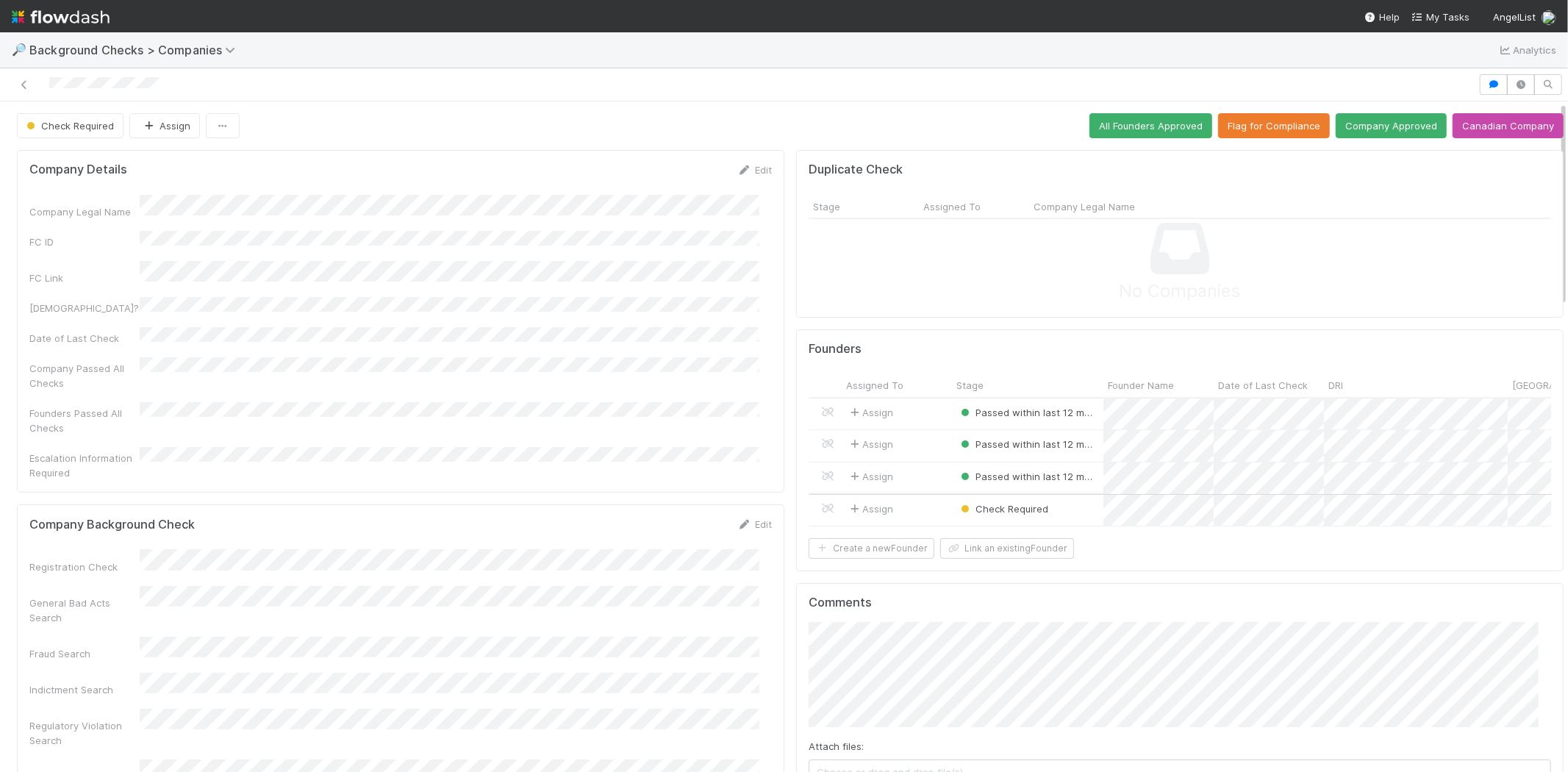
click at [917, 503] on div "Assign" at bounding box center [896, 510] width 110 height 31
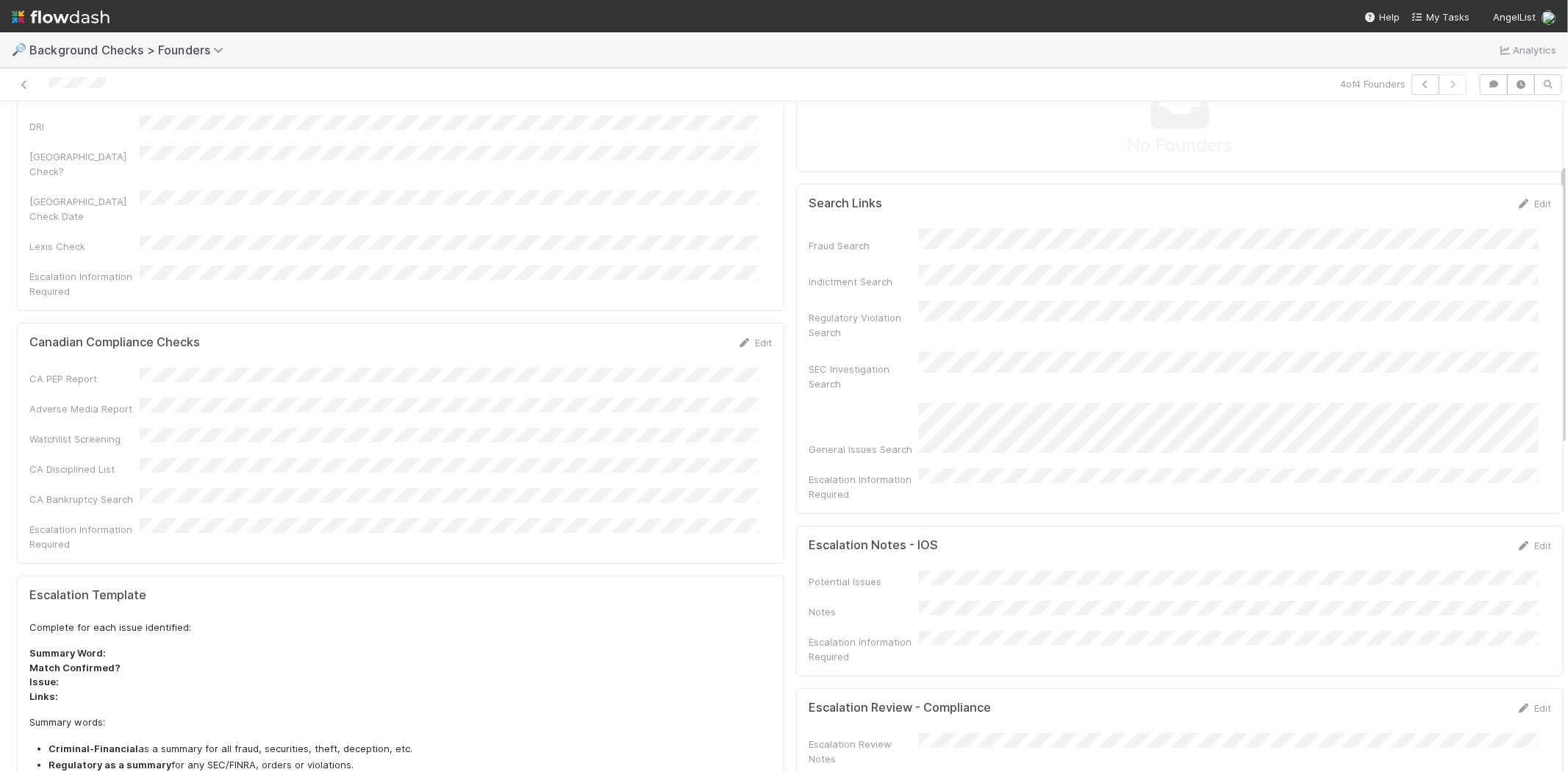
scroll to position [490, 0]
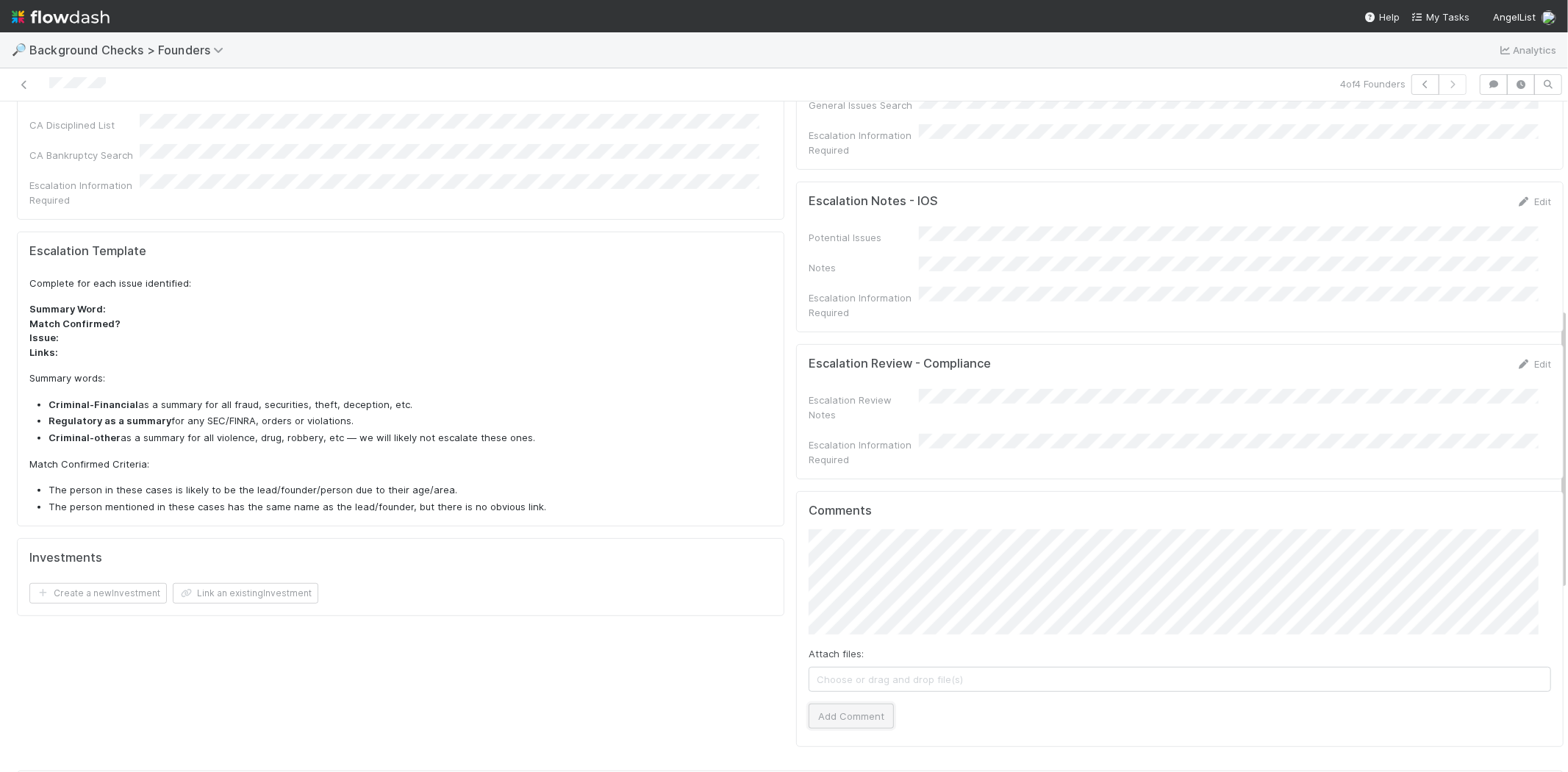
click at [854, 704] on button "Add Comment" at bounding box center [851, 717] width 85 height 25
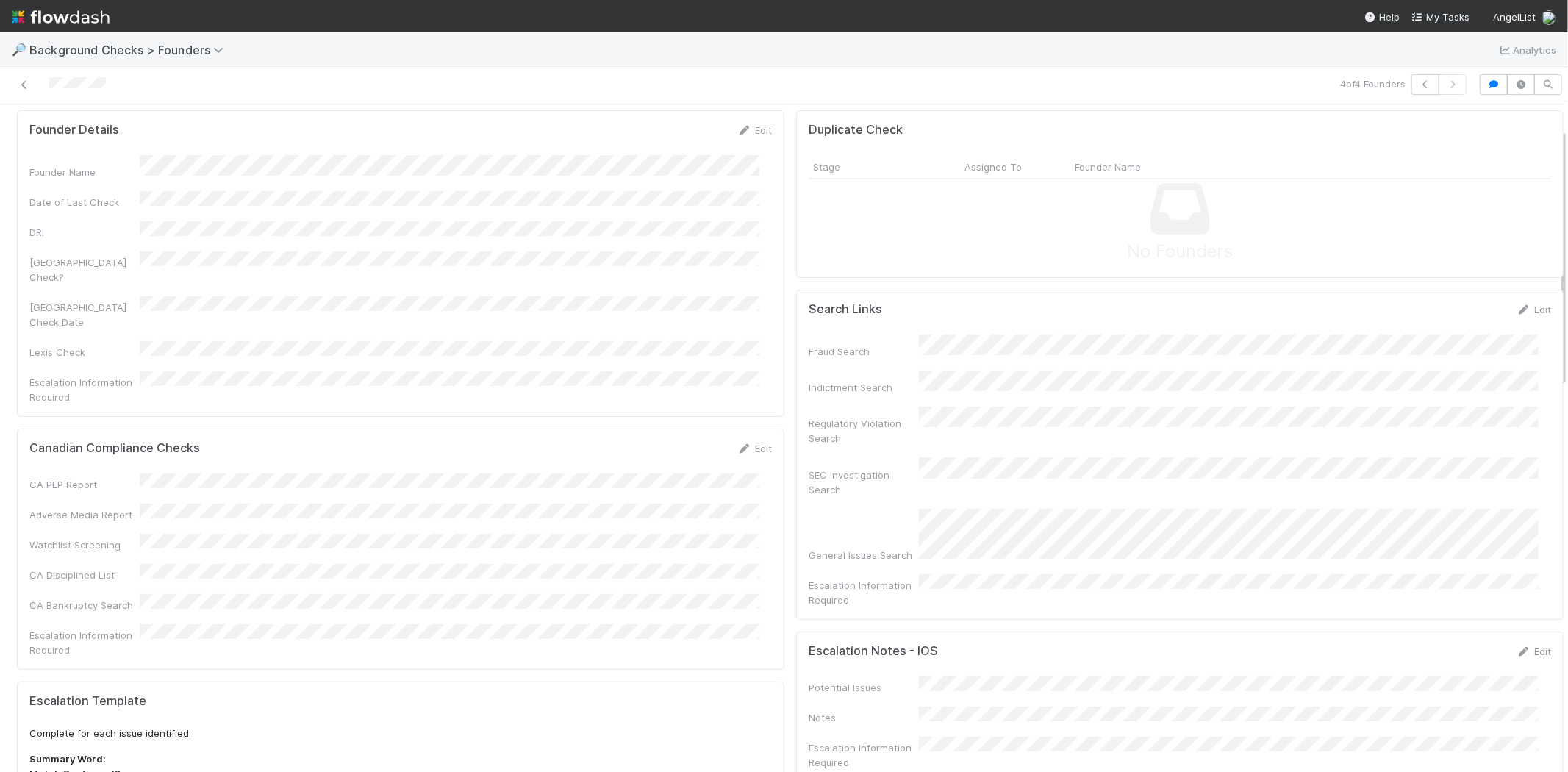
scroll to position [0, 0]
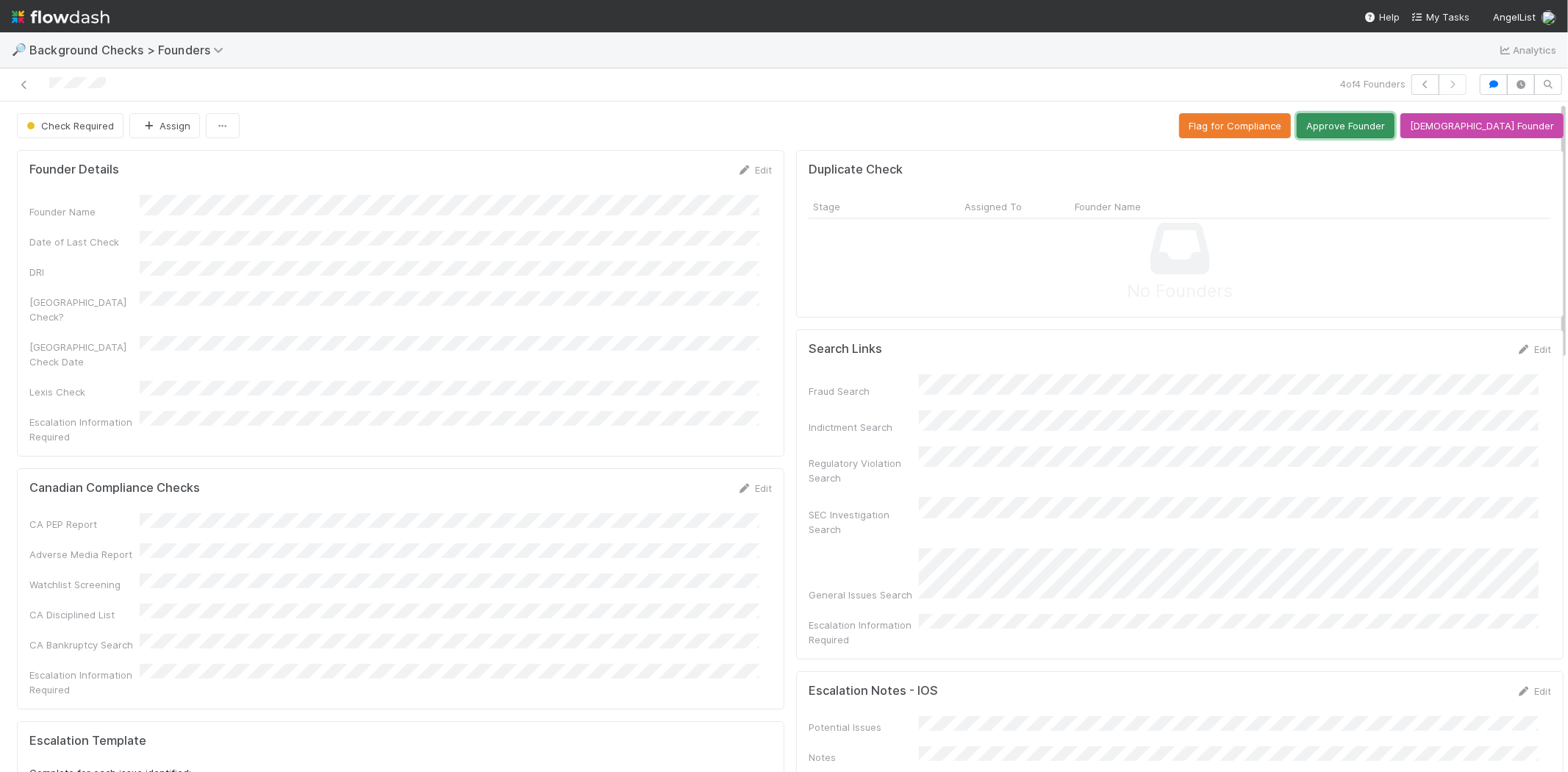
click at [1388, 123] on button "Approve Founder" at bounding box center [1346, 126] width 97 height 25
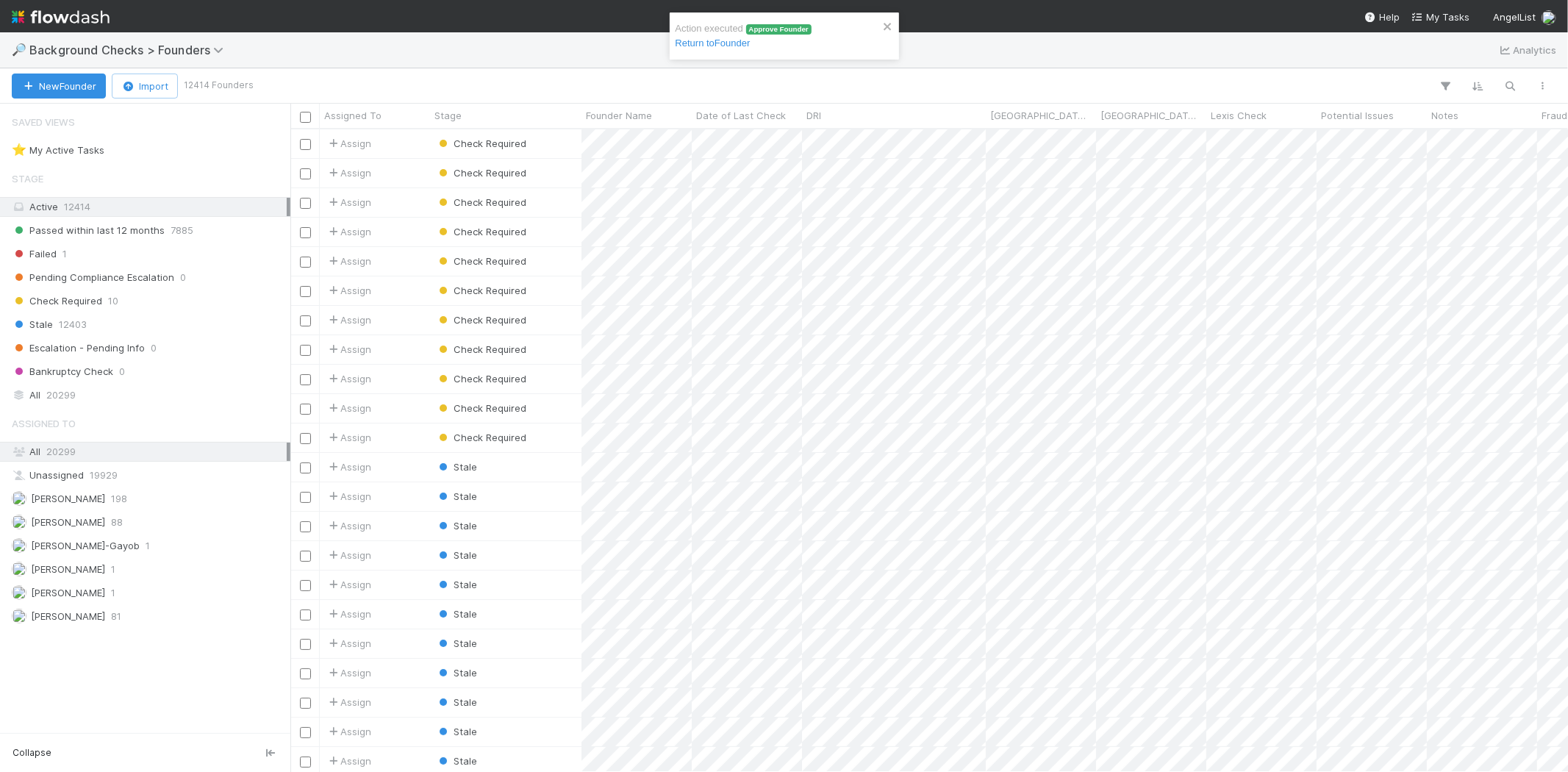
scroll to position [630, 1265]
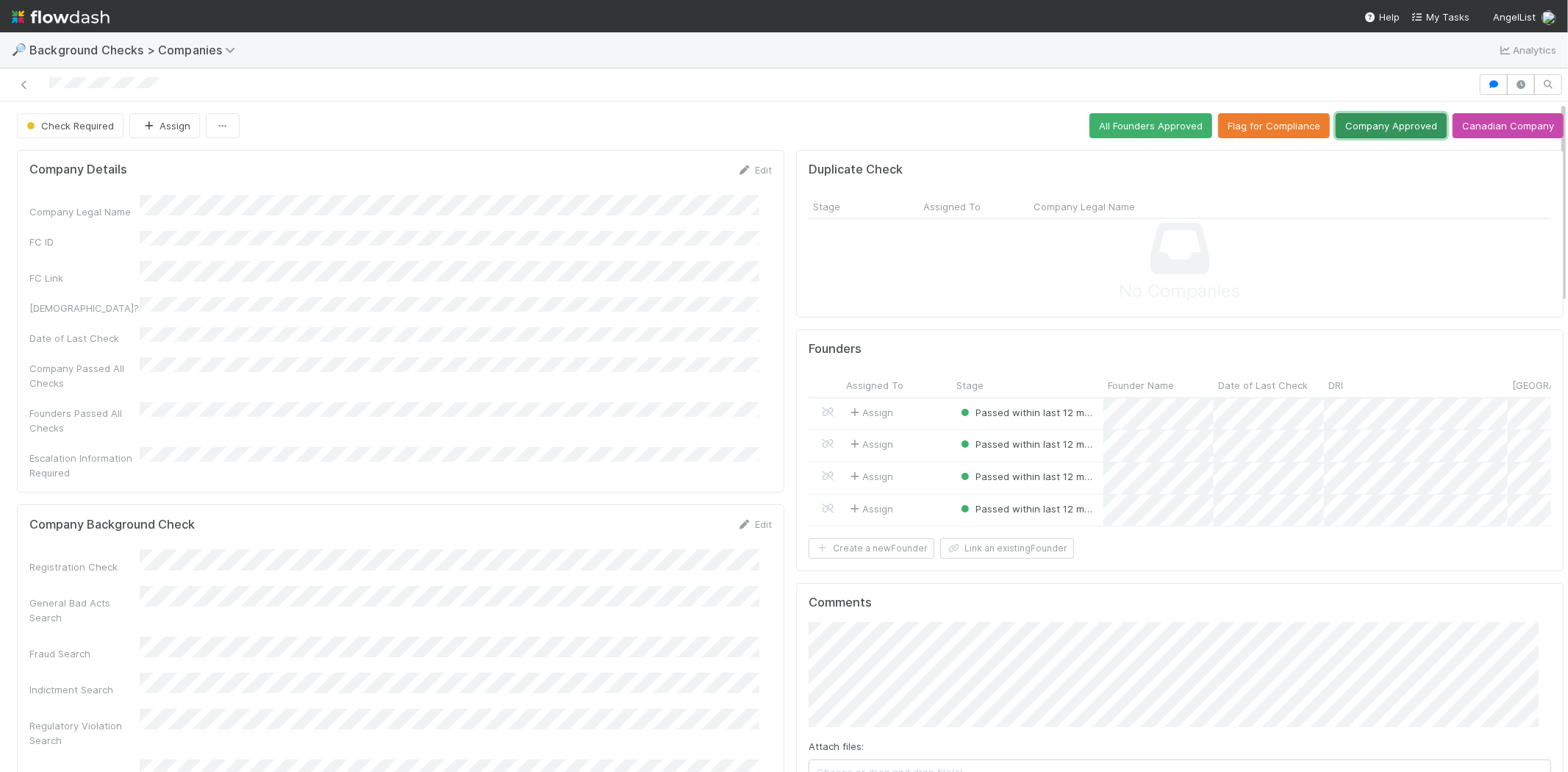
click at [1350, 128] on button "Company Approved" at bounding box center [1391, 126] width 111 height 25
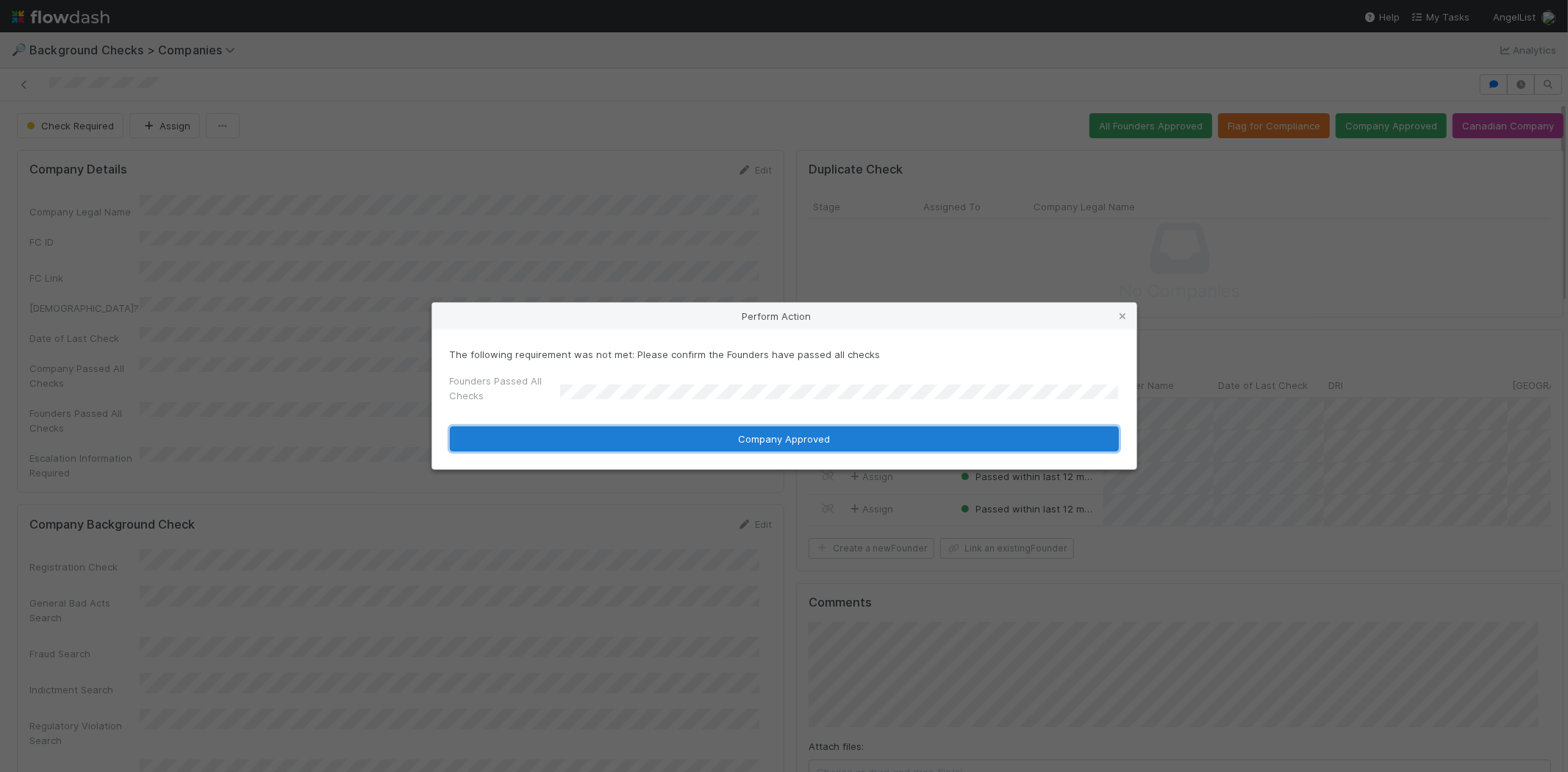
click at [650, 443] on button "Company Approved" at bounding box center [784, 439] width 669 height 25
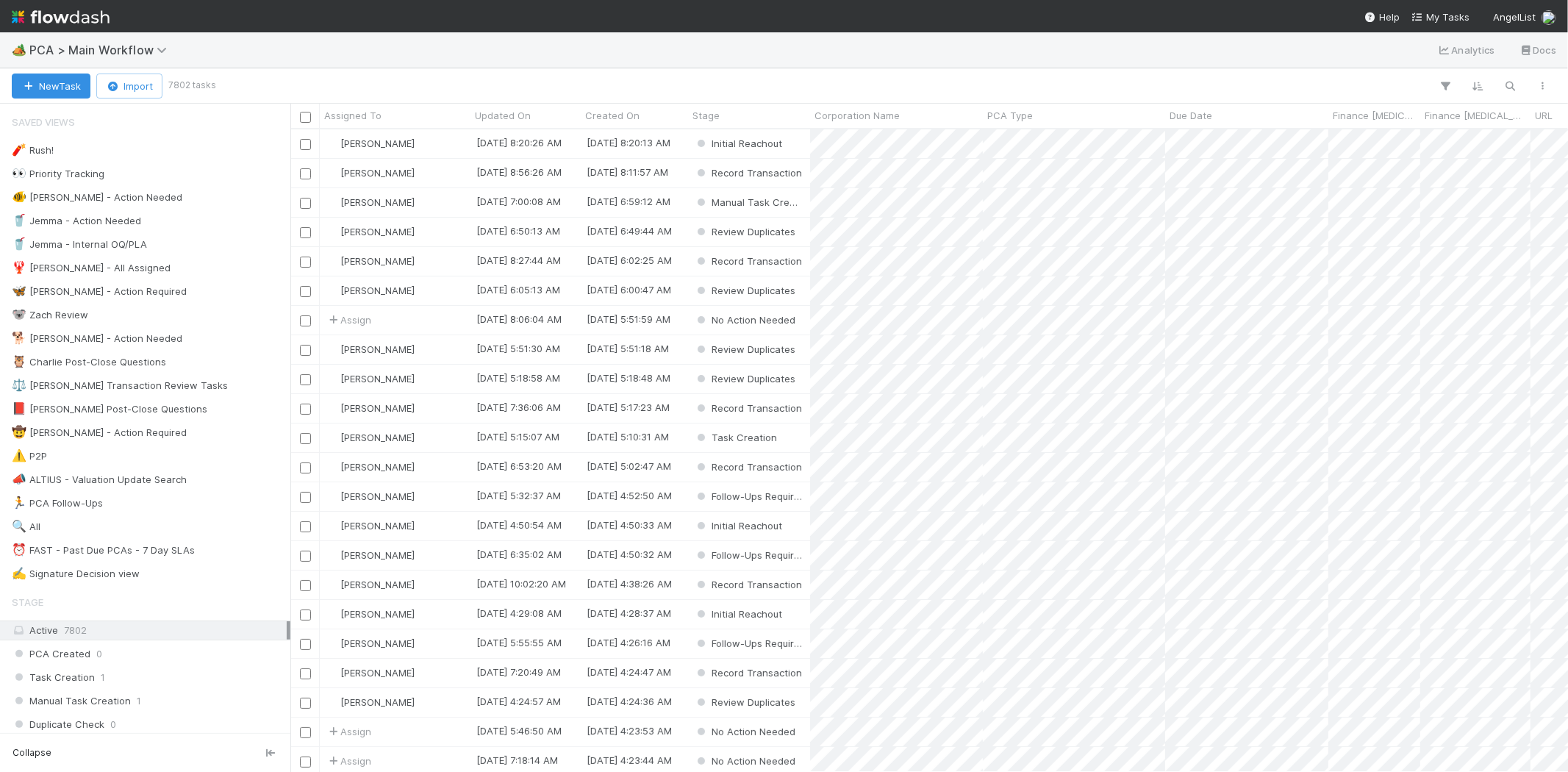
scroll to position [630, 1265]
click at [1439, 19] on span "My Tasks" at bounding box center [1440, 16] width 58 height 12
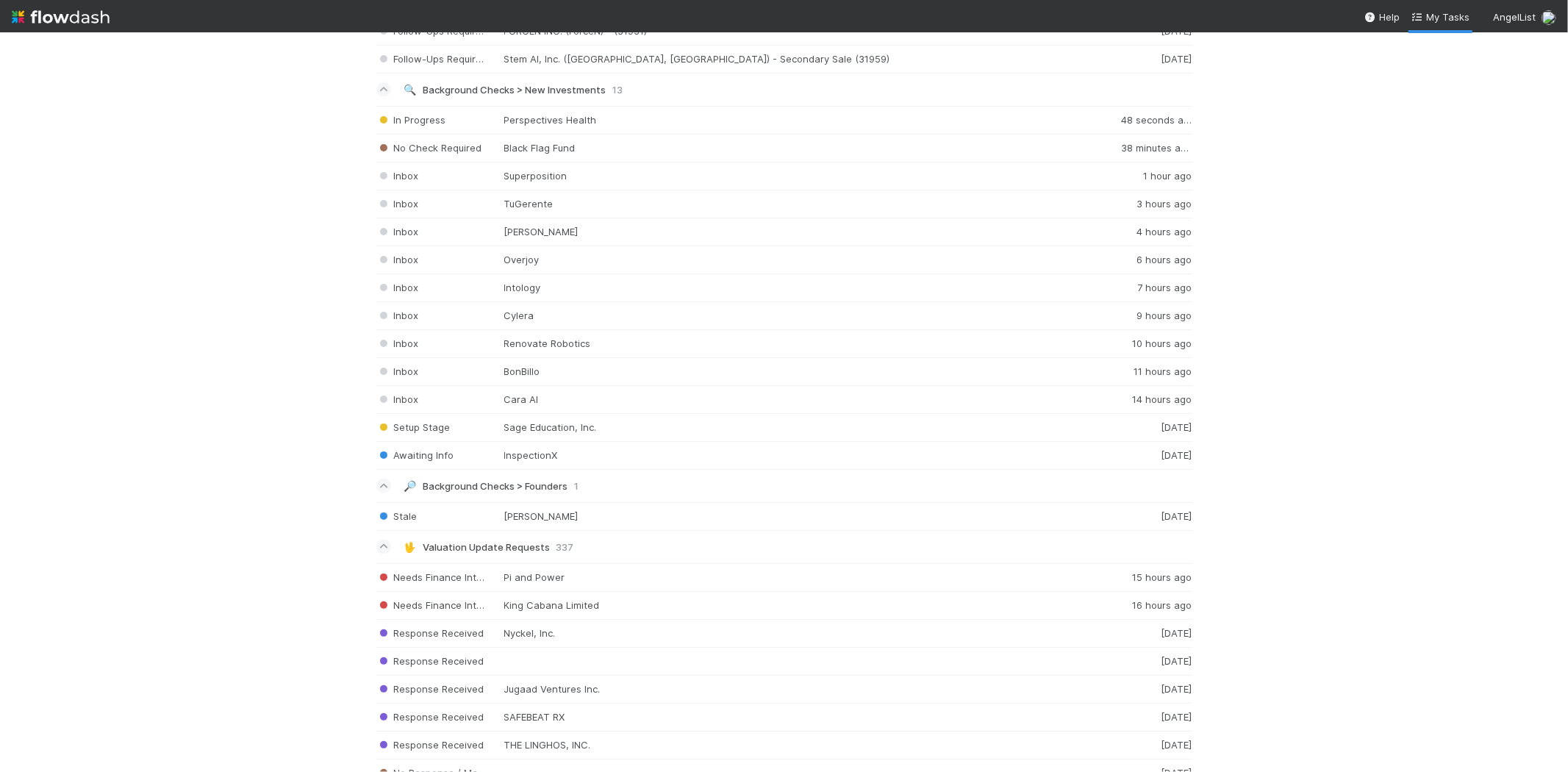
scroll to position [1740, 0]
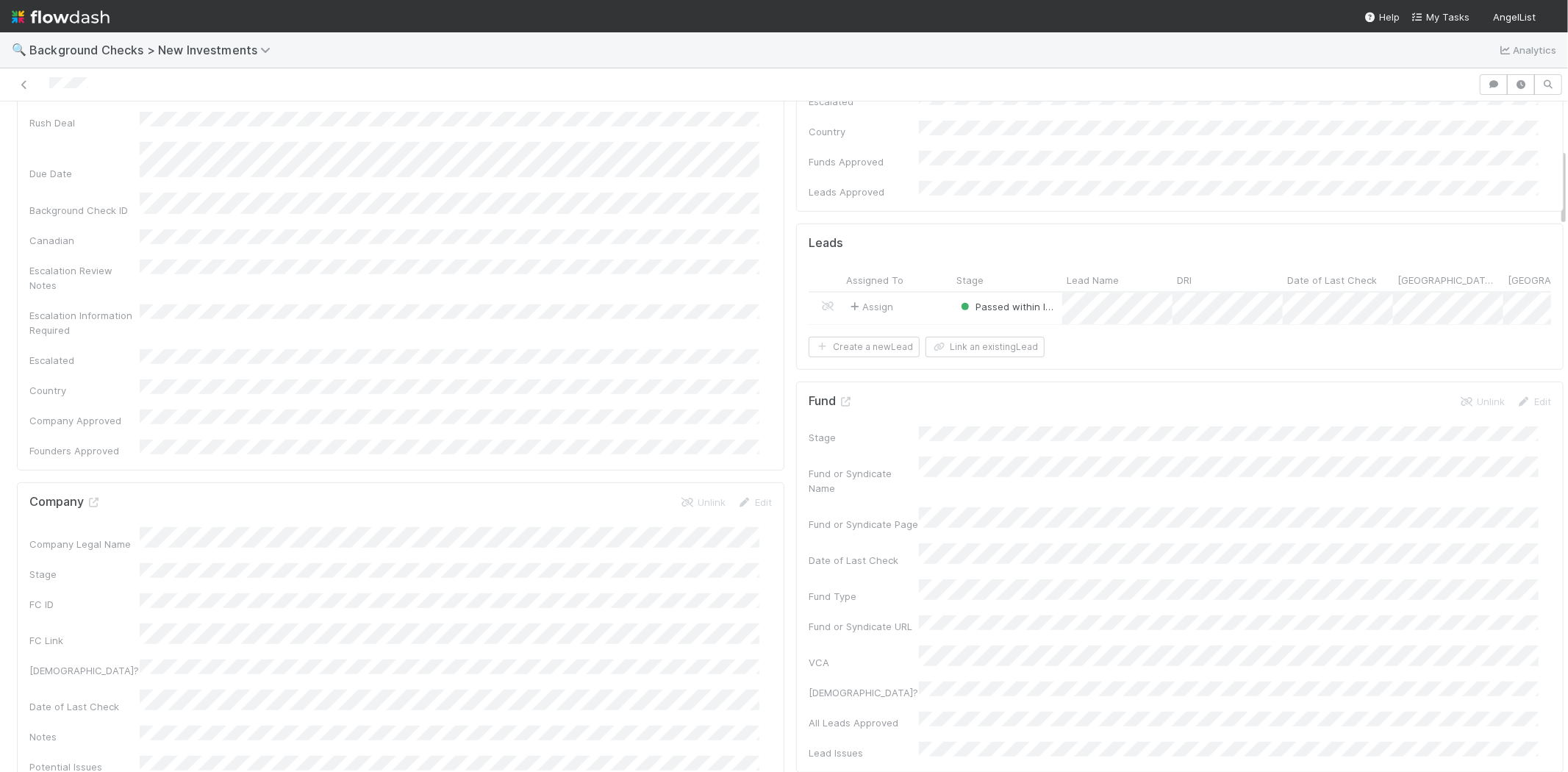
scroll to position [490, 0]
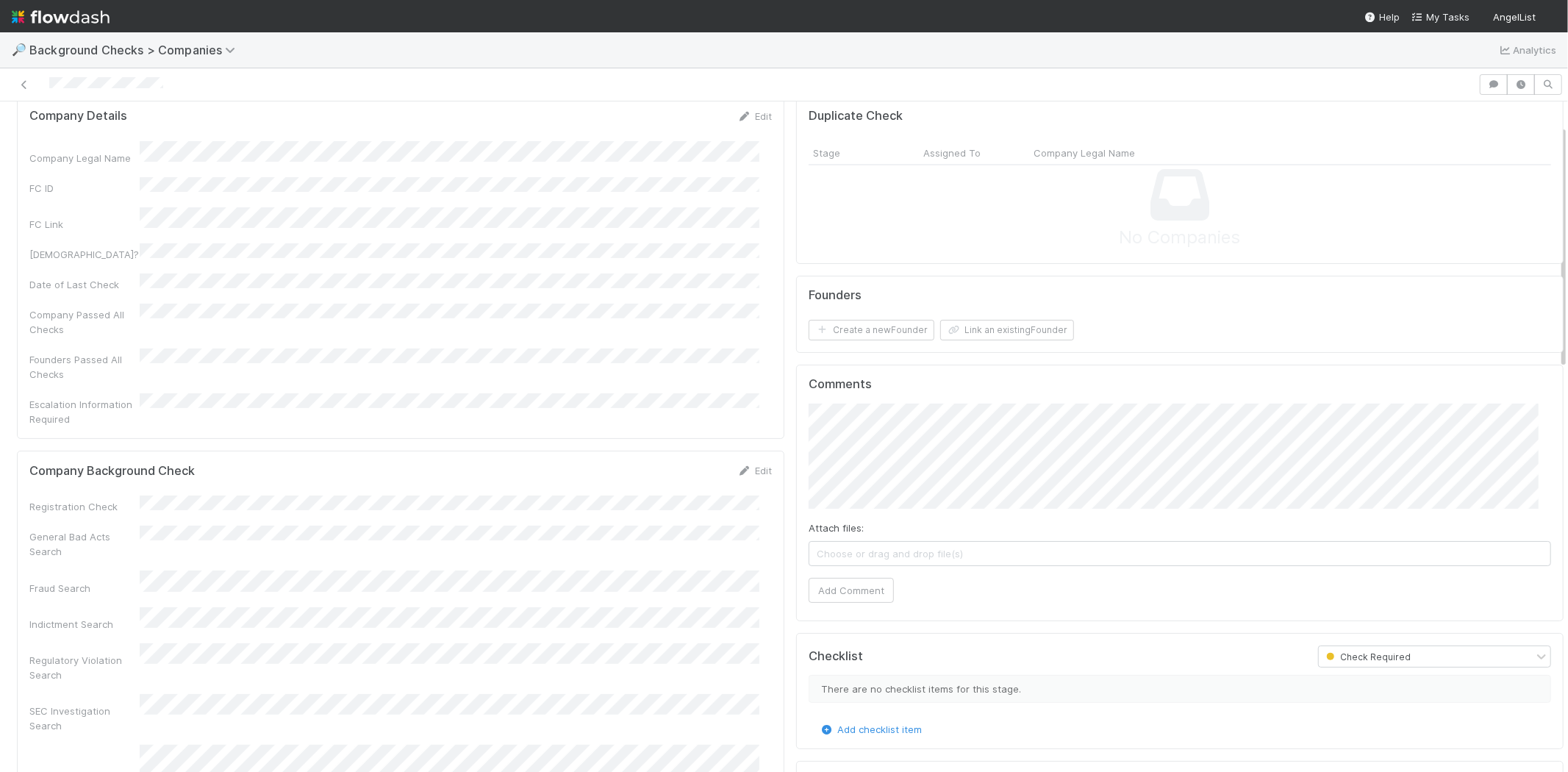
scroll to position [81, 0]
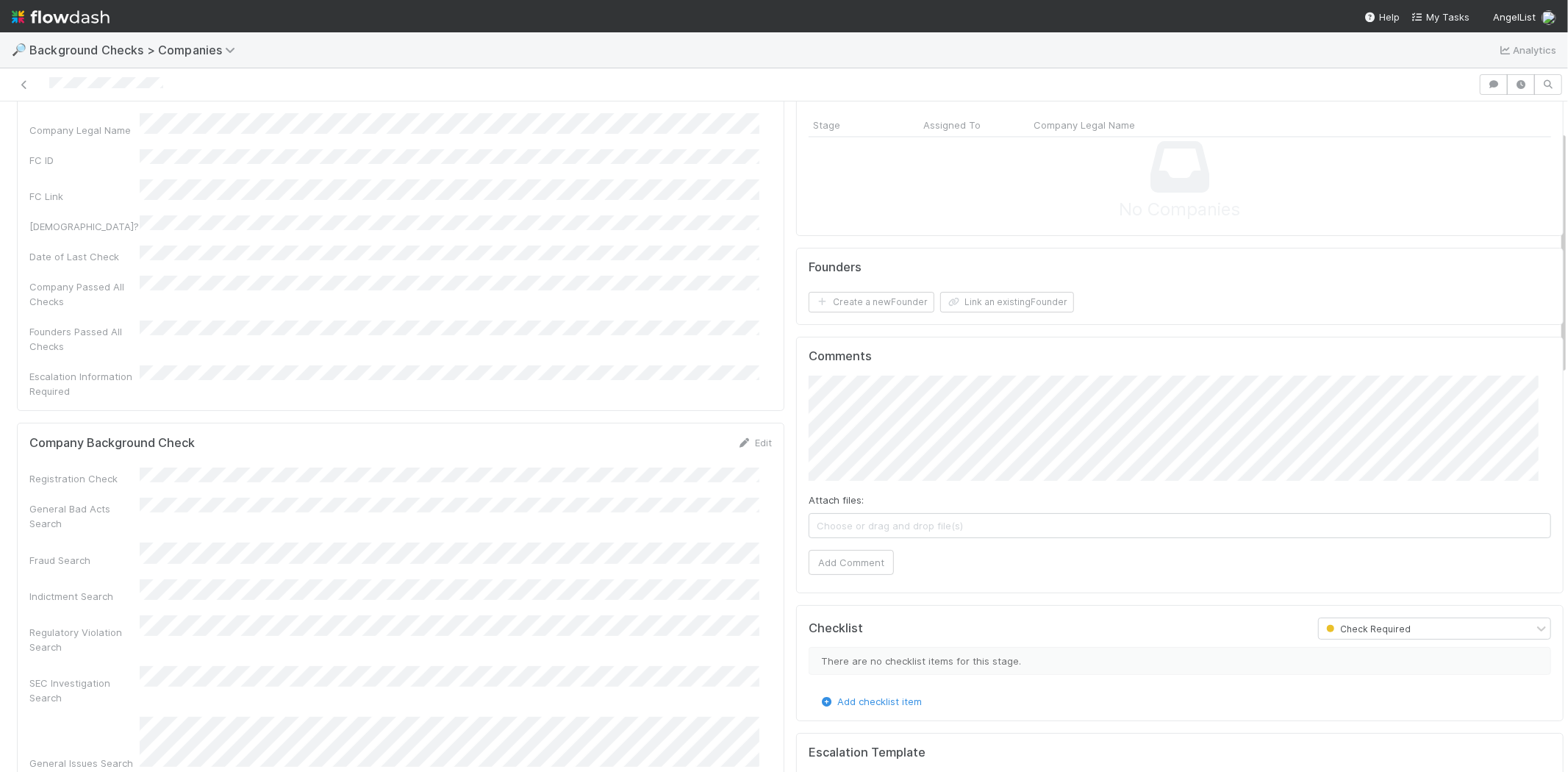
drag, startPoint x: 483, startPoint y: 538, endPoint x: 461, endPoint y: 425, distance: 115.1
click at [461, 435] on form "Company Background Check Edit Registration Check General Bad Acts Search Fraud …" at bounding box center [400, 648] width 742 height 425
click at [746, 437] on link "Edit" at bounding box center [754, 442] width 35 height 12
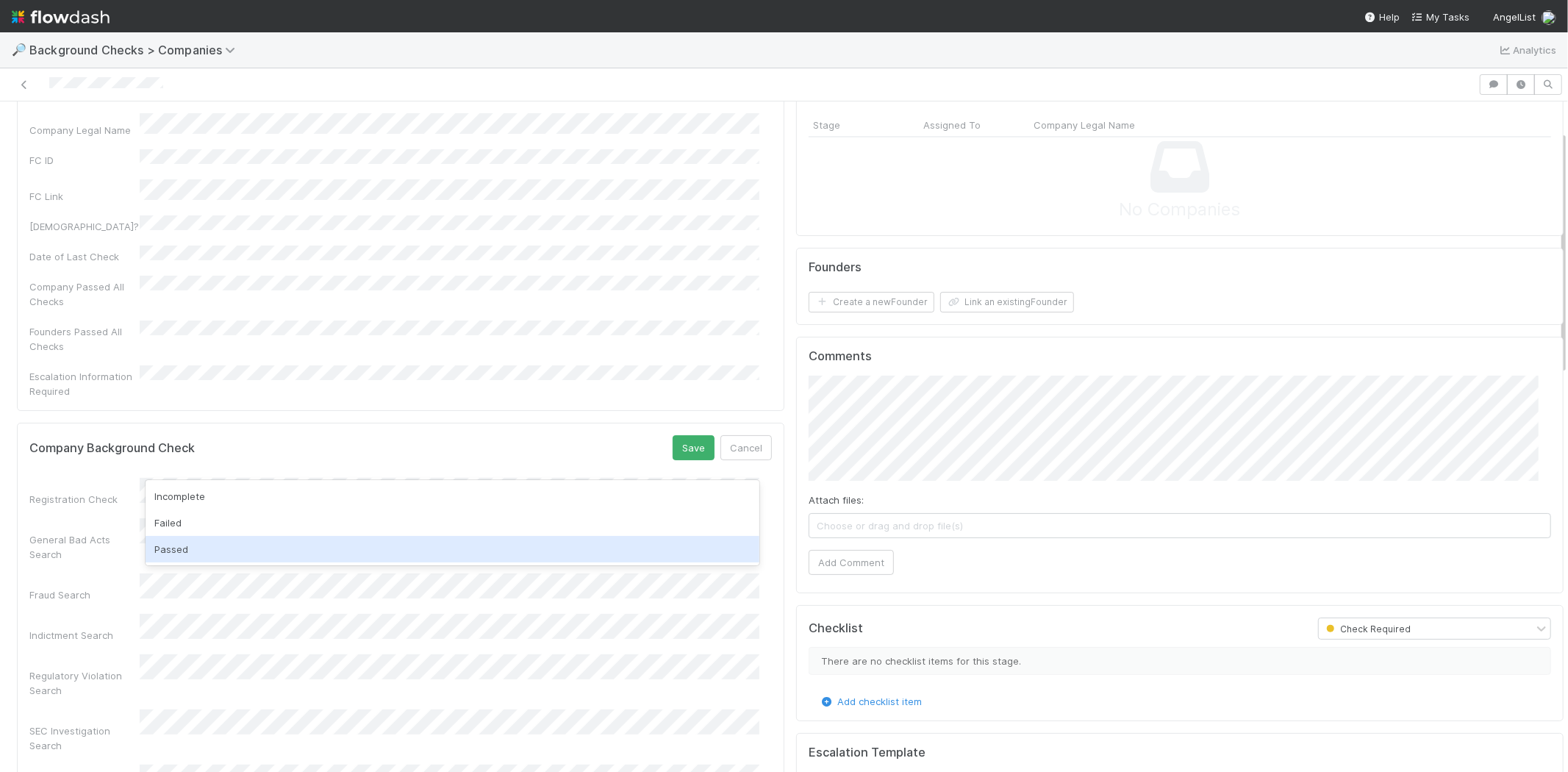
click at [234, 546] on div "Passed" at bounding box center [452, 550] width 614 height 27
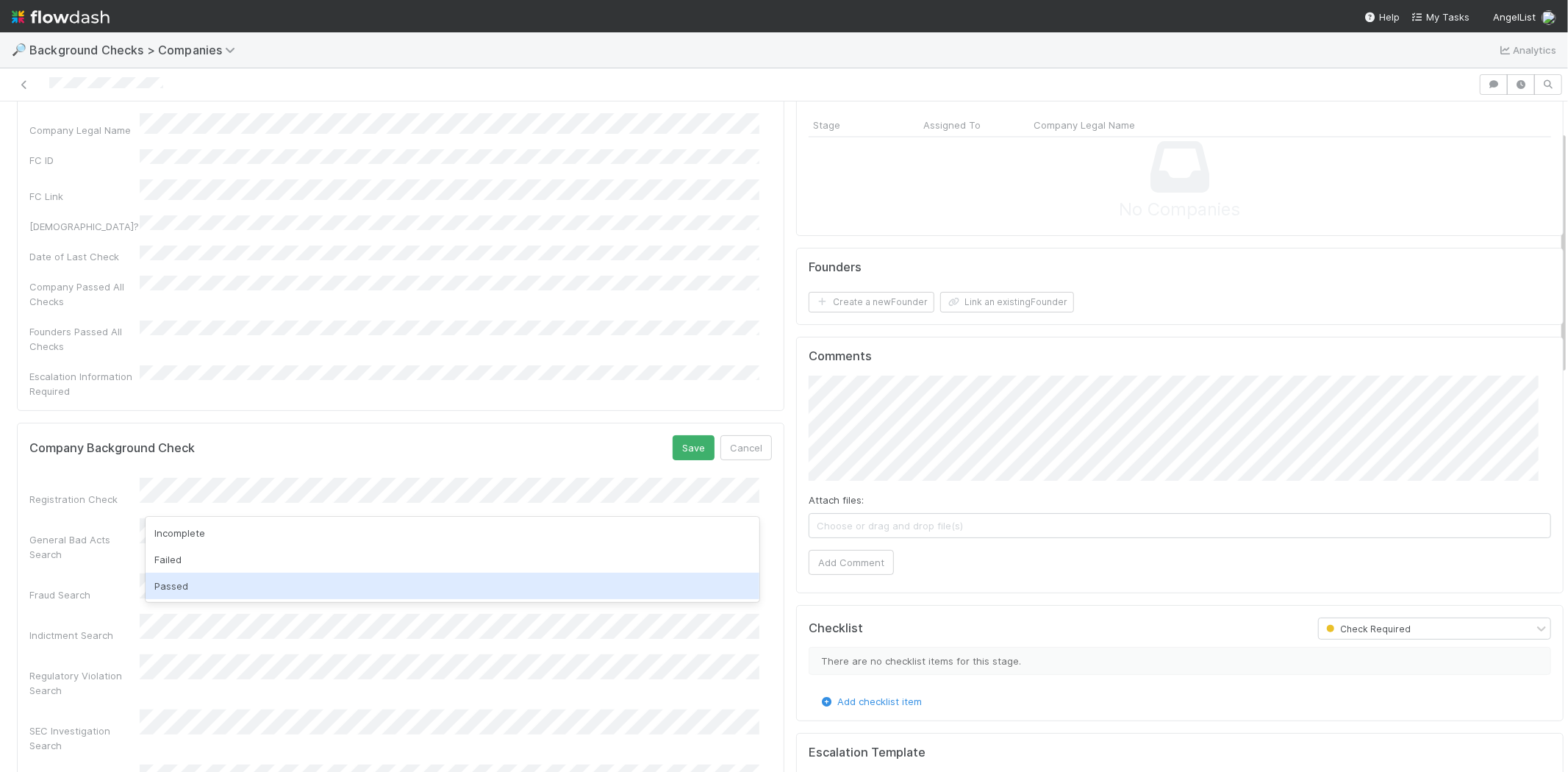
click at [214, 583] on div "Passed" at bounding box center [452, 586] width 614 height 27
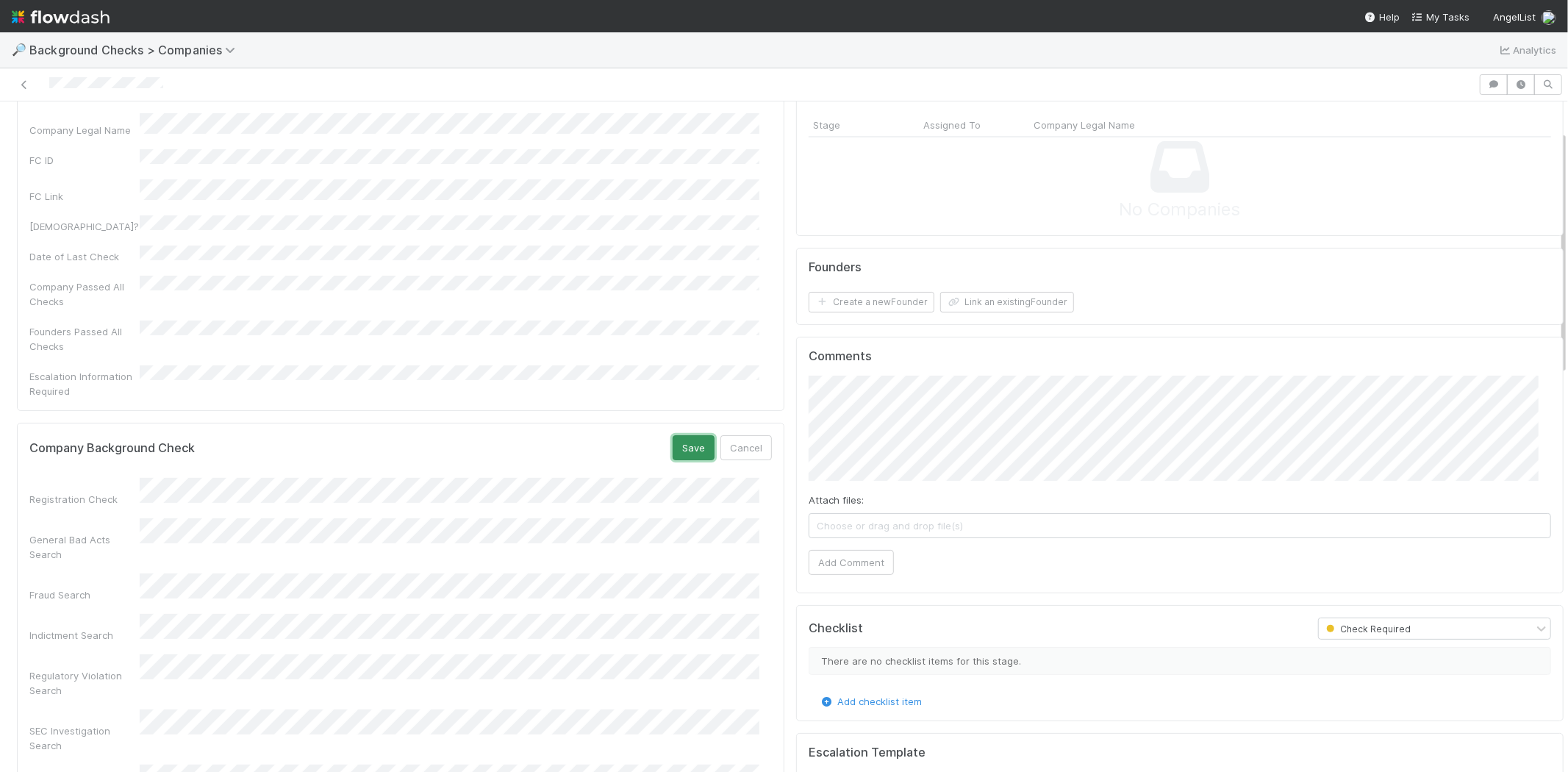
click at [673, 435] on button "Save" at bounding box center [693, 448] width 42 height 25
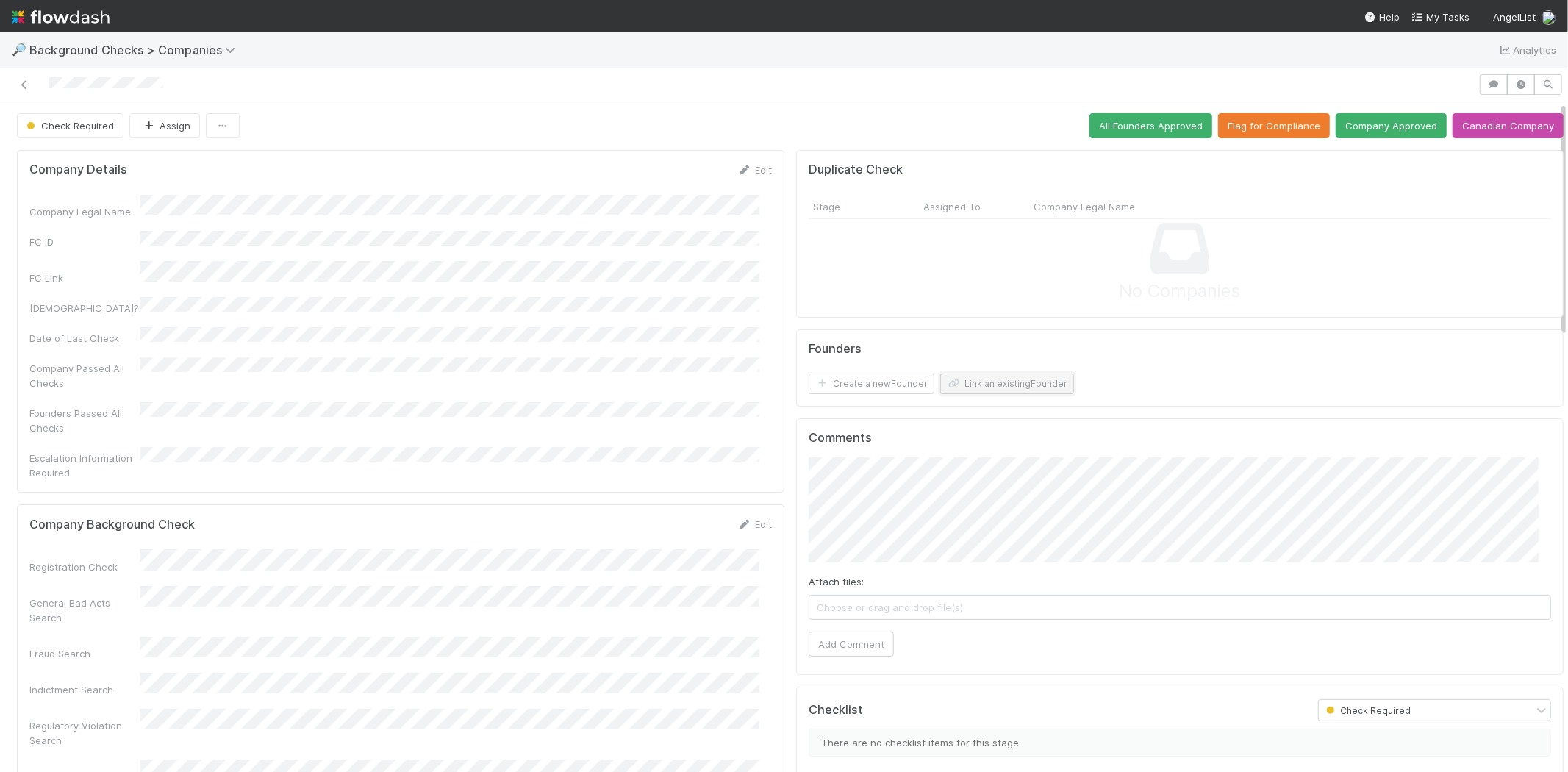
click at [983, 384] on button "Link an existing Founder" at bounding box center [1008, 383] width 134 height 21
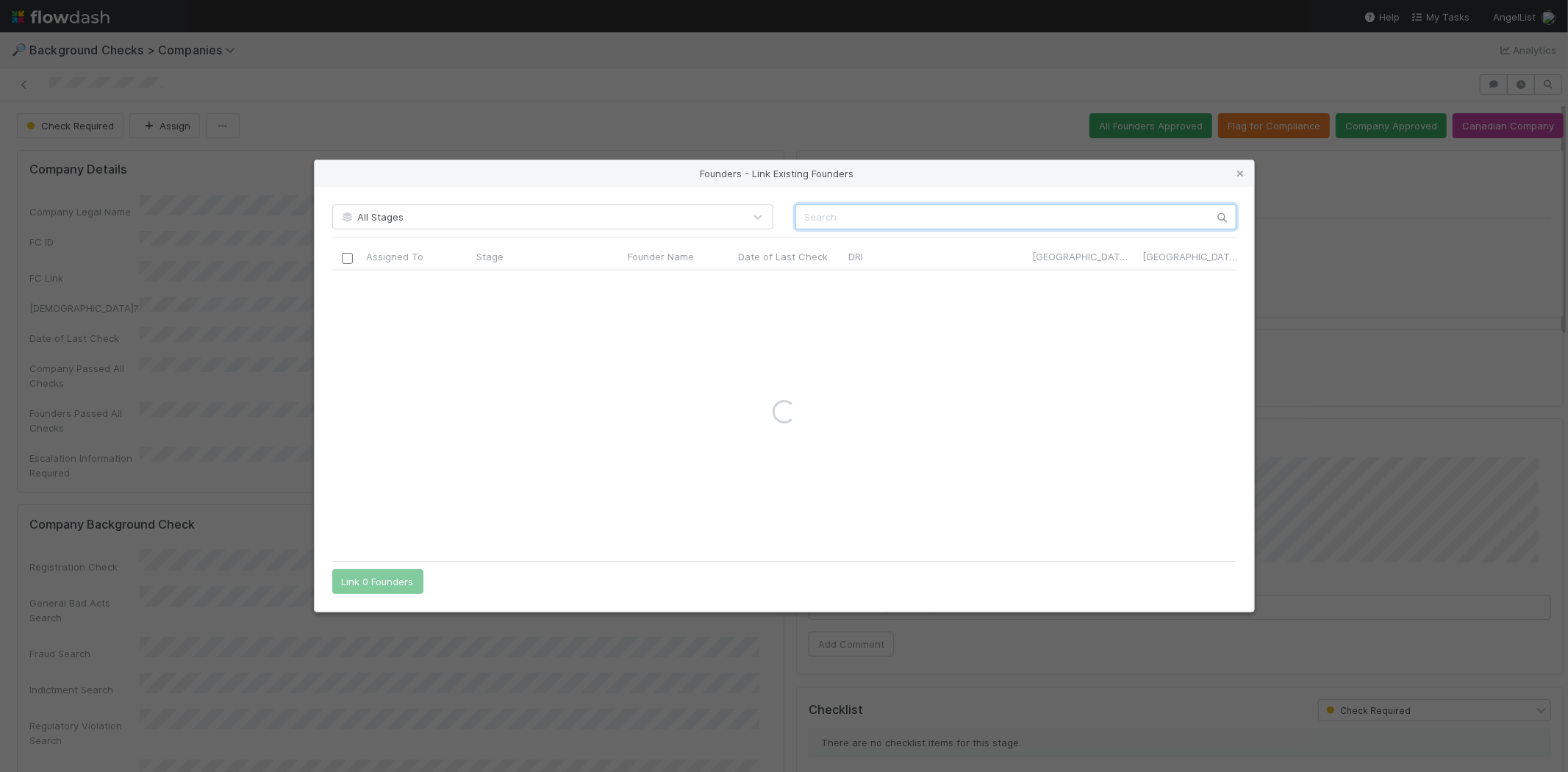
click at [1008, 212] on input "text" at bounding box center [1016, 217] width 441 height 25
paste input "[PERSON_NAME]"
type input "[PERSON_NAME]"
click at [1236, 172] on icon at bounding box center [1241, 173] width 14 height 10
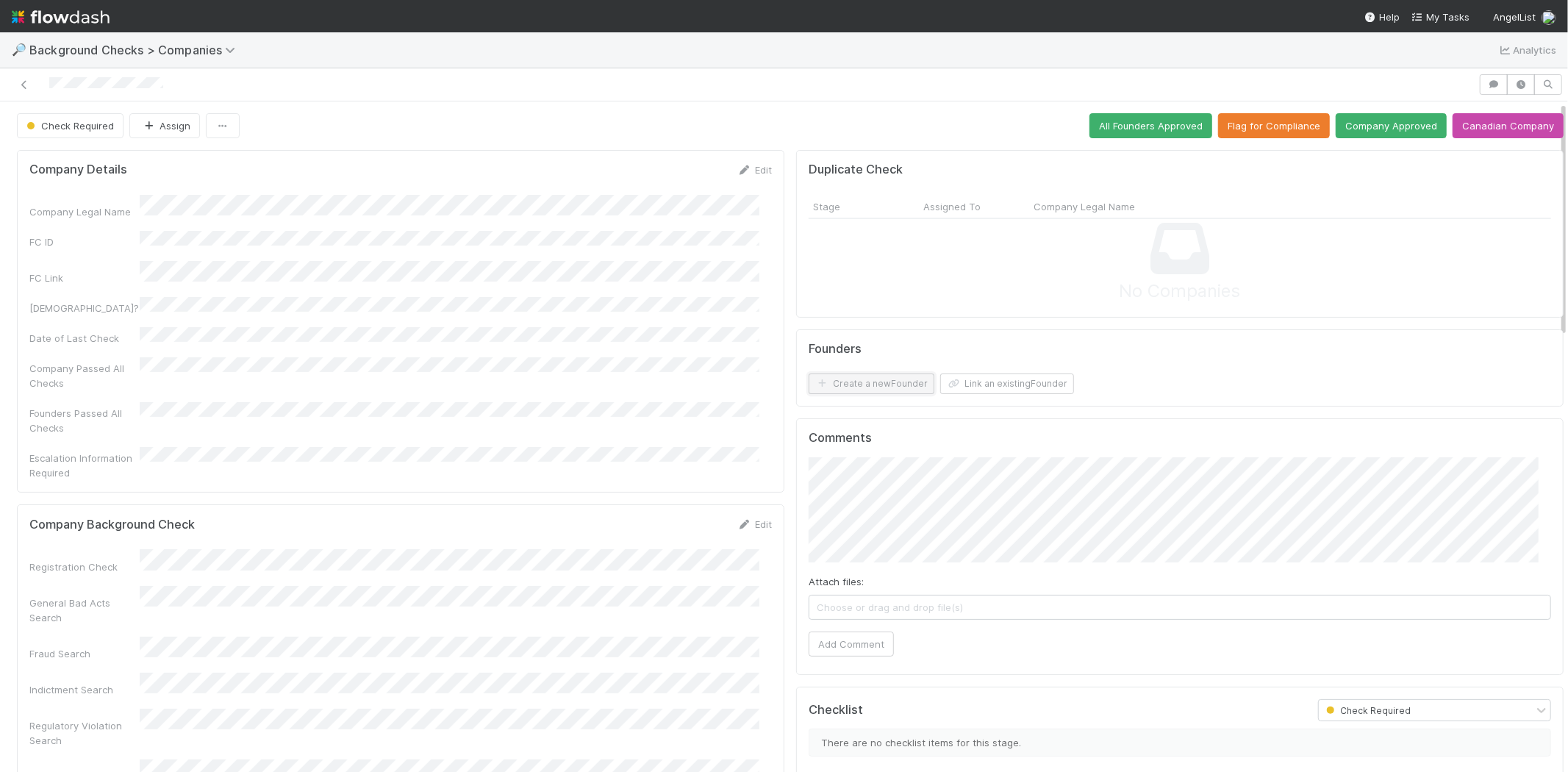
click at [841, 384] on button "Create a new Founder" at bounding box center [871, 383] width 126 height 21
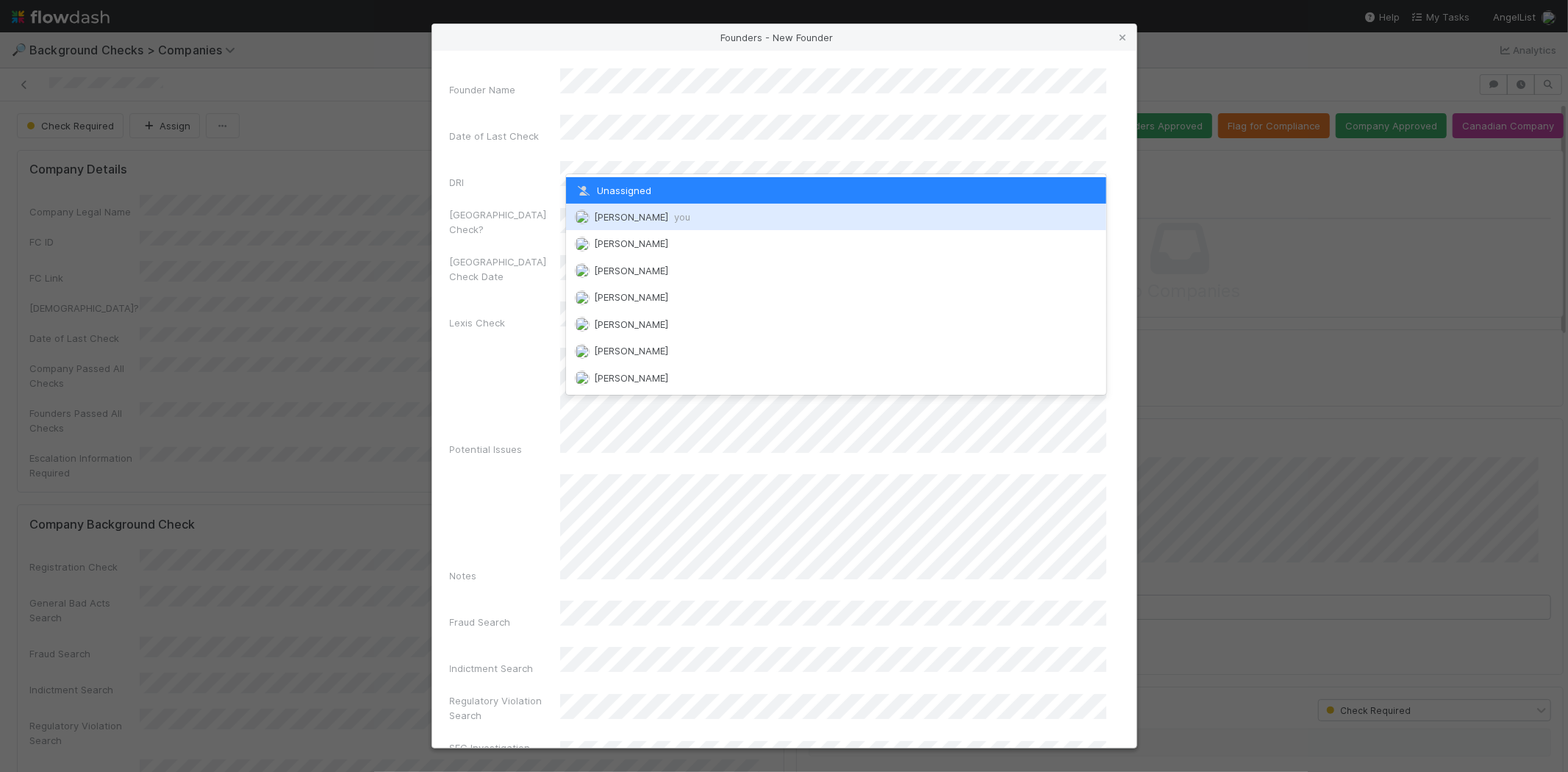
click at [656, 218] on span "[PERSON_NAME] you" at bounding box center [642, 216] width 96 height 12
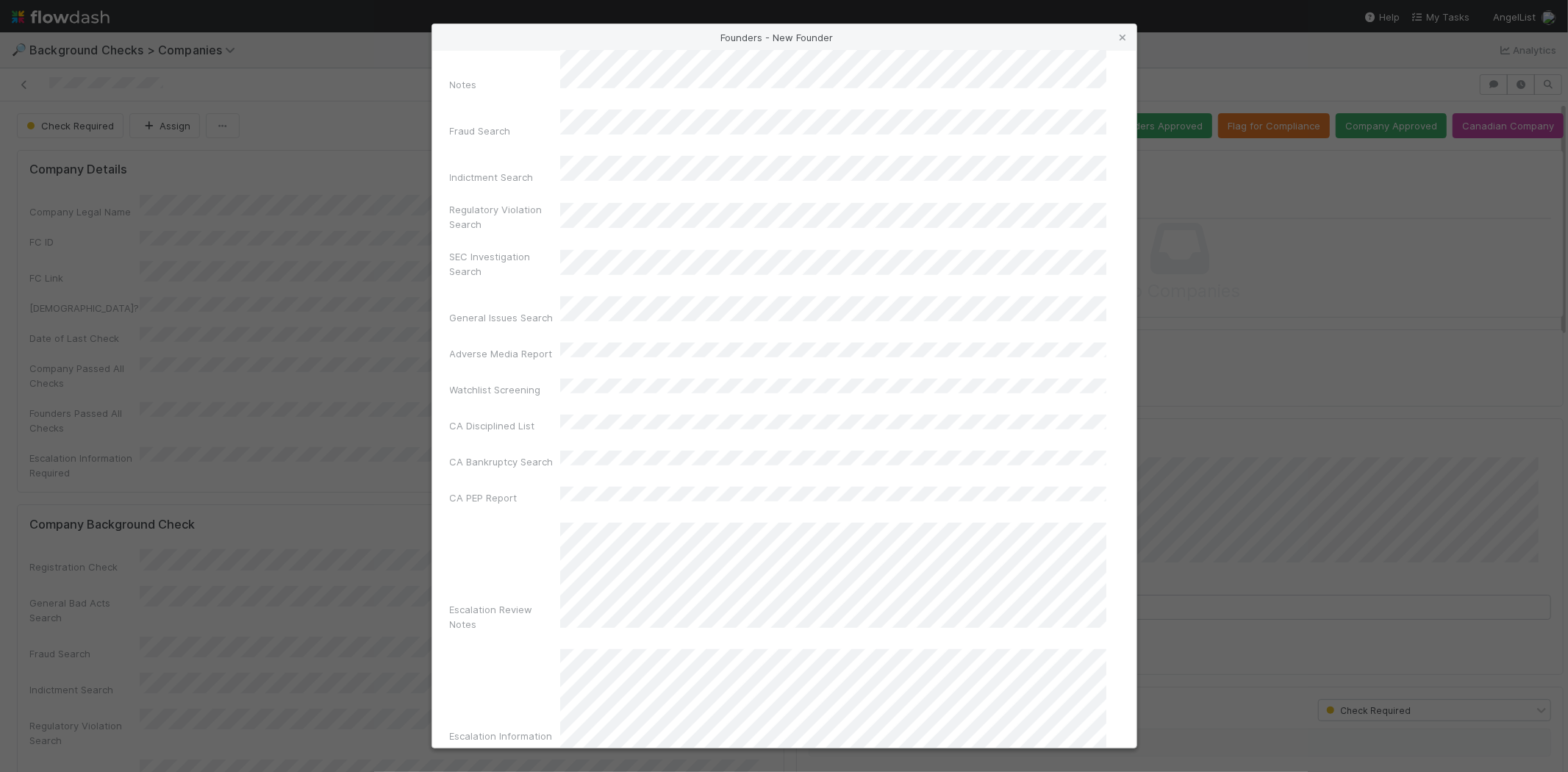
scroll to position [492, 0]
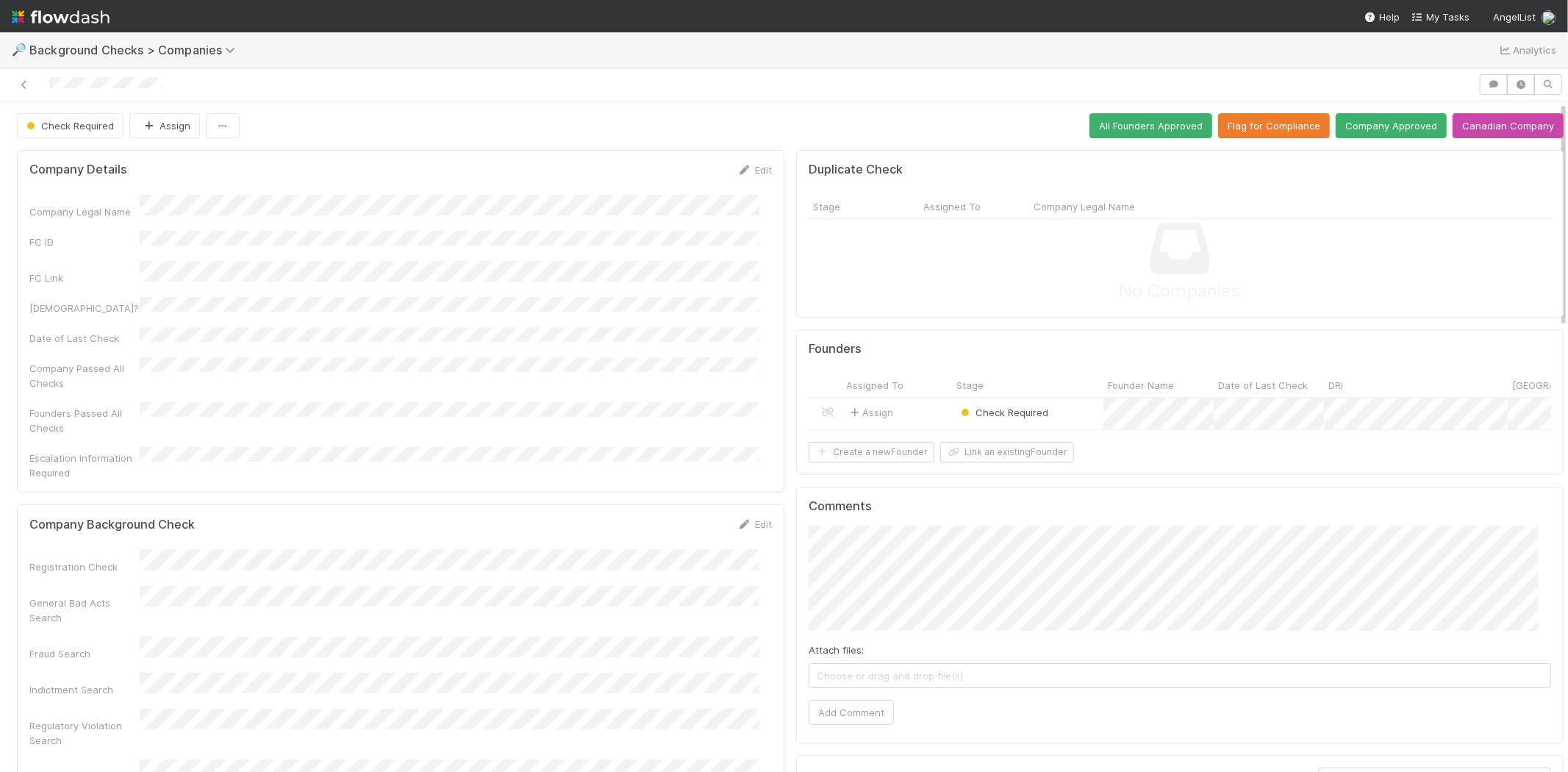
click at [1053, 414] on div "Check Required" at bounding box center [1028, 414] width 152 height 31
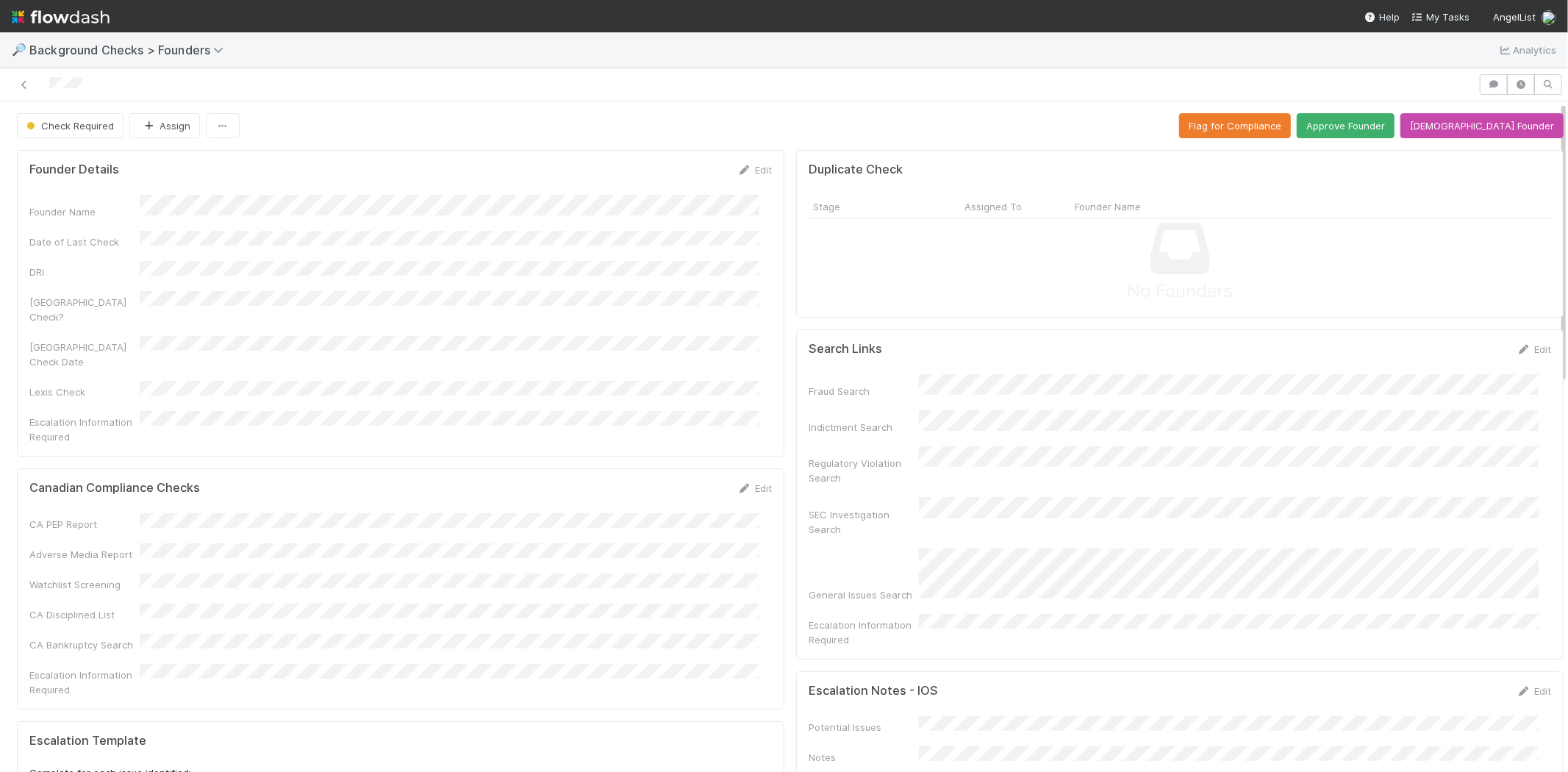
click at [49, 82] on div at bounding box center [740, 84] width 1467 height 21
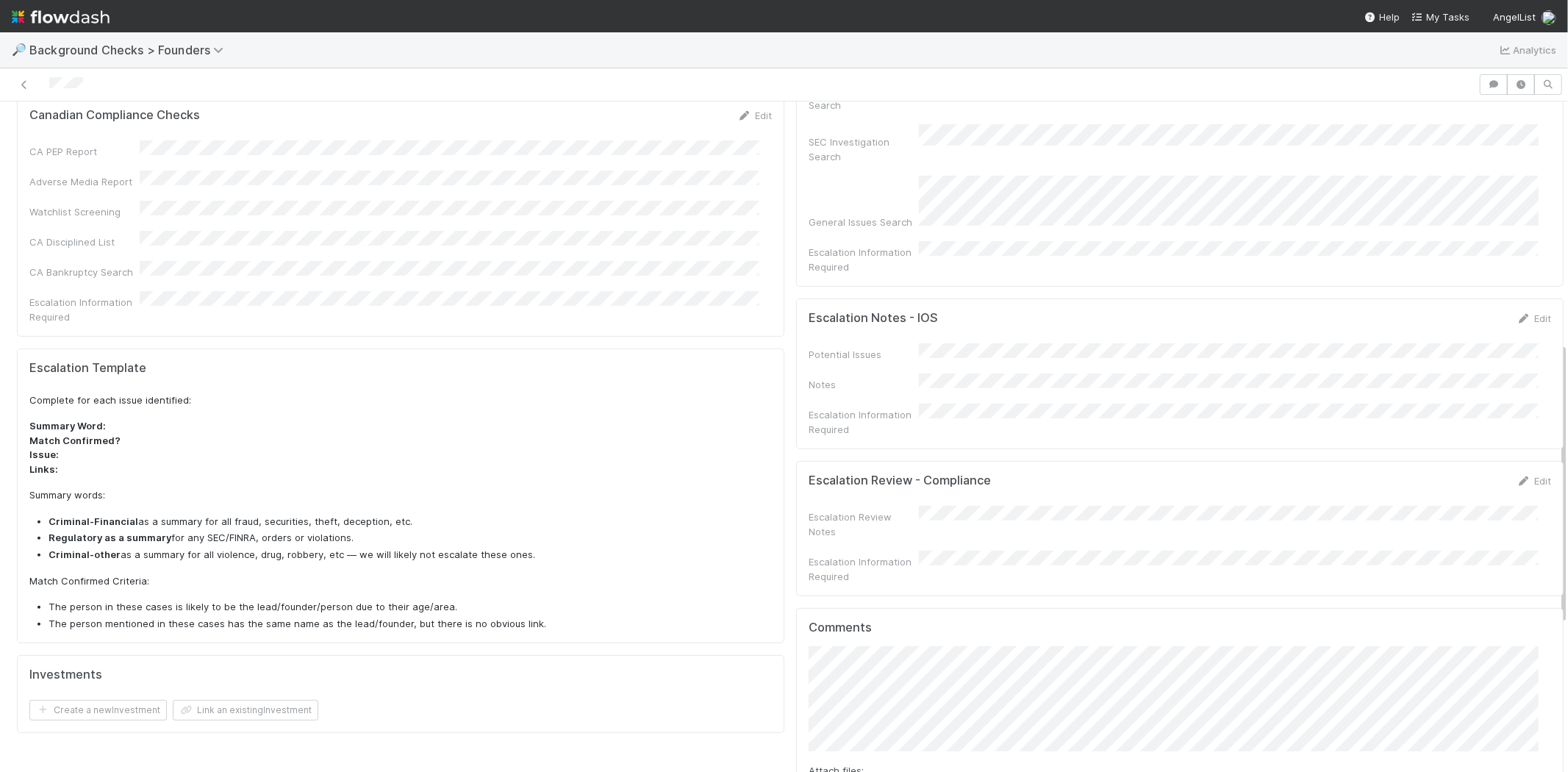
scroll to position [571, 0]
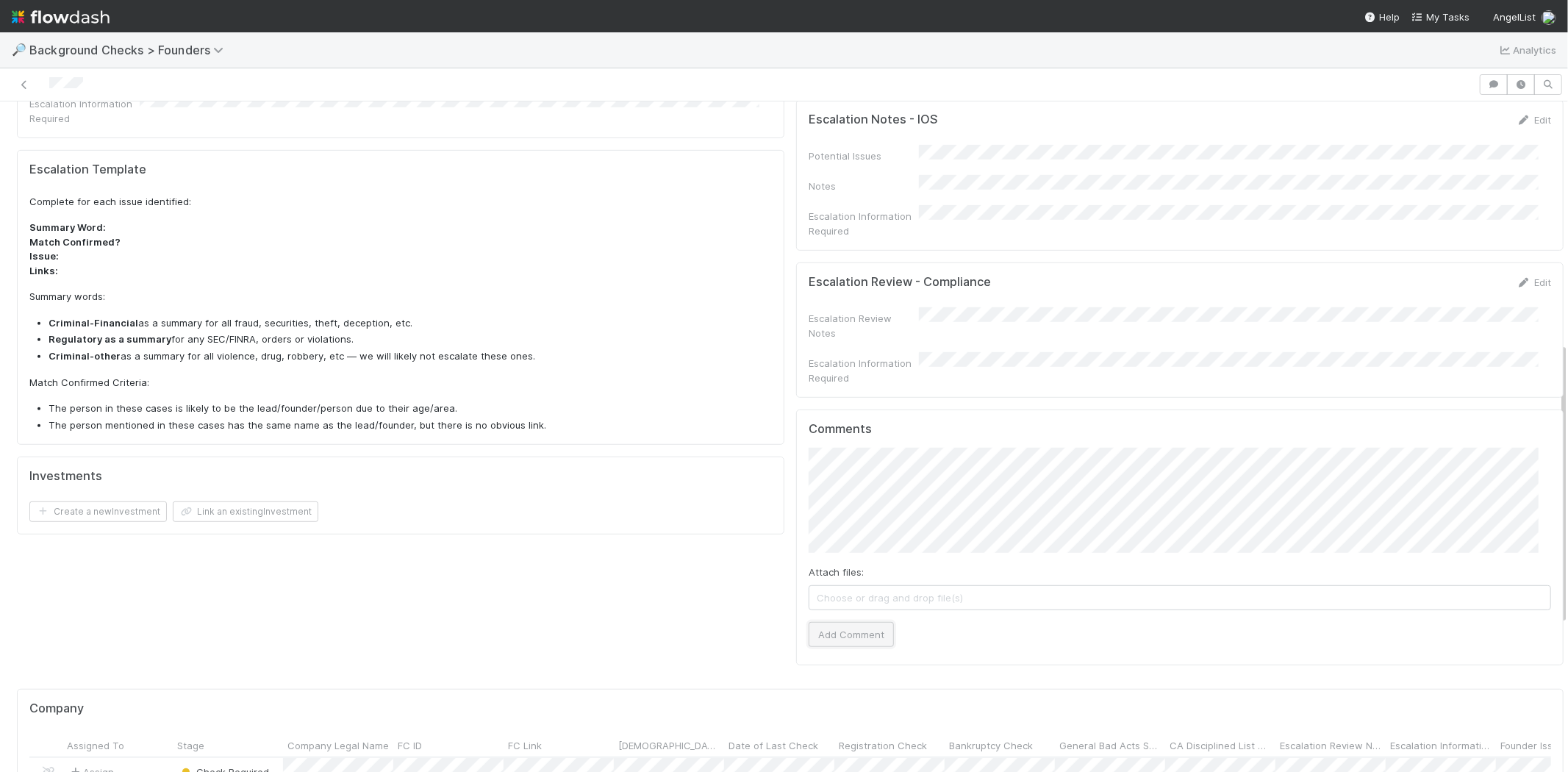
click at [868, 622] on button "Add Comment" at bounding box center [851, 634] width 85 height 25
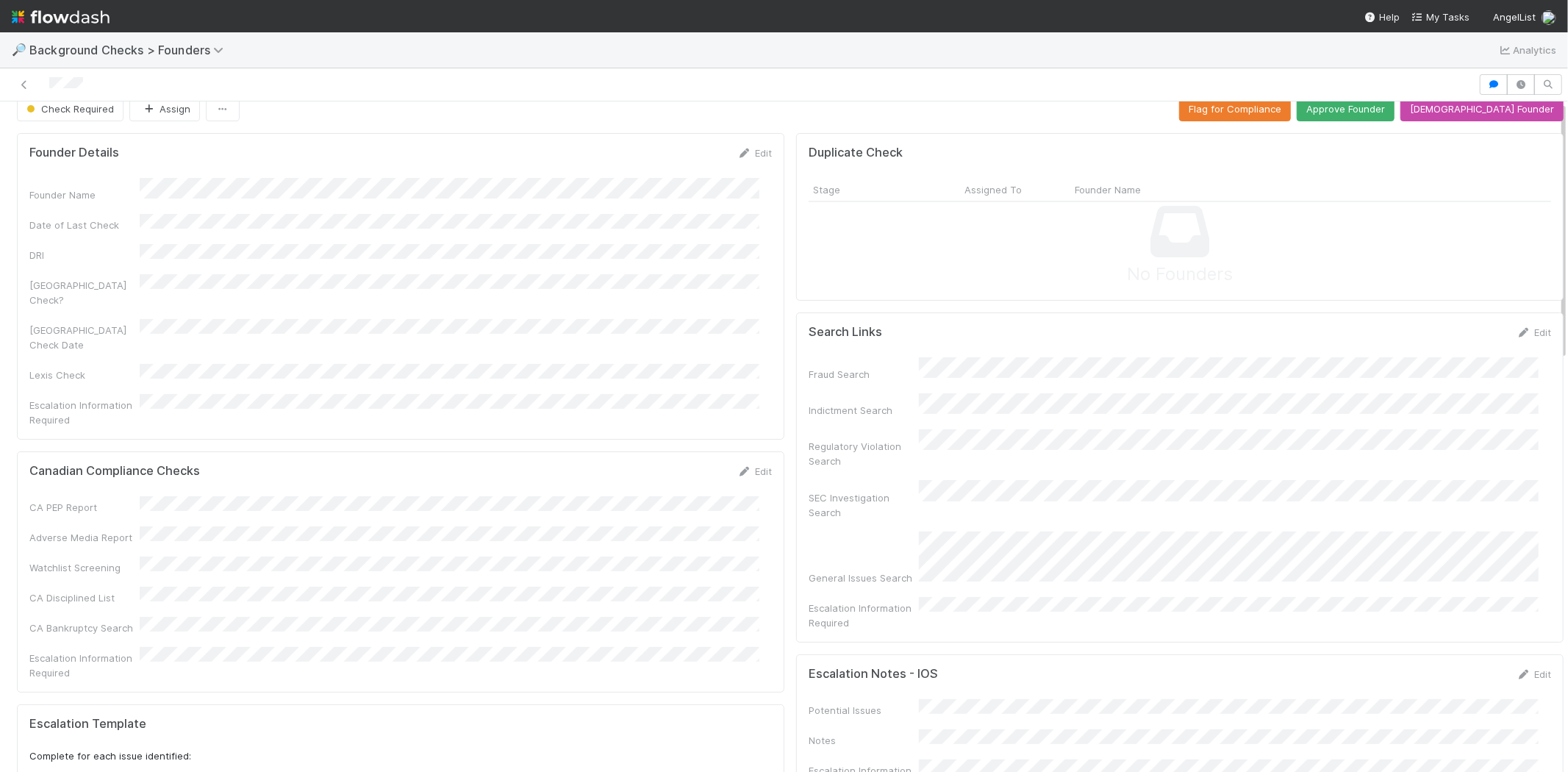
scroll to position [0, 0]
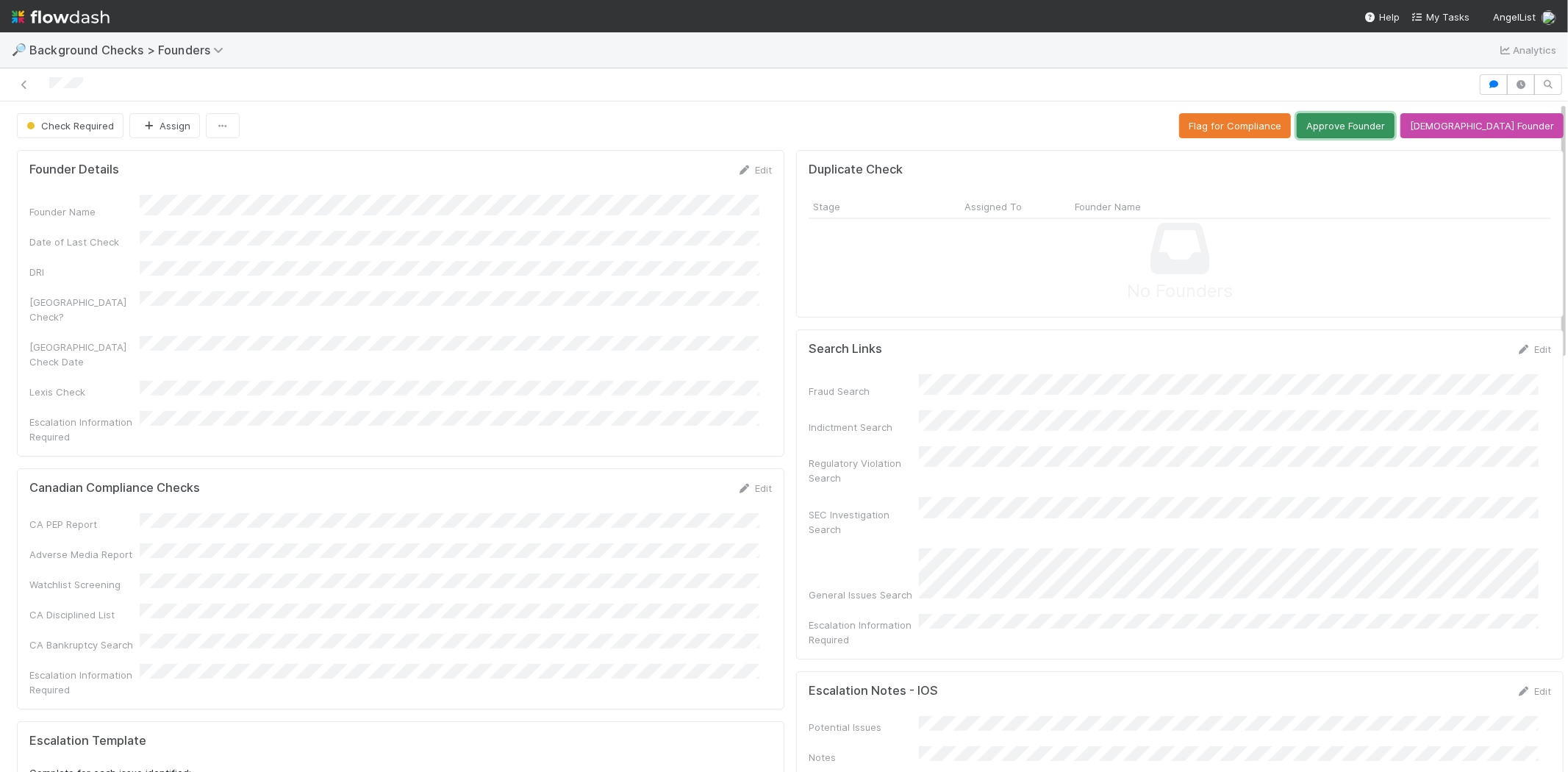
click at [1378, 128] on button "Approve Founder" at bounding box center [1346, 126] width 97 height 25
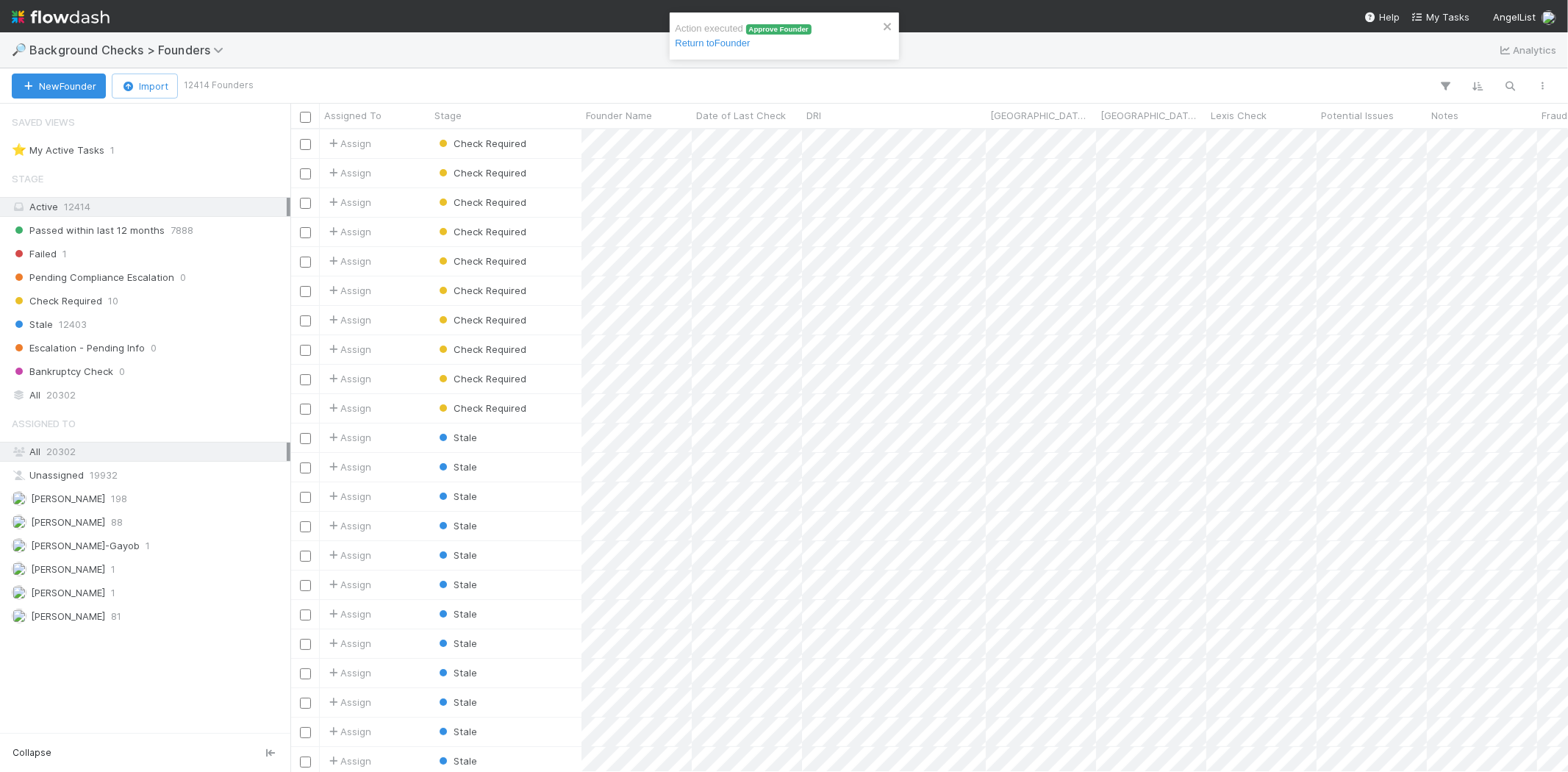
scroll to position [630, 1265]
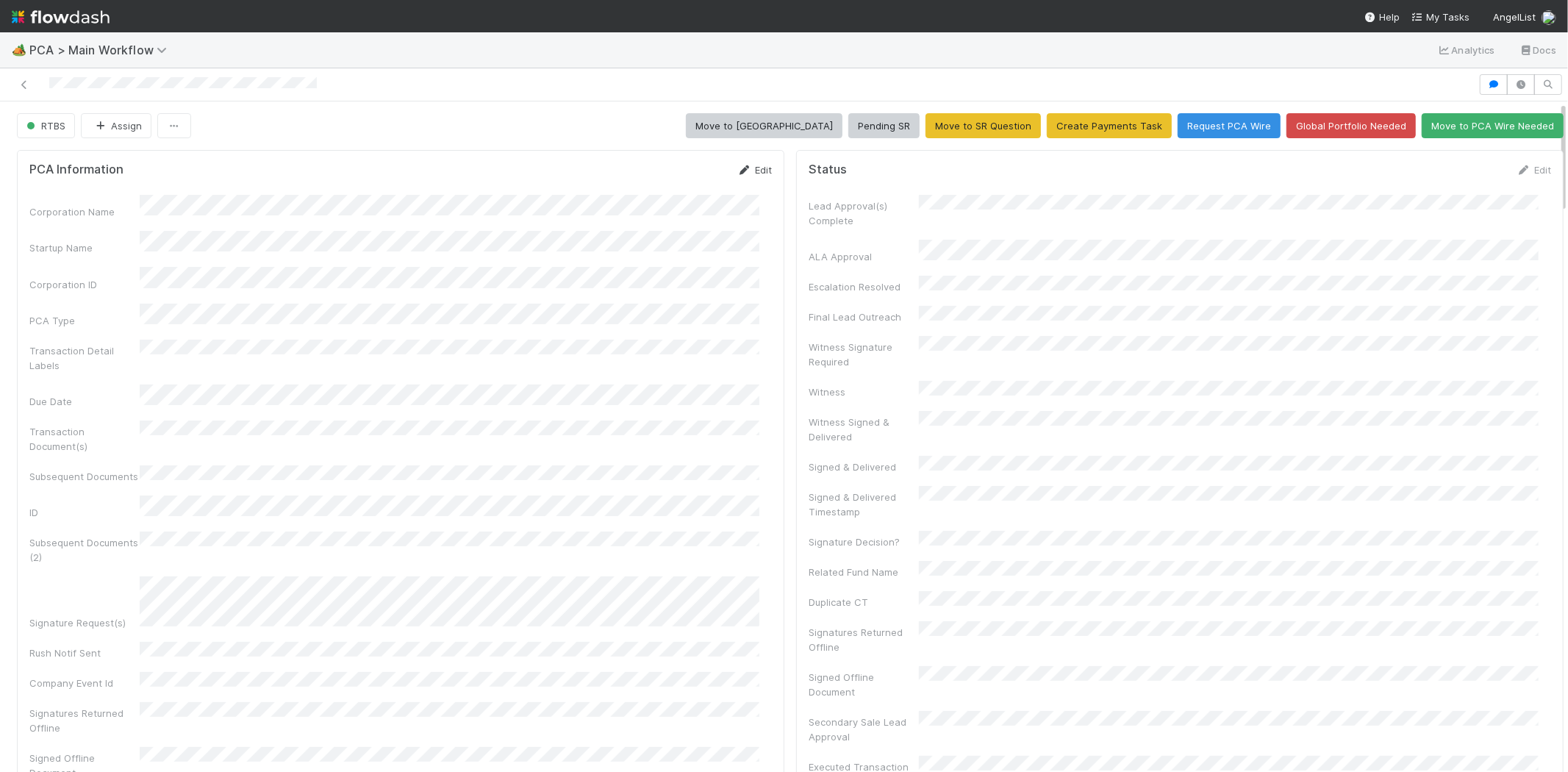
click at [744, 167] on link "Edit" at bounding box center [754, 170] width 35 height 12
click at [692, 180] on button "Save" at bounding box center [693, 175] width 42 height 25
click at [746, 172] on link "Edit" at bounding box center [754, 170] width 35 height 12
click at [685, 172] on button "Save" at bounding box center [693, 175] width 42 height 25
click at [1523, 168] on link "Edit" at bounding box center [1534, 170] width 35 height 12
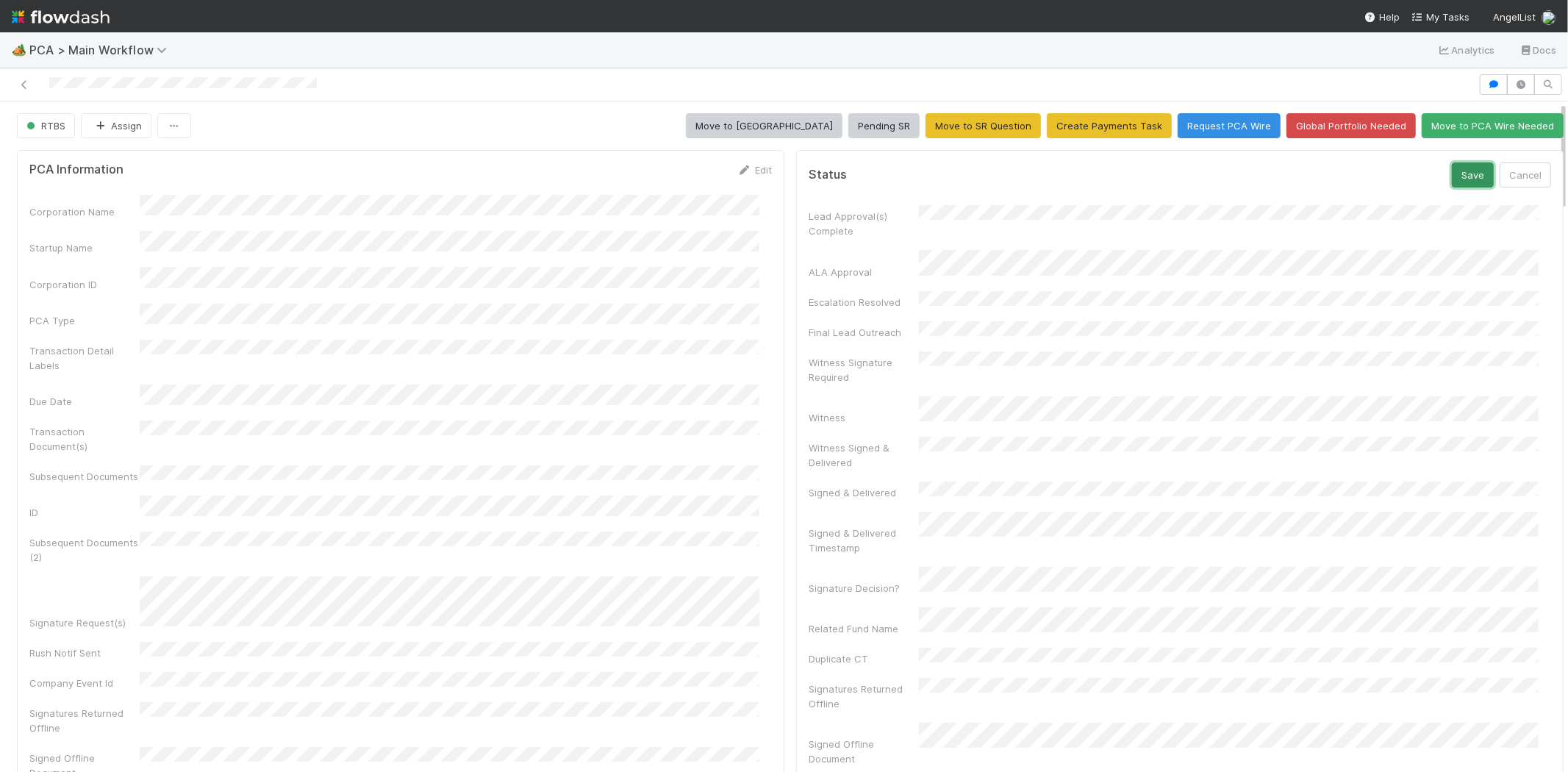
click at [1453, 174] on button "Save" at bounding box center [1472, 175] width 42 height 25
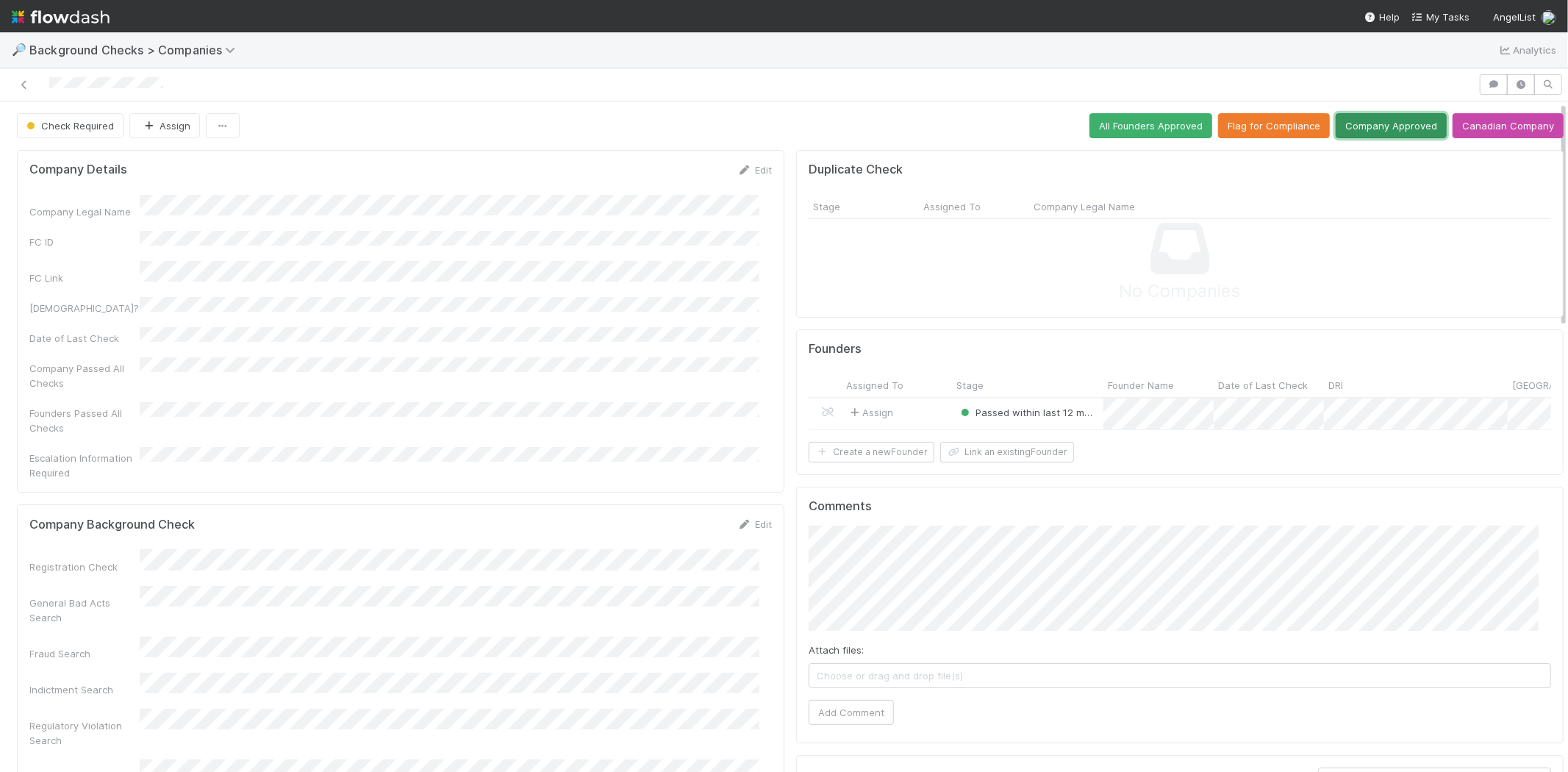
click at [1355, 121] on button "Company Approved" at bounding box center [1391, 126] width 111 height 25
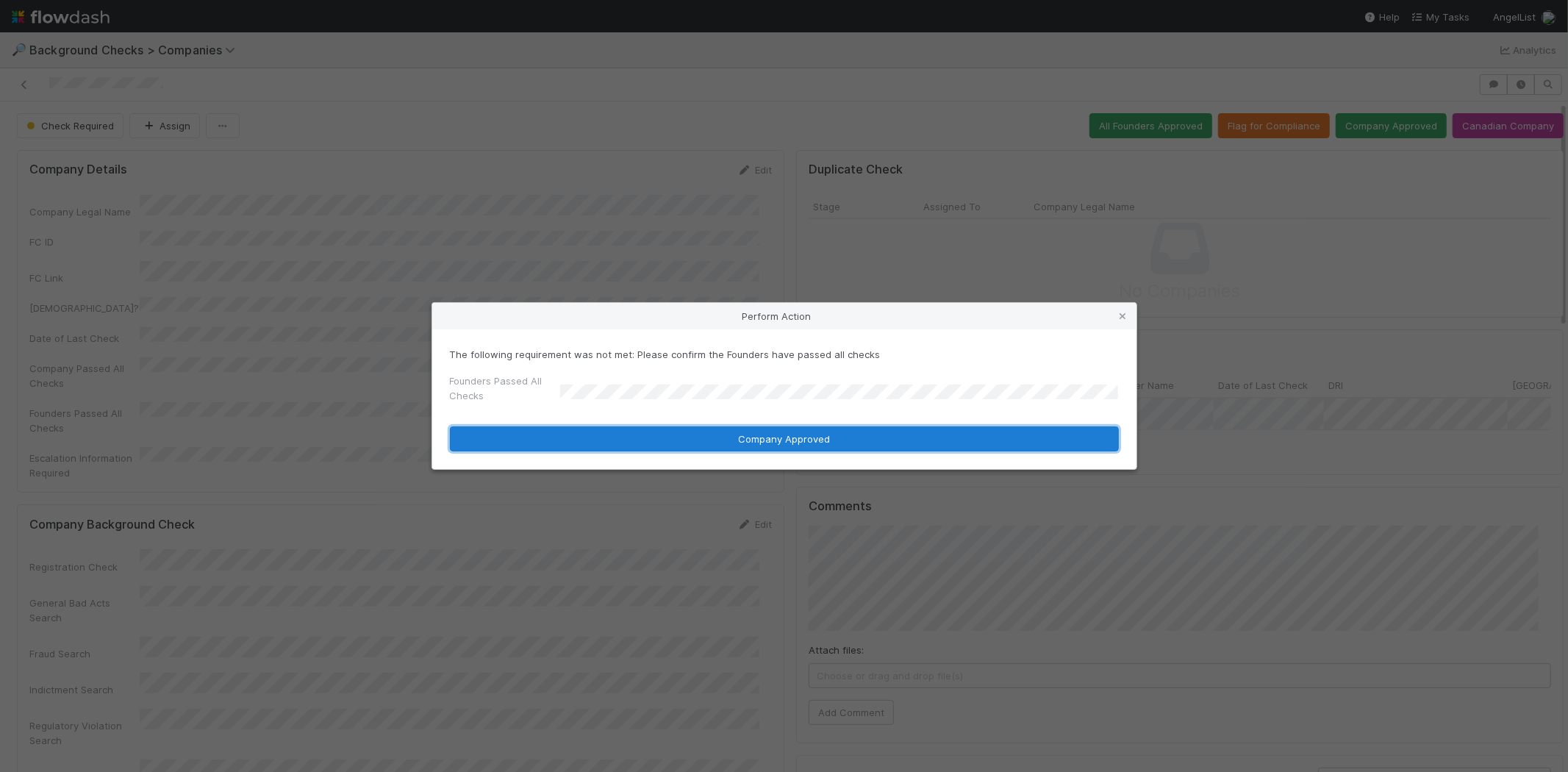
click at [683, 438] on button "Company Approved" at bounding box center [784, 439] width 669 height 25
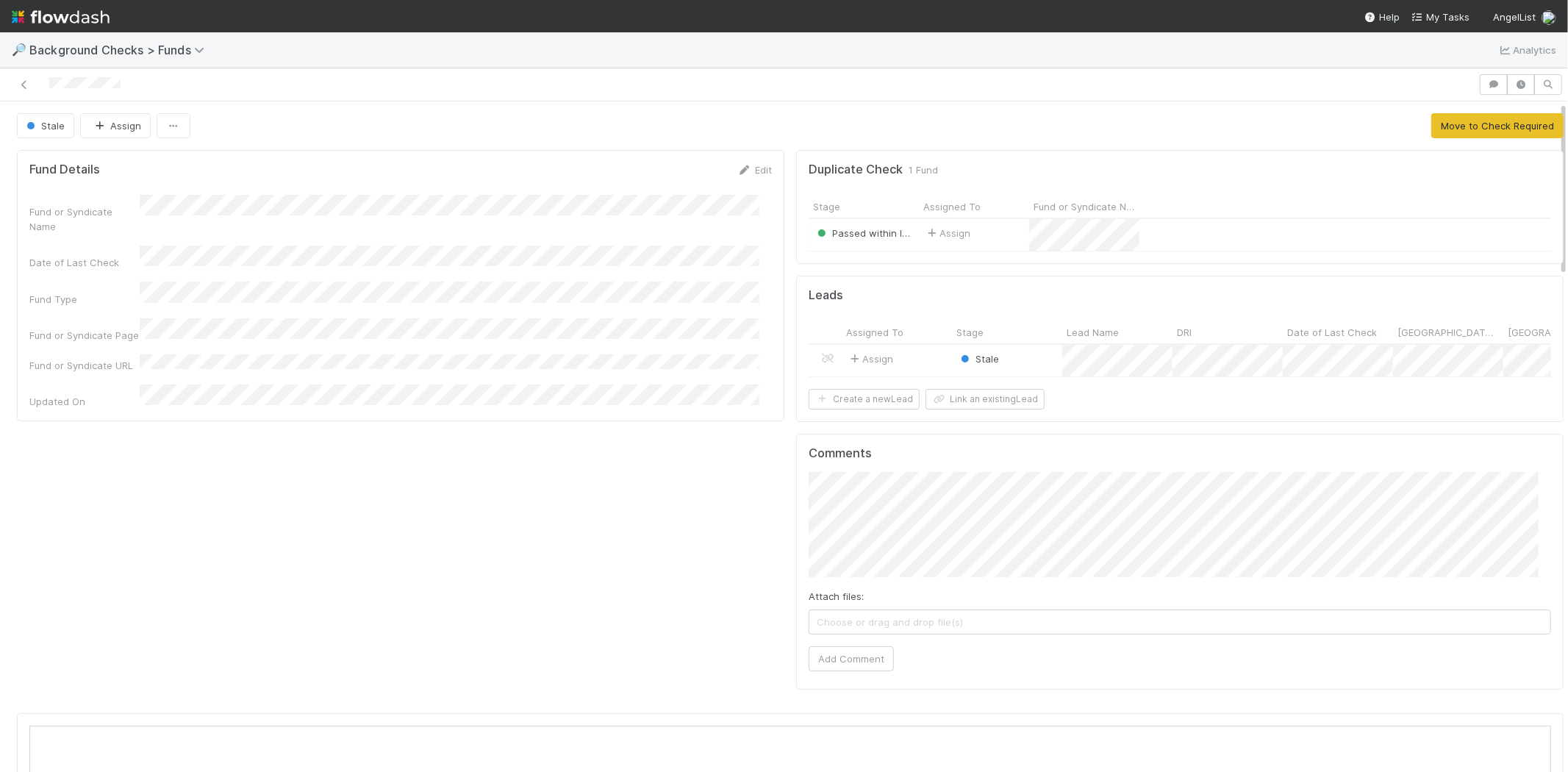
click at [973, 231] on div "Assign" at bounding box center [974, 234] width 110 height 31
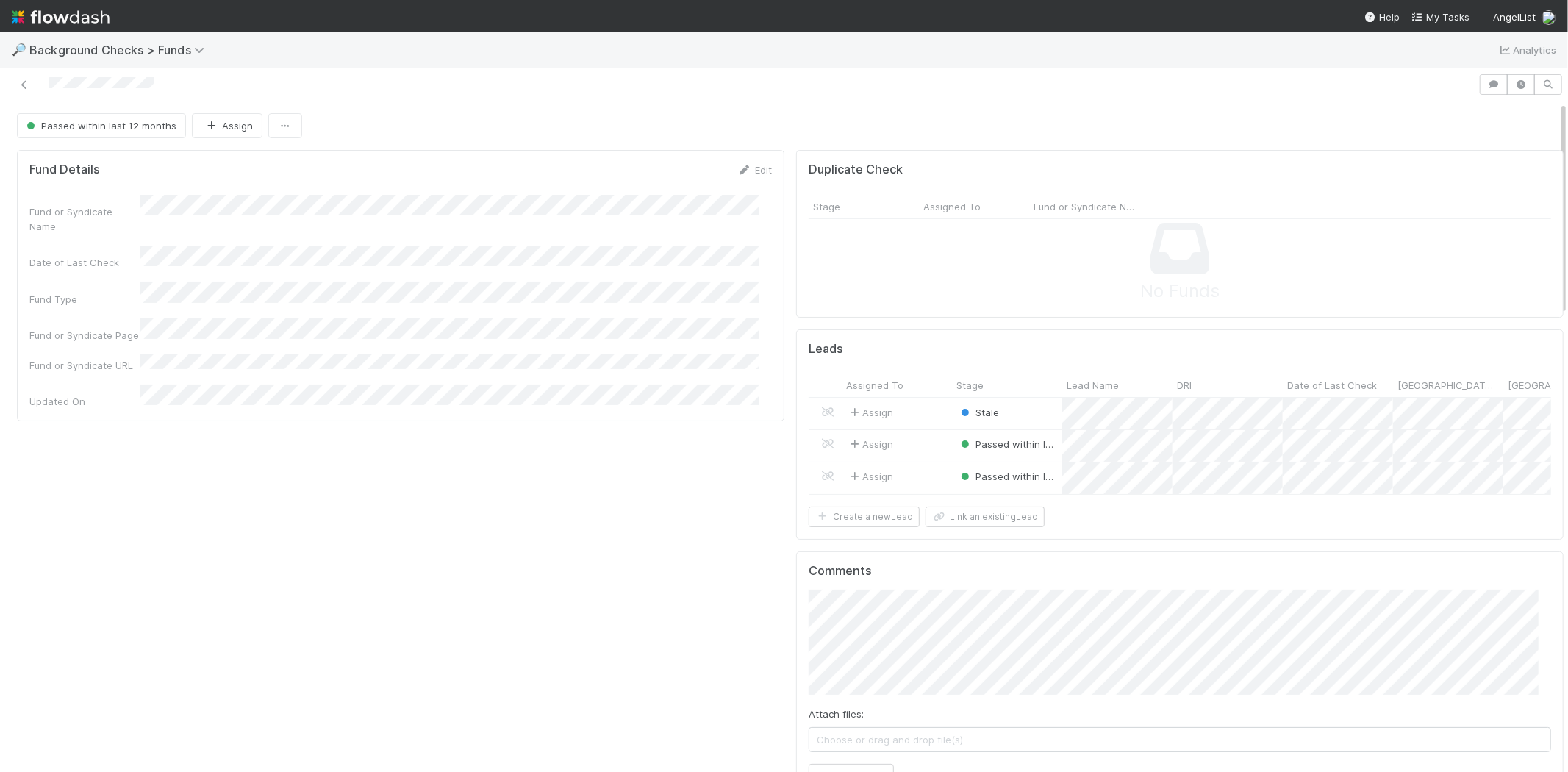
scroll to position [287, 1485]
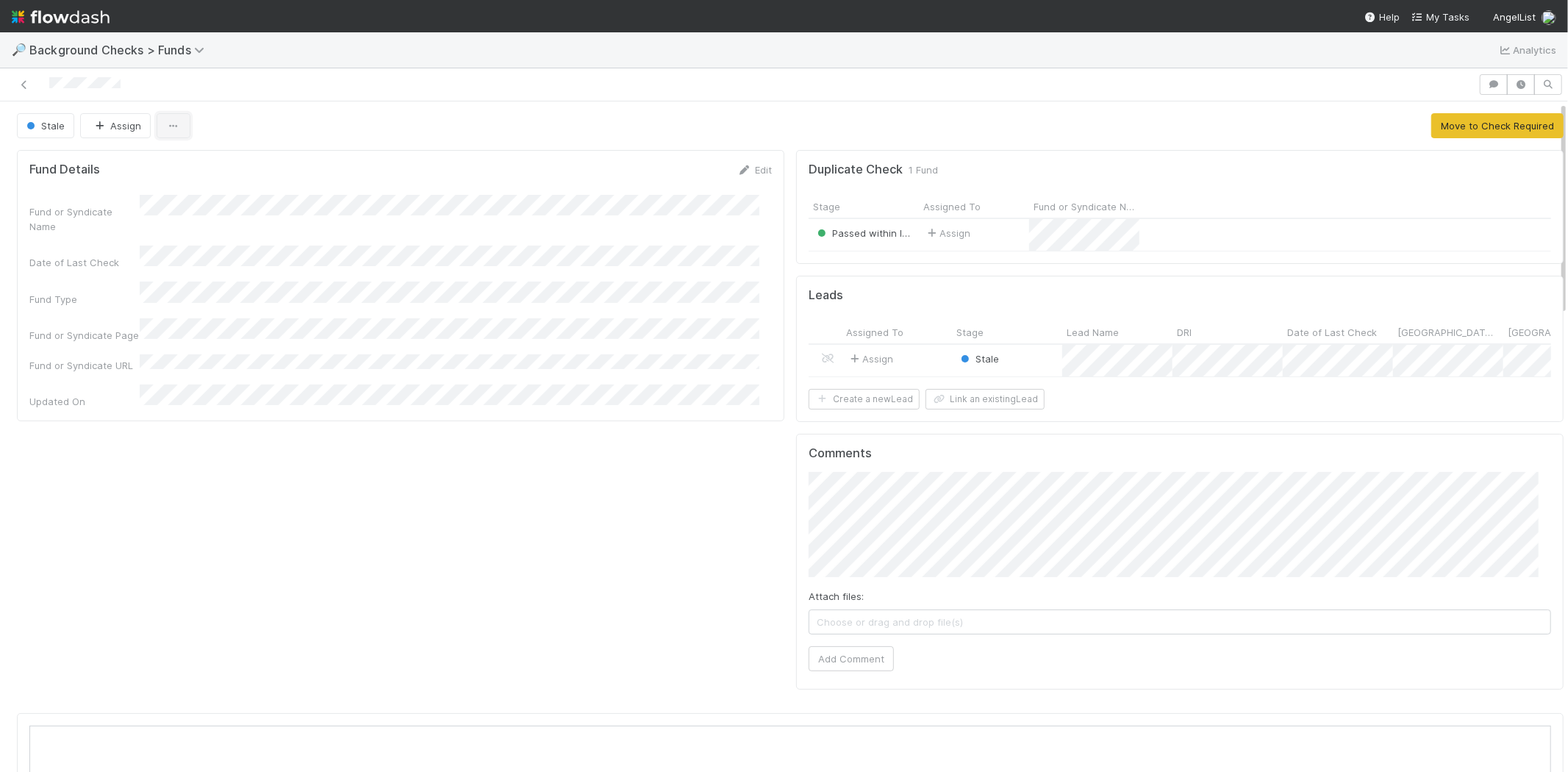
click at [173, 122] on icon "button" at bounding box center [173, 126] width 14 height 10
click at [232, 125] on div "Duplicate Delete" at bounding box center [784, 386] width 1568 height 772
click at [1501, 133] on button "Move to Check Required" at bounding box center [1497, 126] width 132 height 25
click at [1136, 209] on div at bounding box center [1137, 209] width 3 height 14
drag, startPoint x: 1128, startPoint y: 209, endPoint x: 1226, endPoint y: 208, distance: 98.0
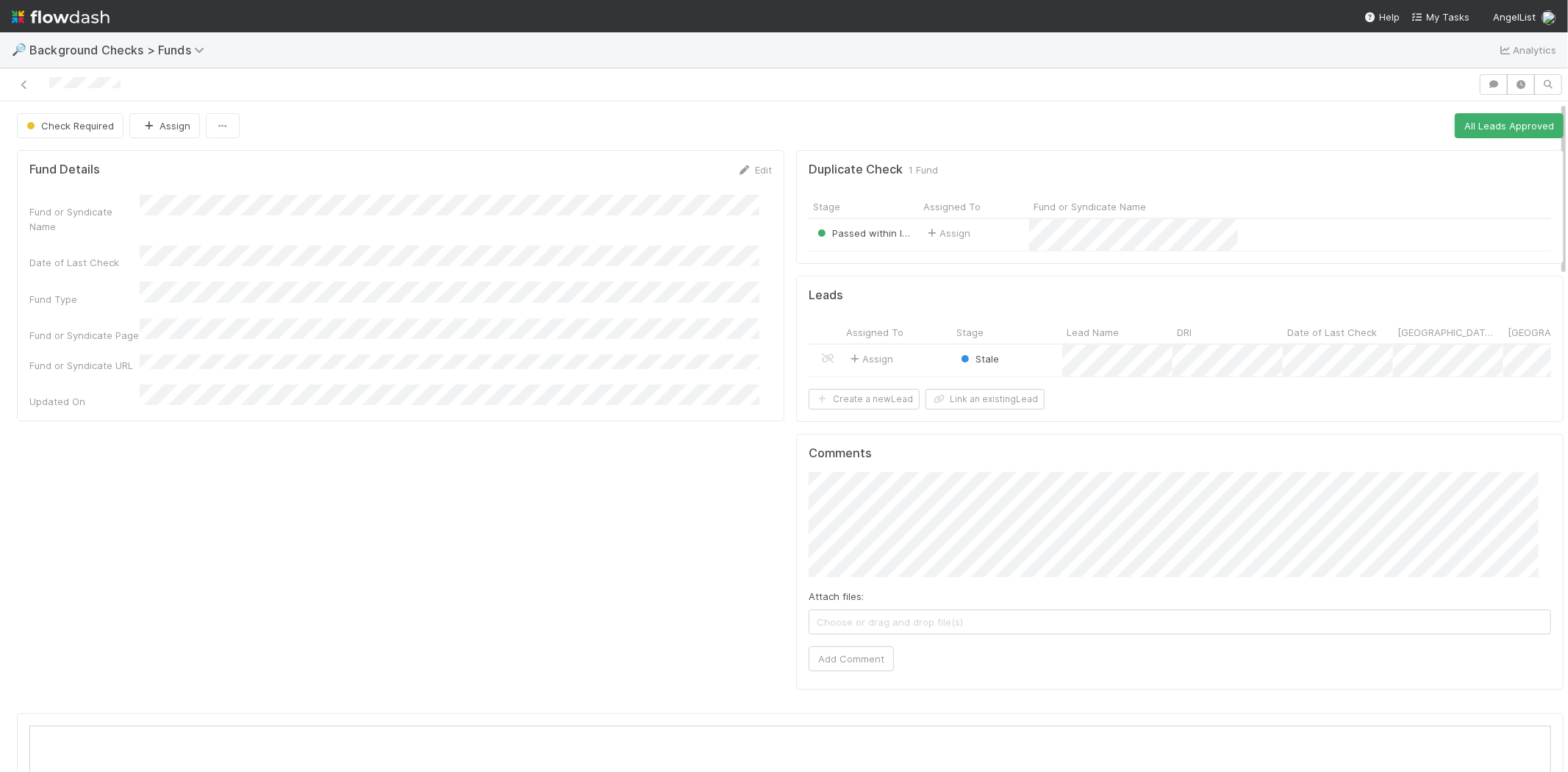
click at [1226, 208] on div "Stage Assigned To Fund or Syndicate Name" at bounding box center [1179, 206] width 742 height 24
click at [746, 173] on link "Edit" at bounding box center [754, 170] width 35 height 12
click at [724, 135] on div "Check Required Assign All Leads Approved" at bounding box center [791, 126] width 1547 height 25
click at [622, 121] on div "Check Required Assign All Leads Approved" at bounding box center [791, 126] width 1547 height 25
click at [589, 171] on div "Fund Details Save Cancel" at bounding box center [400, 175] width 742 height 25
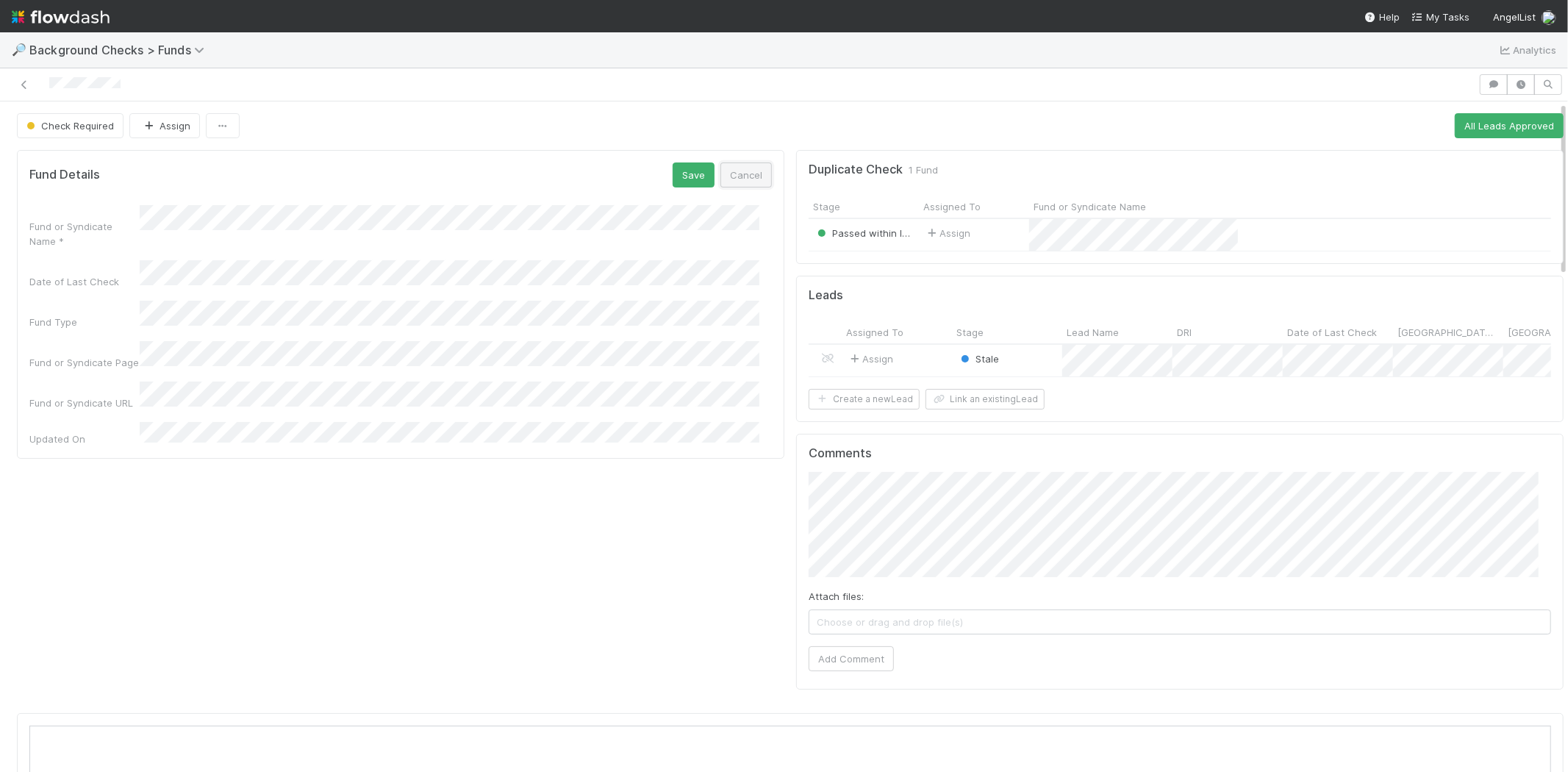
click at [728, 178] on button "Cancel" at bounding box center [747, 175] width 52 height 25
click at [989, 238] on div "Assign" at bounding box center [974, 234] width 110 height 31
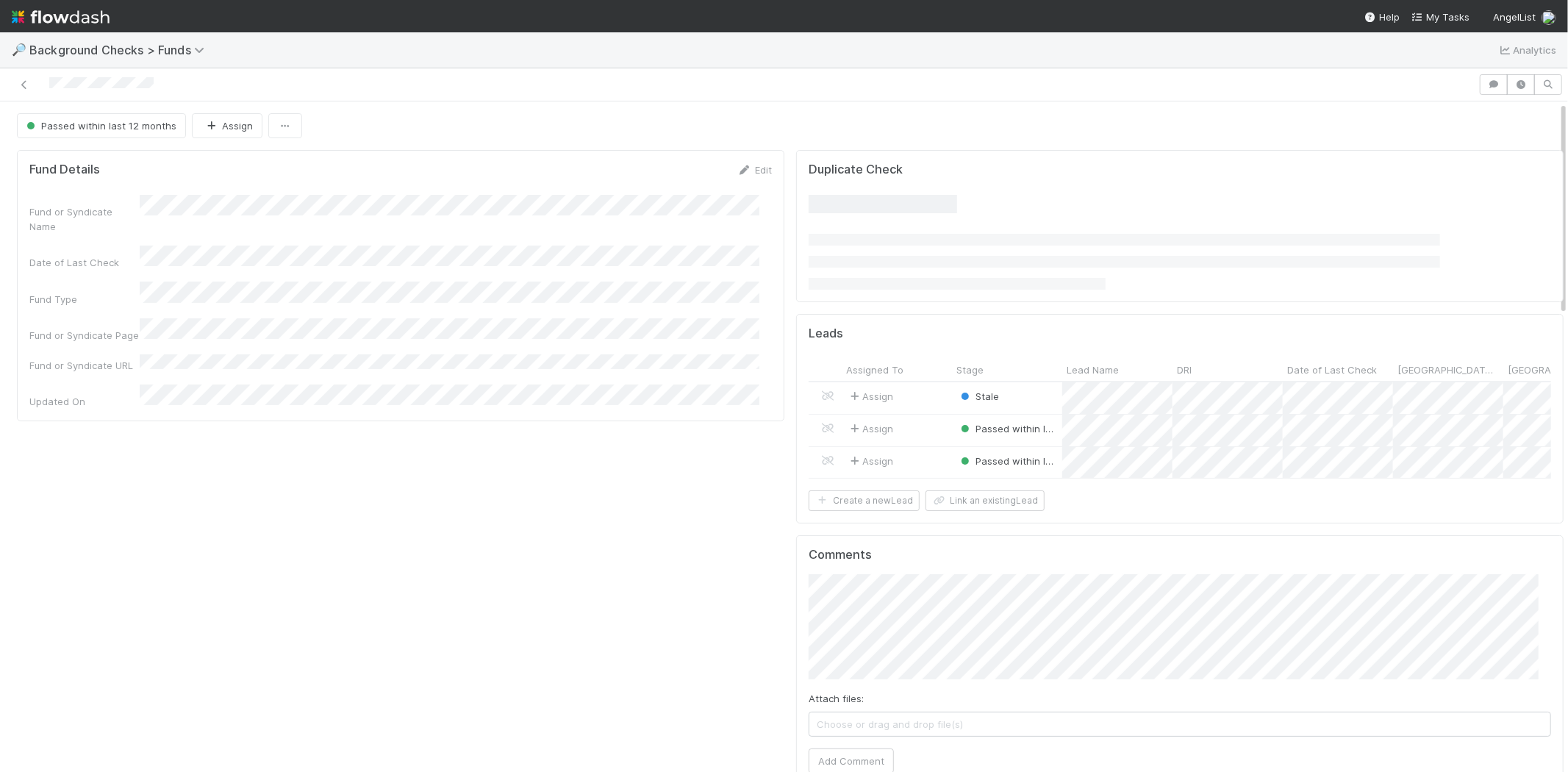
scroll to position [287, 1485]
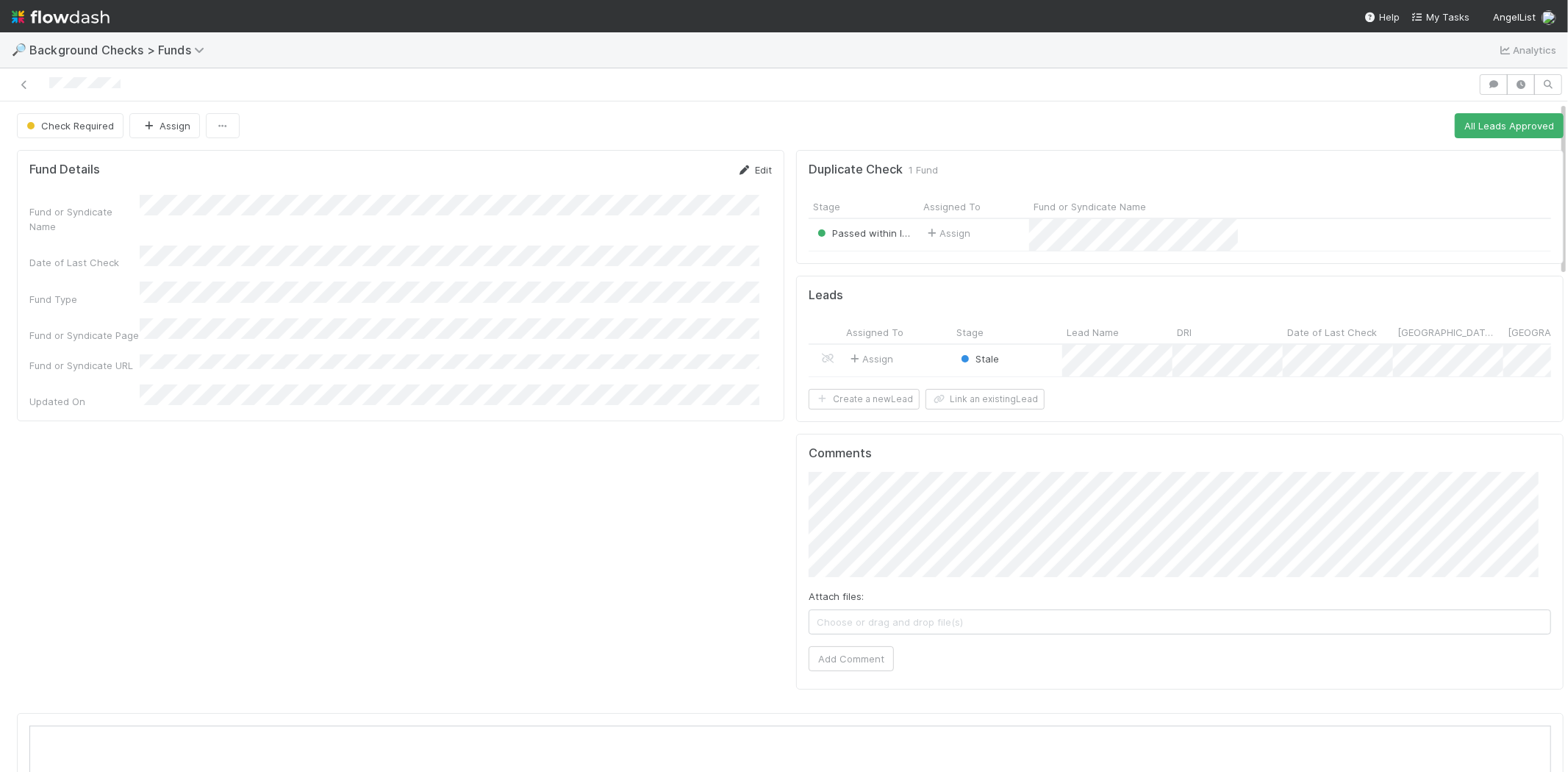
click at [750, 172] on link "Edit" at bounding box center [754, 170] width 35 height 12
click at [750, 172] on button "Cancel" at bounding box center [747, 175] width 52 height 25
click at [228, 126] on icon "button" at bounding box center [222, 126] width 14 height 10
click at [228, 126] on div "Duplicate Delete" at bounding box center [784, 386] width 1568 height 772
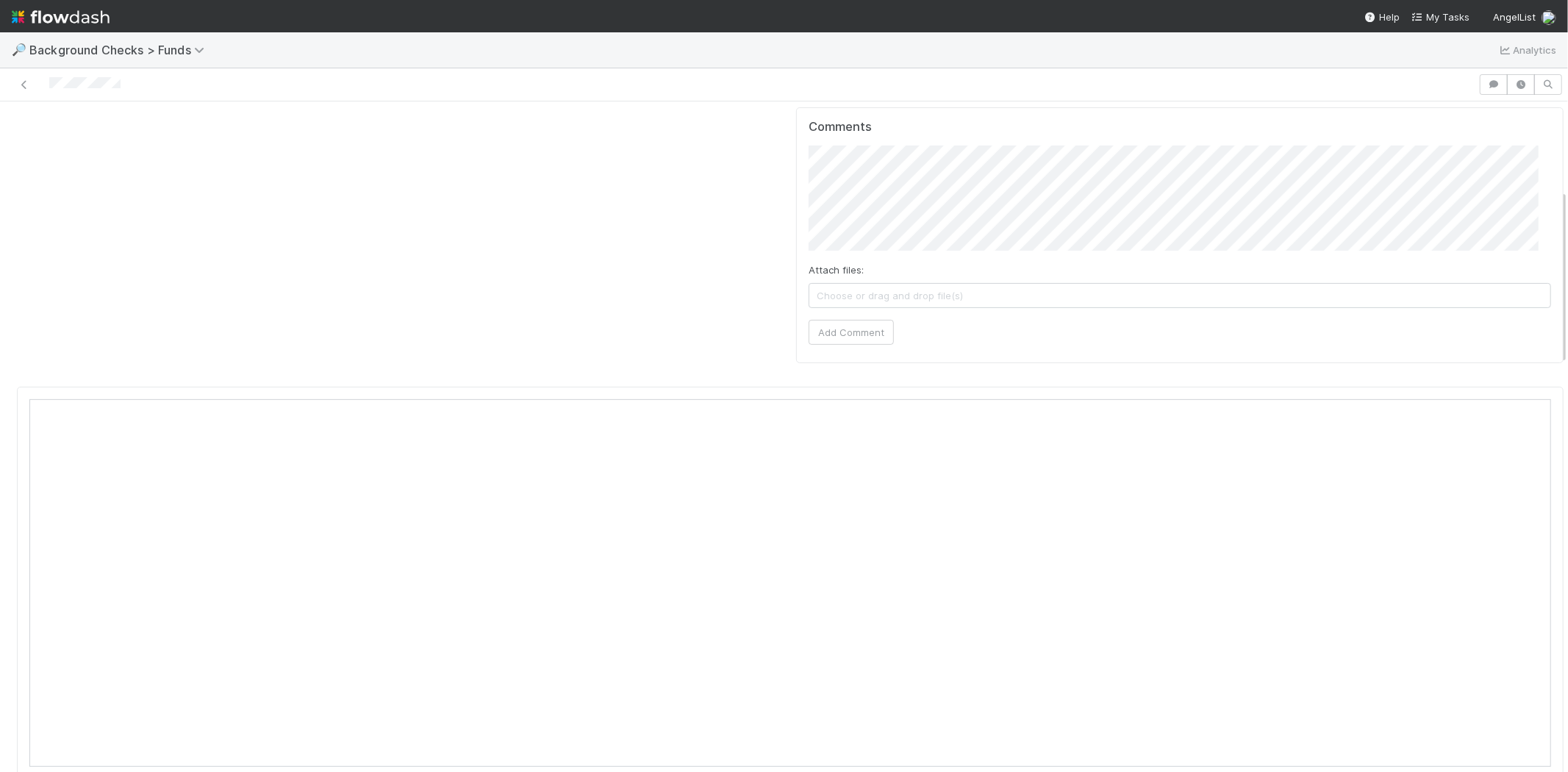
scroll to position [408, 0]
